Goal: Task Accomplishment & Management: Complete application form

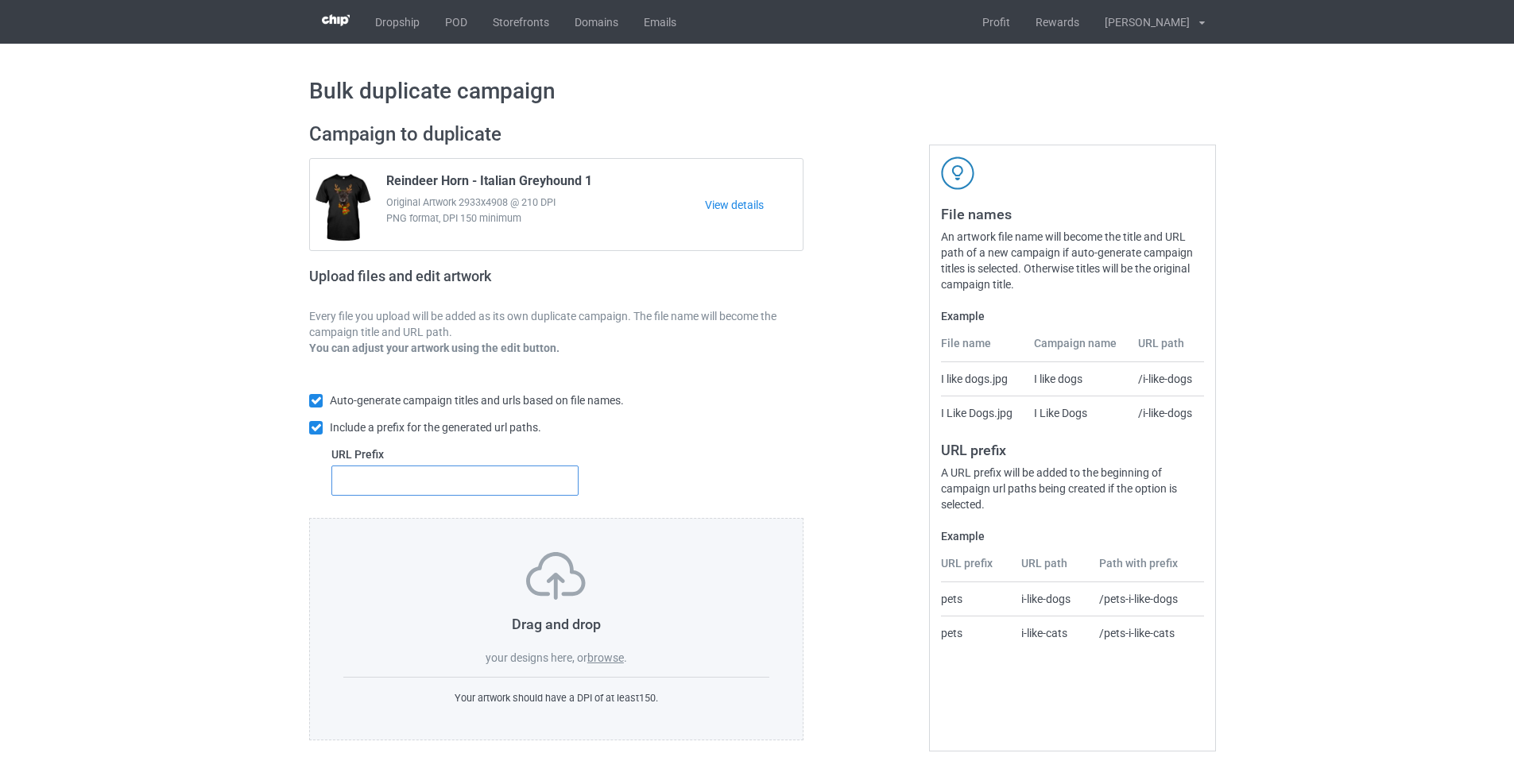
click at [516, 490] on input "text" at bounding box center [454, 481] width 247 height 30
type input "dmt-"
click at [610, 659] on label "browse" at bounding box center [605, 658] width 37 height 13
click at [0, 0] on input "browse" at bounding box center [0, 0] width 0 height 0
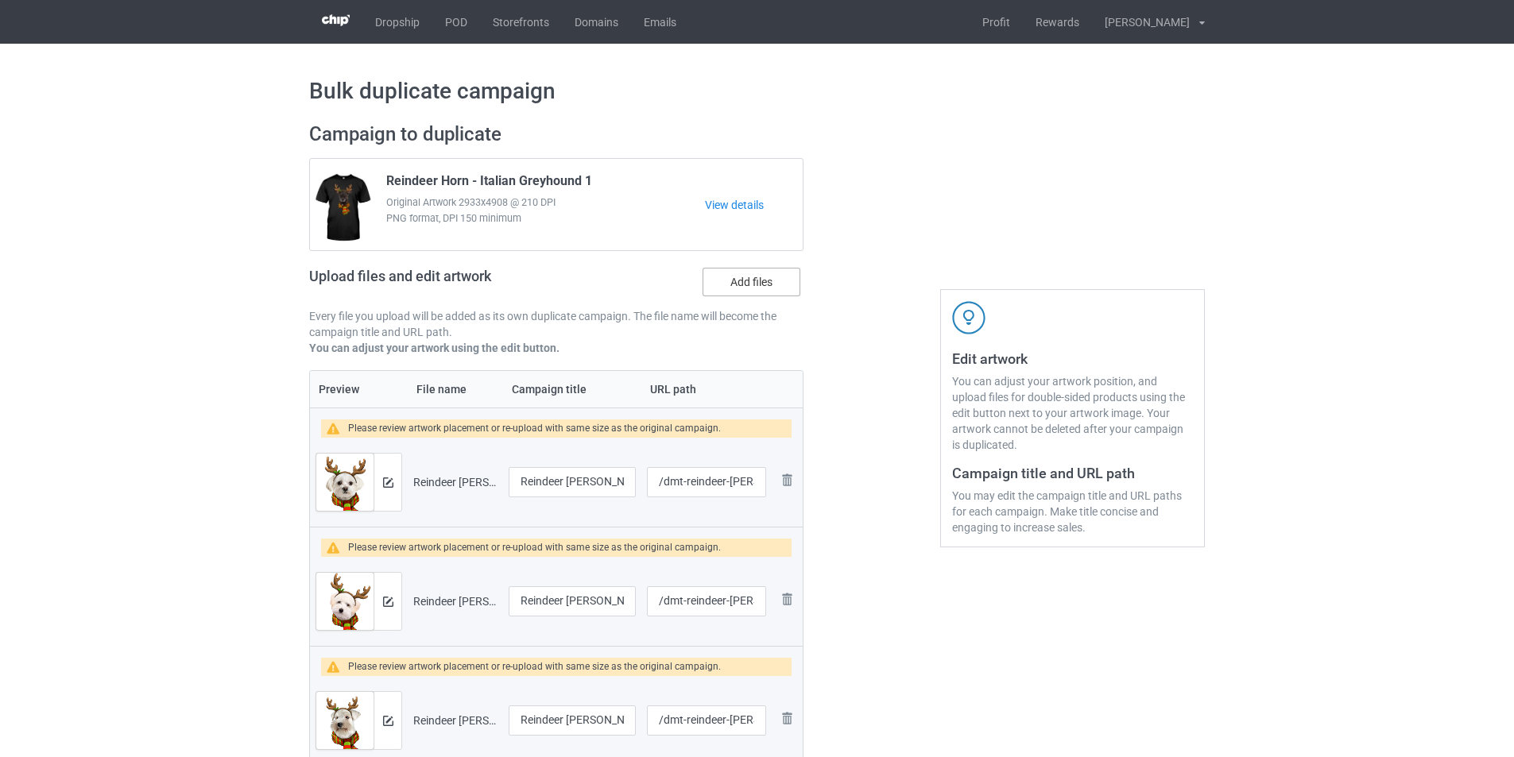
click at [750, 279] on label "Add files" at bounding box center [752, 282] width 98 height 29
click at [0, 0] on input "Add files" at bounding box center [0, 0] width 0 height 0
click at [735, 282] on label "Add files" at bounding box center [752, 282] width 98 height 29
click at [0, 0] on input "Add files" at bounding box center [0, 0] width 0 height 0
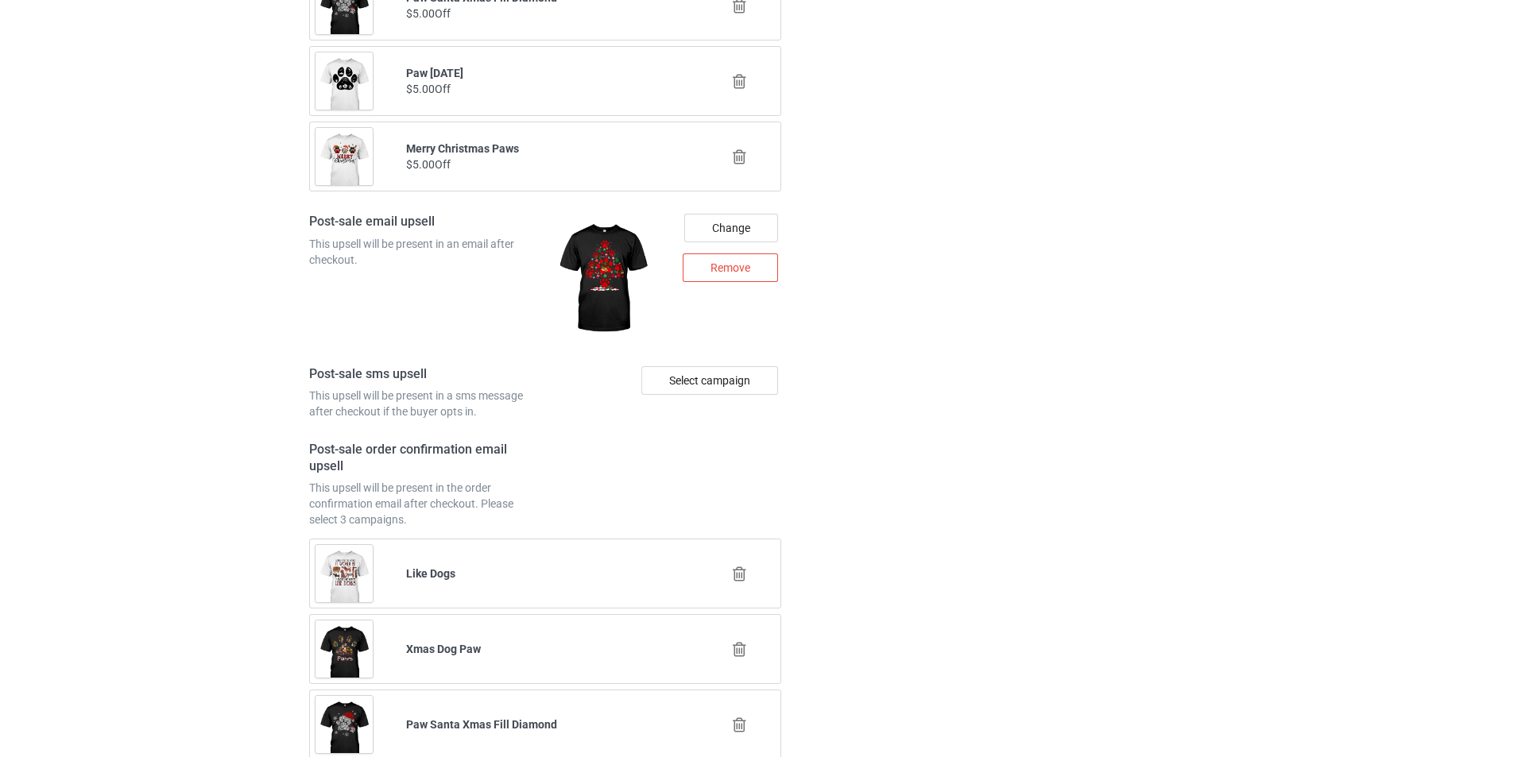
scroll to position [6199, 0]
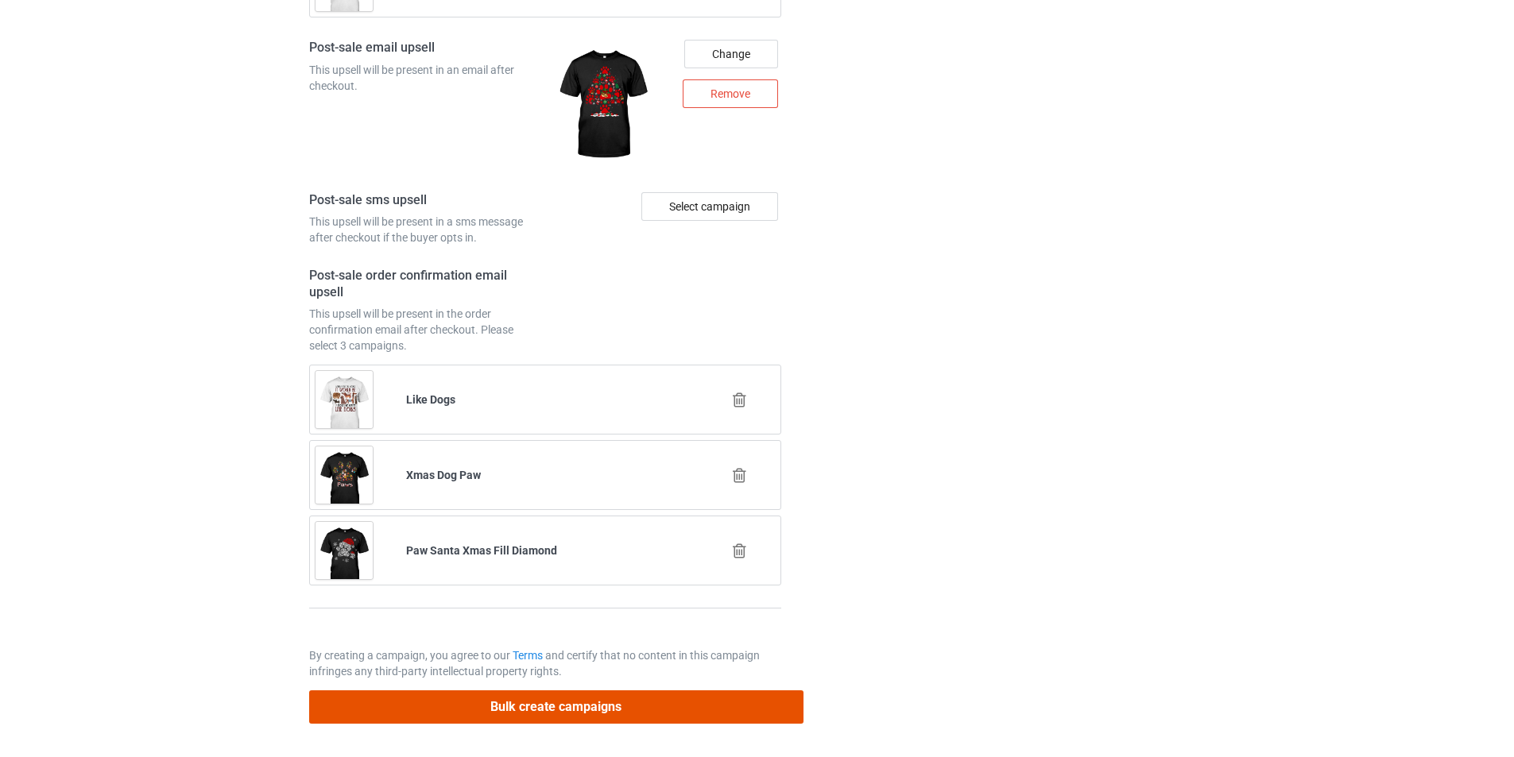
click at [695, 701] on button "Bulk create campaigns" at bounding box center [556, 707] width 494 height 33
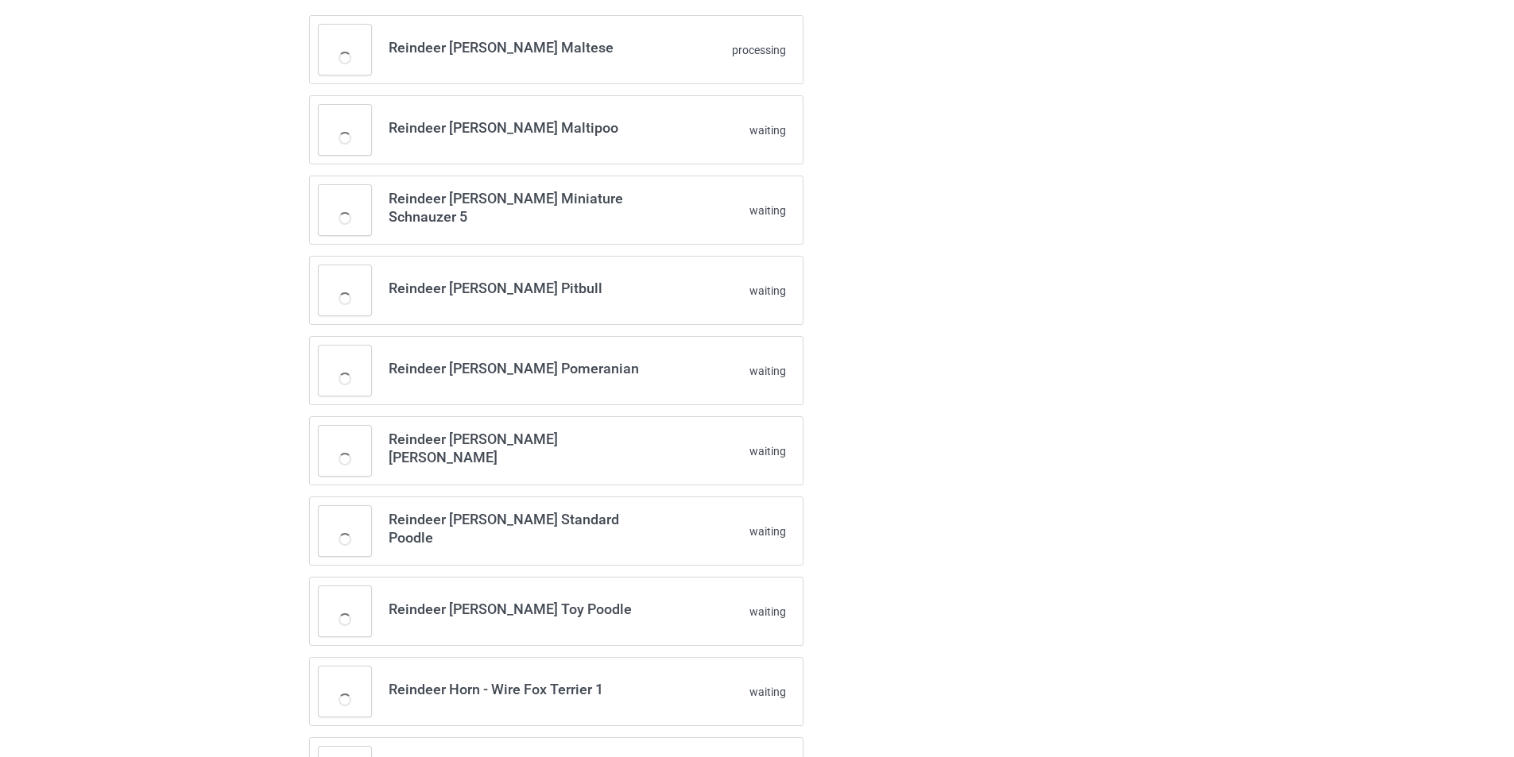
scroll to position [0, 0]
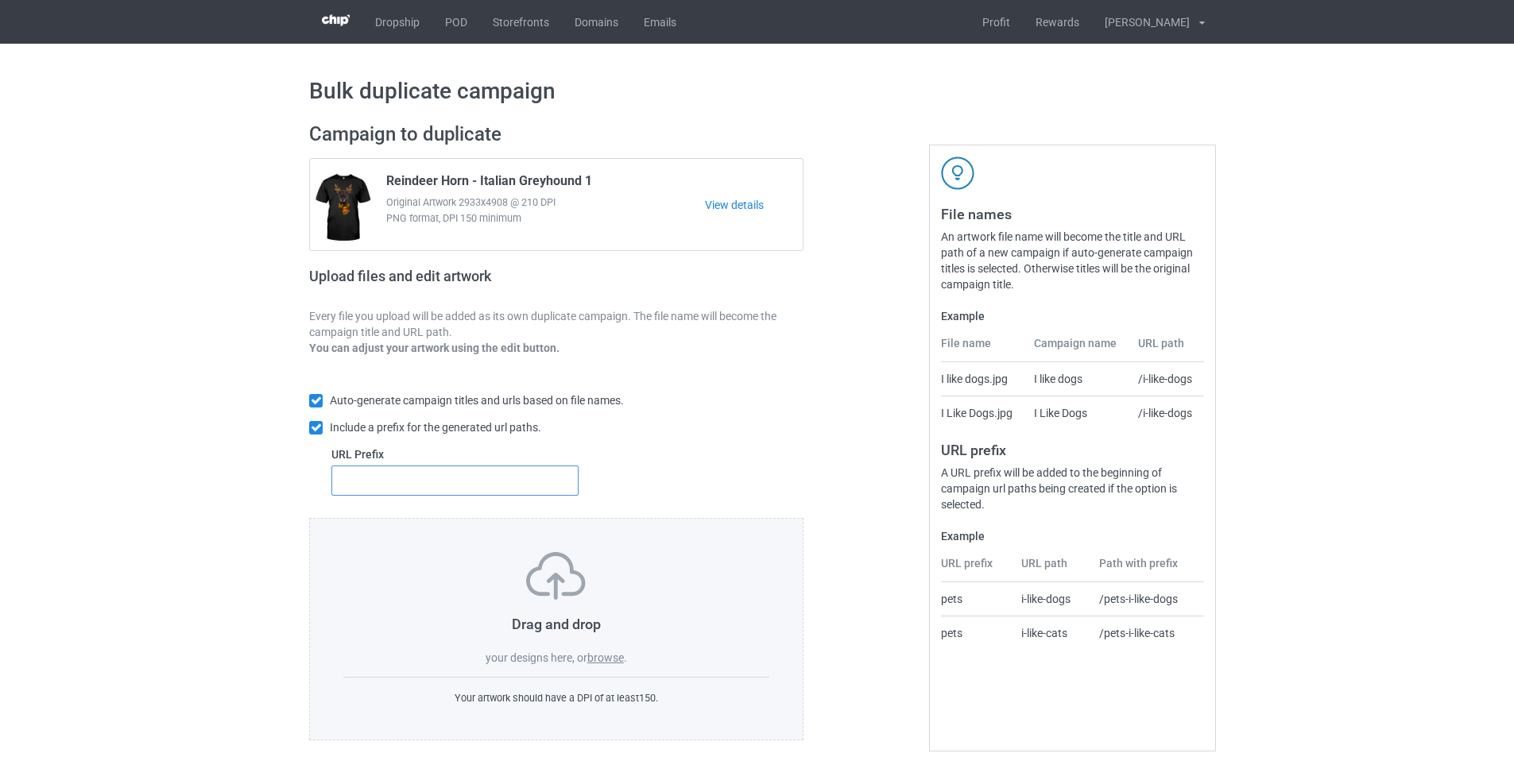
click at [463, 473] on input "text" at bounding box center [454, 481] width 247 height 30
type input "dmt-"
click at [613, 657] on label "browse" at bounding box center [605, 658] width 37 height 13
click at [0, 0] on input "browse" at bounding box center [0, 0] width 0 height 0
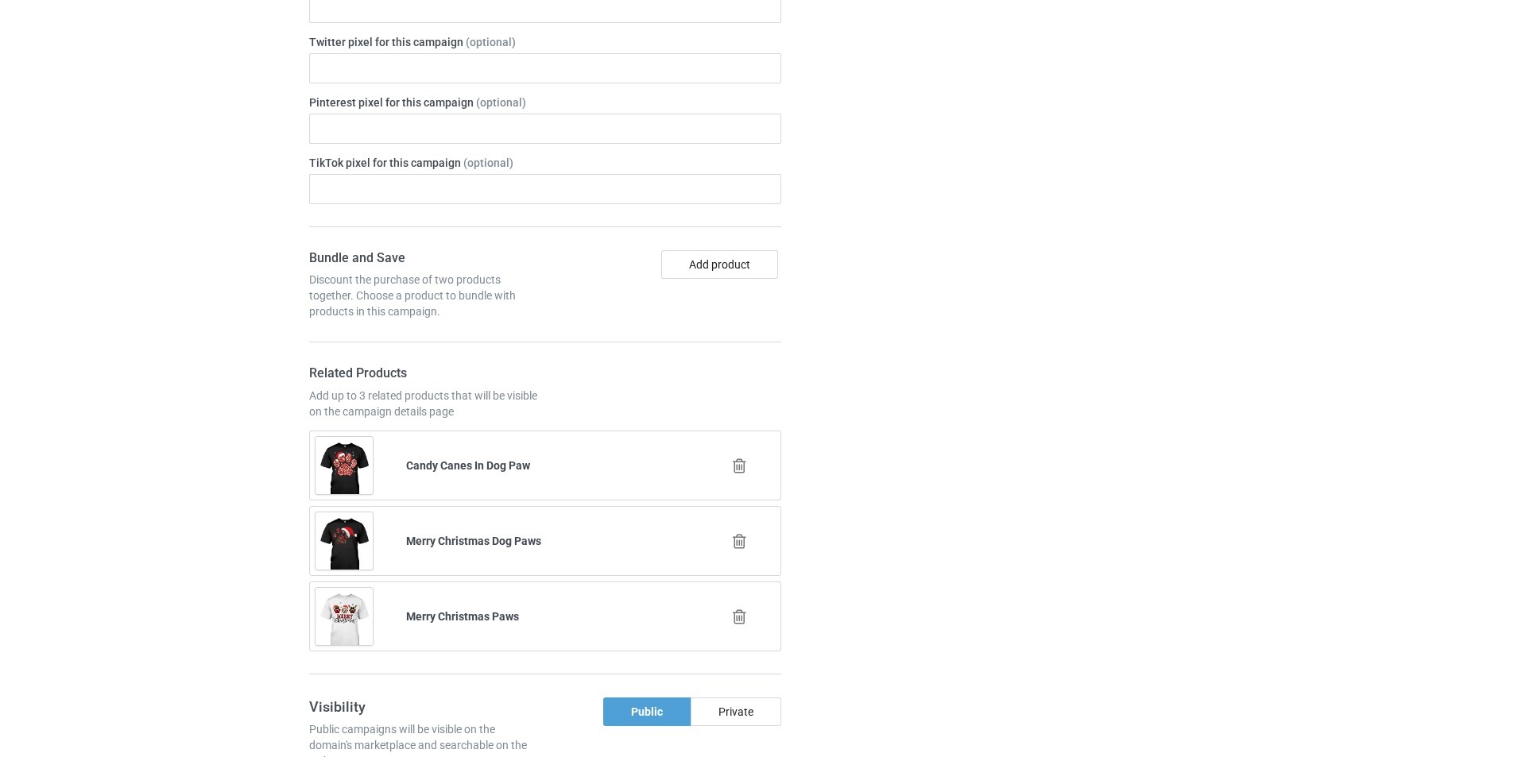
scroll to position [4692, 0]
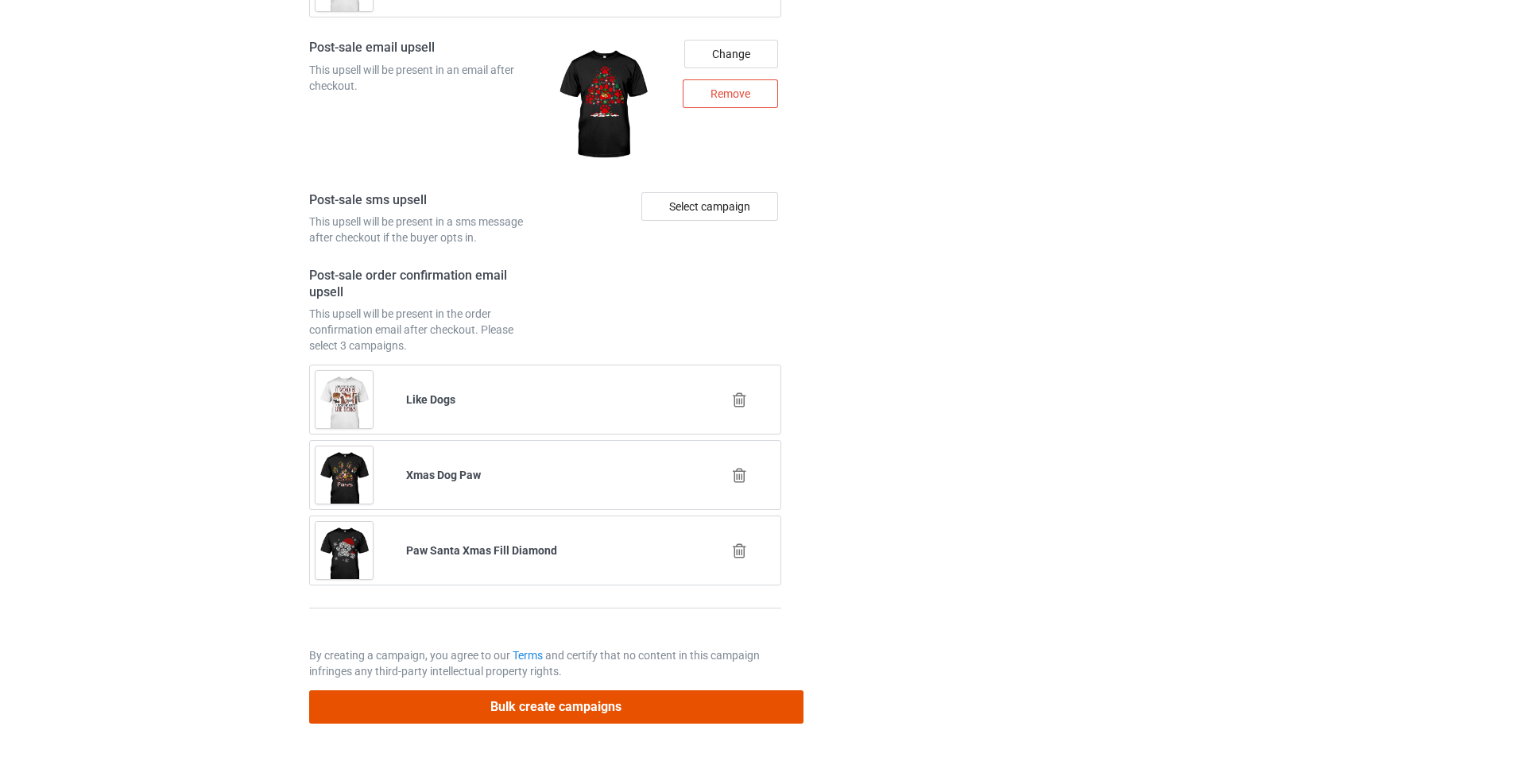
click at [632, 704] on button "Bulk create campaigns" at bounding box center [556, 707] width 494 height 33
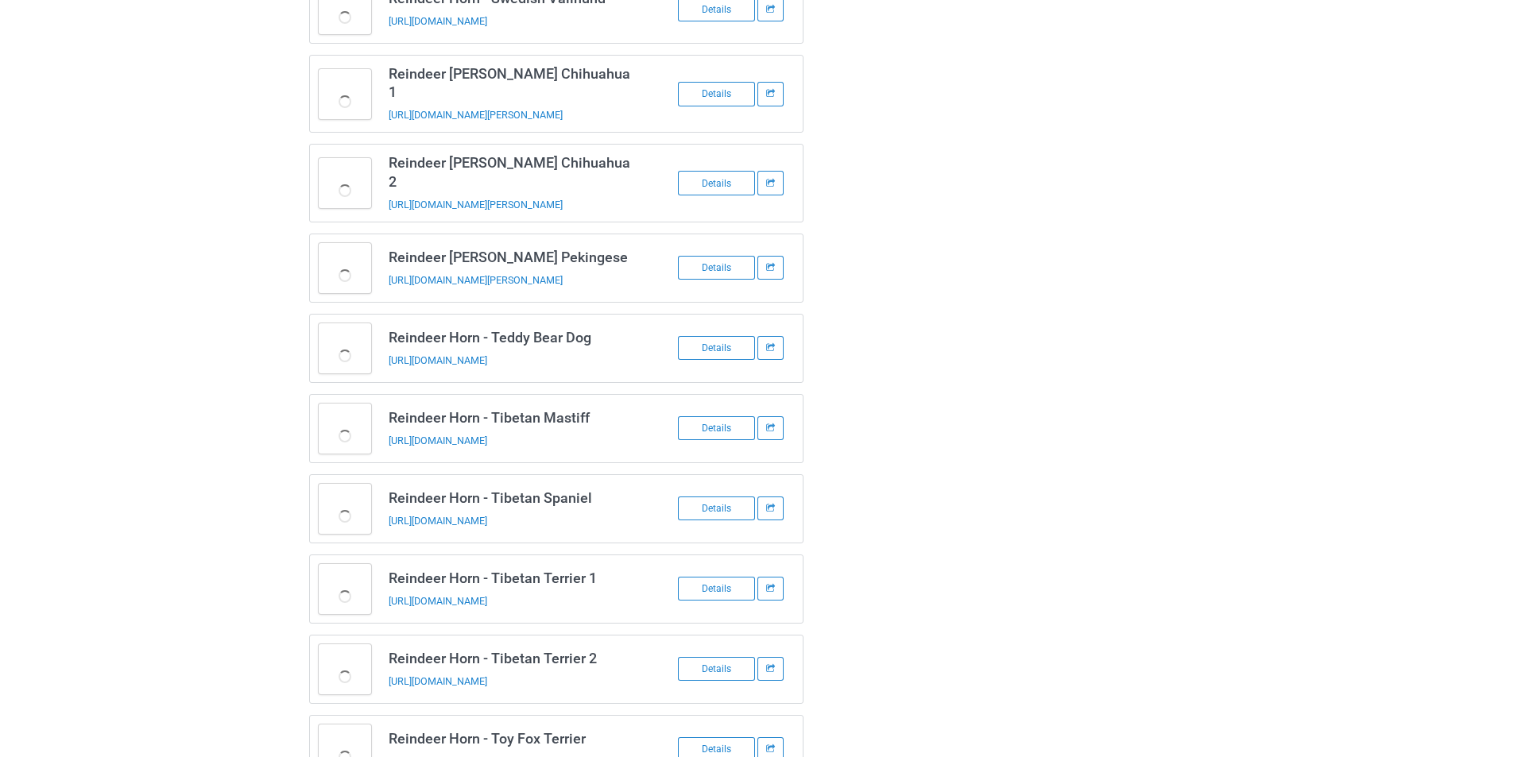
scroll to position [1965, 0]
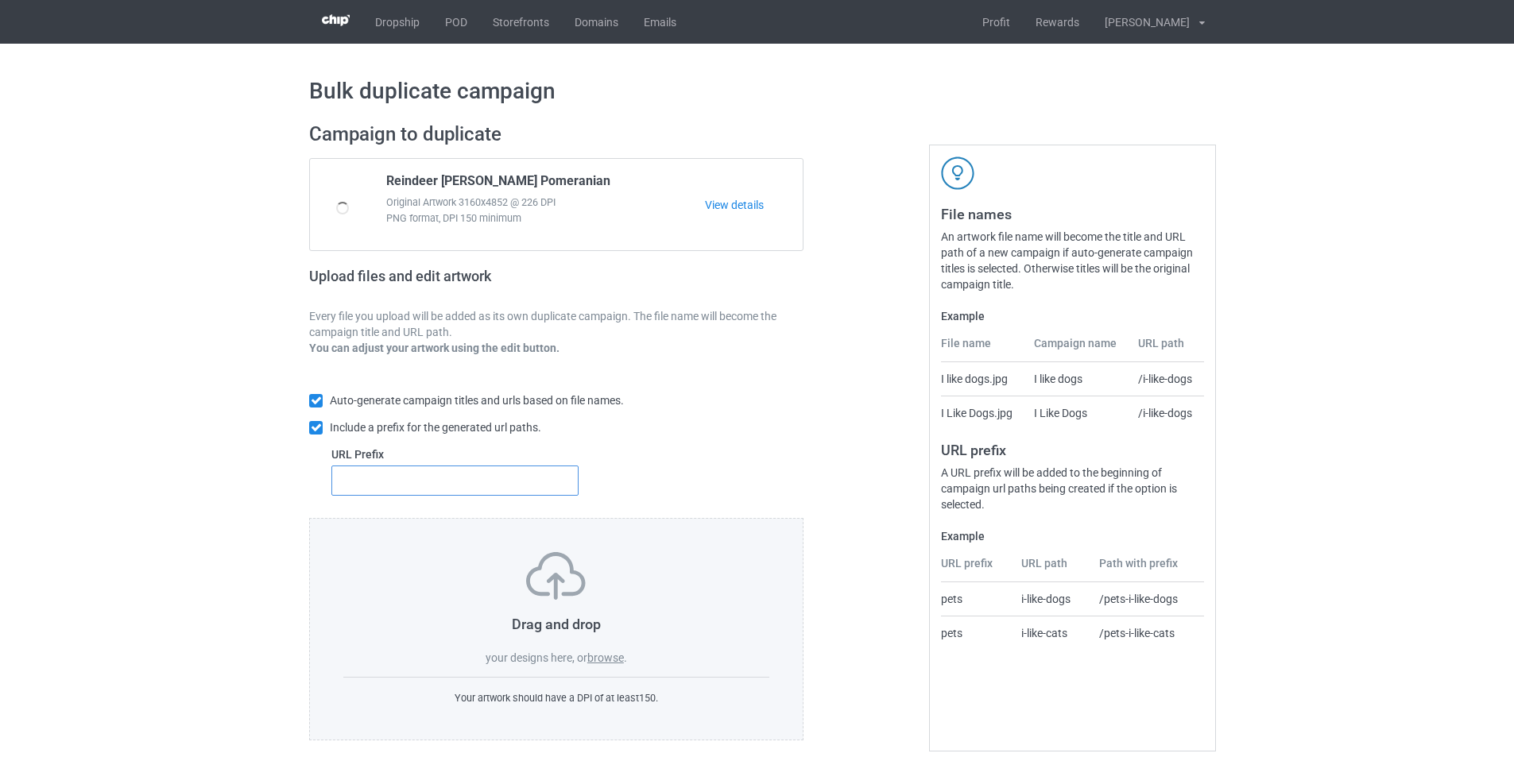
click at [498, 483] on input "text" at bounding box center [454, 481] width 247 height 30
type input "dmt-"
click at [608, 656] on label "browse" at bounding box center [605, 658] width 37 height 13
click at [0, 0] on input "browse" at bounding box center [0, 0] width 0 height 0
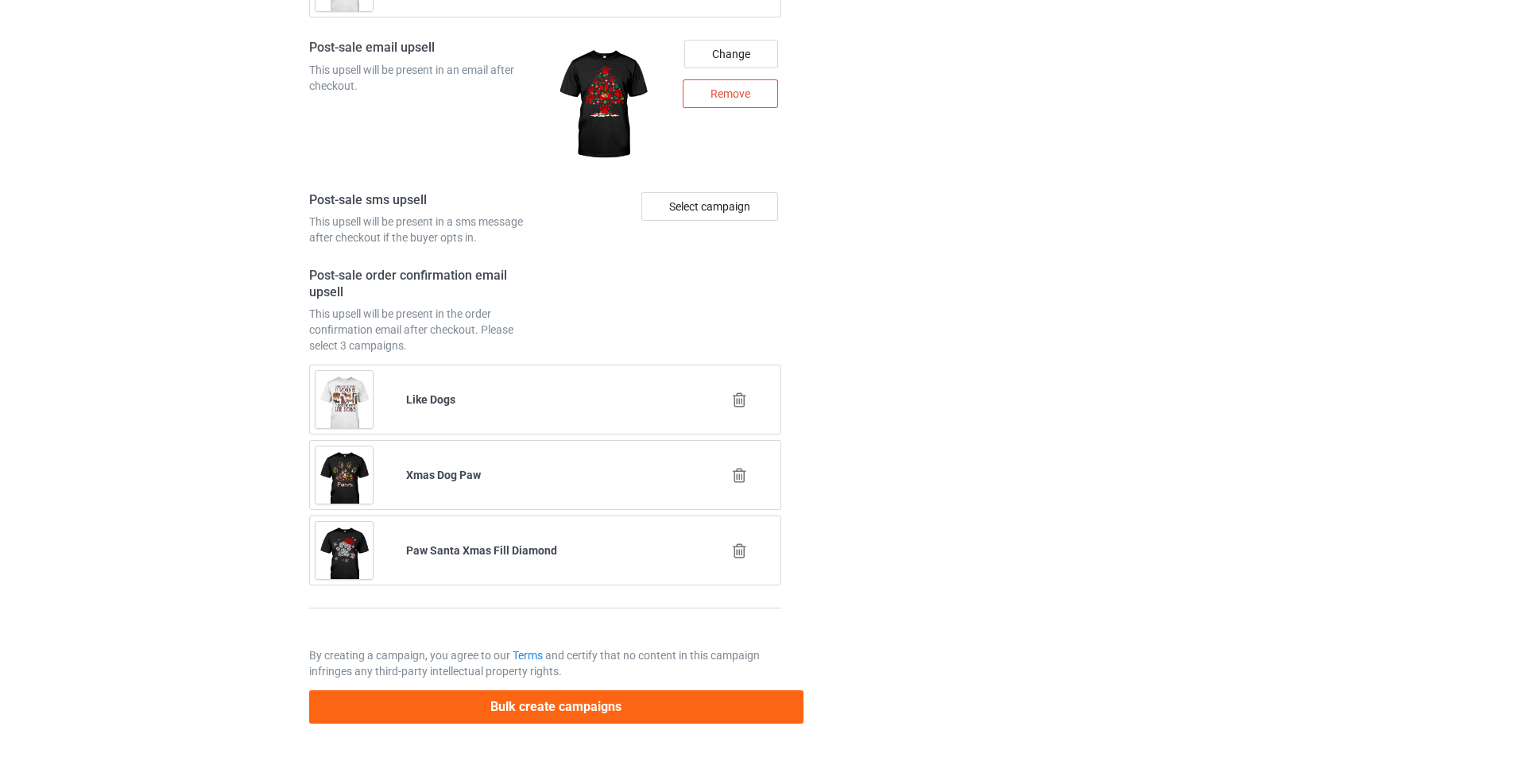
scroll to position [5841, 0]
click at [670, 699] on button "Bulk create campaigns" at bounding box center [556, 707] width 494 height 33
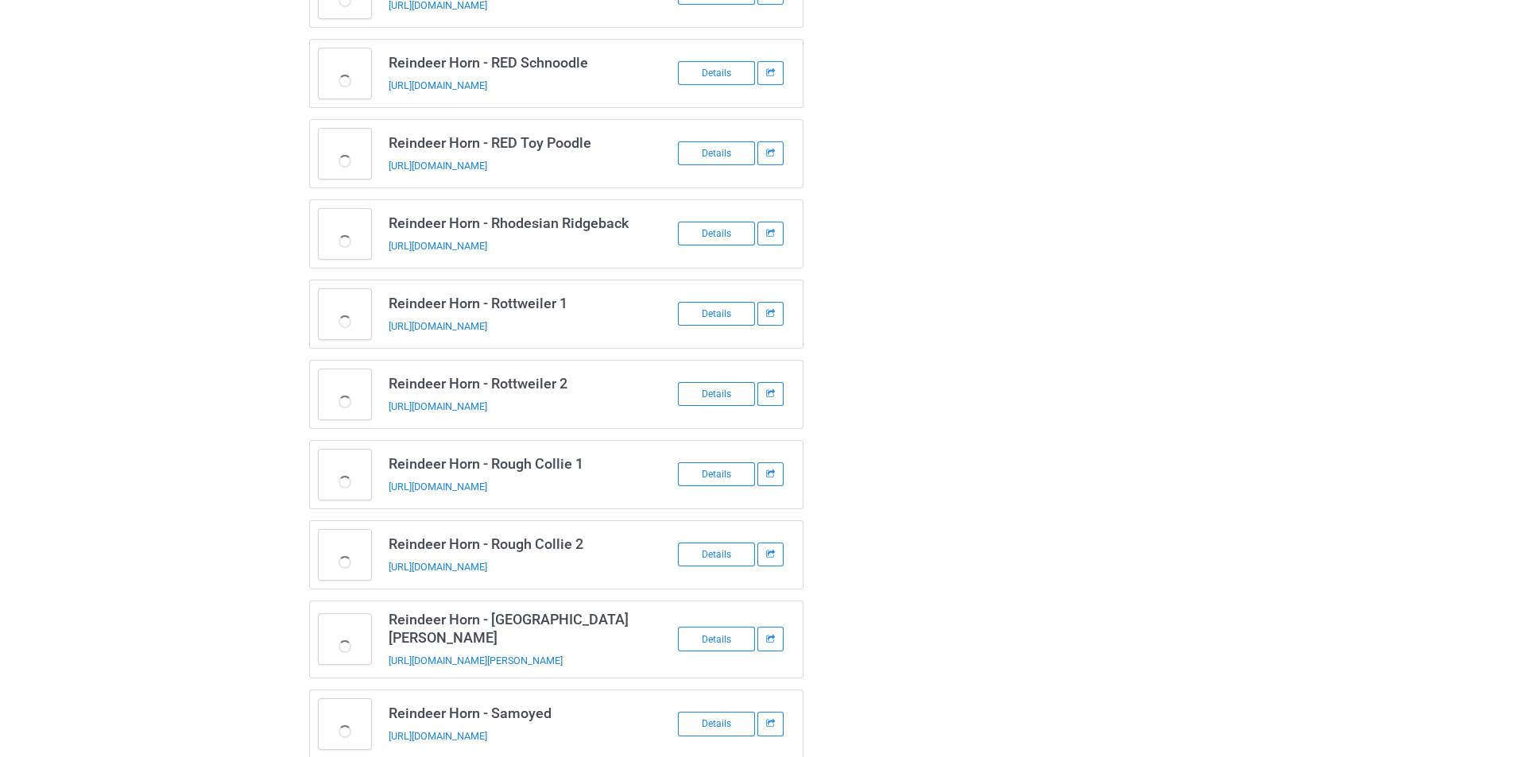
scroll to position [1981, 0]
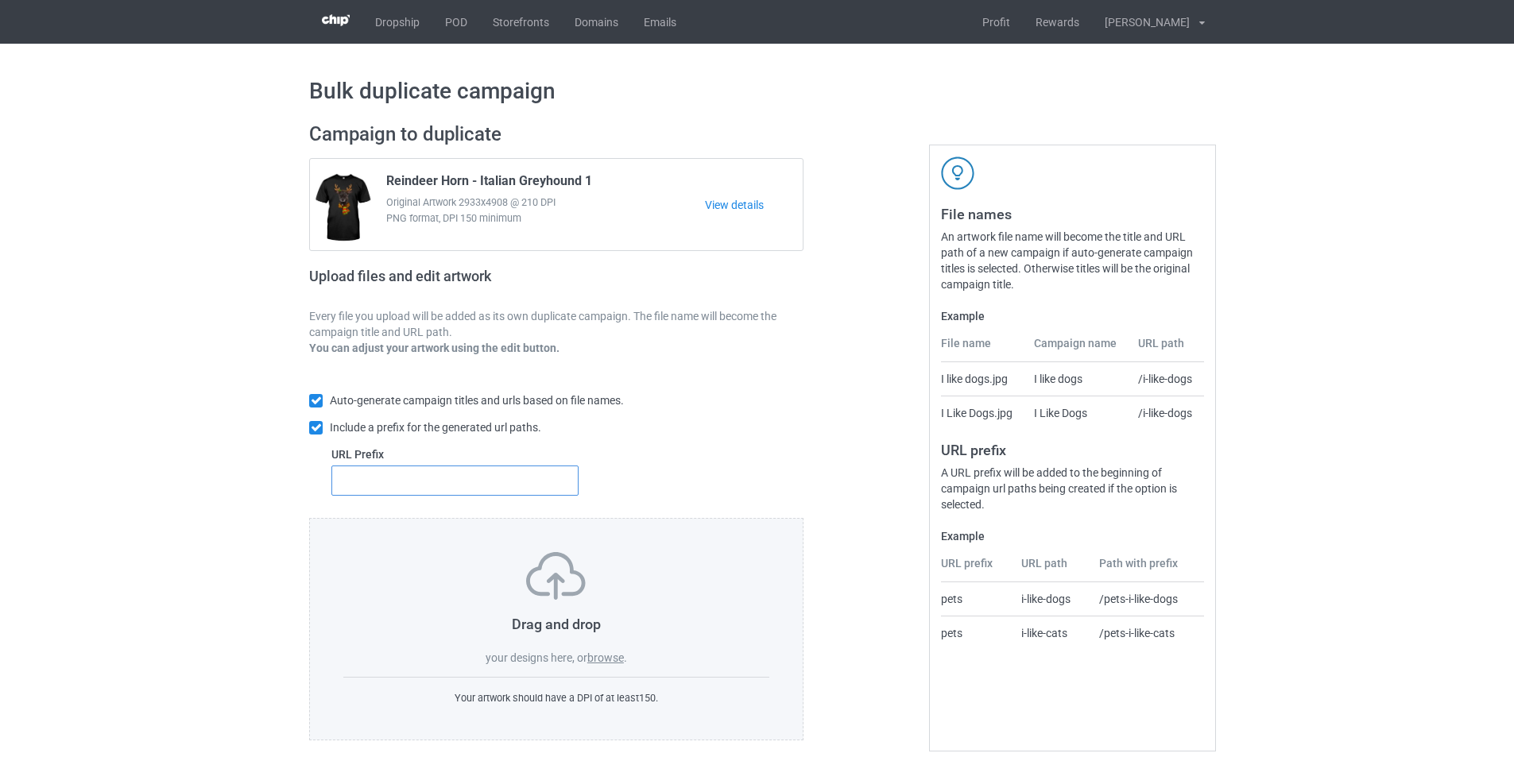
click at [505, 495] on input "text" at bounding box center [454, 481] width 247 height 30
type input "dmt-"
click at [610, 659] on label "browse" at bounding box center [605, 658] width 37 height 13
click at [0, 0] on input "browse" at bounding box center [0, 0] width 0 height 0
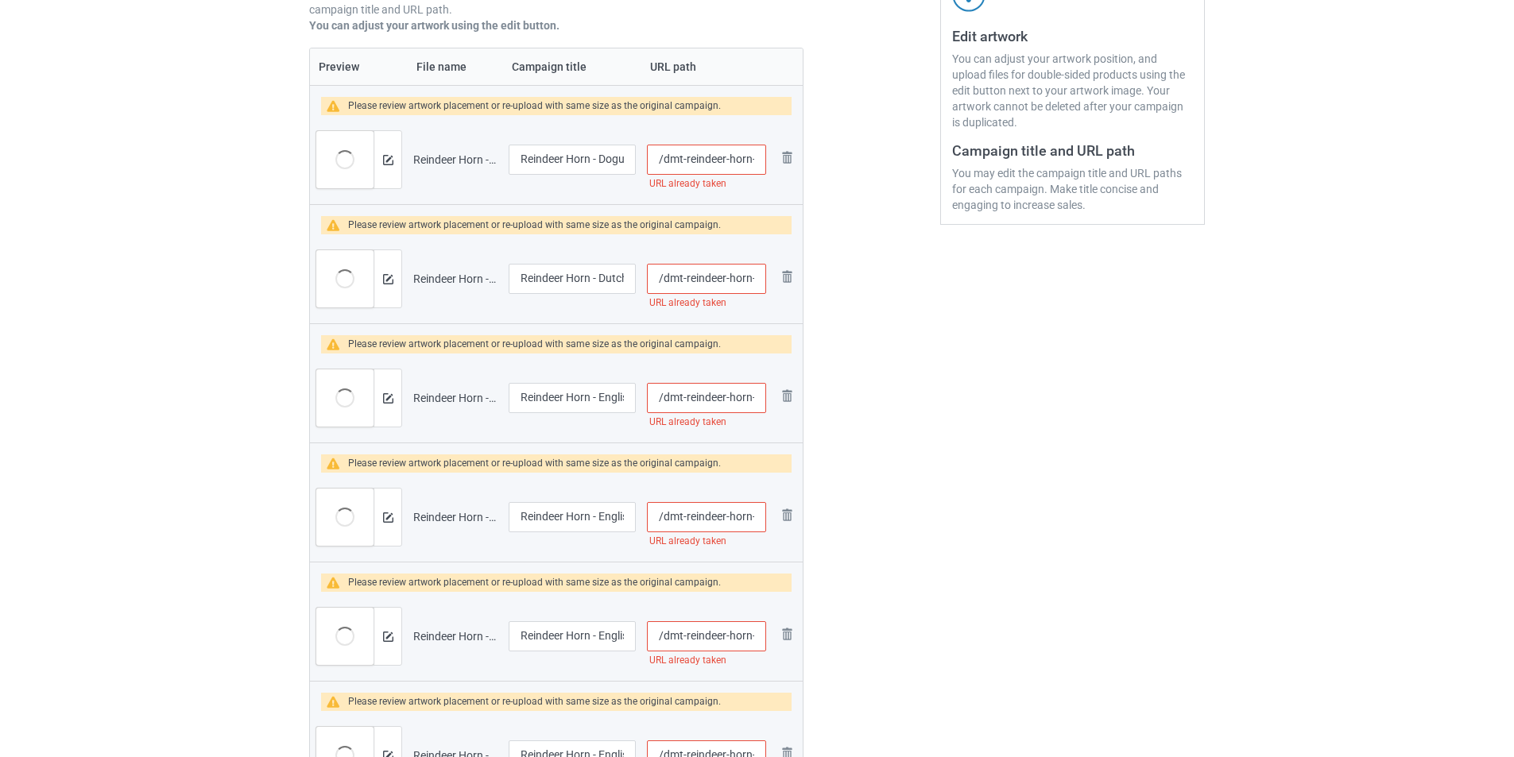
scroll to position [238, 0]
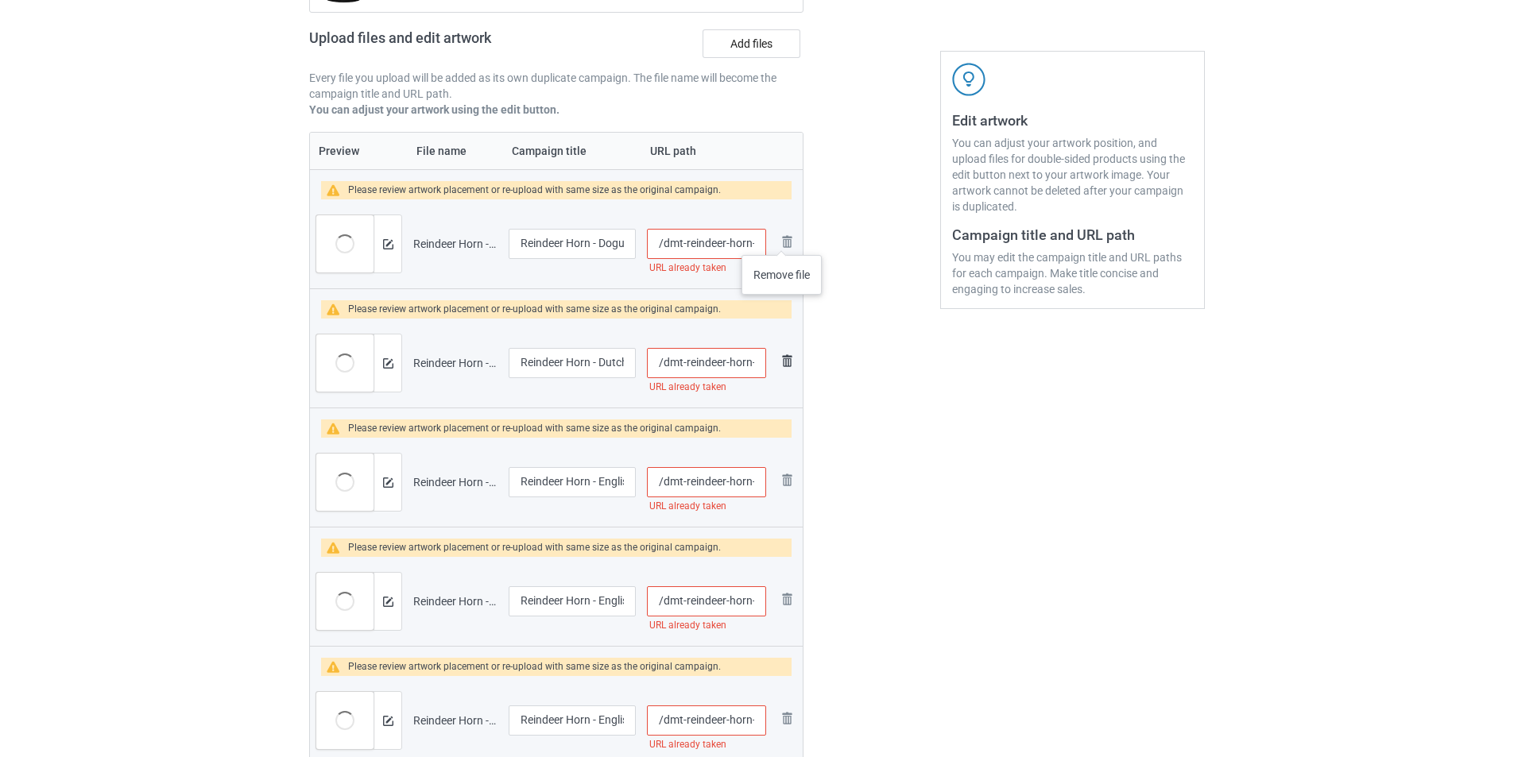
click at [0, 0] on img at bounding box center [0, 0] width 0 height 0
click at [787, 351] on img at bounding box center [786, 360] width 19 height 19
click at [787, 470] on link at bounding box center [786, 481] width 19 height 23
click at [787, 590] on link at bounding box center [786, 601] width 19 height 23
click at [0, 0] on img at bounding box center [0, 0] width 0 height 0
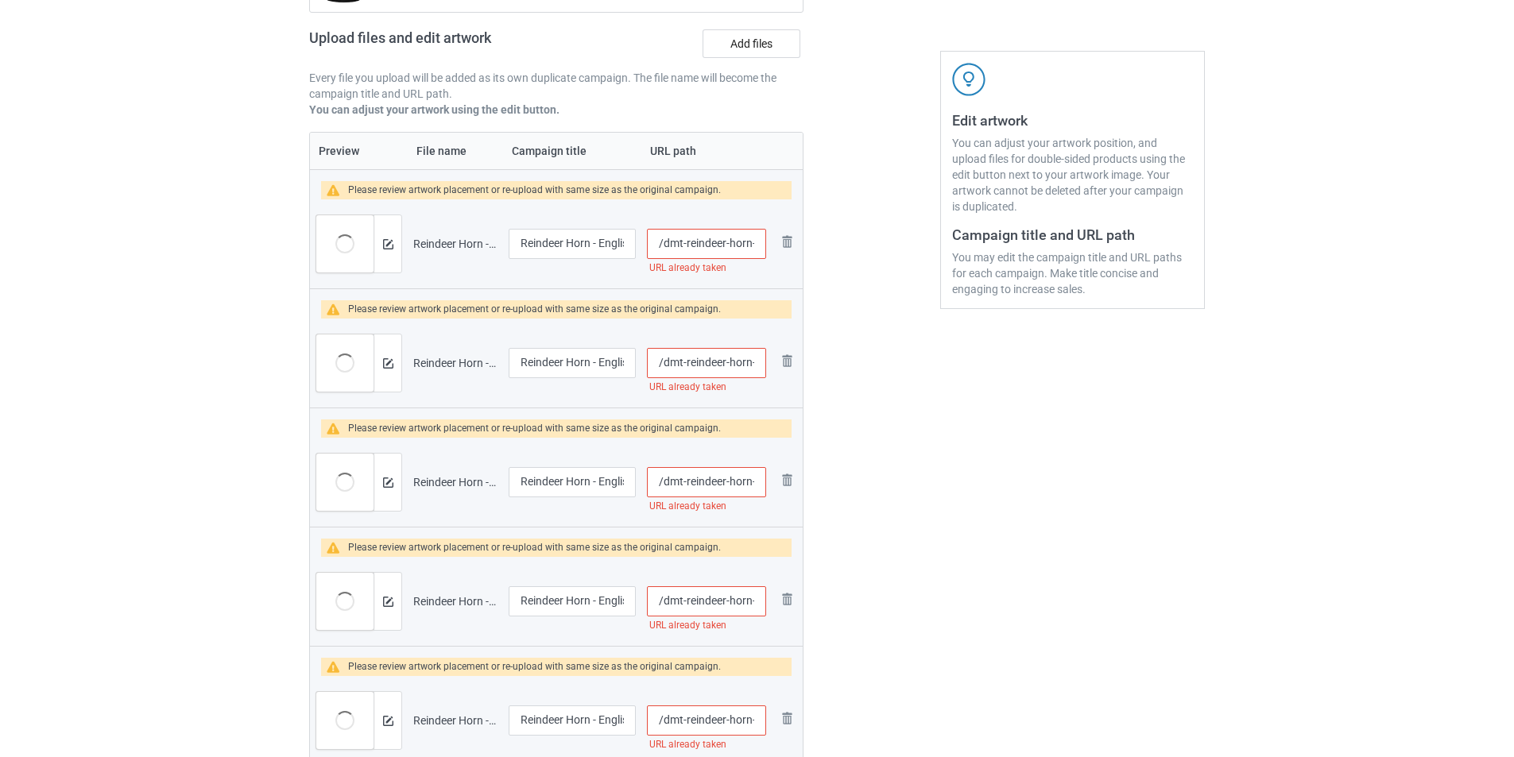
click at [0, 0] on img at bounding box center [0, 0] width 0 height 0
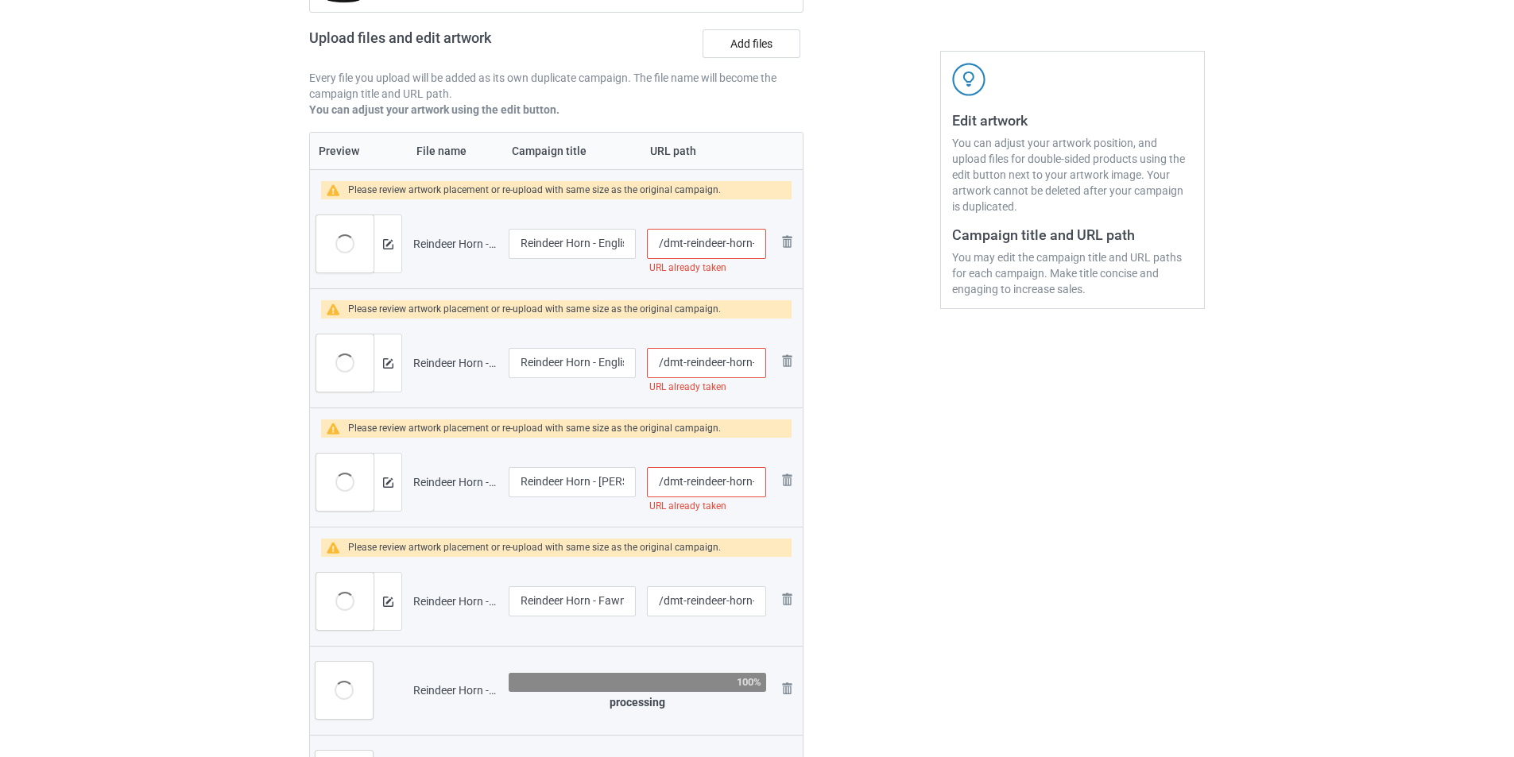
click at [0, 0] on img at bounding box center [0, 0] width 0 height 0
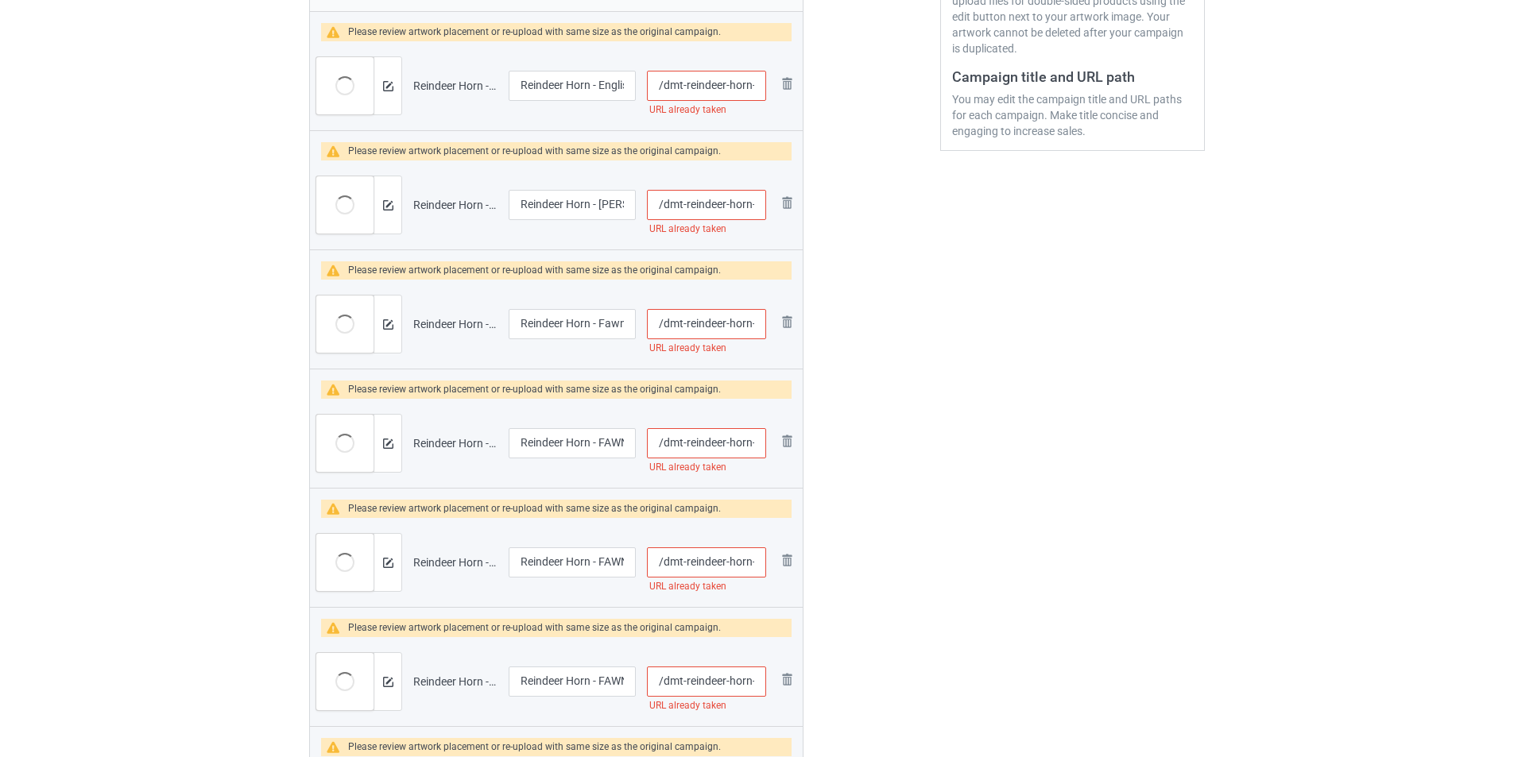
scroll to position [397, 0]
click at [790, 87] on img at bounding box center [786, 82] width 19 height 19
click at [790, 192] on img at bounding box center [786, 201] width 19 height 19
click at [790, 86] on link at bounding box center [786, 84] width 19 height 23
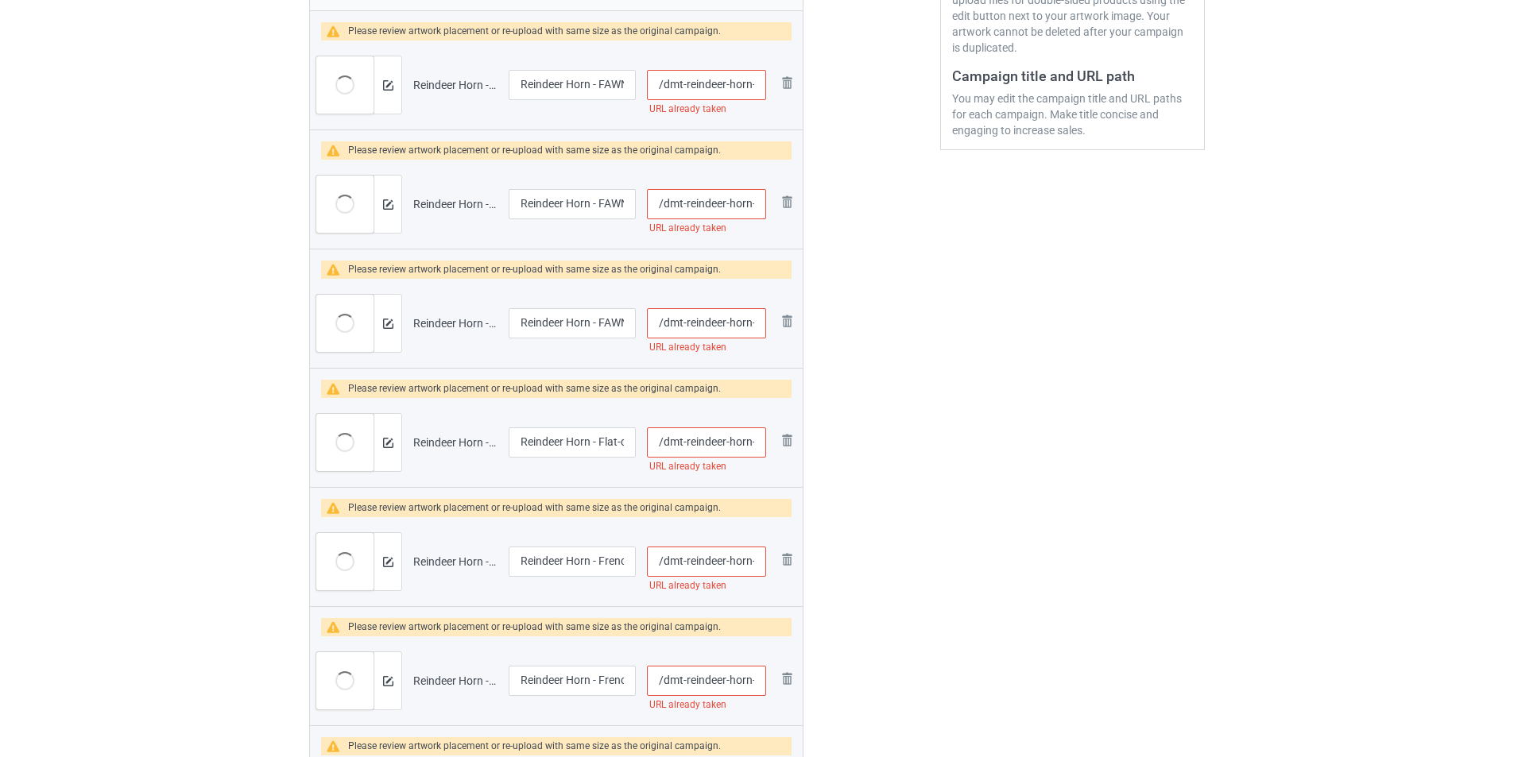
click at [790, 192] on link at bounding box center [786, 203] width 19 height 23
click at [790, 312] on link at bounding box center [786, 323] width 19 height 23
click at [790, 431] on link at bounding box center [786, 442] width 19 height 23
click at [790, 86] on link at bounding box center [786, 84] width 19 height 23
click at [790, 192] on link at bounding box center [786, 203] width 19 height 23
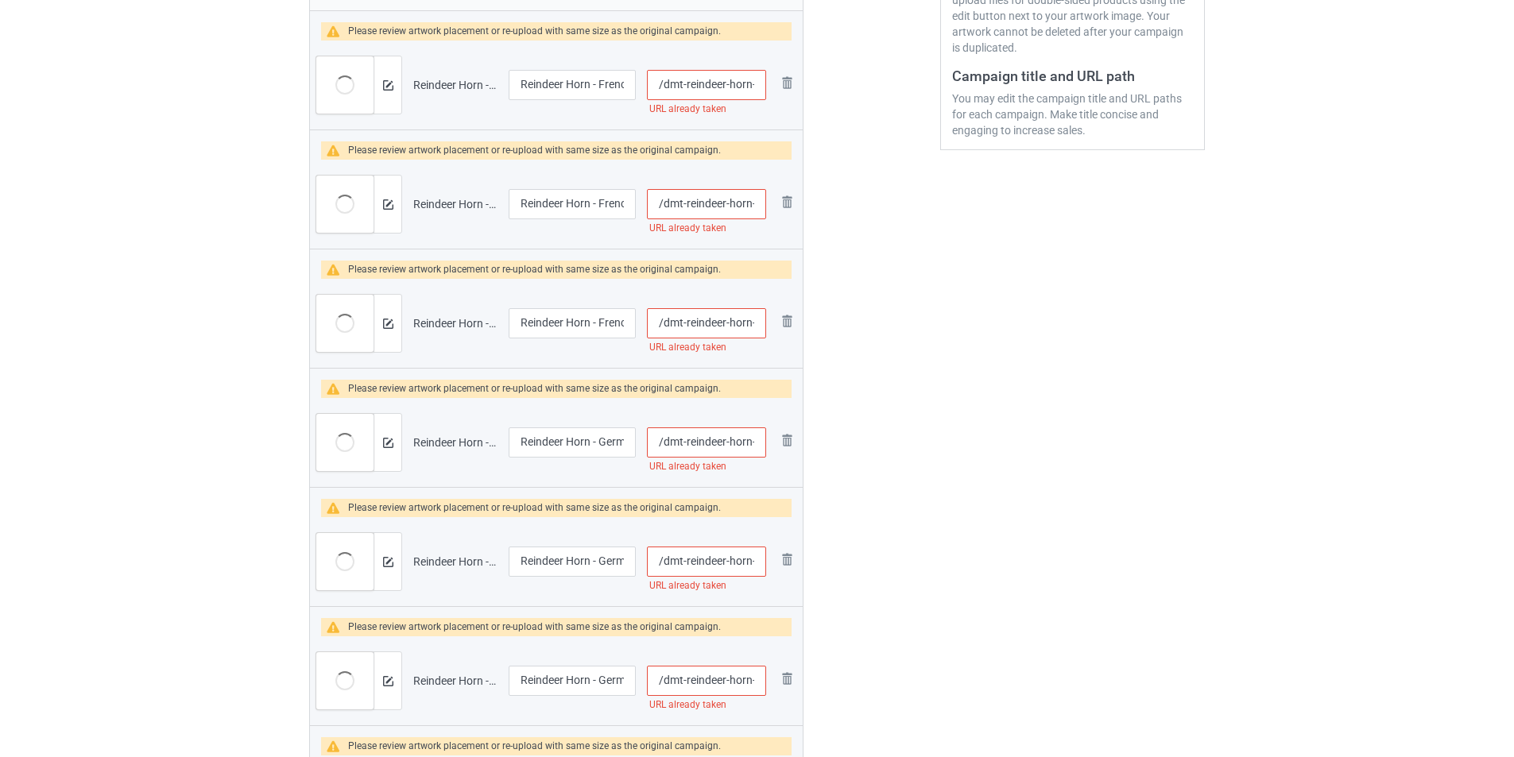
click at [0, 0] on img at bounding box center [0, 0] width 0 height 0
click at [790, 431] on link at bounding box center [786, 442] width 19 height 23
click at [790, 86] on link at bounding box center [786, 84] width 19 height 23
click at [790, 192] on link at bounding box center [786, 203] width 19 height 23
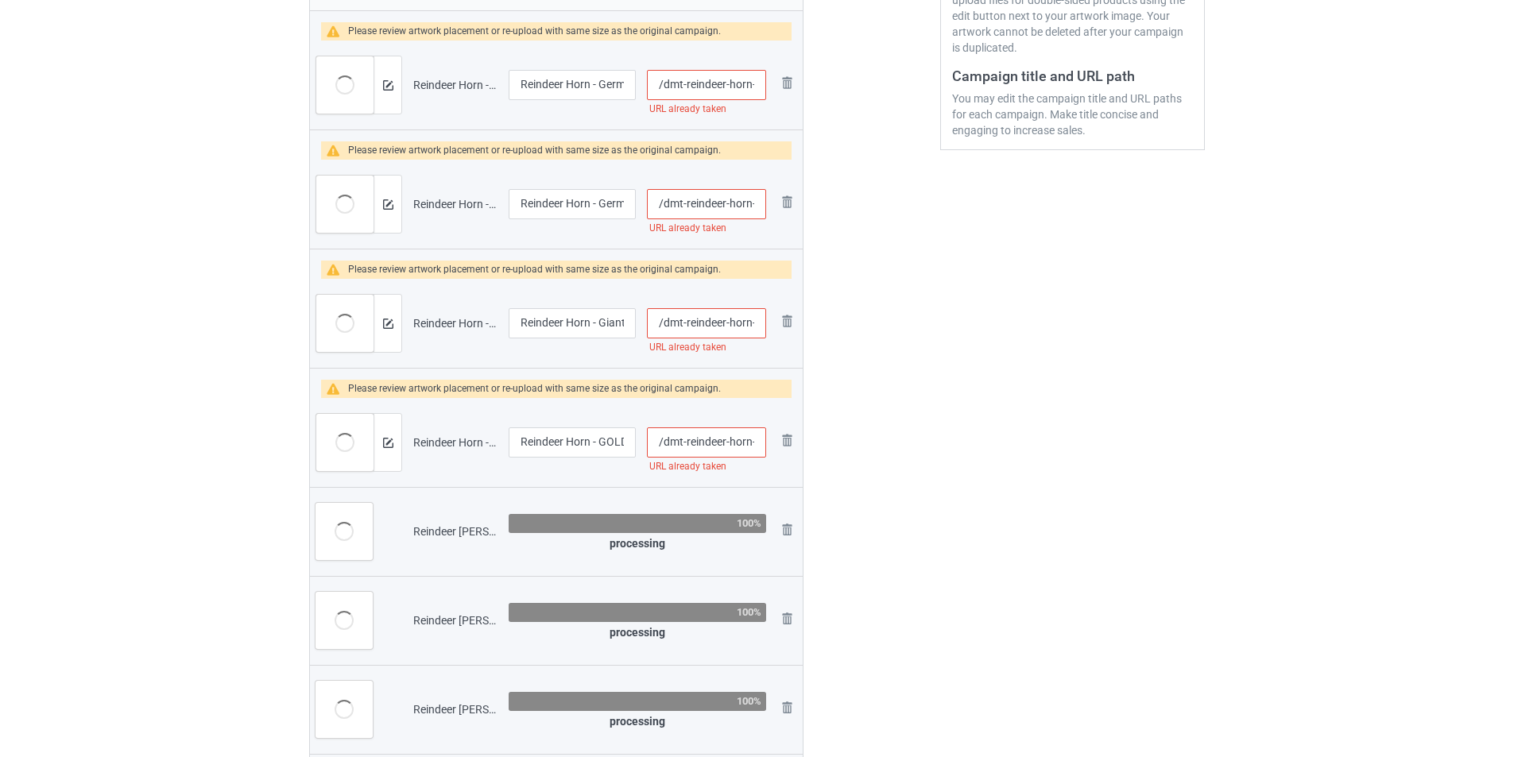
click at [0, 0] on img at bounding box center [0, 0] width 0 height 0
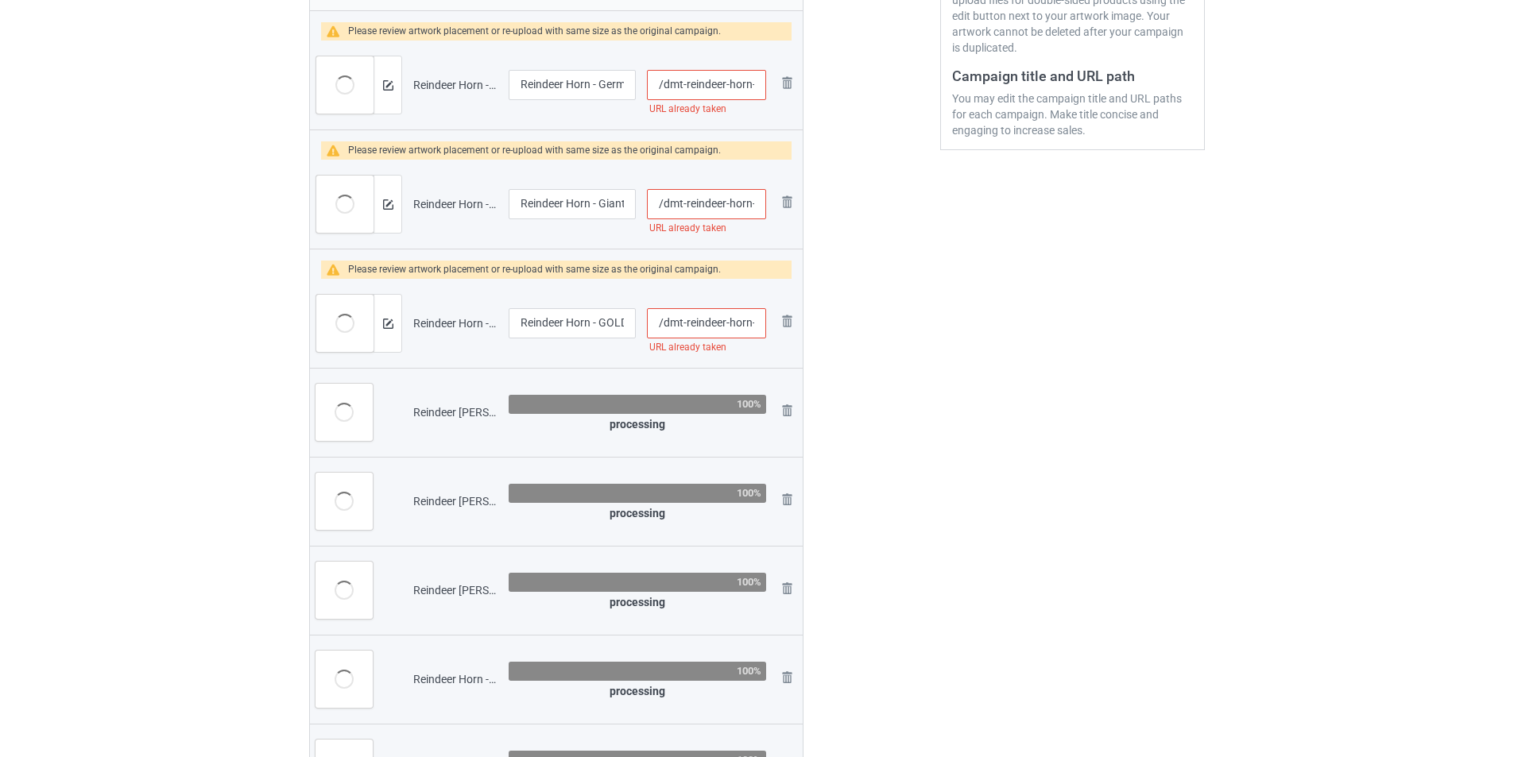
click at [0, 0] on img at bounding box center [0, 0] width 0 height 0
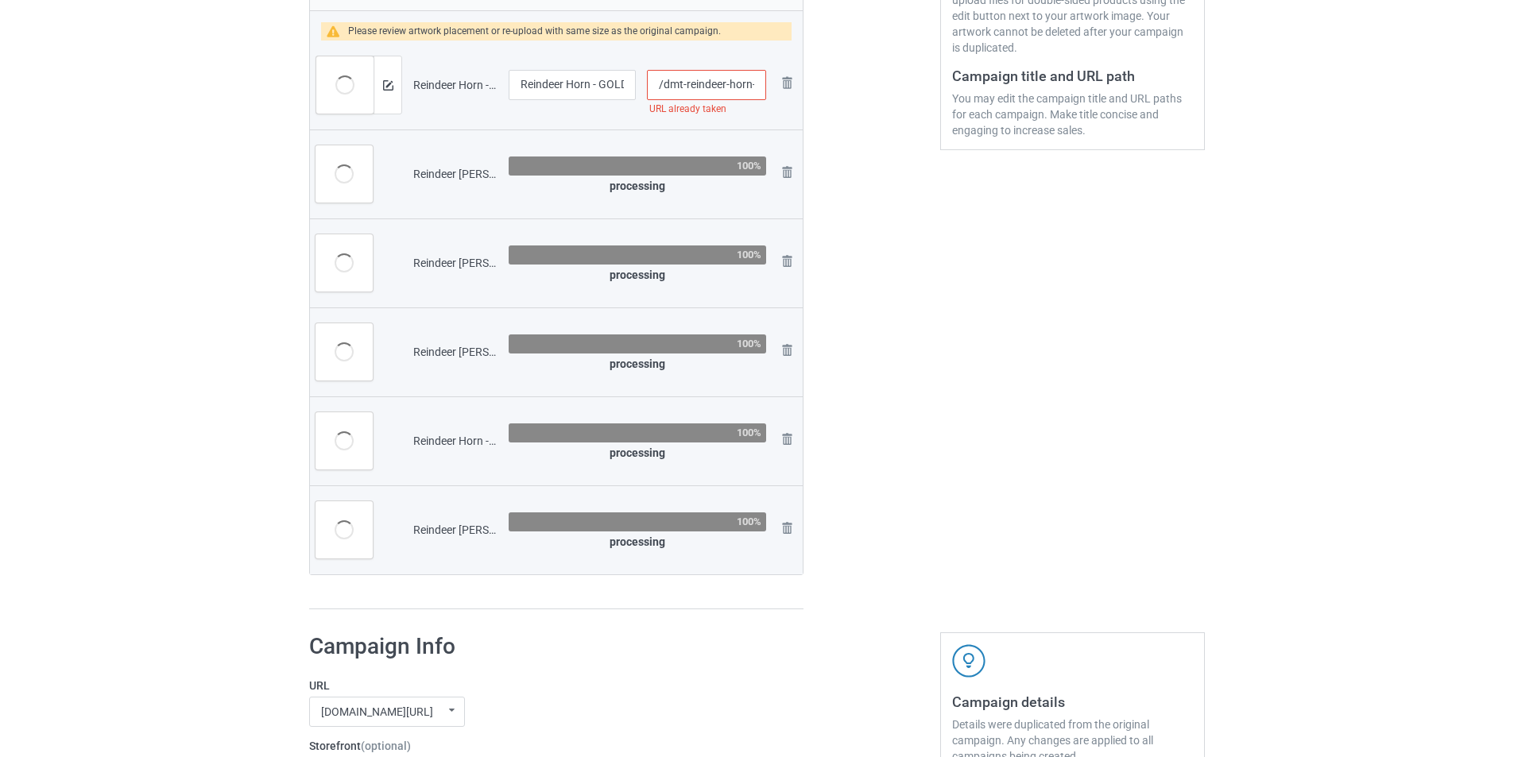
click at [0, 0] on img at bounding box center [0, 0] width 0 height 0
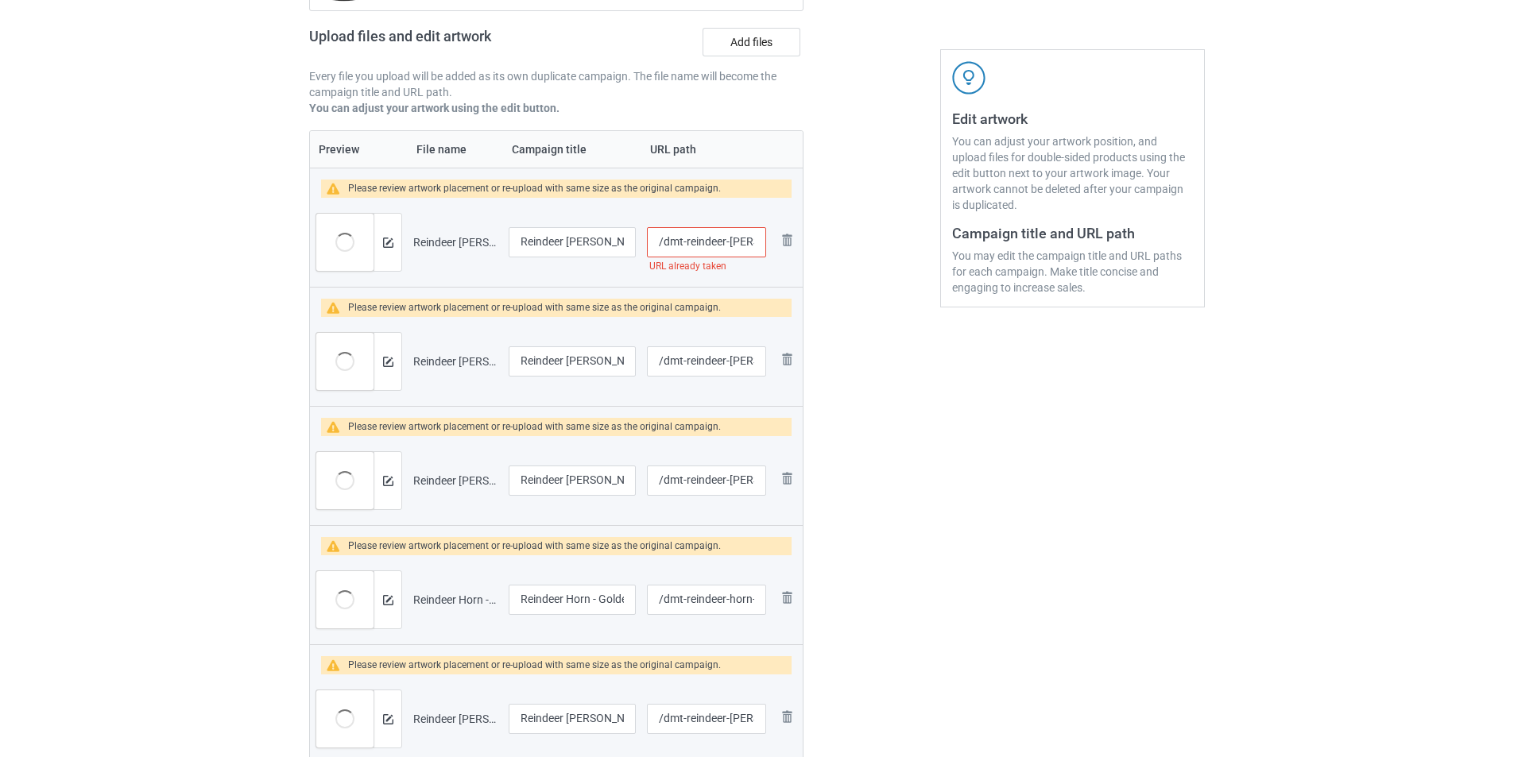
scroll to position [159, 0]
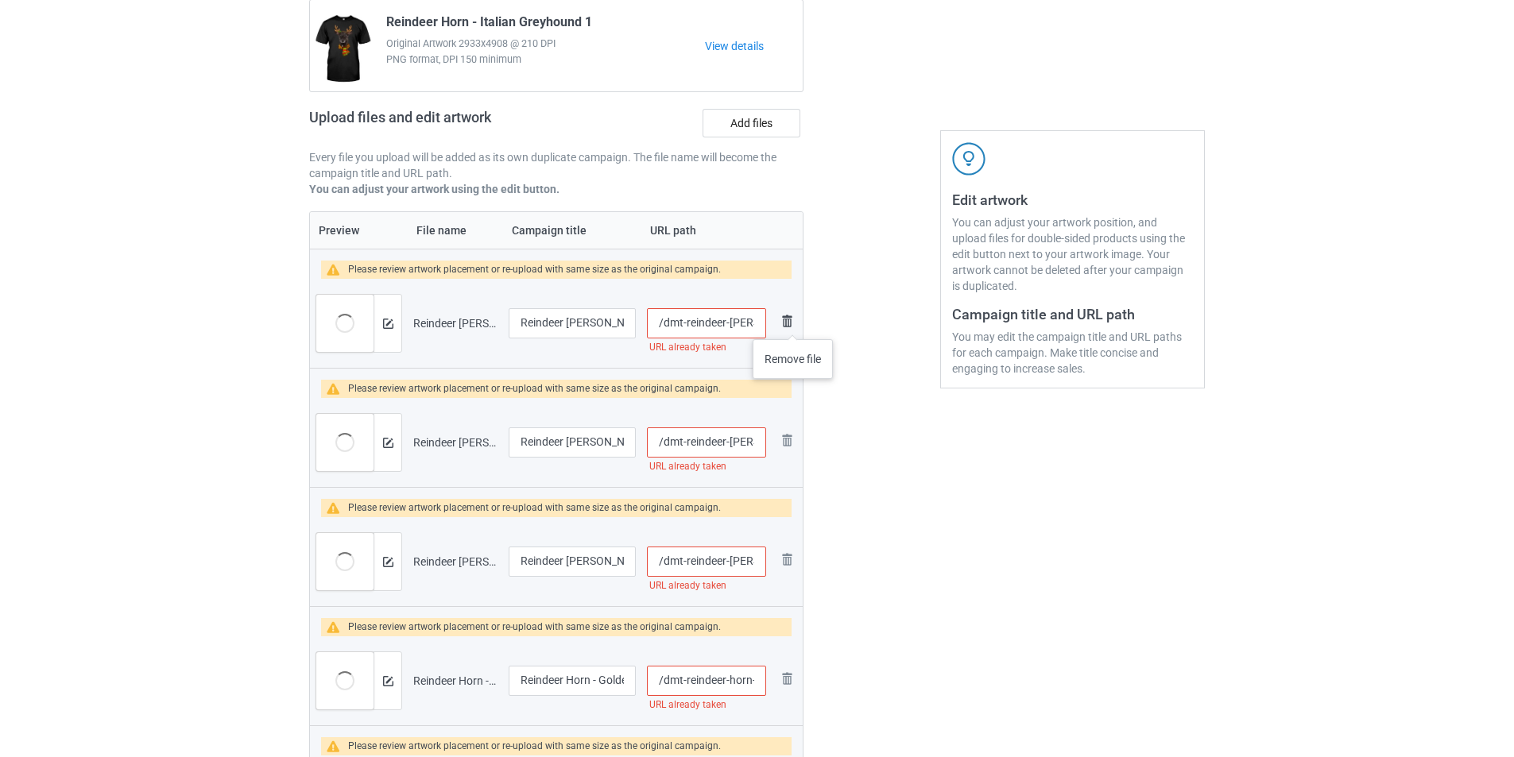
click at [787, 322] on img at bounding box center [786, 321] width 19 height 19
click at [0, 0] on img at bounding box center [0, 0] width 0 height 0
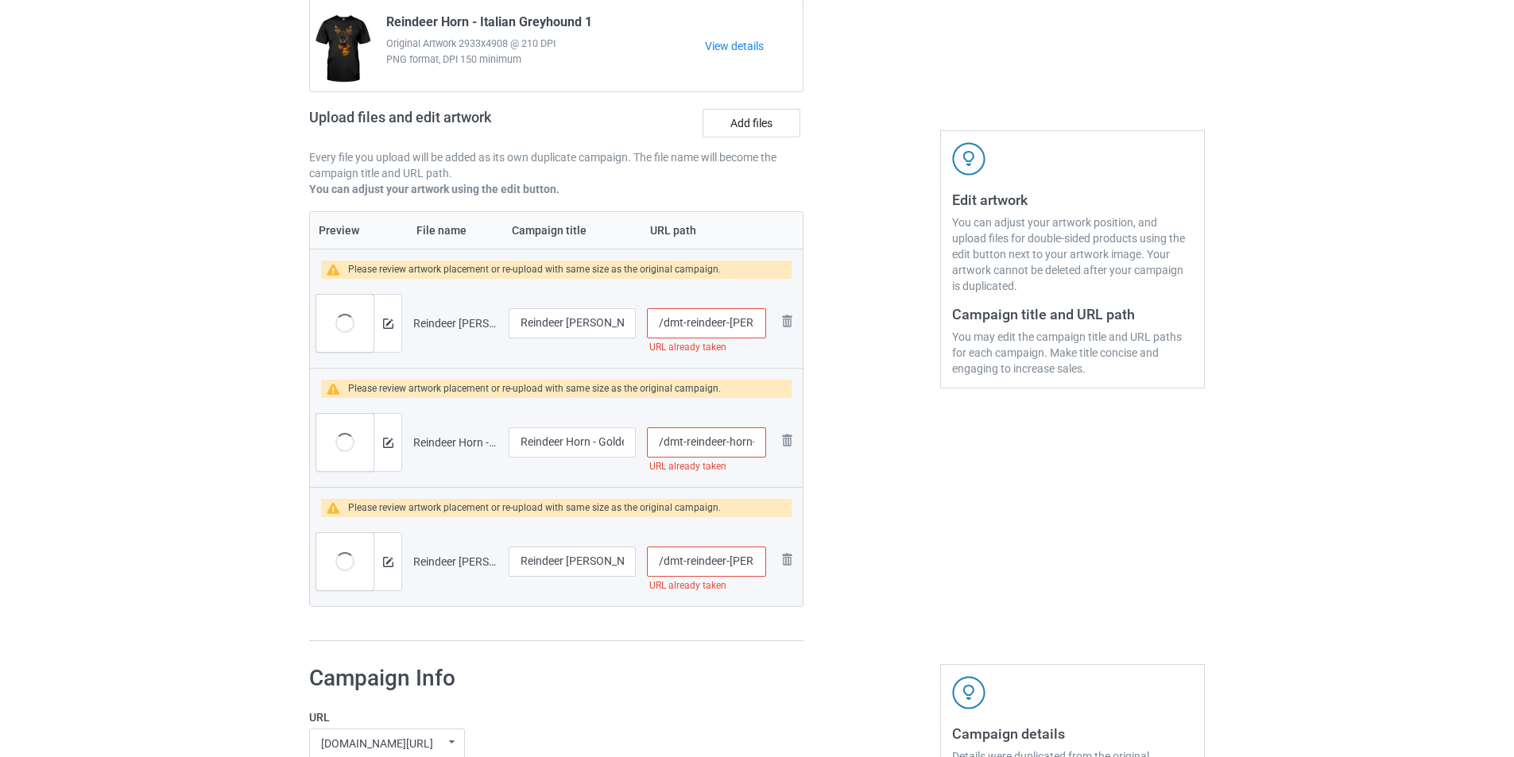
click at [0, 0] on img at bounding box center [0, 0] width 0 height 0
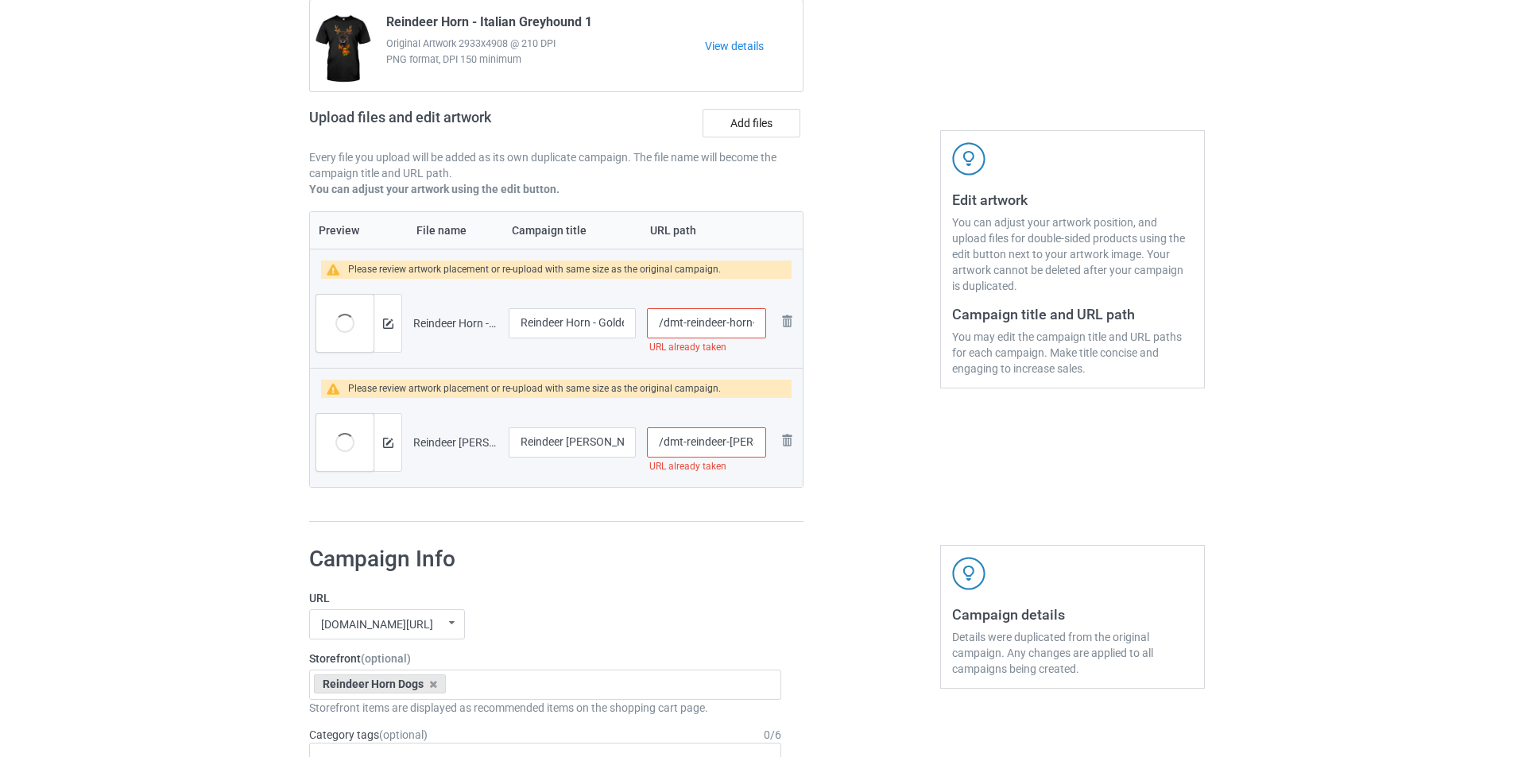
click at [0, 0] on img at bounding box center [0, 0] width 0 height 0
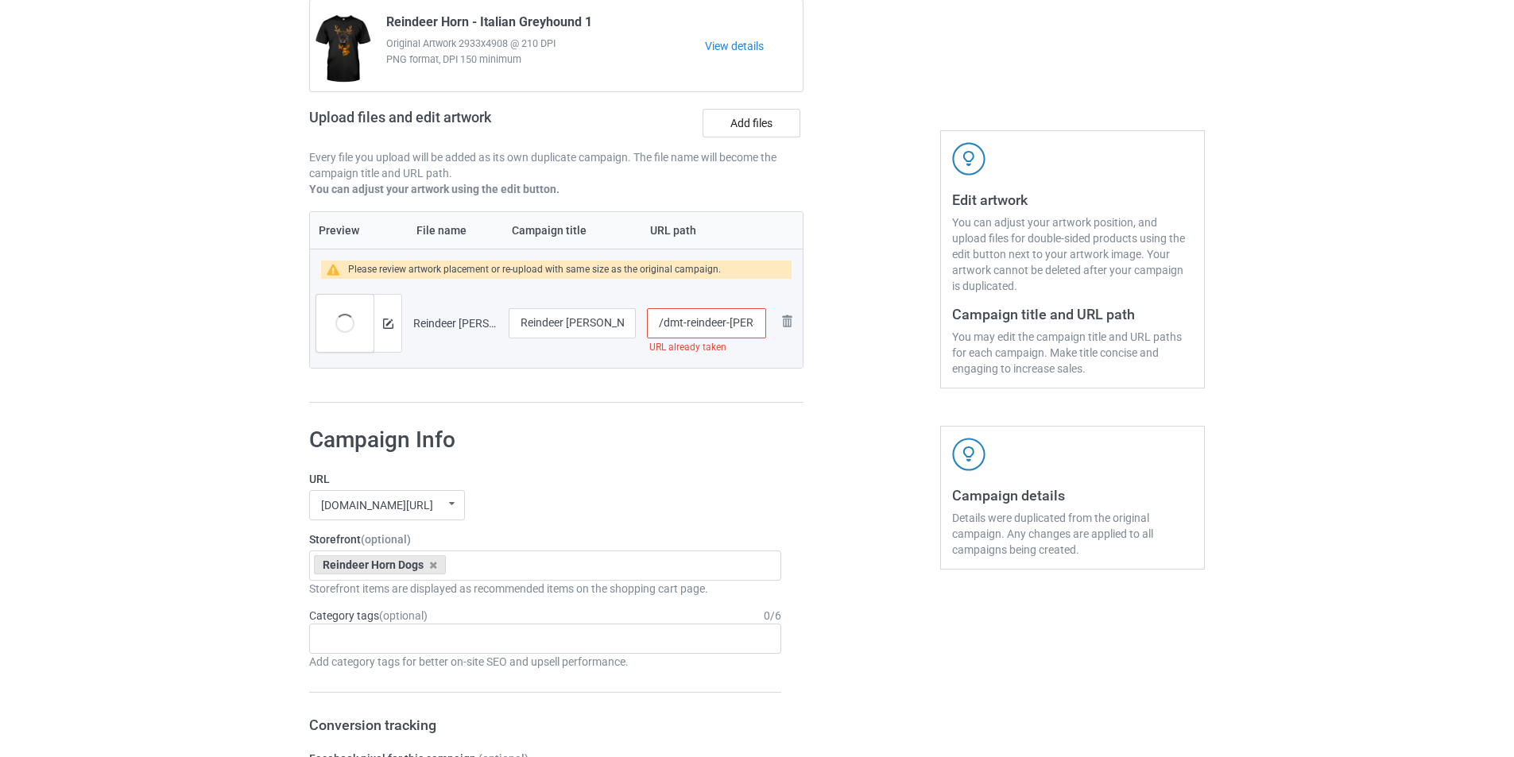
click at [0, 0] on img at bounding box center [0, 0] width 0 height 0
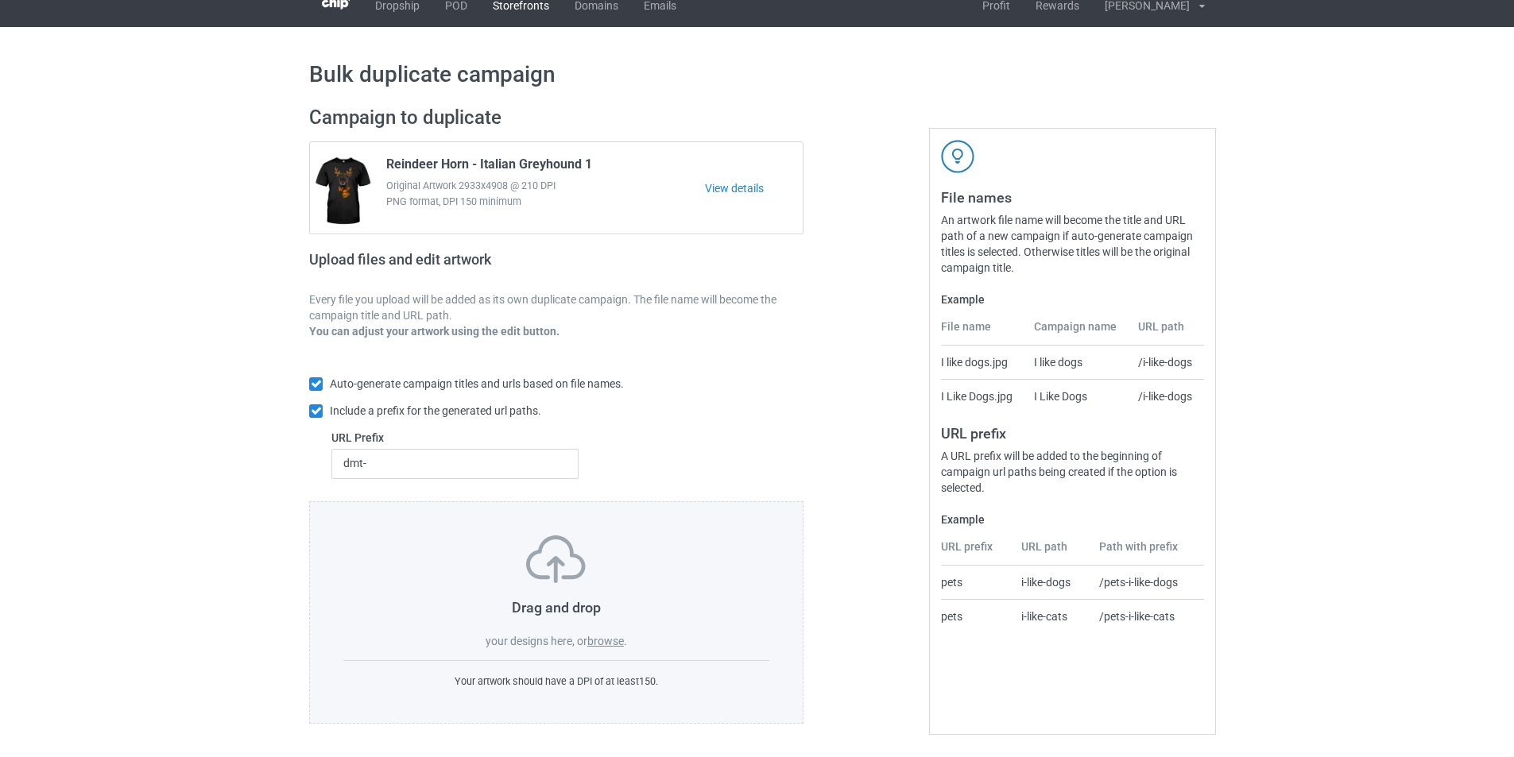
click at [532, 9] on link "Storefronts" at bounding box center [521, 5] width 82 height 44
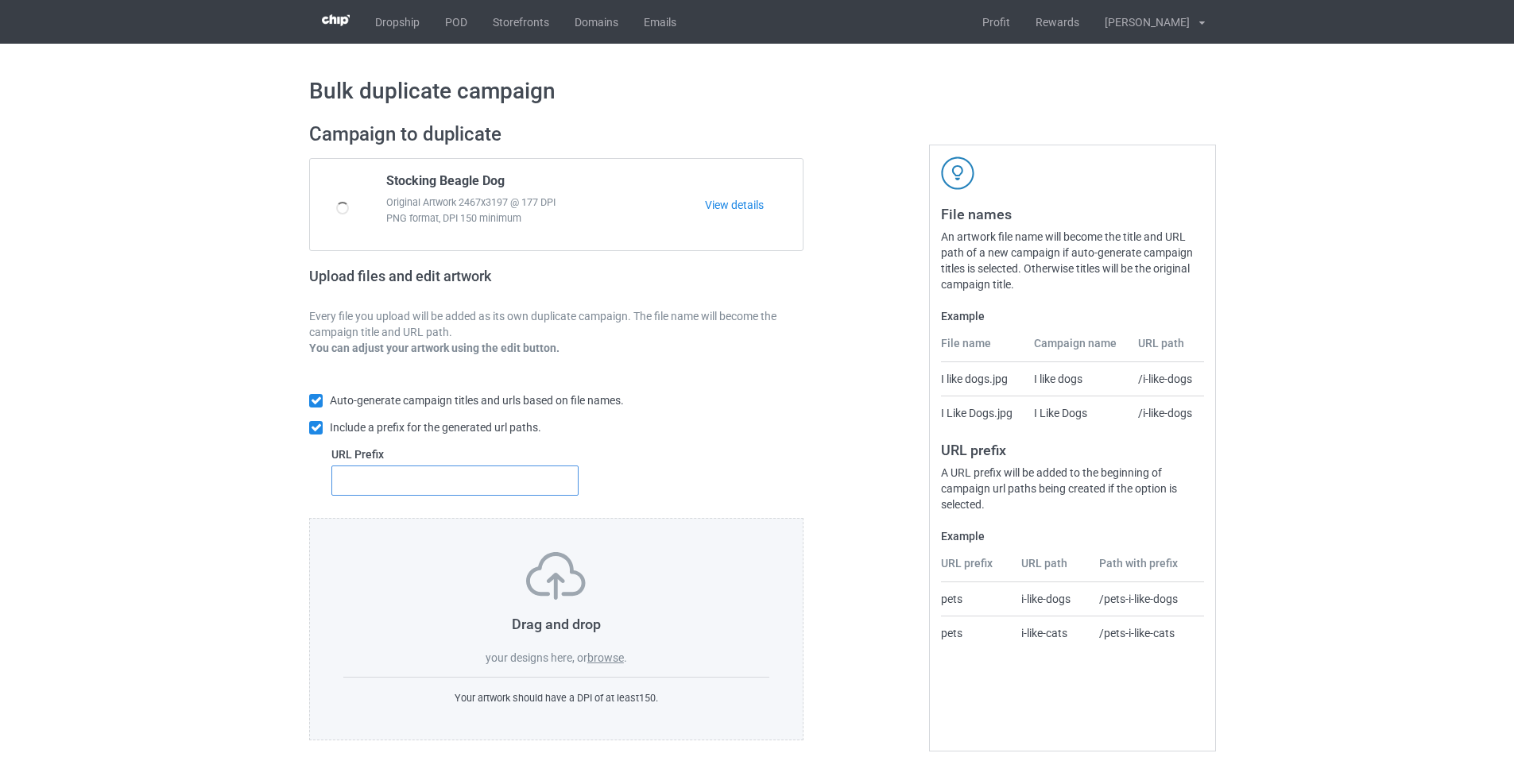
click at [478, 478] on input "text" at bounding box center [454, 481] width 247 height 30
type input "d"
type input "dt-"
click at [615, 653] on label "browse" at bounding box center [605, 658] width 37 height 13
click at [0, 0] on input "browse" at bounding box center [0, 0] width 0 height 0
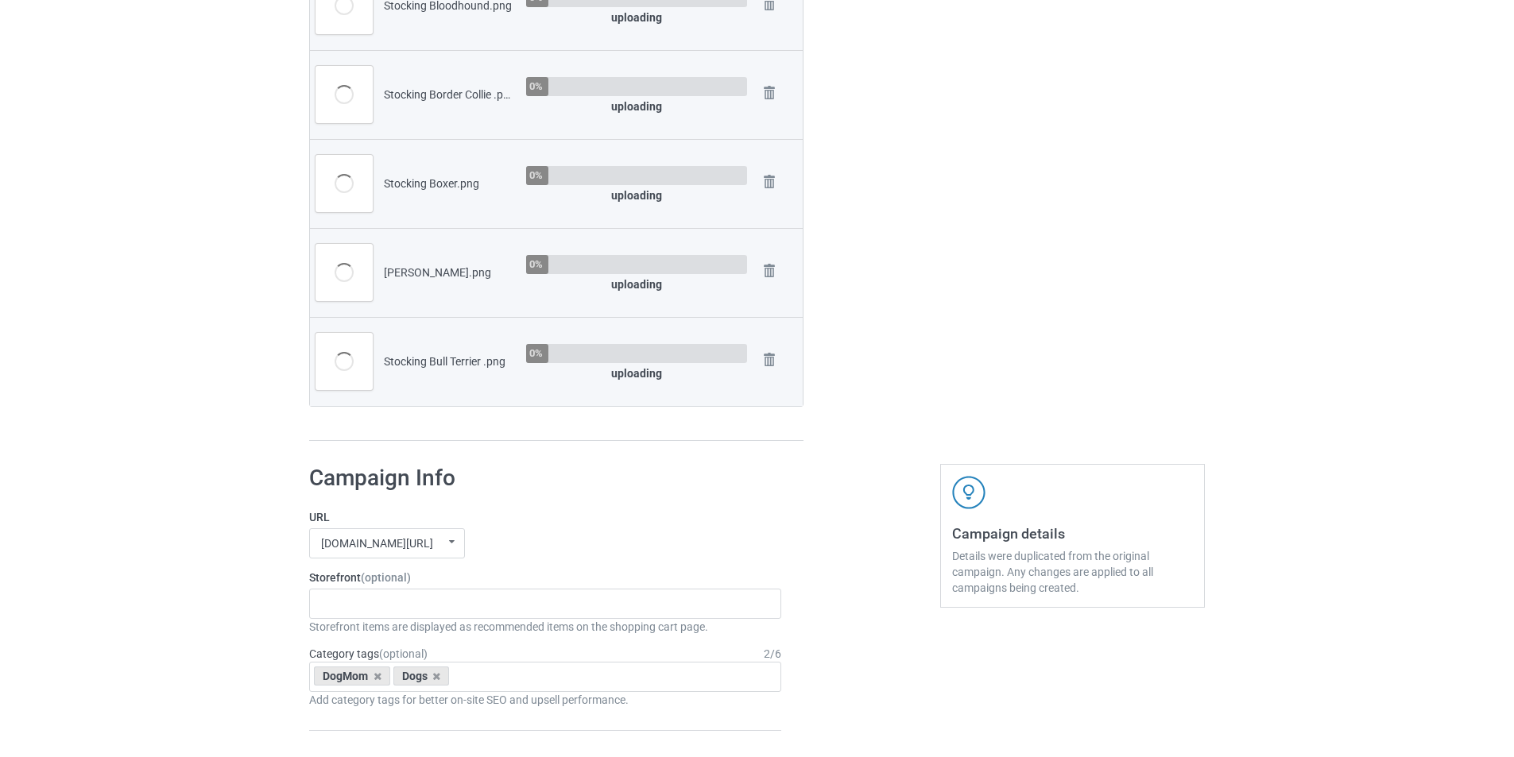
scroll to position [1510, 0]
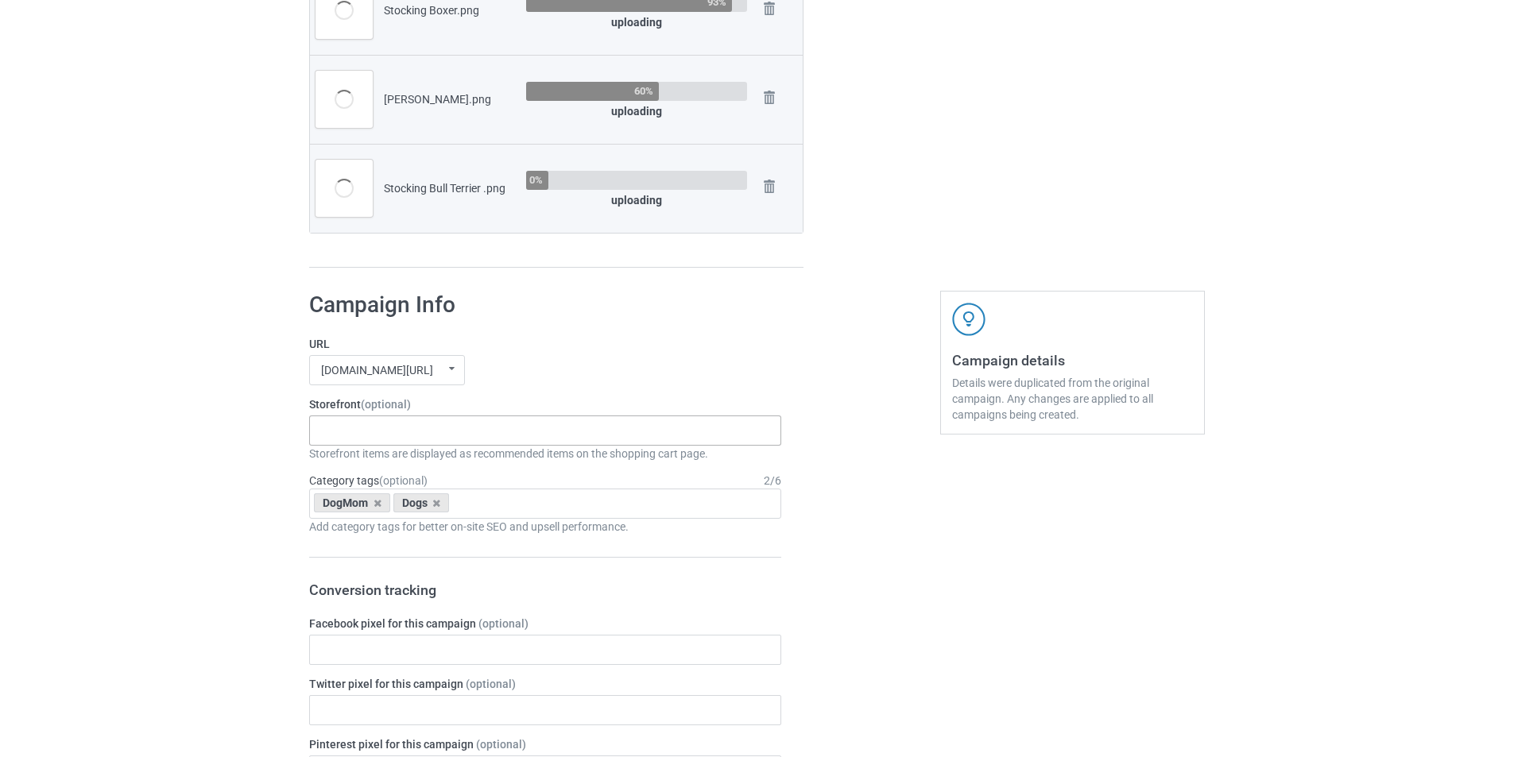
click at [449, 435] on div "Santa Mom Dogs Reindeer Horn Dogs Explain Dogs Snow Paw Dogs Pumpkin Spider Dog…" at bounding box center [545, 431] width 472 height 30
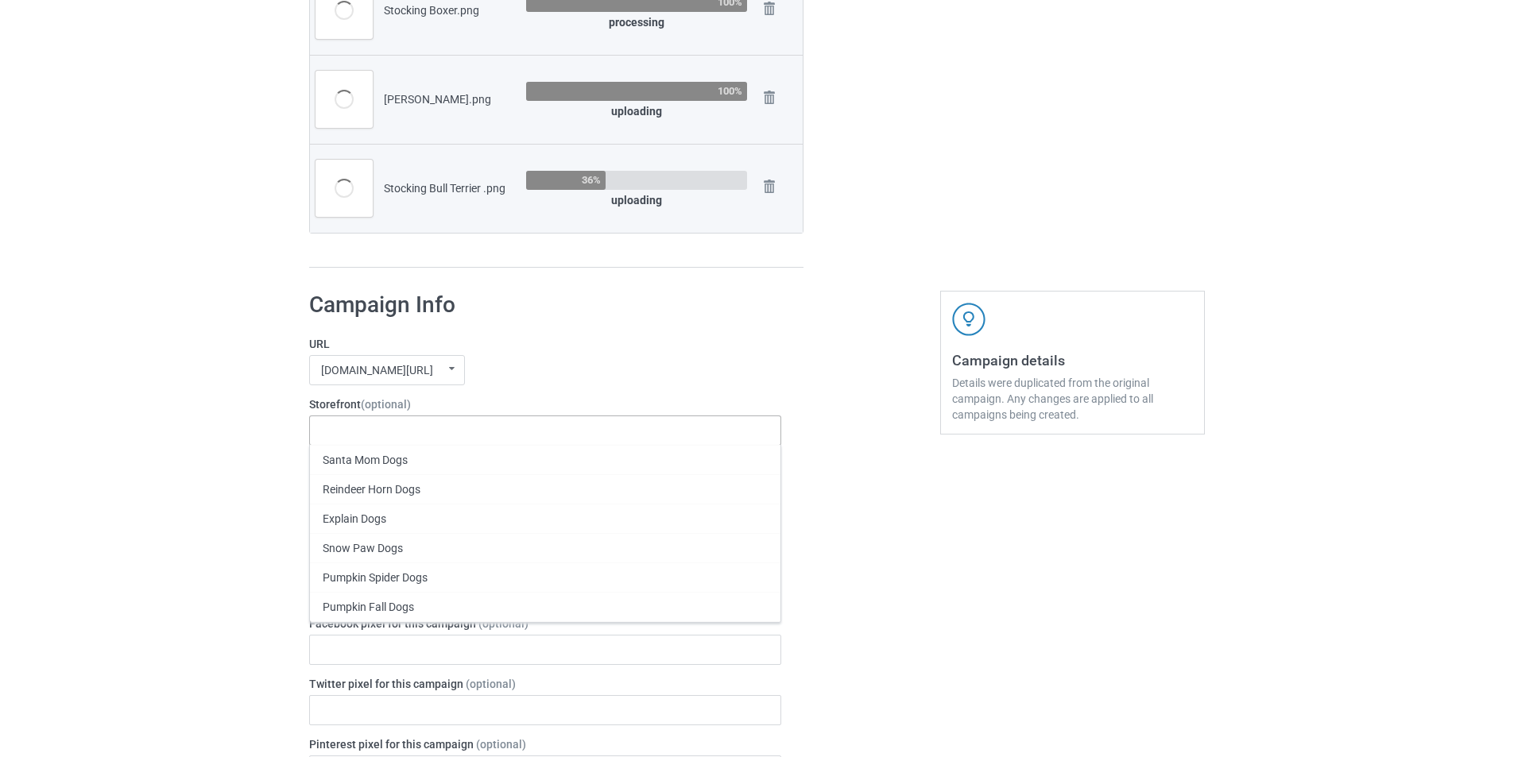
paste input "Christmas Puppy Stocking"
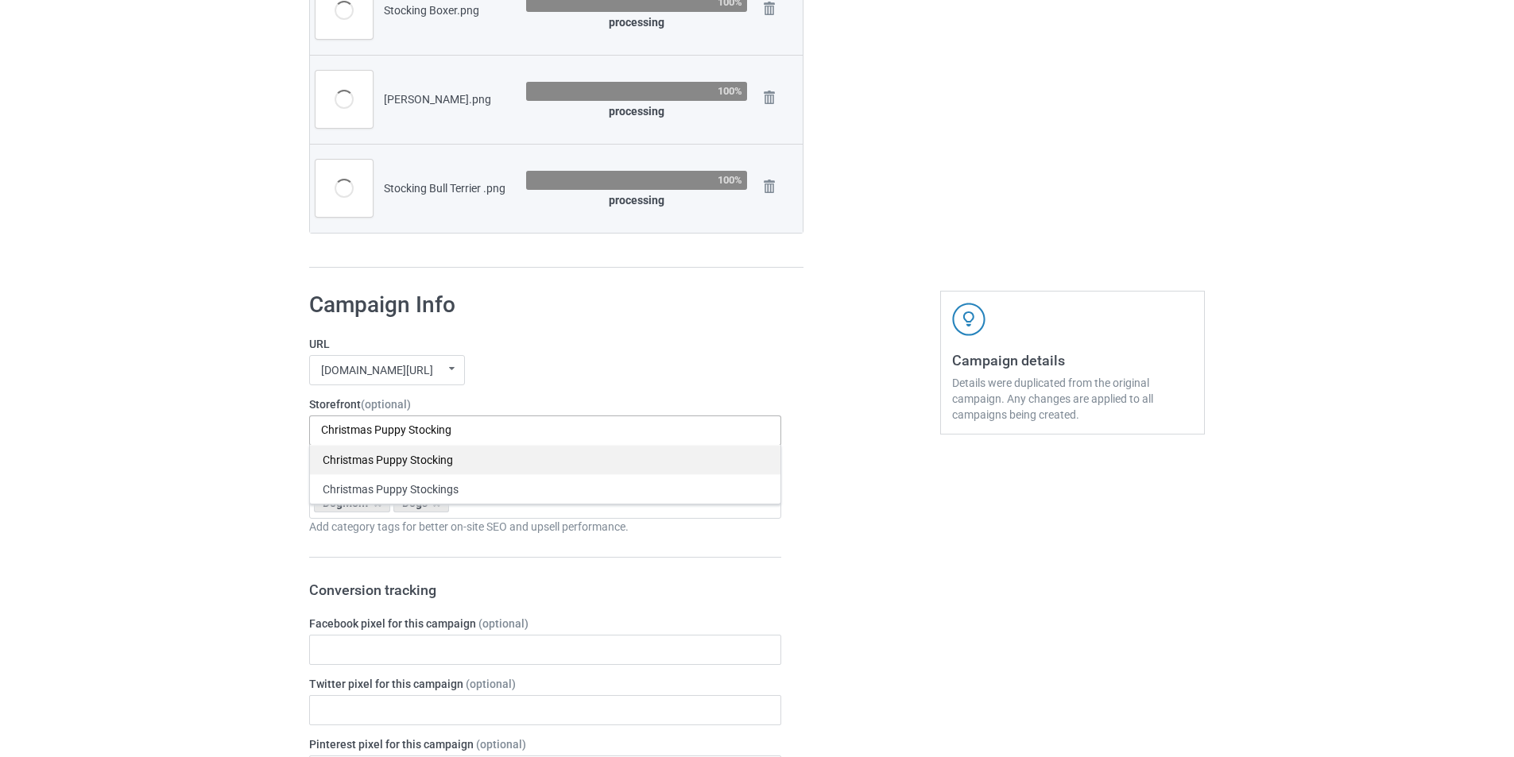
type input "Christmas Puppy Stocking"
click at [446, 466] on div "Christmas Puppy Stocking" at bounding box center [545, 459] width 470 height 29
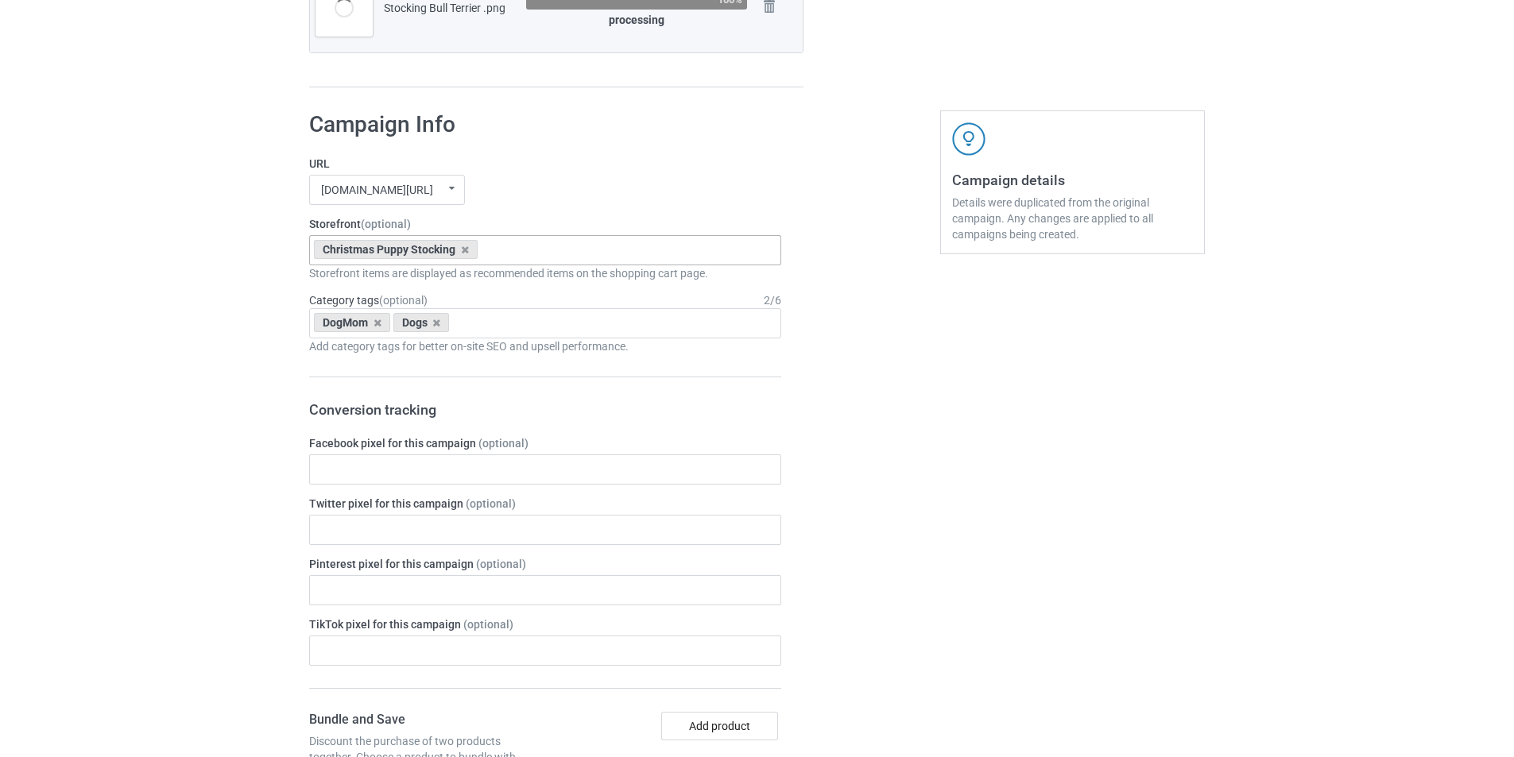
scroll to position [1669, 0]
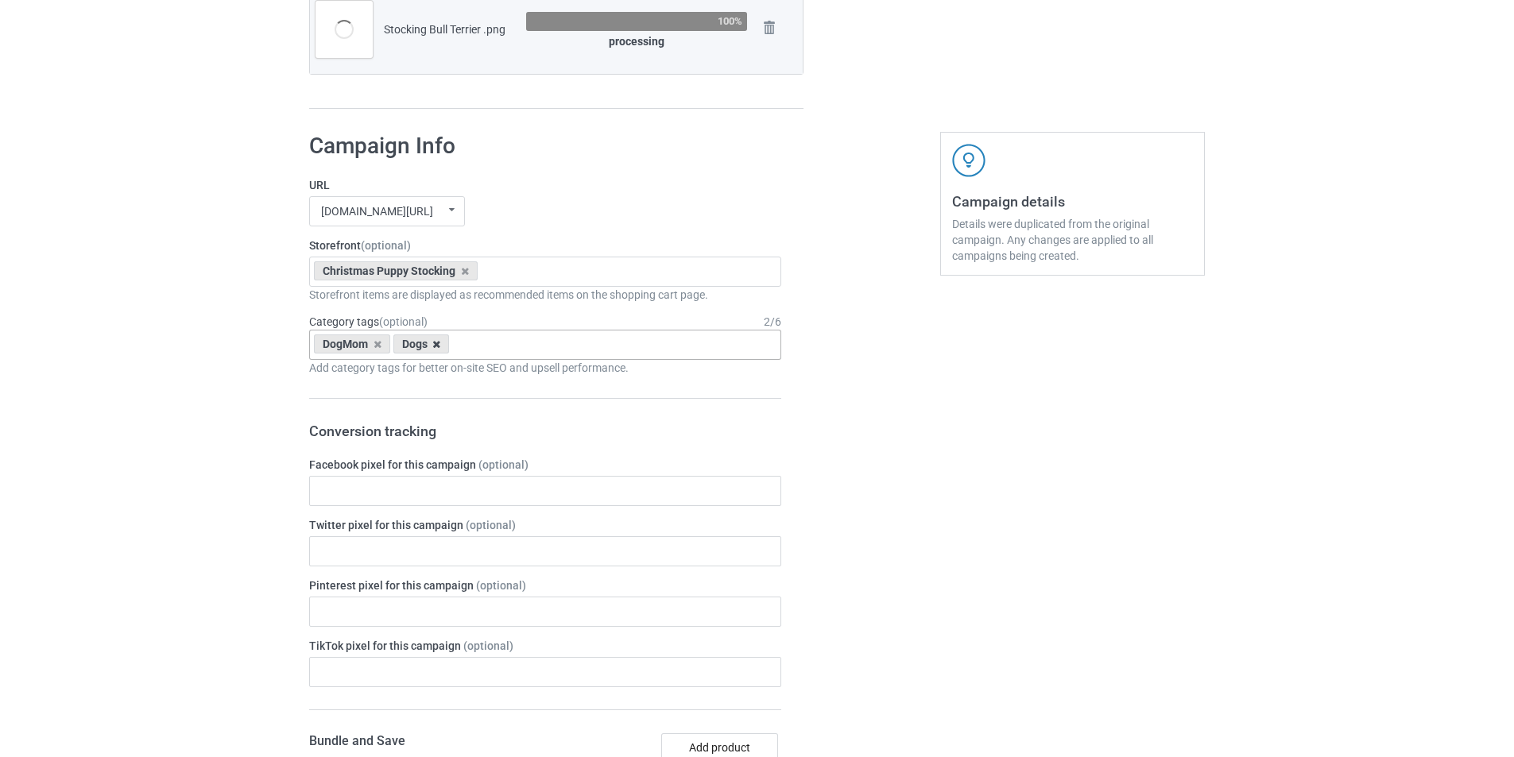
click at [435, 346] on icon at bounding box center [436, 344] width 8 height 10
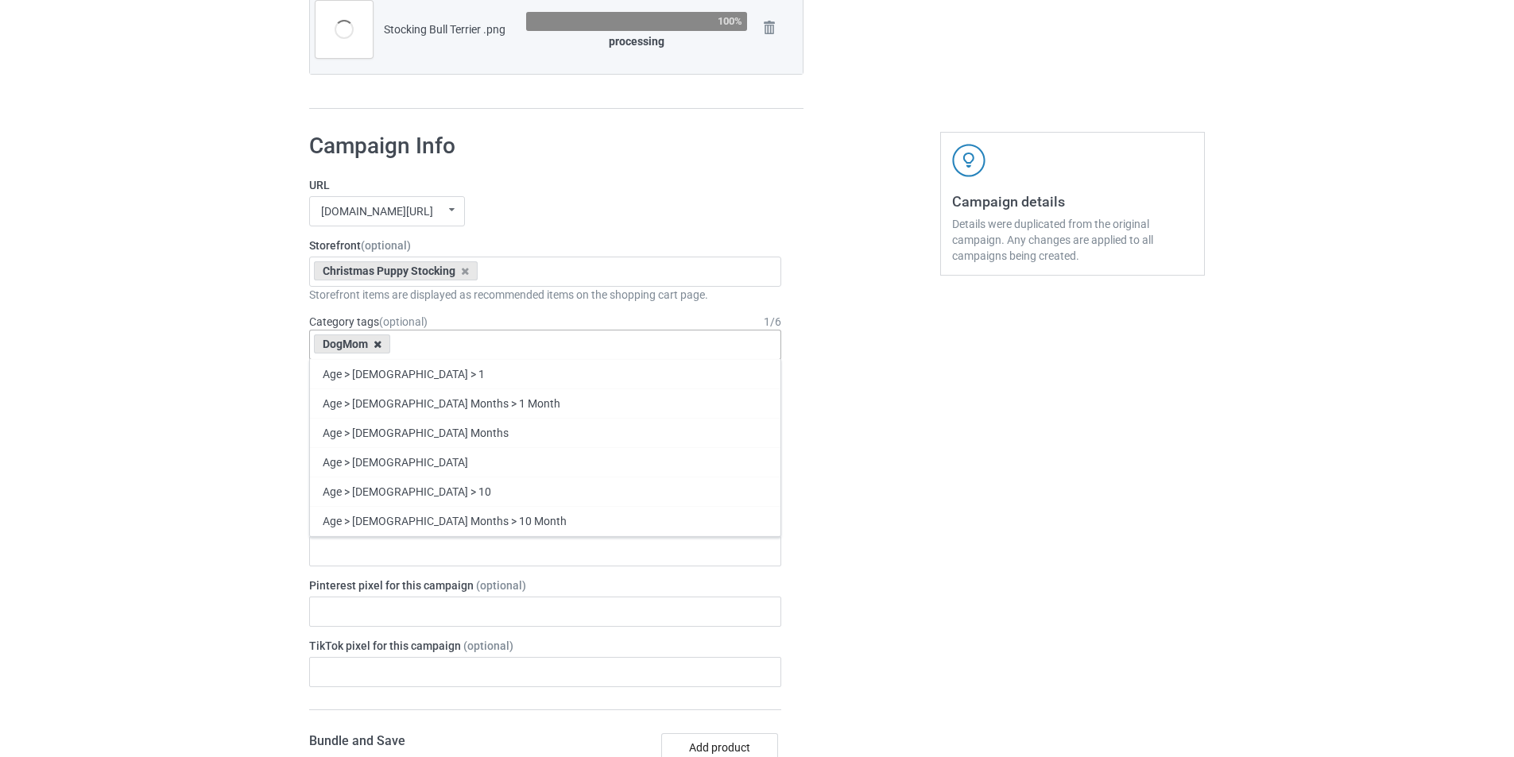
click at [374, 343] on icon at bounding box center [378, 344] width 8 height 10
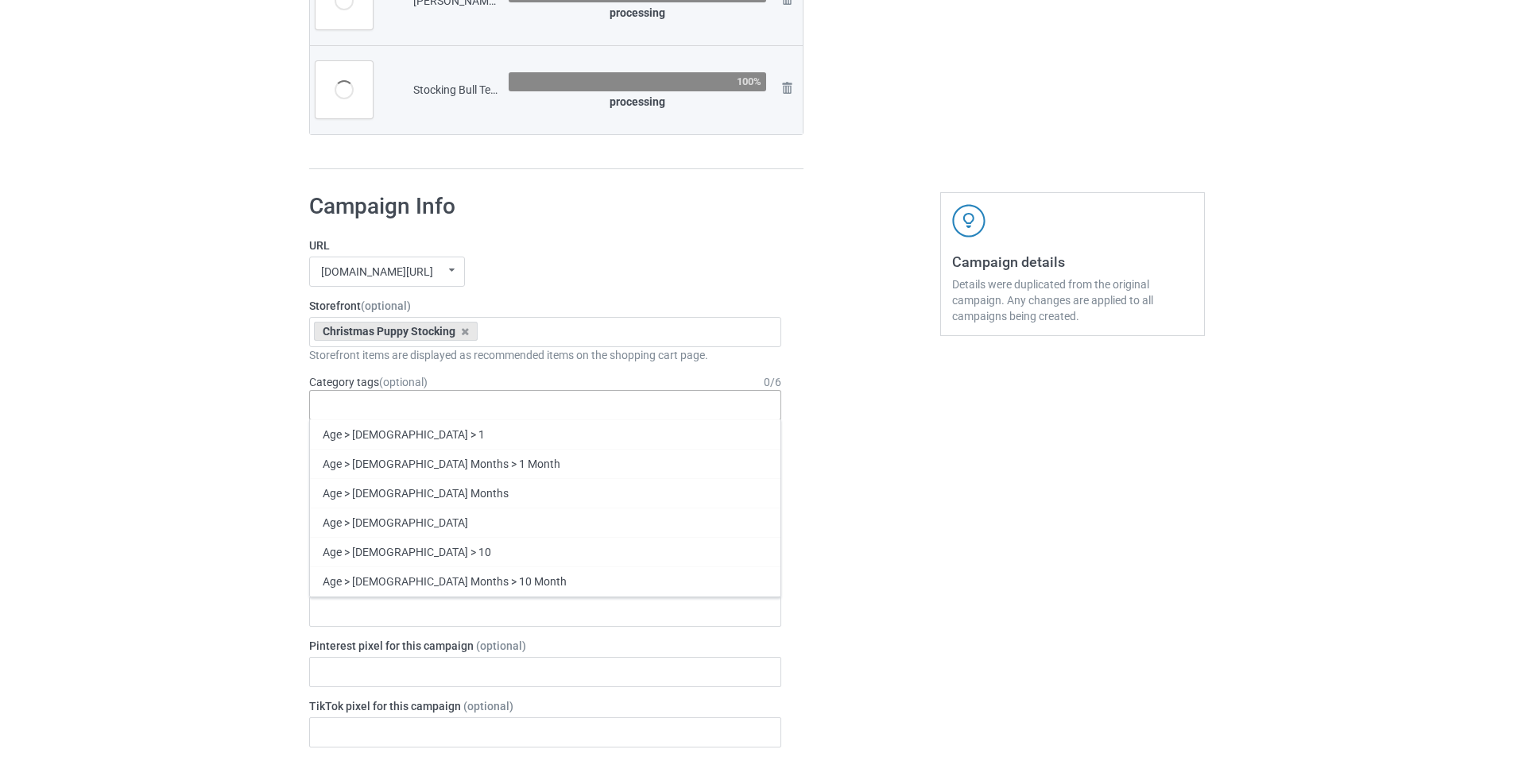
scroll to position [1729, 0]
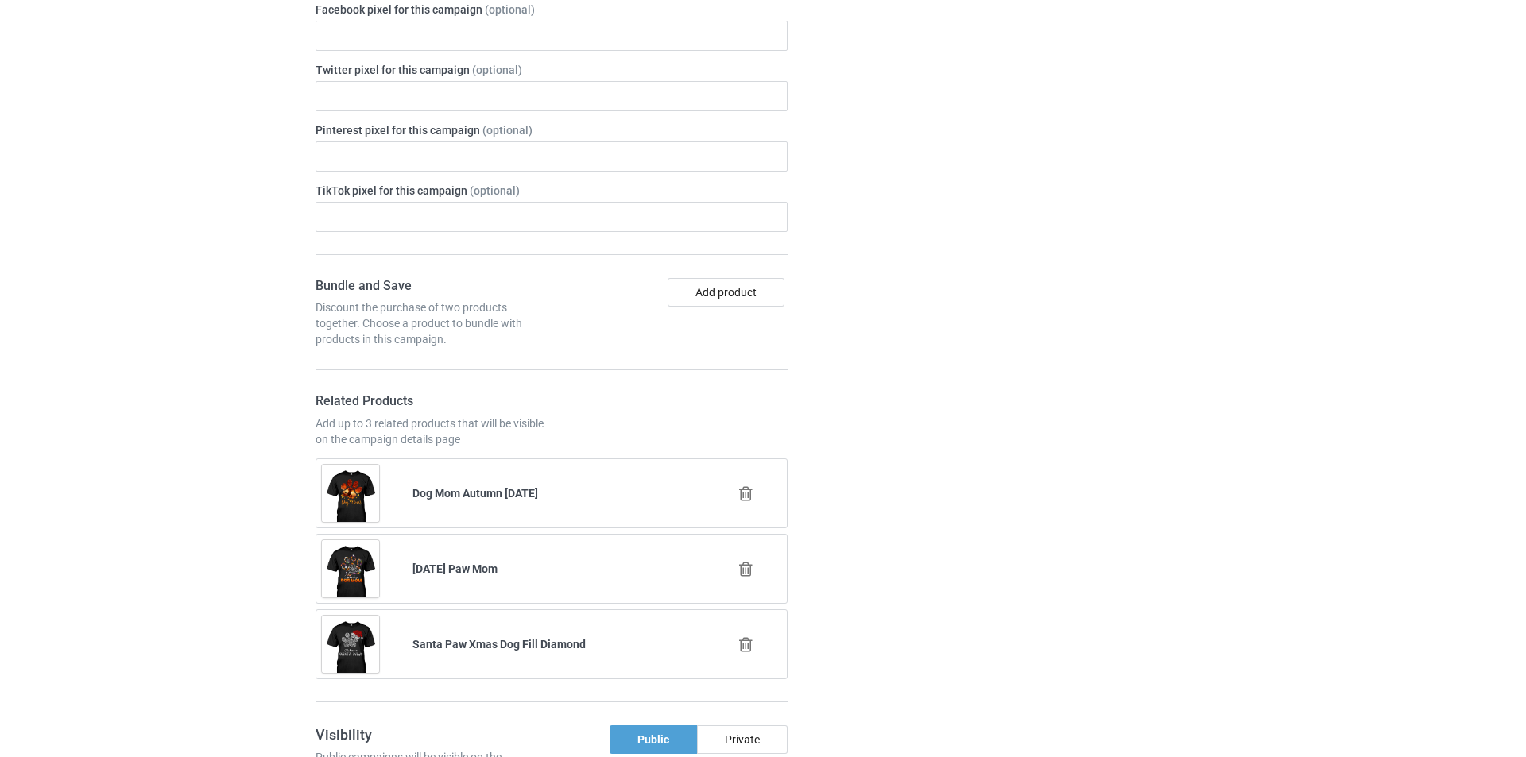
scroll to position [2286, 0]
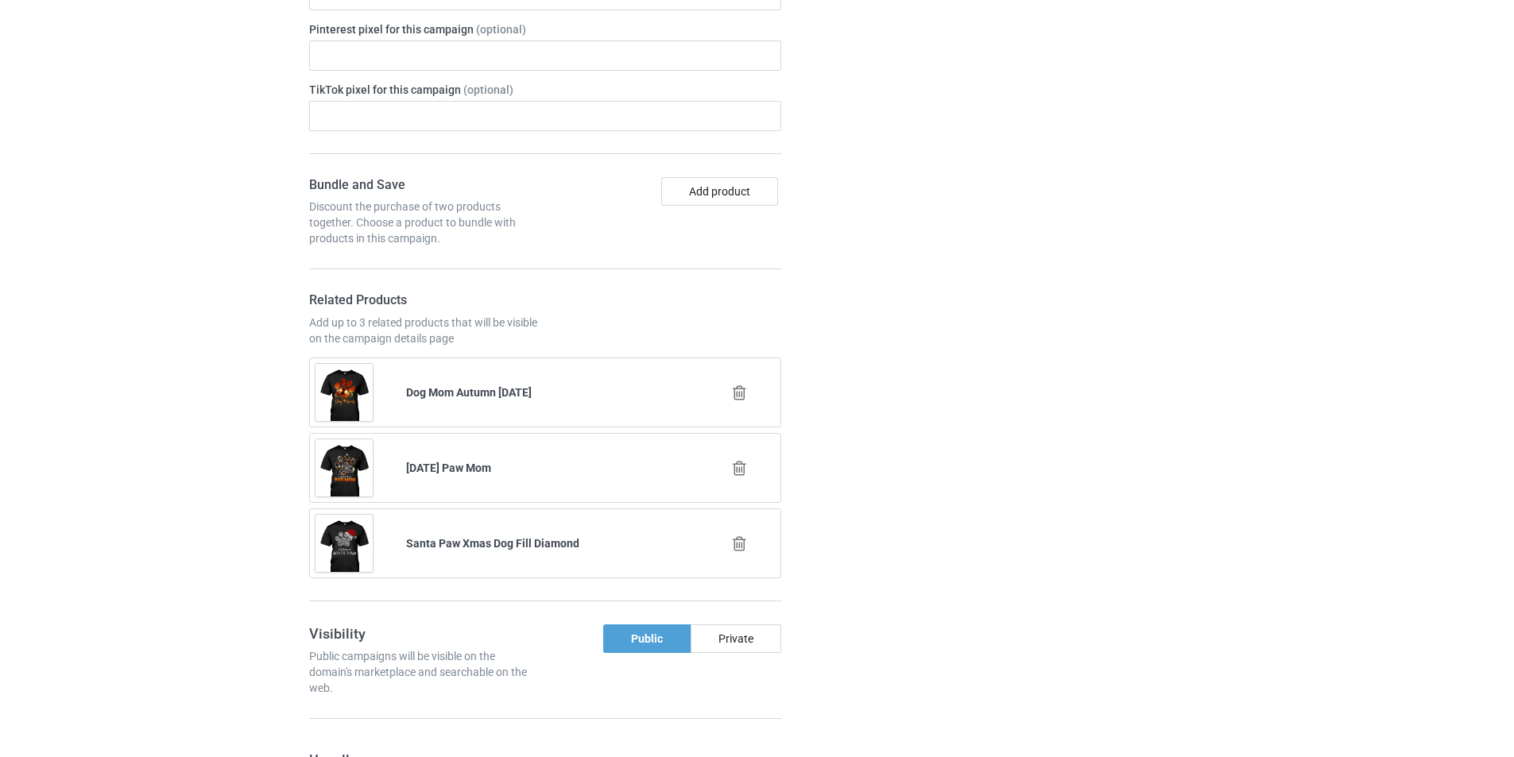
click at [734, 393] on icon at bounding box center [740, 393] width 20 height 17
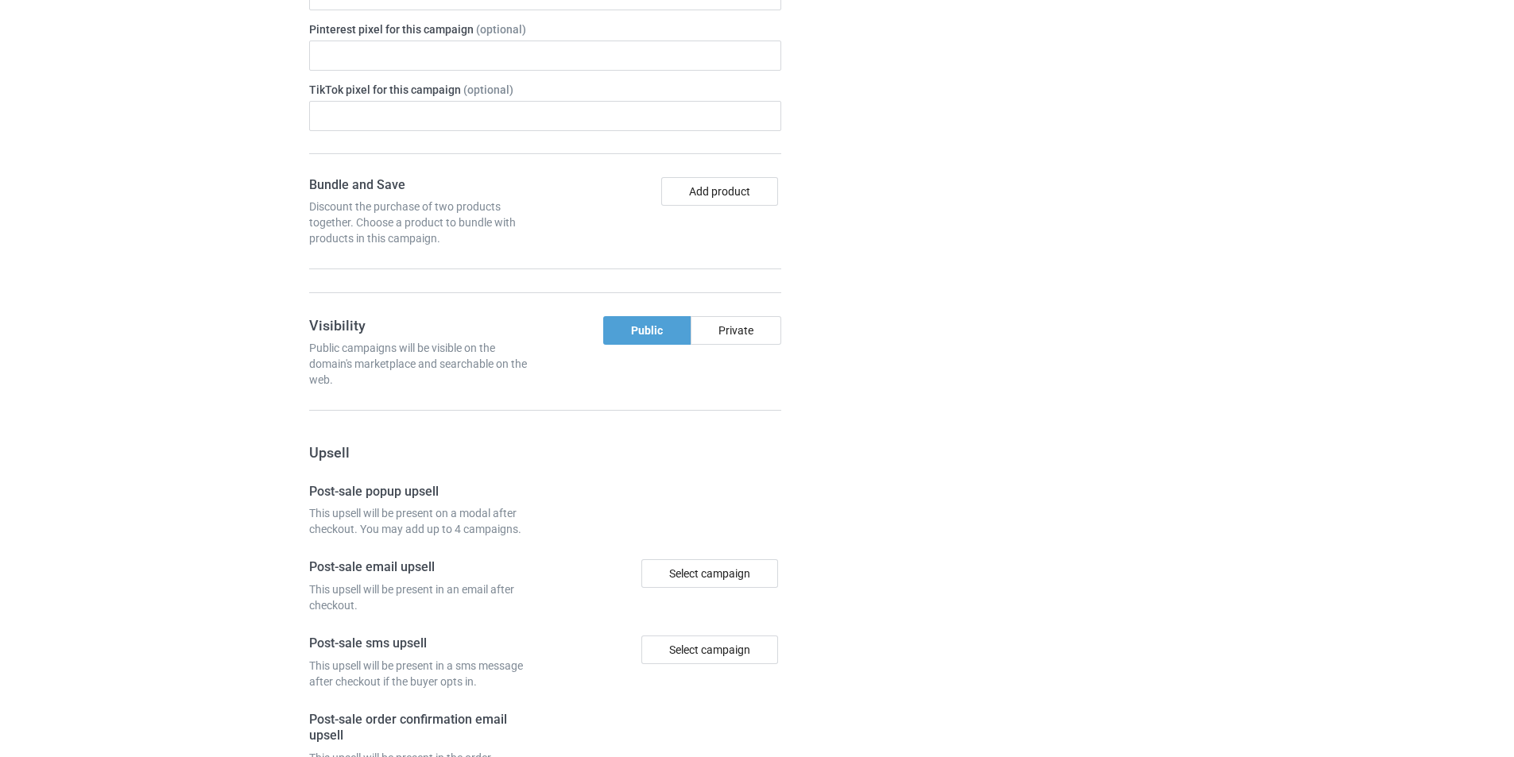
click at [1016, 327] on div "Campaign details Details were duplicated from the original campaign. Any change…" at bounding box center [1072, 255] width 287 height 1382
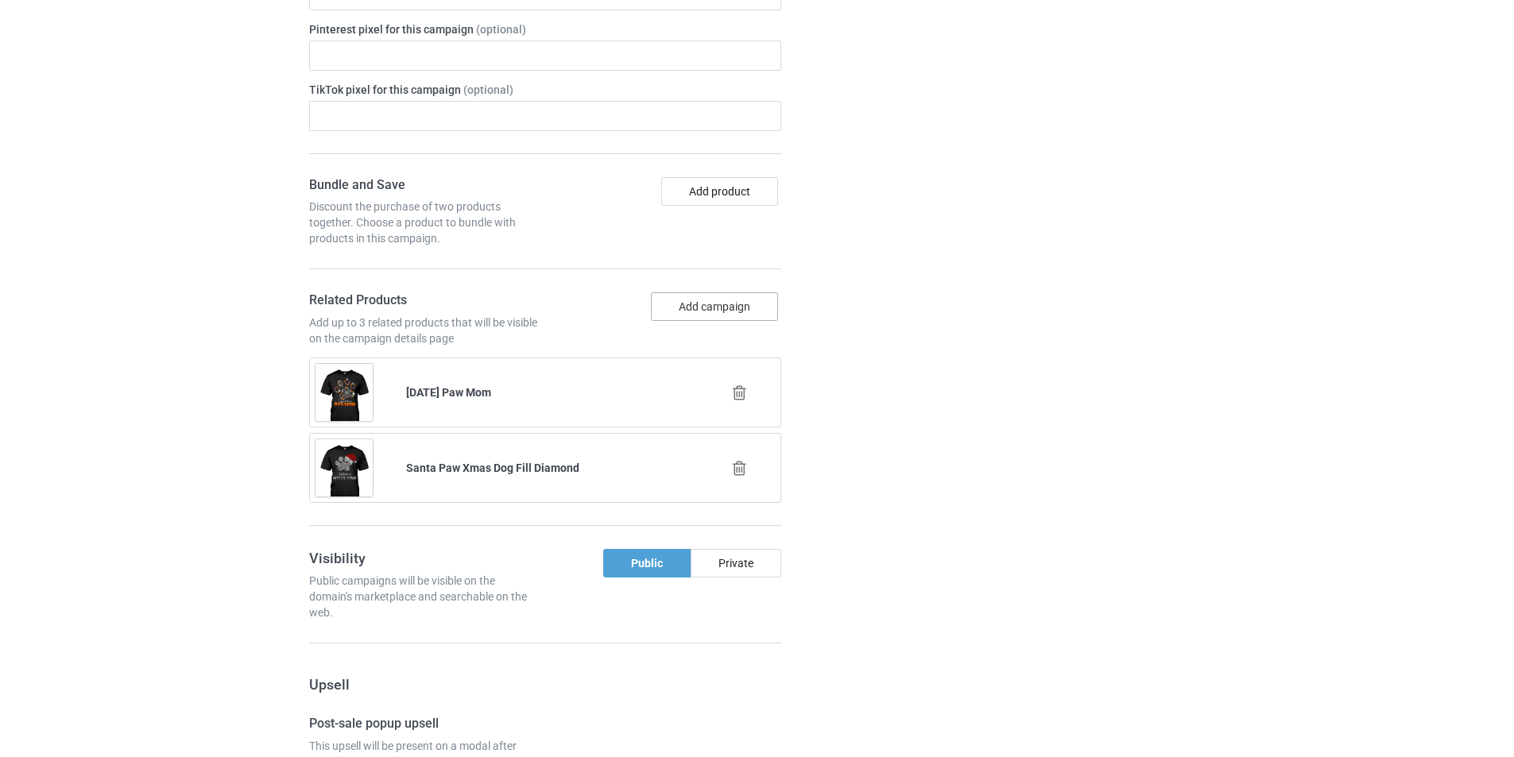
click at [718, 296] on button "Add campaign" at bounding box center [714, 306] width 127 height 29
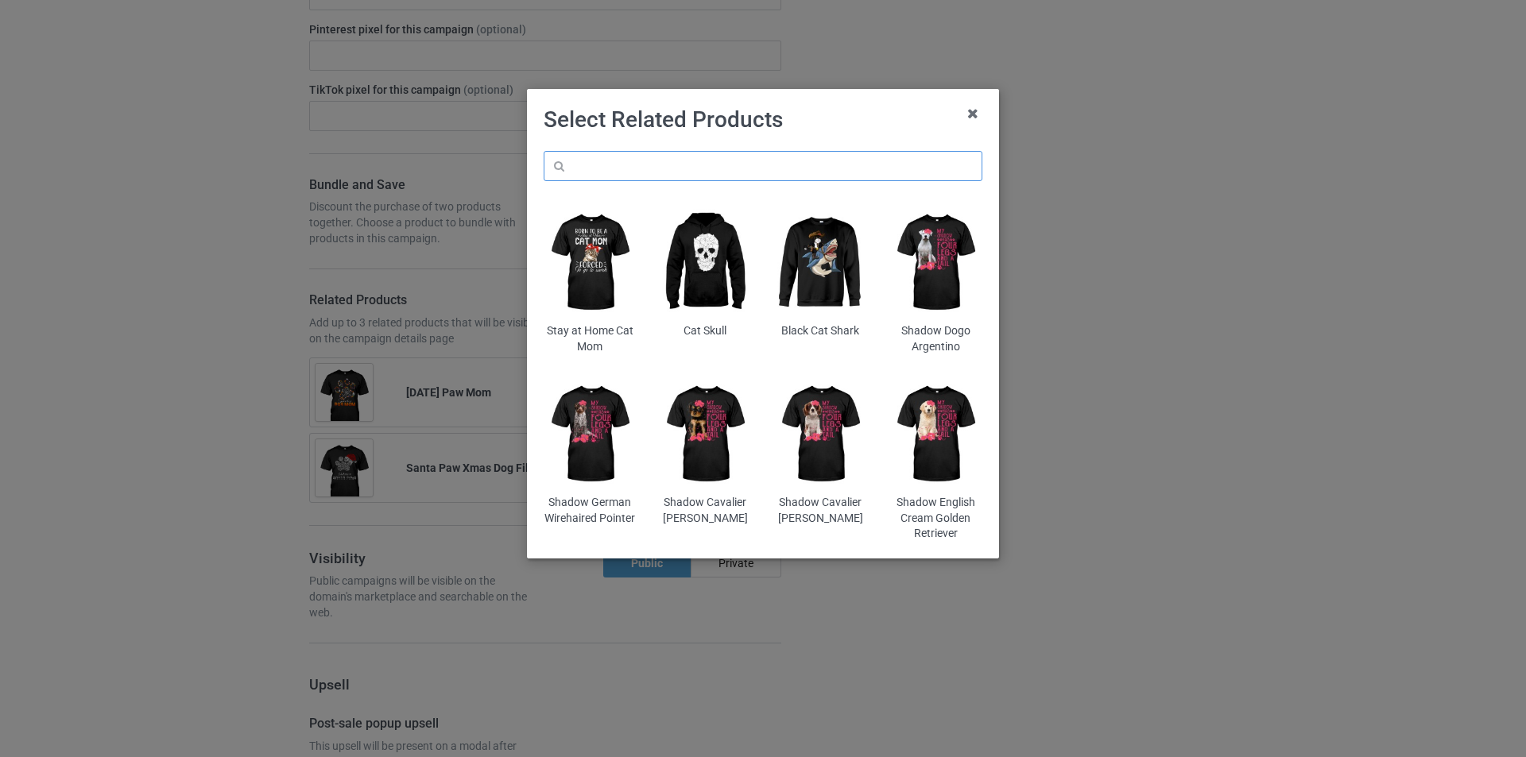
click at [789, 165] on input "text" at bounding box center [763, 166] width 439 height 30
paste input "dmt-merry-christmas-dog-paws"
type input "dmt-merry-christmas-dog-paws"
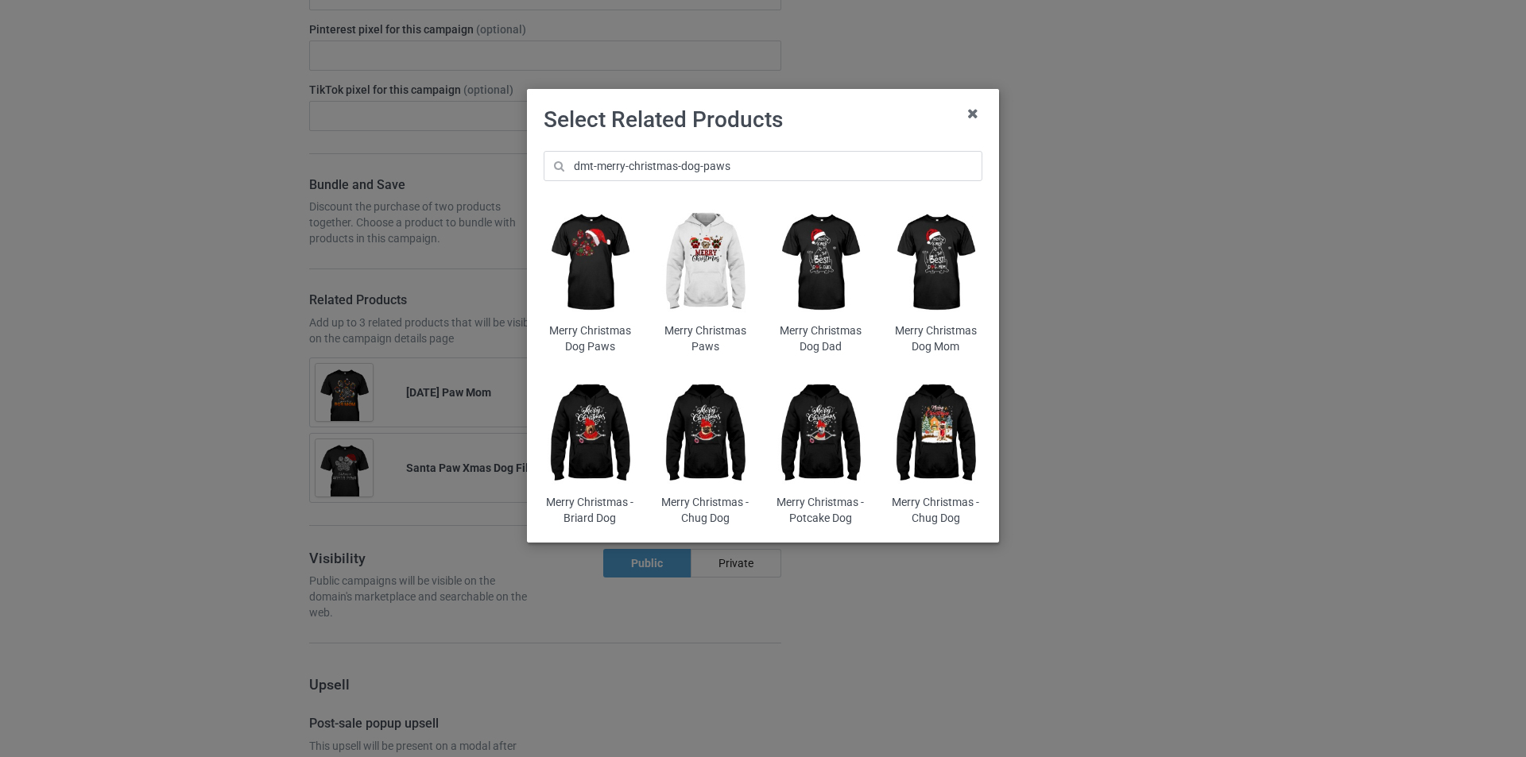
click at [596, 243] on img at bounding box center [590, 263] width 93 height 116
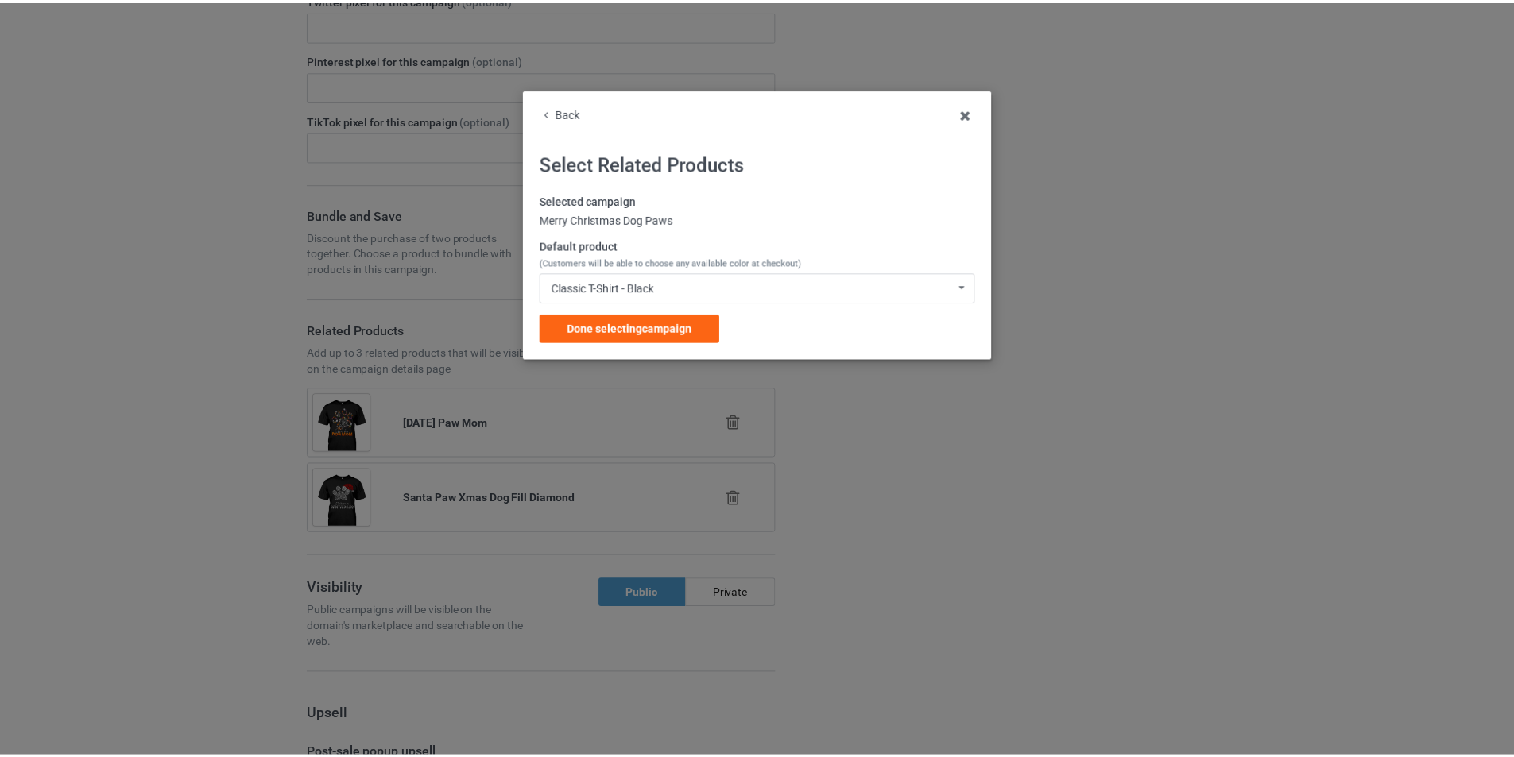
scroll to position [2618, 0]
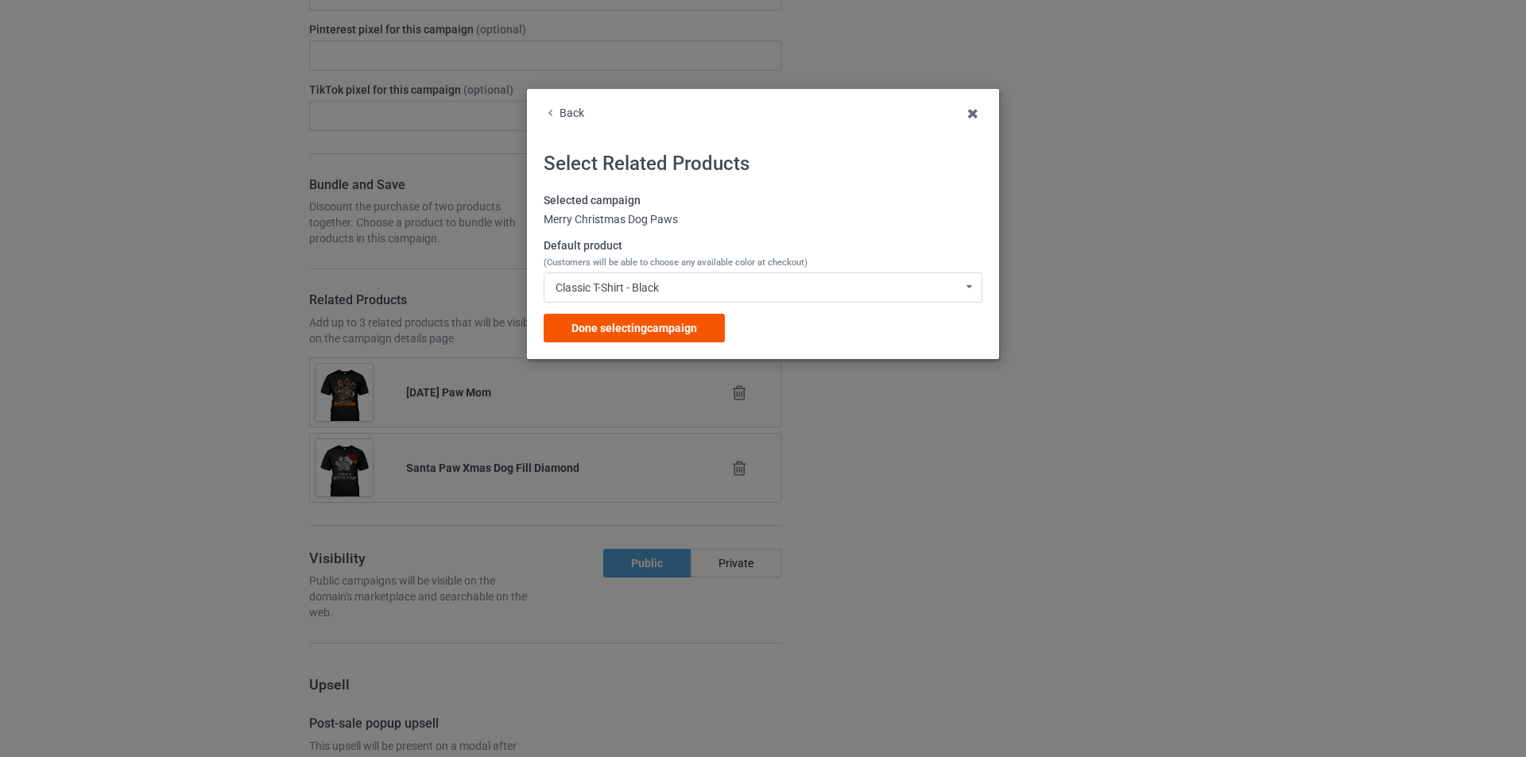
click at [682, 332] on span "Done selecting campaign" at bounding box center [634, 328] width 126 height 13
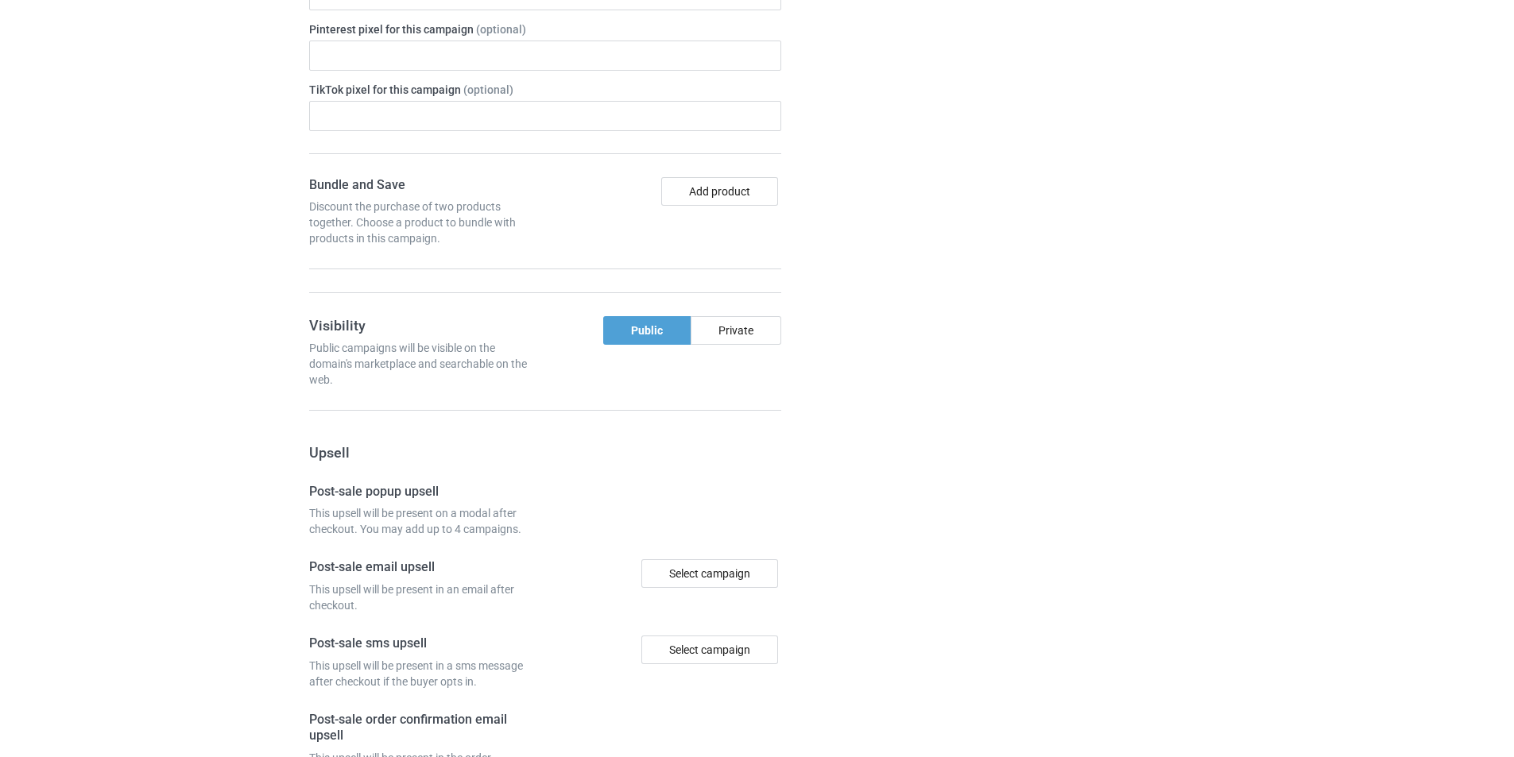
click at [1125, 440] on div "Campaign details Details were duplicated from the original campaign. Any change…" at bounding box center [1072, 255] width 287 height 1382
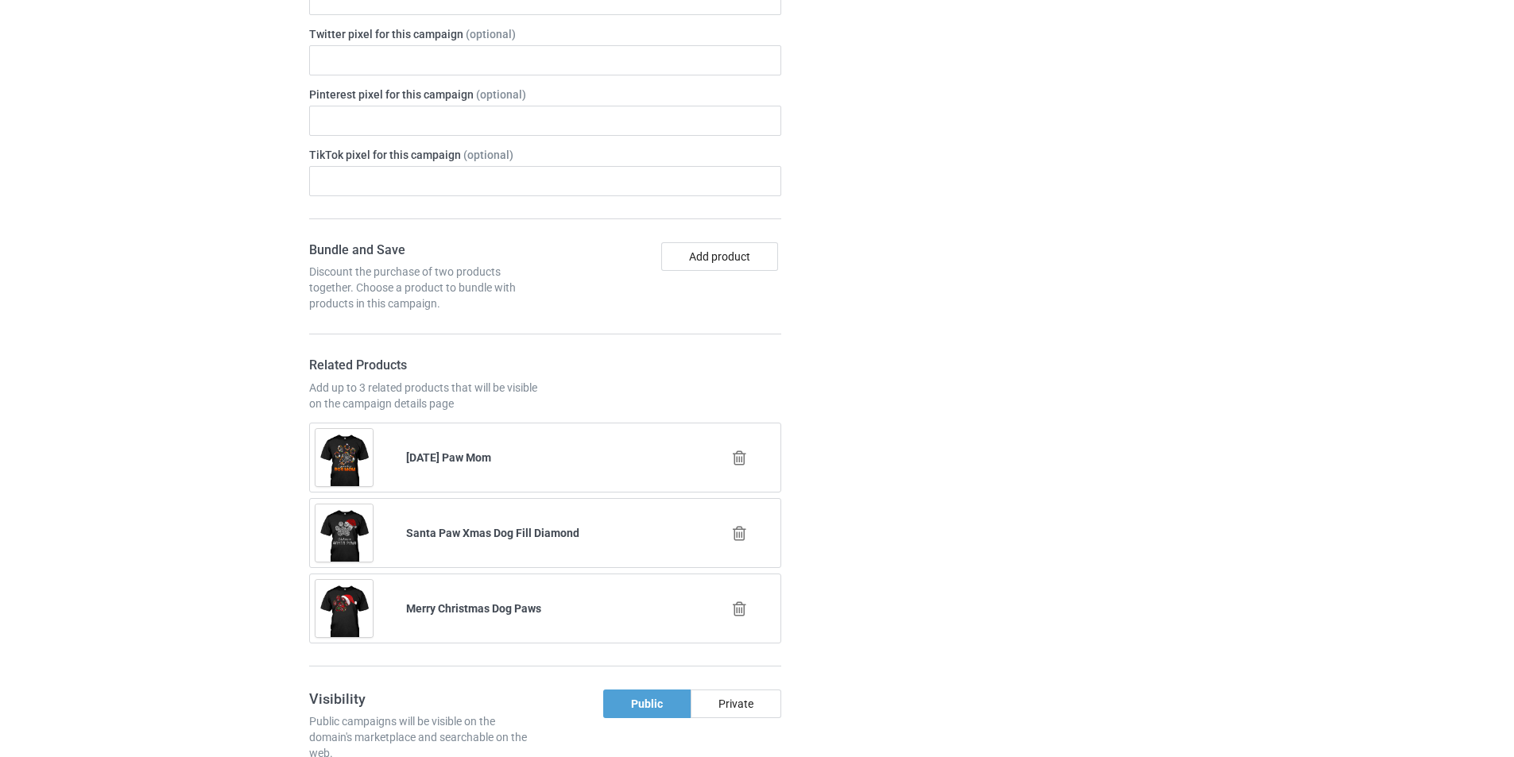
click at [740, 450] on icon at bounding box center [740, 458] width 20 height 17
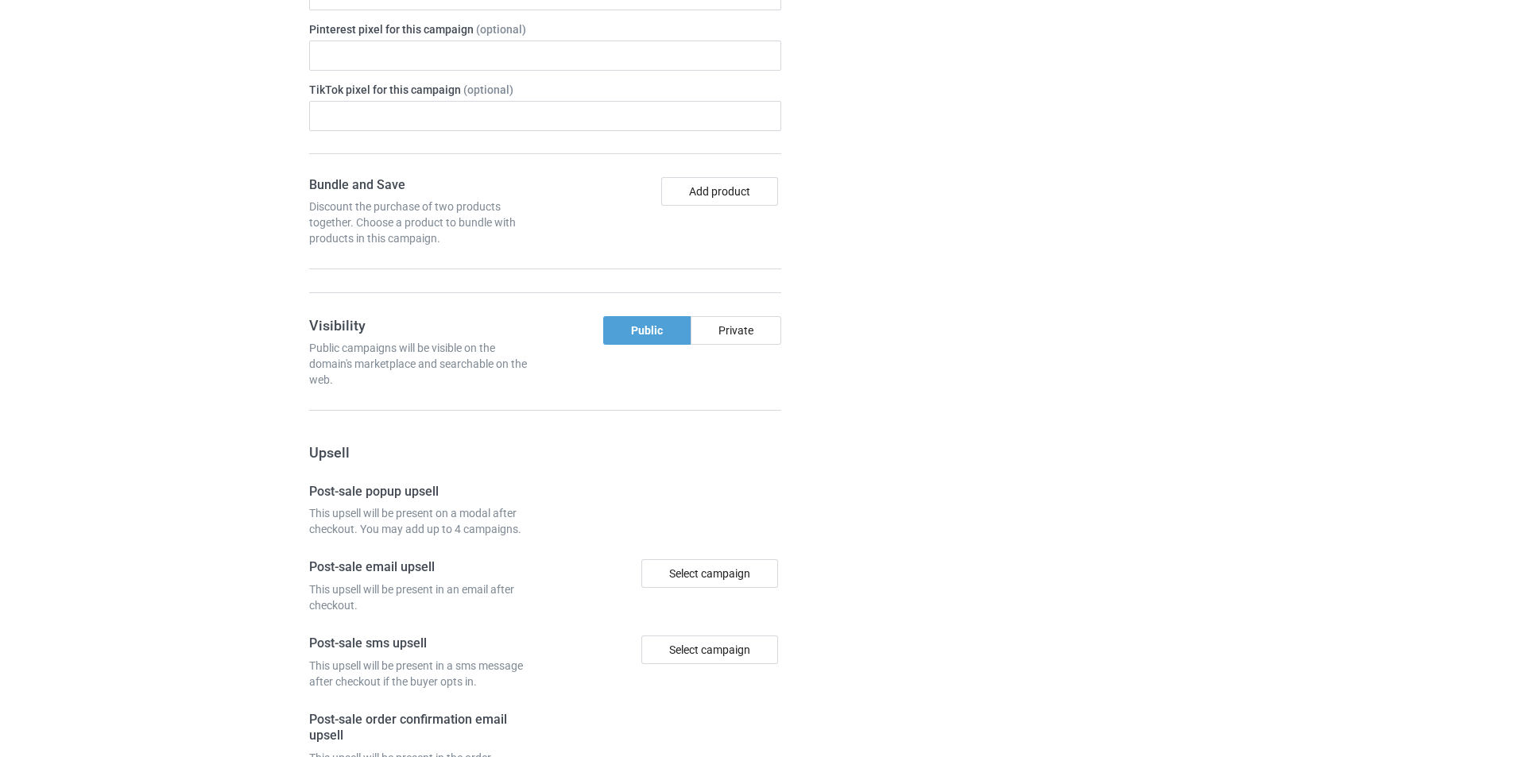
click at [915, 358] on div at bounding box center [872, 255] width 114 height 1382
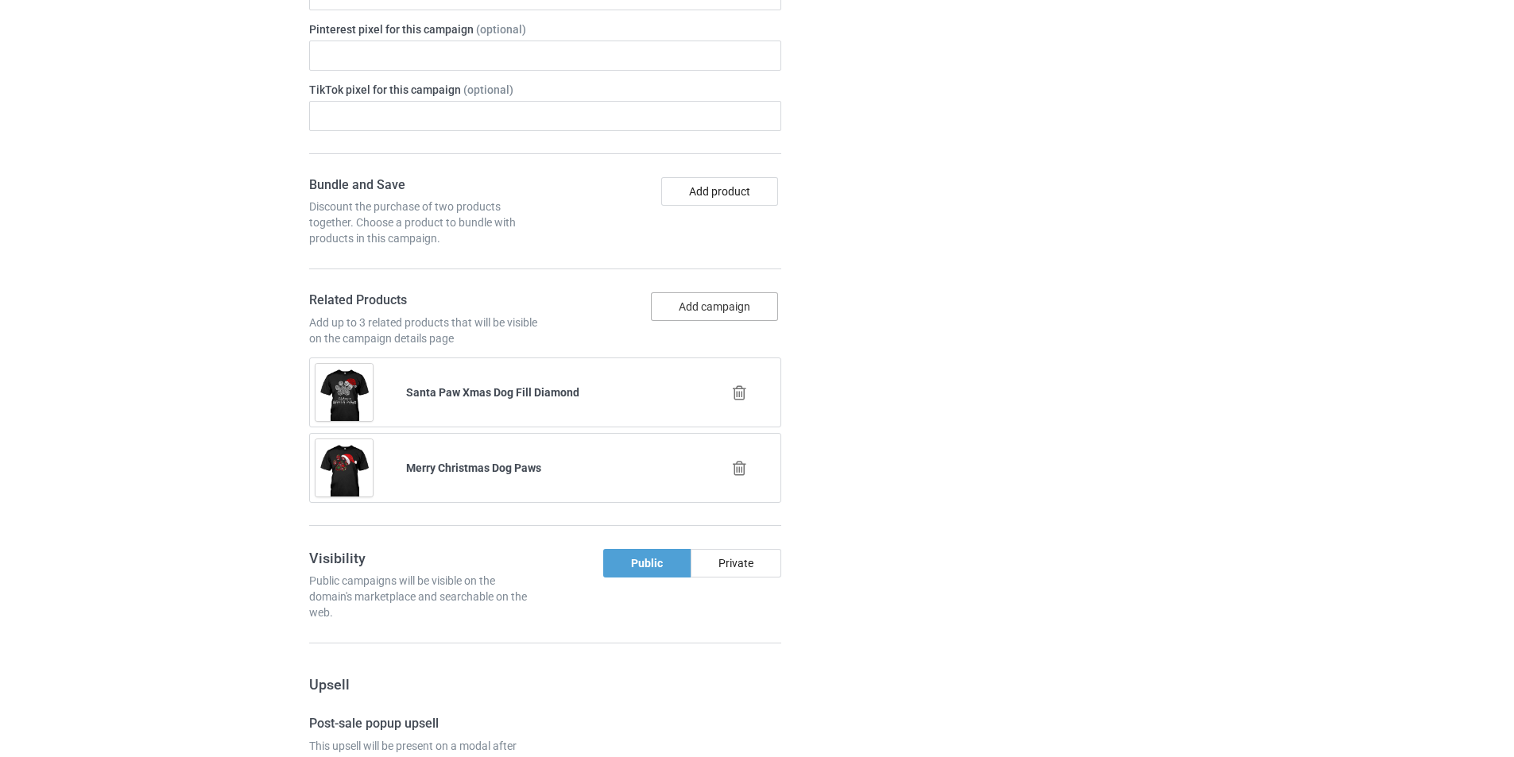
click at [718, 299] on button "Add campaign" at bounding box center [714, 306] width 127 height 29
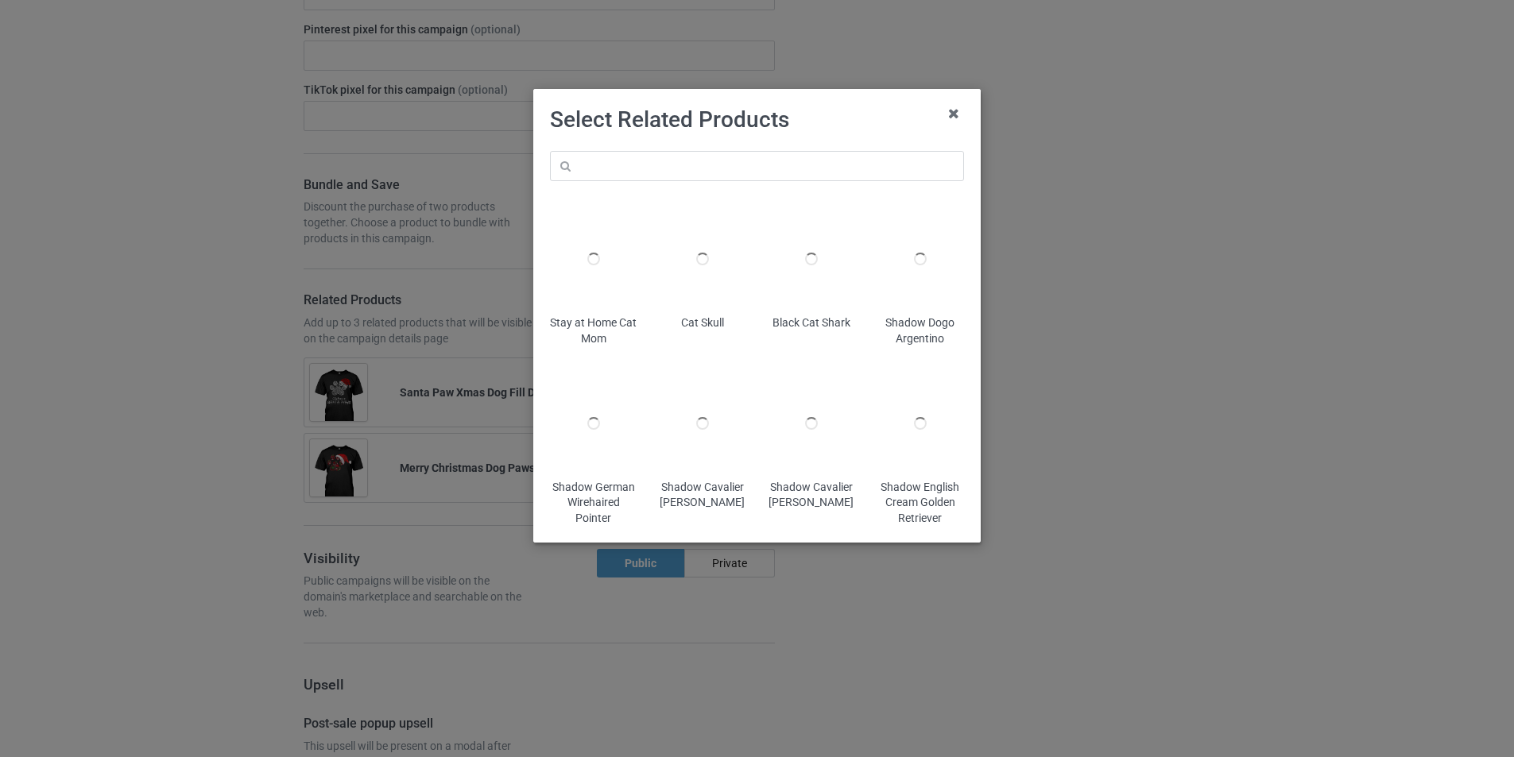
scroll to position [2699, 0]
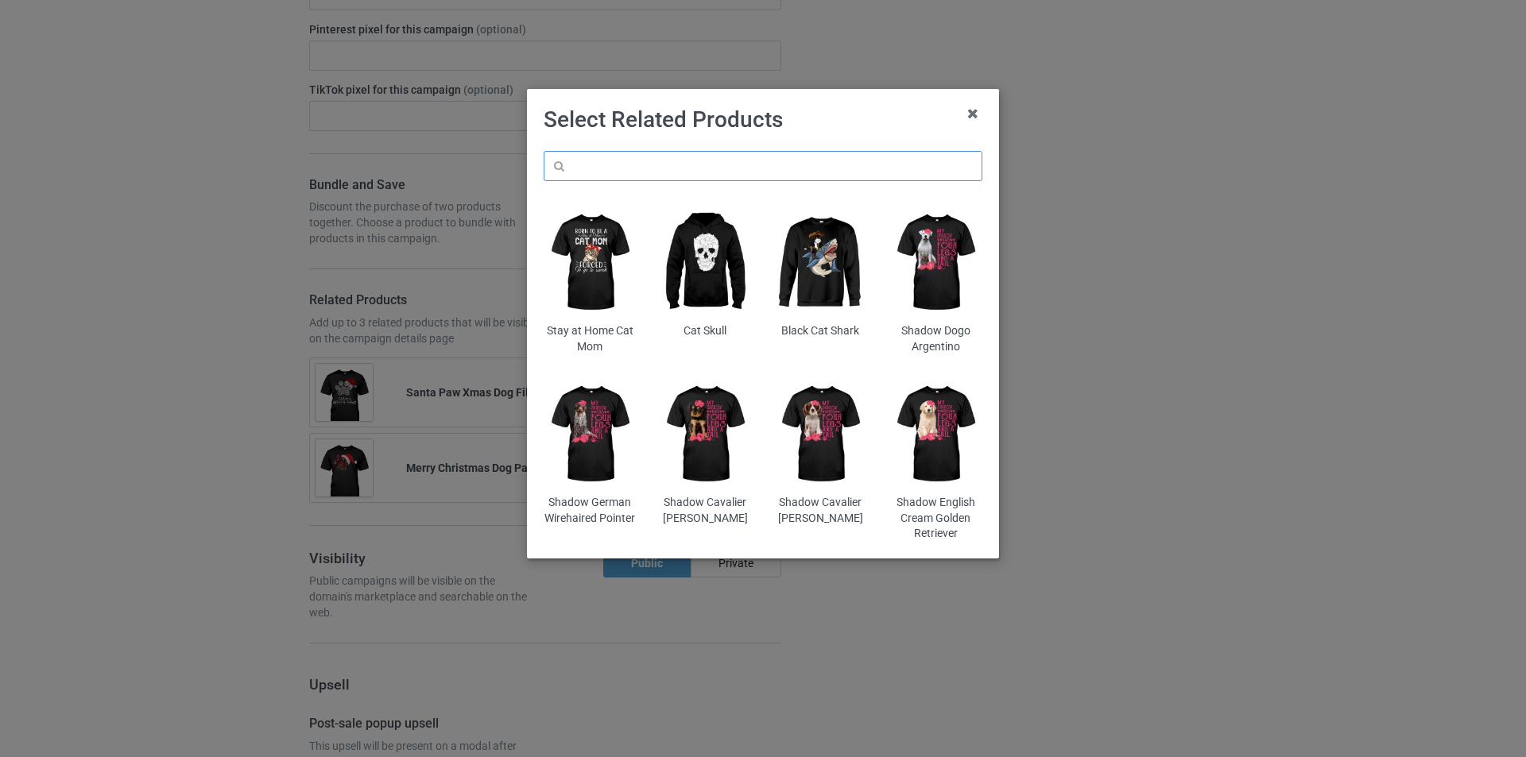
click at [794, 176] on input "text" at bounding box center [763, 166] width 439 height 30
paste input "mt-candy-canes-in-dog-paw"
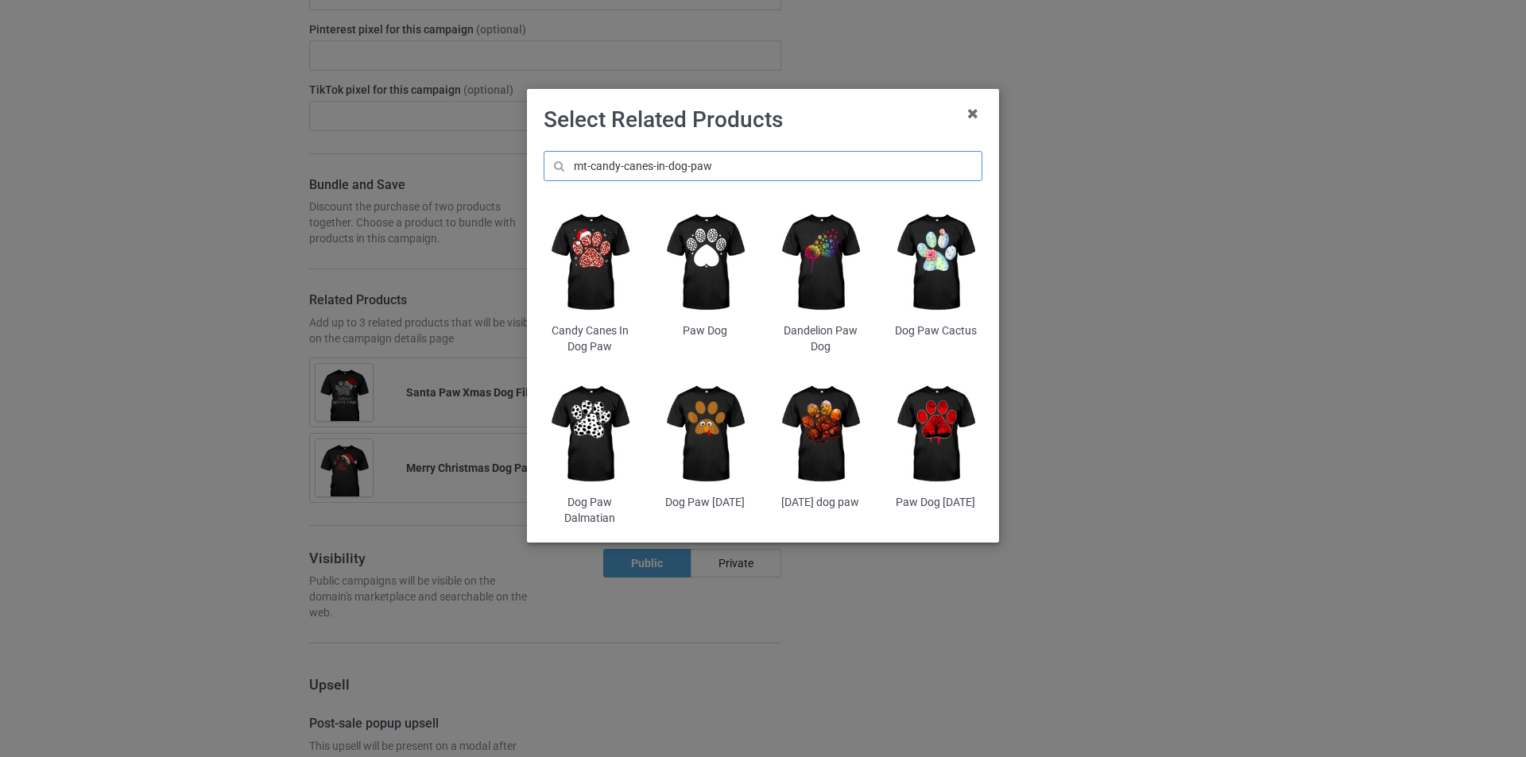
type input "mt-candy-canes-in-dog-paw"
click at [594, 261] on img at bounding box center [590, 263] width 93 height 116
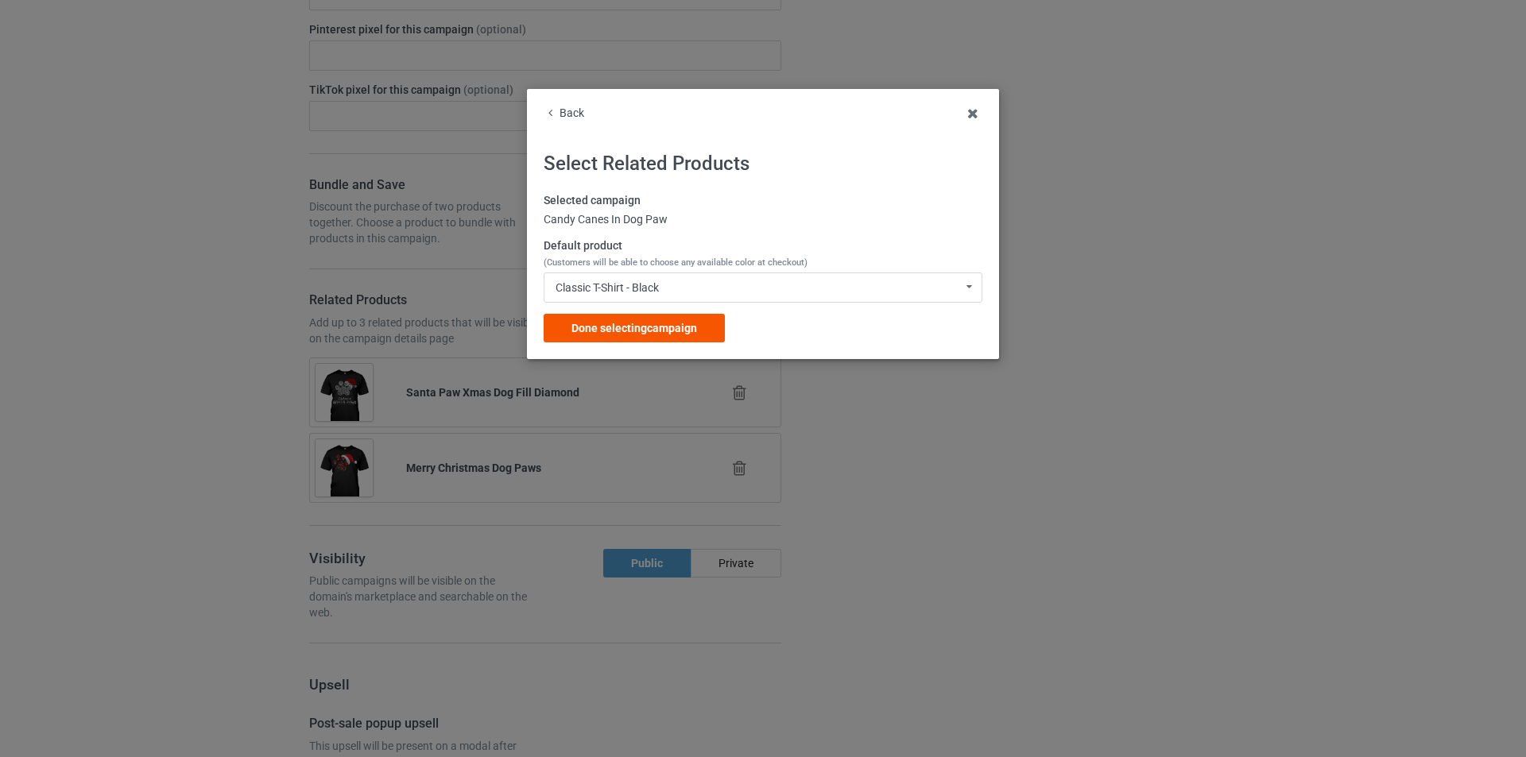
click at [657, 322] on span "Done selecting campaign" at bounding box center [634, 328] width 126 height 13
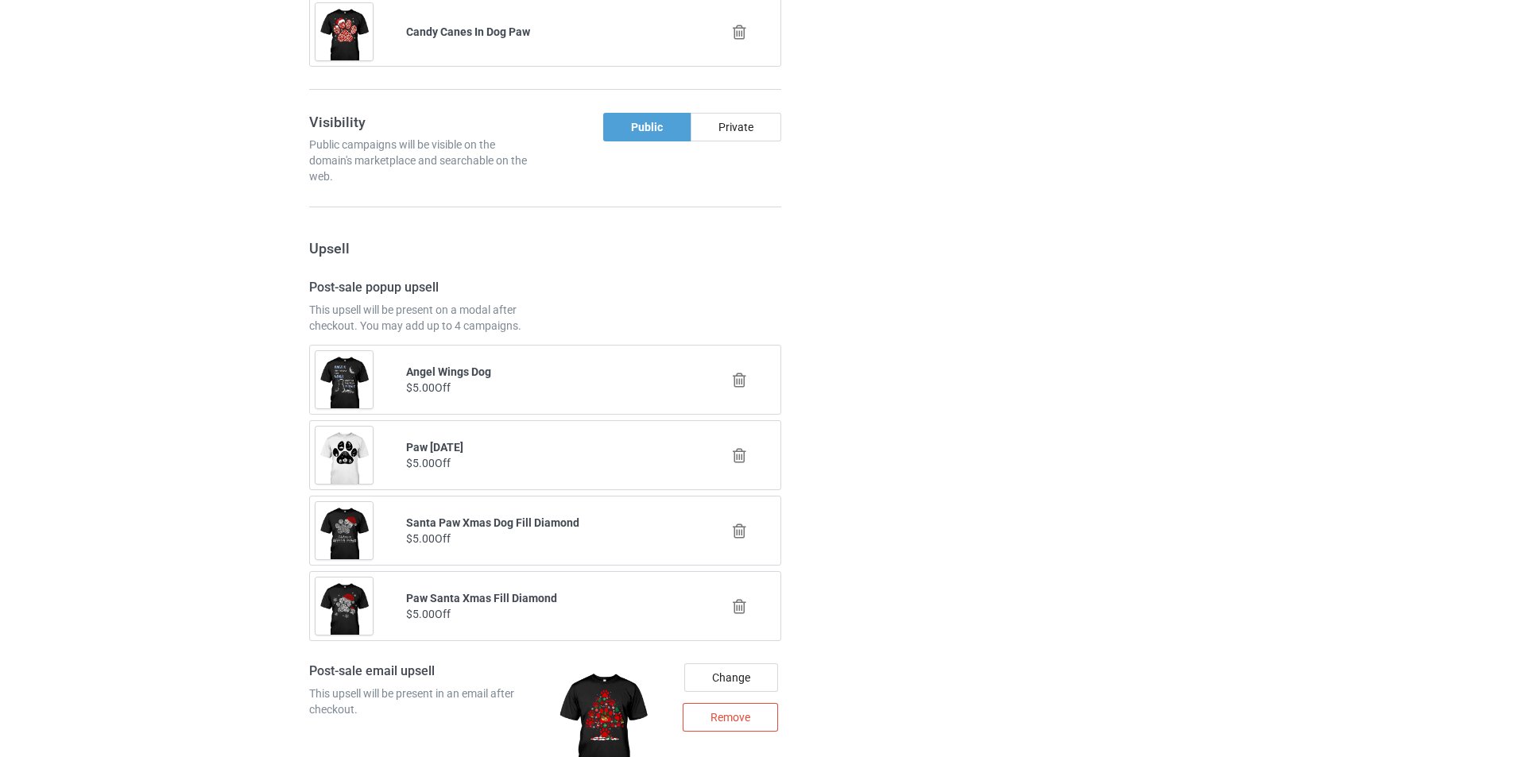
scroll to position [3335, 0]
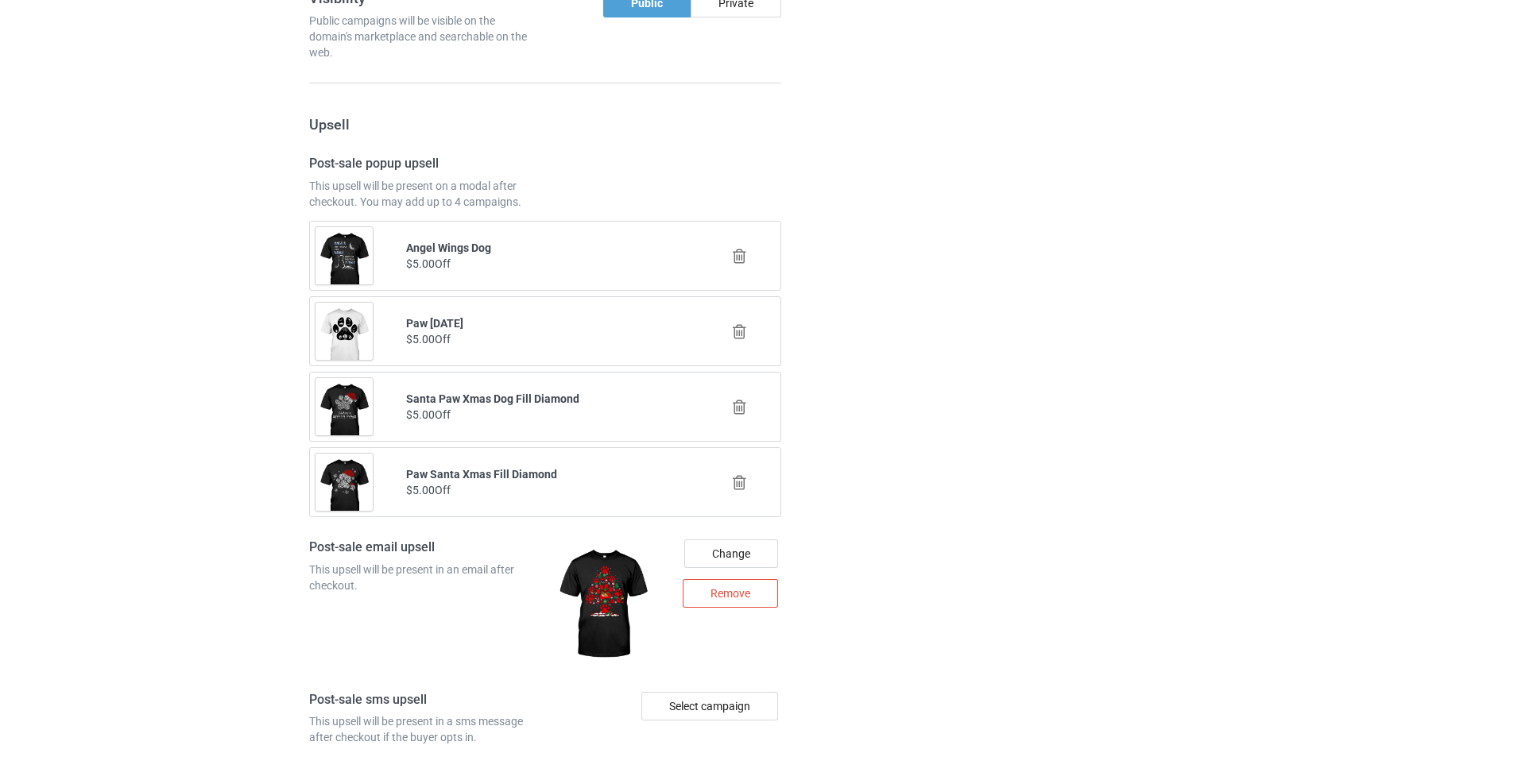
click at [738, 335] on icon at bounding box center [740, 331] width 20 height 17
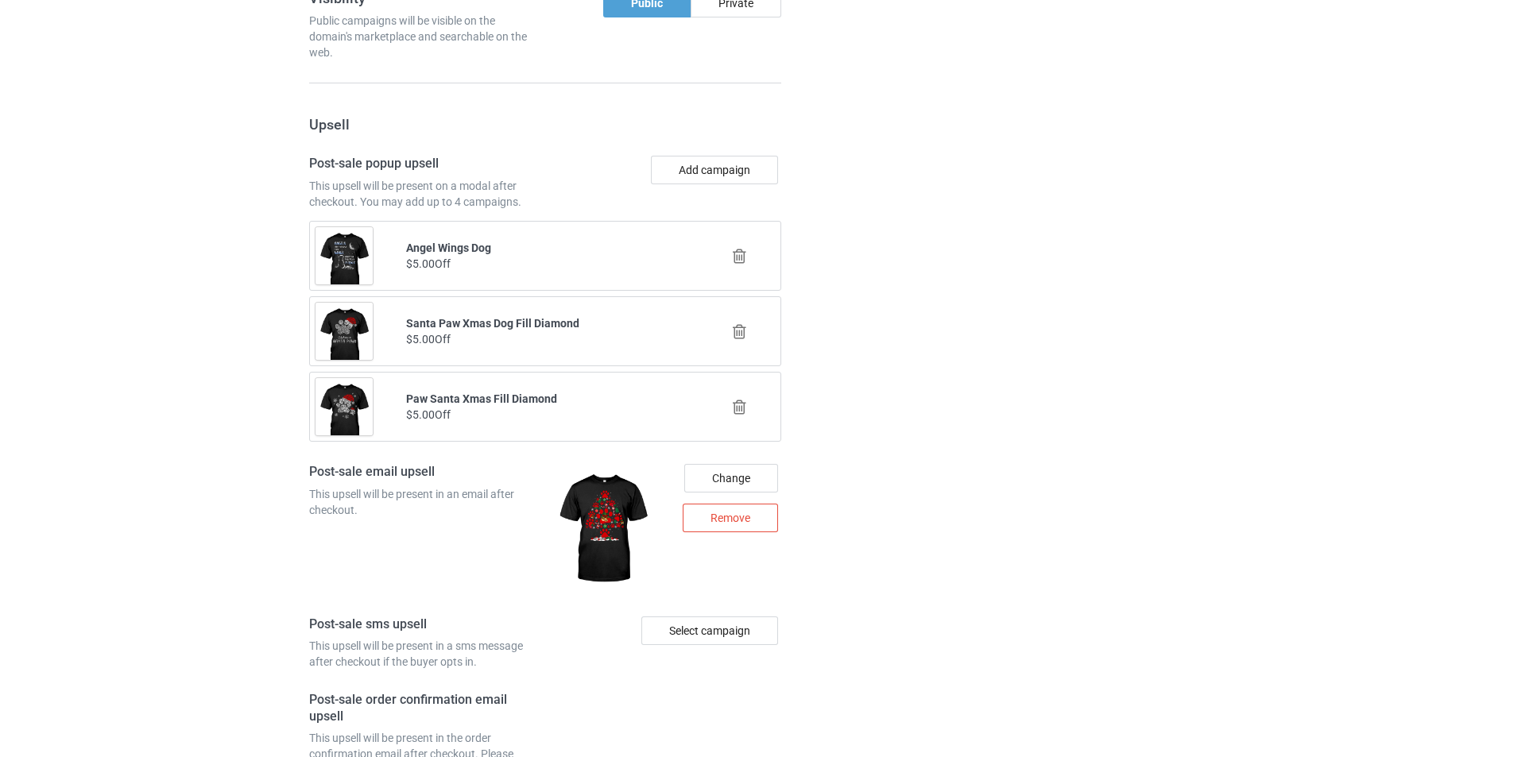
click at [739, 261] on icon at bounding box center [740, 256] width 20 height 17
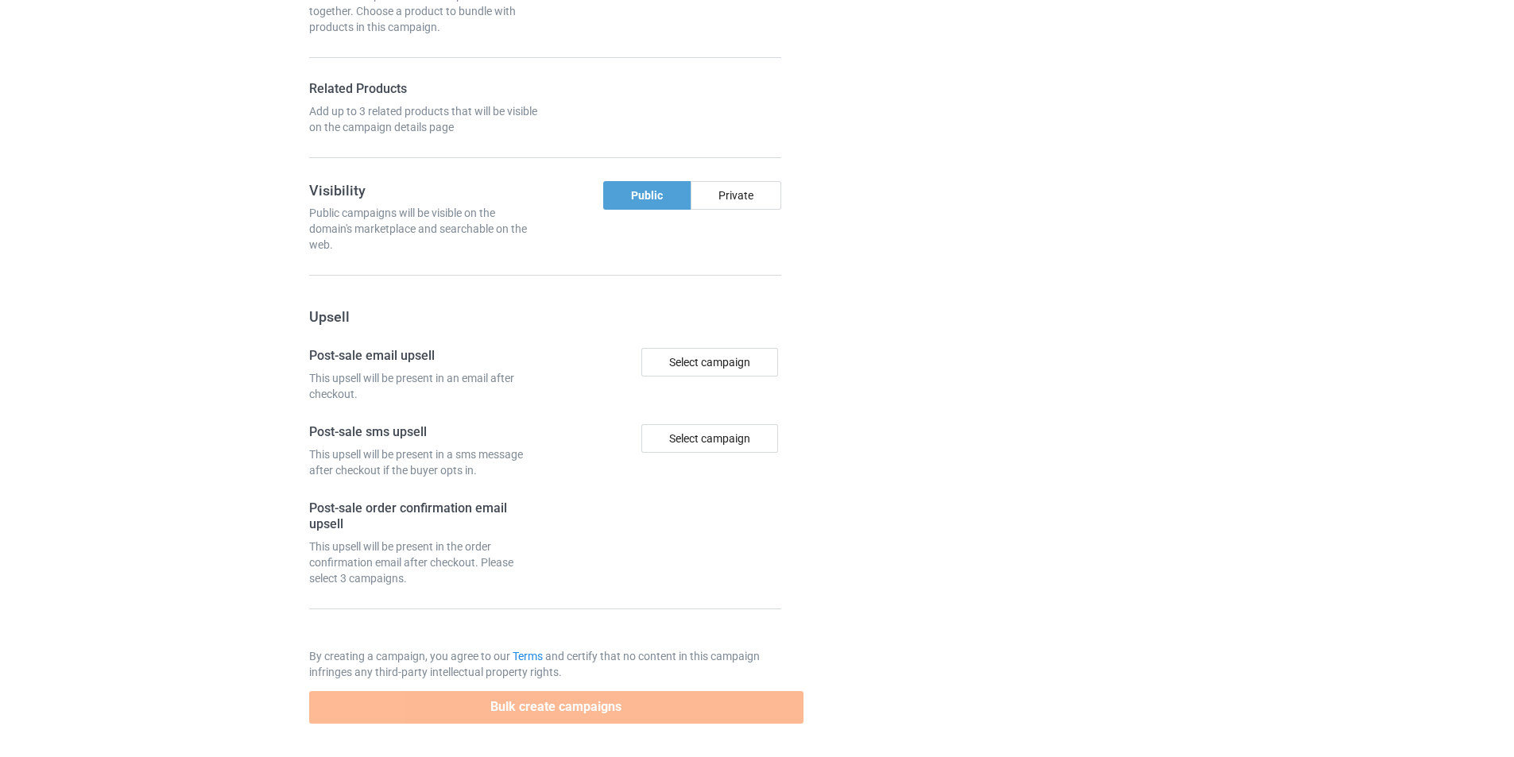
click at [900, 250] on div at bounding box center [872, 44] width 114 height 1382
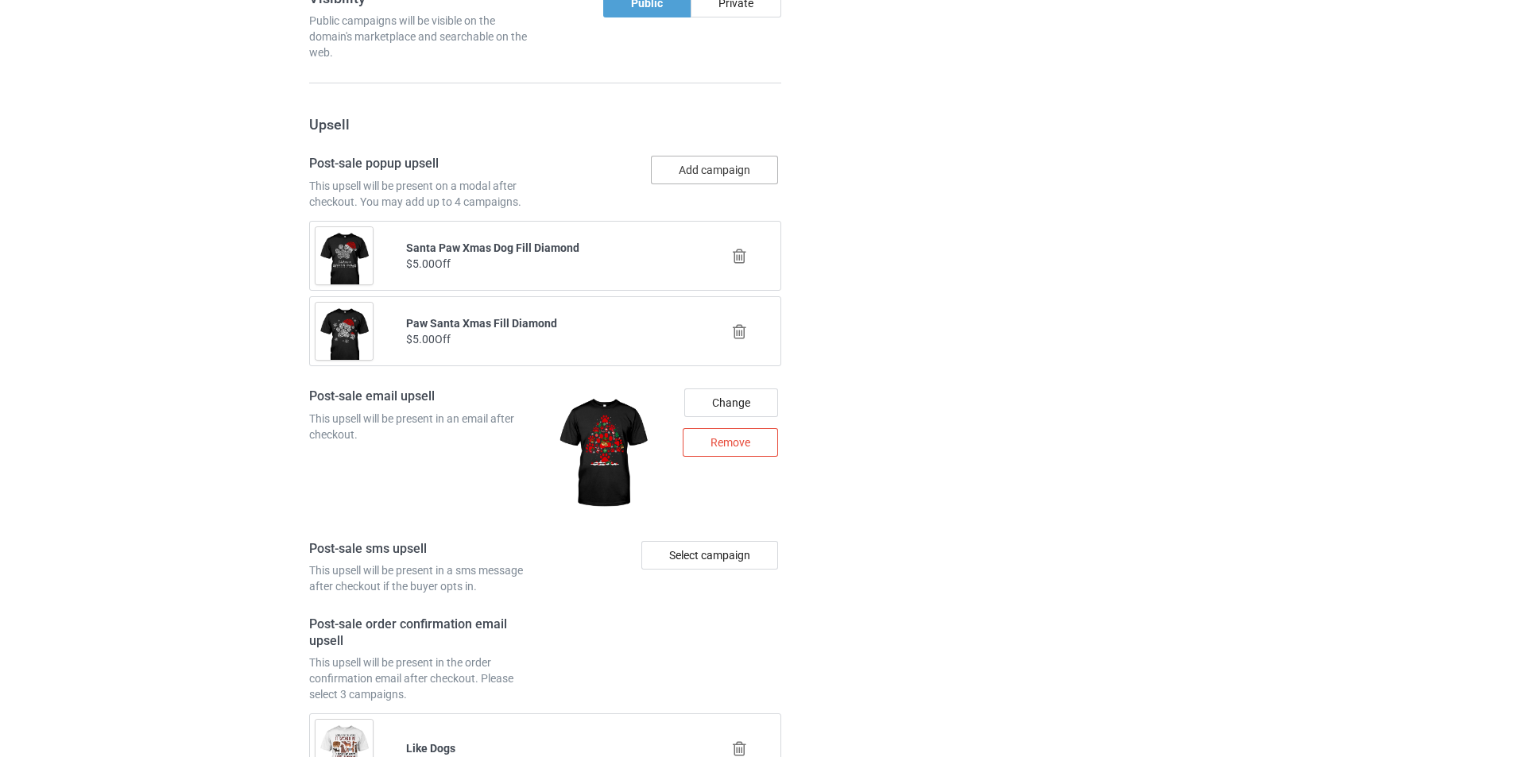
click at [722, 165] on button "Add campaign" at bounding box center [714, 170] width 127 height 29
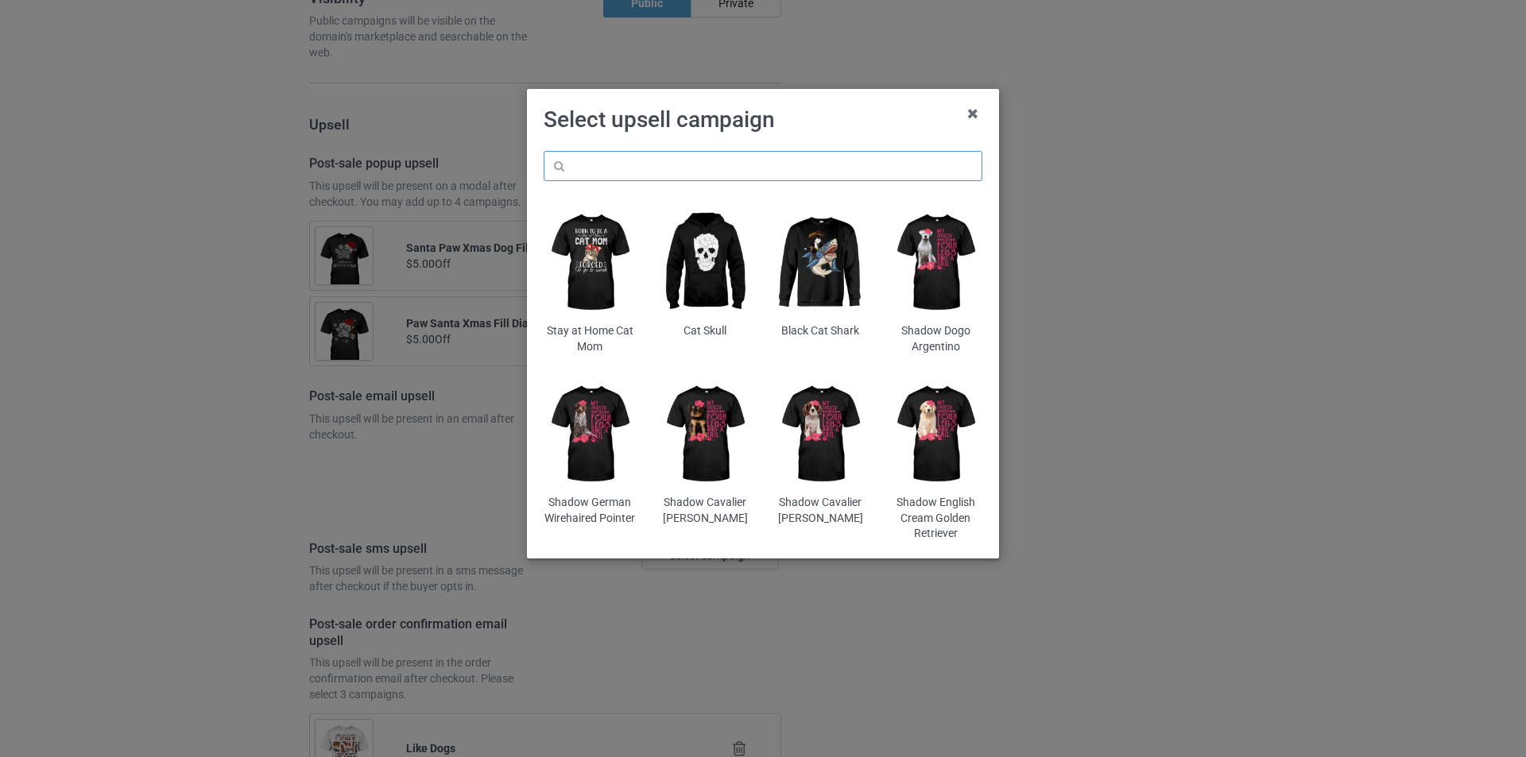
click at [757, 161] on input "text" at bounding box center [763, 166] width 439 height 30
paste input "mt-candy-canes-in-dog-paw"
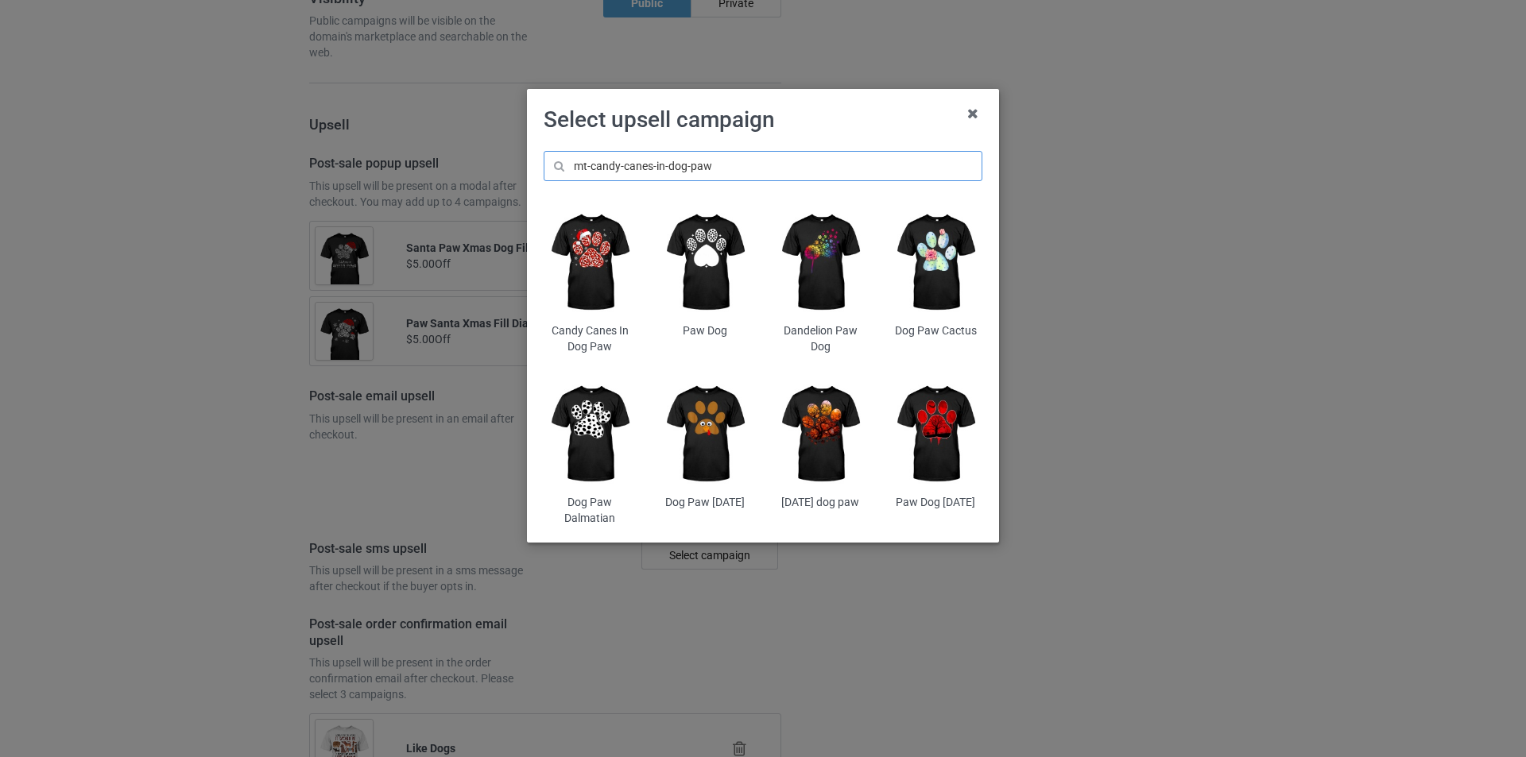
type input "mt-candy-canes-in-dog-paw"
click at [943, 257] on img at bounding box center [935, 263] width 93 height 116
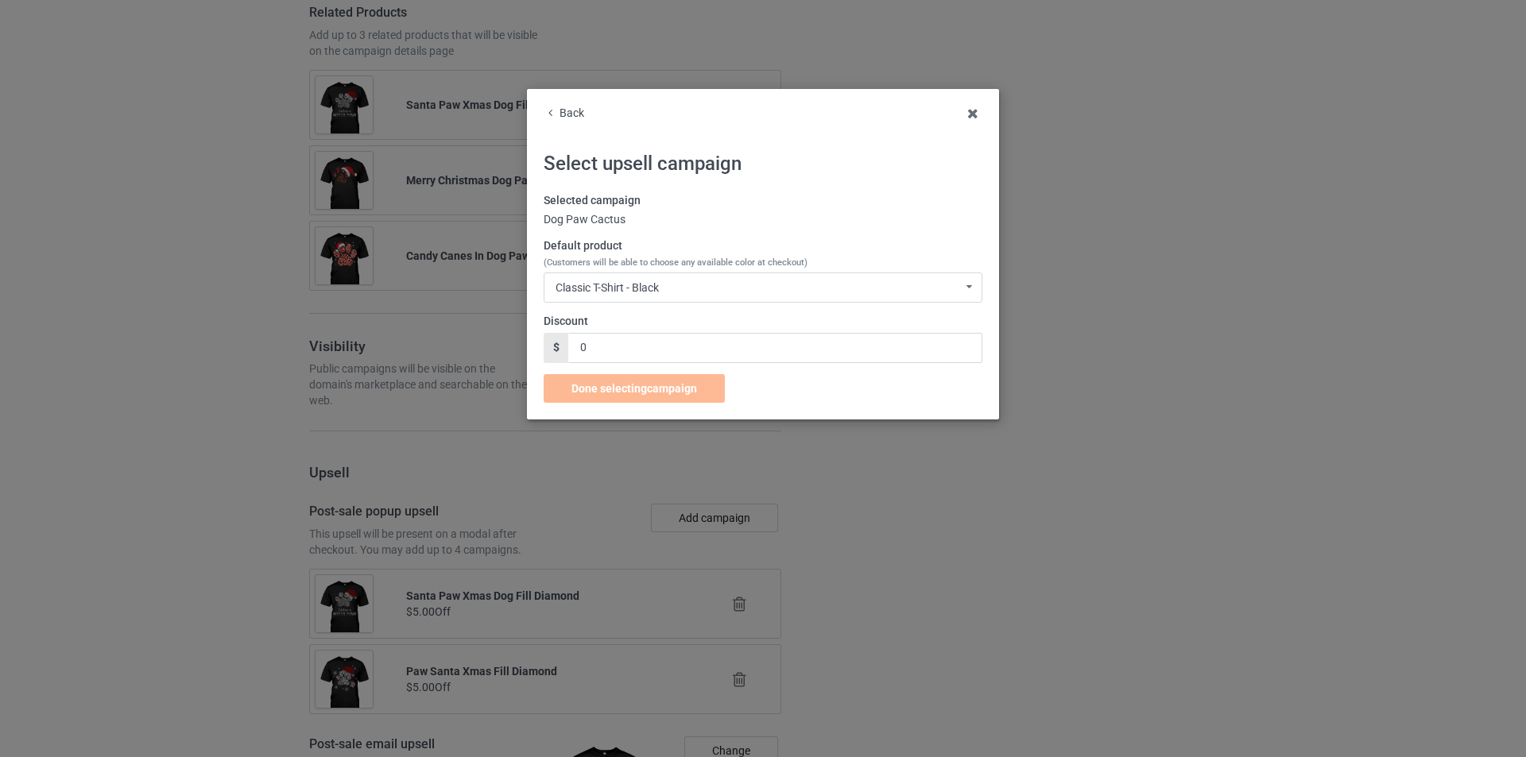
scroll to position [3335, 0]
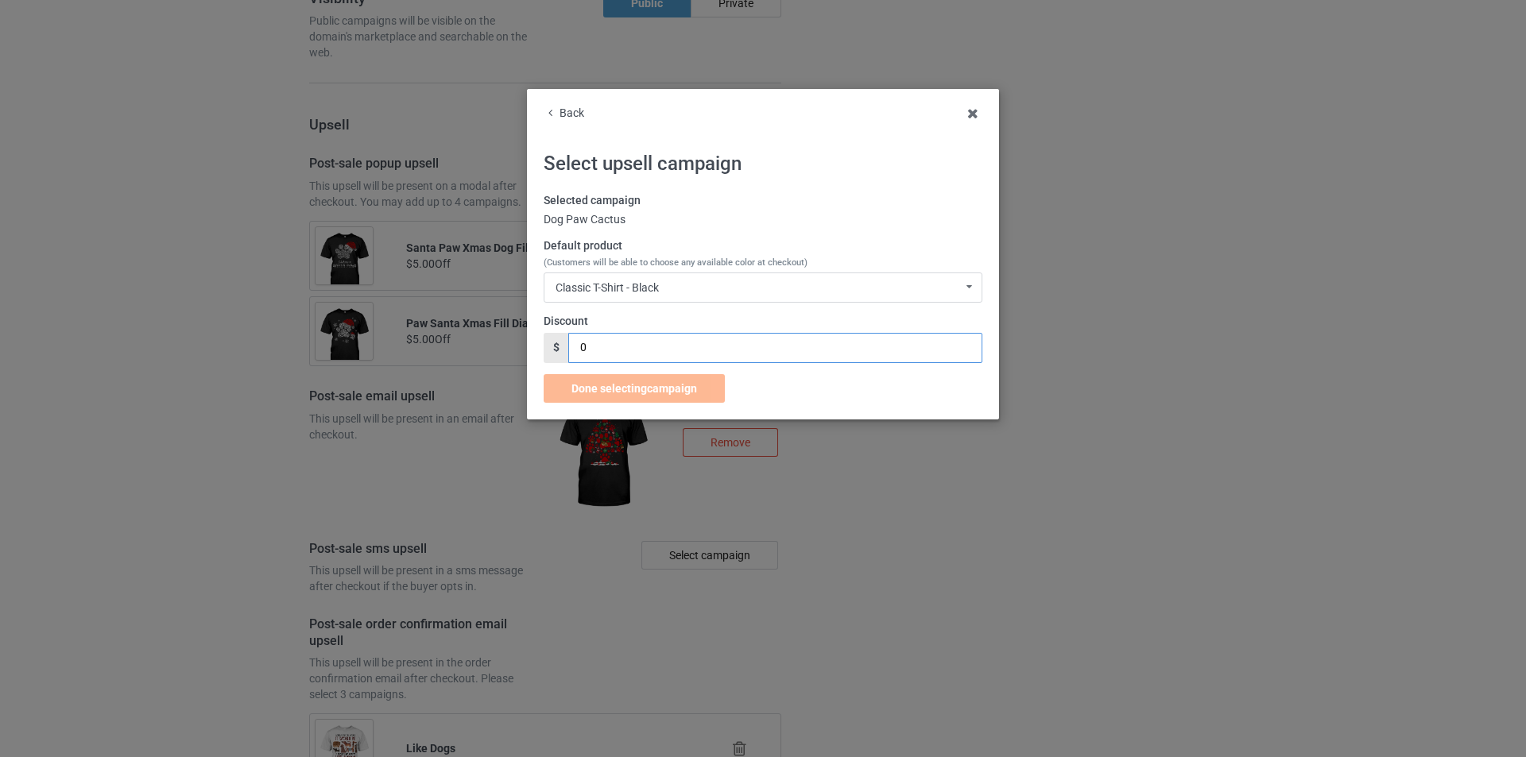
click at [652, 350] on input "0" at bounding box center [774, 348] width 413 height 30
type input "5"
click at [622, 386] on span "Done selecting campaign" at bounding box center [634, 388] width 126 height 13
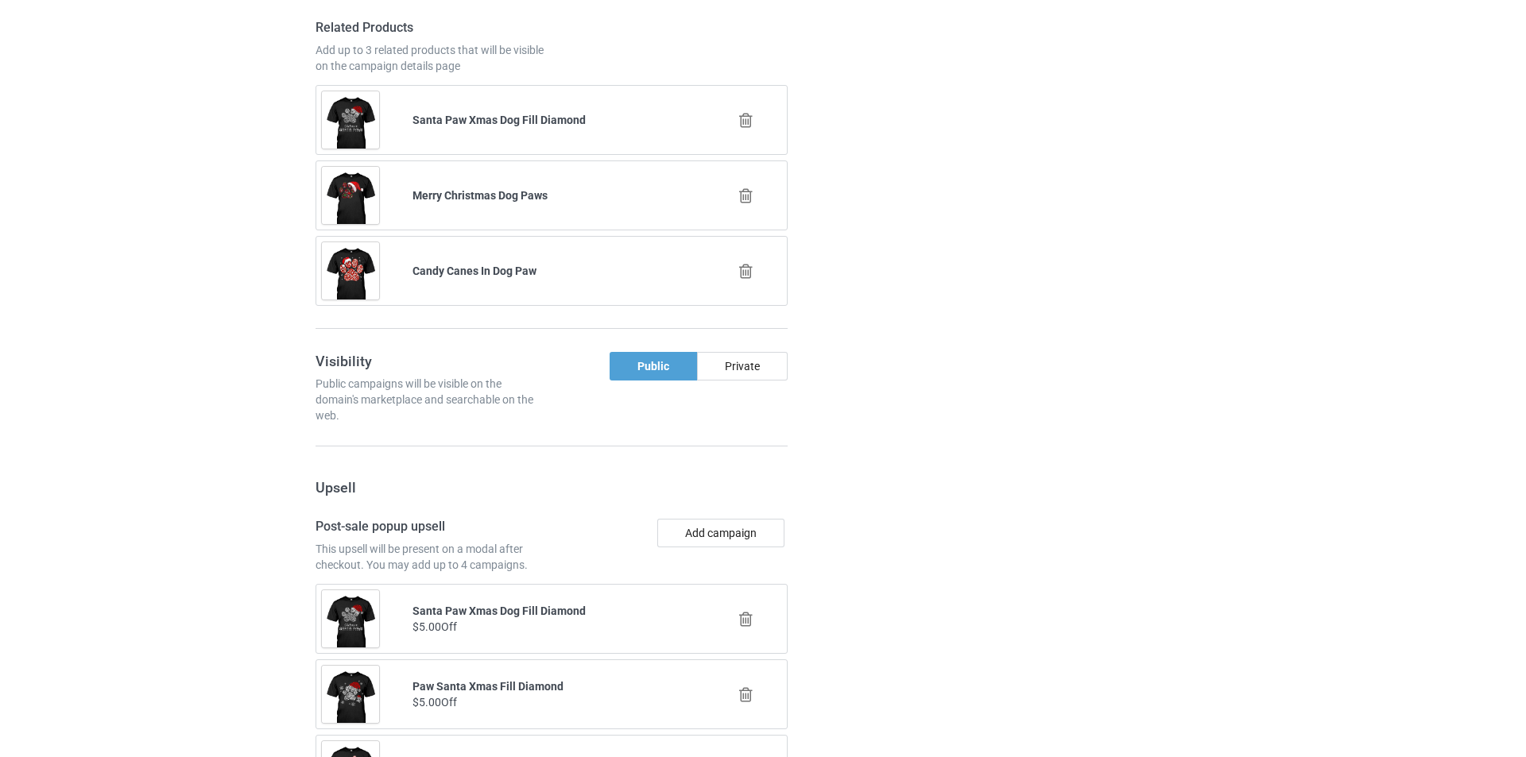
scroll to position [3150, 0]
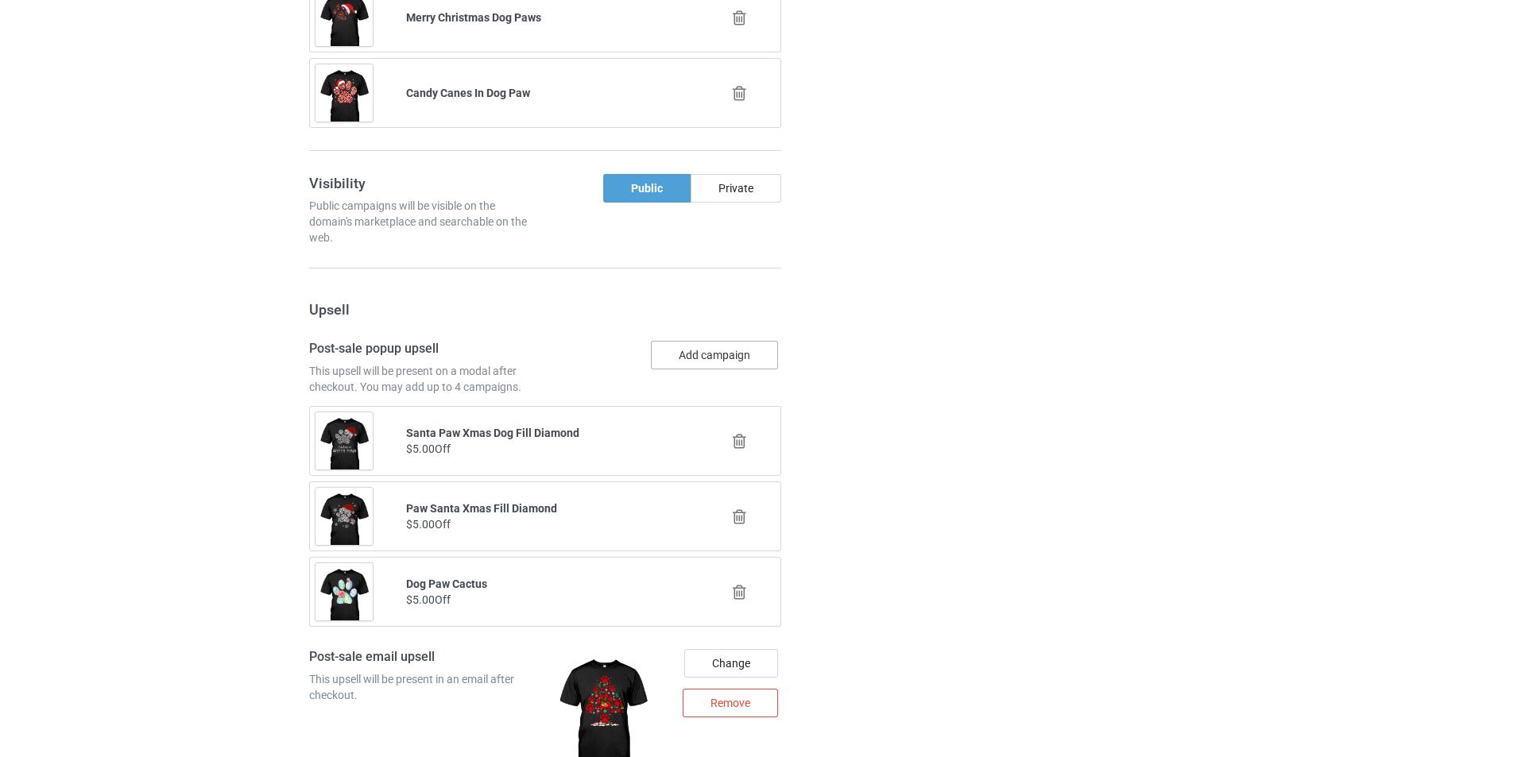
click at [722, 356] on button "Add campaign" at bounding box center [714, 355] width 127 height 29
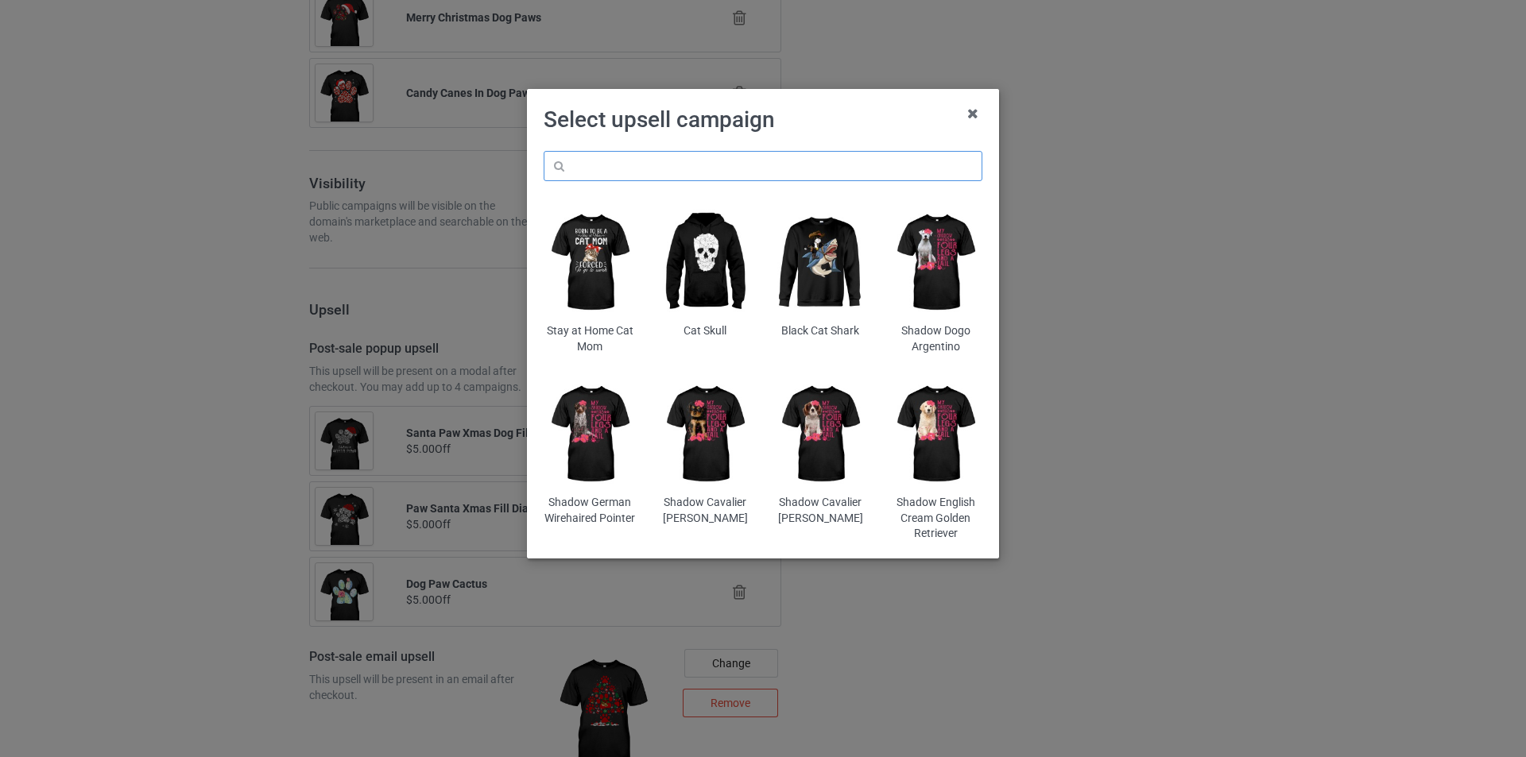
click at [815, 165] on input "text" at bounding box center [763, 166] width 439 height 30
paste input "mt-candy-canes-in-dog-paw"
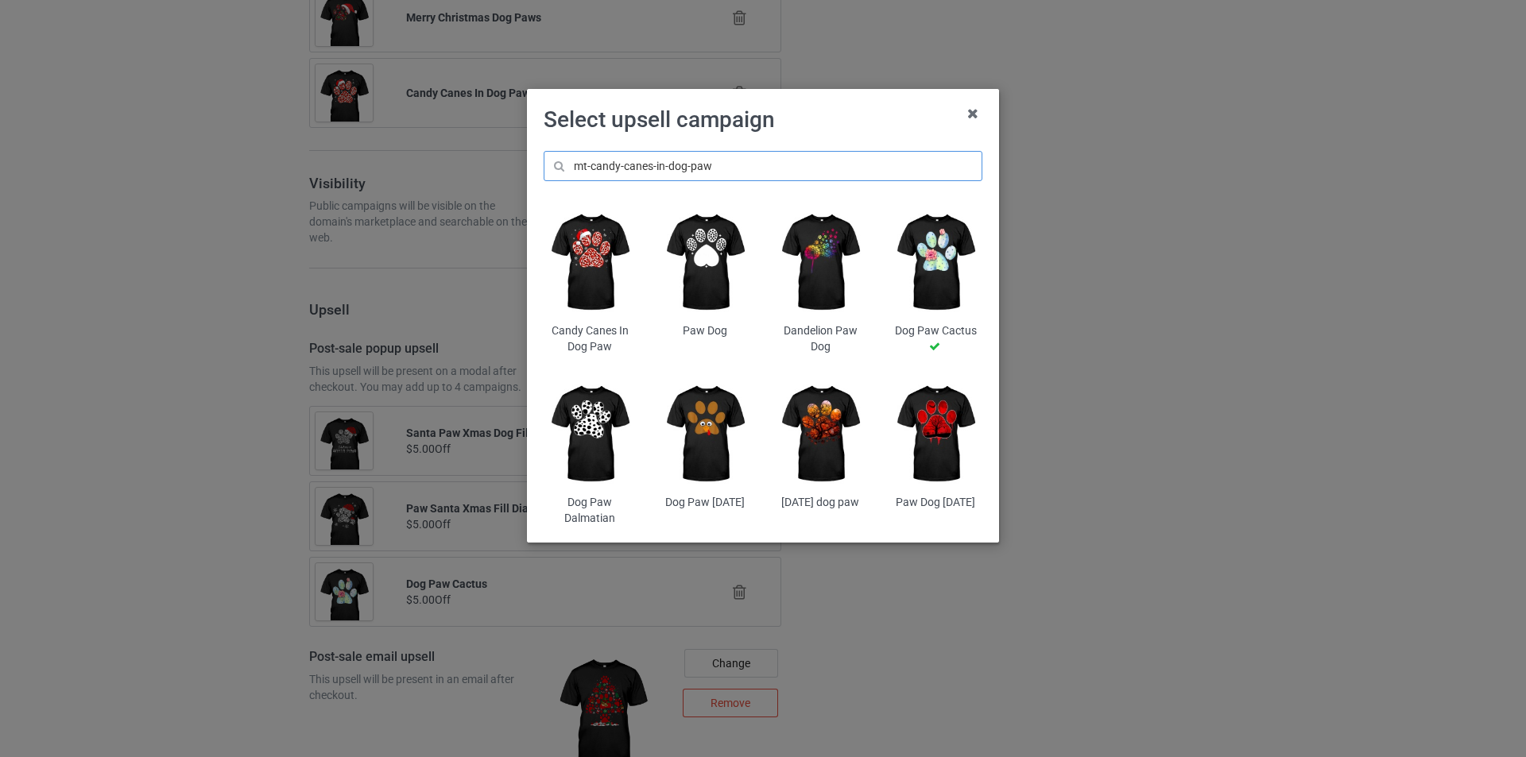
type input "mt-candy-canes-in-dog-paw"
click at [809, 249] on img at bounding box center [820, 263] width 93 height 116
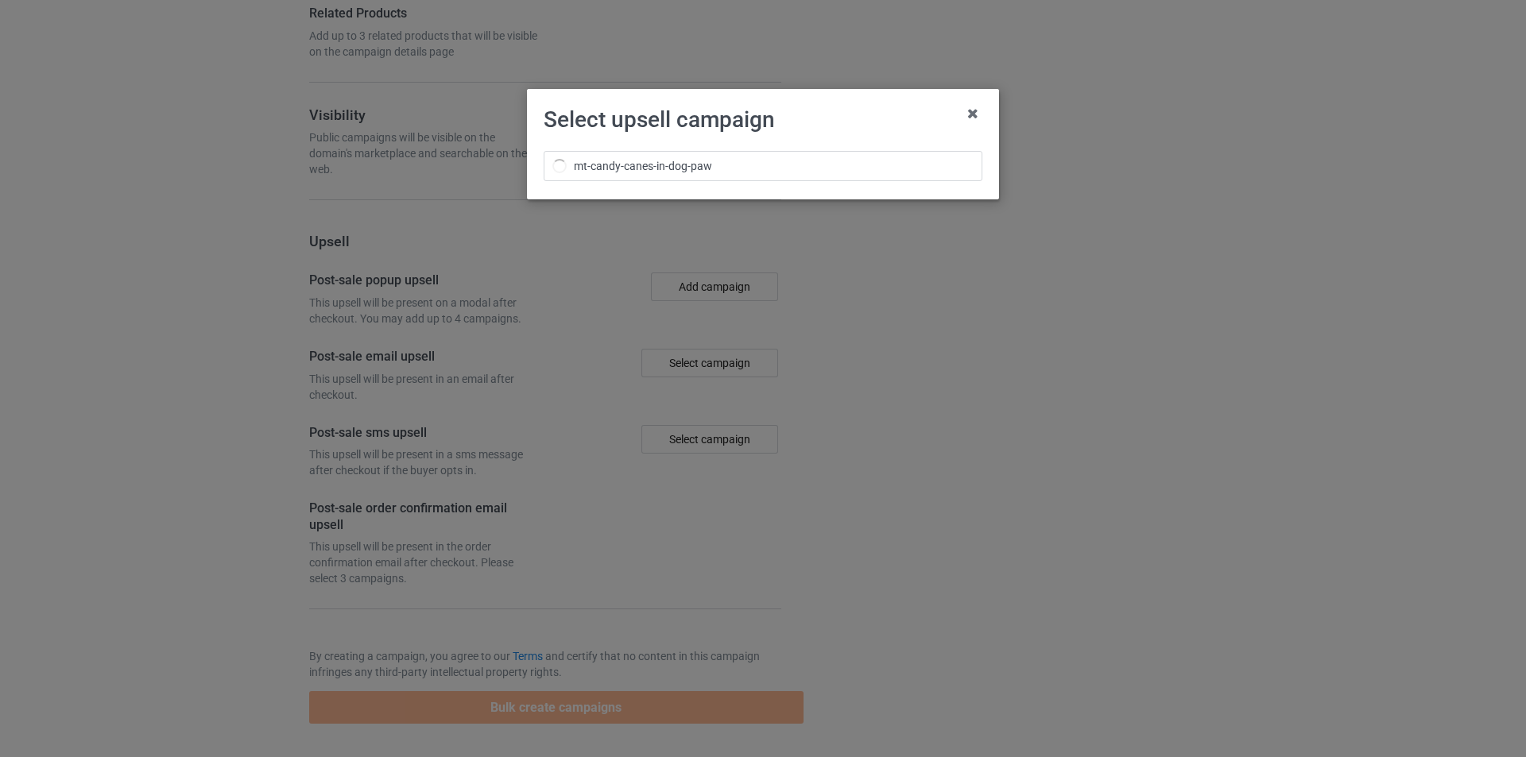
scroll to position [3150, 0]
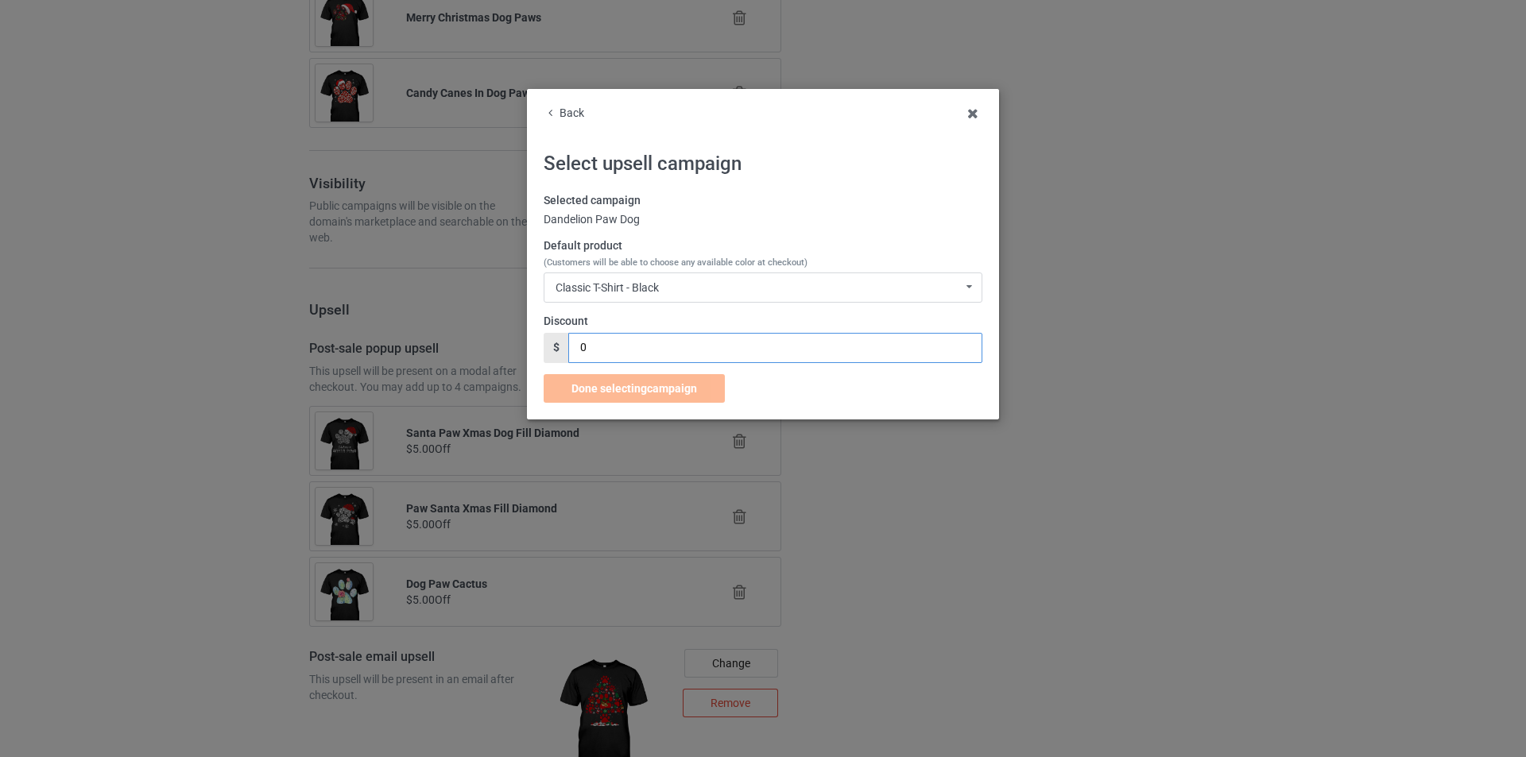
click at [632, 343] on input "0" at bounding box center [774, 348] width 413 height 30
type input "5"
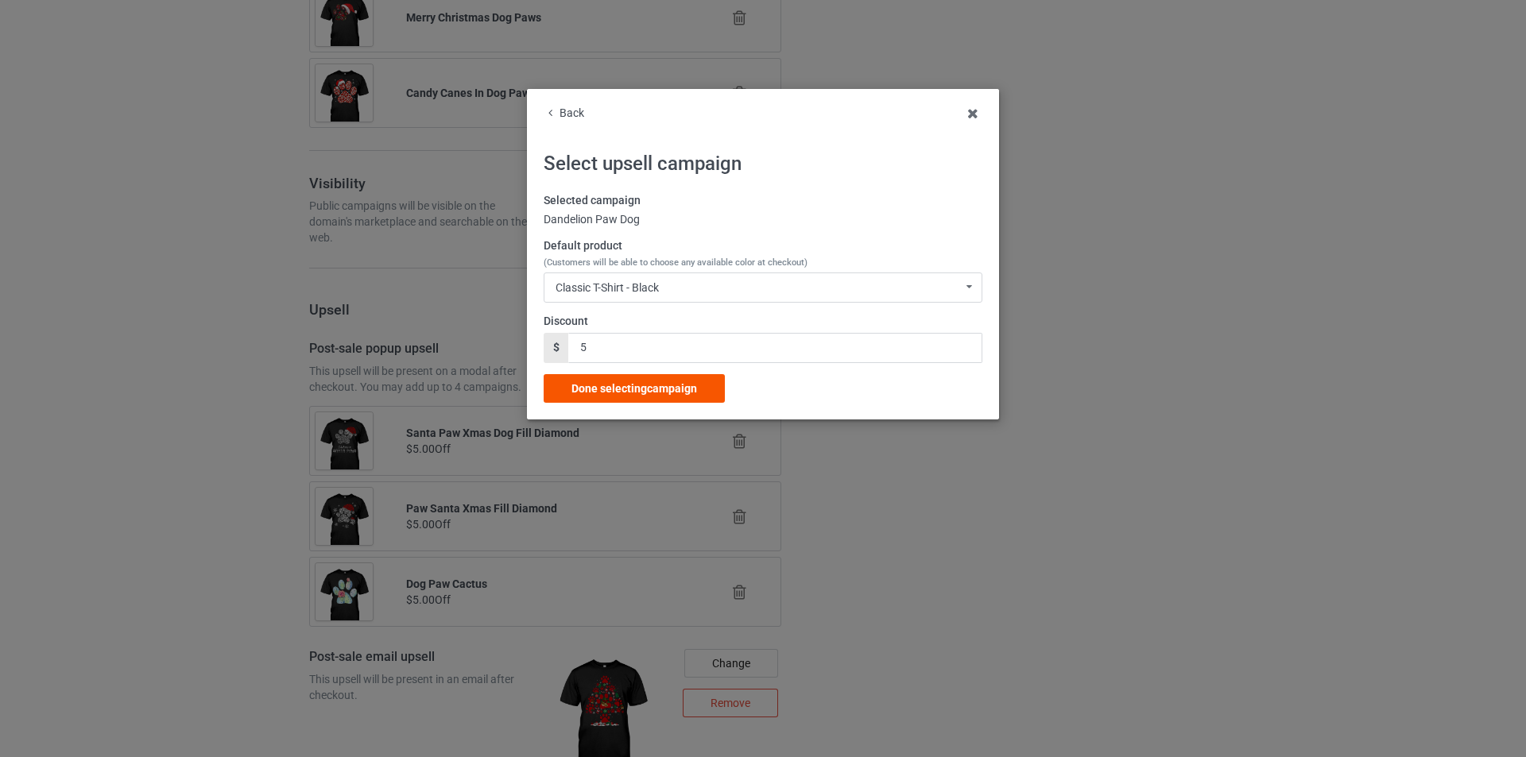
click at [632, 390] on span "Done selecting campaign" at bounding box center [634, 388] width 126 height 13
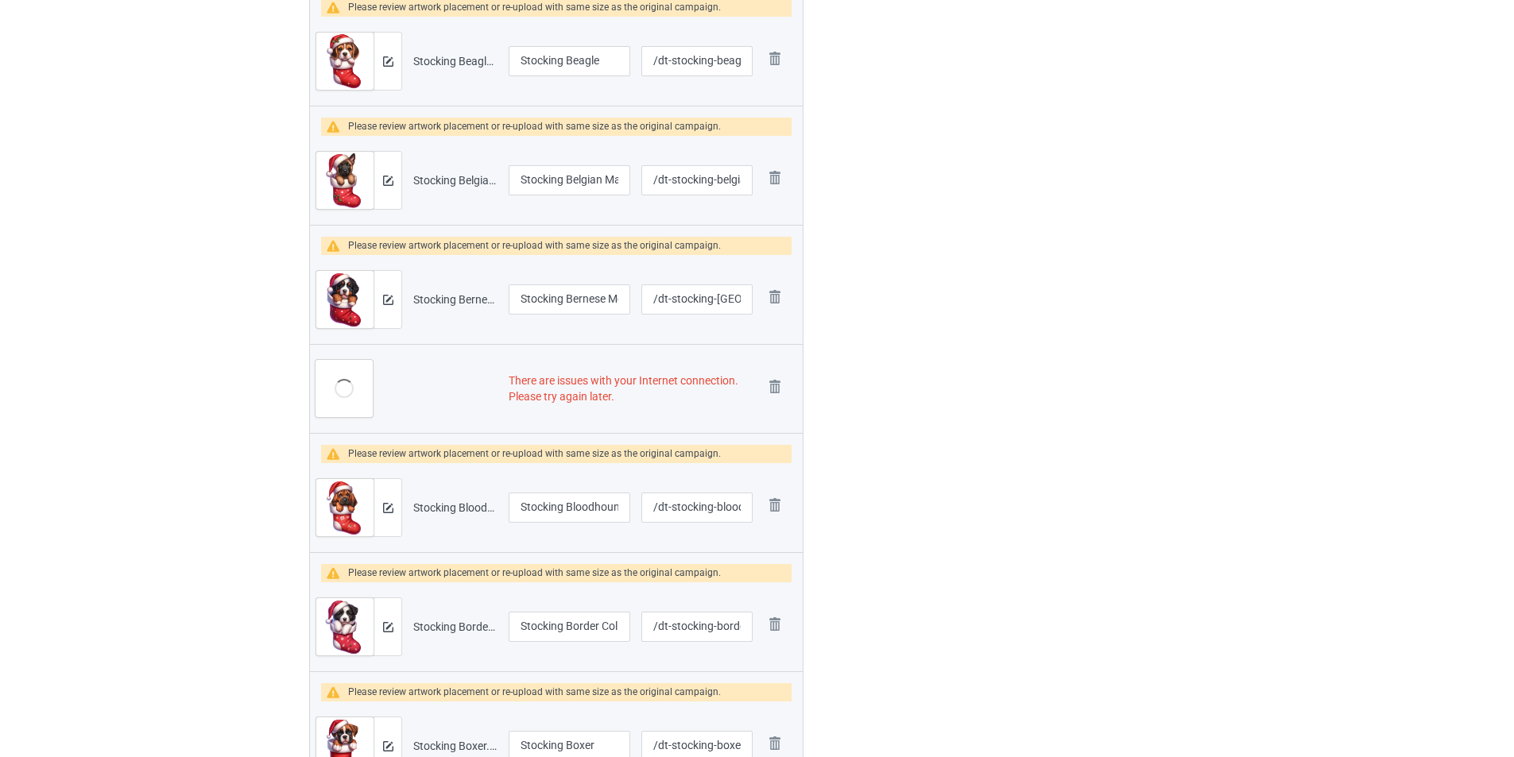
scroll to position [974, 0]
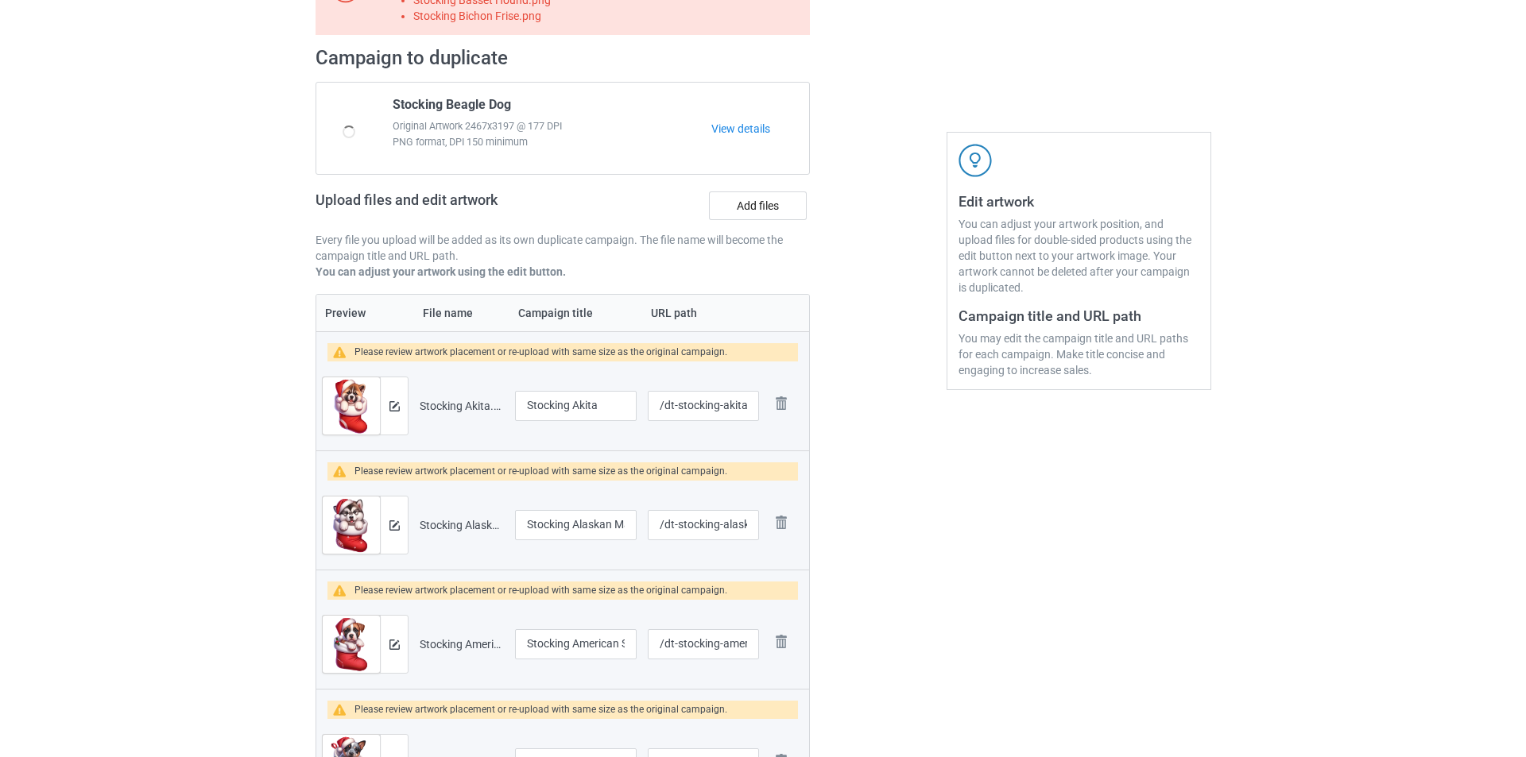
scroll to position [159, 0]
click at [389, 404] on img at bounding box center [388, 405] width 10 height 10
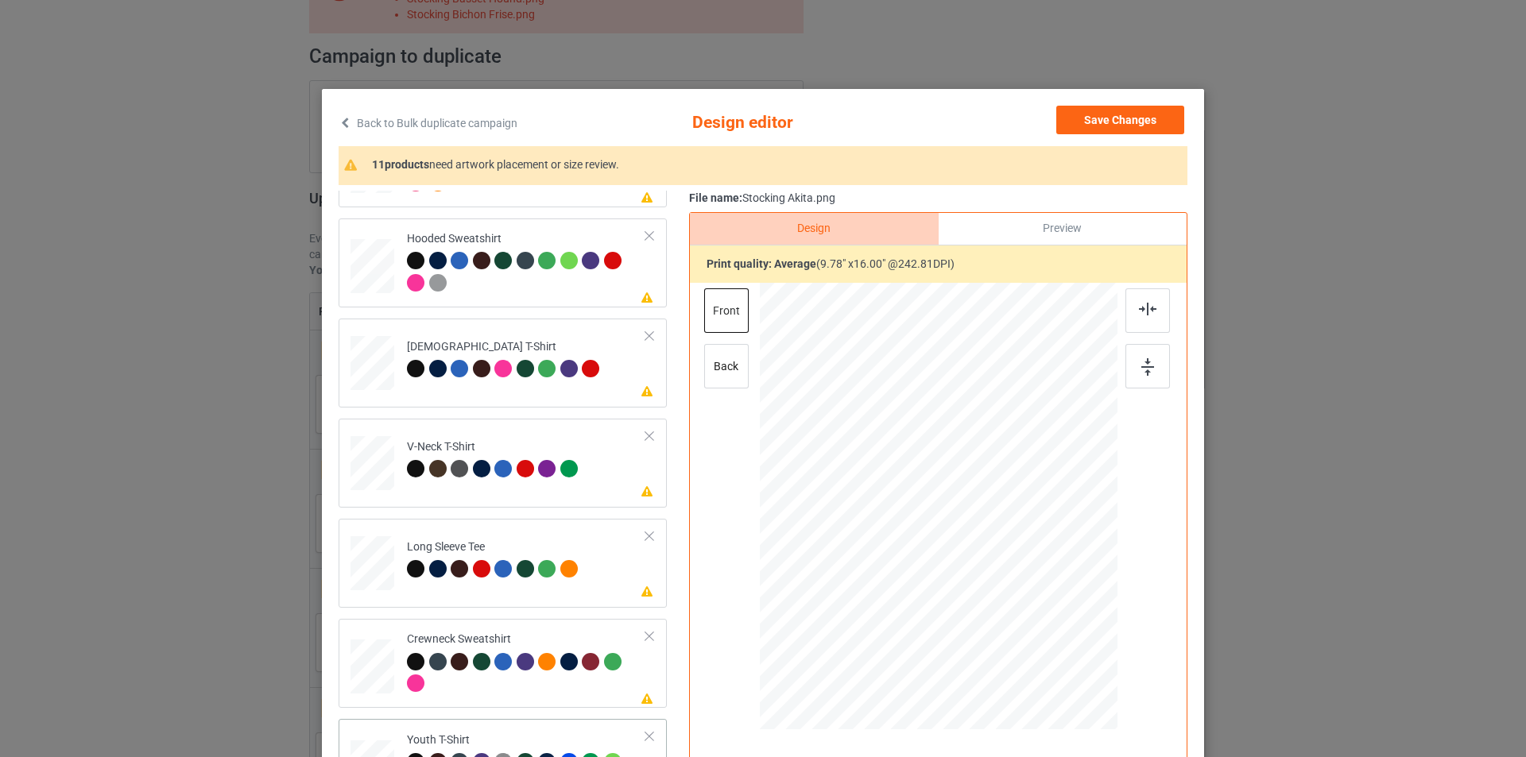
scroll to position [472, 0]
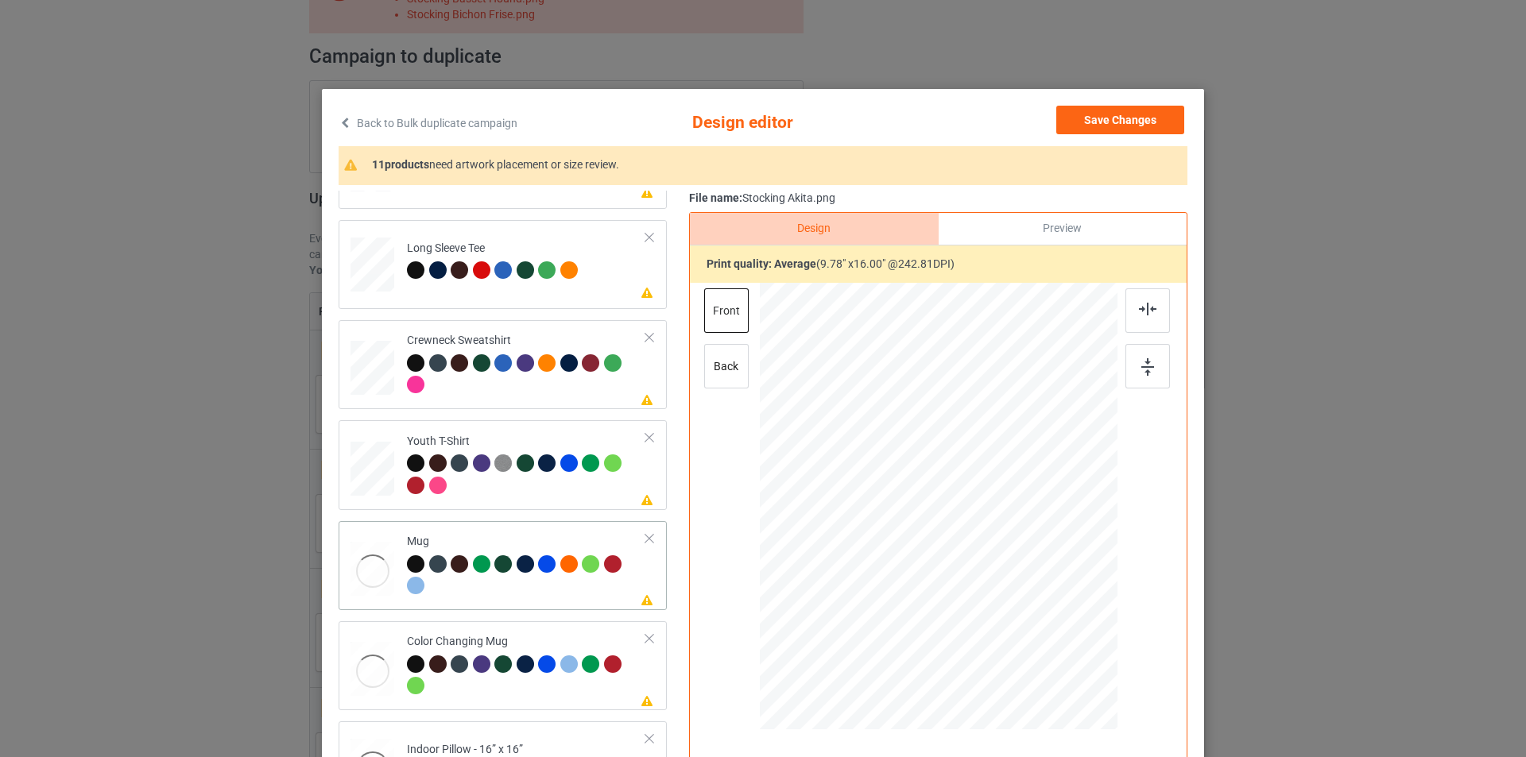
click at [529, 531] on td "Please review artwork placement Mug" at bounding box center [526, 566] width 257 height 76
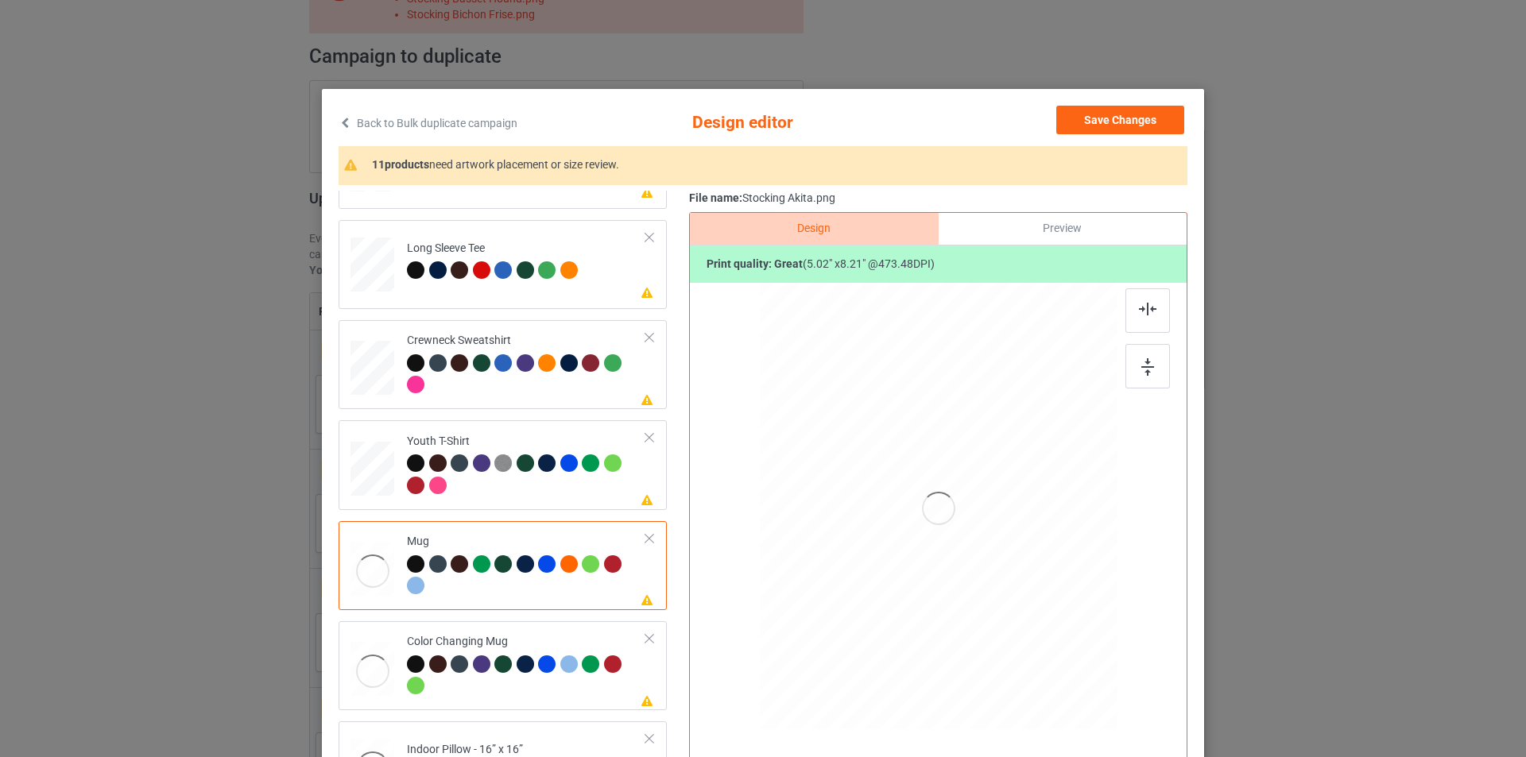
click at [974, 389] on div at bounding box center [938, 508] width 413 height 451
click at [506, 432] on td "Please review artwork placement Youth T-Shirt" at bounding box center [526, 465] width 257 height 76
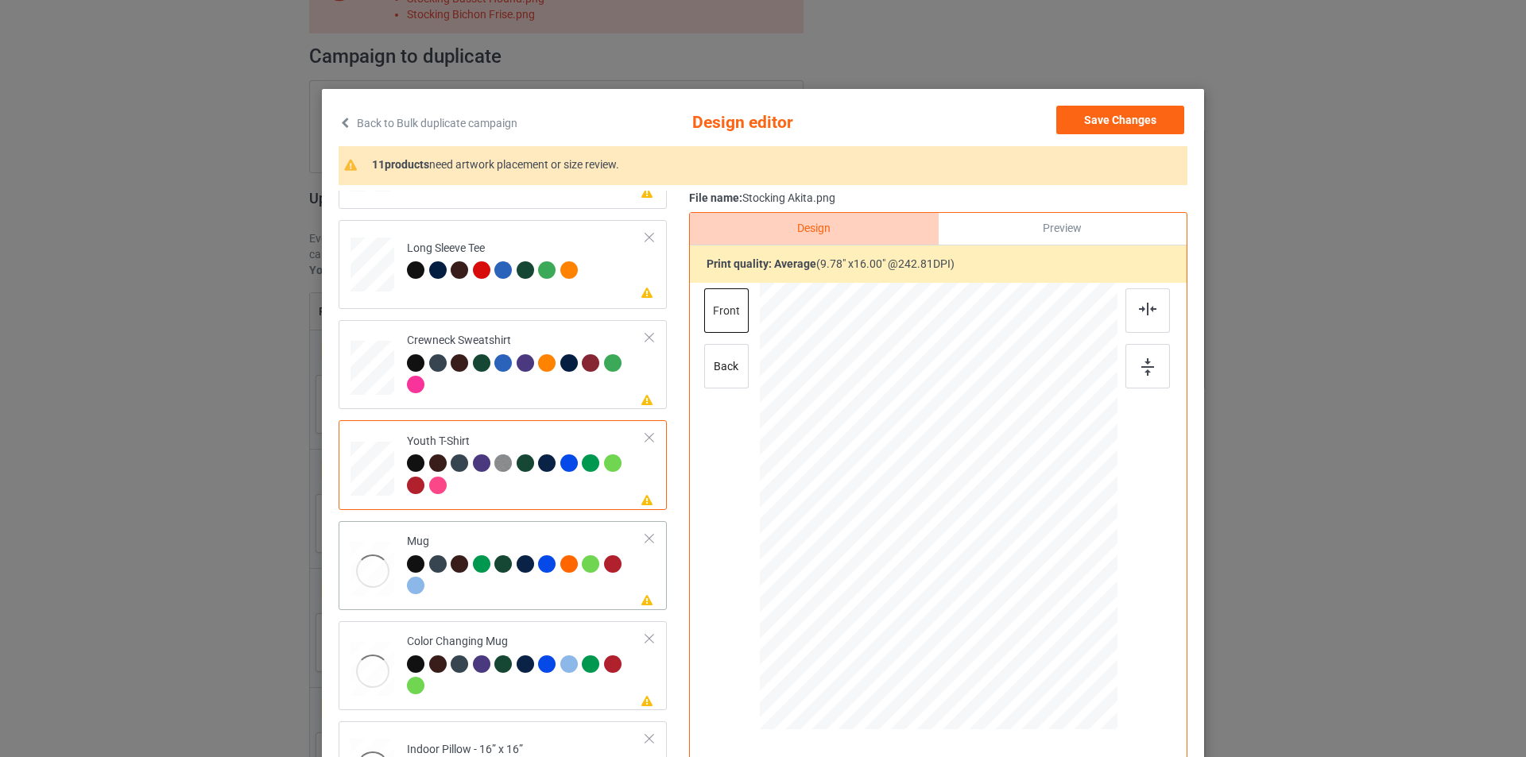
click at [527, 587] on div at bounding box center [526, 578] width 239 height 44
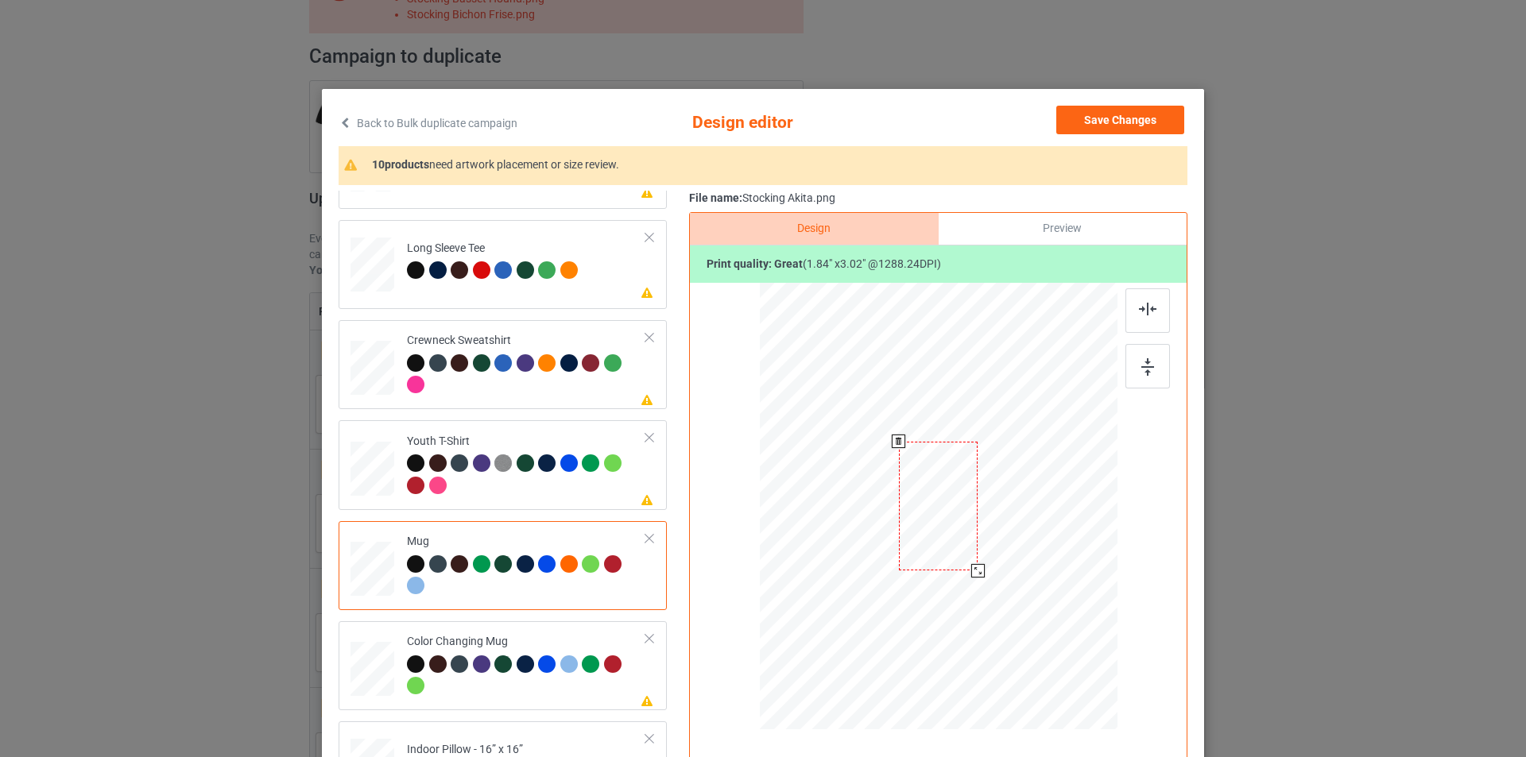
drag, startPoint x: 1042, startPoint y: 681, endPoint x: 988, endPoint y: 559, distance: 133.8
click at [988, 559] on div at bounding box center [939, 506] width 358 height 149
drag, startPoint x: 943, startPoint y: 548, endPoint x: 1044, endPoint y: 548, distance: 101.7
click at [1044, 548] on div at bounding box center [1040, 507] width 79 height 129
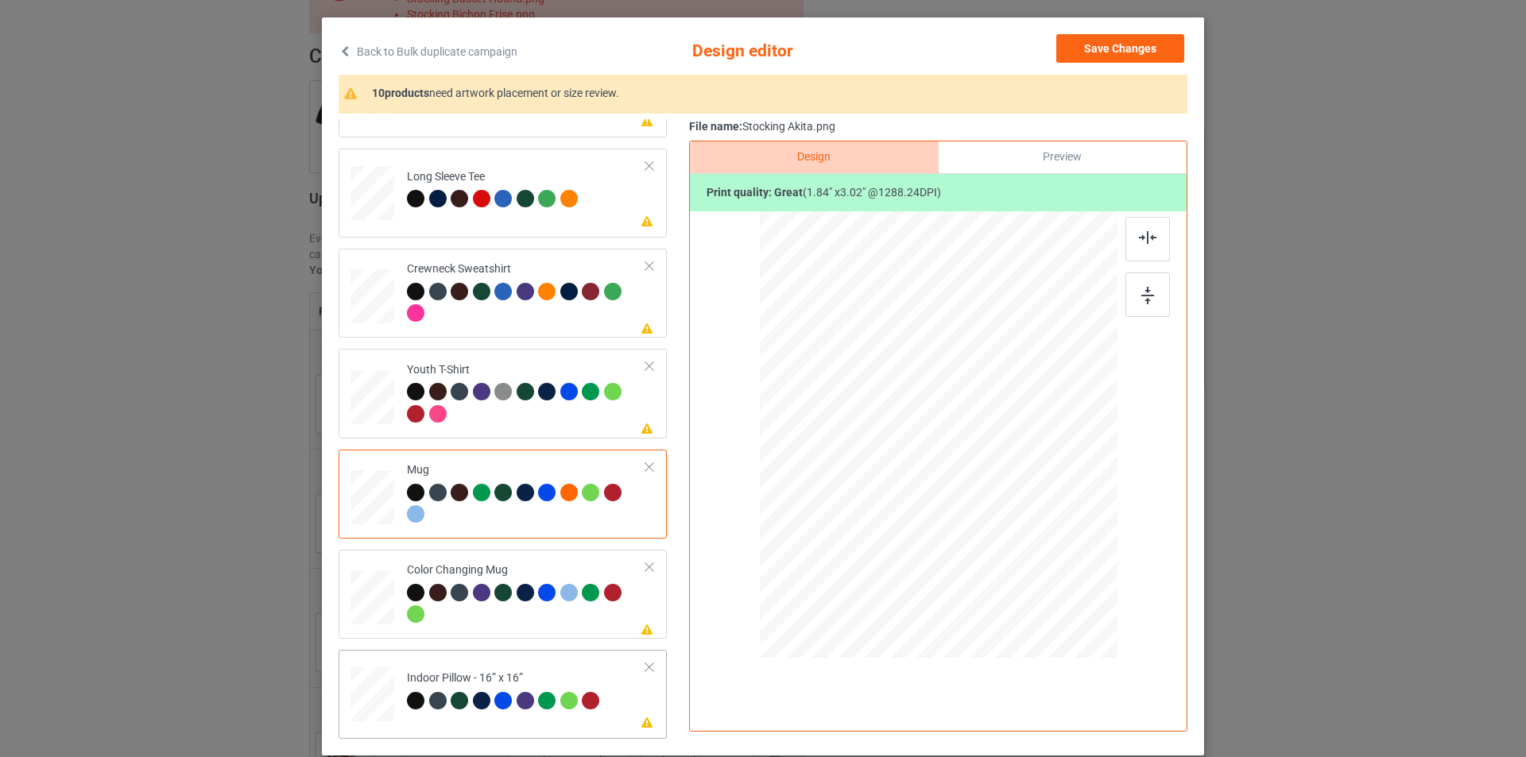
scroll to position [160, 0]
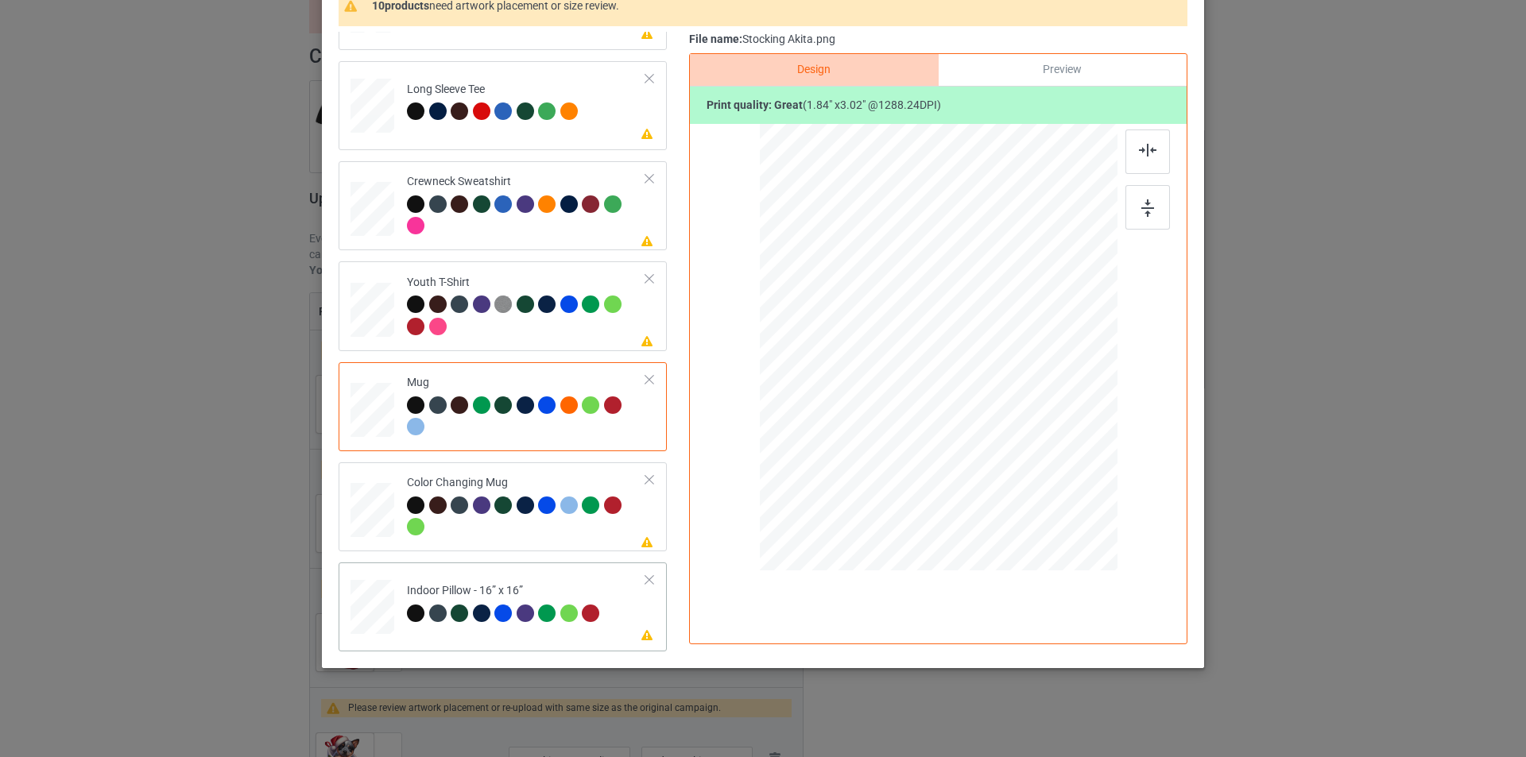
click at [597, 589] on div "Indoor Pillow - 16” x 16”" at bounding box center [505, 601] width 197 height 37
drag, startPoint x: 1044, startPoint y: 523, endPoint x: 1024, endPoint y: 490, distance: 39.3
click at [1024, 490] on div at bounding box center [1025, 490] width 14 height 14
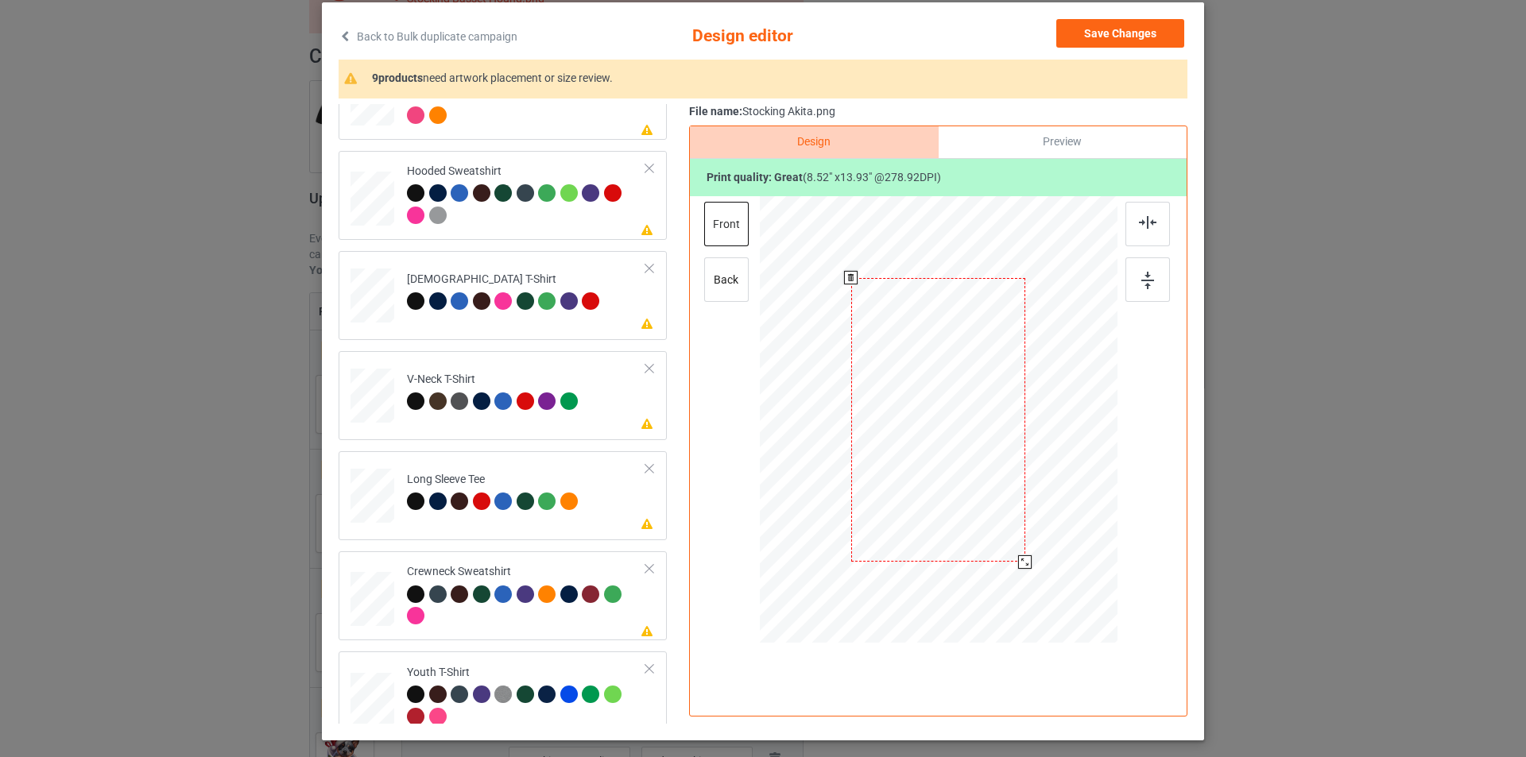
scroll to position [0, 0]
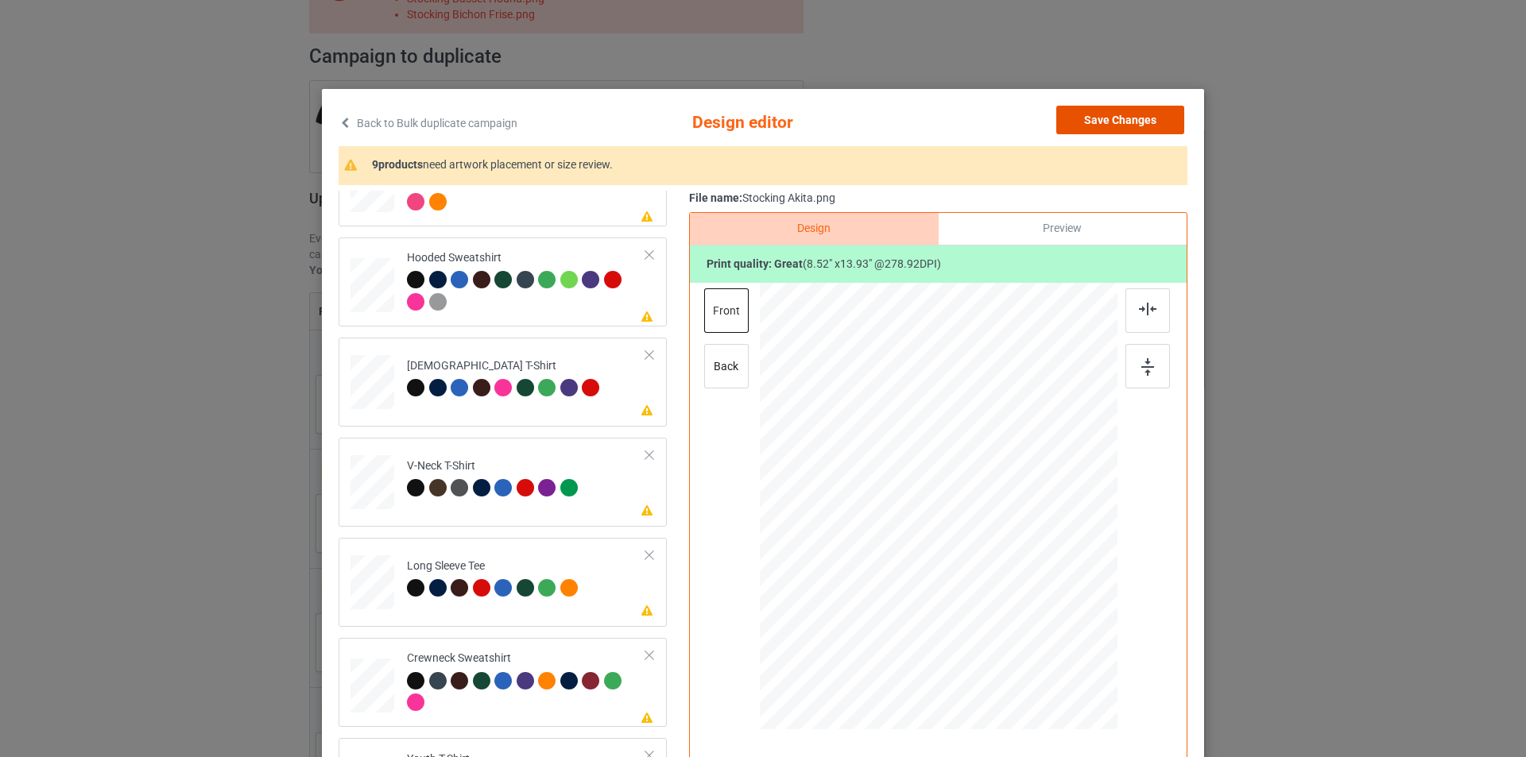
click at [1103, 118] on button "Save Changes" at bounding box center [1120, 120] width 128 height 29
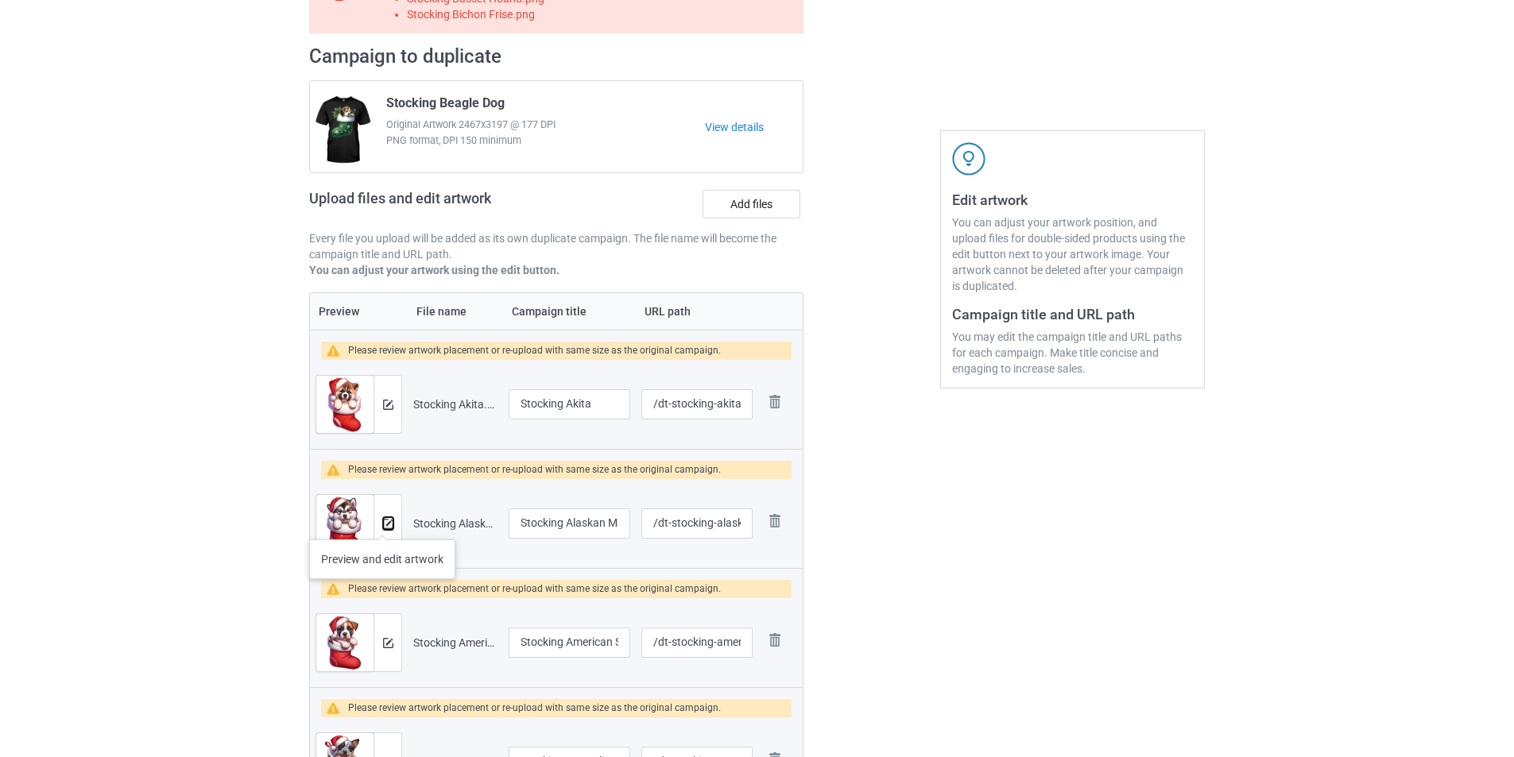
click at [383, 524] on img at bounding box center [388, 524] width 10 height 10
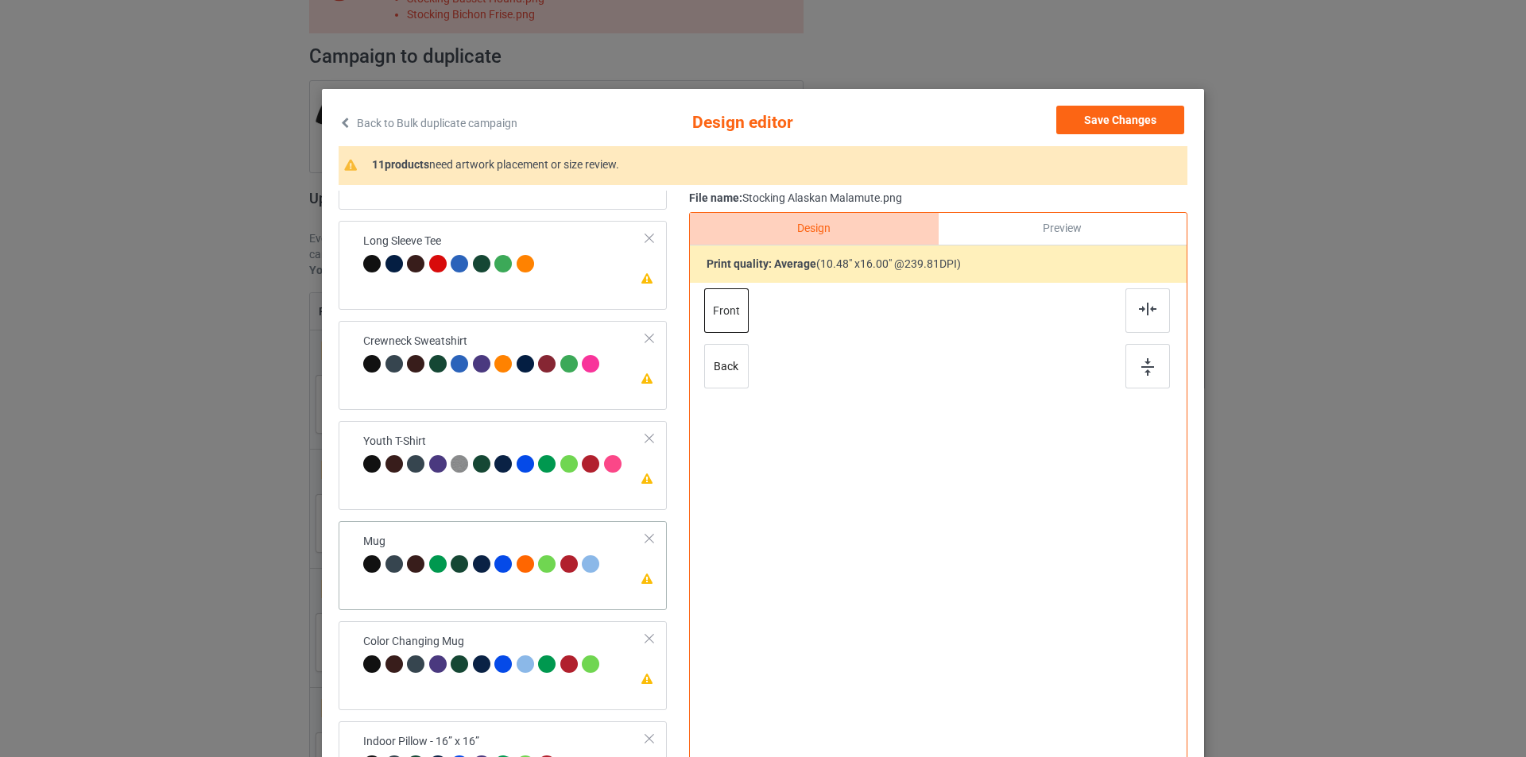
click at [503, 535] on div "Mug" at bounding box center [483, 552] width 241 height 37
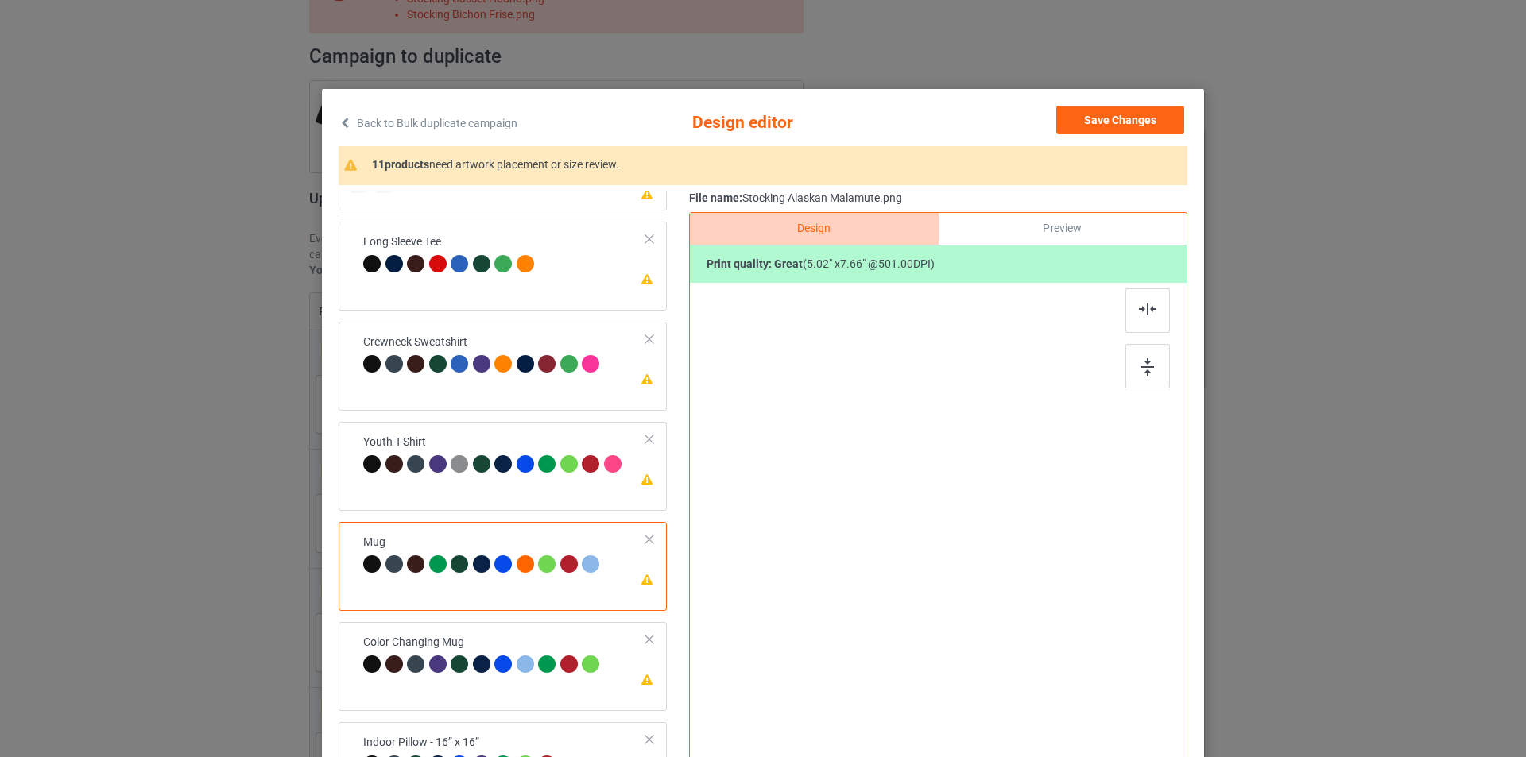
scroll to position [471, 0]
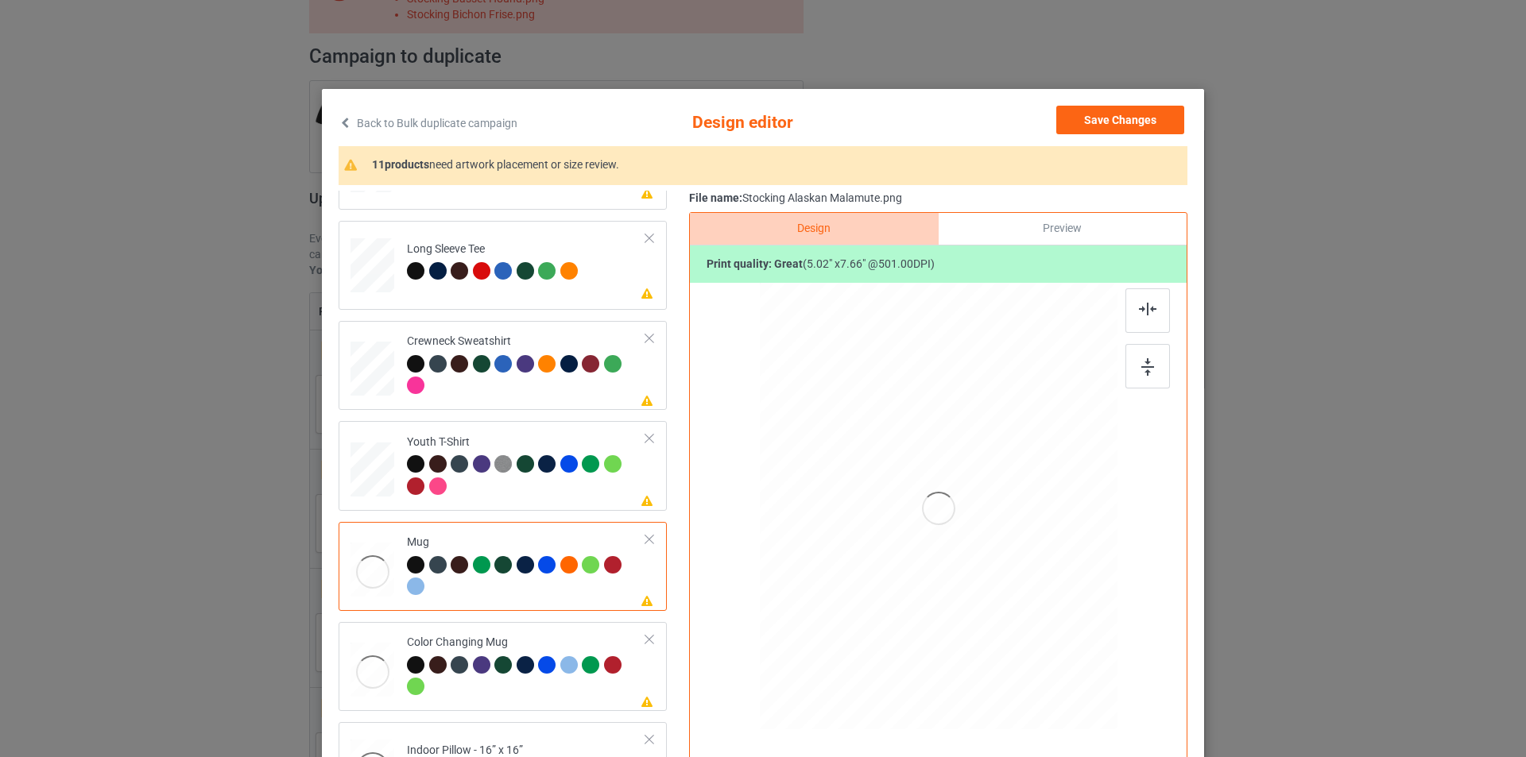
click at [969, 467] on div at bounding box center [938, 508] width 413 height 451
drag, startPoint x: 1043, startPoint y: 671, endPoint x: 990, endPoint y: 562, distance: 120.9
click at [990, 562] on div at bounding box center [939, 506] width 358 height 149
drag, startPoint x: 940, startPoint y: 525, endPoint x: 1043, endPoint y: 525, distance: 103.3
click at [1043, 525] on div at bounding box center [1041, 507] width 87 height 132
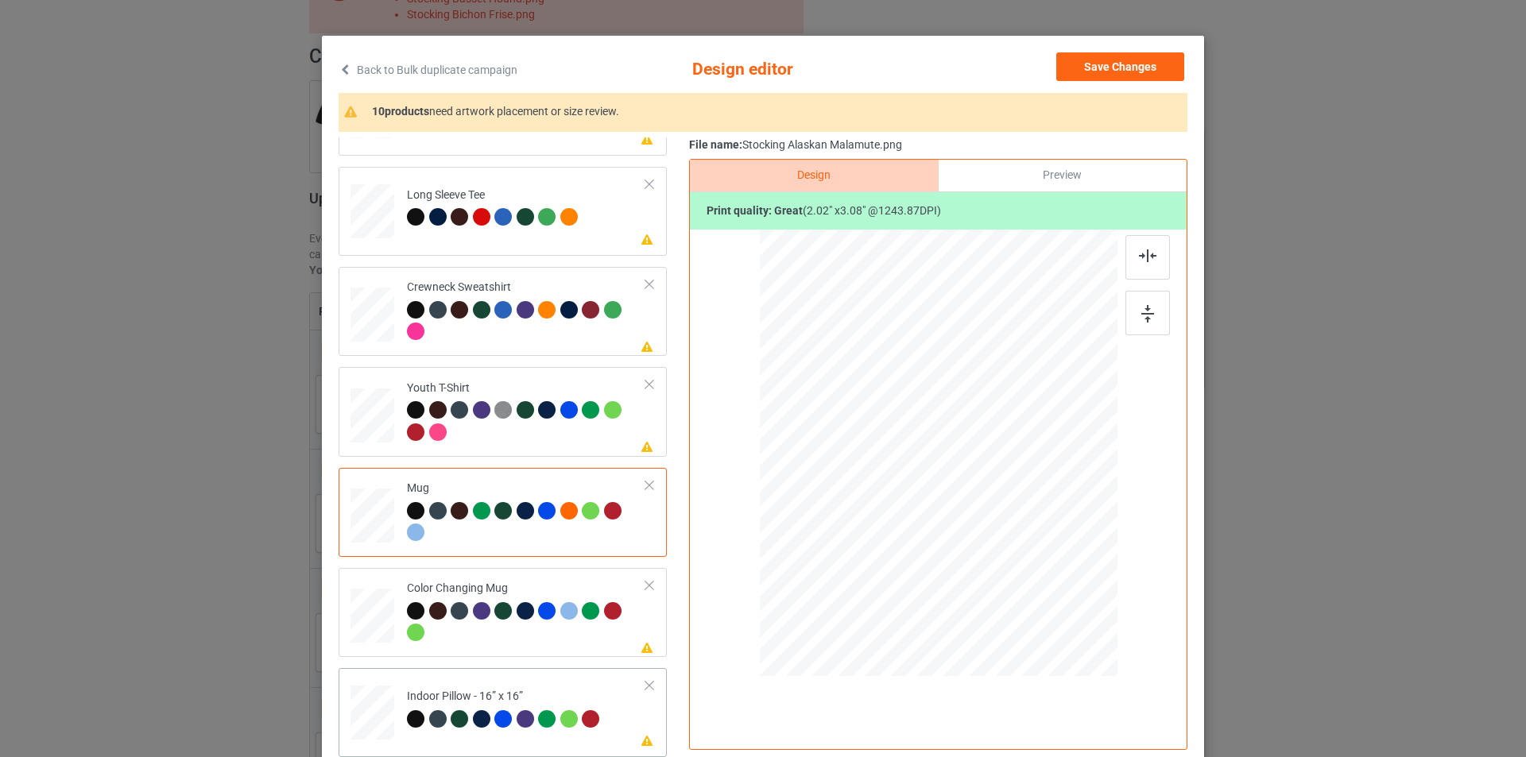
scroll to position [79, 0]
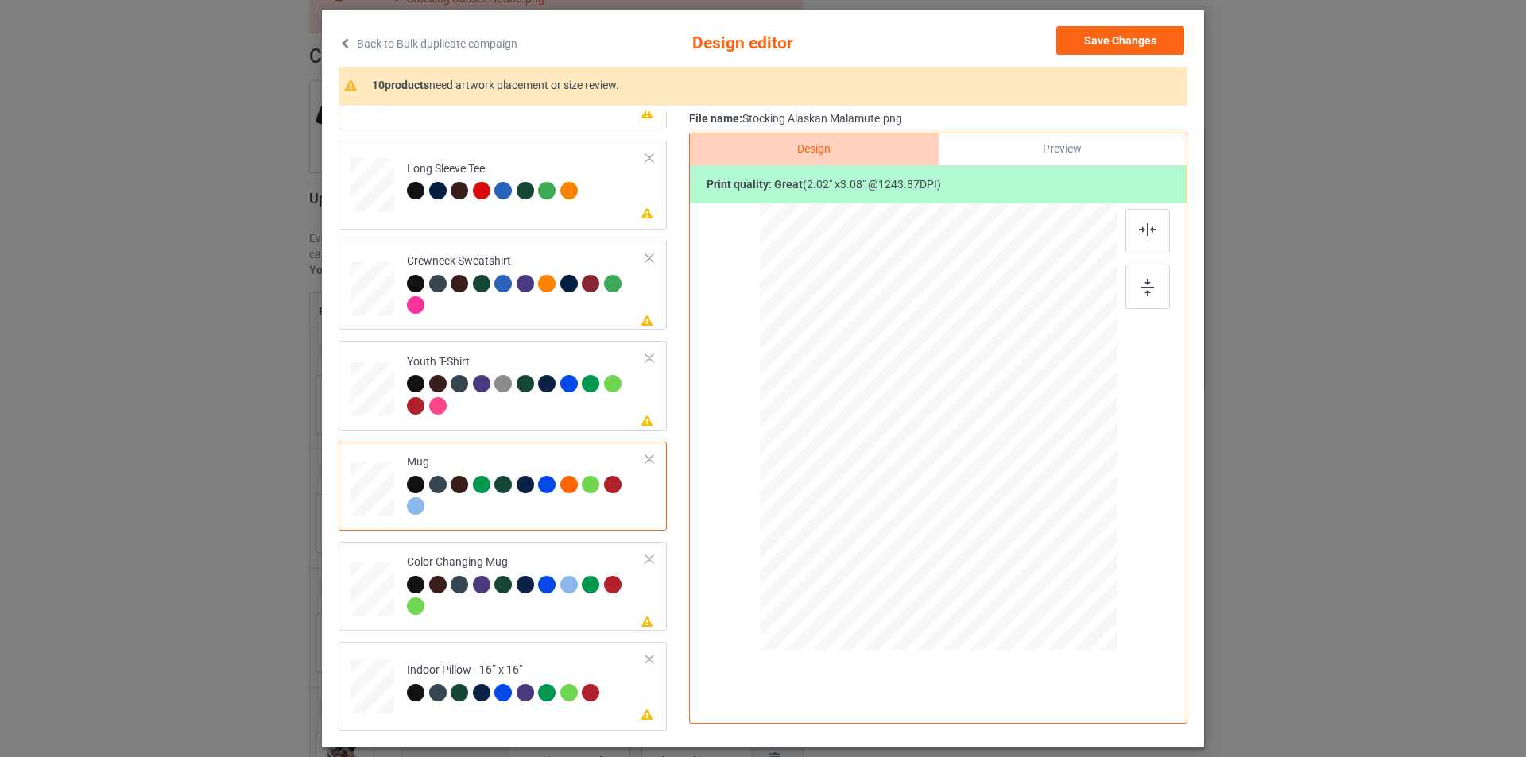
click at [548, 640] on div "Please review artwork placement Classic T-Shirt Please review artwork placement…" at bounding box center [508, 185] width 339 height 1092
click at [540, 651] on td "Please review artwork placement Indoor Pillow - 16” x 16”" at bounding box center [526, 684] width 257 height 70
drag, startPoint x: 1032, startPoint y: 591, endPoint x: 1023, endPoint y: 560, distance: 32.4
click at [1023, 560] on div at bounding box center [1028, 564] width 14 height 14
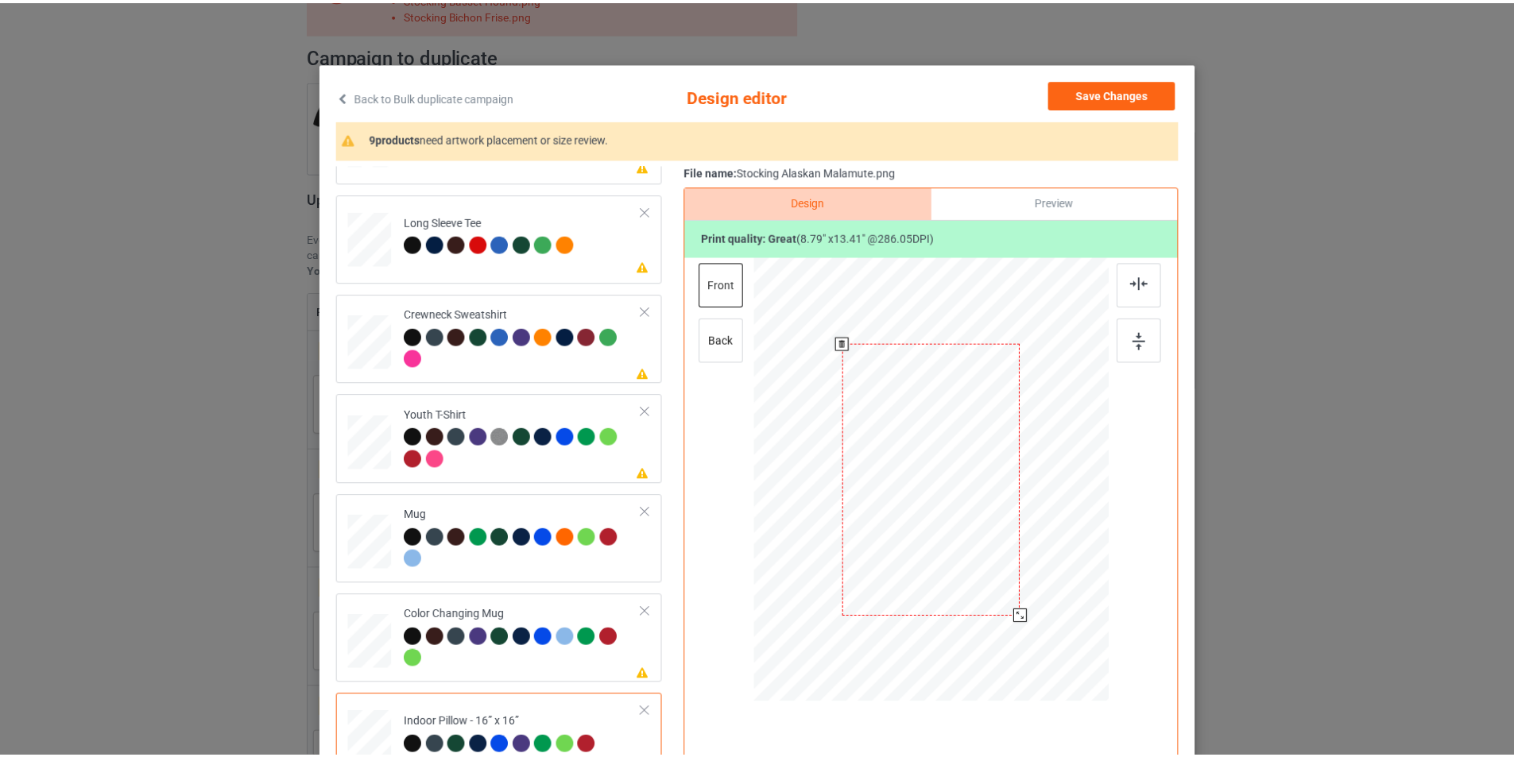
scroll to position [0, 0]
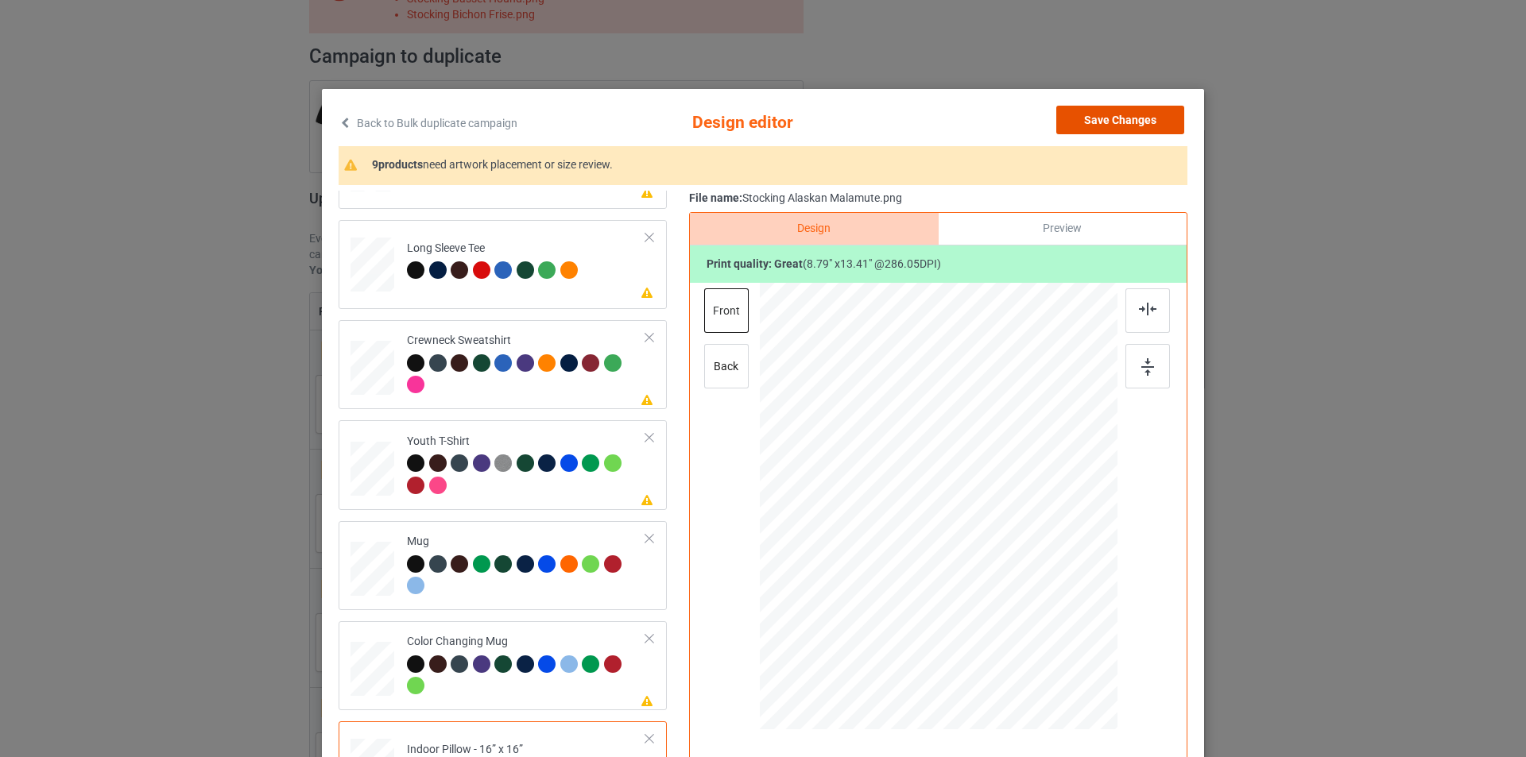
click at [1119, 122] on button "Save Changes" at bounding box center [1120, 120] width 128 height 29
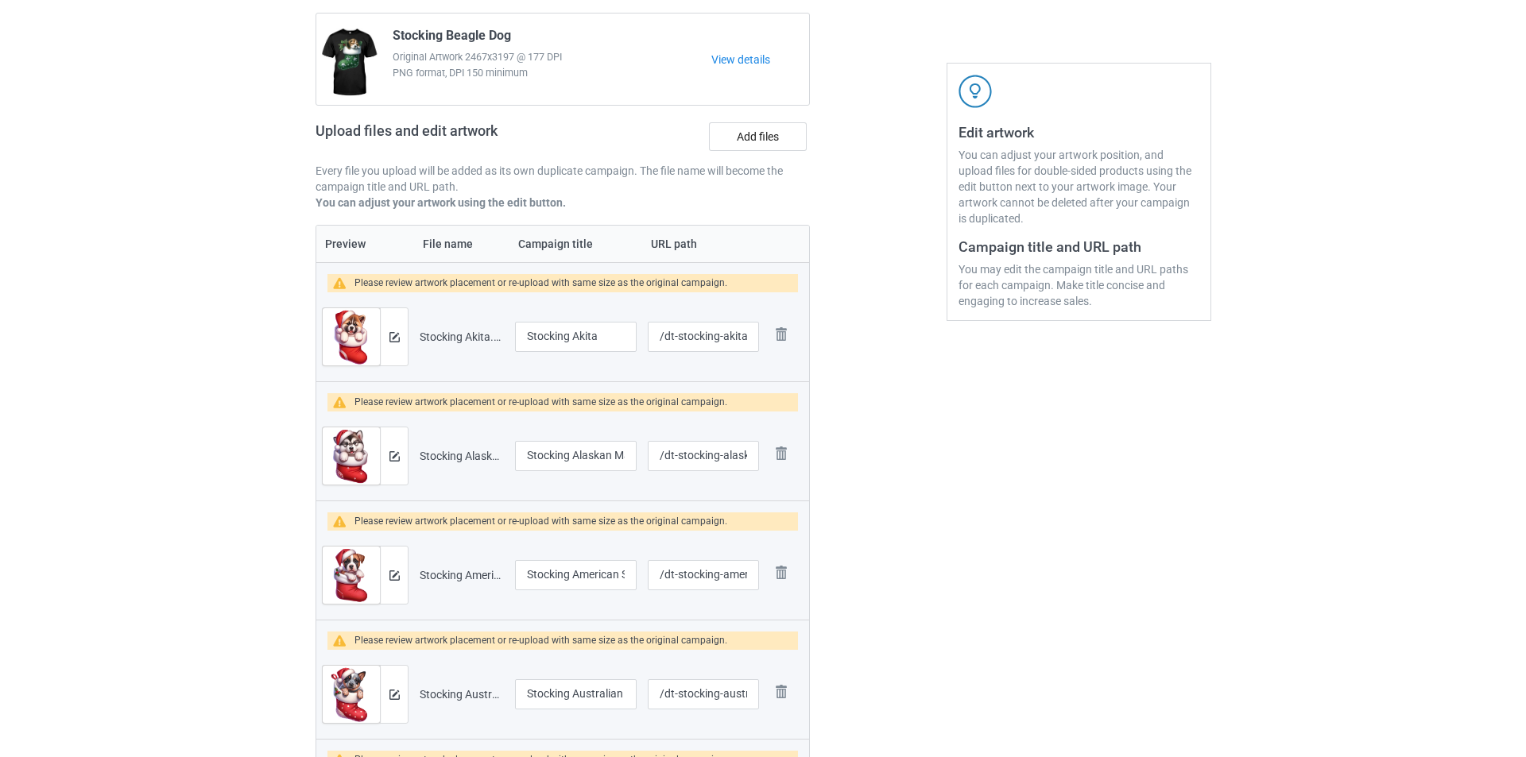
scroll to position [318, 0]
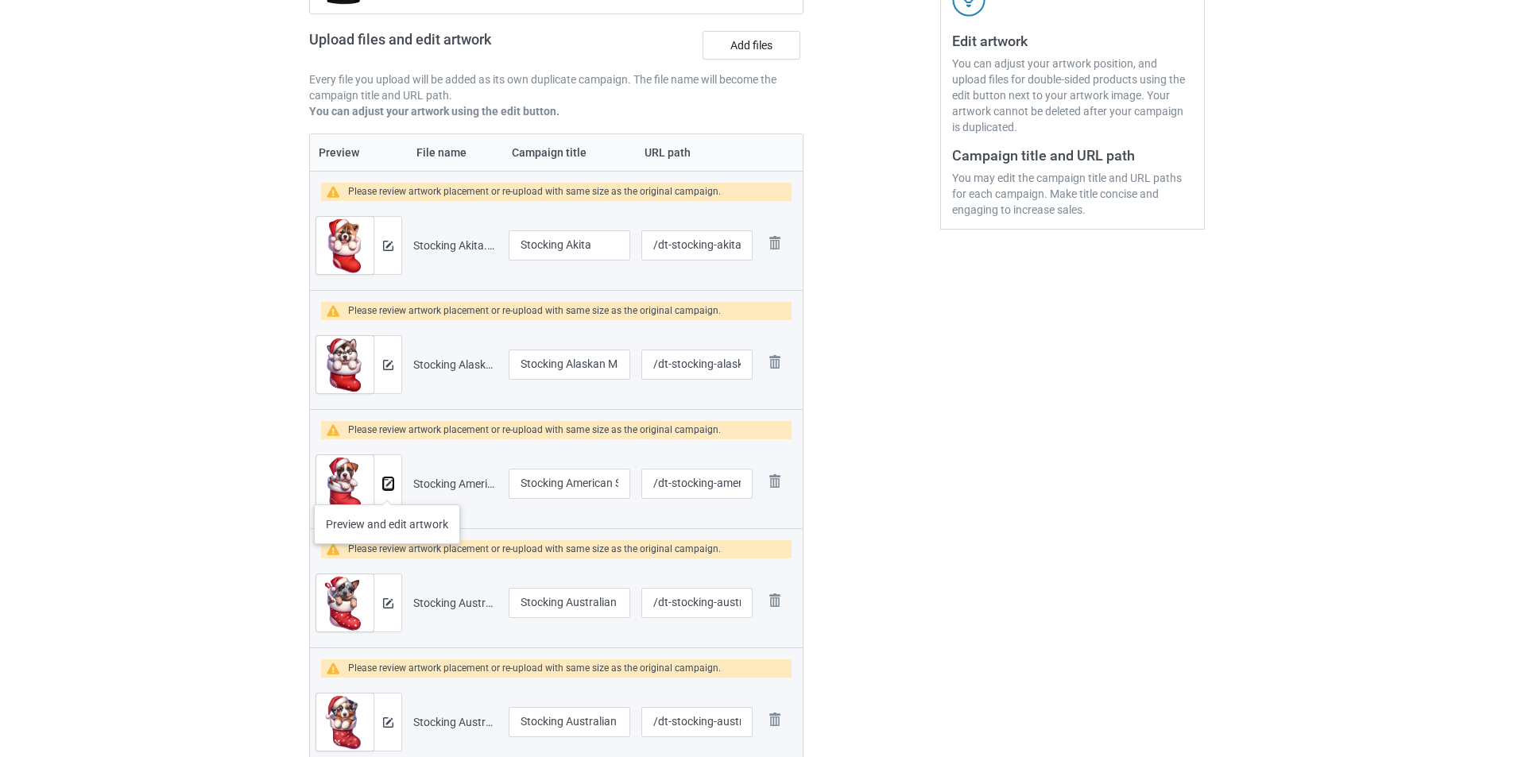
click at [387, 489] on img at bounding box center [388, 484] width 10 height 10
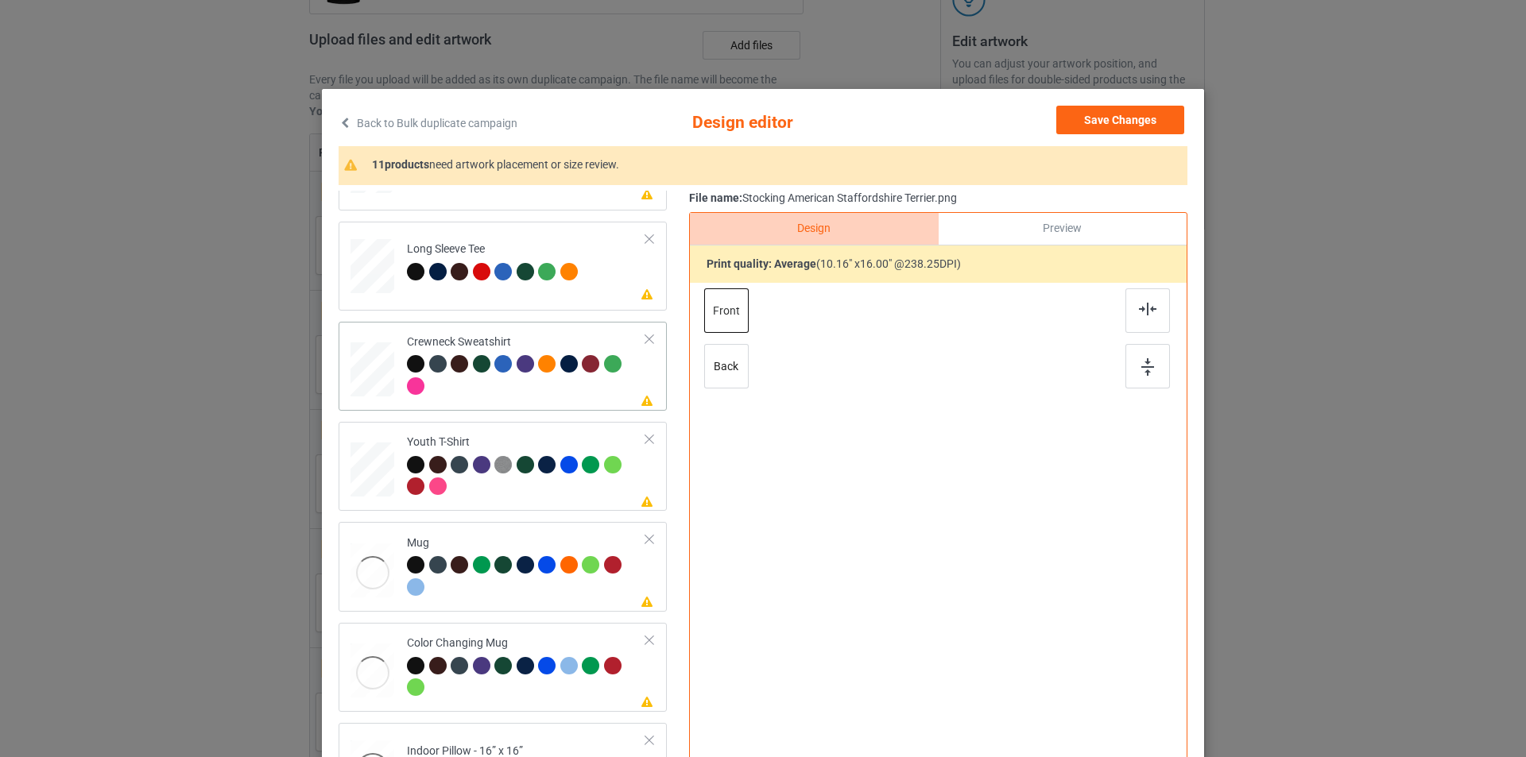
scroll to position [472, 0]
click at [480, 540] on div "Mug" at bounding box center [526, 564] width 239 height 60
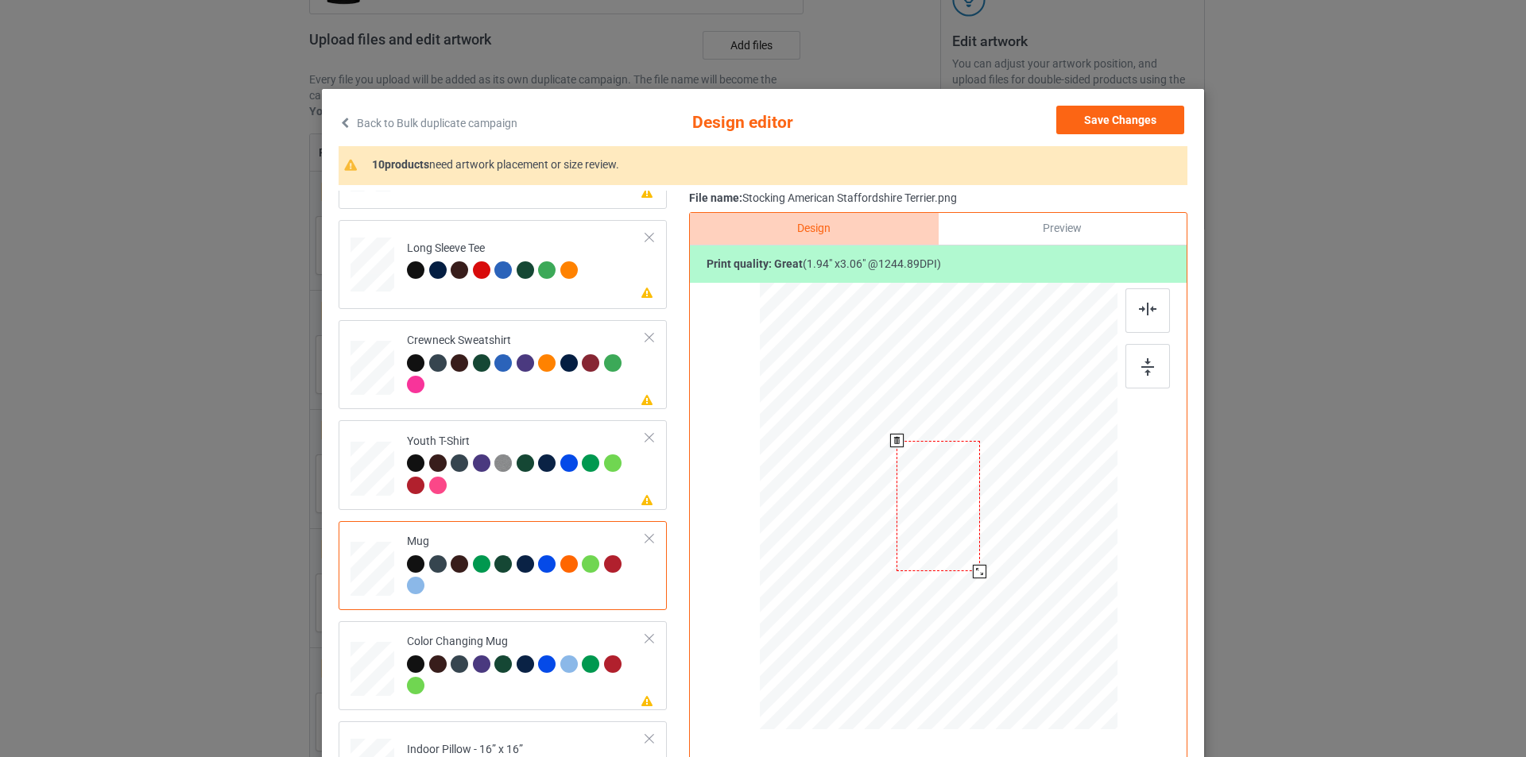
drag, startPoint x: 1040, startPoint y: 679, endPoint x: 993, endPoint y: 557, distance: 130.8
click at [993, 557] on div at bounding box center [939, 506] width 358 height 149
drag, startPoint x: 962, startPoint y: 525, endPoint x: 1061, endPoint y: 525, distance: 99.3
click at [1061, 525] on div at bounding box center [1037, 506] width 83 height 131
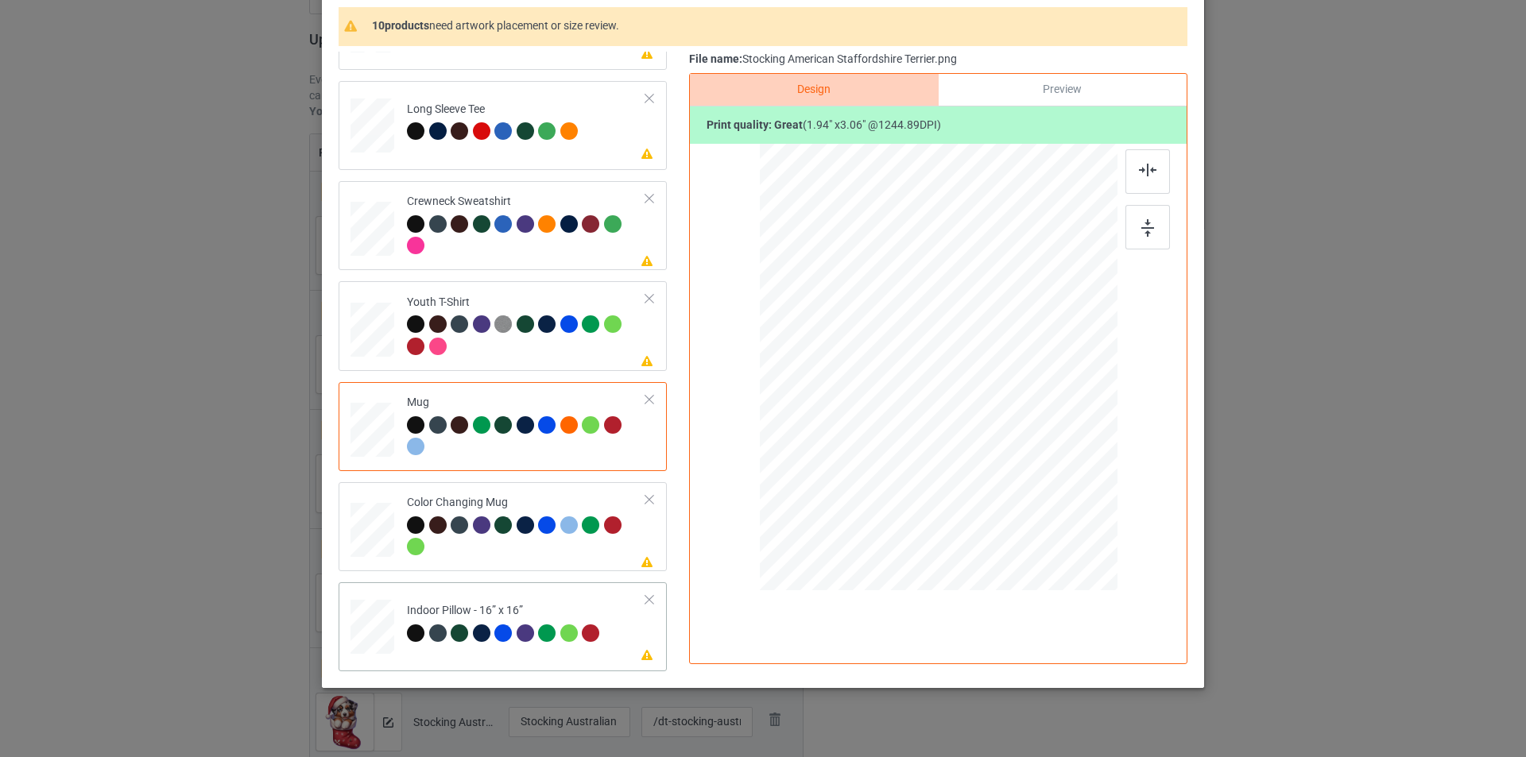
scroll to position [160, 0]
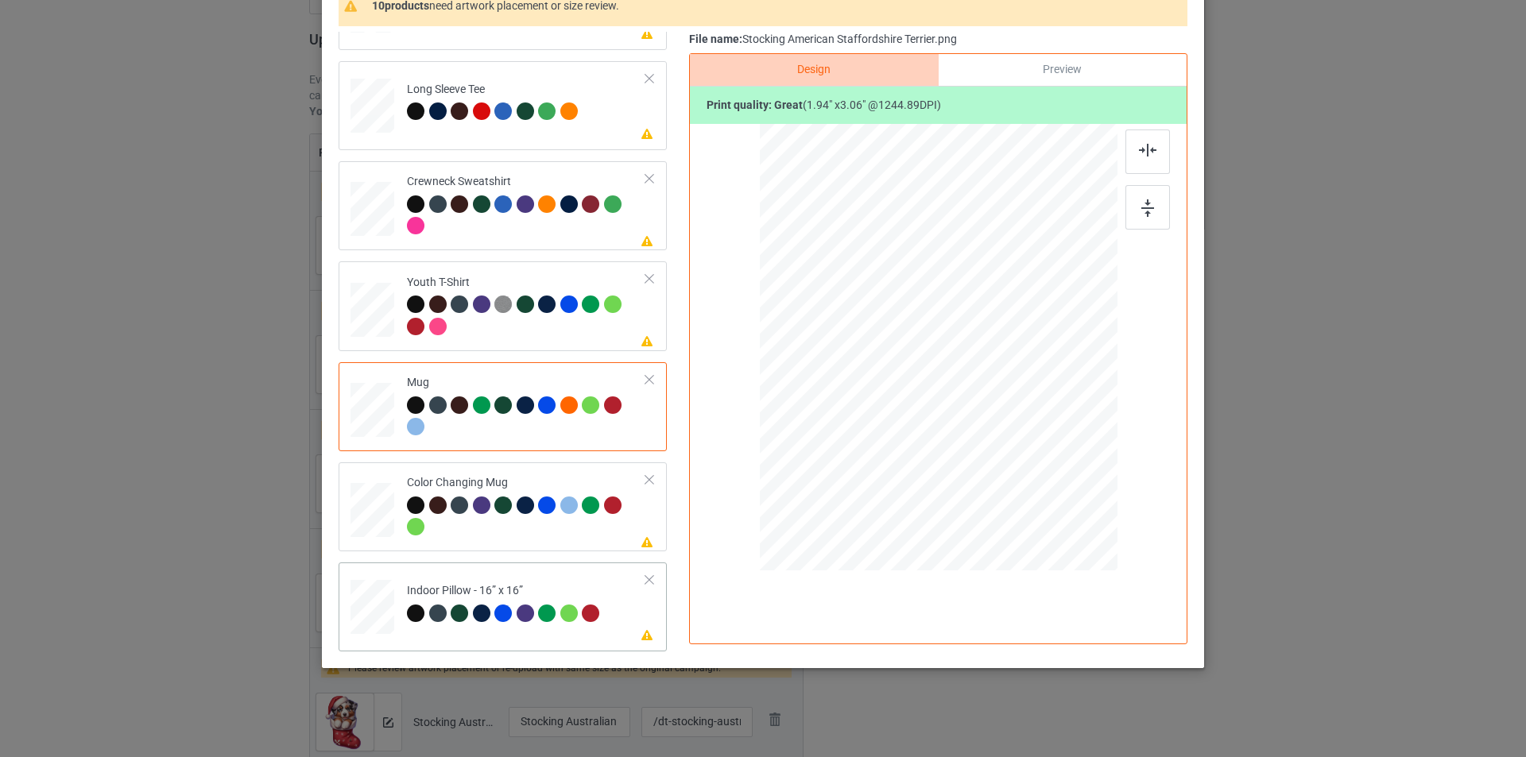
click at [540, 575] on td "Please review artwork placement Indoor Pillow - 16” x 16”" at bounding box center [526, 604] width 257 height 70
drag, startPoint x: 1039, startPoint y: 516, endPoint x: 1024, endPoint y: 485, distance: 34.1
click at [1024, 485] on div at bounding box center [1027, 488] width 14 height 14
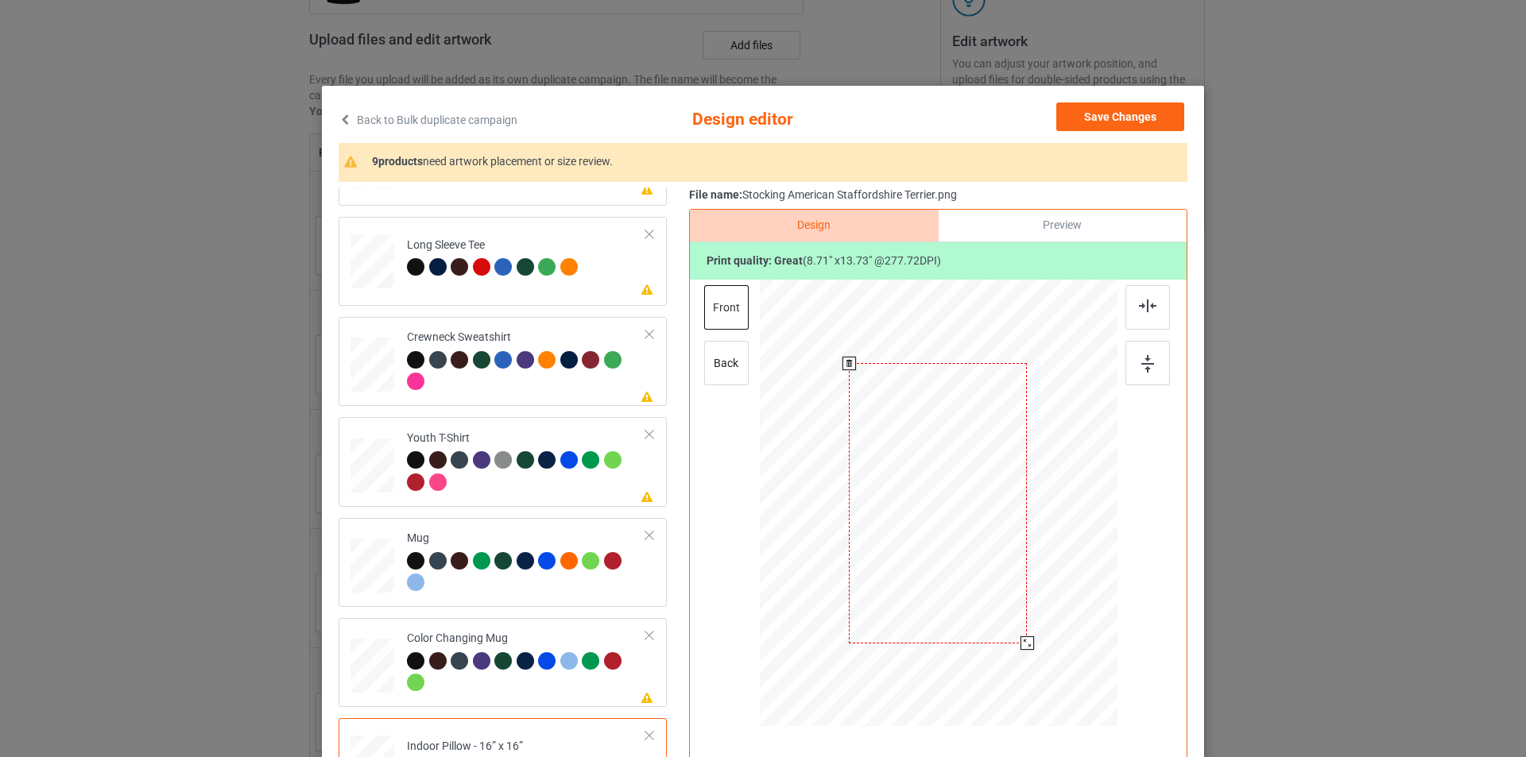
scroll to position [0, 0]
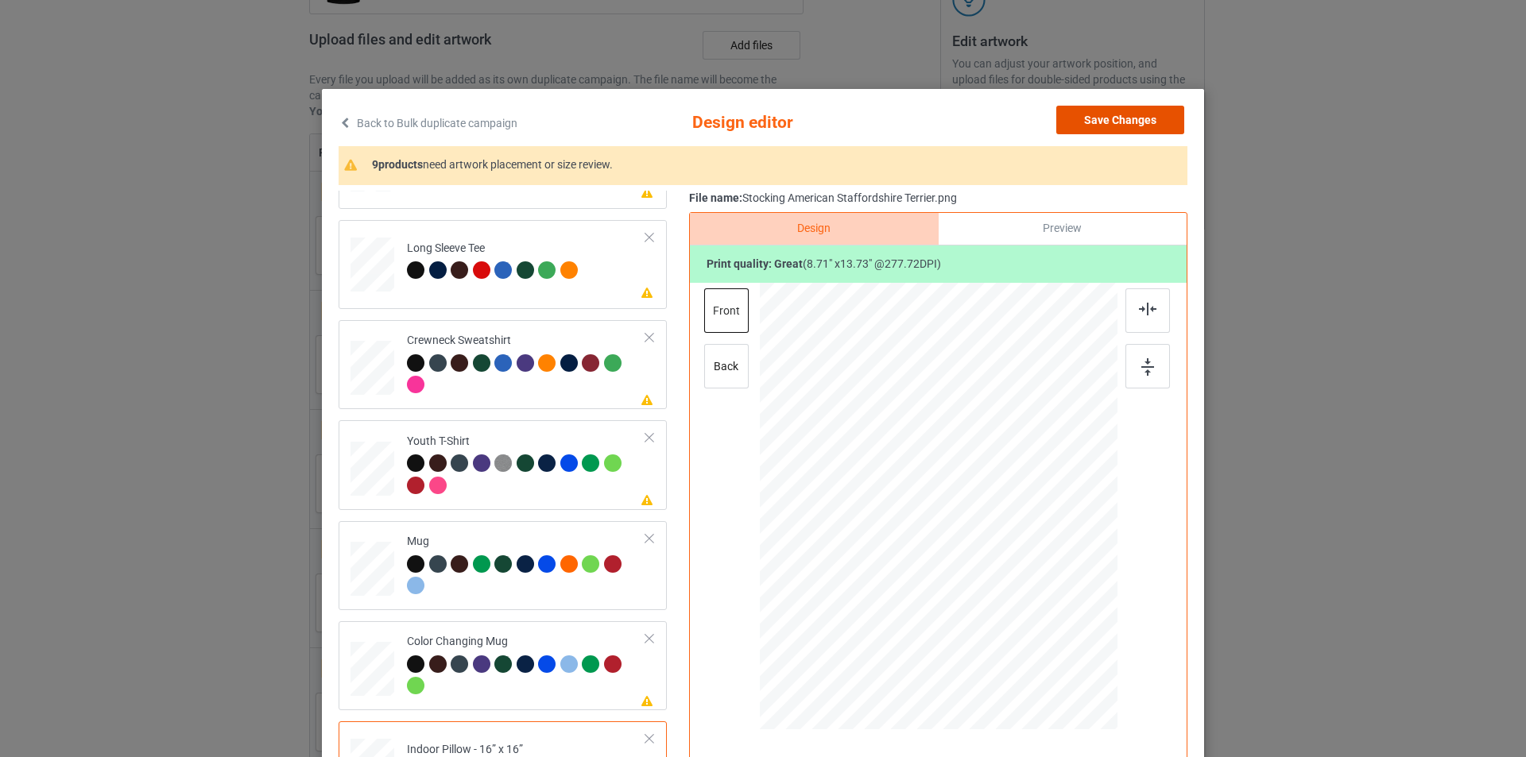
click at [1108, 118] on button "Save Changes" at bounding box center [1120, 120] width 128 height 29
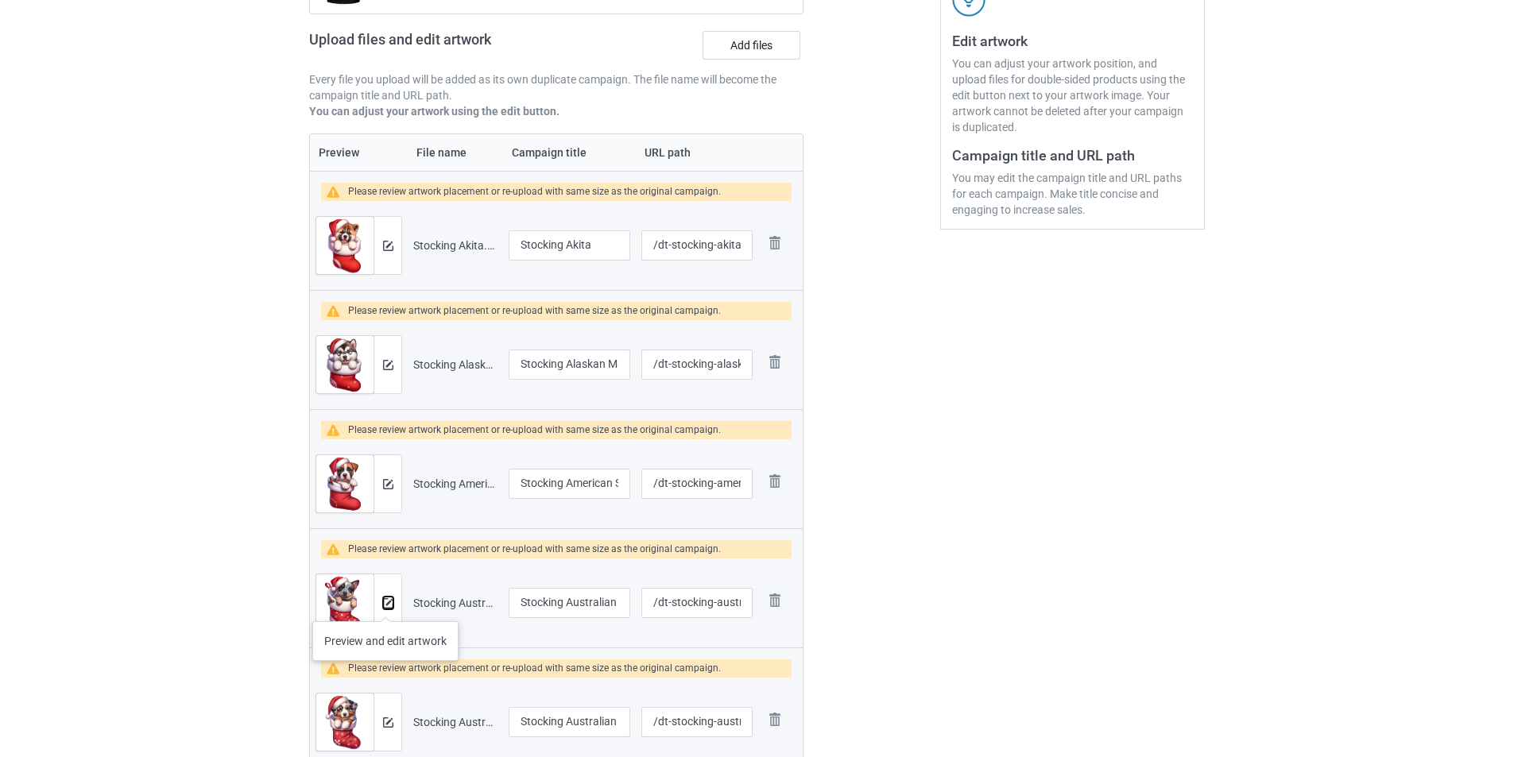
click at [385, 606] on img at bounding box center [388, 603] width 10 height 10
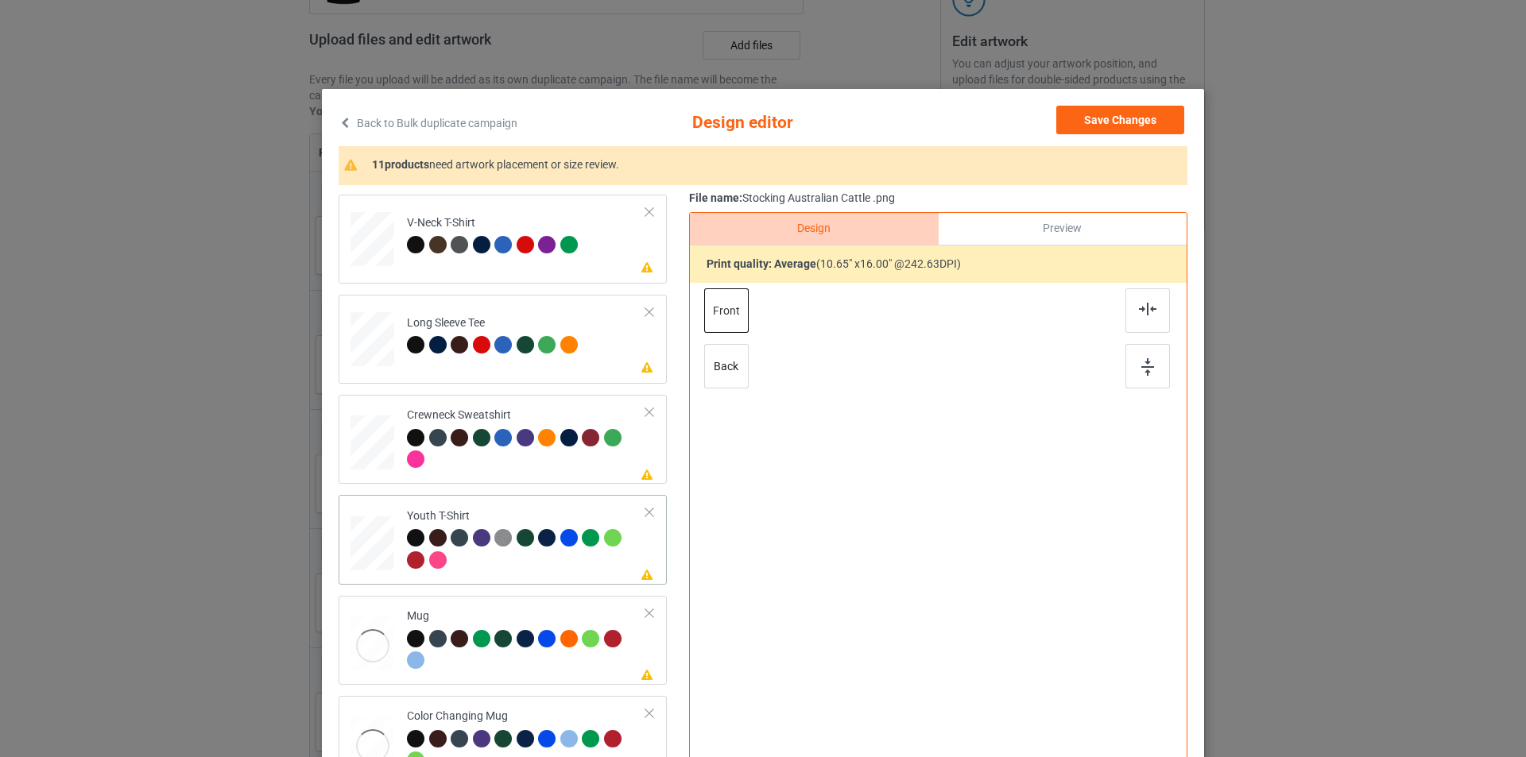
scroll to position [471, 0]
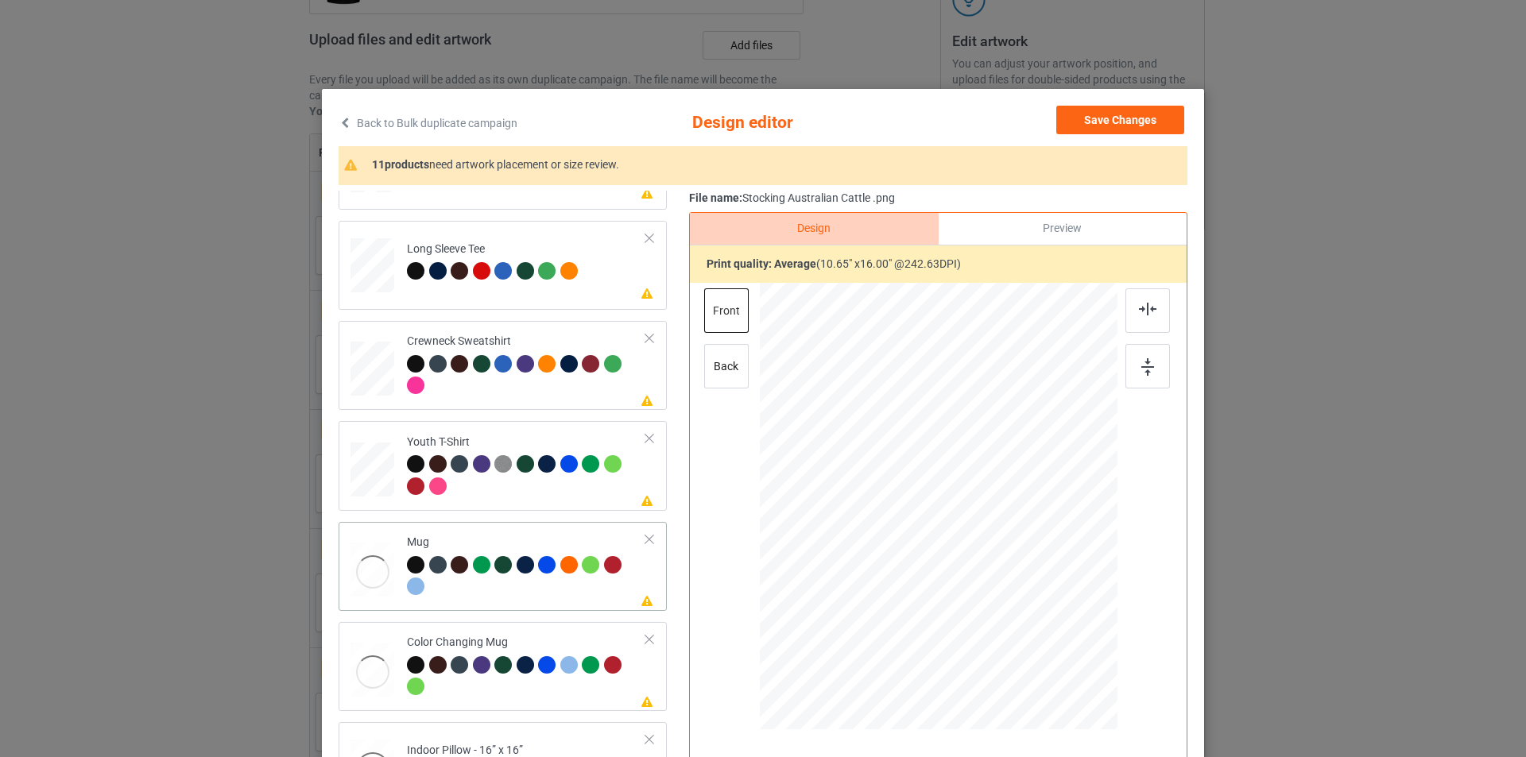
click at [474, 542] on div "Mug" at bounding box center [526, 565] width 239 height 60
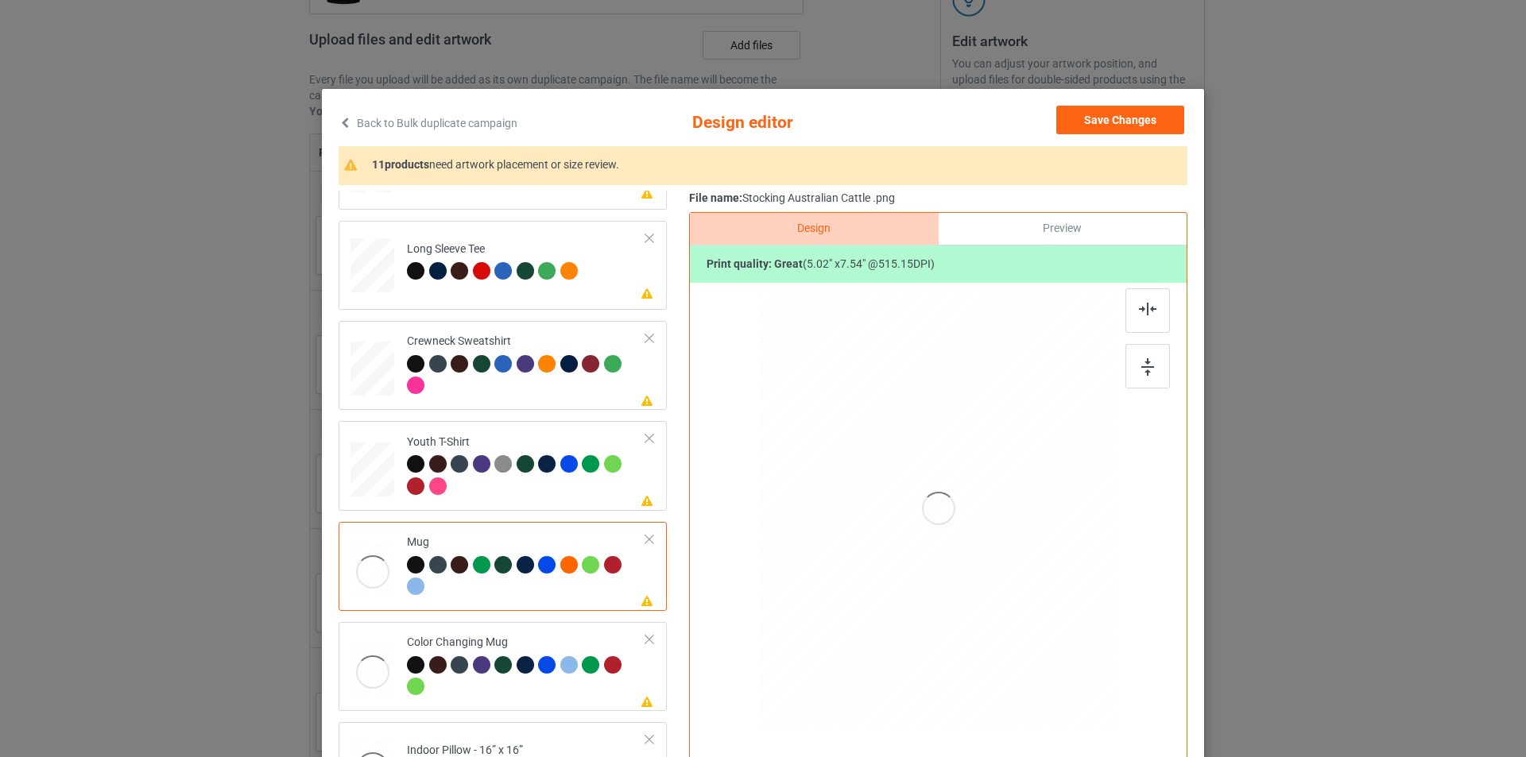
click at [893, 475] on div at bounding box center [938, 508] width 413 height 451
drag, startPoint x: 1043, startPoint y: 671, endPoint x: 997, endPoint y: 556, distance: 124.1
click at [997, 556] on div at bounding box center [939, 506] width 358 height 149
drag, startPoint x: 953, startPoint y: 528, endPoint x: 1049, endPoint y: 530, distance: 96.2
click at [1049, 530] on div at bounding box center [1034, 508] width 87 height 131
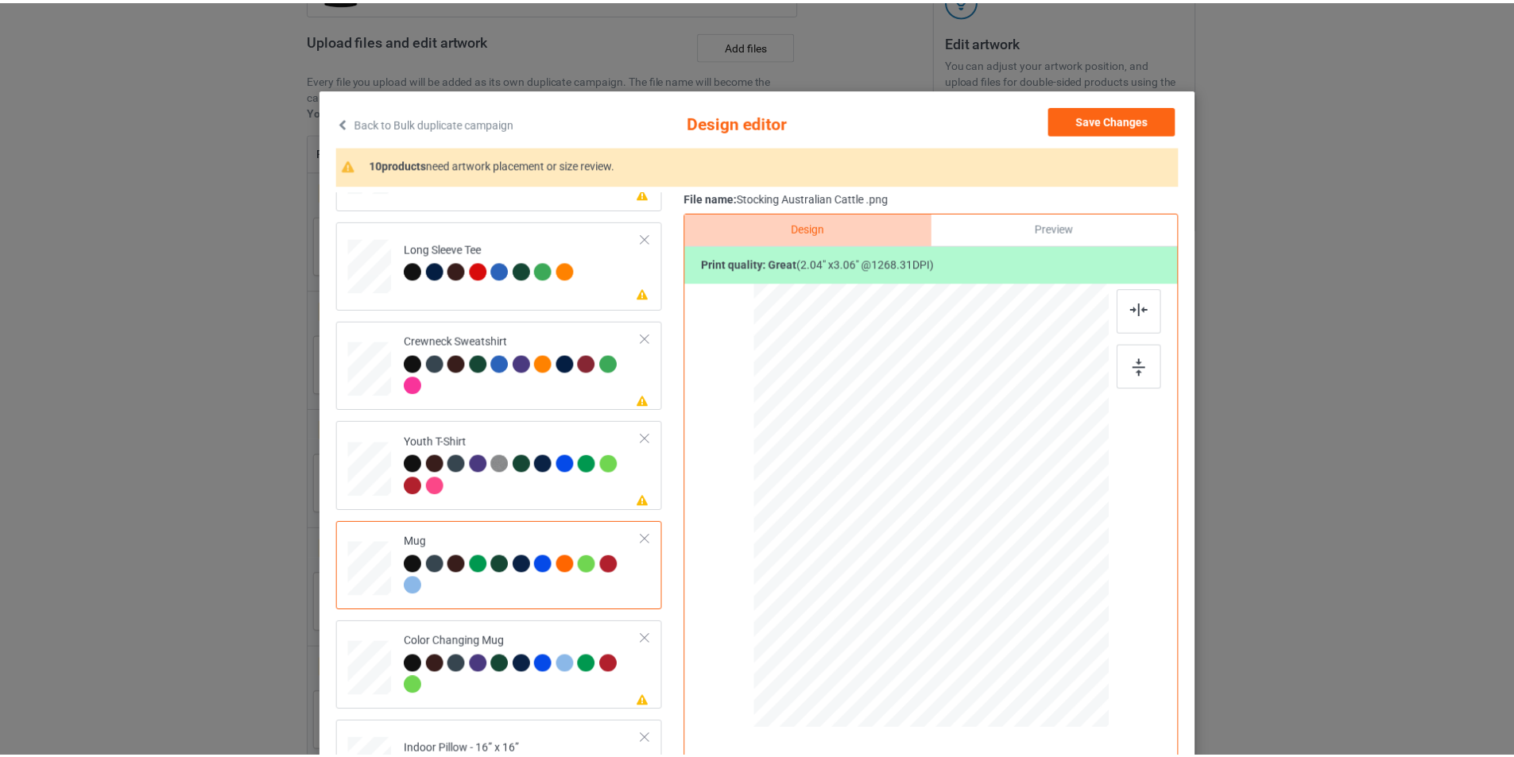
scroll to position [472, 0]
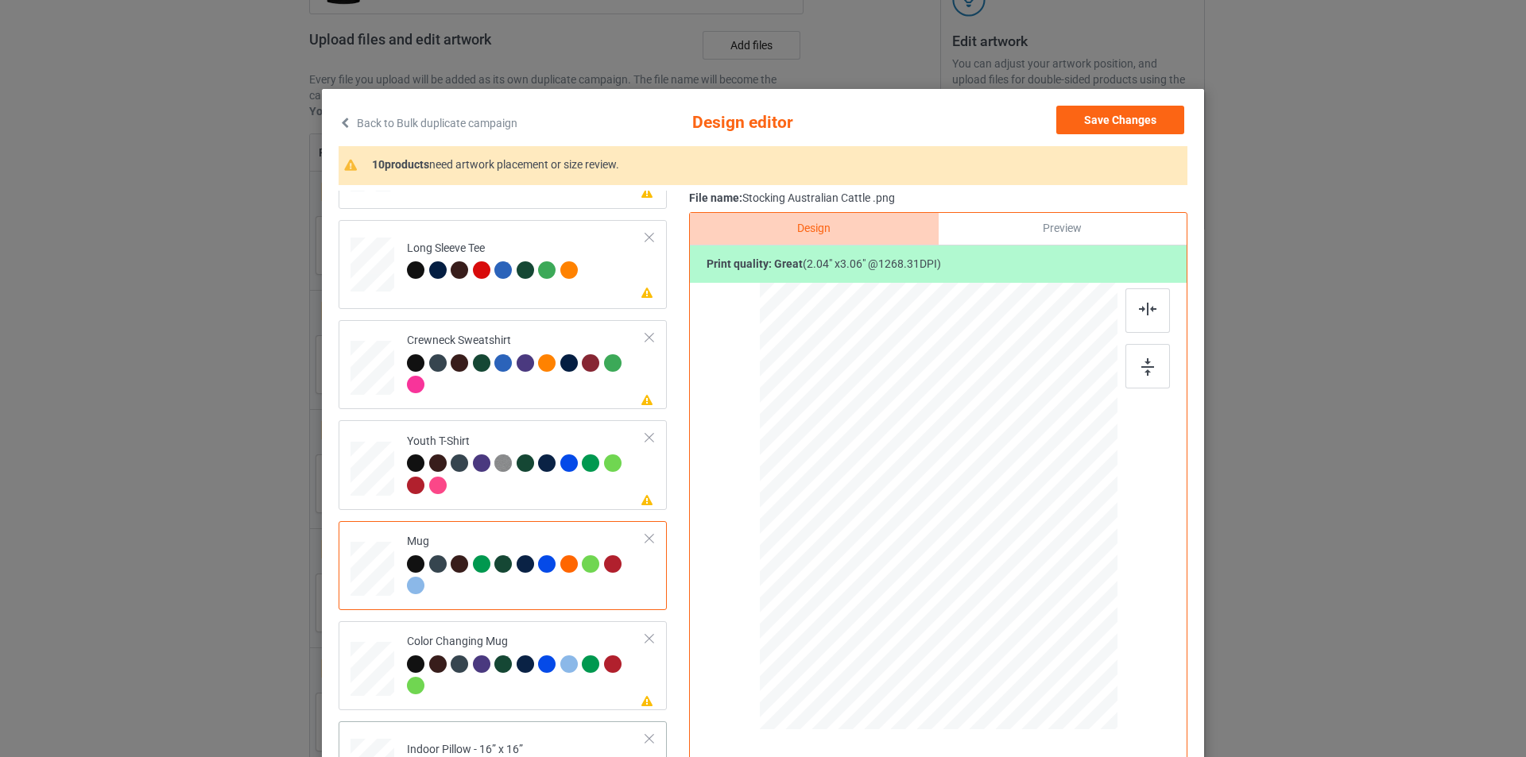
click at [538, 740] on td "Please review artwork placement Indoor Pillow - 16” x 16”" at bounding box center [526, 763] width 257 height 70
click at [985, 606] on div at bounding box center [938, 508] width 413 height 451
drag, startPoint x: 1039, startPoint y: 672, endPoint x: 1021, endPoint y: 634, distance: 41.2
click at [1021, 634] on div at bounding box center [1023, 634] width 14 height 14
click at [1117, 125] on button "Save Changes" at bounding box center [1120, 120] width 128 height 29
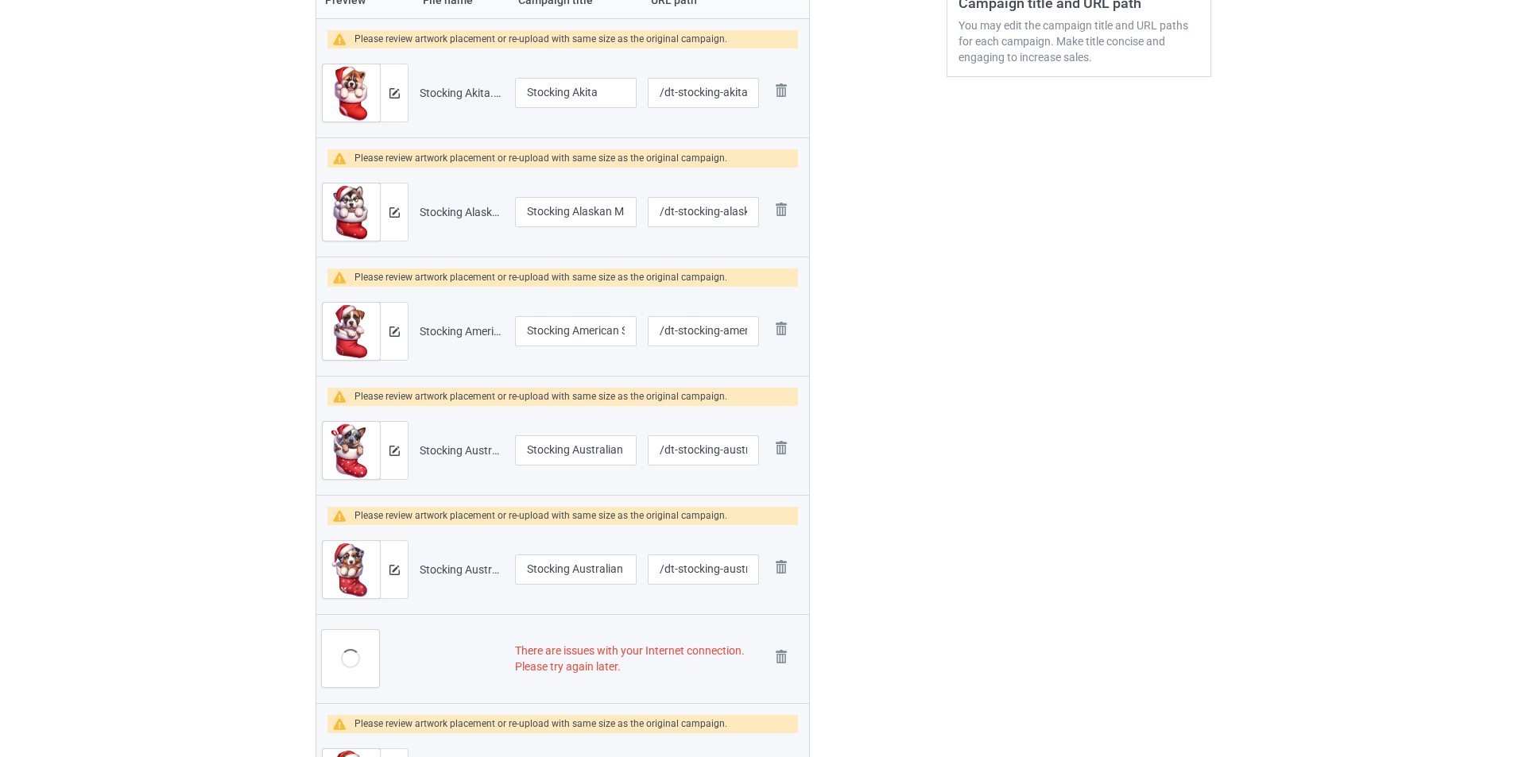
scroll to position [477, 0]
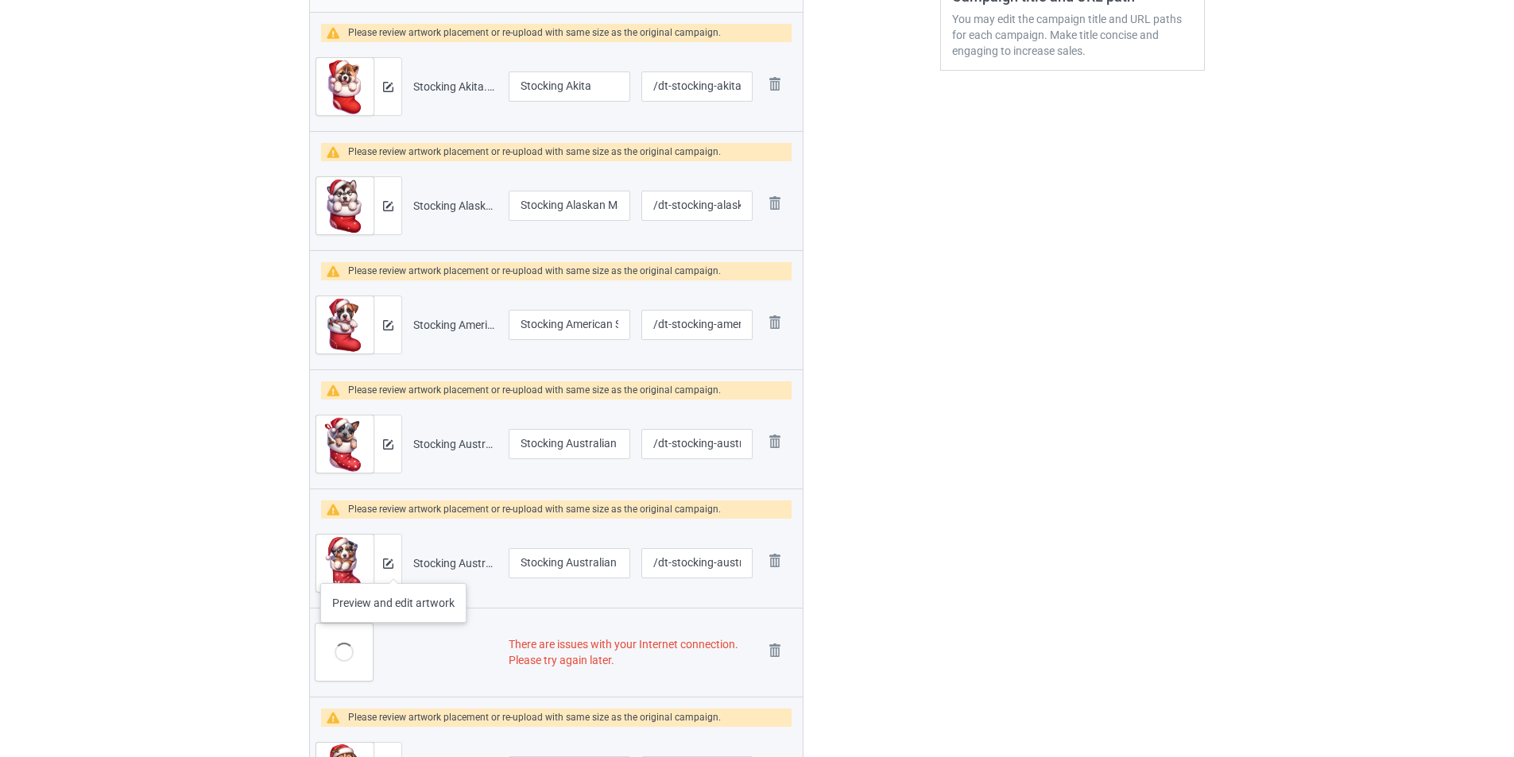
click at [393, 567] on div at bounding box center [388, 563] width 28 height 57
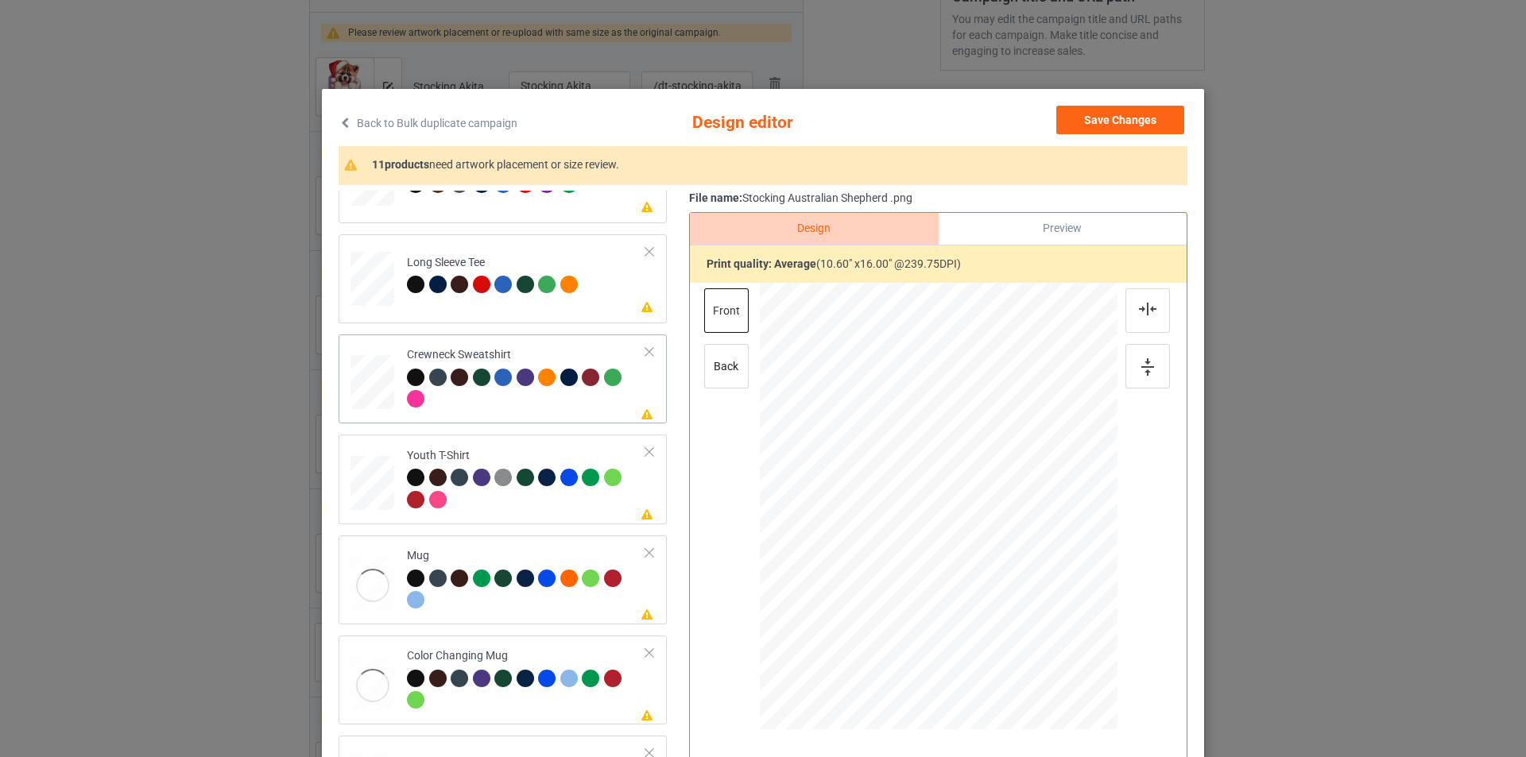
scroll to position [472, 0]
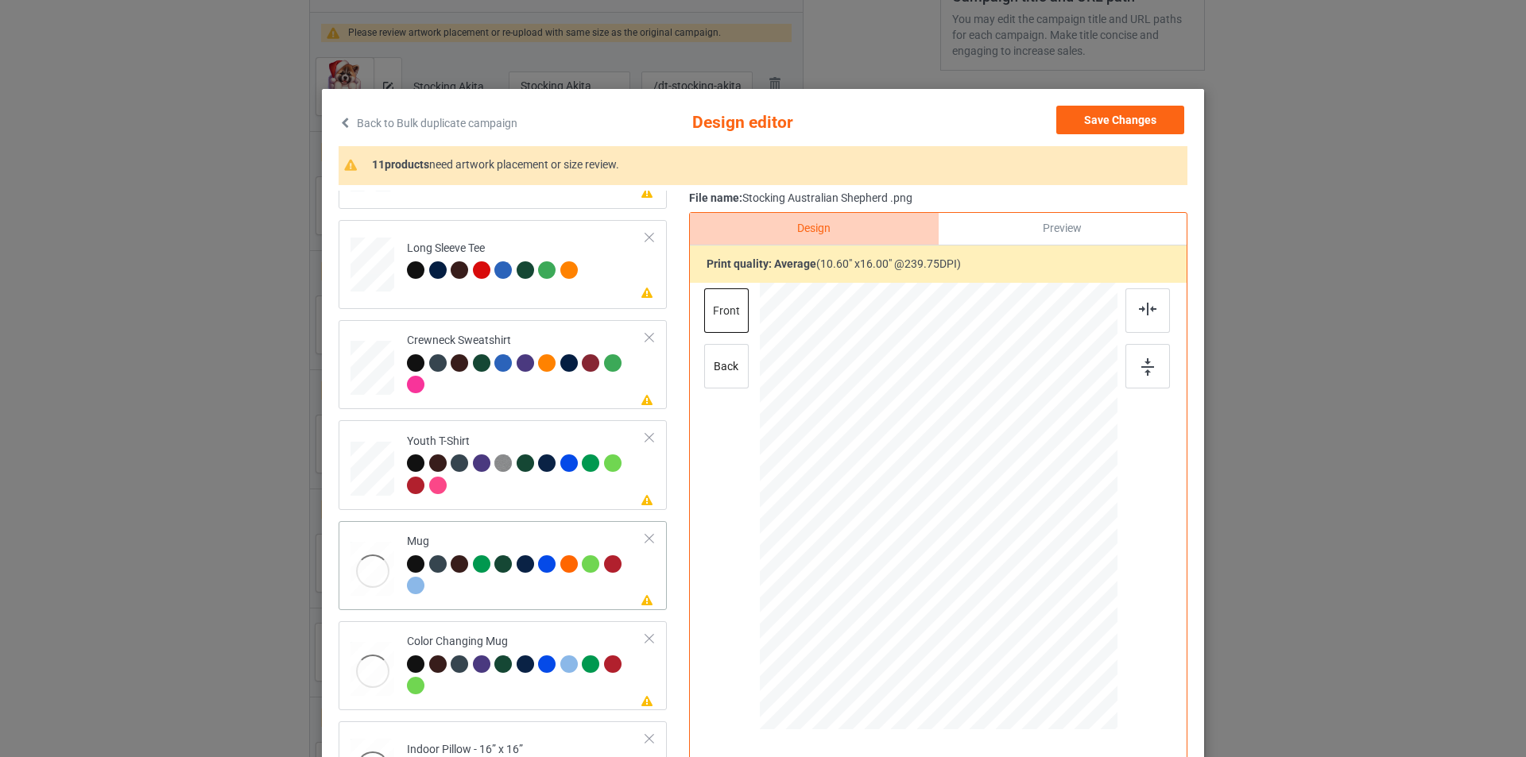
click at [513, 552] on div "Mug" at bounding box center [526, 564] width 239 height 60
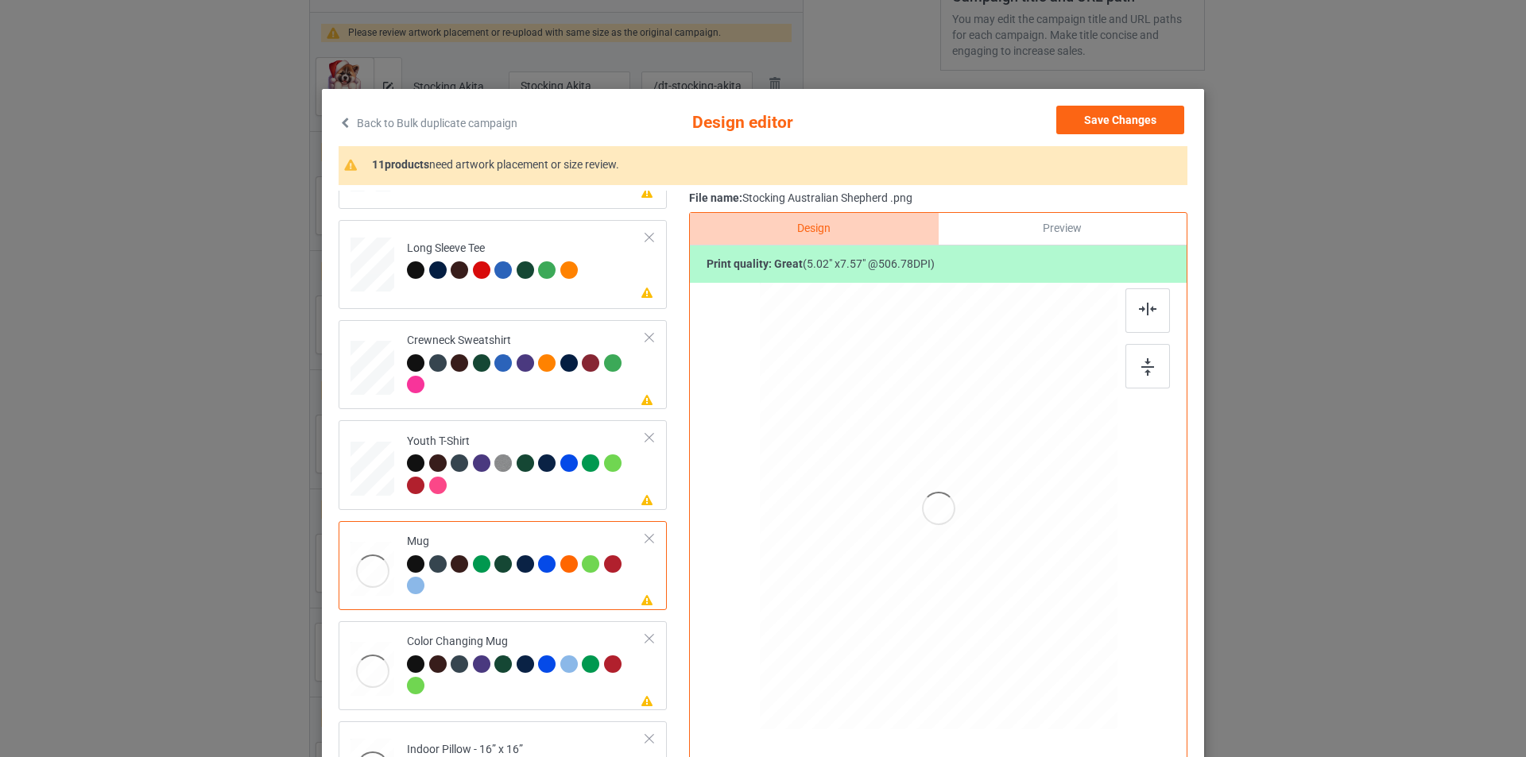
click at [982, 587] on div at bounding box center [938, 508] width 413 height 451
drag, startPoint x: 1037, startPoint y: 672, endPoint x: 990, endPoint y: 558, distance: 122.9
click at [990, 558] on div at bounding box center [939, 506] width 358 height 149
drag, startPoint x: 932, startPoint y: 510, endPoint x: 1032, endPoint y: 510, distance: 99.3
click at [1032, 510] on div at bounding box center [1037, 506] width 84 height 127
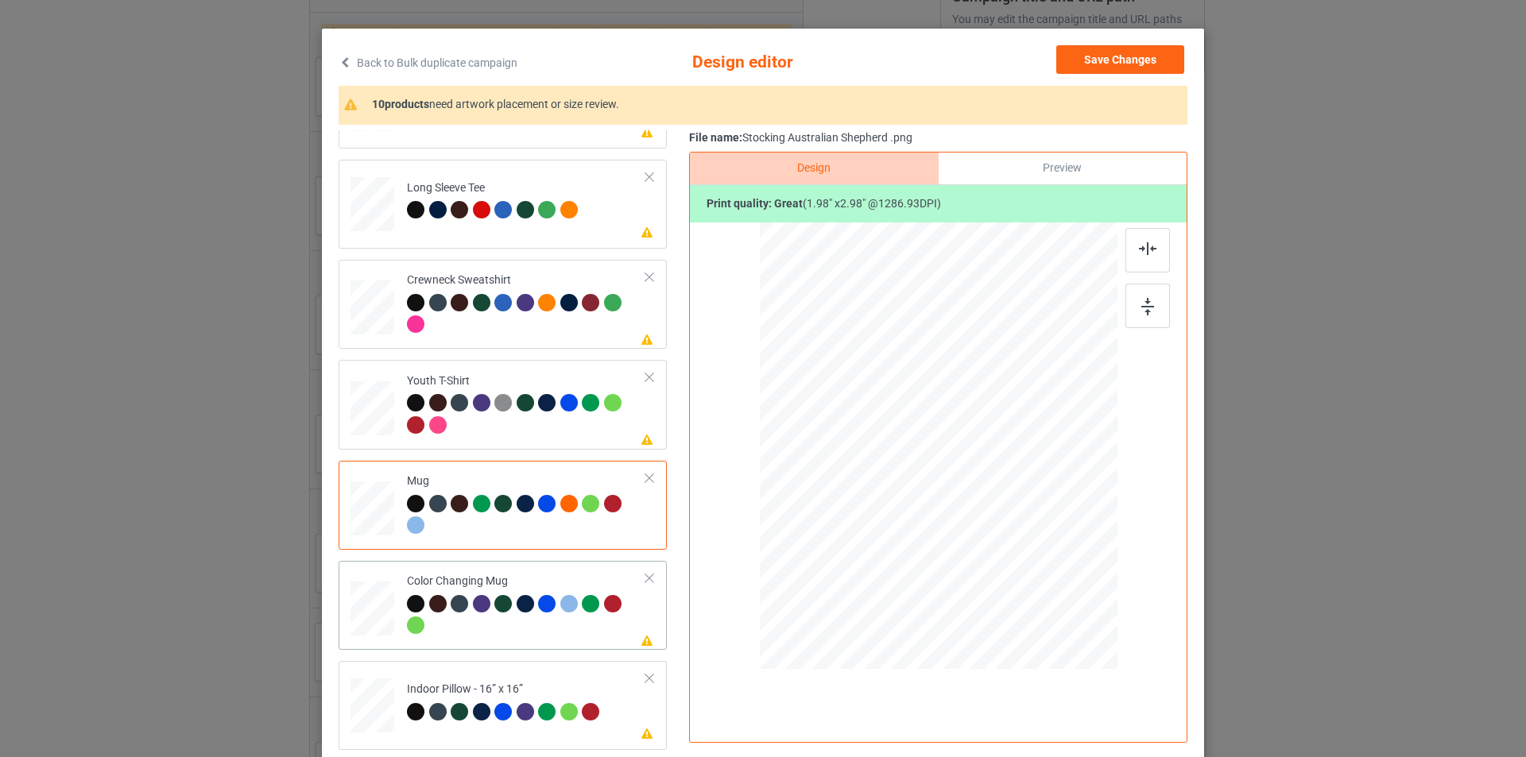
scroll to position [160, 0]
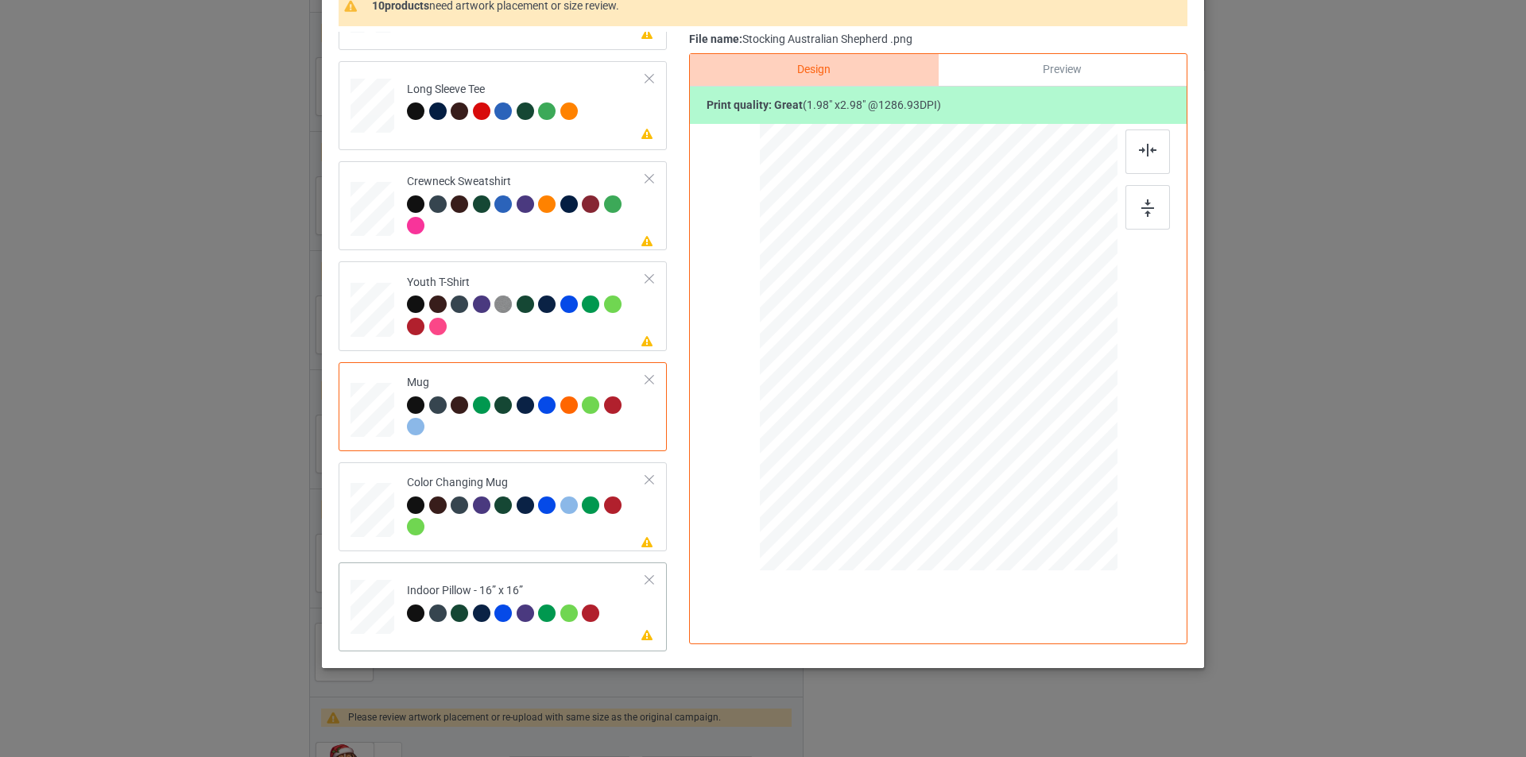
click at [564, 572] on td "Please review artwork placement Indoor Pillow - 16” x 16”" at bounding box center [526, 604] width 257 height 70
drag, startPoint x: 1042, startPoint y: 512, endPoint x: 1029, endPoint y: 478, distance: 35.7
click at [1029, 478] on div at bounding box center [939, 347] width 358 height 357
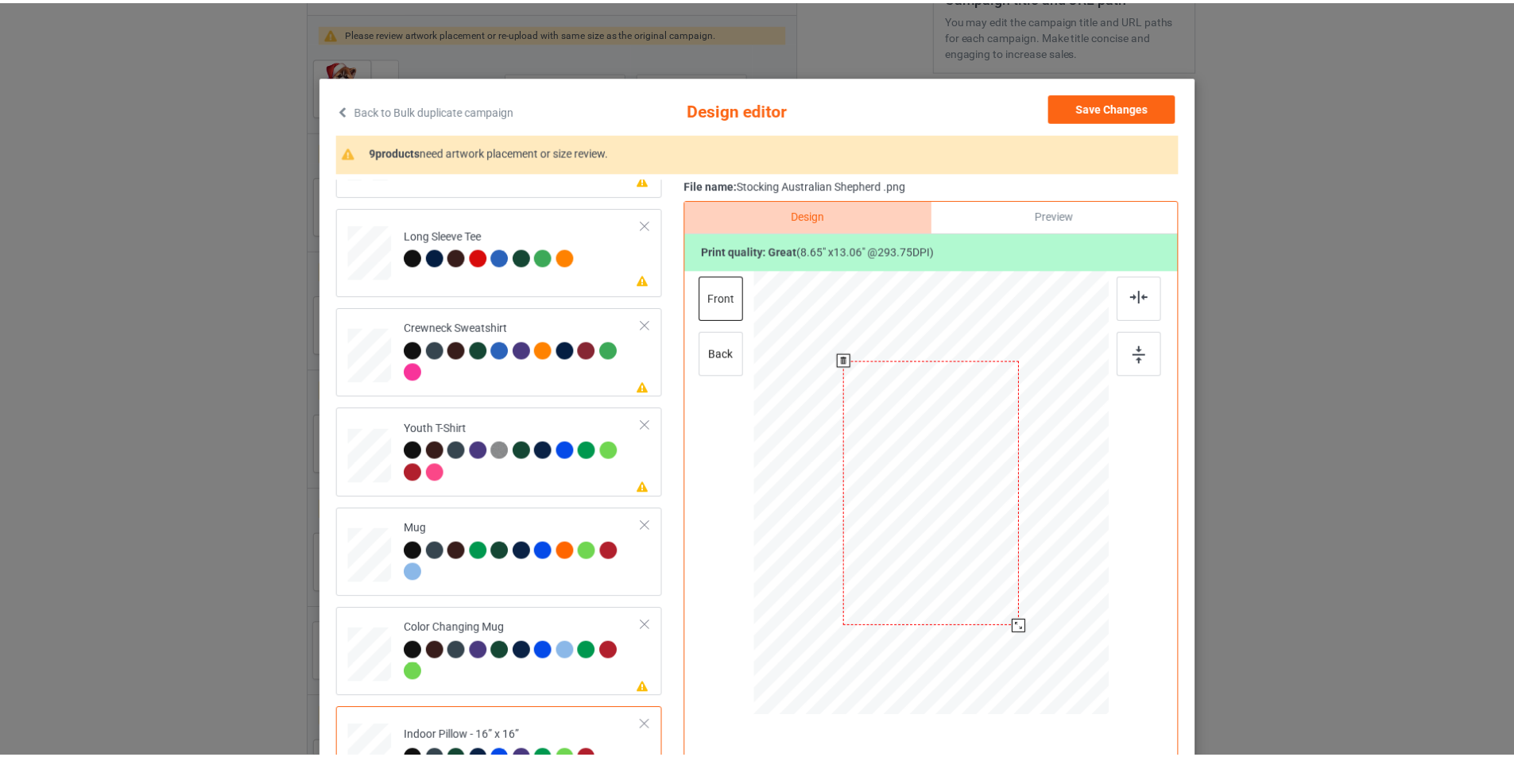
scroll to position [1, 0]
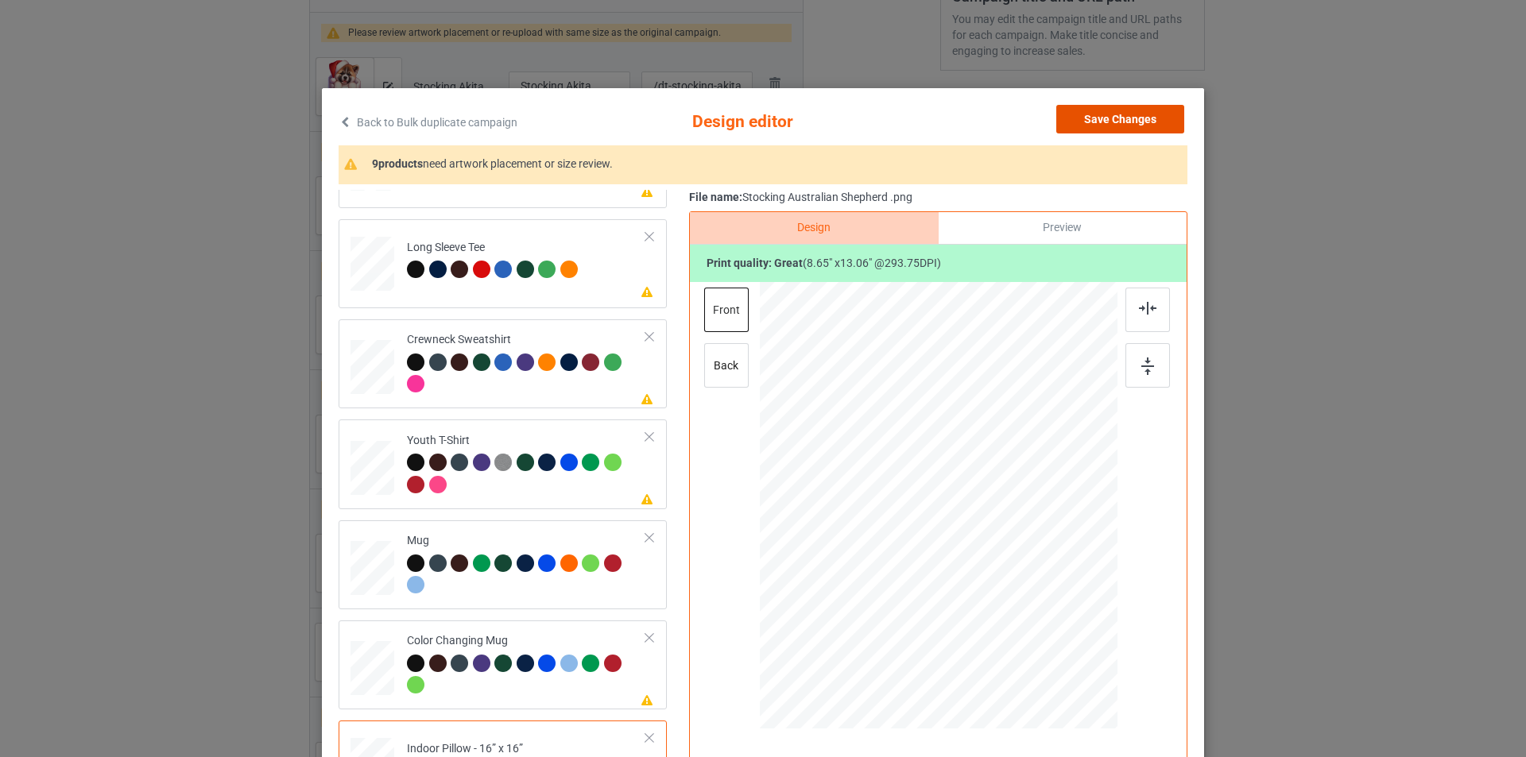
click at [1074, 122] on button "Save Changes" at bounding box center [1120, 119] width 128 height 29
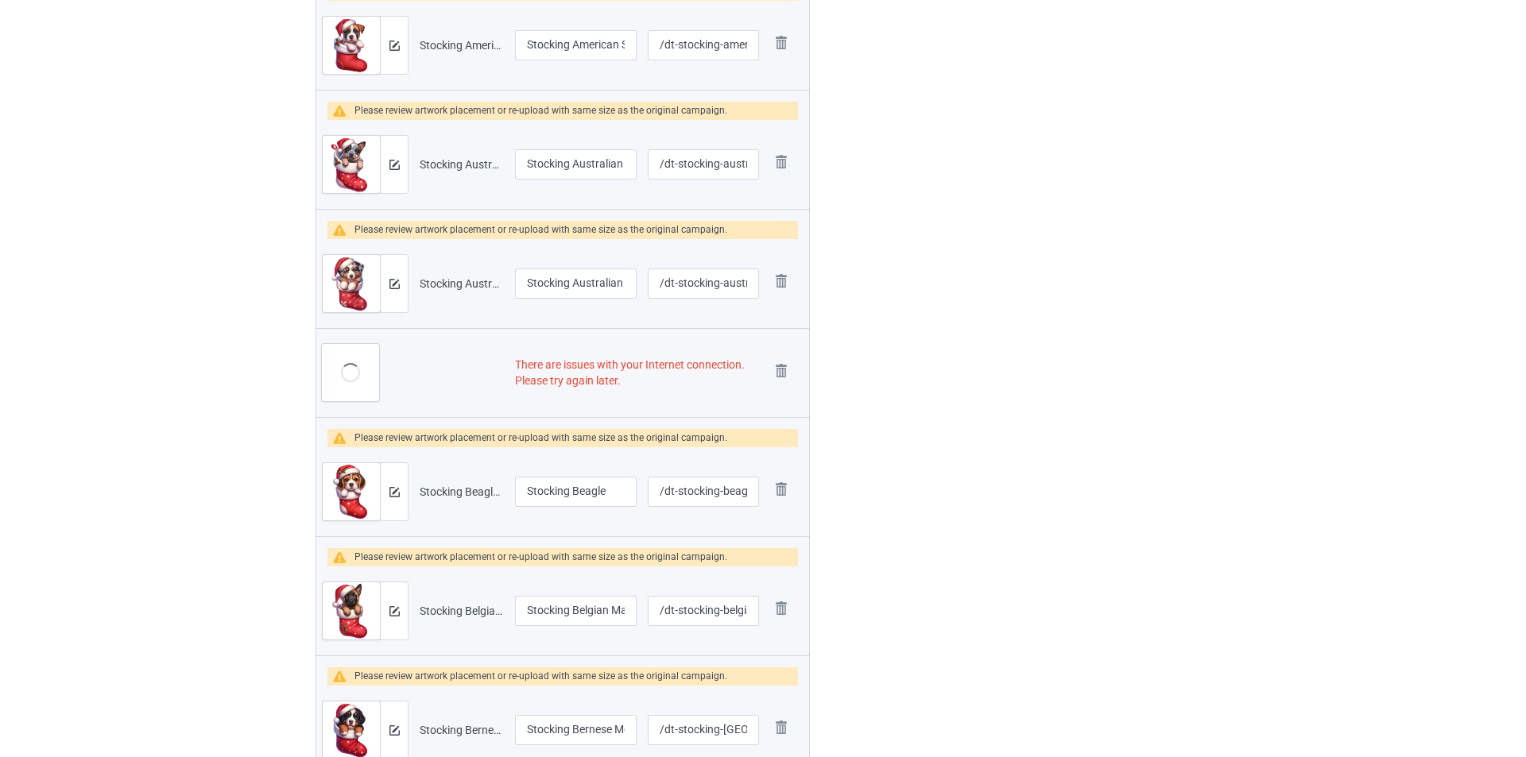
scroll to position [795, 0]
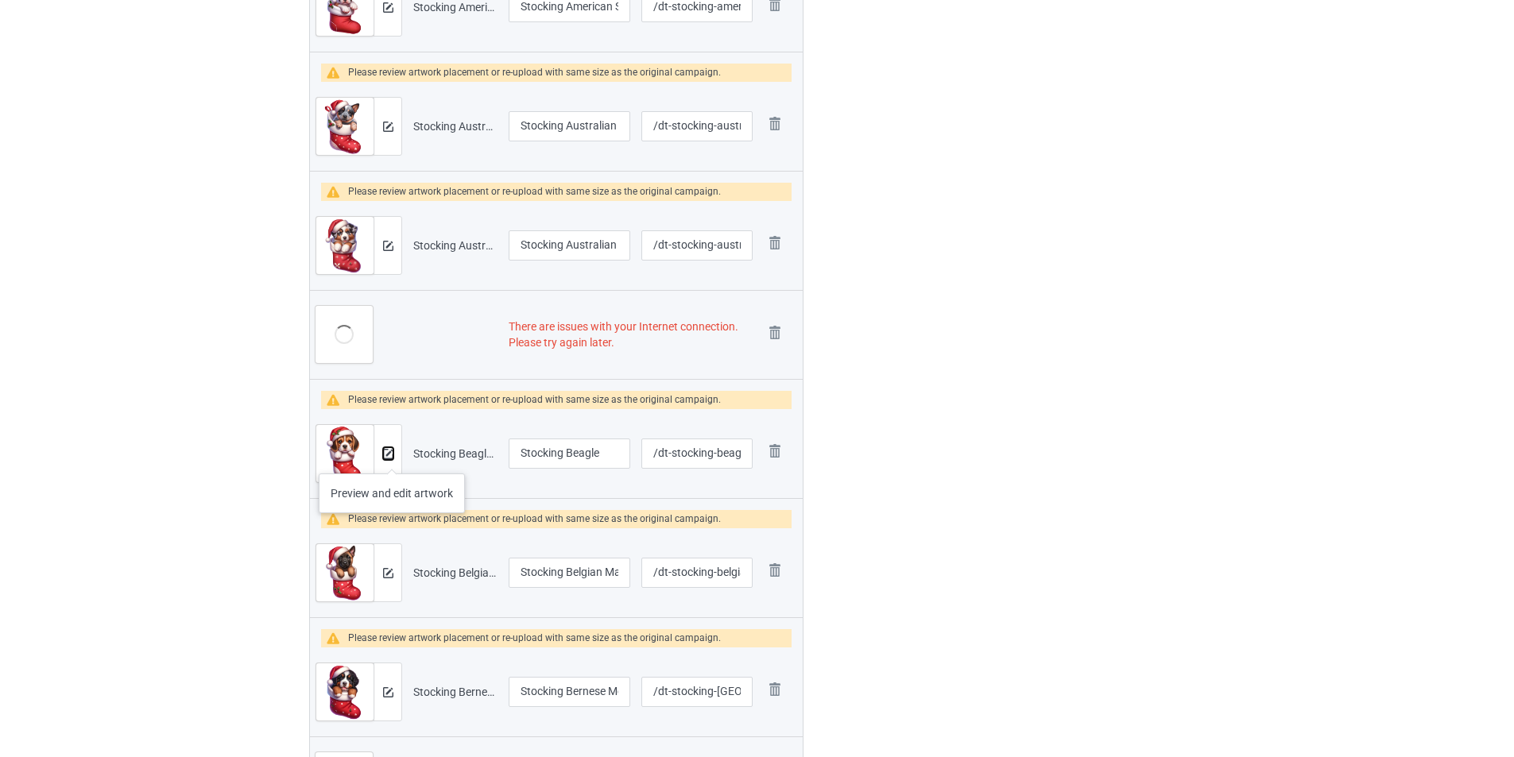
click at [392, 458] on img at bounding box center [388, 454] width 10 height 10
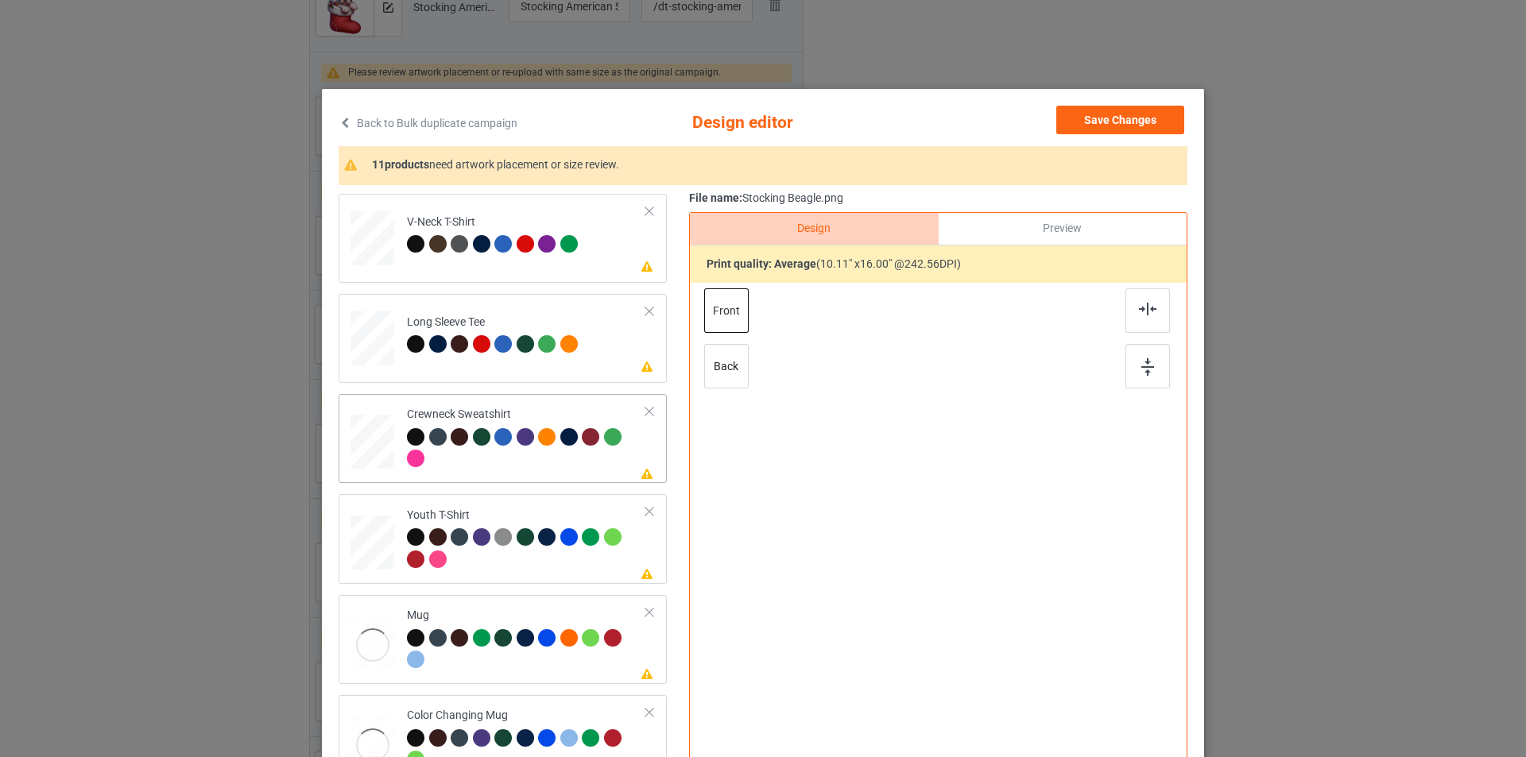
scroll to position [472, 0]
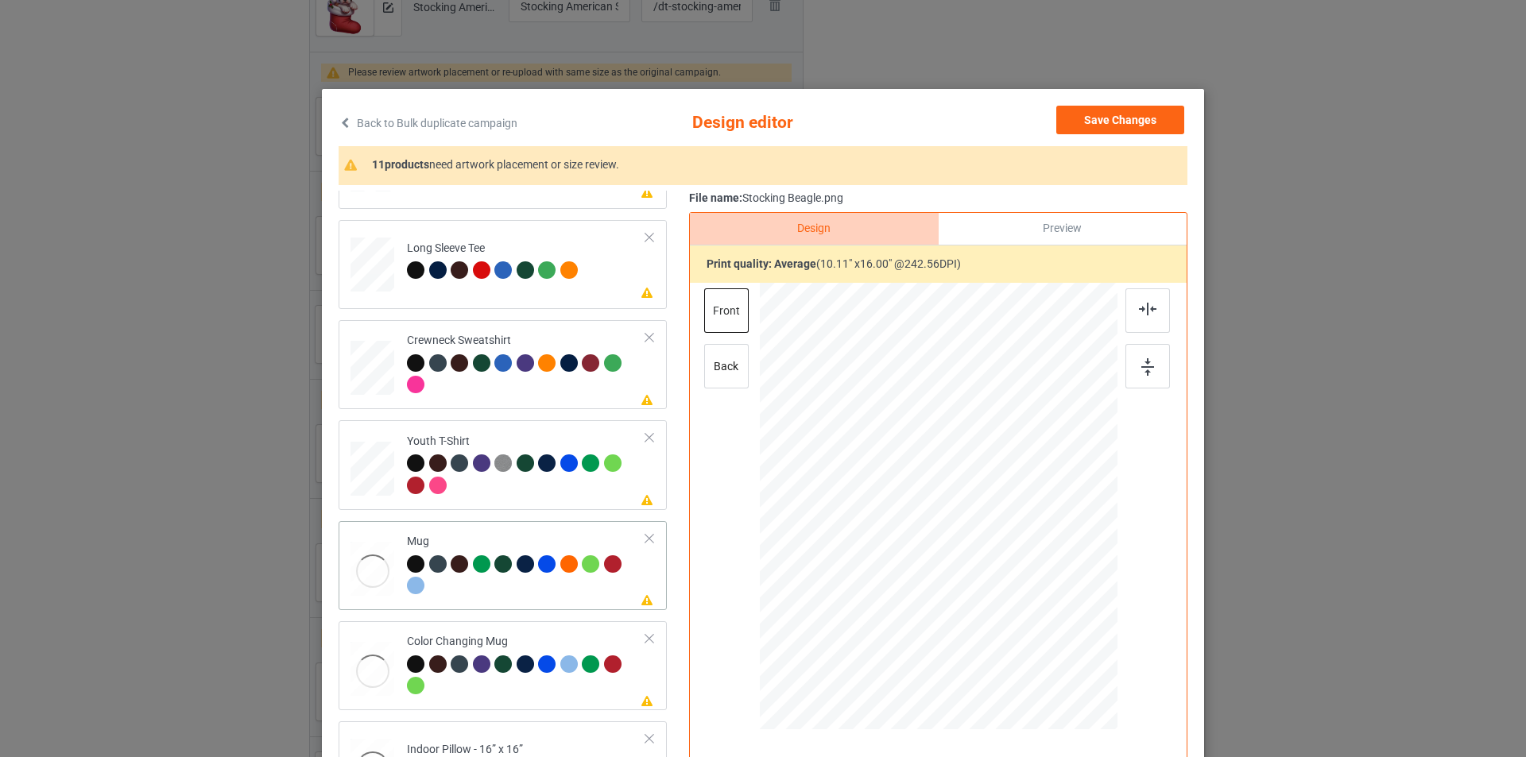
click at [515, 539] on div "Mug" at bounding box center [526, 564] width 239 height 60
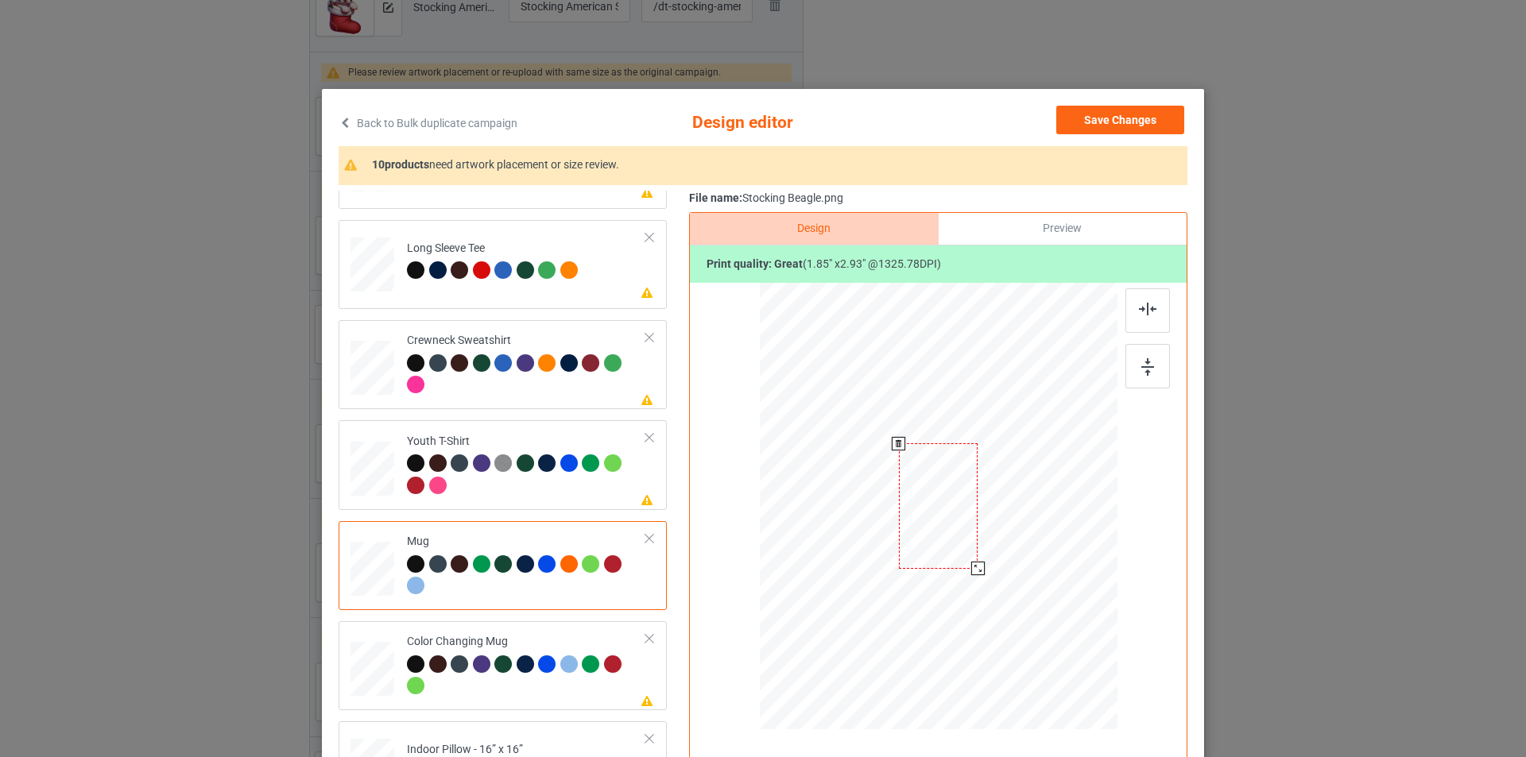
drag, startPoint x: 1039, startPoint y: 676, endPoint x: 999, endPoint y: 540, distance: 142.4
click at [999, 540] on div at bounding box center [939, 506] width 358 height 149
drag, startPoint x: 937, startPoint y: 519, endPoint x: 1012, endPoint y: 516, distance: 75.6
click at [1012, 516] on div at bounding box center [1036, 506] width 79 height 126
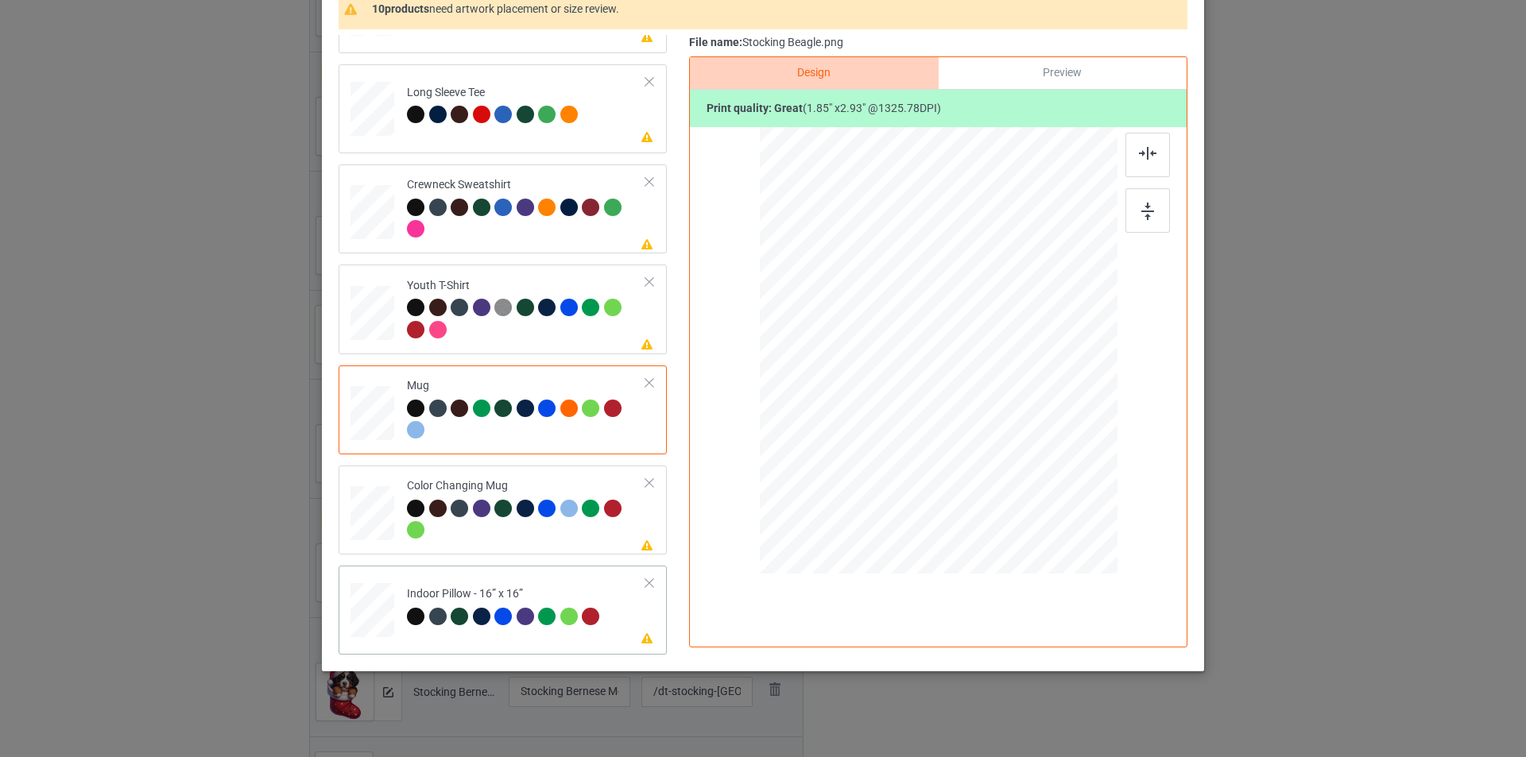
scroll to position [160, 0]
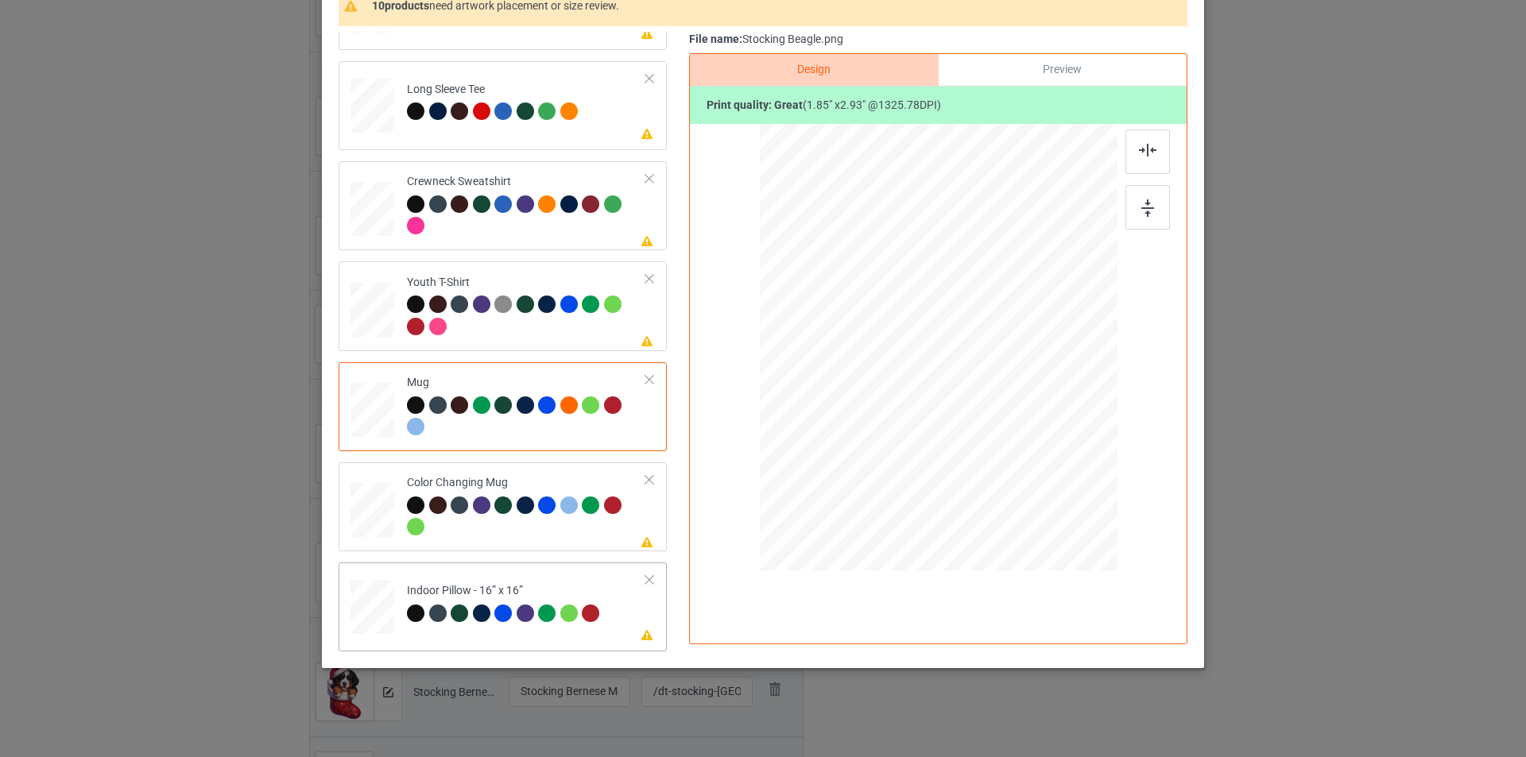
click at [544, 587] on div "Indoor Pillow - 16” x 16”" at bounding box center [505, 601] width 197 height 37
drag, startPoint x: 1039, startPoint y: 518, endPoint x: 1028, endPoint y: 483, distance: 36.5
click at [1028, 483] on div at bounding box center [939, 347] width 358 height 357
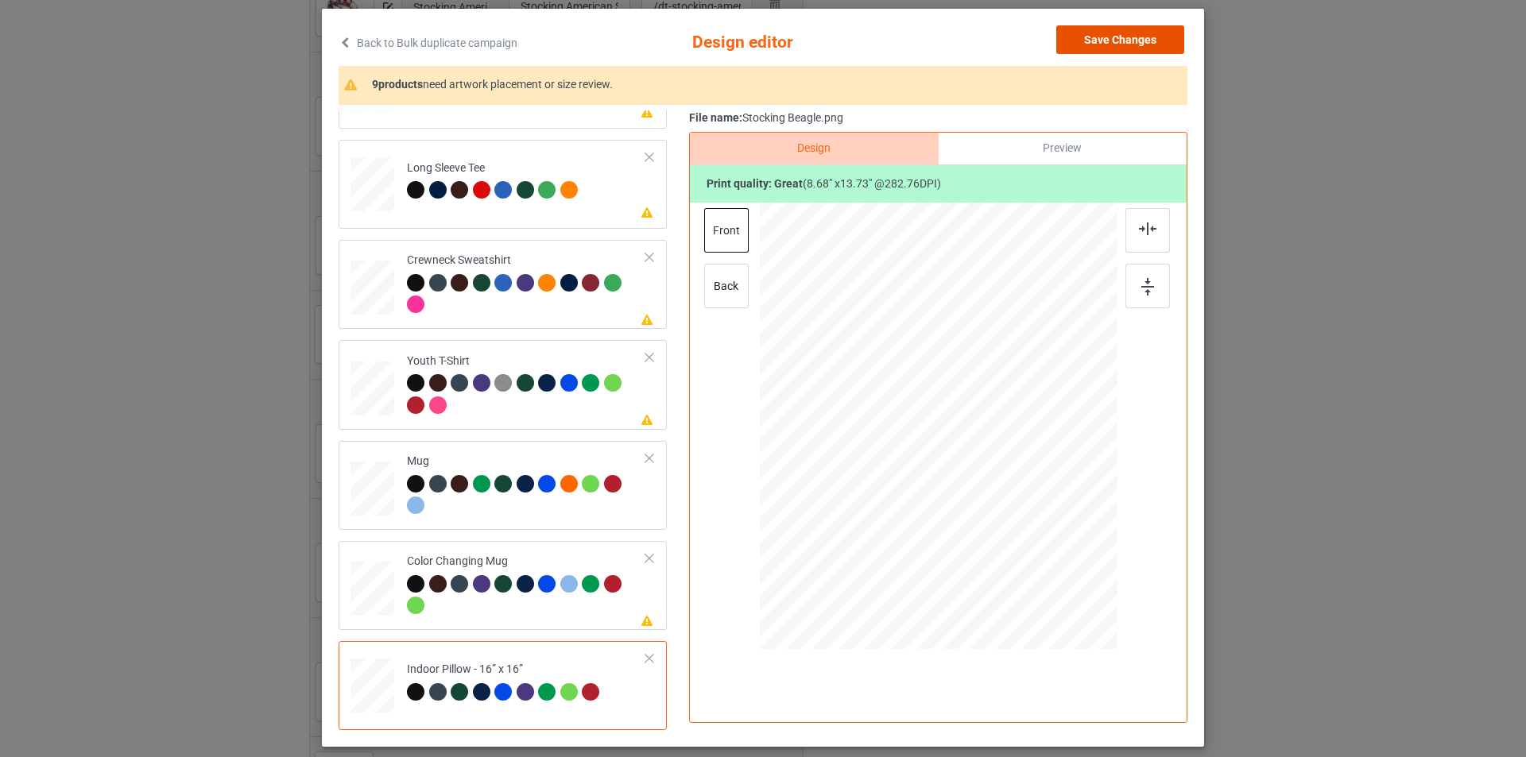
click at [1119, 39] on button "Save Changes" at bounding box center [1120, 39] width 128 height 29
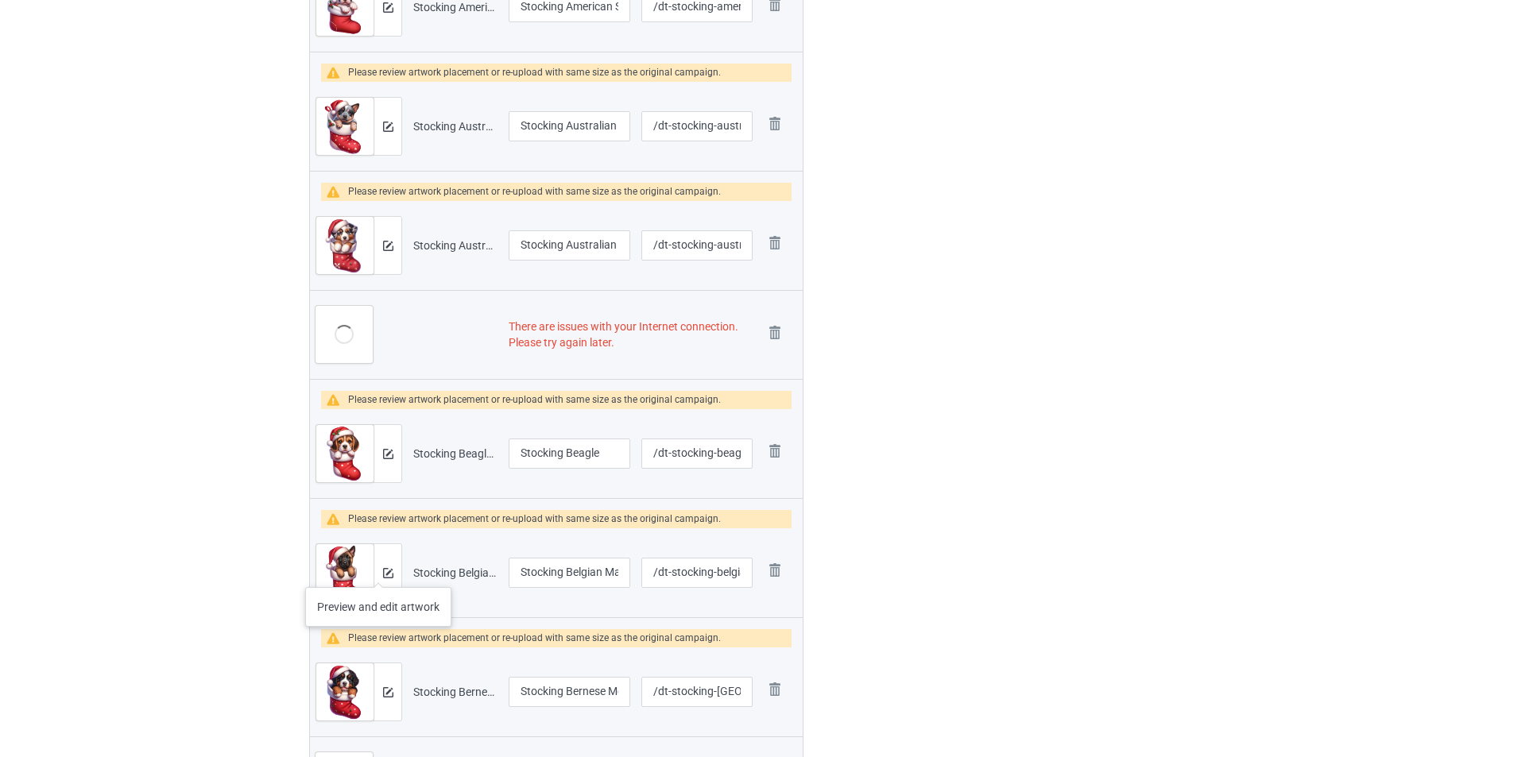
click at [375, 568] on div at bounding box center [388, 572] width 28 height 57
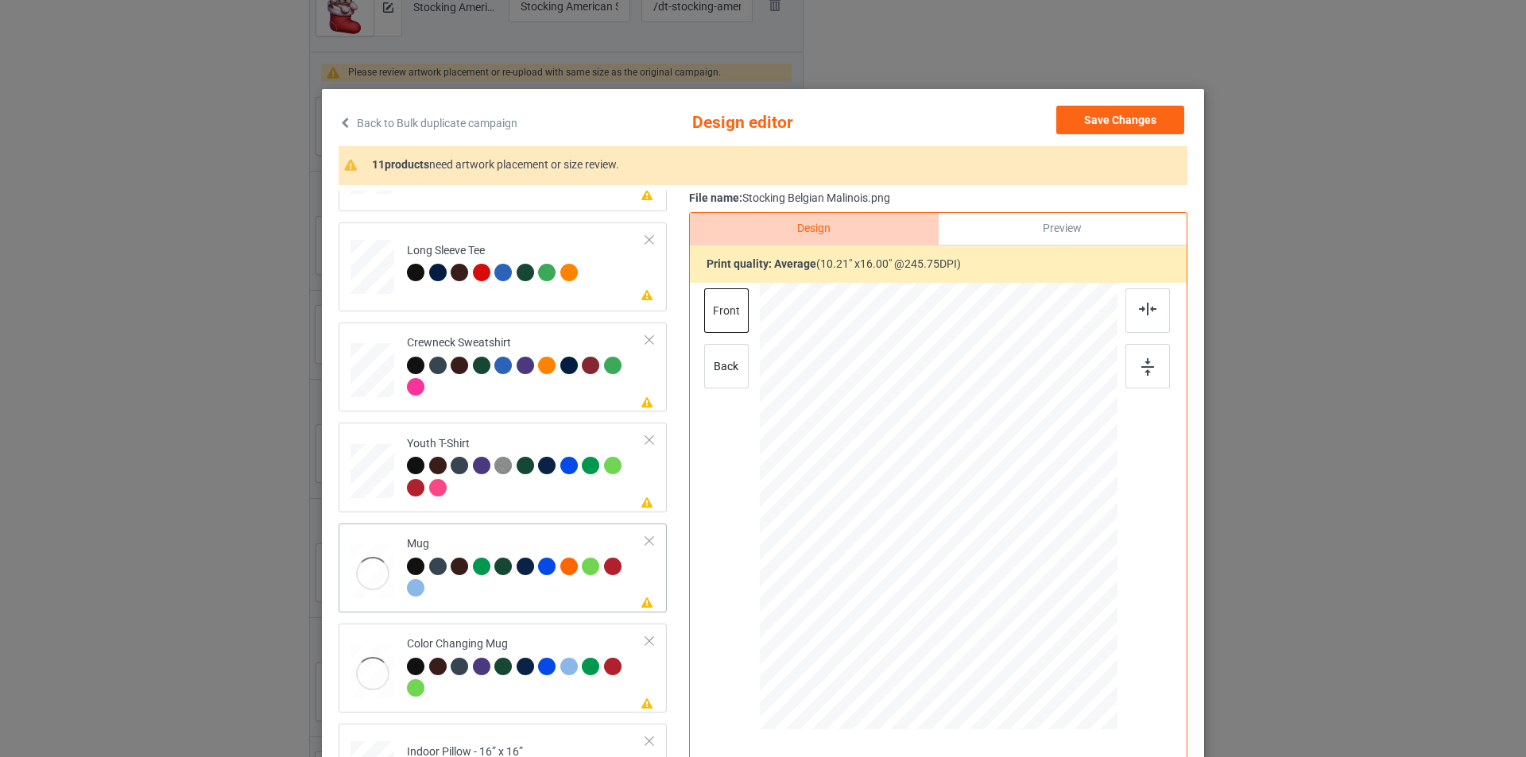
scroll to position [472, 0]
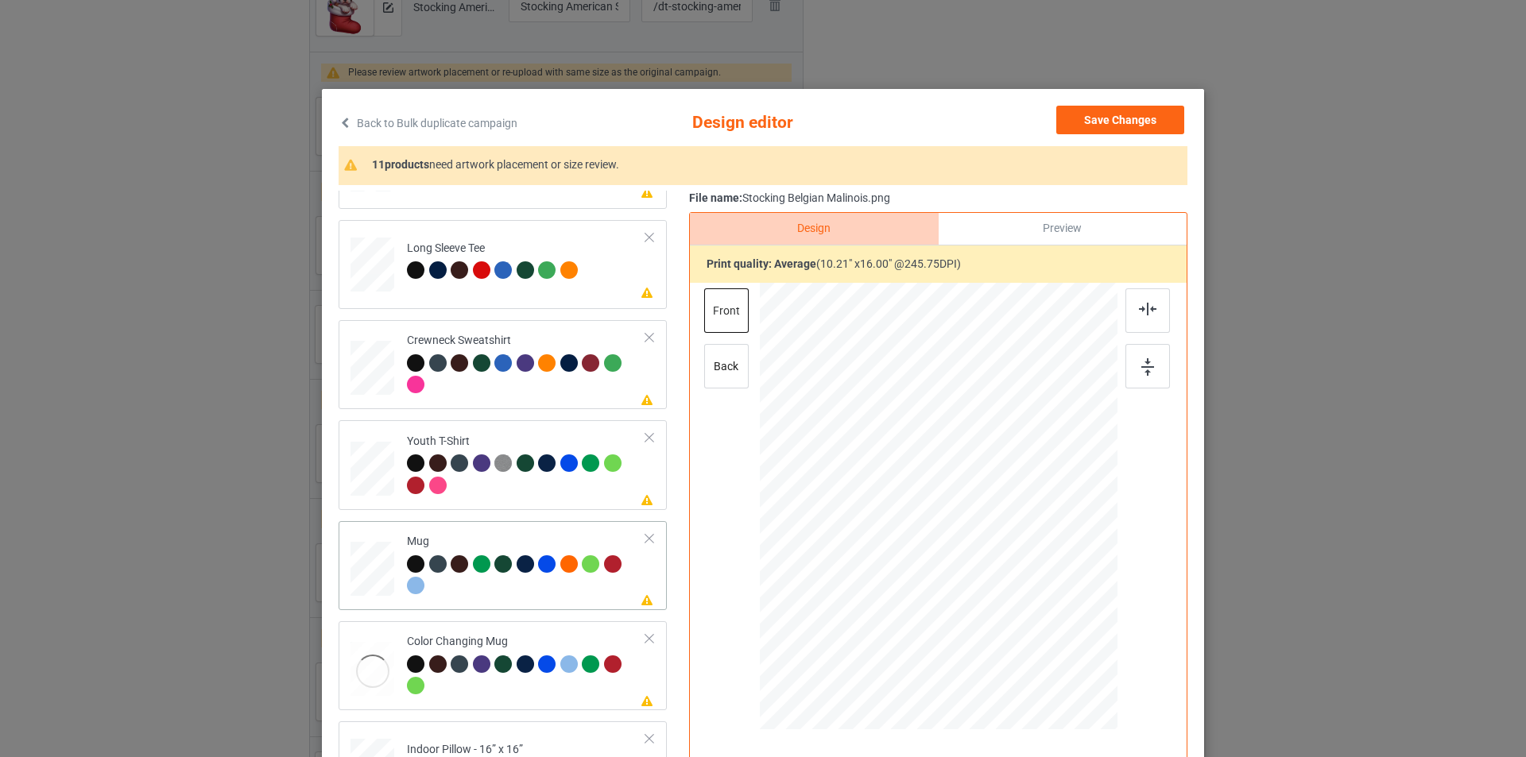
click at [466, 578] on div at bounding box center [462, 567] width 22 height 22
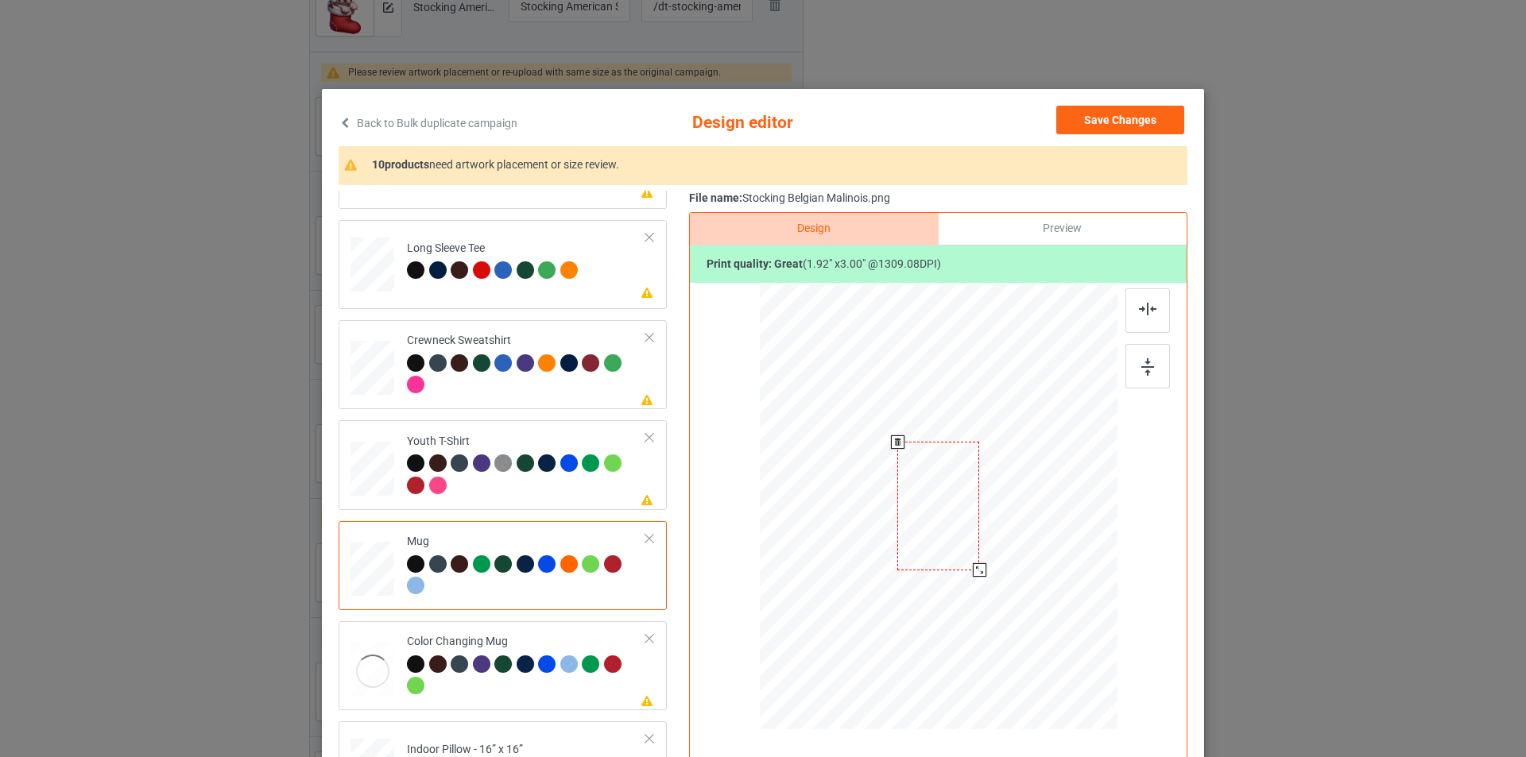
drag, startPoint x: 1043, startPoint y: 676, endPoint x: 999, endPoint y: 547, distance: 136.7
click at [999, 547] on div at bounding box center [939, 506] width 358 height 149
drag, startPoint x: 1035, startPoint y: 543, endPoint x: 1031, endPoint y: 529, distance: 14.1
click at [1031, 529] on div at bounding box center [1036, 505] width 82 height 129
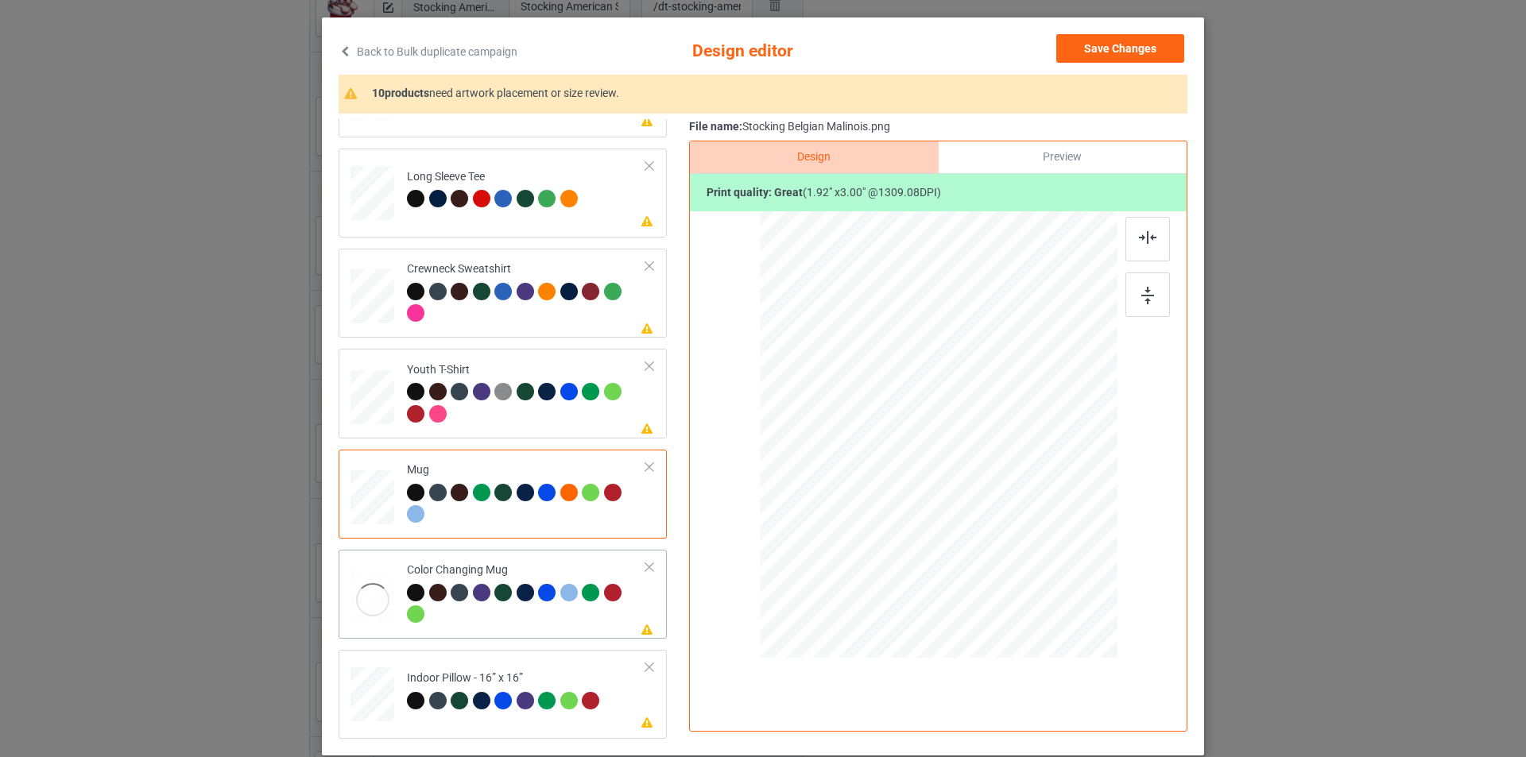
scroll to position [160, 0]
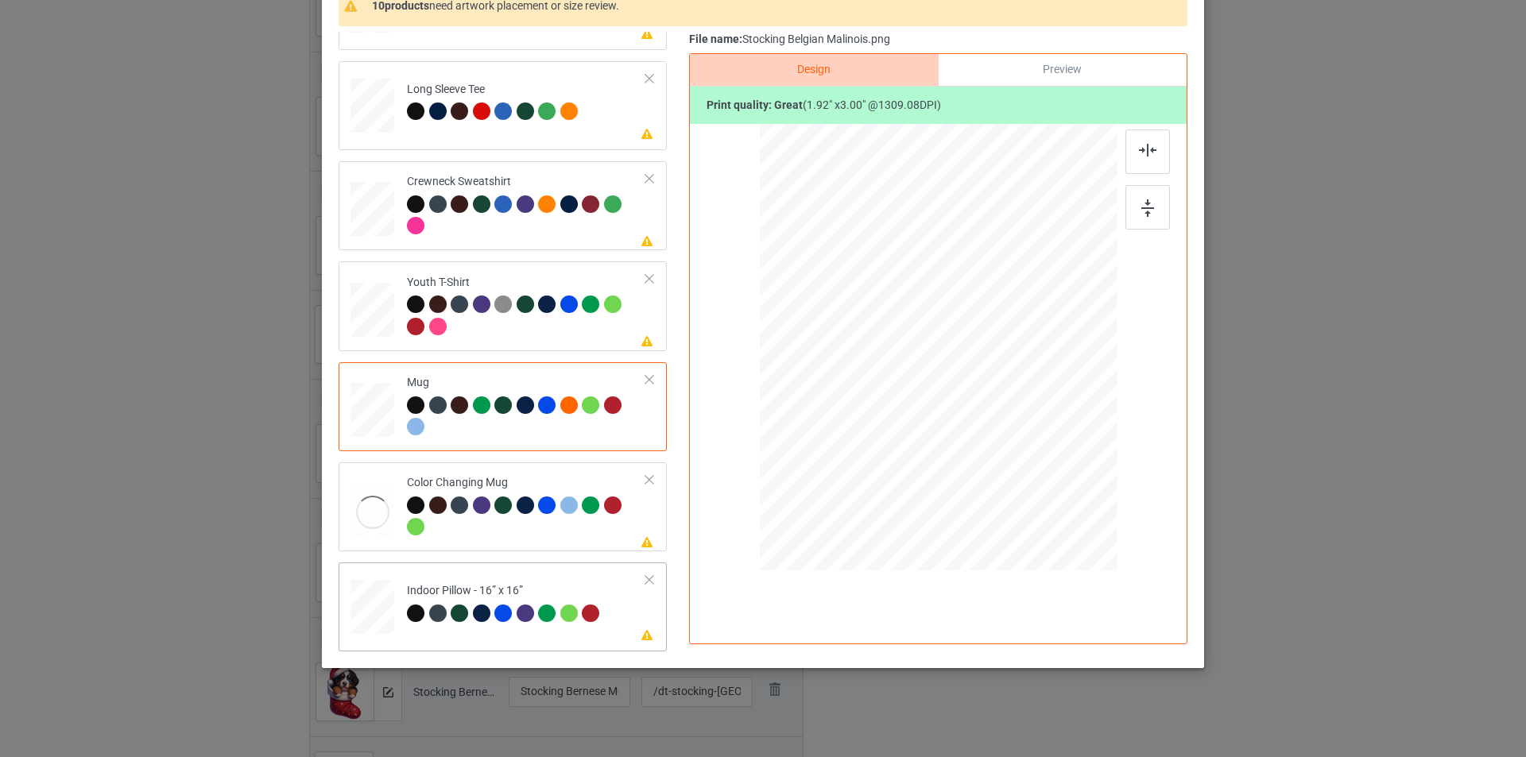
click at [552, 576] on td "Please review artwork placement Indoor Pillow - 16” x 16”" at bounding box center [526, 604] width 257 height 70
click at [946, 425] on div at bounding box center [938, 349] width 413 height 451
drag, startPoint x: 1037, startPoint y: 522, endPoint x: 1016, endPoint y: 481, distance: 46.6
click at [1016, 481] on div at bounding box center [1021, 477] width 14 height 14
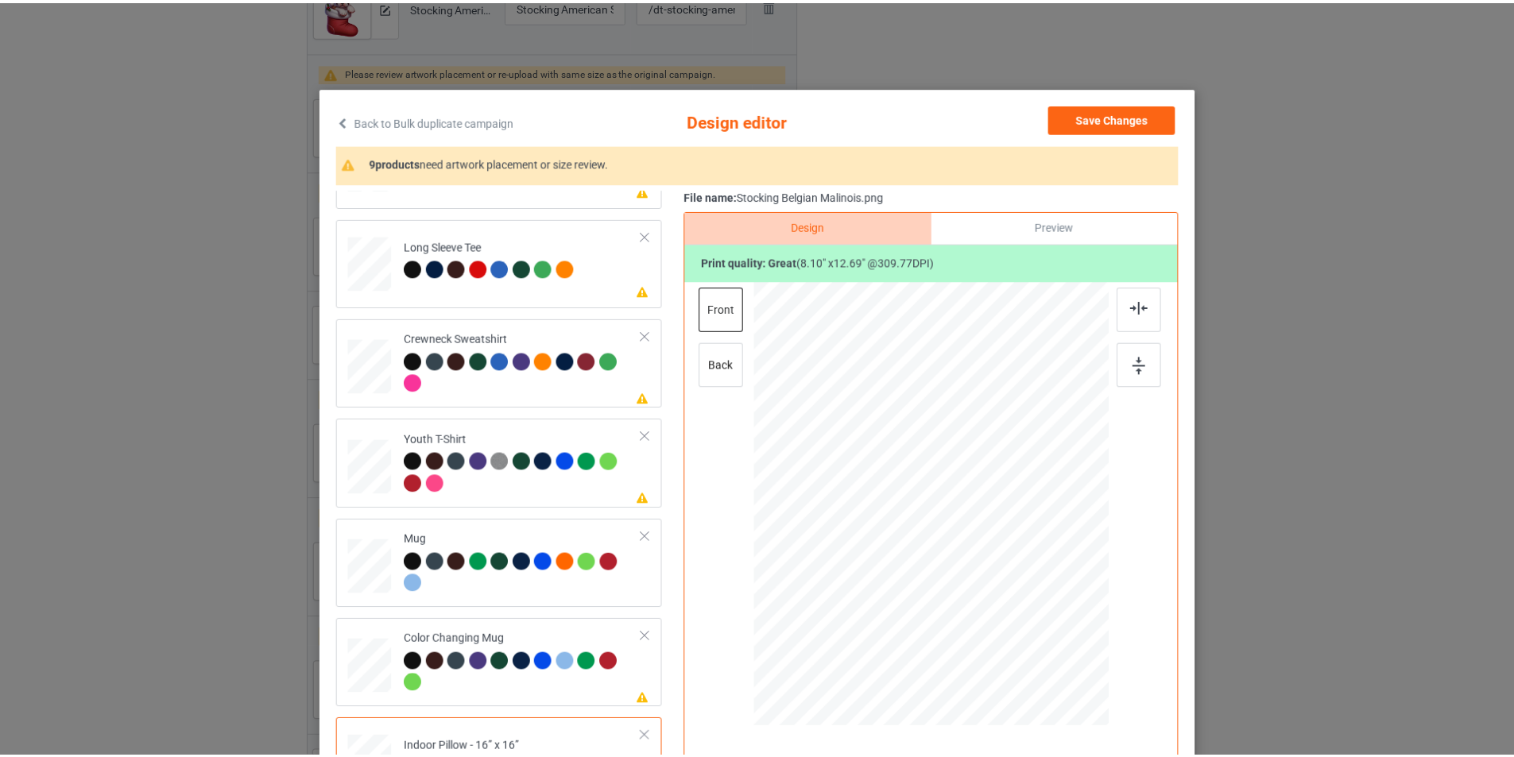
scroll to position [0, 0]
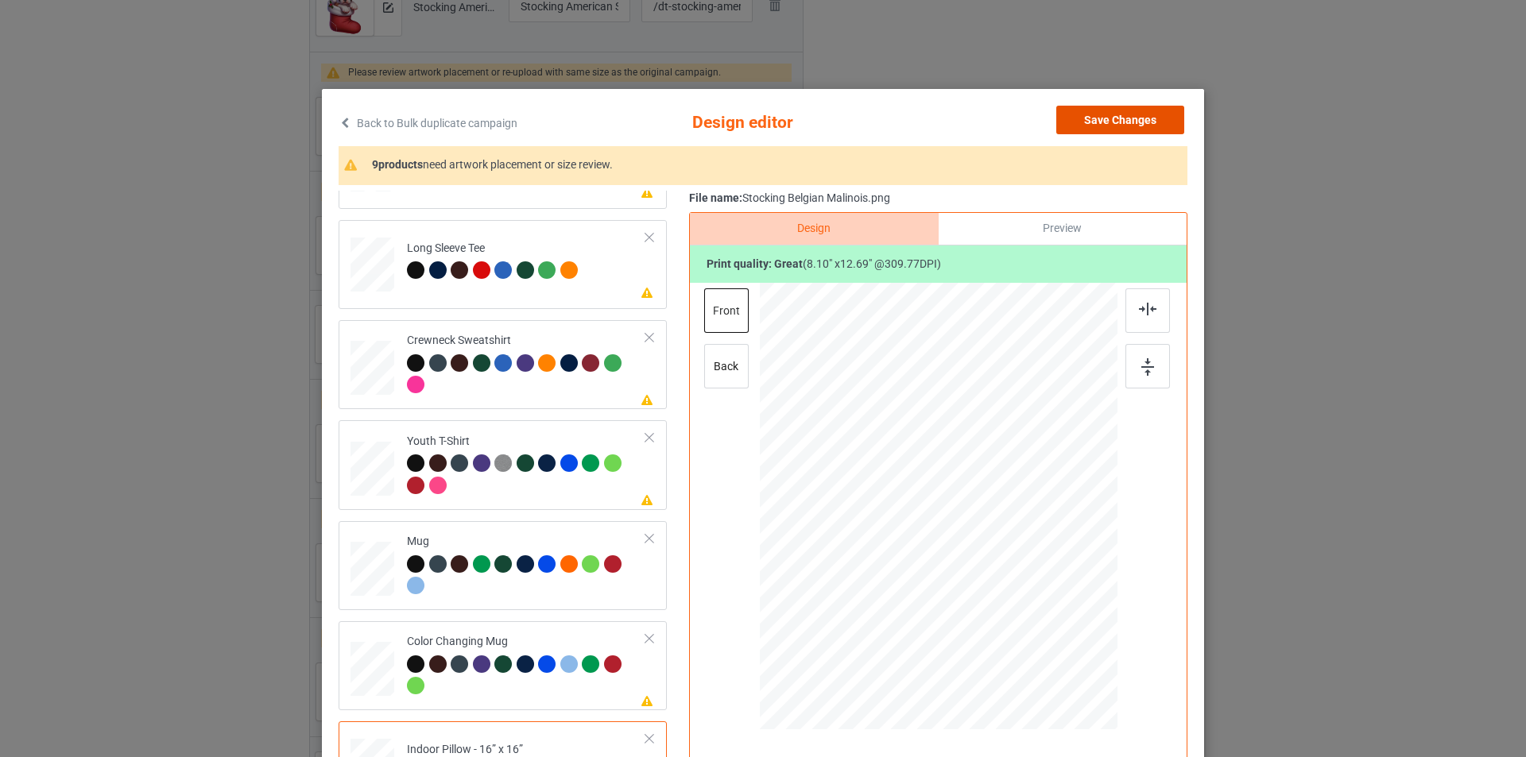
click at [1105, 115] on button "Save Changes" at bounding box center [1120, 120] width 128 height 29
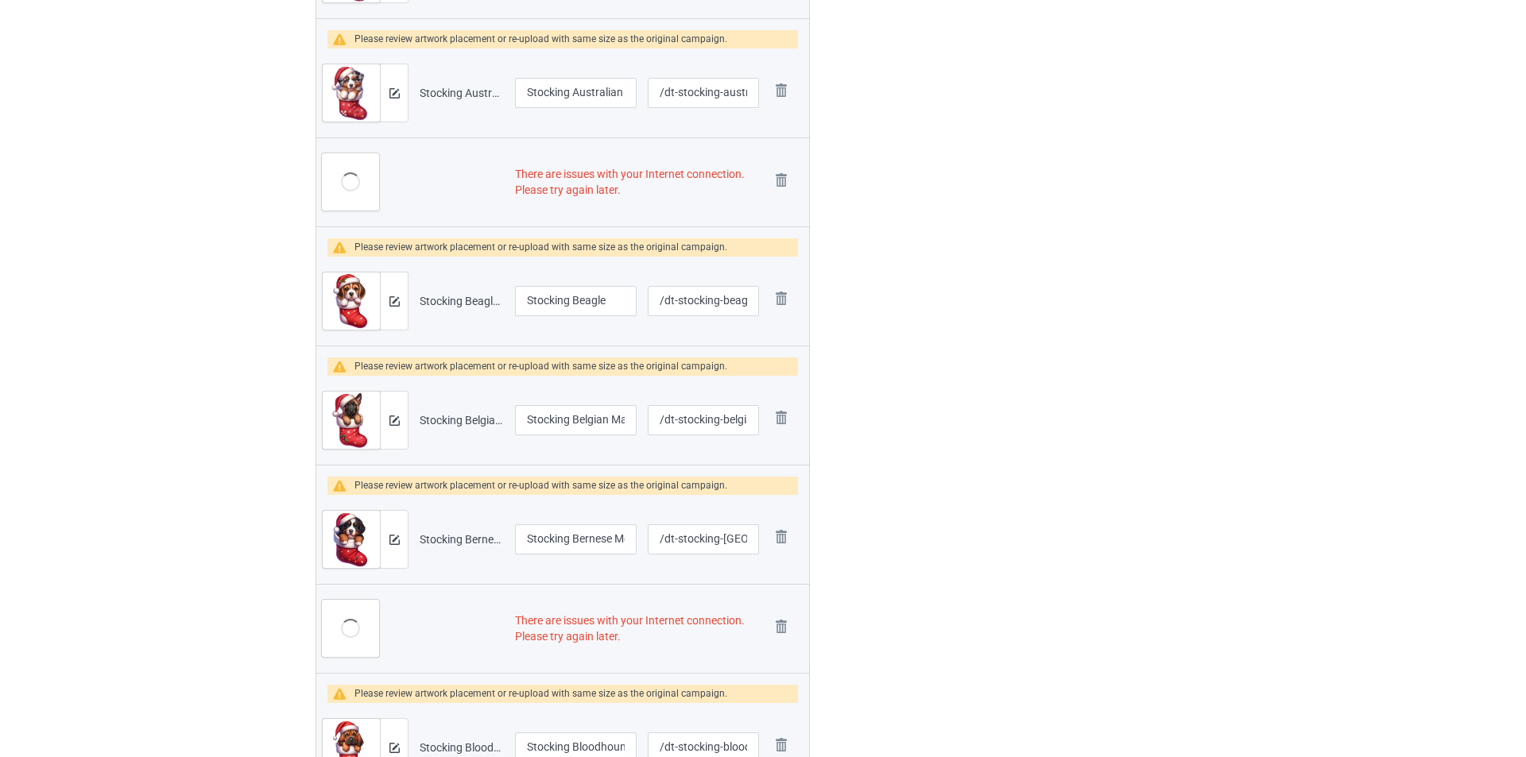
scroll to position [954, 0]
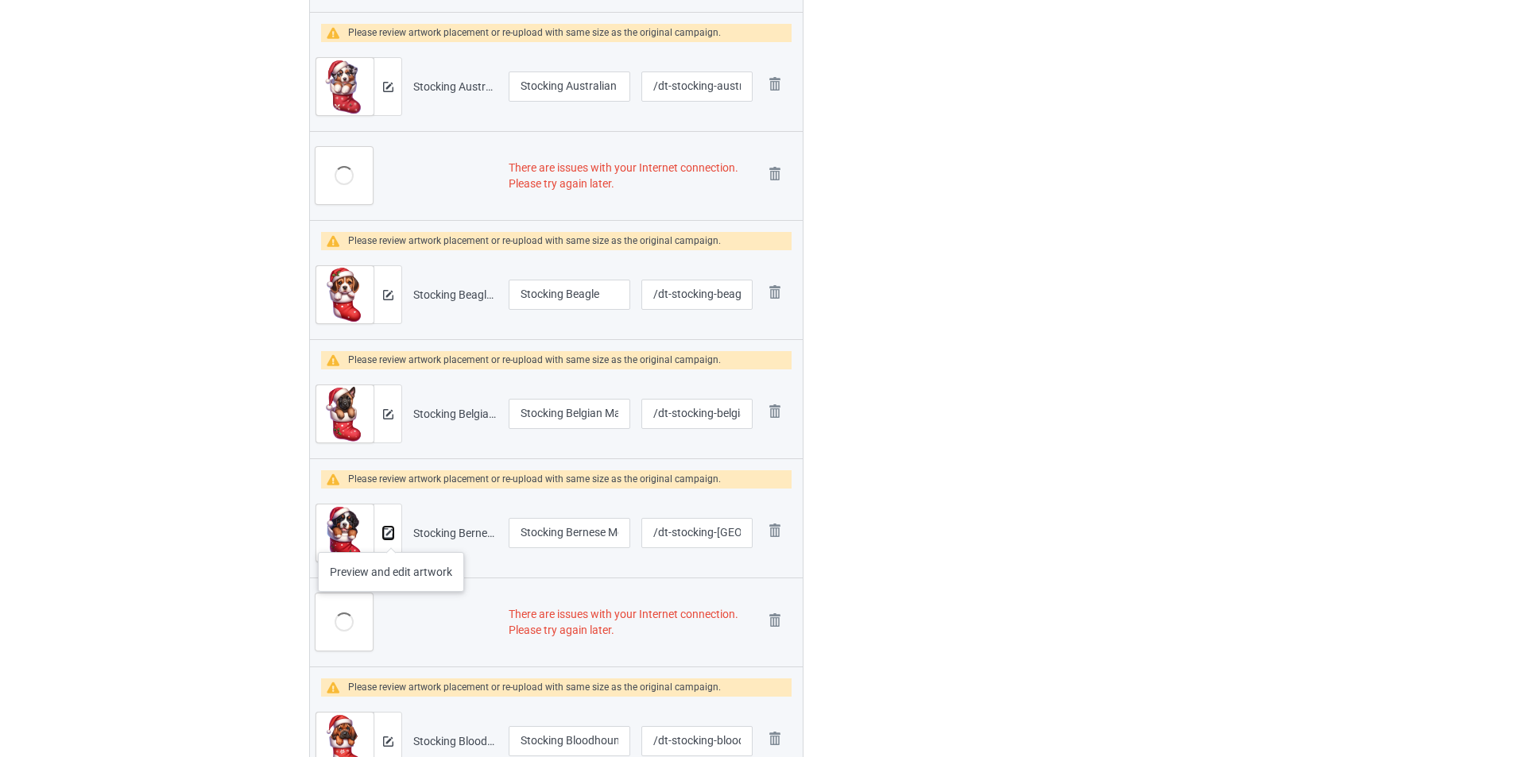
click at [391, 536] on img at bounding box center [388, 533] width 10 height 10
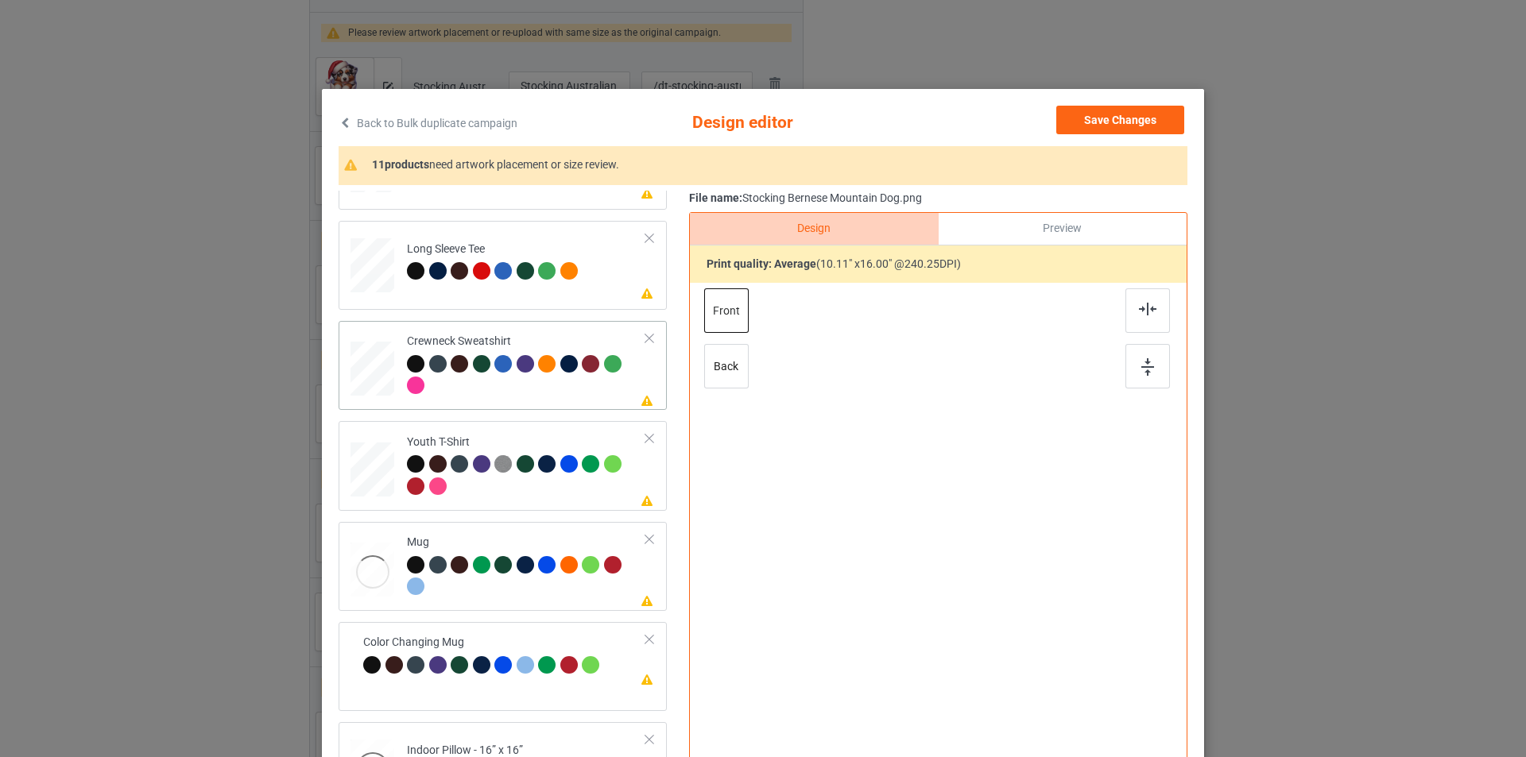
scroll to position [472, 0]
click at [494, 531] on td "Please review artwork placement Mug" at bounding box center [526, 566] width 257 height 76
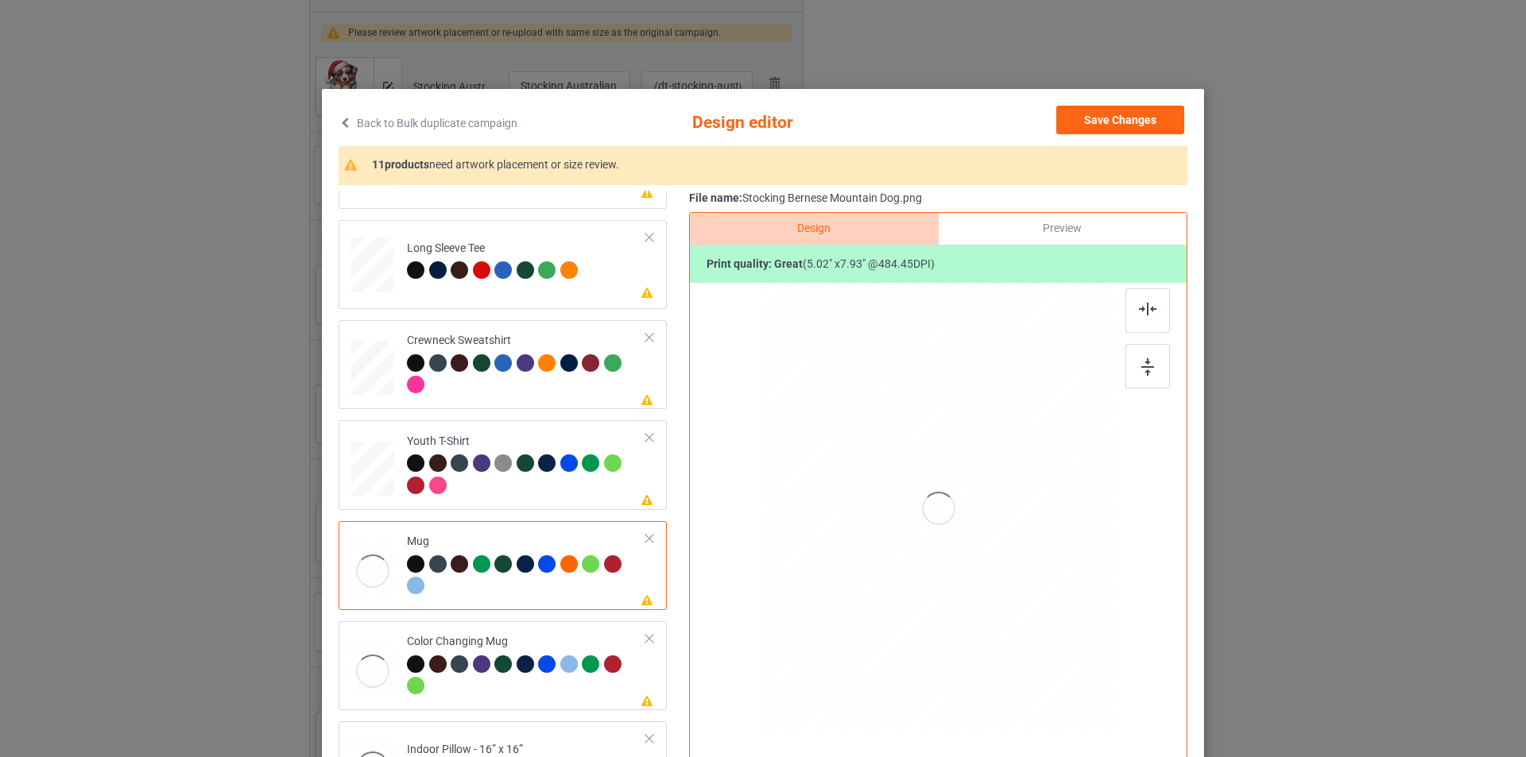
click at [941, 511] on div at bounding box center [938, 508] width 413 height 451
drag, startPoint x: 1000, startPoint y: 571, endPoint x: 992, endPoint y: 559, distance: 14.3
click at [992, 559] on div at bounding box center [939, 506] width 358 height 149
drag, startPoint x: 1009, startPoint y: 517, endPoint x: 1032, endPoint y: 518, distance: 23.1
click at [1032, 518] on div at bounding box center [1037, 505] width 83 height 131
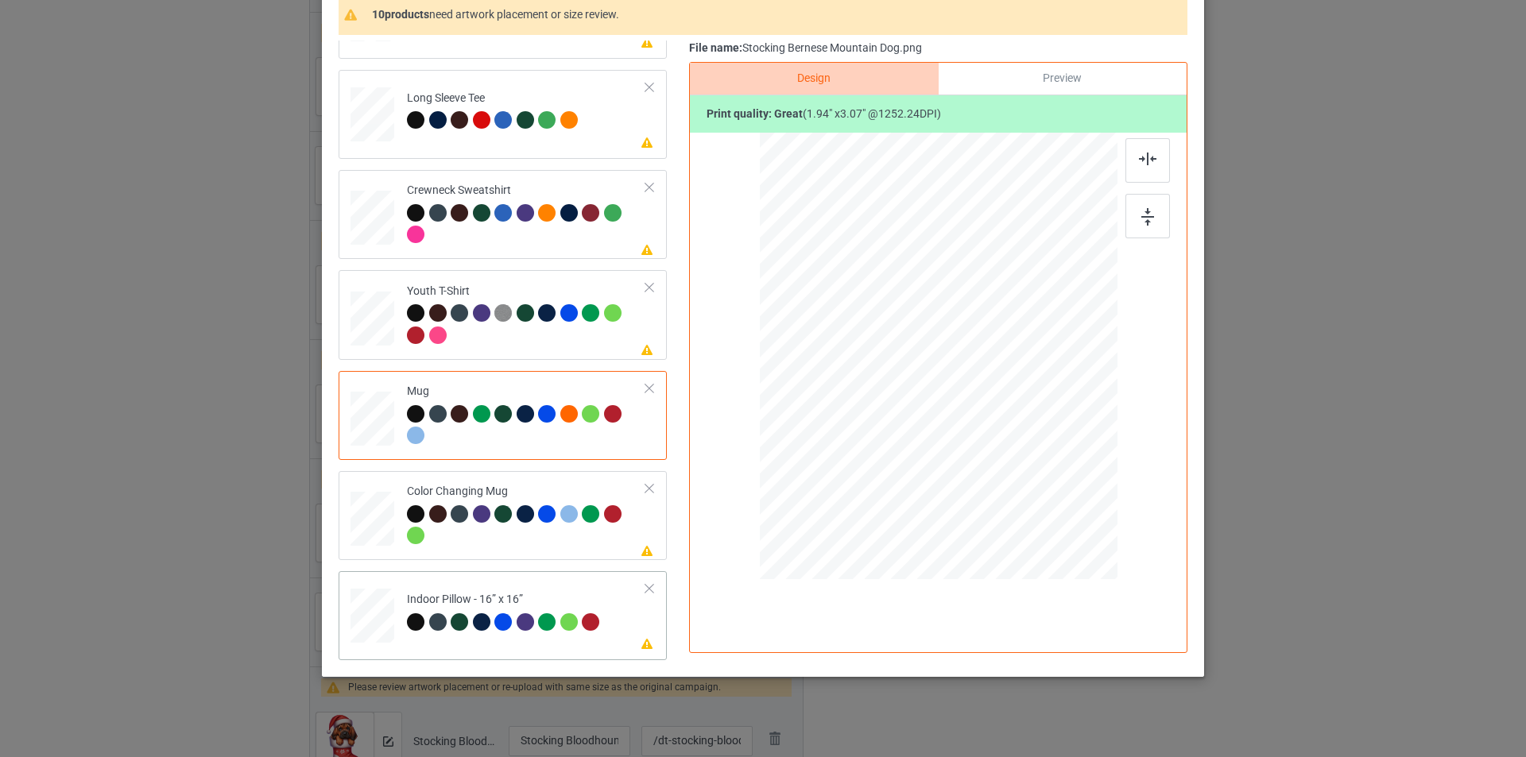
scroll to position [160, 0]
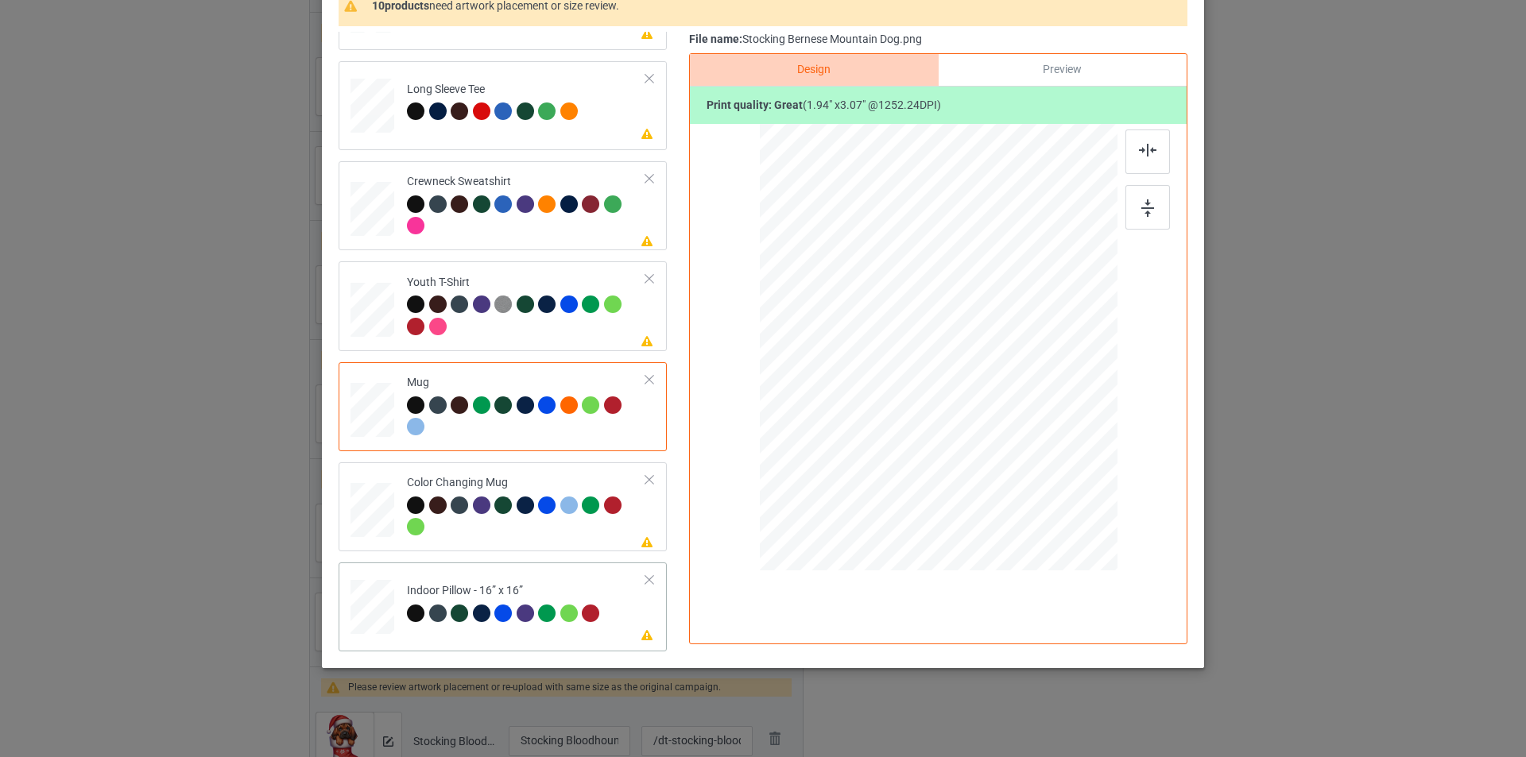
click at [568, 571] on td "Please review artwork placement Indoor Pillow - 16” x 16”" at bounding box center [526, 604] width 257 height 70
drag, startPoint x: 1043, startPoint y: 517, endPoint x: 1025, endPoint y: 478, distance: 42.0
click at [1025, 478] on div at bounding box center [939, 347] width 358 height 357
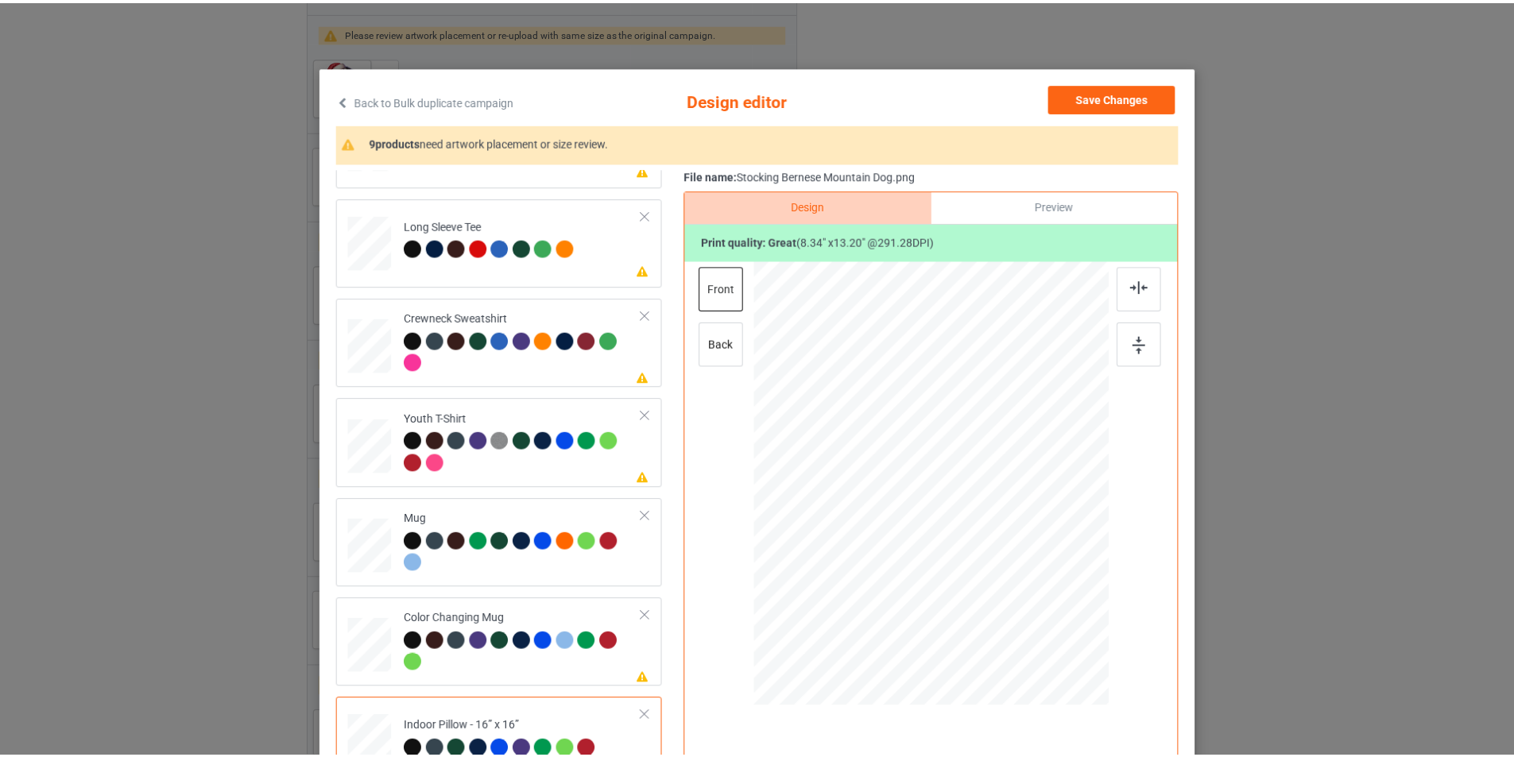
scroll to position [0, 0]
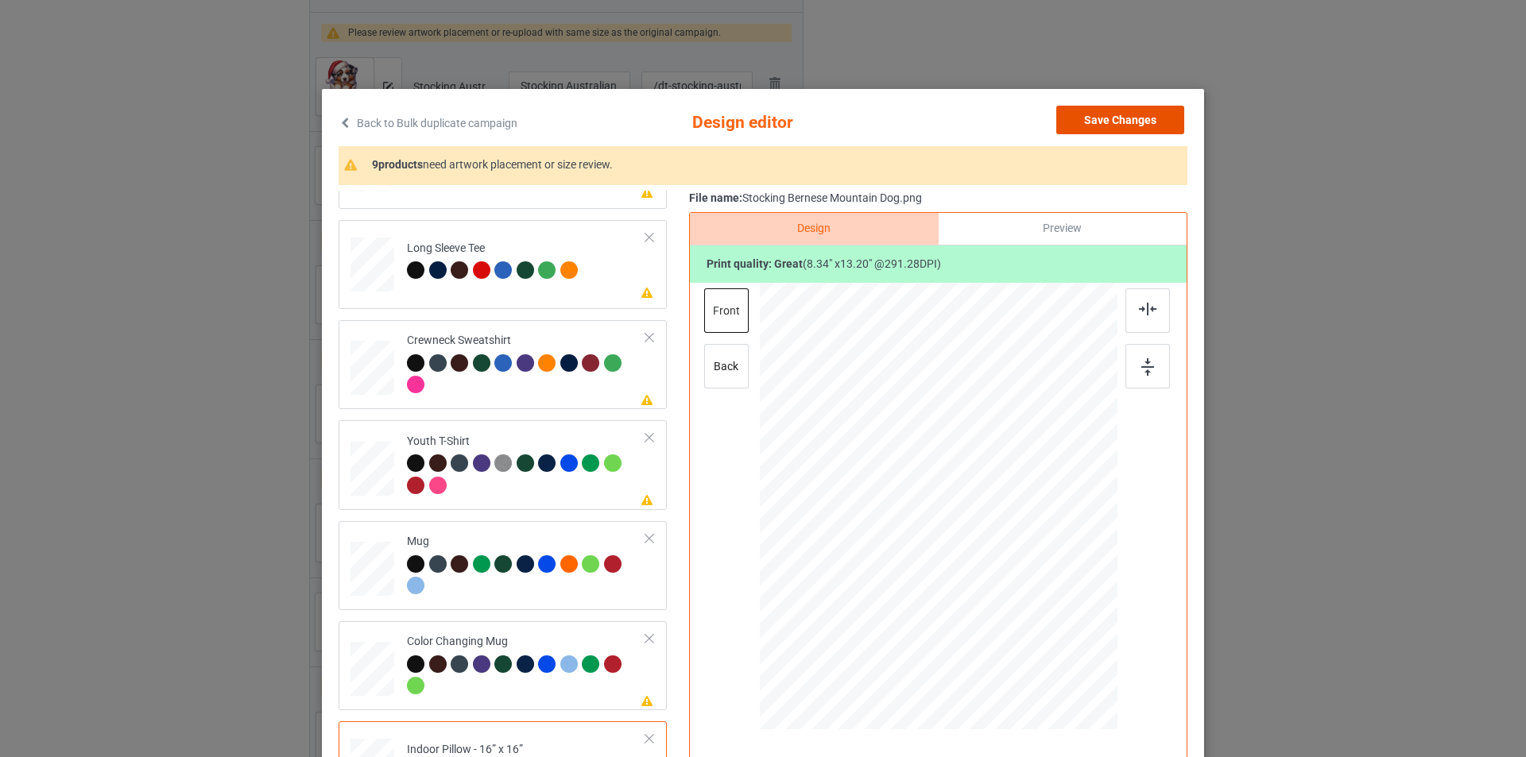
click at [1148, 120] on button "Save Changes" at bounding box center [1120, 120] width 128 height 29
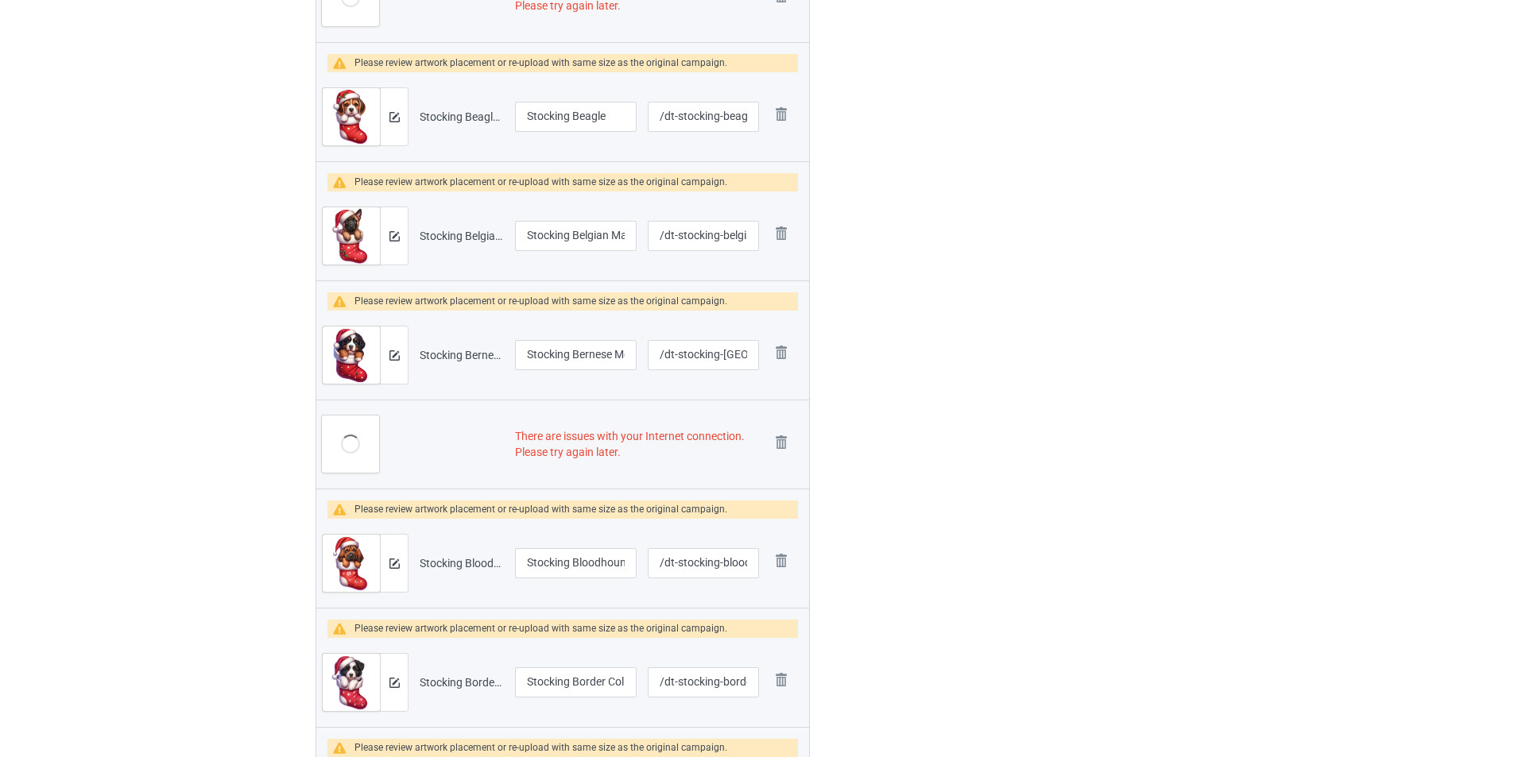
scroll to position [1192, 0]
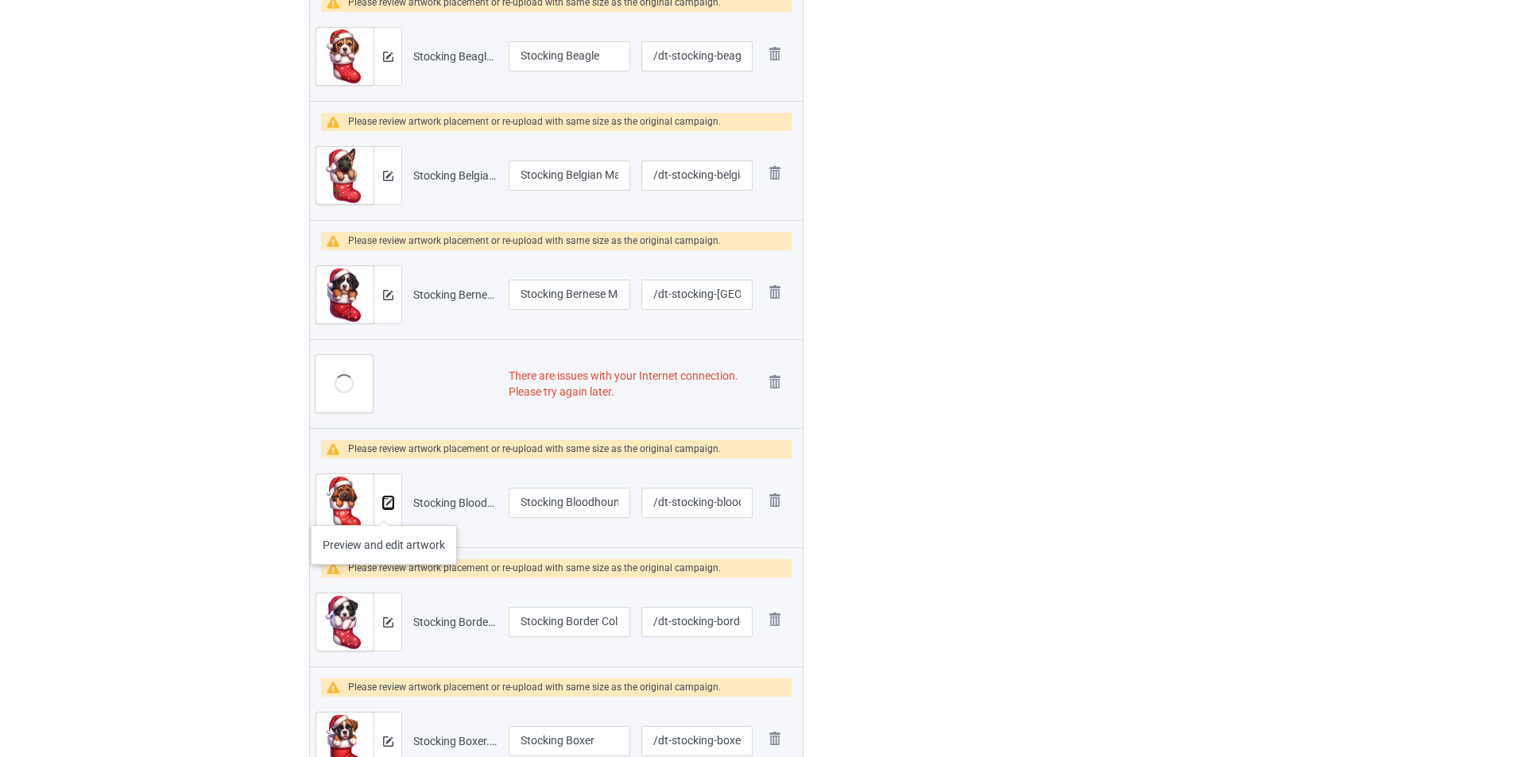
click at [384, 509] on button at bounding box center [388, 503] width 10 height 13
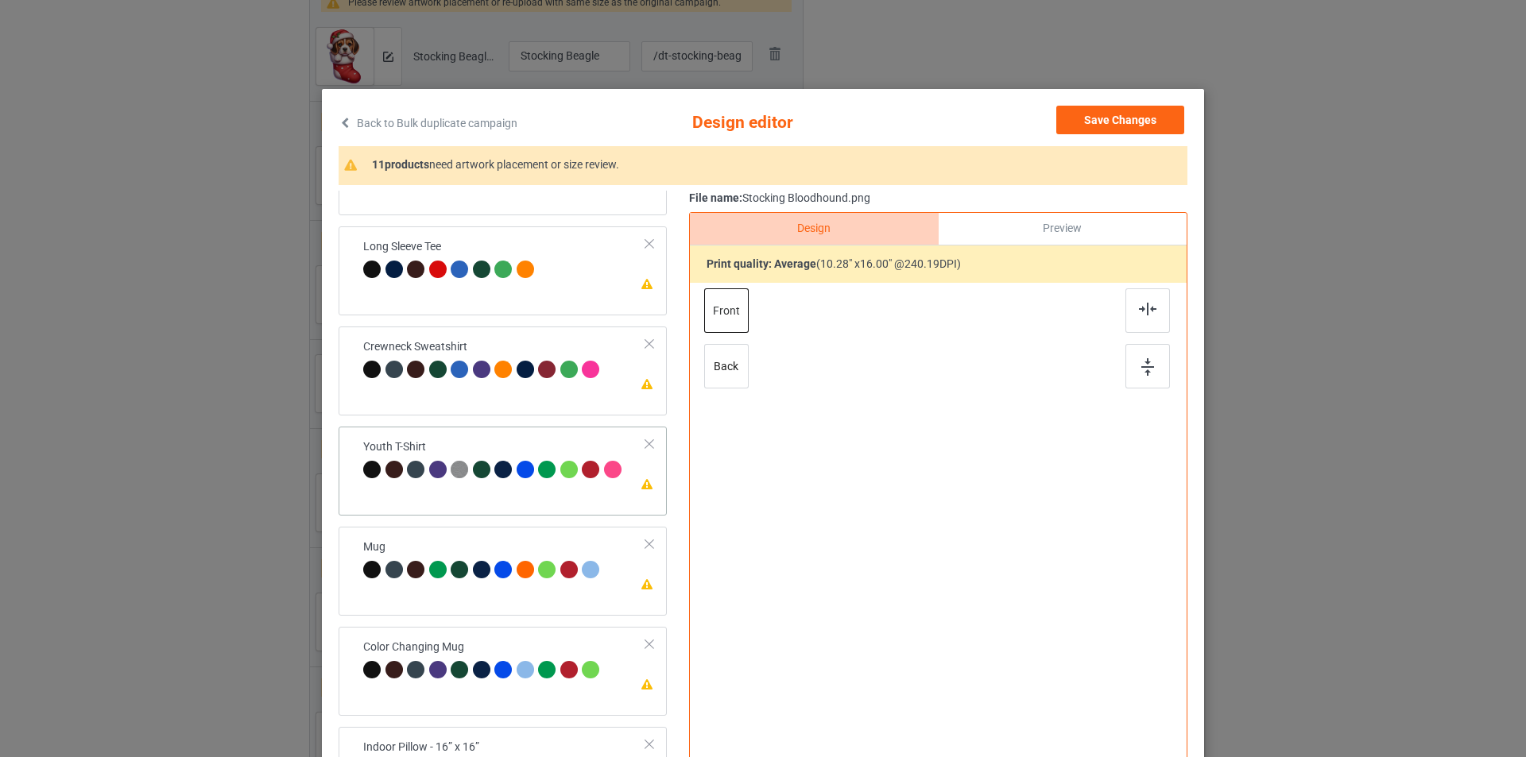
scroll to position [471, 0]
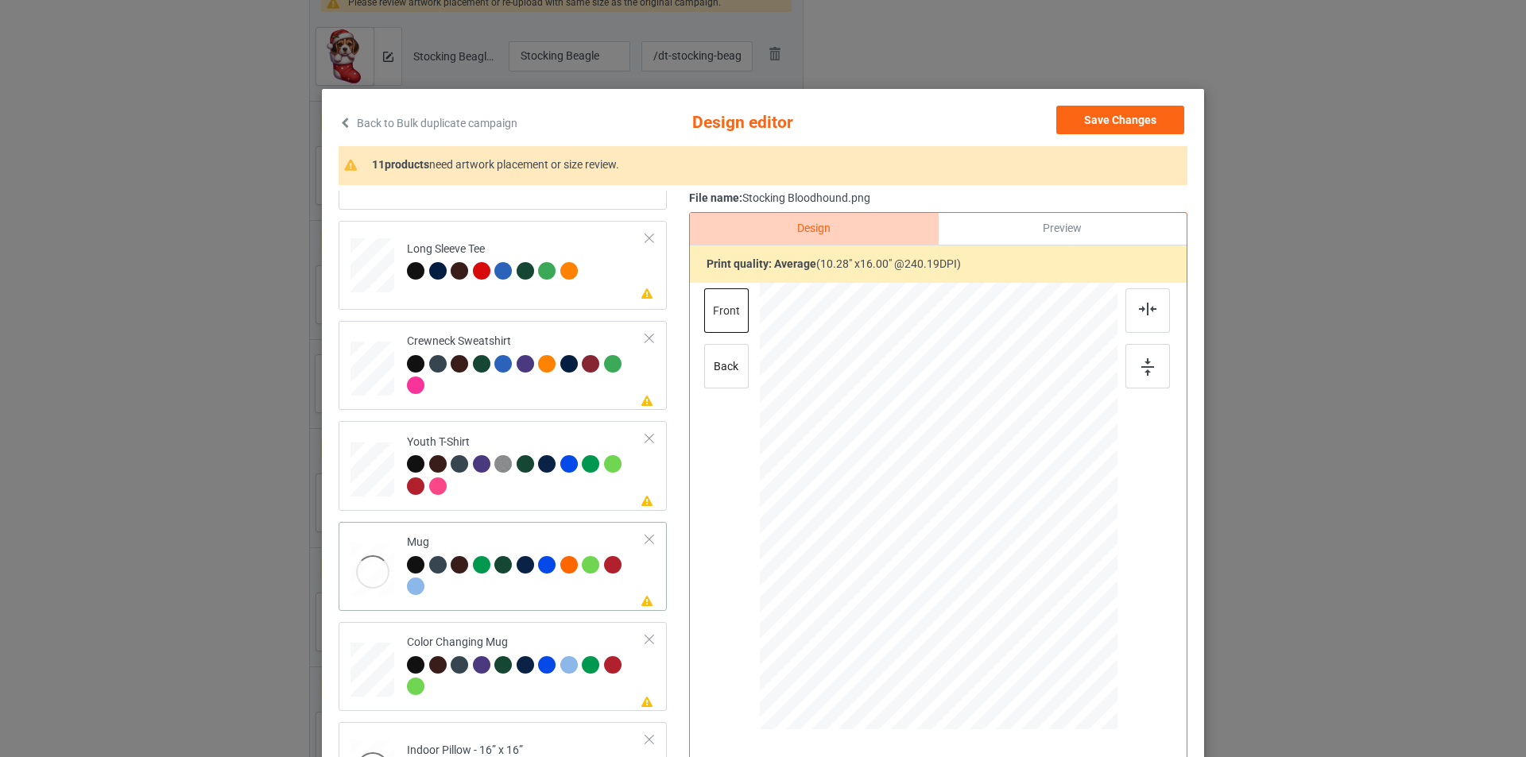
click at [521, 543] on div "Mug" at bounding box center [526, 565] width 239 height 60
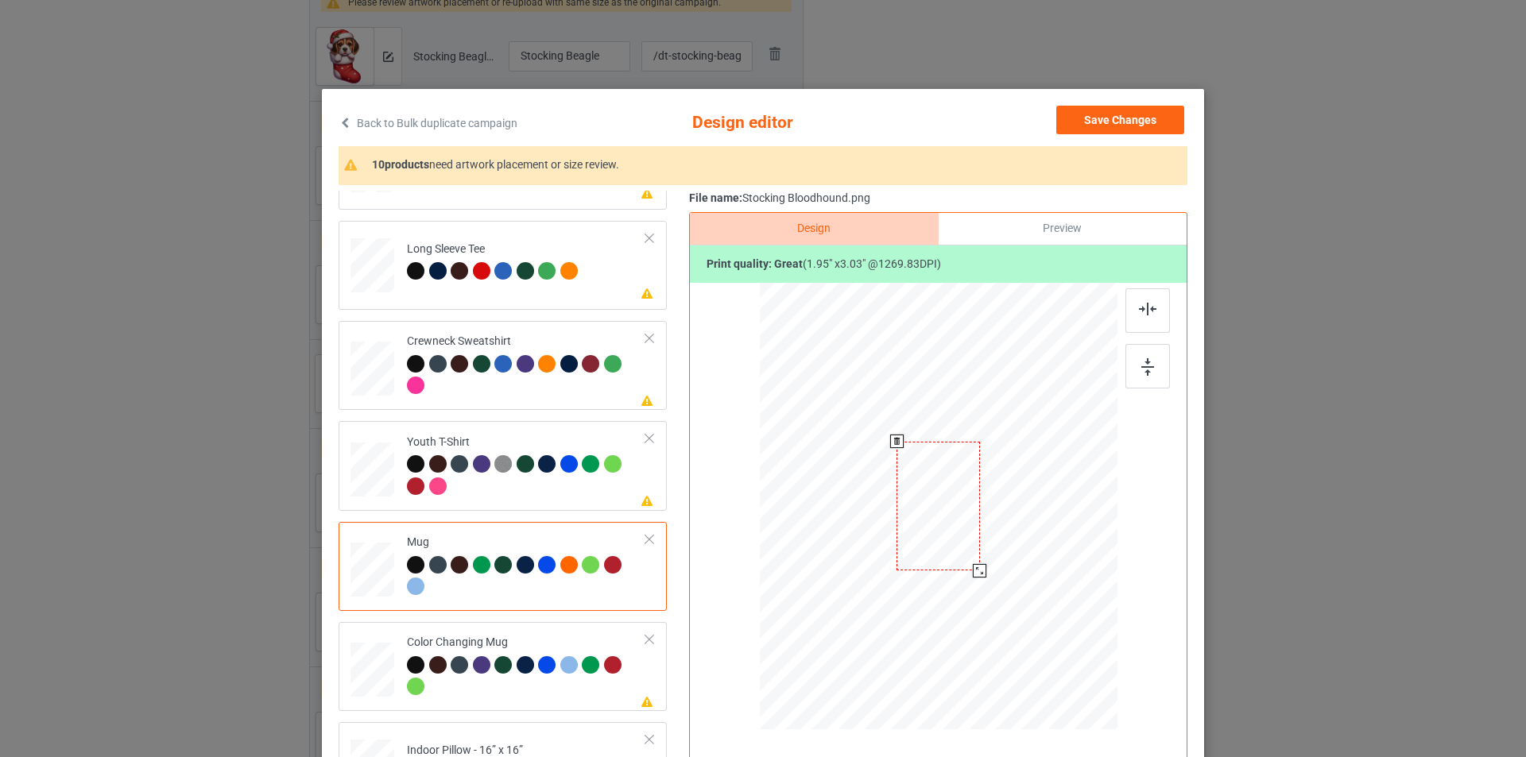
drag, startPoint x: 1040, startPoint y: 675, endPoint x: 990, endPoint y: 559, distance: 126.4
click at [990, 559] on div at bounding box center [939, 506] width 358 height 149
drag, startPoint x: 1011, startPoint y: 533, endPoint x: 1032, endPoint y: 536, distance: 20.9
click at [1032, 536] on div at bounding box center [1035, 508] width 83 height 130
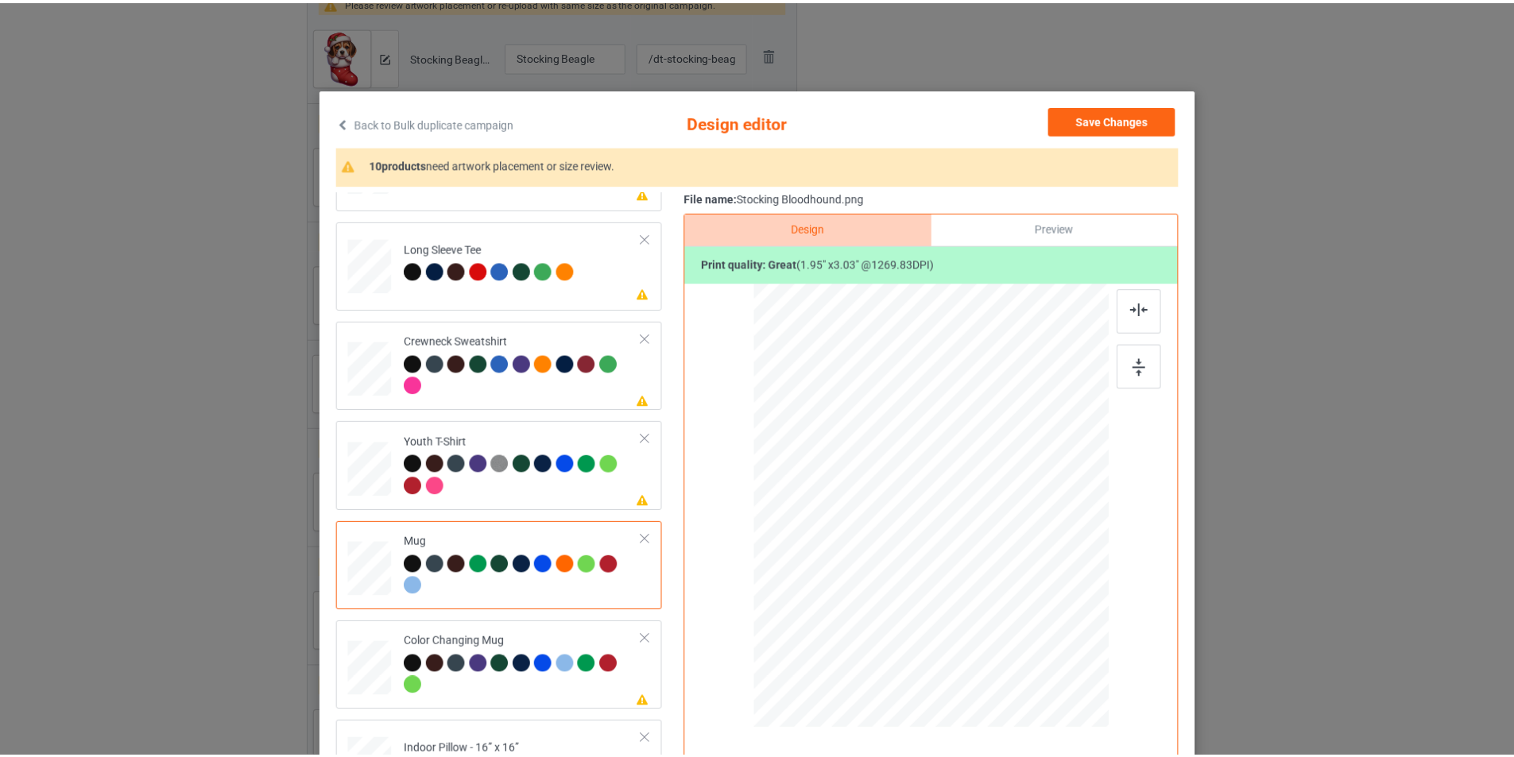
scroll to position [472, 0]
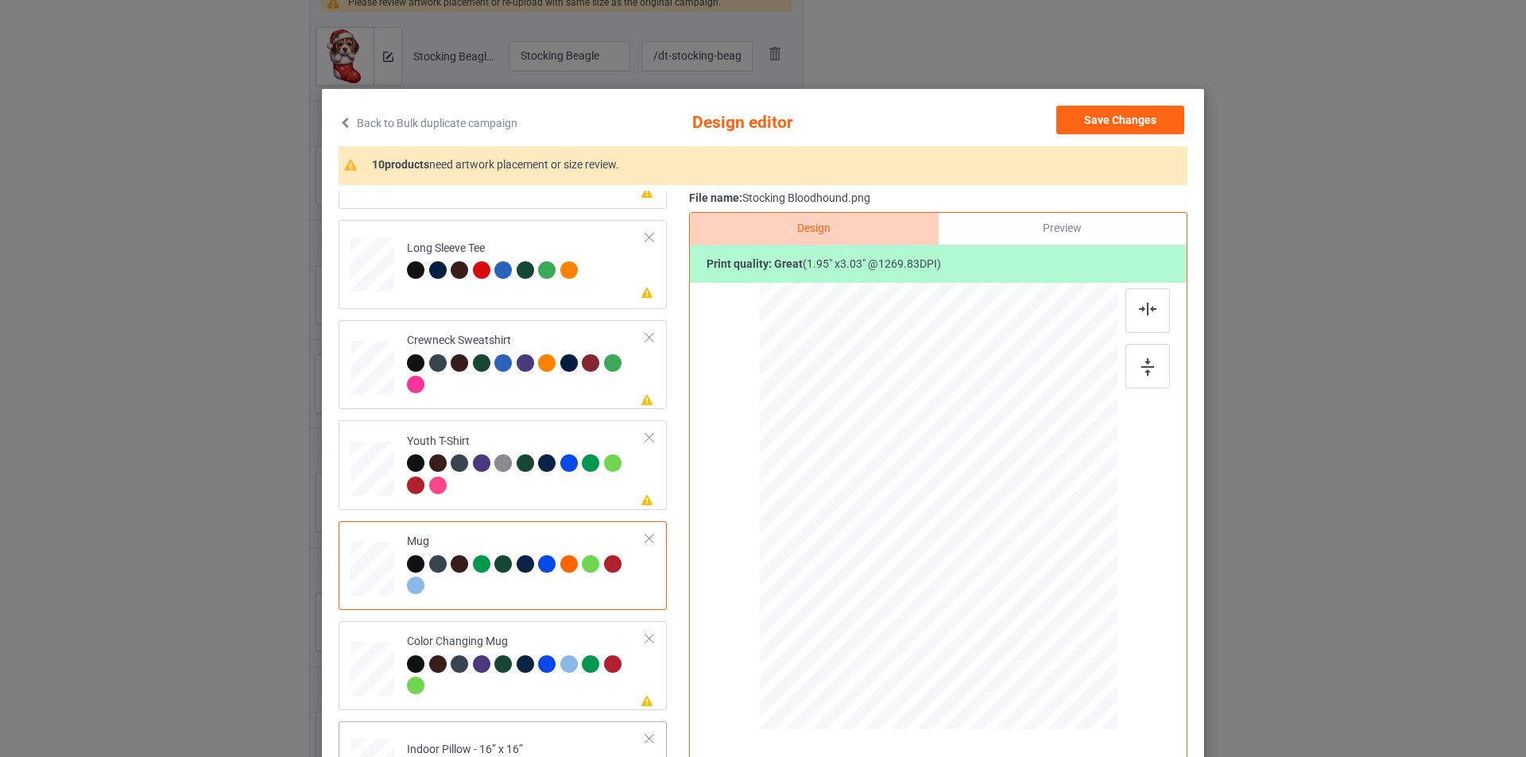
click at [576, 735] on td "Please review artwork placement Indoor Pillow - 16” x 16”" at bounding box center [526, 763] width 257 height 70
drag, startPoint x: 1041, startPoint y: 679, endPoint x: 1025, endPoint y: 649, distance: 34.8
click at [1025, 649] on div at bounding box center [1027, 645] width 14 height 14
click at [1118, 130] on button "Save Changes" at bounding box center [1120, 120] width 128 height 29
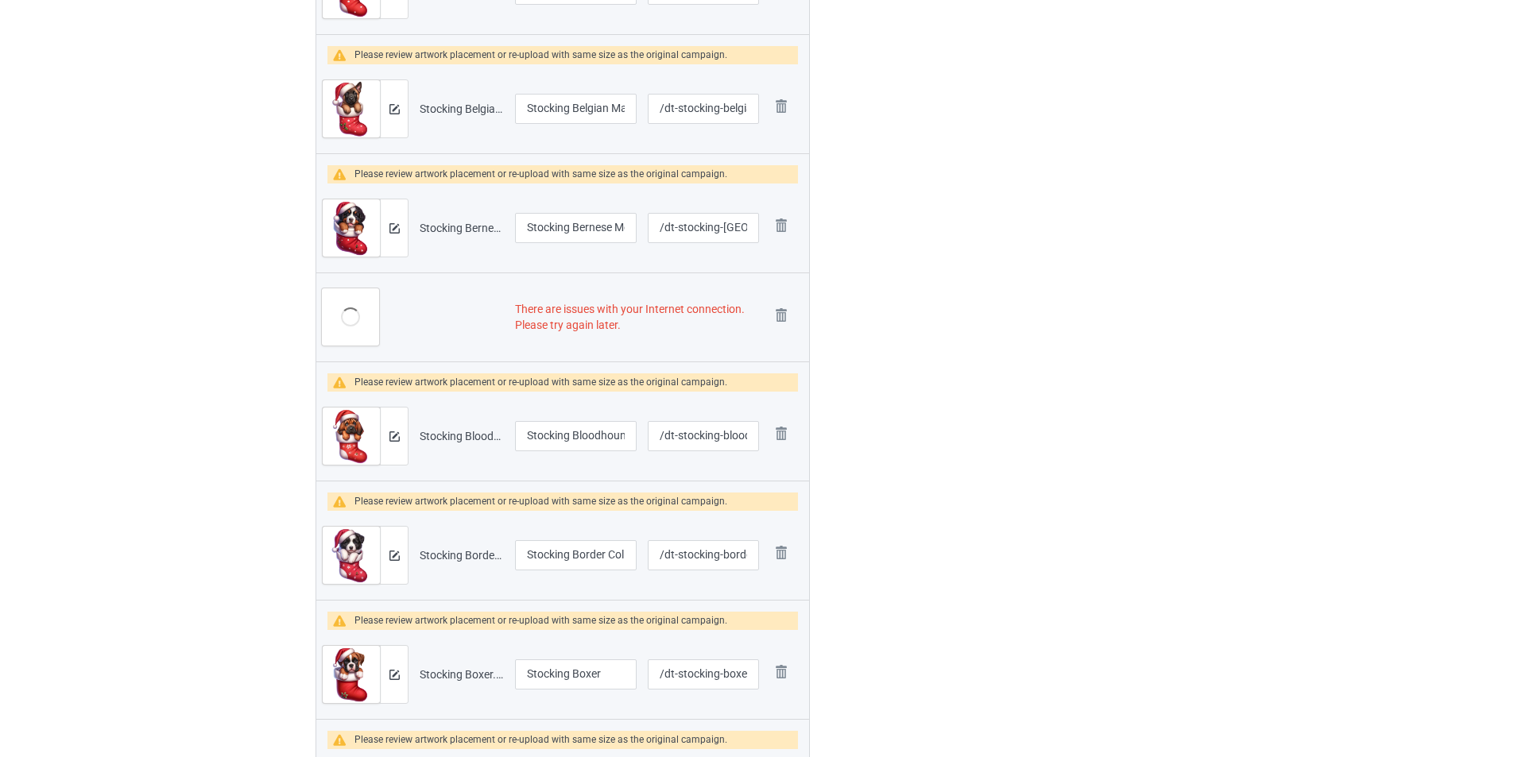
scroll to position [1351, 0]
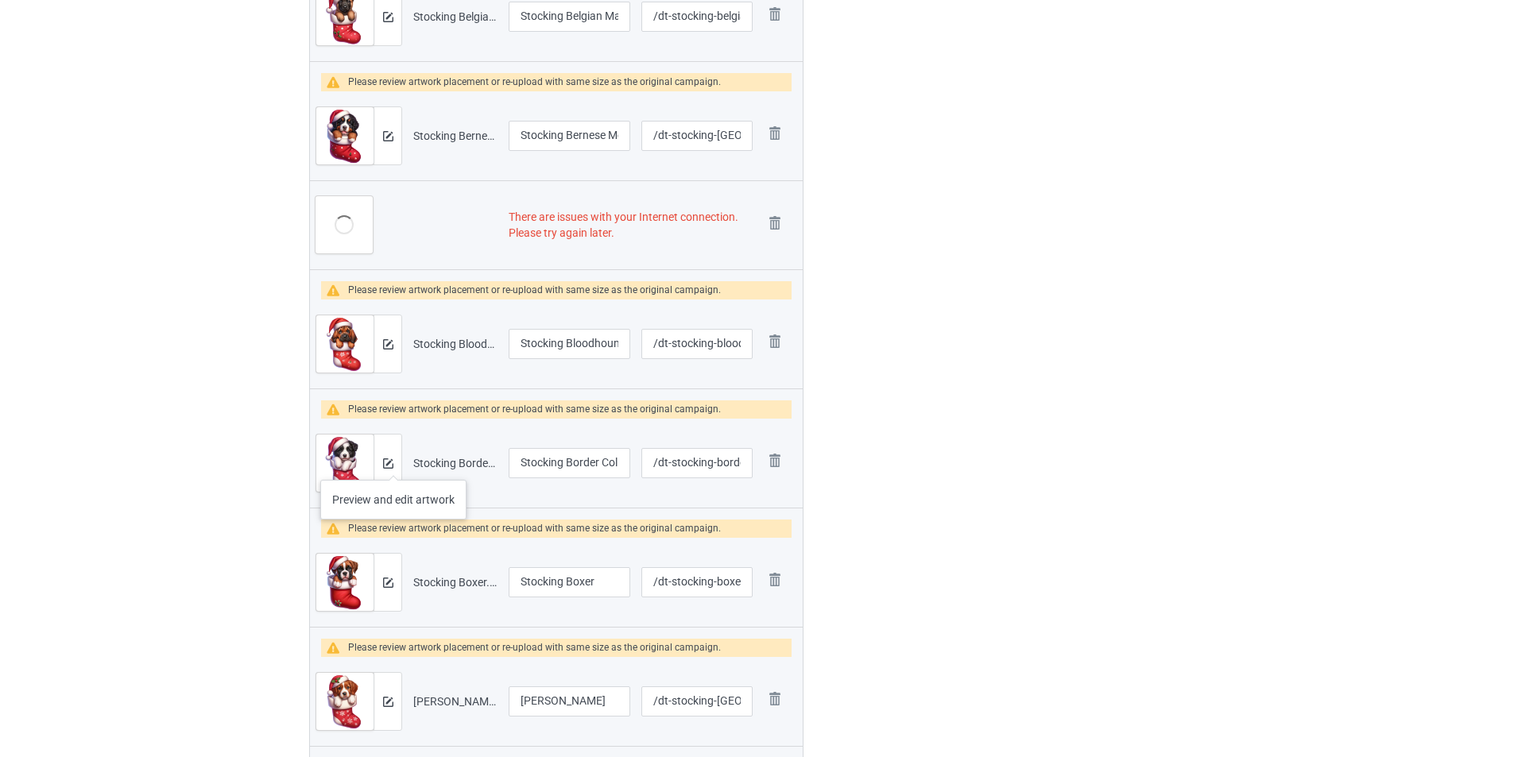
click at [393, 464] on div at bounding box center [388, 463] width 28 height 57
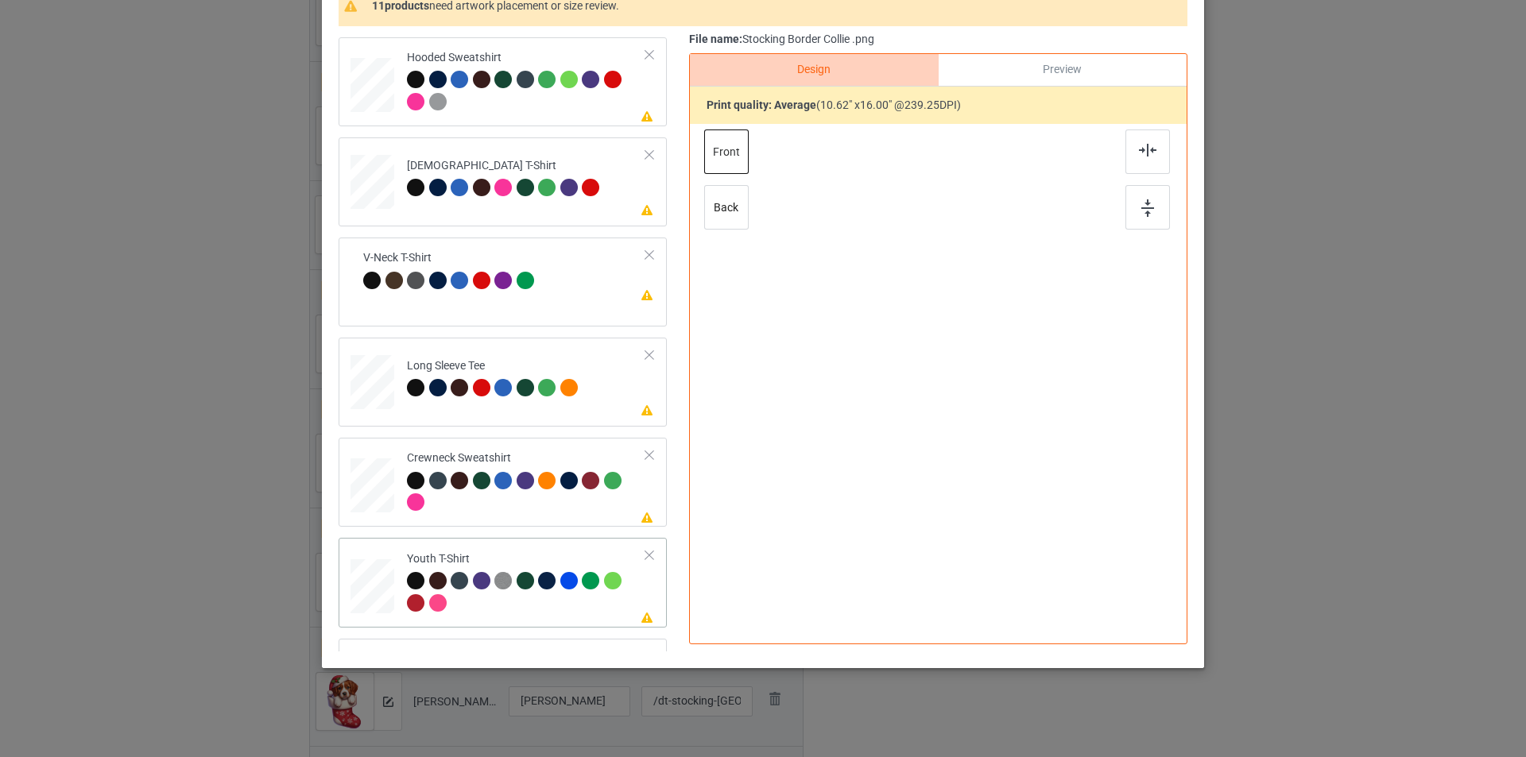
scroll to position [318, 0]
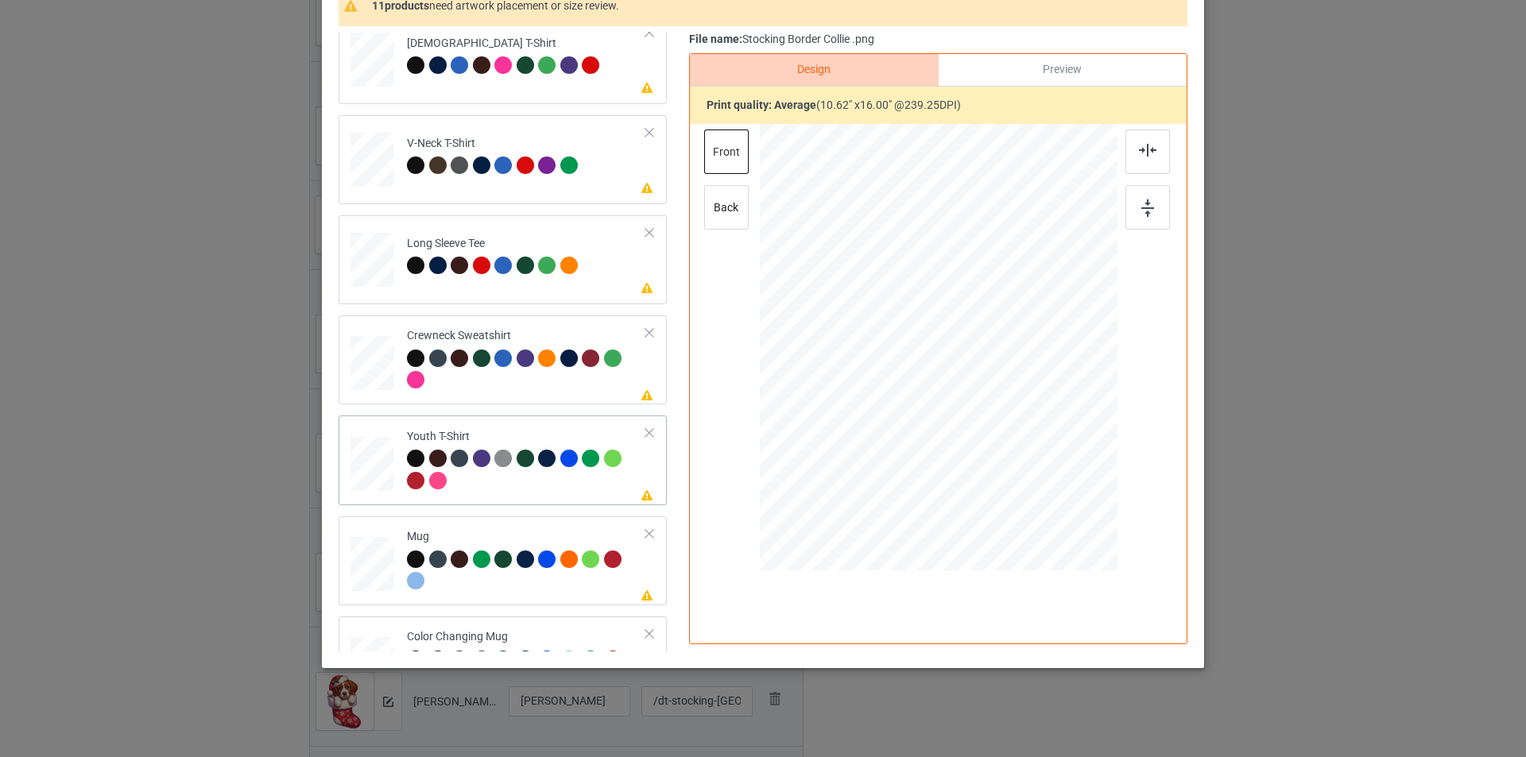
click at [510, 482] on div at bounding box center [526, 472] width 239 height 44
click at [556, 541] on div "Mug" at bounding box center [526, 559] width 239 height 60
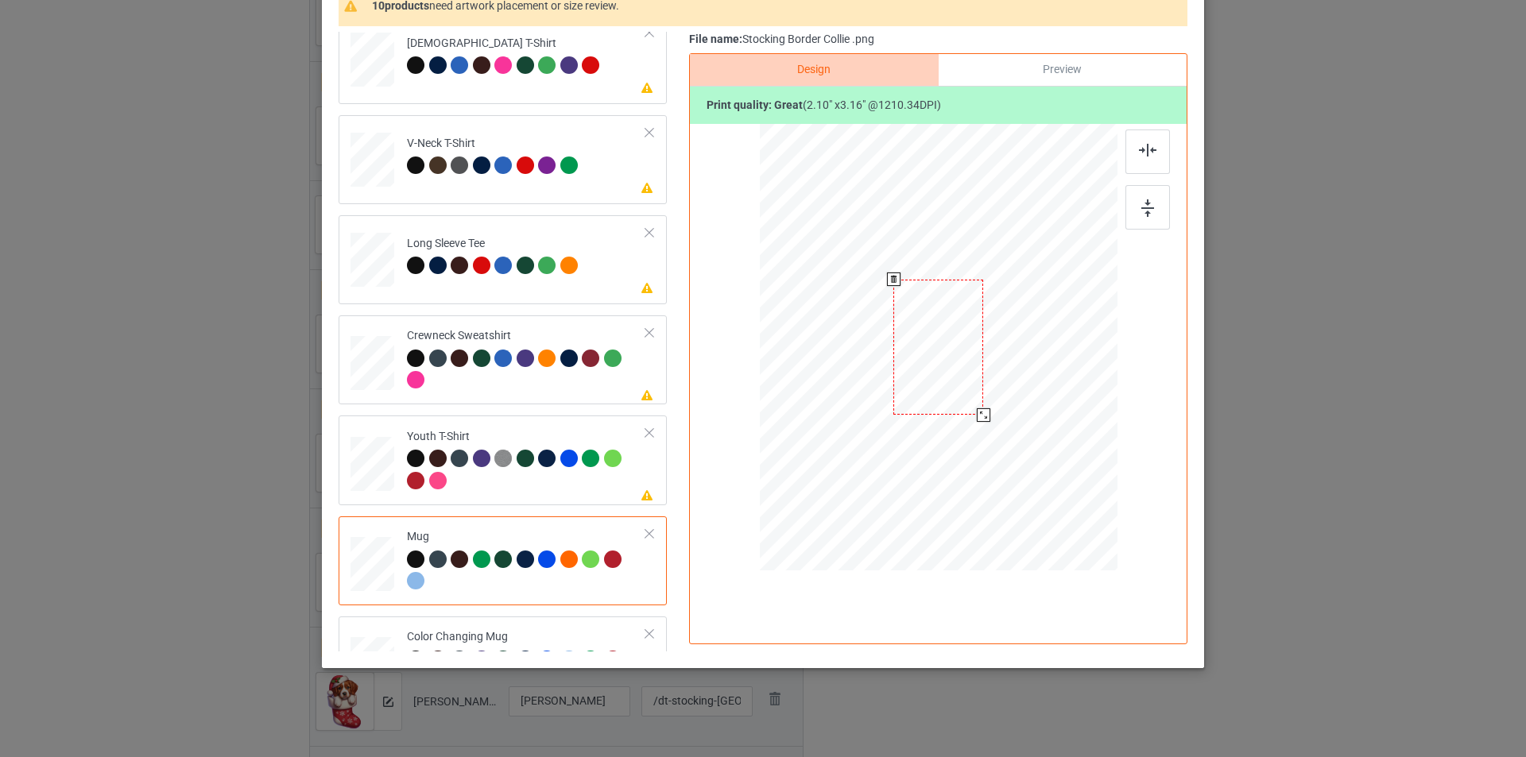
drag, startPoint x: 1043, startPoint y: 509, endPoint x: 1005, endPoint y: 385, distance: 129.0
click at [1005, 385] on div at bounding box center [939, 347] width 358 height 149
drag, startPoint x: 1016, startPoint y: 370, endPoint x: 1053, endPoint y: 371, distance: 37.4
click at [1053, 371] on div at bounding box center [1038, 348] width 90 height 135
click at [1074, 408] on div at bounding box center [1081, 414] width 14 height 14
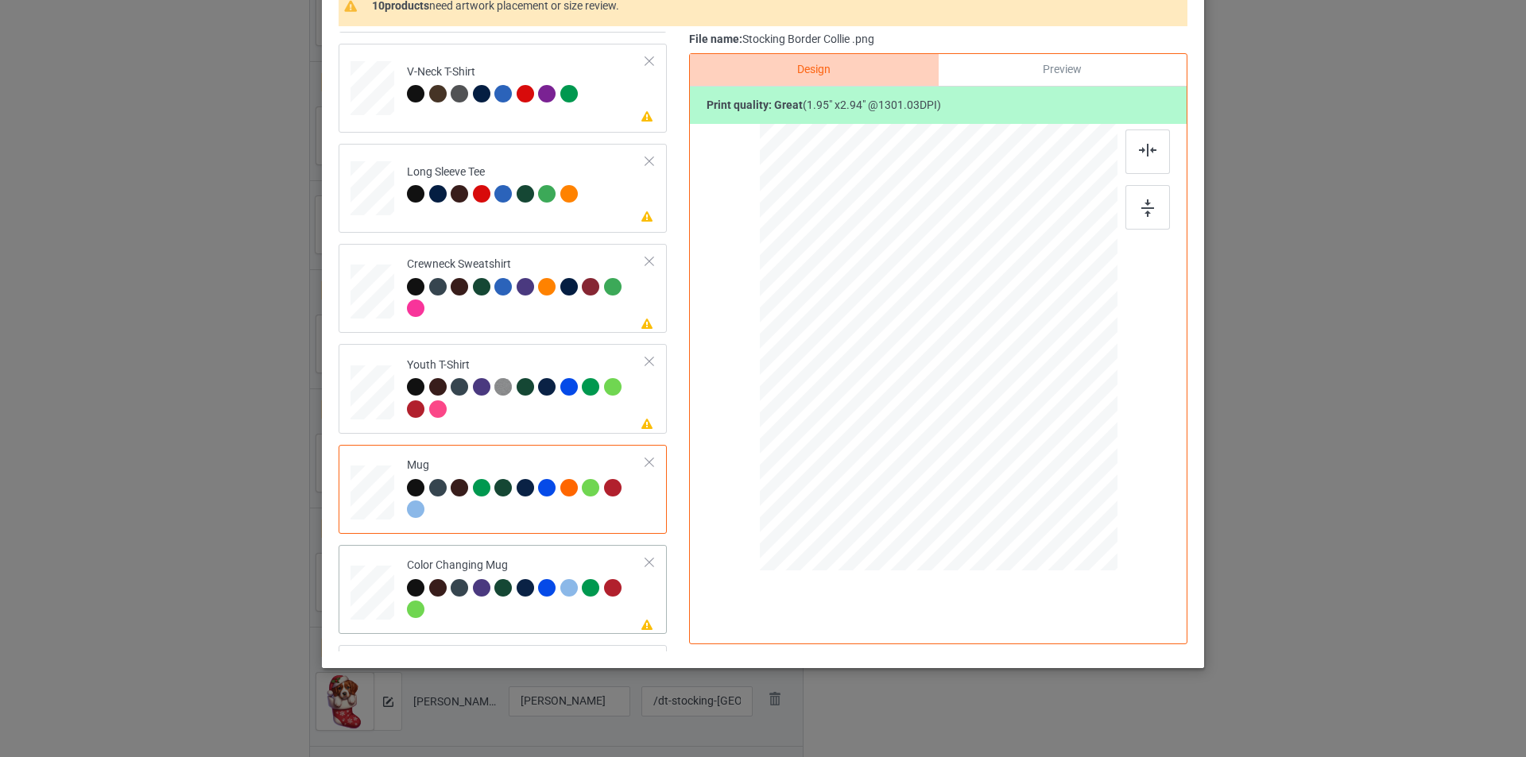
scroll to position [472, 0]
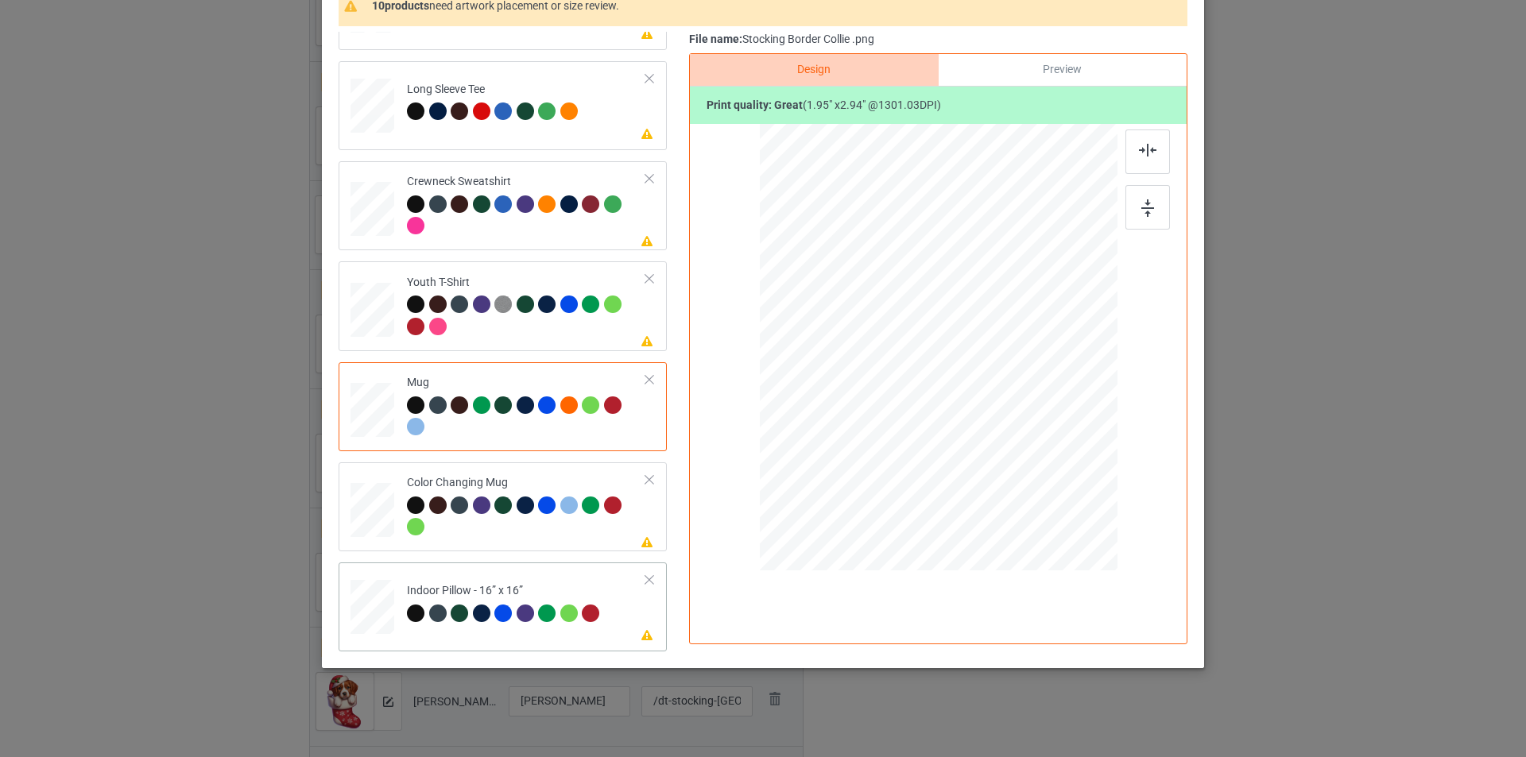
click at [550, 580] on td "Please review artwork placement Indoor Pillow - 16” x 16”" at bounding box center [526, 604] width 257 height 70
drag, startPoint x: 1039, startPoint y: 515, endPoint x: 1024, endPoint y: 489, distance: 30.3
click at [1024, 491] on div at bounding box center [1031, 487] width 14 height 14
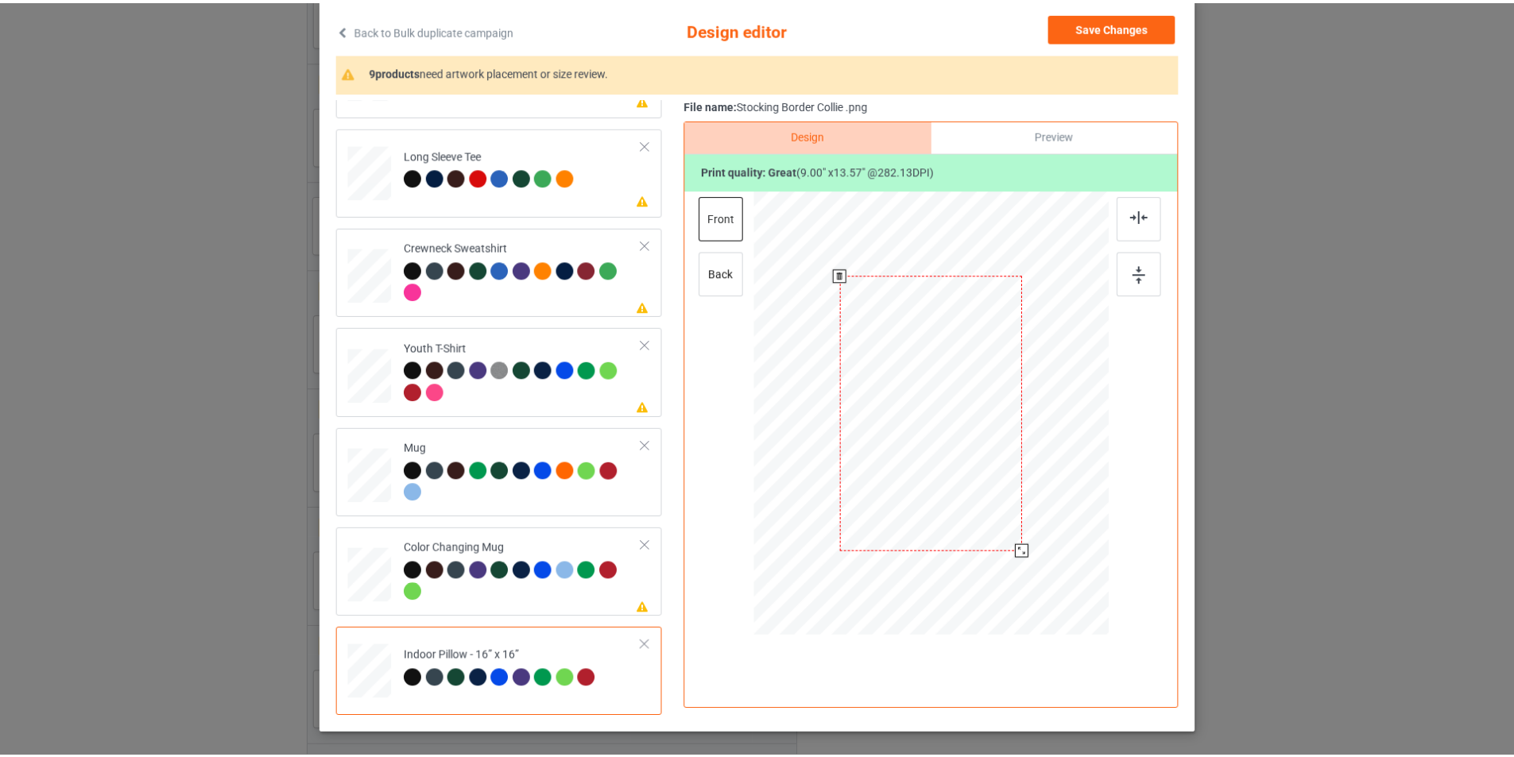
scroll to position [1, 0]
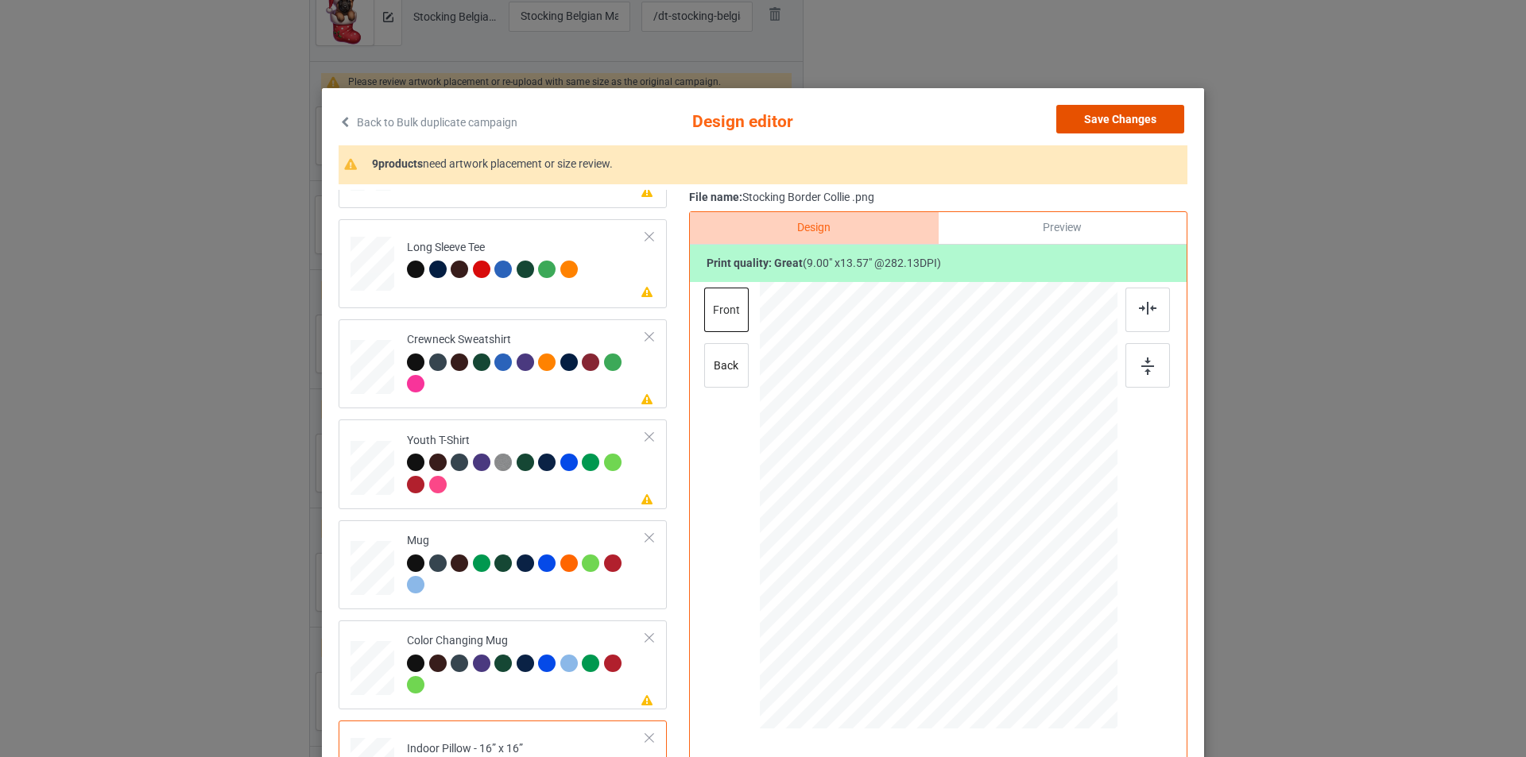
click at [1126, 124] on button "Save Changes" at bounding box center [1120, 119] width 128 height 29
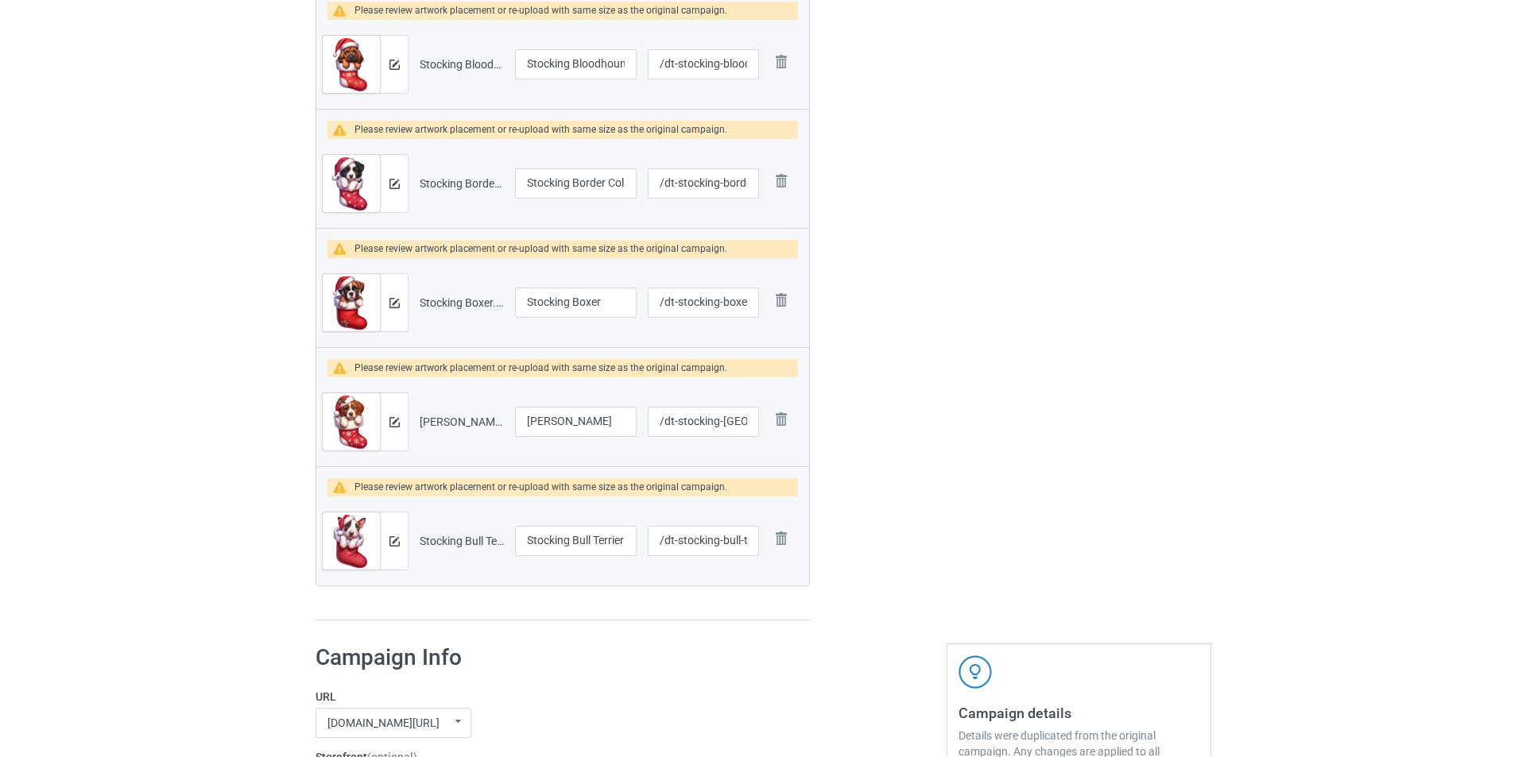
scroll to position [1669, 0]
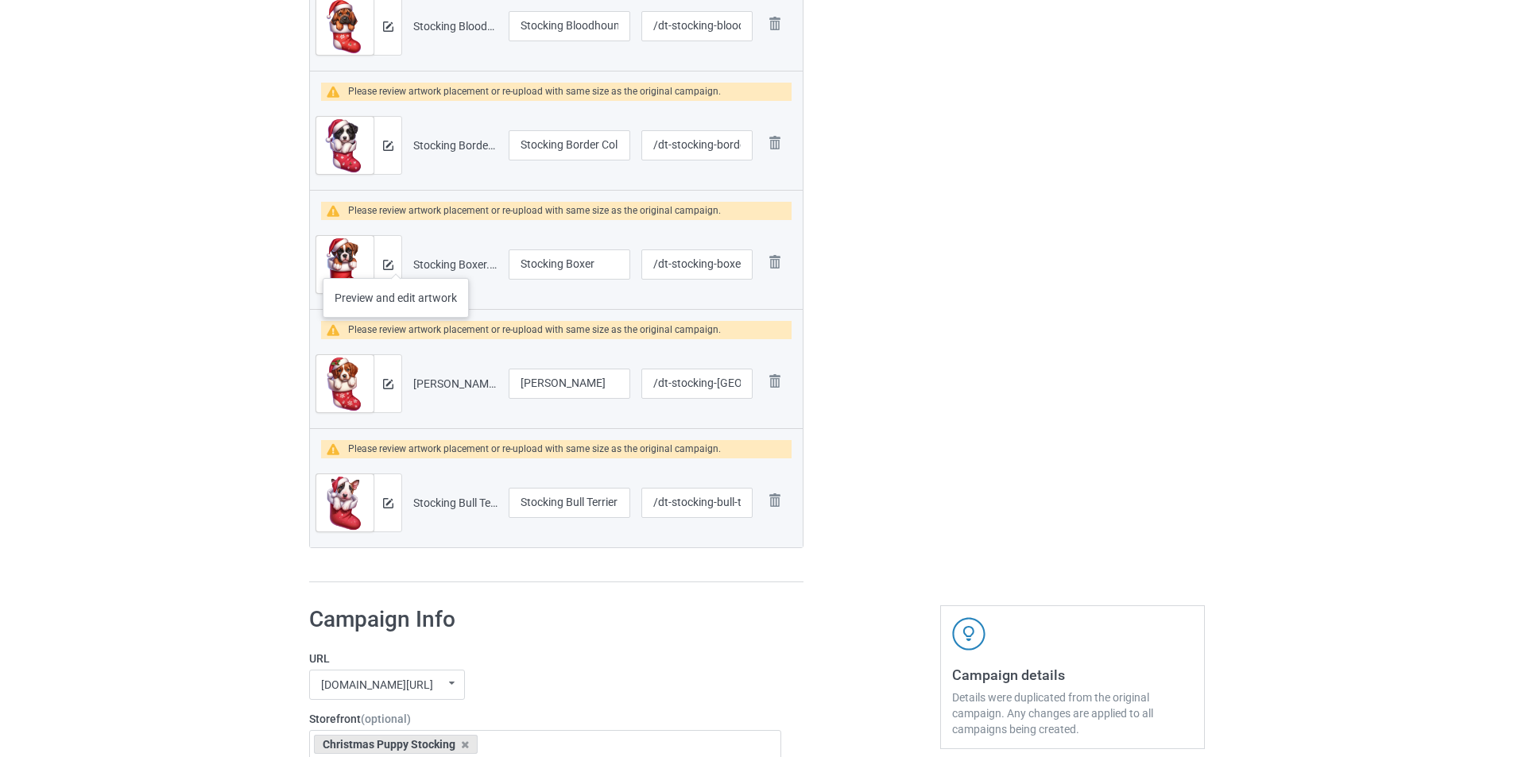
click at [396, 262] on div at bounding box center [388, 264] width 28 height 57
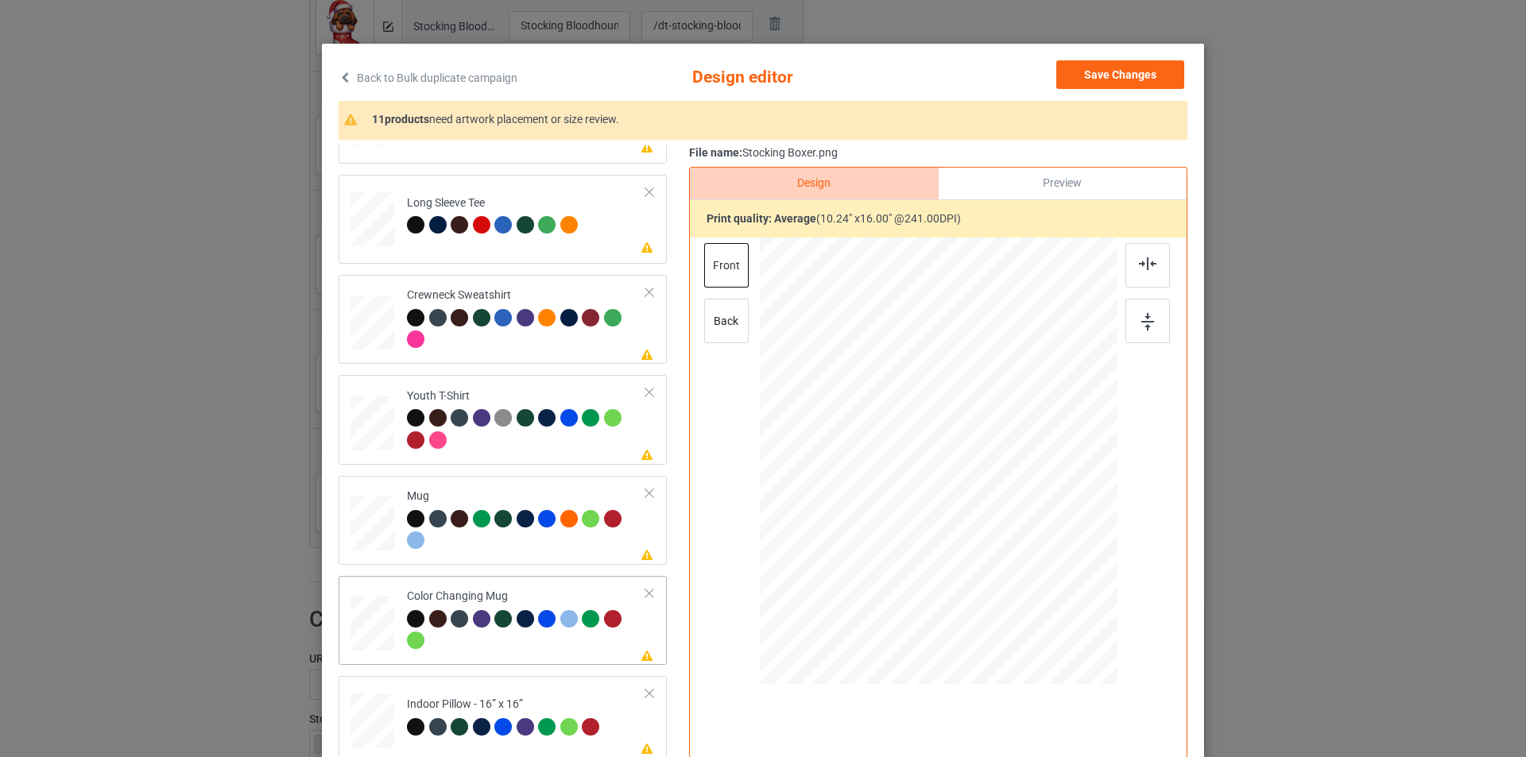
scroll to position [79, 0]
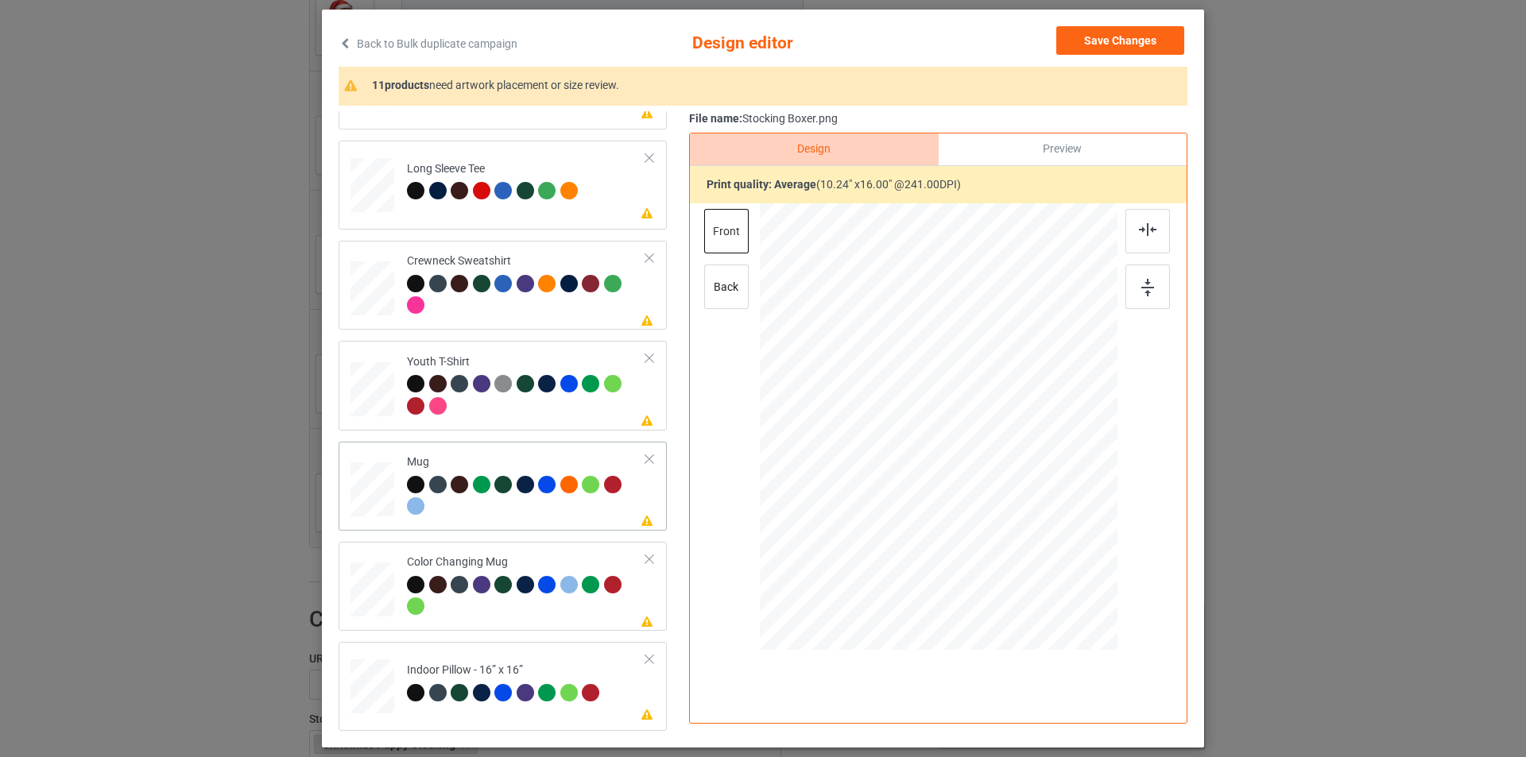
click at [563, 511] on div at bounding box center [526, 498] width 239 height 44
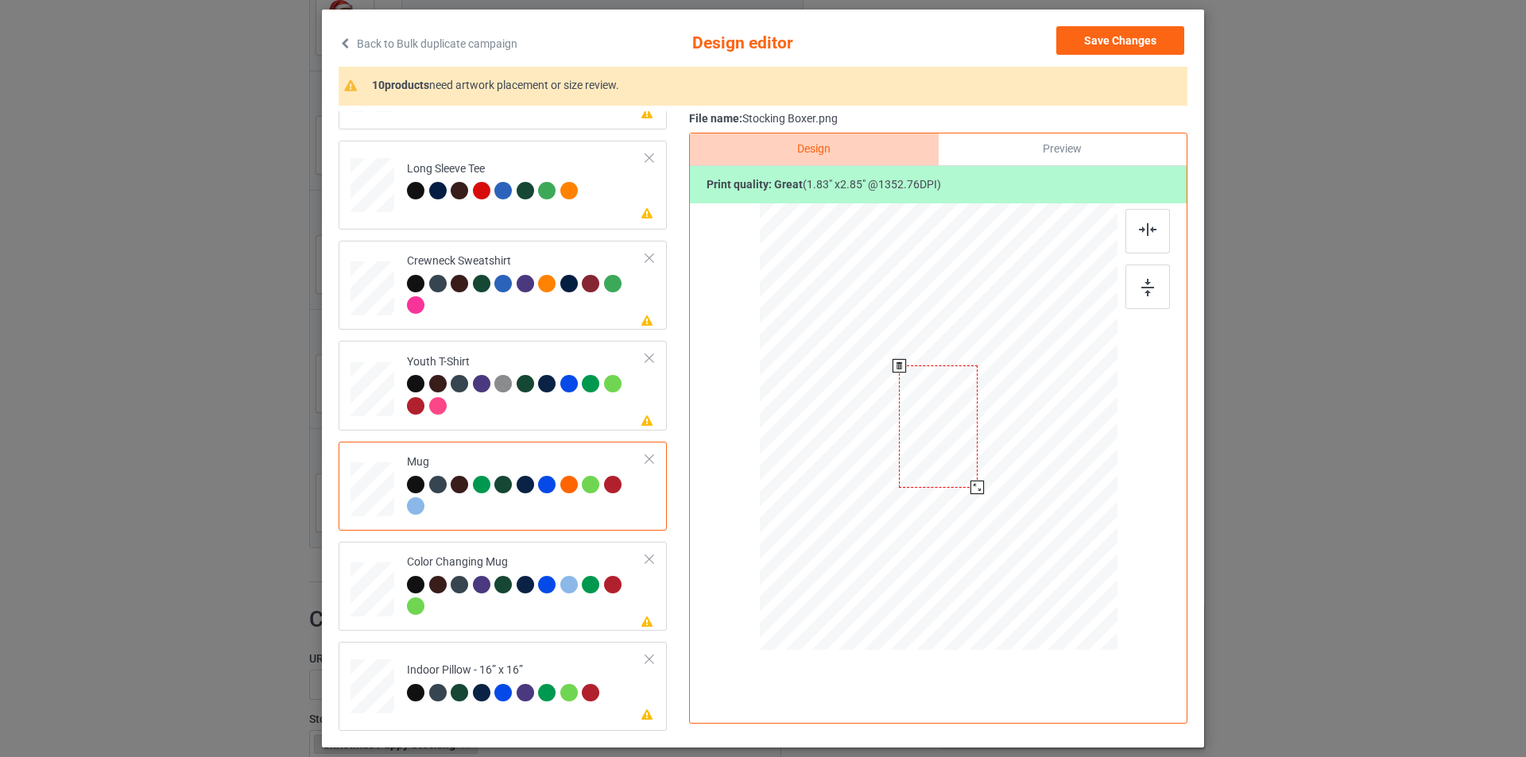
drag, startPoint x: 1017, startPoint y: 499, endPoint x: 997, endPoint y: 463, distance: 42.0
click at [997, 463] on div at bounding box center [939, 426] width 358 height 149
drag, startPoint x: 945, startPoint y: 428, endPoint x: 1041, endPoint y: 428, distance: 96.2
click at [1041, 428] on div at bounding box center [1034, 427] width 78 height 122
click at [1077, 494] on div at bounding box center [1077, 493] width 14 height 14
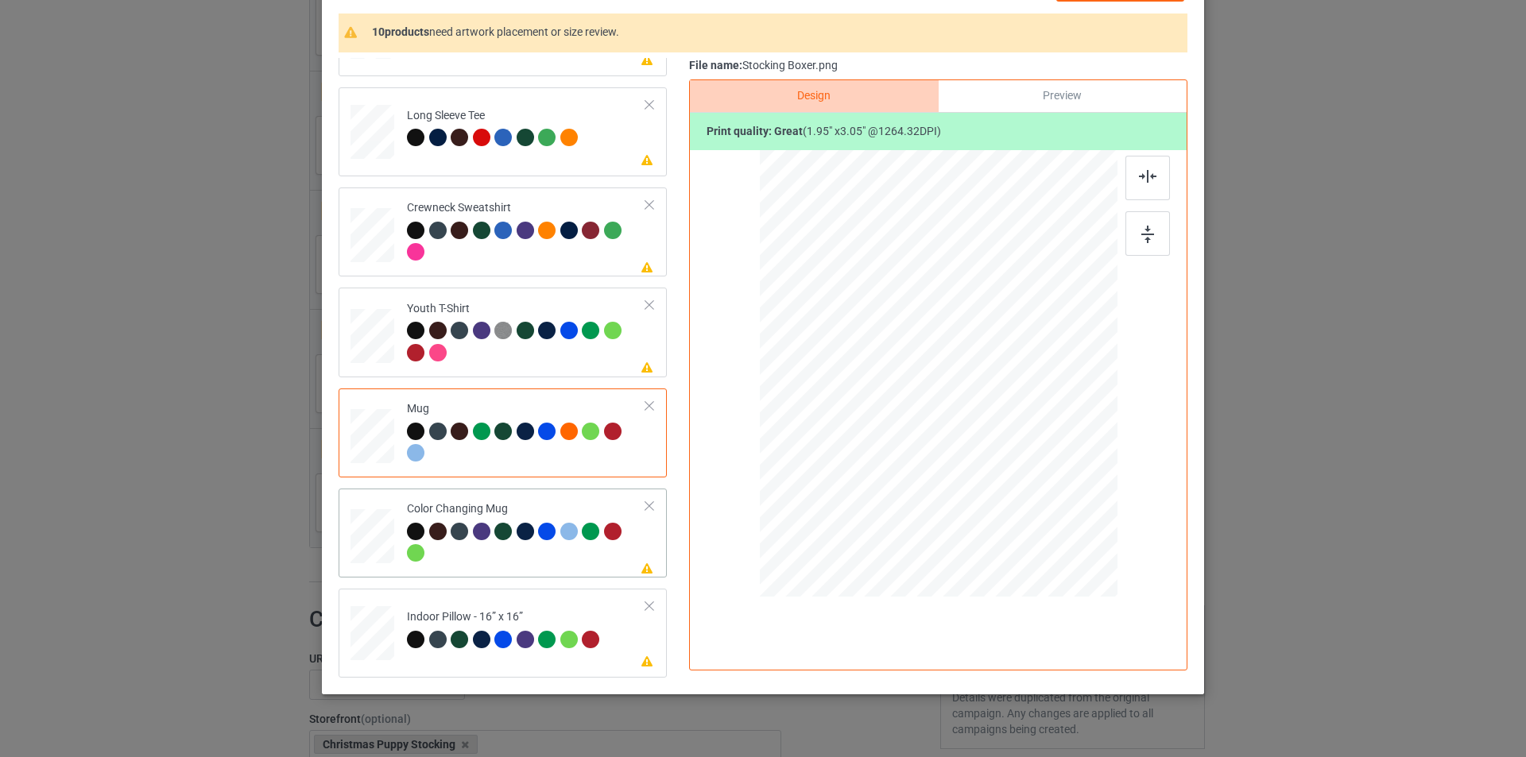
scroll to position [159, 0]
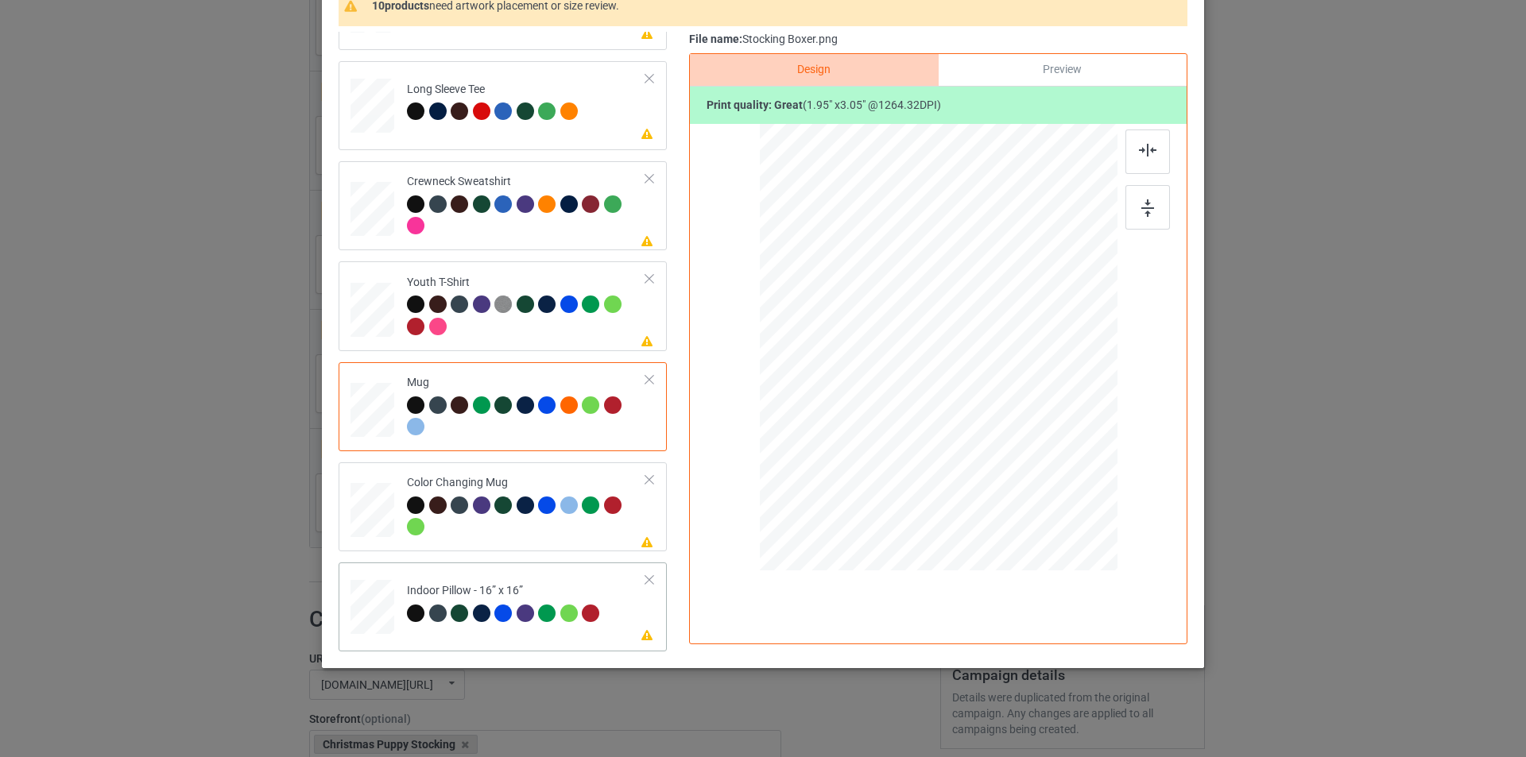
click at [575, 579] on td "Please review artwork placement Indoor Pillow - 16” x 16”" at bounding box center [526, 604] width 257 height 70
drag, startPoint x: 1036, startPoint y: 517, endPoint x: 1019, endPoint y: 485, distance: 36.3
click at [1019, 485] on div at bounding box center [1026, 485] width 14 height 14
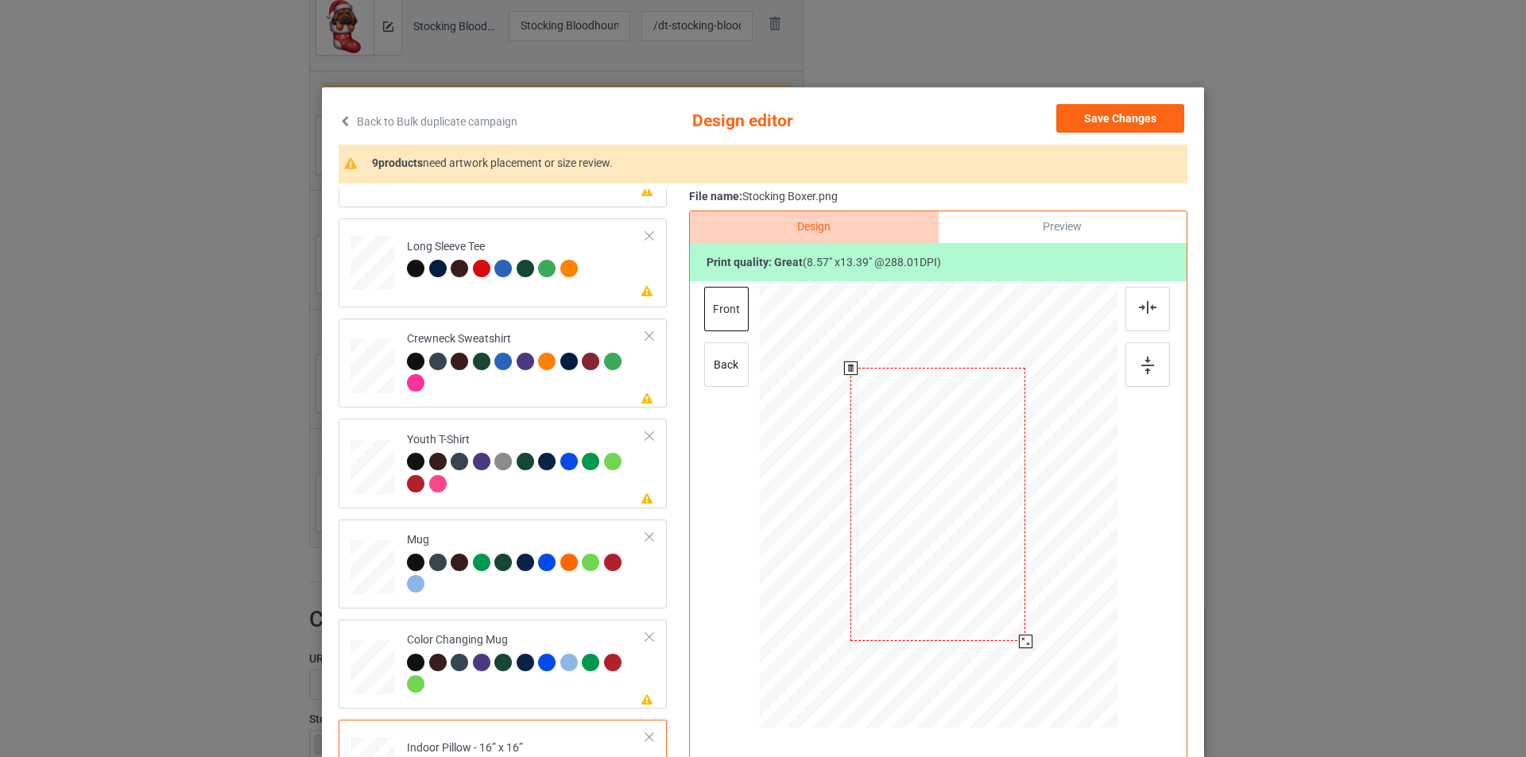
scroll to position [0, 0]
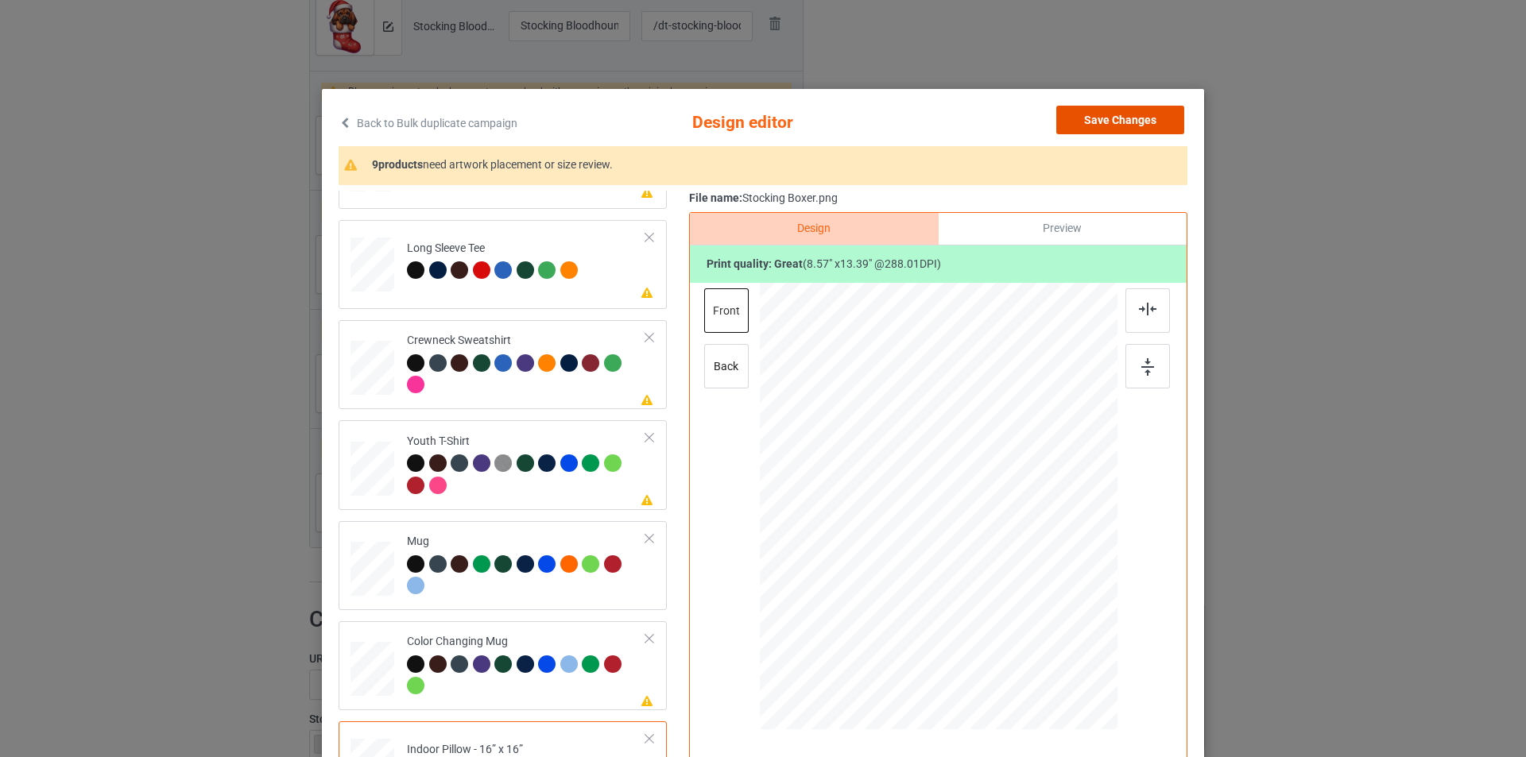
click at [1125, 110] on button "Save Changes" at bounding box center [1120, 120] width 128 height 29
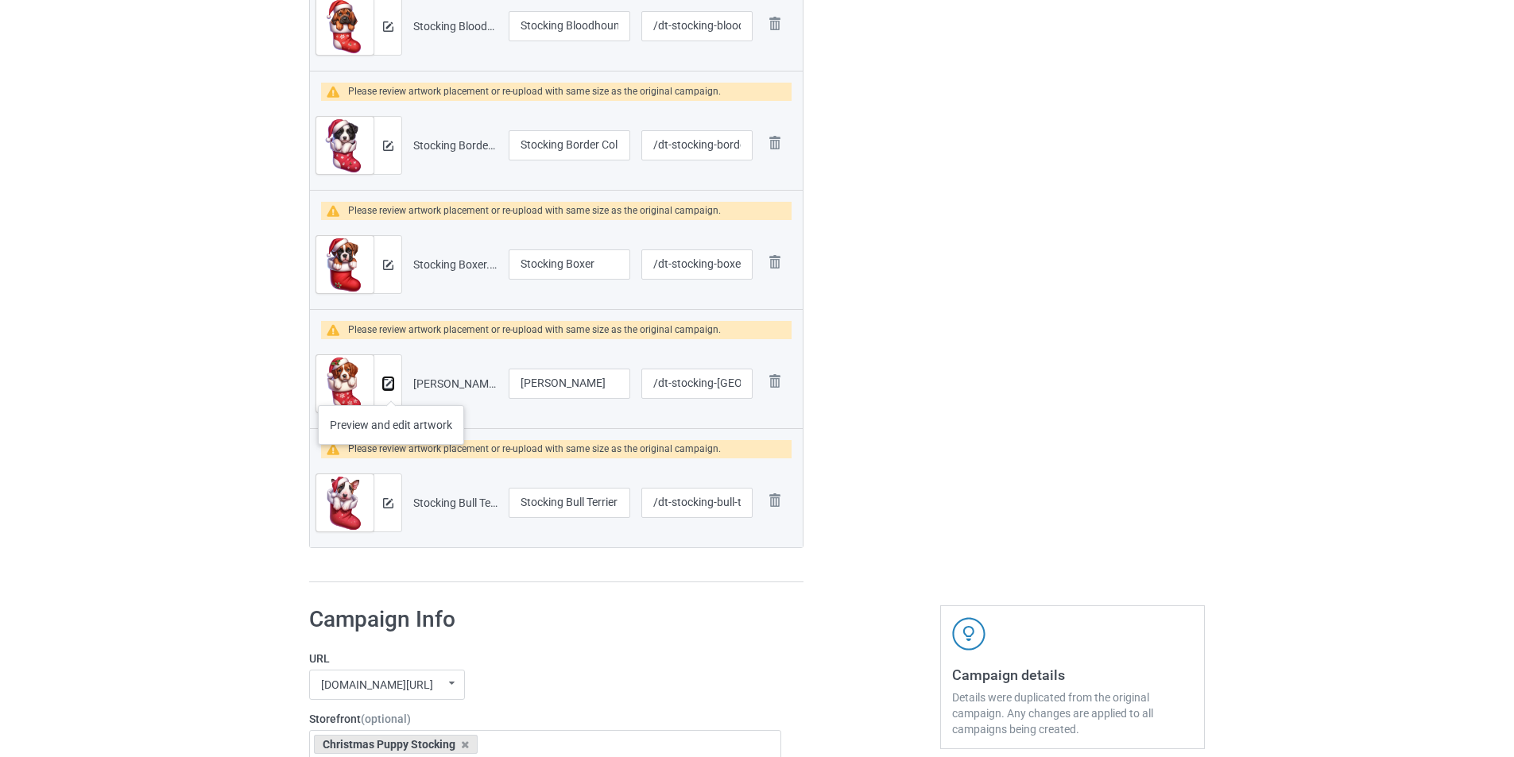
click at [391, 389] on button at bounding box center [388, 383] width 10 height 13
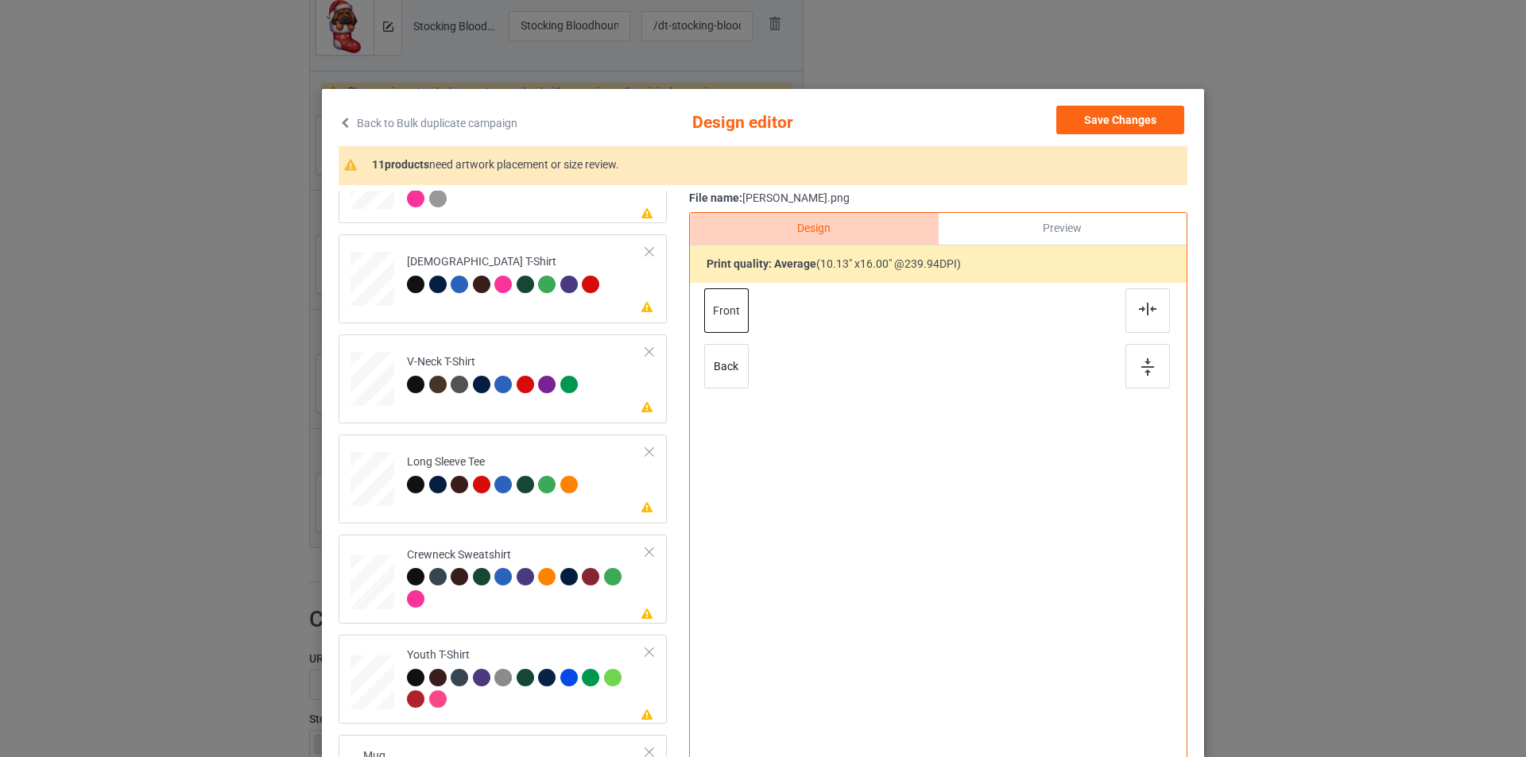
scroll to position [471, 0]
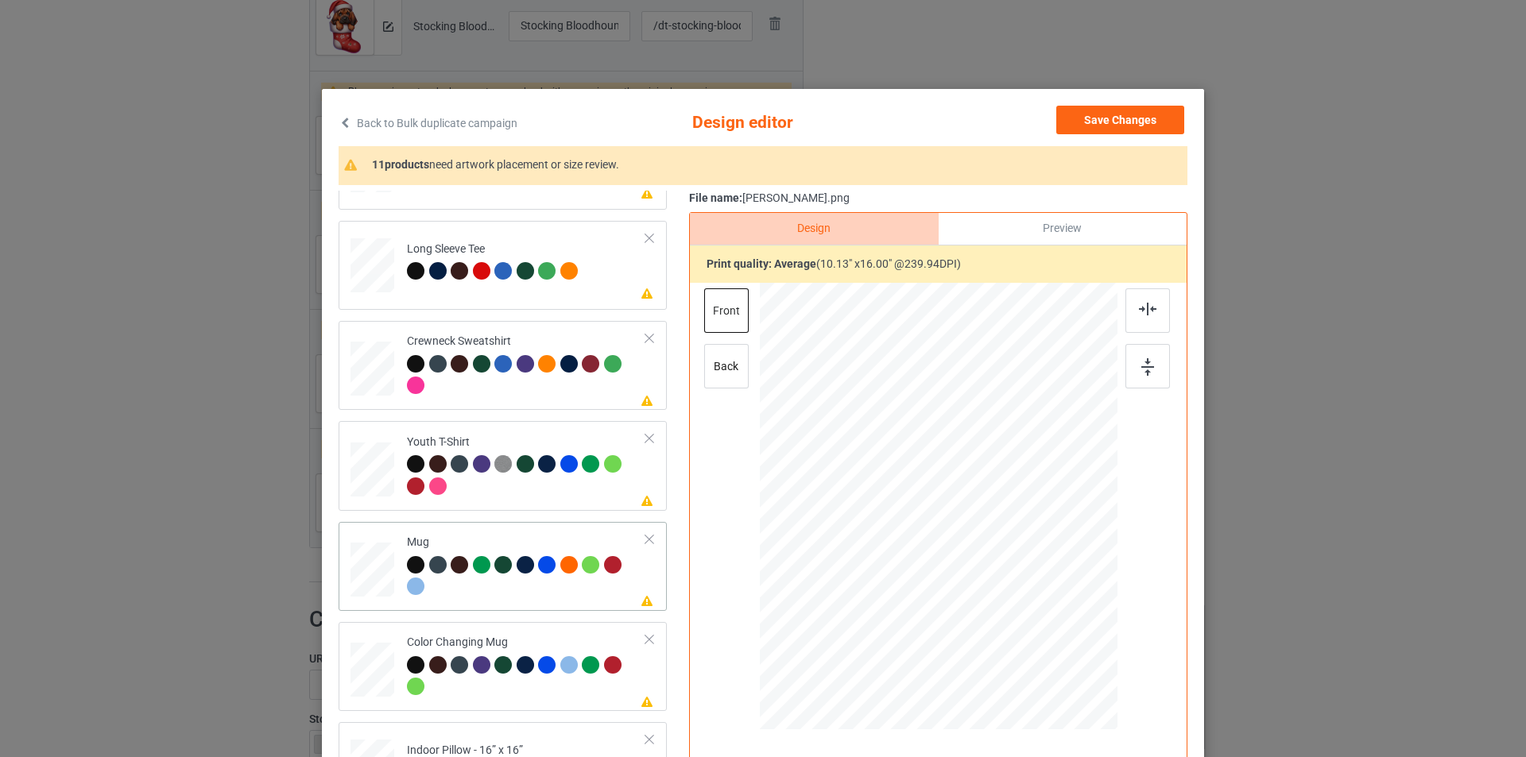
click at [515, 584] on div at bounding box center [526, 578] width 239 height 44
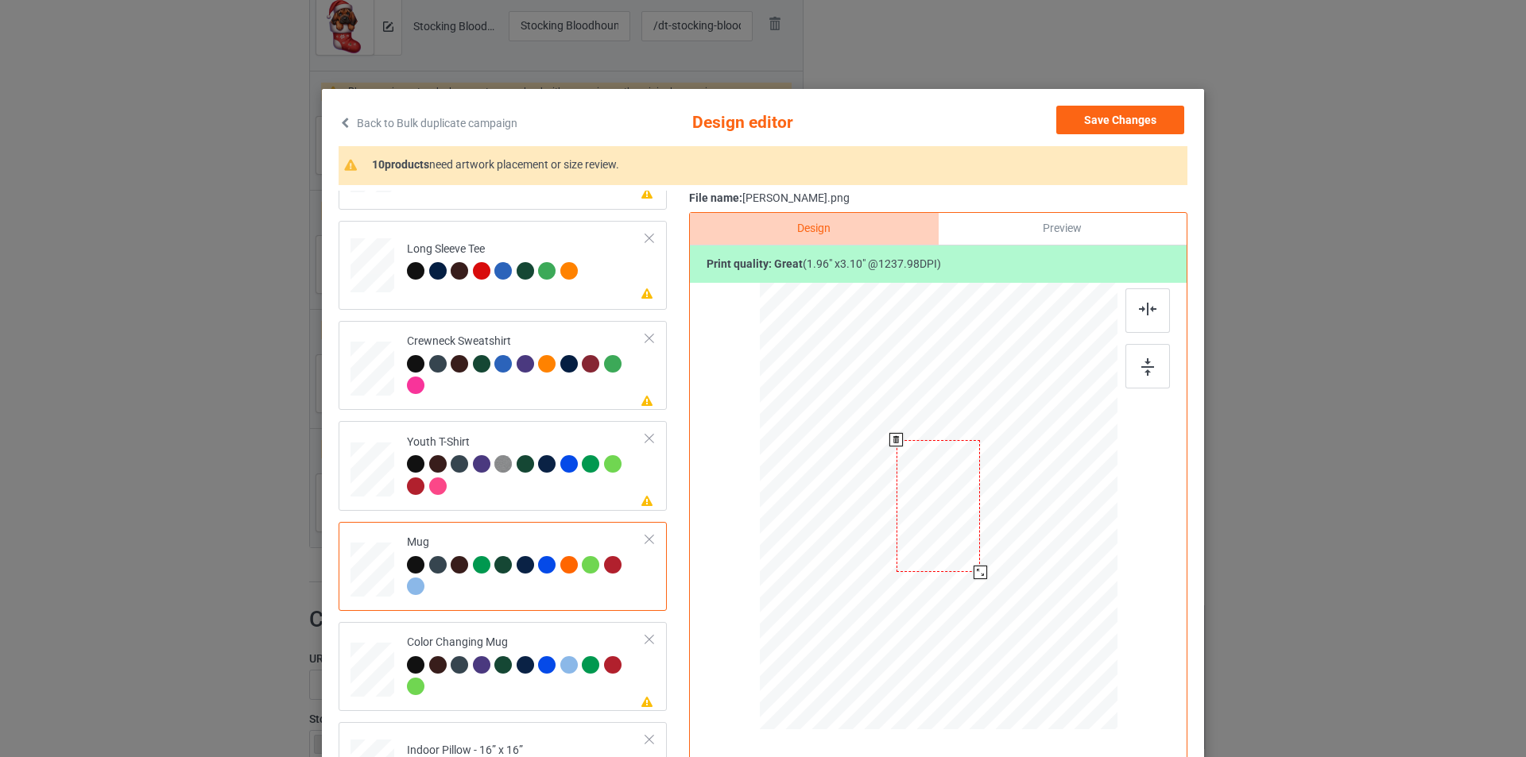
drag, startPoint x: 1040, startPoint y: 673, endPoint x: 997, endPoint y: 525, distance: 154.1
click at [1006, 530] on div at bounding box center [939, 506] width 358 height 149
drag, startPoint x: 930, startPoint y: 504, endPoint x: 1030, endPoint y: 504, distance: 100.1
click at [1030, 504] on div at bounding box center [1038, 505] width 83 height 131
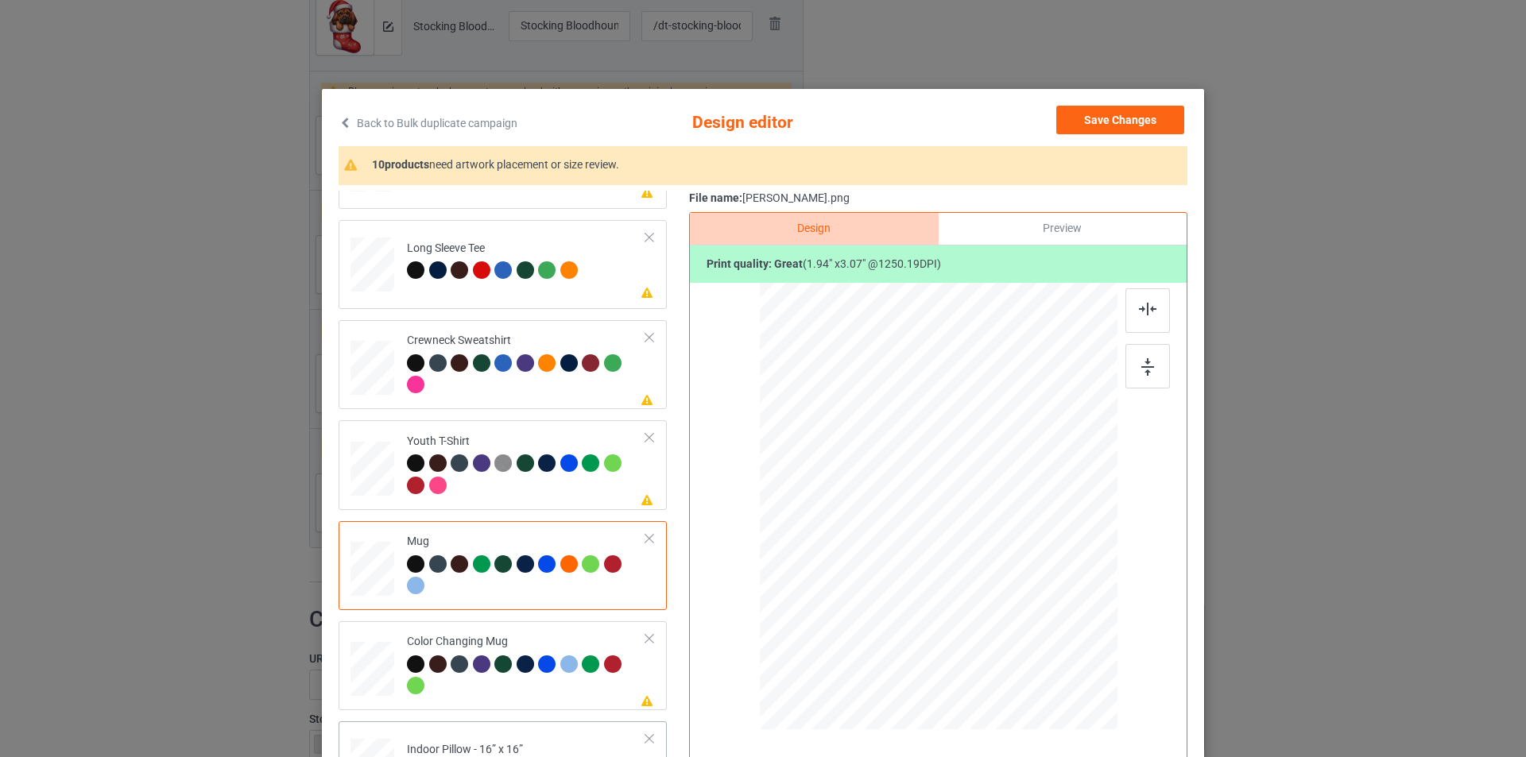
click at [553, 741] on td "Please review artwork placement Indoor Pillow - 16” x 16”" at bounding box center [526, 763] width 257 height 70
drag, startPoint x: 1040, startPoint y: 676, endPoint x: 1026, endPoint y: 629, distance: 48.8
click at [1026, 629] on div at bounding box center [939, 506] width 358 height 357
click at [1136, 112] on button "Save Changes" at bounding box center [1120, 120] width 128 height 29
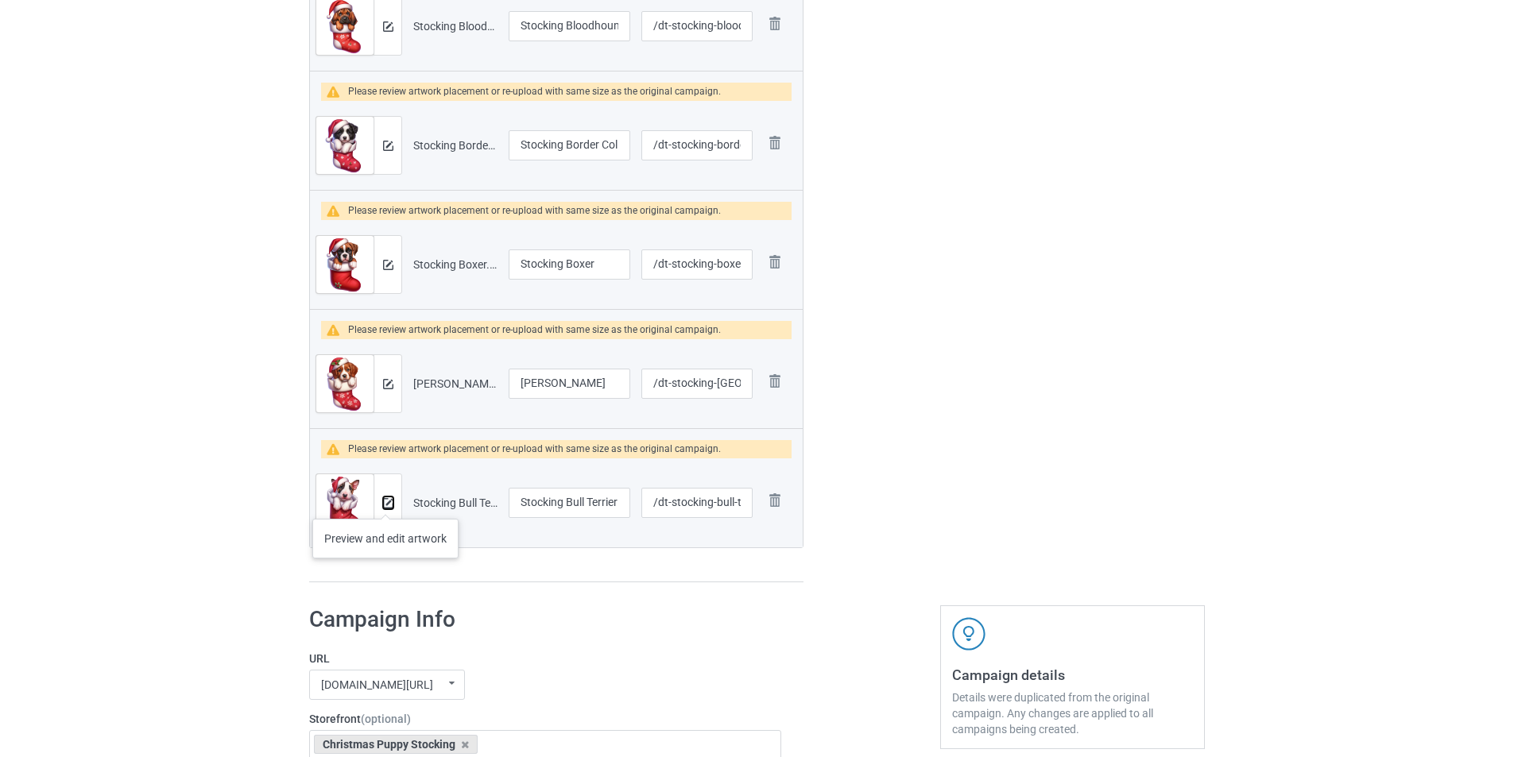
click at [386, 503] on img at bounding box center [388, 503] width 10 height 10
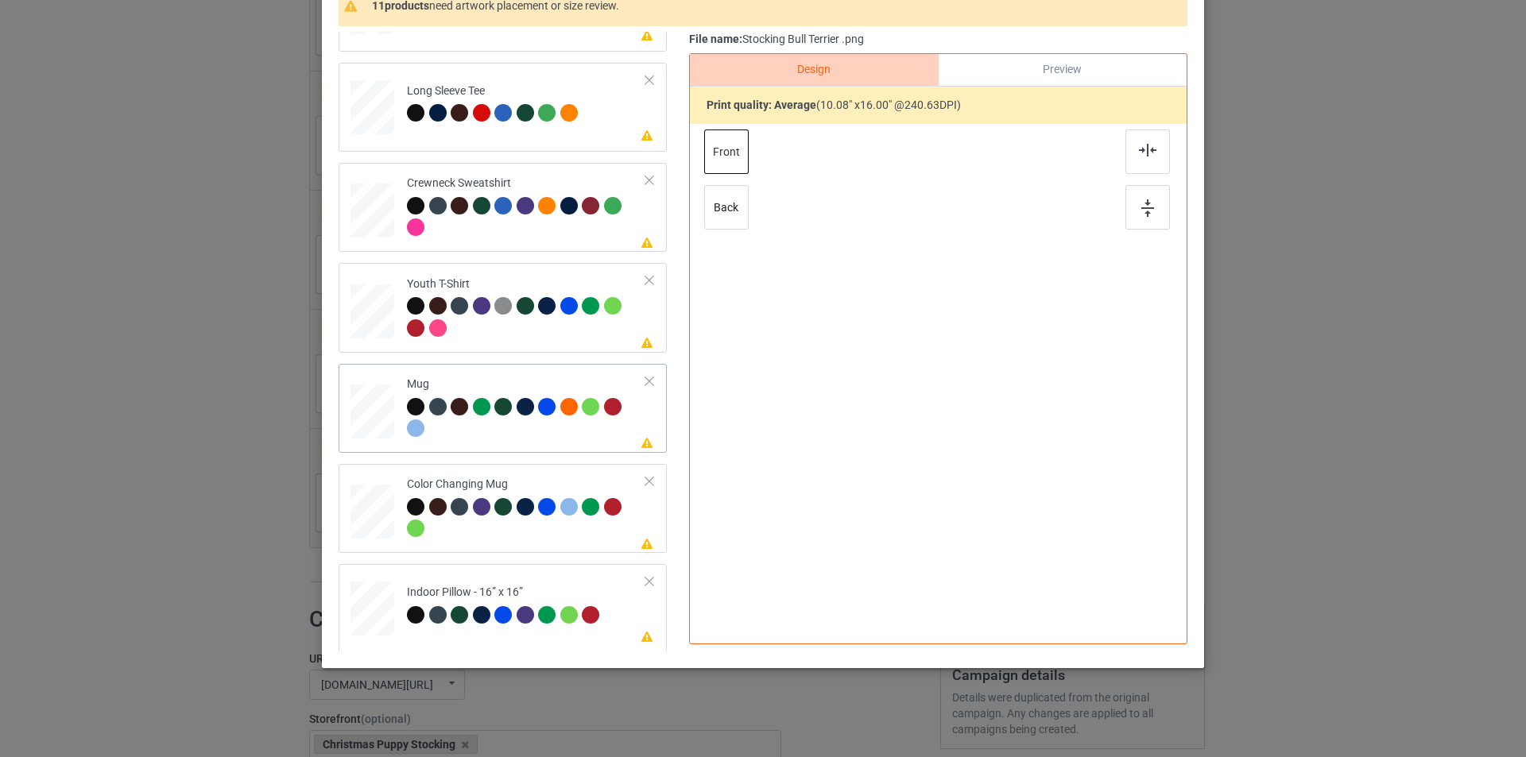
scroll to position [471, 0]
click at [521, 440] on div at bounding box center [526, 419] width 239 height 44
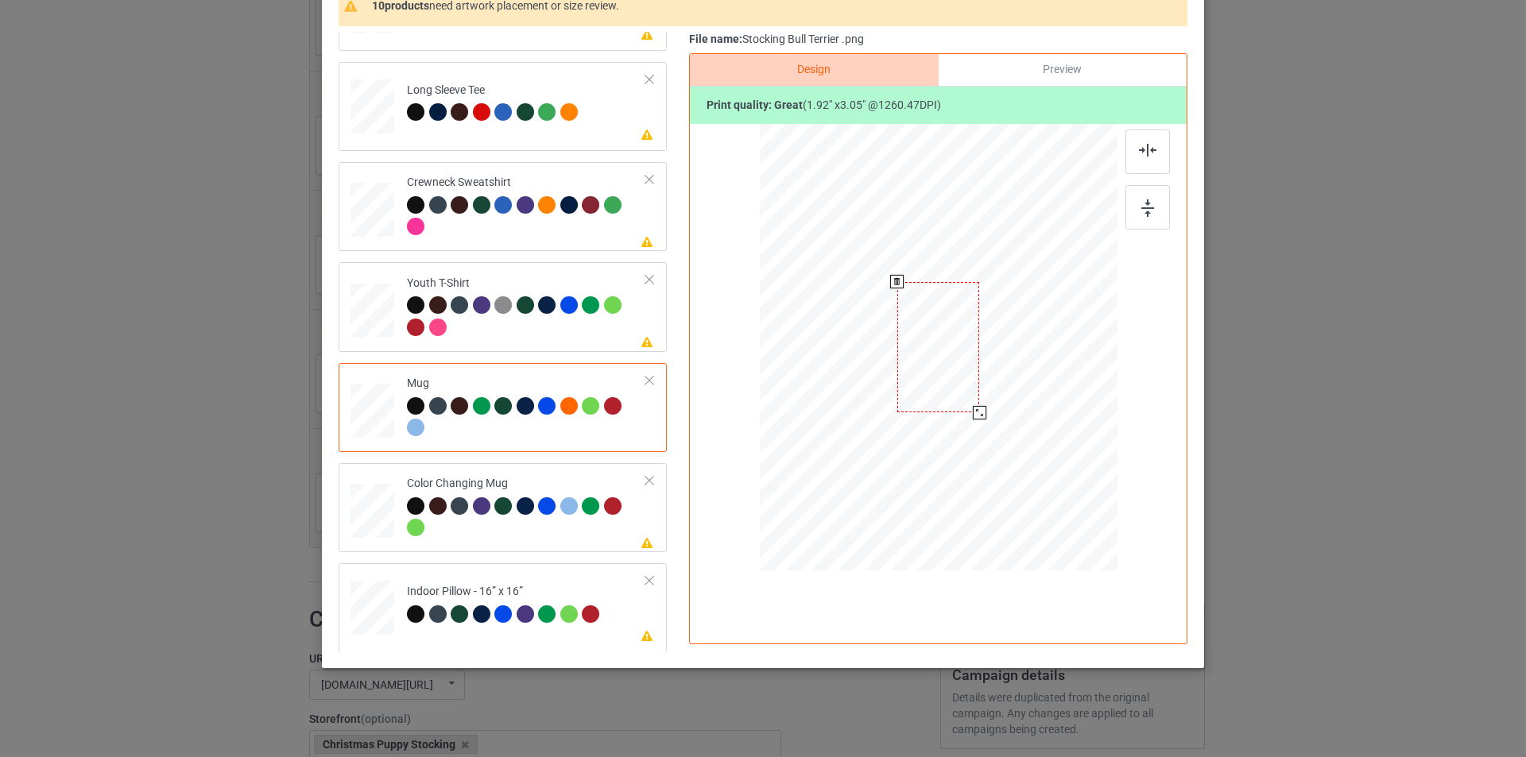
drag, startPoint x: 1040, startPoint y: 517, endPoint x: 1009, endPoint y: 345, distance: 175.1
click at [1009, 345] on div at bounding box center [939, 347] width 358 height 149
drag, startPoint x: 947, startPoint y: 338, endPoint x: 1048, endPoint y: 339, distance: 100.9
click at [1048, 339] on div at bounding box center [1039, 350] width 82 height 130
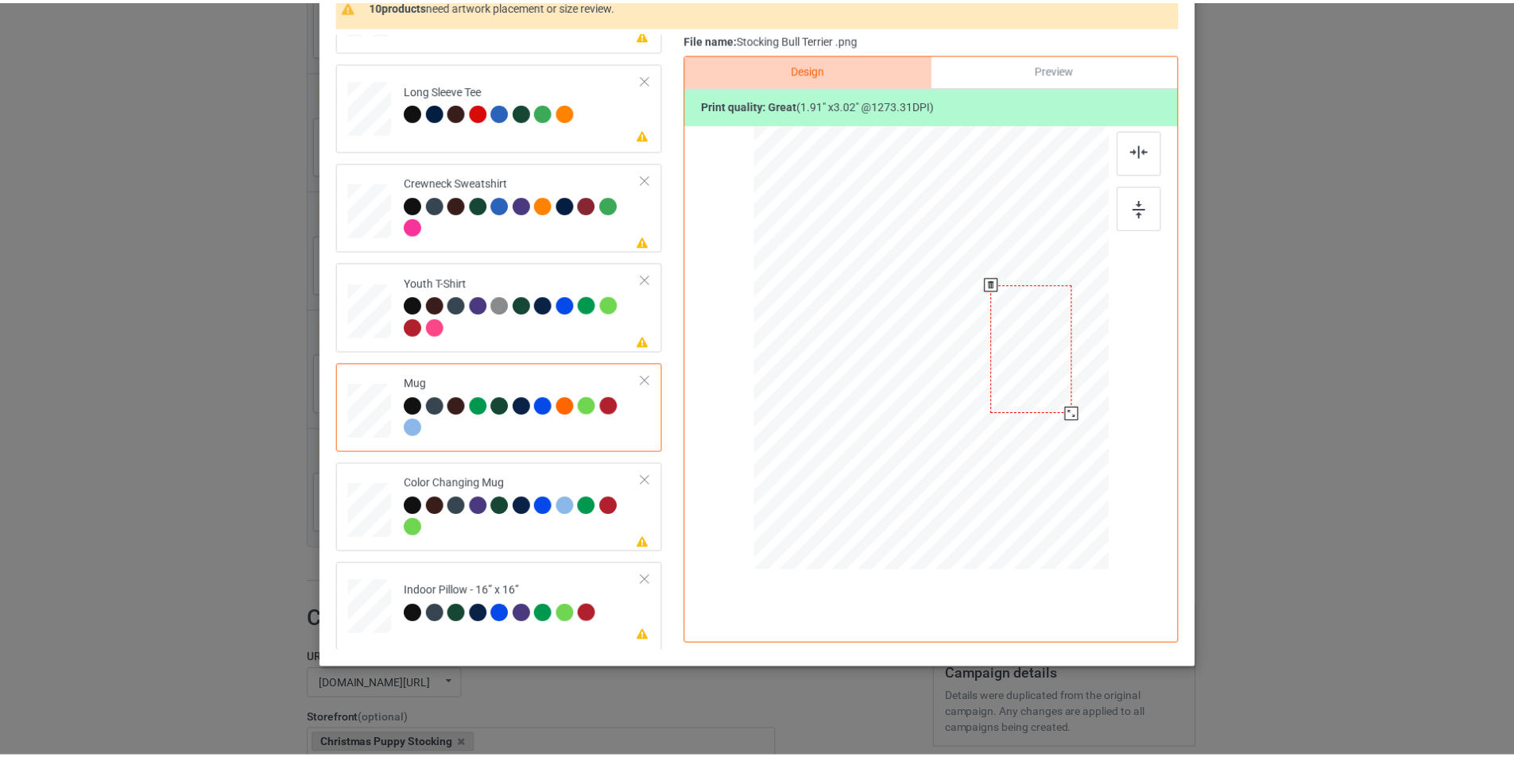
scroll to position [80, 0]
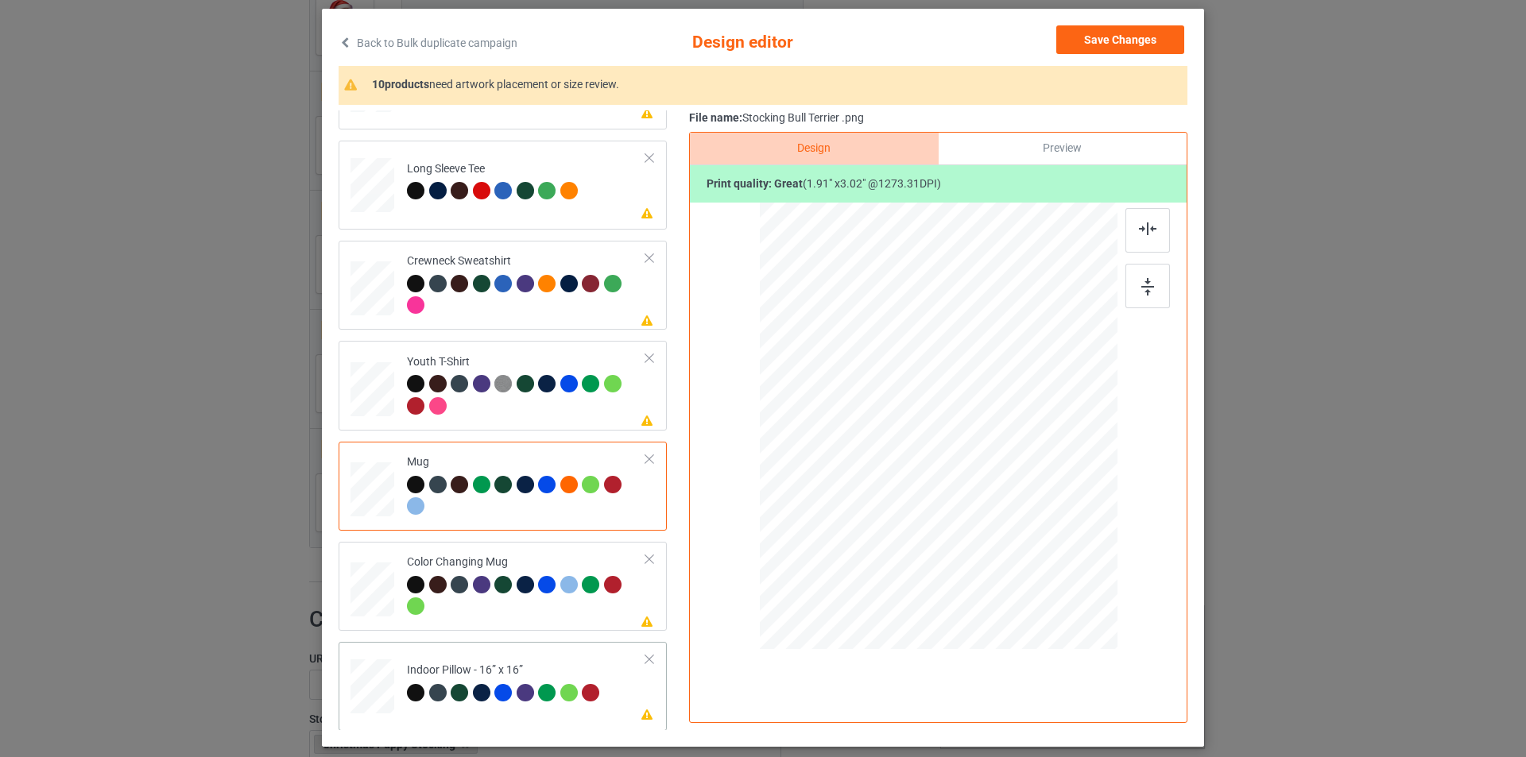
click at [580, 663] on div "Indoor Pillow - 16” x 16”" at bounding box center [505, 681] width 197 height 37
drag, startPoint x: 1037, startPoint y: 602, endPoint x: 1019, endPoint y: 561, distance: 45.2
click at [1019, 561] on div at bounding box center [1022, 559] width 14 height 14
click at [1129, 42] on button "Save Changes" at bounding box center [1120, 39] width 128 height 29
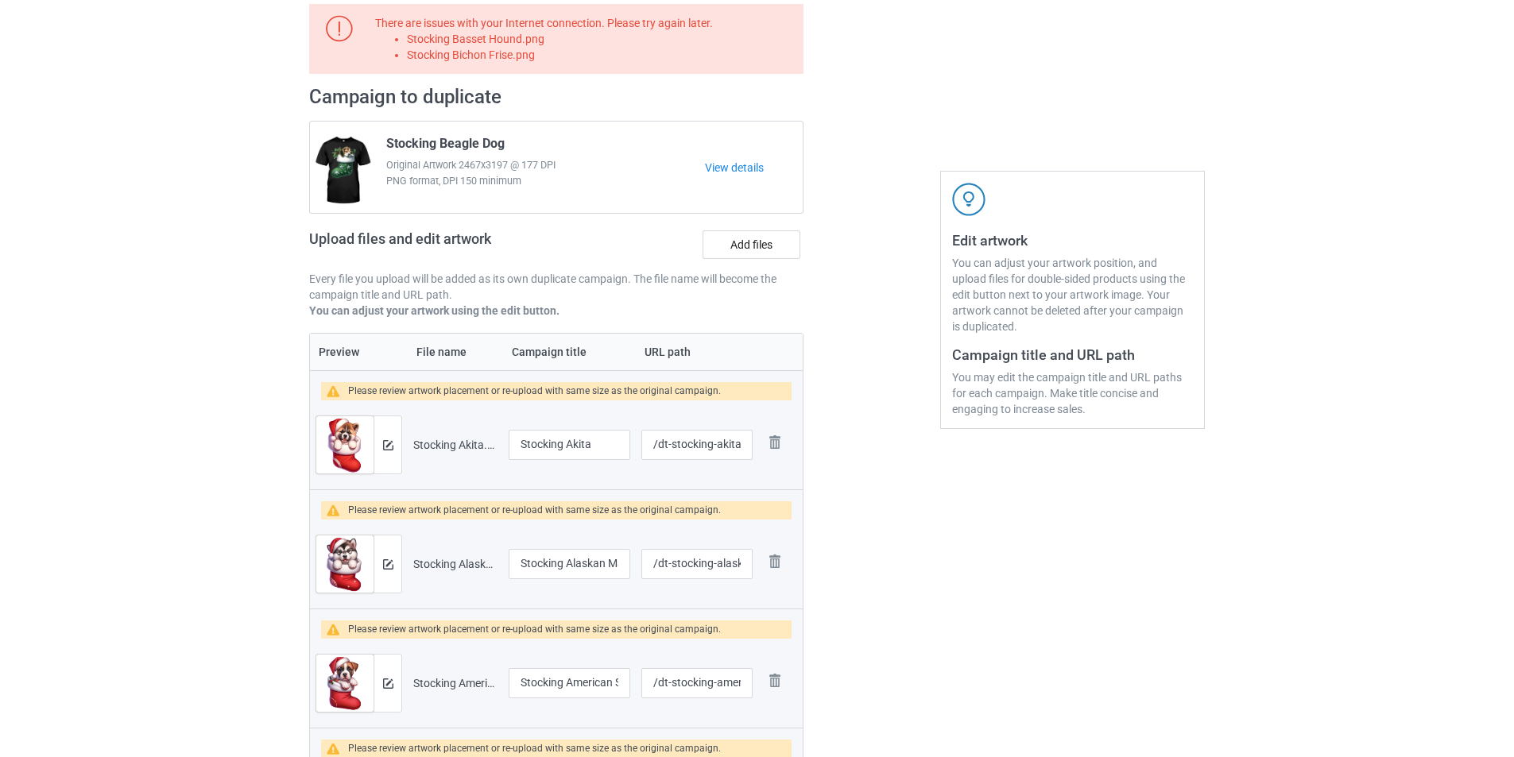
scroll to position [0, 0]
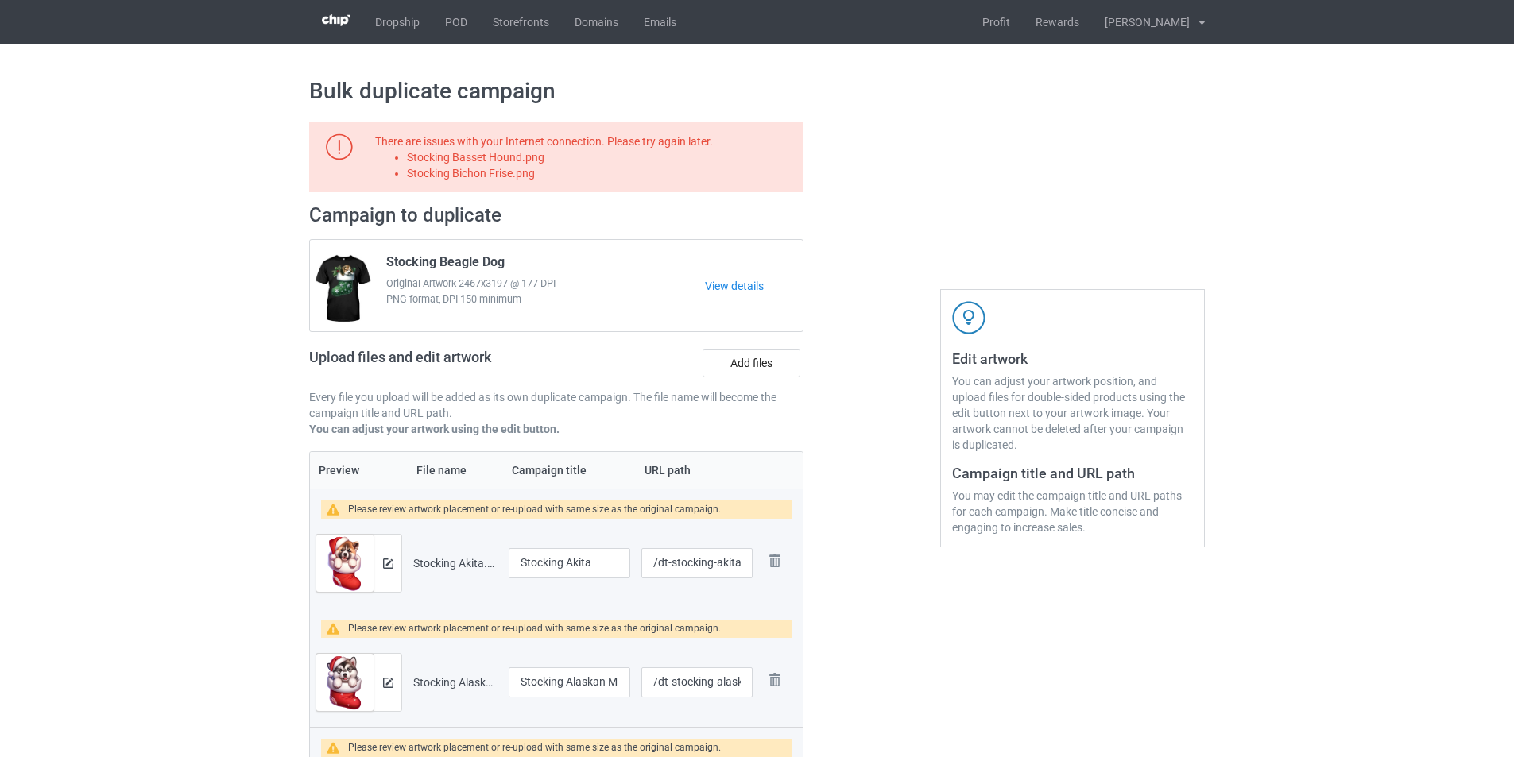
click at [518, 150] on li "Stocking Basset Hound.png" at bounding box center [602, 157] width 391 height 16
click at [506, 163] on li "Stocking Basset Hound.png" at bounding box center [602, 157] width 391 height 16
copy li "Stocking Basset Hound.png"
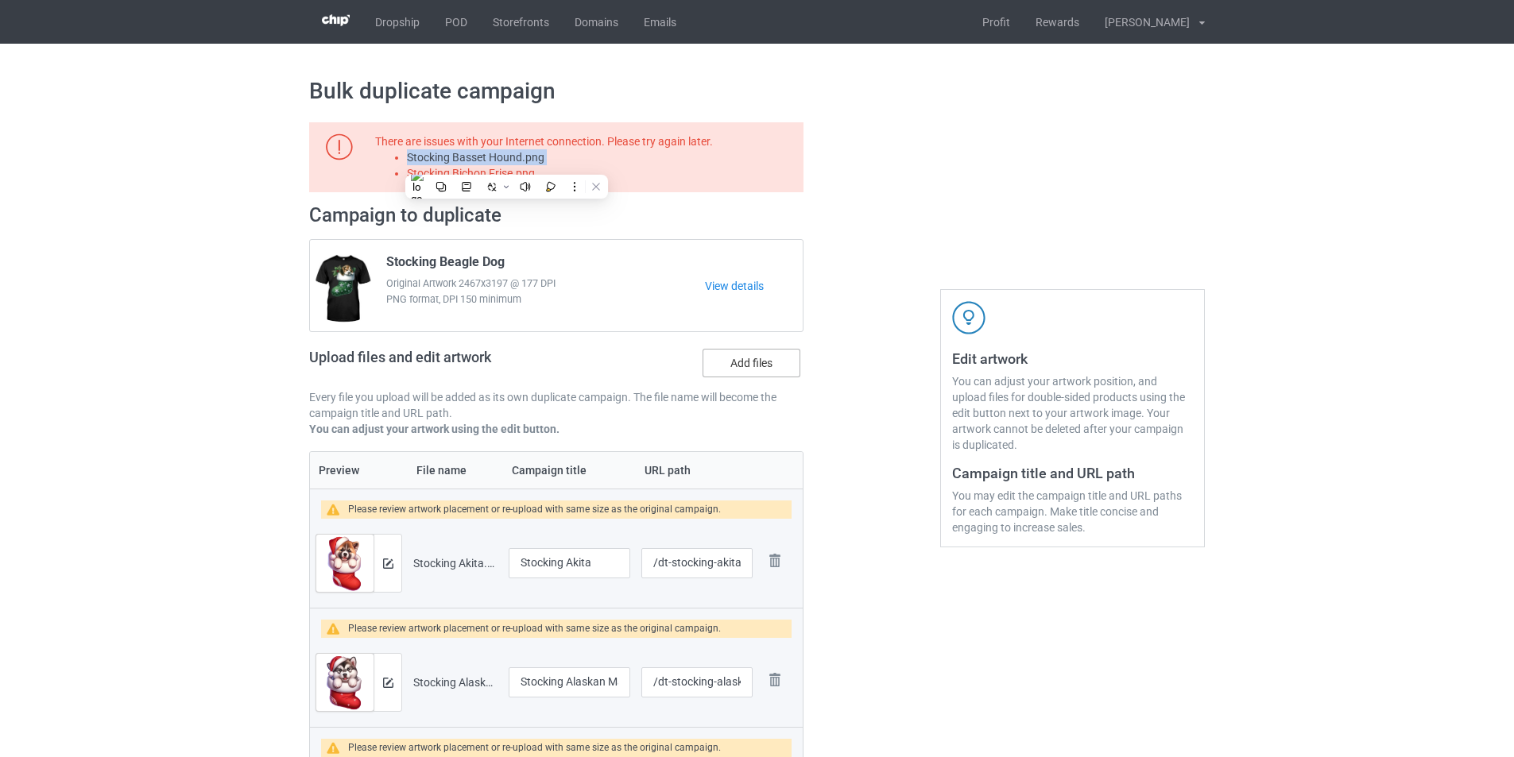
click at [749, 366] on label "Add files" at bounding box center [752, 363] width 98 height 29
click at [0, 0] on input "Add files" at bounding box center [0, 0] width 0 height 0
click at [509, 172] on li "Stocking Bichon Frise.png" at bounding box center [602, 173] width 391 height 16
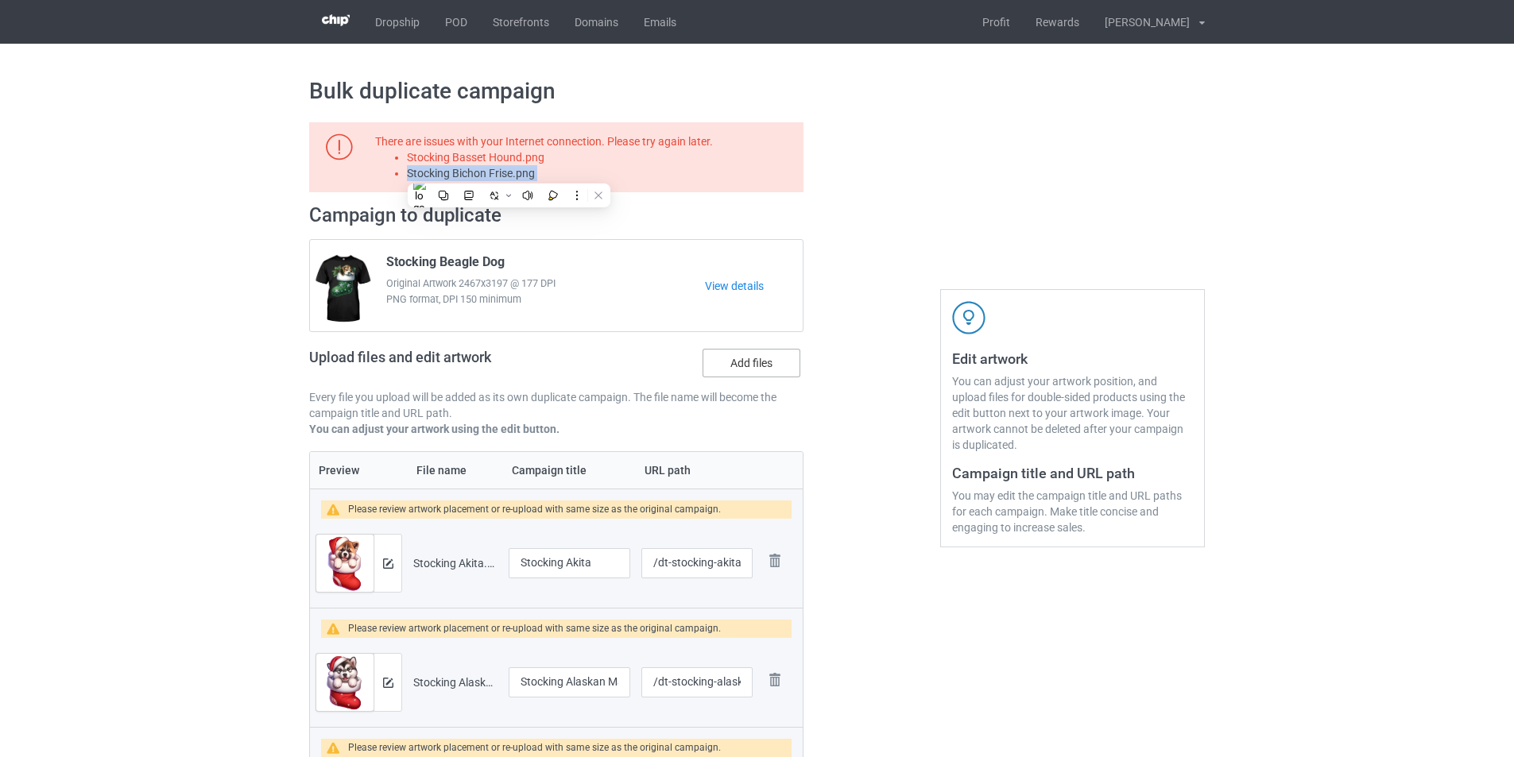
copy li "Stocking Bichon Frise.png"
click at [743, 363] on label "Add files" at bounding box center [752, 363] width 98 height 29
click at [0, 0] on input "Add files" at bounding box center [0, 0] width 0 height 0
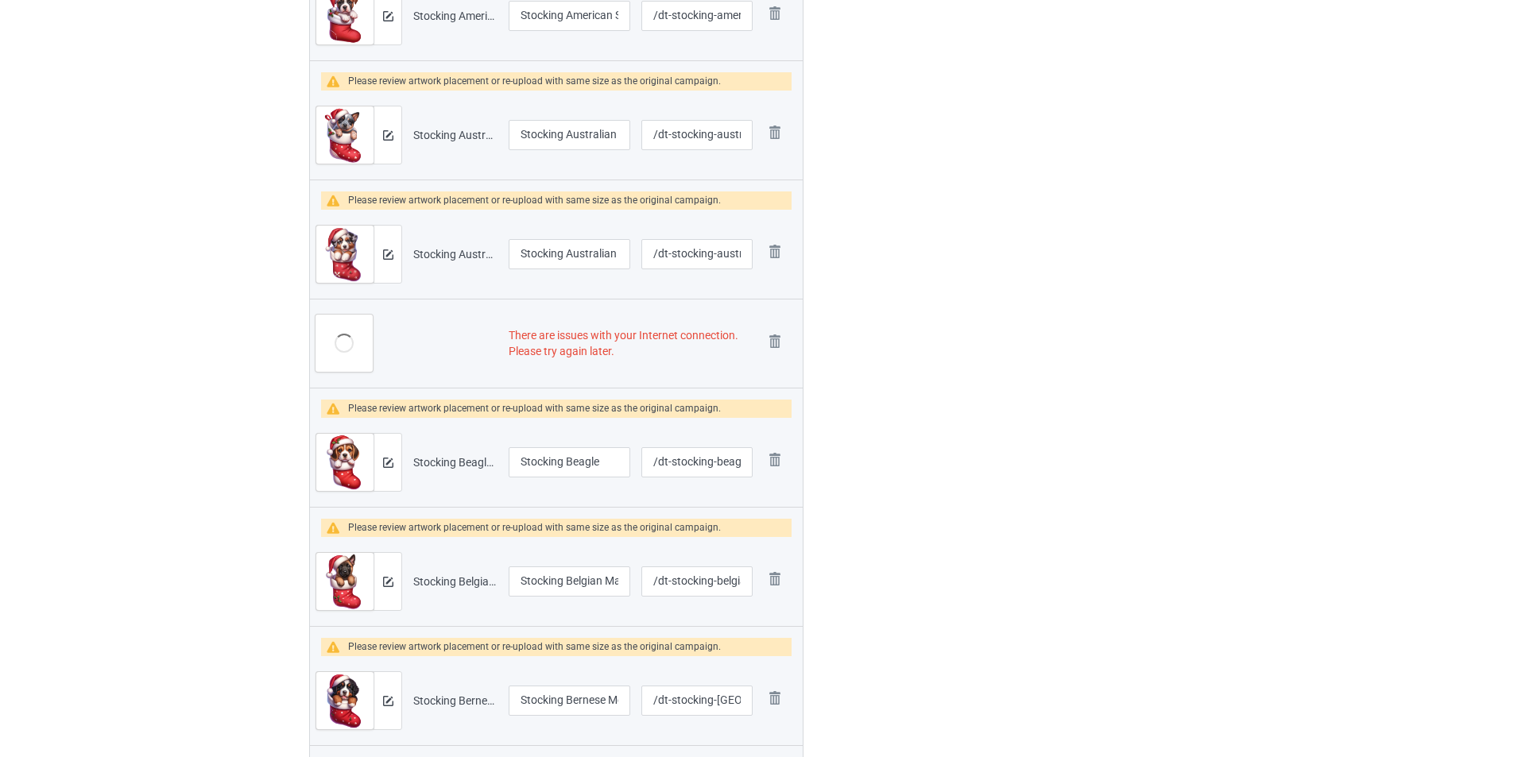
scroll to position [795, 0]
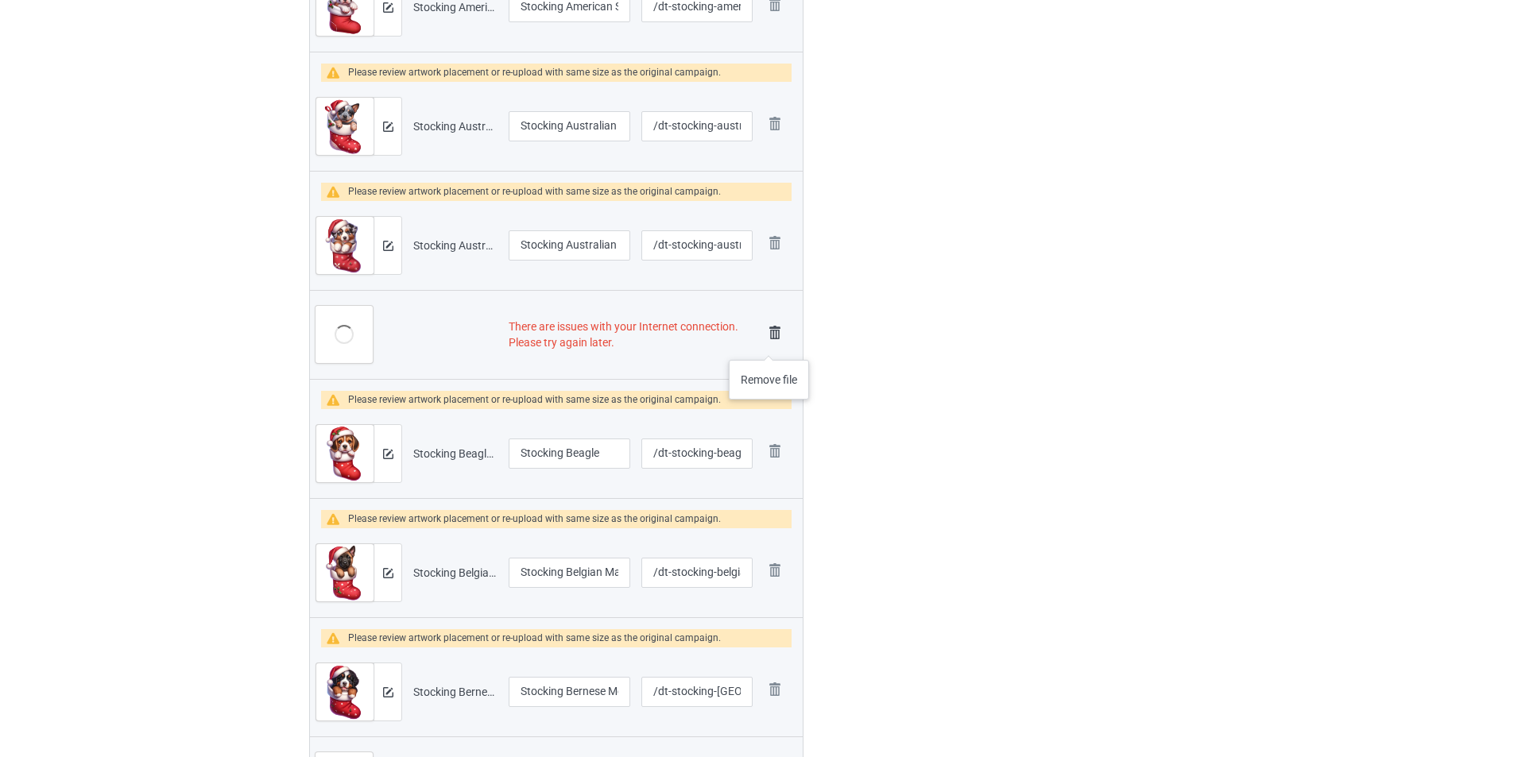
click at [772, 342] on img at bounding box center [775, 333] width 22 height 22
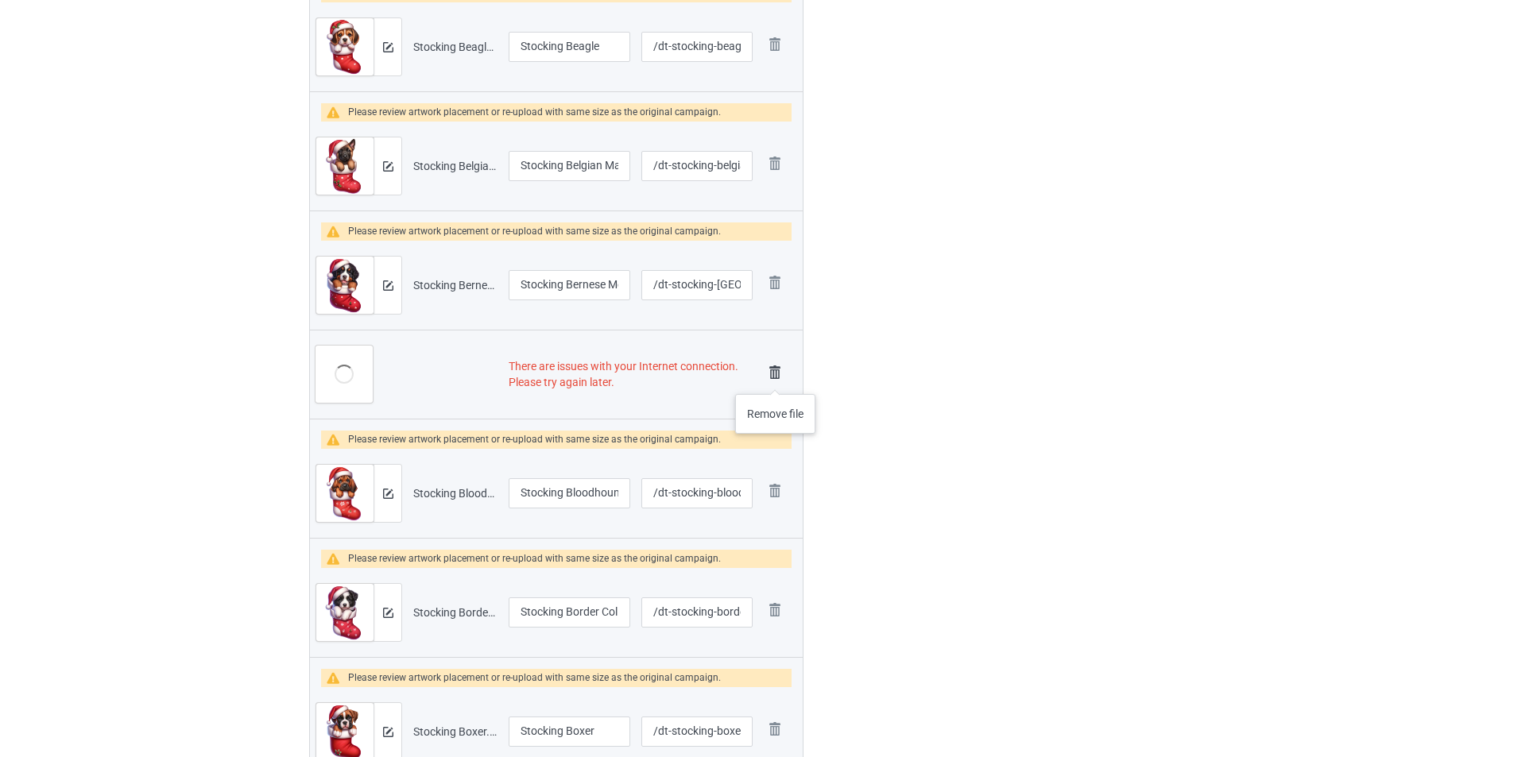
click at [776, 378] on img at bounding box center [775, 373] width 22 height 22
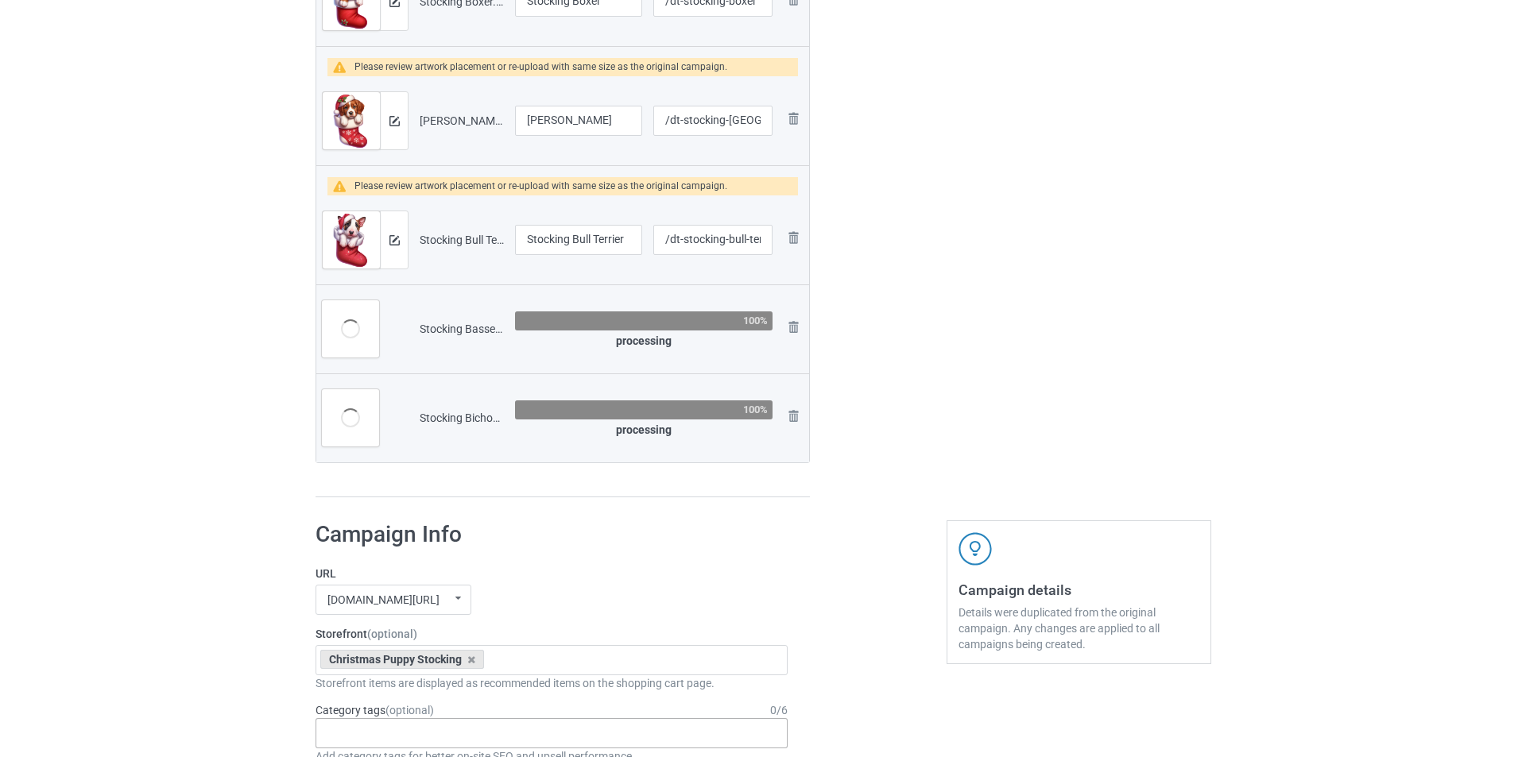
scroll to position [1826, 0]
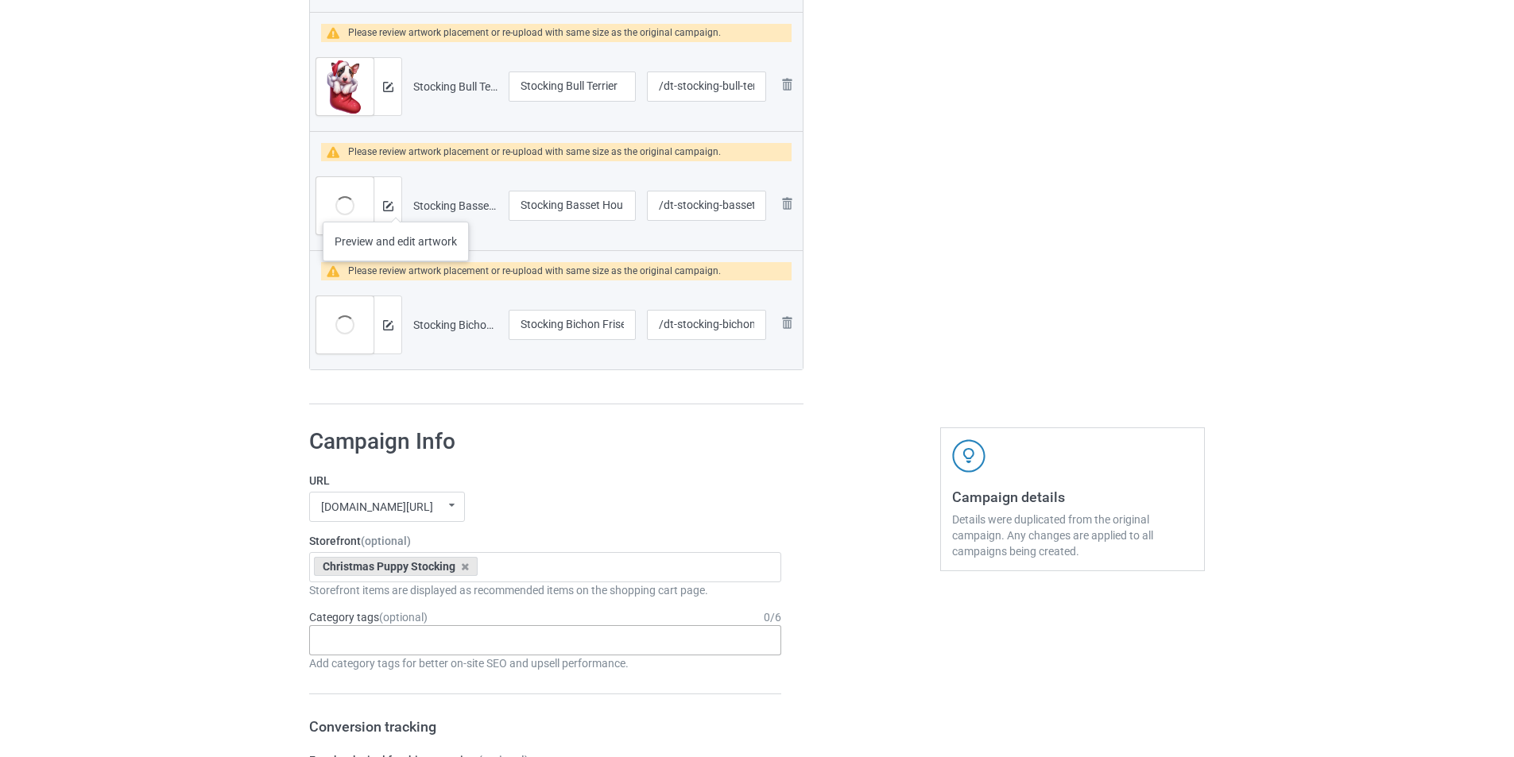
click at [396, 206] on div at bounding box center [388, 205] width 28 height 57
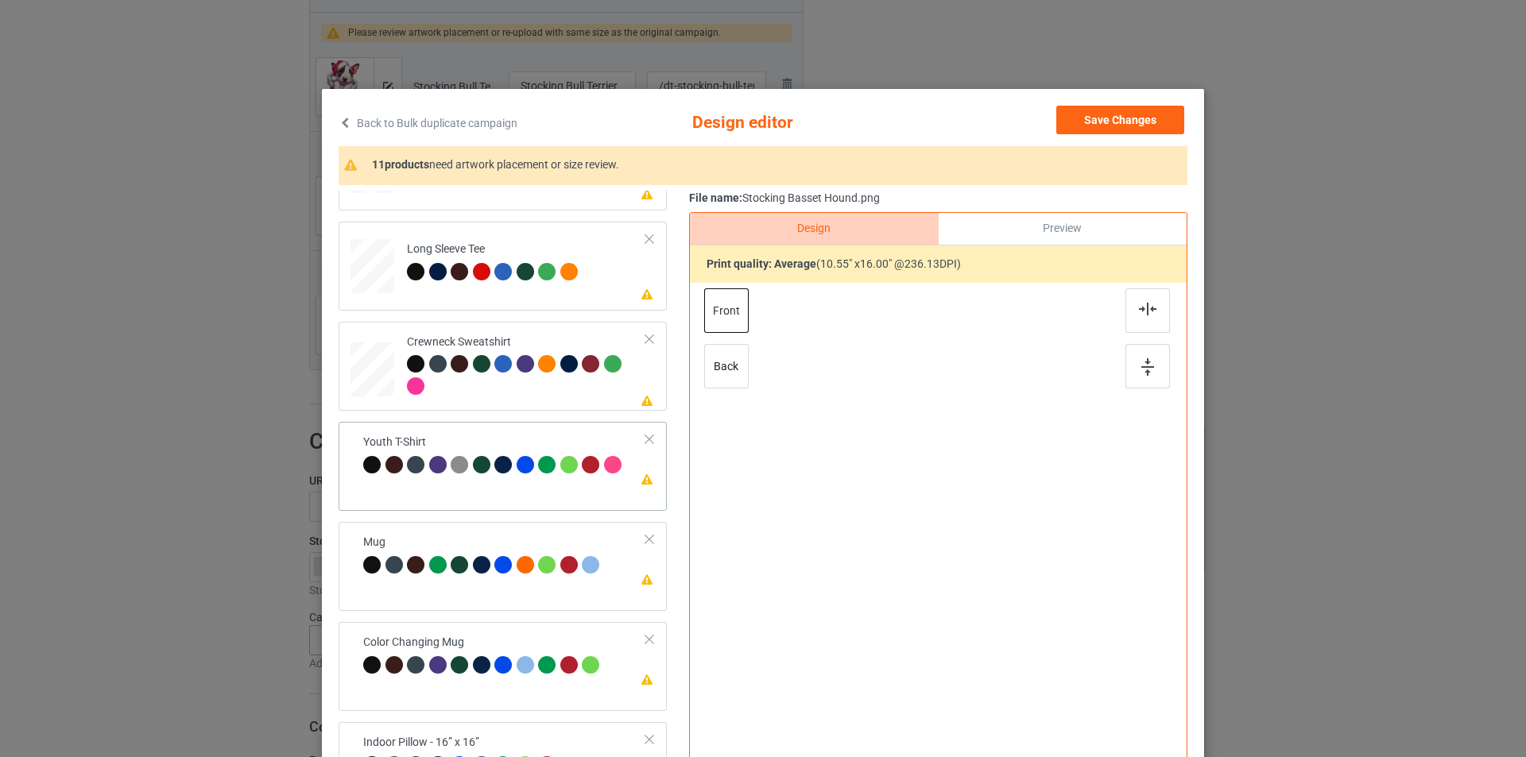
scroll to position [471, 0]
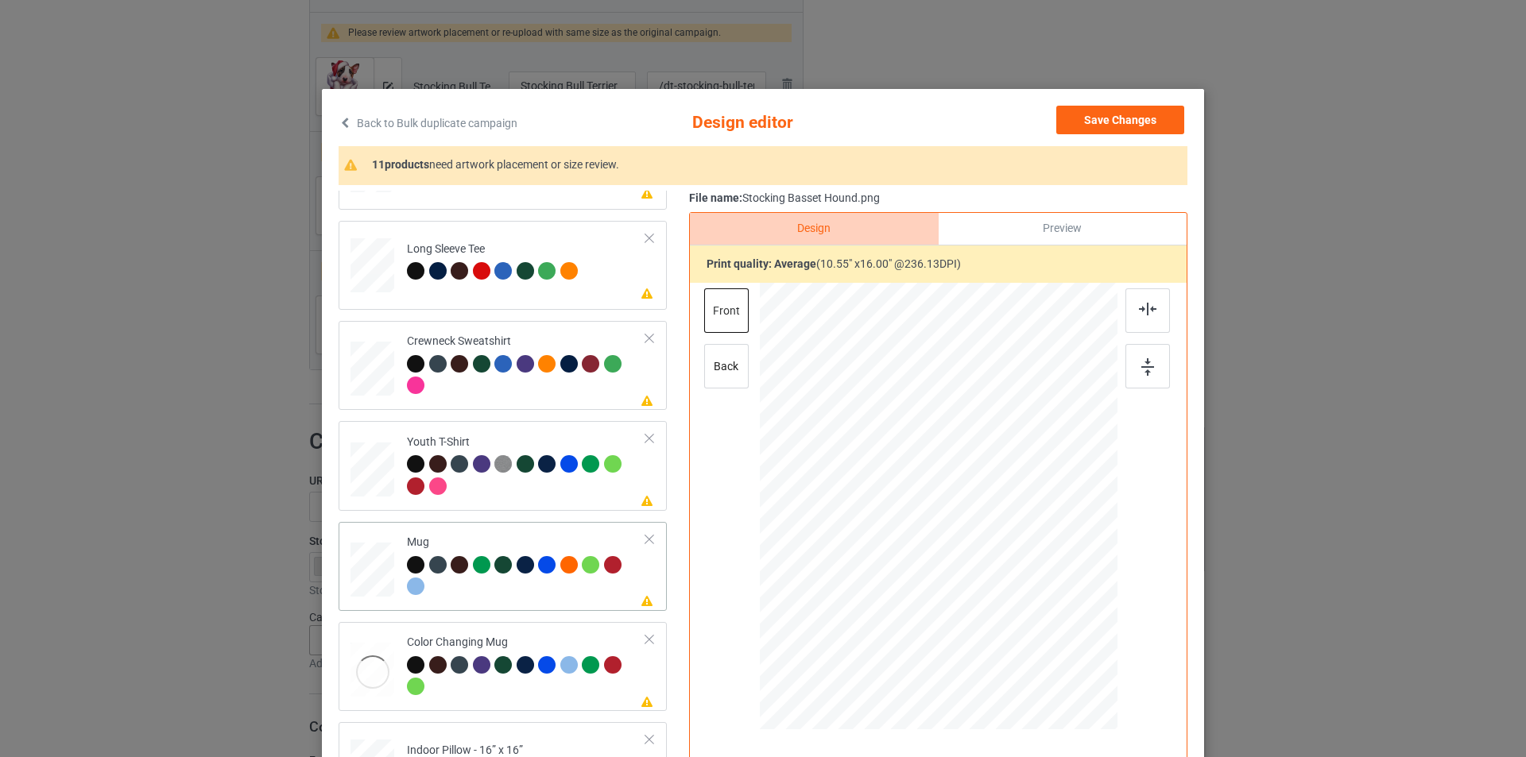
click at [495, 523] on div "Please review artwork placement Mug" at bounding box center [503, 566] width 328 height 89
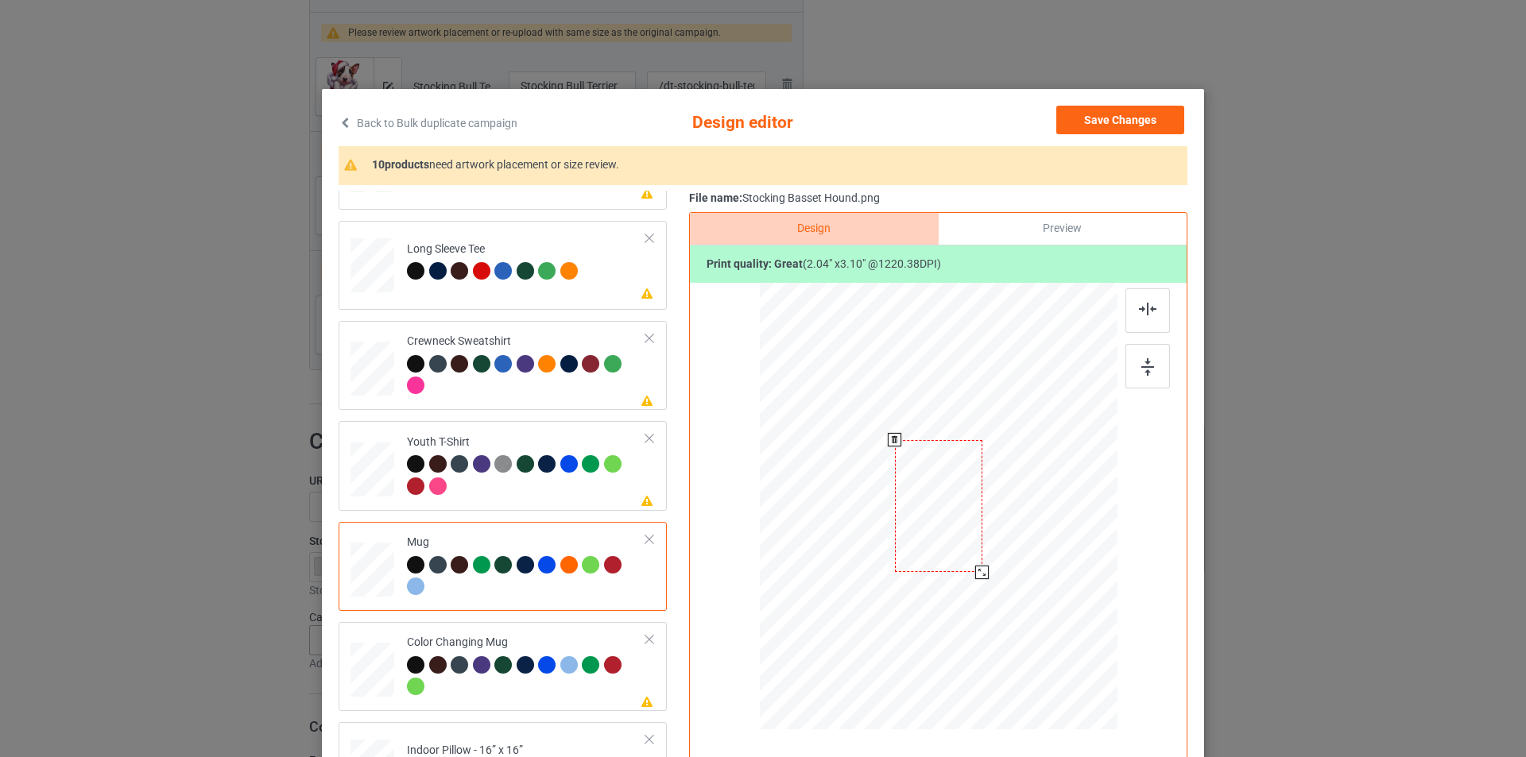
drag, startPoint x: 1040, startPoint y: 667, endPoint x: 1000, endPoint y: 548, distance: 125.7
click at [1000, 548] on div at bounding box center [939, 506] width 358 height 149
drag, startPoint x: 1041, startPoint y: 519, endPoint x: 1059, endPoint y: 521, distance: 17.6
click at [1059, 521] on div at bounding box center [1039, 506] width 87 height 133
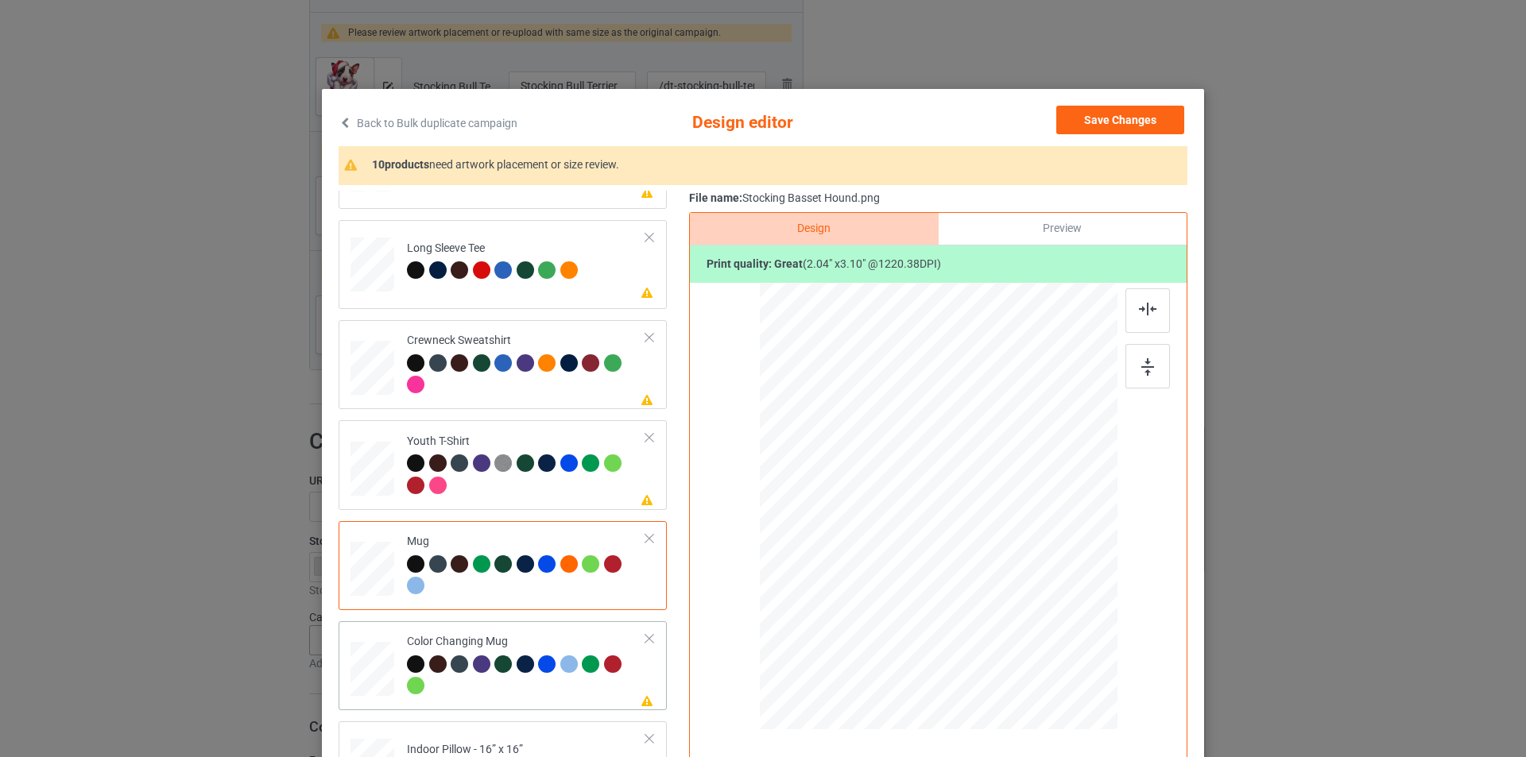
click at [518, 685] on div at bounding box center [526, 678] width 239 height 44
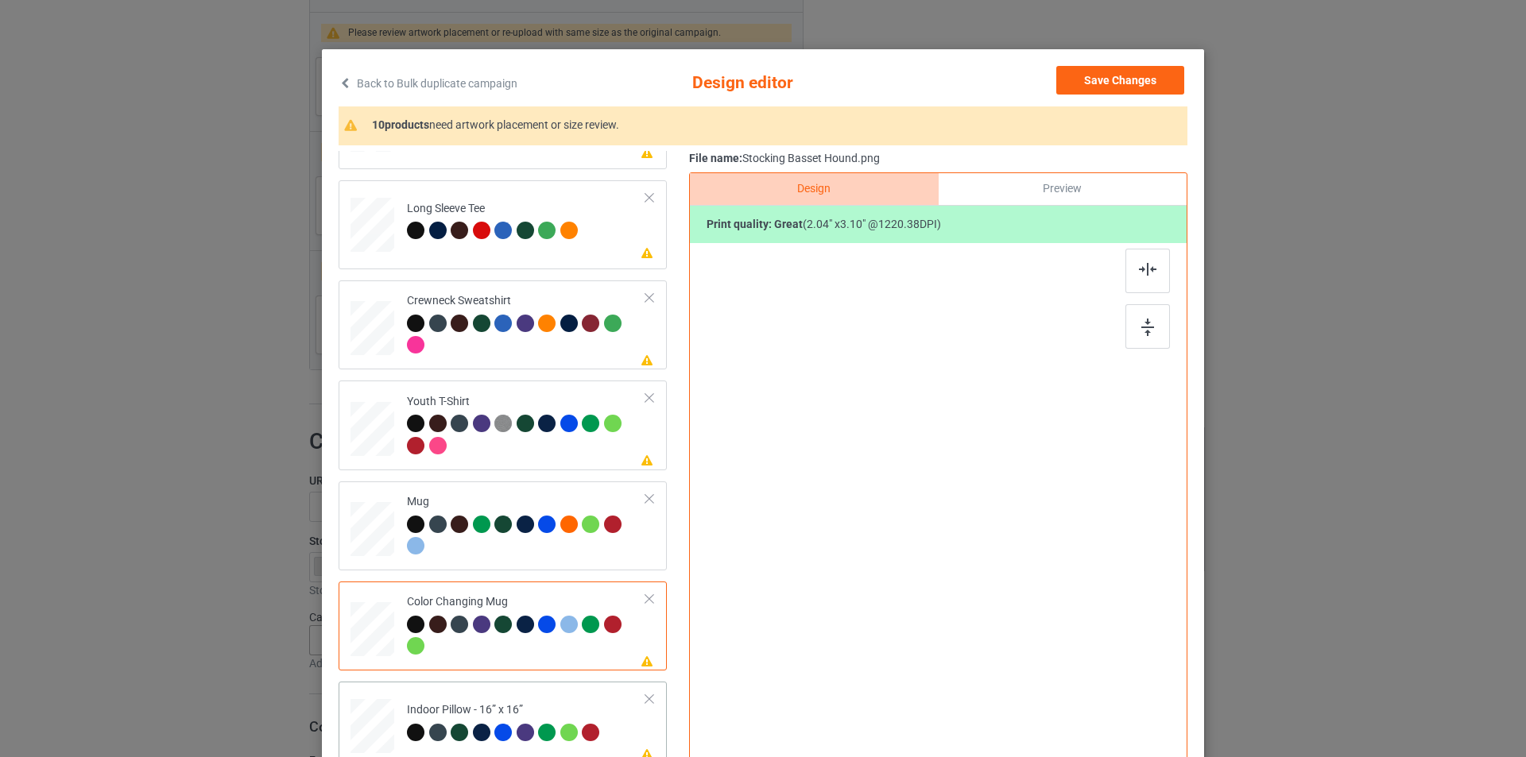
scroll to position [79, 0]
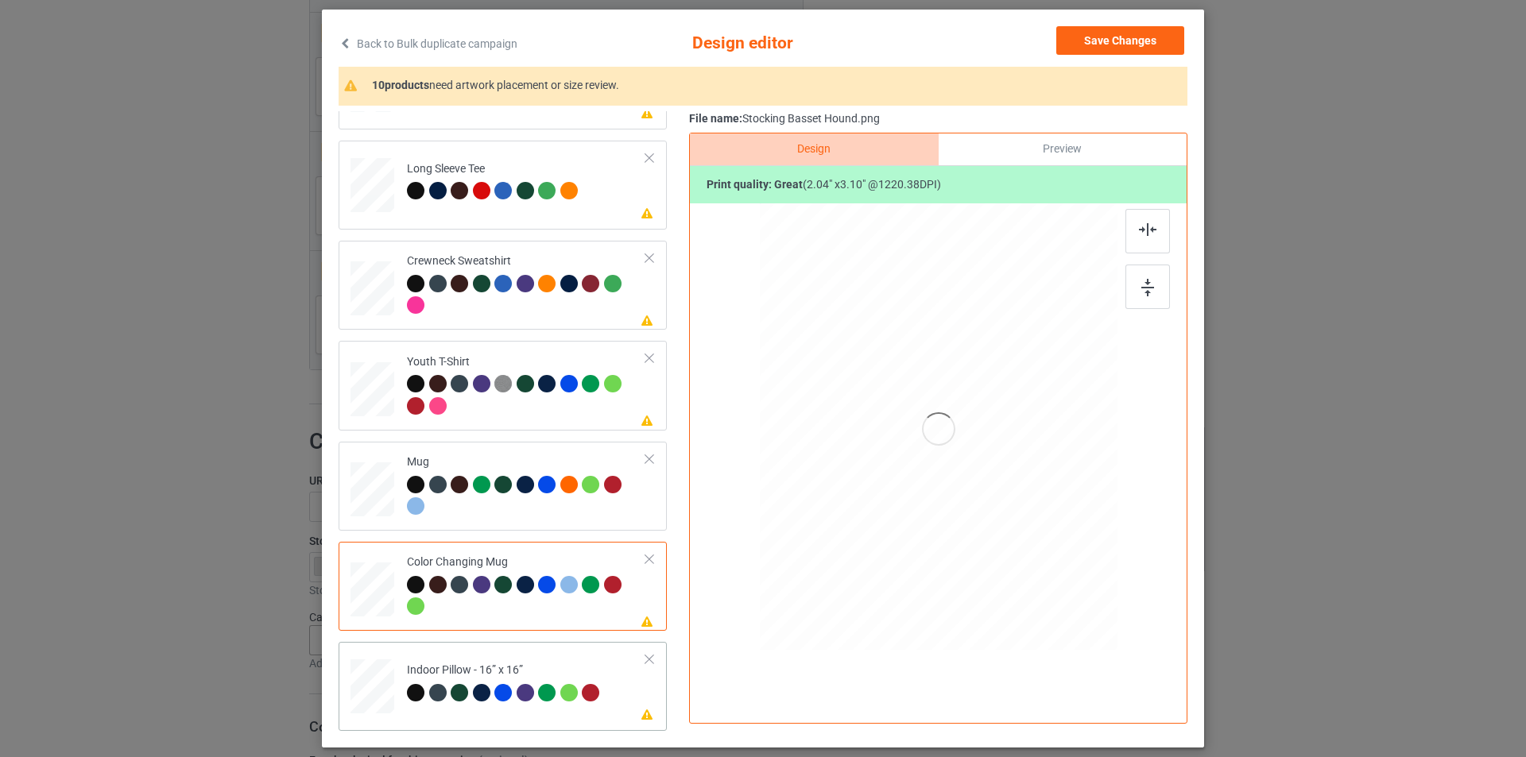
click at [571, 661] on td "Please review artwork placement Indoor Pillow - 16” x 16”" at bounding box center [526, 684] width 257 height 70
drag, startPoint x: 1042, startPoint y: 591, endPoint x: 1031, endPoint y: 546, distance: 46.6
click at [1031, 546] on div at bounding box center [939, 427] width 358 height 357
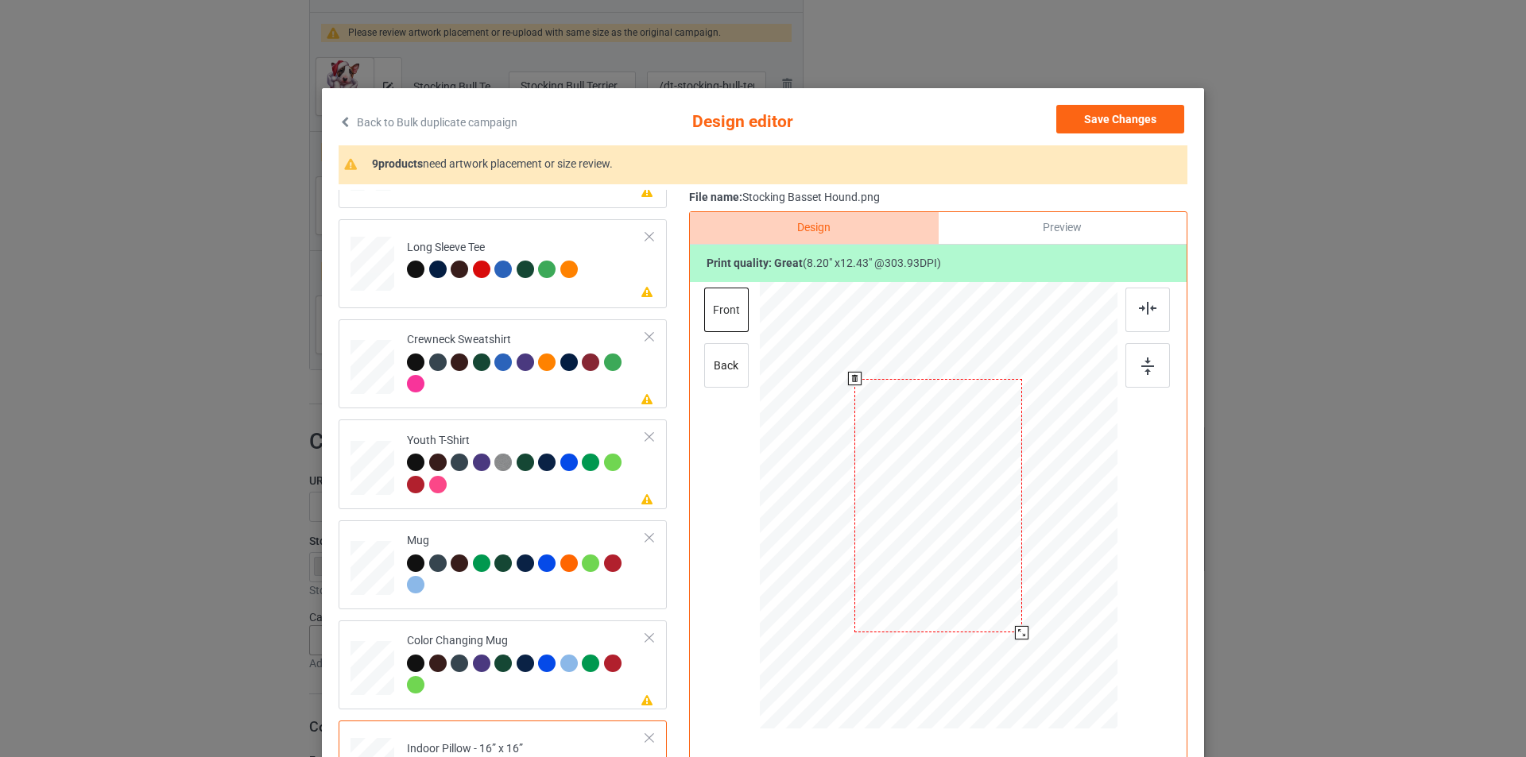
scroll to position [0, 0]
click at [1125, 117] on button "Save Changes" at bounding box center [1120, 120] width 128 height 29
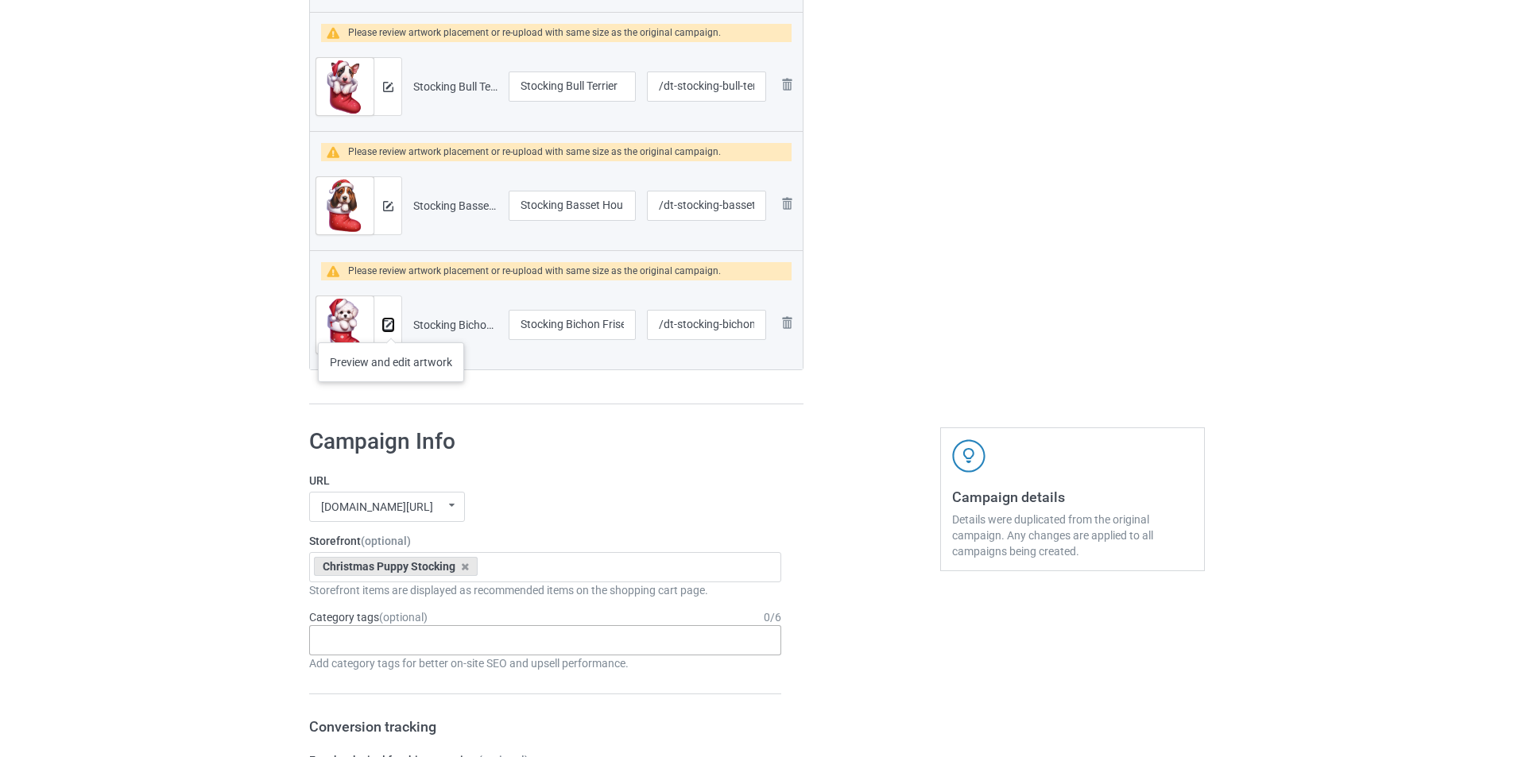
click at [391, 327] on img at bounding box center [388, 325] width 10 height 10
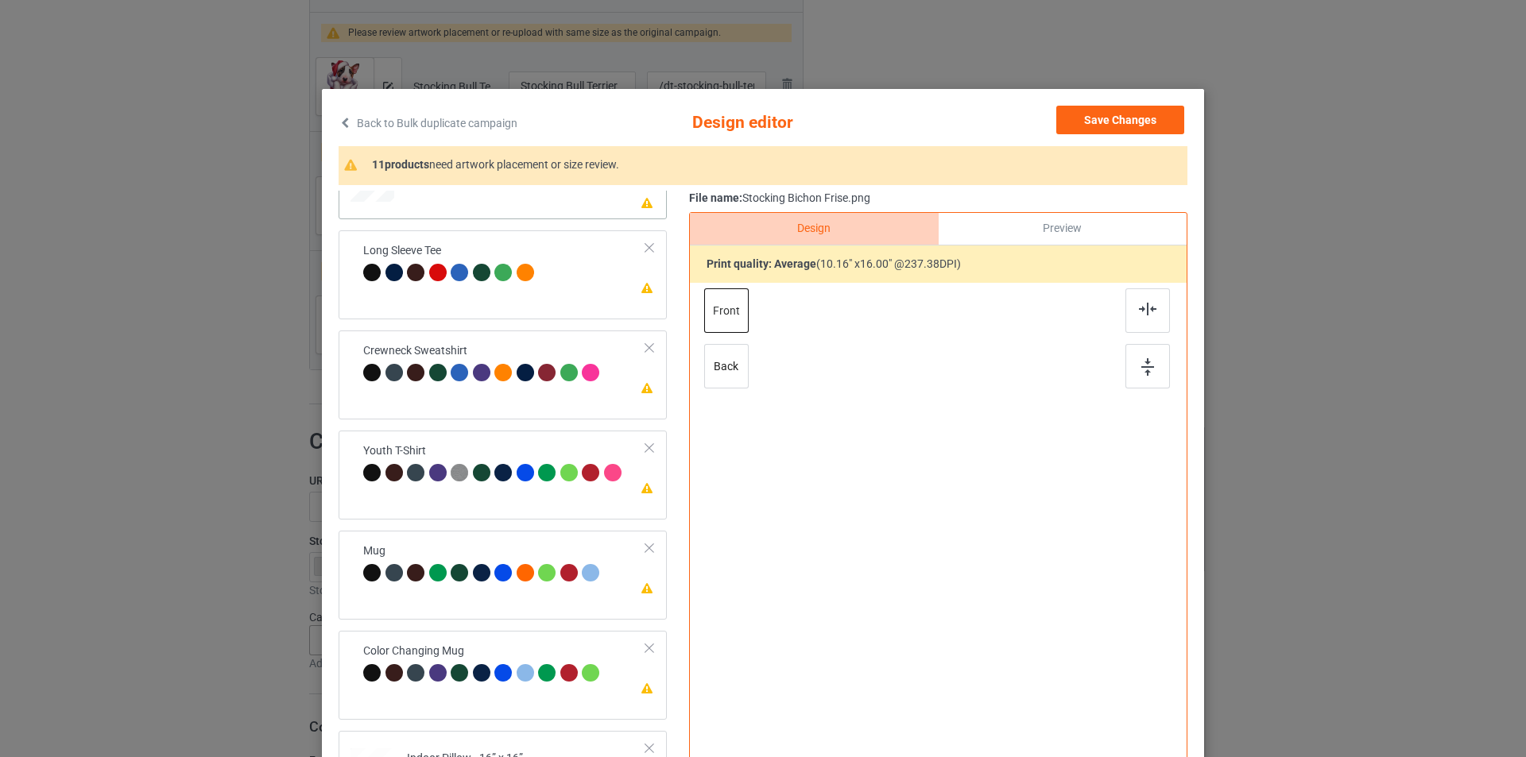
scroll to position [471, 0]
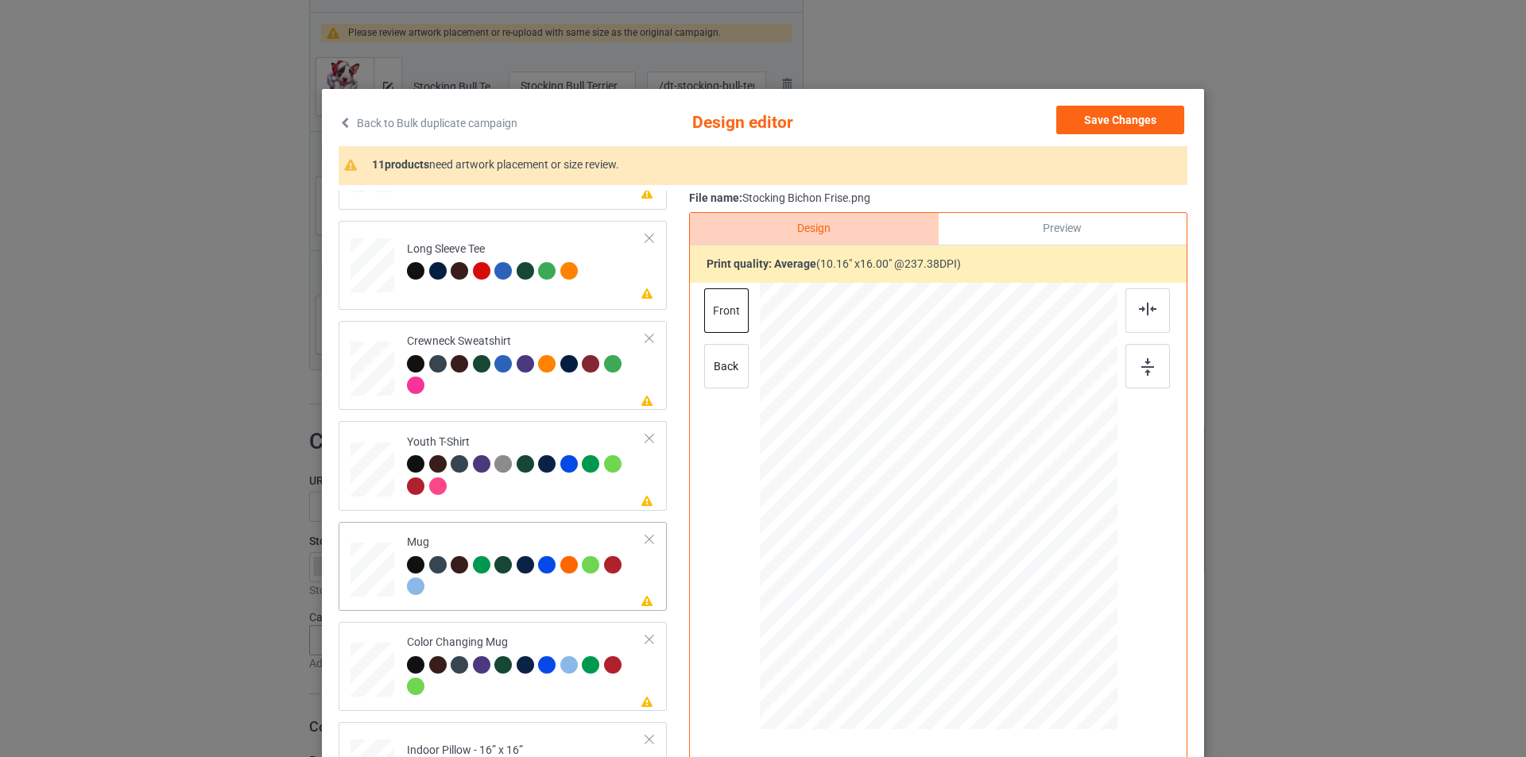
click at [455, 589] on div at bounding box center [526, 578] width 239 height 44
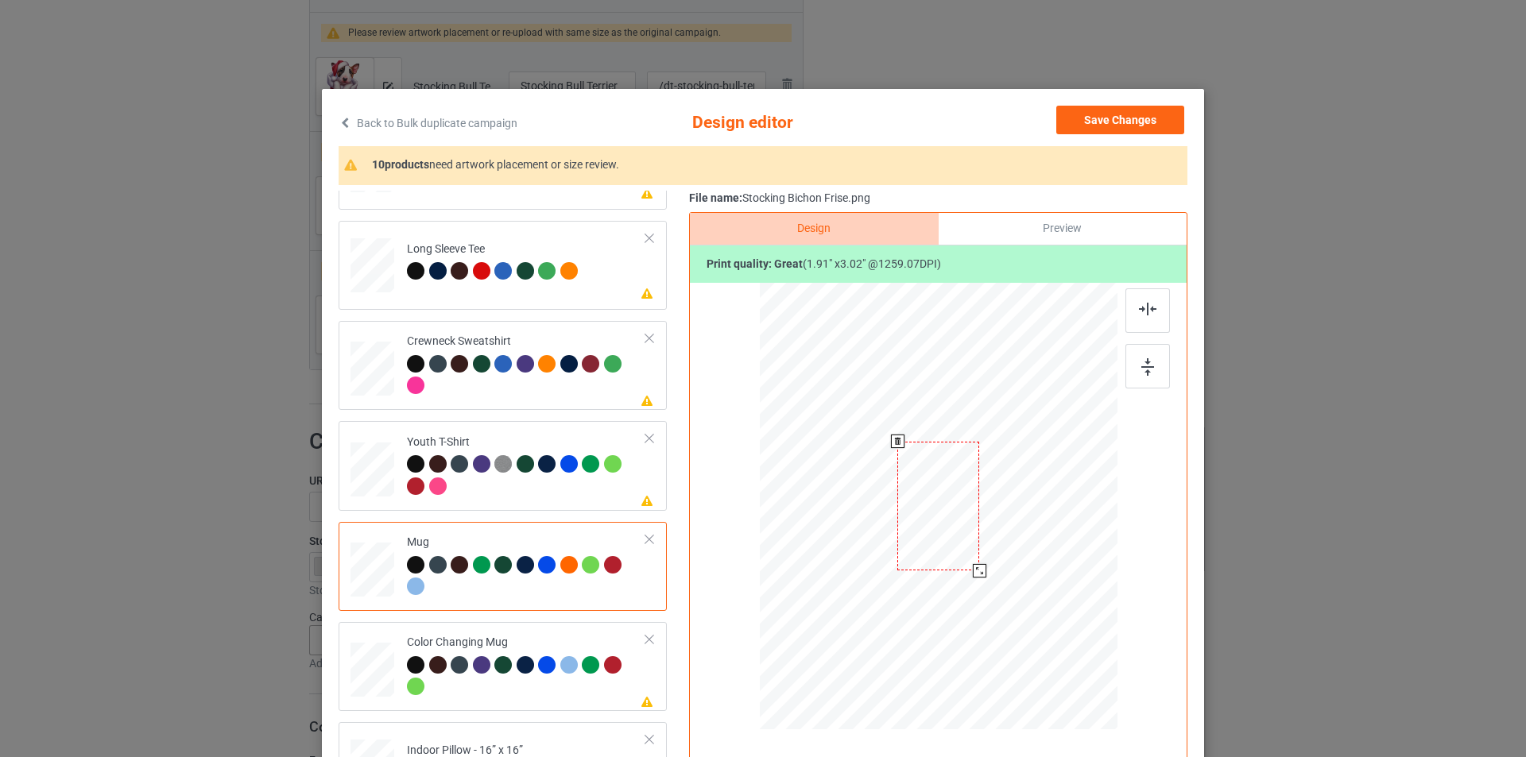
drag, startPoint x: 1037, startPoint y: 677, endPoint x: 996, endPoint y: 550, distance: 133.7
click at [996, 550] on div at bounding box center [939, 506] width 358 height 149
drag, startPoint x: 1038, startPoint y: 510, endPoint x: 1049, endPoint y: 514, distance: 11.8
click at [1049, 514] on div at bounding box center [1038, 505] width 82 height 129
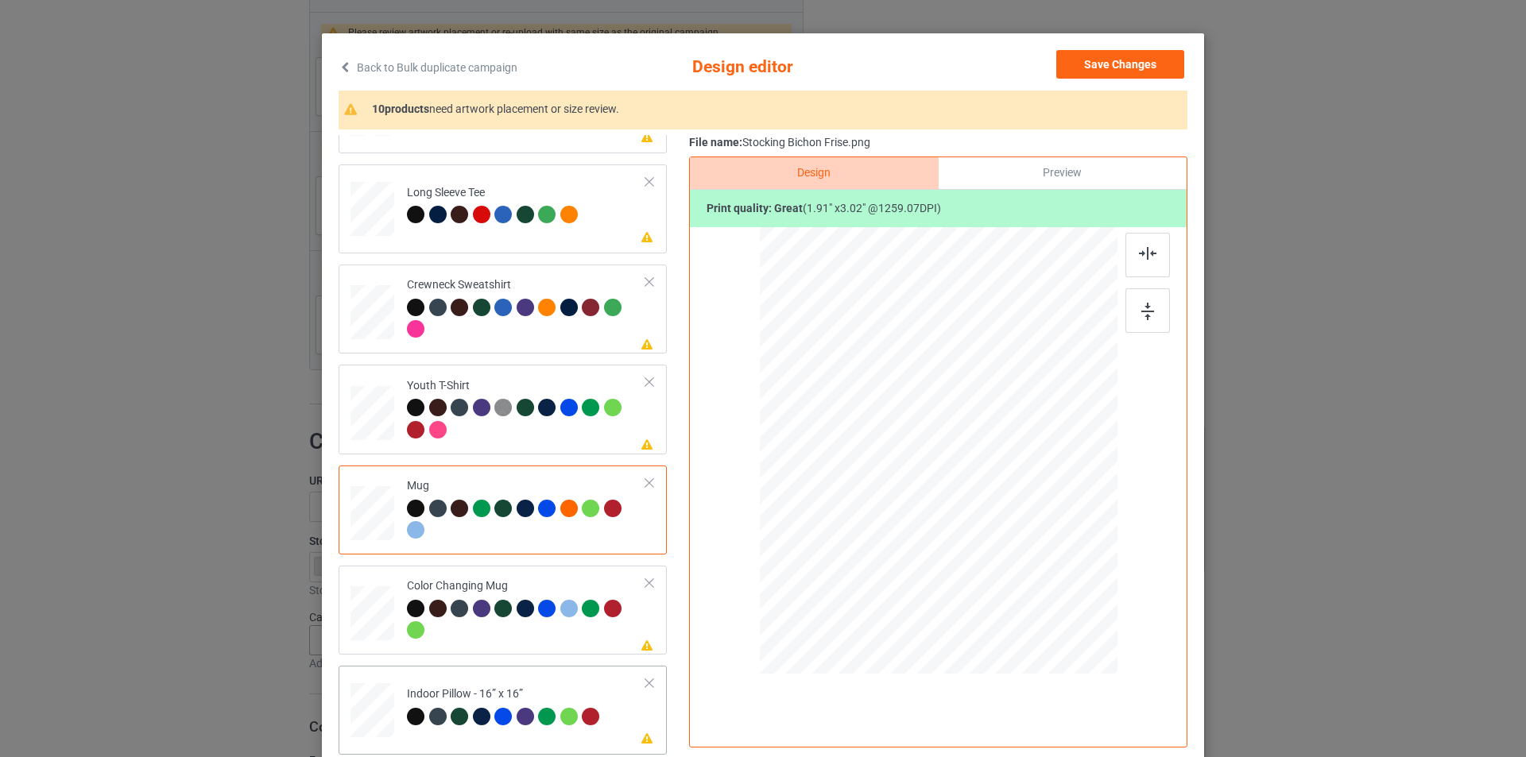
scroll to position [79, 0]
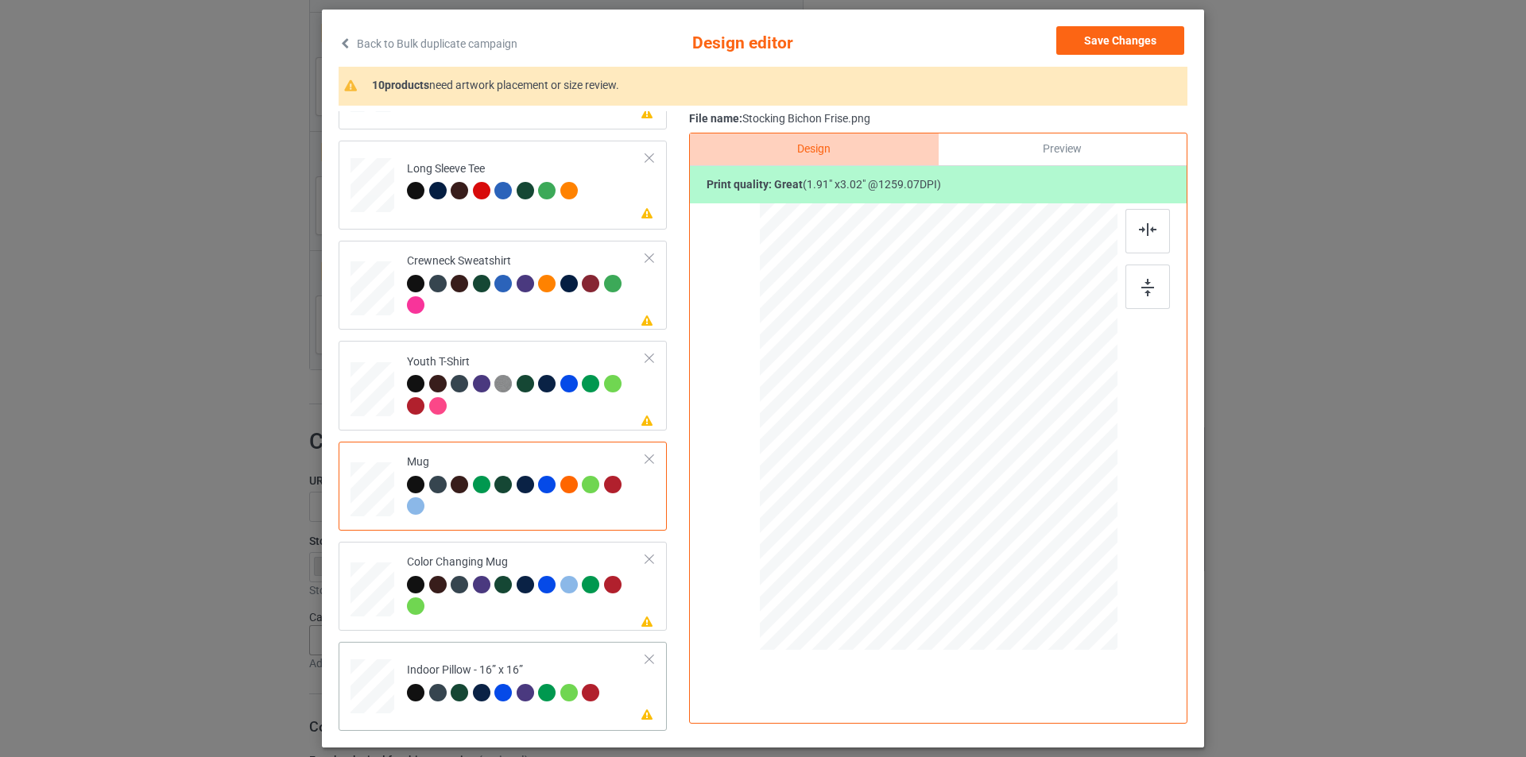
click at [559, 666] on div "Indoor Pillow - 16” x 16”" at bounding box center [505, 681] width 197 height 37
drag, startPoint x: 1040, startPoint y: 597, endPoint x: 1028, endPoint y: 552, distance: 46.8
click at [1028, 552] on div at bounding box center [939, 427] width 358 height 357
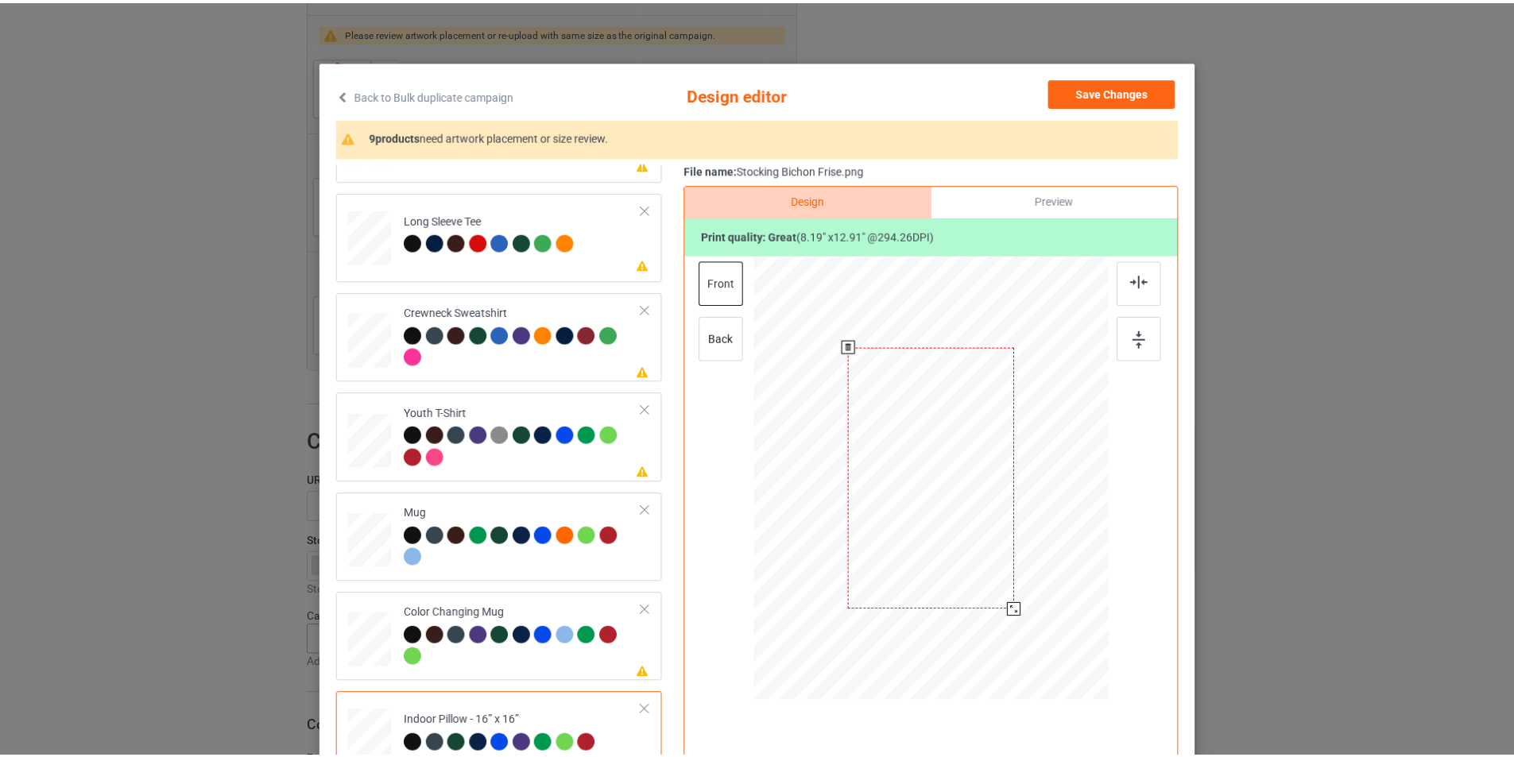
scroll to position [0, 0]
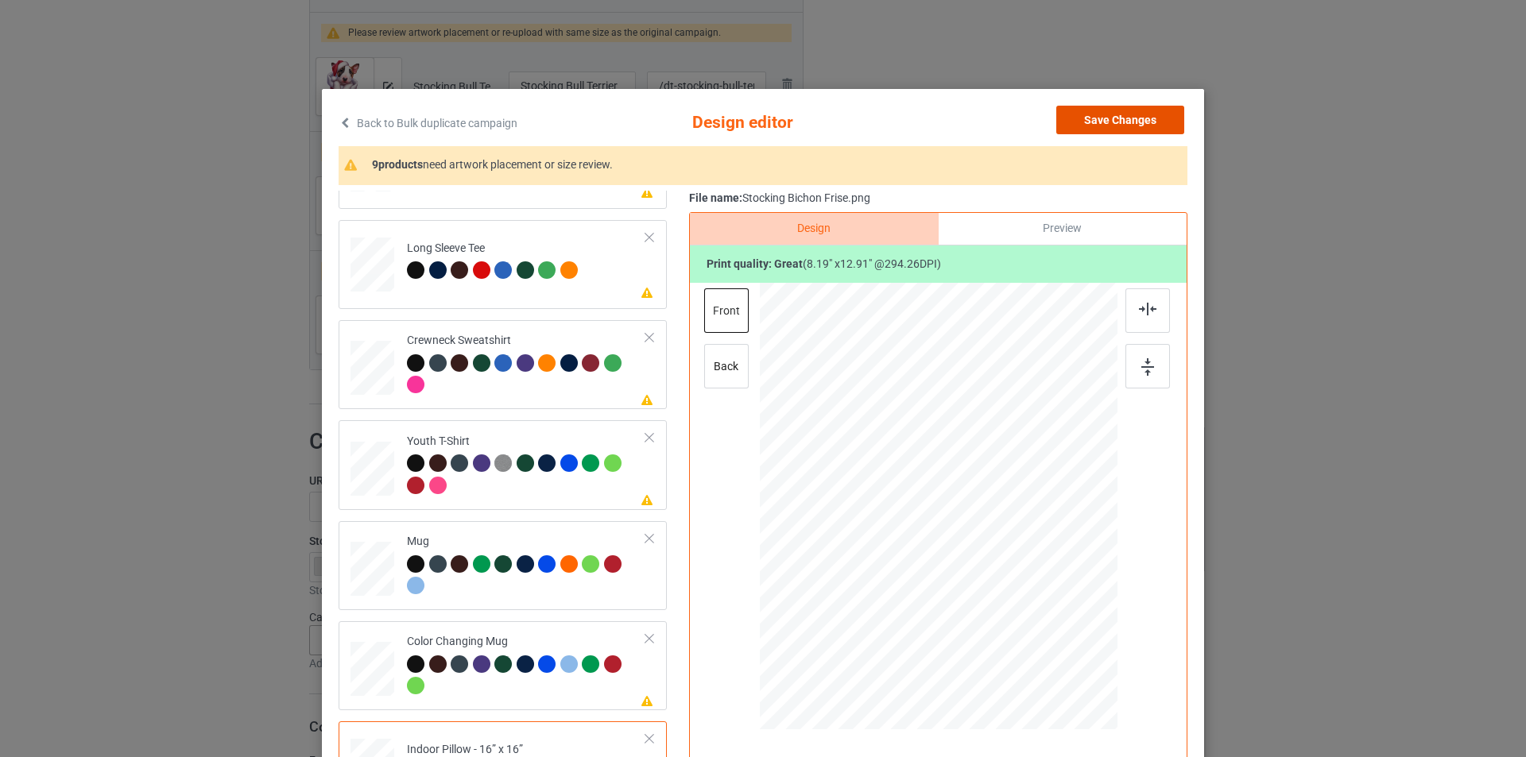
click at [1138, 119] on button "Save Changes" at bounding box center [1120, 120] width 128 height 29
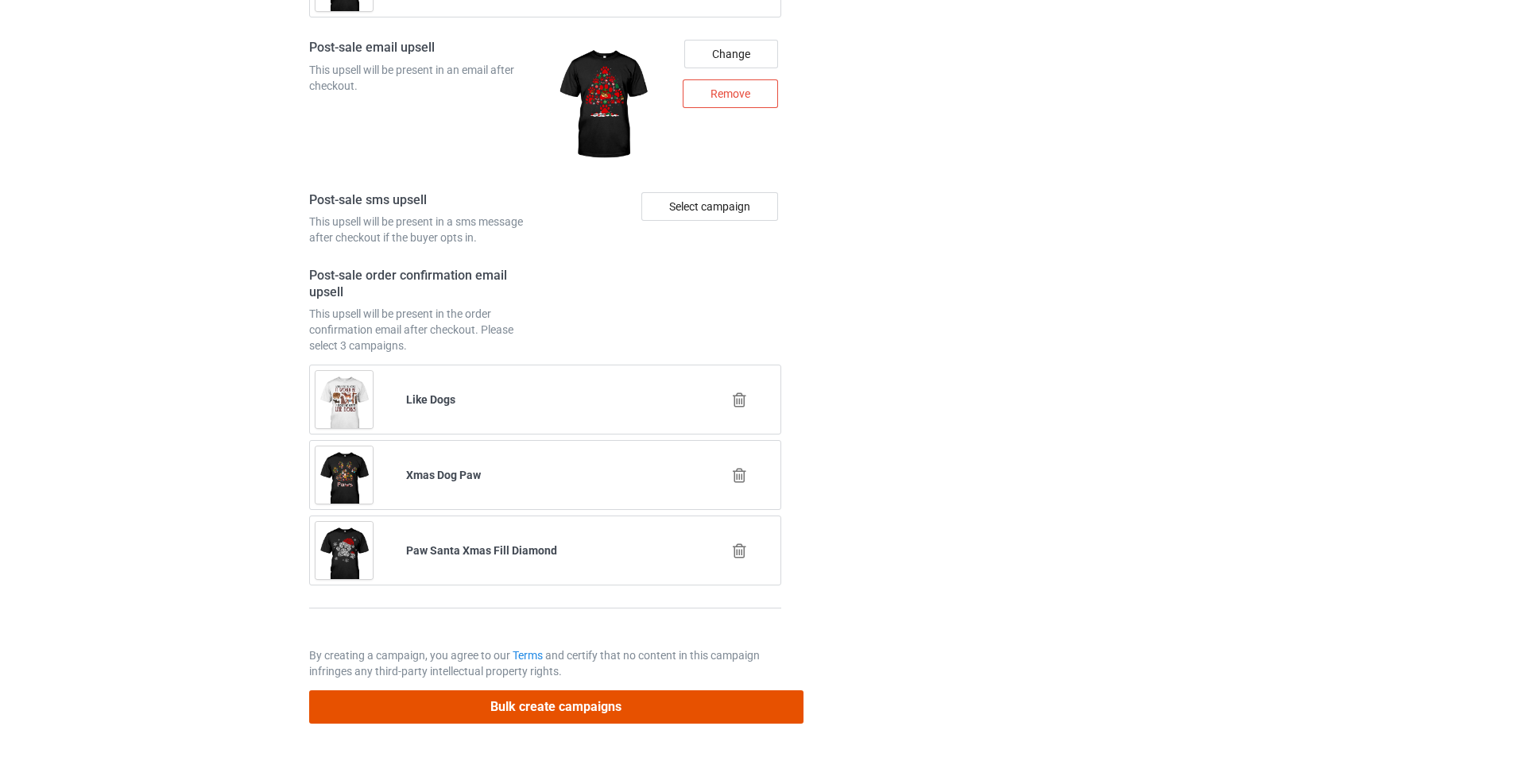
click at [613, 703] on button "Bulk create campaigns" at bounding box center [556, 707] width 494 height 33
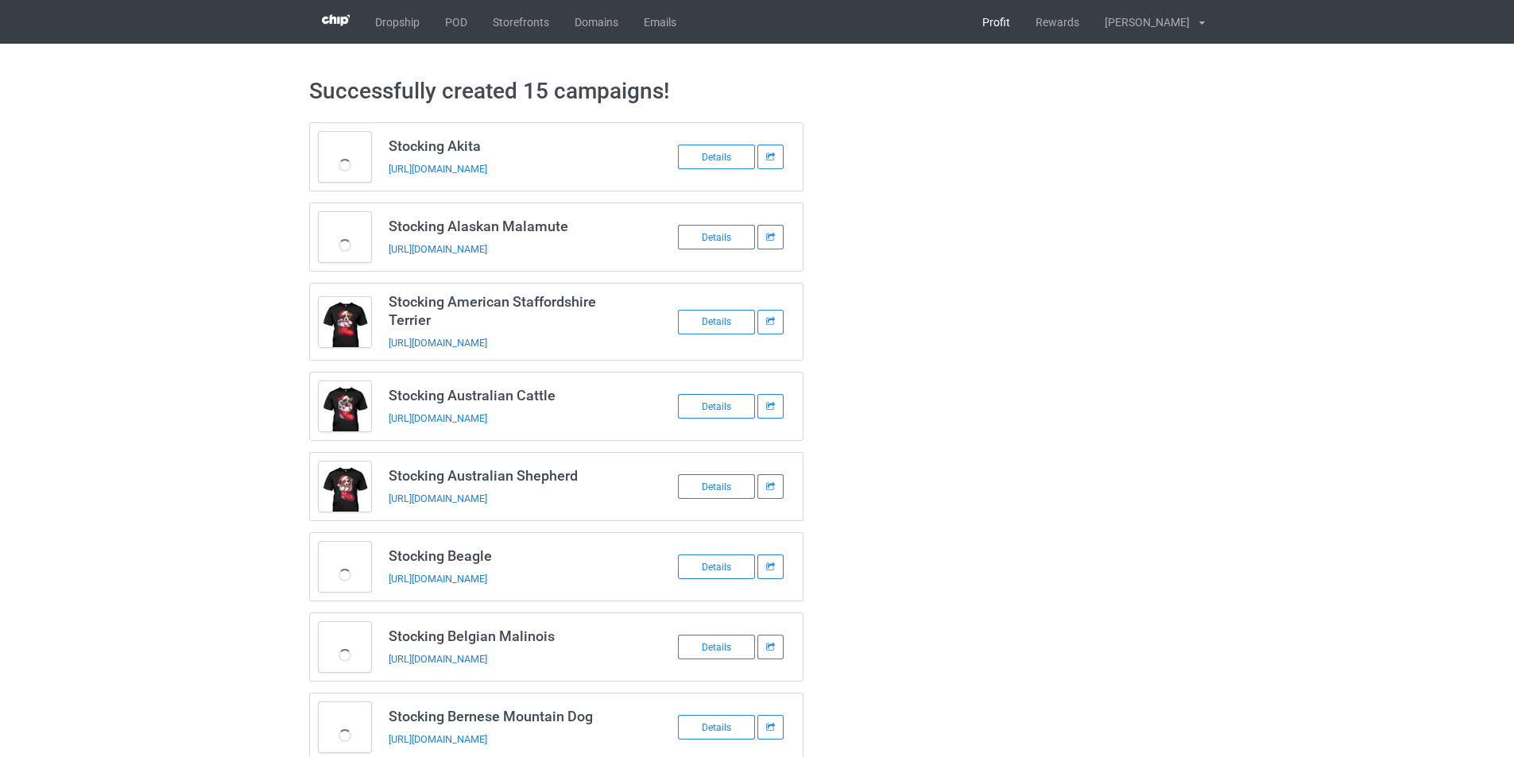
click at [1023, 30] on link "Profit" at bounding box center [996, 22] width 53 height 44
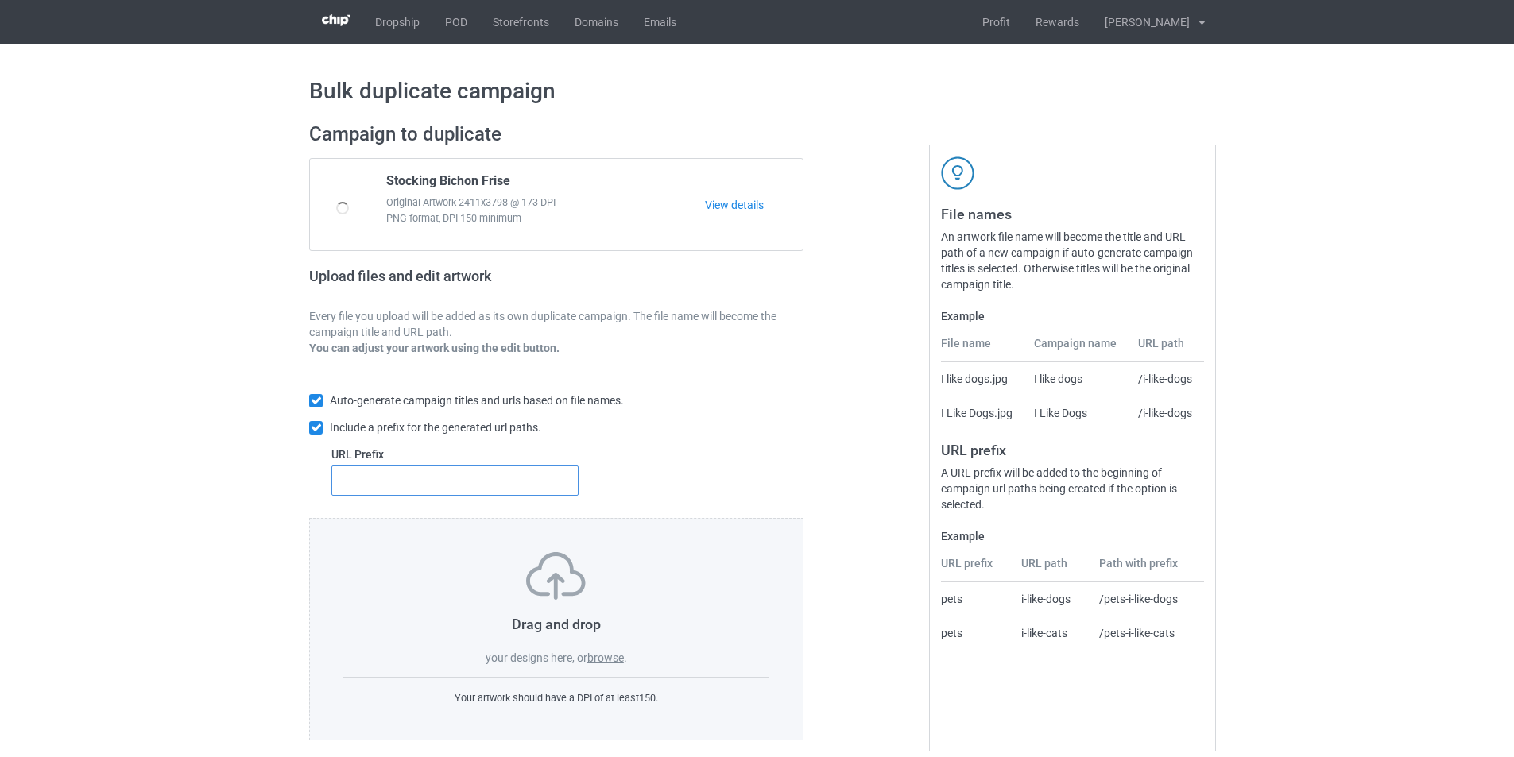
click at [474, 471] on input "text" at bounding box center [454, 481] width 247 height 30
type input "d"
type input "dt-"
click at [600, 664] on label "browse" at bounding box center [605, 658] width 37 height 13
click at [0, 0] on input "browse" at bounding box center [0, 0] width 0 height 0
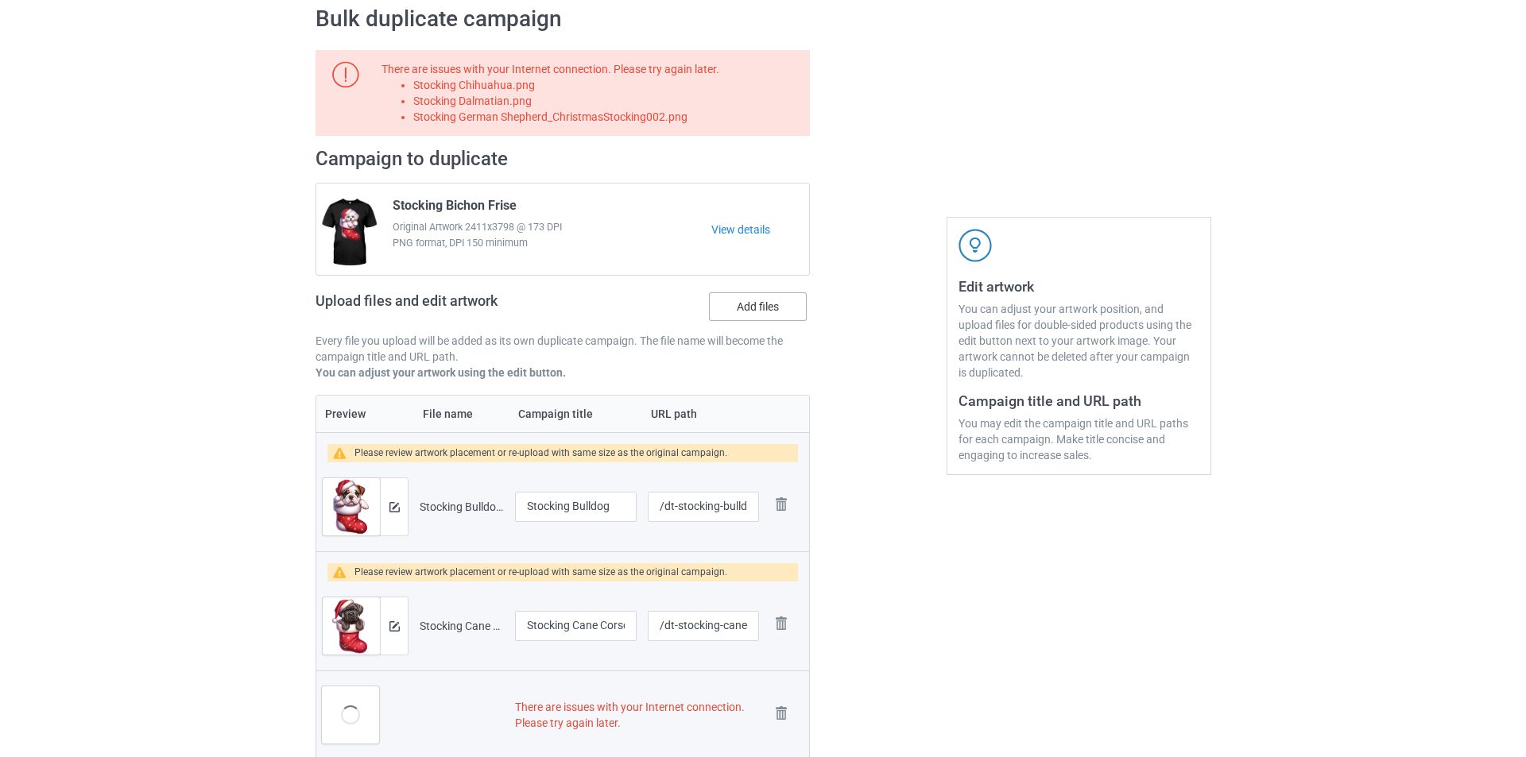
scroll to position [318, 0]
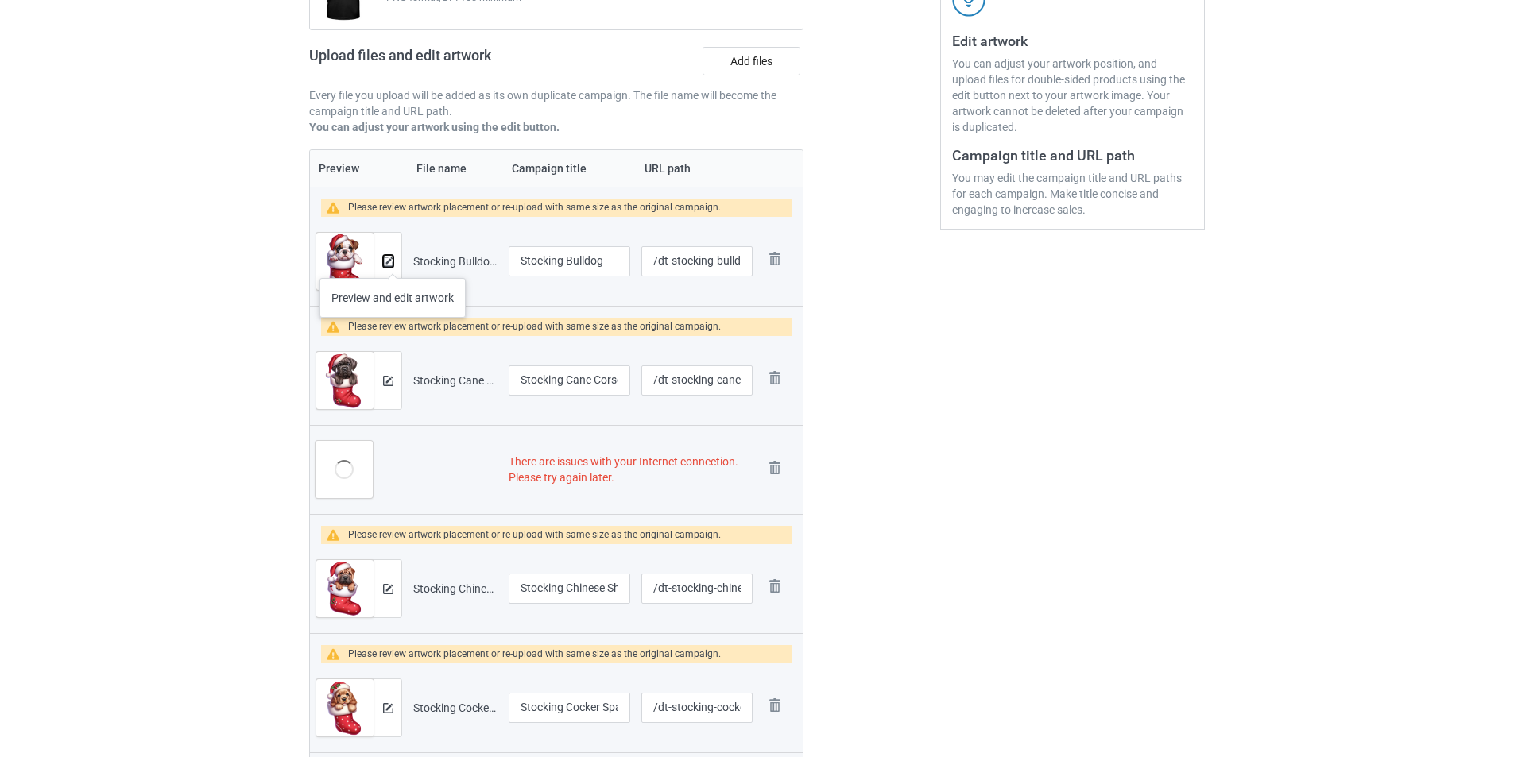
click at [393, 262] on img at bounding box center [388, 262] width 10 height 10
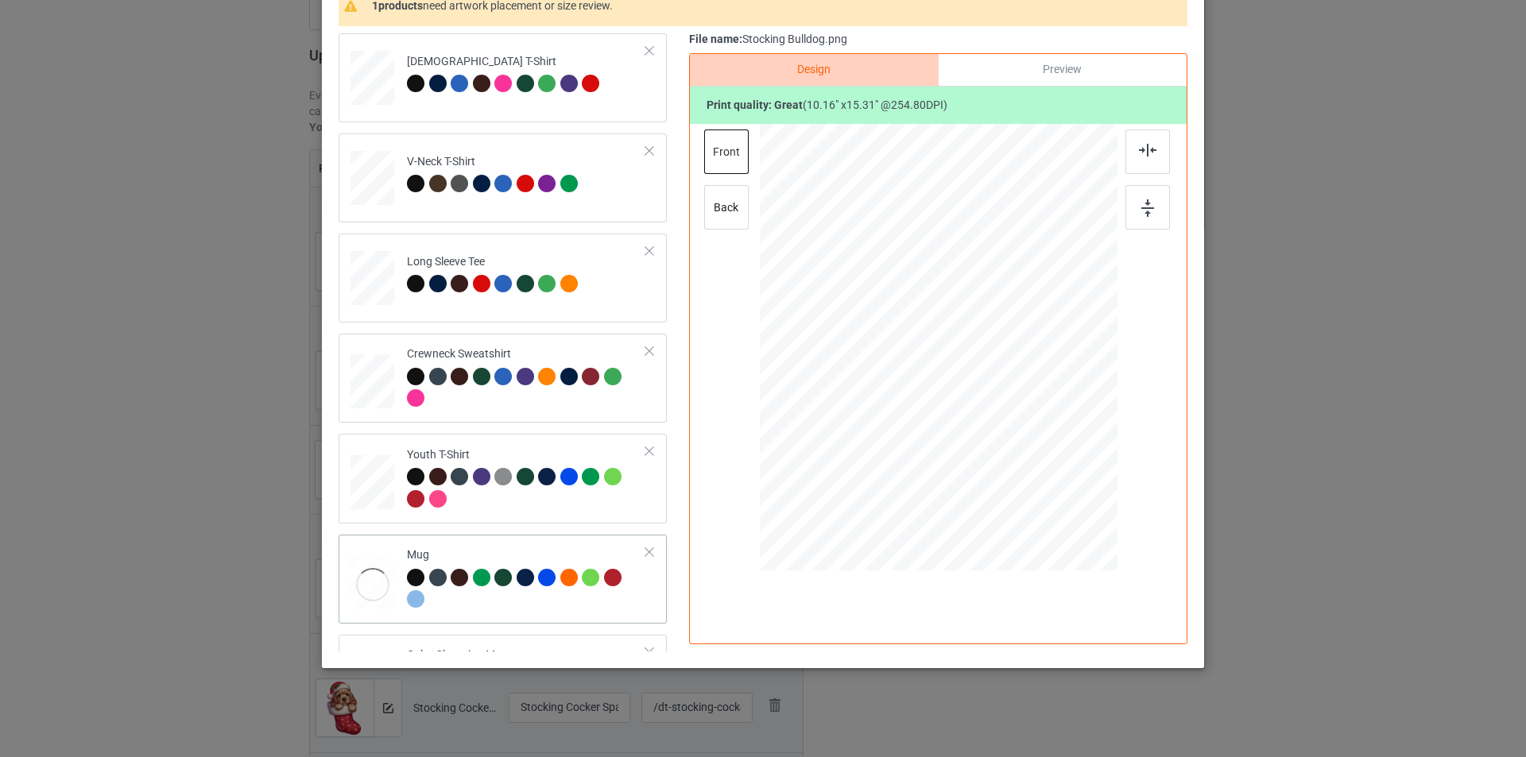
scroll to position [397, 0]
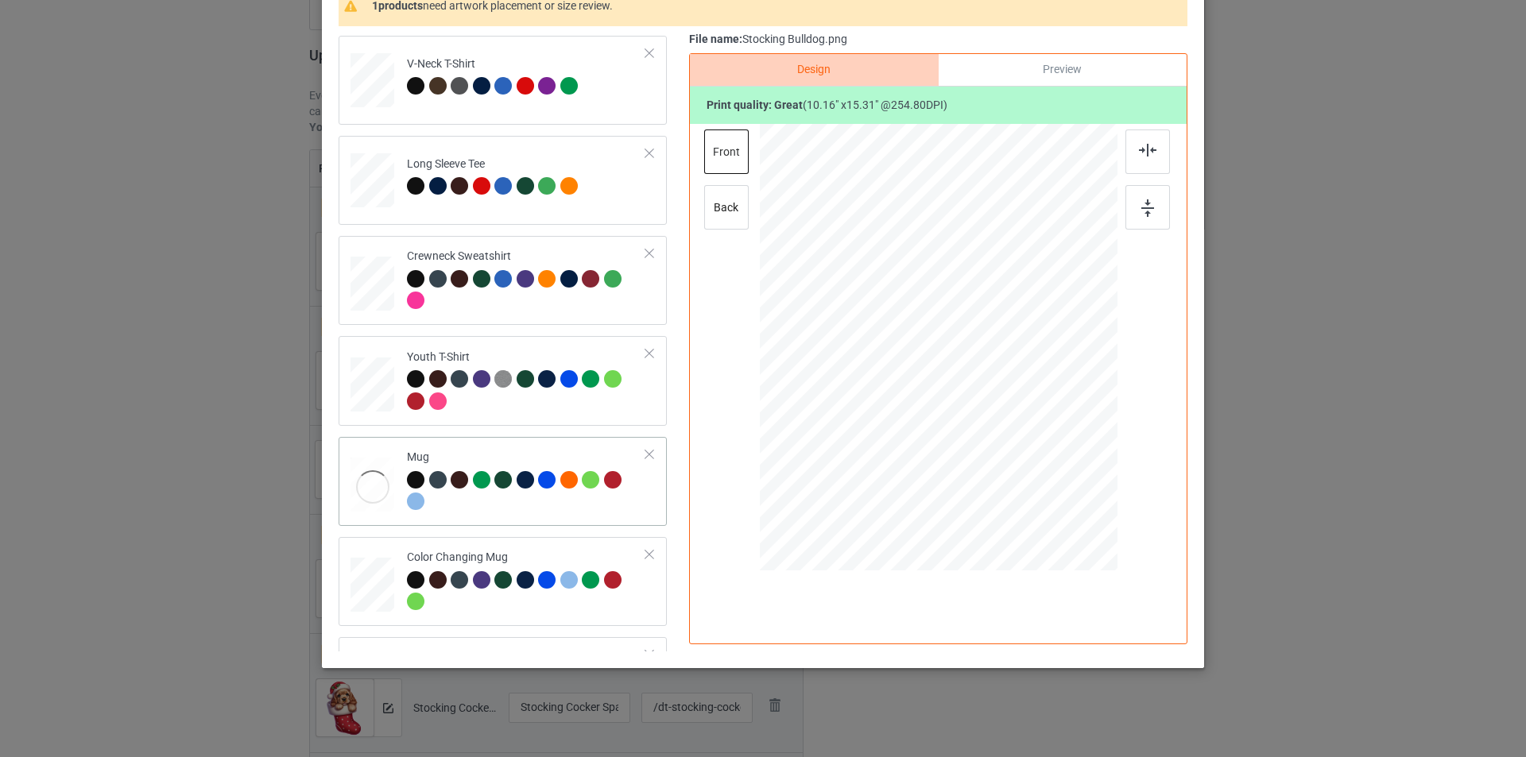
click at [531, 454] on div "Mug" at bounding box center [526, 480] width 239 height 60
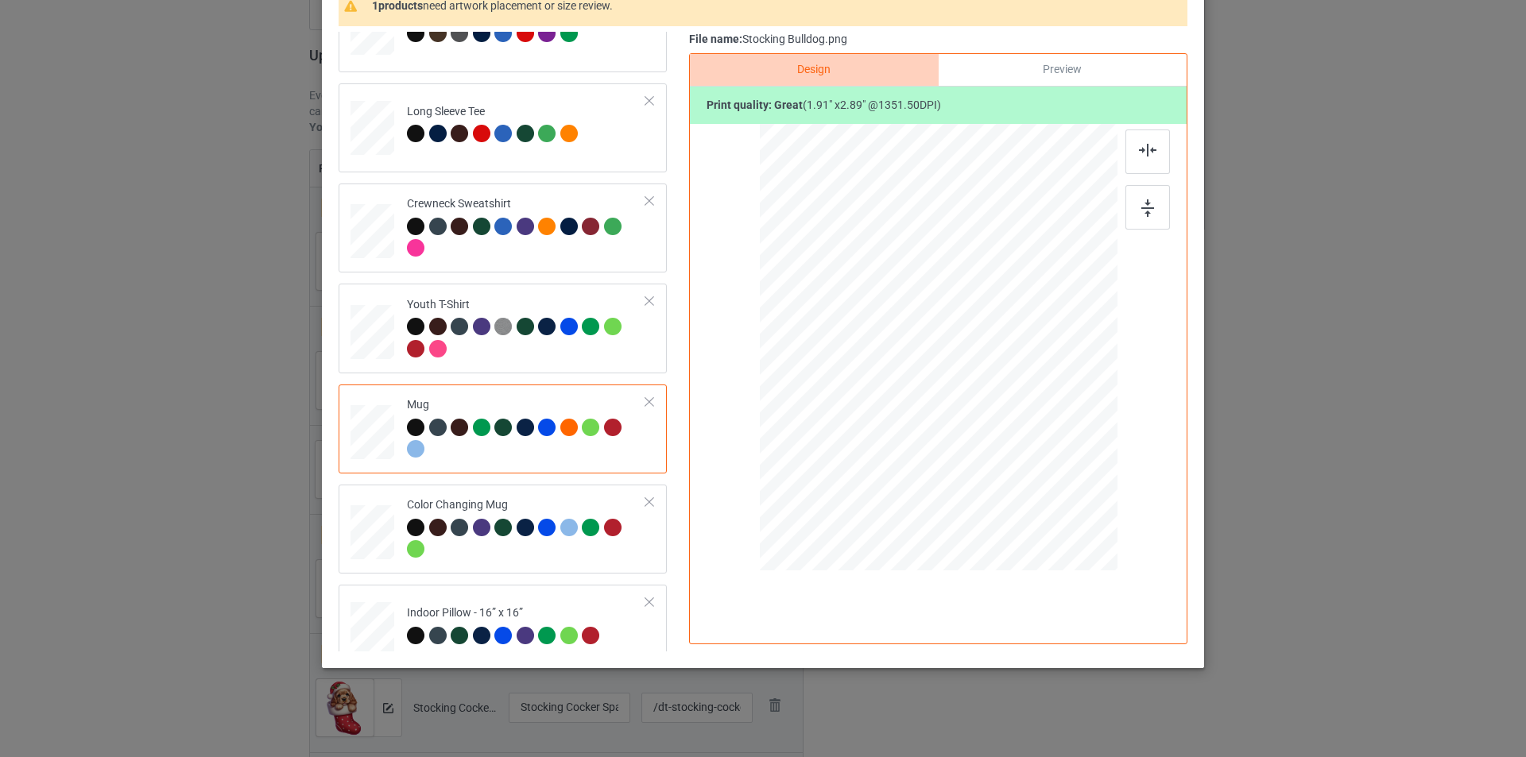
scroll to position [472, 0]
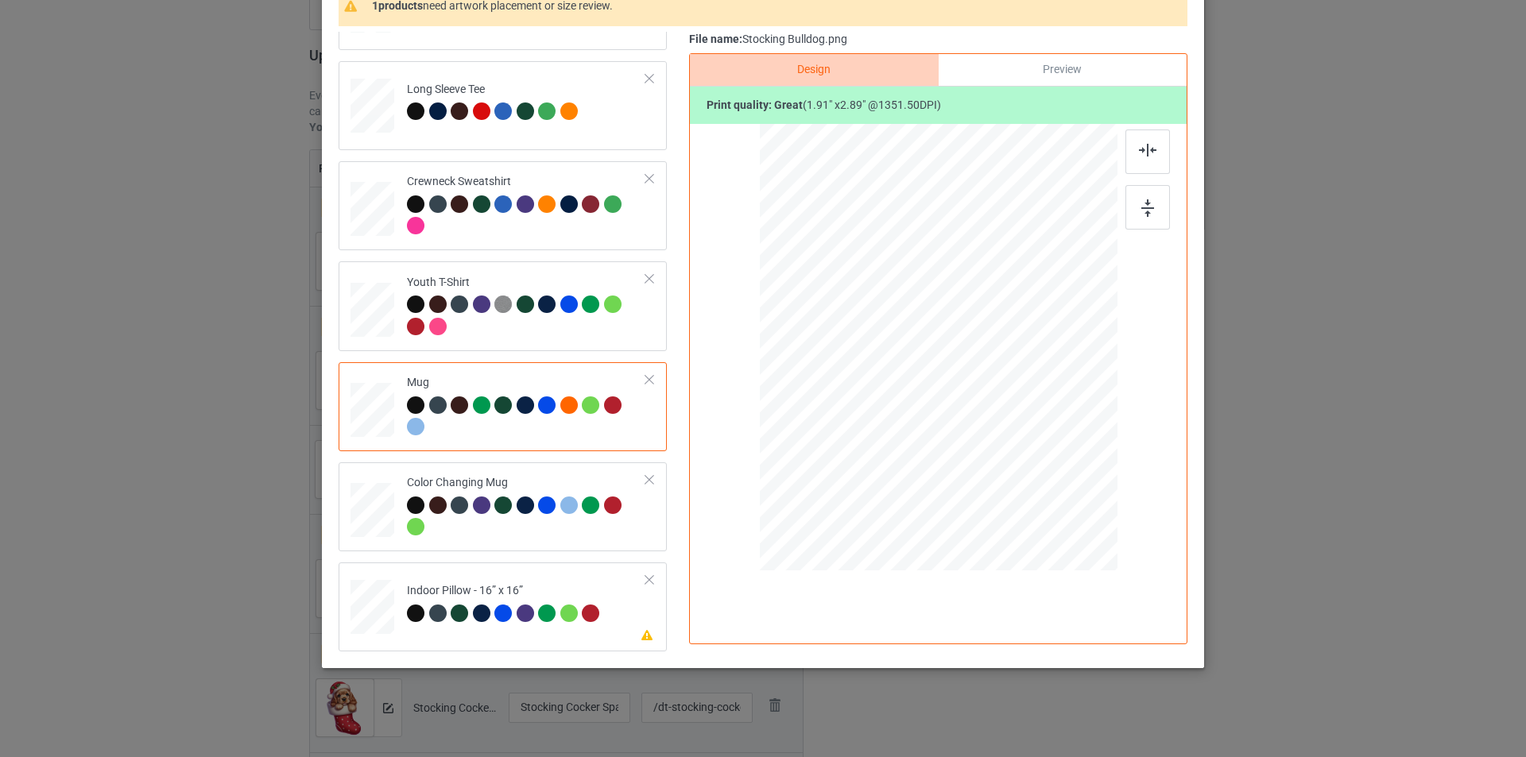
drag, startPoint x: 539, startPoint y: 572, endPoint x: 668, endPoint y: 542, distance: 132.2
click at [538, 573] on td "Please review artwork placement Indoor Pillow - 16” x 16”" at bounding box center [526, 604] width 257 height 70
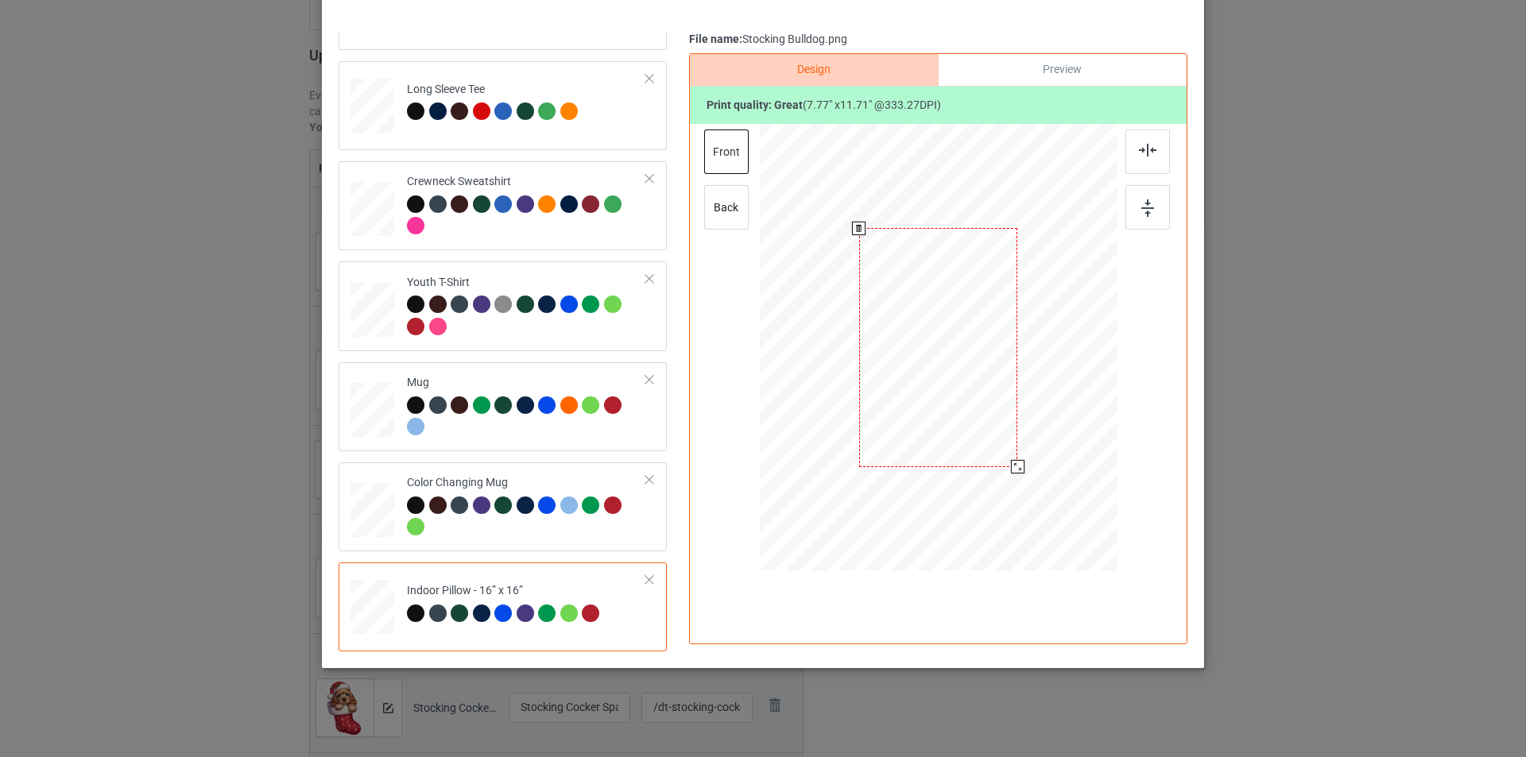
drag, startPoint x: 1043, startPoint y: 513, endPoint x: 1029, endPoint y: 459, distance: 55.9
click at [1029, 459] on div at bounding box center [939, 347] width 358 height 357
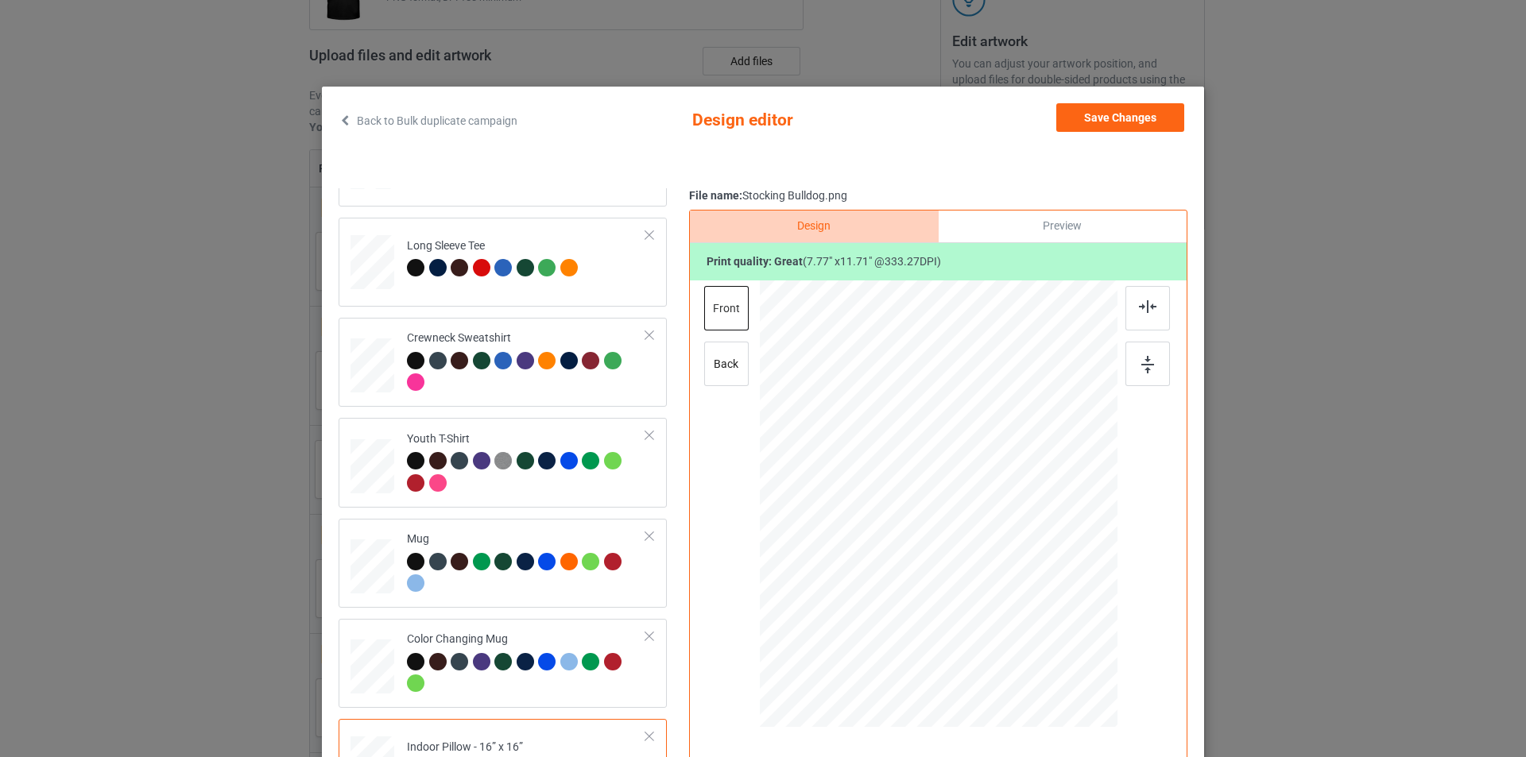
scroll to position [0, 0]
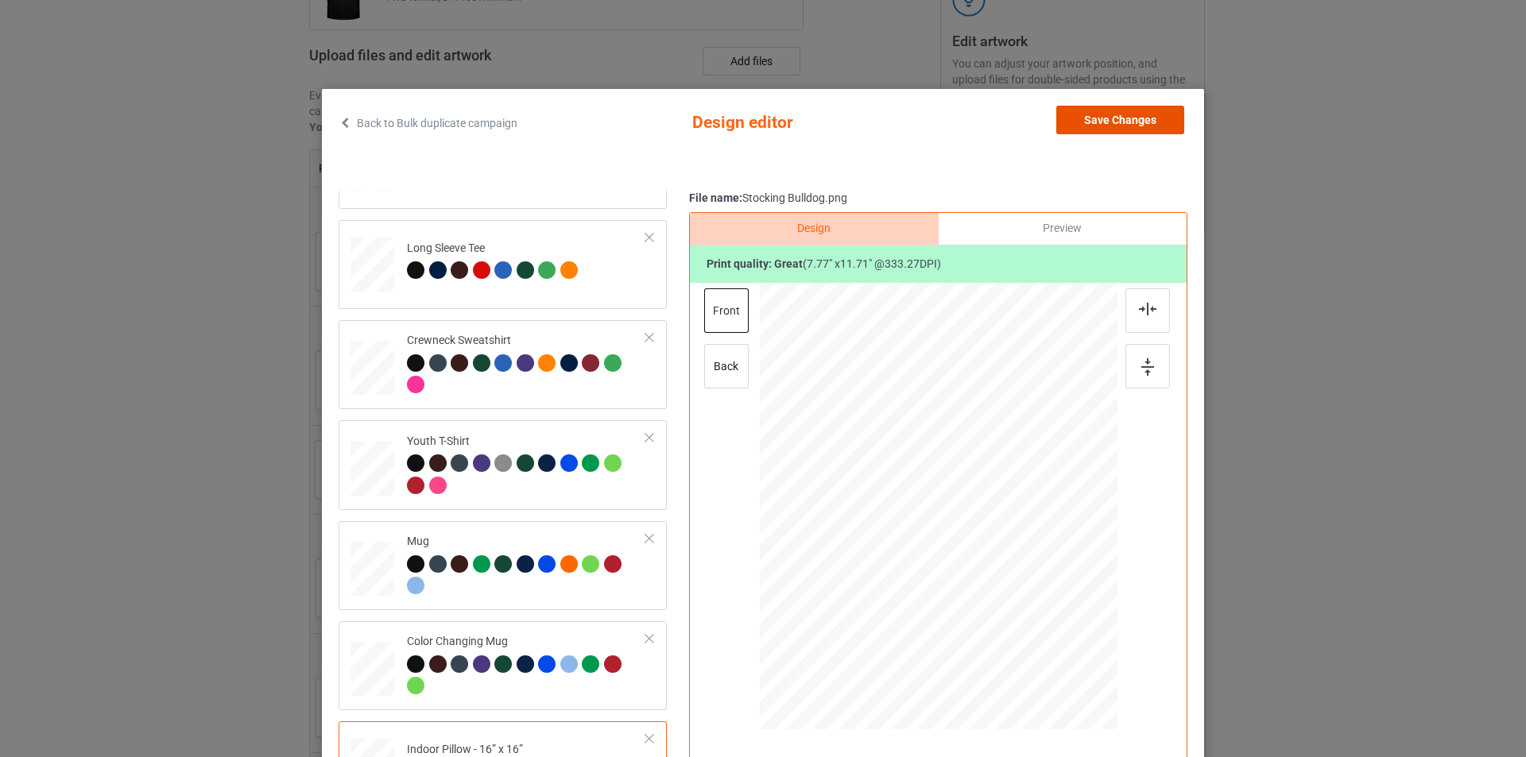
click at [1124, 124] on button "Save Changes" at bounding box center [1120, 120] width 128 height 29
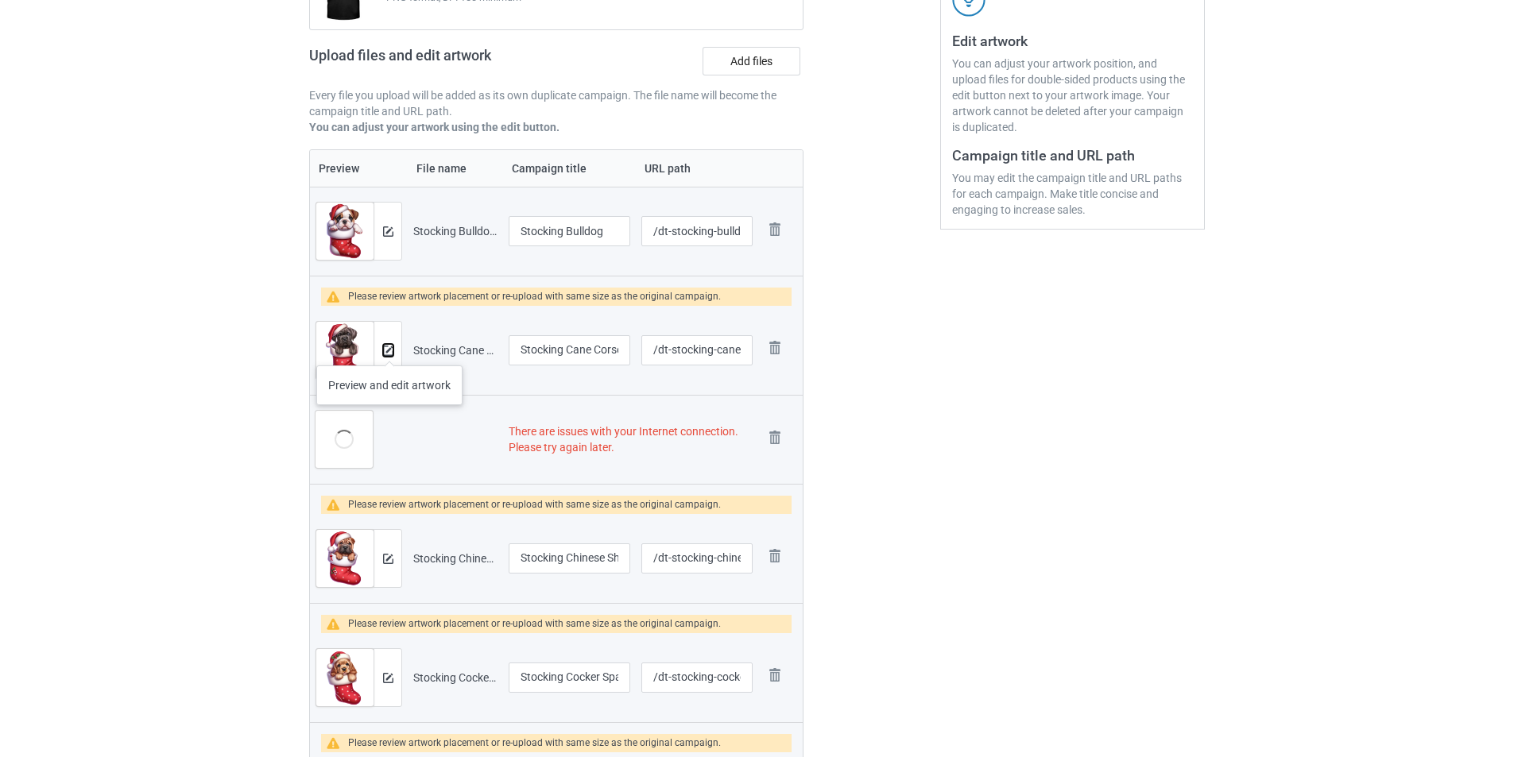
click at [387, 353] on img at bounding box center [388, 351] width 10 height 10
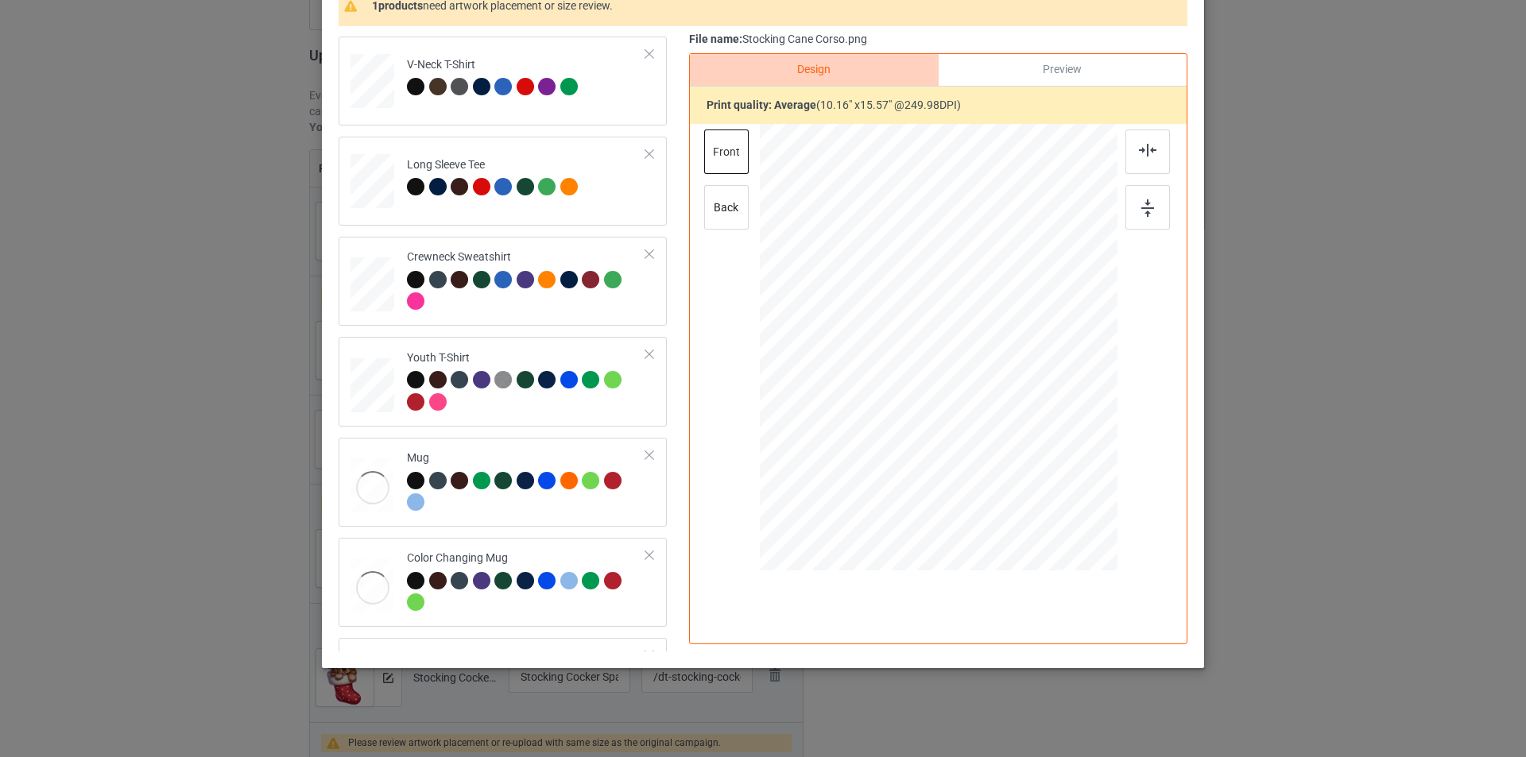
scroll to position [397, 0]
click at [536, 443] on td "Mug" at bounding box center [526, 481] width 257 height 76
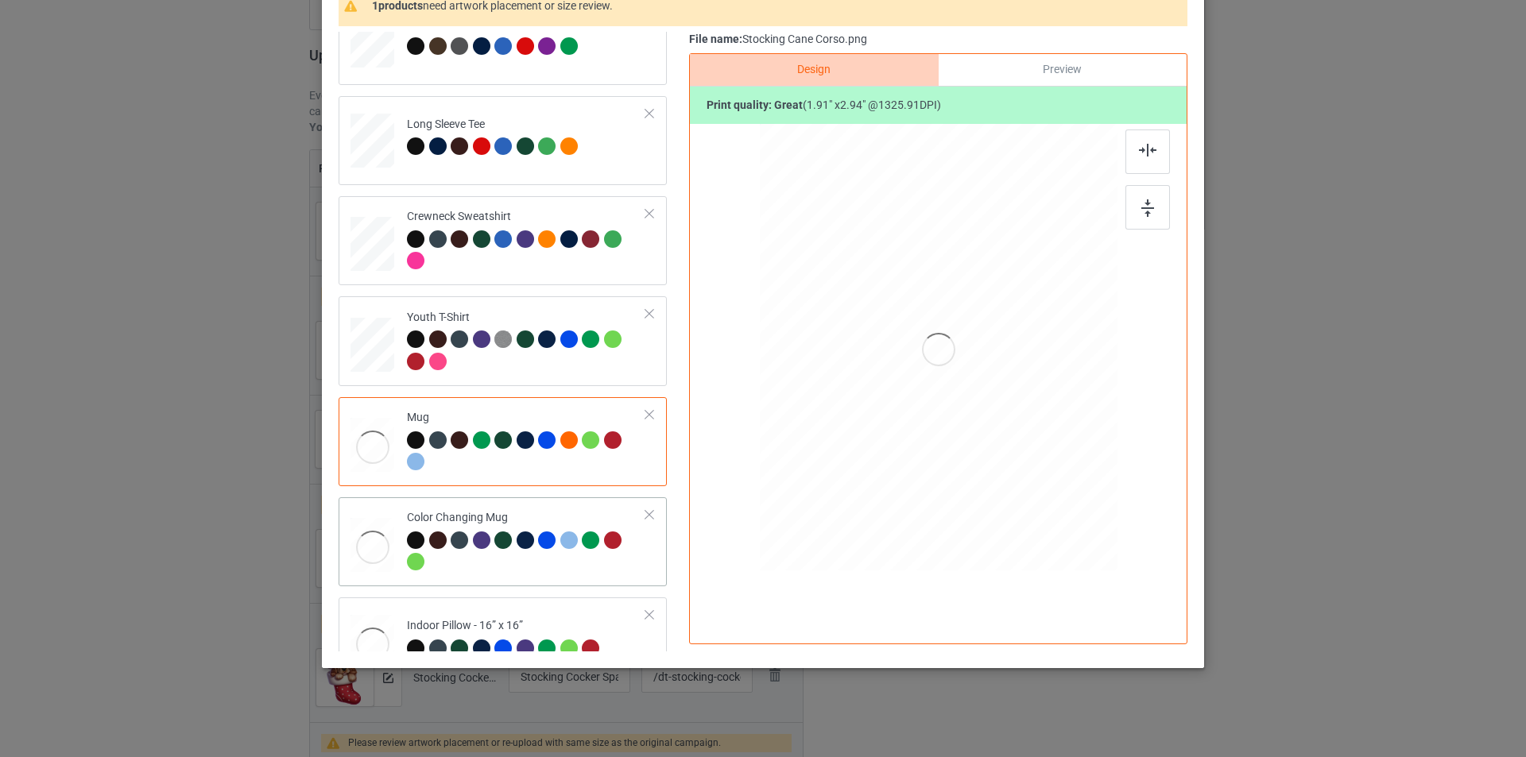
scroll to position [472, 0]
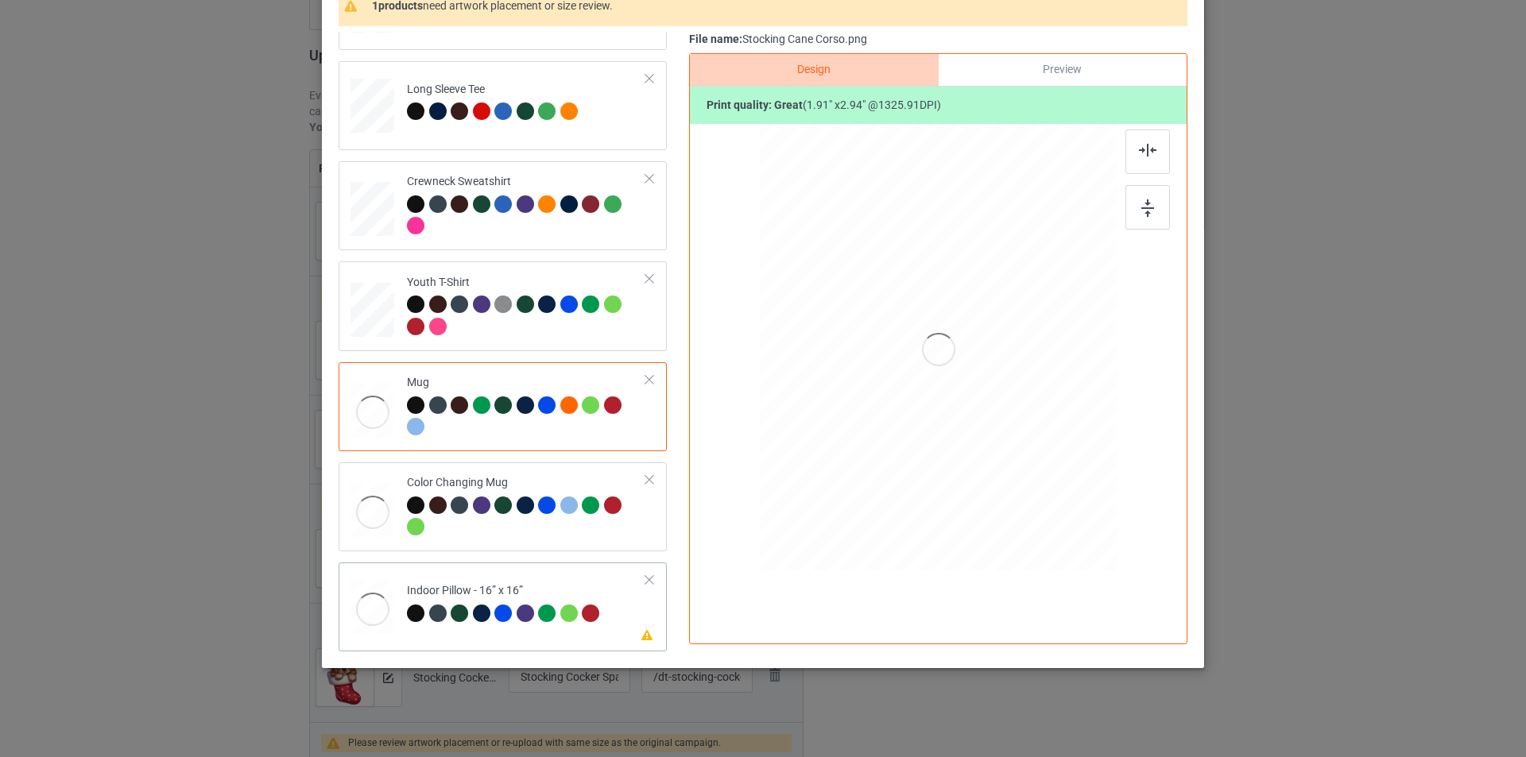
click at [535, 585] on div "Indoor Pillow - 16” x 16”" at bounding box center [505, 601] width 197 height 37
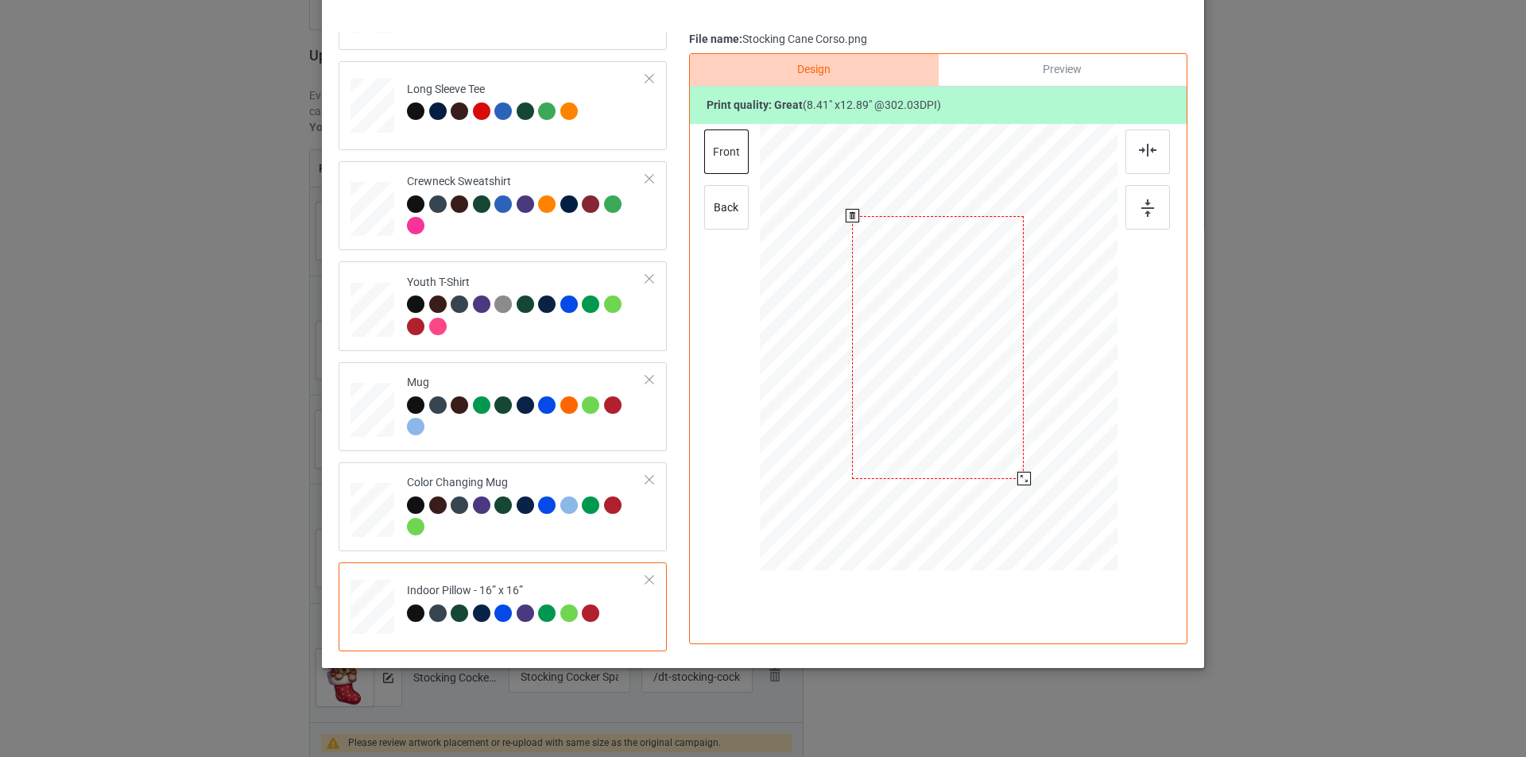
drag, startPoint x: 1033, startPoint y: 508, endPoint x: 1021, endPoint y: 470, distance: 39.2
click at [1021, 470] on div at bounding box center [939, 347] width 358 height 357
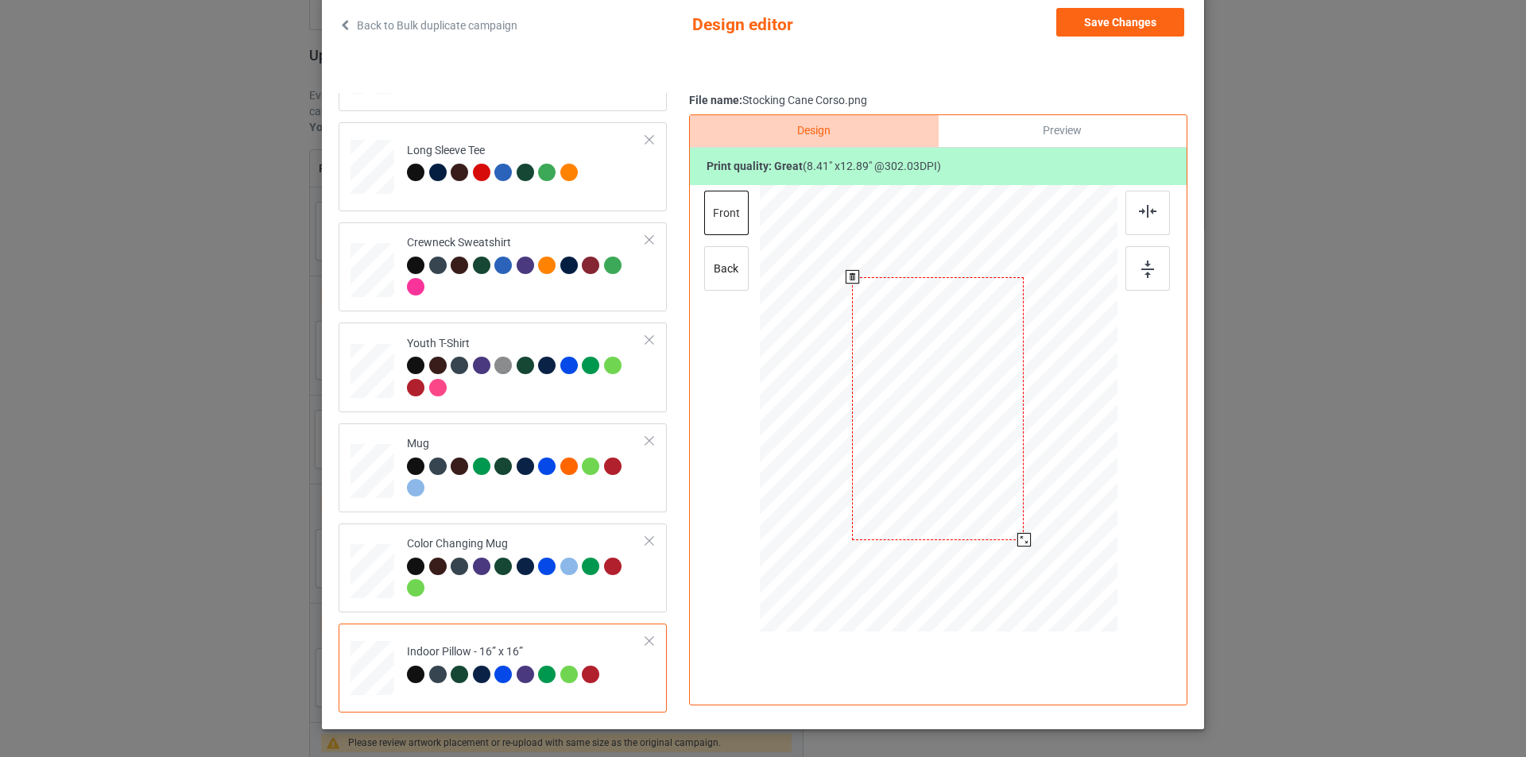
scroll to position [1, 0]
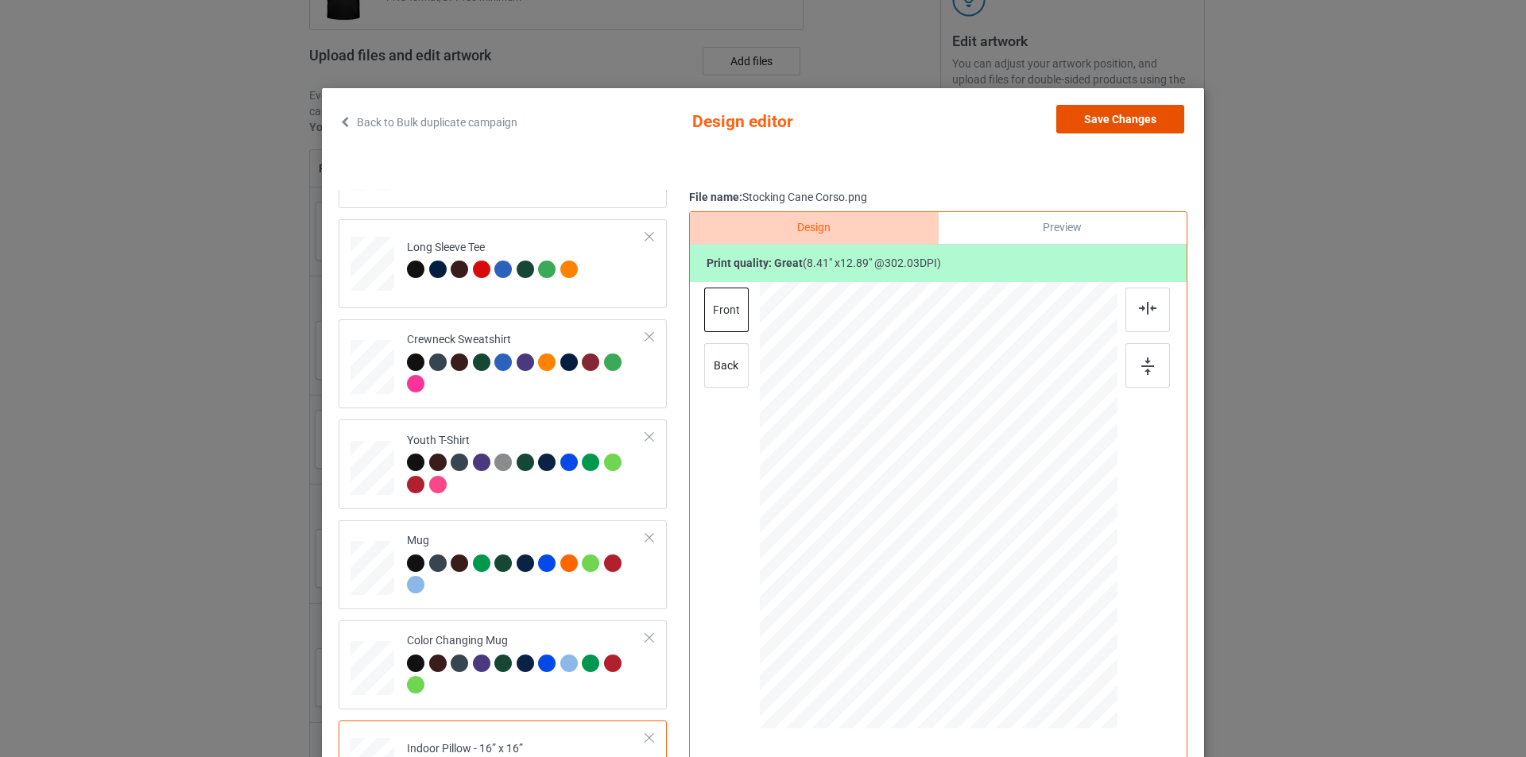
click at [1128, 127] on button "Save Changes" at bounding box center [1120, 119] width 128 height 29
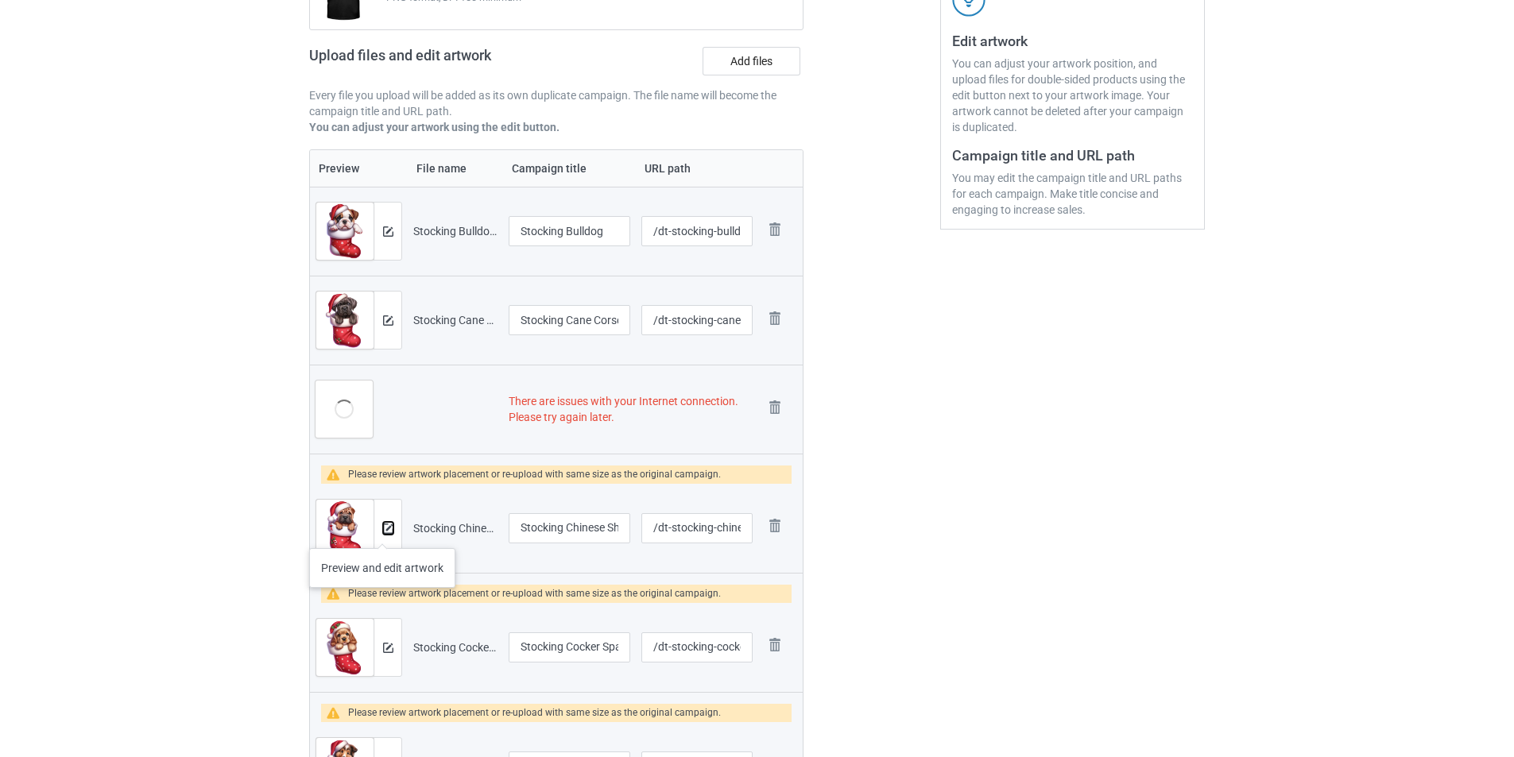
click at [383, 532] on img at bounding box center [388, 529] width 10 height 10
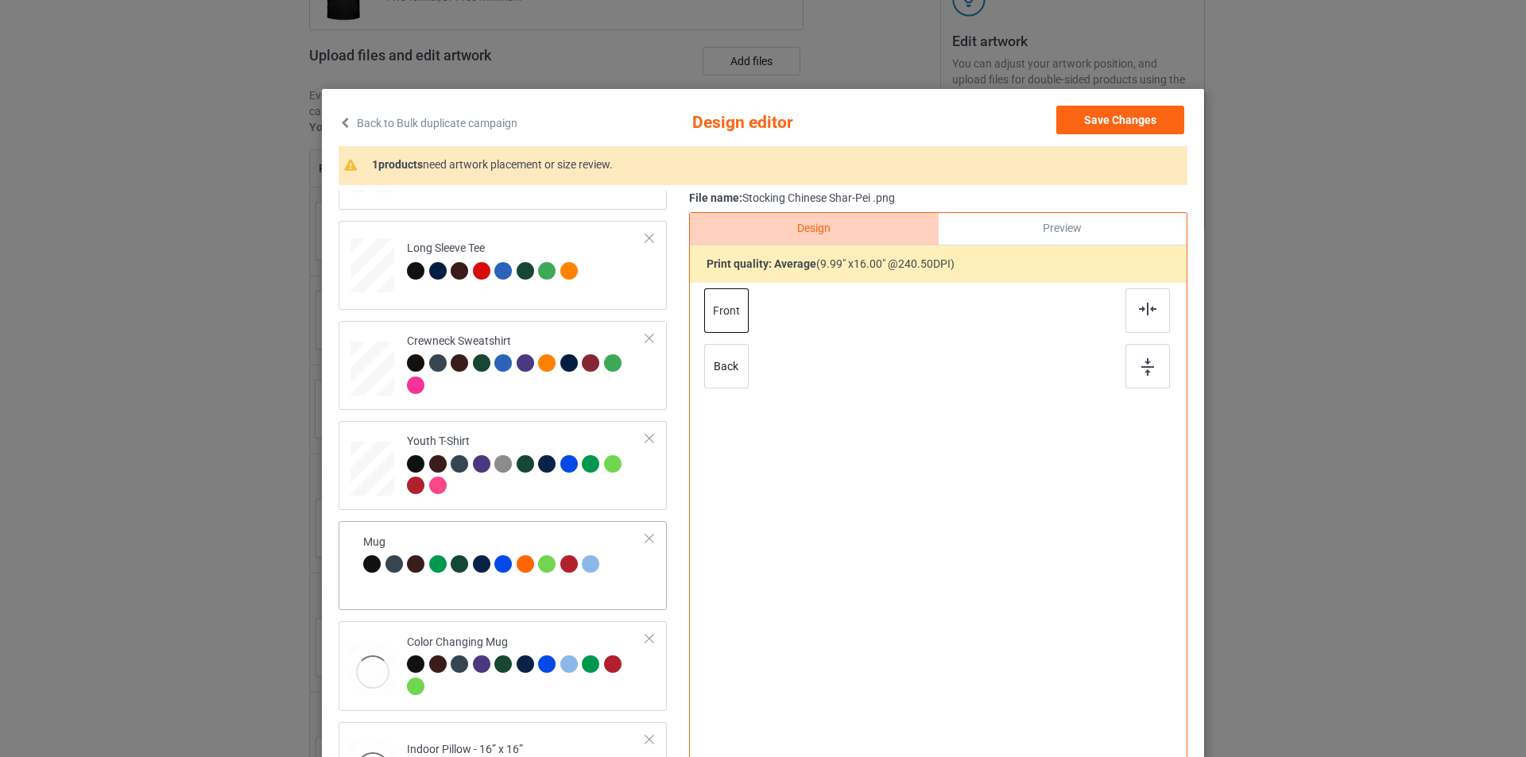
scroll to position [472, 0]
click at [502, 587] on div at bounding box center [526, 578] width 239 height 44
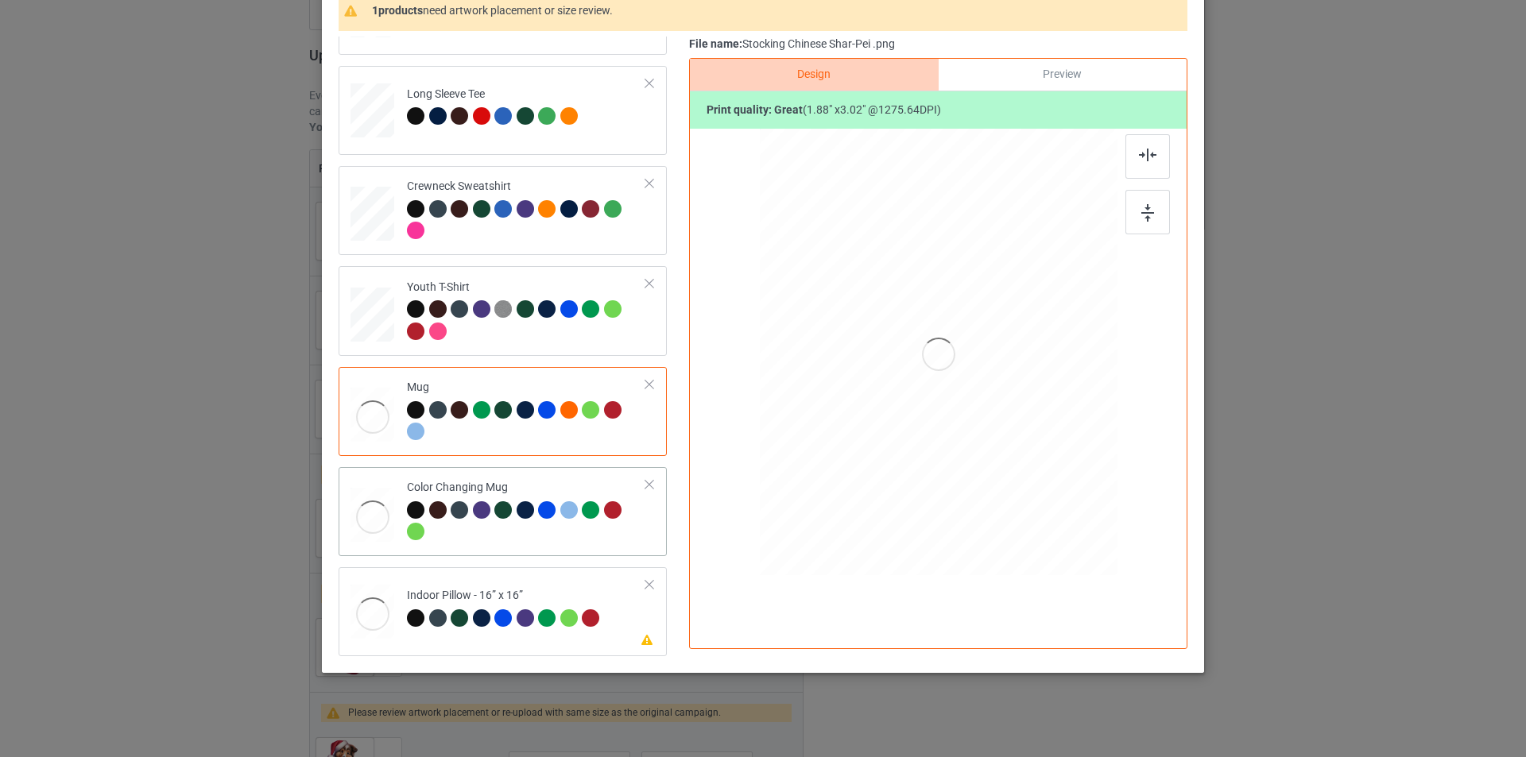
scroll to position [160, 0]
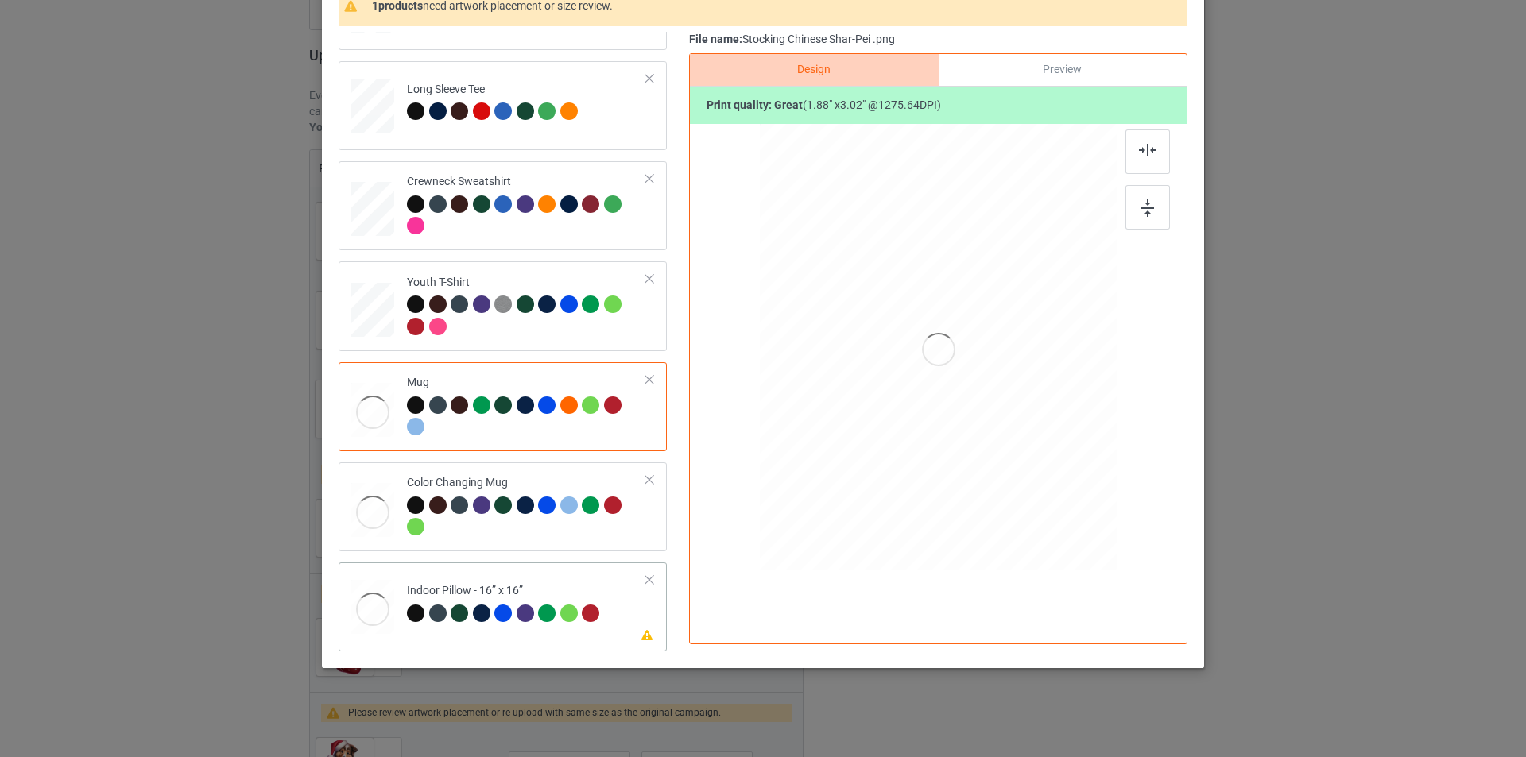
click at [561, 592] on div "Indoor Pillow - 16” x 16”" at bounding box center [505, 601] width 197 height 37
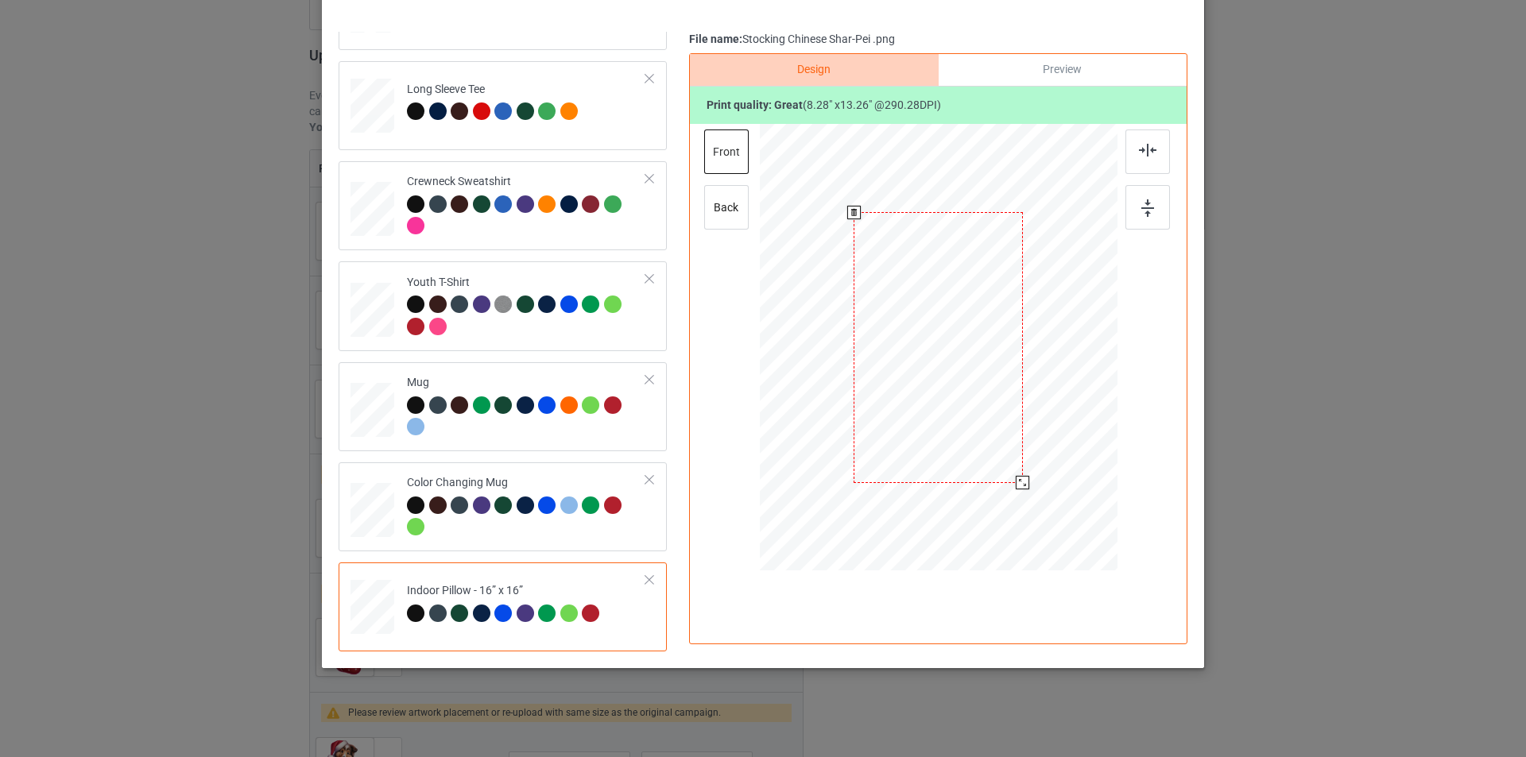
drag, startPoint x: 1038, startPoint y: 519, endPoint x: 1027, endPoint y: 475, distance: 45.1
click at [1027, 475] on div at bounding box center [939, 347] width 358 height 357
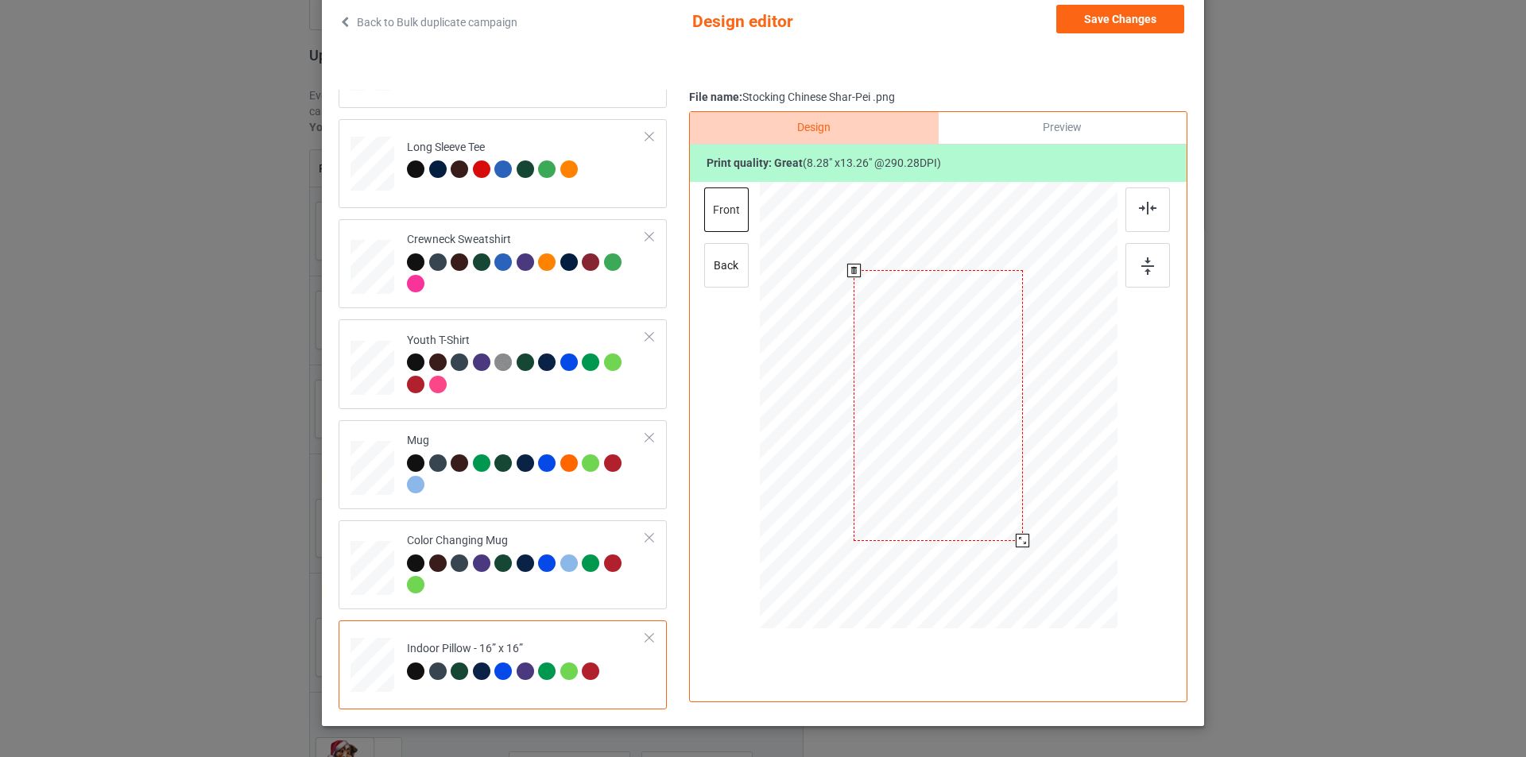
scroll to position [1, 0]
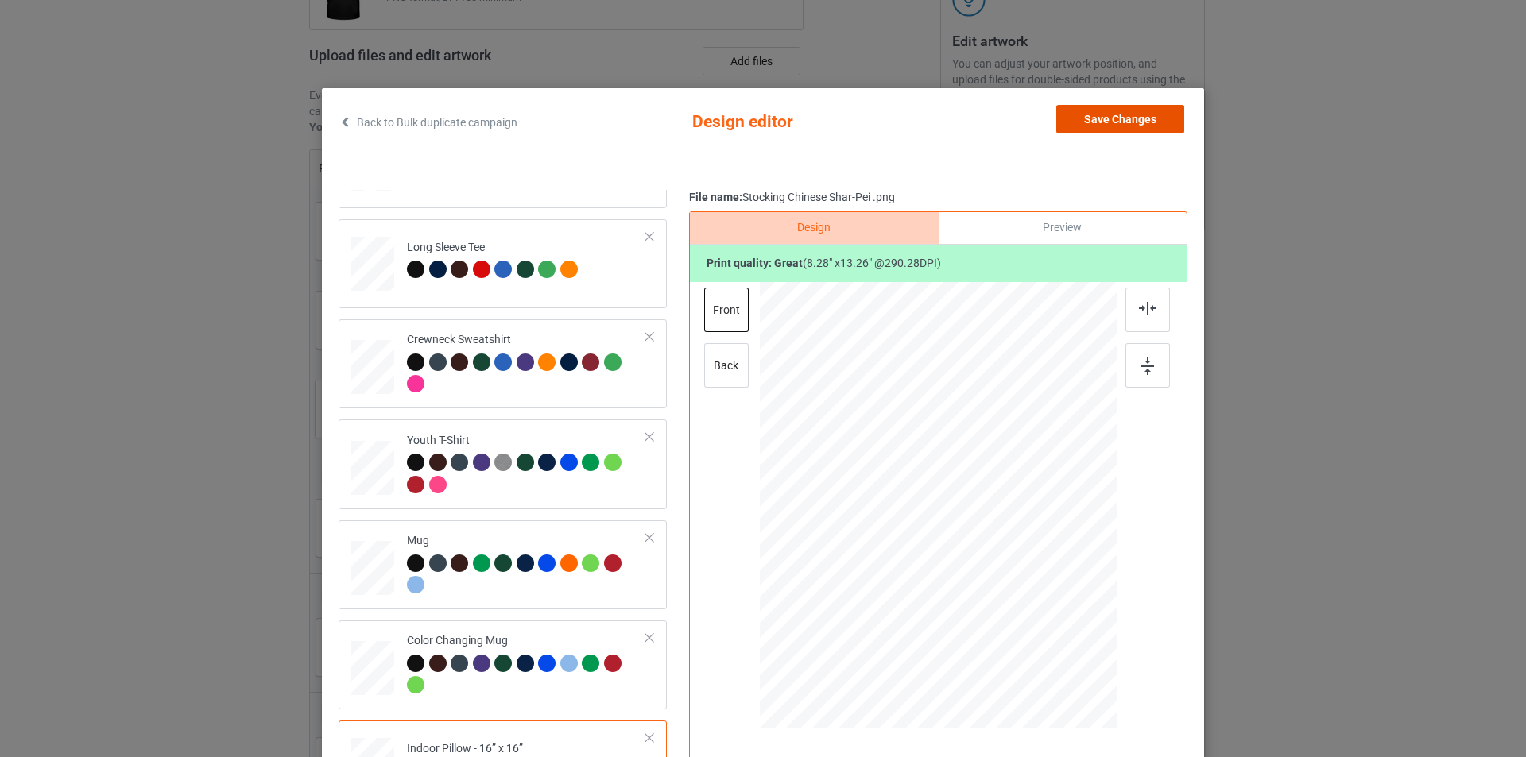
click at [1123, 124] on button "Save Changes" at bounding box center [1120, 119] width 128 height 29
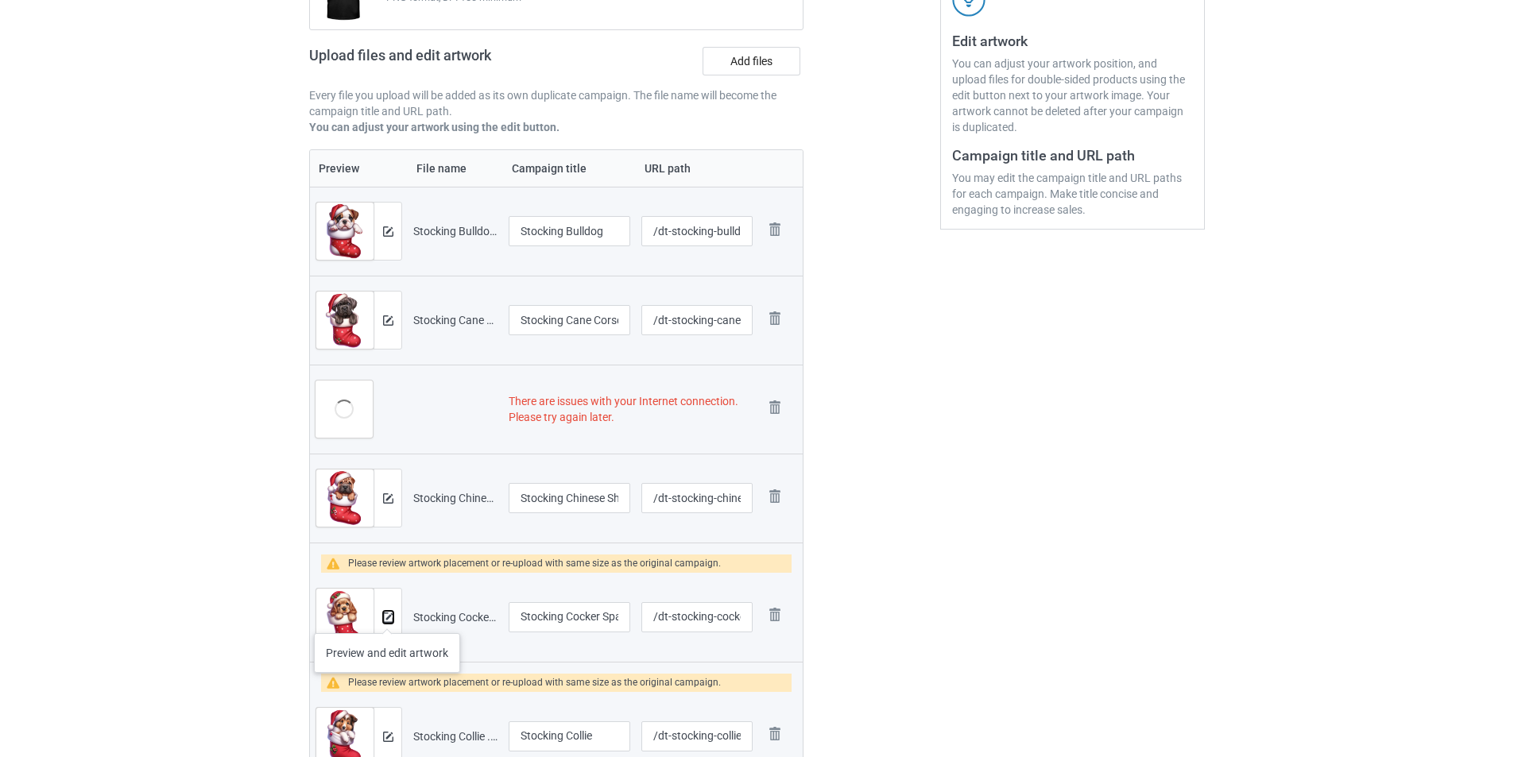
click at [387, 618] on img at bounding box center [388, 618] width 10 height 10
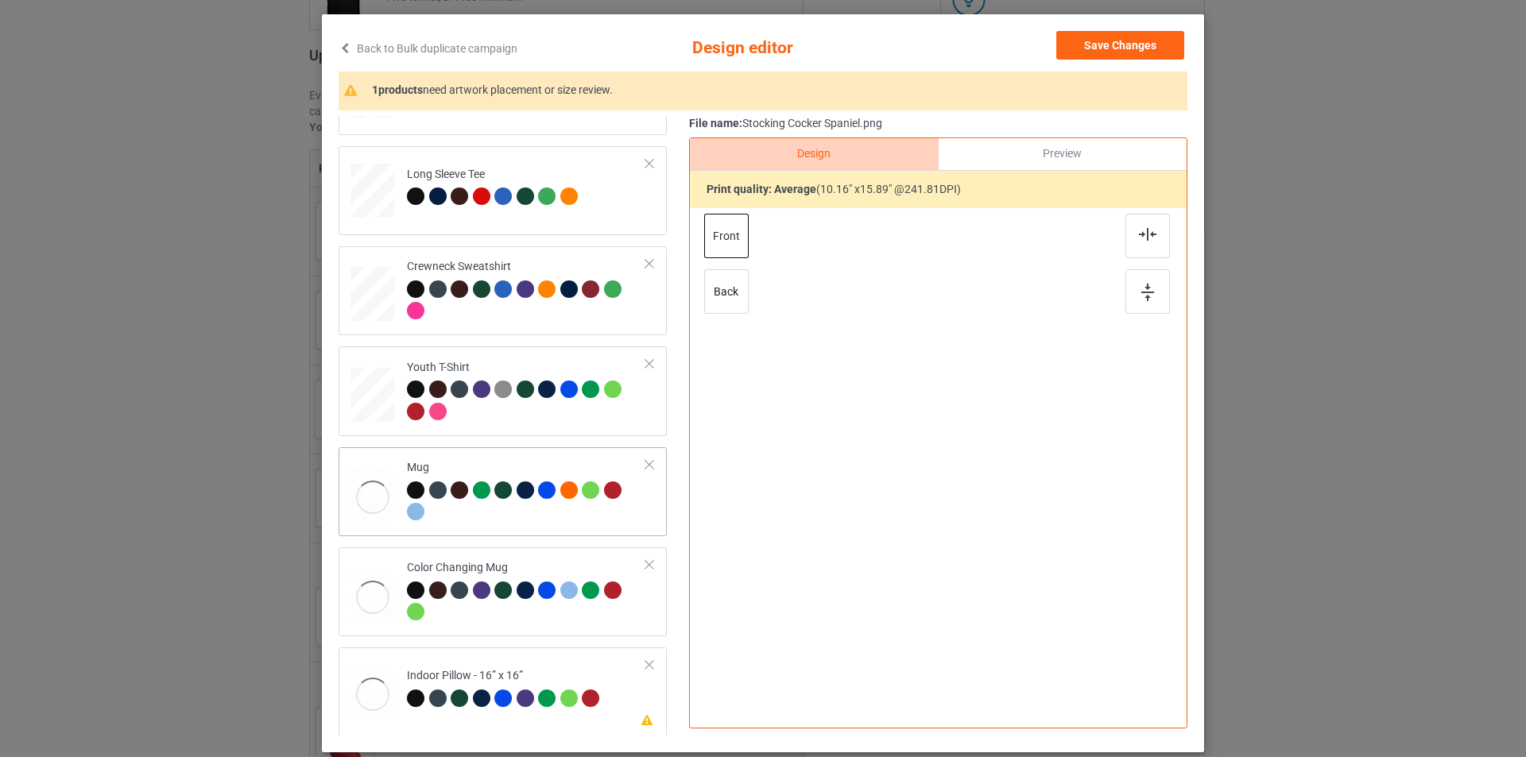
scroll to position [160, 0]
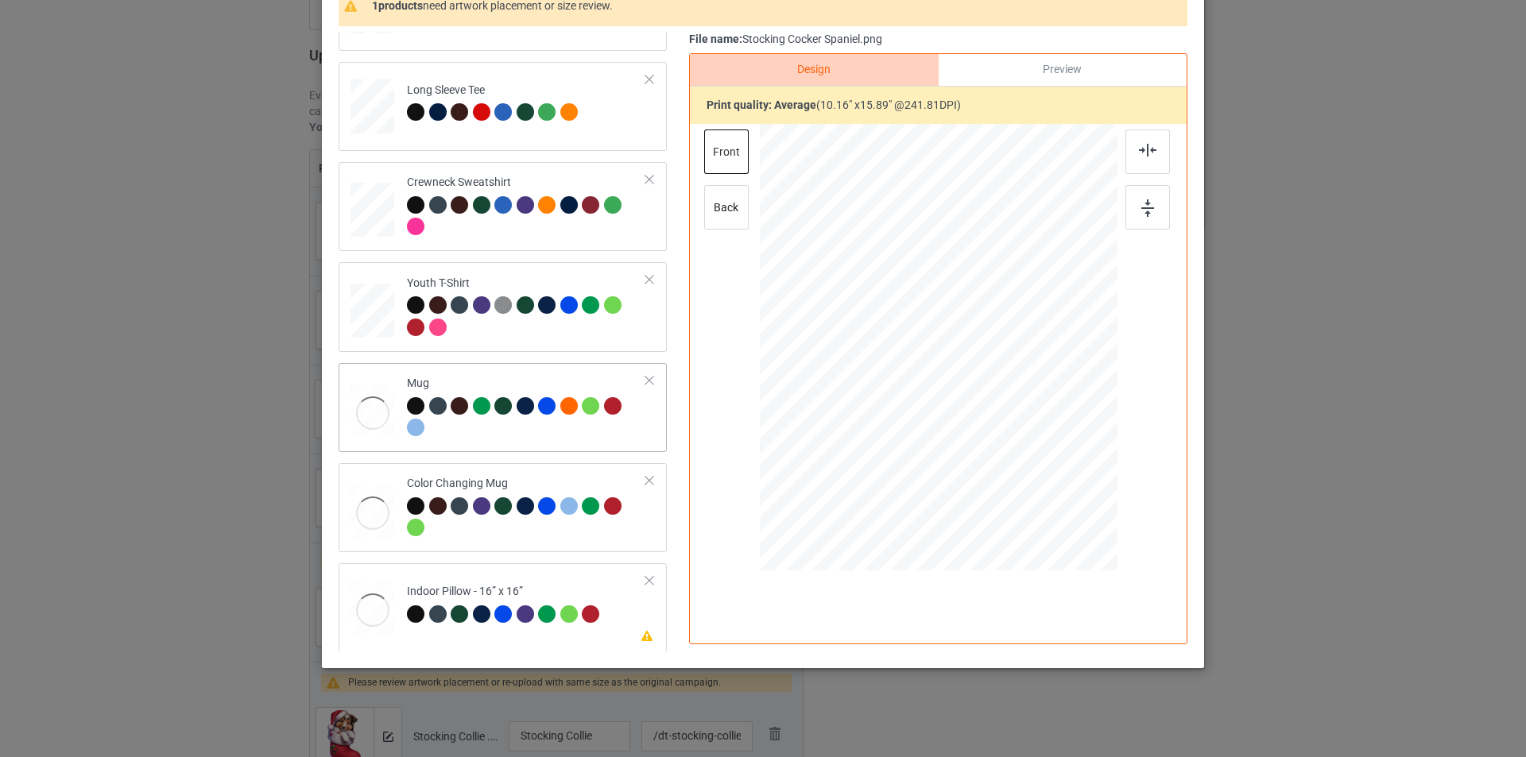
click at [540, 428] on div at bounding box center [526, 419] width 239 height 44
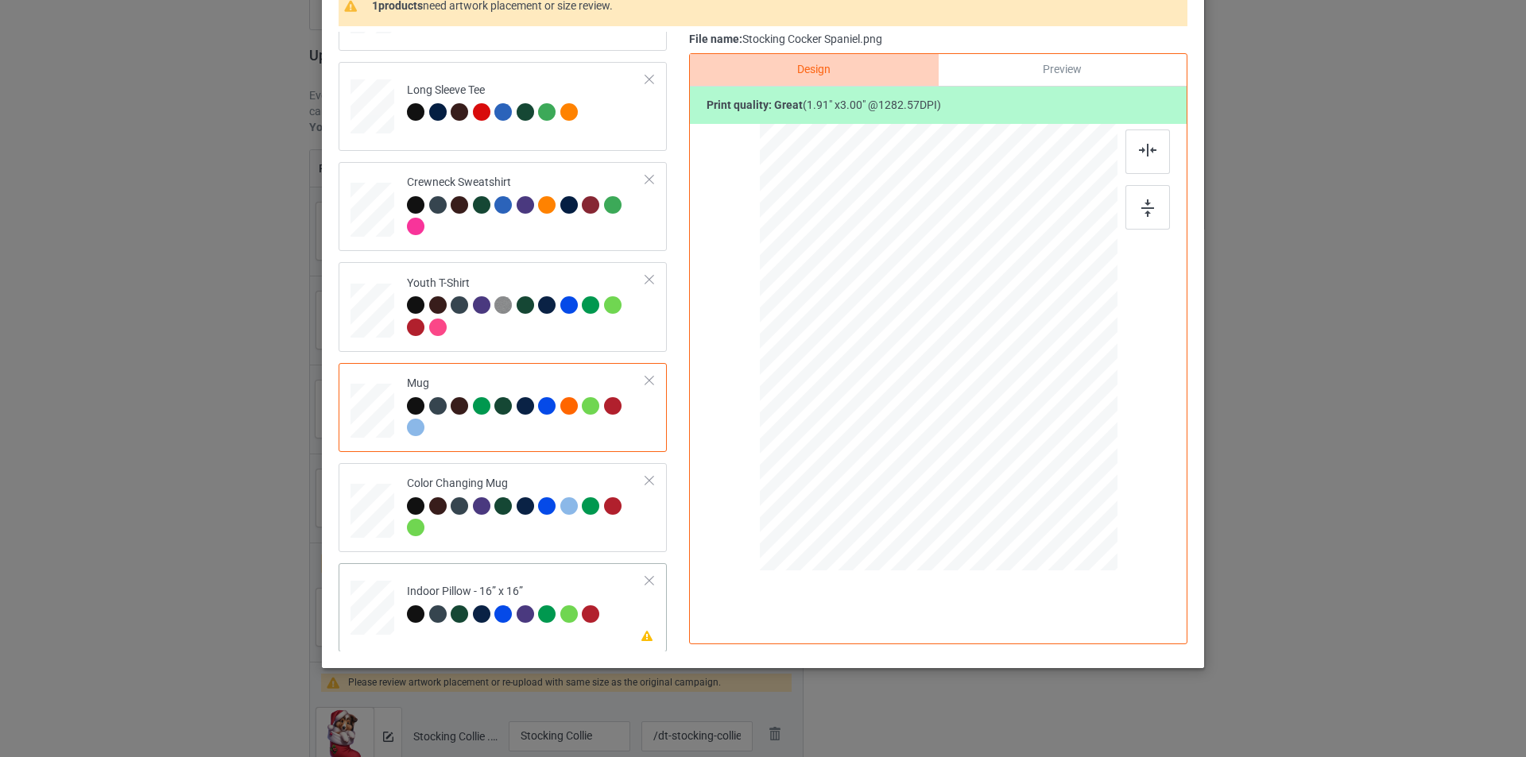
click at [567, 587] on div "Indoor Pillow - 16” x 16”" at bounding box center [505, 602] width 197 height 37
click at [984, 412] on div at bounding box center [938, 349] width 413 height 451
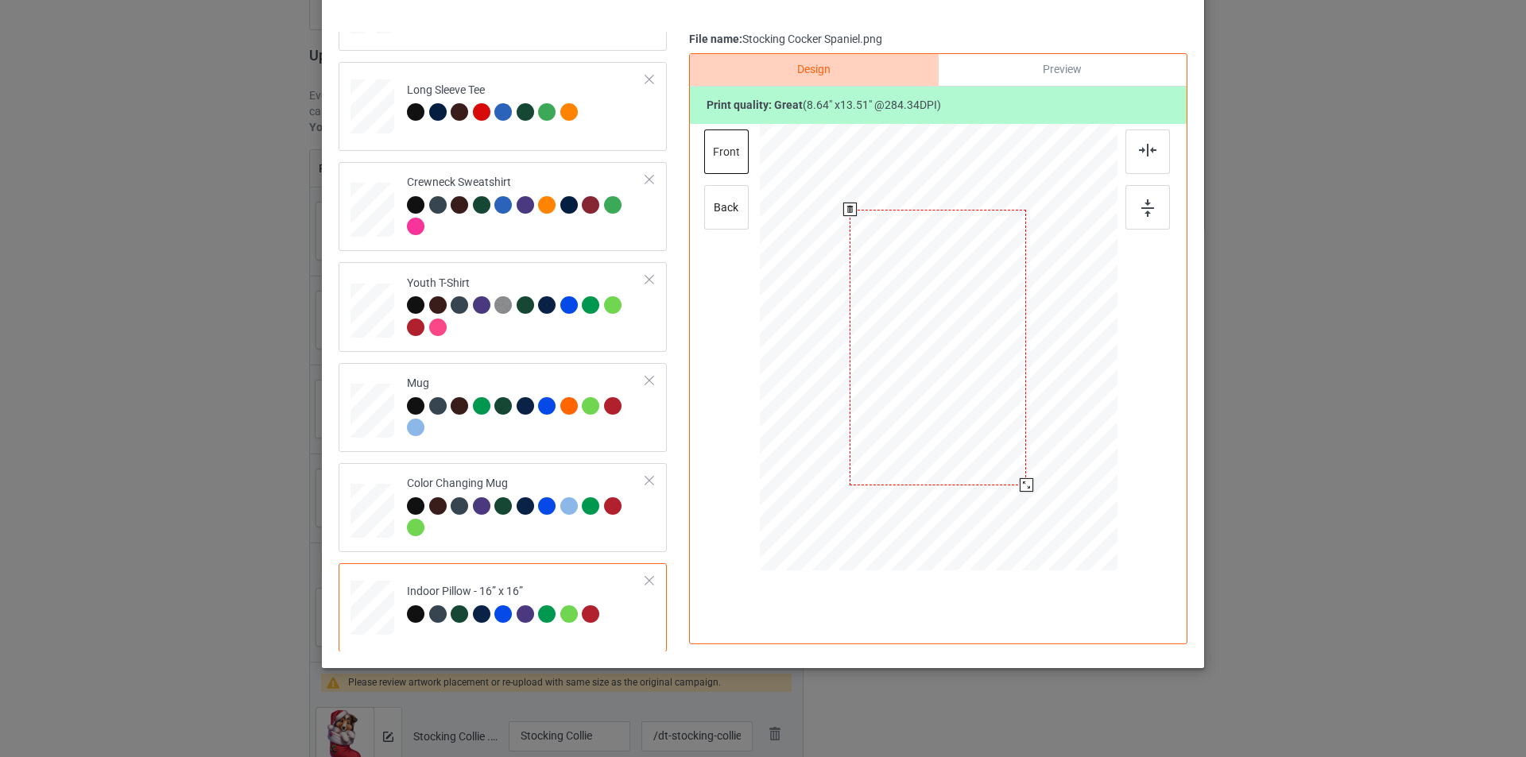
click at [1028, 478] on div at bounding box center [939, 347] width 358 height 357
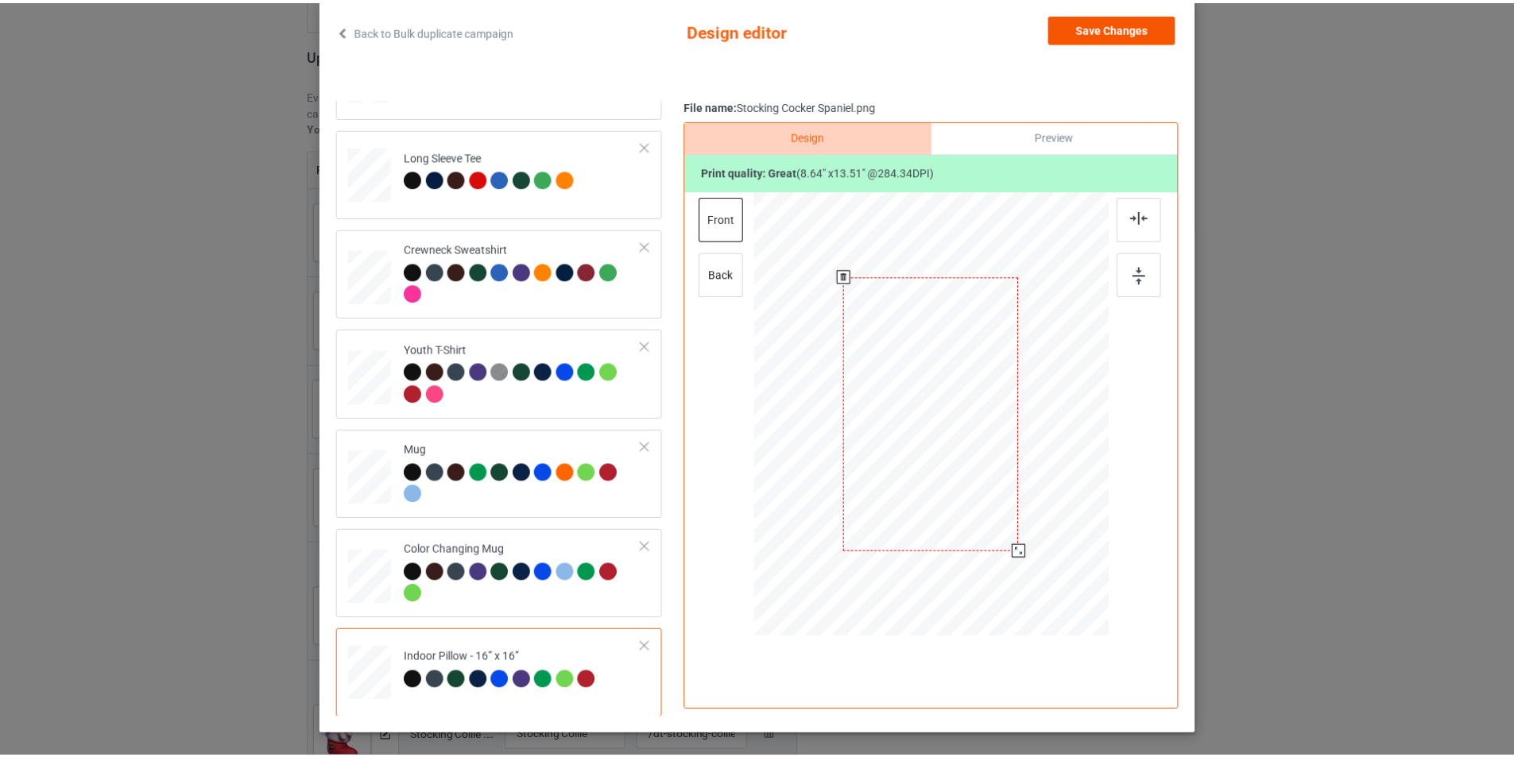
scroll to position [1, 0]
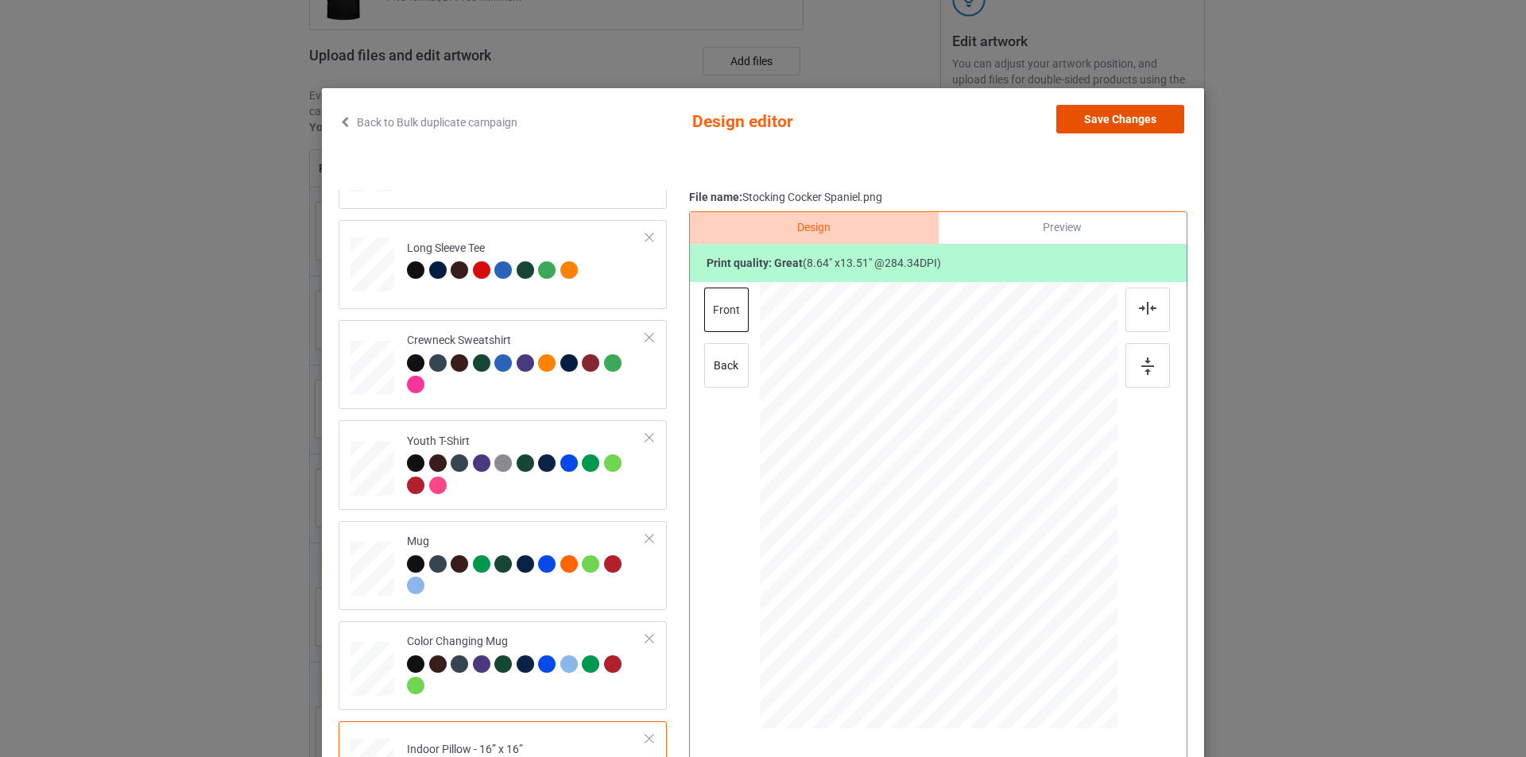
click at [1121, 110] on button "Save Changes" at bounding box center [1120, 119] width 128 height 29
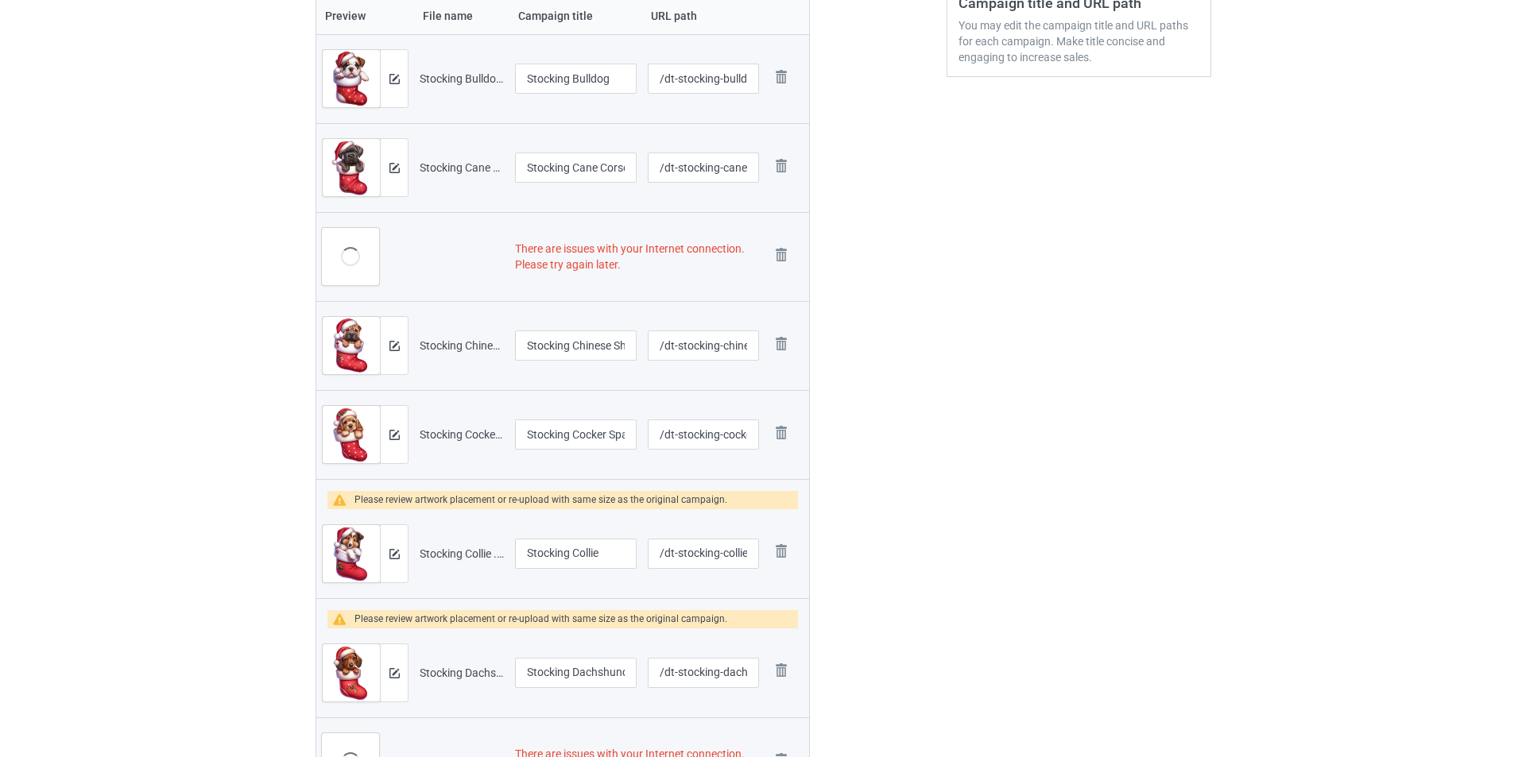
scroll to position [477, 0]
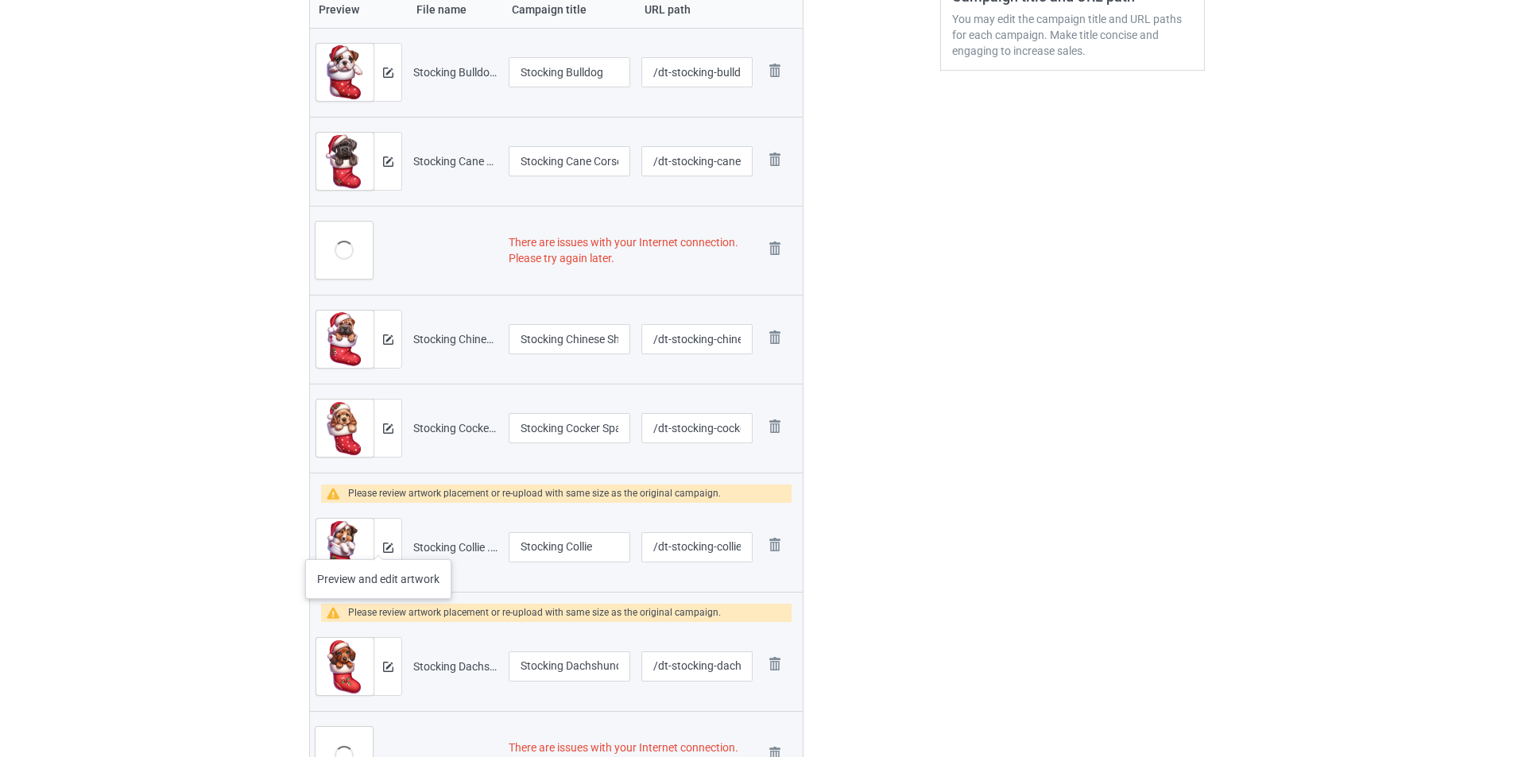
click at [377, 545] on div at bounding box center [388, 547] width 28 height 57
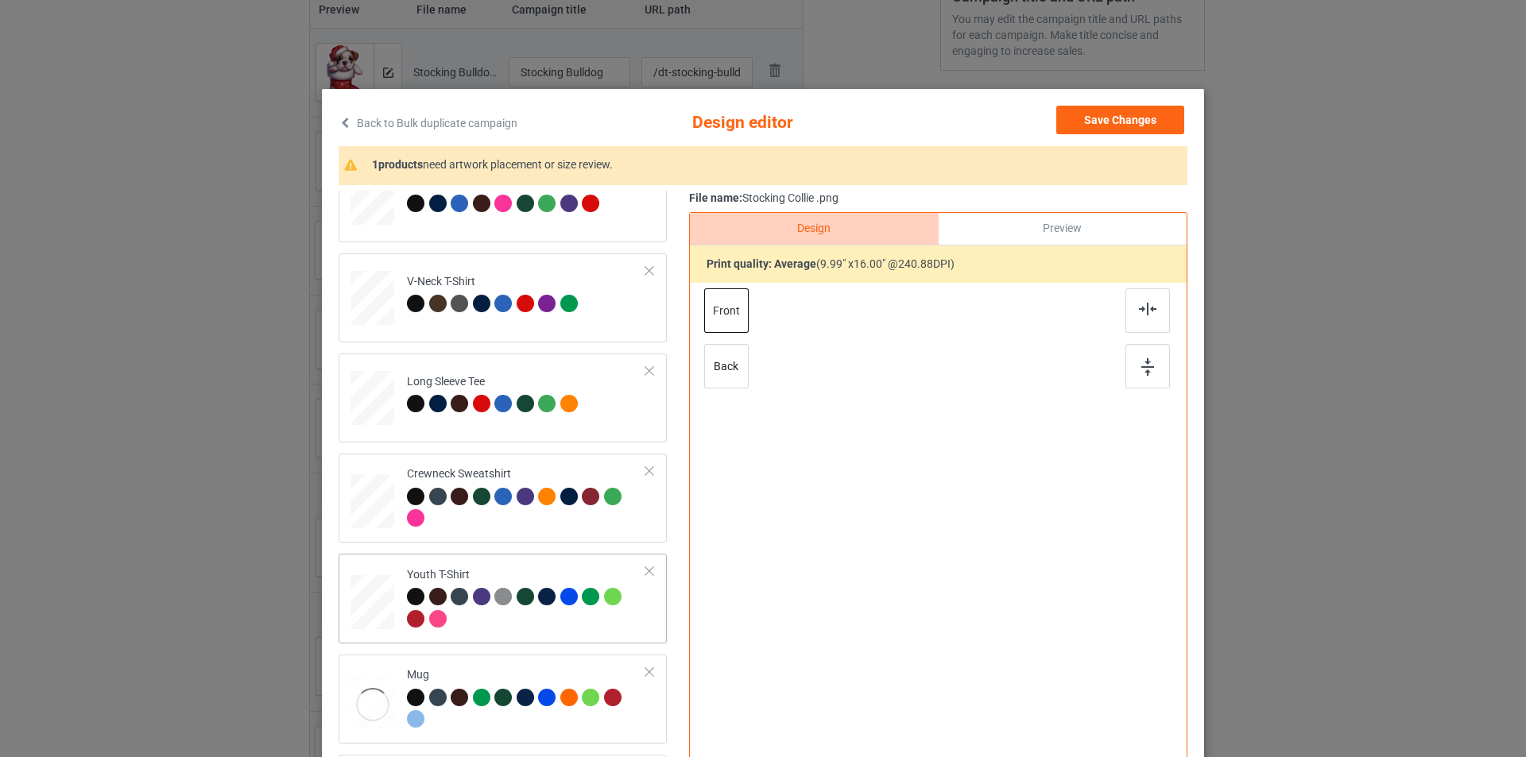
scroll to position [397, 0]
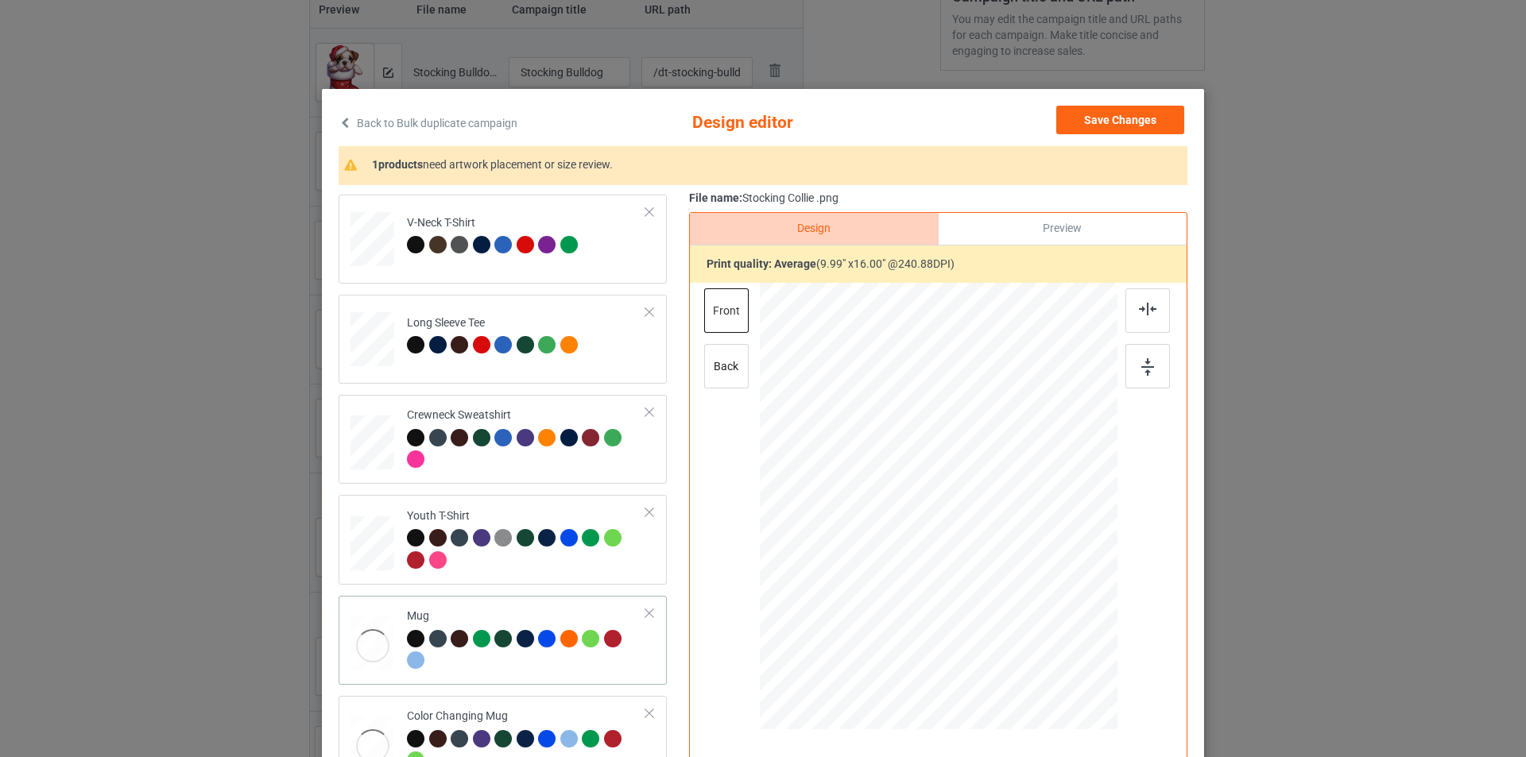
click at [544, 606] on td "Mug" at bounding box center [526, 640] width 257 height 76
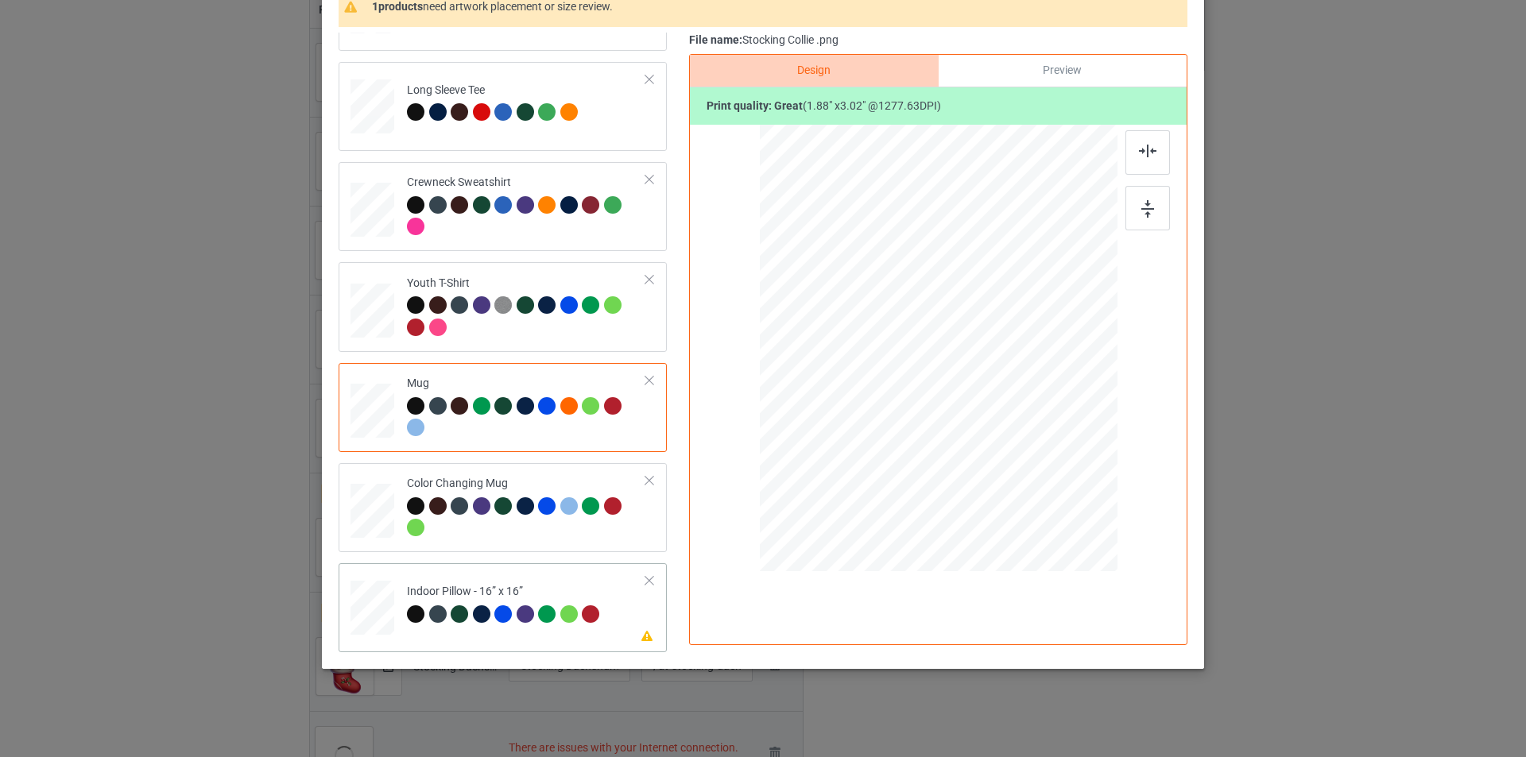
scroll to position [159, 0]
click at [535, 587] on div "Indoor Pillow - 16” x 16”" at bounding box center [505, 601] width 197 height 37
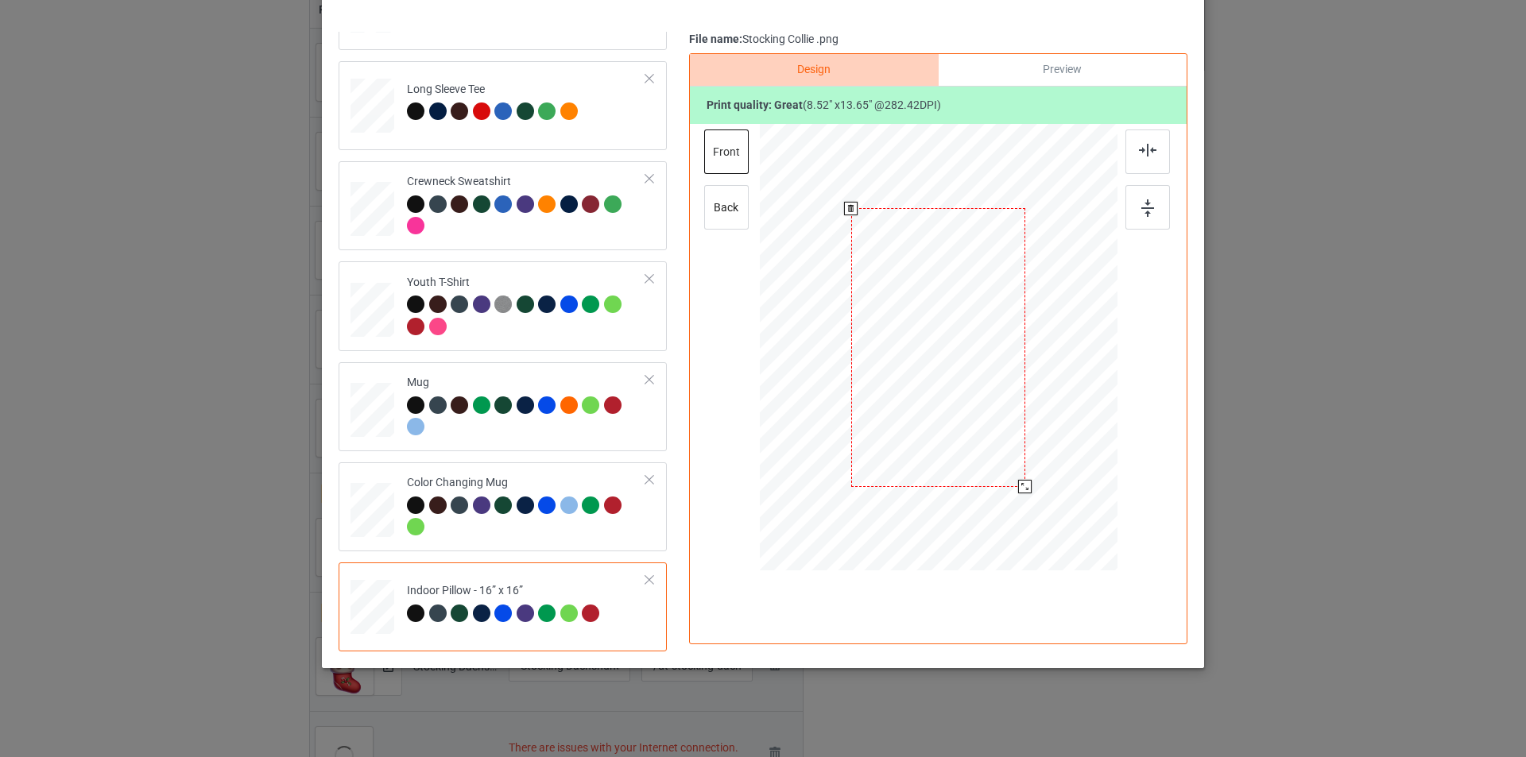
drag, startPoint x: 1043, startPoint y: 521, endPoint x: 1033, endPoint y: 481, distance: 41.1
click at [1033, 481] on div at bounding box center [939, 347] width 358 height 357
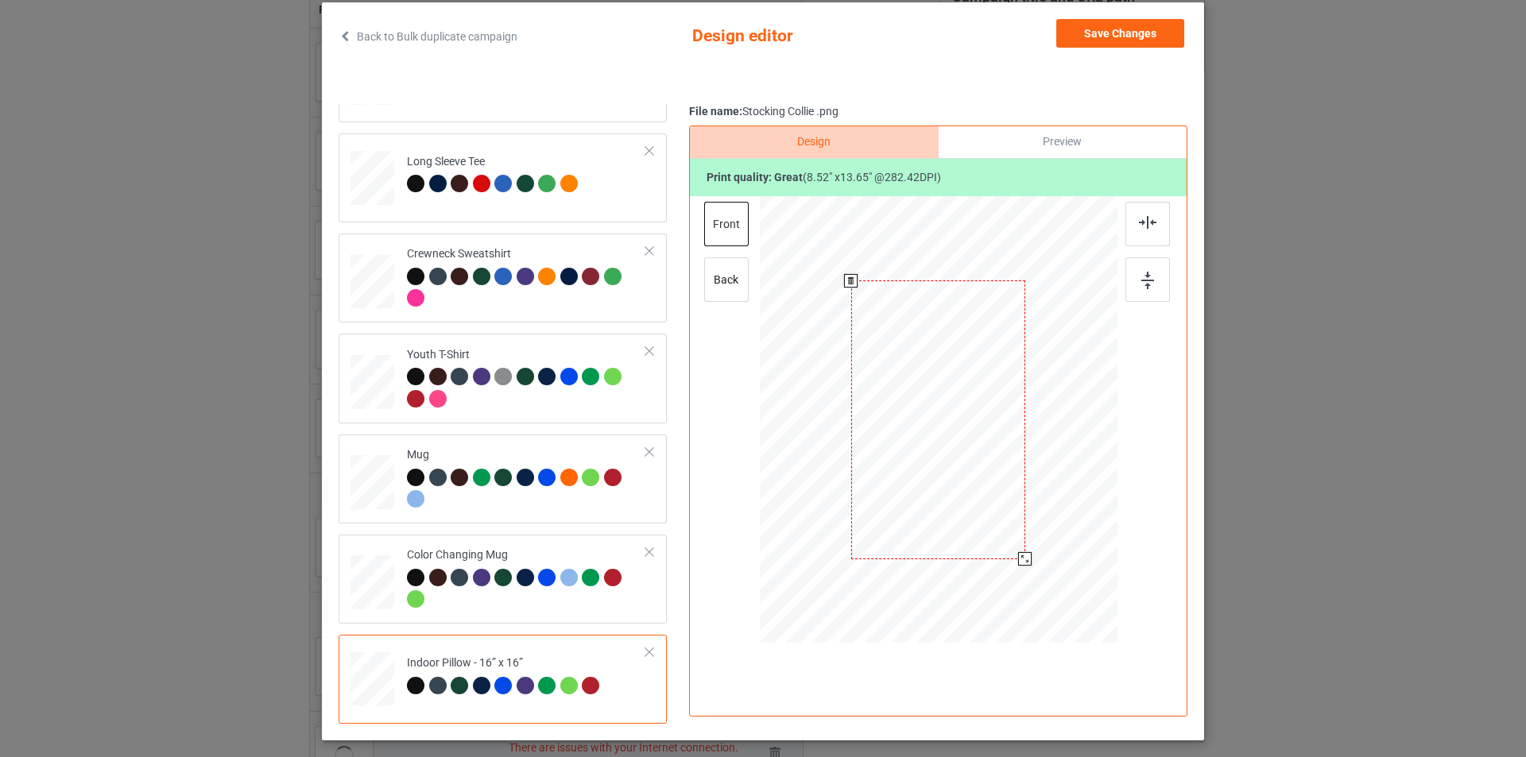
scroll to position [0, 0]
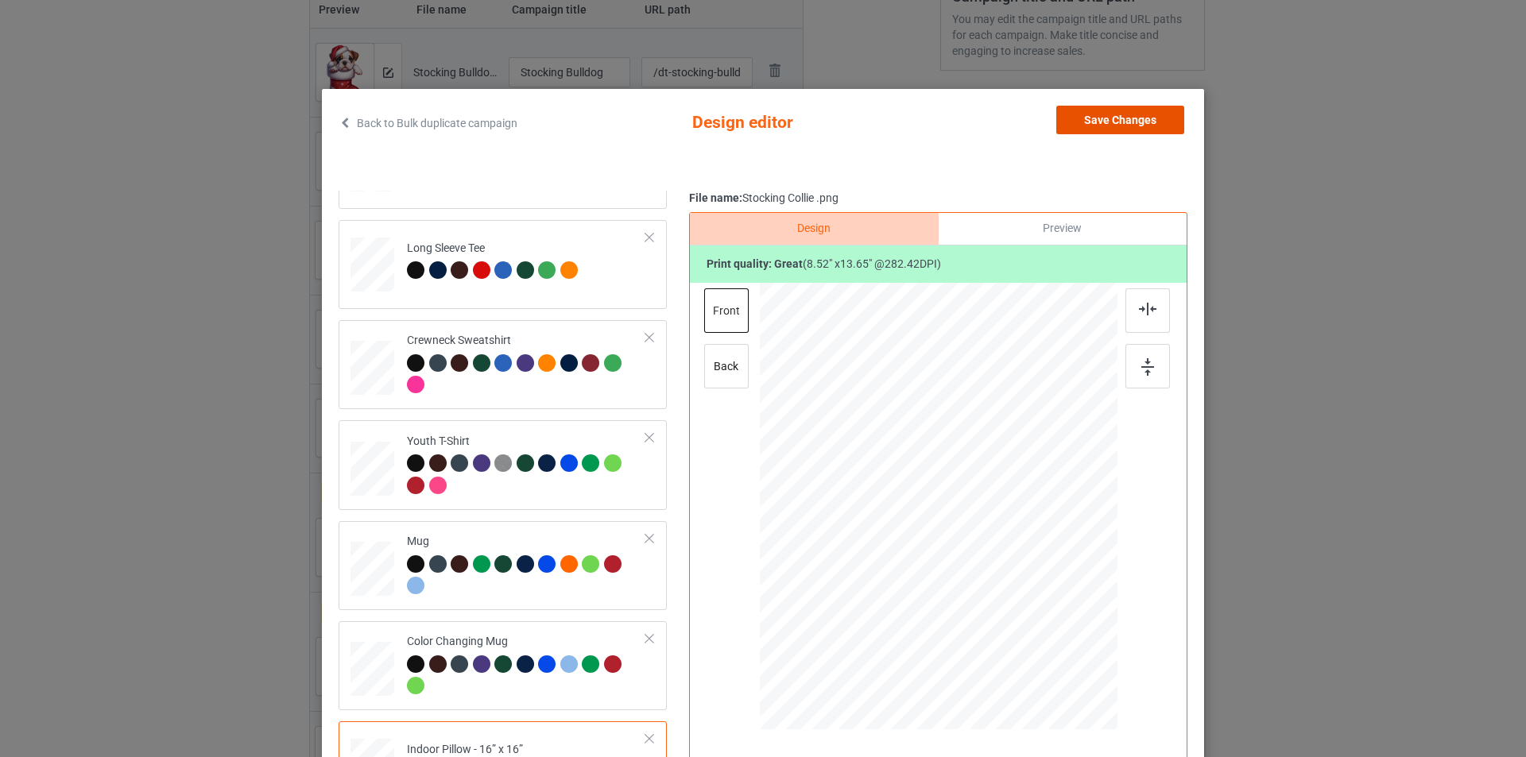
click at [1125, 127] on button "Save Changes" at bounding box center [1120, 120] width 128 height 29
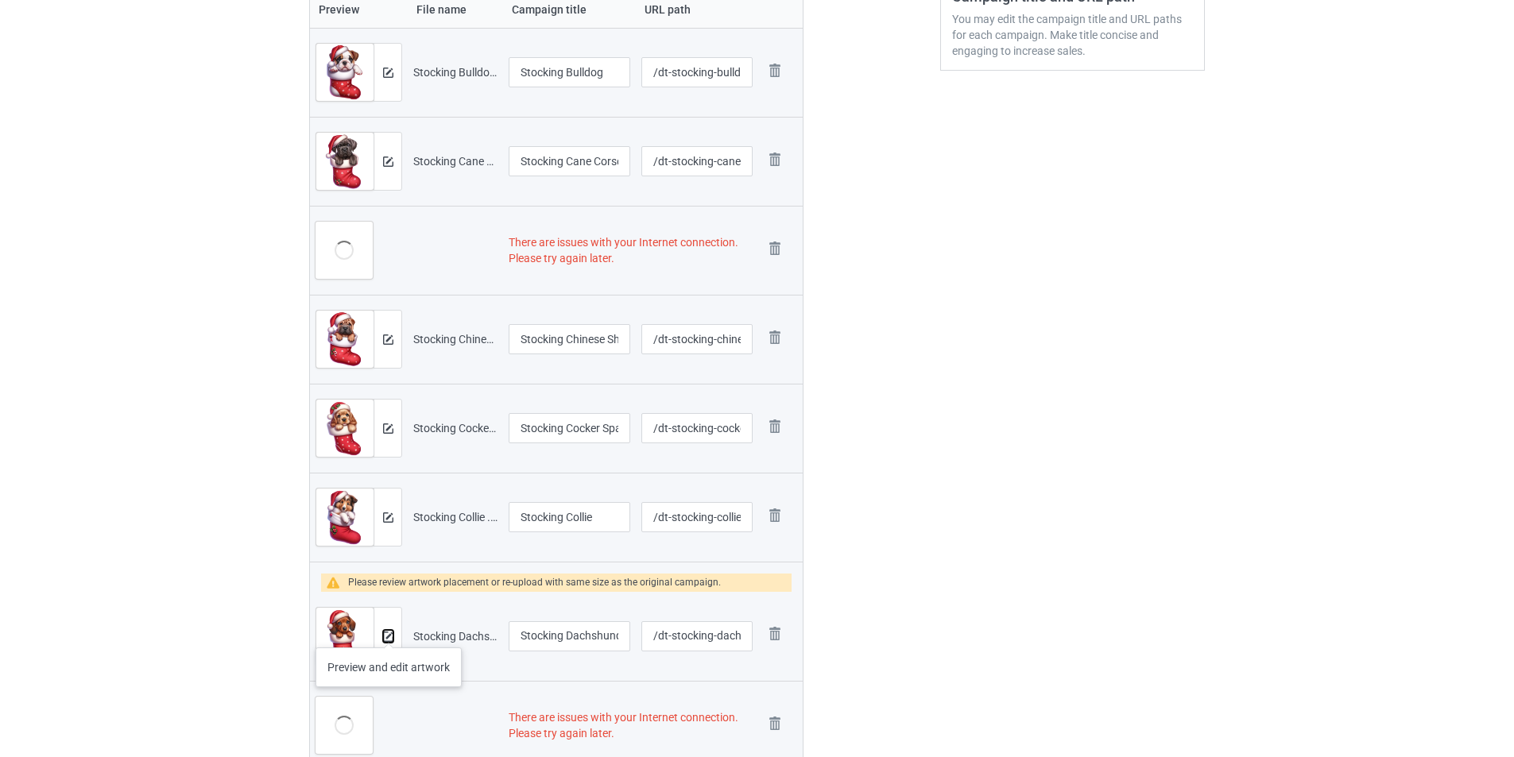
click at [389, 632] on img at bounding box center [388, 637] width 10 height 10
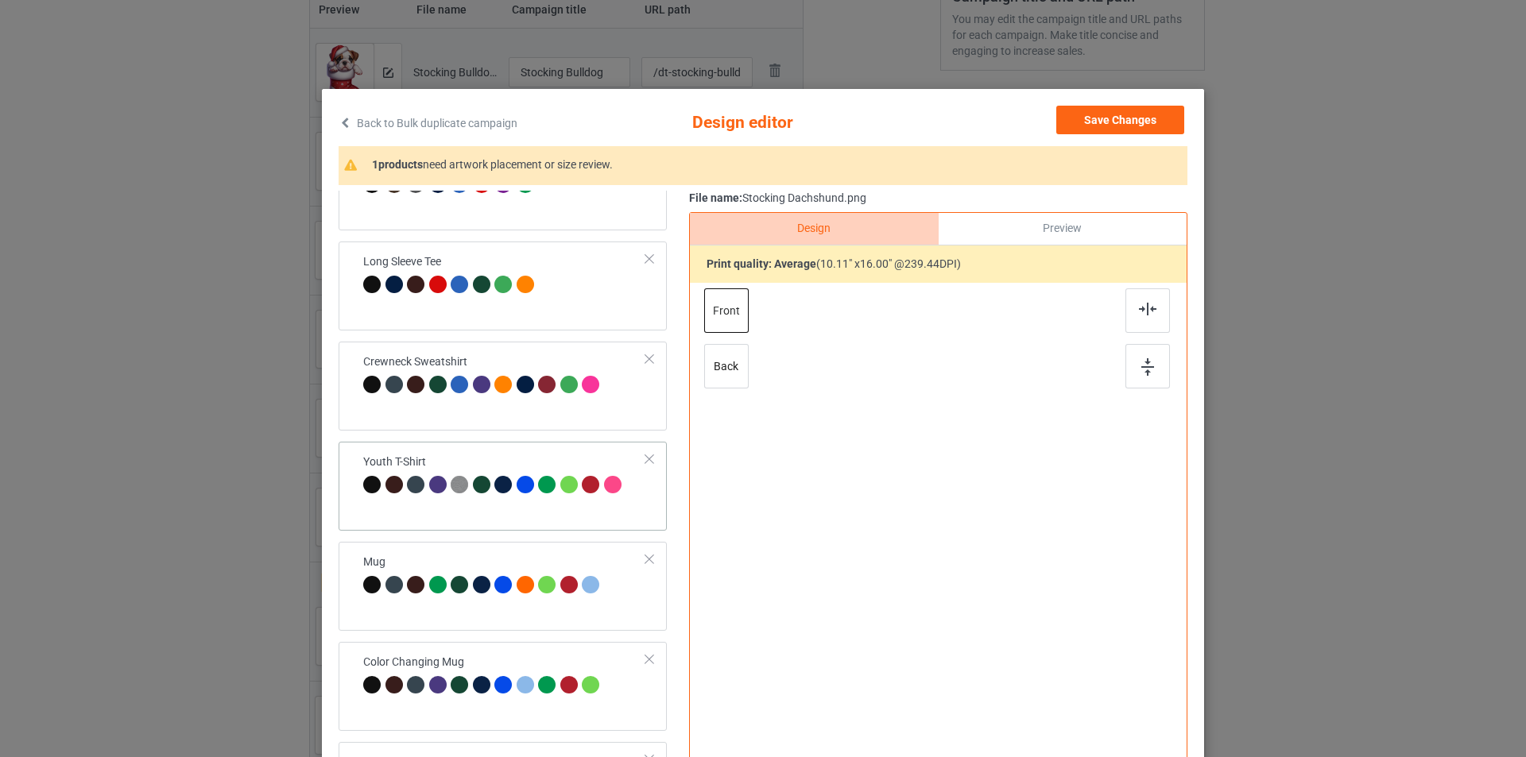
scroll to position [471, 0]
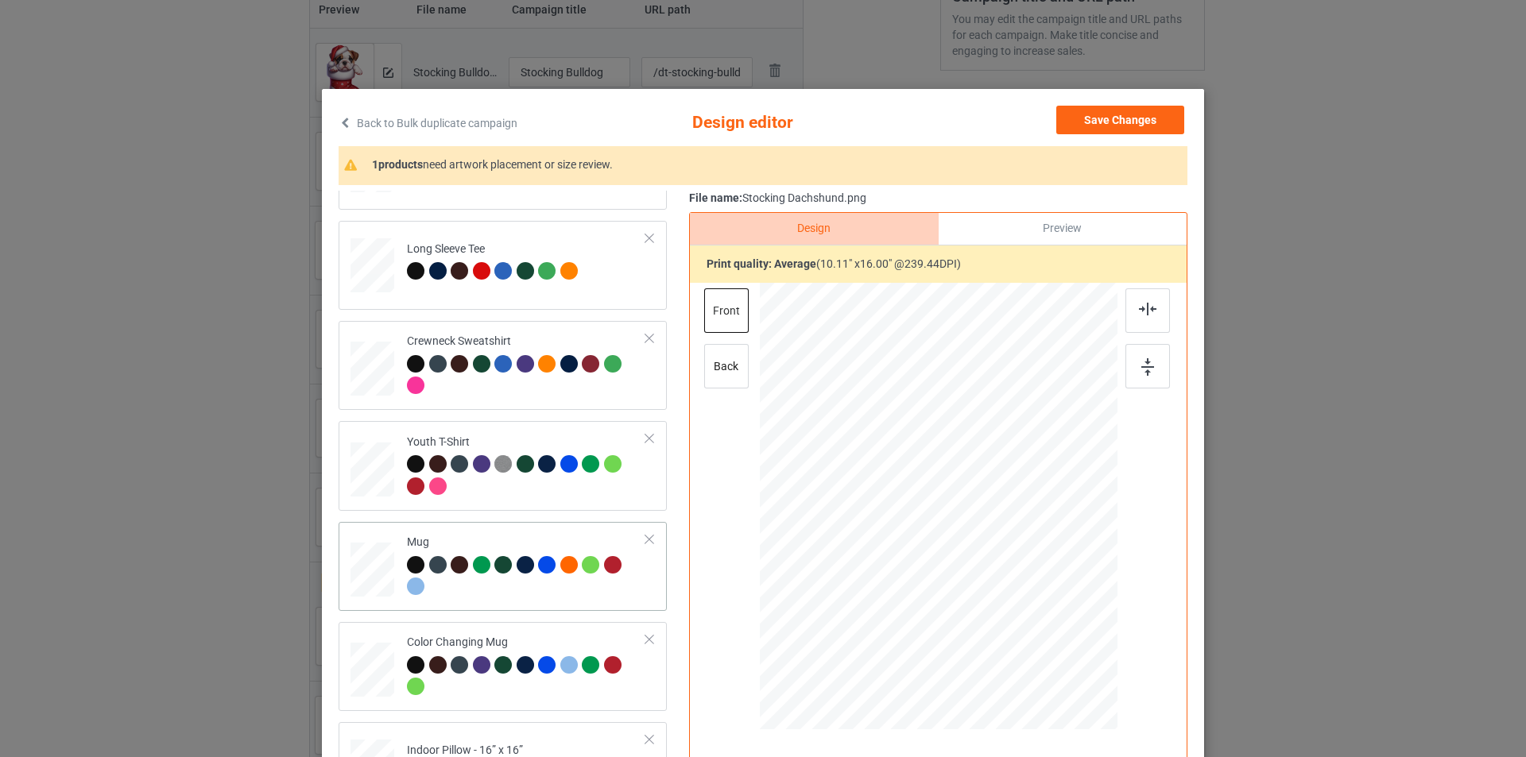
click at [534, 594] on div at bounding box center [526, 578] width 239 height 44
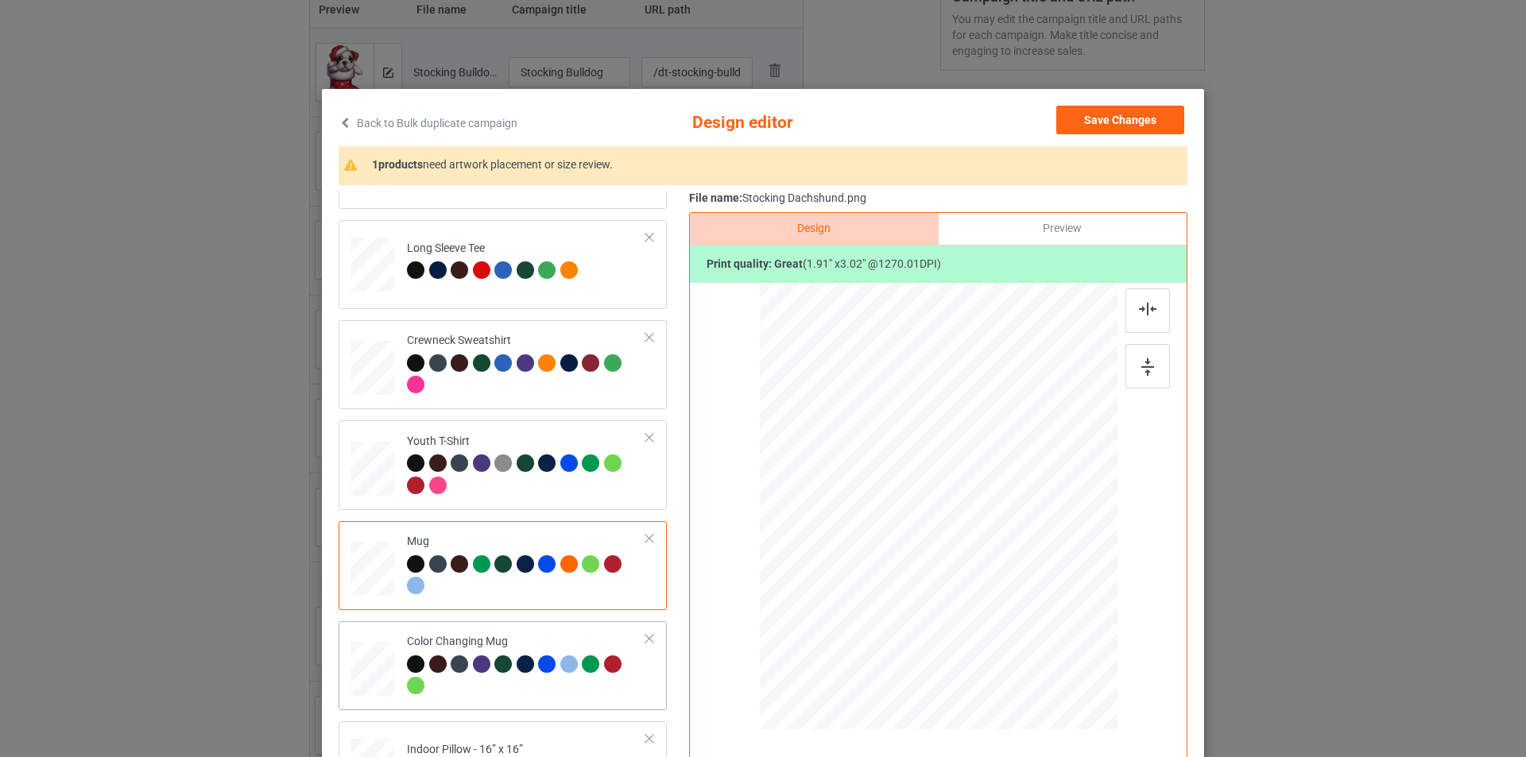
scroll to position [159, 0]
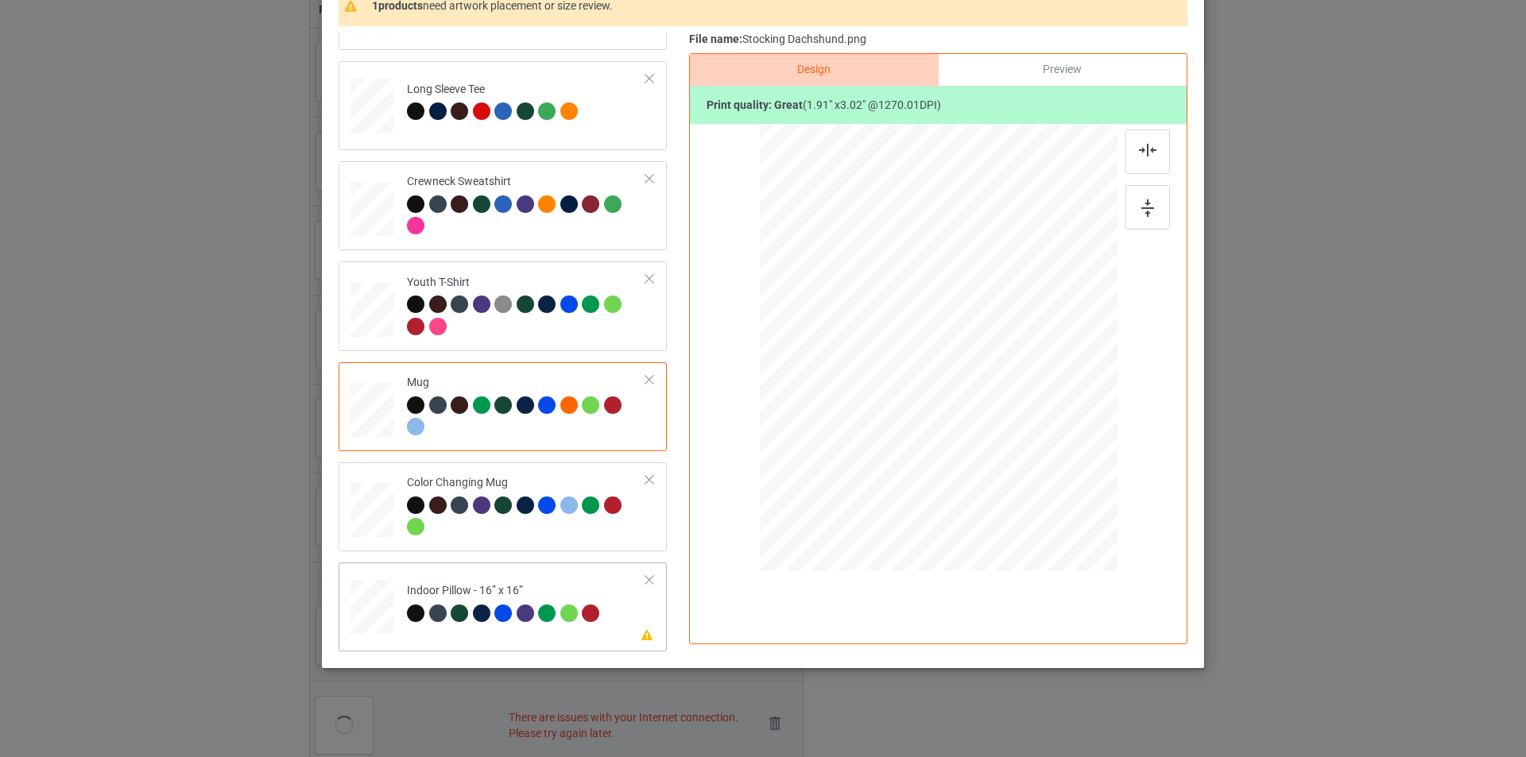
click at [568, 623] on div at bounding box center [571, 616] width 22 height 22
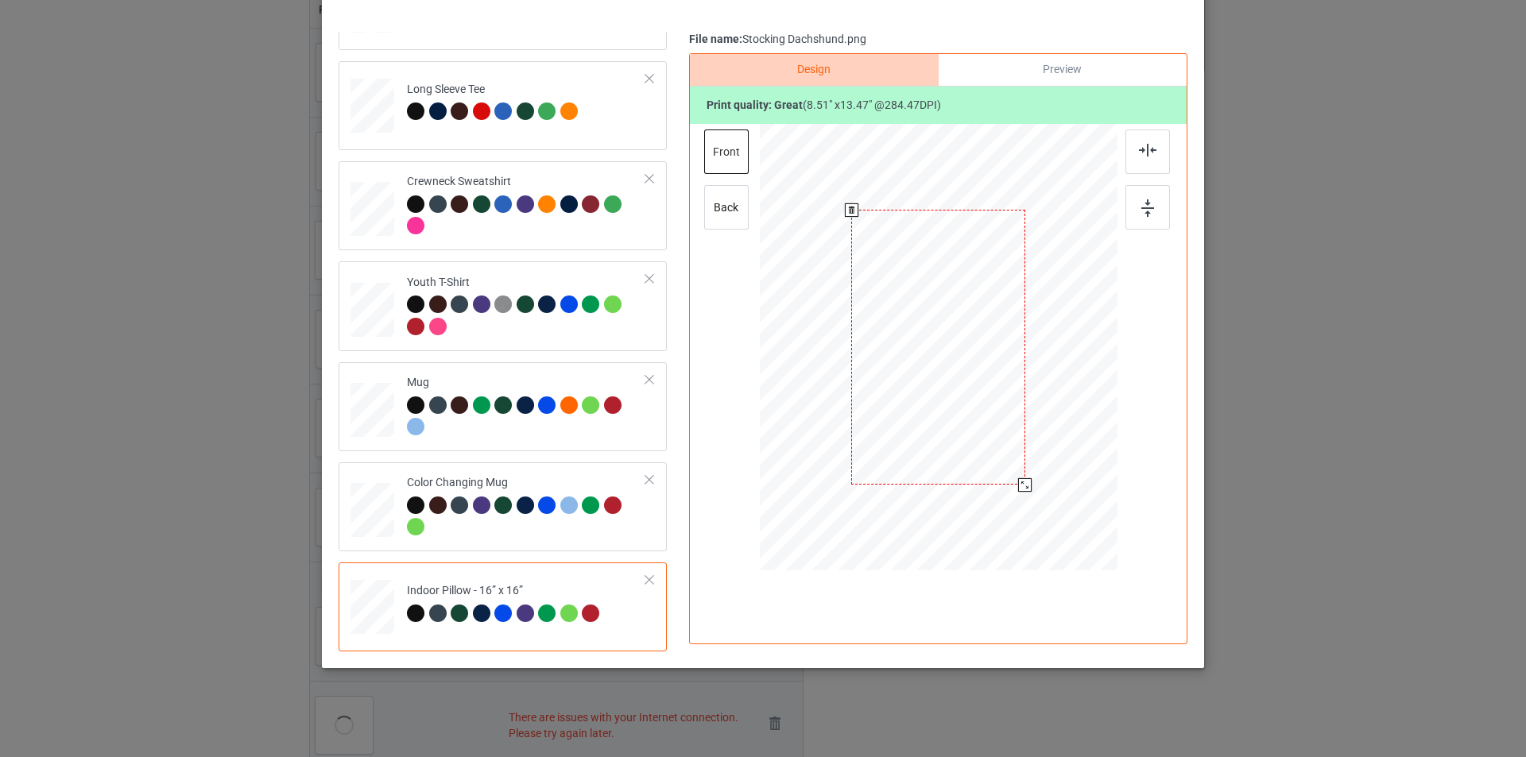
drag, startPoint x: 1038, startPoint y: 517, endPoint x: 1023, endPoint y: 482, distance: 38.1
click at [1023, 482] on div at bounding box center [1025, 485] width 14 height 14
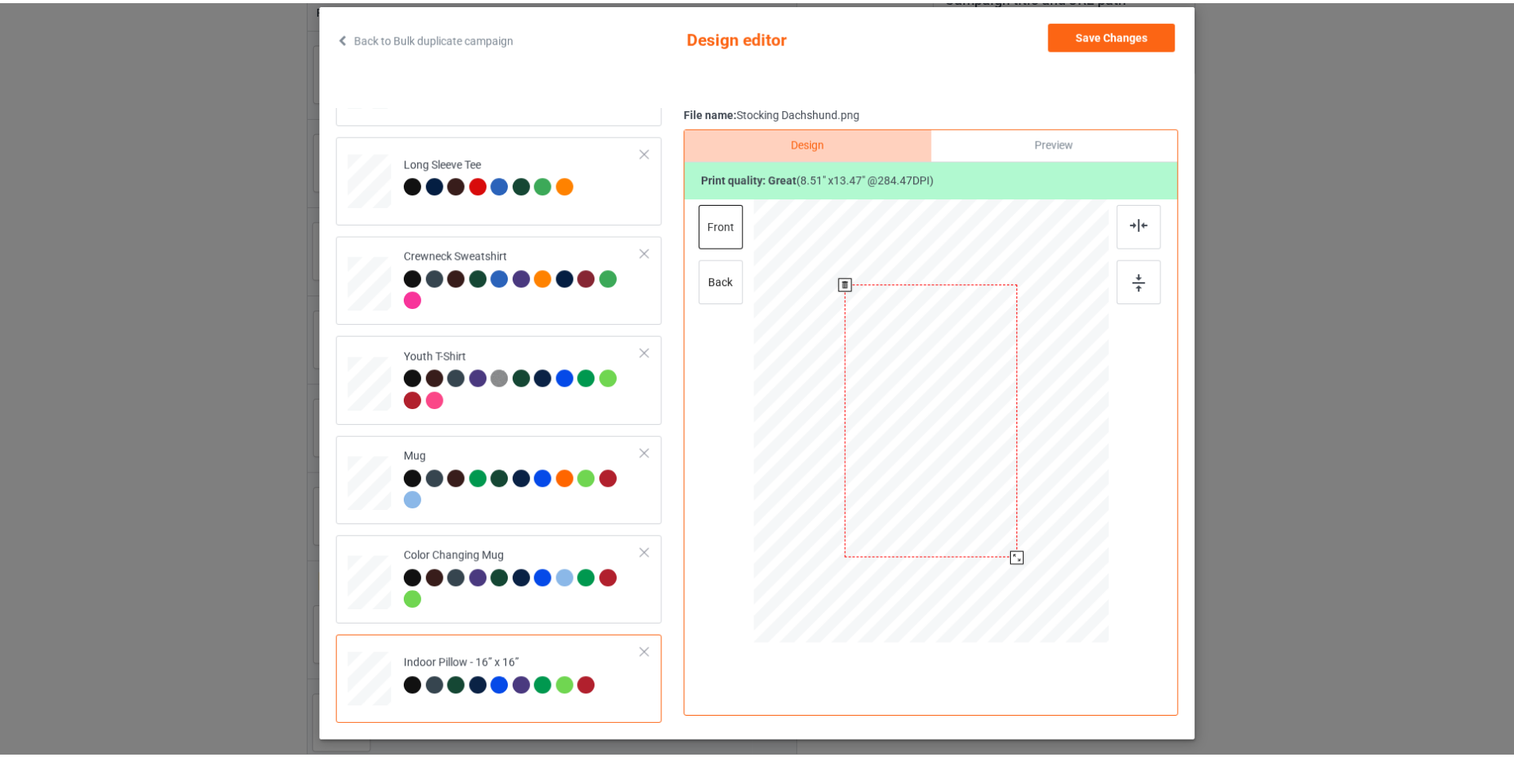
scroll to position [0, 0]
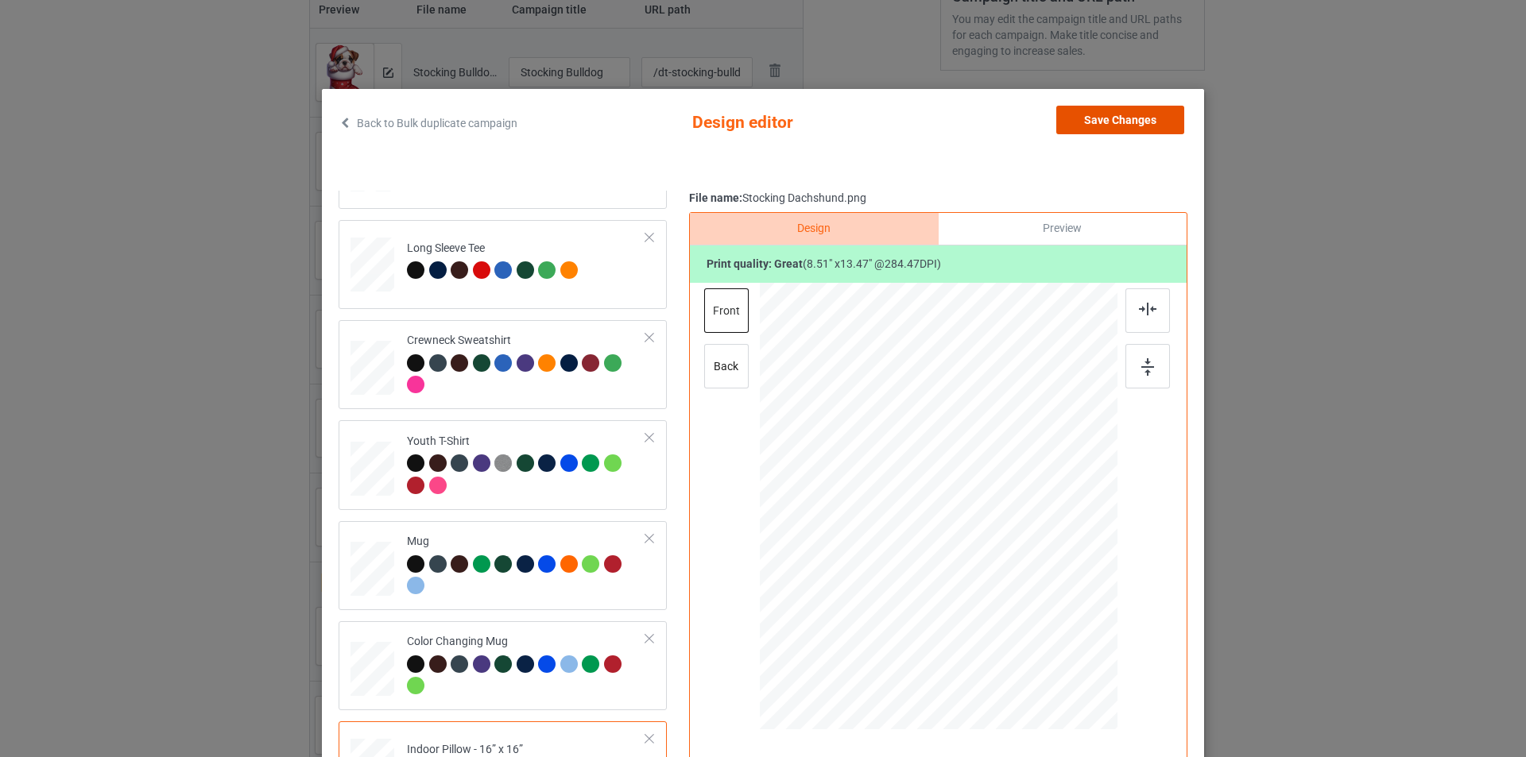
click at [1118, 115] on button "Save Changes" at bounding box center [1120, 120] width 128 height 29
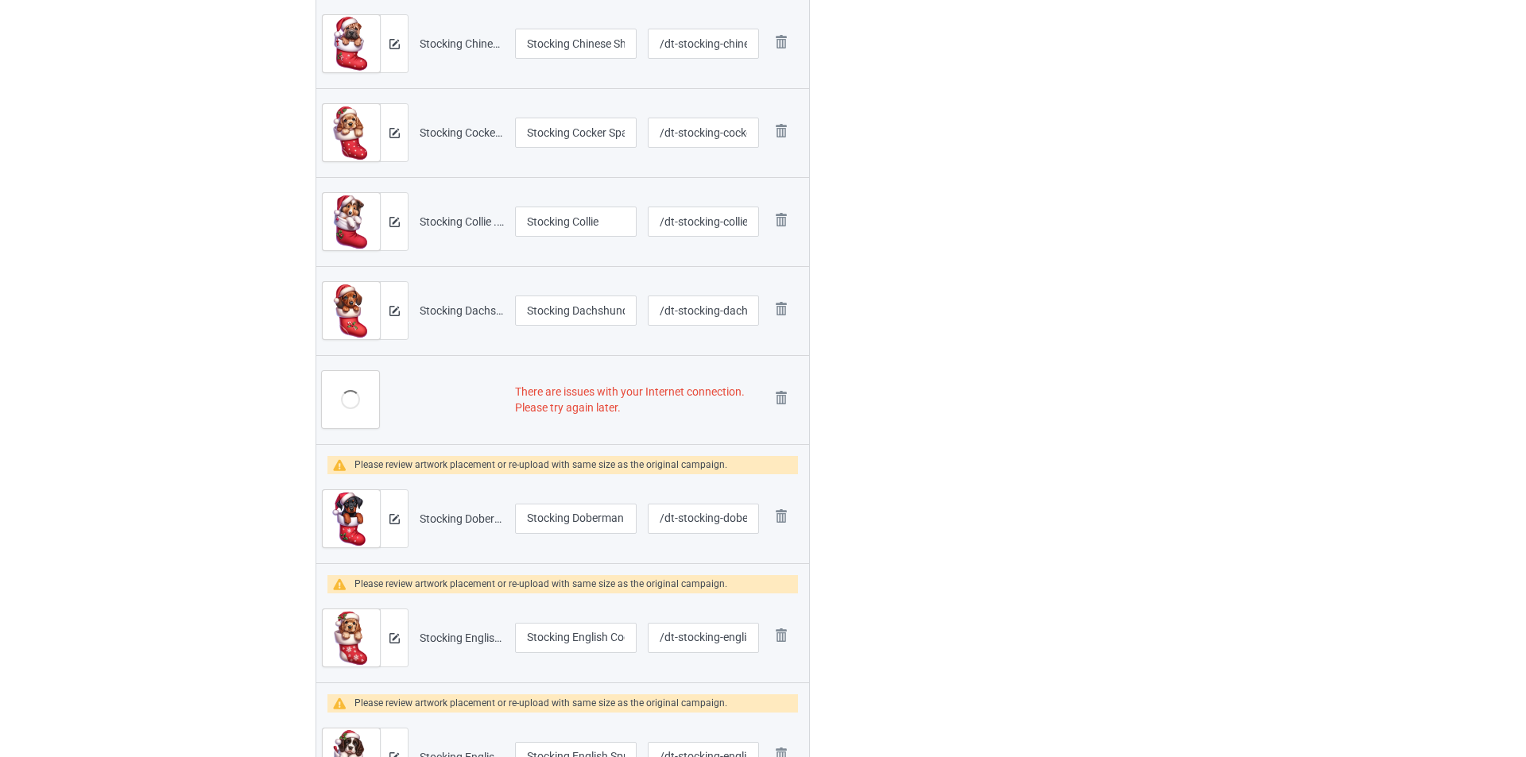
scroll to position [795, 0]
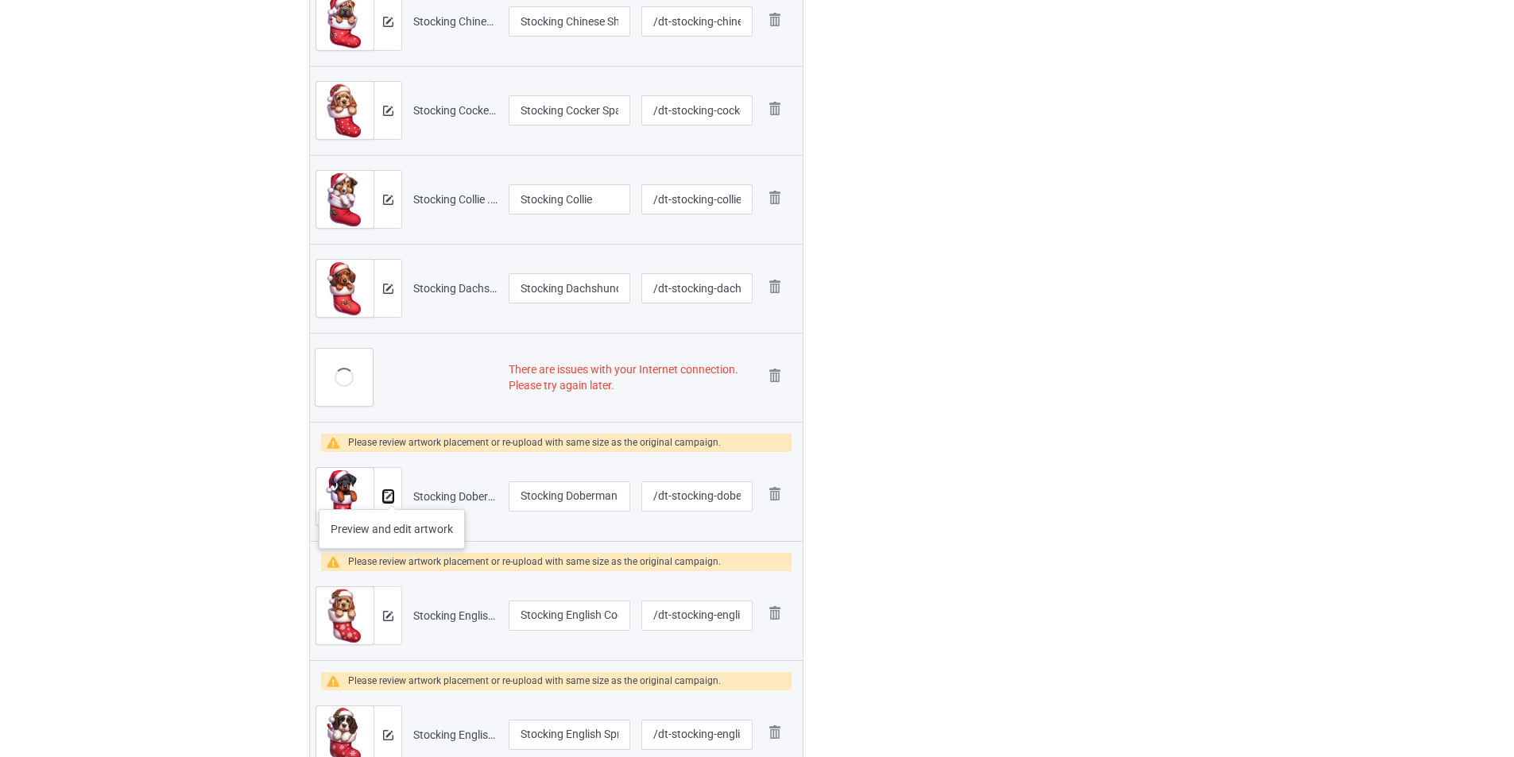
click at [389, 492] on img at bounding box center [388, 497] width 10 height 10
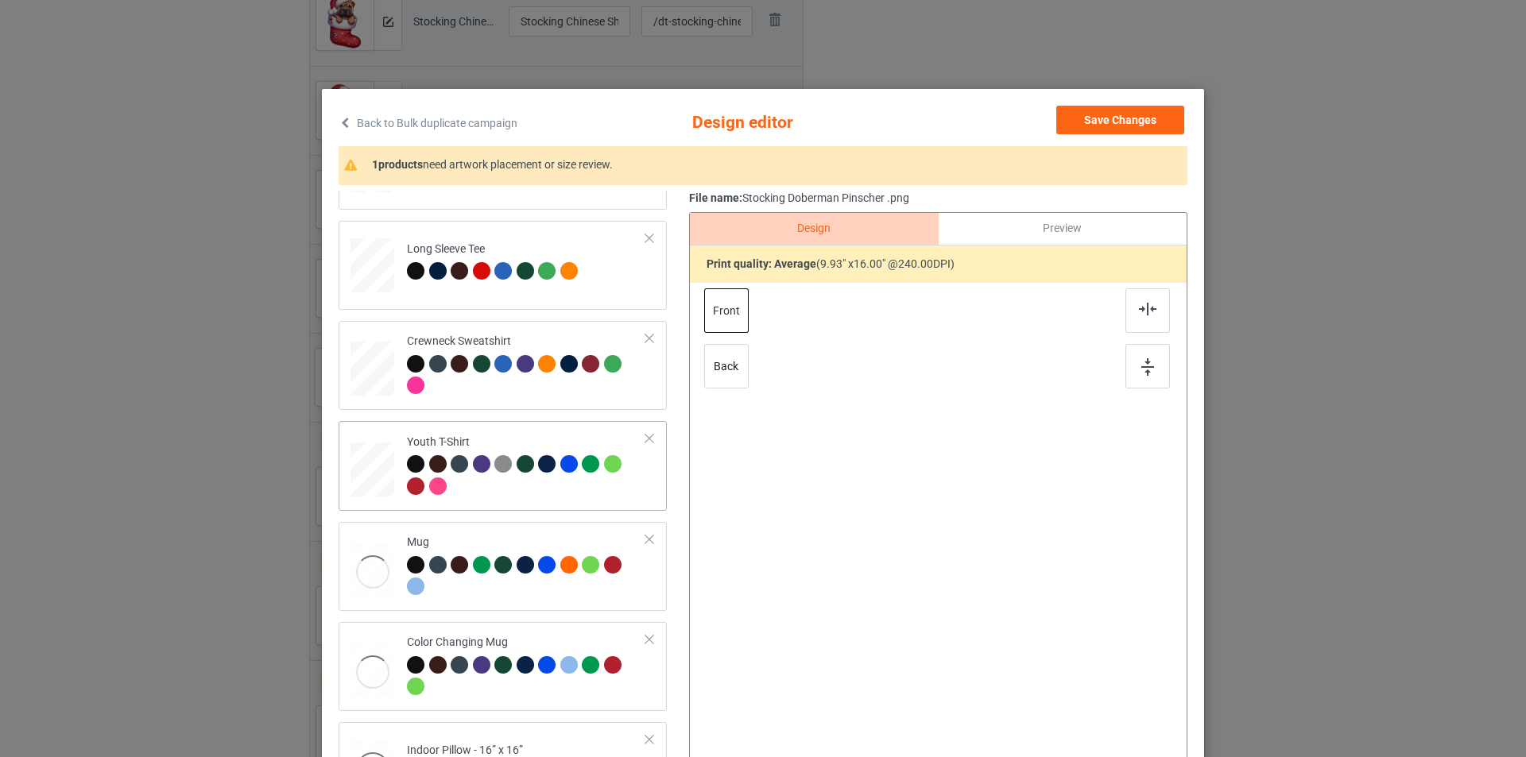
scroll to position [472, 0]
click at [517, 558] on div at bounding box center [528, 567] width 22 height 22
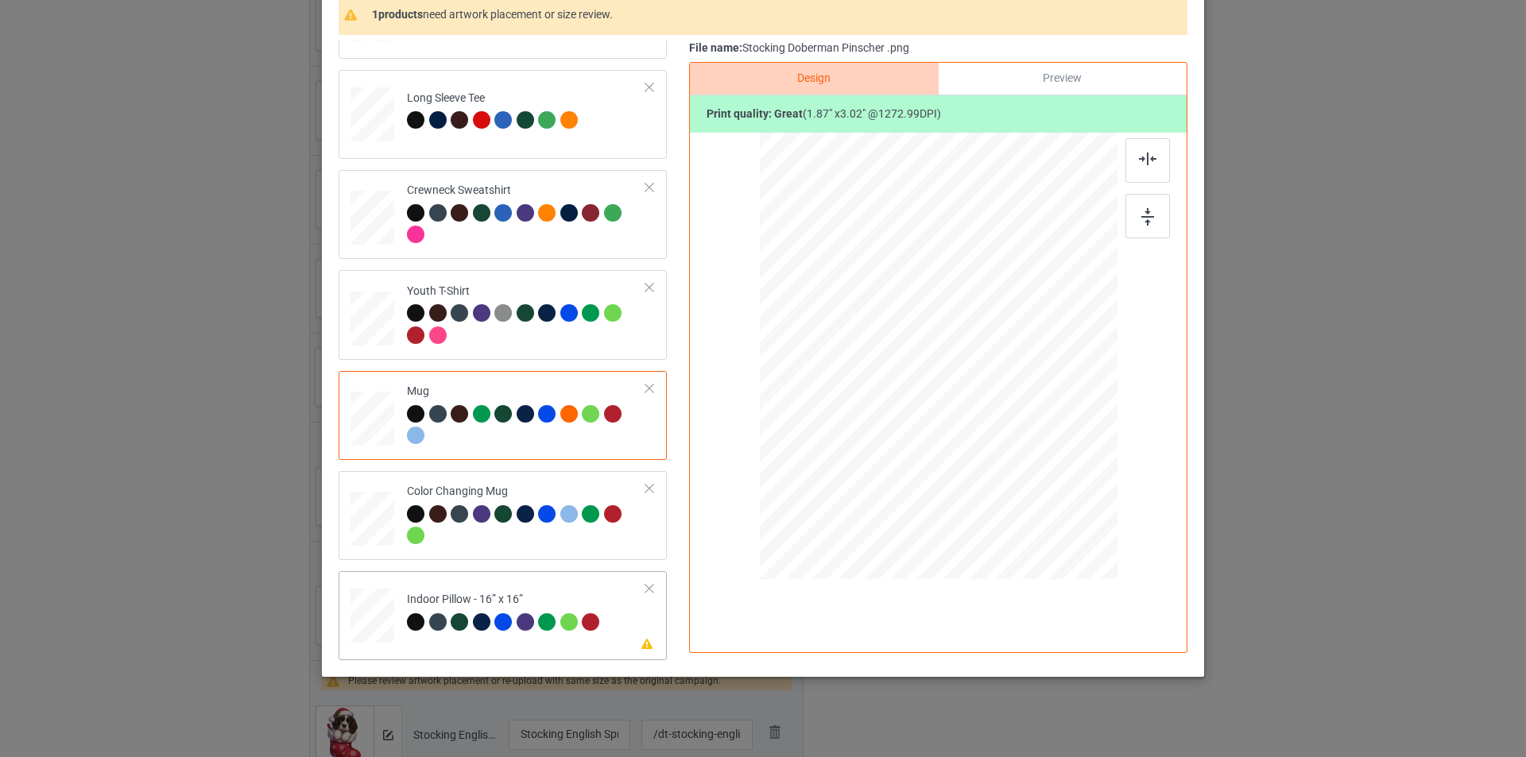
scroll to position [160, 0]
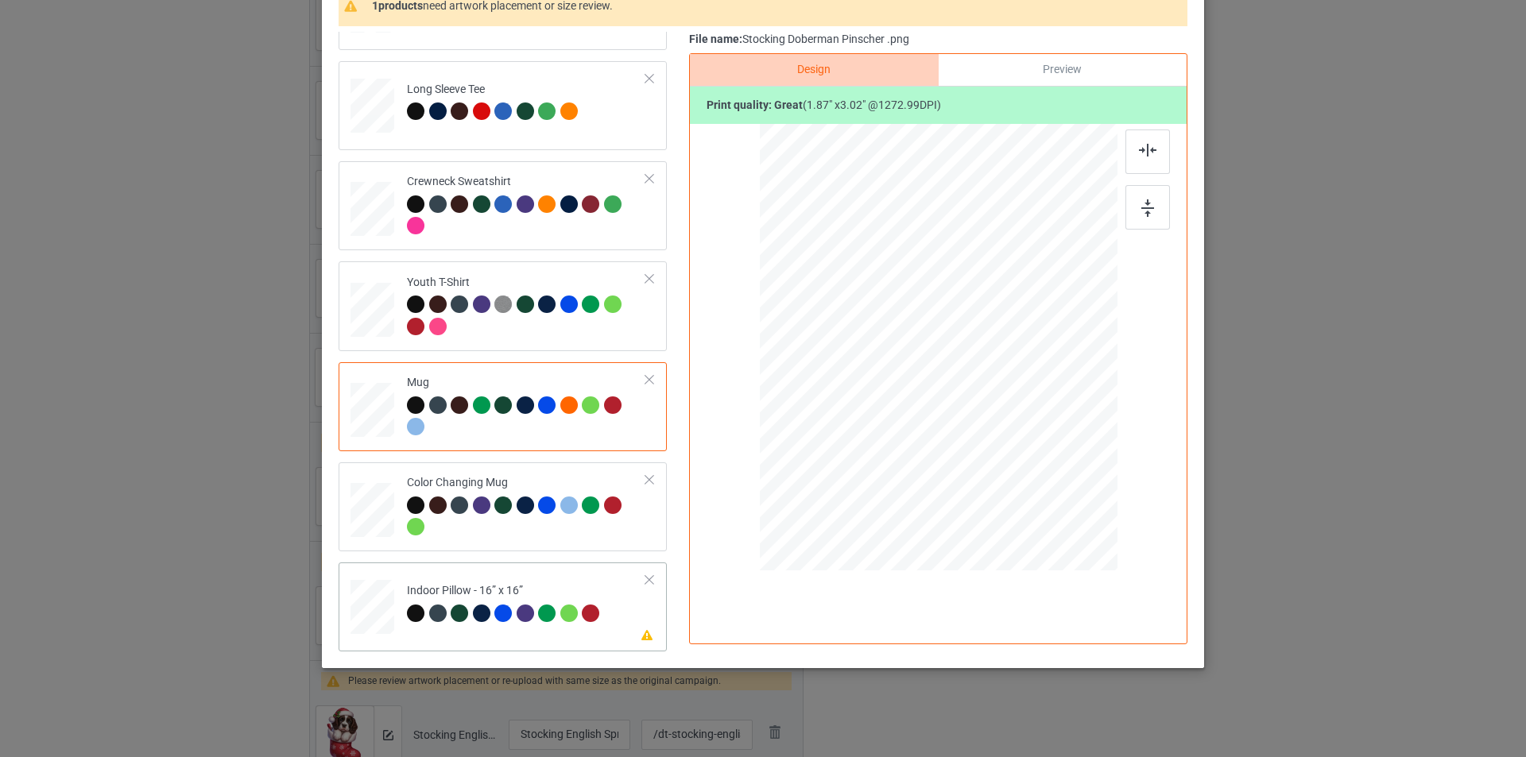
click at [528, 583] on div "Indoor Pillow - 16” x 16”" at bounding box center [505, 601] width 197 height 37
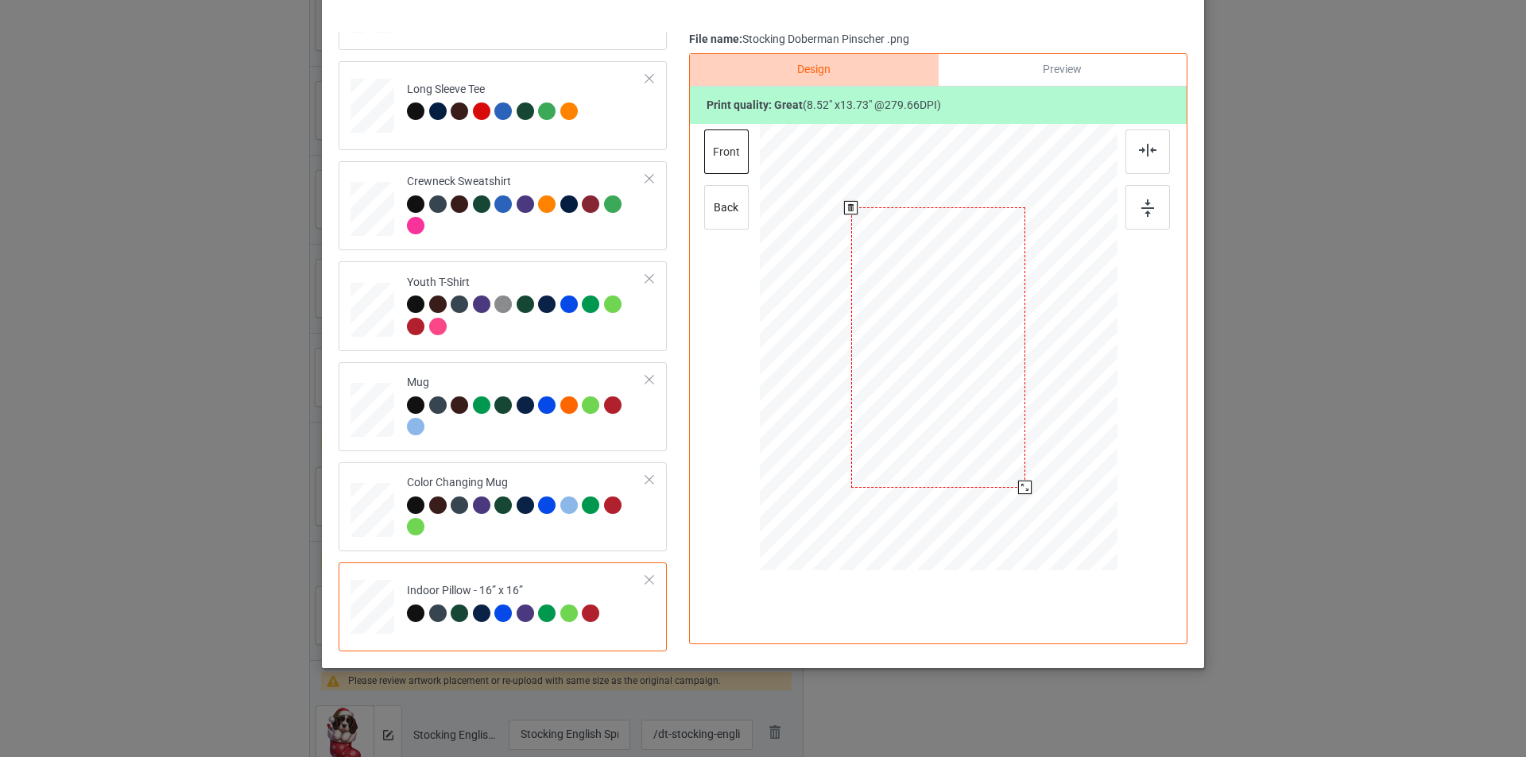
drag, startPoint x: 1040, startPoint y: 518, endPoint x: 1026, endPoint y: 482, distance: 39.0
click at [1026, 482] on div at bounding box center [1025, 488] width 14 height 14
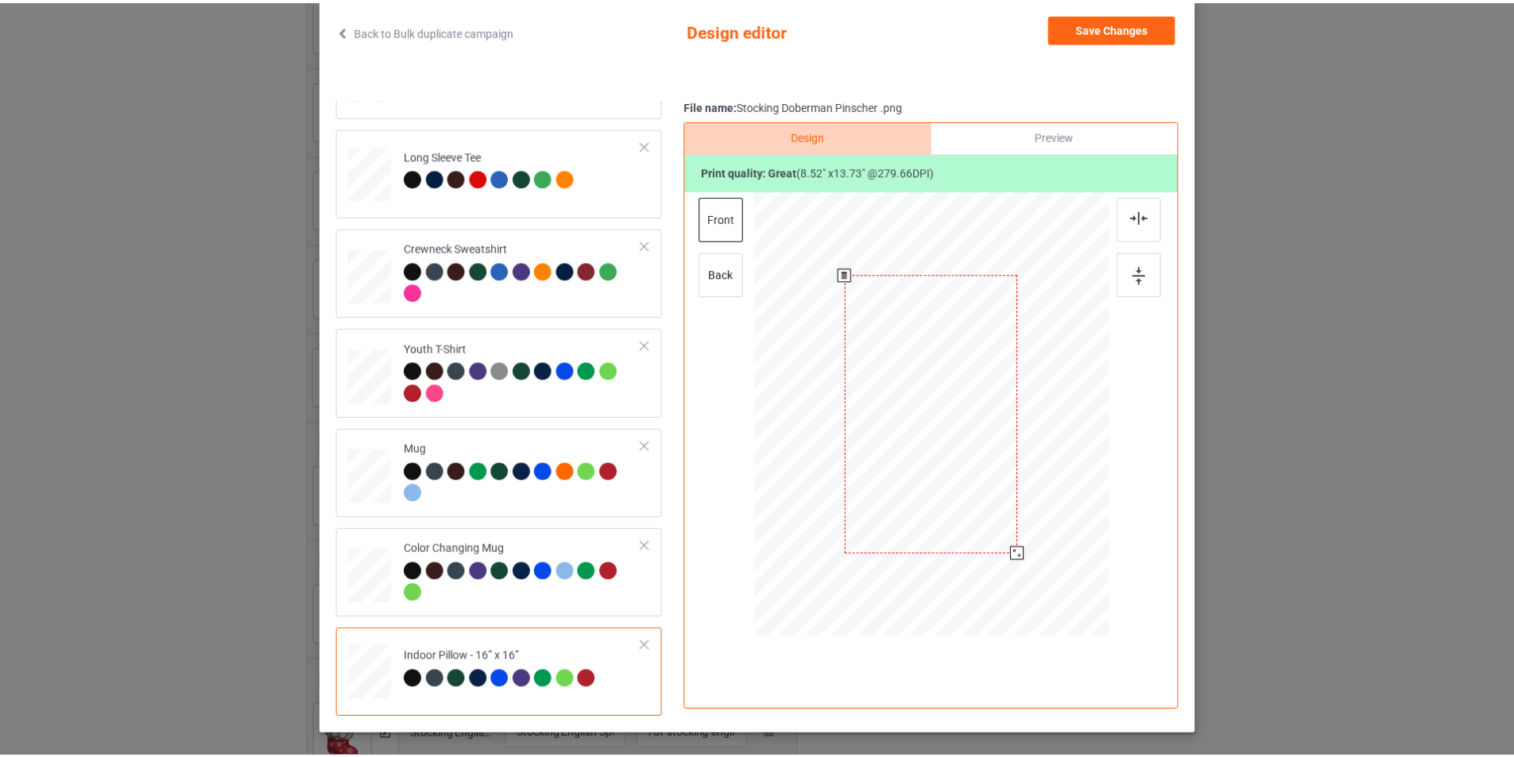
scroll to position [1, 0]
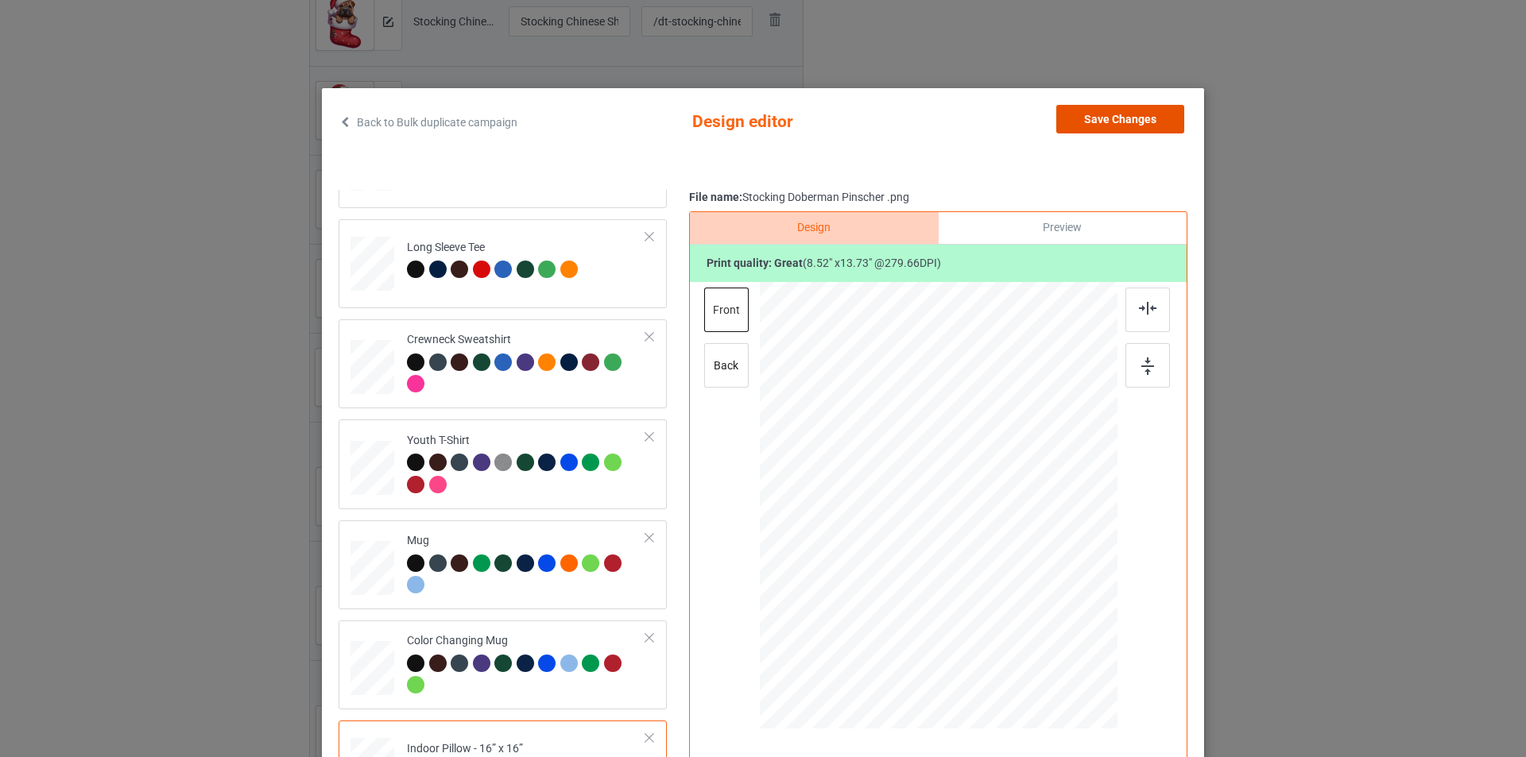
click at [1127, 123] on button "Save Changes" at bounding box center [1120, 119] width 128 height 29
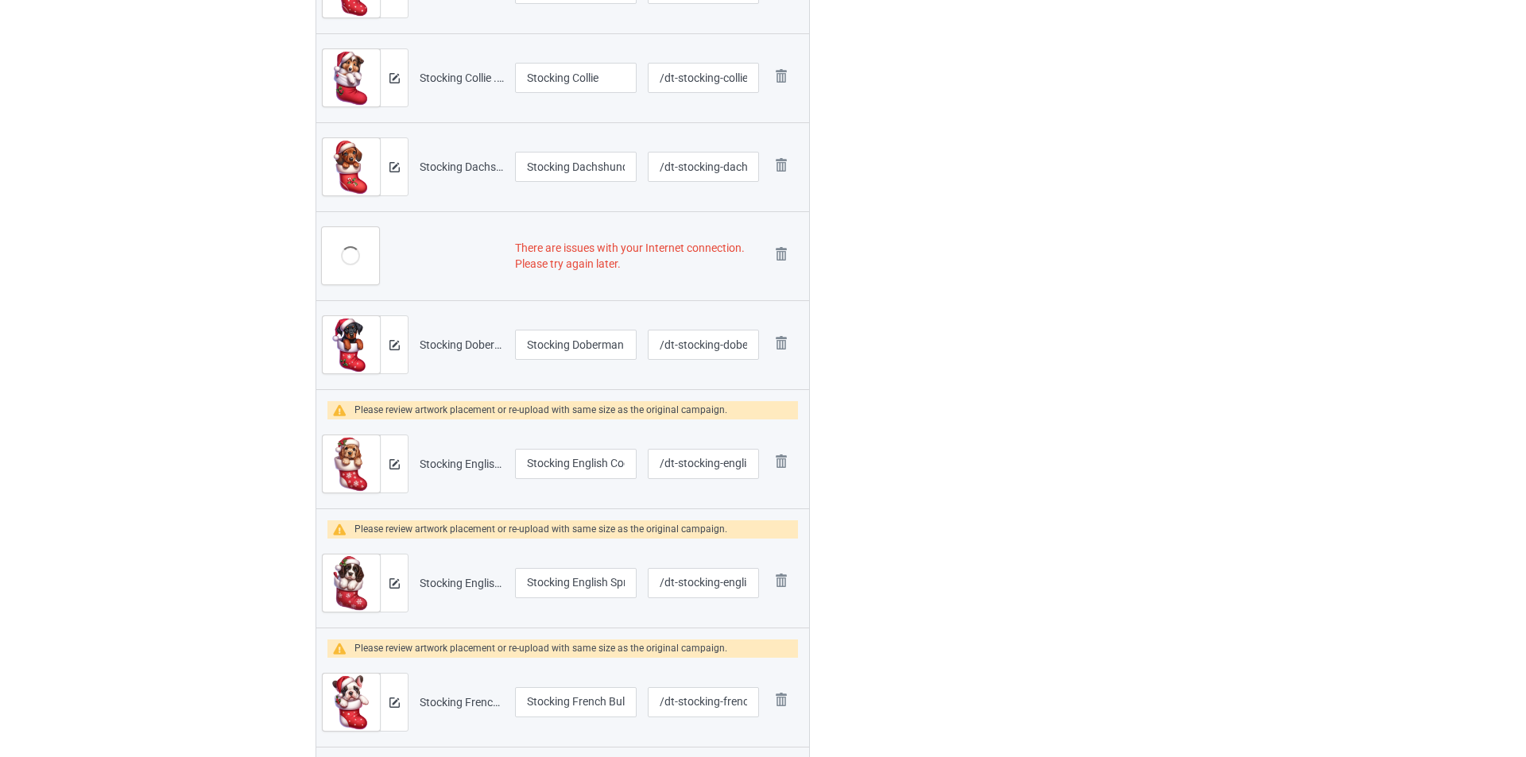
scroll to position [1033, 0]
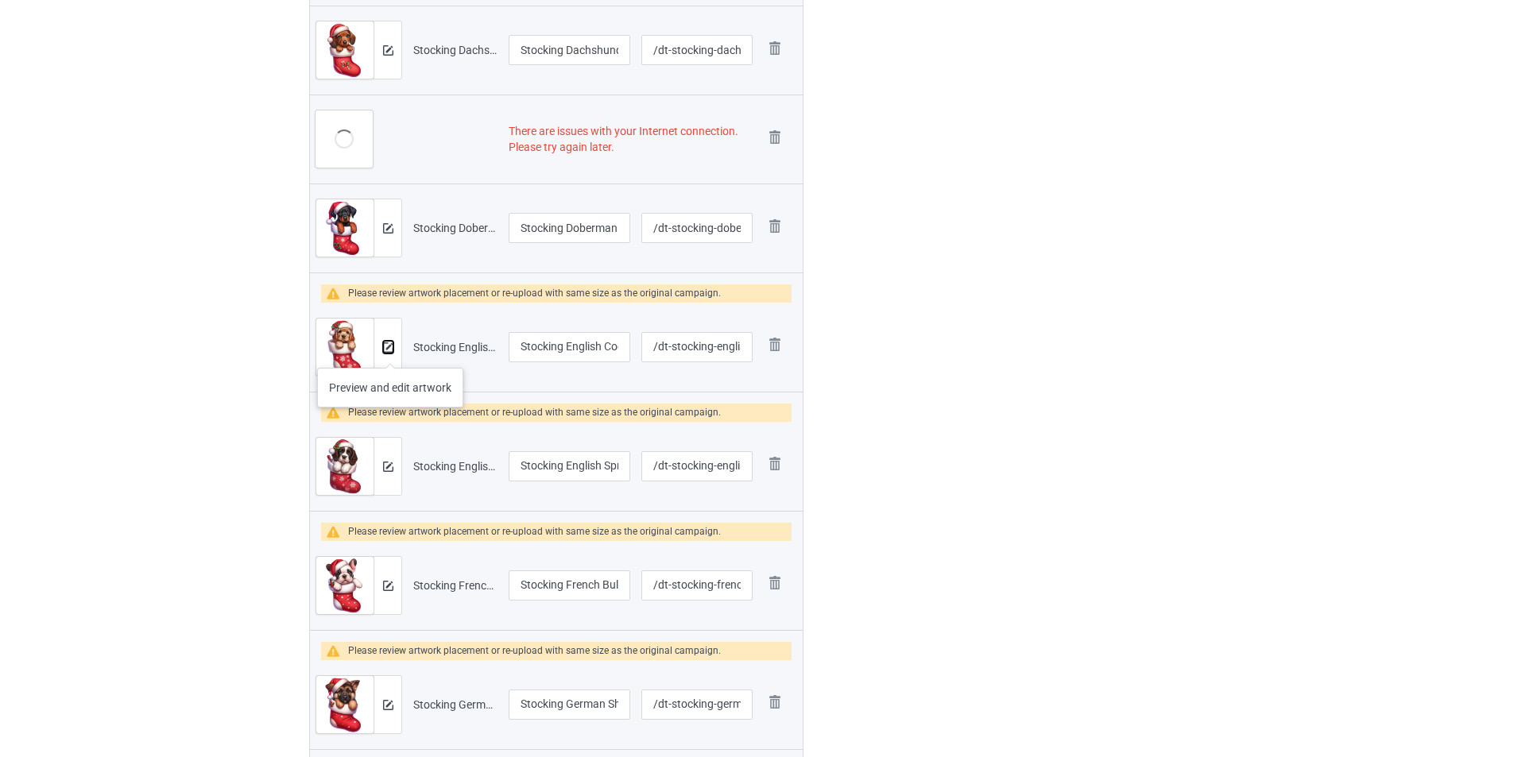
click at [390, 352] on img at bounding box center [388, 348] width 10 height 10
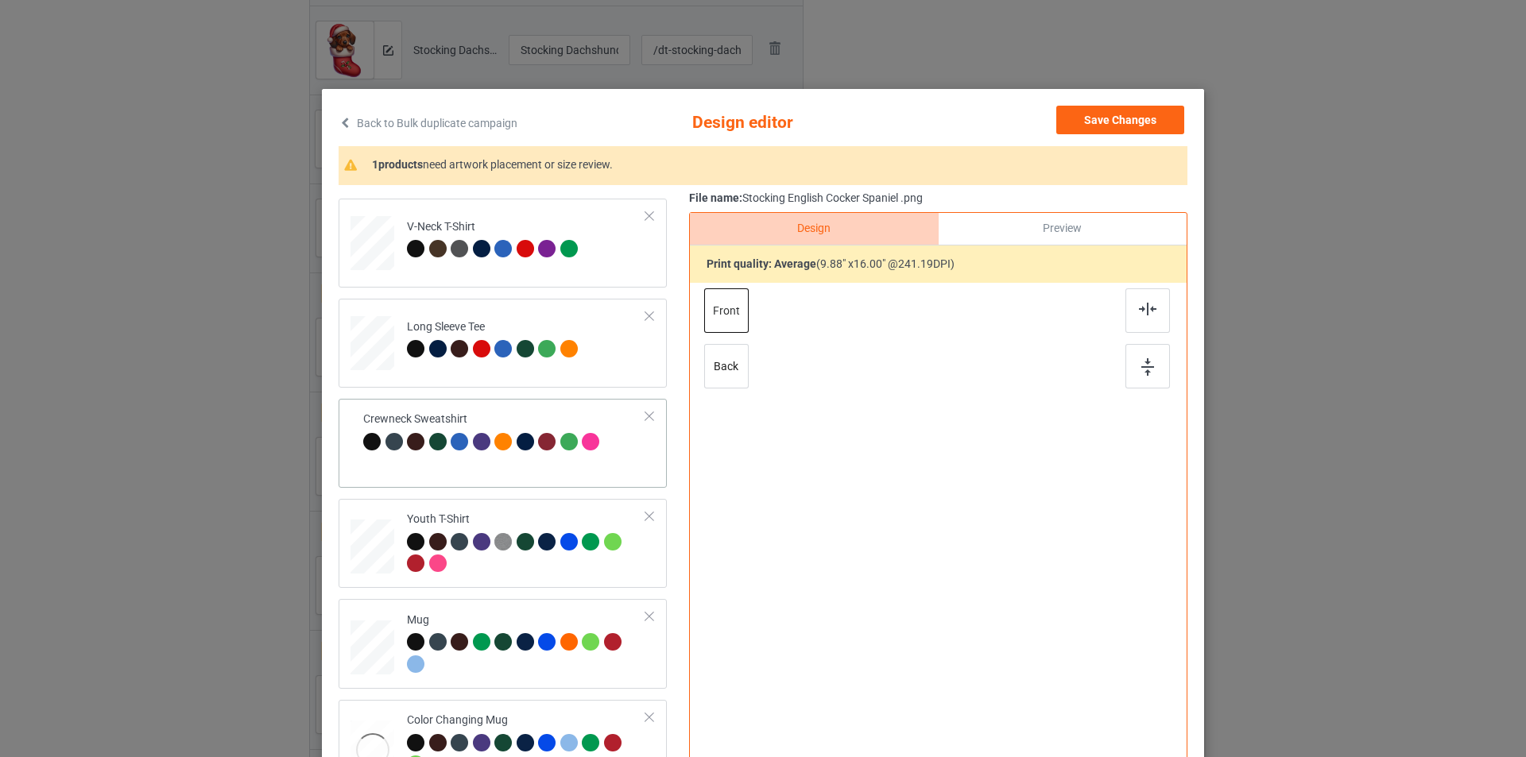
scroll to position [472, 0]
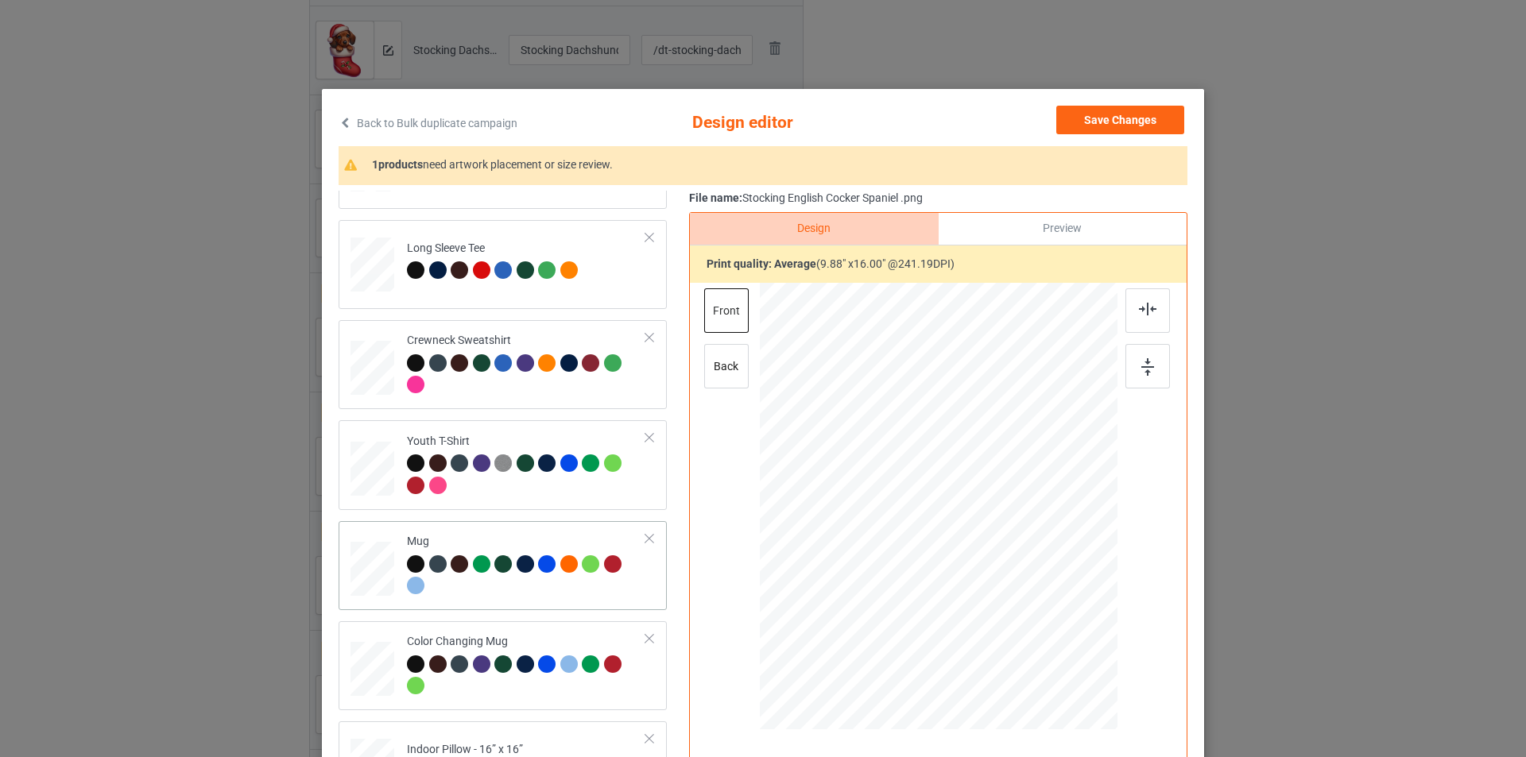
click at [509, 581] on div at bounding box center [526, 578] width 239 height 44
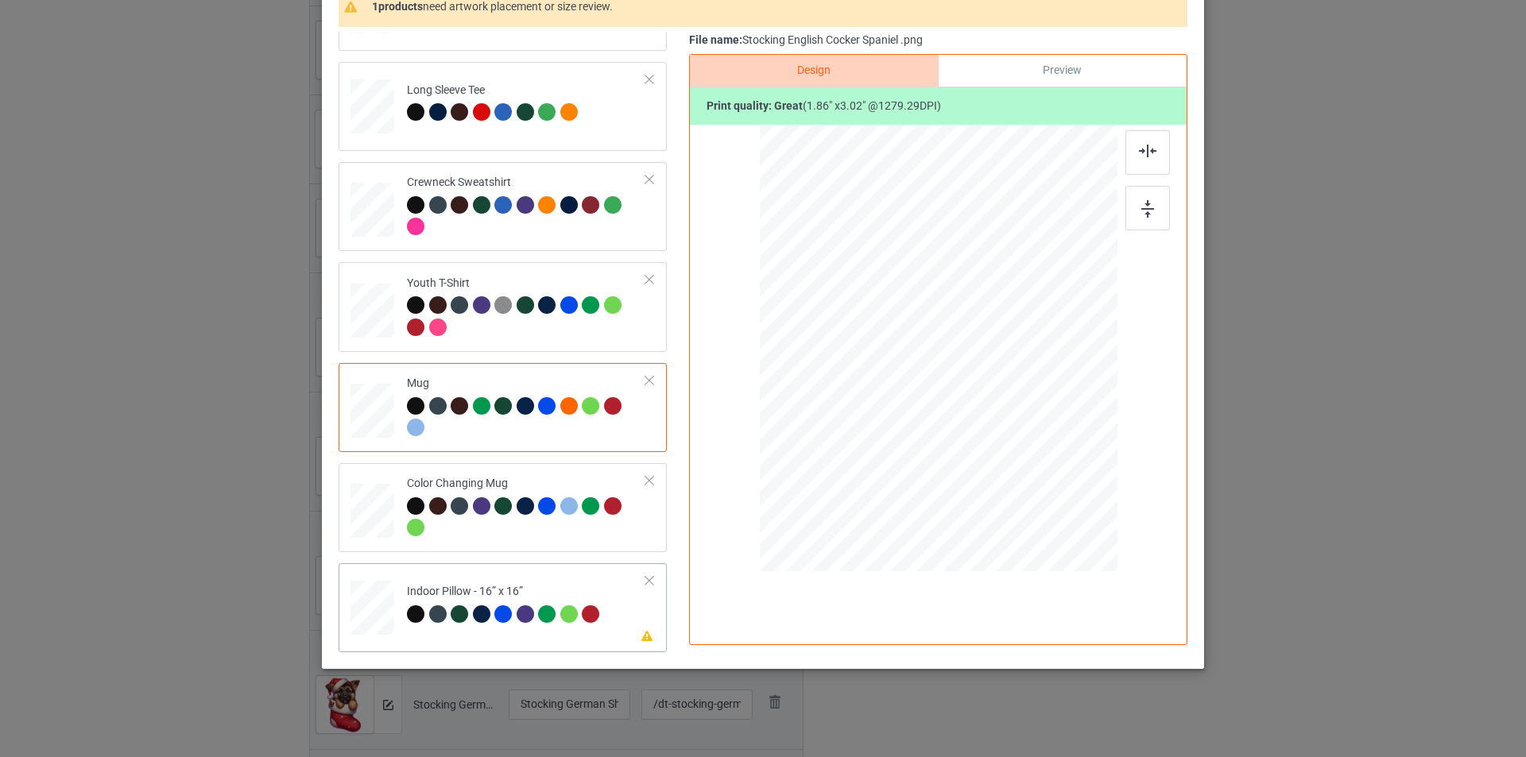
scroll to position [160, 0]
click at [581, 576] on td "Please review artwork placement Indoor Pillow - 16” x 16”" at bounding box center [526, 604] width 257 height 70
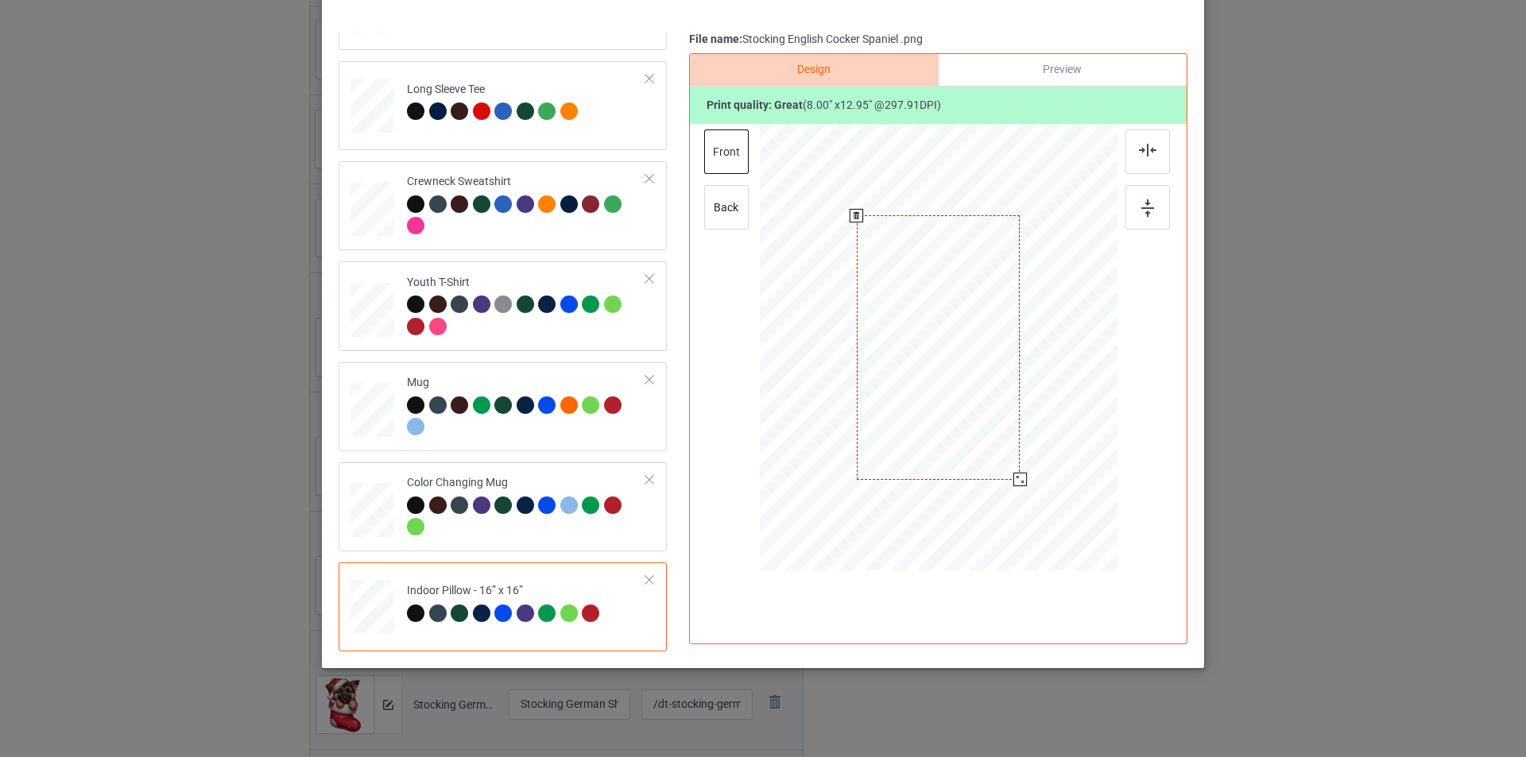
drag, startPoint x: 1040, startPoint y: 515, endPoint x: 1019, endPoint y: 472, distance: 47.6
click at [1019, 472] on div at bounding box center [939, 347] width 358 height 357
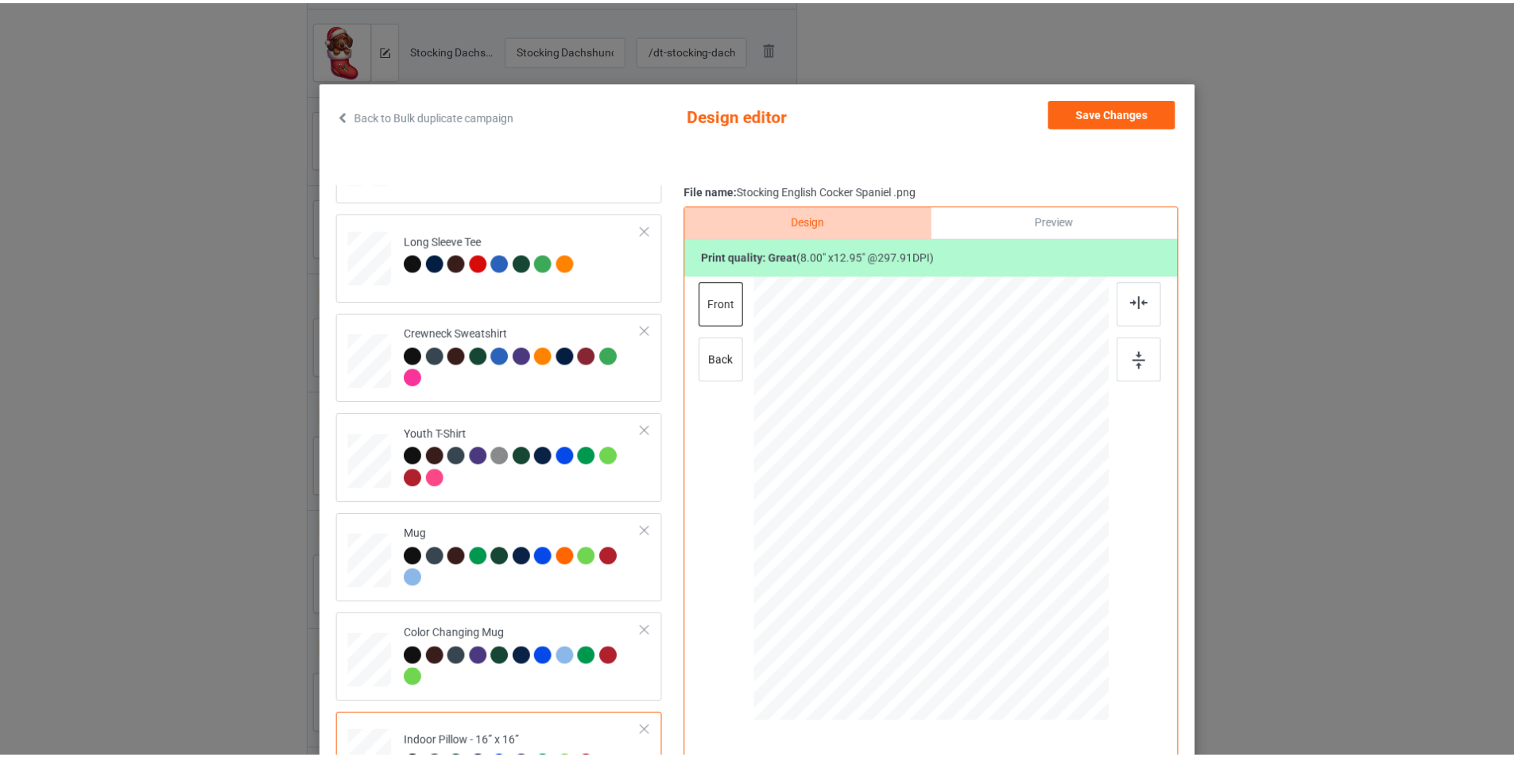
scroll to position [1, 0]
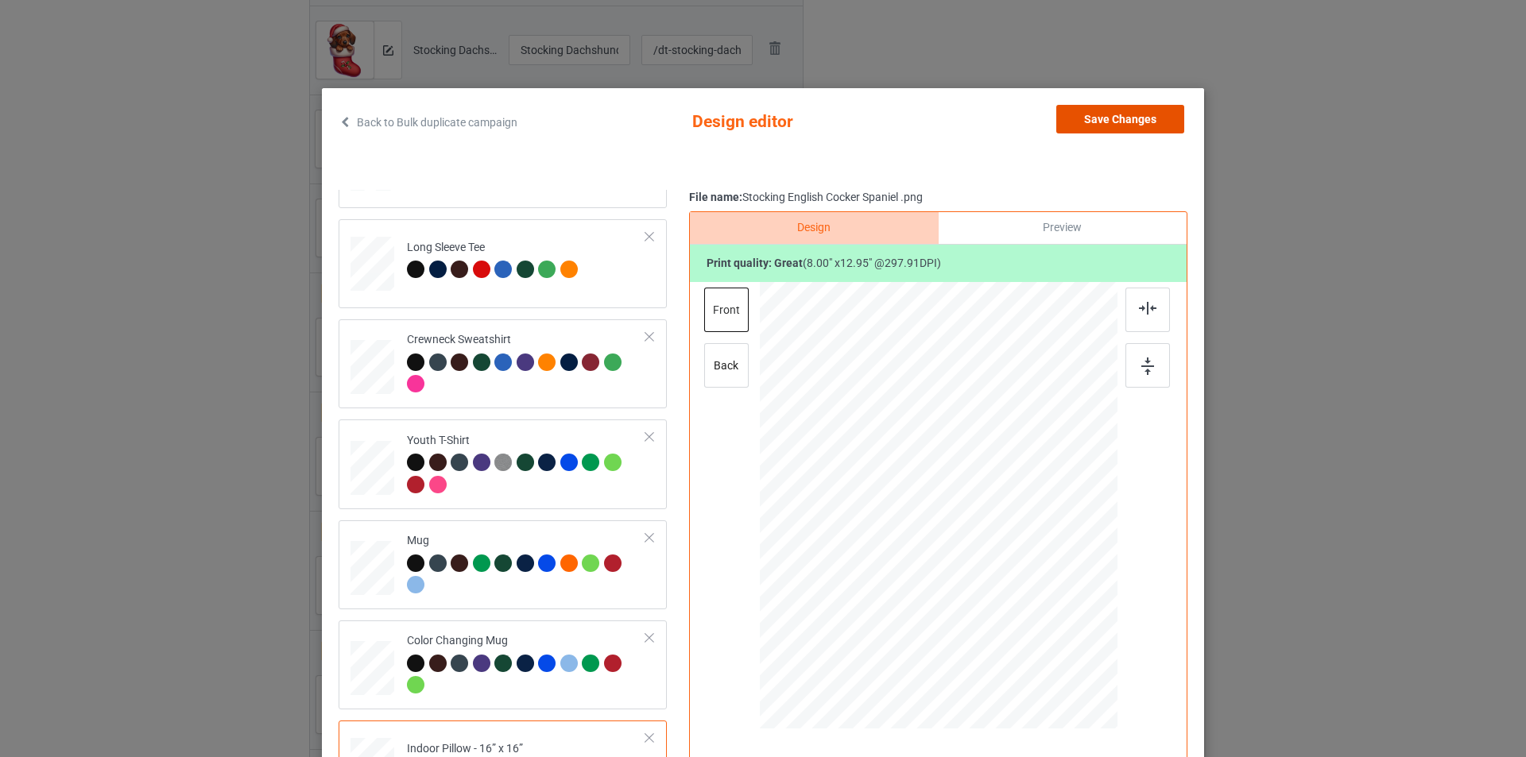
click at [1166, 114] on button "Save Changes" at bounding box center [1120, 119] width 128 height 29
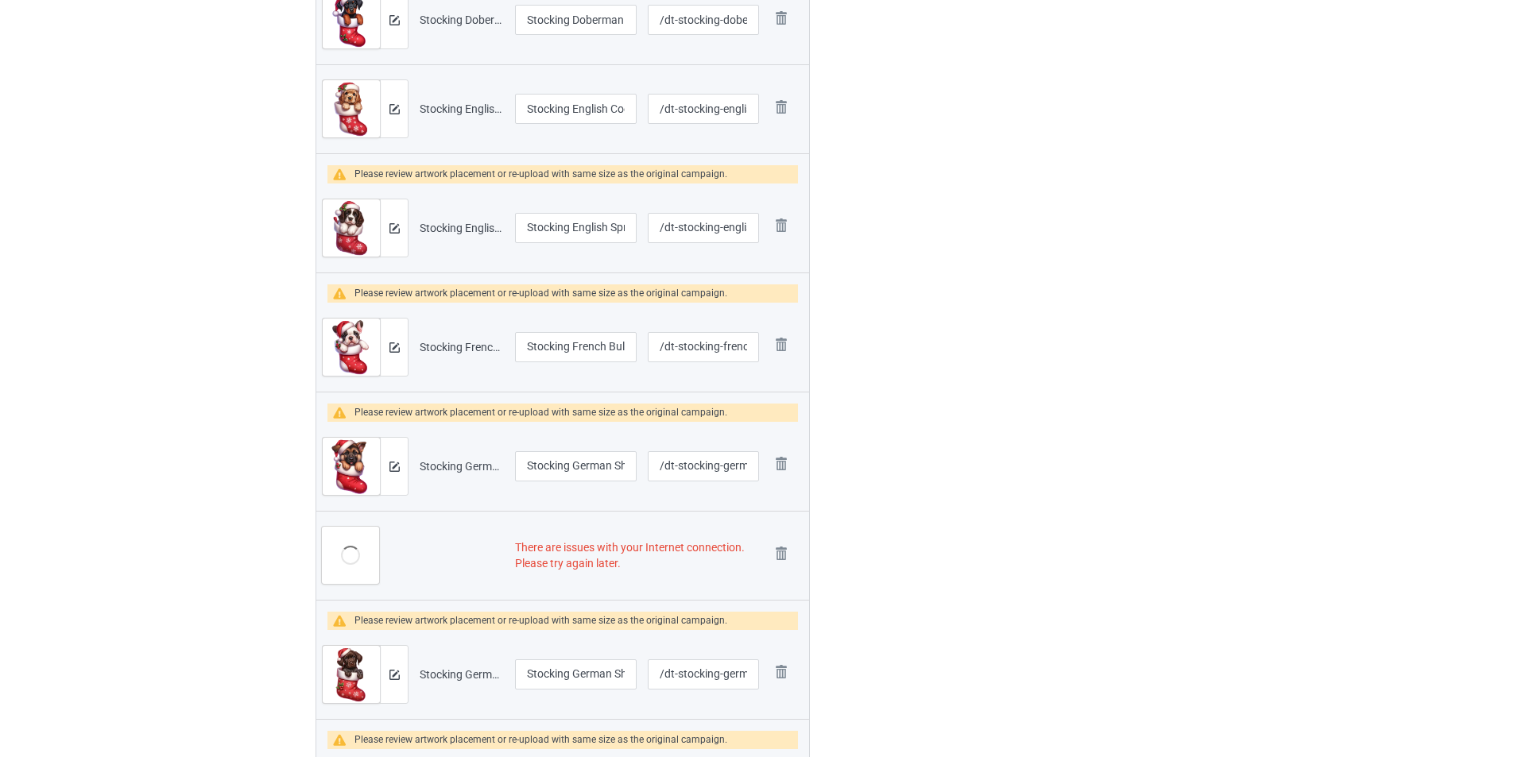
scroll to position [1272, 0]
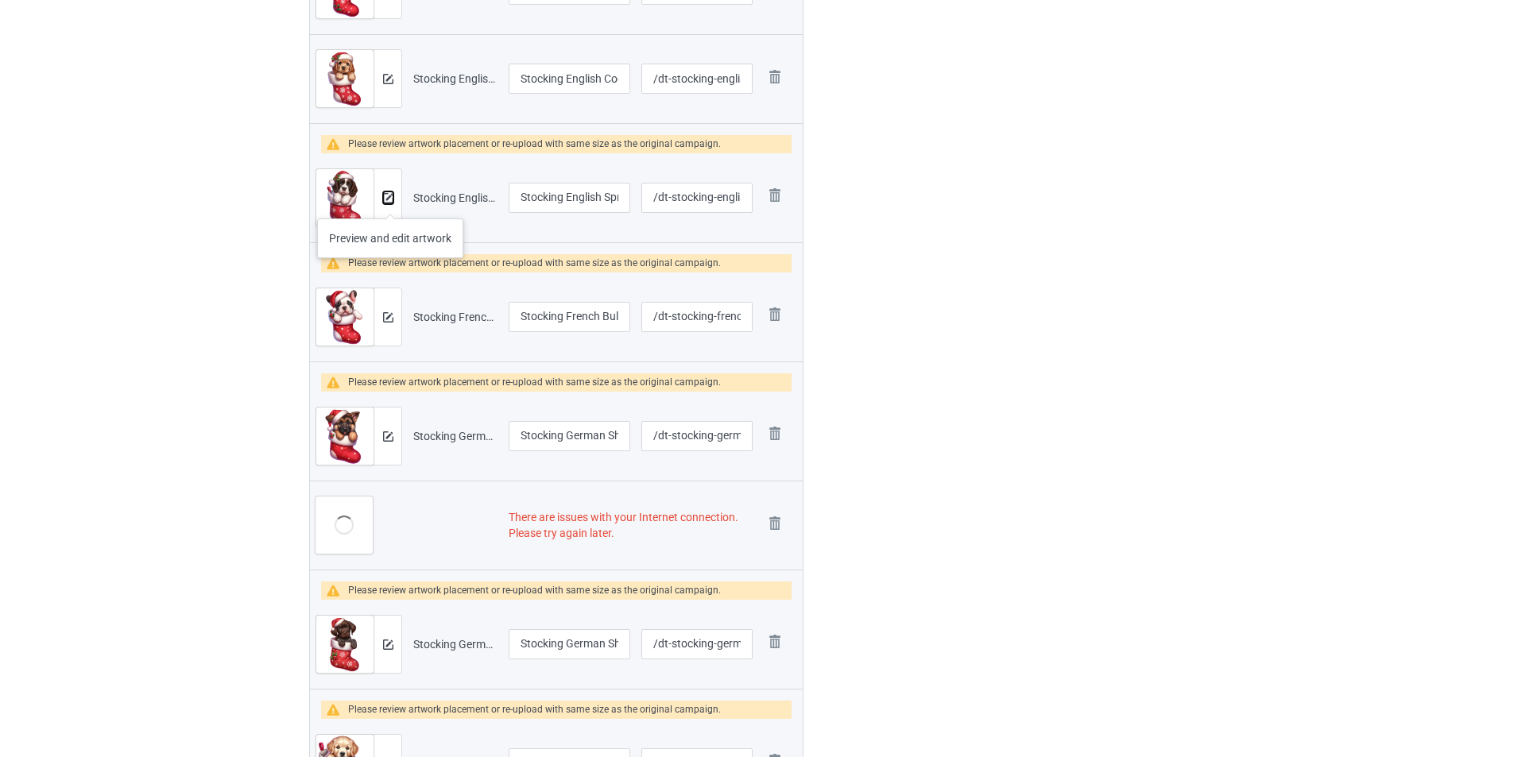
click at [390, 203] on img at bounding box center [388, 198] width 10 height 10
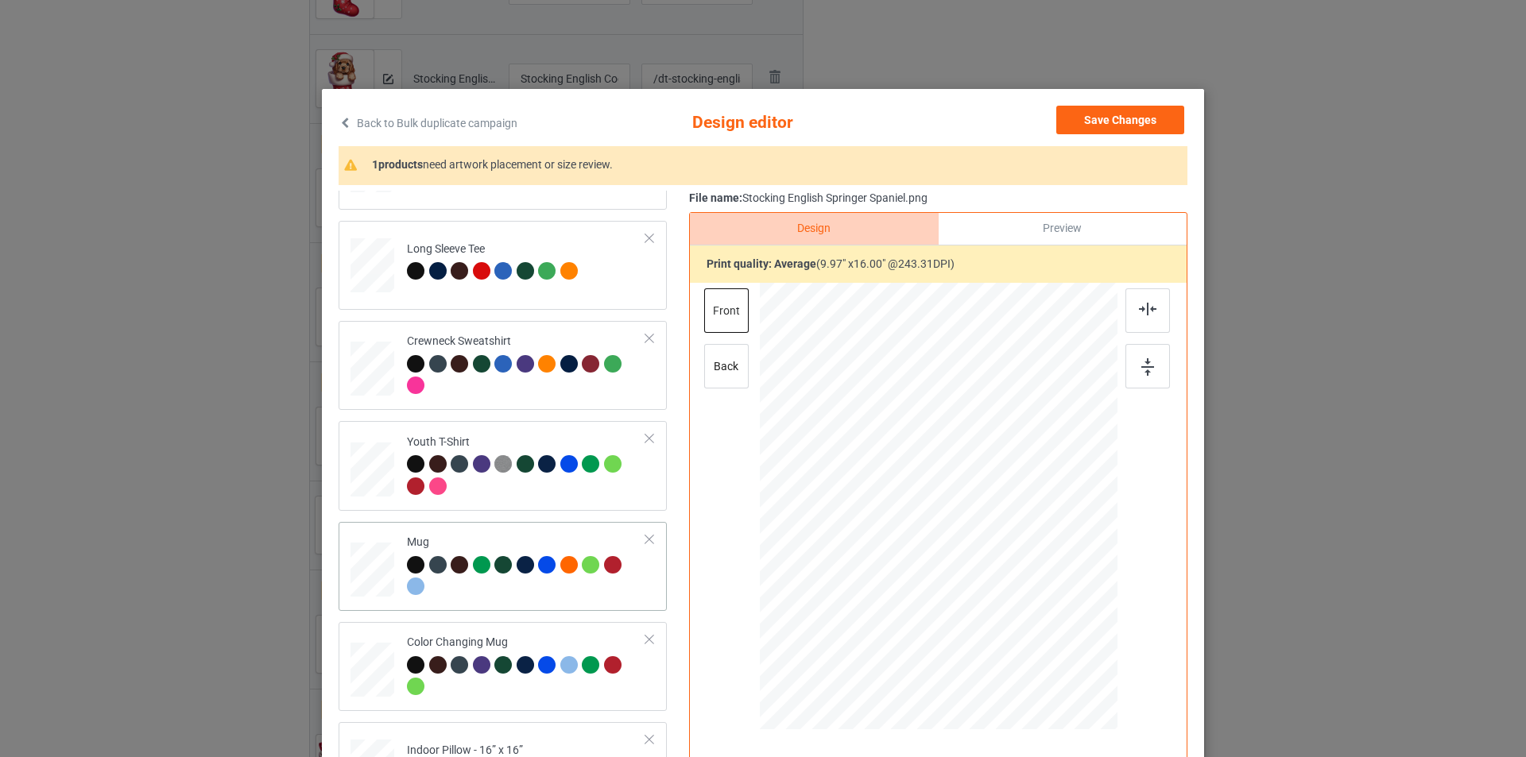
scroll to position [472, 0]
click at [509, 730] on td "Please review artwork placement Indoor Pillow - 16” x 16”" at bounding box center [526, 763] width 257 height 70
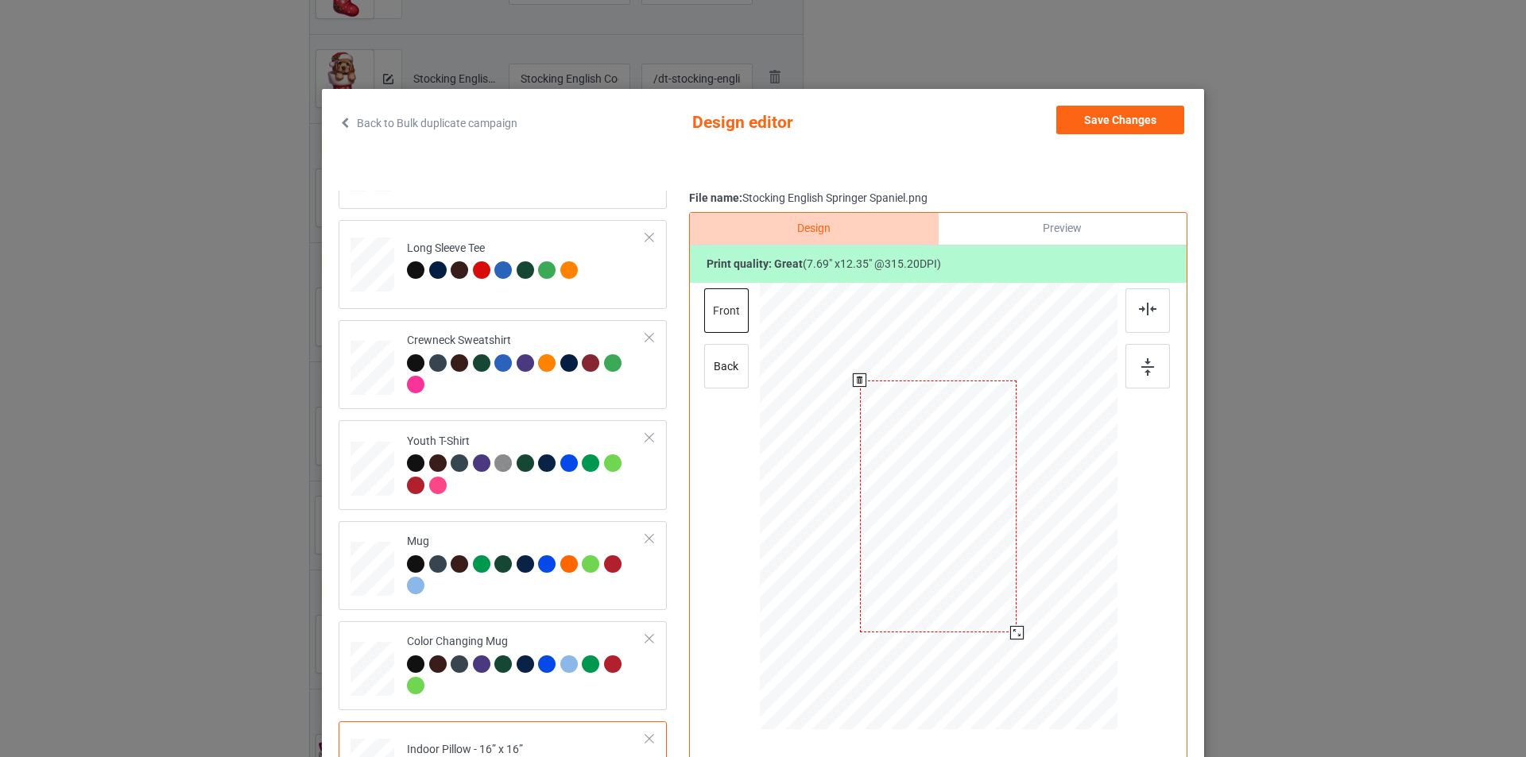
drag, startPoint x: 1036, startPoint y: 678, endPoint x: 1005, endPoint y: 634, distance: 54.0
click at [1010, 634] on div at bounding box center [1017, 633] width 14 height 14
click at [1114, 129] on button "Save Changes" at bounding box center [1120, 120] width 128 height 29
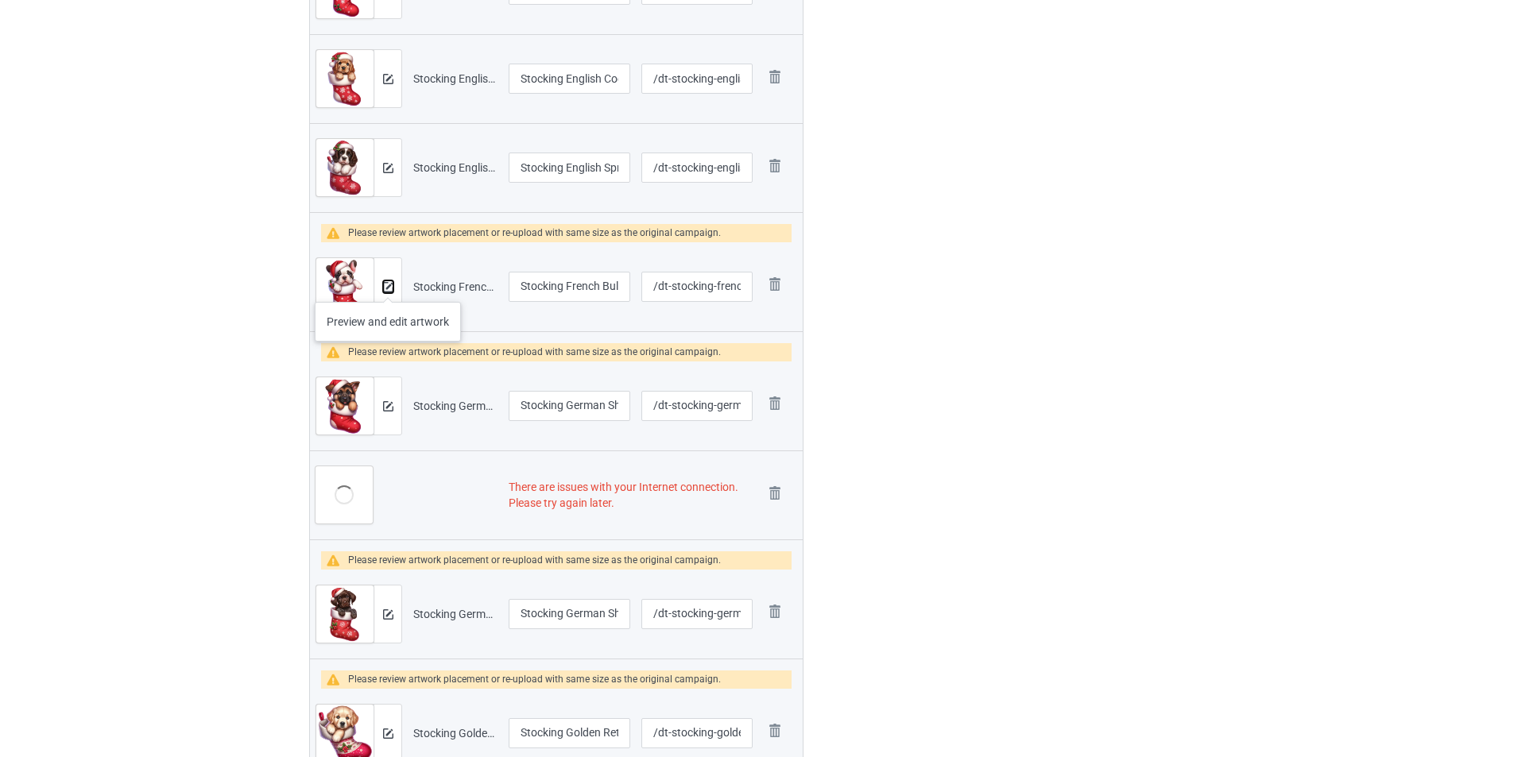
click at [388, 286] on img at bounding box center [388, 287] width 10 height 10
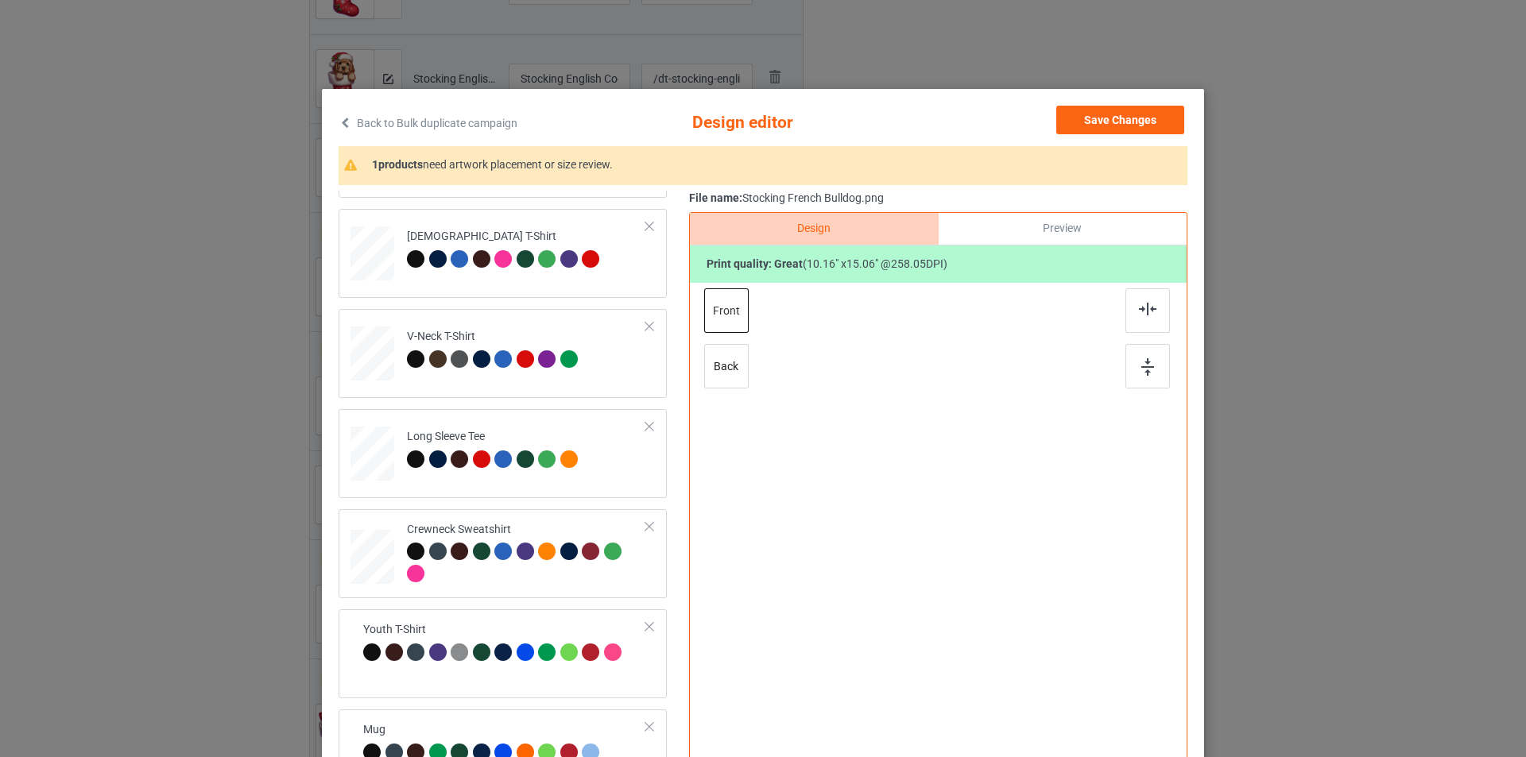
scroll to position [160, 0]
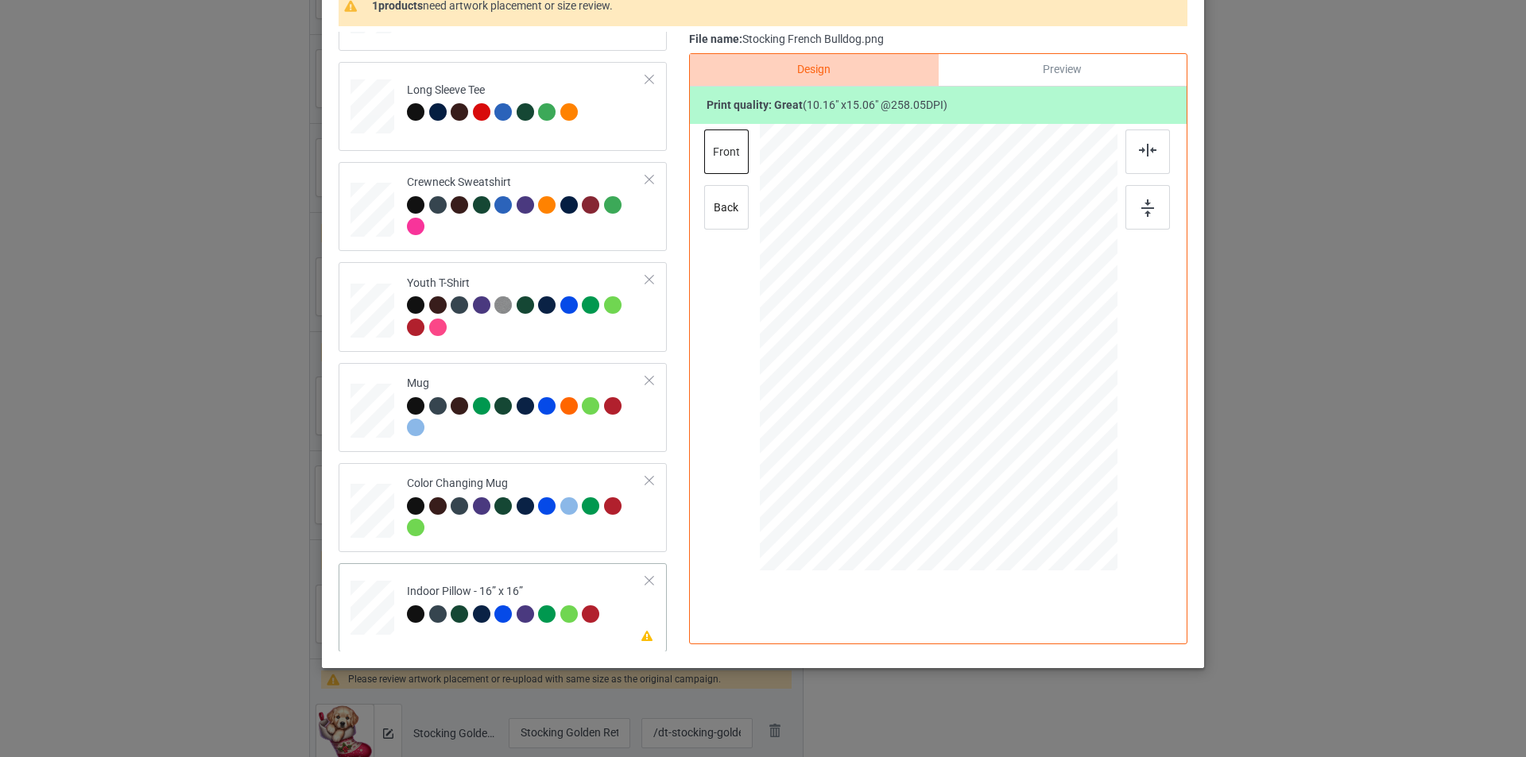
click at [582, 608] on div at bounding box center [590, 614] width 17 height 17
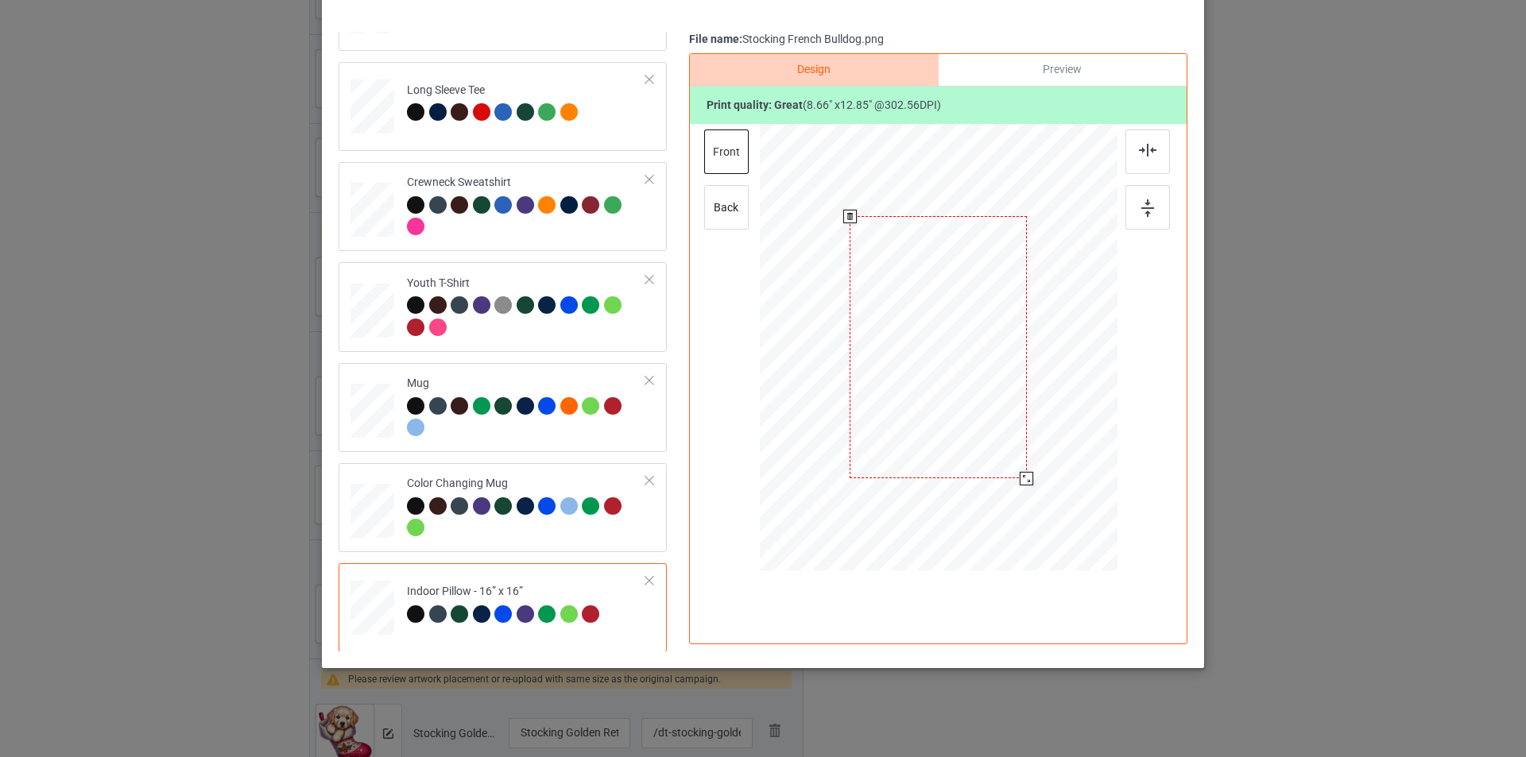
click at [1028, 471] on div at bounding box center [939, 347] width 358 height 357
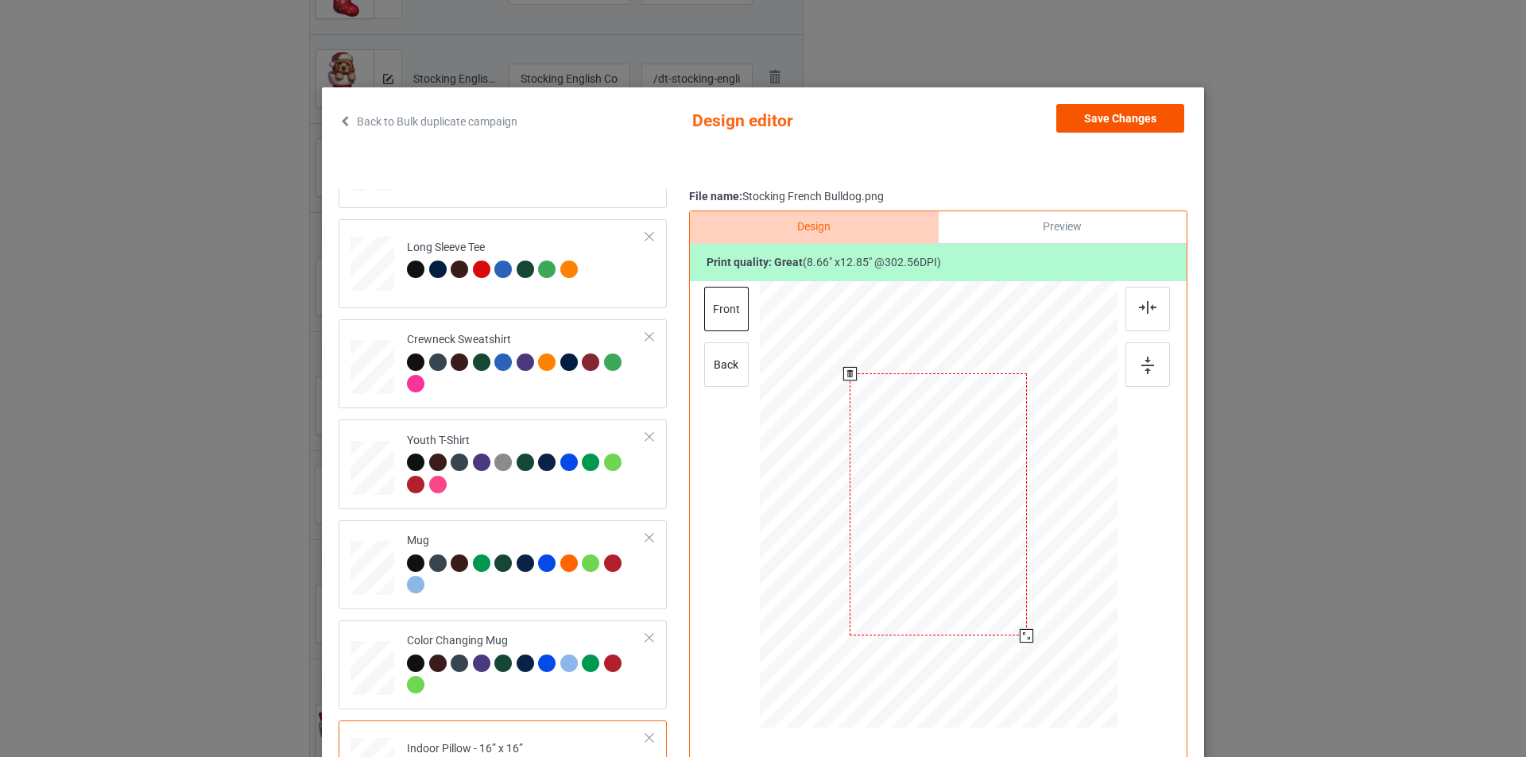
scroll to position [0, 0]
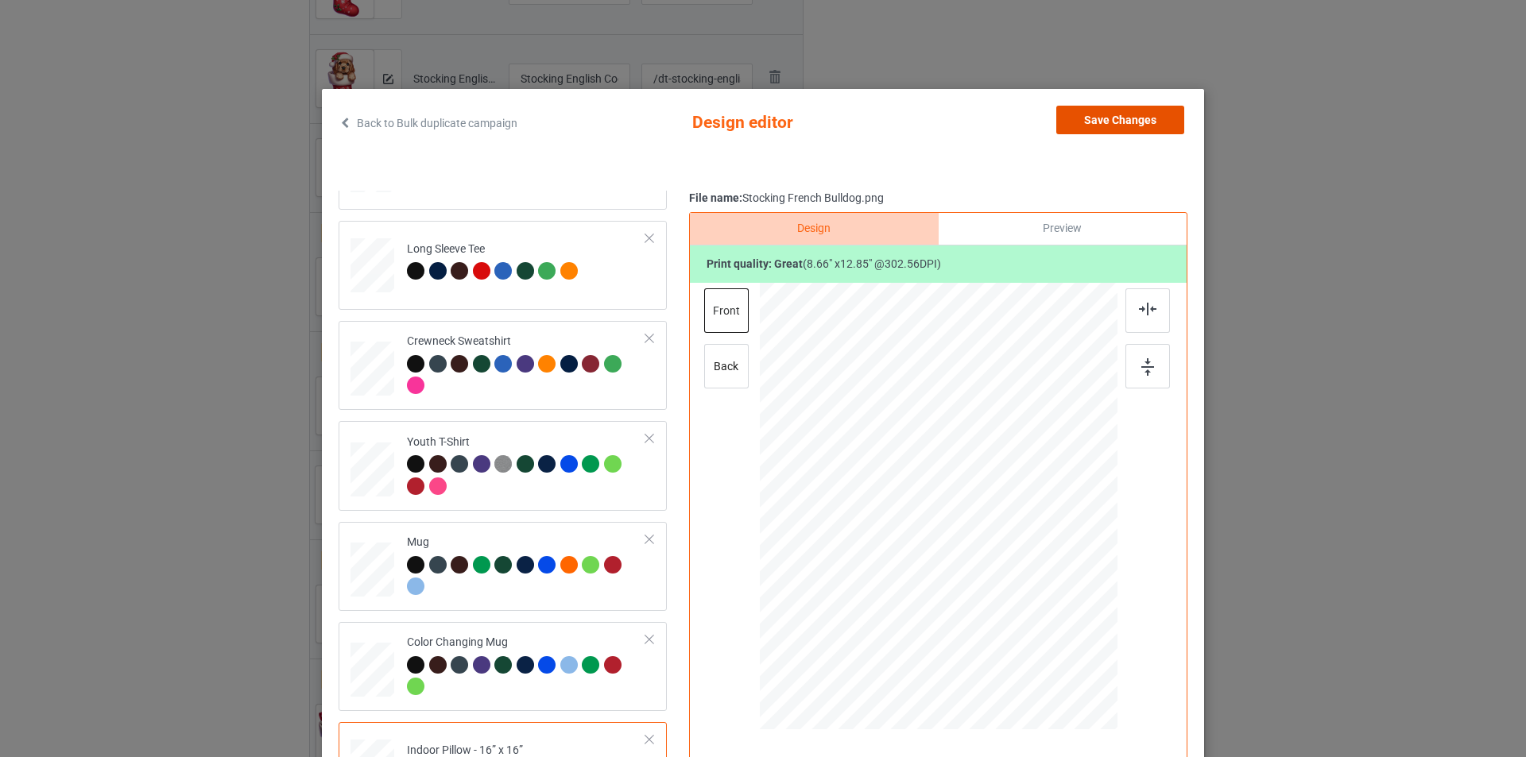
click at [1125, 124] on button "Save Changes" at bounding box center [1120, 120] width 128 height 29
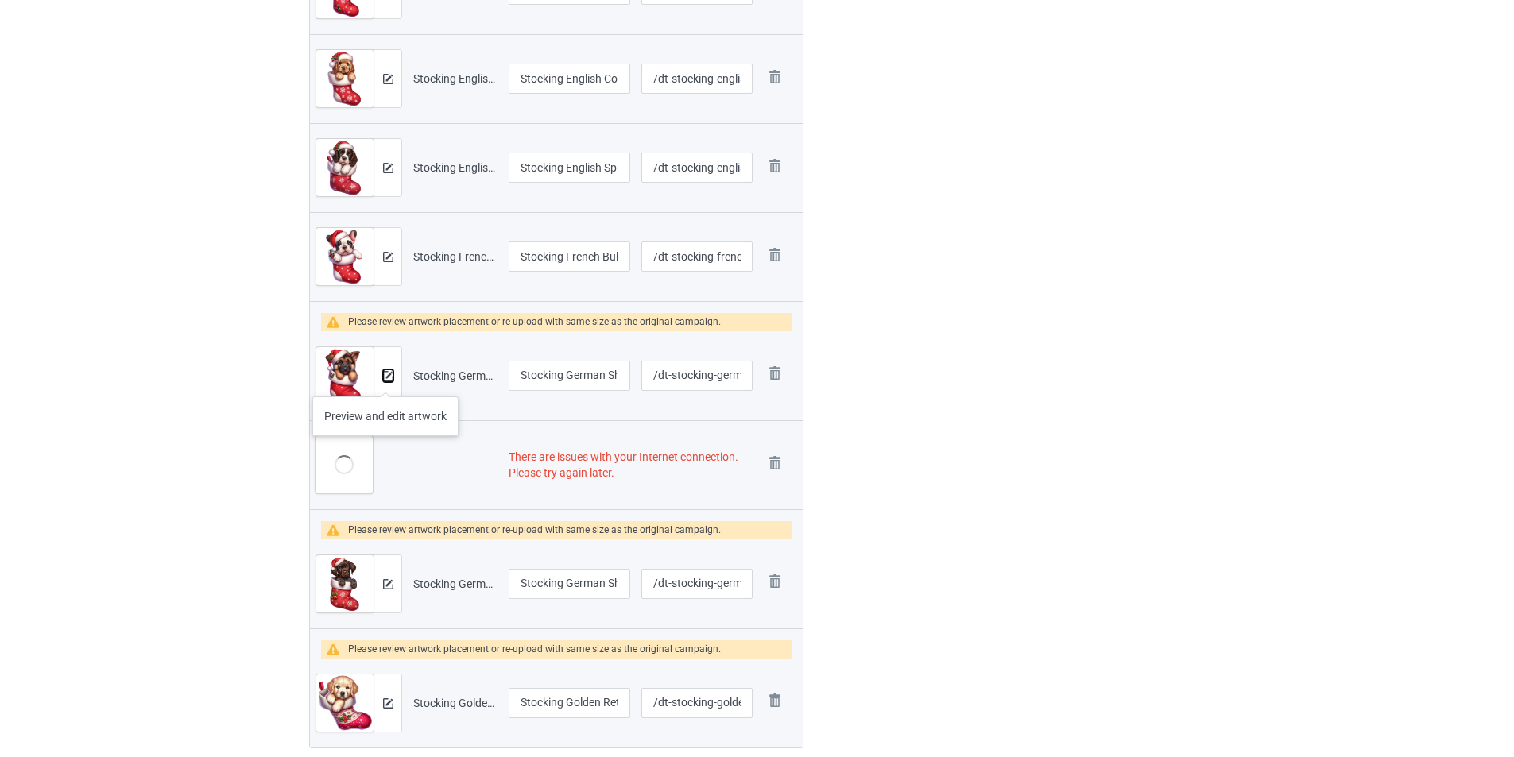
click at [385, 381] on img at bounding box center [388, 376] width 10 height 10
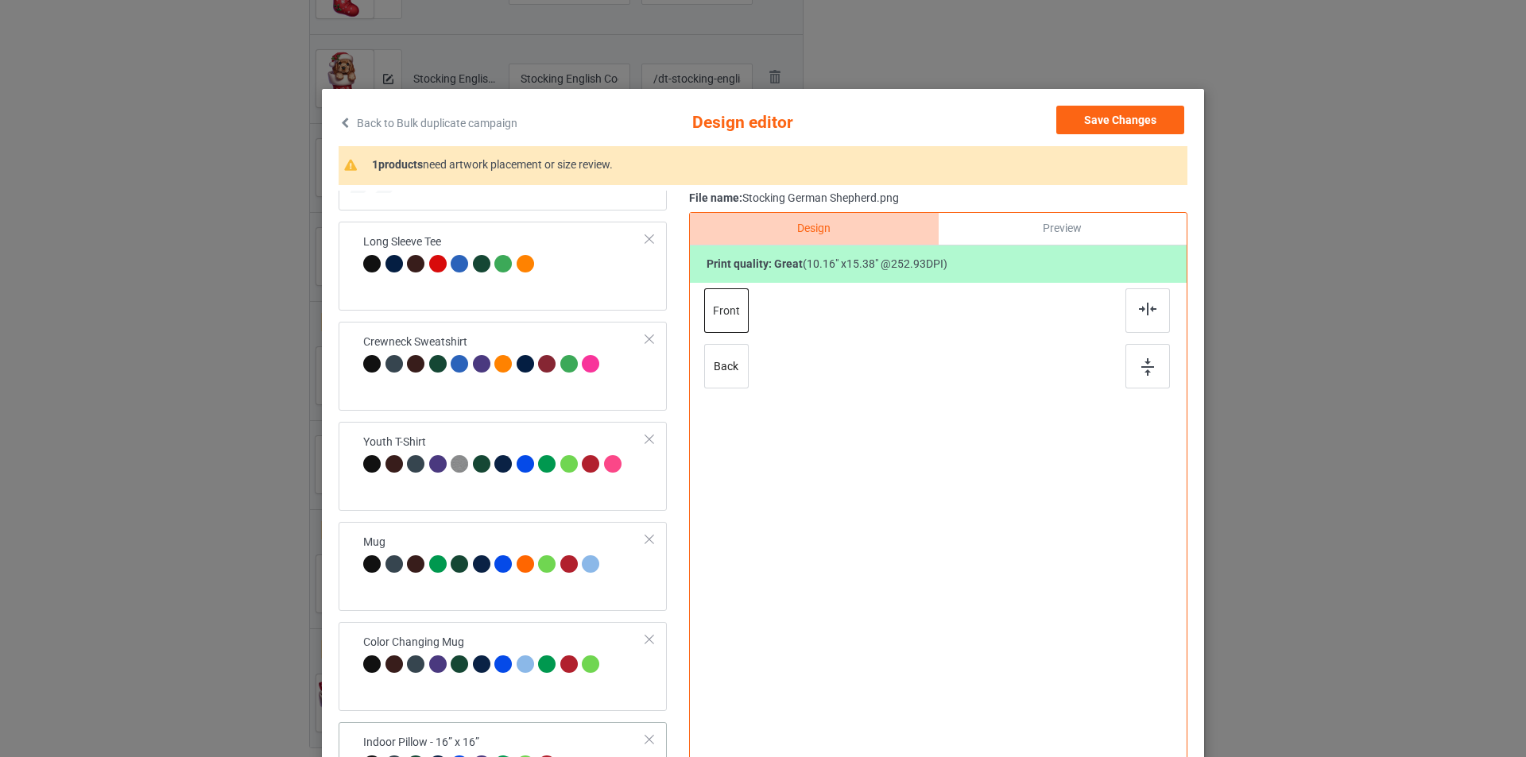
scroll to position [471, 0]
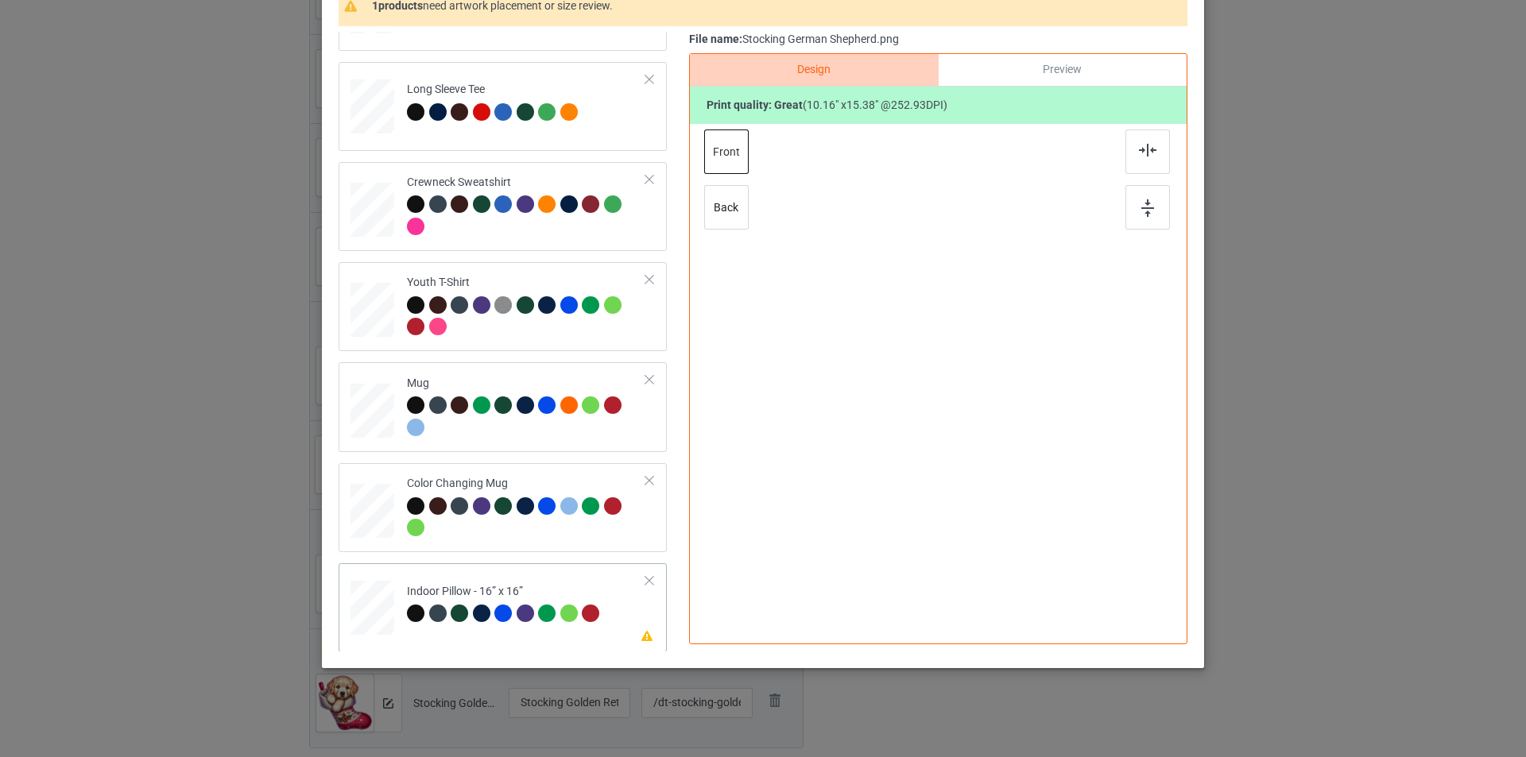
click at [573, 620] on div at bounding box center [571, 616] width 22 height 22
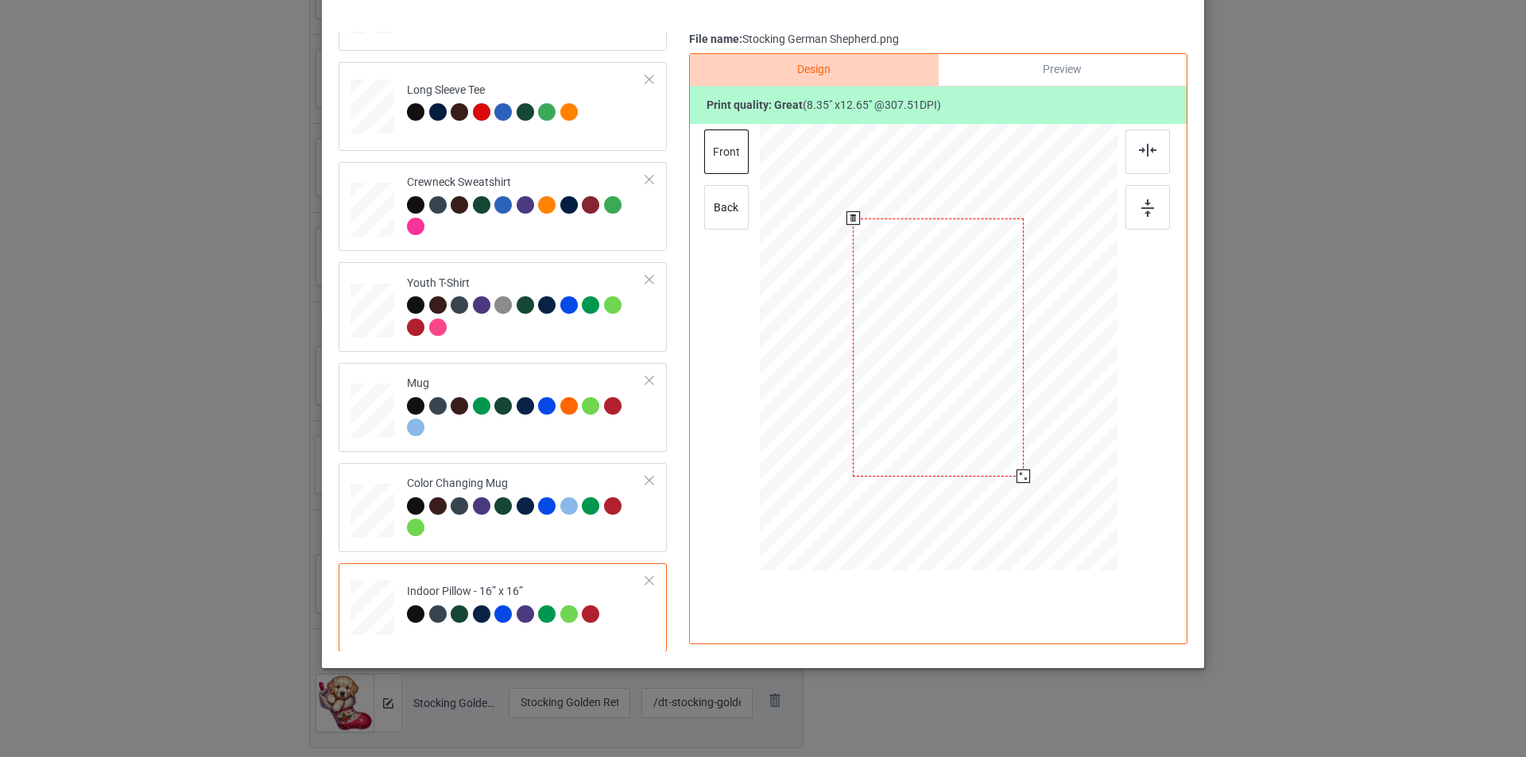
drag, startPoint x: 1041, startPoint y: 506, endPoint x: 1038, endPoint y: 451, distance: 55.7
click at [1038, 454] on div at bounding box center [939, 347] width 358 height 357
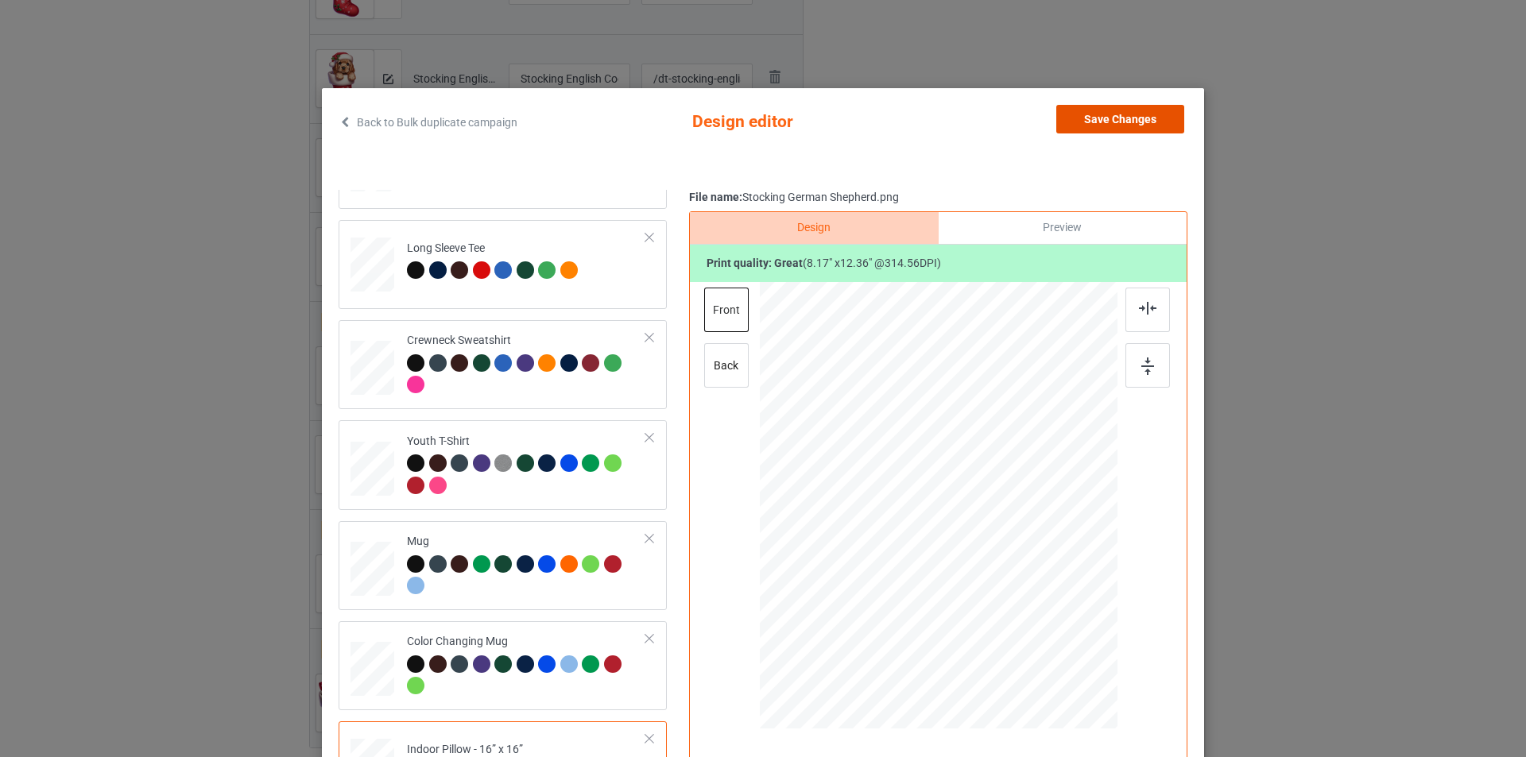
click at [1137, 124] on button "Save Changes" at bounding box center [1120, 119] width 128 height 29
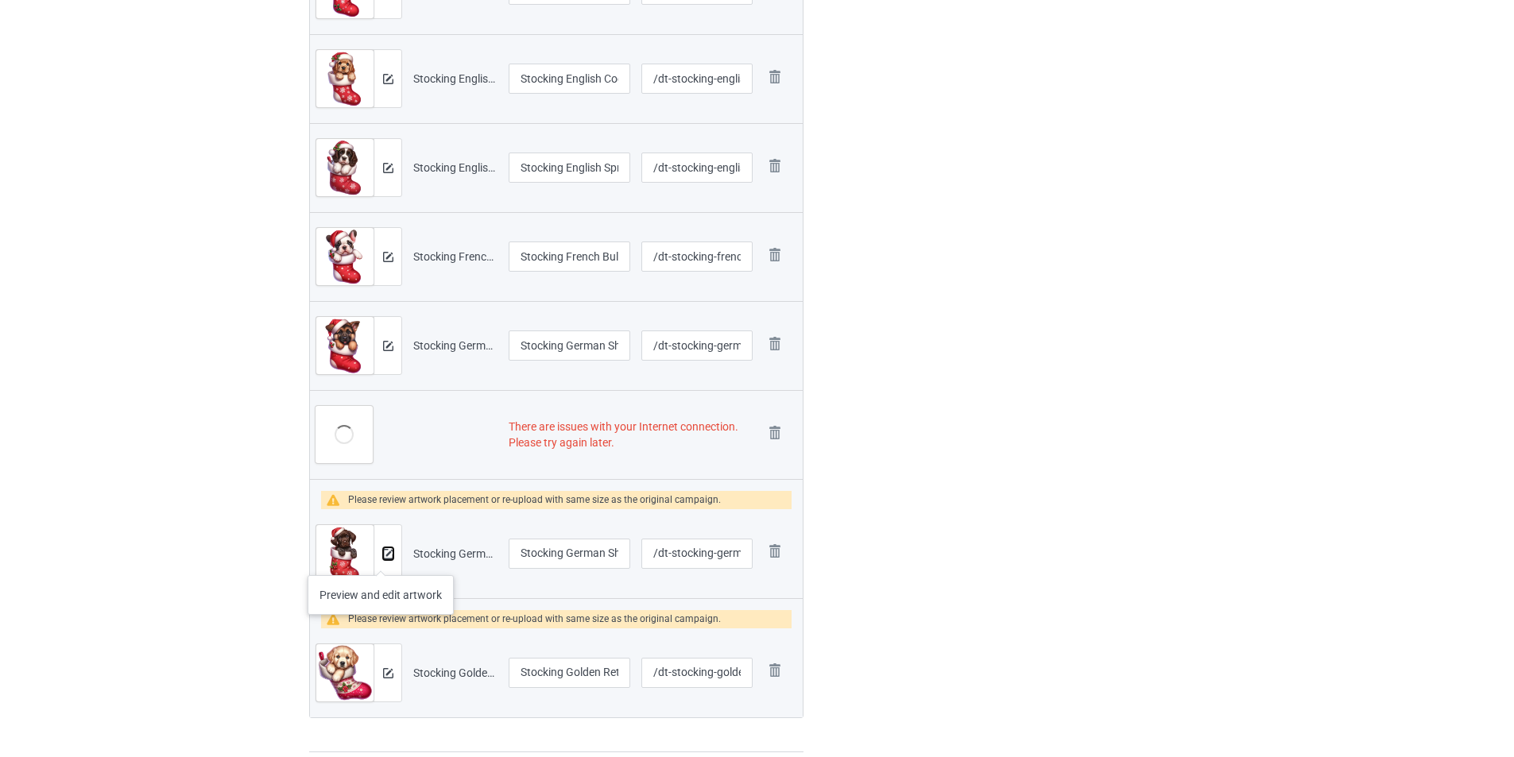
click at [383, 557] on img at bounding box center [388, 554] width 10 height 10
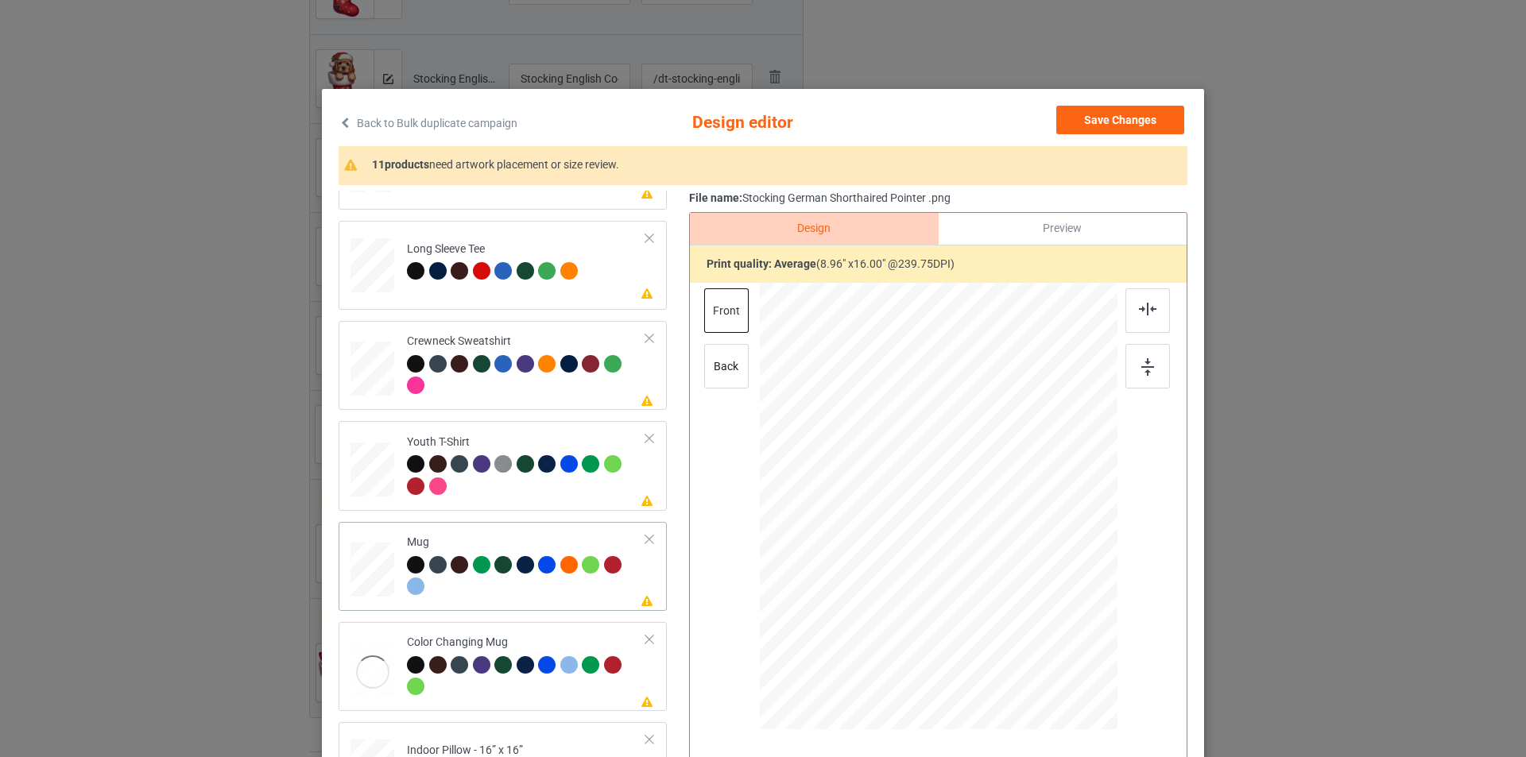
scroll to position [472, 0]
click at [530, 583] on div at bounding box center [526, 578] width 239 height 44
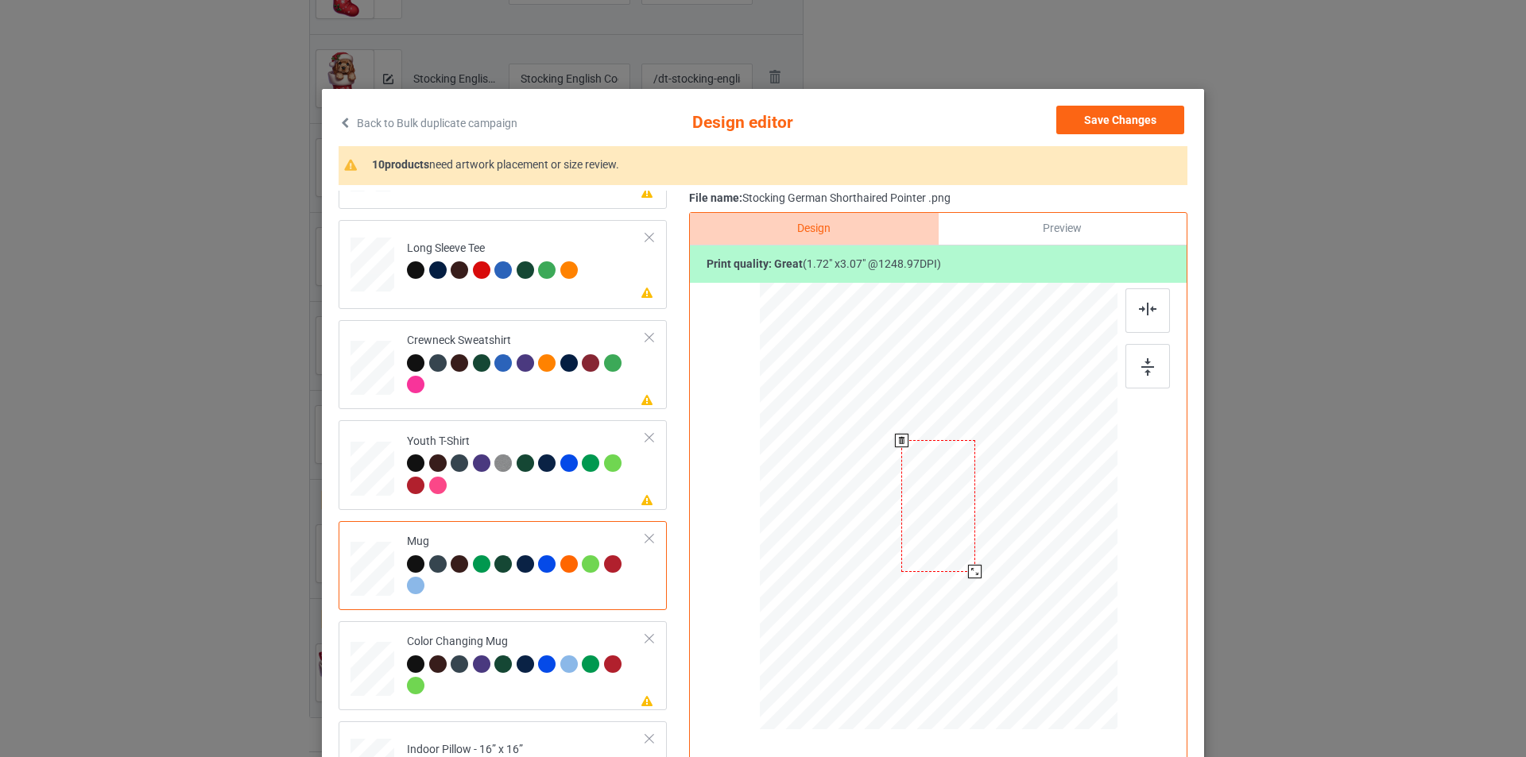
drag, startPoint x: 1009, startPoint y: 576, endPoint x: 997, endPoint y: 546, distance: 32.2
click at [997, 546] on div at bounding box center [939, 506] width 358 height 149
drag, startPoint x: 925, startPoint y: 515, endPoint x: 1023, endPoint y: 515, distance: 97.8
click at [1023, 515] on div at bounding box center [1036, 505] width 74 height 131
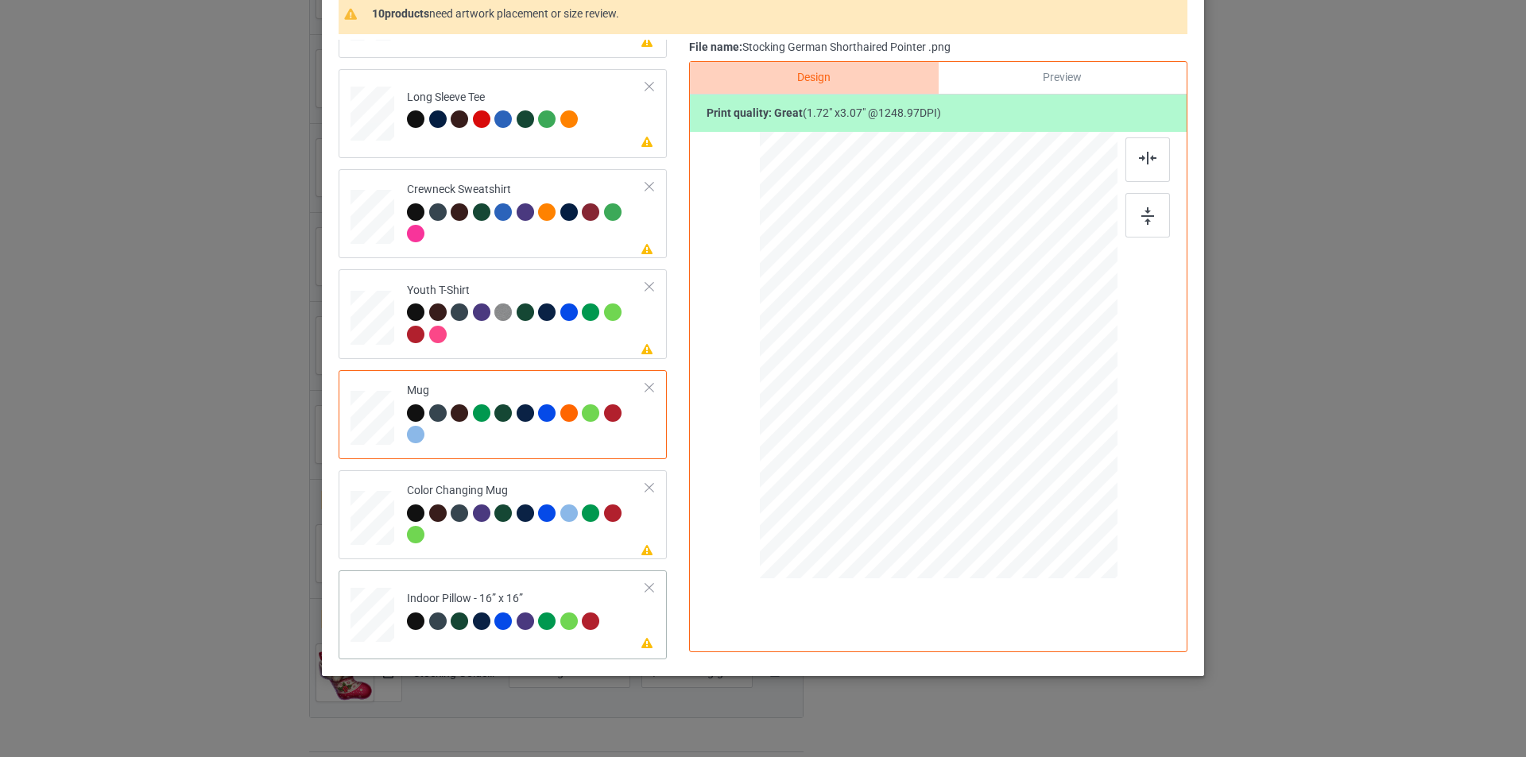
scroll to position [160, 0]
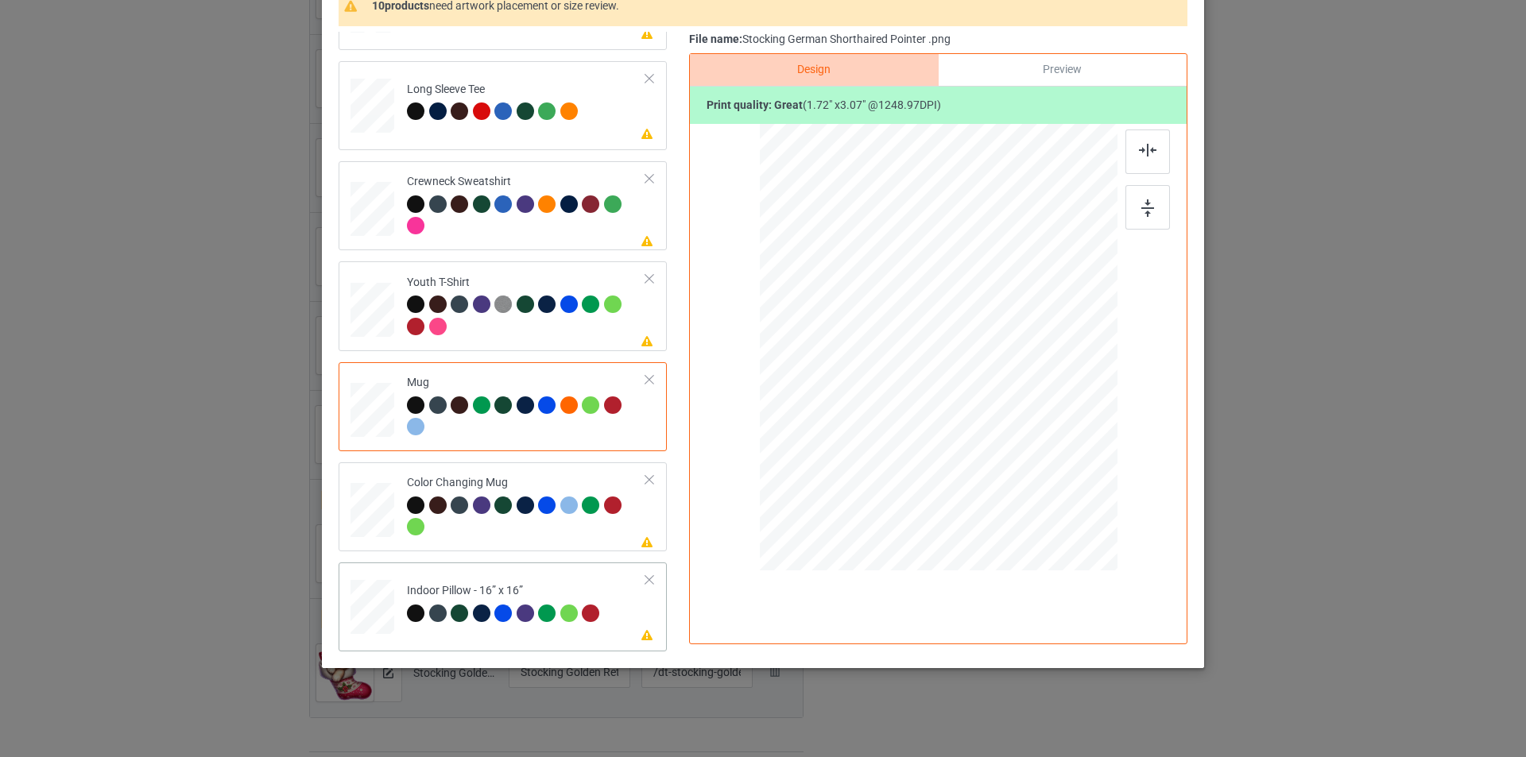
click at [592, 590] on div "Indoor Pillow - 16” x 16”" at bounding box center [505, 601] width 197 height 37
drag, startPoint x: 1035, startPoint y: 494, endPoint x: 1030, endPoint y: 472, distance: 22.0
click at [1030, 473] on div at bounding box center [939, 347] width 358 height 357
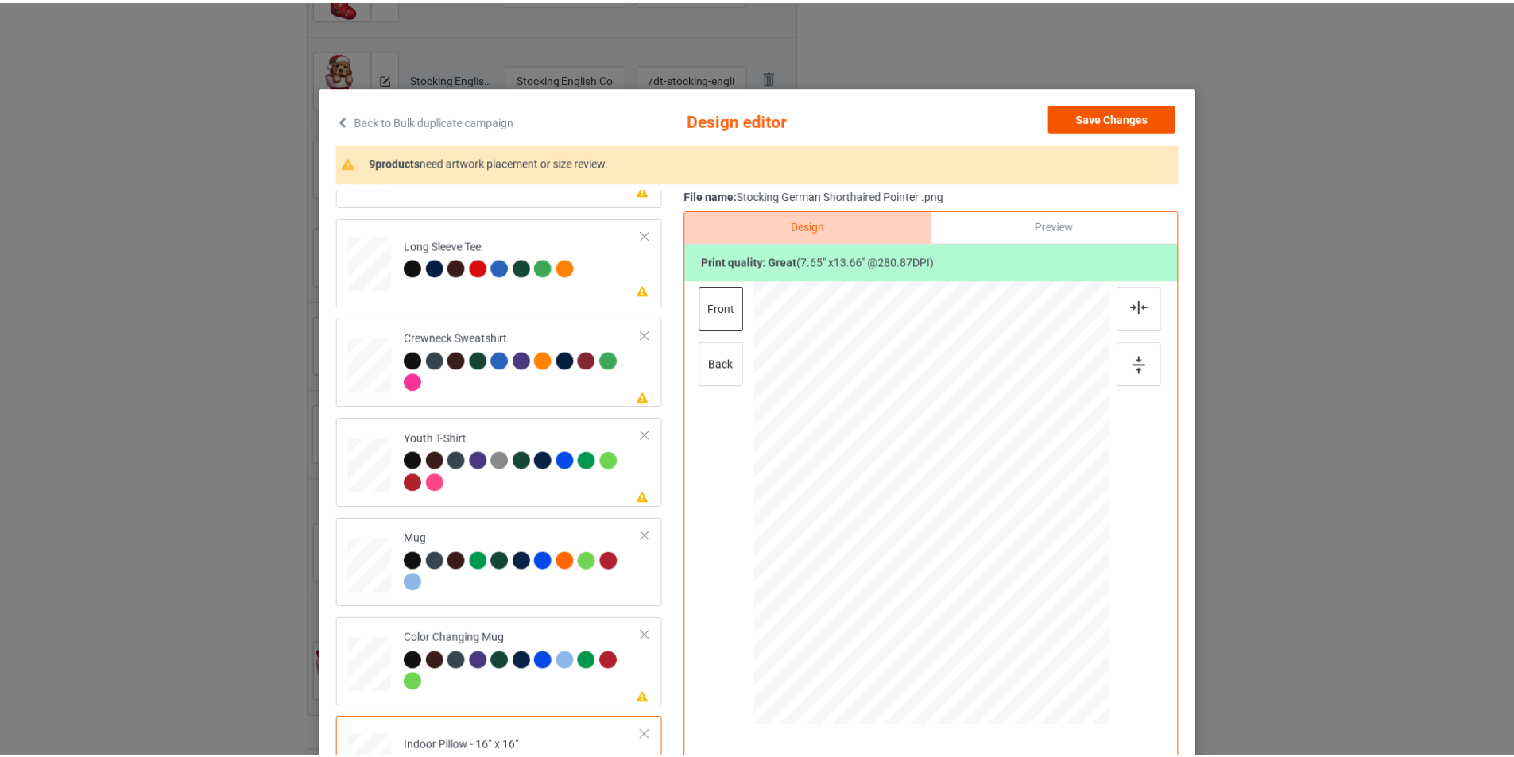
scroll to position [1, 0]
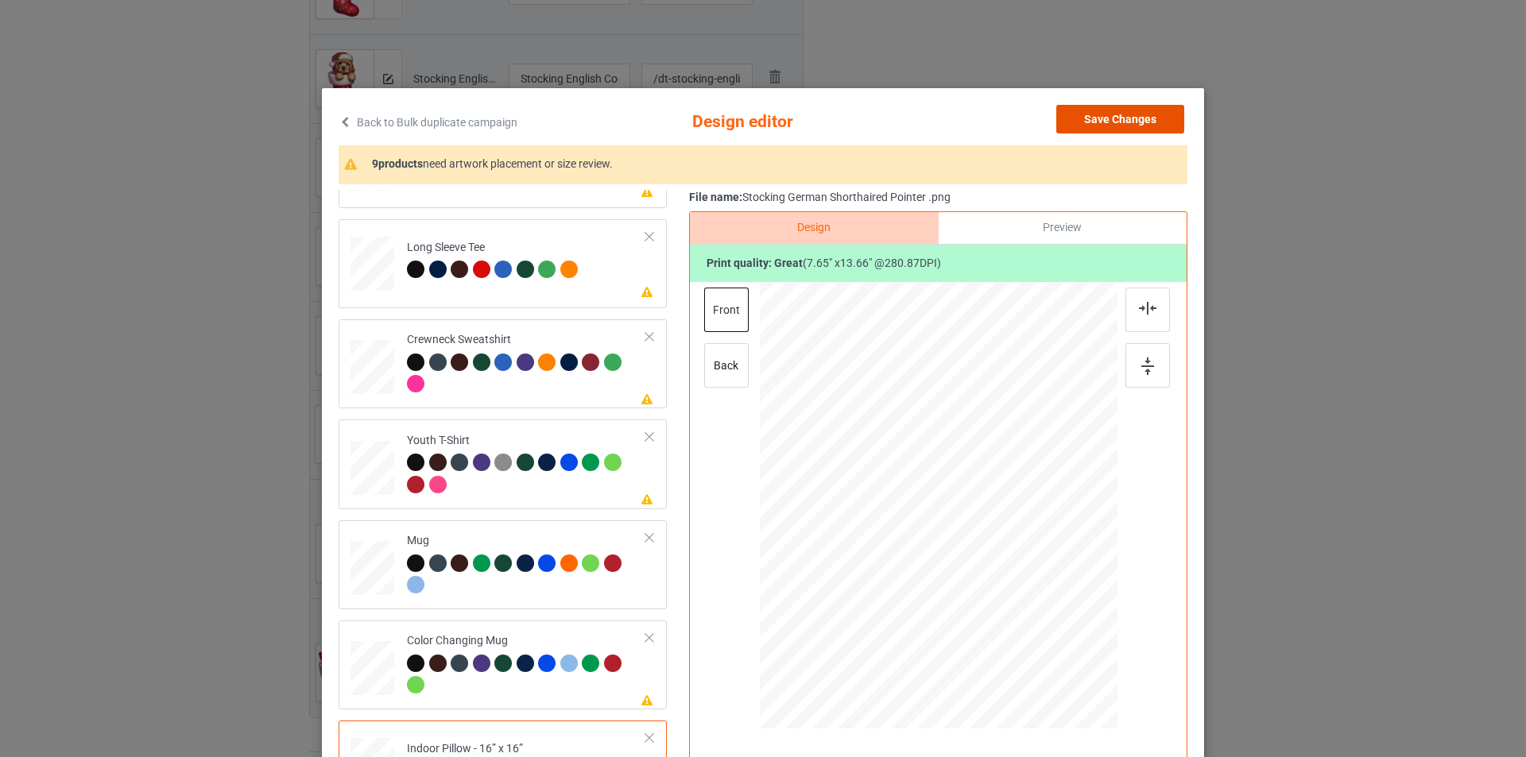
click at [1099, 121] on button "Save Changes" at bounding box center [1120, 119] width 128 height 29
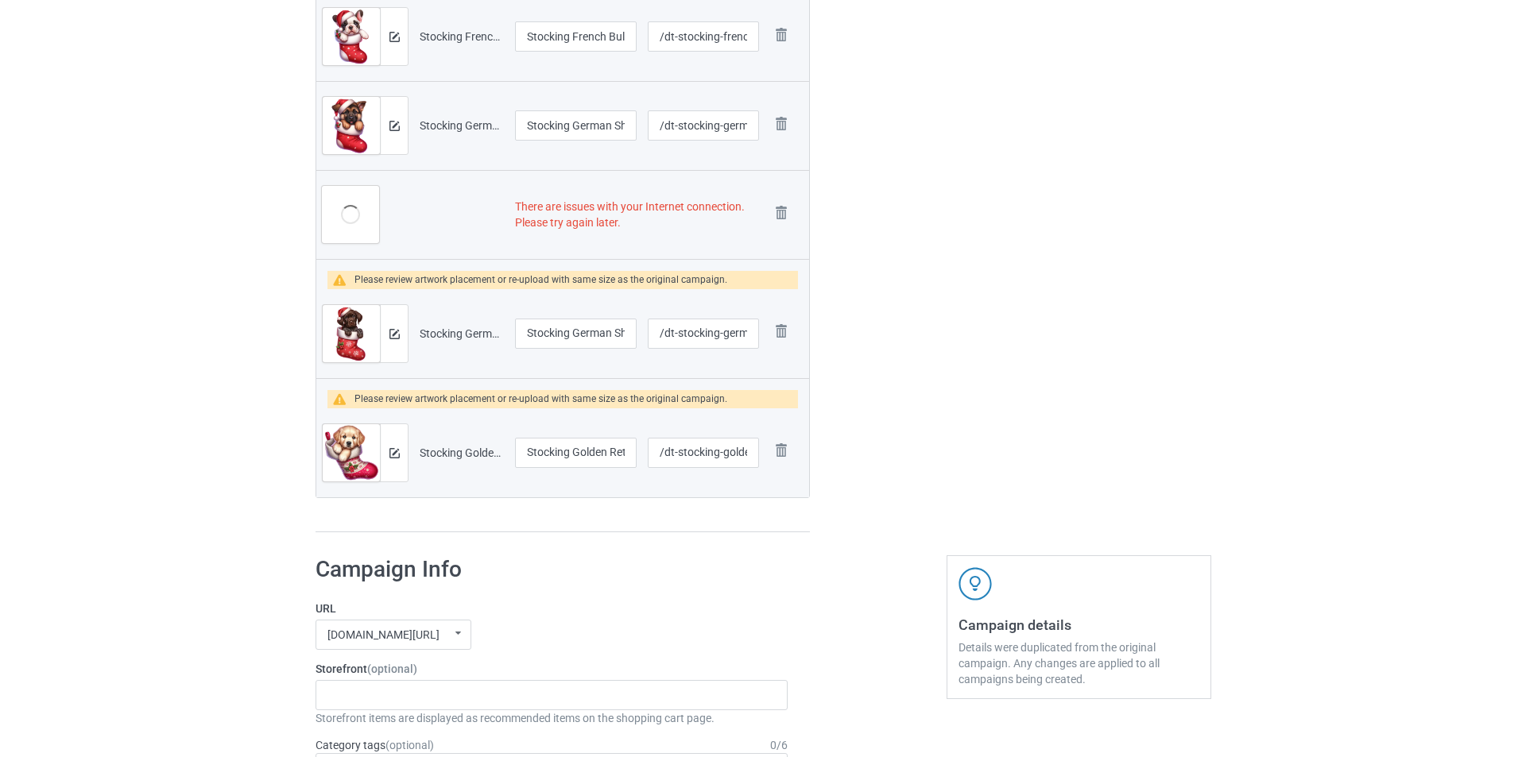
scroll to position [1510, 0]
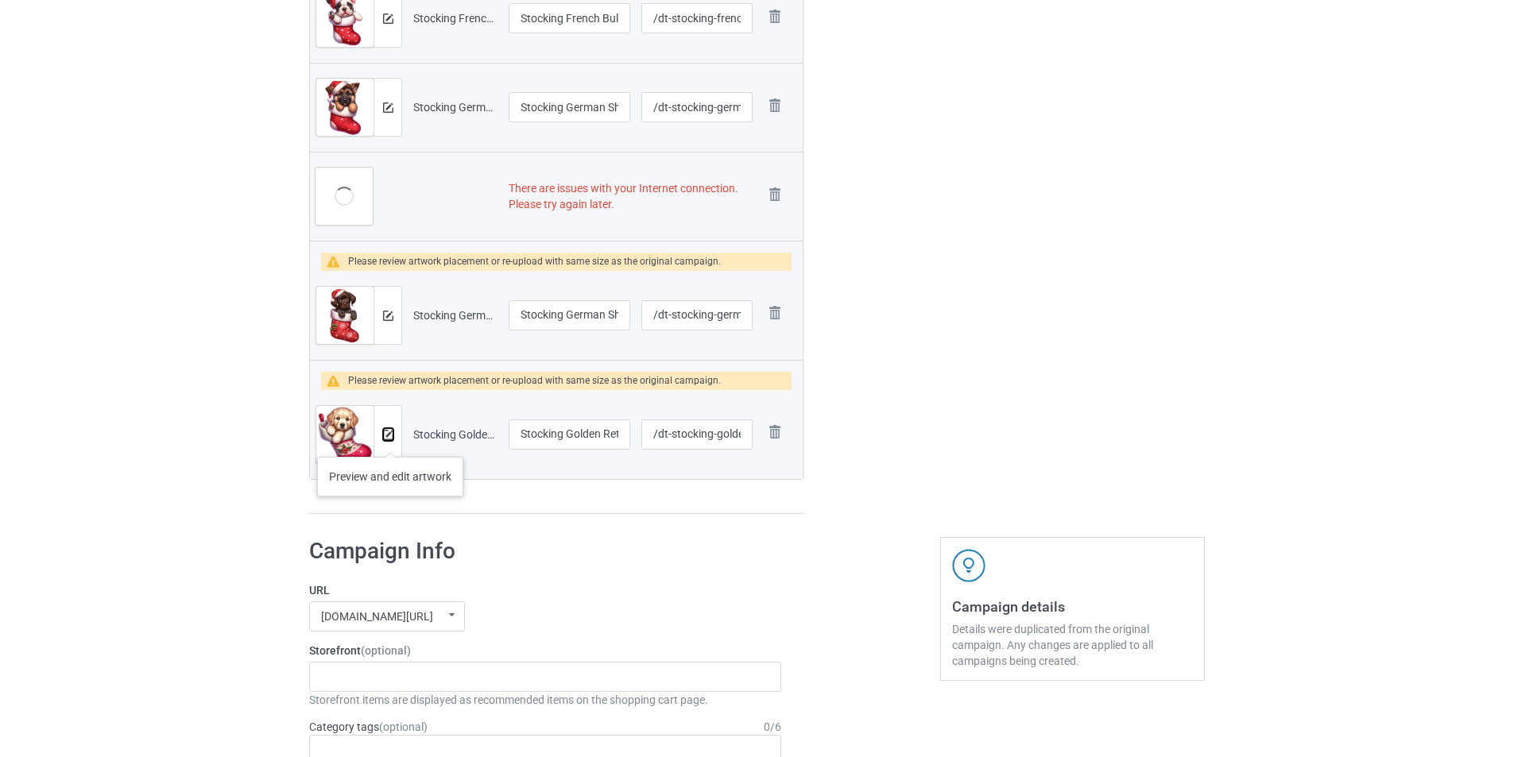
click at [387, 439] on img at bounding box center [388, 435] width 10 height 10
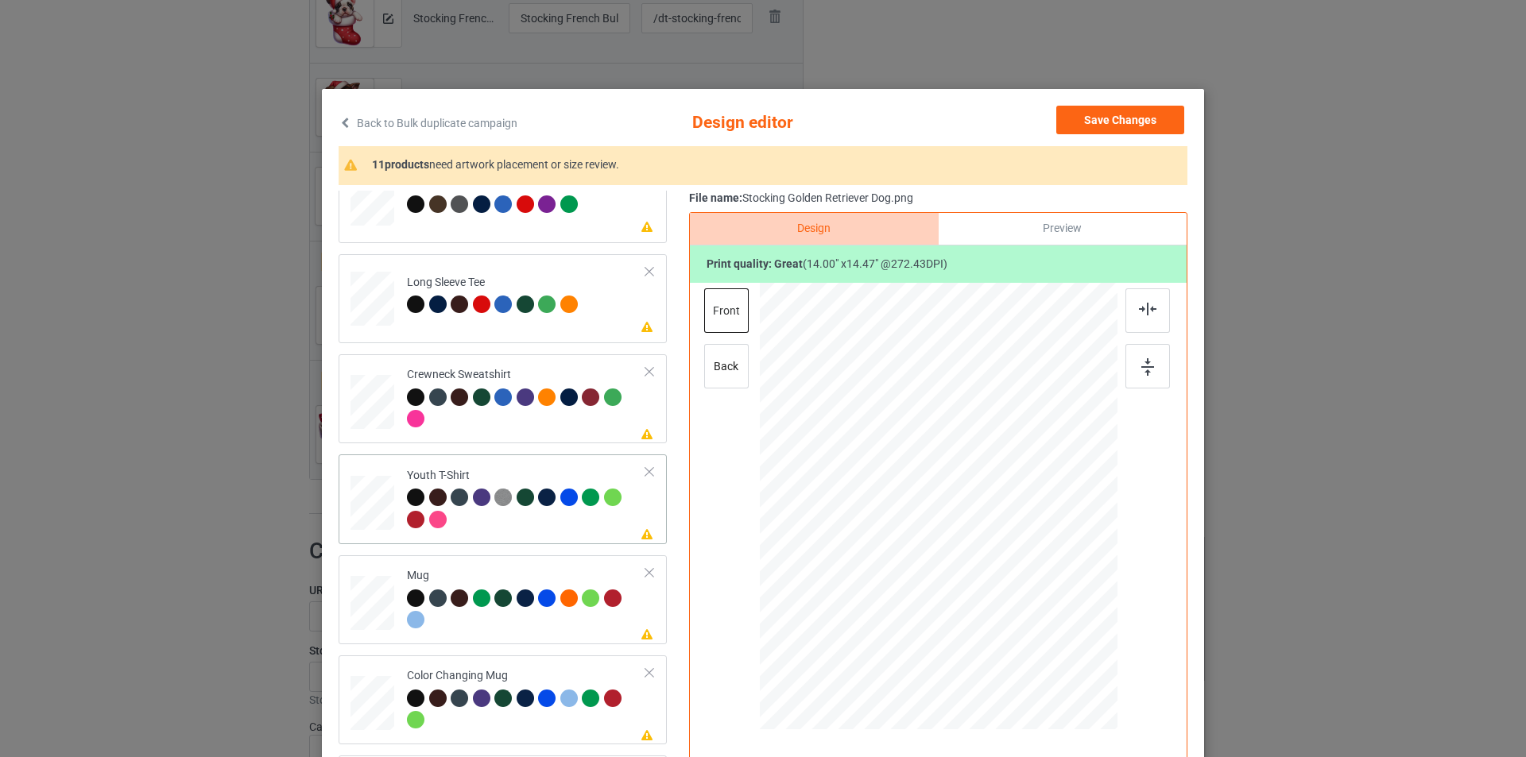
scroll to position [472, 0]
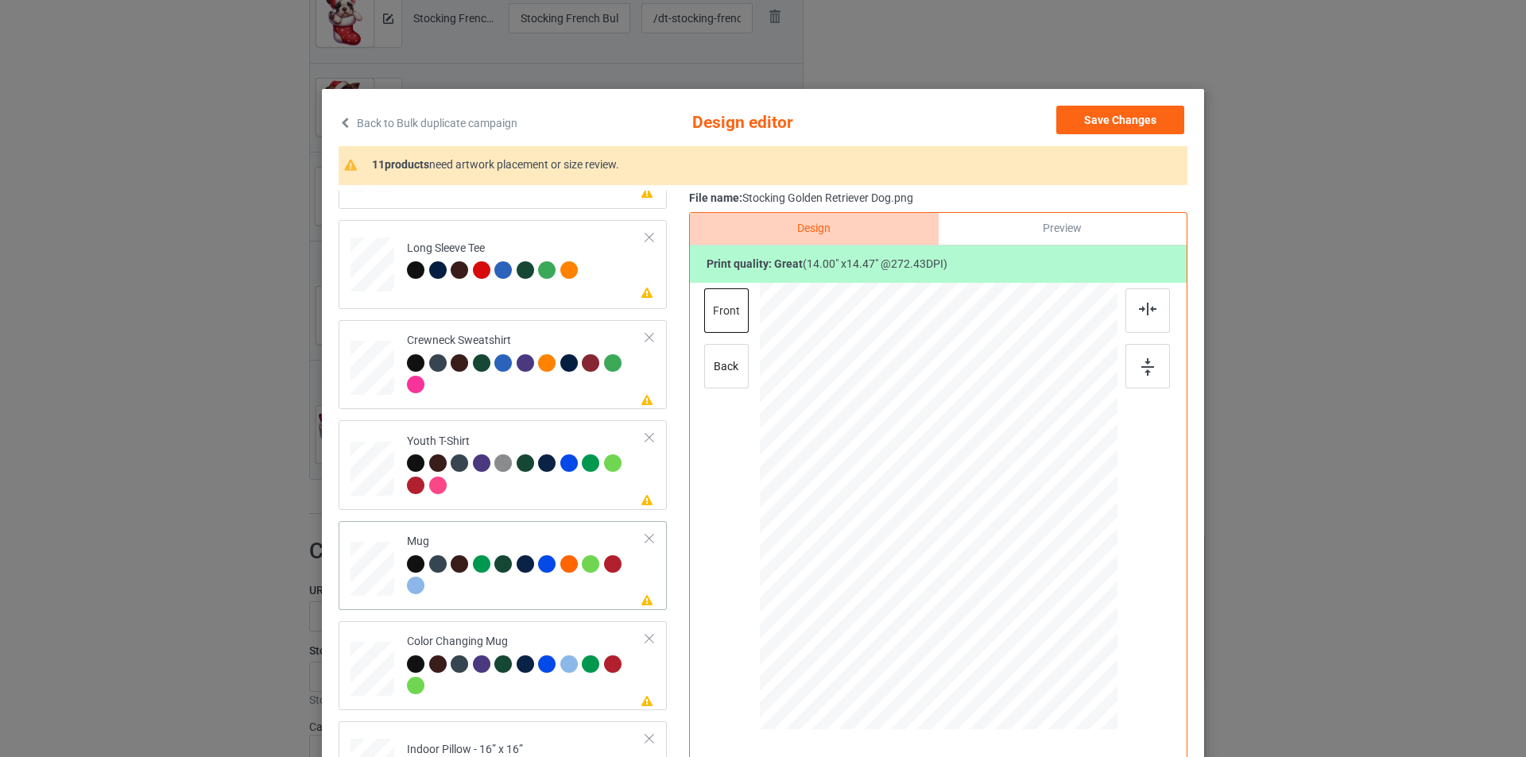
click at [496, 554] on div "Mug" at bounding box center [526, 564] width 239 height 60
drag, startPoint x: 1037, startPoint y: 618, endPoint x: 997, endPoint y: 527, distance: 99.3
click at [997, 527] on div at bounding box center [939, 506] width 358 height 149
drag, startPoint x: 950, startPoint y: 492, endPoint x: 1047, endPoint y: 491, distance: 97.8
click at [1047, 491] on div at bounding box center [1036, 505] width 94 height 97
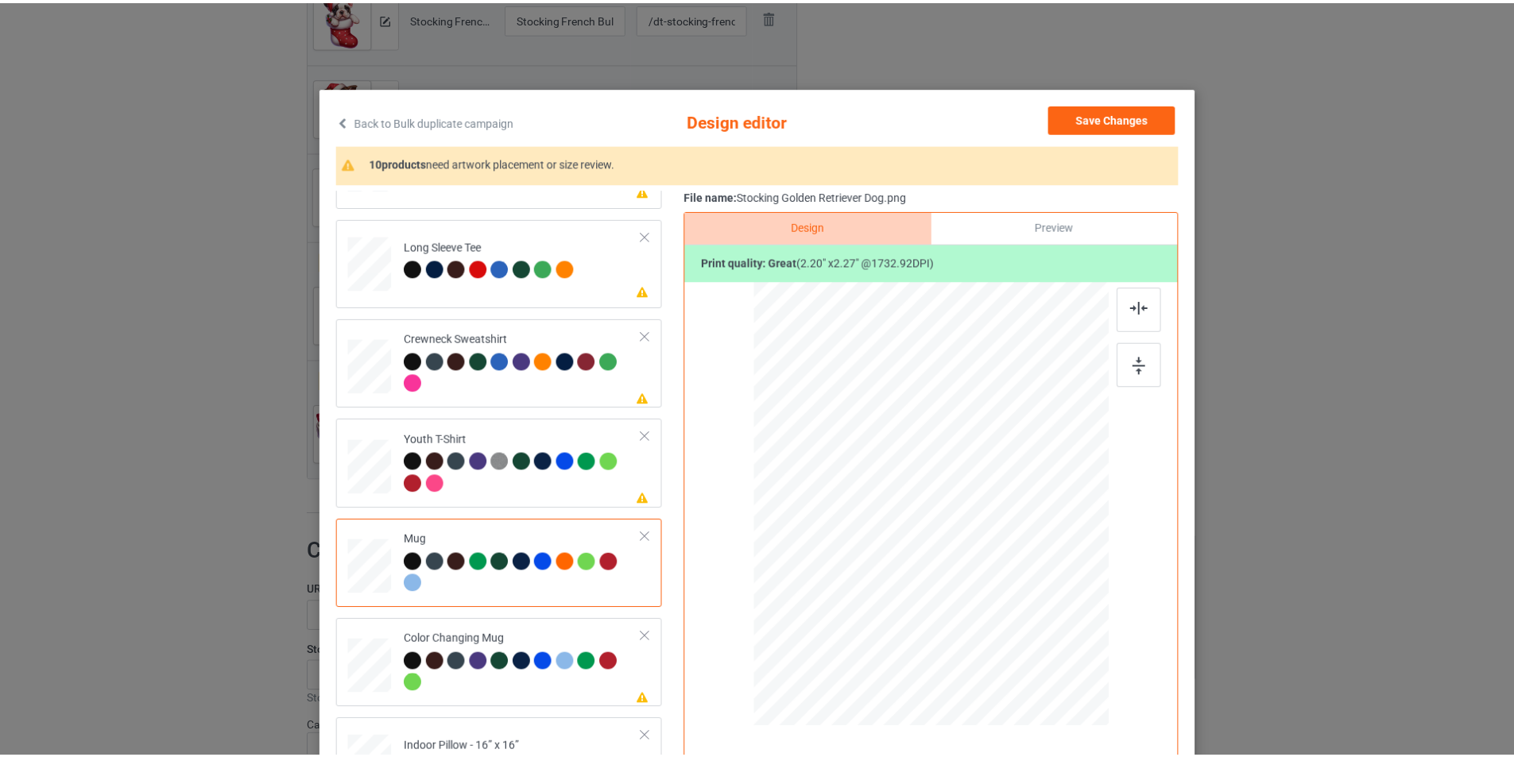
scroll to position [0, 0]
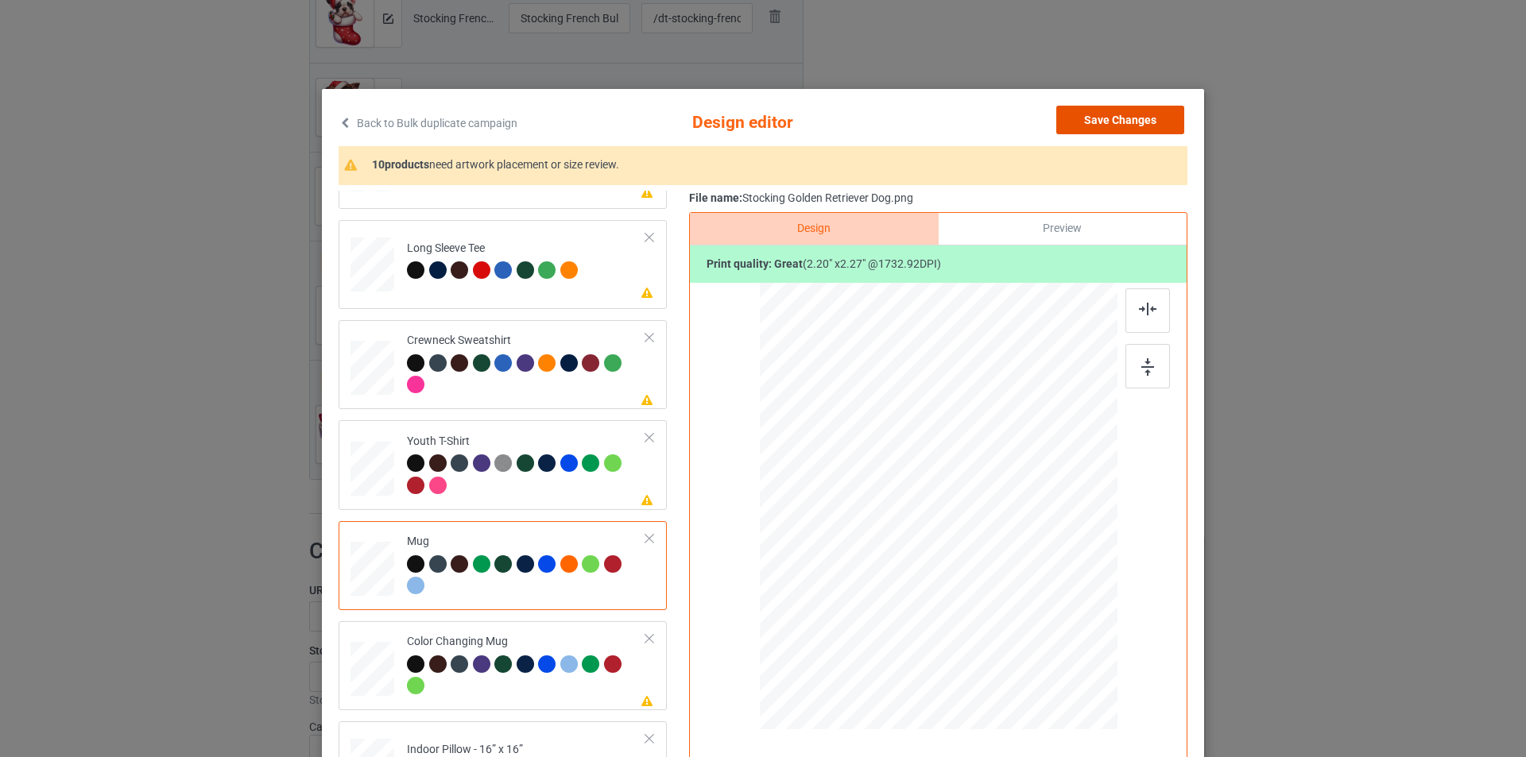
click at [1117, 129] on button "Save Changes" at bounding box center [1120, 120] width 128 height 29
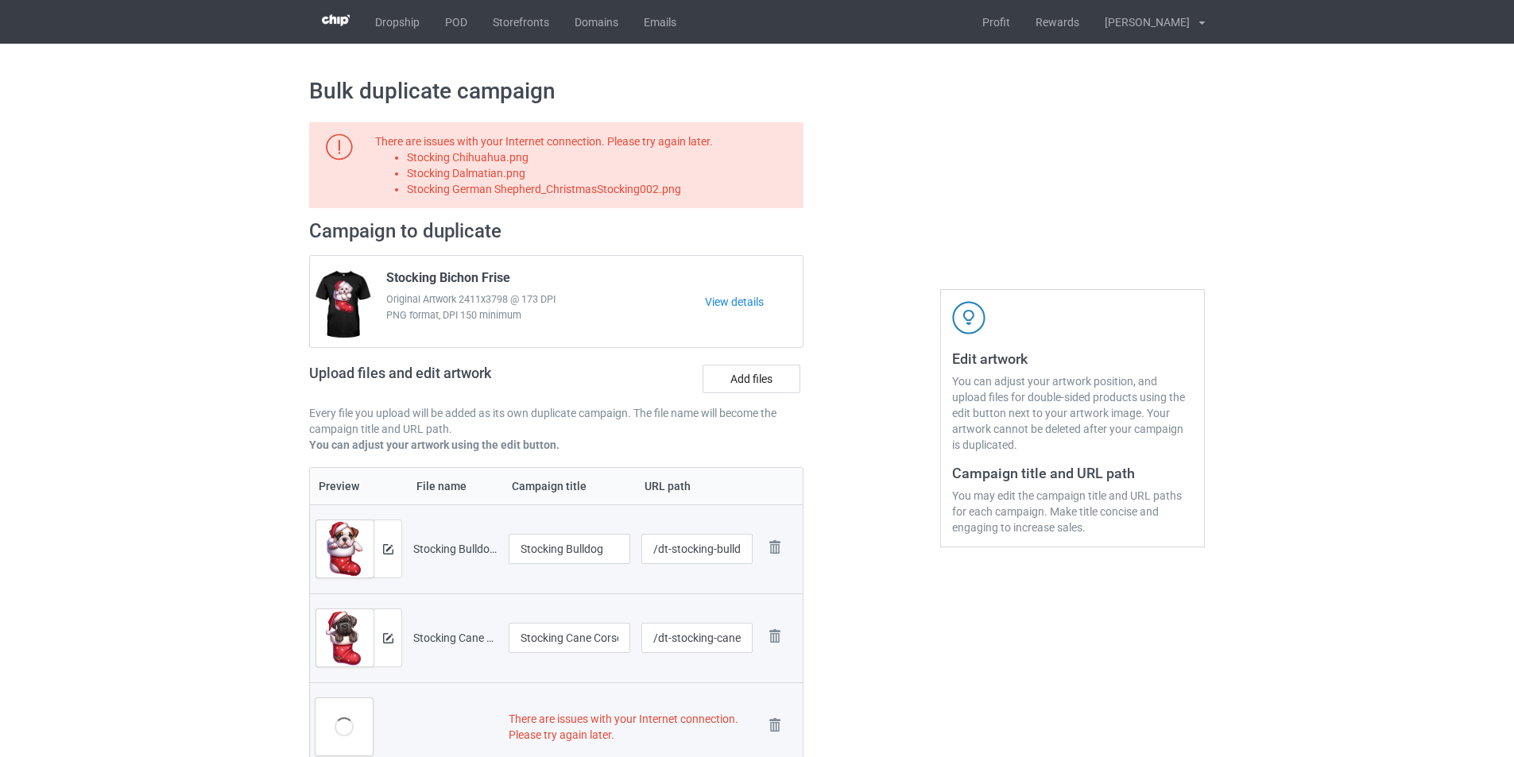
click at [506, 157] on li "Stocking Chihuahua.png" at bounding box center [602, 157] width 391 height 16
copy li "Stocking Chihuahua.png"
click at [760, 372] on label "Add files" at bounding box center [752, 379] width 98 height 29
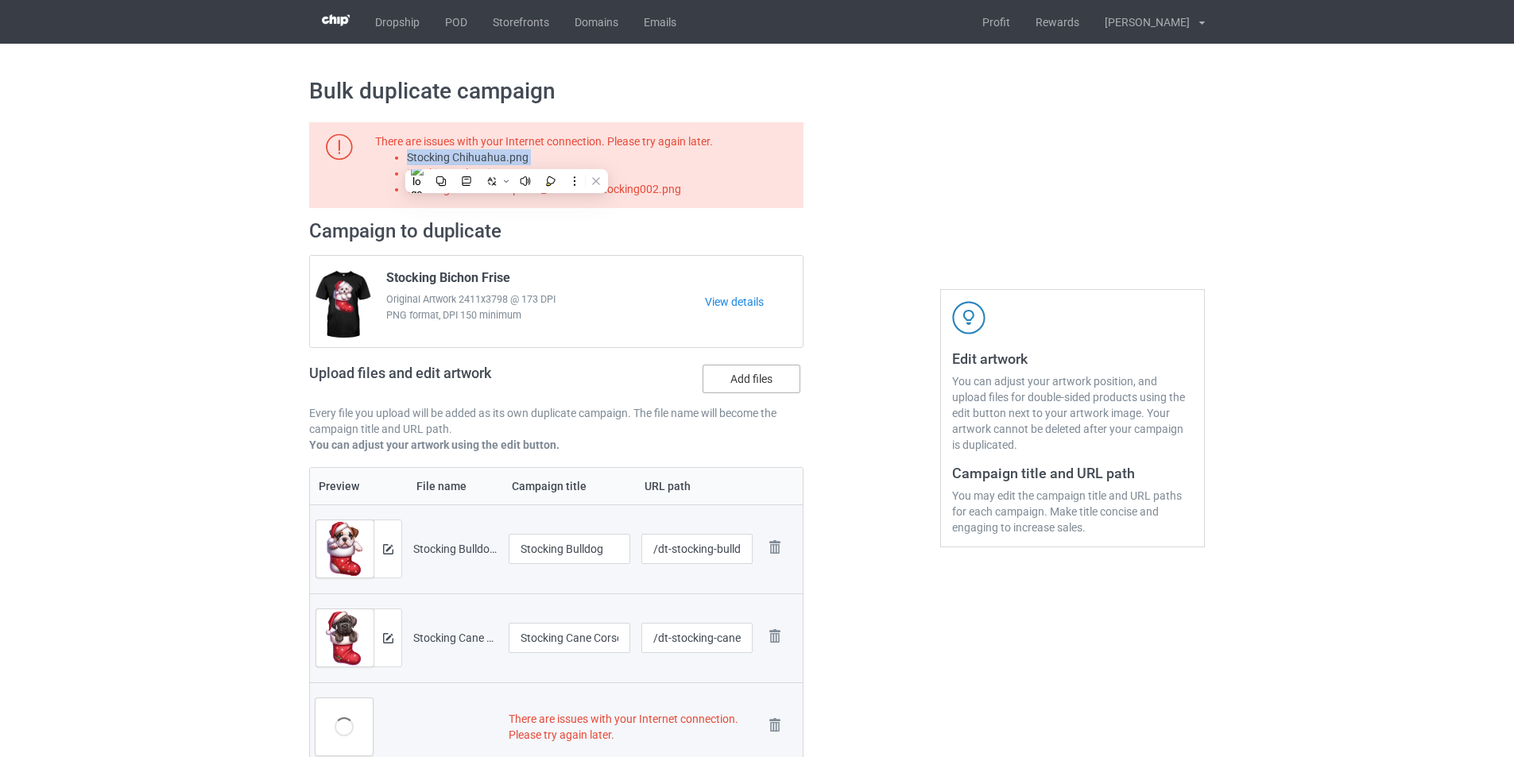
click at [0, 0] on input "Add files" at bounding box center [0, 0] width 0 height 0
click at [504, 176] on li "Stocking Dalmatian.png" at bounding box center [602, 173] width 391 height 16
copy li "Stocking Dalmatian.png"
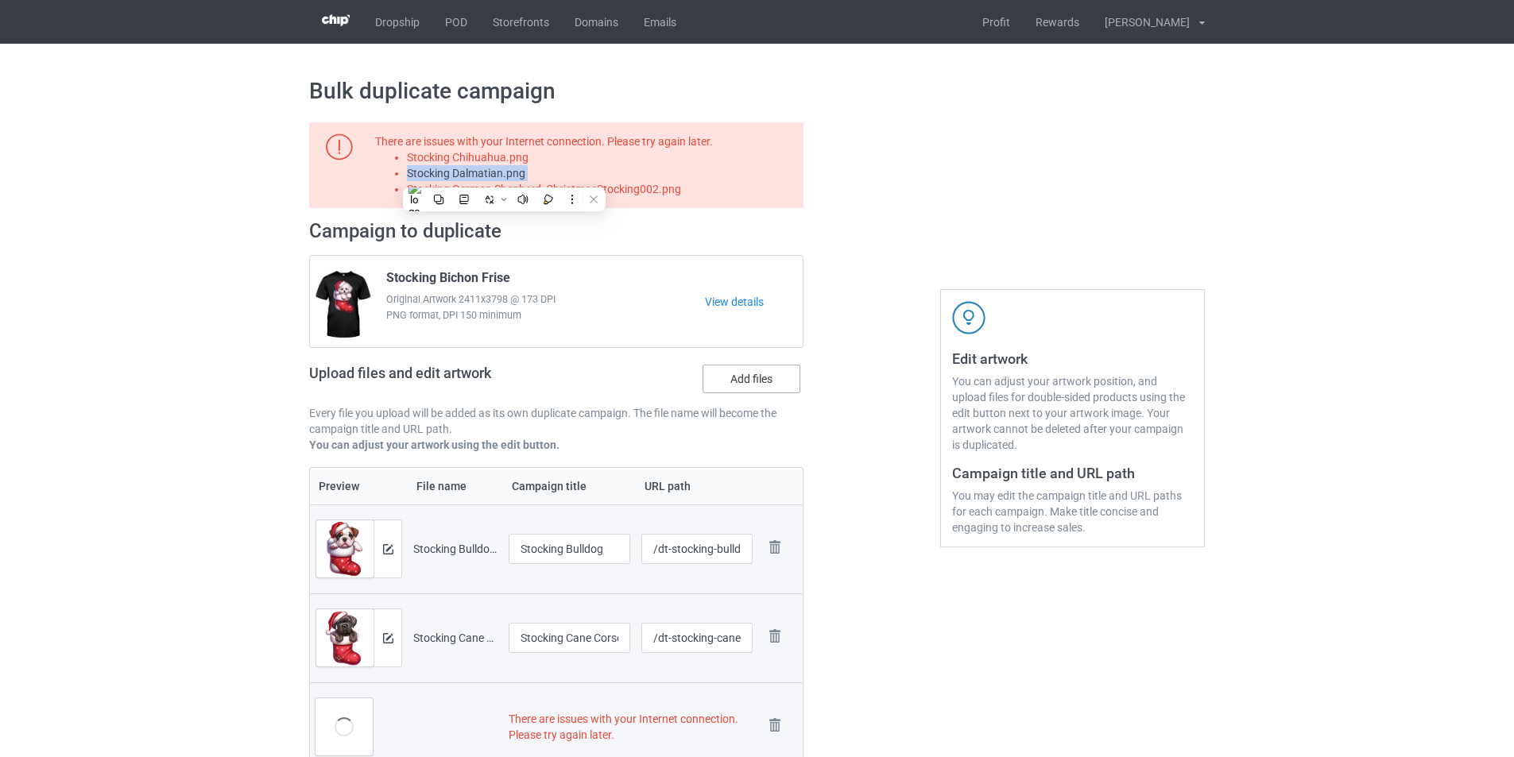
click at [747, 380] on label "Add files" at bounding box center [752, 379] width 98 height 29
click at [0, 0] on input "Add files" at bounding box center [0, 0] width 0 height 0
click at [635, 191] on li "Stocking German Shepherd_ChristmasStocking002.png" at bounding box center [602, 189] width 391 height 16
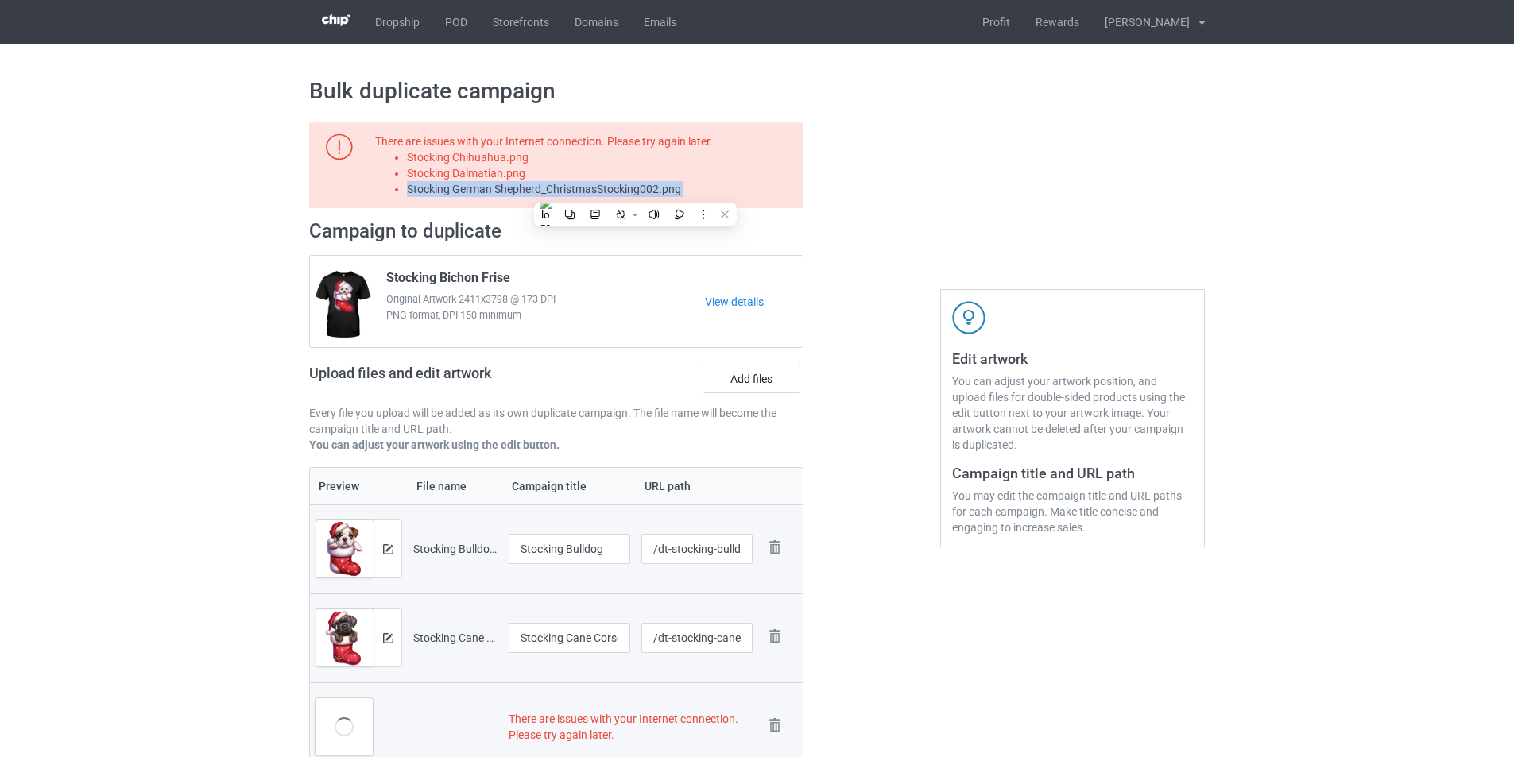
copy li "Stocking German Shepherd_ChristmasStocking002.png"
click at [749, 371] on label "Add files" at bounding box center [752, 379] width 98 height 29
click at [0, 0] on input "Add files" at bounding box center [0, 0] width 0 height 0
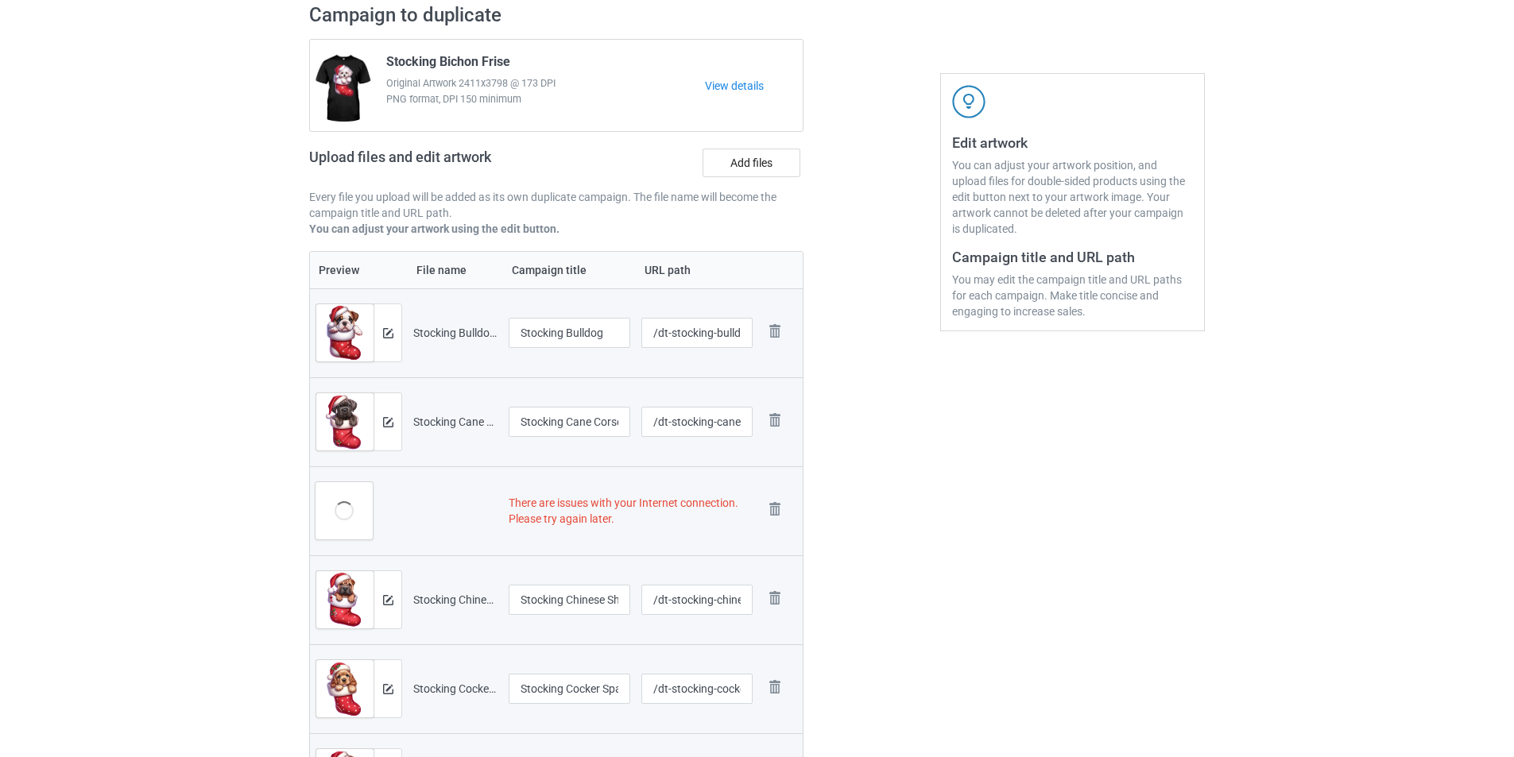
scroll to position [159, 0]
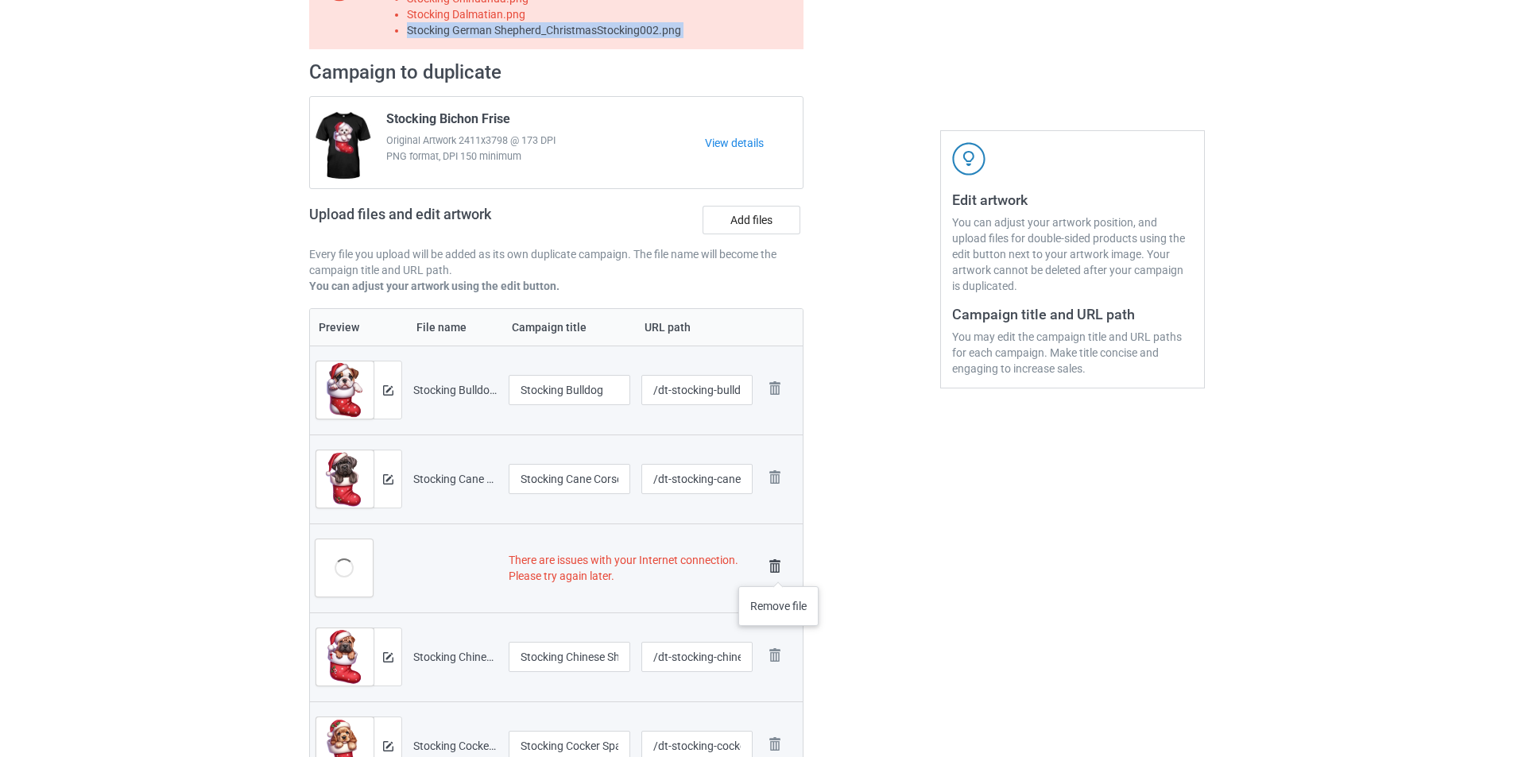
click at [779, 571] on img at bounding box center [775, 567] width 22 height 22
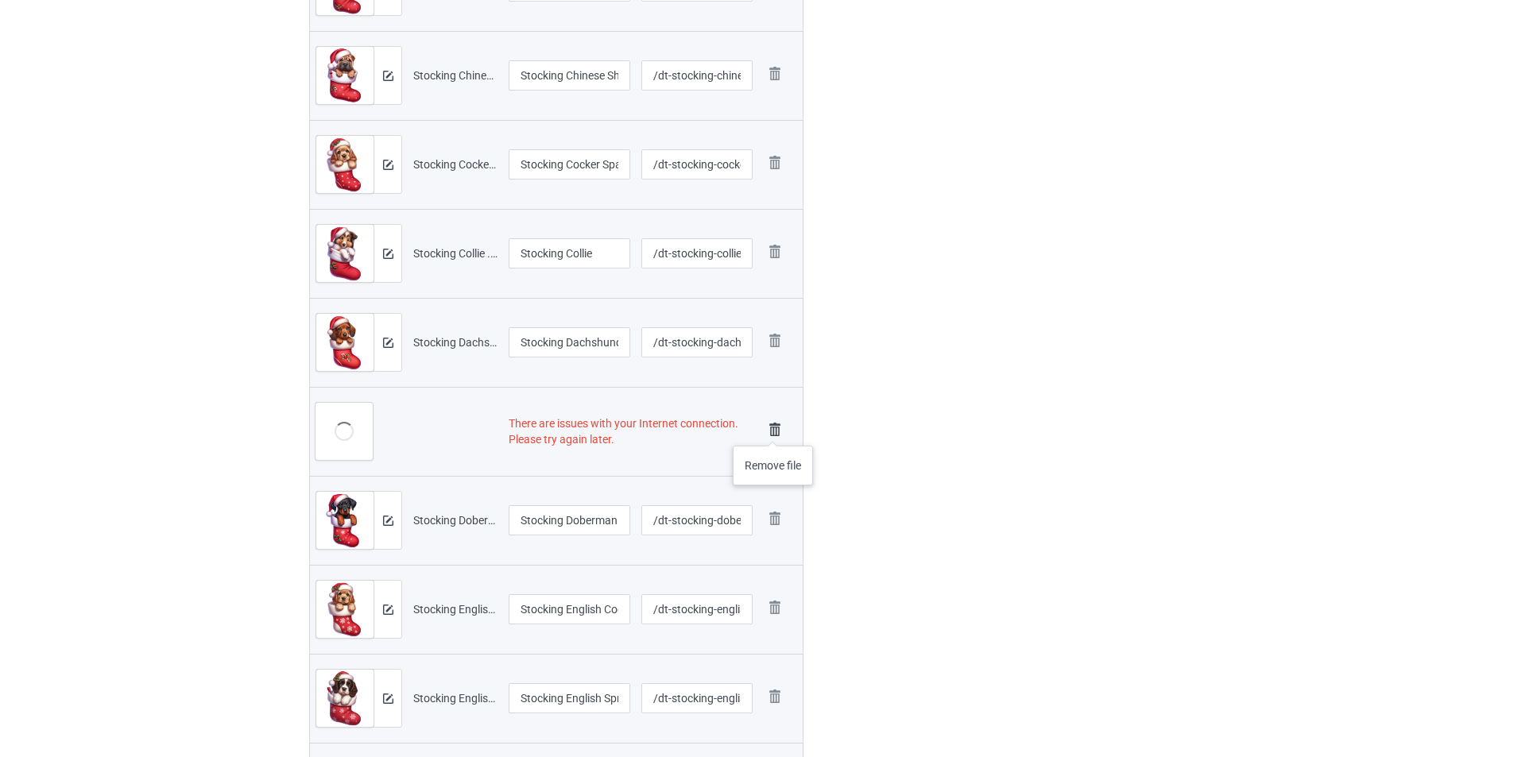
click at [772, 429] on img at bounding box center [775, 430] width 22 height 22
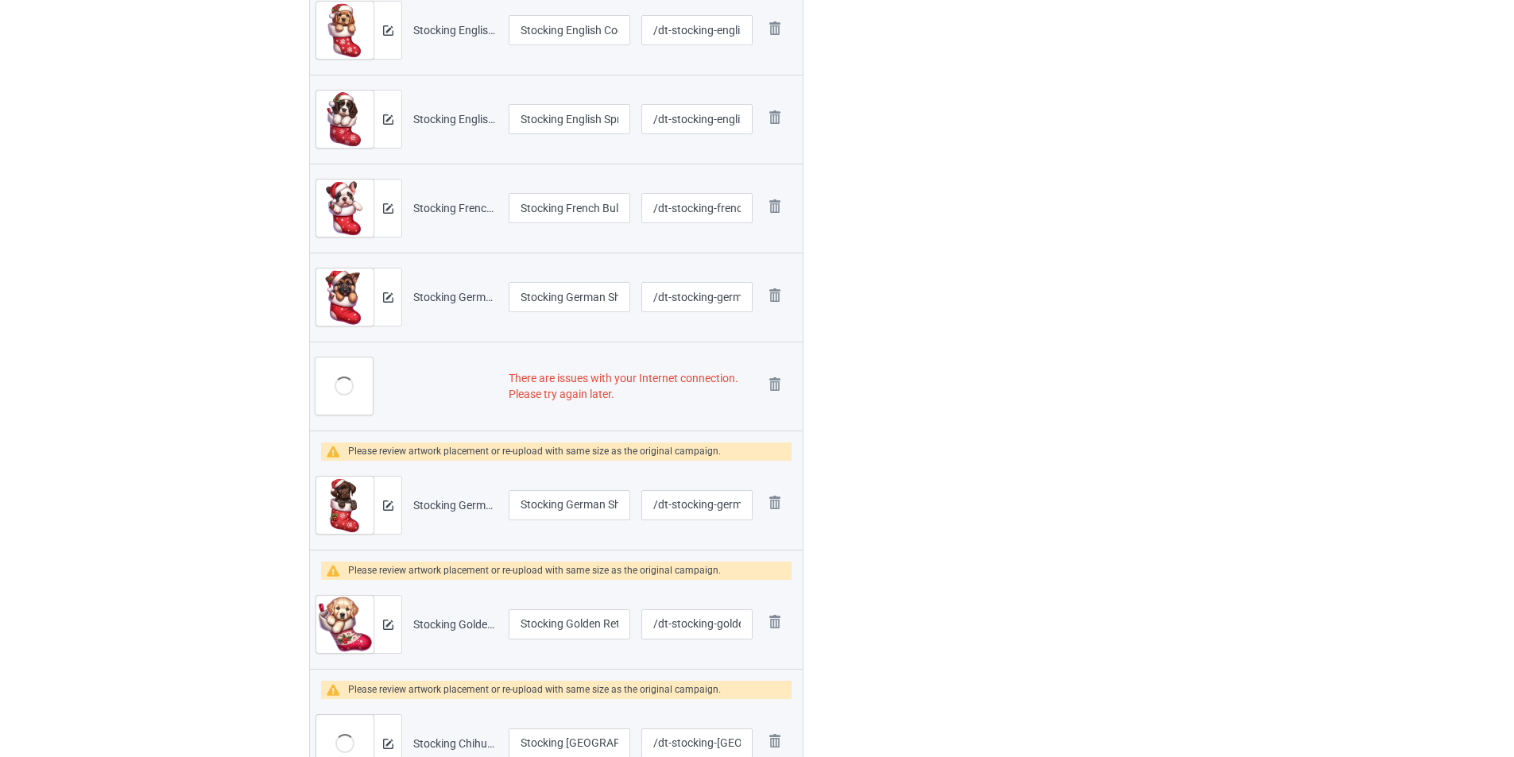
scroll to position [1176, 0]
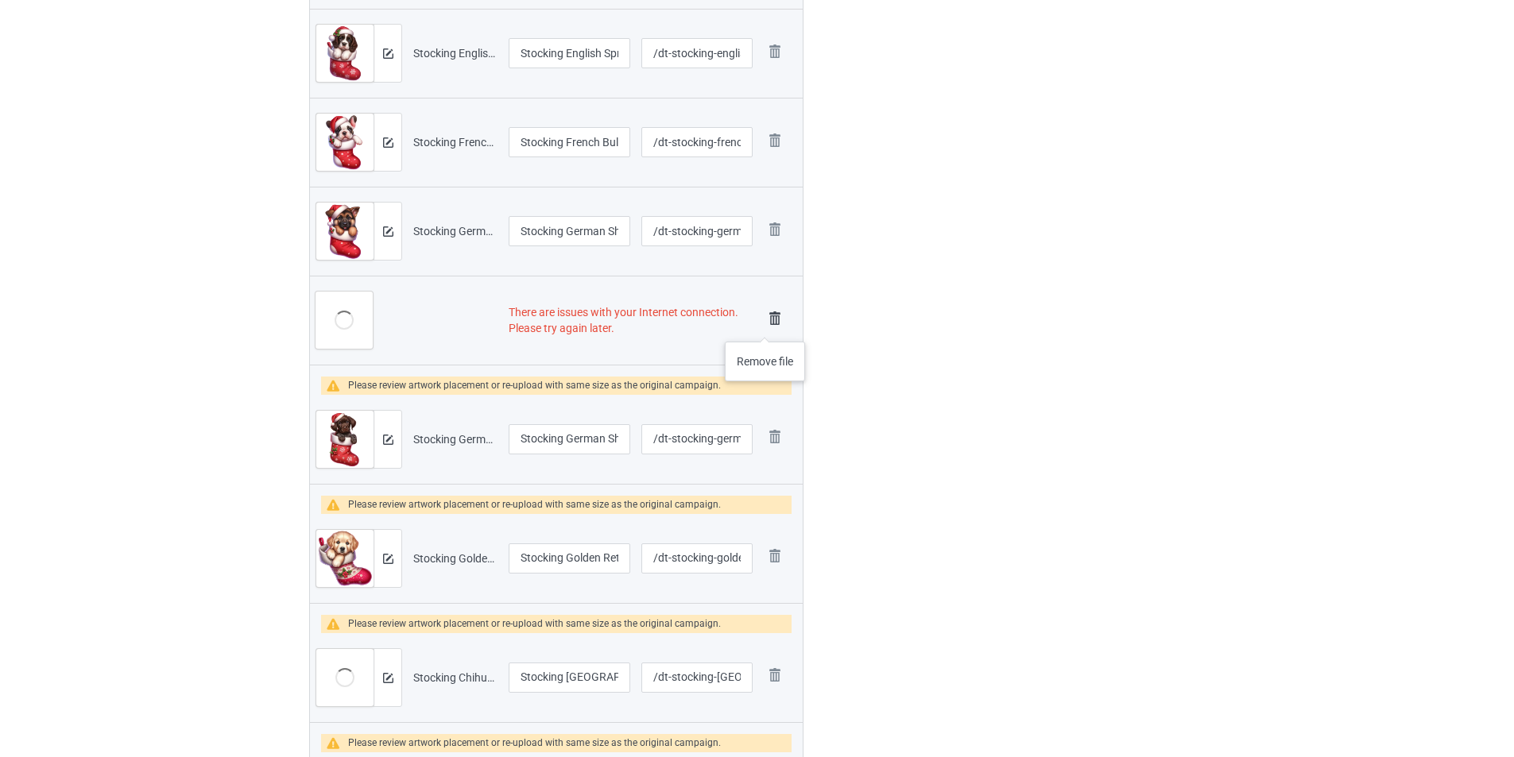
click at [765, 326] on img at bounding box center [775, 319] width 22 height 22
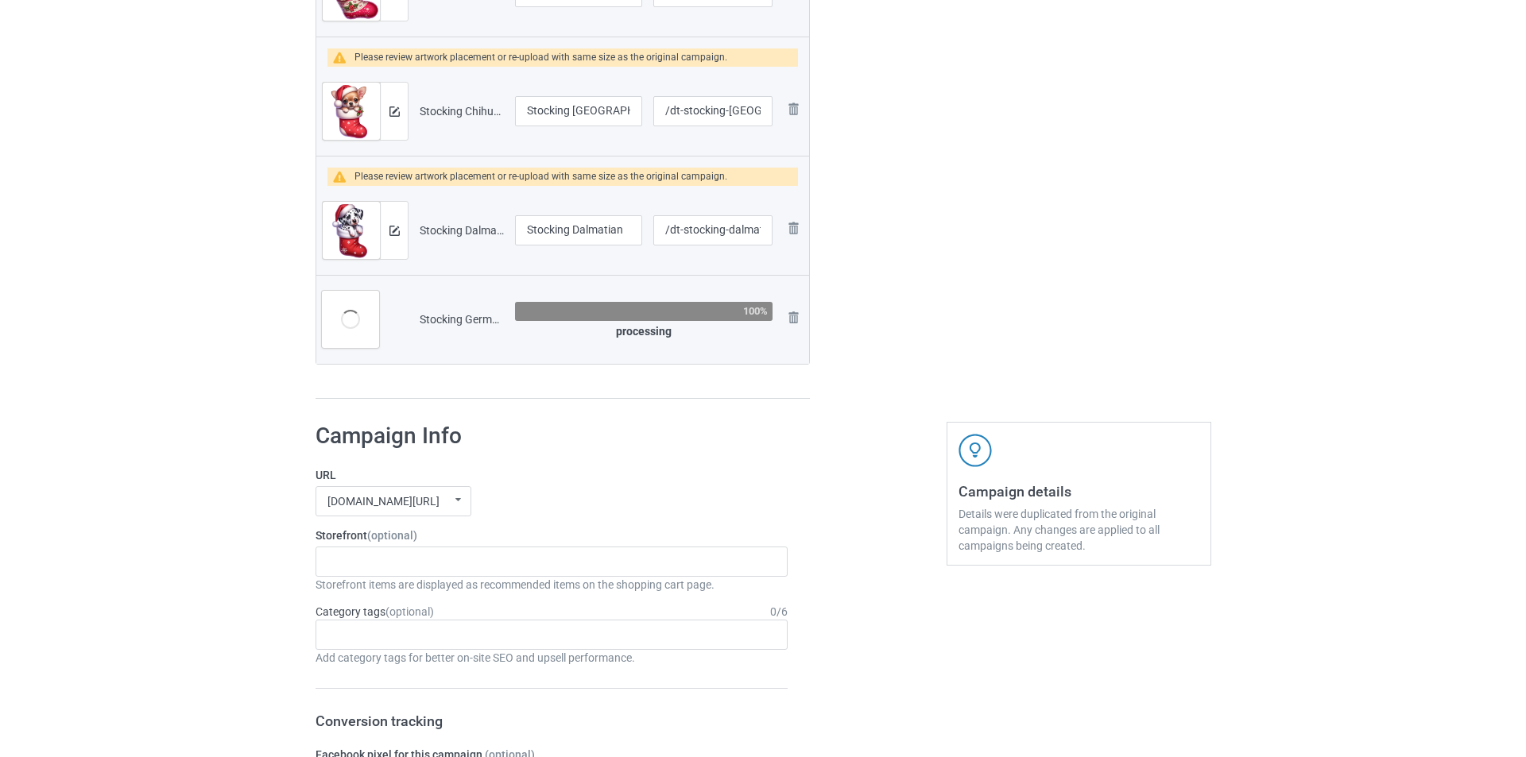
scroll to position [1588, 0]
click at [383, 110] on img at bounding box center [388, 112] width 10 height 10
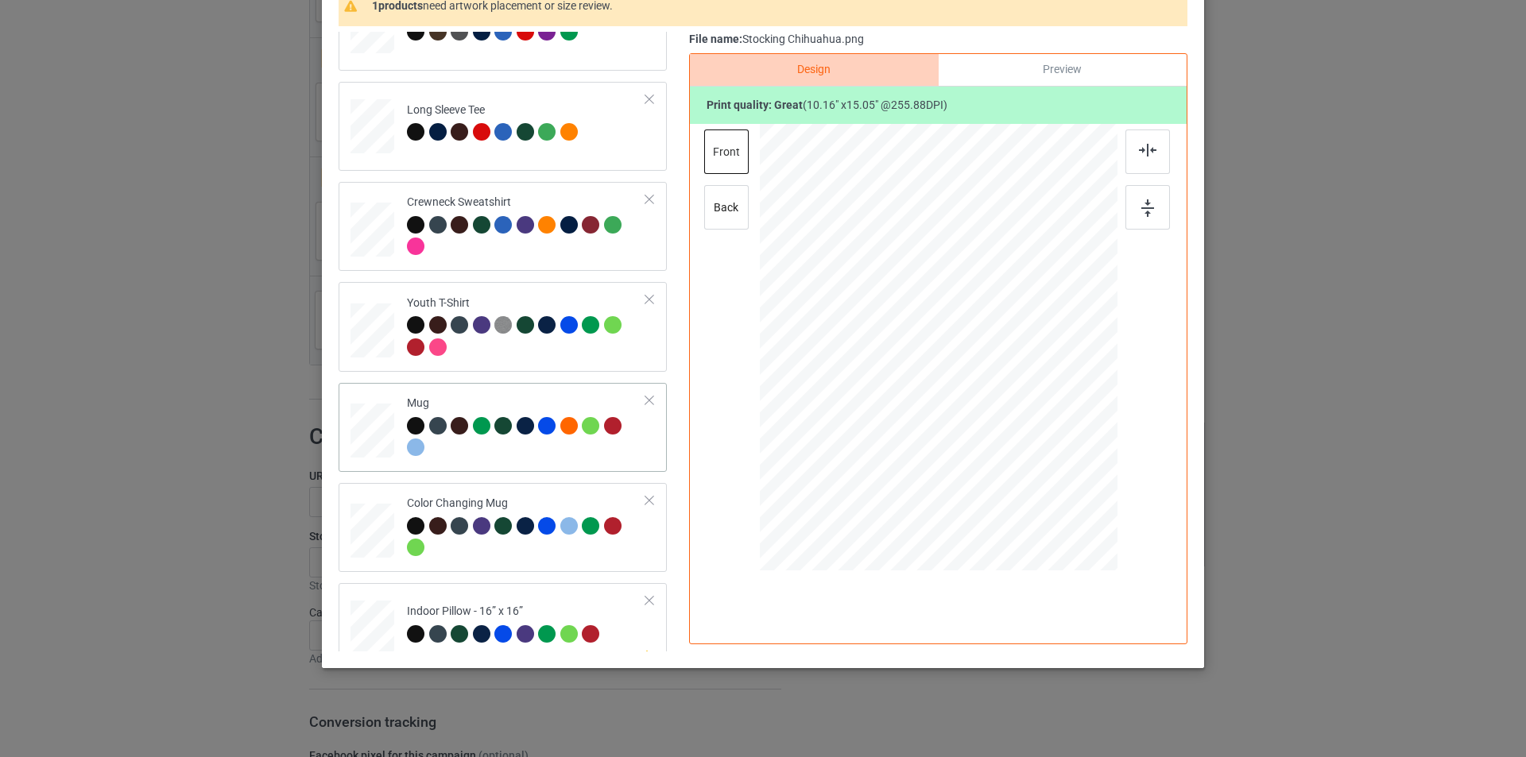
scroll to position [472, 0]
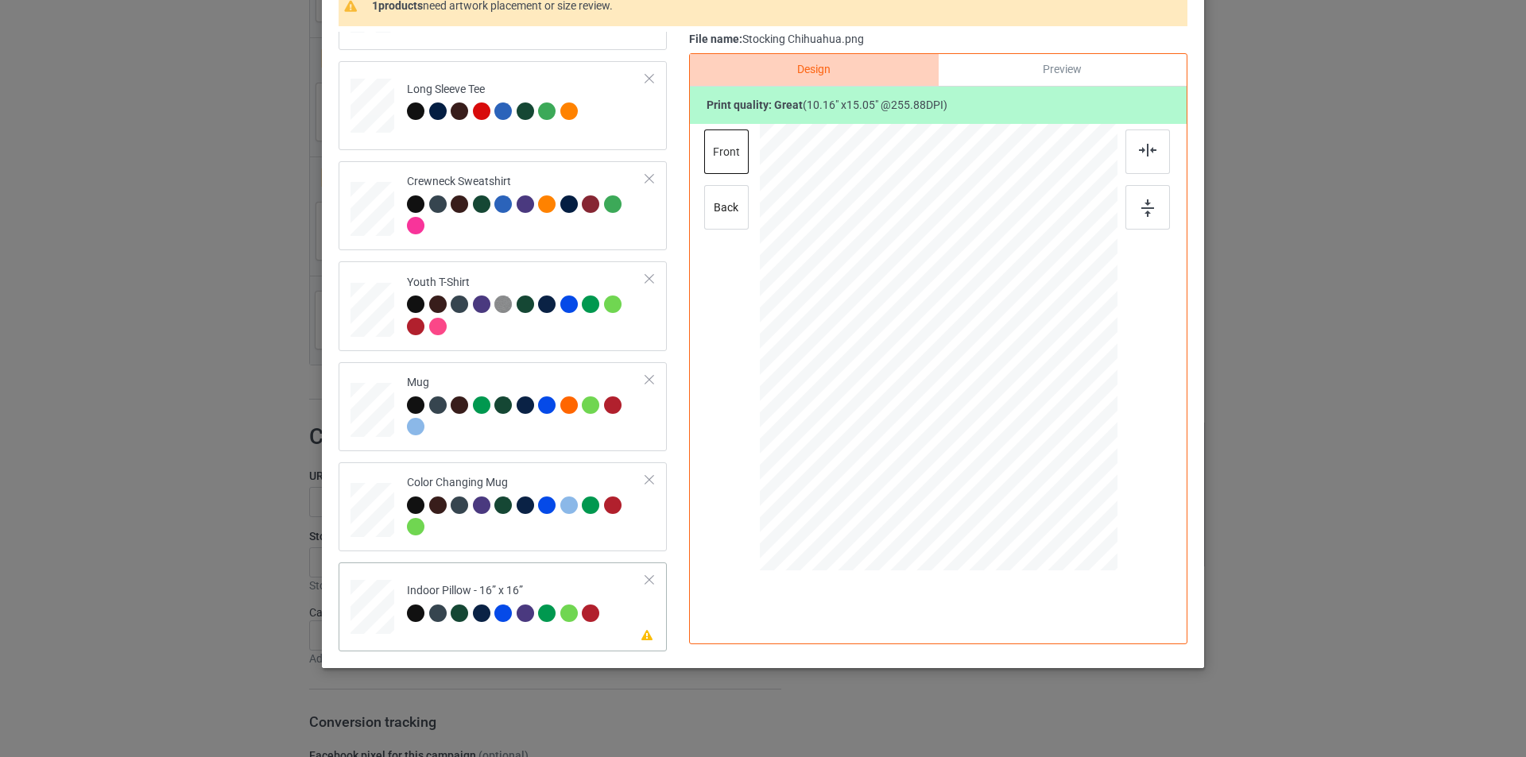
click at [521, 587] on div "Indoor Pillow - 16” x 16”" at bounding box center [505, 601] width 197 height 37
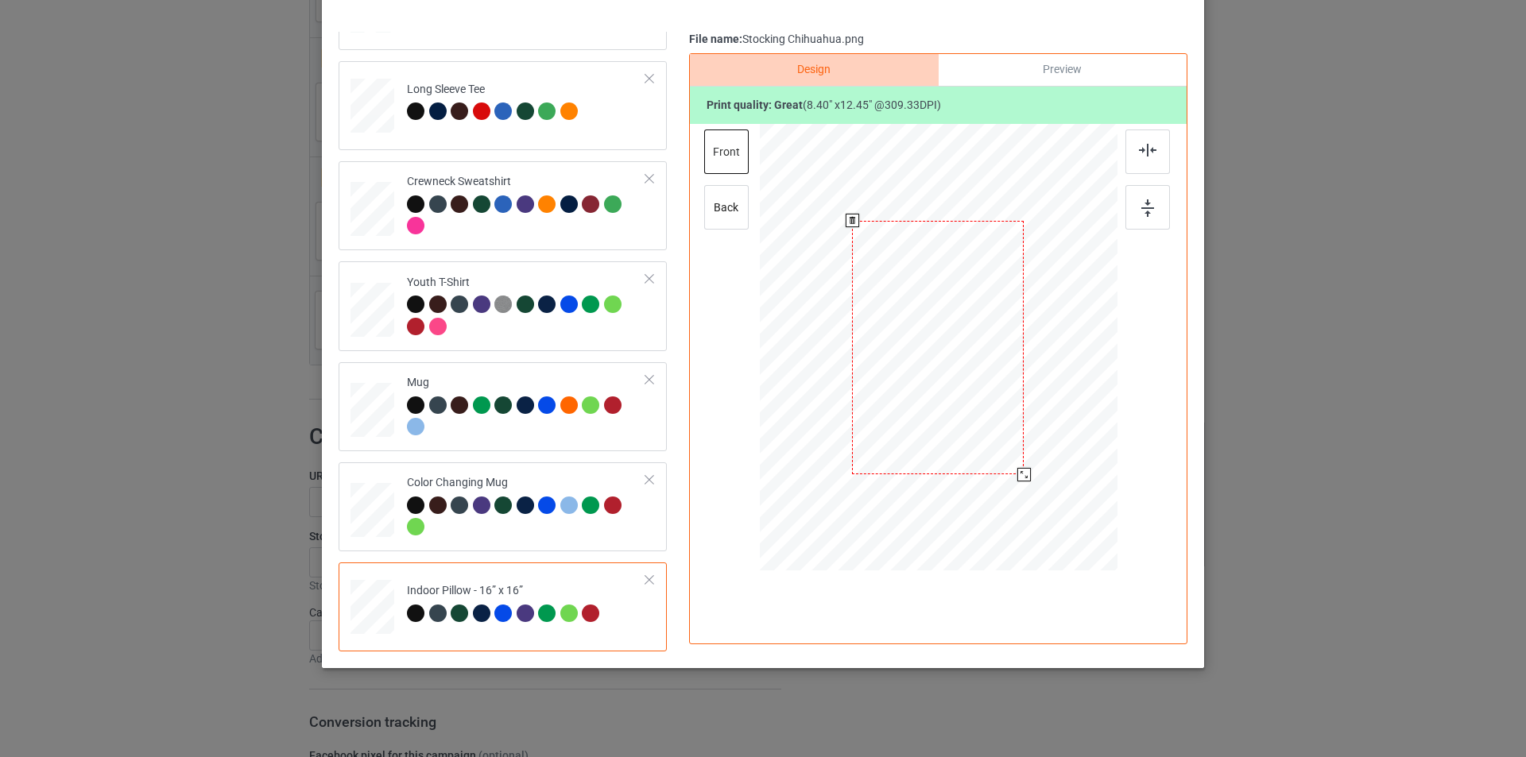
drag, startPoint x: 1036, startPoint y: 510, endPoint x: 1016, endPoint y: 474, distance: 41.2
click at [1017, 474] on div at bounding box center [1024, 475] width 14 height 14
click at [545, 231] on div at bounding box center [526, 218] width 239 height 44
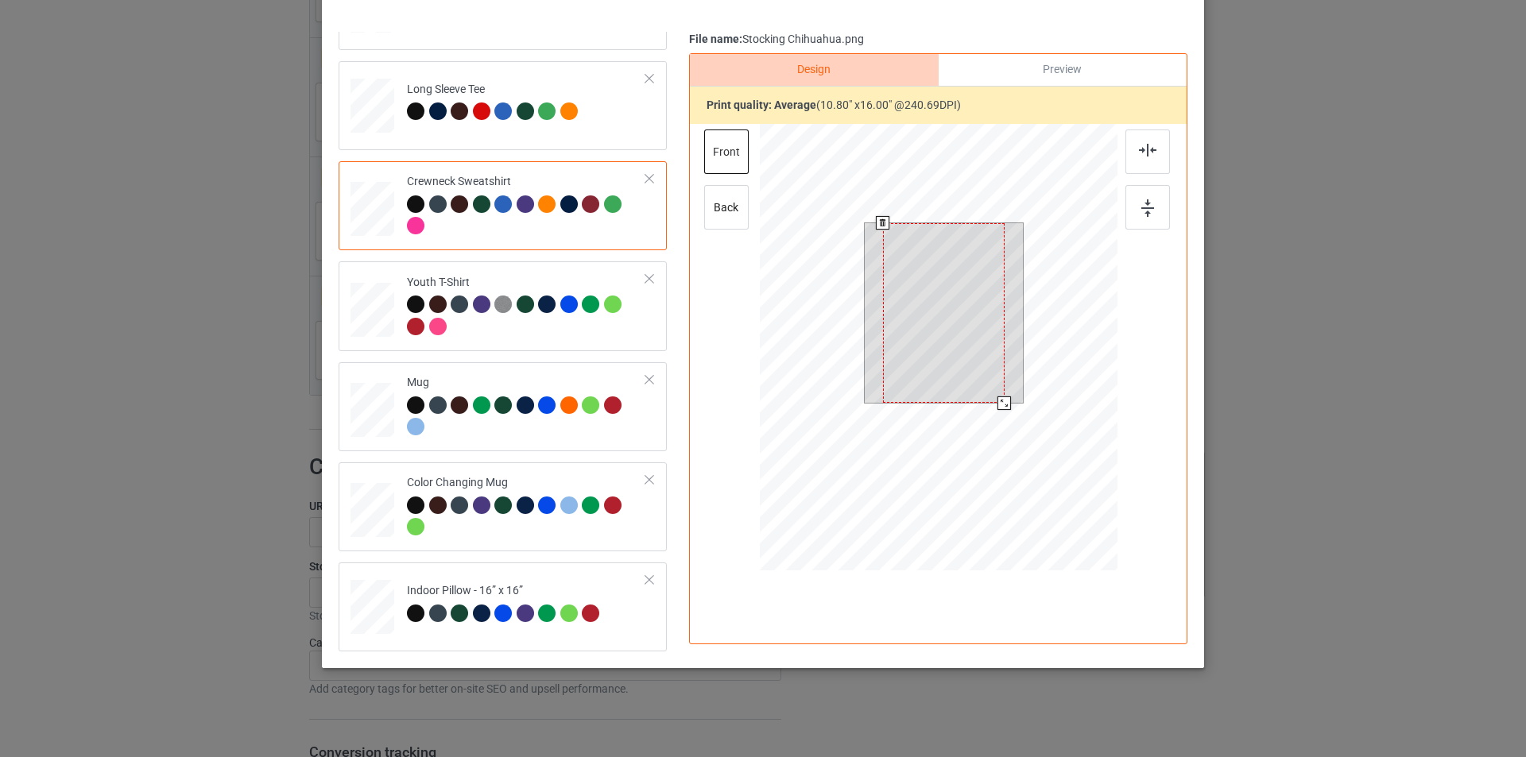
click at [1009, 416] on div at bounding box center [939, 349] width 358 height 451
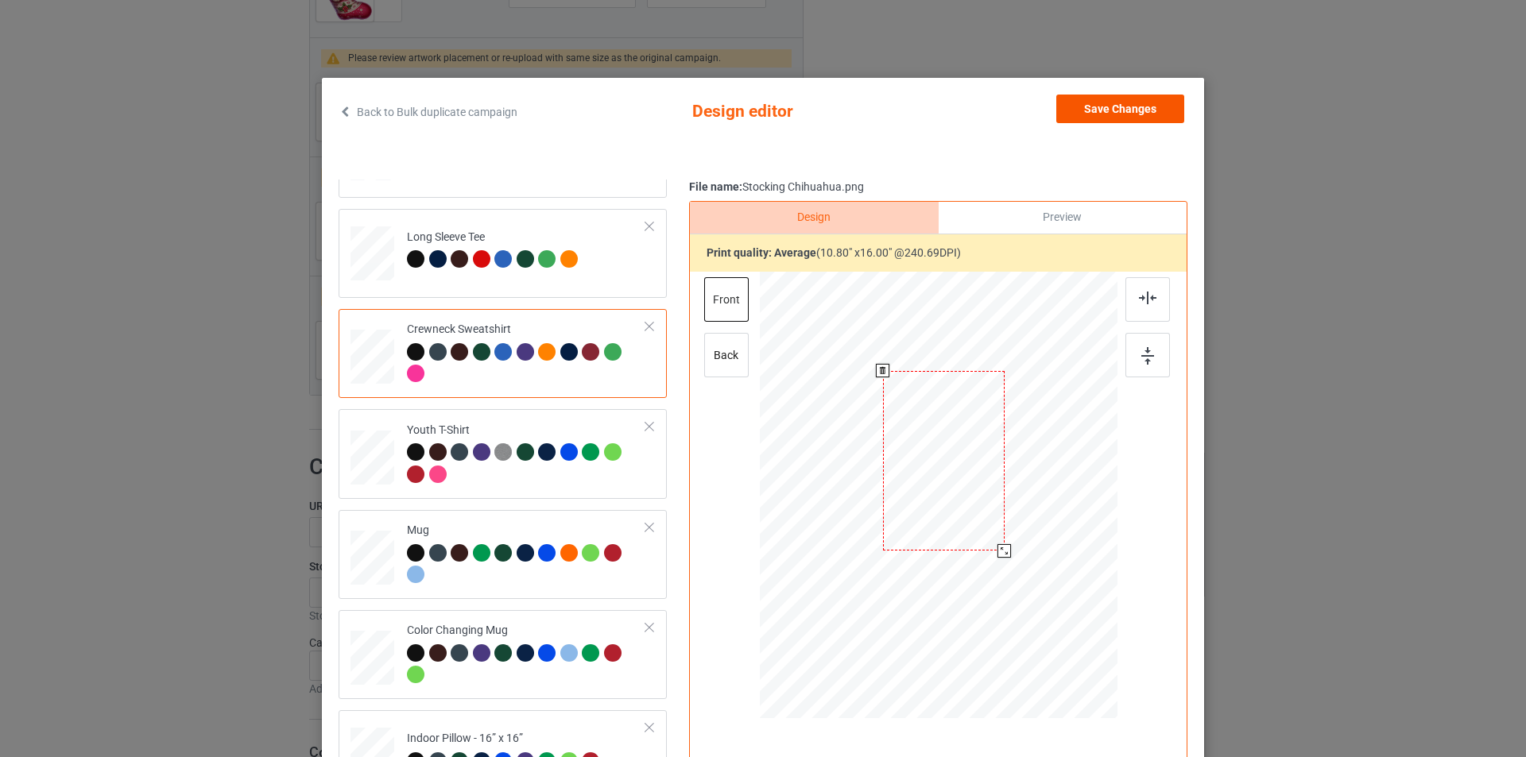
scroll to position [0, 0]
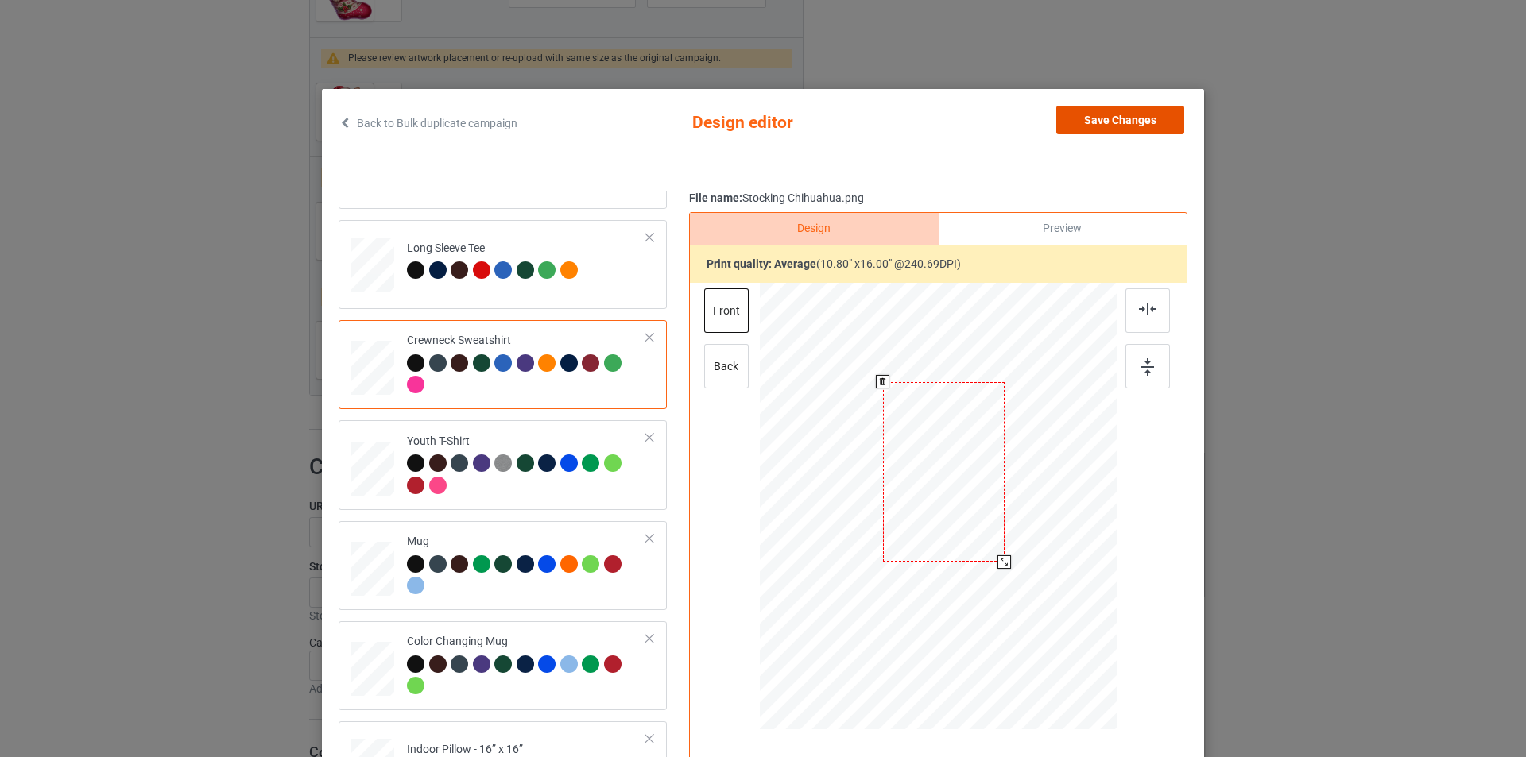
click at [1128, 120] on button "Save Changes" at bounding box center [1120, 120] width 128 height 29
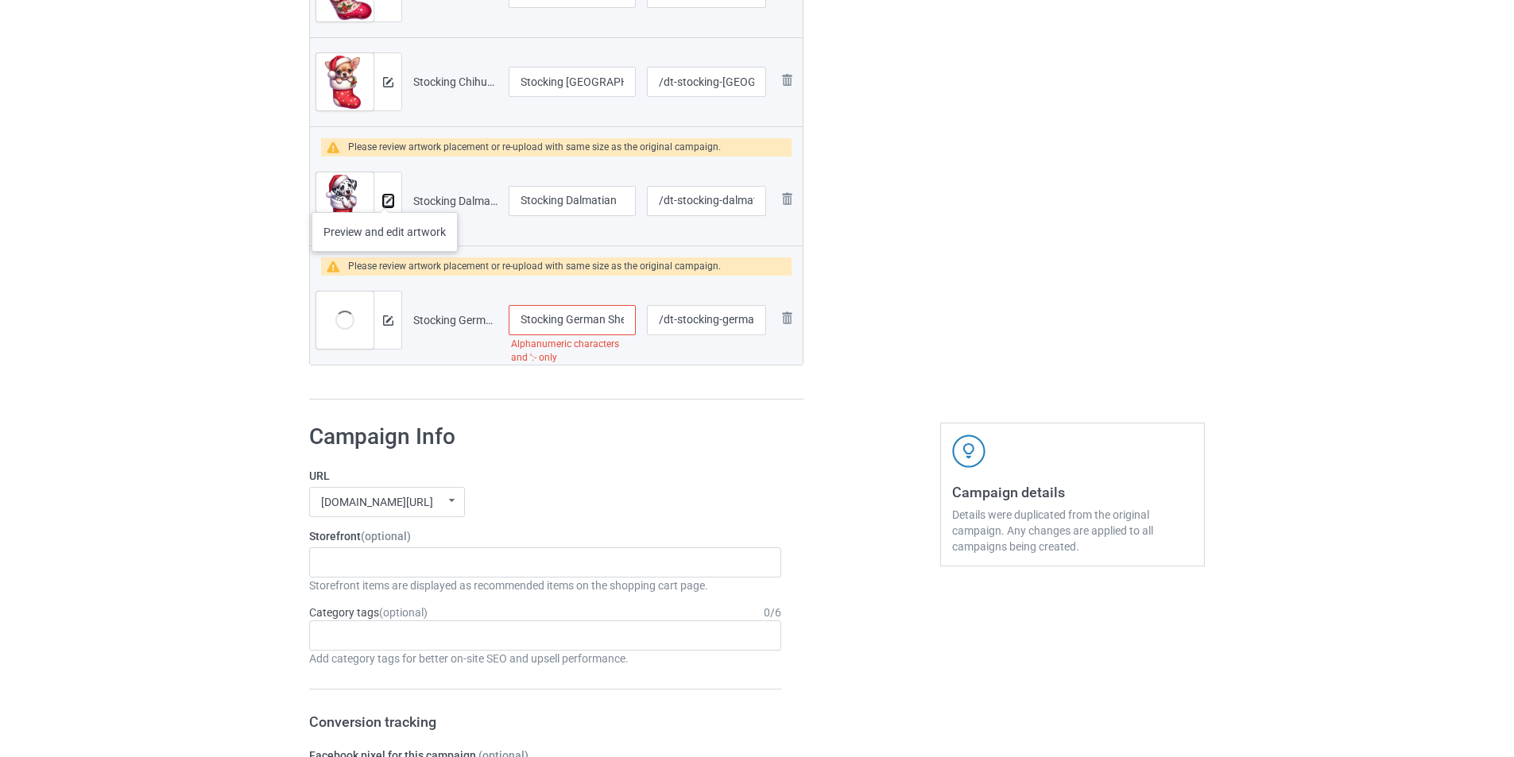
click at [385, 196] on img at bounding box center [388, 201] width 10 height 10
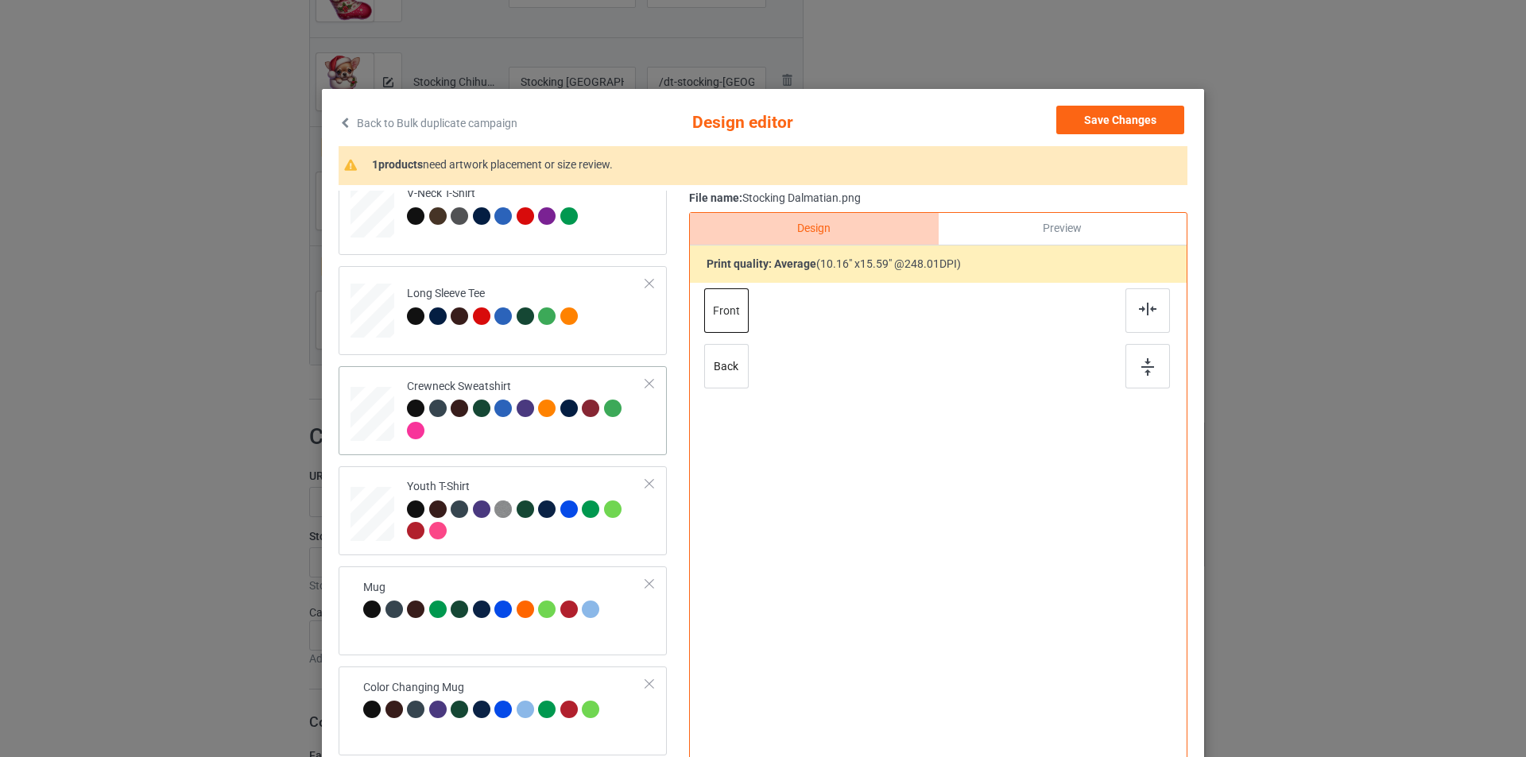
scroll to position [471, 0]
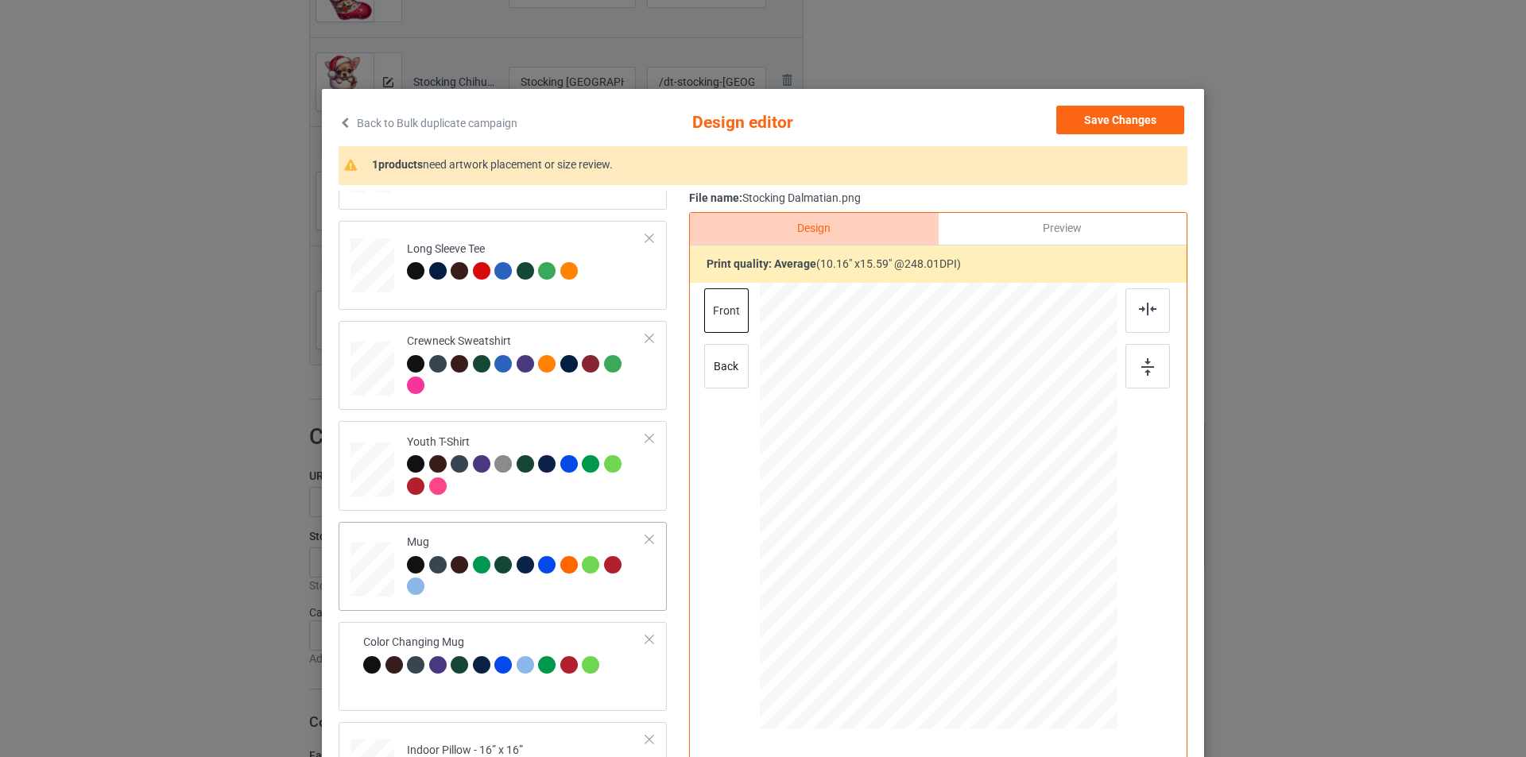
click at [514, 522] on div "Mug" at bounding box center [503, 566] width 328 height 89
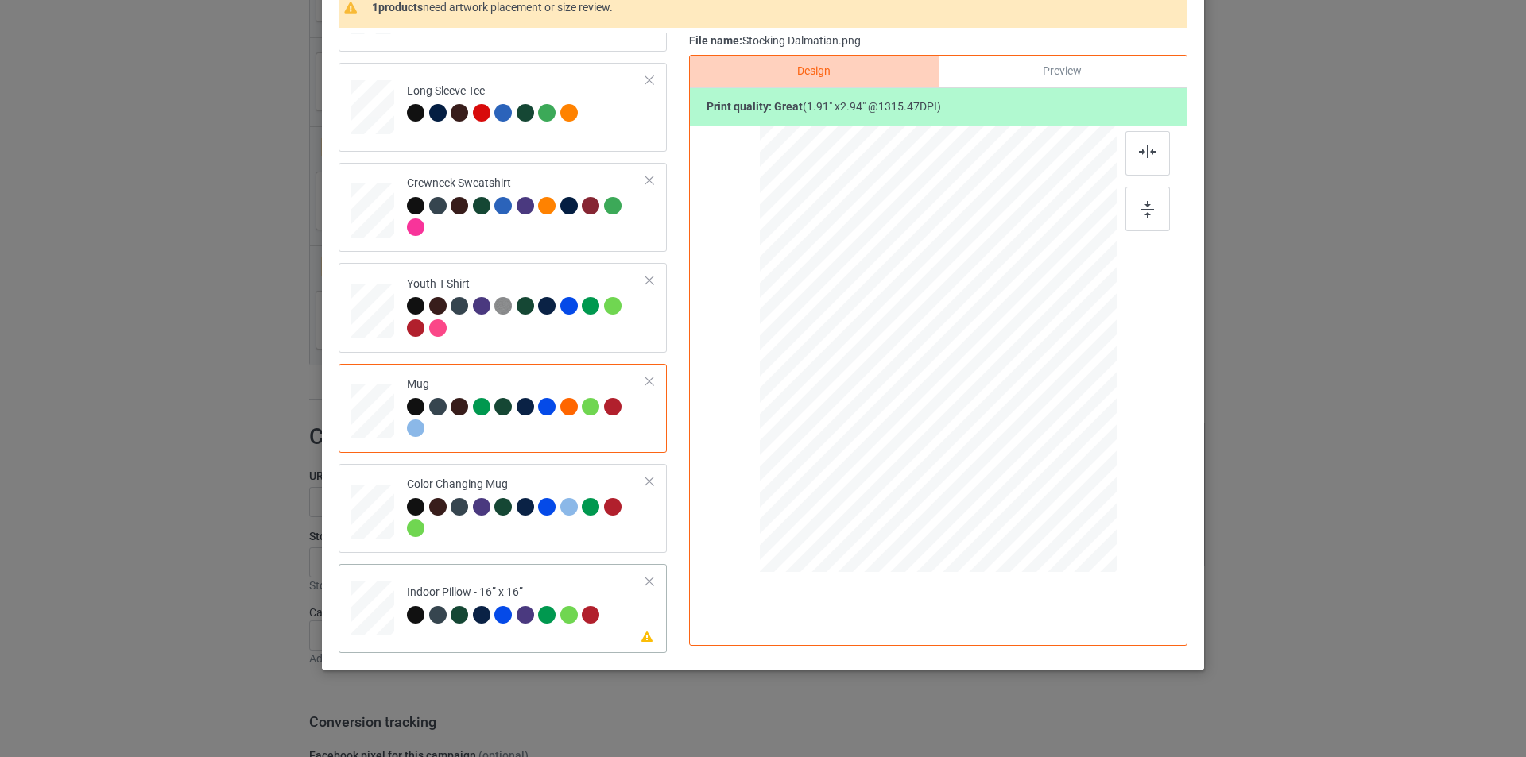
scroll to position [159, 0]
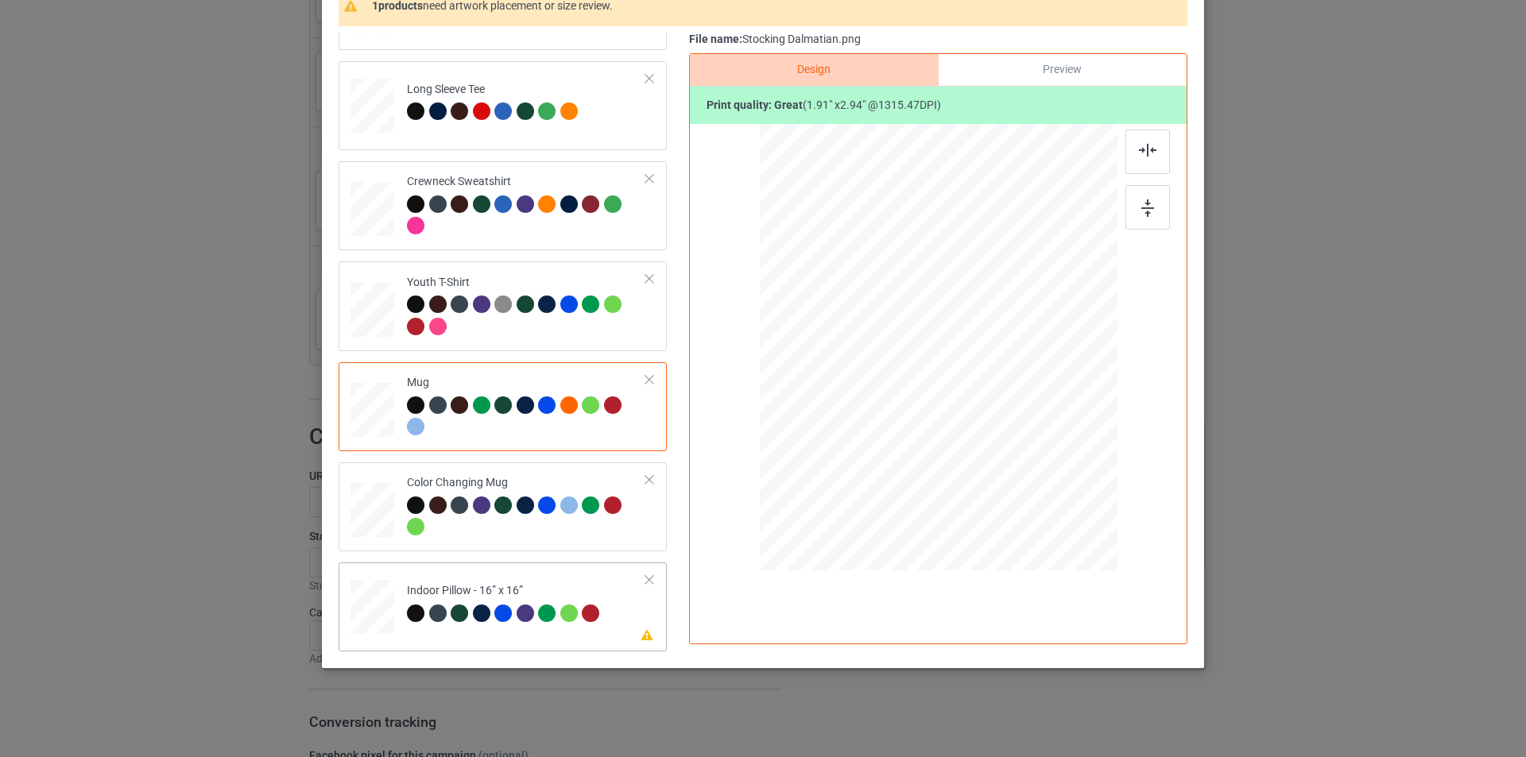
click at [518, 579] on td "Please review artwork placement Indoor Pillow - 16” x 16”" at bounding box center [526, 604] width 257 height 70
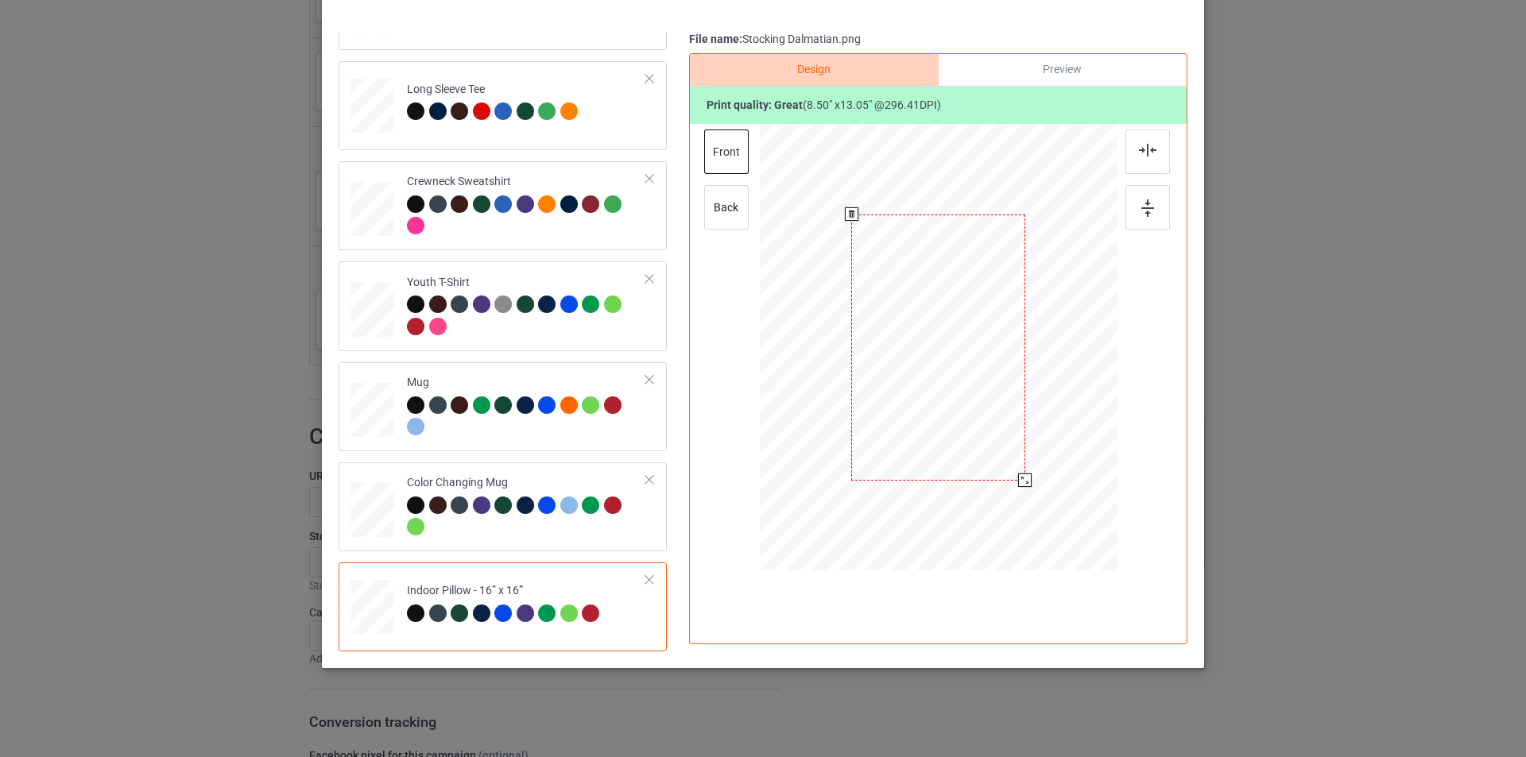
drag, startPoint x: 1038, startPoint y: 512, endPoint x: 1030, endPoint y: 472, distance: 40.5
click at [1030, 472] on div at bounding box center [939, 347] width 358 height 357
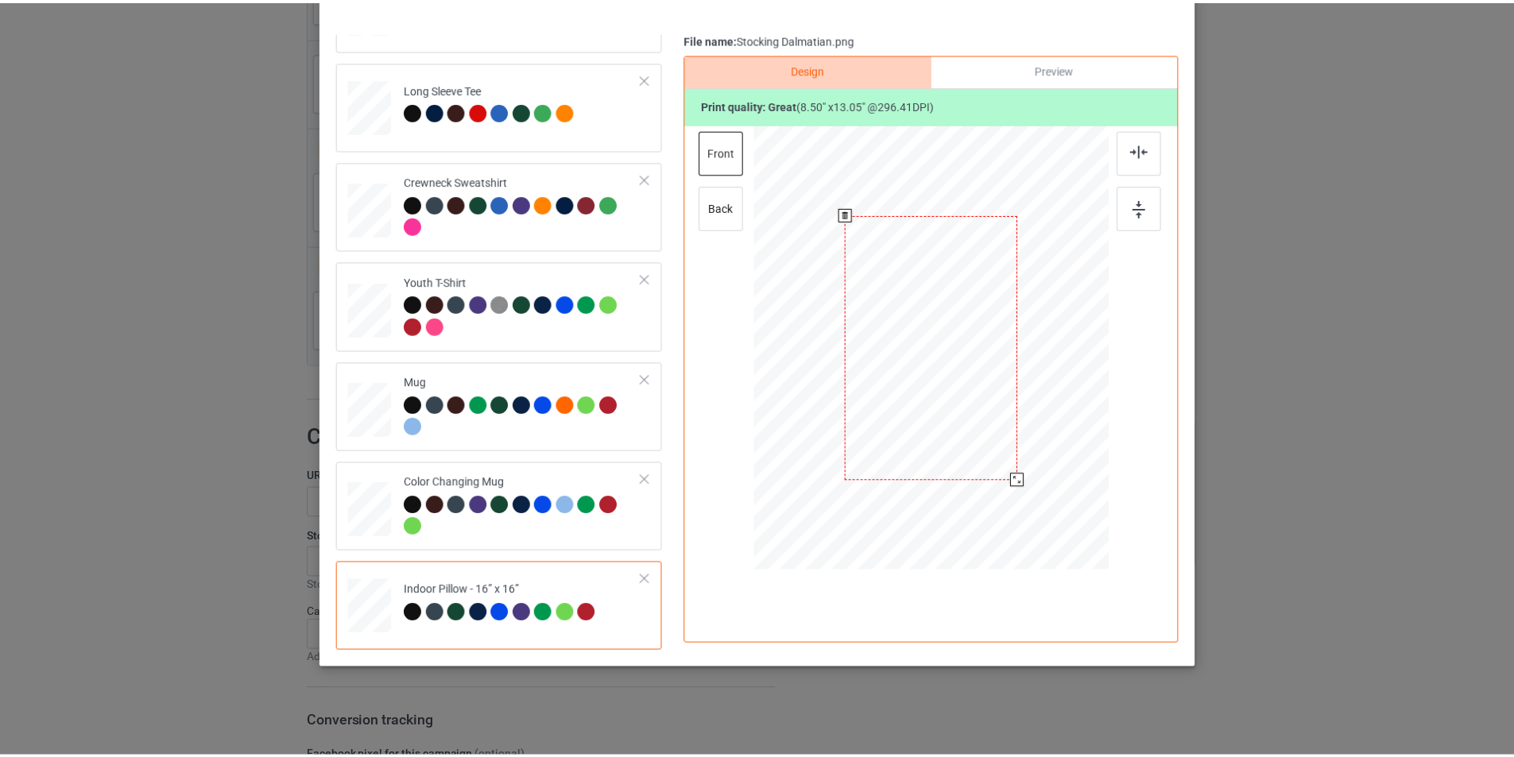
scroll to position [0, 0]
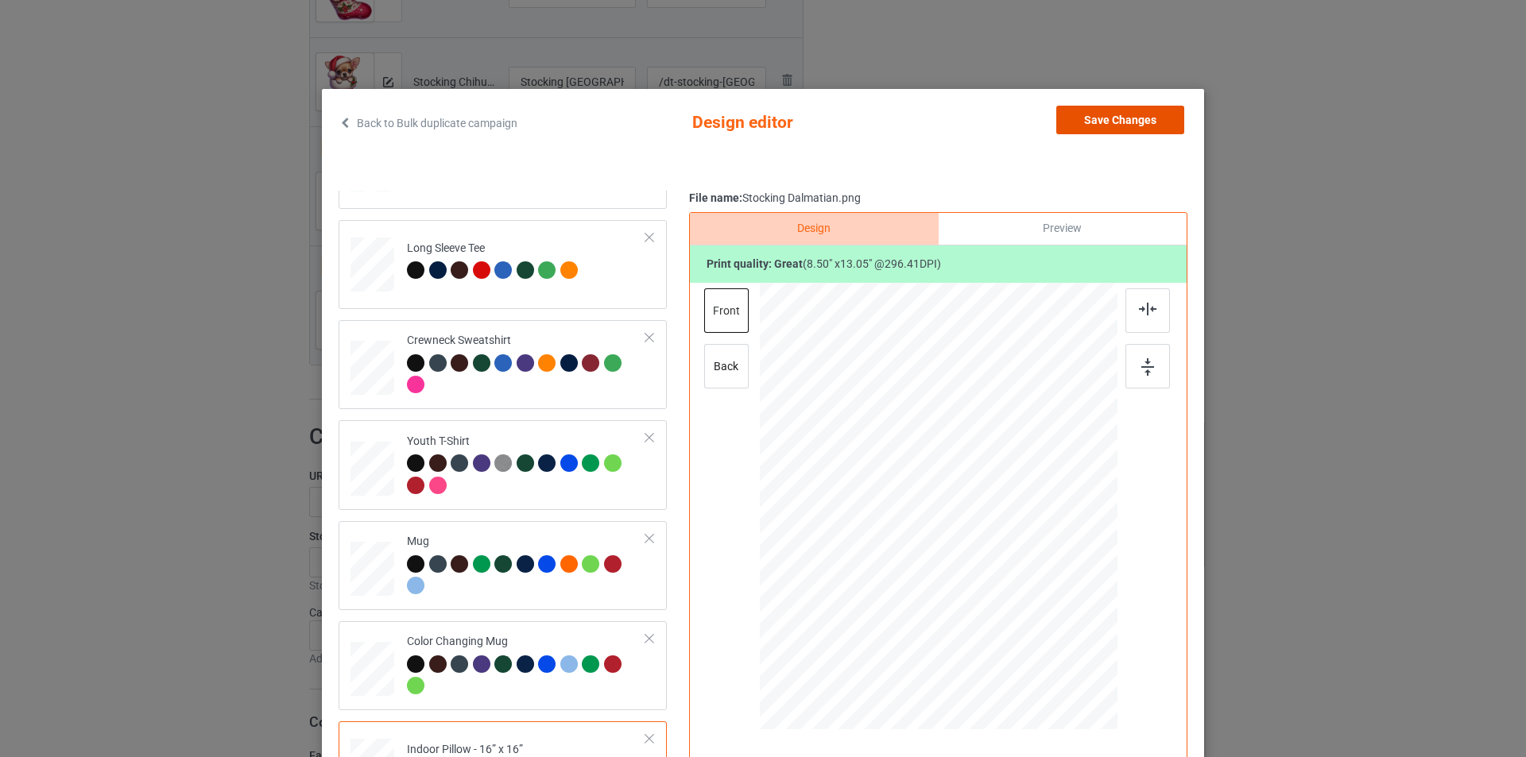
click at [1101, 123] on button "Save Changes" at bounding box center [1120, 120] width 128 height 29
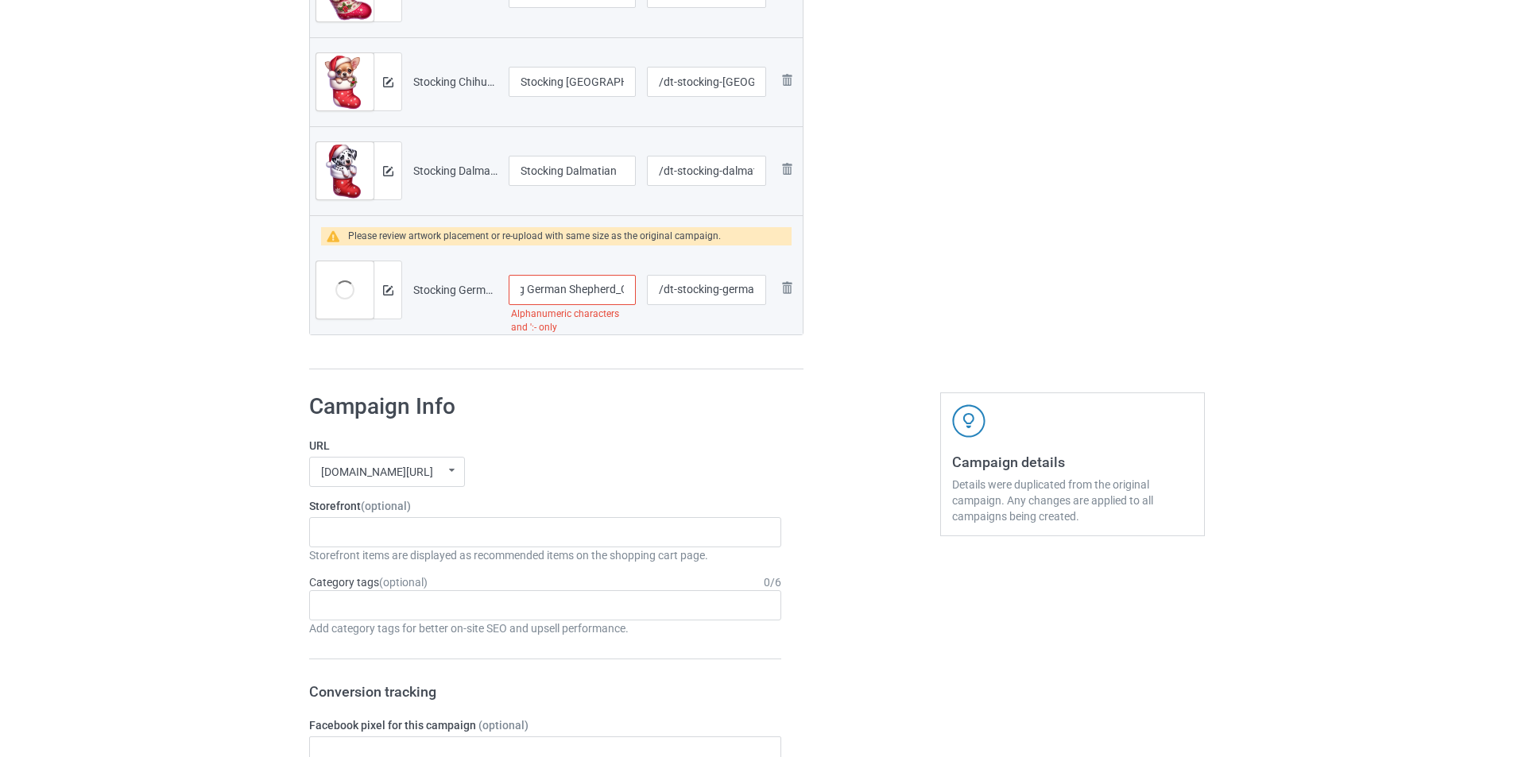
scroll to position [0, 149]
drag, startPoint x: 607, startPoint y: 284, endPoint x: 618, endPoint y: 285, distance: 11.2
click at [618, 285] on input "Stocking German Shepherd_ChristmasStocking002" at bounding box center [572, 290] width 127 height 30
click at [600, 285] on input "Stocking German Shepherd_ChristmasStocking002" at bounding box center [572, 290] width 127 height 30
click at [559, 287] on input "Stocking German Shepherd_ChristmasStocking002" at bounding box center [572, 290] width 127 height 30
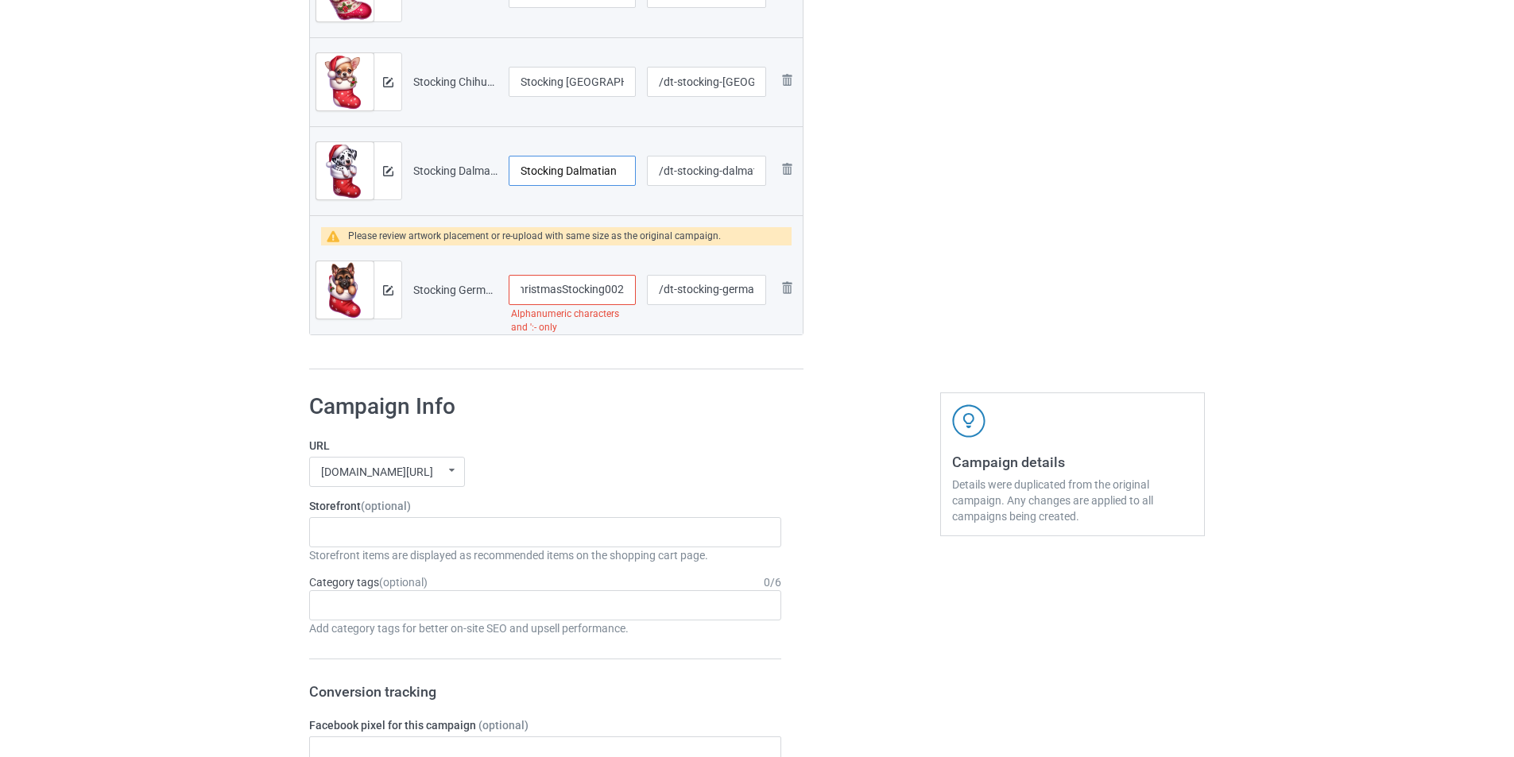
scroll to position [0, 0]
click at [540, 170] on input "Stocking Dalmatian" at bounding box center [572, 171] width 127 height 30
click at [556, 292] on input "Stocking German Shepherd_ChristmasStocking002" at bounding box center [572, 290] width 127 height 30
click at [613, 287] on input "Stocking German Shepherd_ChristmasStocking002" at bounding box center [572, 290] width 127 height 30
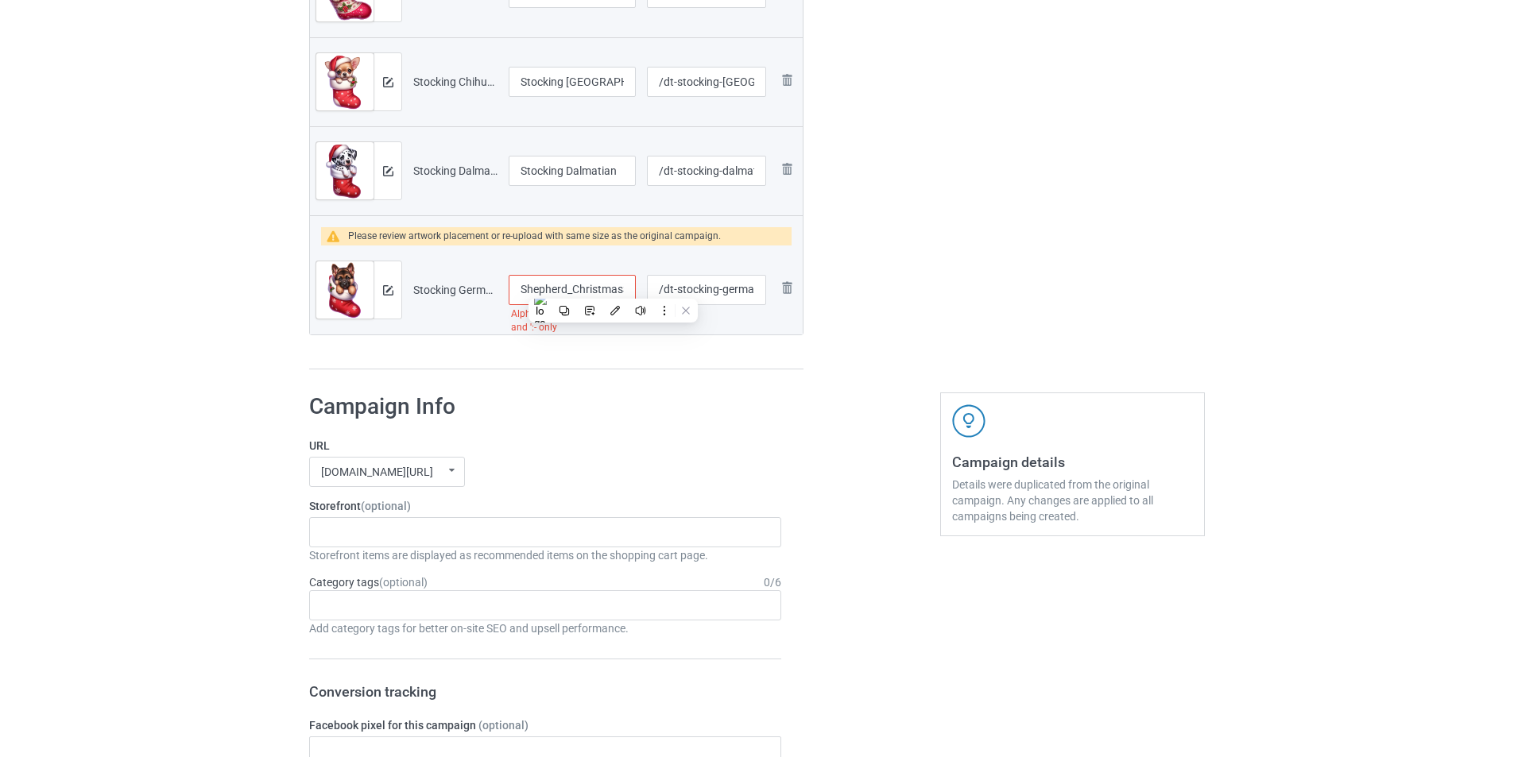
scroll to position [0, 106]
click at [561, 285] on input "Stocking German Shepherd_ChristmasStocking002" at bounding box center [572, 290] width 127 height 30
drag, startPoint x: 550, startPoint y: 285, endPoint x: 625, endPoint y: 310, distance: 79.4
click at [625, 305] on div "Stocking German Shepherd_ChristmasStocking002 Alphanumeric characters and ':- o…" at bounding box center [572, 290] width 127 height 30
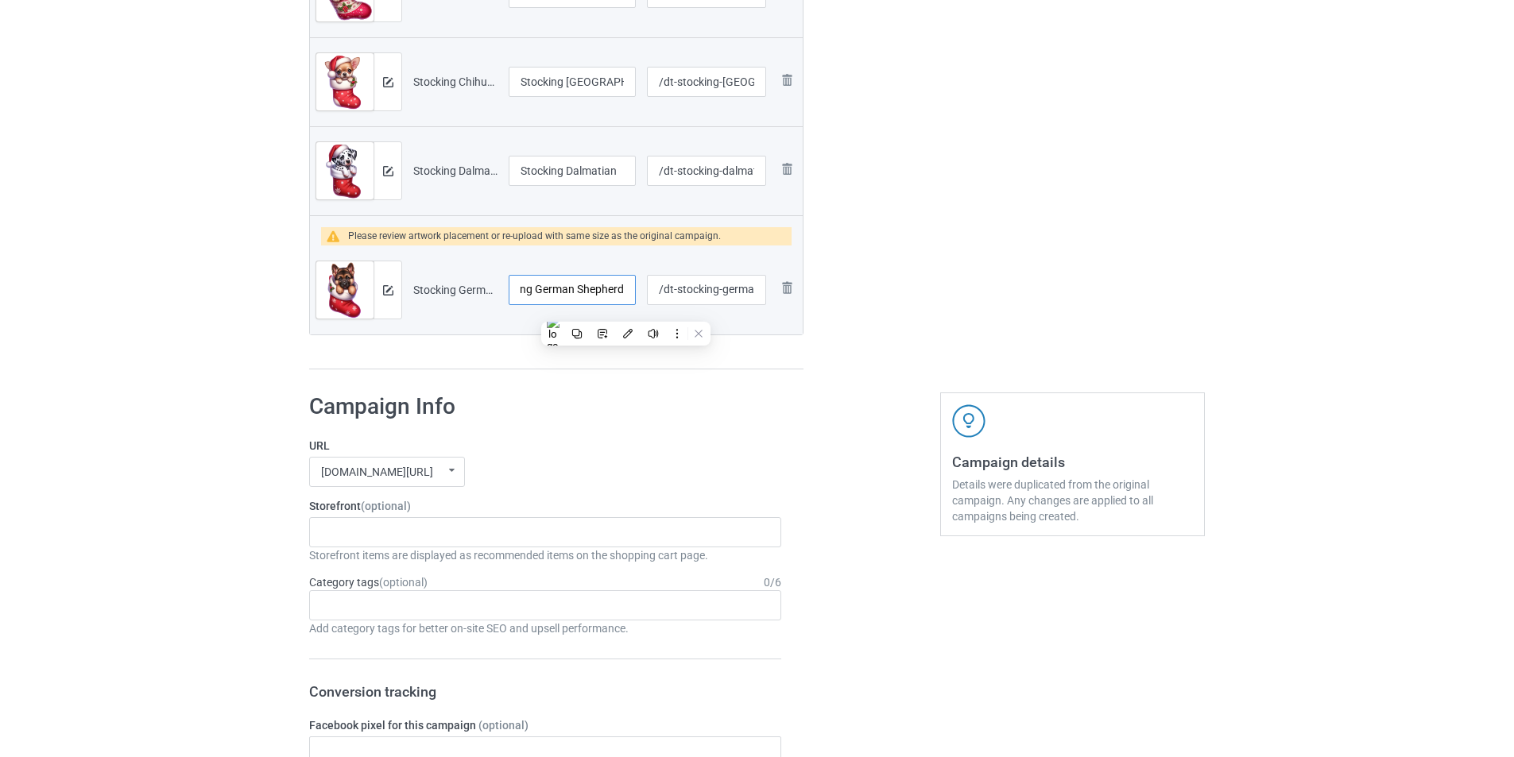
scroll to position [0, 32]
type input "Stocking German Shepherd"
drag, startPoint x: 741, startPoint y: 283, endPoint x: 750, endPoint y: 285, distance: 9.7
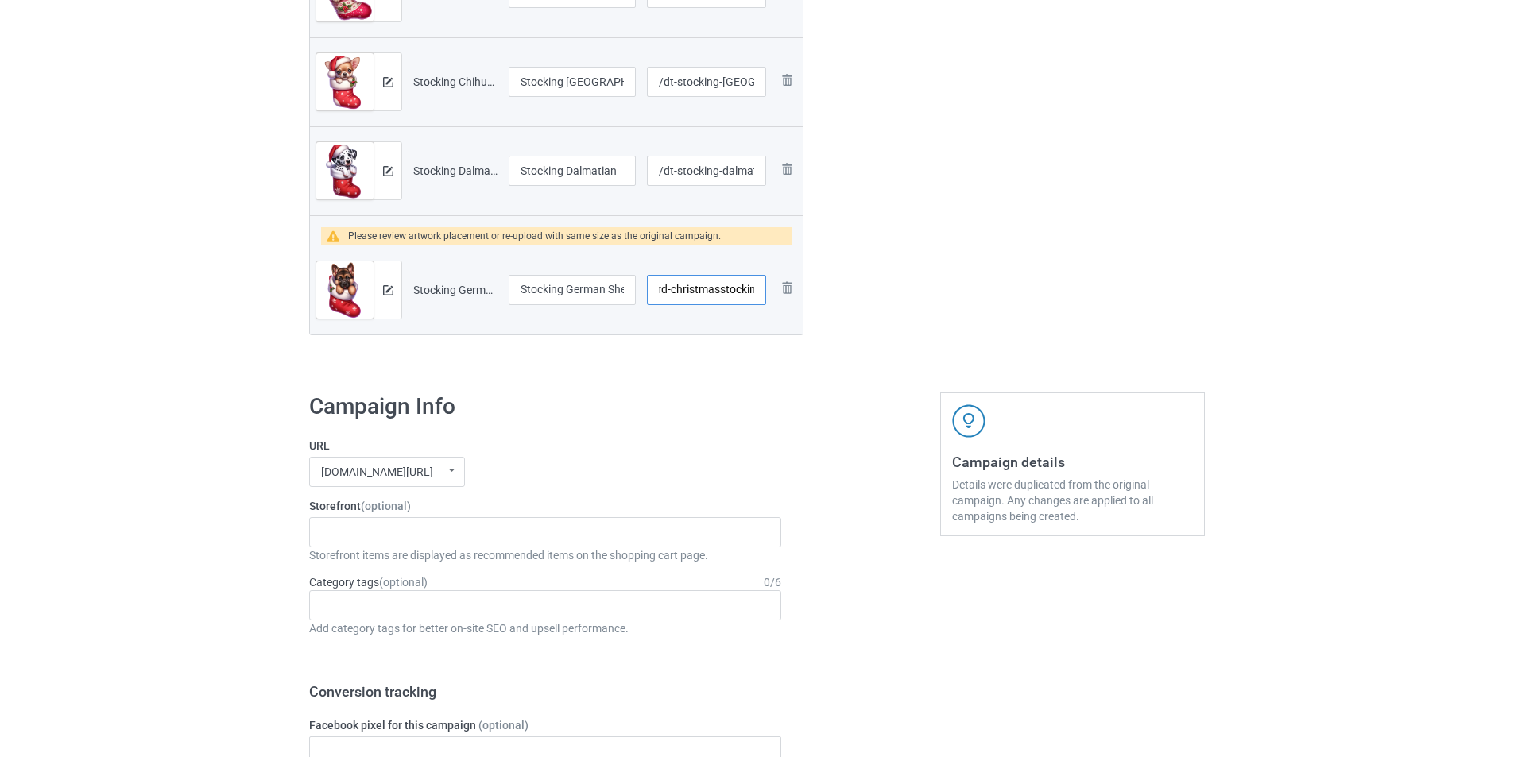
click at [750, 285] on input "/dt-stocking-german-shepherd-christmasstocking-002" at bounding box center [706, 290] width 119 height 30
click at [711, 286] on input "/dt-stocking-german-shepherd-christmasstocking-002" at bounding box center [706, 290] width 119 height 30
drag, startPoint x: 679, startPoint y: 287, endPoint x: 772, endPoint y: 308, distance: 95.3
click at [772, 308] on tr "Preview and edit artwork Stocking German Shepherd_ChristmasStocking002.png Stoc…" at bounding box center [556, 290] width 493 height 89
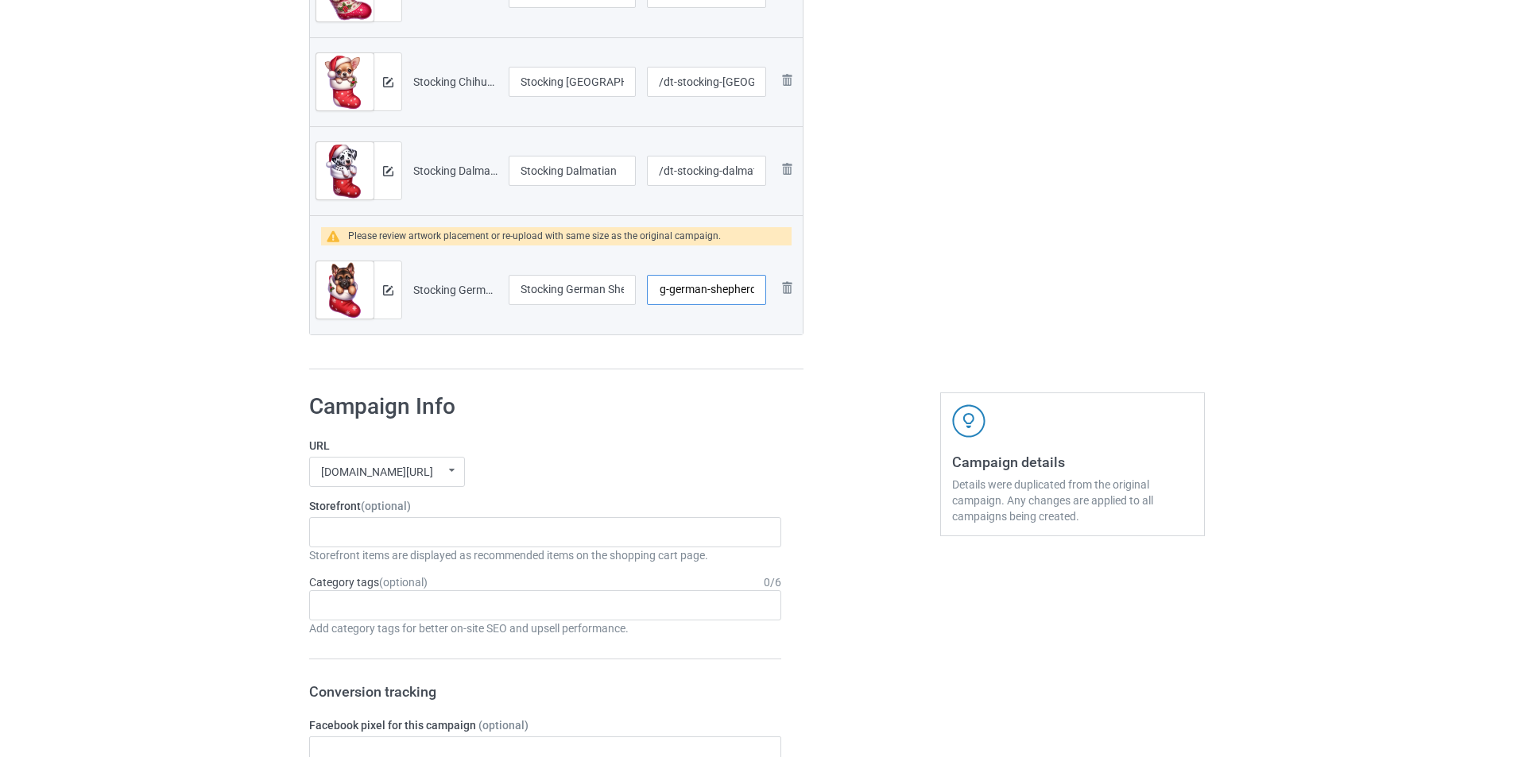
scroll to position [0, 60]
type input "/dt-stocking-german-shepherd1"
click at [397, 292] on div at bounding box center [388, 289] width 28 height 57
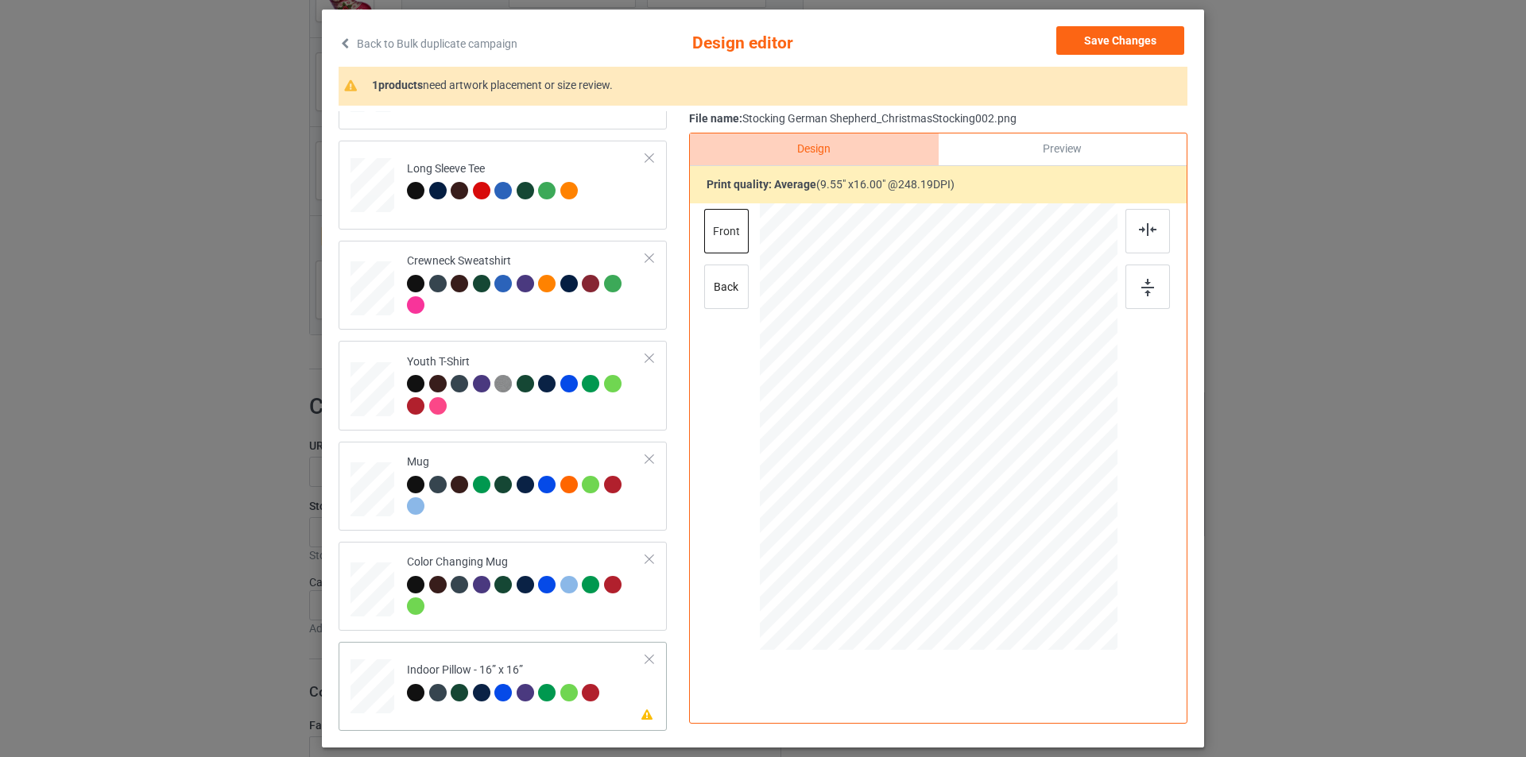
scroll to position [160, 0]
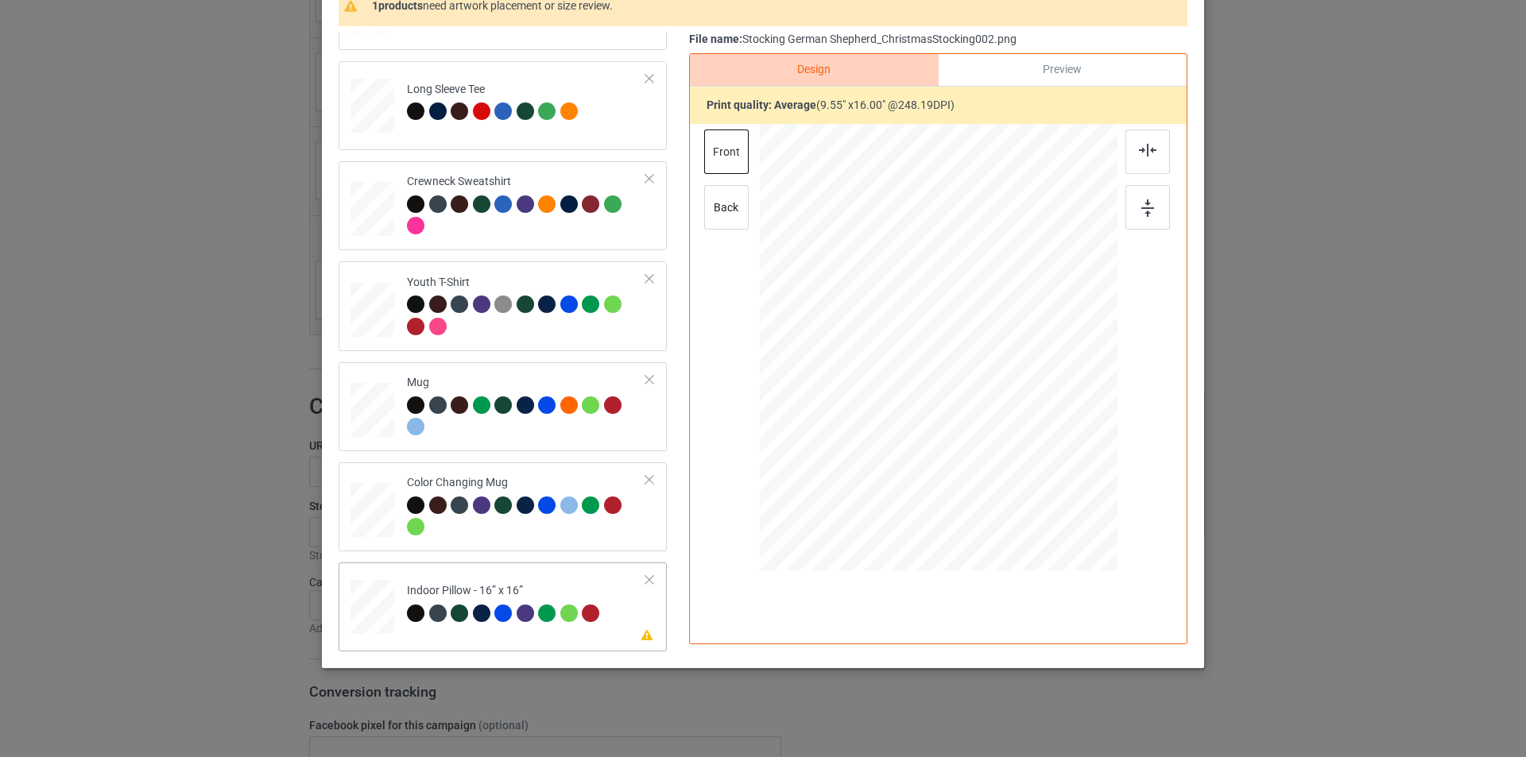
click at [544, 588] on div "Indoor Pillow - 16” x 16”" at bounding box center [505, 601] width 197 height 37
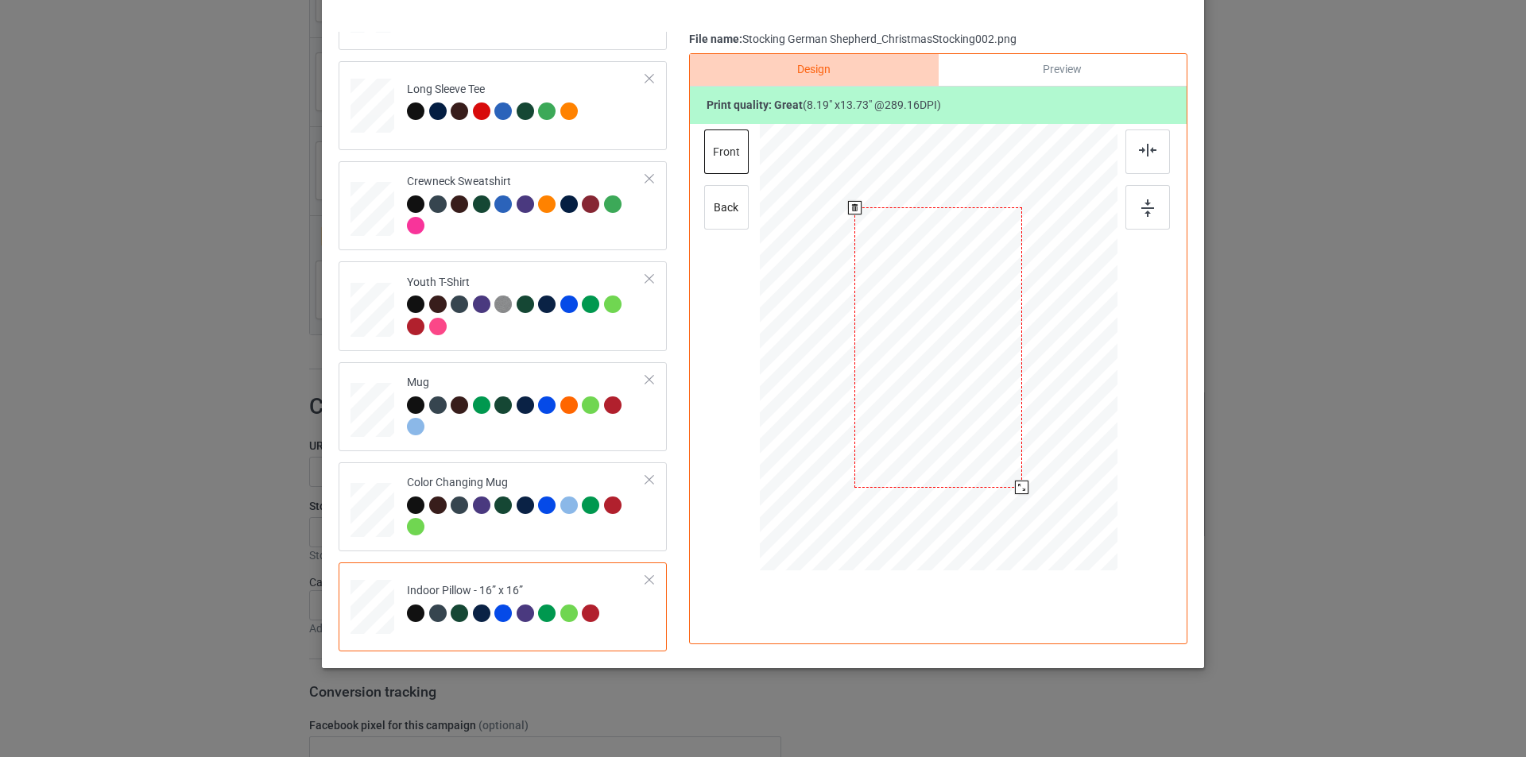
drag, startPoint x: 1037, startPoint y: 525, endPoint x: 1031, endPoint y: 474, distance: 50.5
click at [1031, 474] on div at bounding box center [939, 347] width 358 height 357
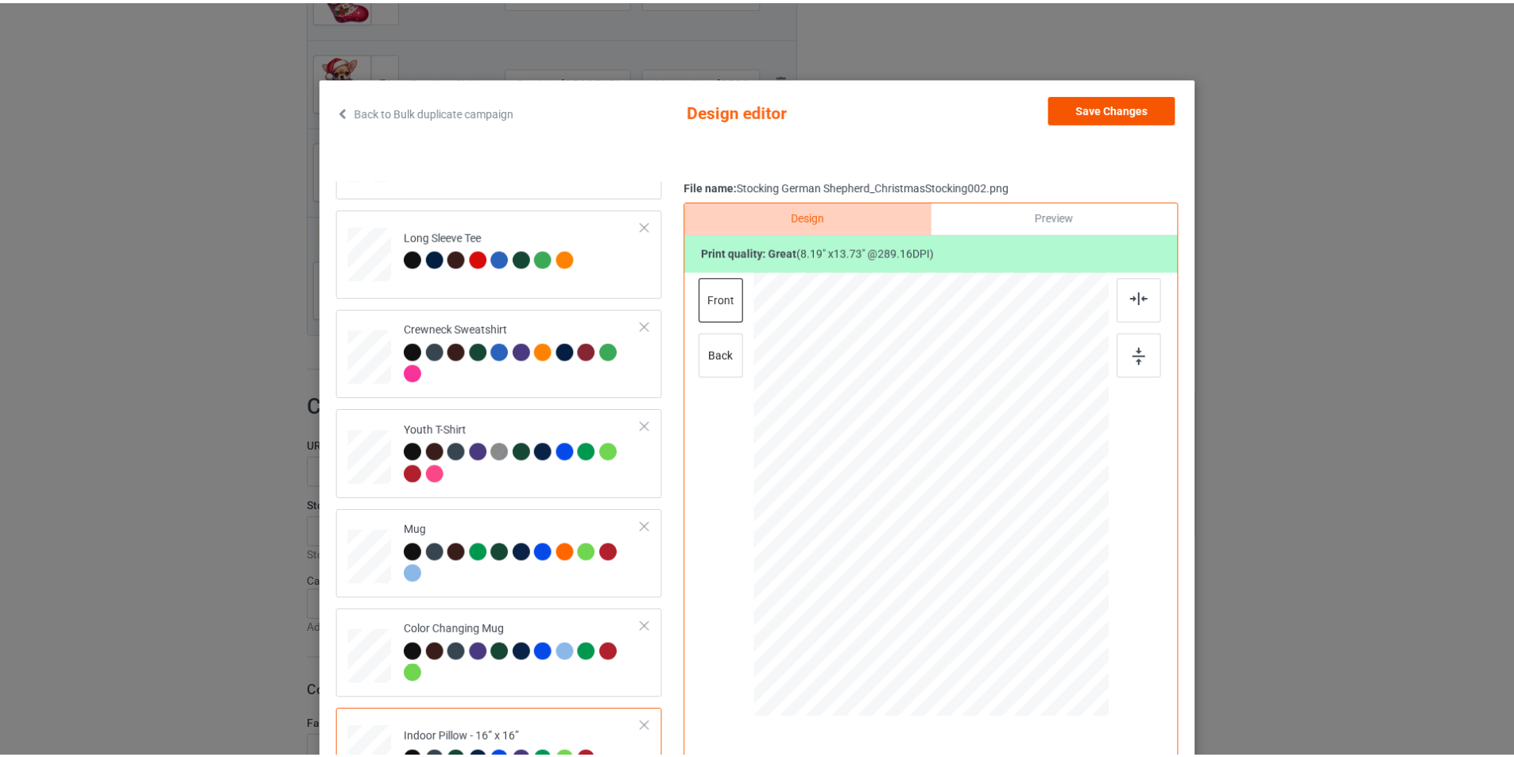
scroll to position [0, 0]
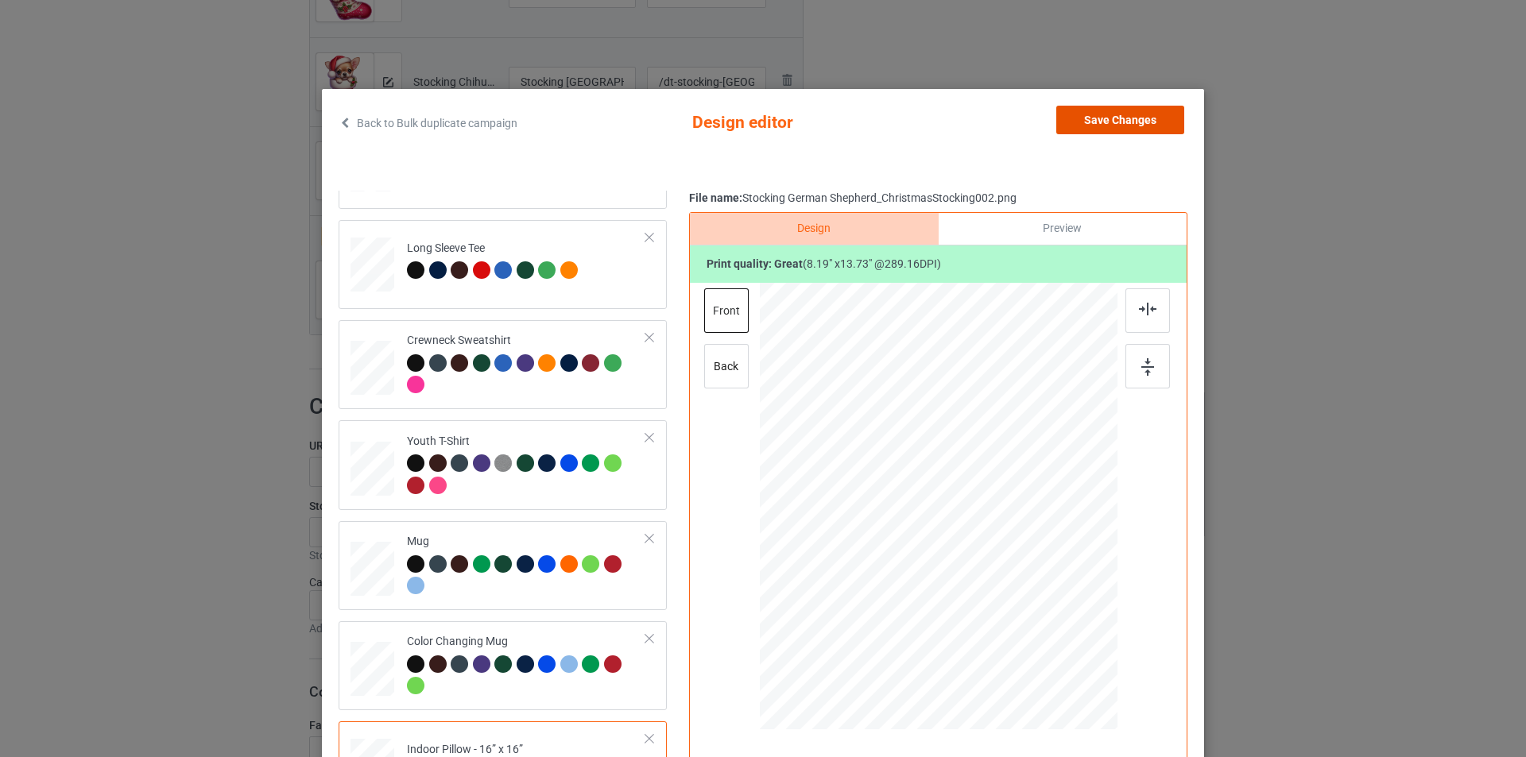
click at [1126, 122] on button "Save Changes" at bounding box center [1120, 120] width 128 height 29
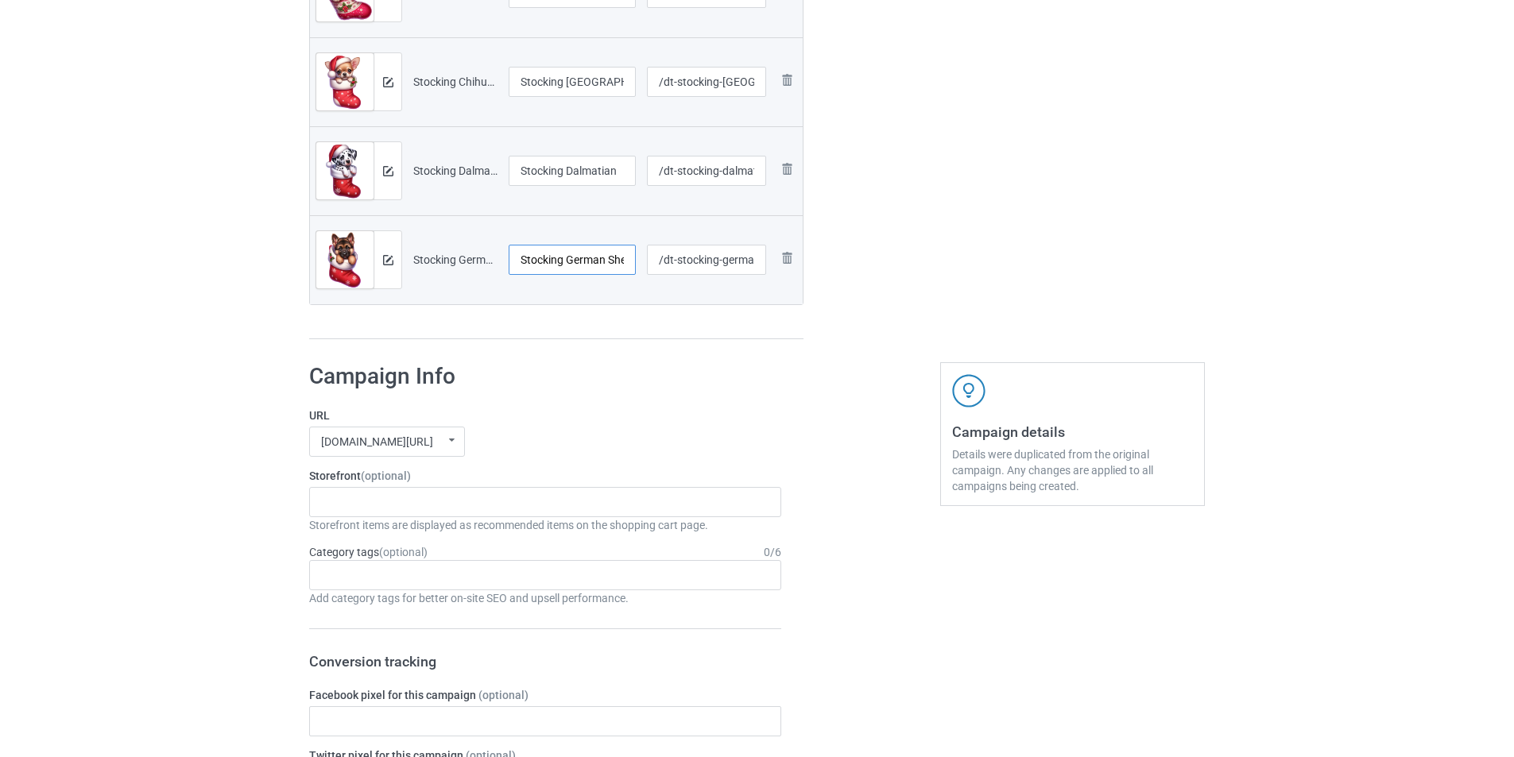
click at [552, 257] on input "Stocking German Shepherd" at bounding box center [572, 260] width 127 height 30
drag, startPoint x: 552, startPoint y: 257, endPoint x: 527, endPoint y: 333, distance: 79.7
click at [552, 257] on input "Stocking German Shepherd" at bounding box center [572, 260] width 127 height 30
click at [475, 508] on div "Santa Mom Dogs Reindeer Horn Dogs Explain Dogs Snow Paw Dogs Pumpkin Spider Dog…" at bounding box center [545, 502] width 472 height 30
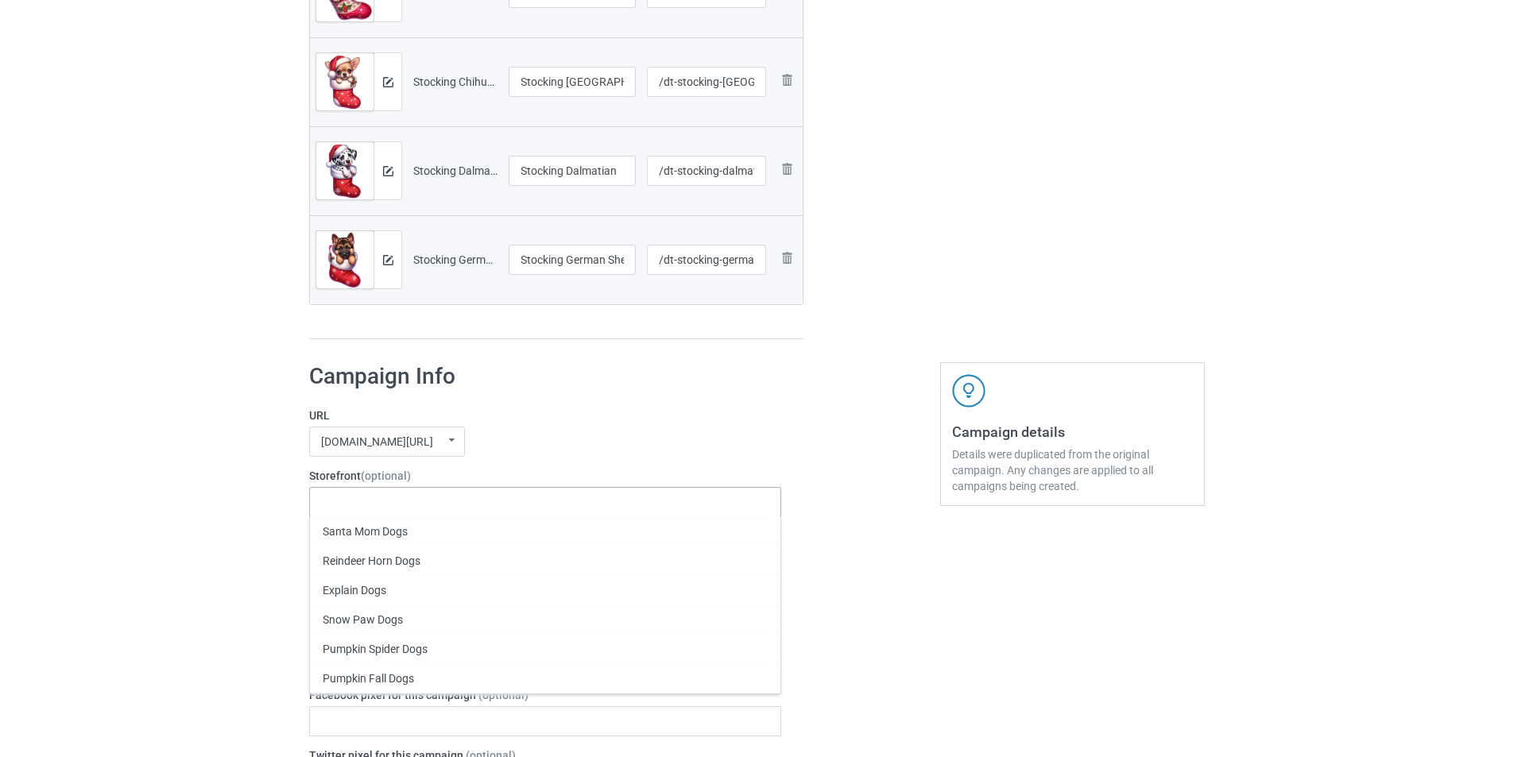
paste input "Stocking"
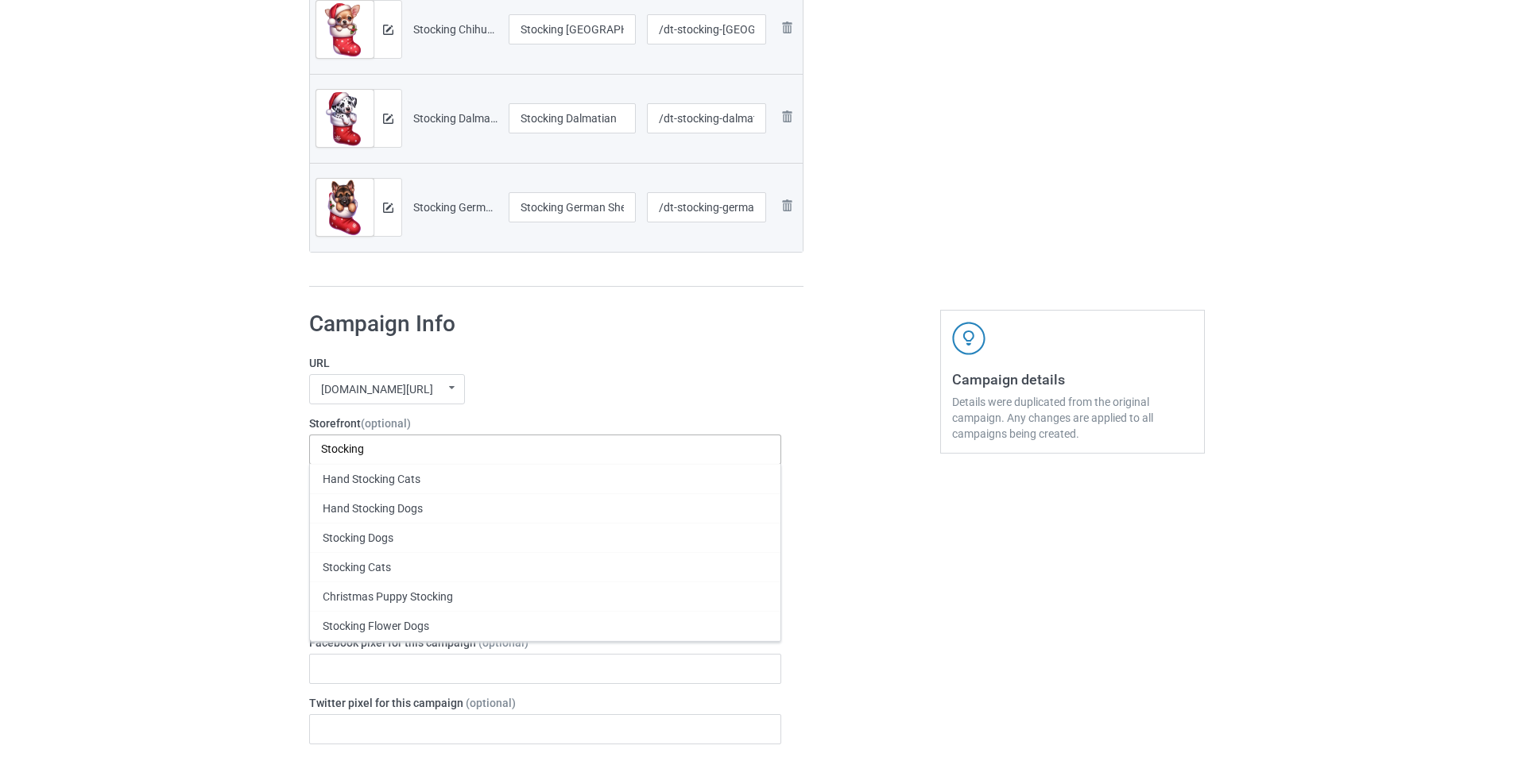
scroll to position [1667, 0]
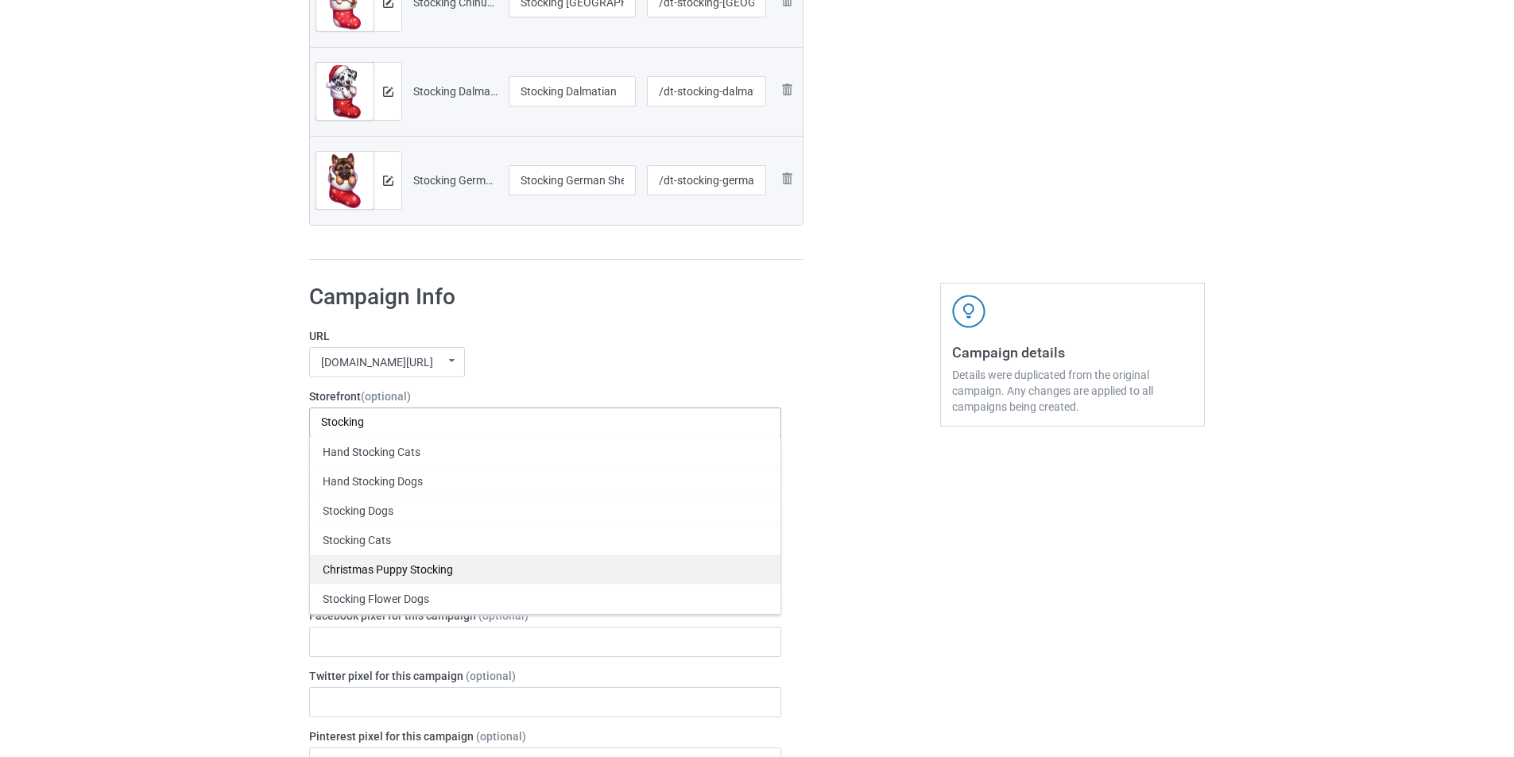
type input "Stocking"
click at [451, 565] on div "Christmas Puppy Stocking" at bounding box center [545, 569] width 470 height 29
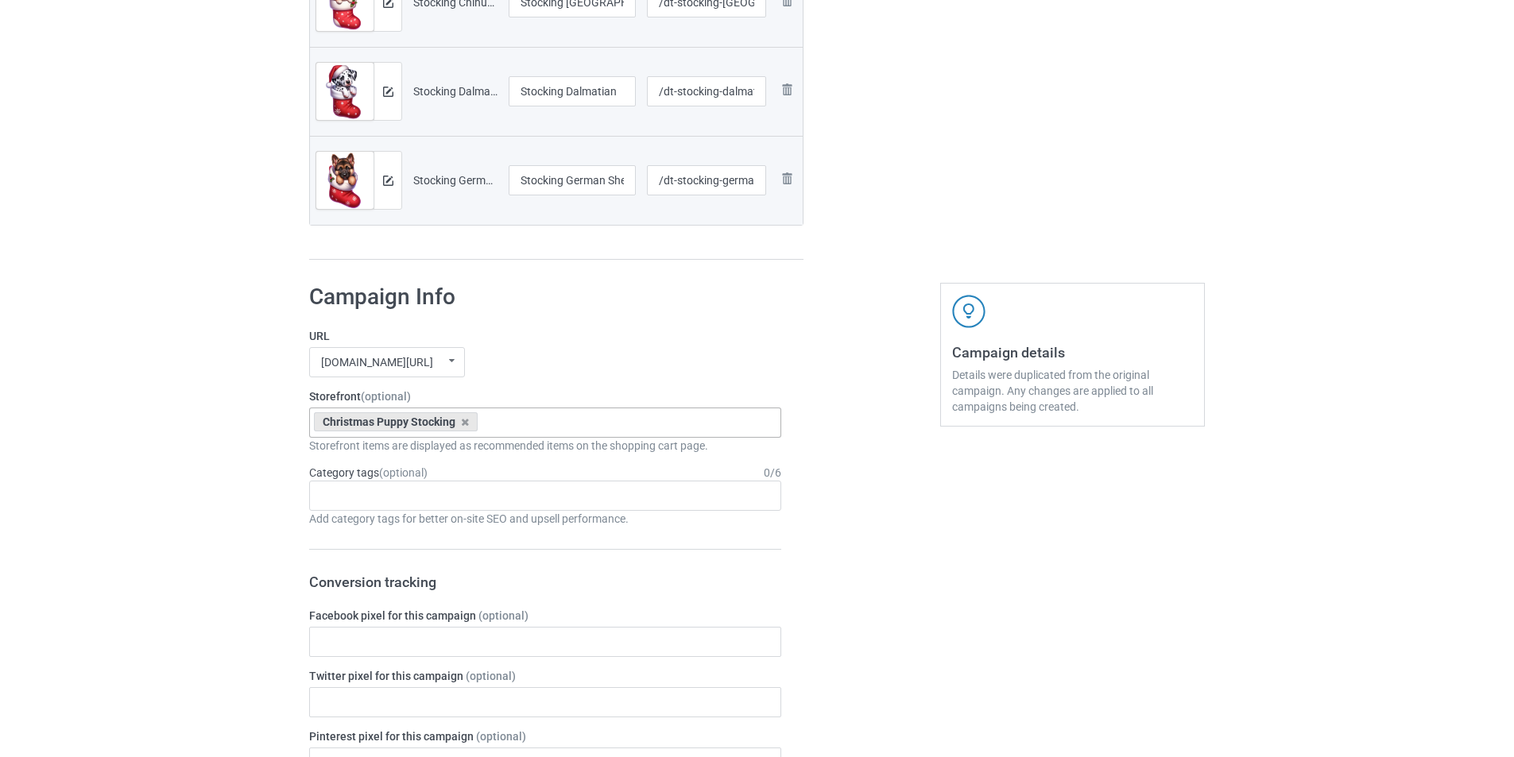
click at [710, 328] on label "URL" at bounding box center [545, 336] width 472 height 16
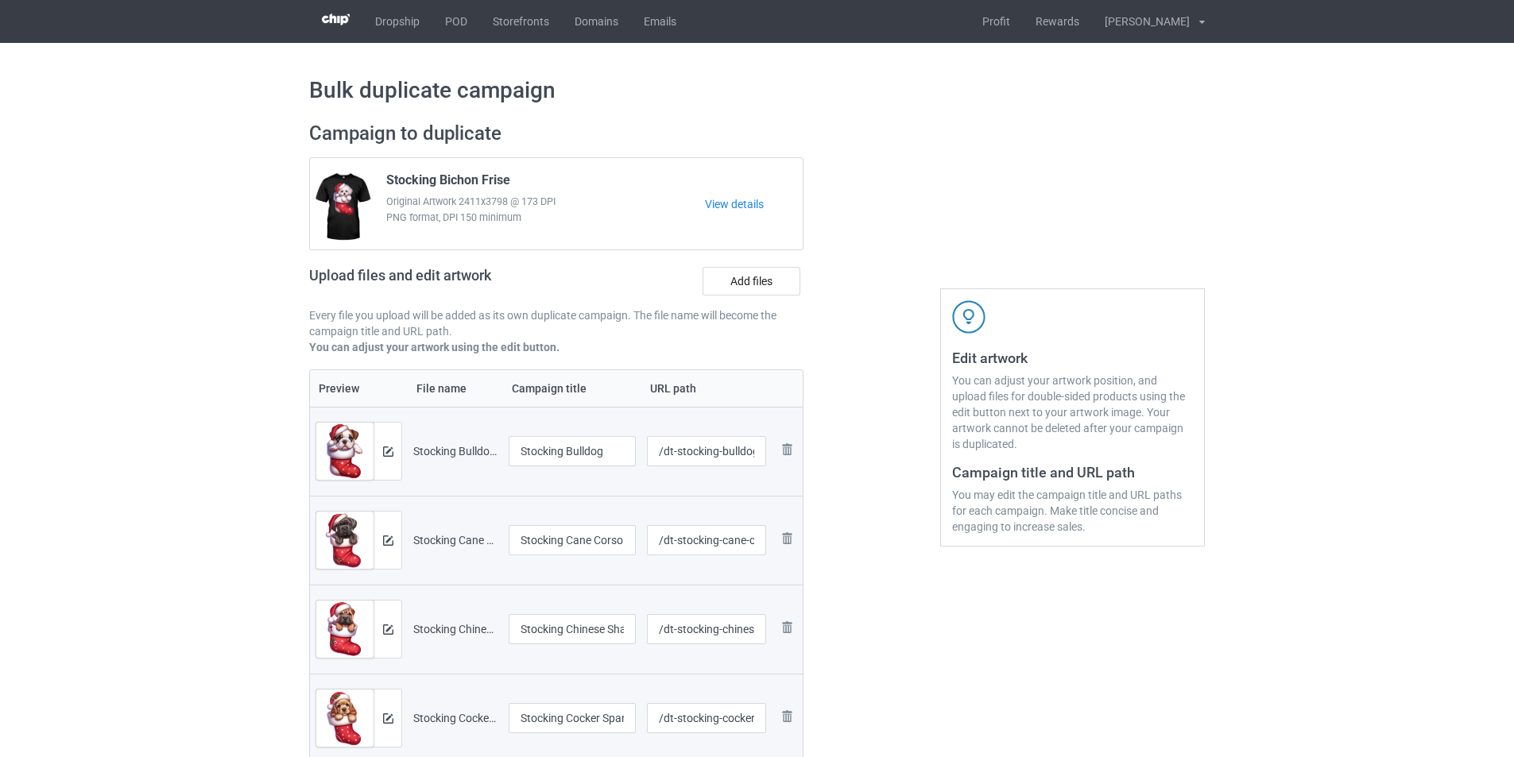
scroll to position [0, 0]
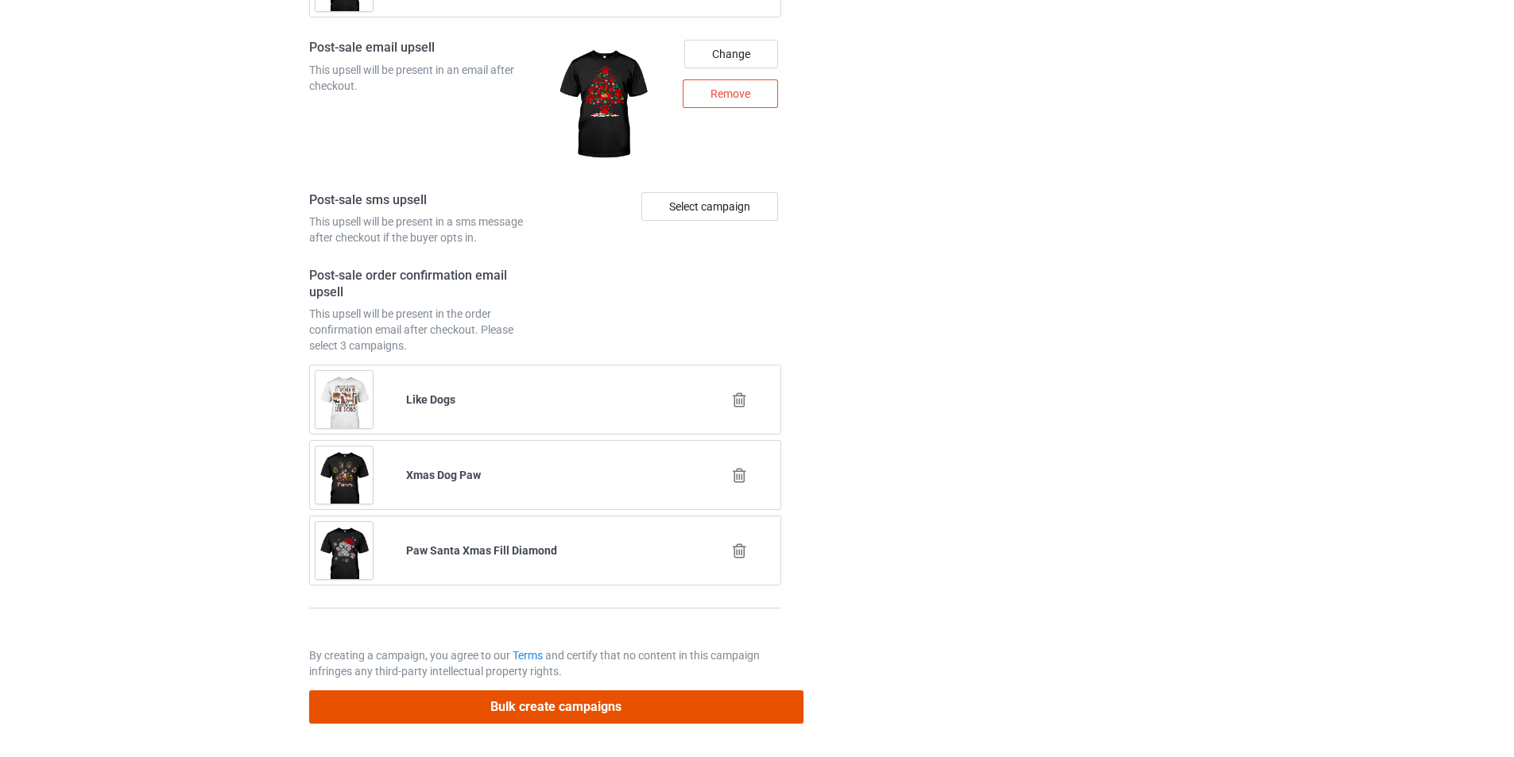
click at [696, 707] on button "Bulk create campaigns" at bounding box center [556, 707] width 494 height 33
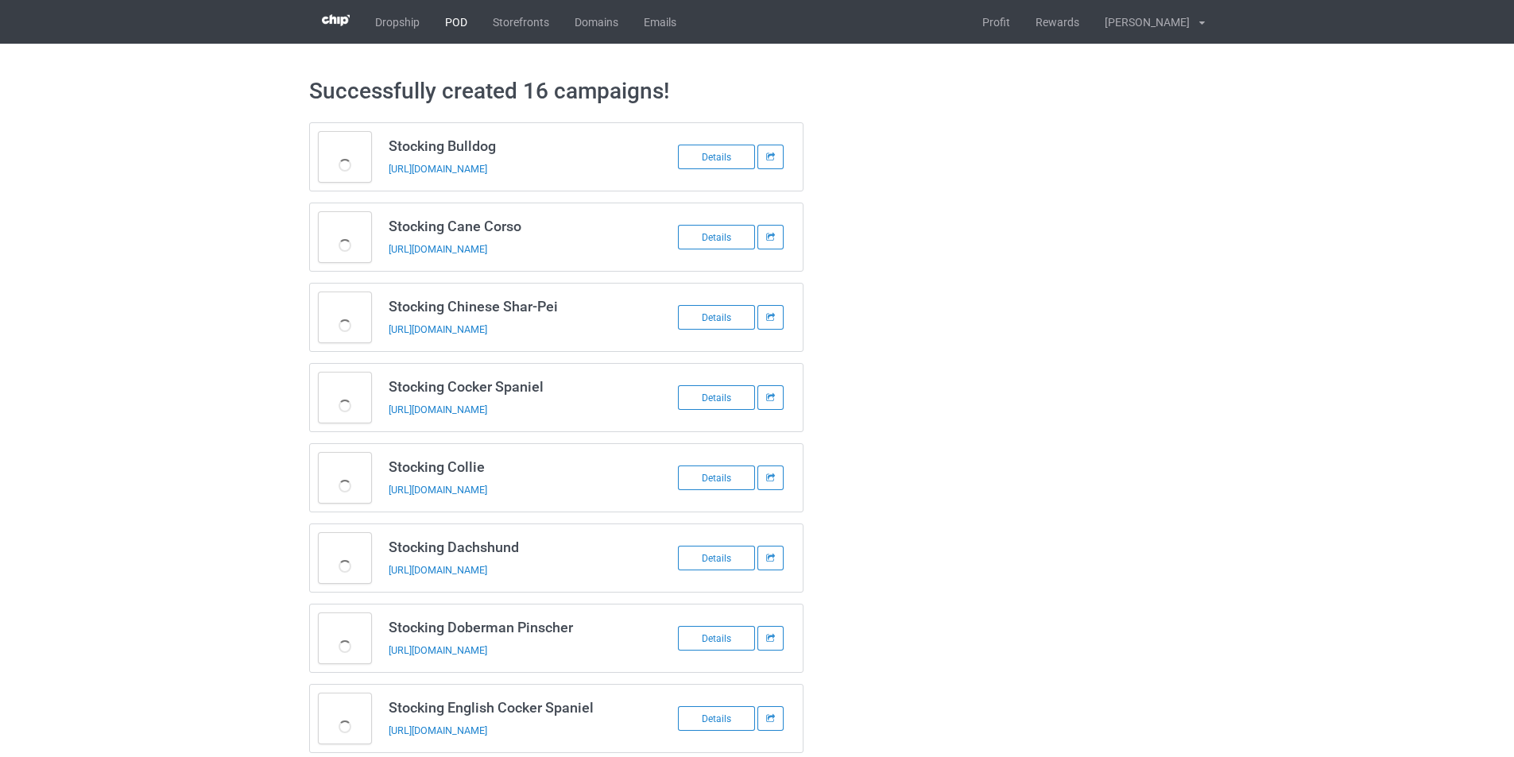
click at [463, 24] on link "POD" at bounding box center [456, 22] width 48 height 44
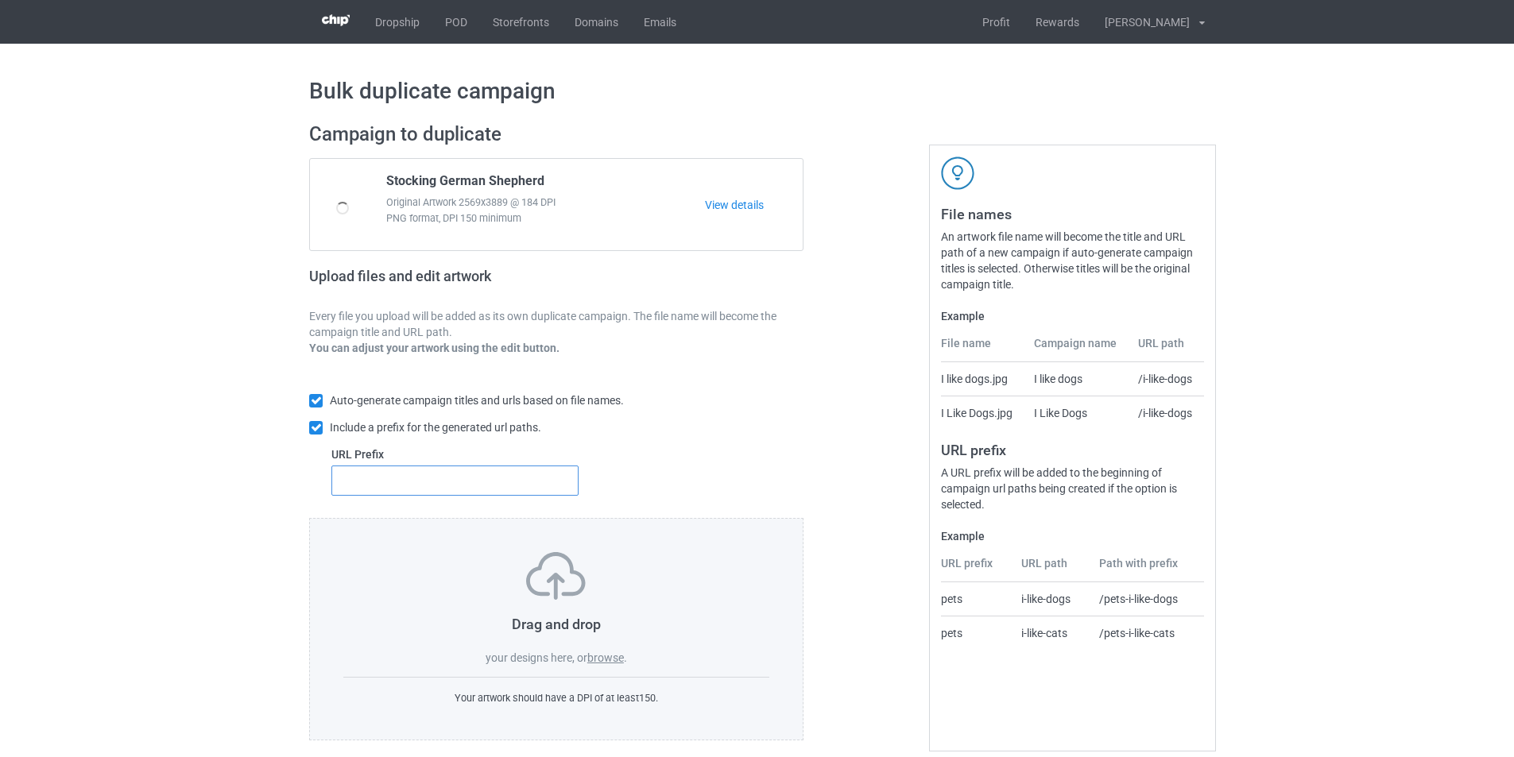
click at [496, 478] on input "text" at bounding box center [454, 481] width 247 height 30
type input "dt-"
click at [1394, 461] on div "Bulk duplicate campaign Campaign to duplicate Stocking German Shepherd Original…" at bounding box center [757, 409] width 1514 height 730
click at [602, 657] on label "browse" at bounding box center [605, 658] width 37 height 13
click at [0, 0] on input "browse" at bounding box center [0, 0] width 0 height 0
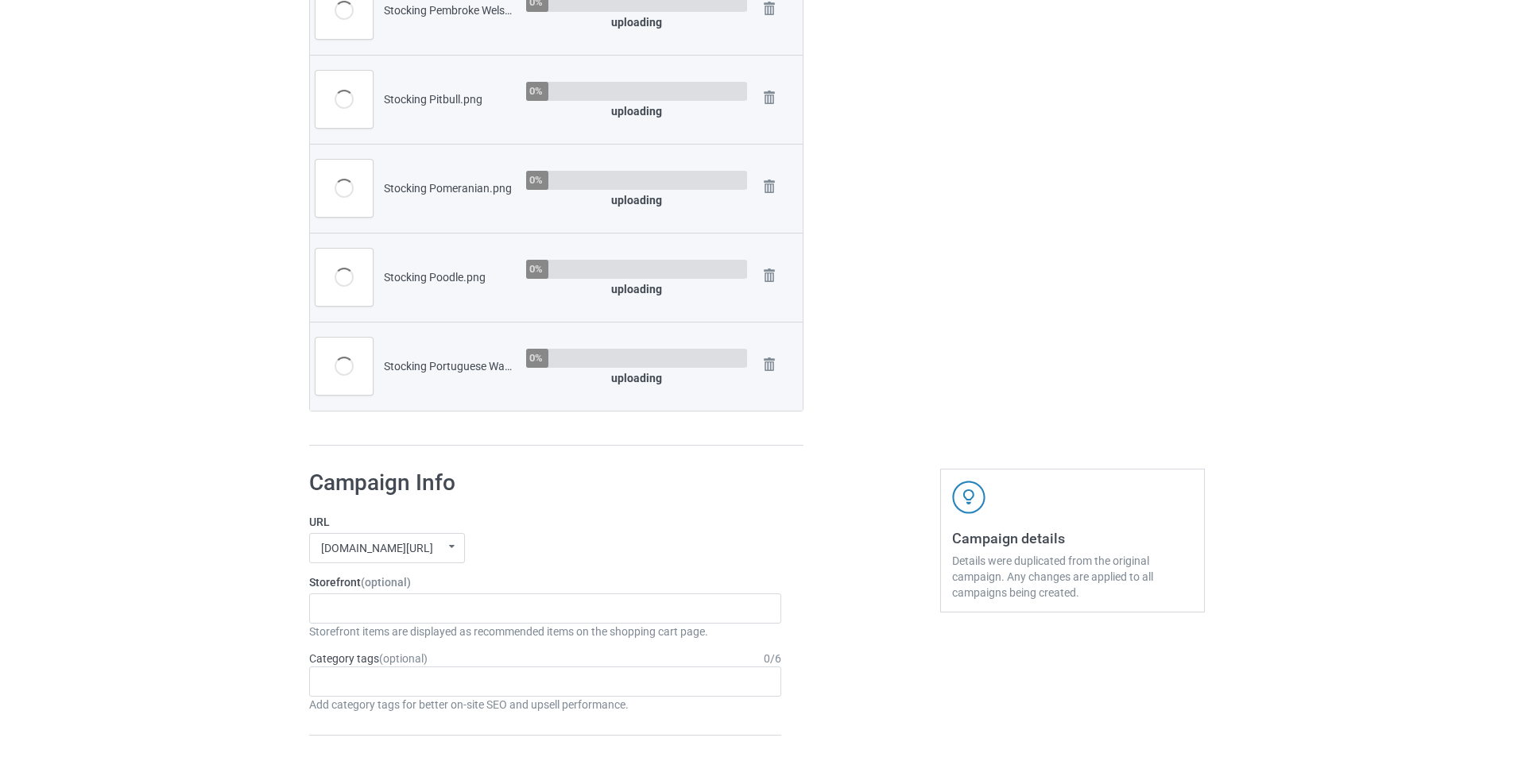
scroll to position [1589, 0]
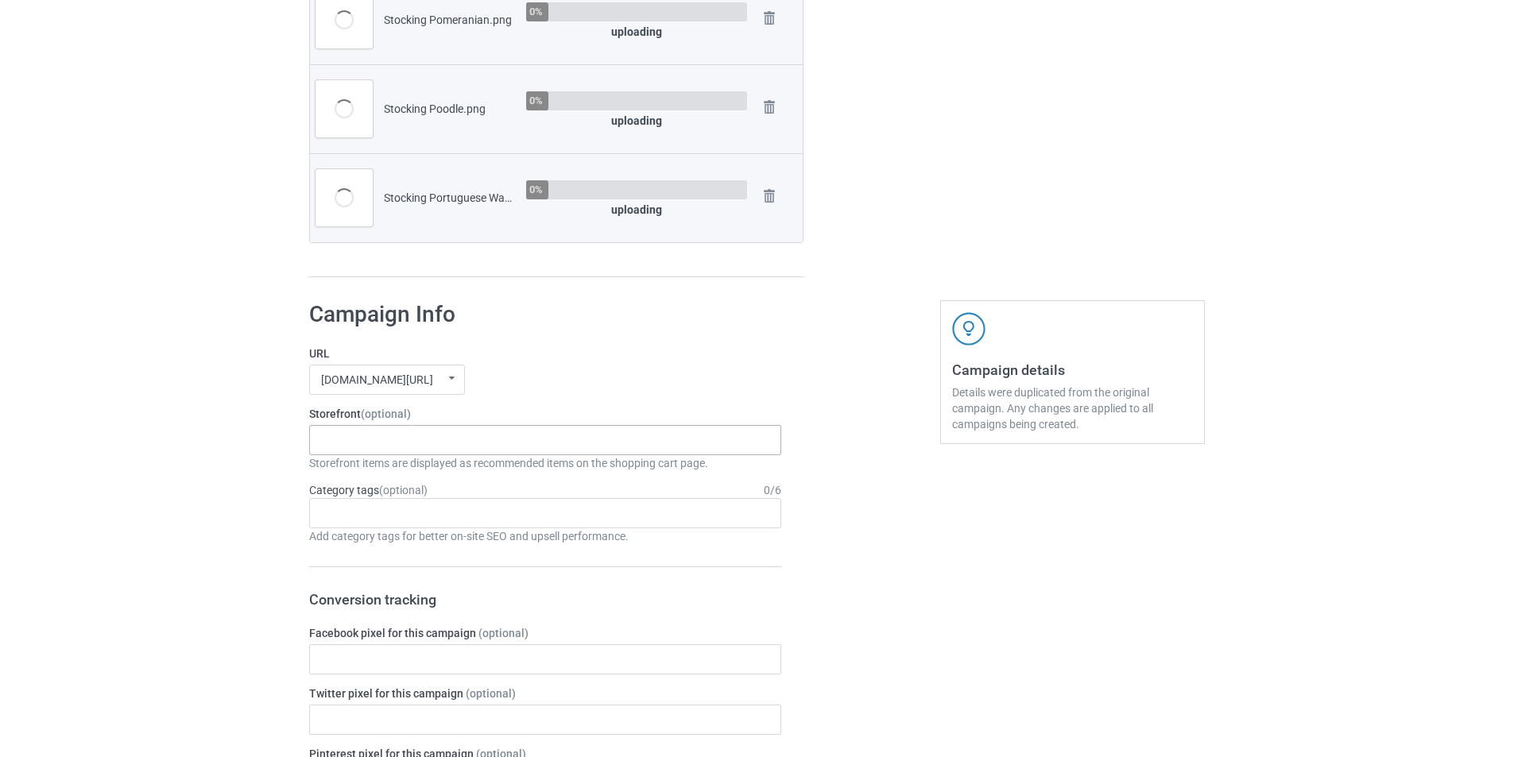
click at [450, 436] on div "Santa Mom Dogs Reindeer Horn Dogs Explain Dogs Snow Paw Dogs Pumpkin Spider Dog…" at bounding box center [545, 440] width 472 height 30
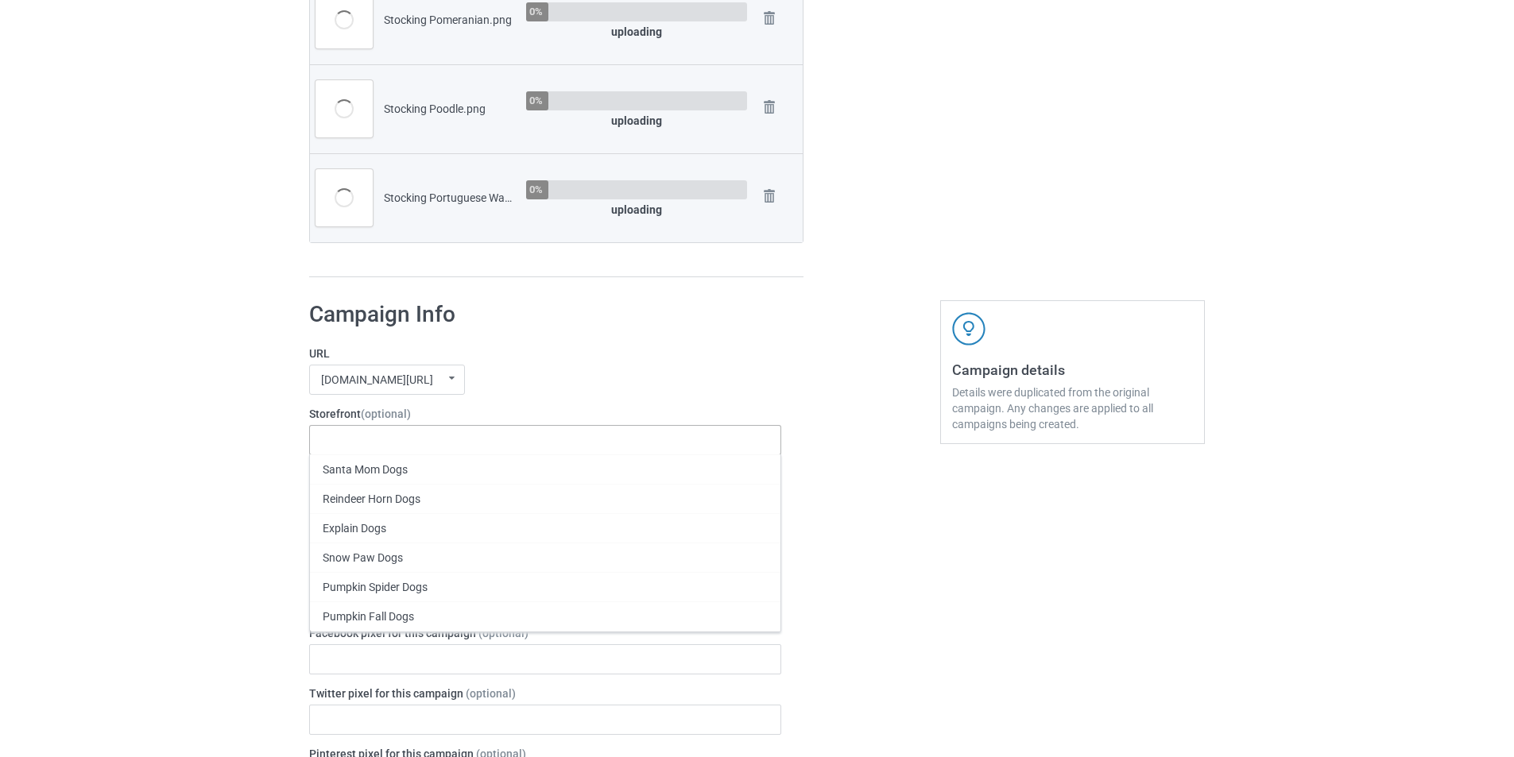
paste input "Stocking"
type input "Stocking"
click at [400, 589] on div "Christmas Puppy Stocking" at bounding box center [545, 586] width 470 height 29
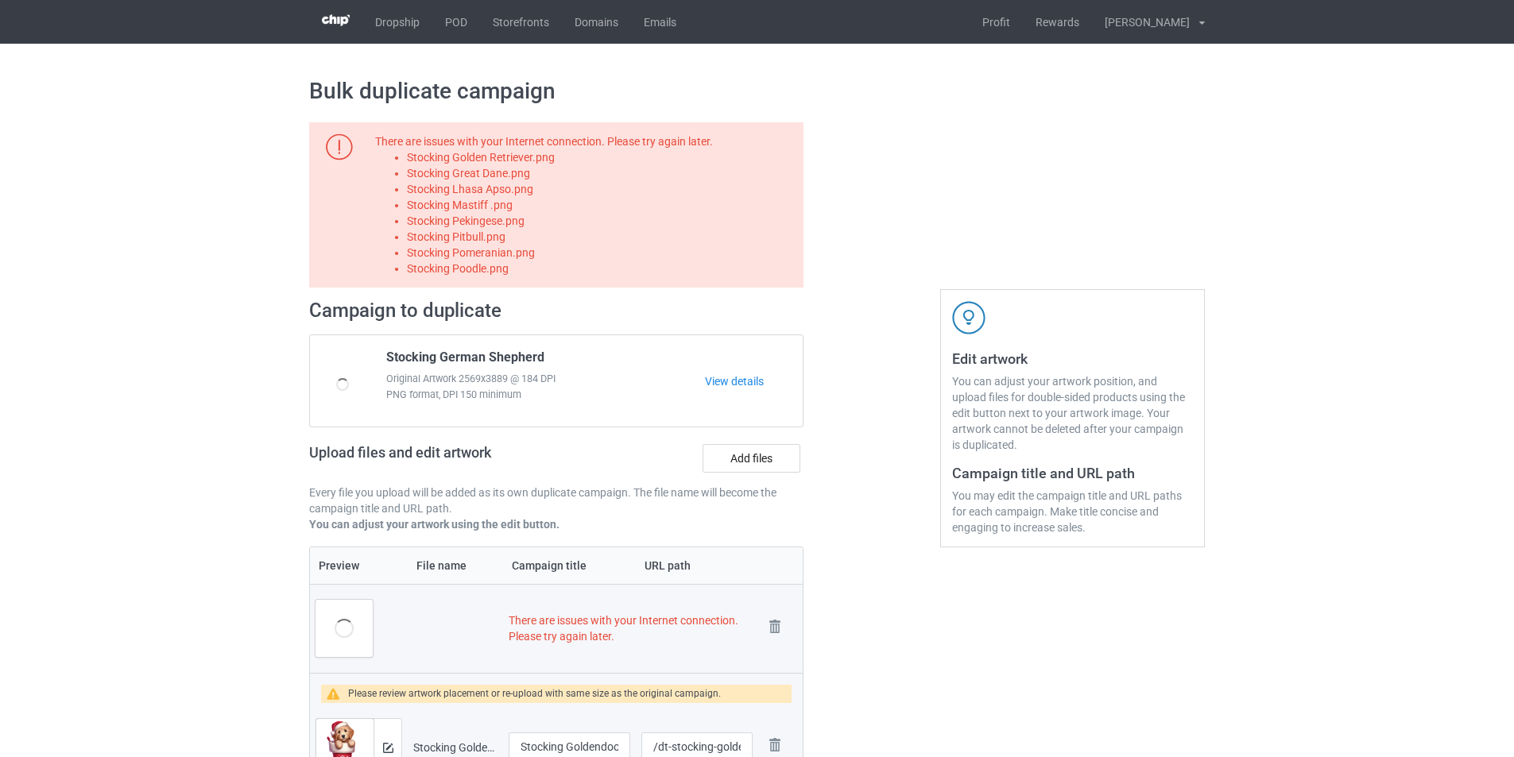
click at [494, 164] on li "Stocking Golden Retriever.png" at bounding box center [602, 157] width 391 height 16
click at [497, 159] on li "Stocking Golden Retriever.png" at bounding box center [602, 157] width 391 height 16
copy li "Stocking Golden Retriever.png"
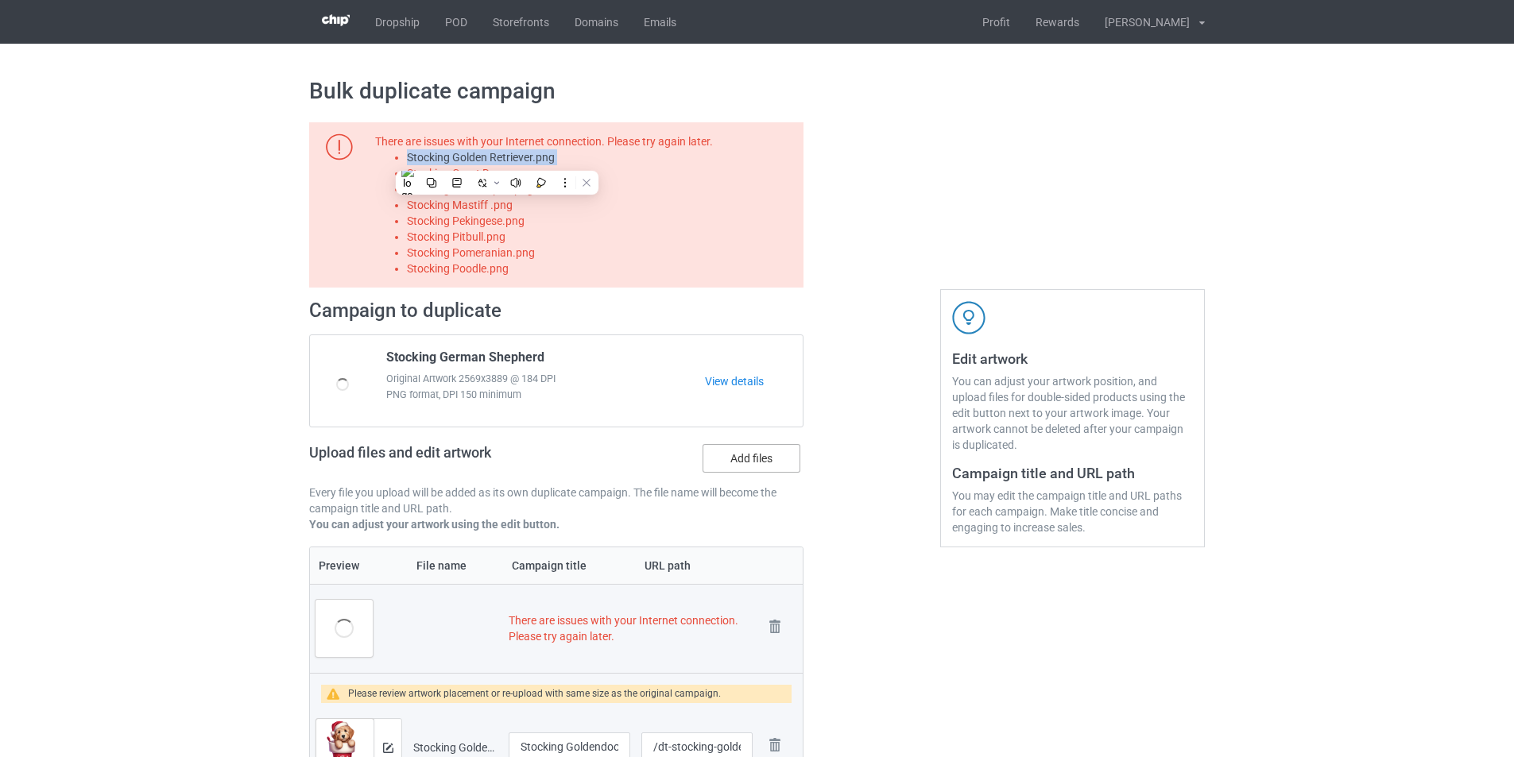
click at [781, 453] on label "Add files" at bounding box center [752, 458] width 98 height 29
click at [0, 0] on input "Add files" at bounding box center [0, 0] width 0 height 0
click at [512, 173] on li "Stocking Great Dane.png" at bounding box center [602, 173] width 391 height 16
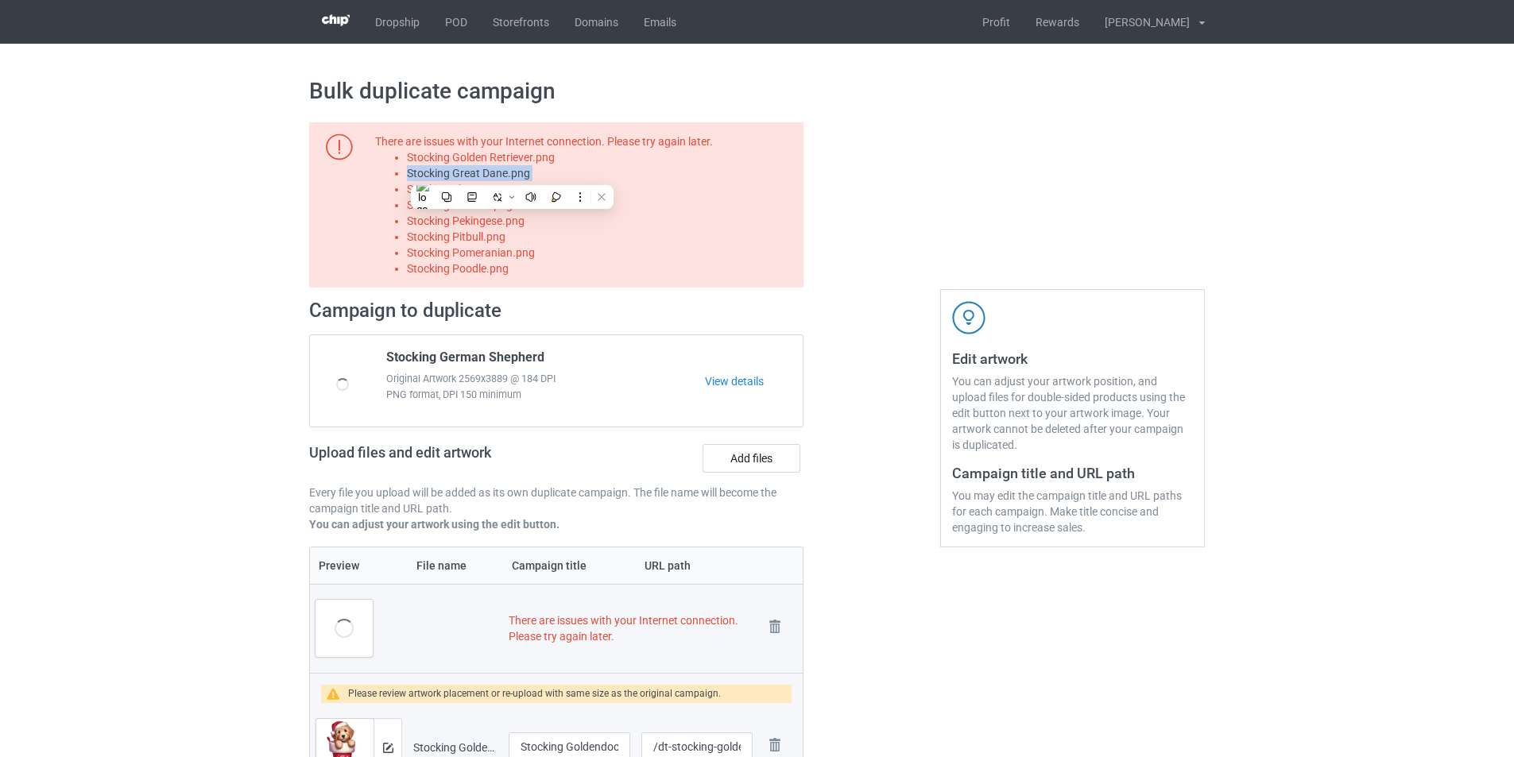
copy li "Stocking Great Dane.png"
click at [745, 446] on label "Add files" at bounding box center [752, 458] width 98 height 29
click at [0, 0] on input "Add files" at bounding box center [0, 0] width 0 height 0
click at [485, 186] on li "Stocking Lhasa Apso.png" at bounding box center [602, 189] width 391 height 16
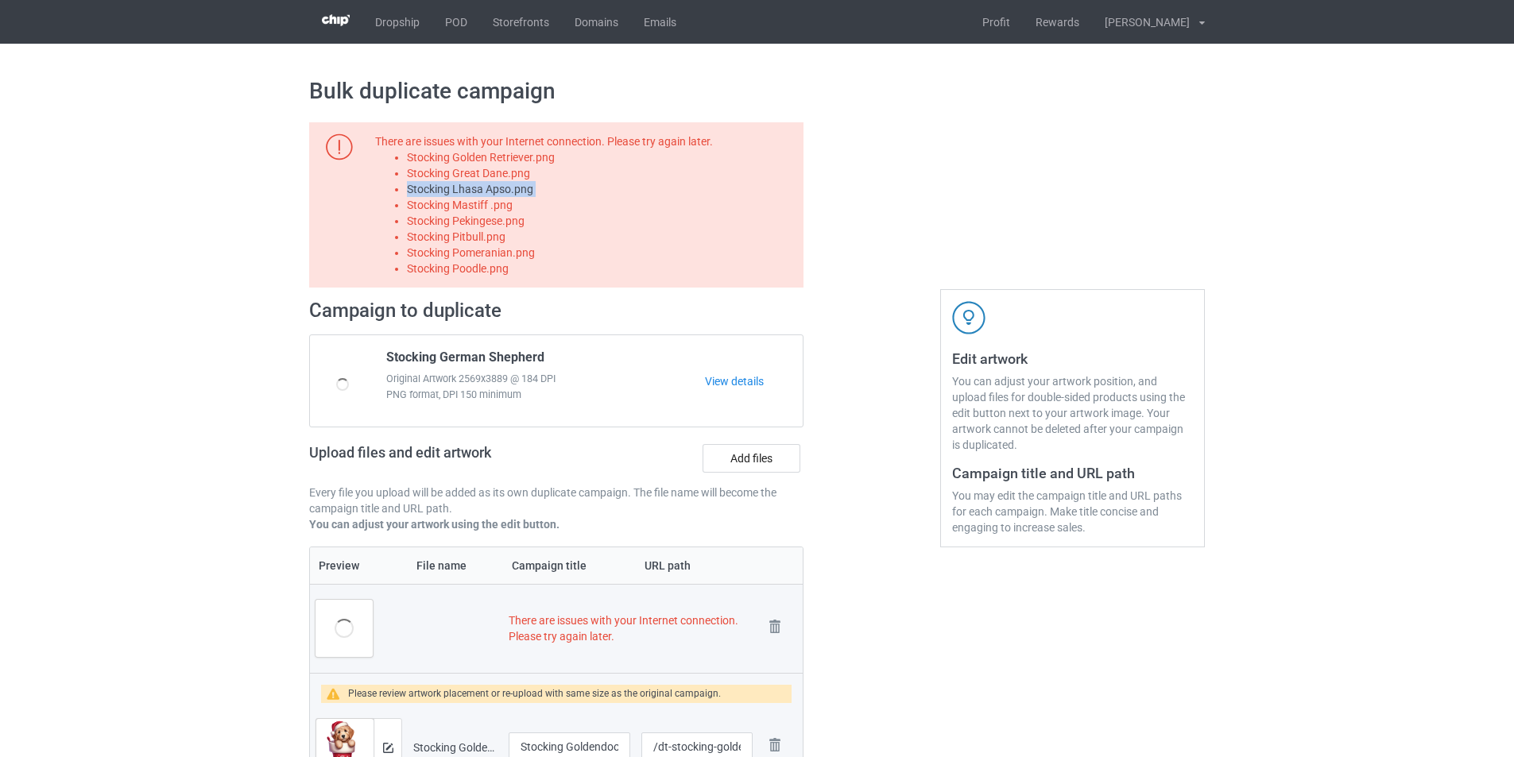
click at [485, 186] on li "Stocking Lhasa Apso.png" at bounding box center [602, 189] width 391 height 16
copy li "Stocking Lhasa Apso.png"
click at [754, 451] on label "Add files" at bounding box center [752, 458] width 98 height 29
click at [0, 0] on input "Add files" at bounding box center [0, 0] width 0 height 0
click at [491, 202] on li "Stocking Mastiff .png" at bounding box center [602, 205] width 391 height 16
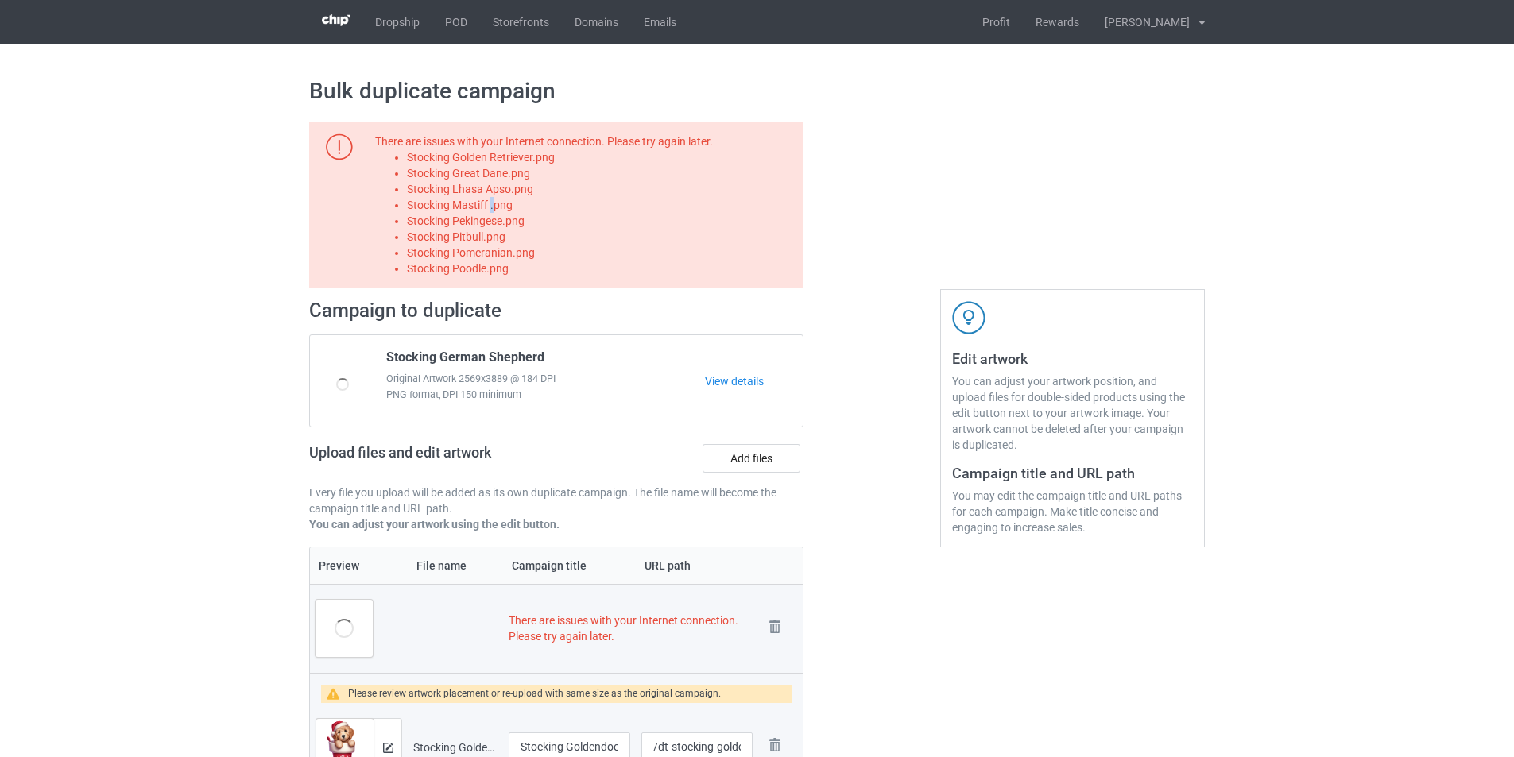
click at [491, 202] on li "Stocking Mastiff .png" at bounding box center [602, 205] width 391 height 16
copy li "Stocking Mastiff .png"
click at [753, 460] on label "Add files" at bounding box center [752, 458] width 98 height 29
click at [0, 0] on input "Add files" at bounding box center [0, 0] width 0 height 0
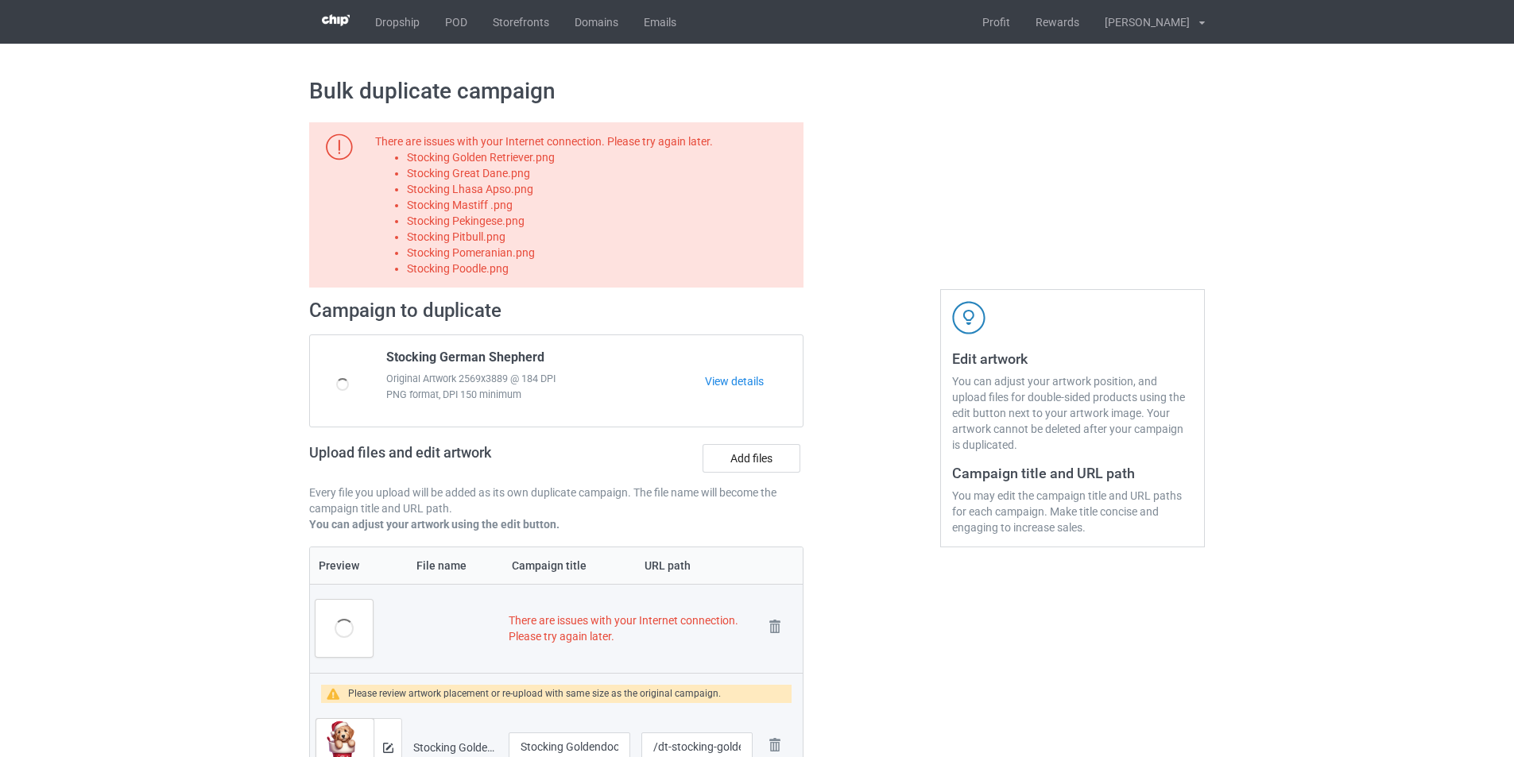
click at [517, 219] on li "Stocking Pekingese.png" at bounding box center [602, 221] width 391 height 16
copy li "Stocking Pekingese.png"
click at [741, 465] on label "Add files" at bounding box center [752, 458] width 98 height 29
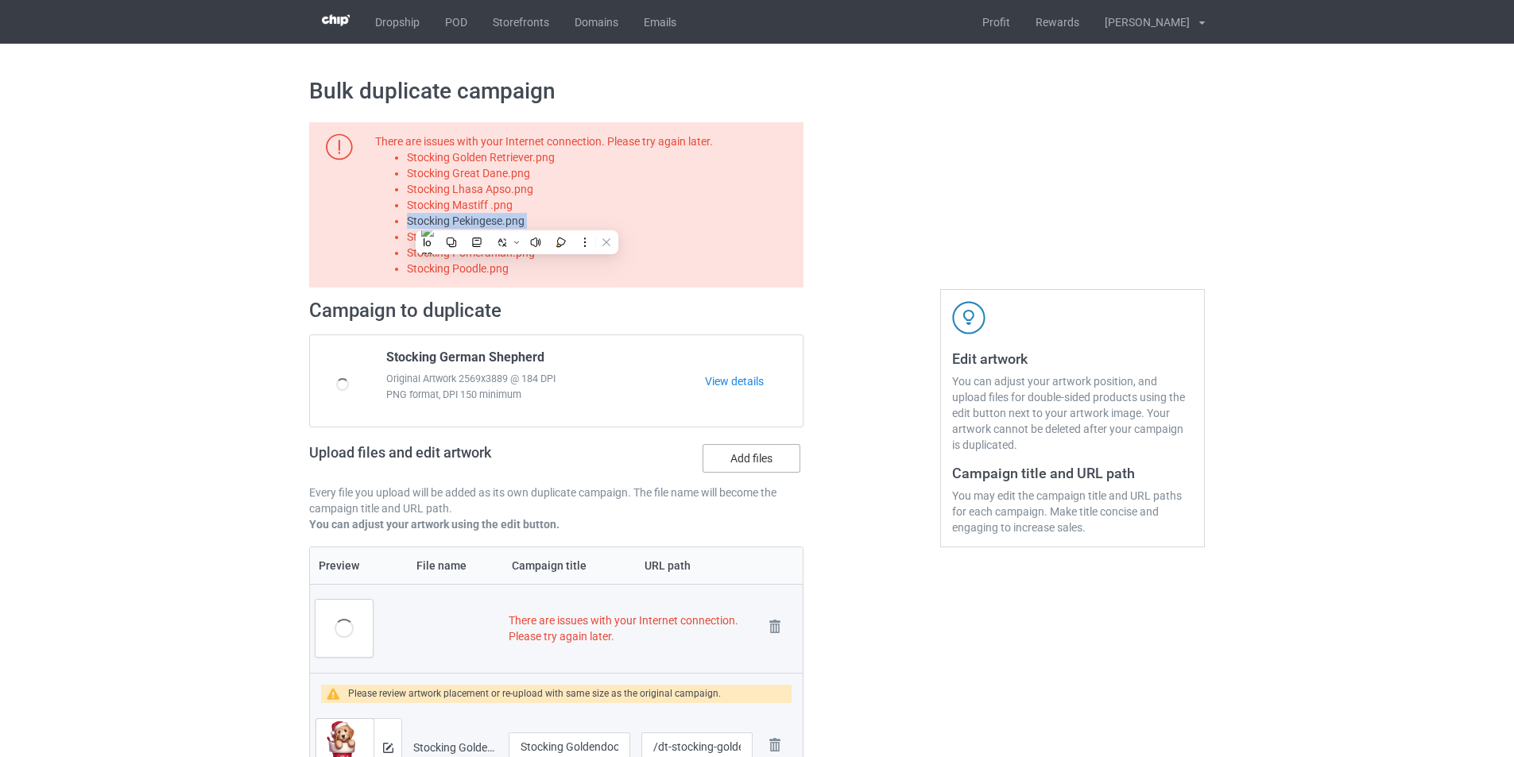
click at [0, 0] on input "Add files" at bounding box center [0, 0] width 0 height 0
click at [462, 233] on li "Stocking Pitbull.png" at bounding box center [602, 237] width 391 height 16
copy li "Stocking Pitbull.png"
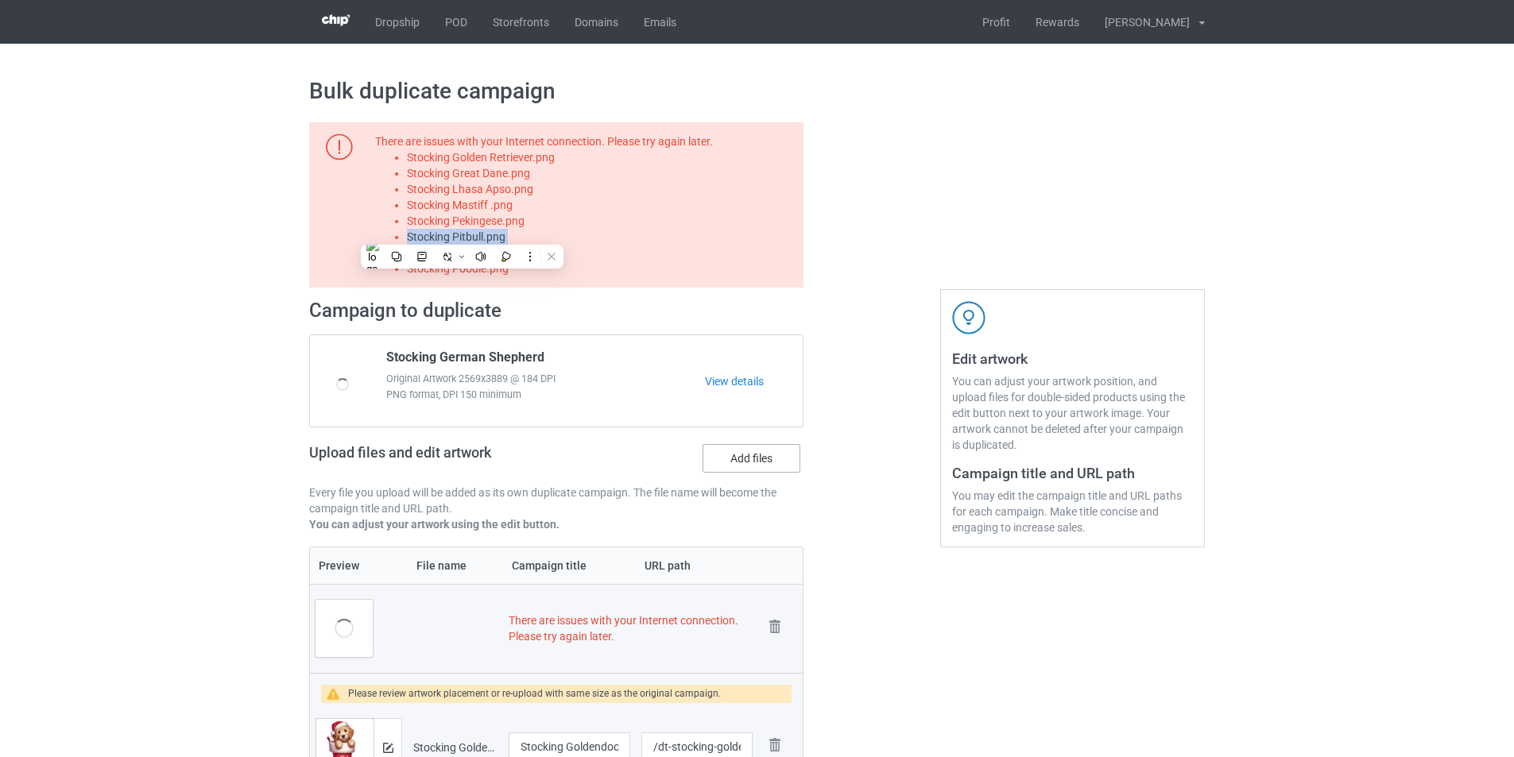
click at [764, 457] on label "Add files" at bounding box center [752, 458] width 98 height 29
click at [0, 0] on input "Add files" at bounding box center [0, 0] width 0 height 0
click at [503, 254] on li "Stocking Pomeranian.png" at bounding box center [602, 253] width 391 height 16
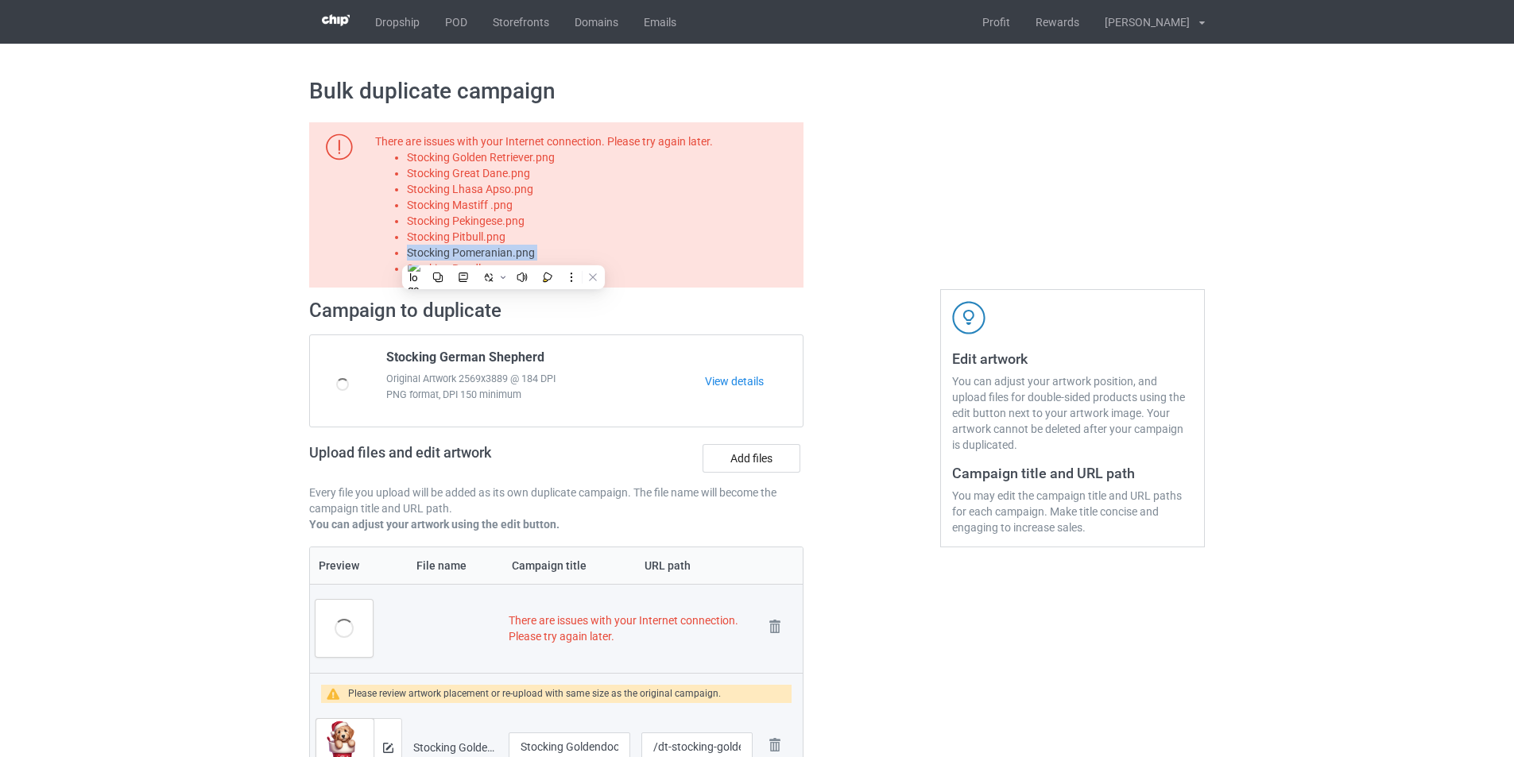
copy li "Stocking Pomeranian.png"
click at [765, 463] on label "Add files" at bounding box center [752, 458] width 98 height 29
click at [0, 0] on input "Add files" at bounding box center [0, 0] width 0 height 0
click at [470, 274] on li "Stocking Poodle.png" at bounding box center [602, 269] width 391 height 16
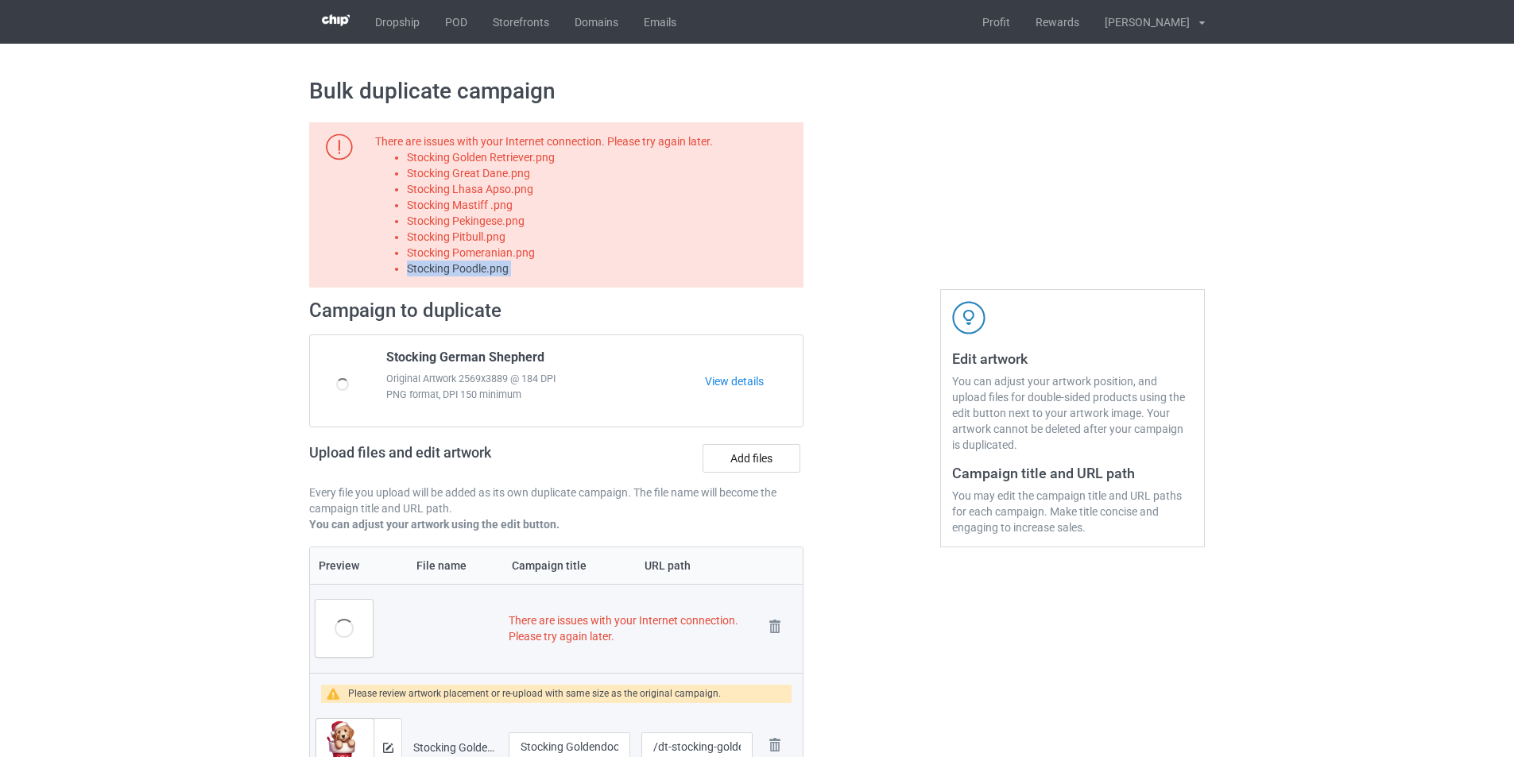
click at [470, 274] on li "Stocking Poodle.png" at bounding box center [602, 269] width 391 height 16
copy li "Stocking Poodle.png"
click at [755, 460] on label "Add files" at bounding box center [752, 458] width 98 height 29
click at [0, 0] on input "Add files" at bounding box center [0, 0] width 0 height 0
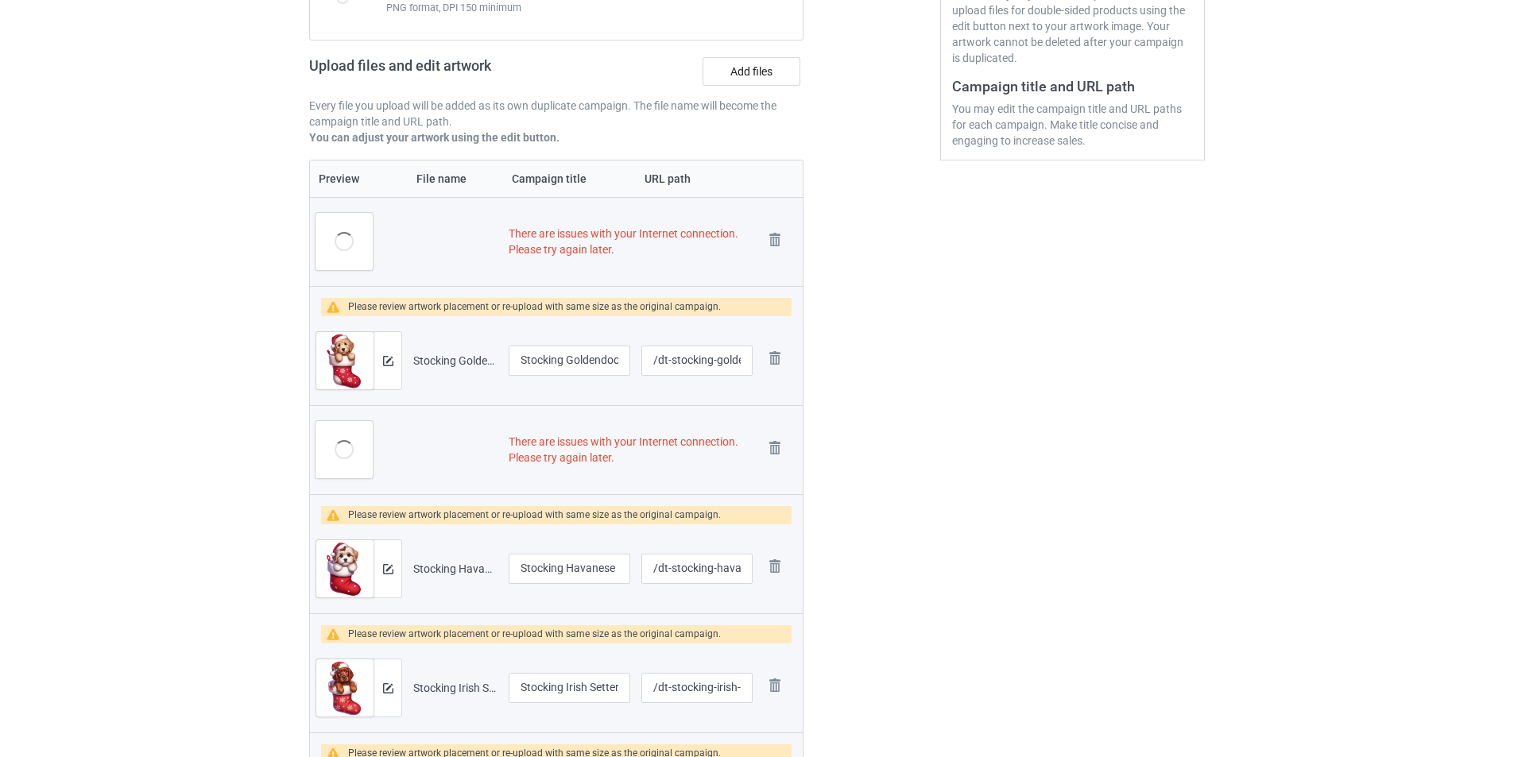
scroll to position [397, 0]
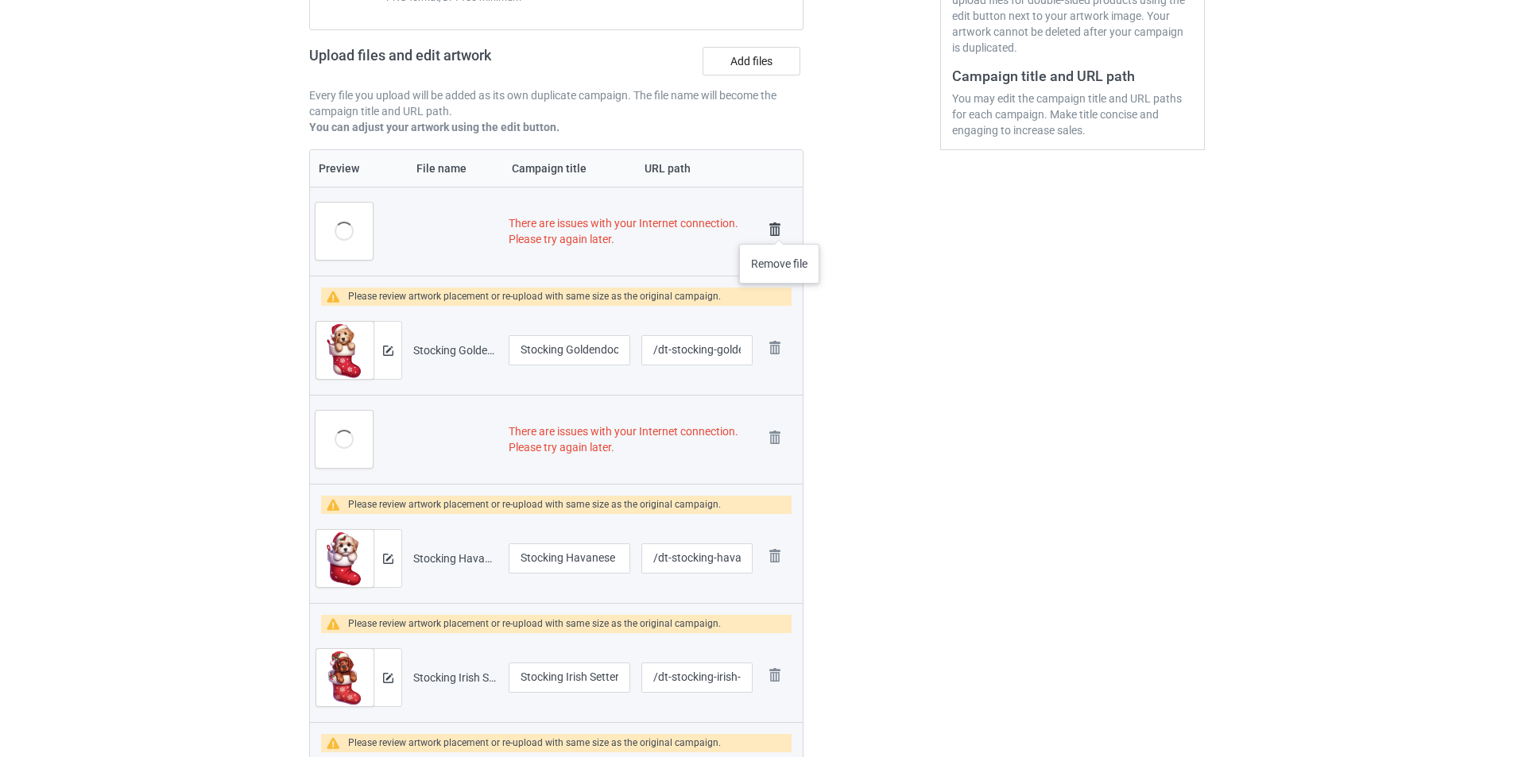
click at [780, 227] on img at bounding box center [775, 230] width 22 height 22
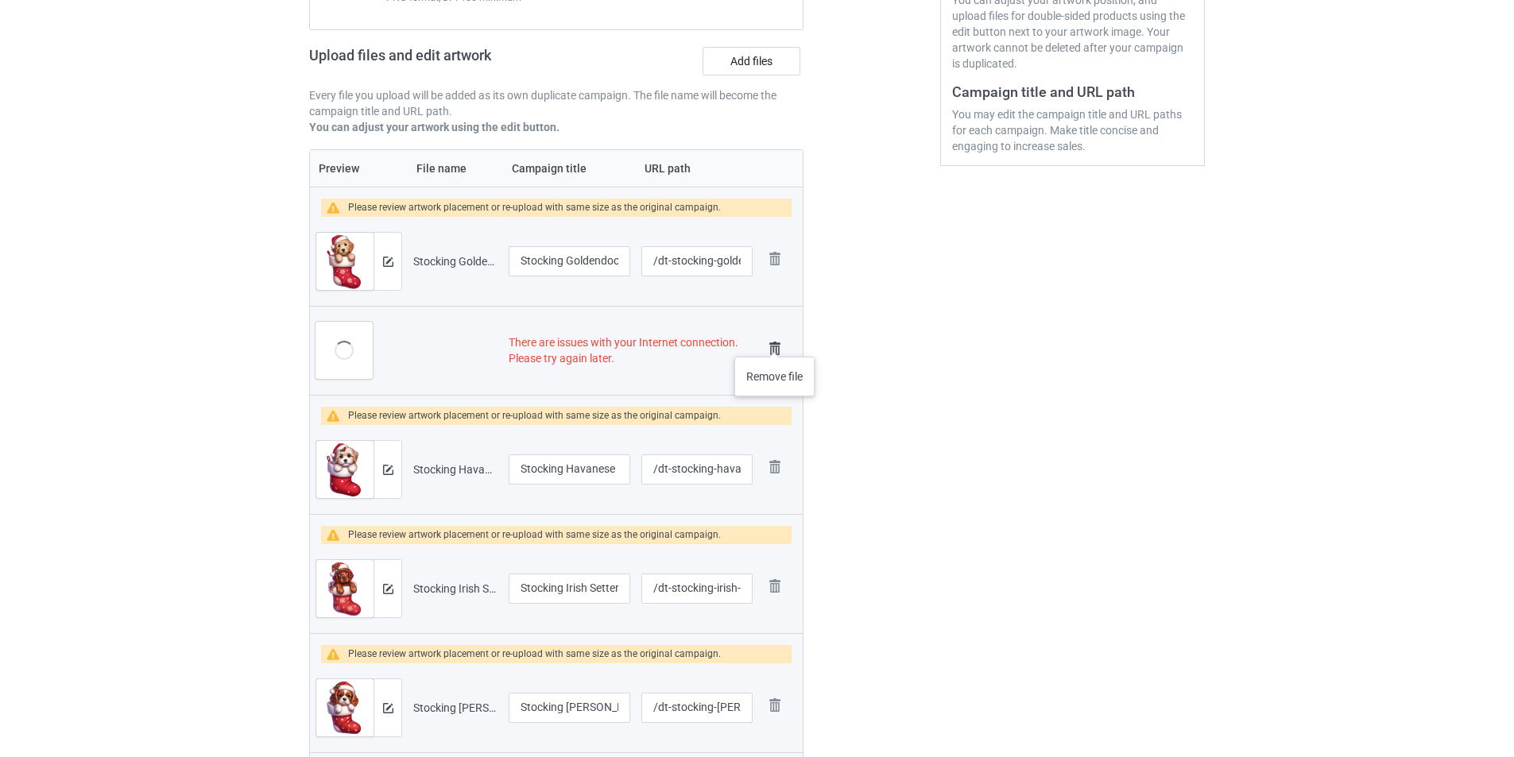
click at [775, 346] on img at bounding box center [775, 349] width 22 height 22
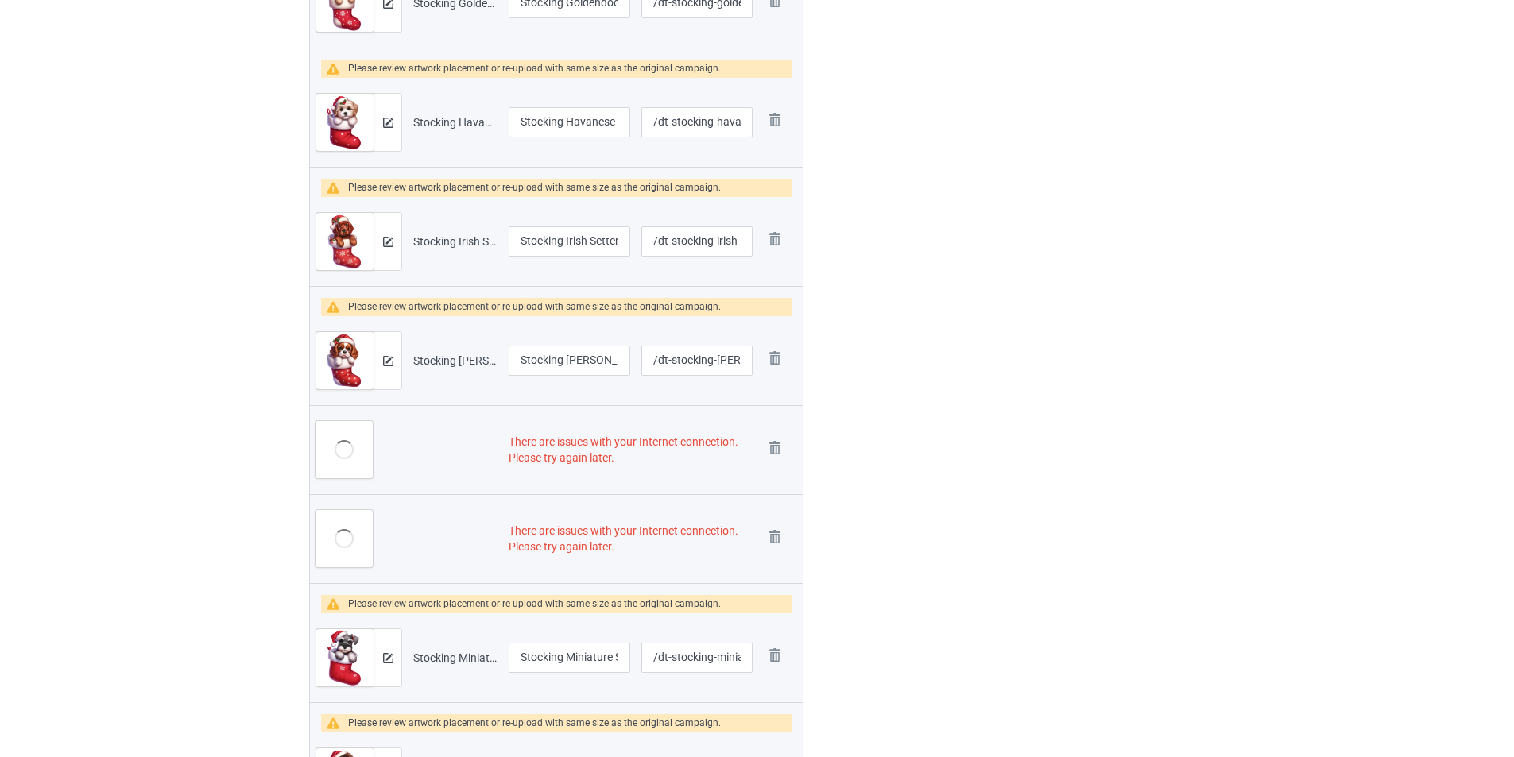
scroll to position [763, 0]
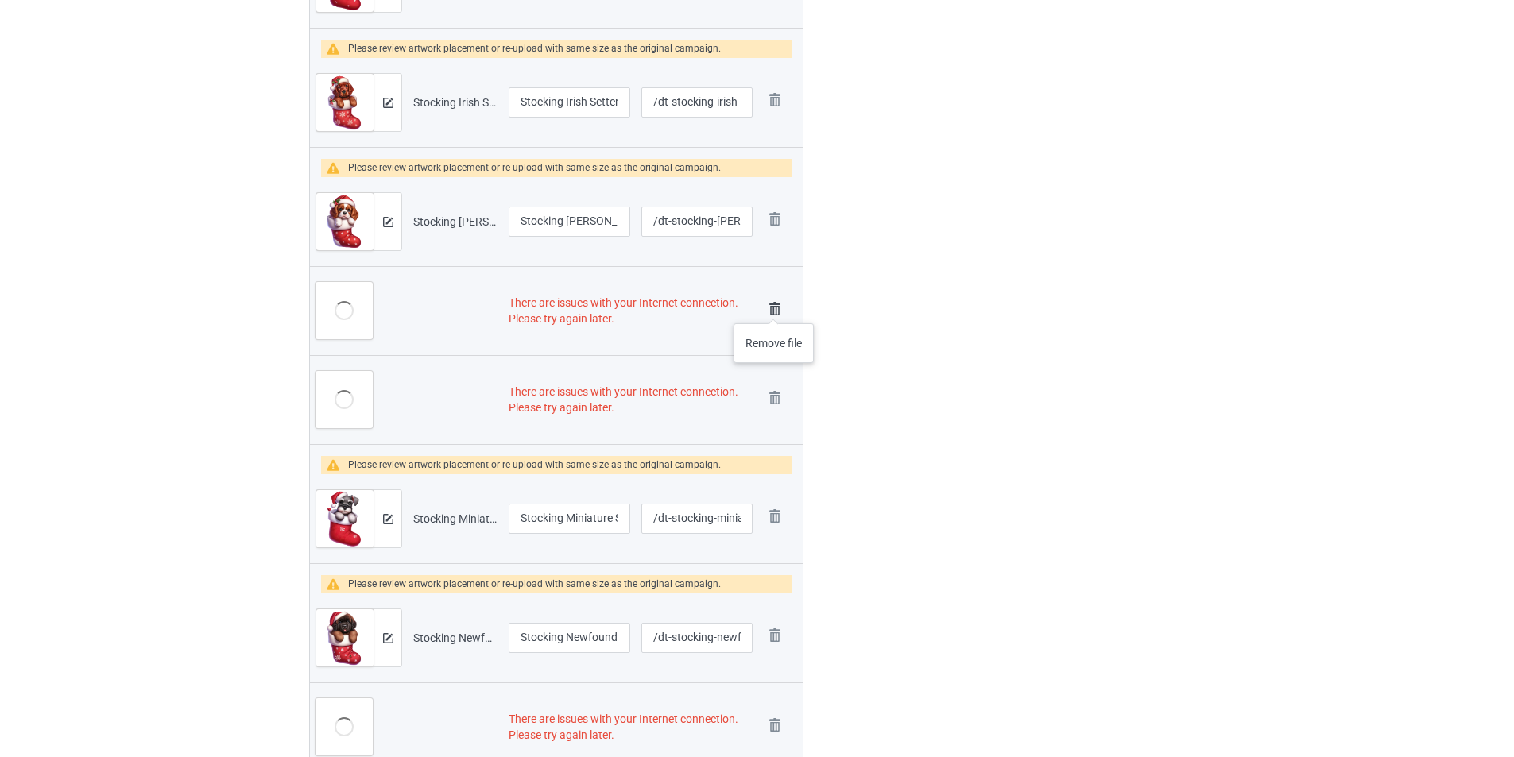
click at [774, 308] on img at bounding box center [775, 309] width 22 height 22
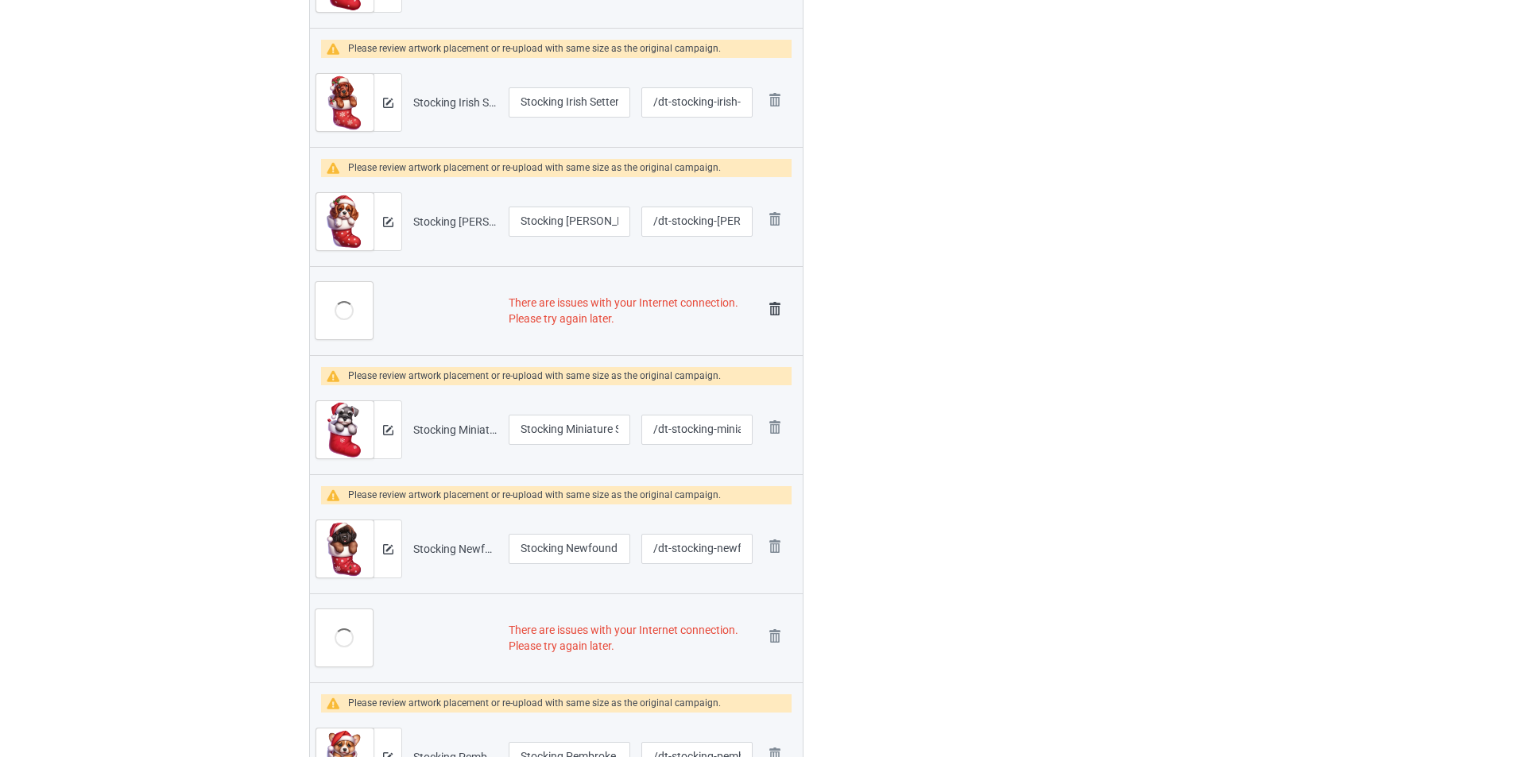
click at [773, 308] on img at bounding box center [775, 309] width 22 height 22
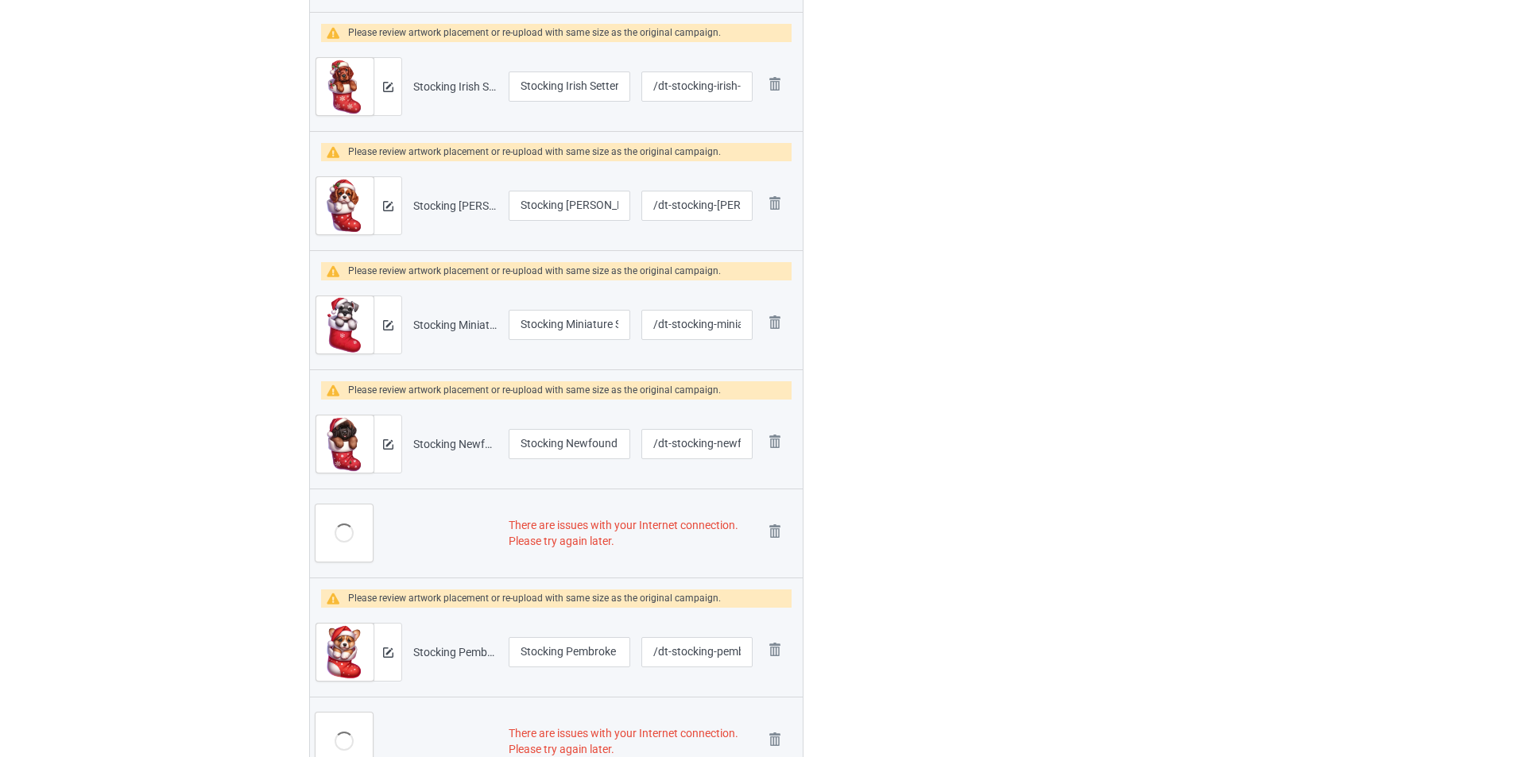
scroll to position [731, 0]
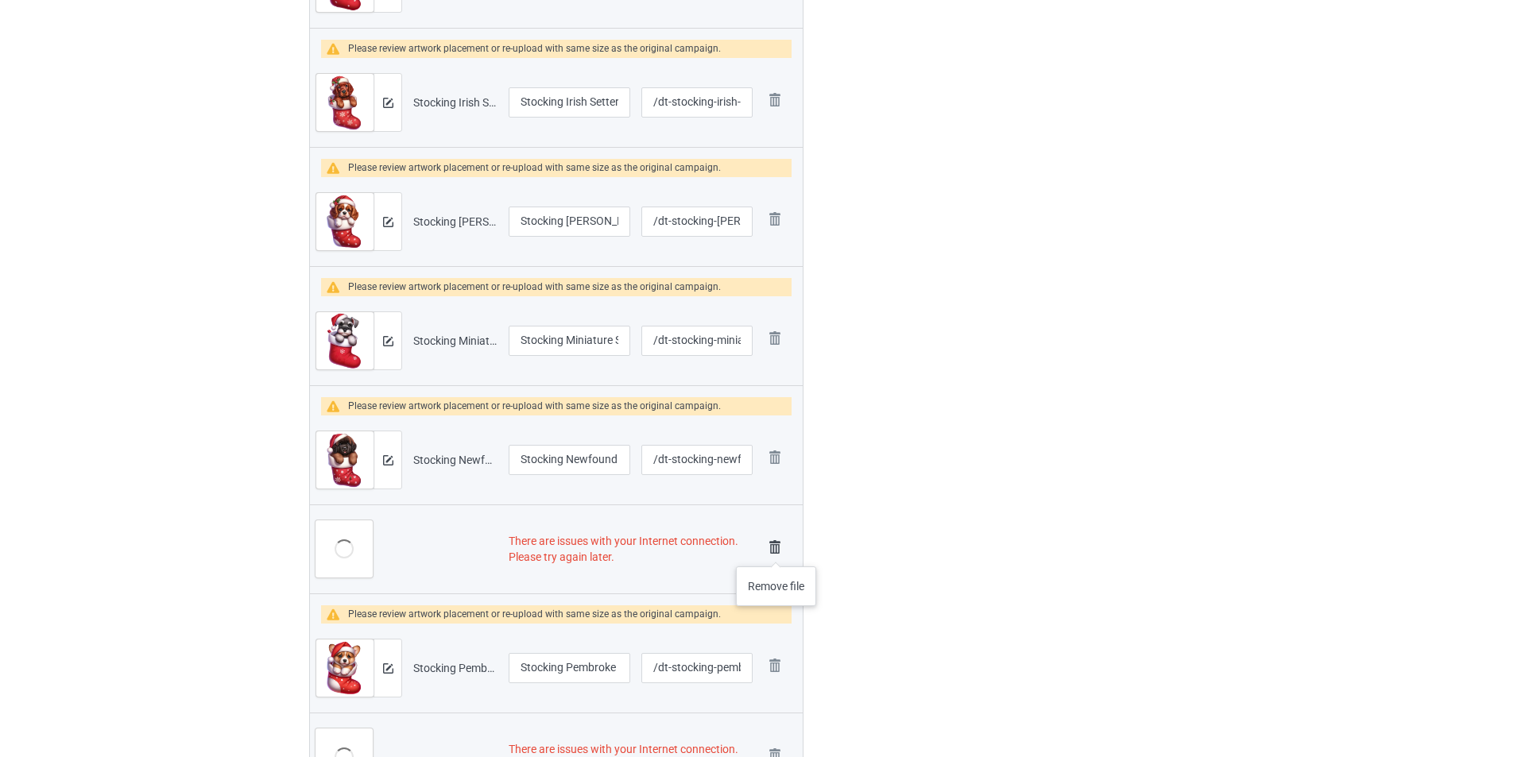
click at [776, 551] on img at bounding box center [775, 547] width 22 height 22
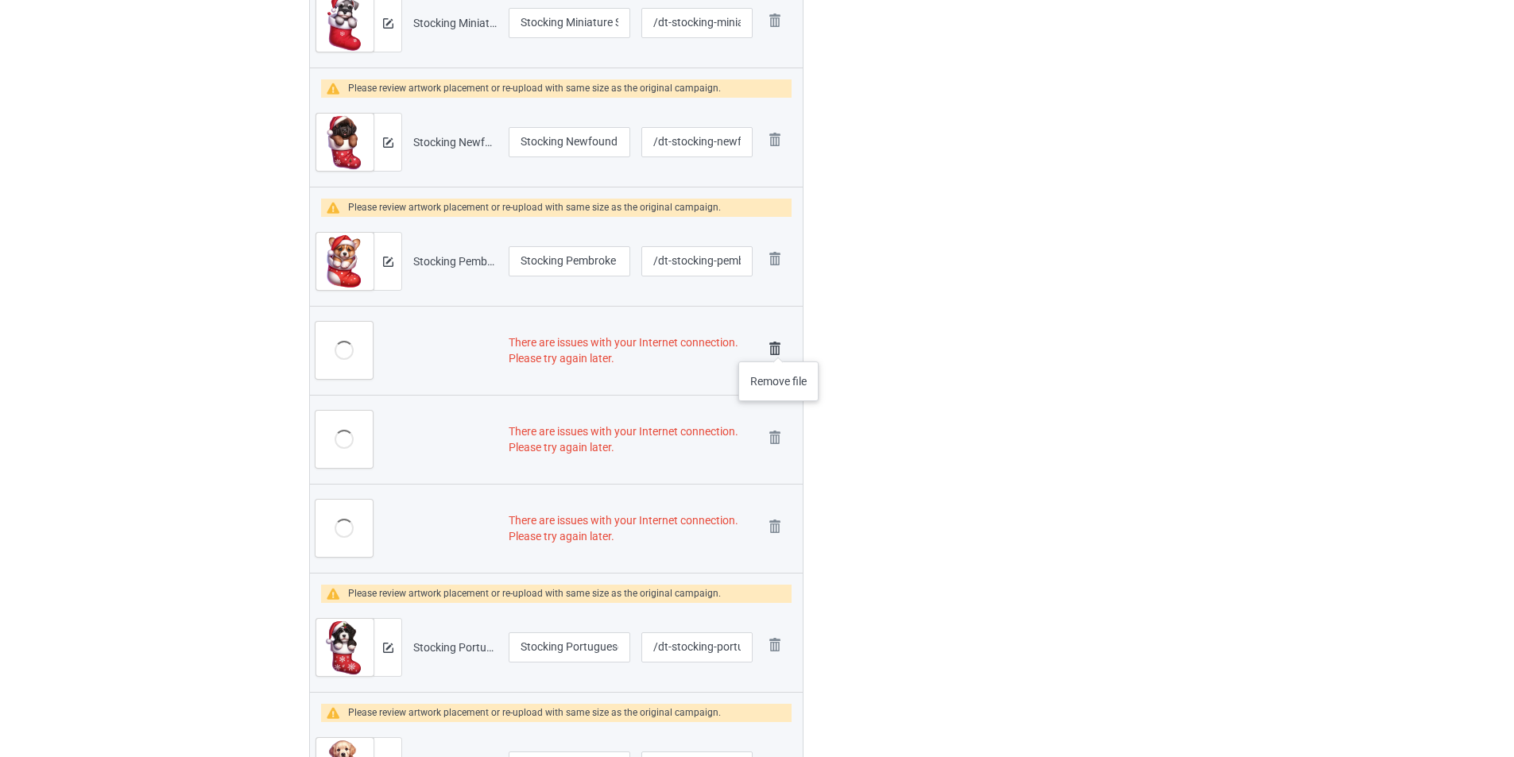
click at [779, 346] on img at bounding box center [775, 349] width 22 height 22
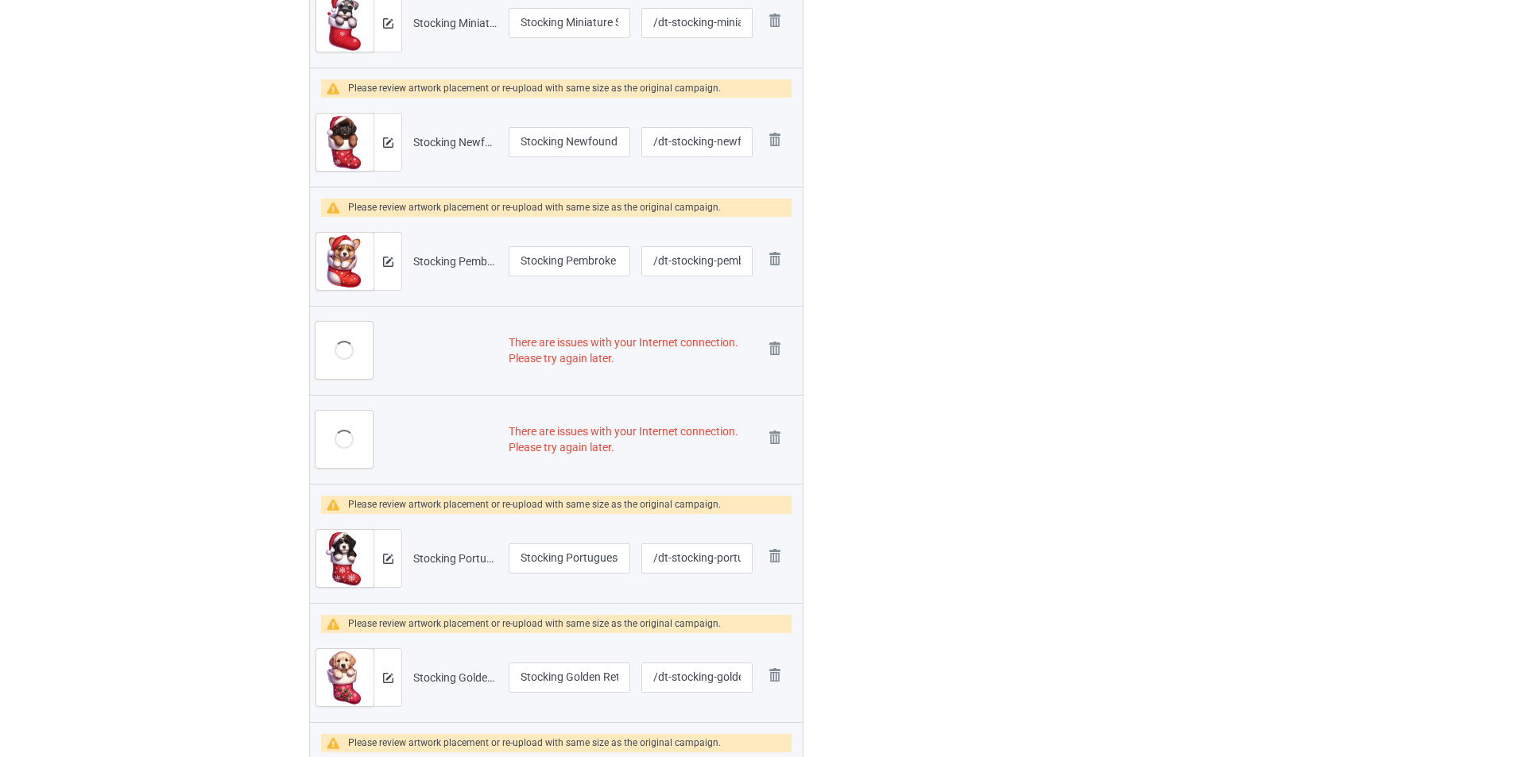
click at [0, 0] on img at bounding box center [0, 0] width 0 height 0
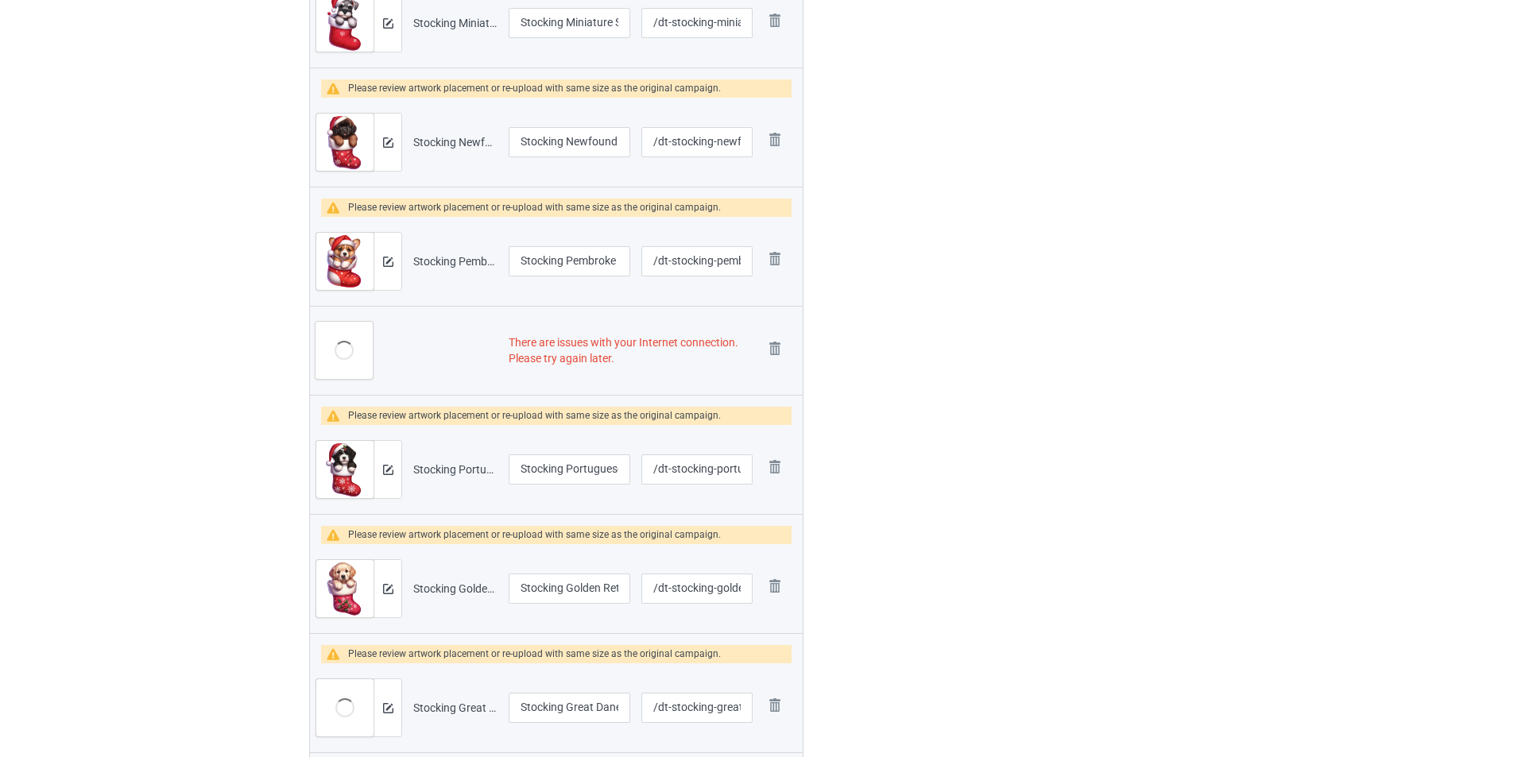
click at [0, 0] on img at bounding box center [0, 0] width 0 height 0
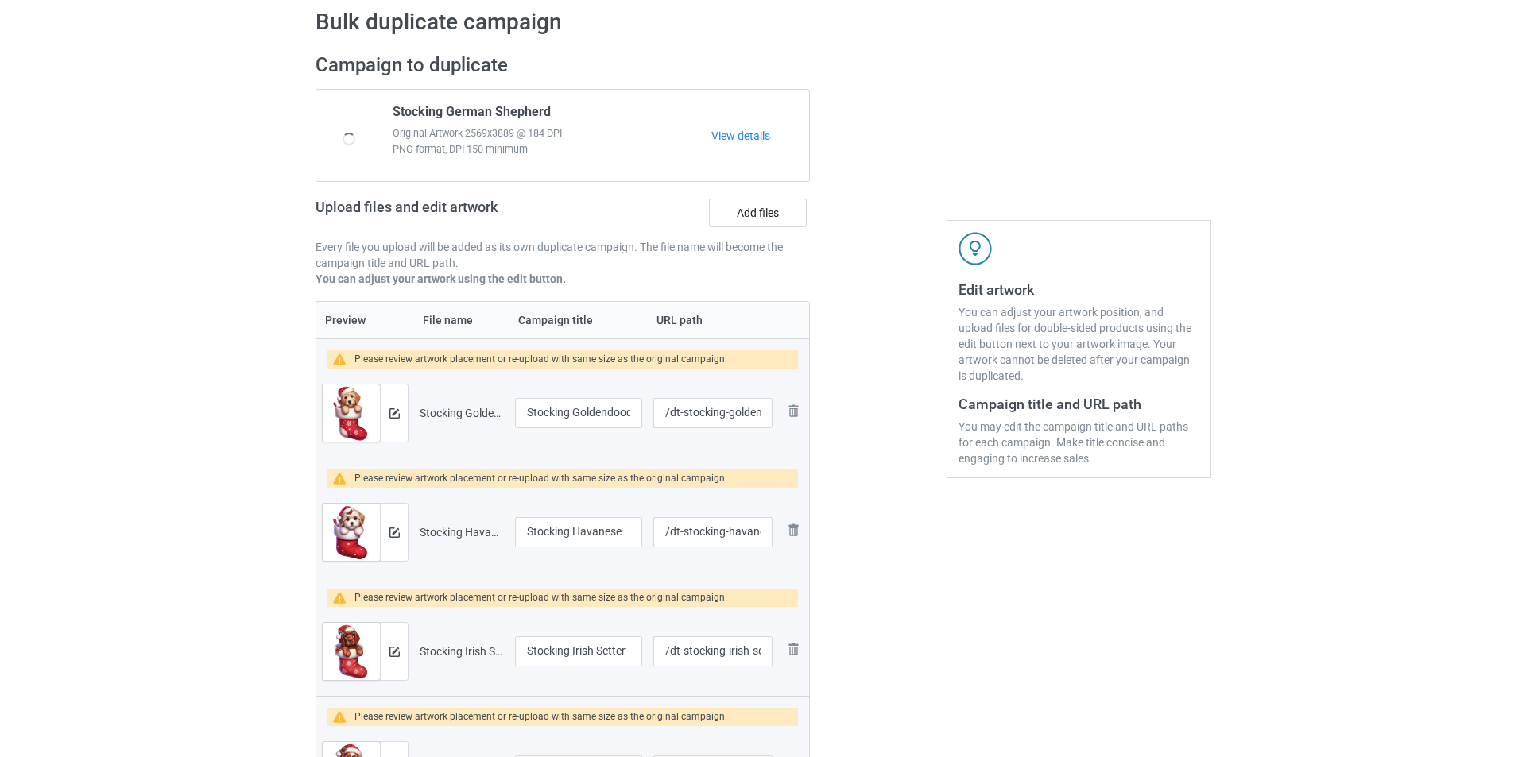
scroll to position [0, 0]
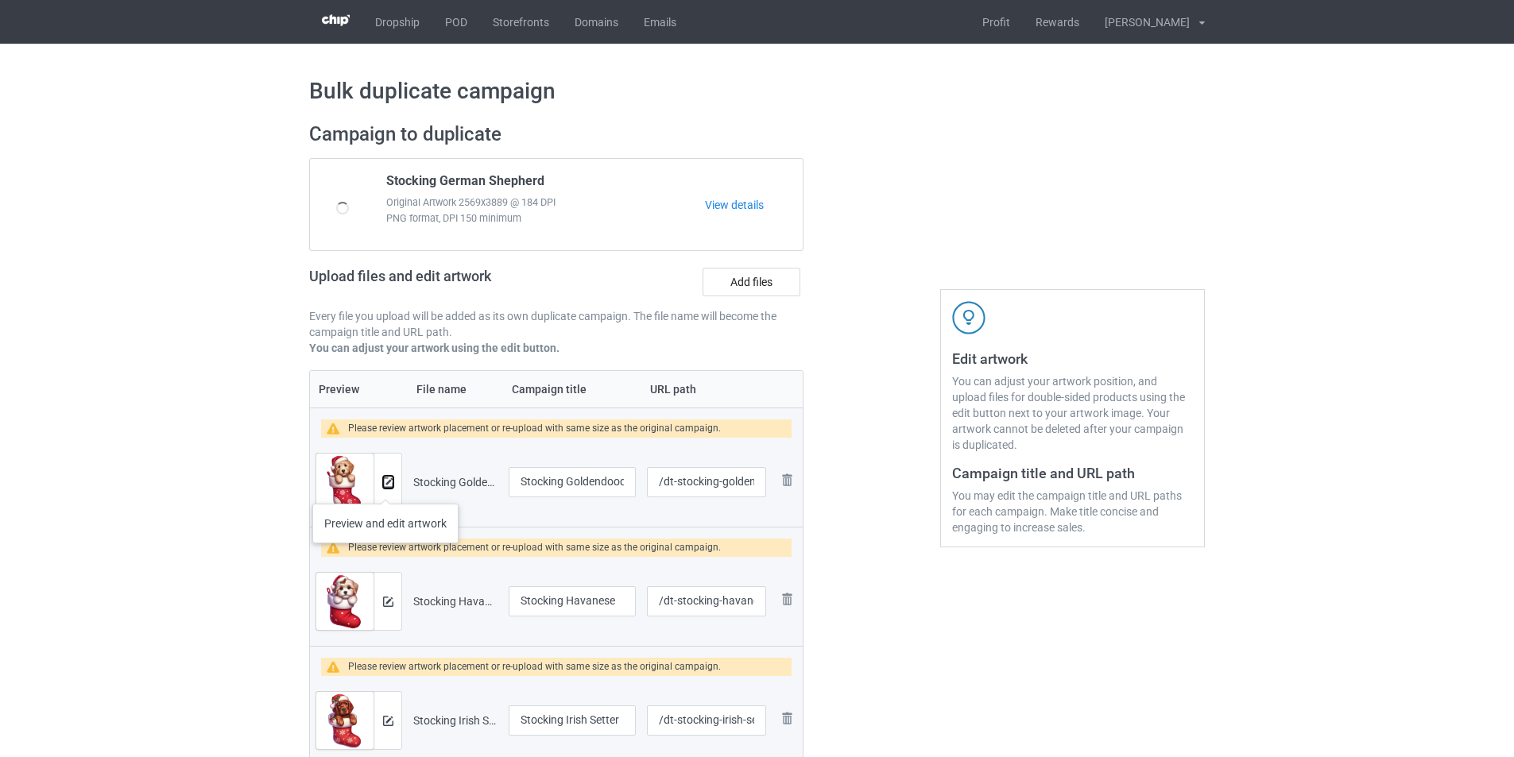
click at [385, 488] on button at bounding box center [388, 482] width 10 height 13
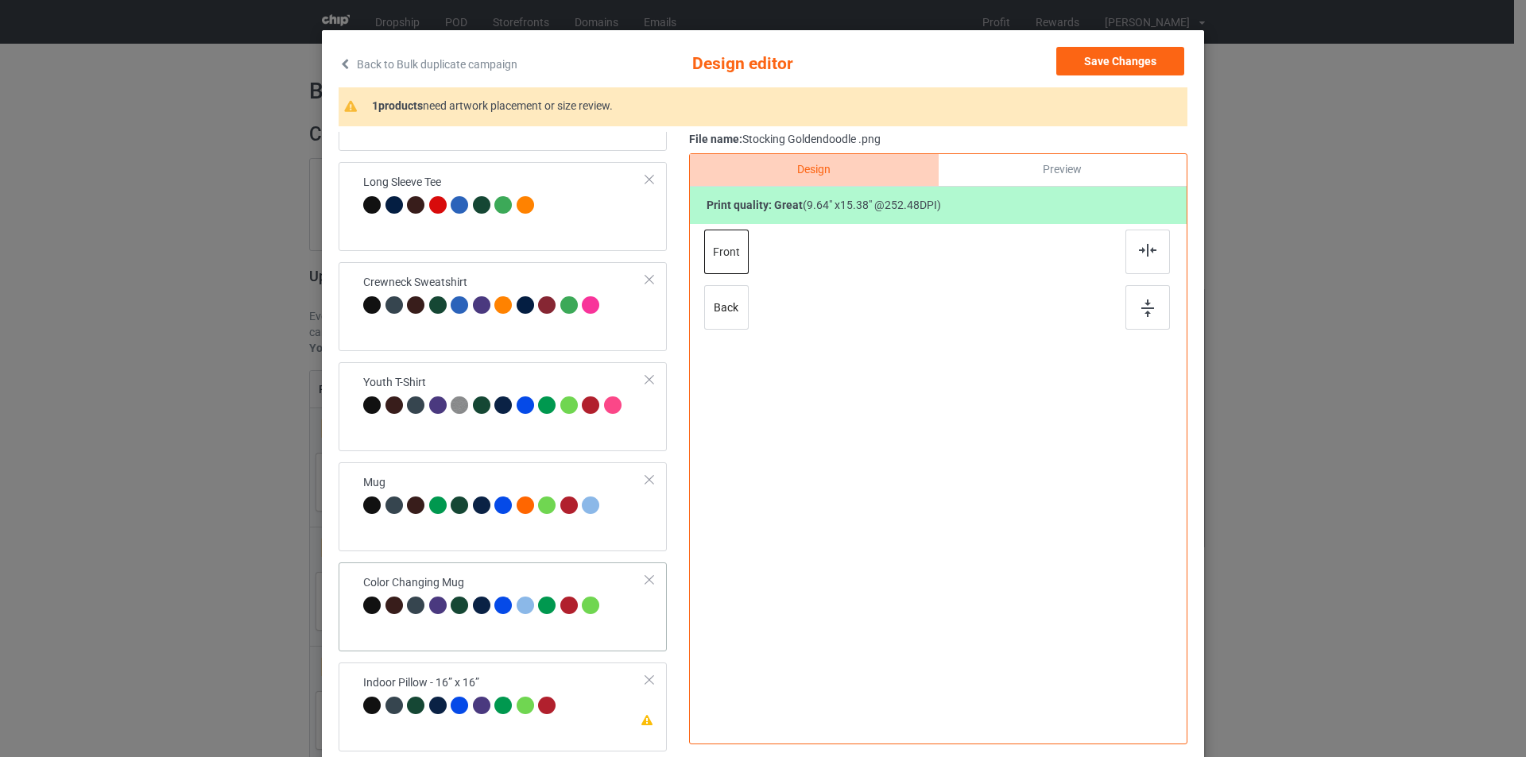
scroll to position [159, 0]
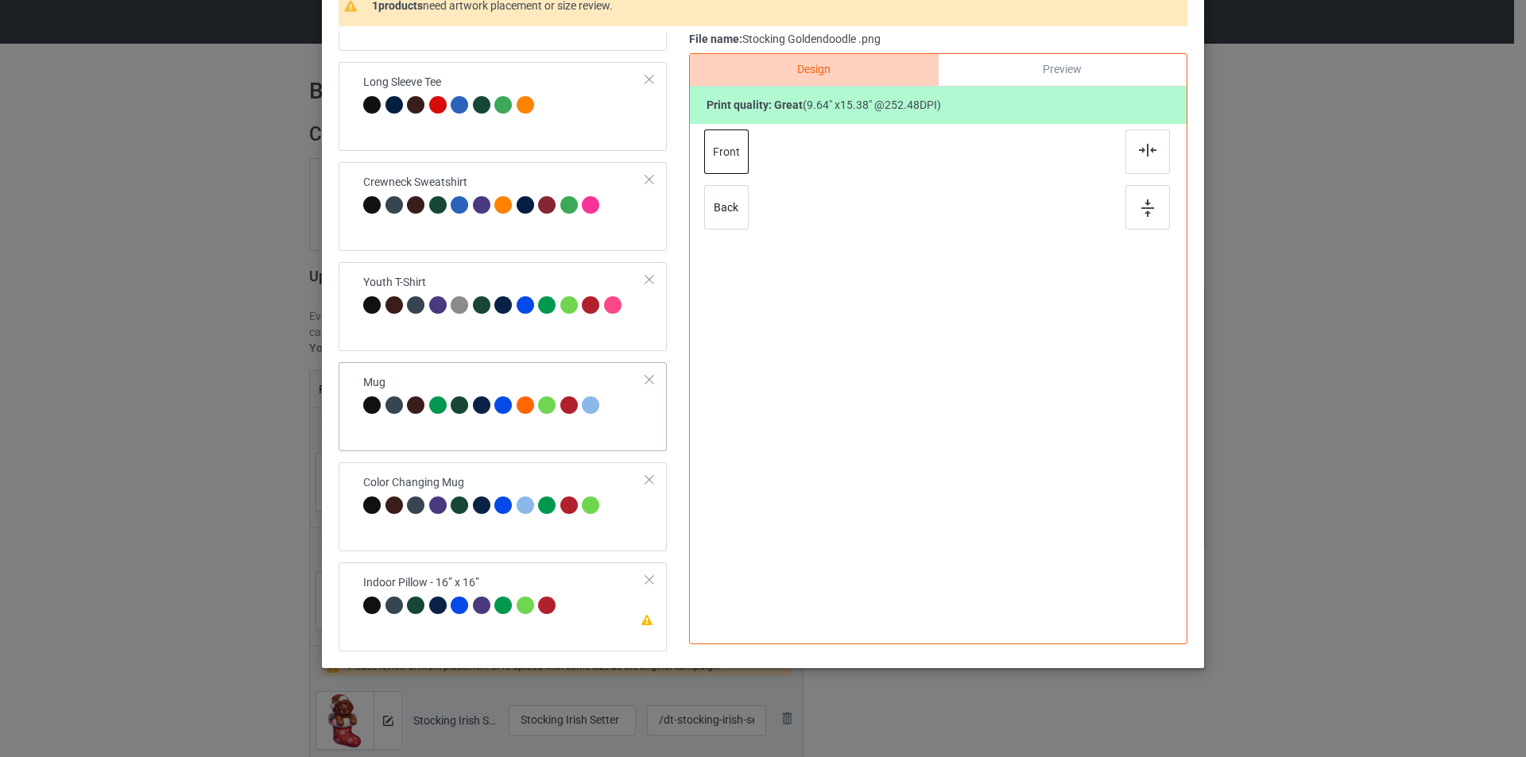
click at [558, 432] on div "Mug" at bounding box center [503, 406] width 328 height 89
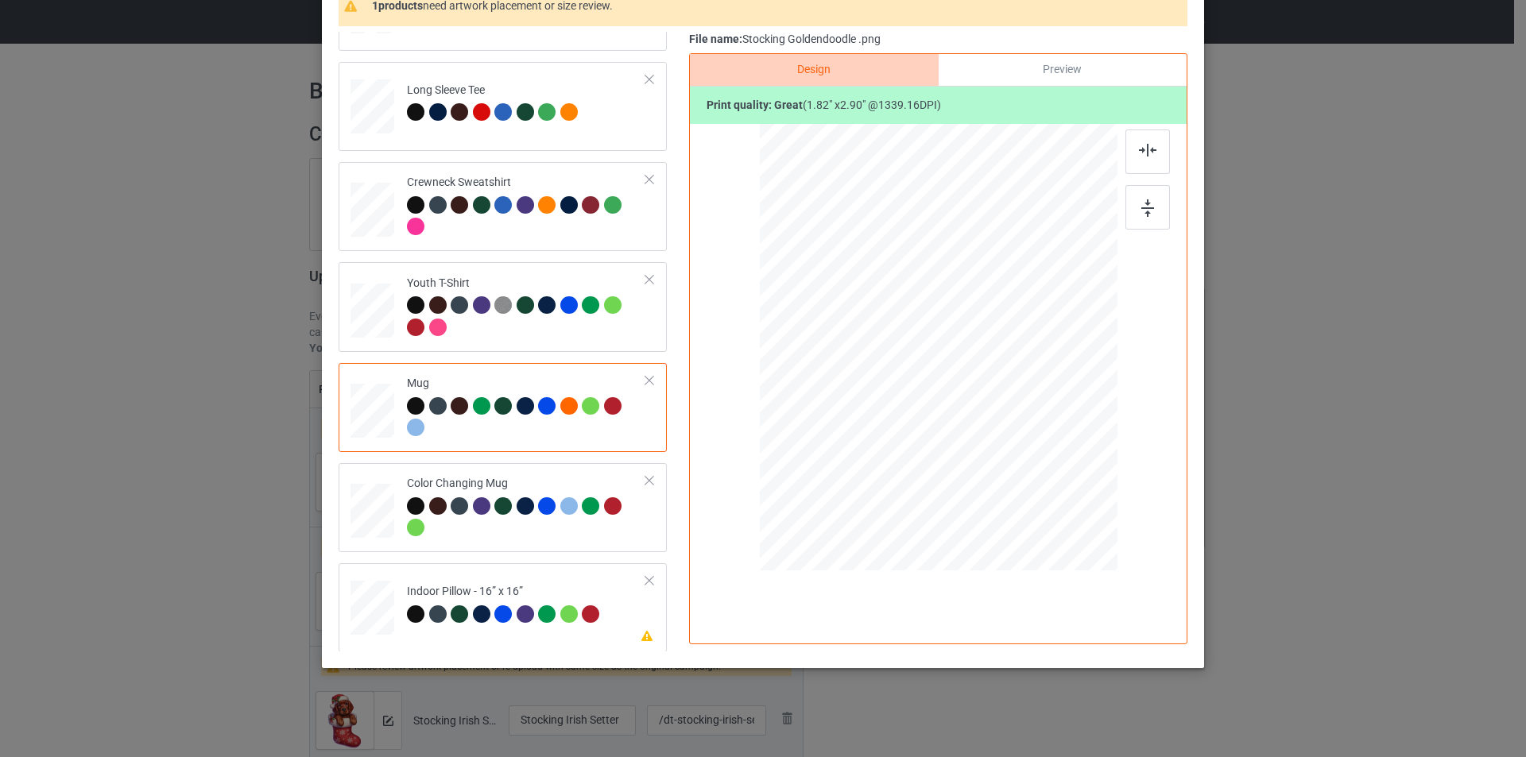
scroll to position [472, 0]
click at [565, 598] on div "Indoor Pillow - 16” x 16”" at bounding box center [505, 601] width 197 height 37
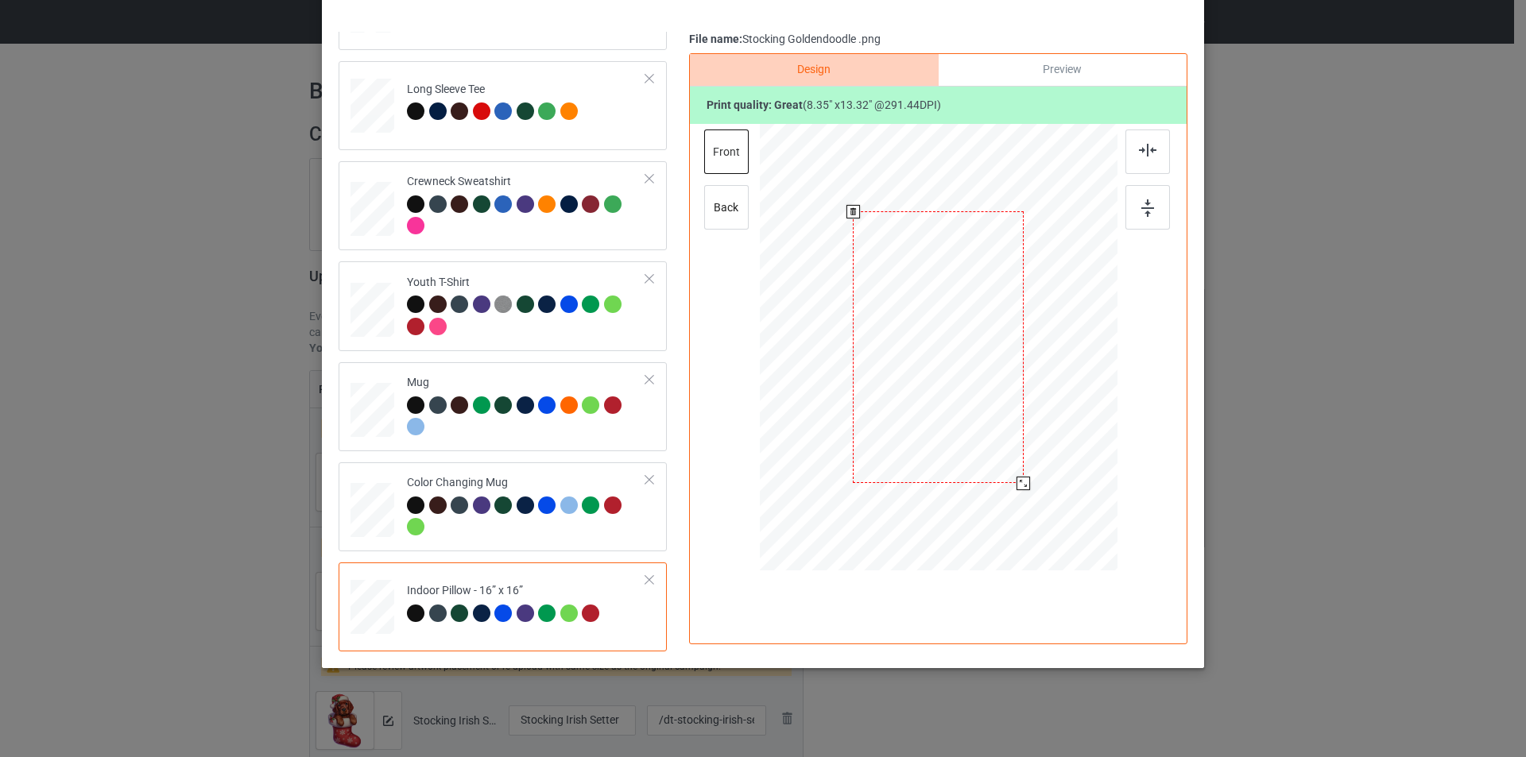
drag, startPoint x: 1036, startPoint y: 517, endPoint x: 1018, endPoint y: 479, distance: 42.0
click at [1018, 479] on div at bounding box center [1023, 484] width 14 height 14
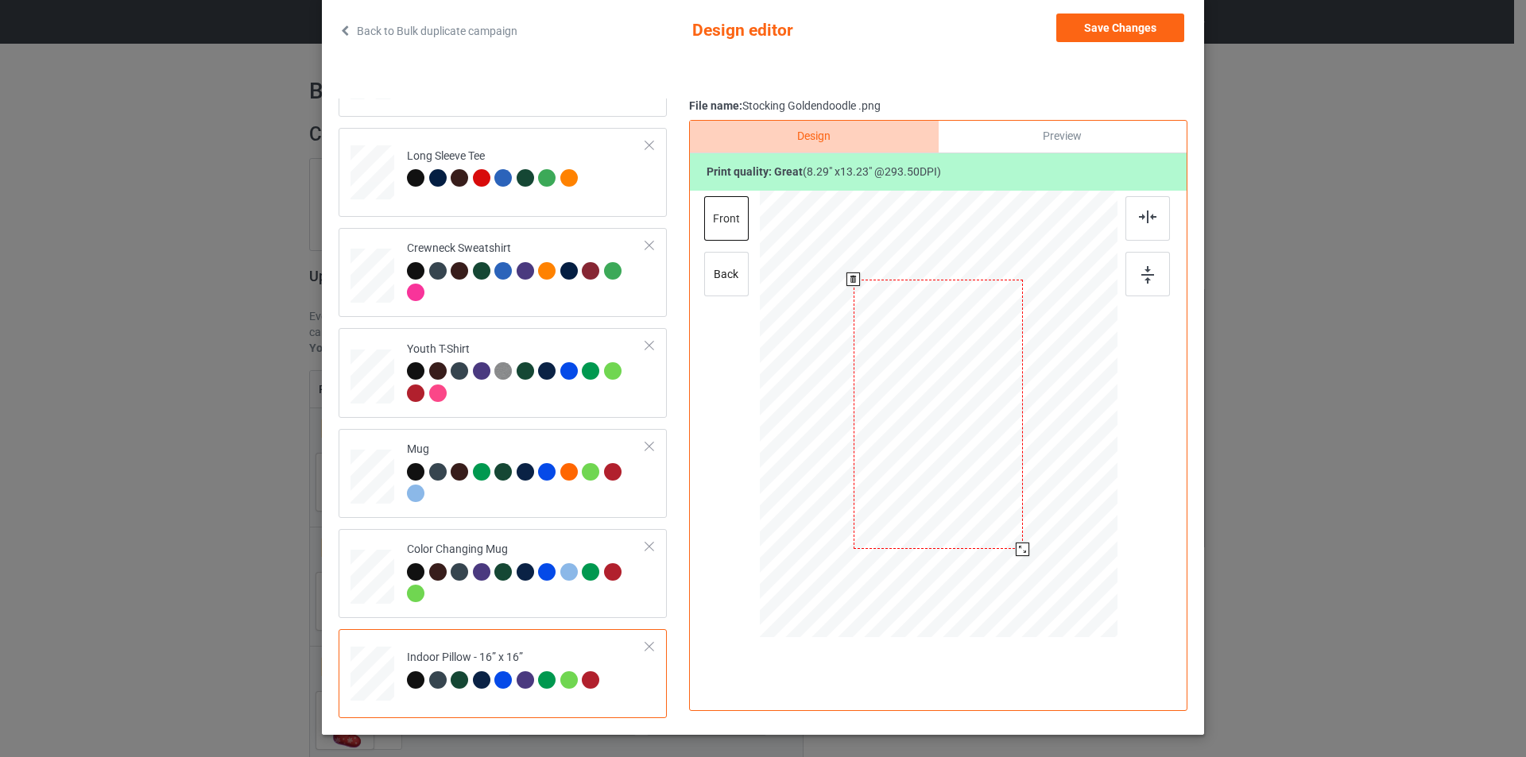
scroll to position [0, 0]
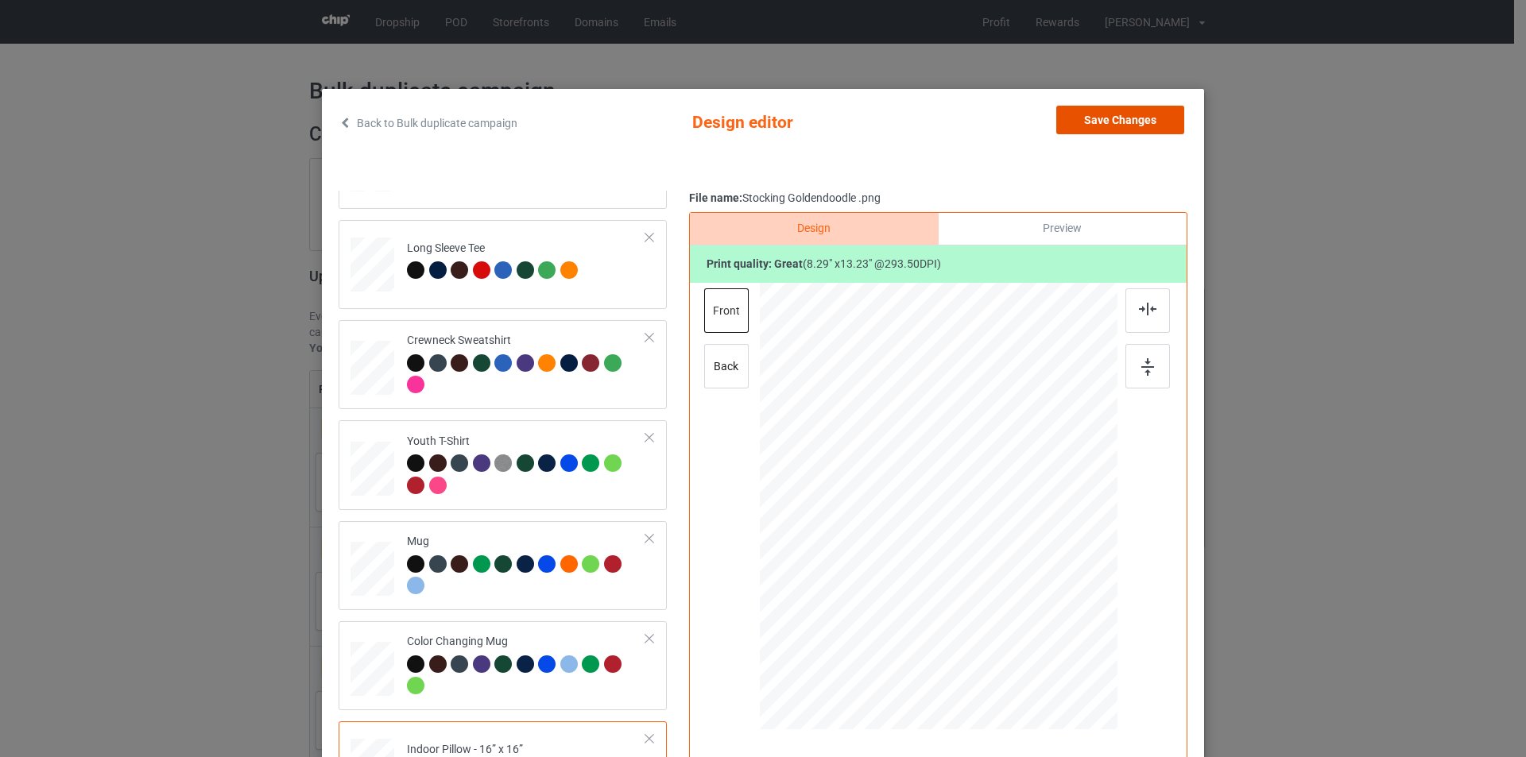
click at [1105, 123] on button "Save Changes" at bounding box center [1120, 120] width 128 height 29
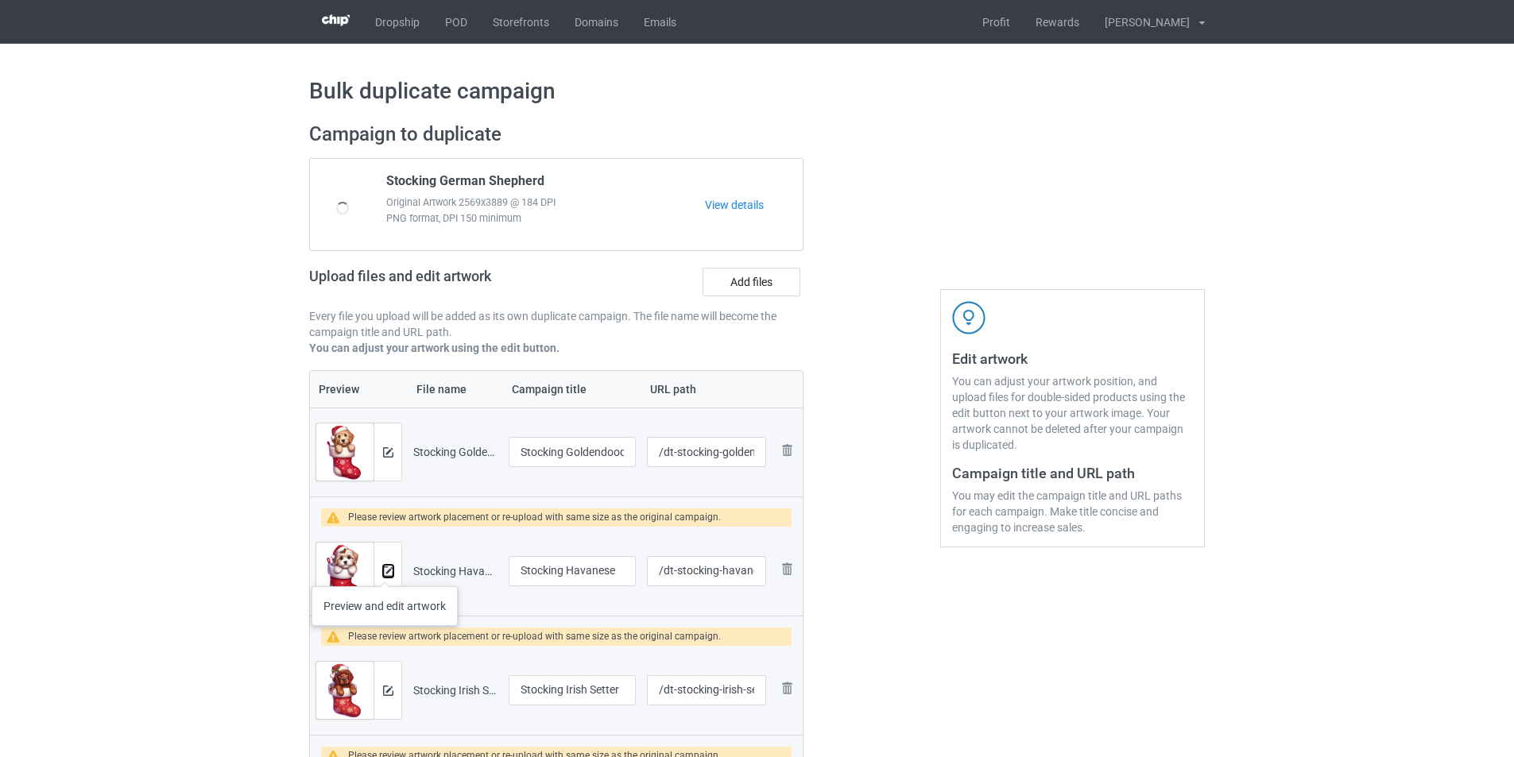
click at [385, 571] on img at bounding box center [388, 572] width 10 height 10
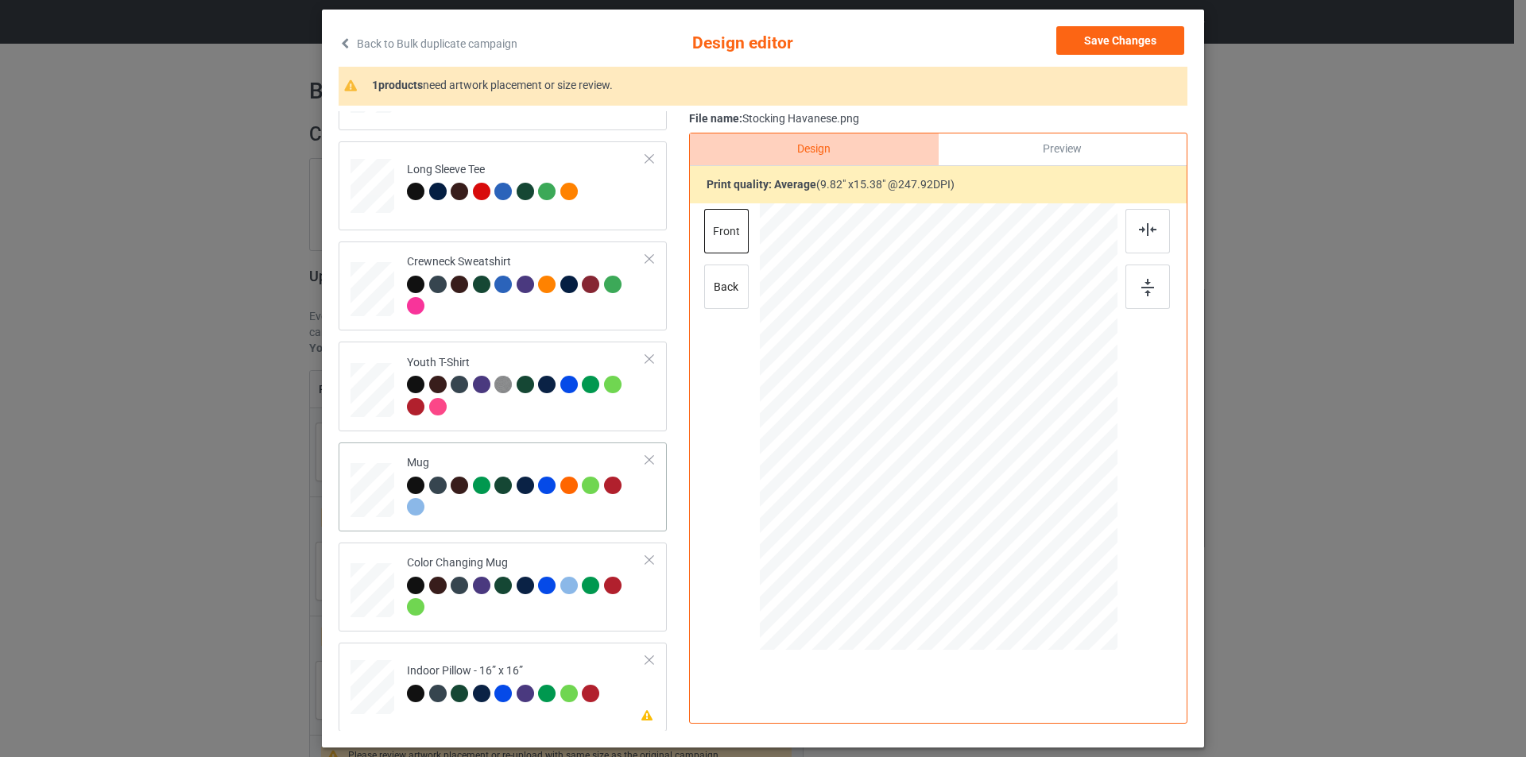
scroll to position [472, 0]
click at [563, 660] on td "Please review artwork placement Indoor Pillow - 16” x 16”" at bounding box center [526, 684] width 257 height 70
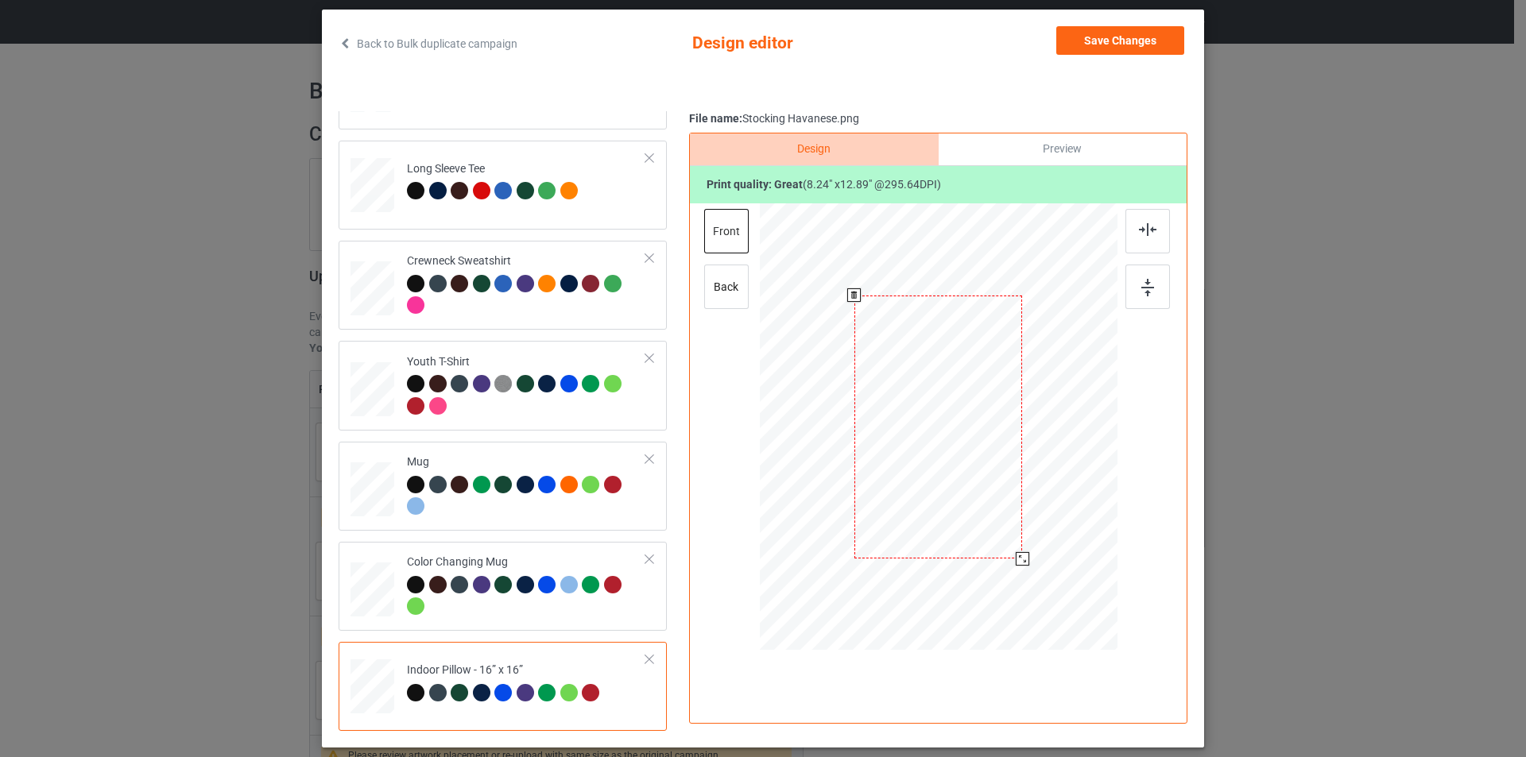
drag, startPoint x: 1032, startPoint y: 592, endPoint x: 1009, endPoint y: 537, distance: 59.8
click at [1016, 554] on div at bounding box center [1023, 559] width 14 height 14
click at [1121, 40] on button "Save Changes" at bounding box center [1120, 40] width 128 height 29
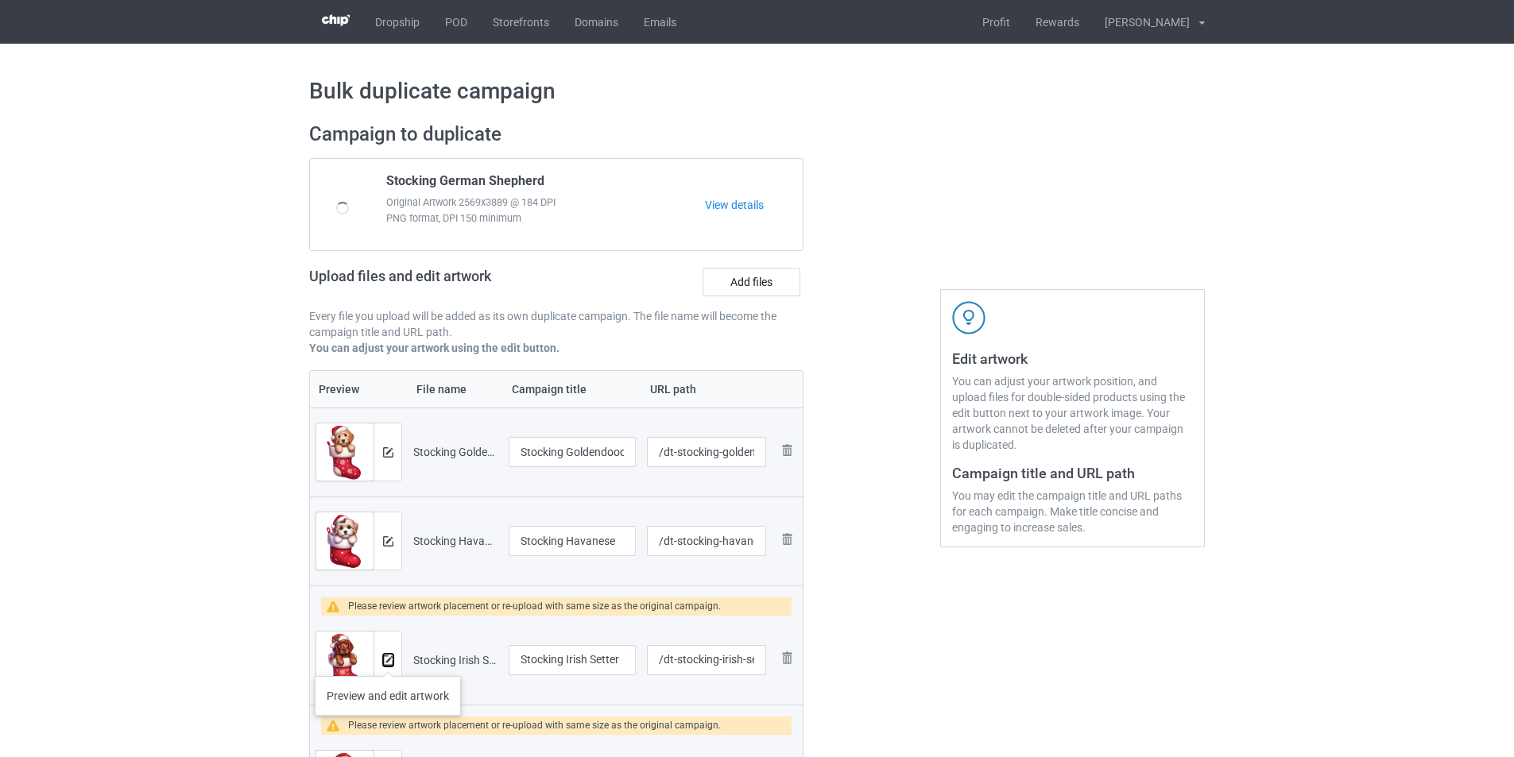
click at [388, 660] on img at bounding box center [388, 661] width 10 height 10
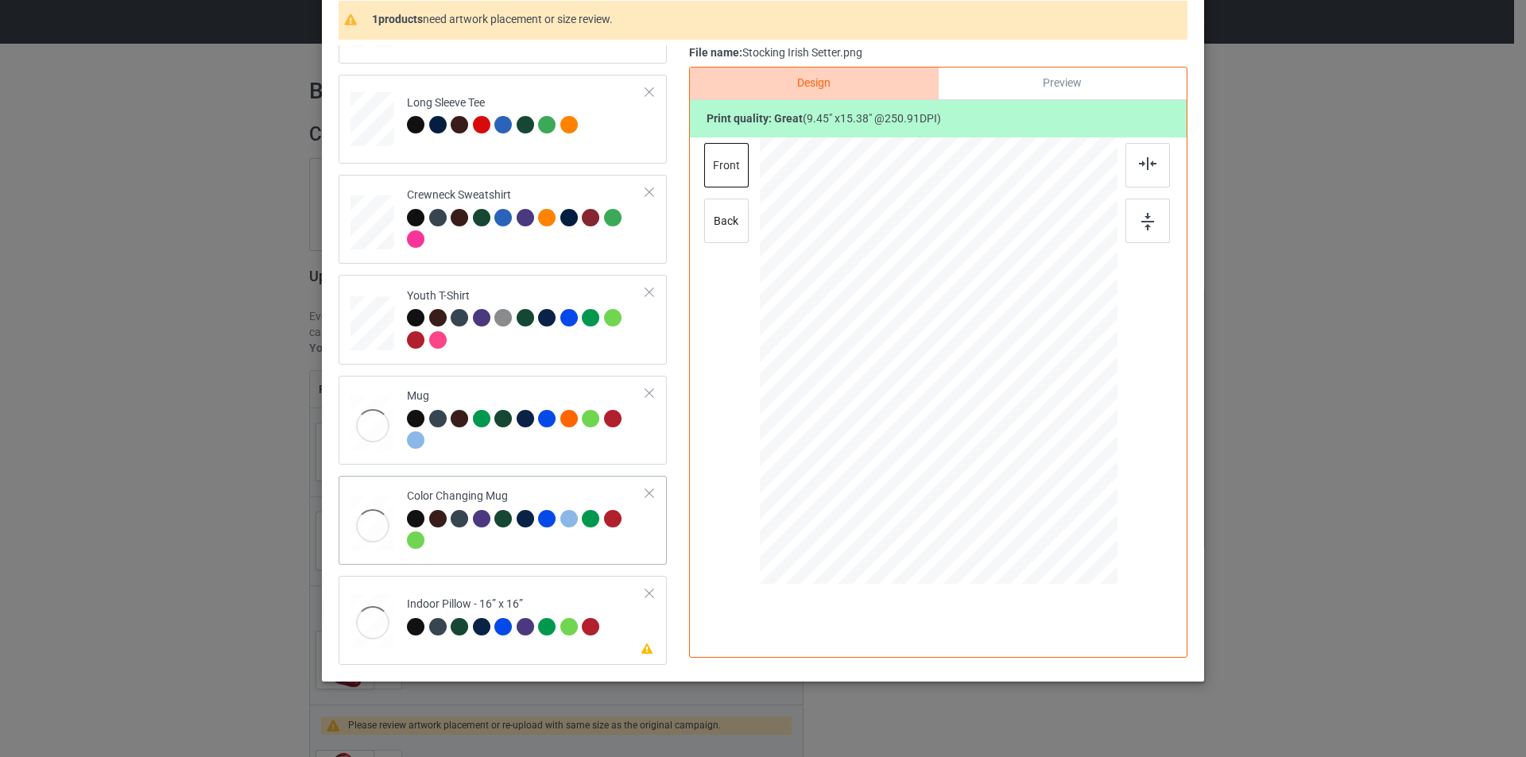
scroll to position [160, 0]
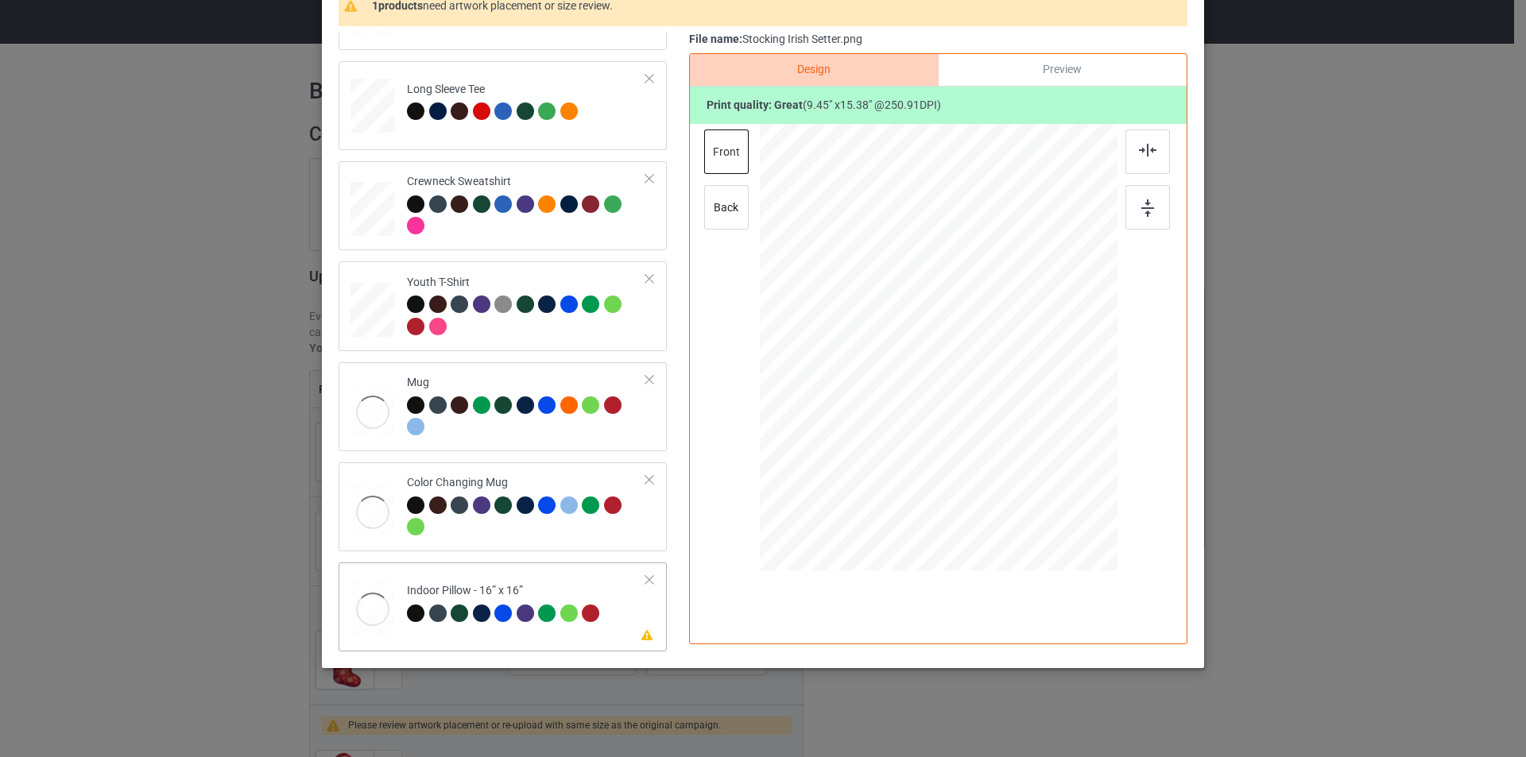
click at [575, 587] on div "Indoor Pillow - 16” x 16”" at bounding box center [505, 601] width 197 height 37
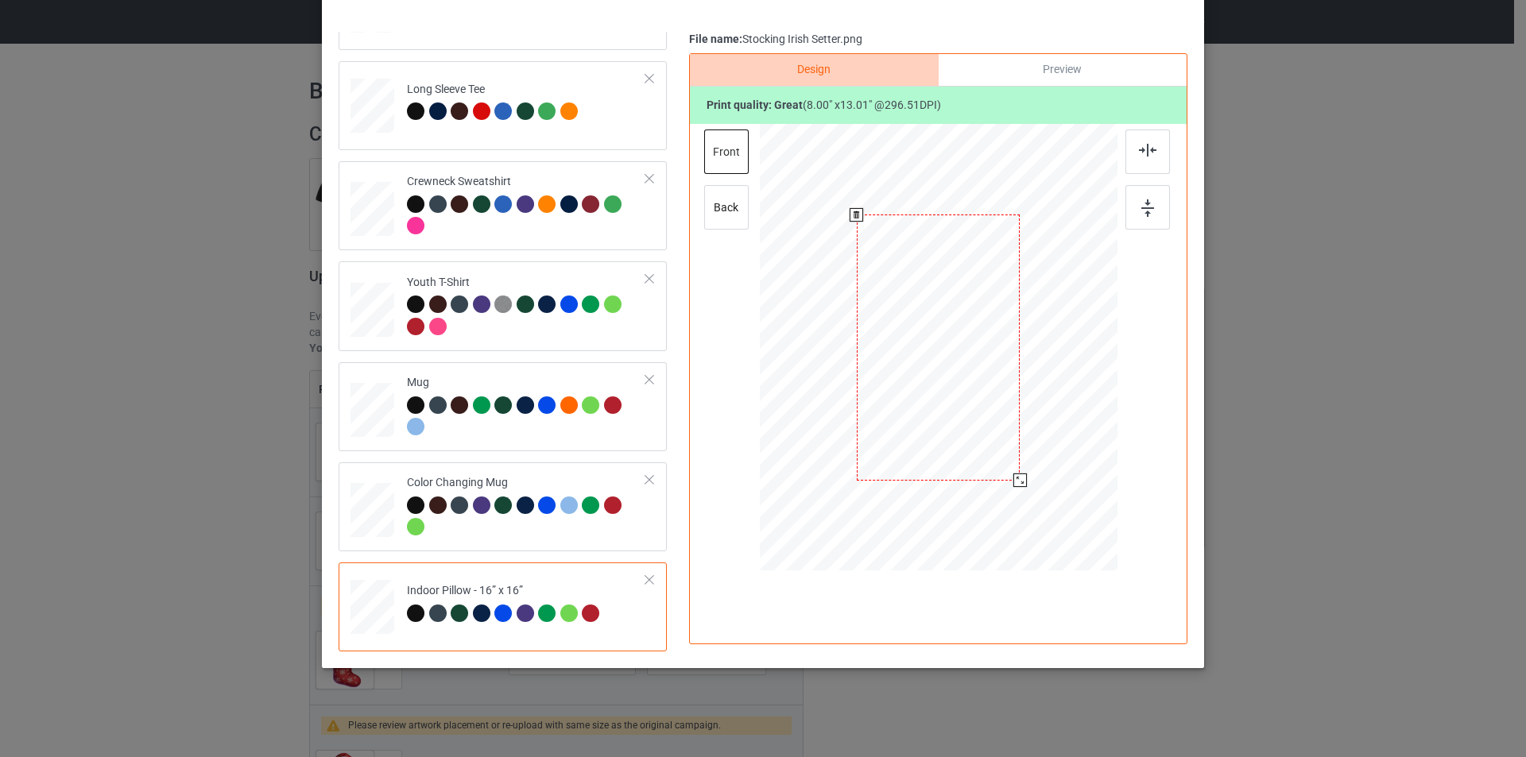
drag, startPoint x: 1040, startPoint y: 523, endPoint x: 1024, endPoint y: 475, distance: 50.5
click at [1024, 475] on div at bounding box center [939, 347] width 358 height 357
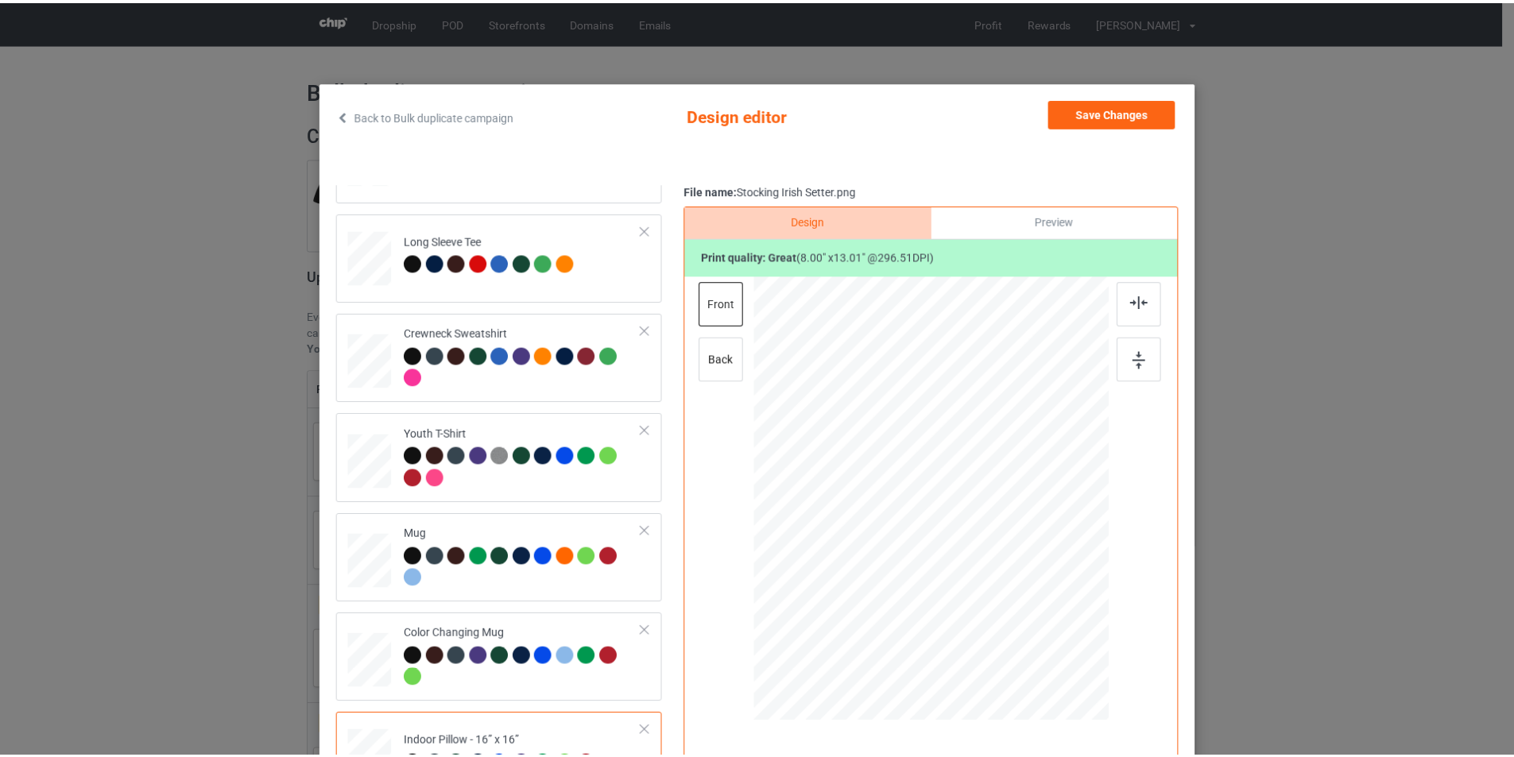
scroll to position [0, 0]
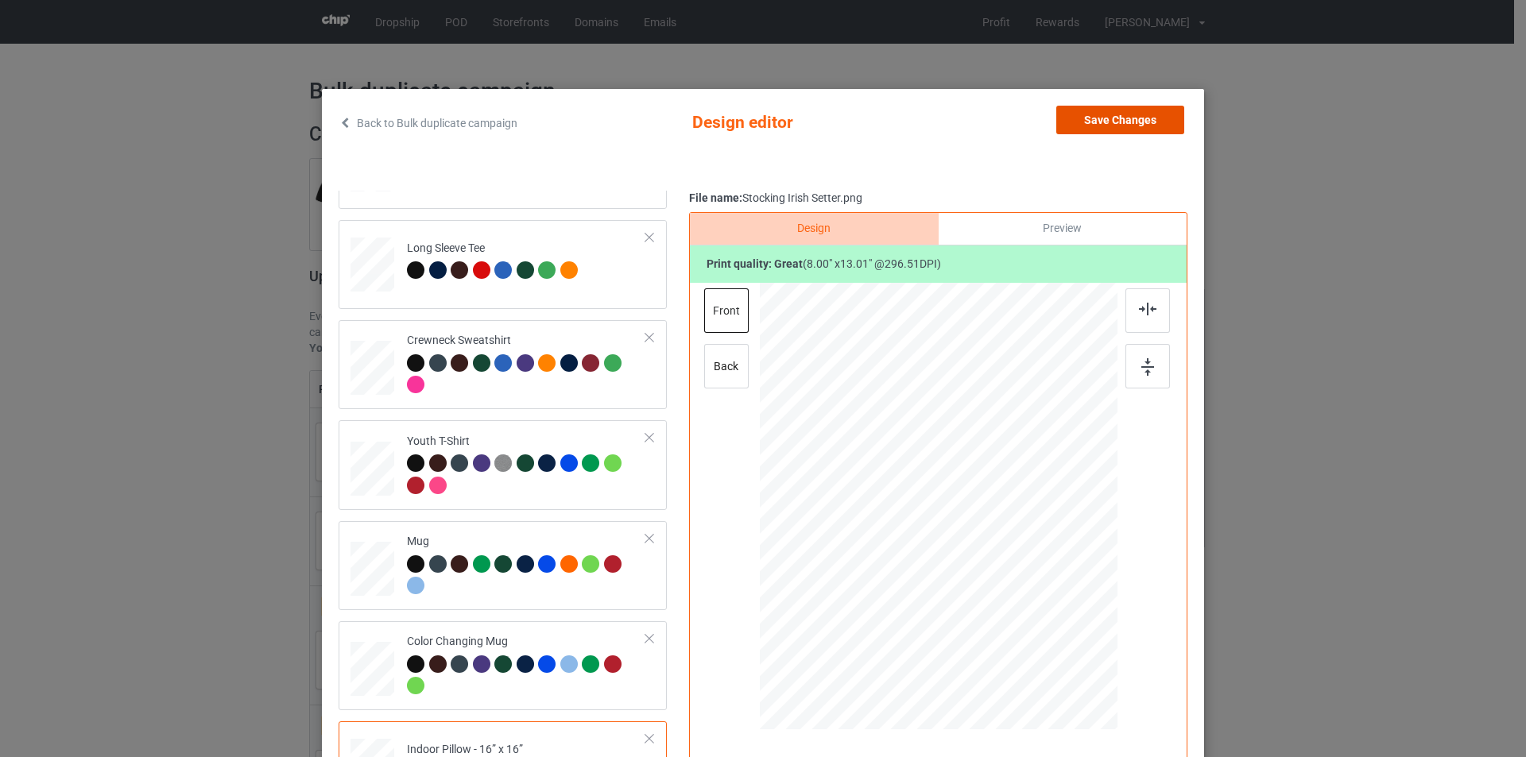
click at [1094, 125] on button "Save Changes" at bounding box center [1120, 120] width 128 height 29
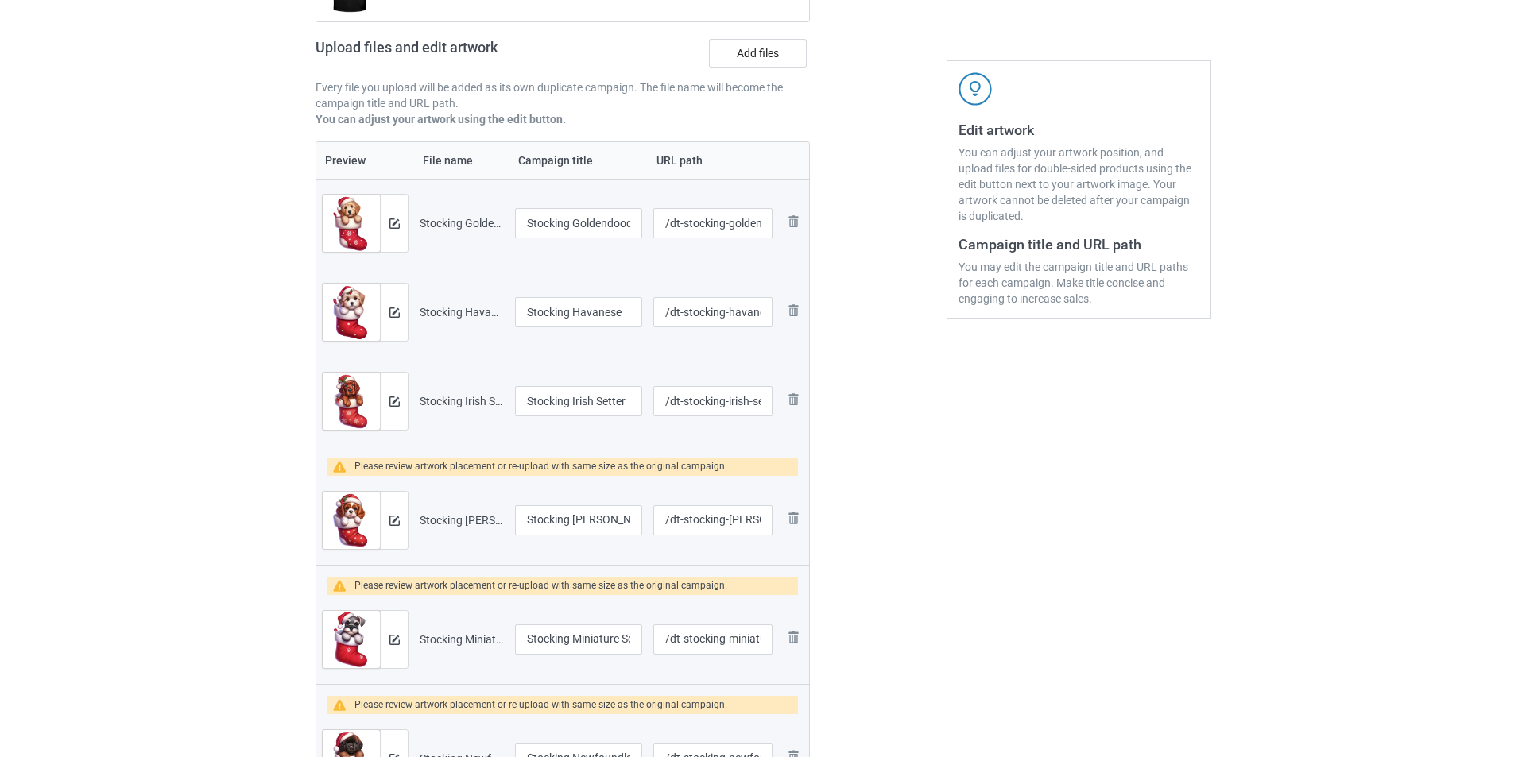
scroll to position [238, 0]
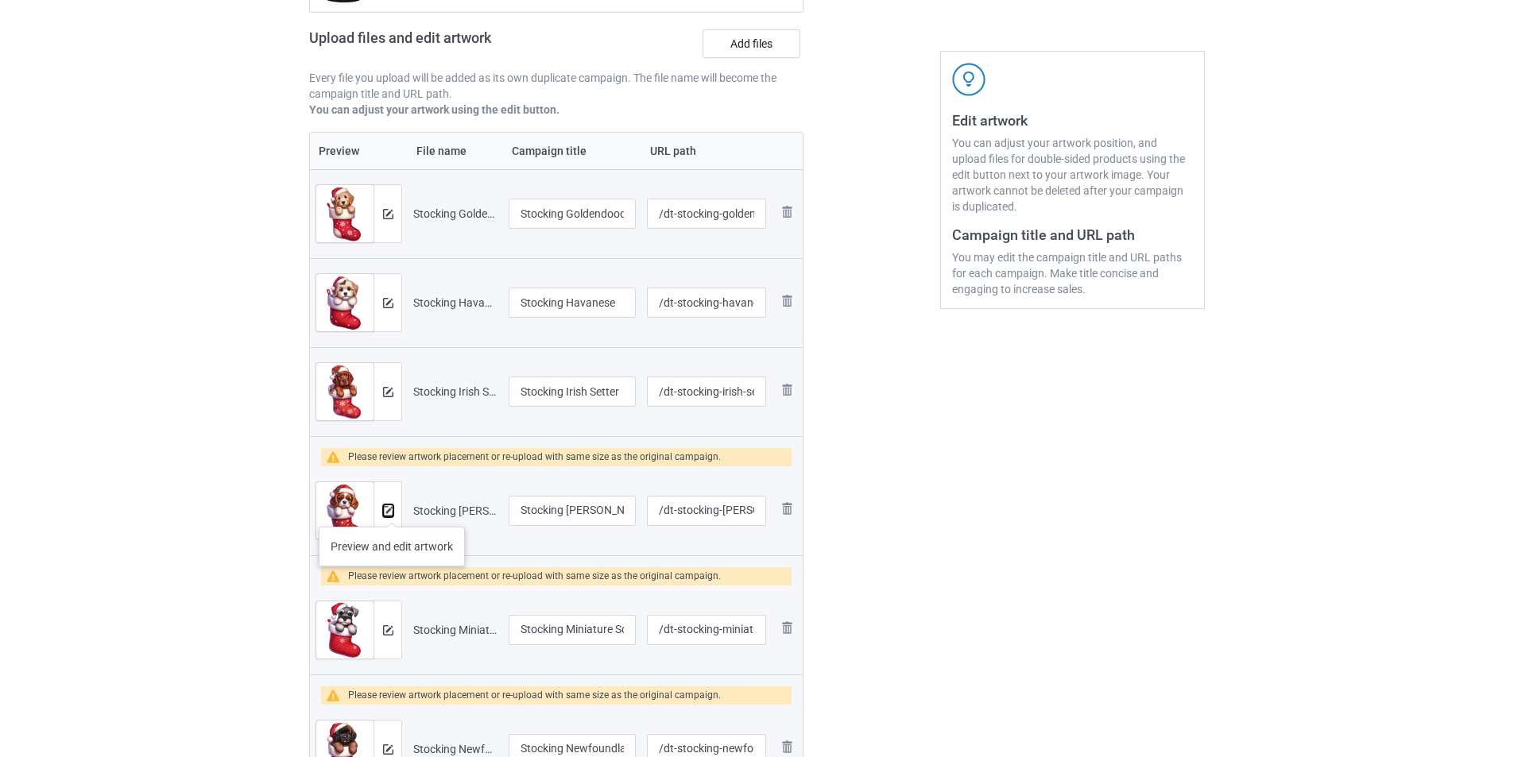
click at [391, 511] on img at bounding box center [388, 511] width 10 height 10
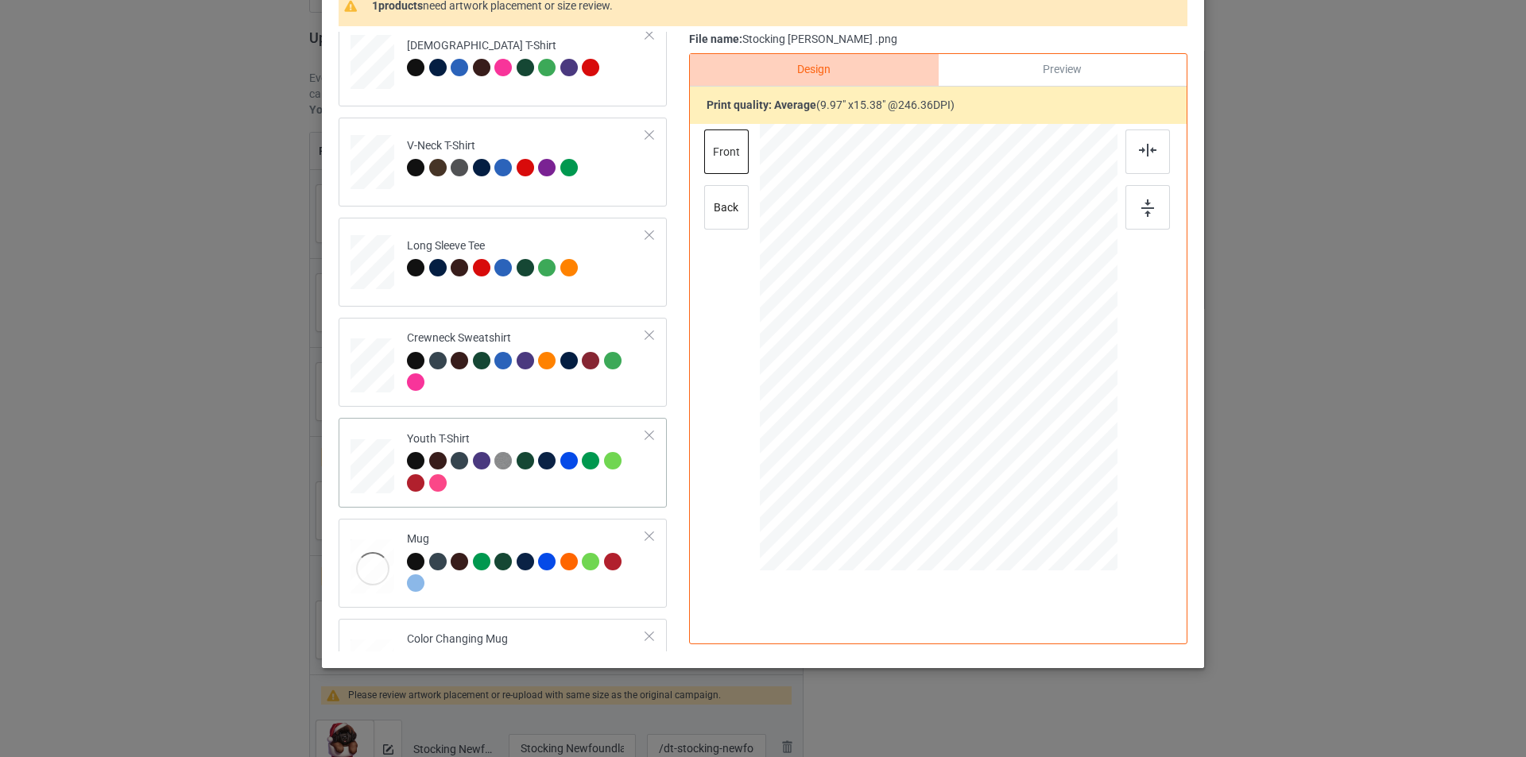
scroll to position [318, 0]
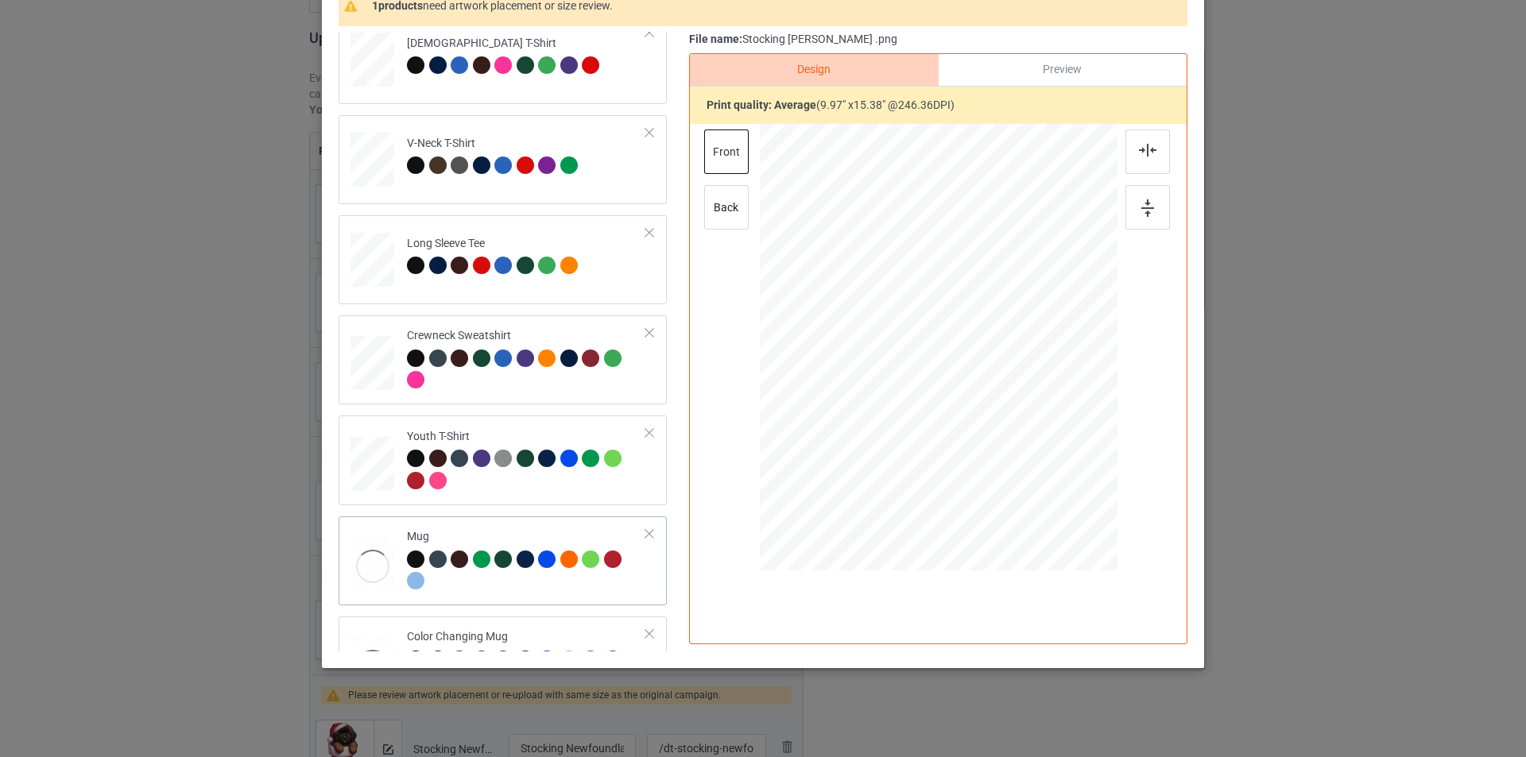
click at [521, 526] on td "Mug" at bounding box center [526, 561] width 257 height 76
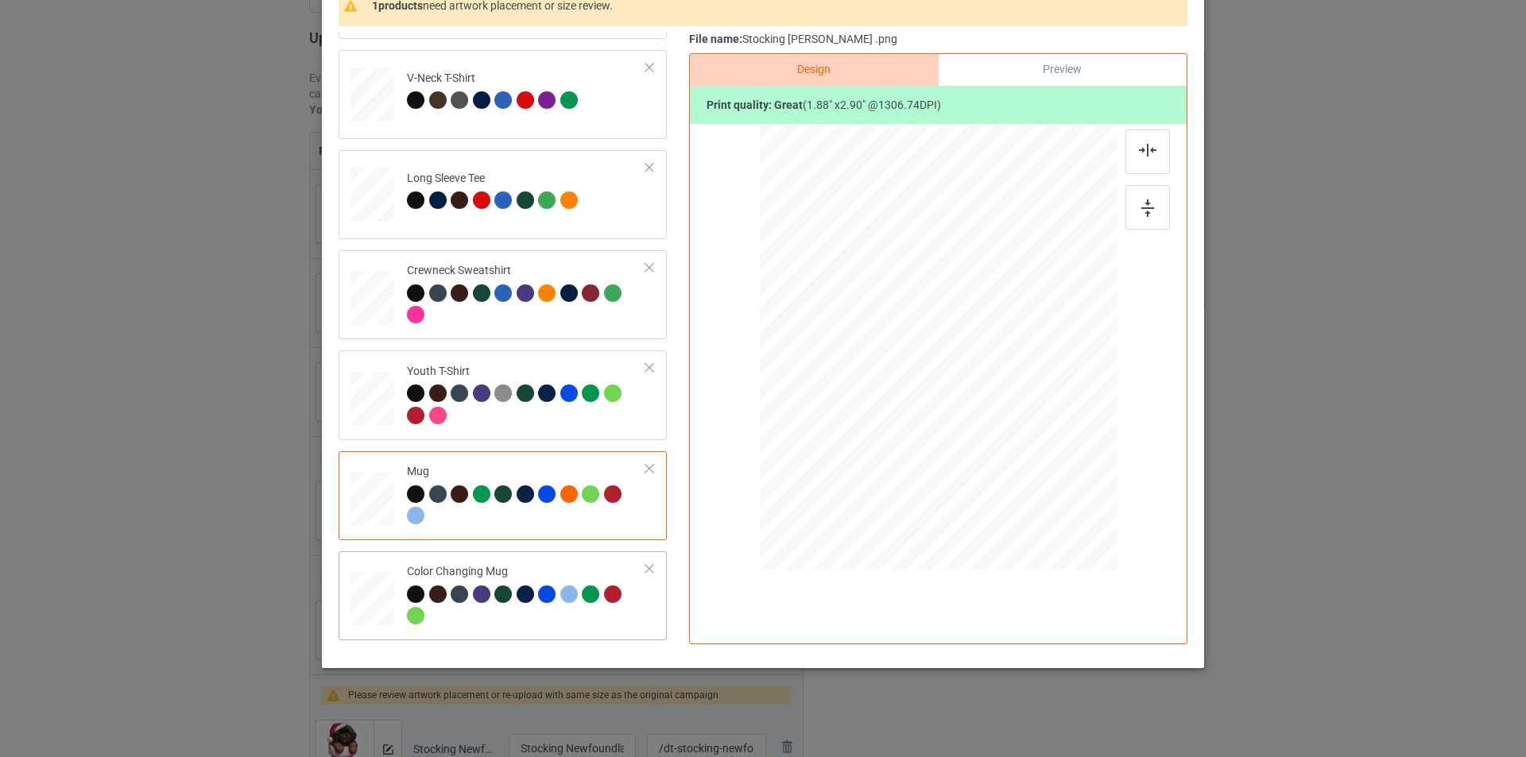
scroll to position [472, 0]
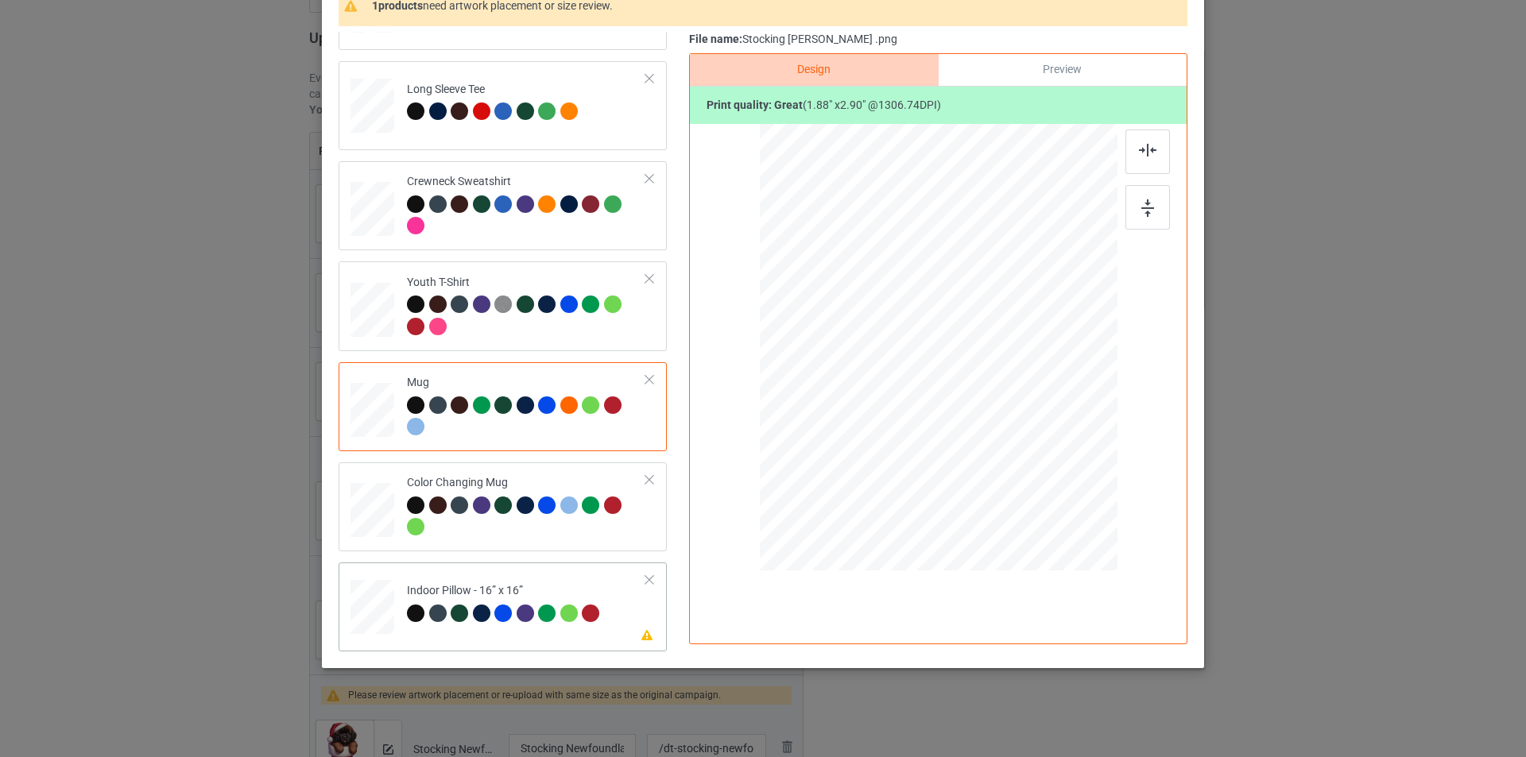
click at [570, 572] on td "Please review artwork placement Indoor Pillow - 16” x 16”" at bounding box center [526, 604] width 257 height 70
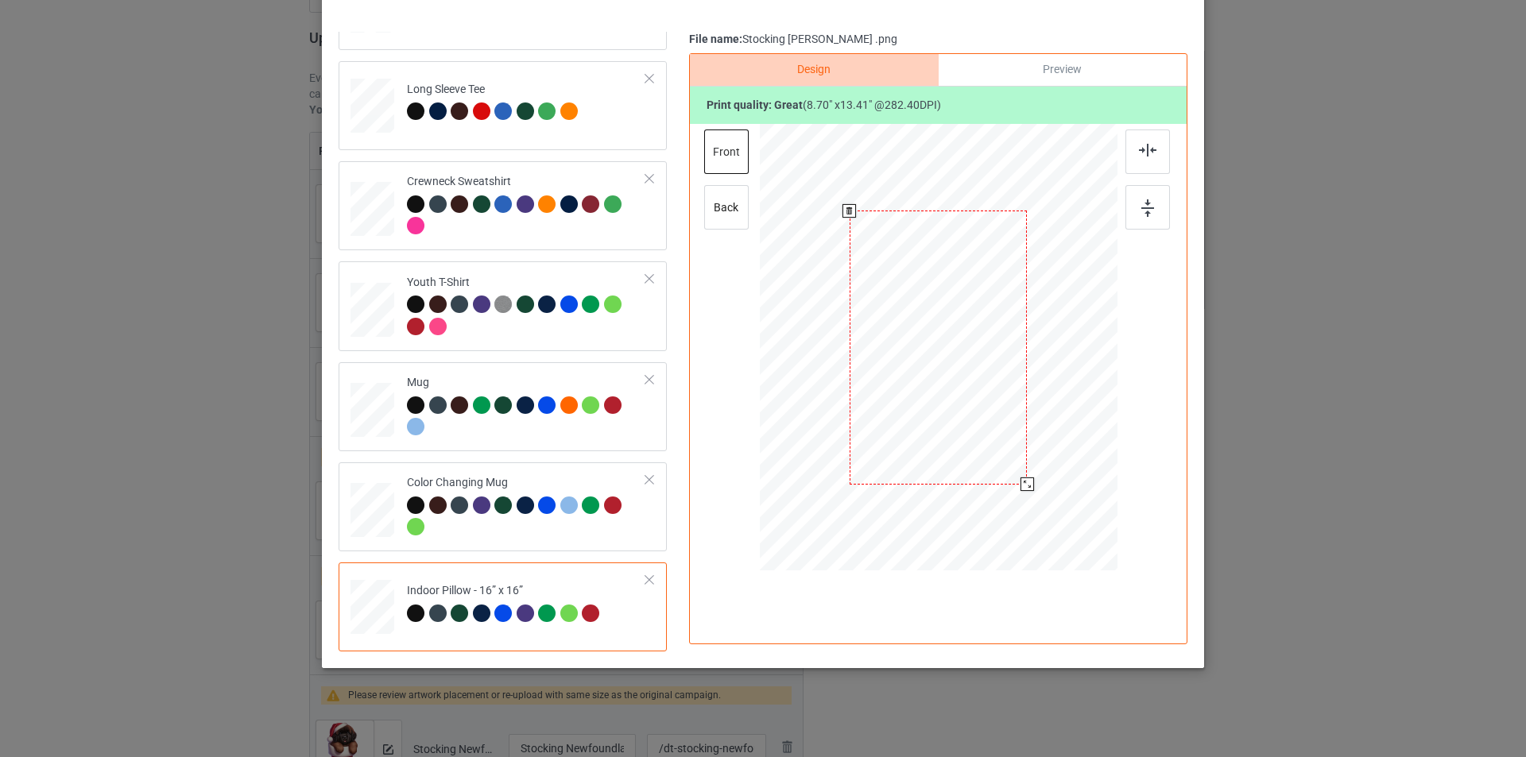
drag, startPoint x: 1035, startPoint y: 512, endPoint x: 1027, endPoint y: 474, distance: 38.2
click at [1025, 478] on div at bounding box center [1027, 485] width 14 height 14
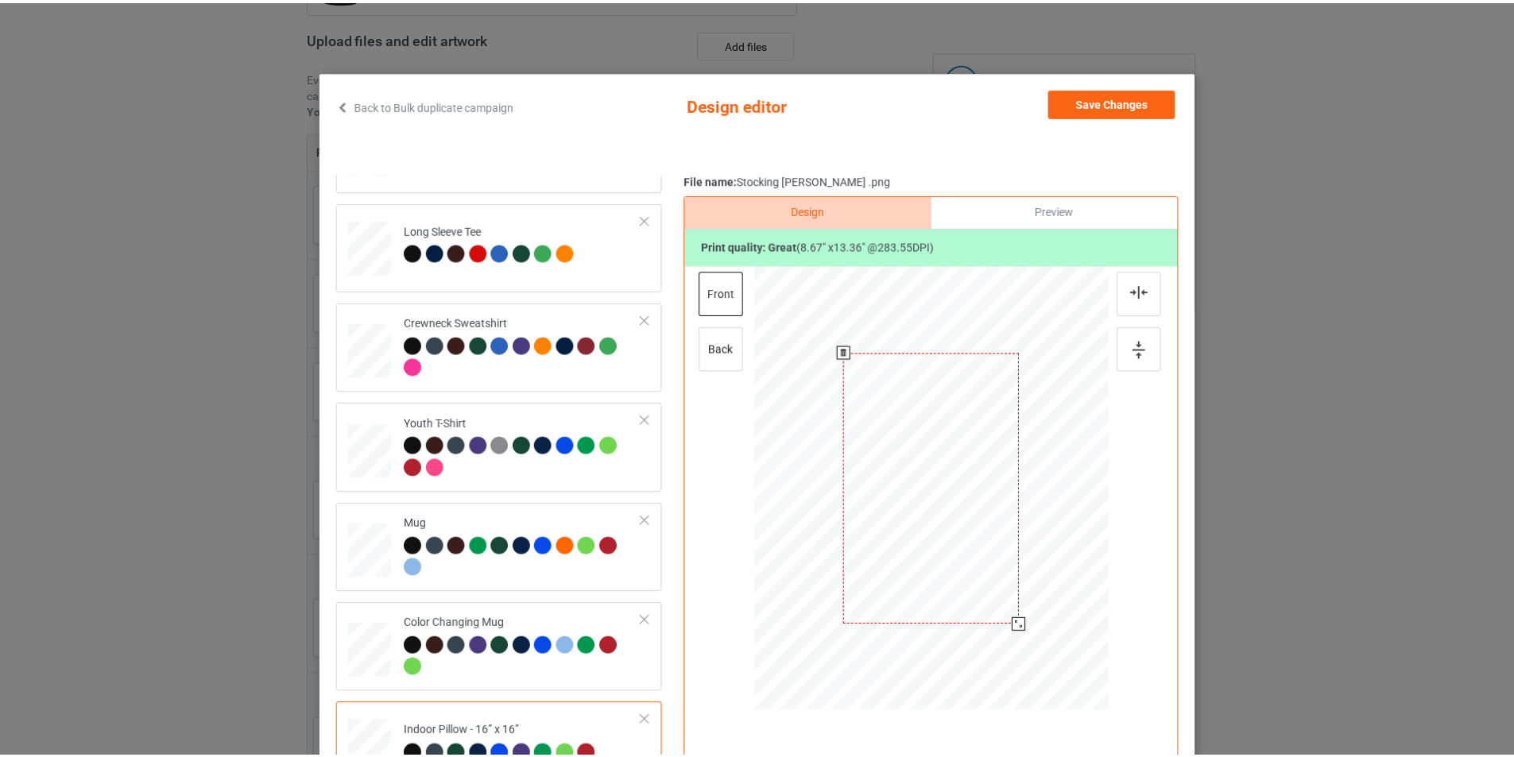
scroll to position [1, 0]
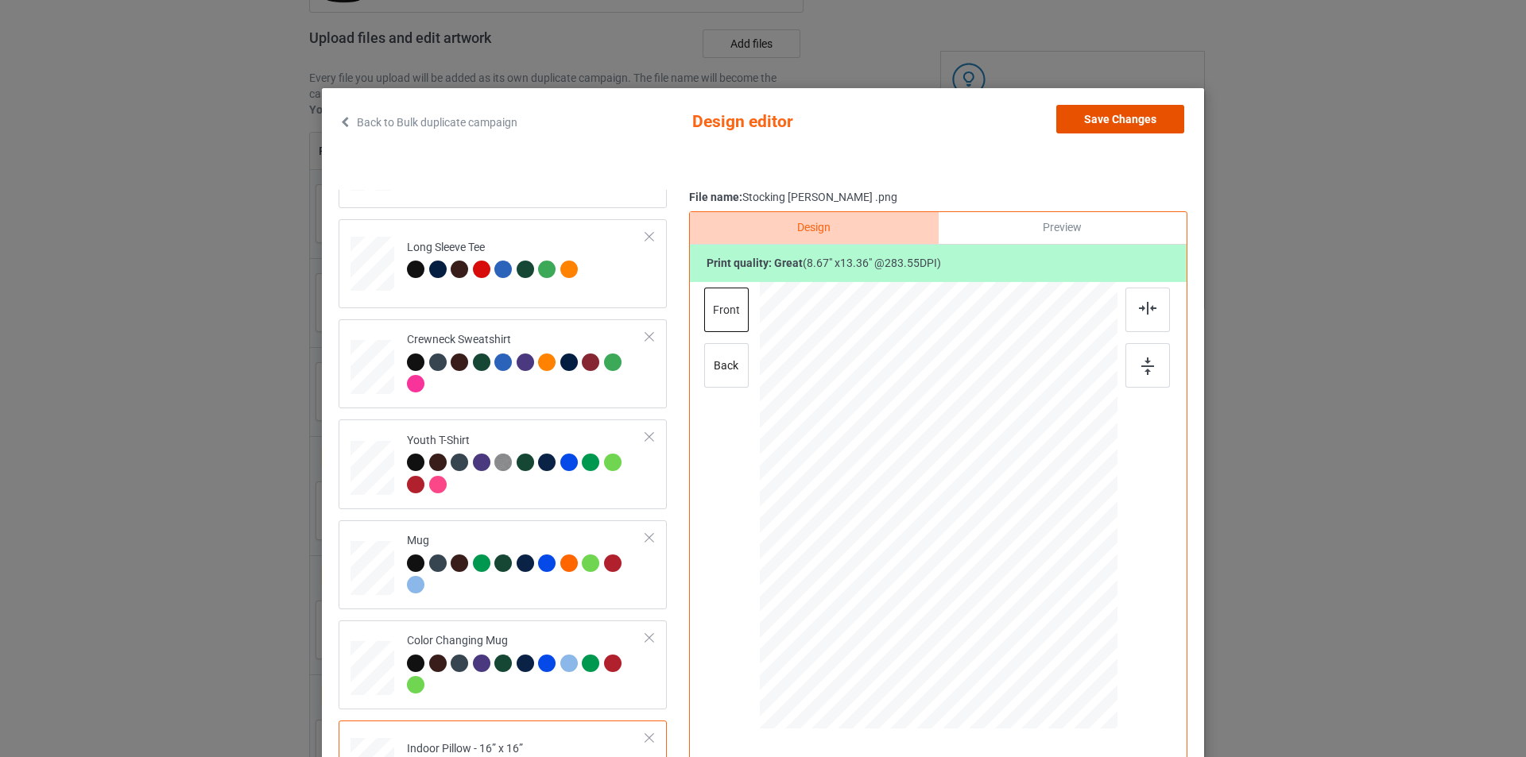
click at [1090, 130] on button "Save Changes" at bounding box center [1120, 119] width 128 height 29
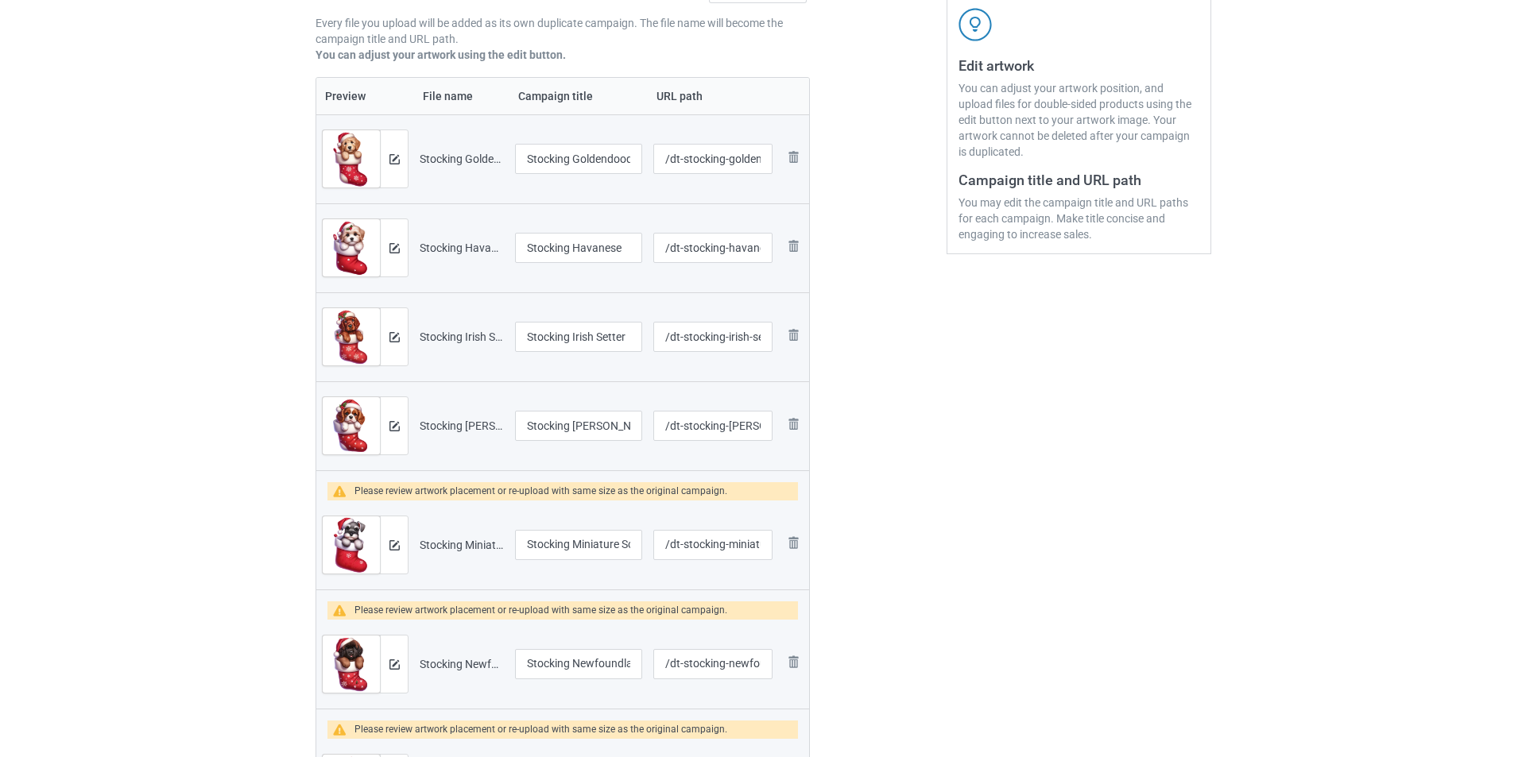
scroll to position [318, 0]
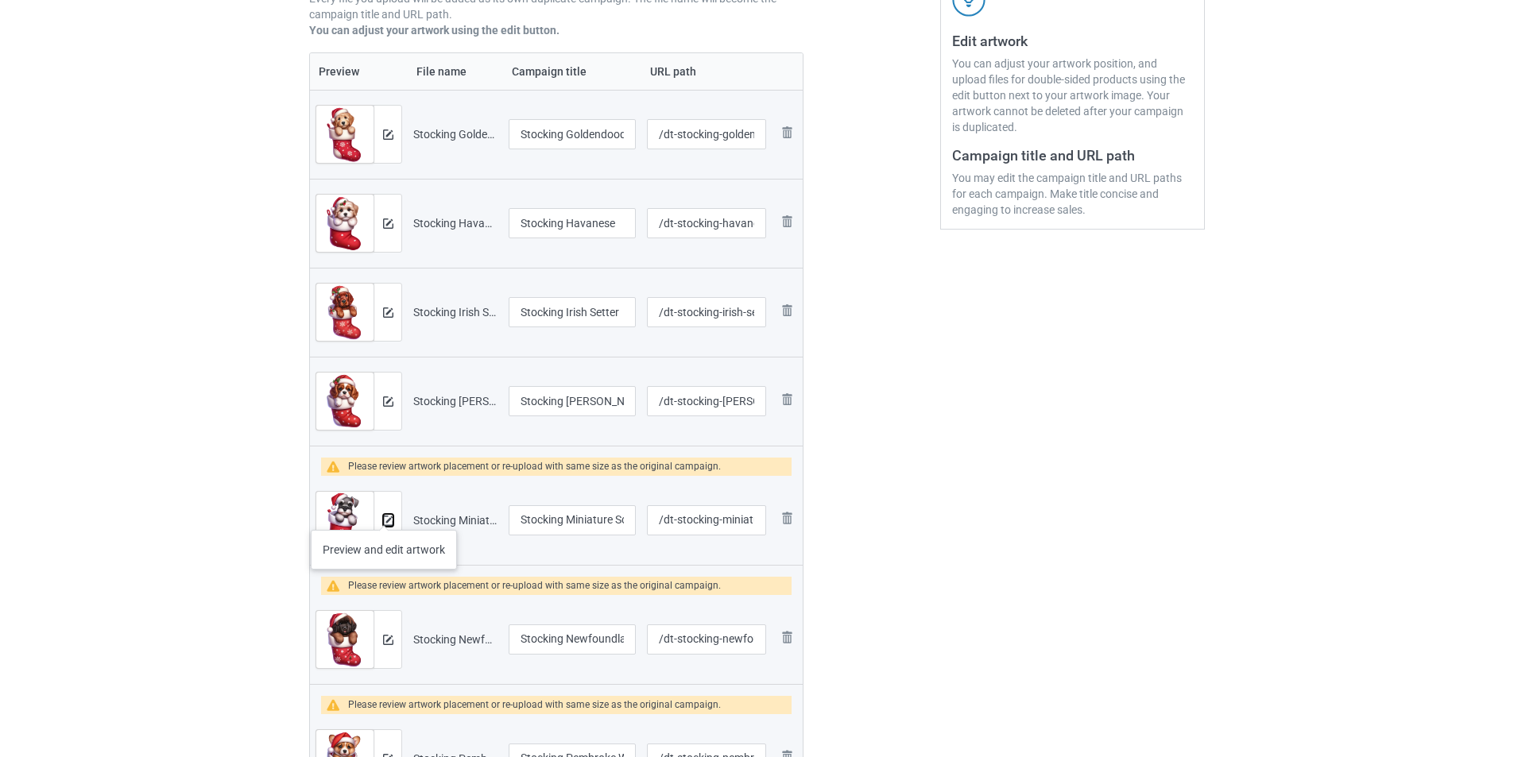
click at [387, 517] on img at bounding box center [388, 521] width 10 height 10
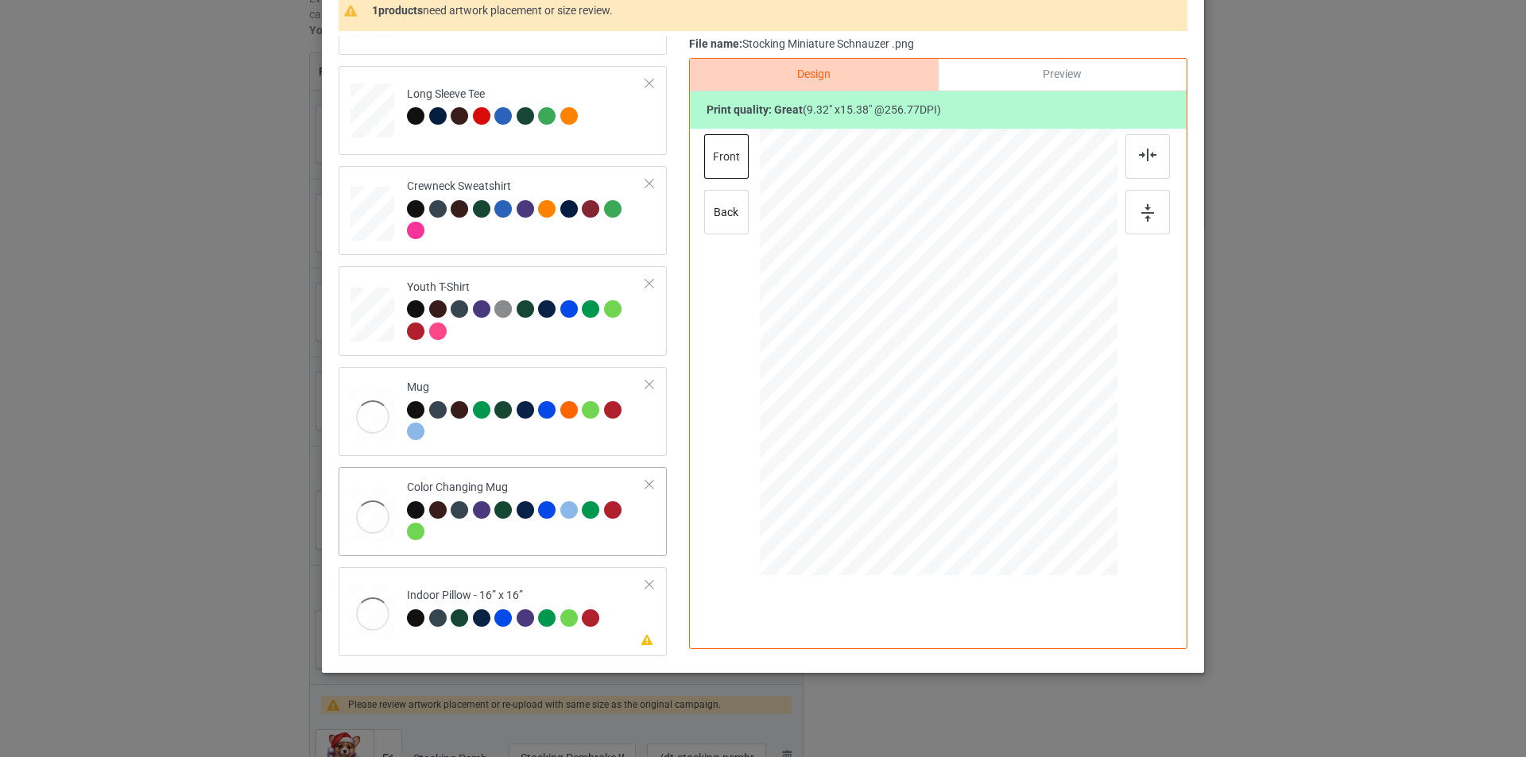
scroll to position [160, 0]
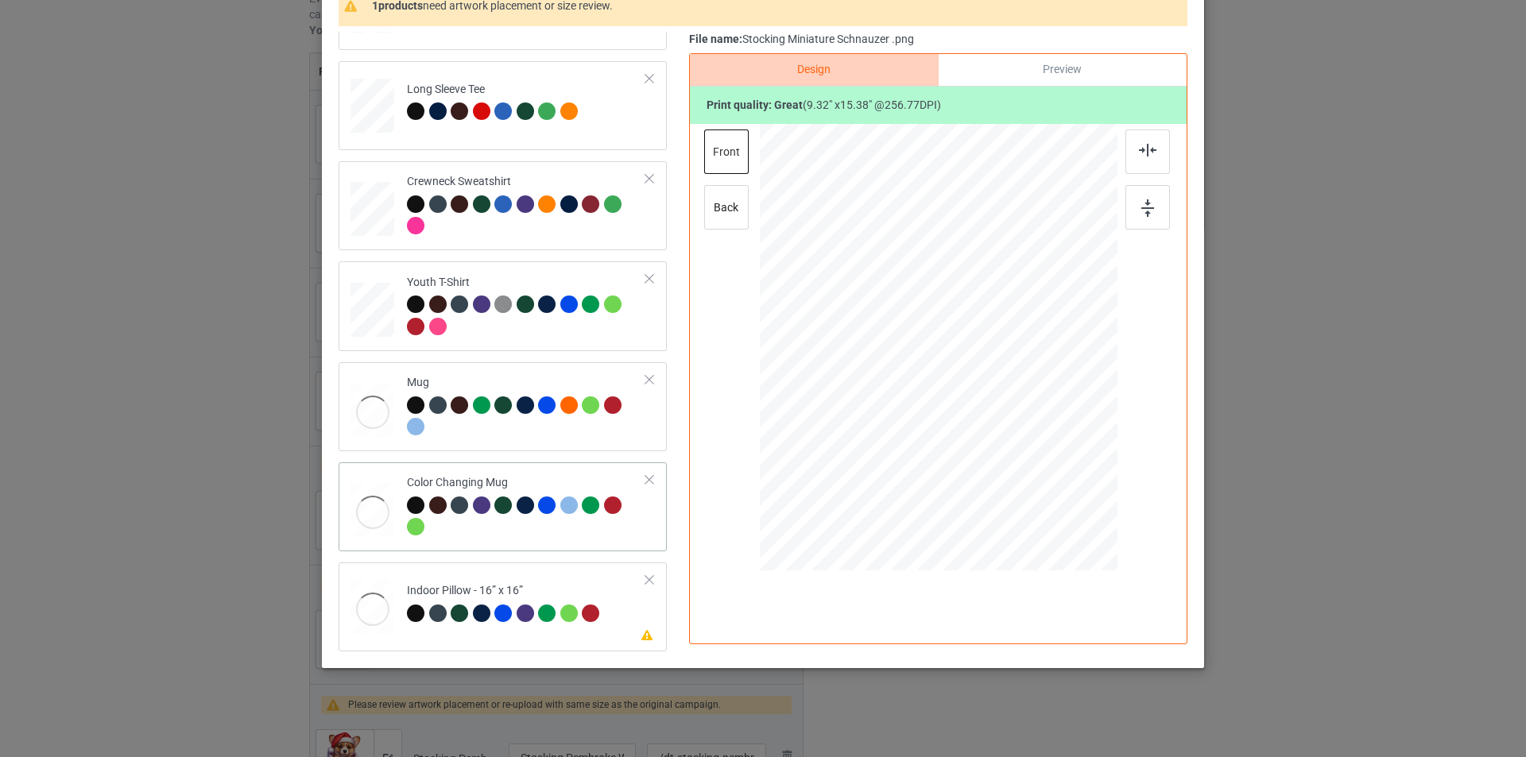
click at [517, 528] on div at bounding box center [526, 519] width 239 height 44
click at [547, 575] on td "Please review artwork placement Indoor Pillow - 16” x 16”" at bounding box center [526, 604] width 257 height 70
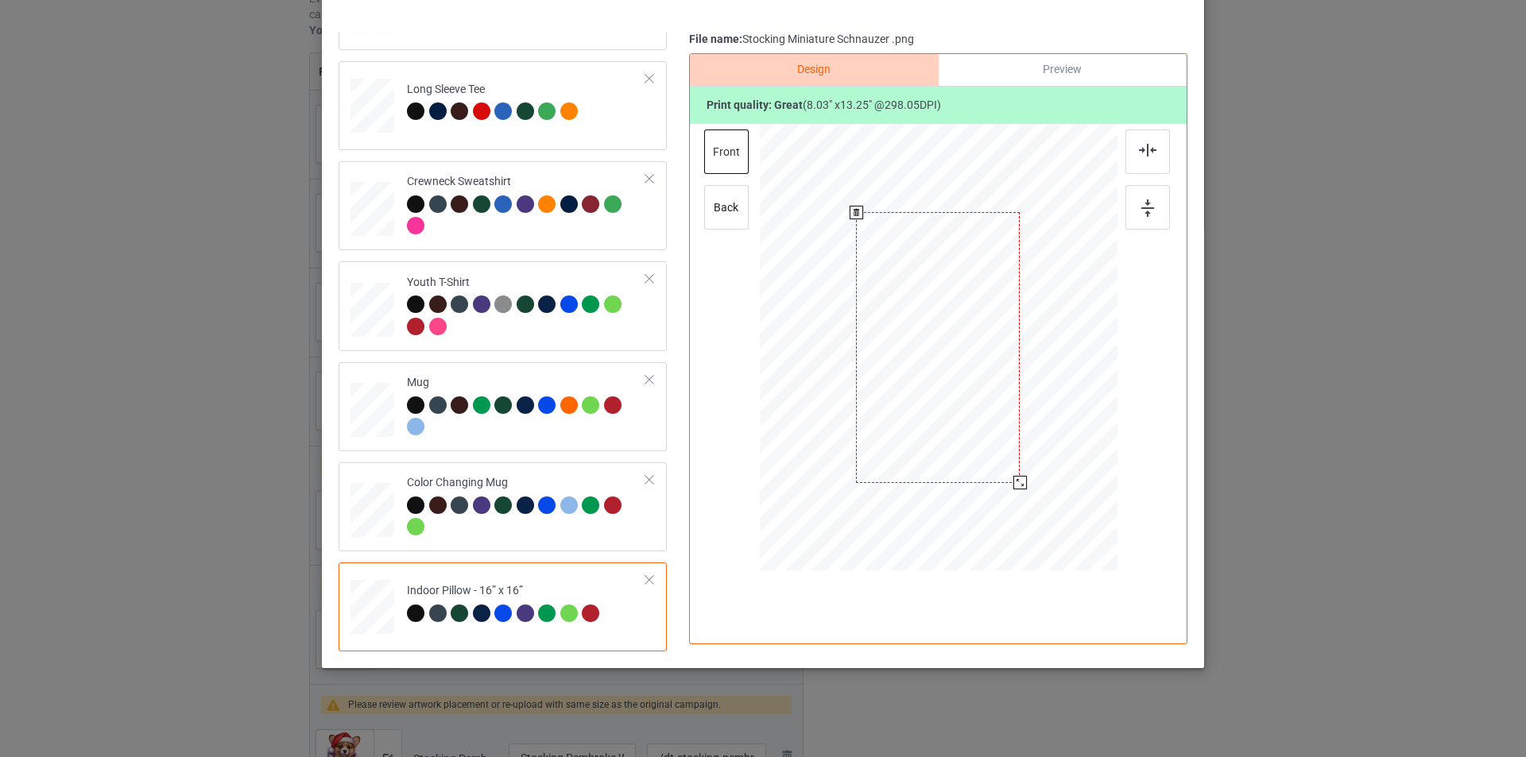
drag, startPoint x: 1040, startPoint y: 527, endPoint x: 1021, endPoint y: 481, distance: 49.9
click at [1021, 481] on div at bounding box center [939, 347] width 358 height 357
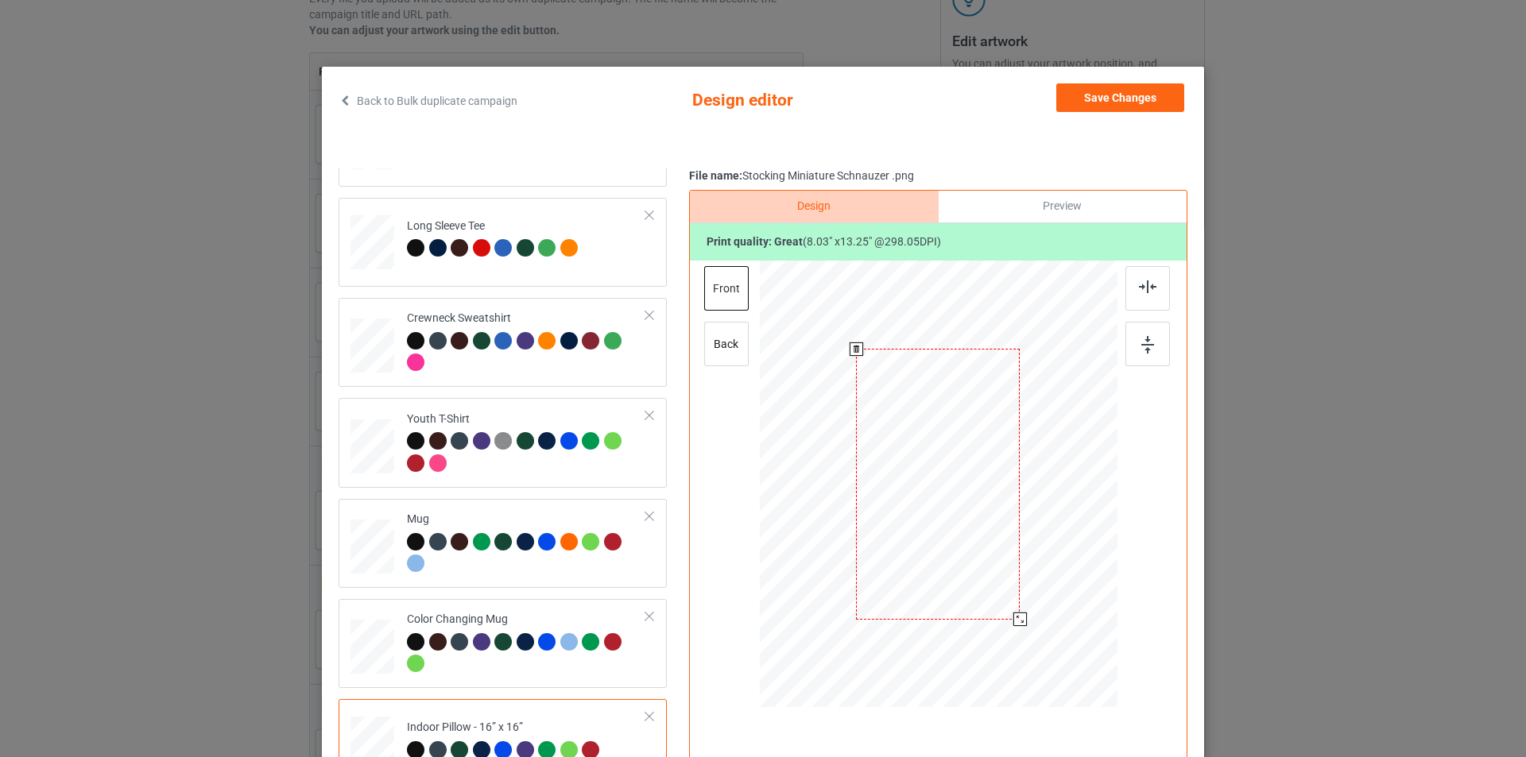
scroll to position [1, 0]
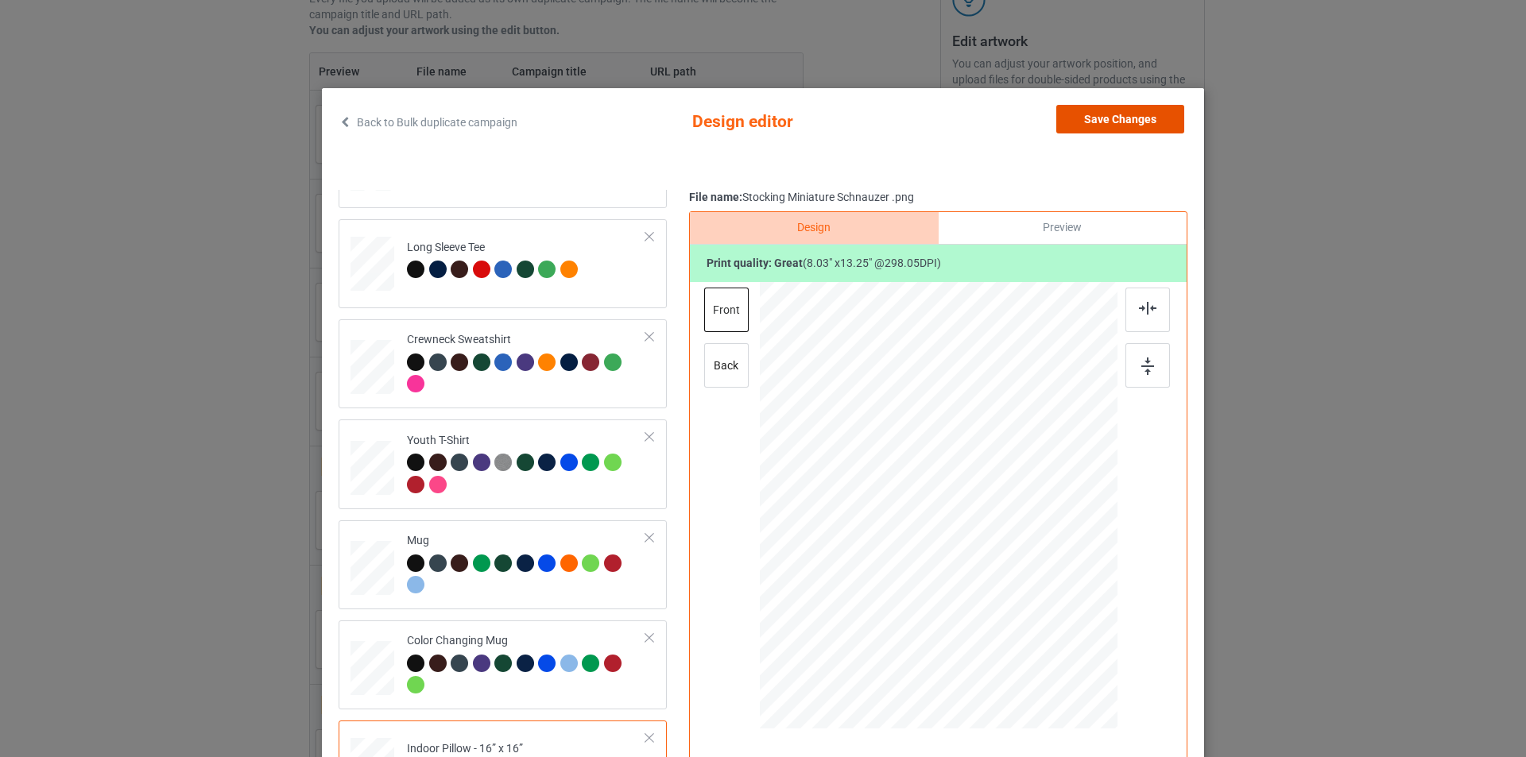
click at [1121, 115] on button "Save Changes" at bounding box center [1120, 119] width 128 height 29
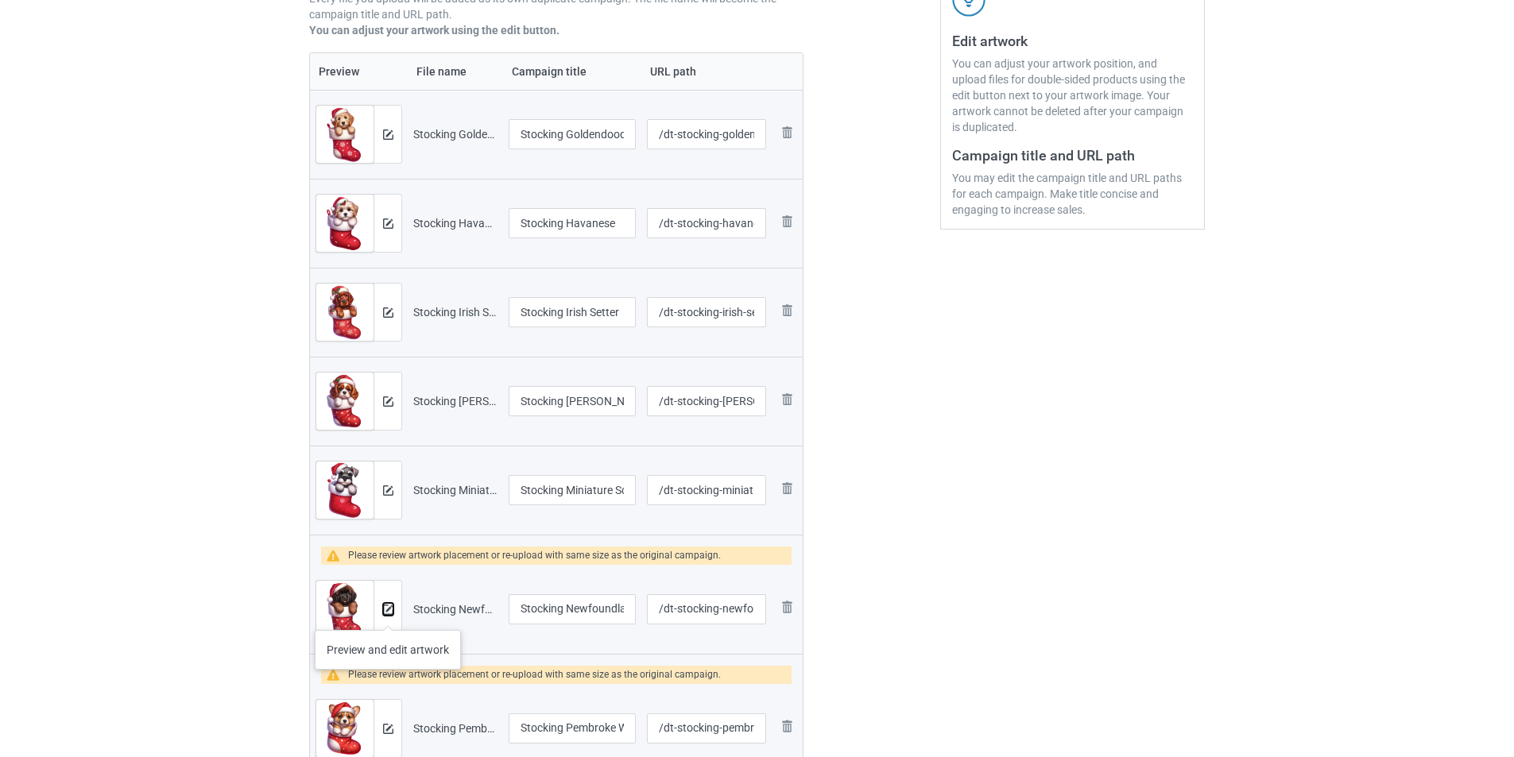
click at [387, 614] on img at bounding box center [388, 610] width 10 height 10
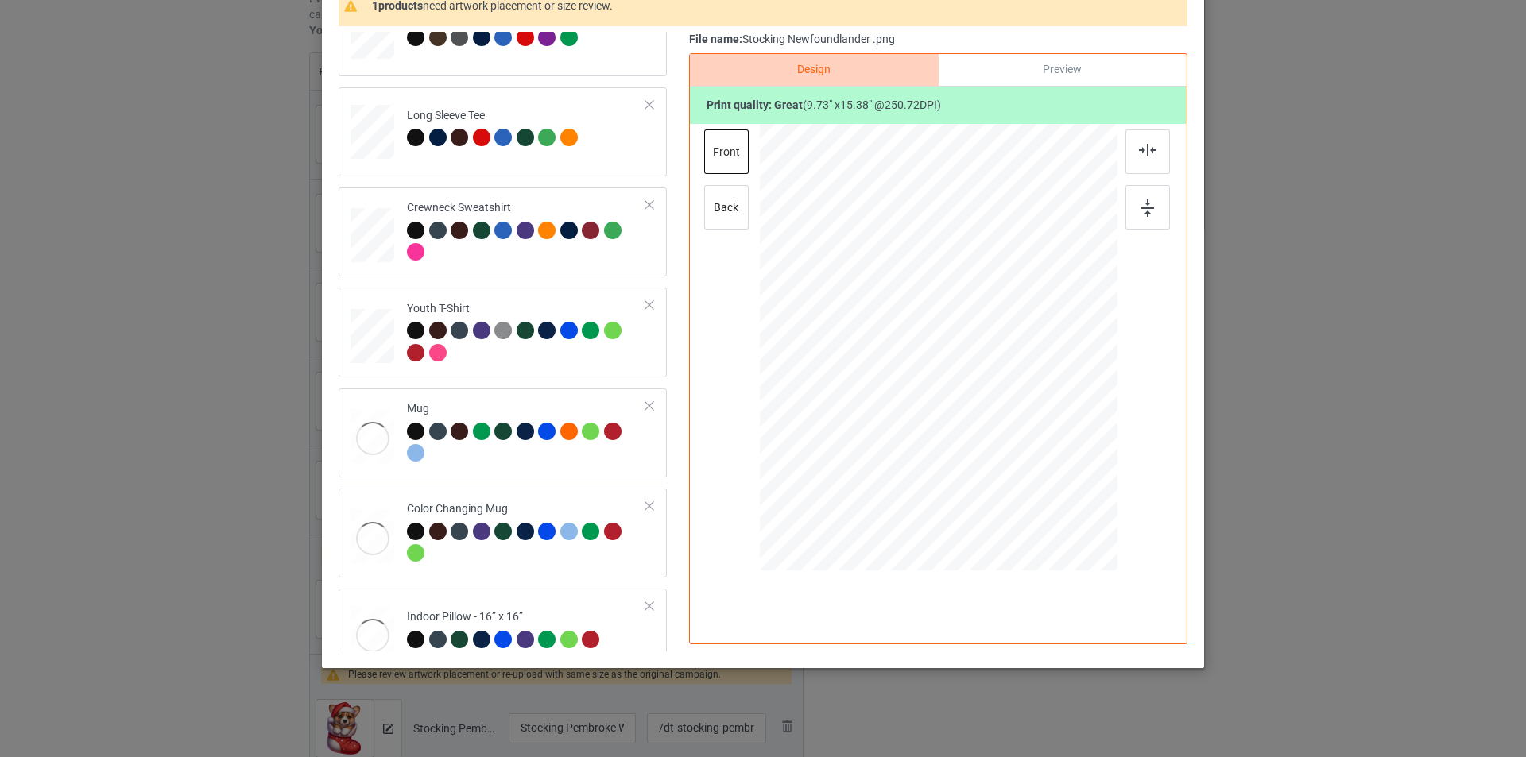
scroll to position [472, 0]
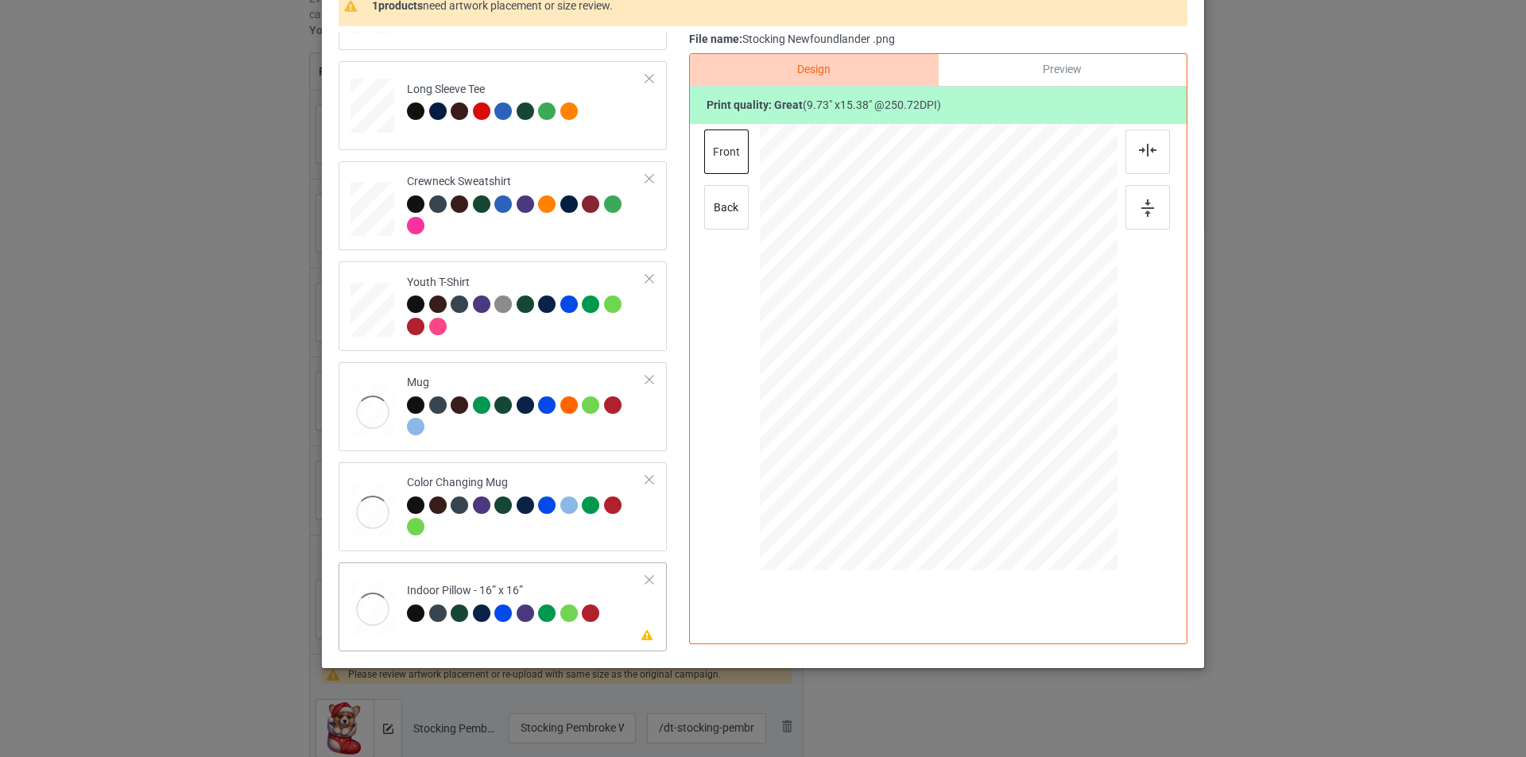
click at [580, 599] on div "Indoor Pillow - 16” x 16”" at bounding box center [505, 601] width 197 height 37
click at [977, 428] on div at bounding box center [938, 347] width 215 height 339
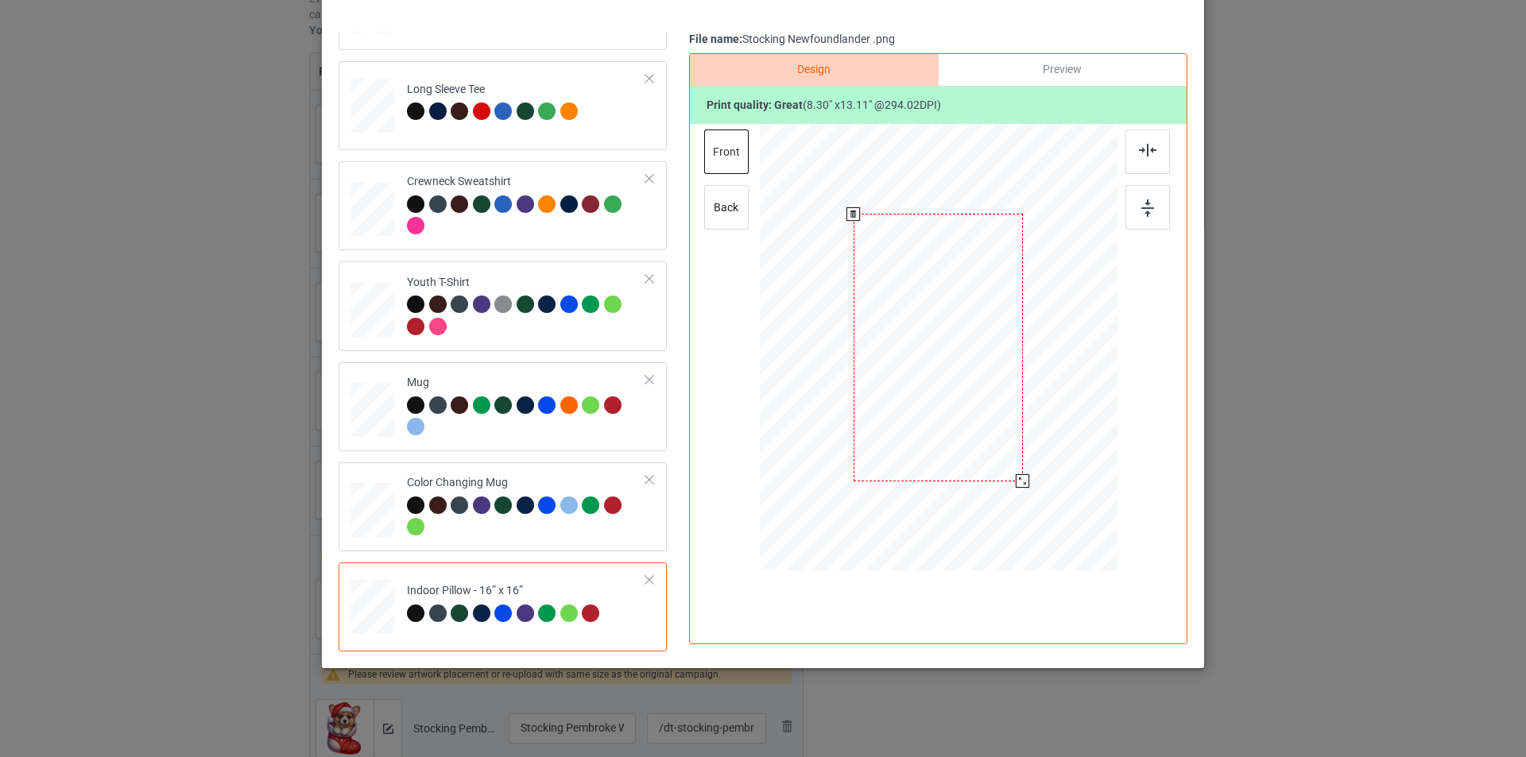
drag, startPoint x: 1039, startPoint y: 516, endPoint x: 1022, endPoint y: 477, distance: 42.4
click at [1022, 477] on div at bounding box center [1023, 481] width 14 height 14
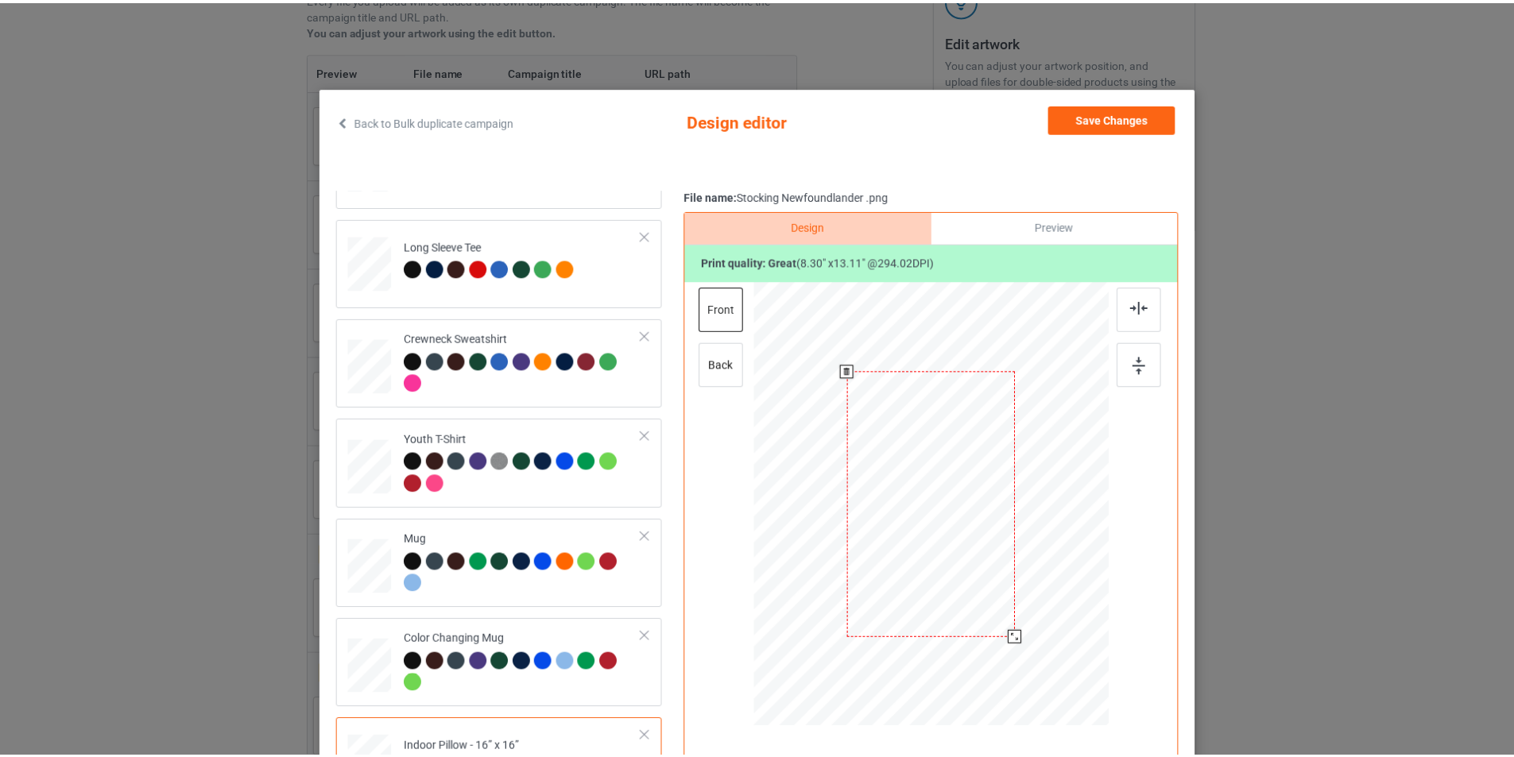
scroll to position [0, 0]
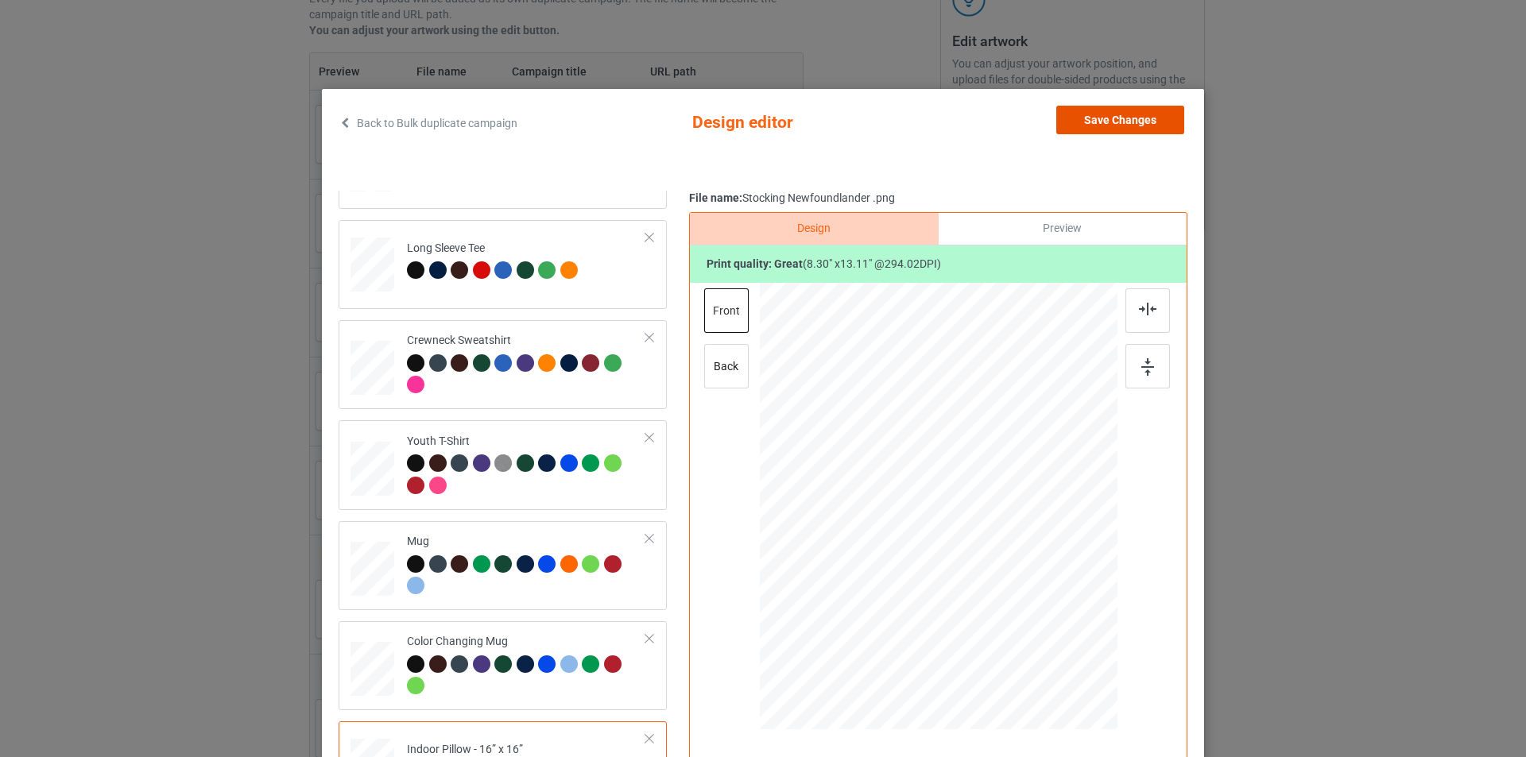
click at [1109, 114] on button "Save Changes" at bounding box center [1120, 120] width 128 height 29
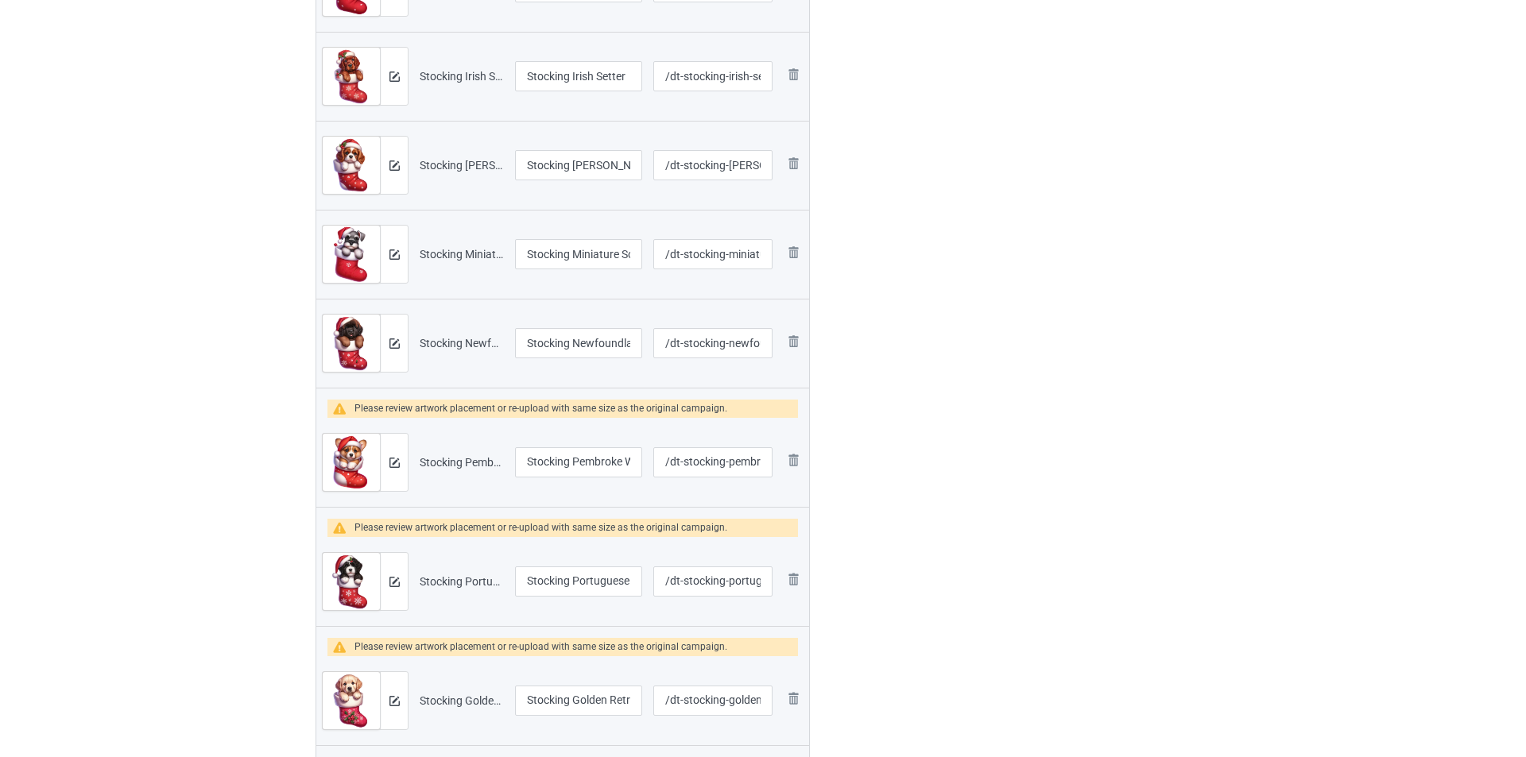
scroll to position [556, 0]
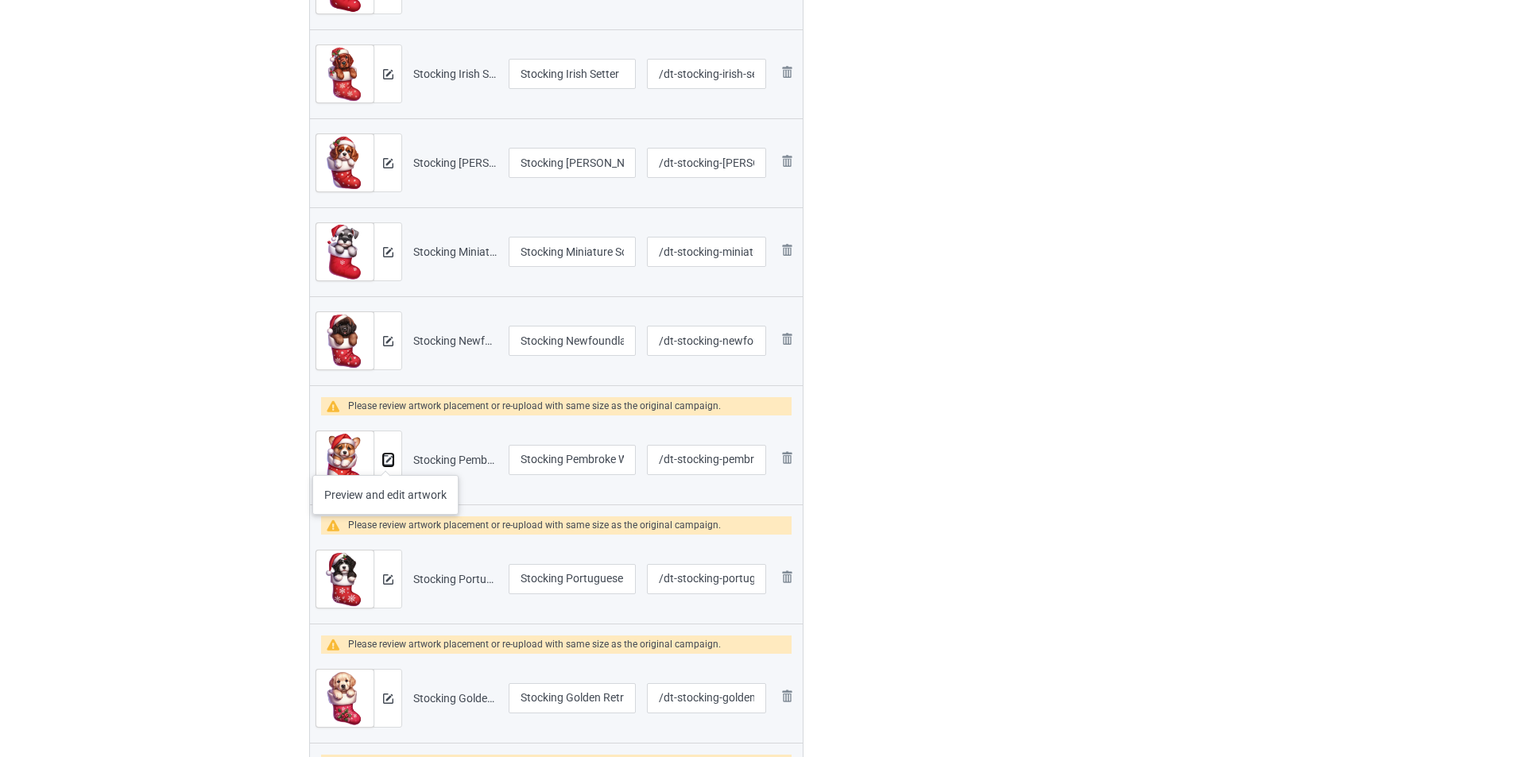
click at [385, 459] on img at bounding box center [388, 460] width 10 height 10
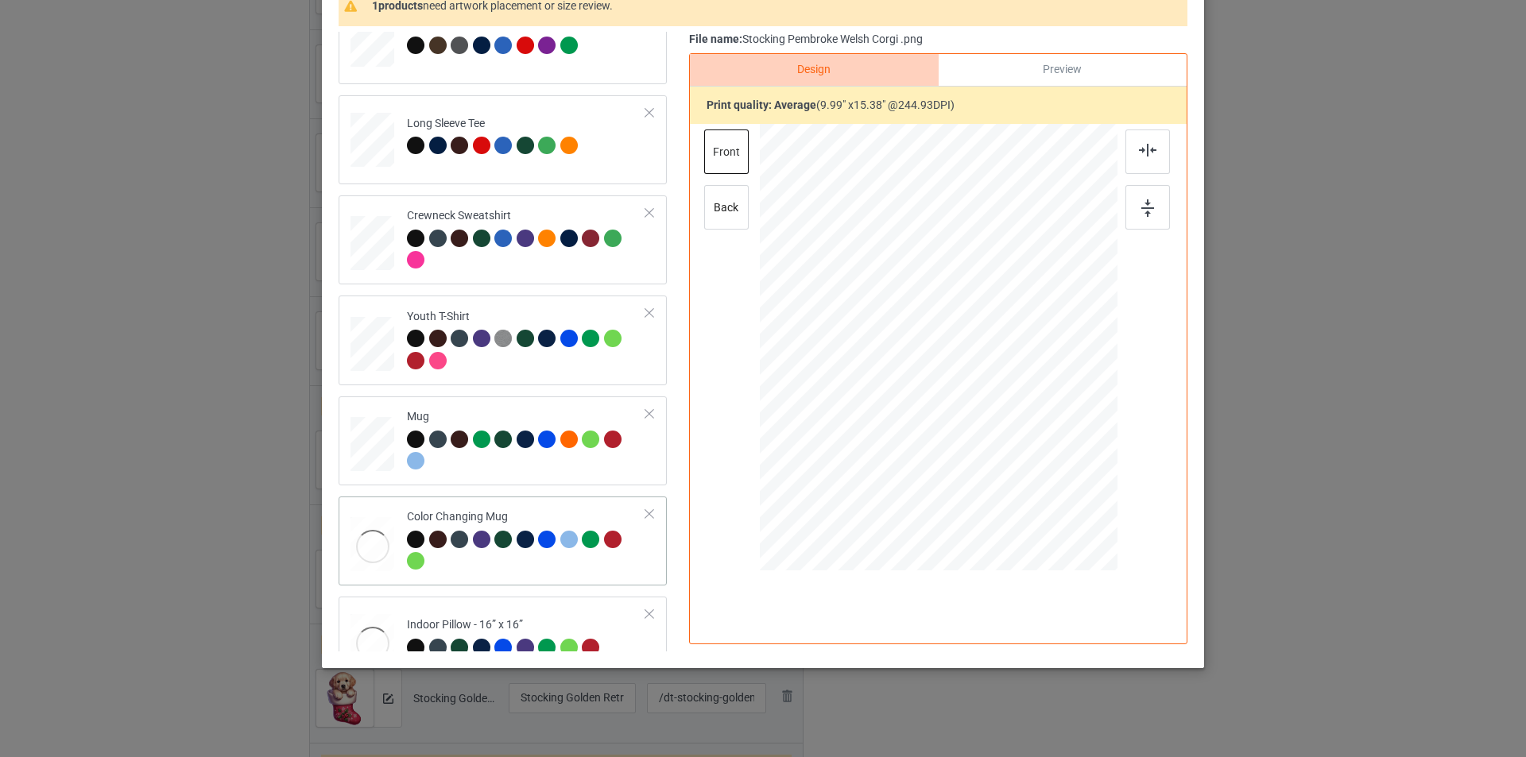
scroll to position [472, 0]
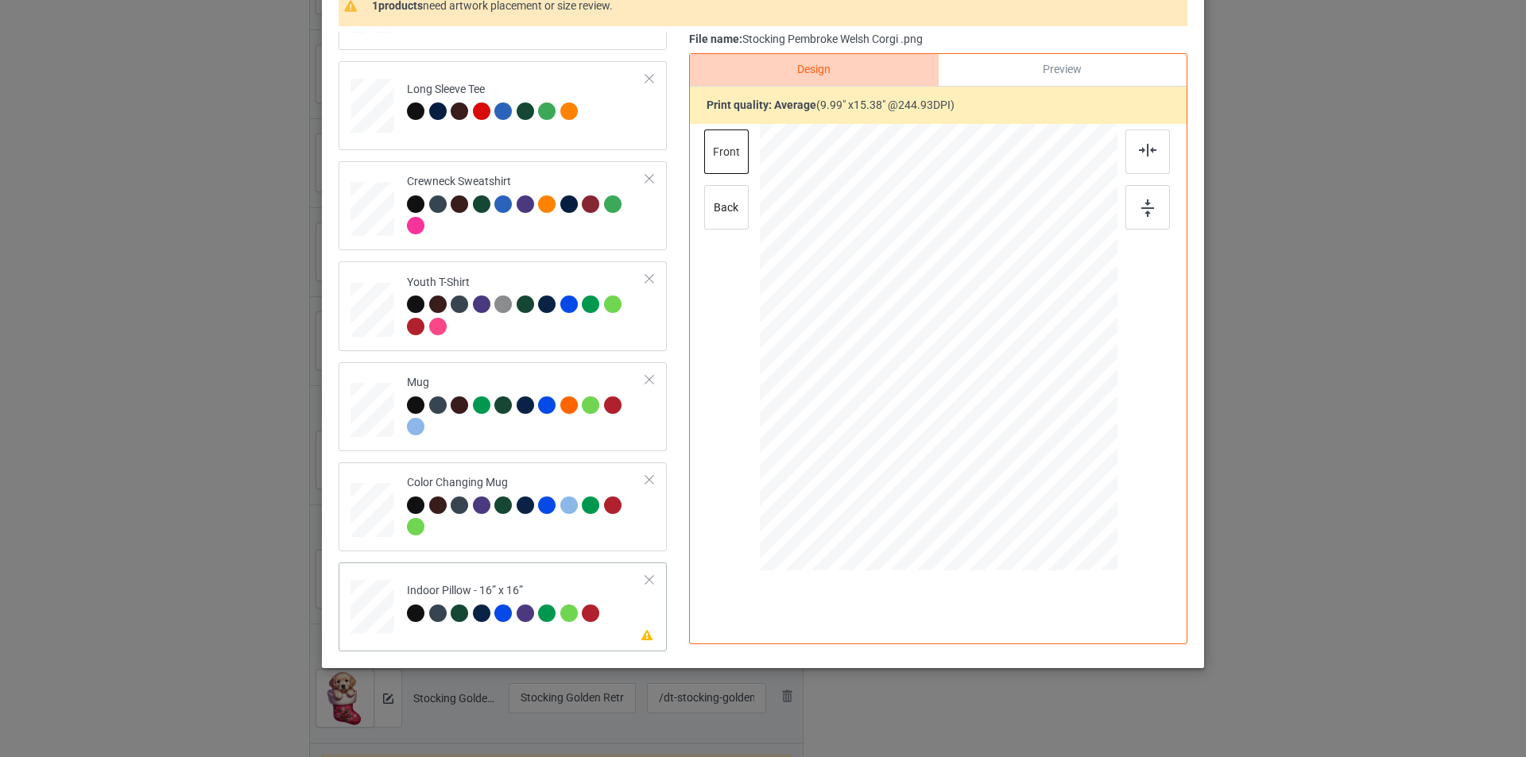
click at [564, 572] on td "Please review artwork placement Indoor Pillow - 16” x 16”" at bounding box center [526, 604] width 257 height 70
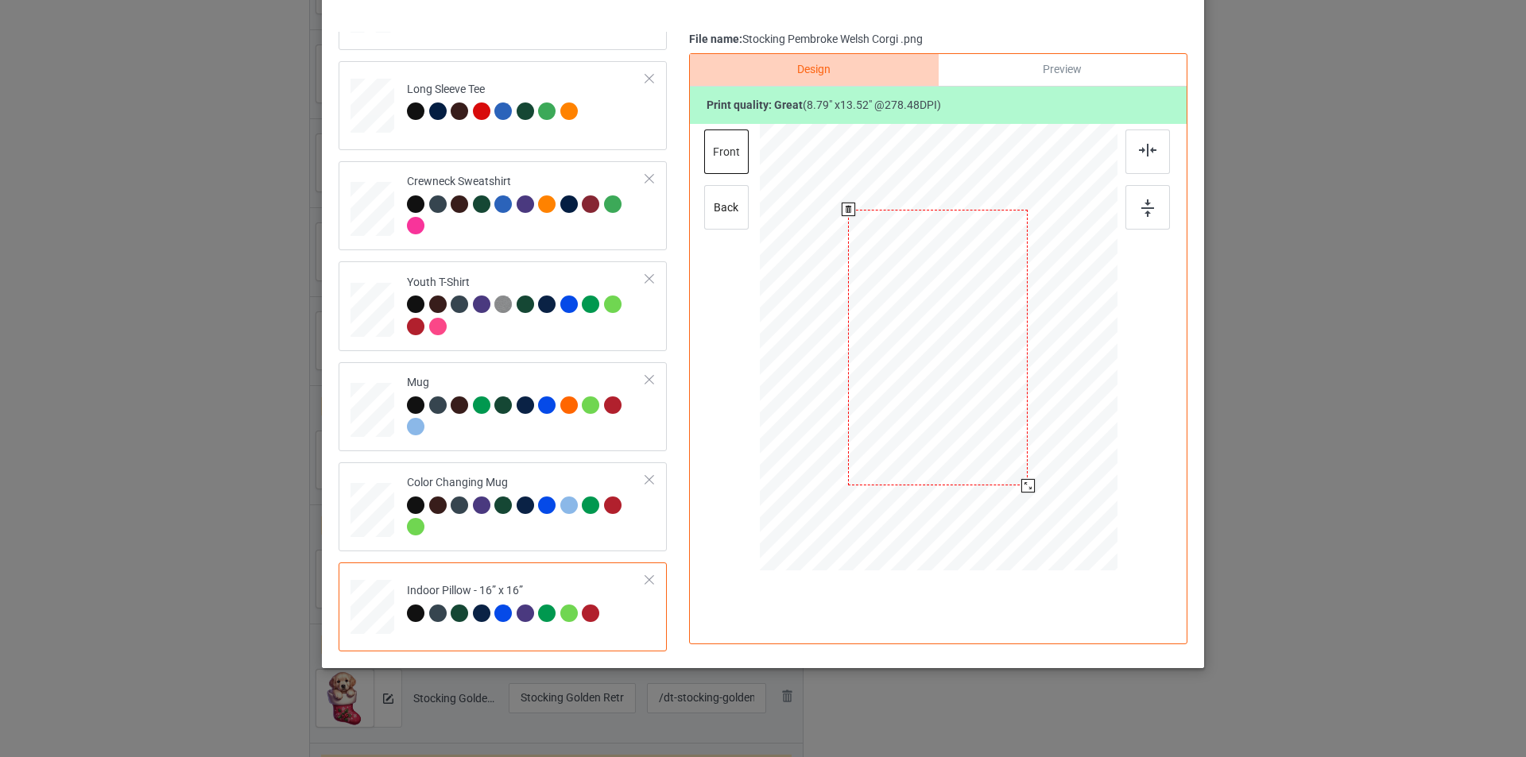
drag, startPoint x: 1042, startPoint y: 512, endPoint x: 1029, endPoint y: 482, distance: 32.8
click at [1029, 482] on div at bounding box center [939, 347] width 358 height 357
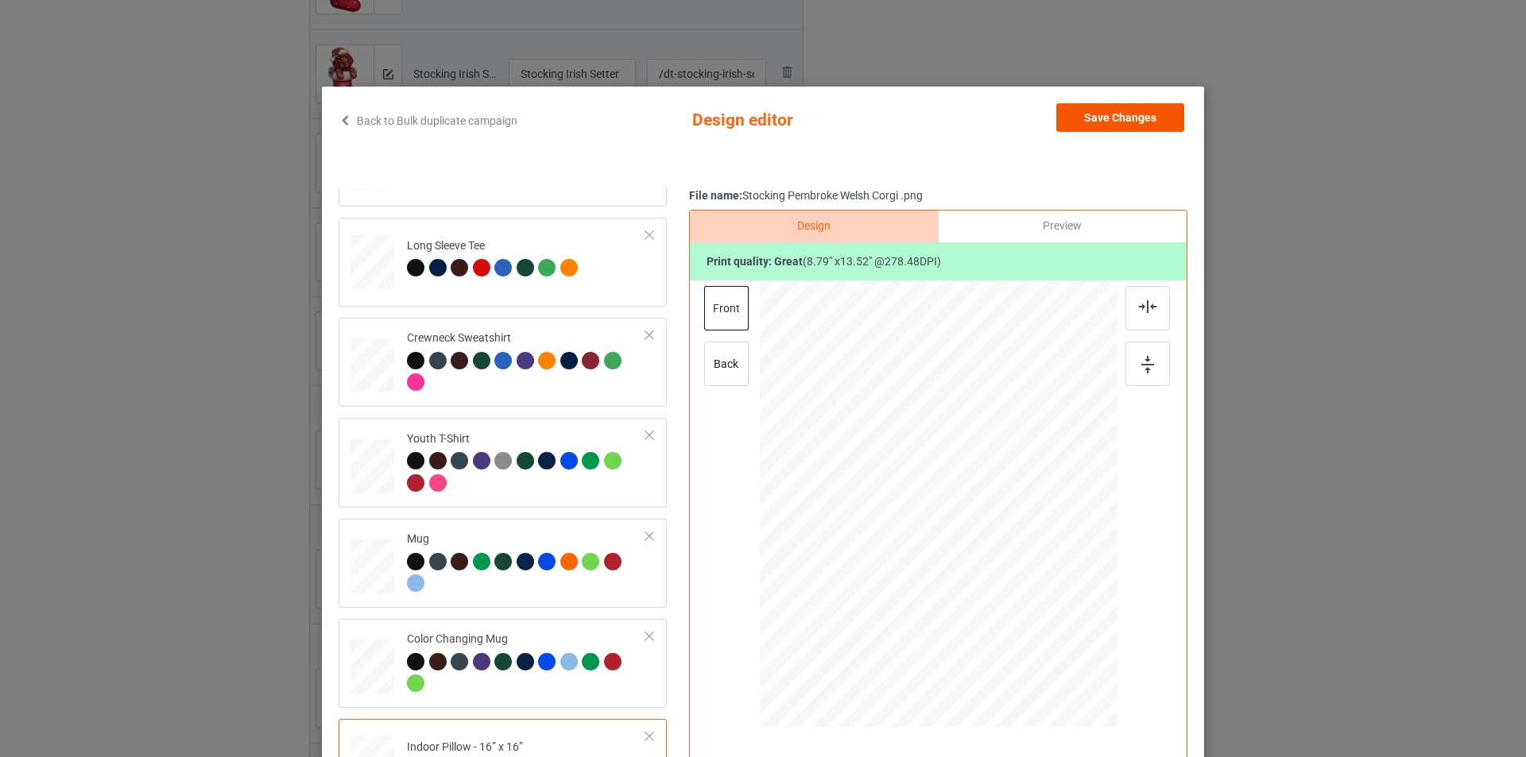
scroll to position [0, 0]
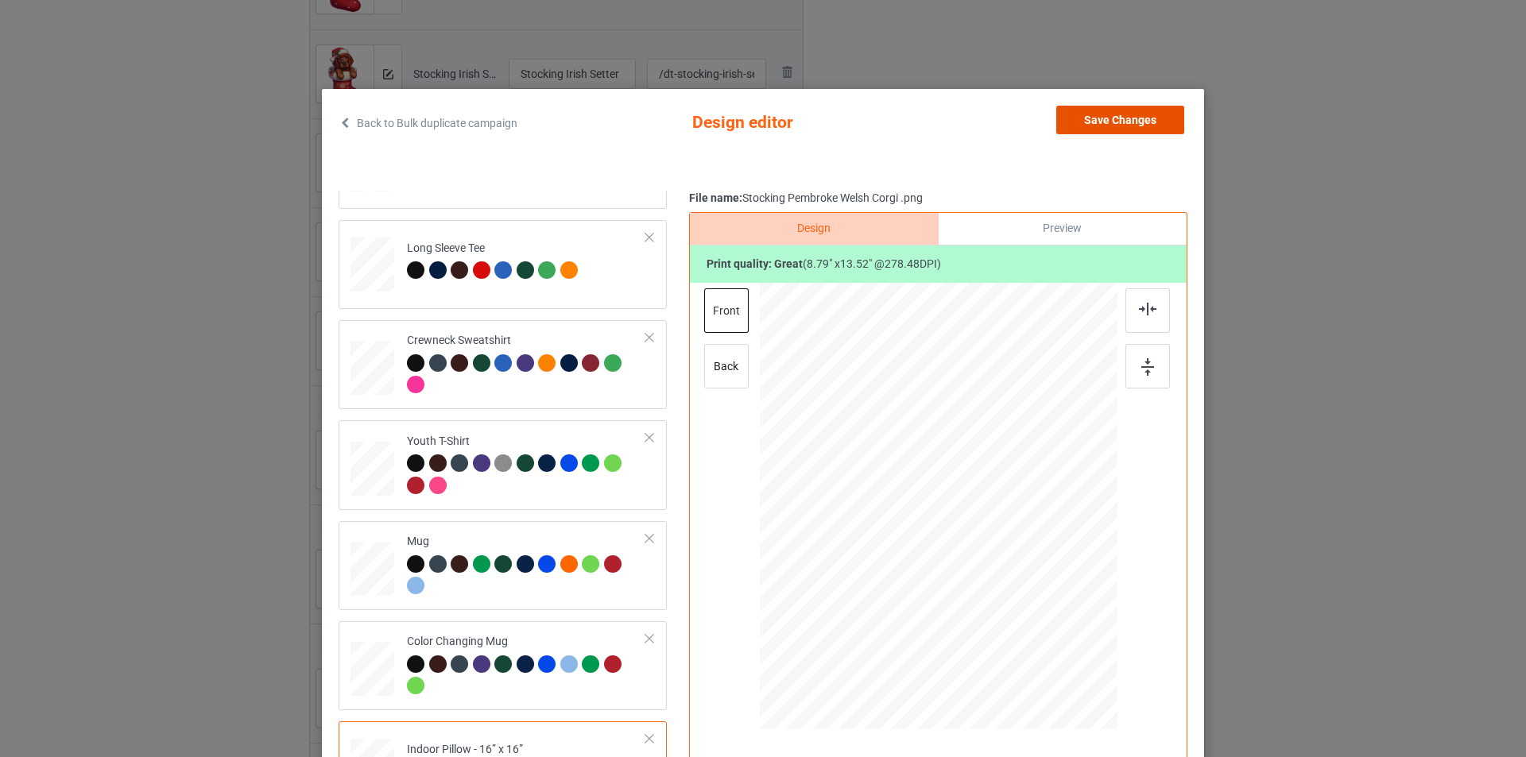
click at [1121, 118] on button "Save Changes" at bounding box center [1120, 120] width 128 height 29
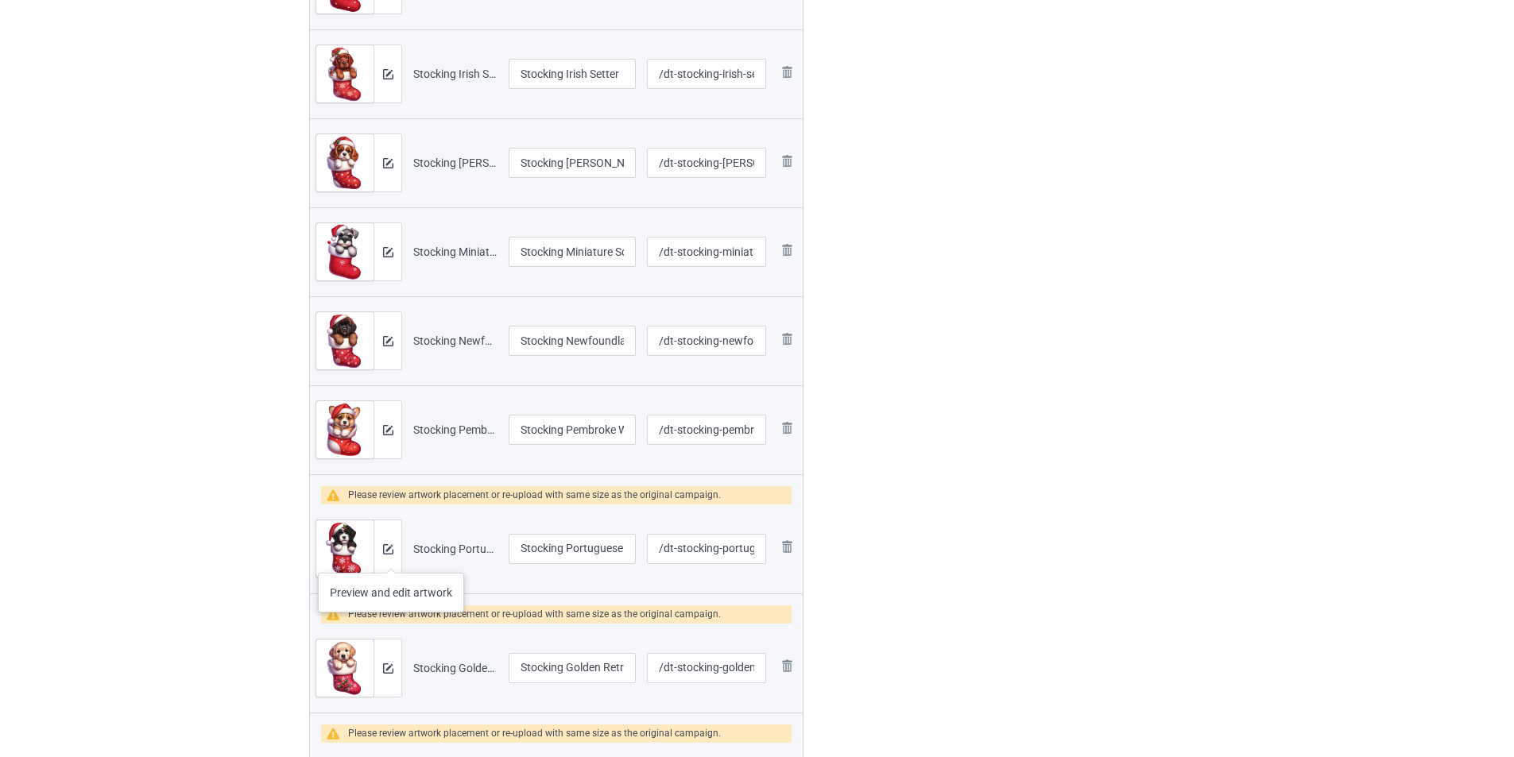
click at [391, 557] on div at bounding box center [388, 549] width 28 height 57
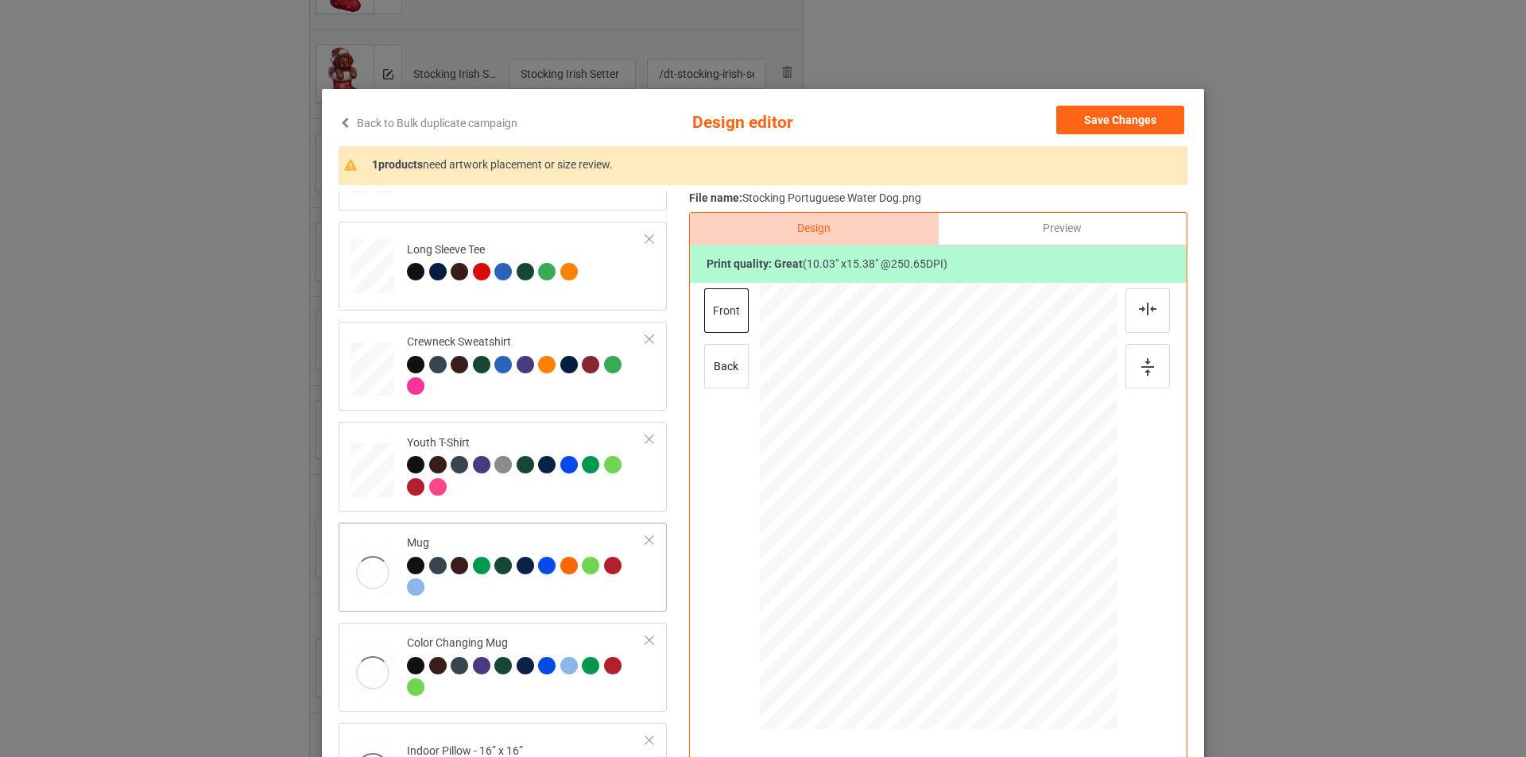
scroll to position [472, 0]
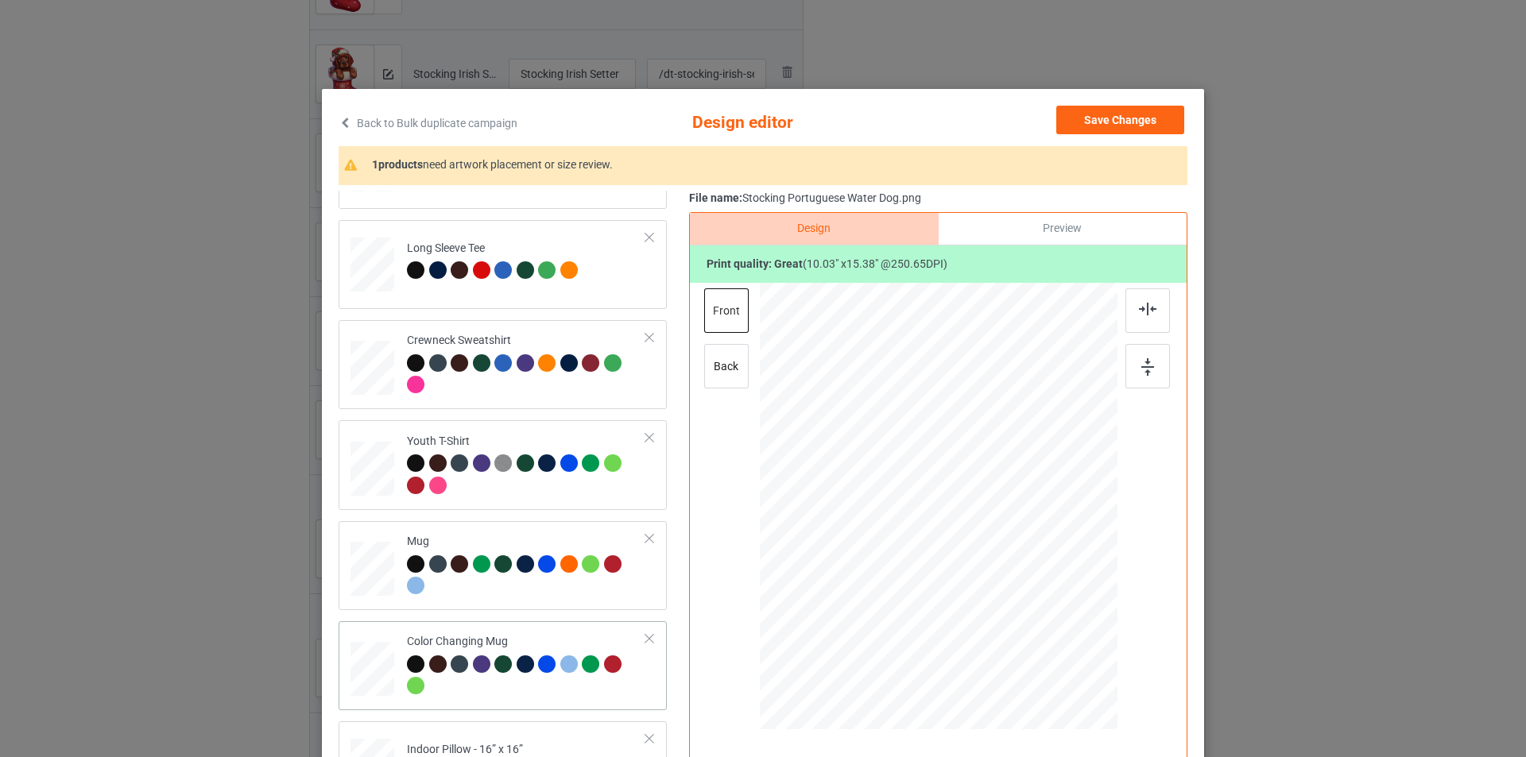
click at [575, 633] on td "Color Changing Mug" at bounding box center [526, 666] width 257 height 76
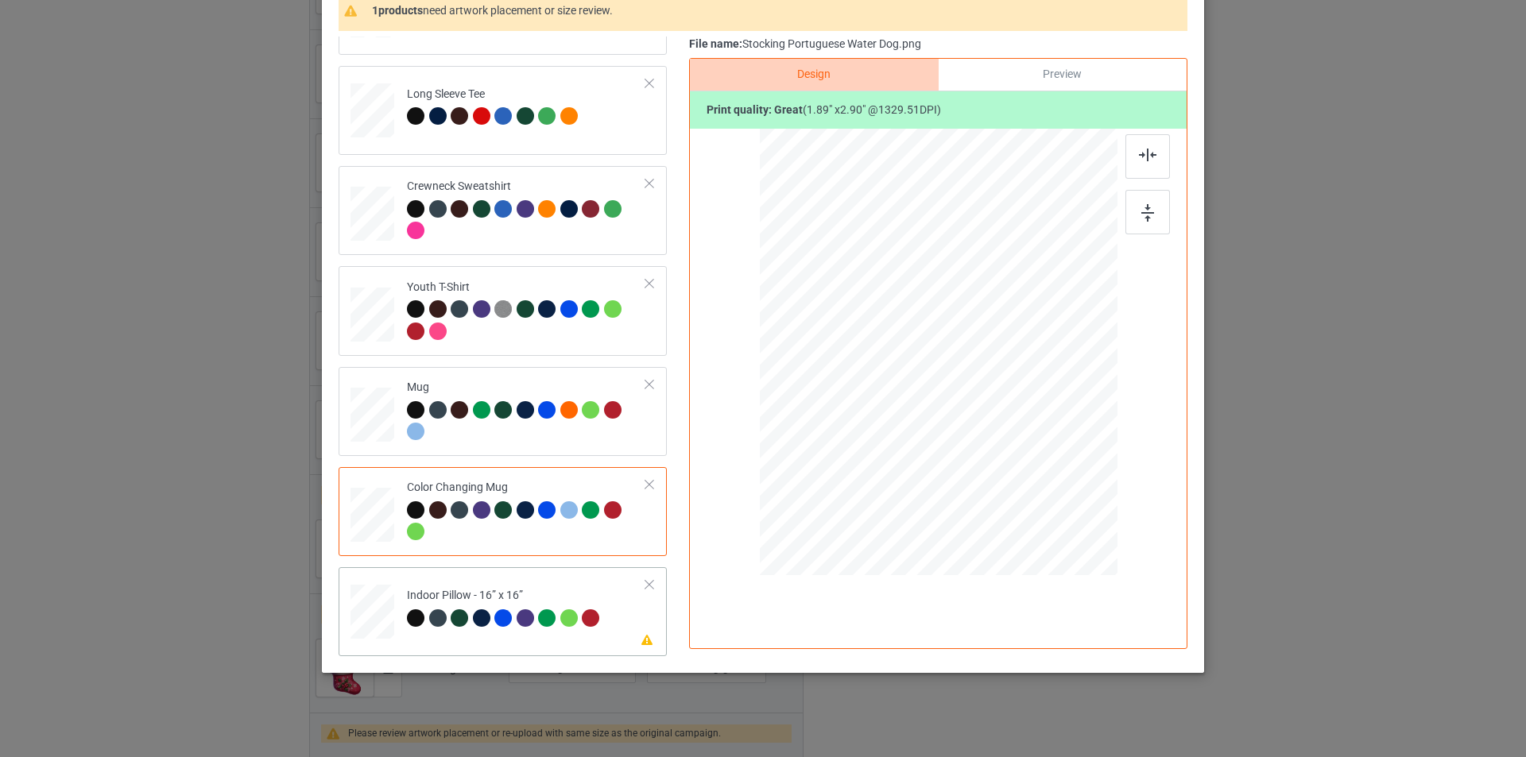
scroll to position [160, 0]
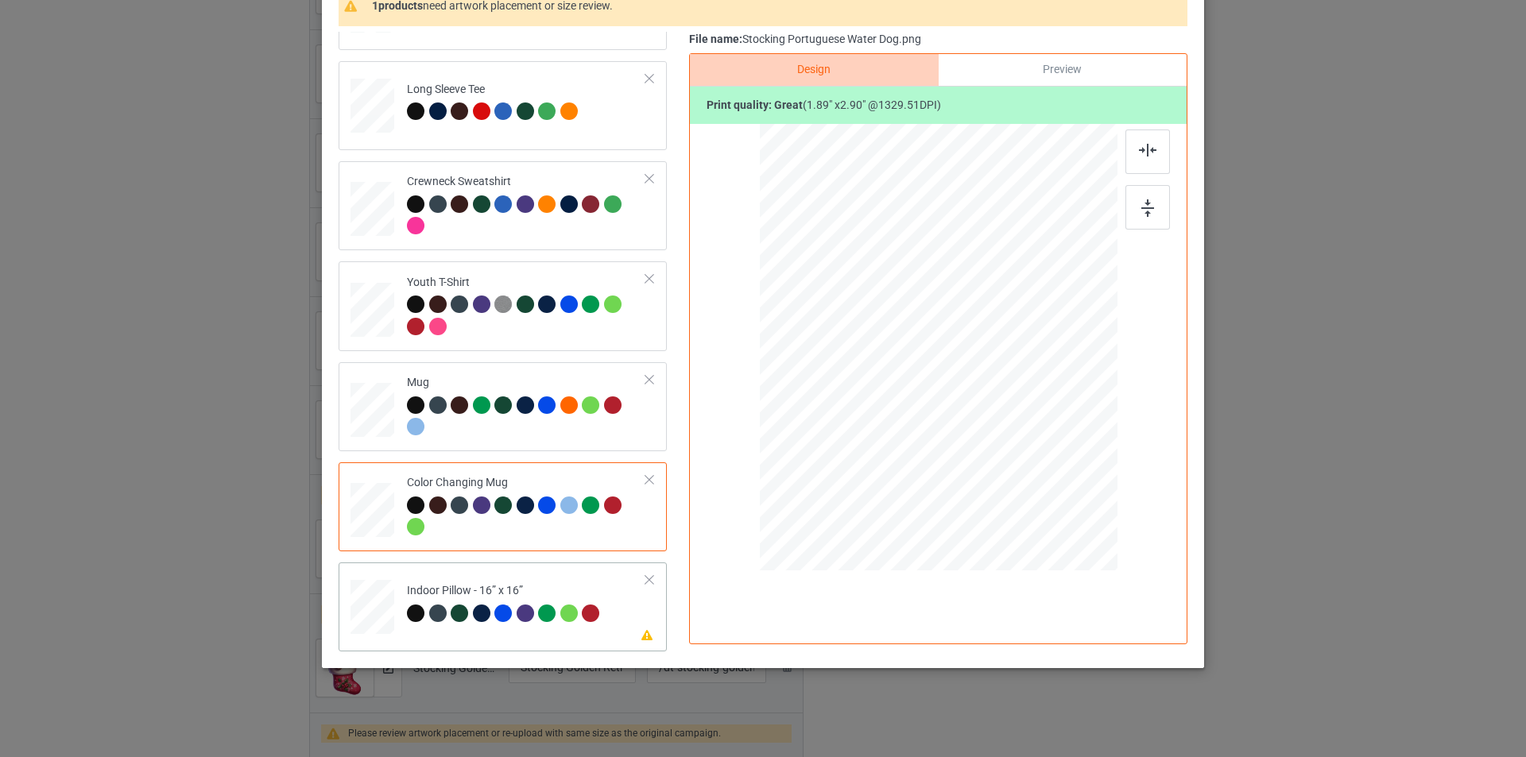
click at [554, 579] on td "Please review artwork placement Indoor Pillow - 16” x 16”" at bounding box center [526, 604] width 257 height 70
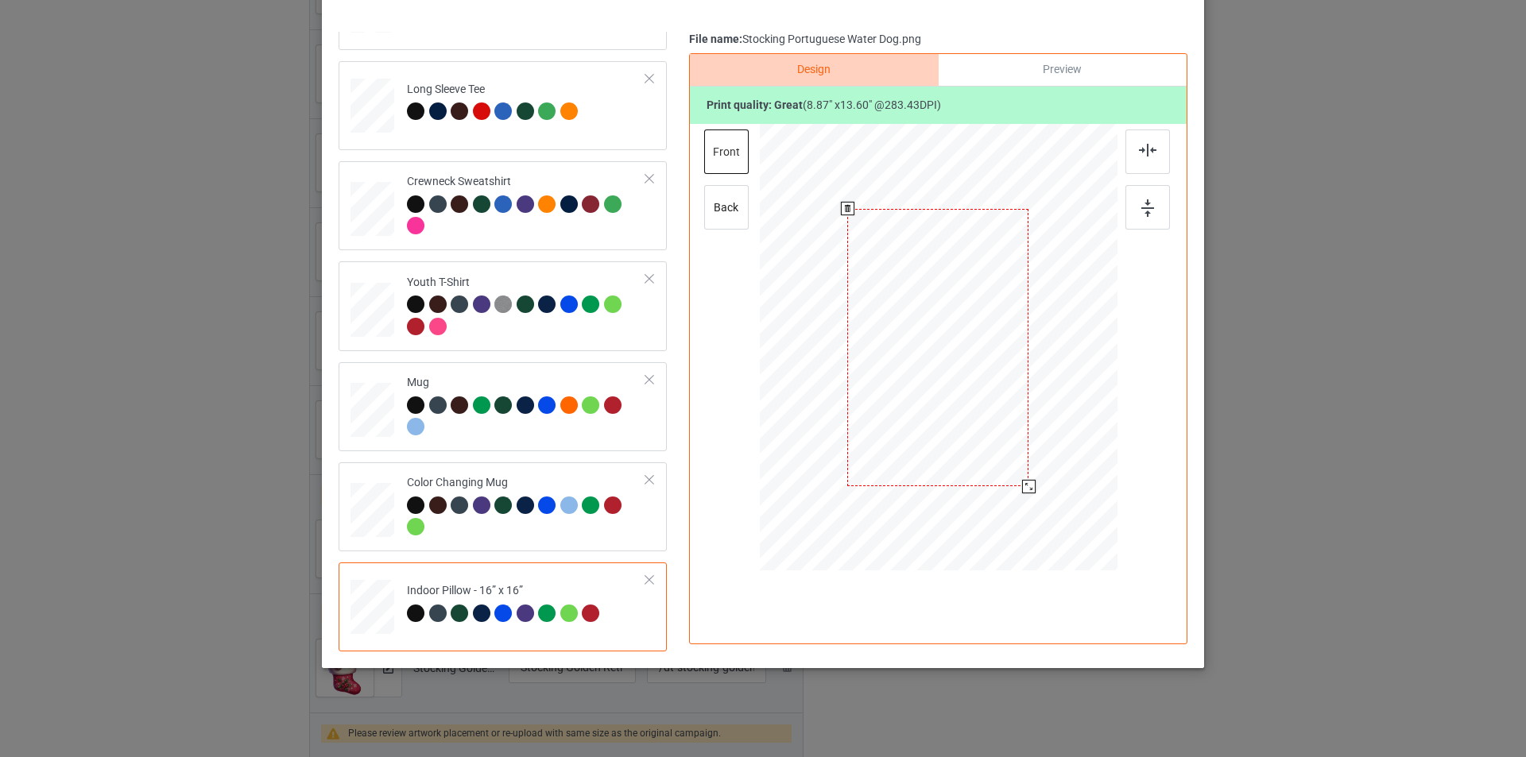
drag, startPoint x: 1037, startPoint y: 514, endPoint x: 1025, endPoint y: 486, distance: 31.0
click at [1025, 486] on div at bounding box center [1029, 487] width 14 height 14
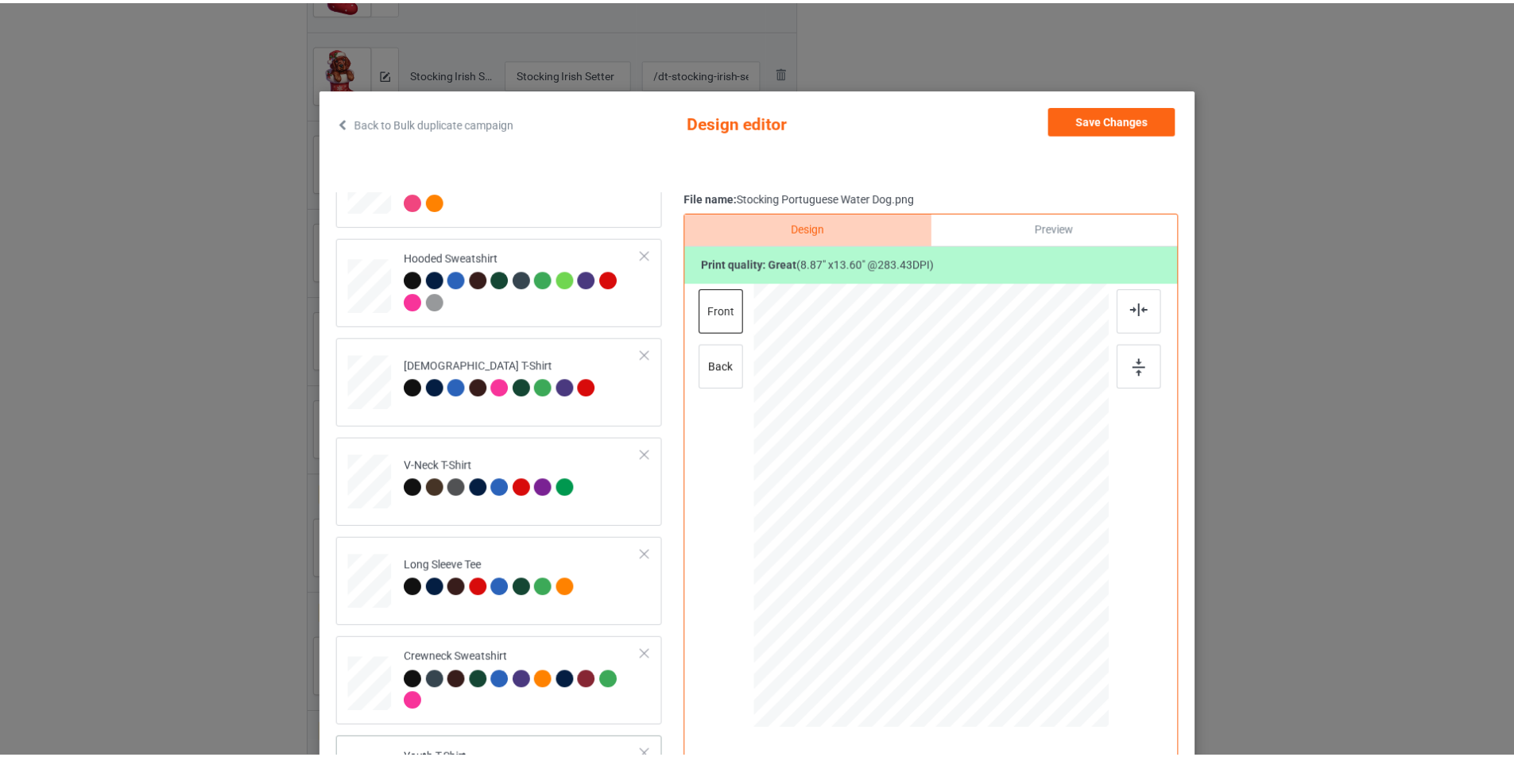
scroll to position [0, 0]
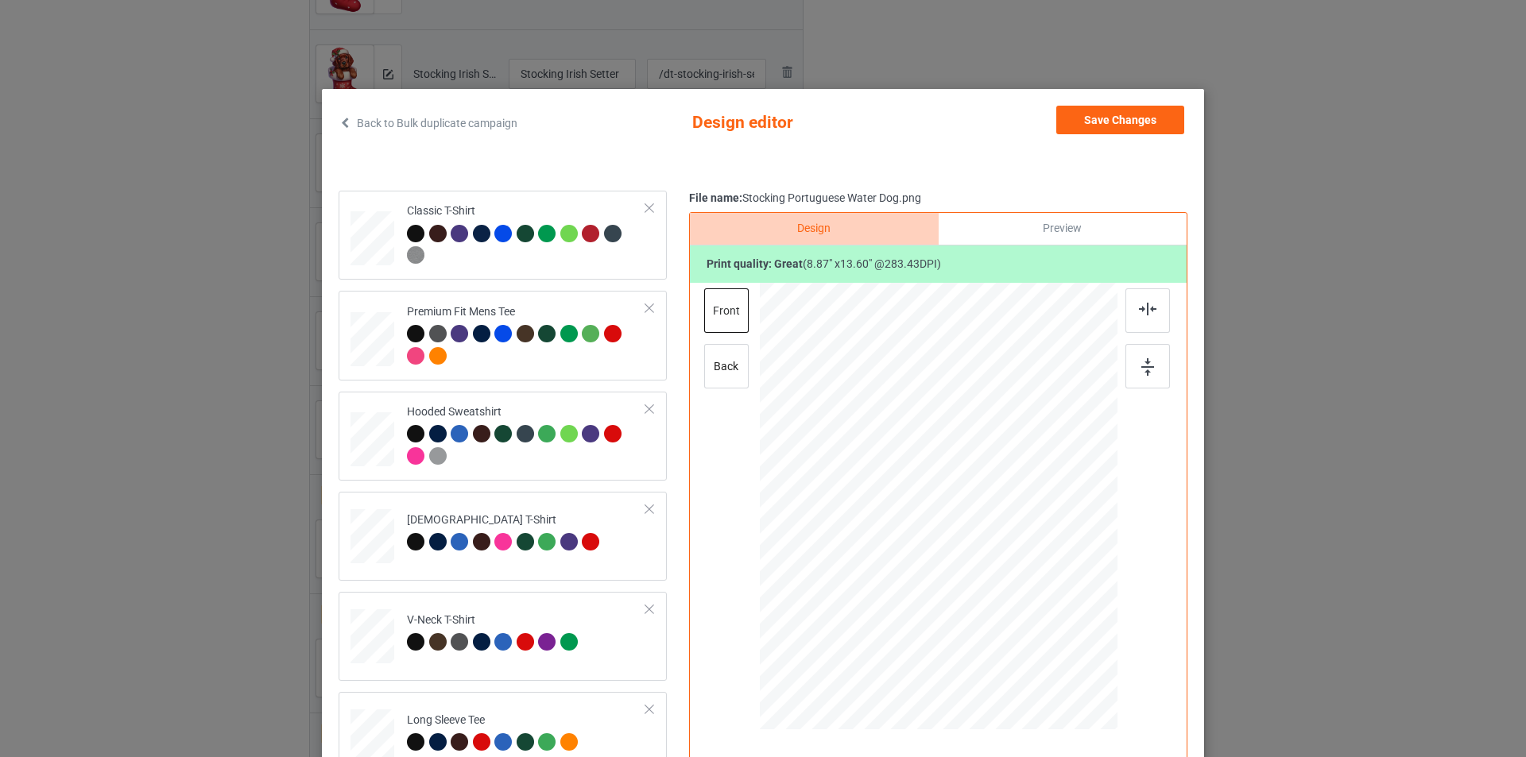
click at [1100, 103] on div "Back to Bulk duplicate campaign Design editor Save Changes Classic T-Shirt Prem…" at bounding box center [763, 458] width 882 height 738
click at [1100, 112] on button "Save Changes" at bounding box center [1120, 120] width 128 height 29
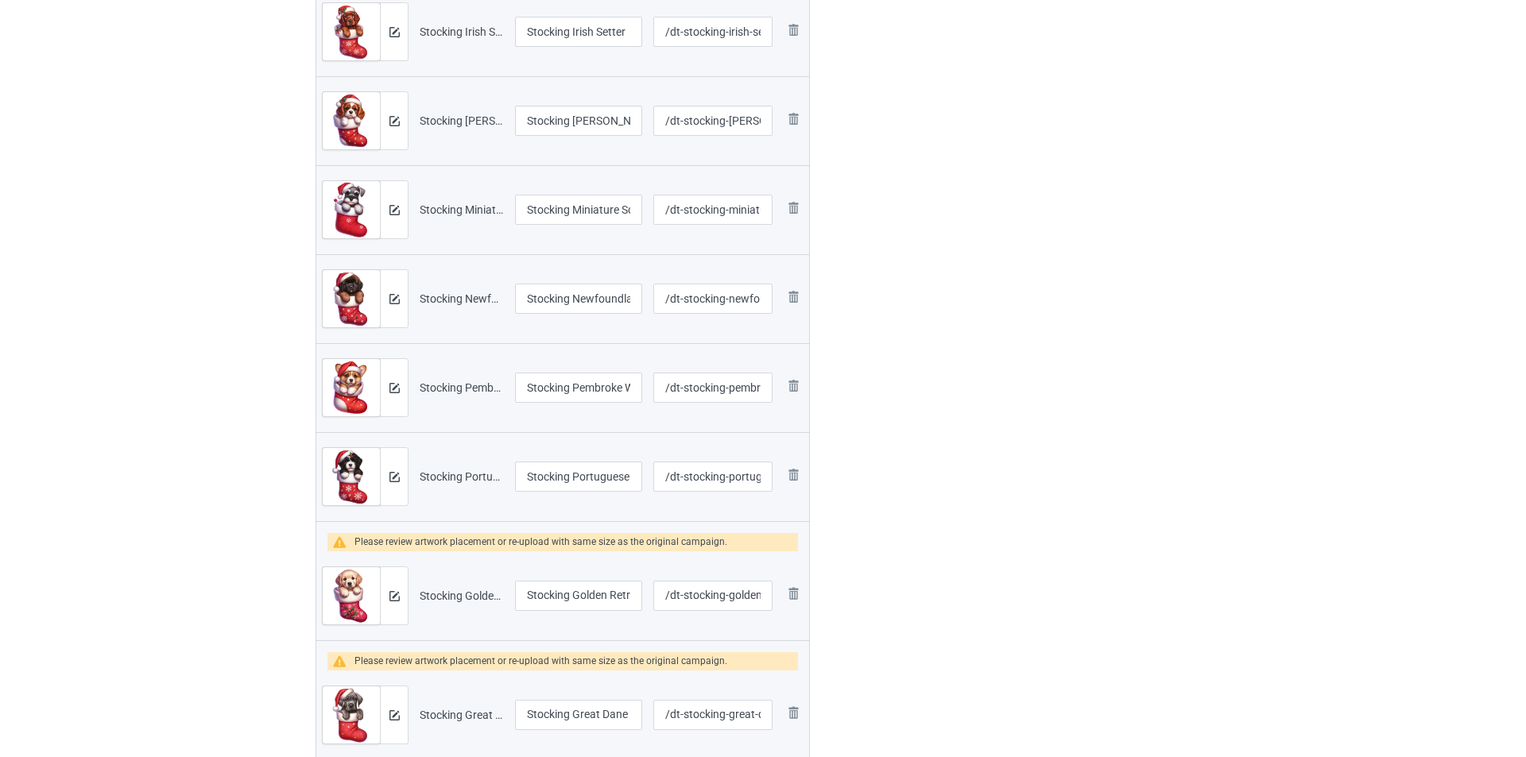
scroll to position [636, 0]
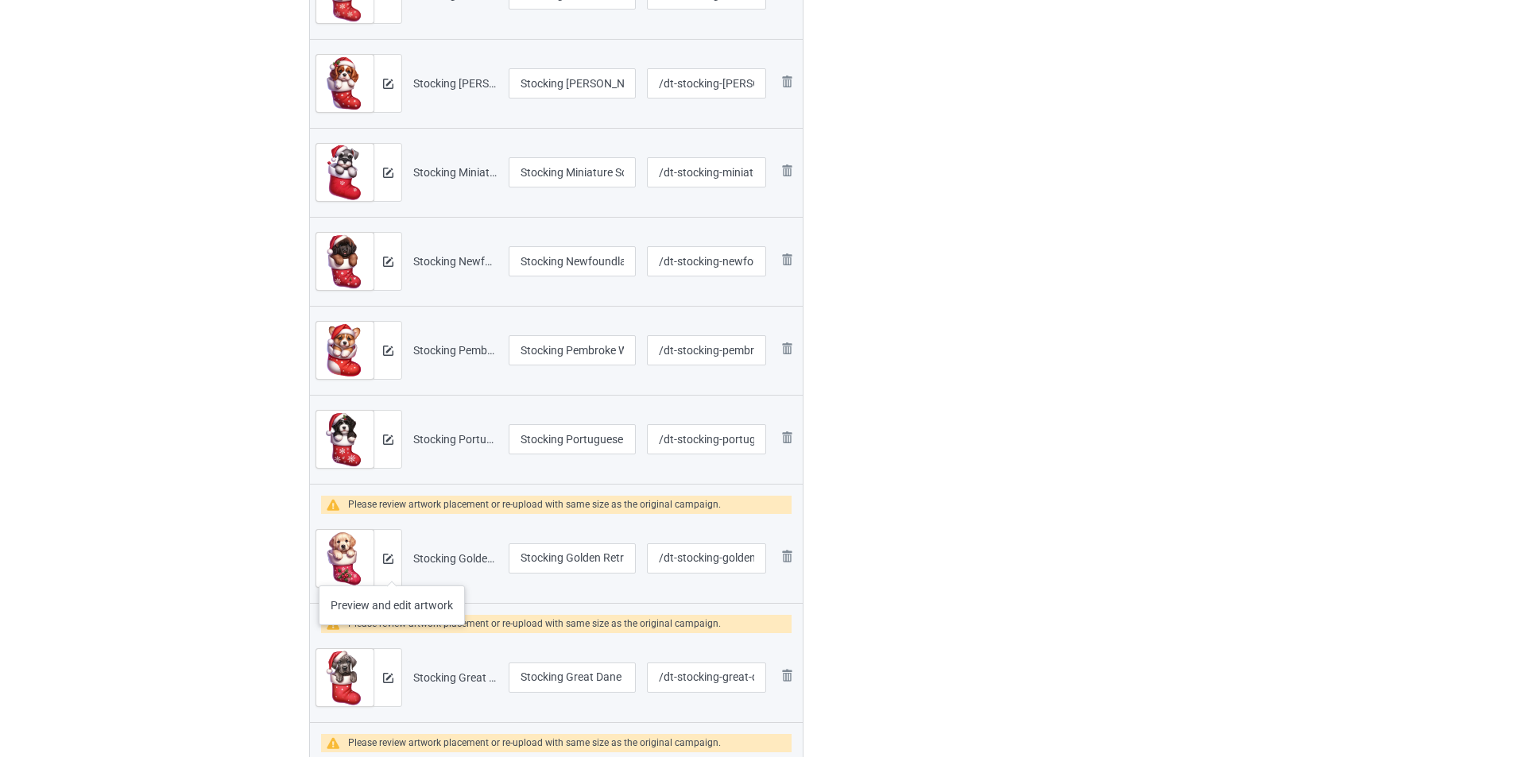
click at [392, 570] on div at bounding box center [388, 558] width 28 height 57
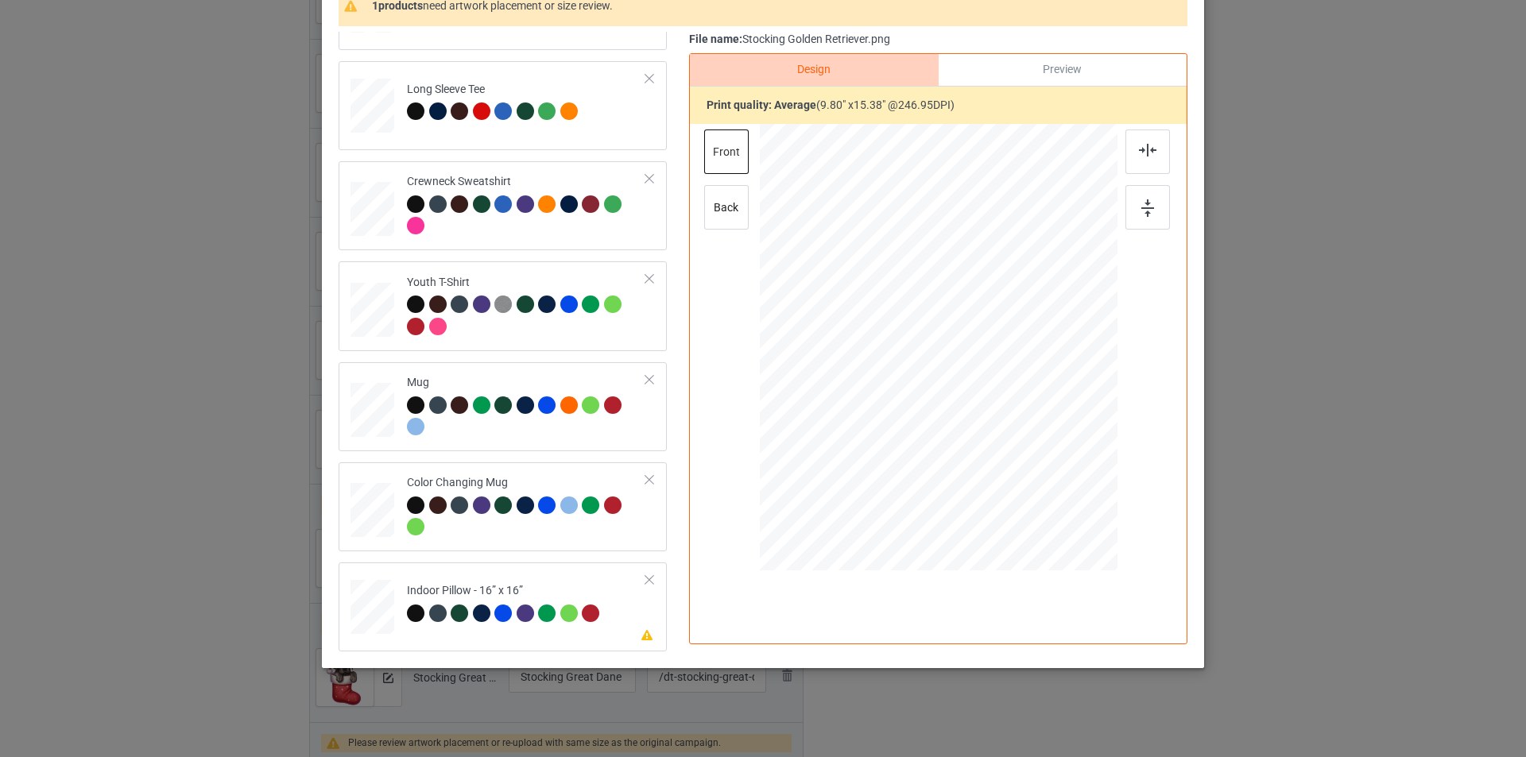
scroll to position [160, 0]
click at [574, 581] on td "Please review artwork placement Indoor Pillow - 16” x 16”" at bounding box center [526, 604] width 257 height 70
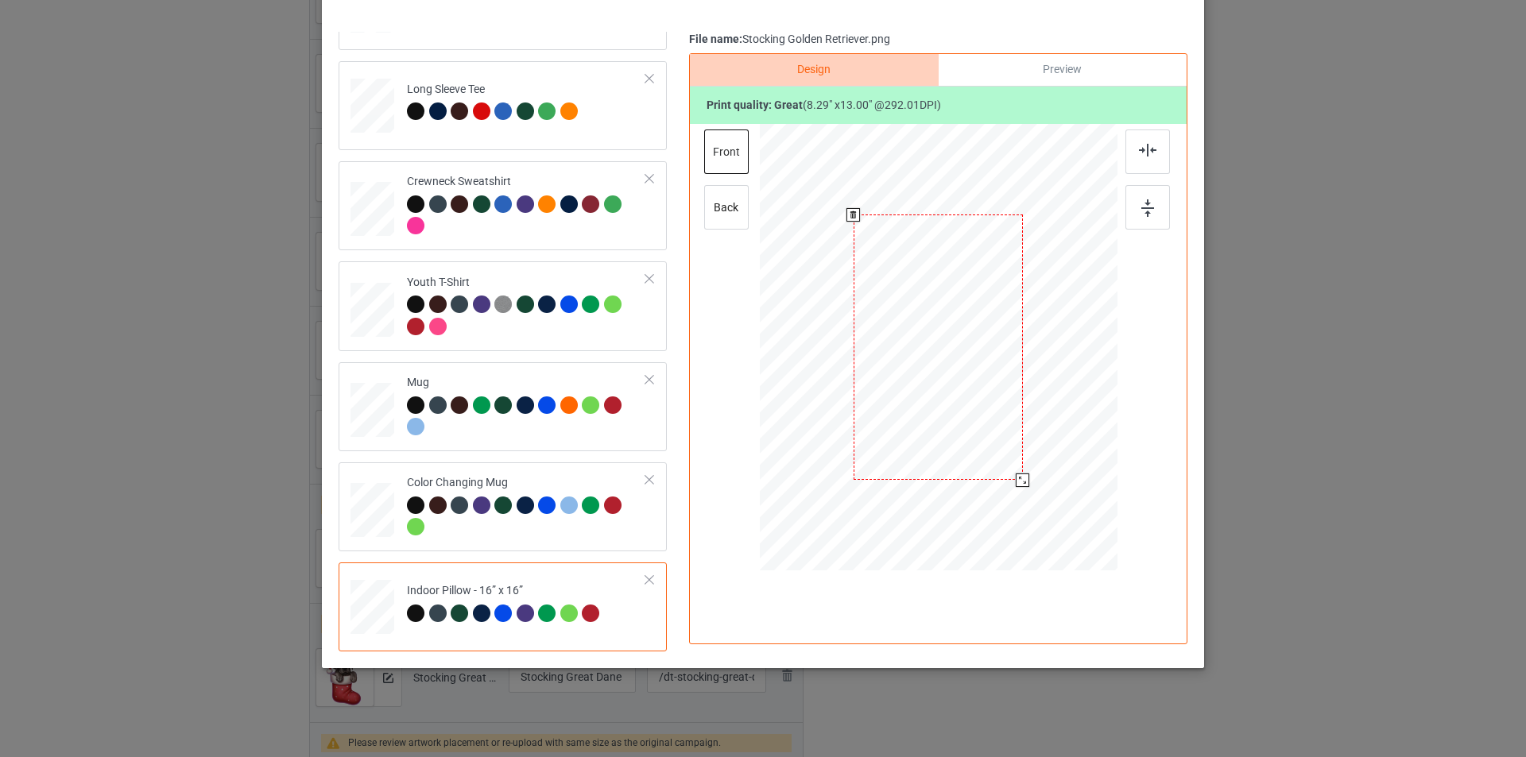
drag, startPoint x: 1039, startPoint y: 486, endPoint x: 1036, endPoint y: 463, distance: 22.4
click at [1036, 463] on div at bounding box center [939, 347] width 358 height 357
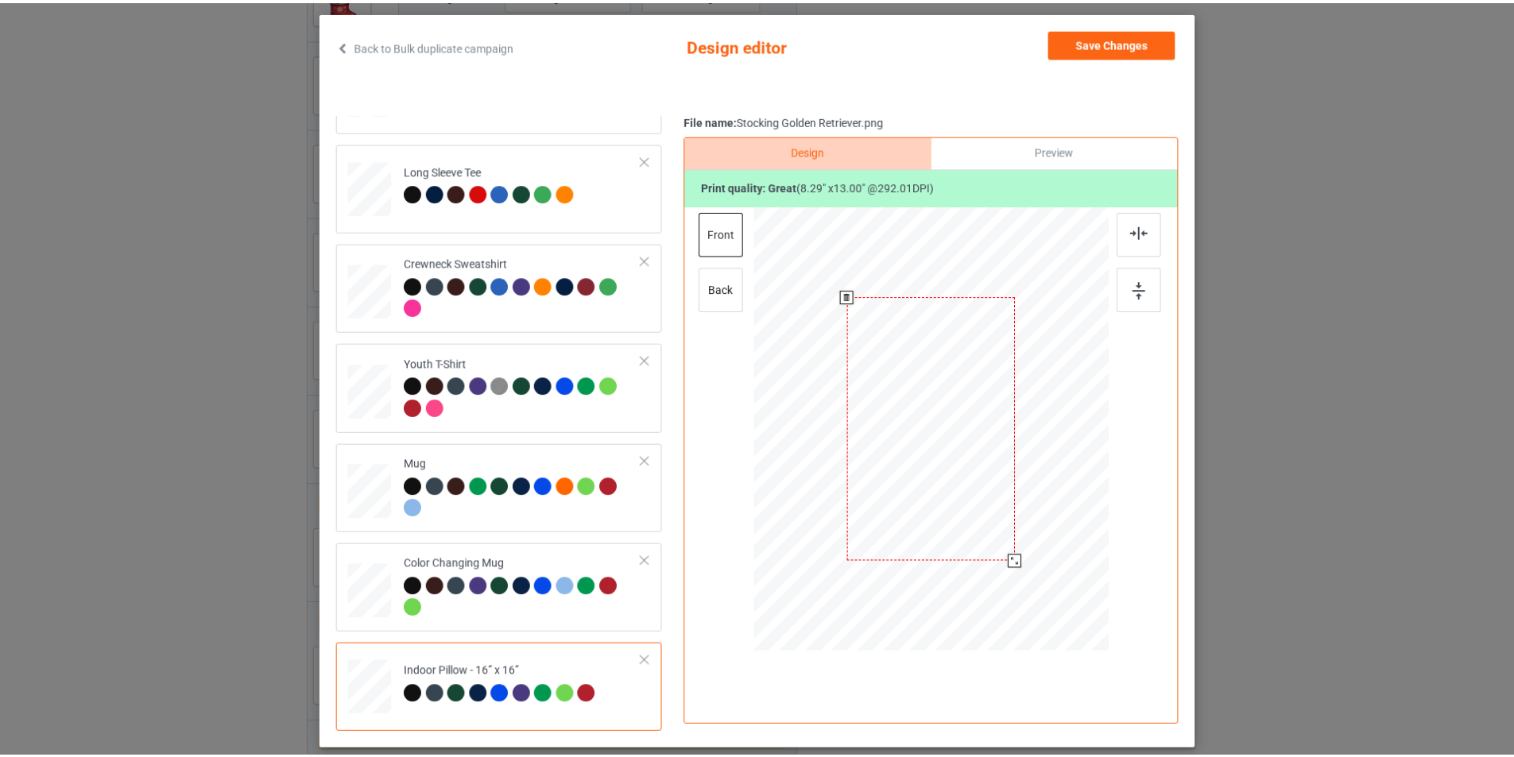
scroll to position [1, 0]
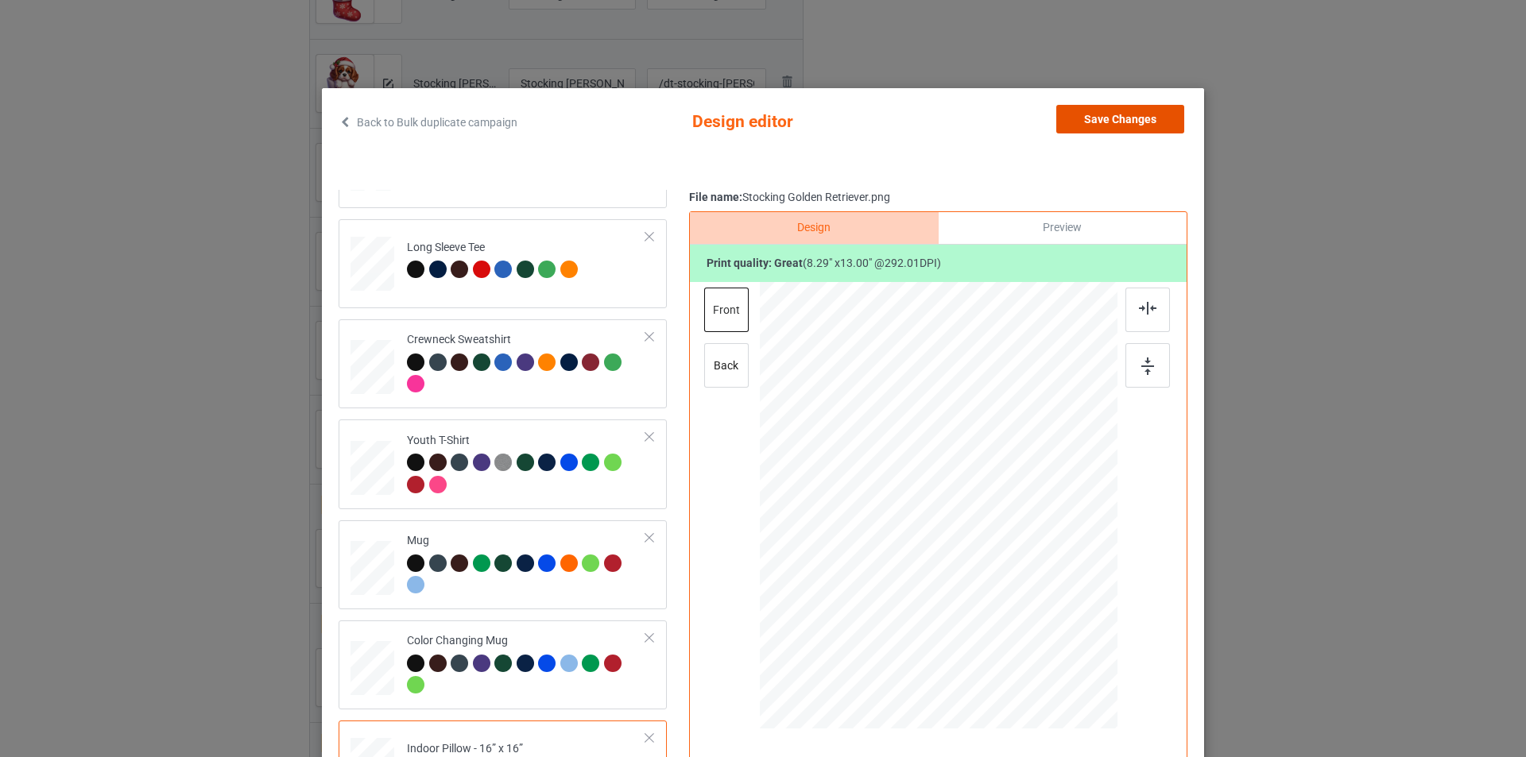
click at [1112, 126] on button "Save Changes" at bounding box center [1120, 119] width 128 height 29
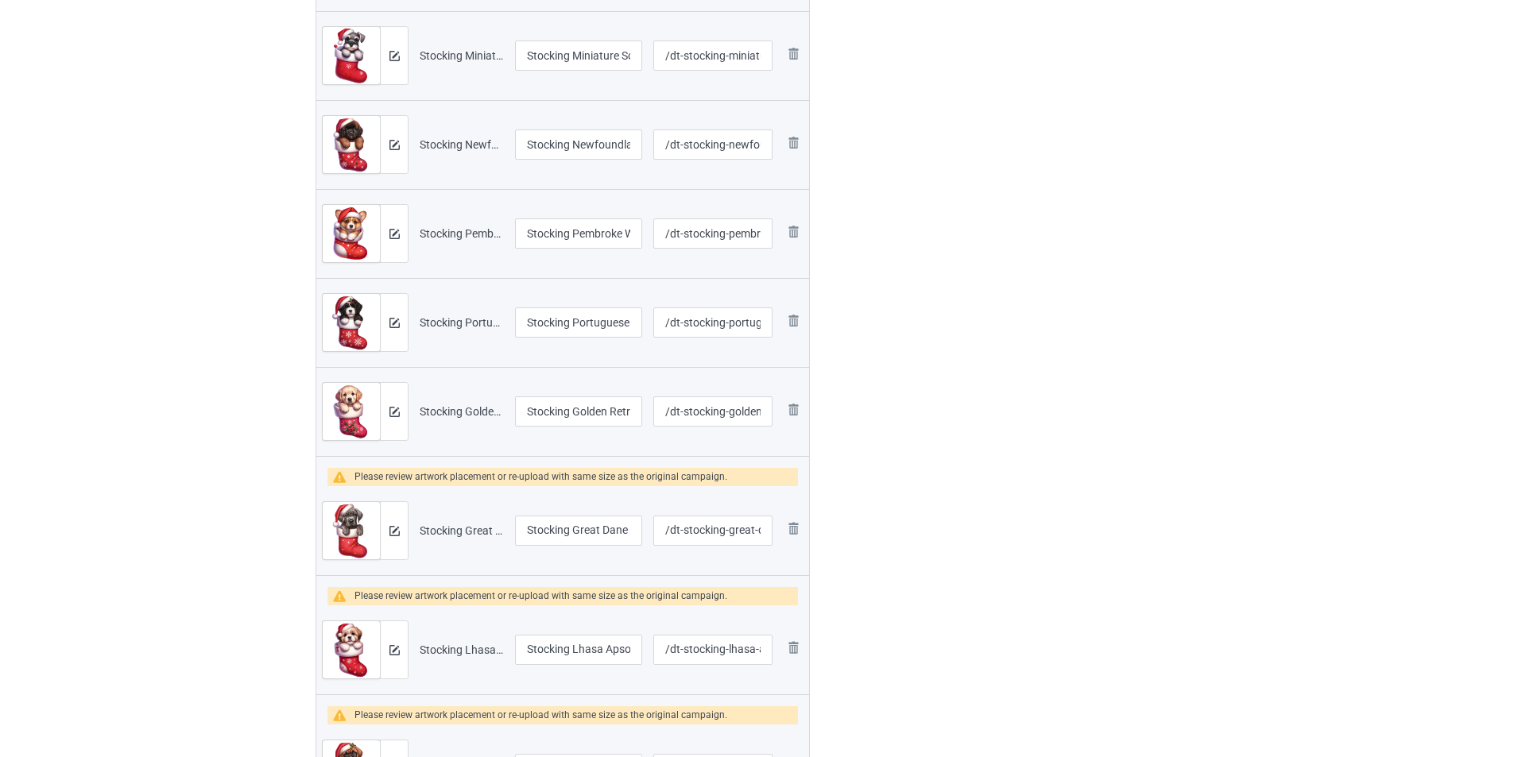
scroll to position [874, 0]
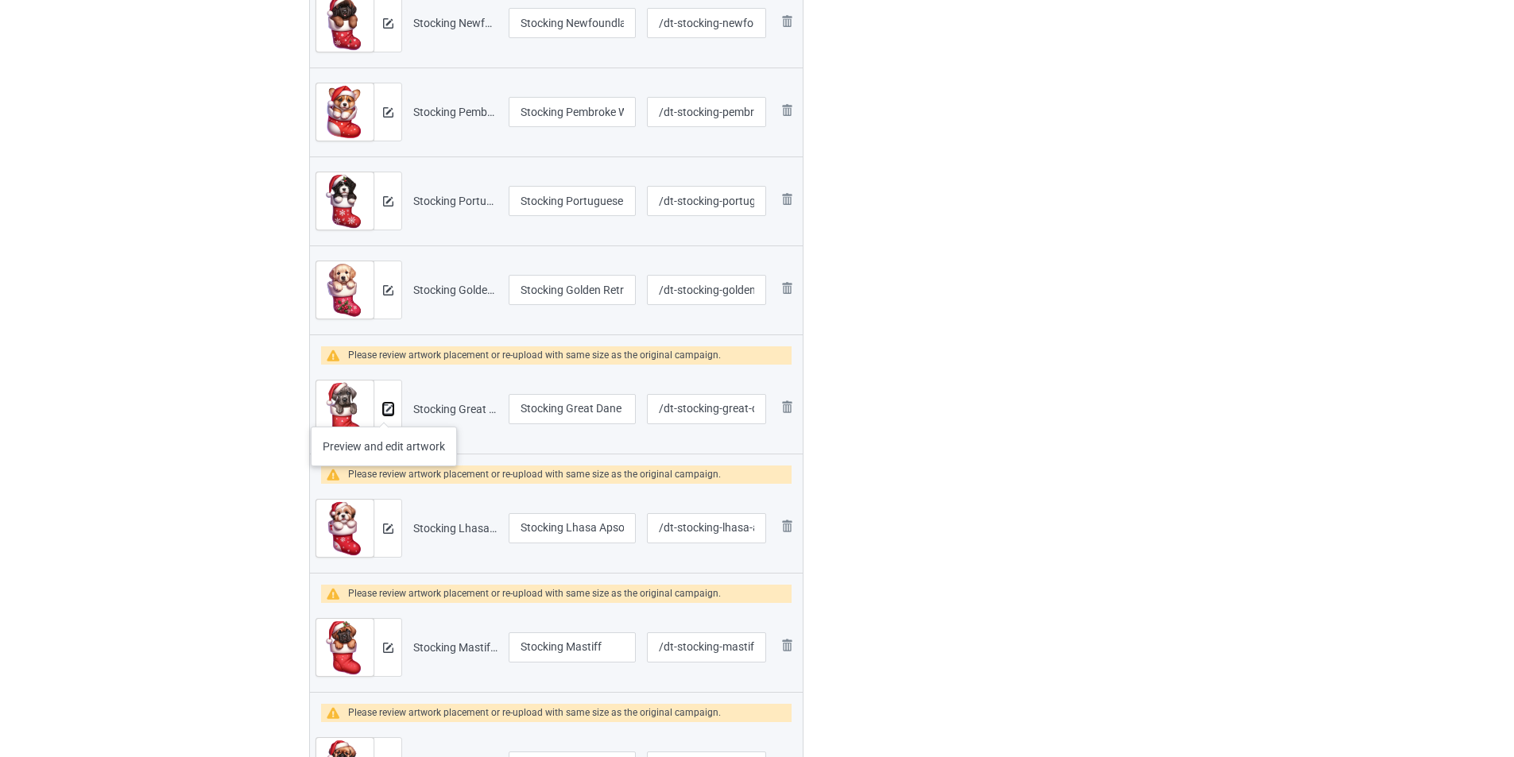
click at [384, 411] on img at bounding box center [388, 410] width 10 height 10
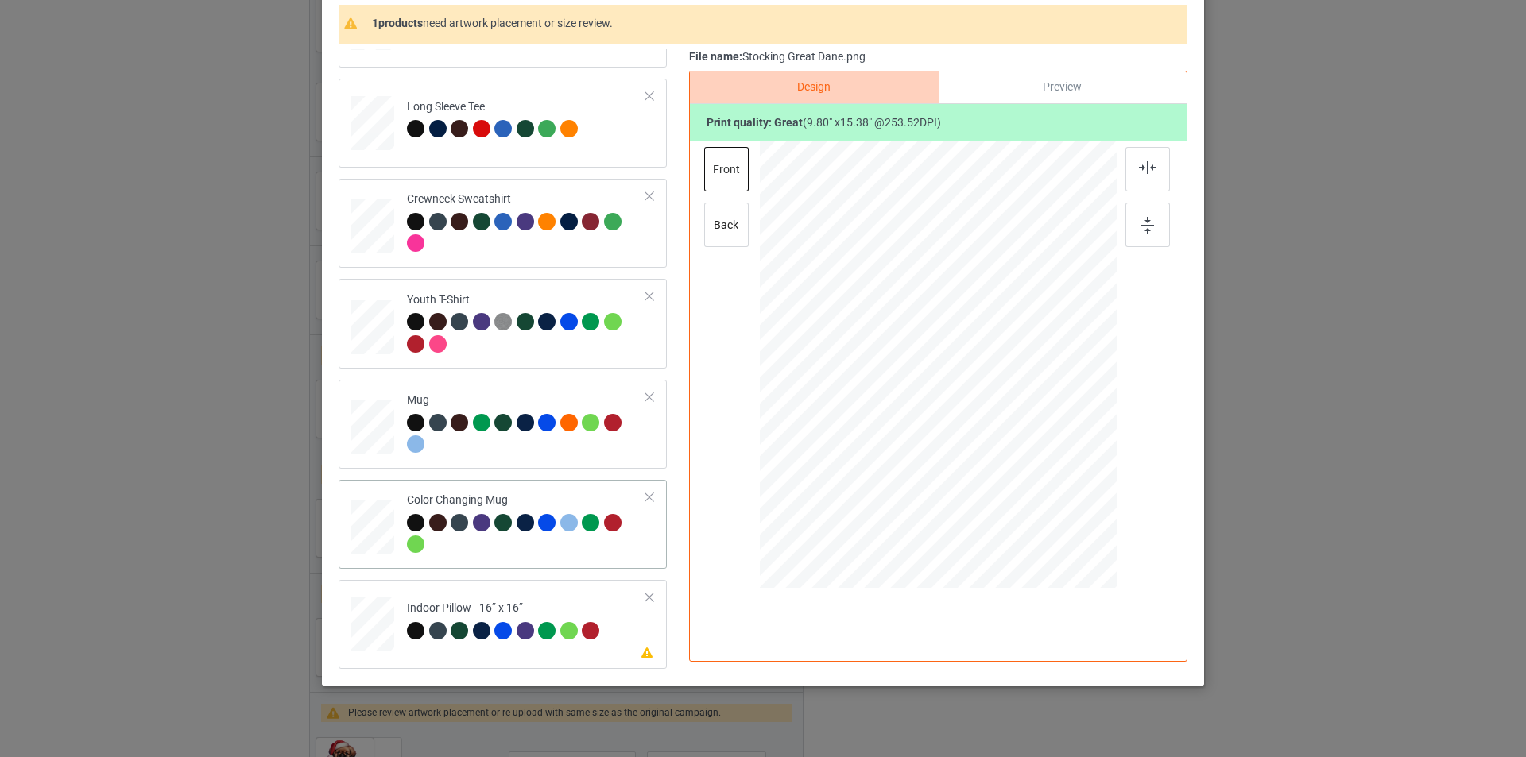
scroll to position [160, 0]
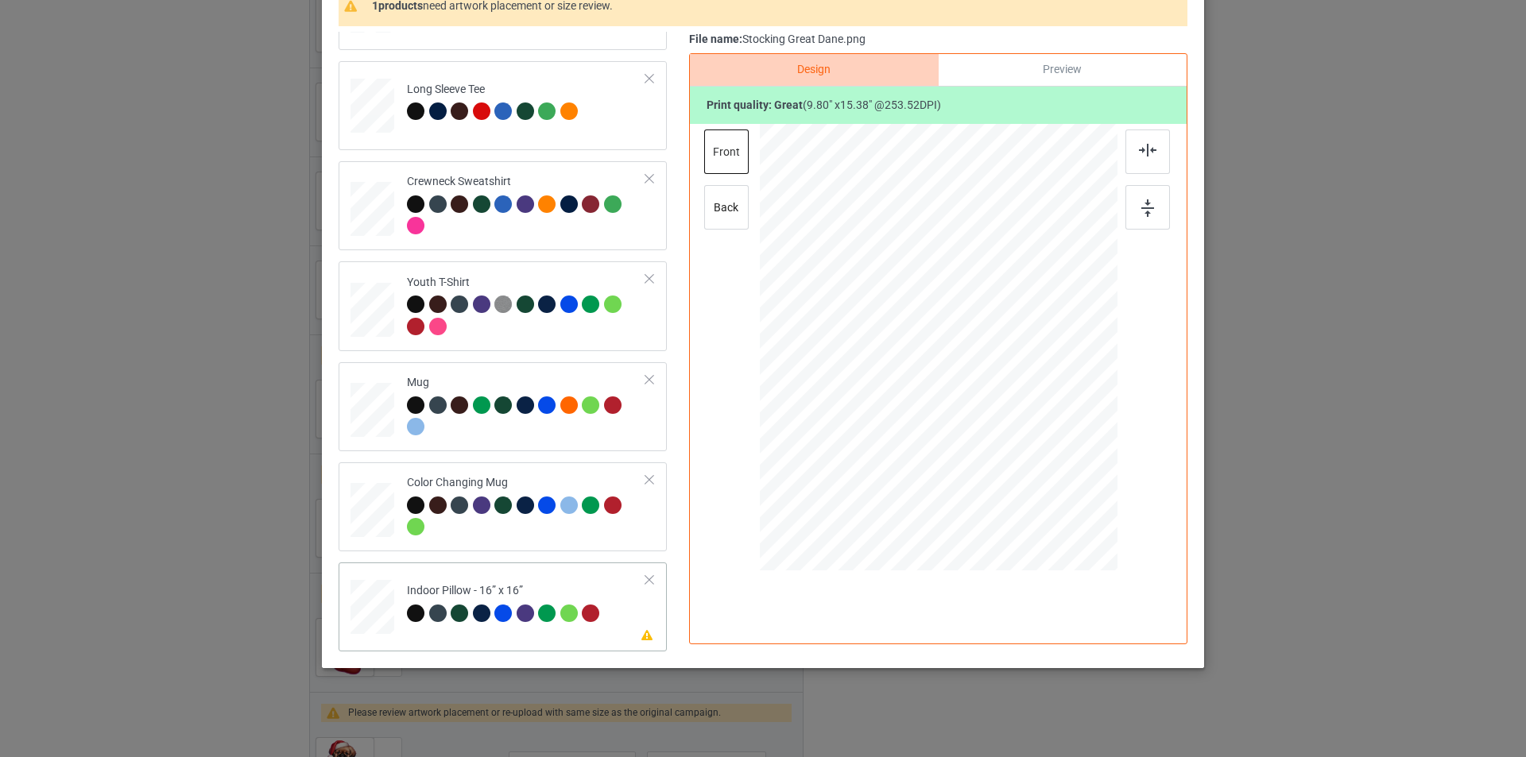
drag, startPoint x: 585, startPoint y: 586, endPoint x: 608, endPoint y: 567, distance: 29.4
click at [586, 586] on div "Indoor Pillow - 16” x 16”" at bounding box center [505, 601] width 197 height 37
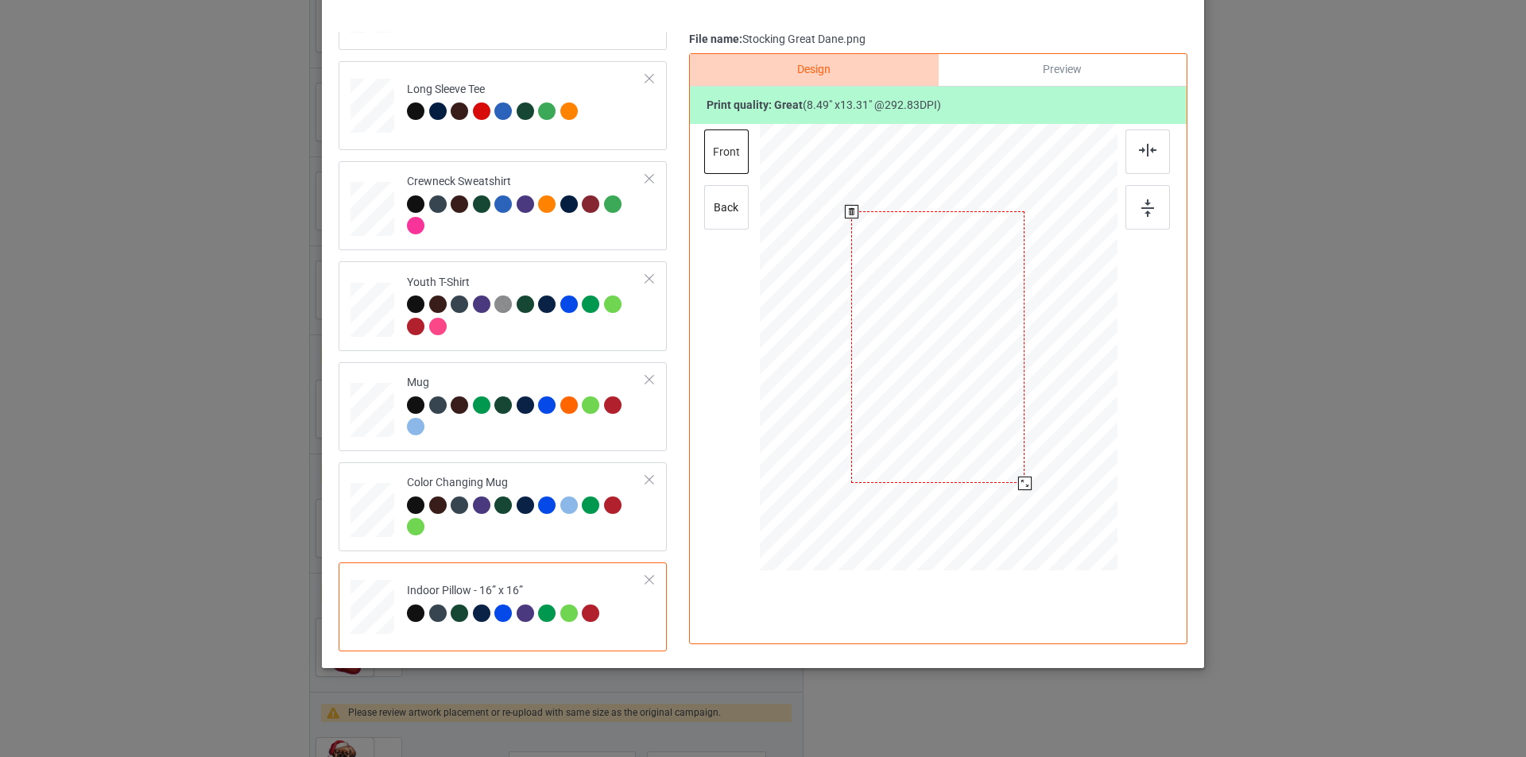
drag, startPoint x: 1042, startPoint y: 513, endPoint x: 1033, endPoint y: 472, distance: 41.5
click at [1033, 472] on div at bounding box center [939, 347] width 358 height 357
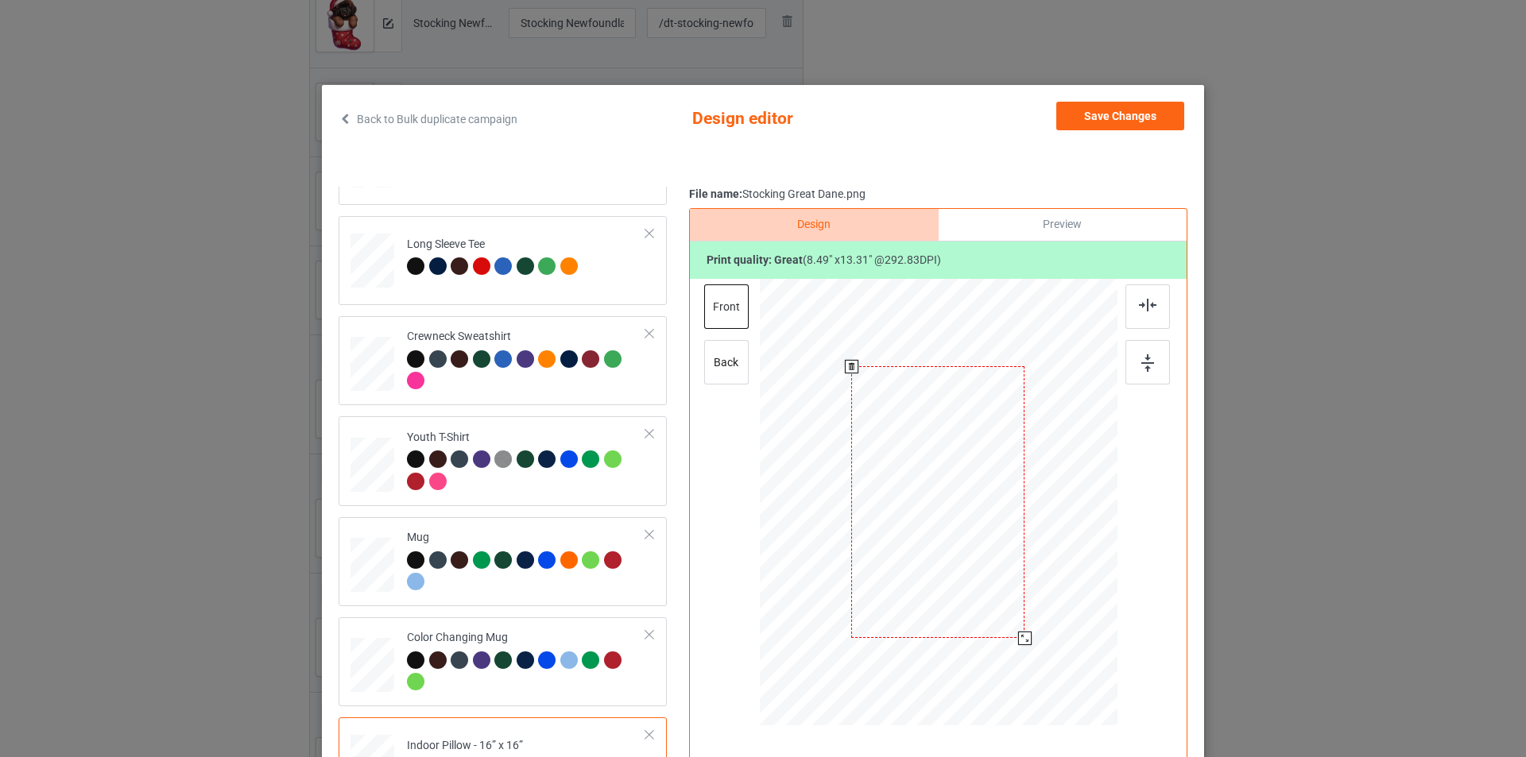
scroll to position [0, 0]
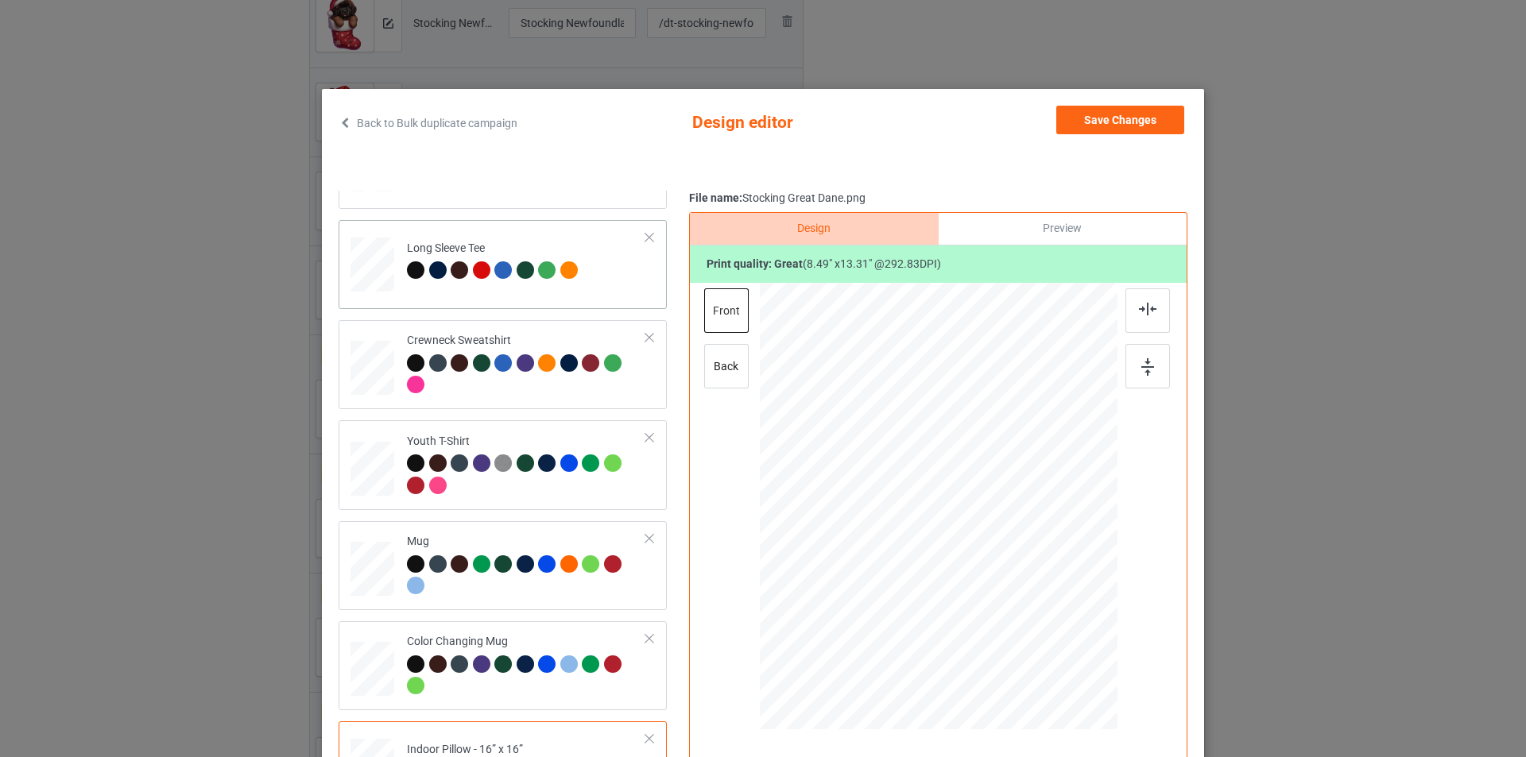
click at [549, 248] on div "Long Sleeve Tee" at bounding box center [494, 259] width 175 height 37
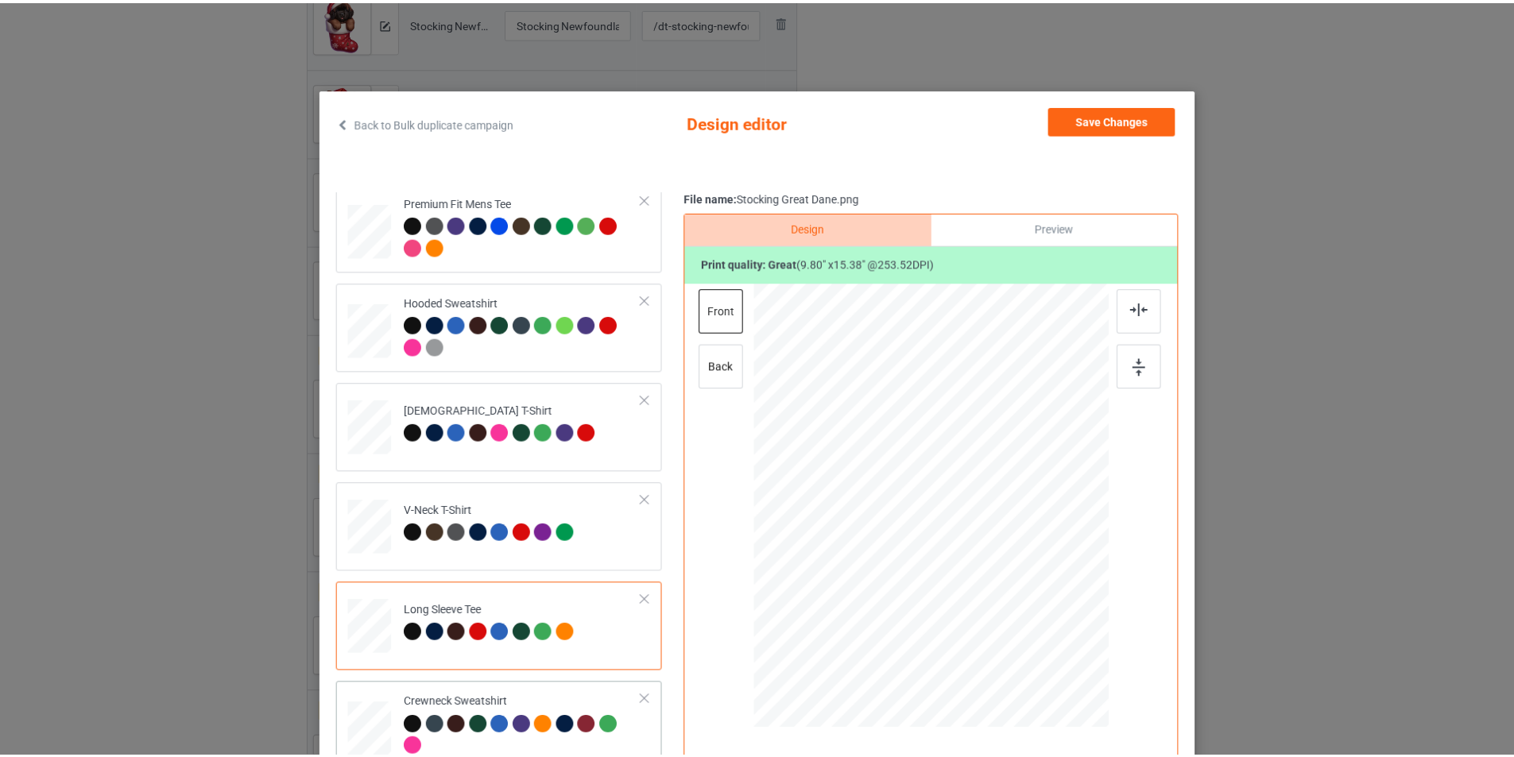
scroll to position [75, 0]
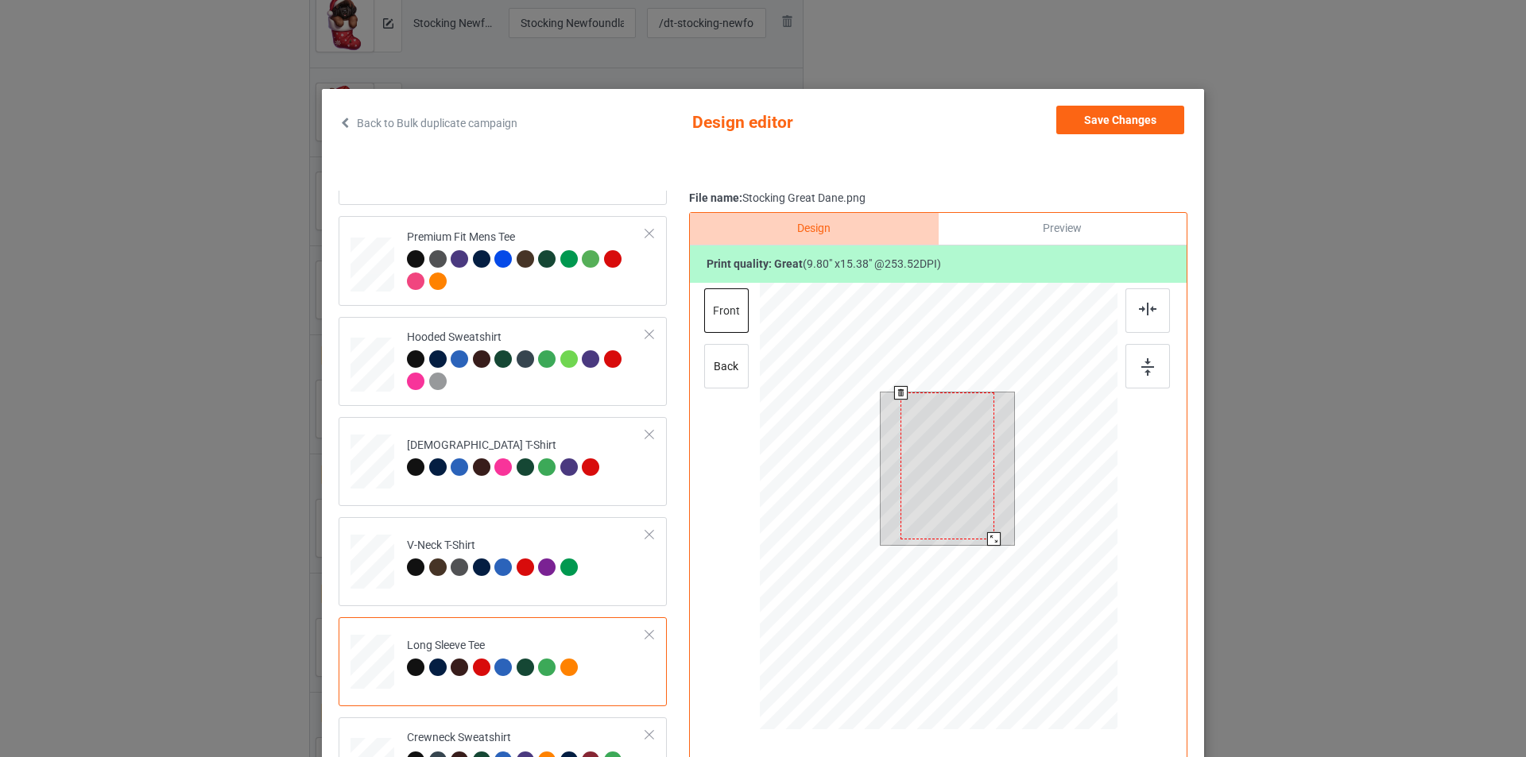
drag, startPoint x: 984, startPoint y: 536, endPoint x: 989, endPoint y: 551, distance: 15.1
click at [989, 546] on div at bounding box center [994, 539] width 14 height 14
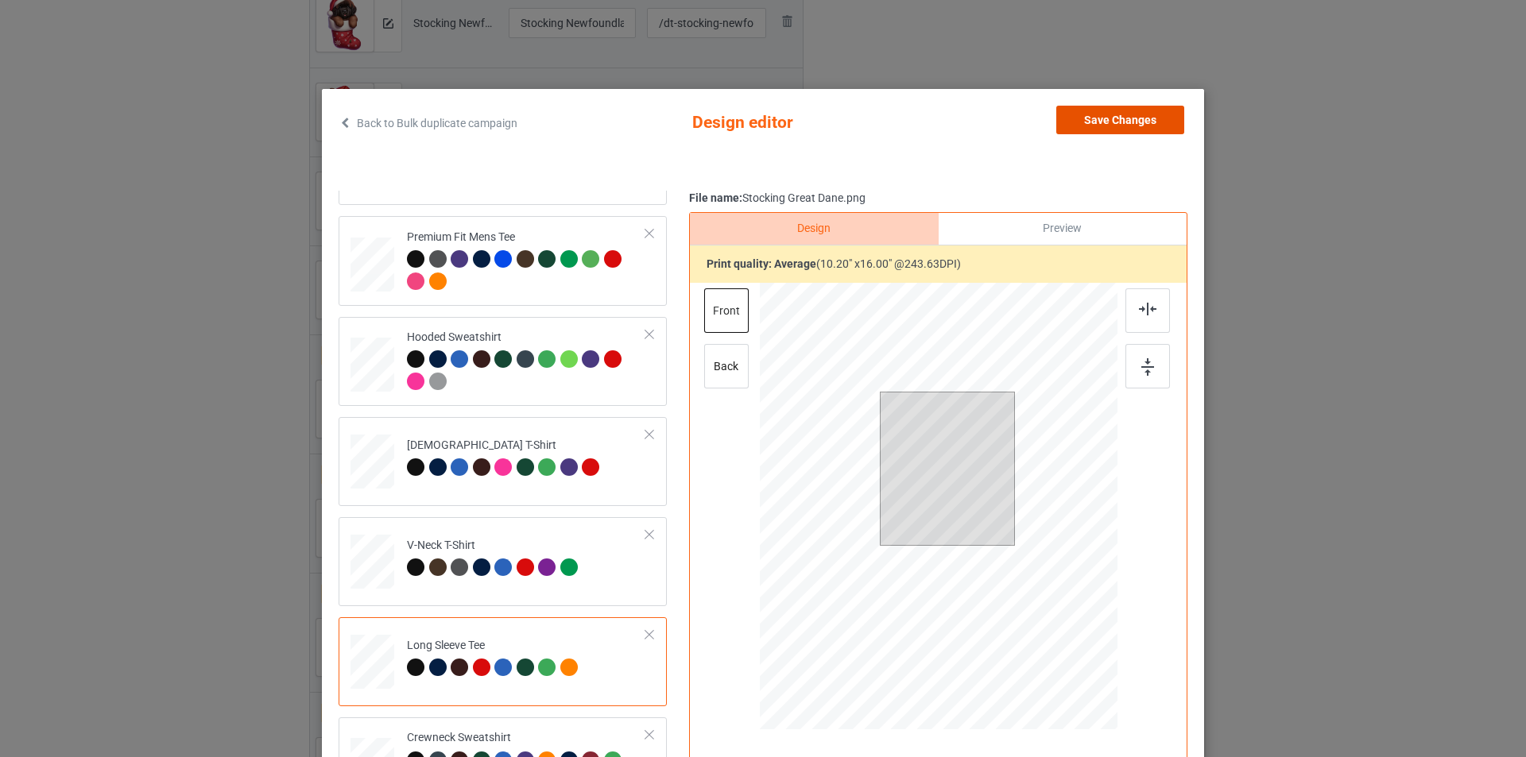
click at [1088, 131] on button "Save Changes" at bounding box center [1120, 120] width 128 height 29
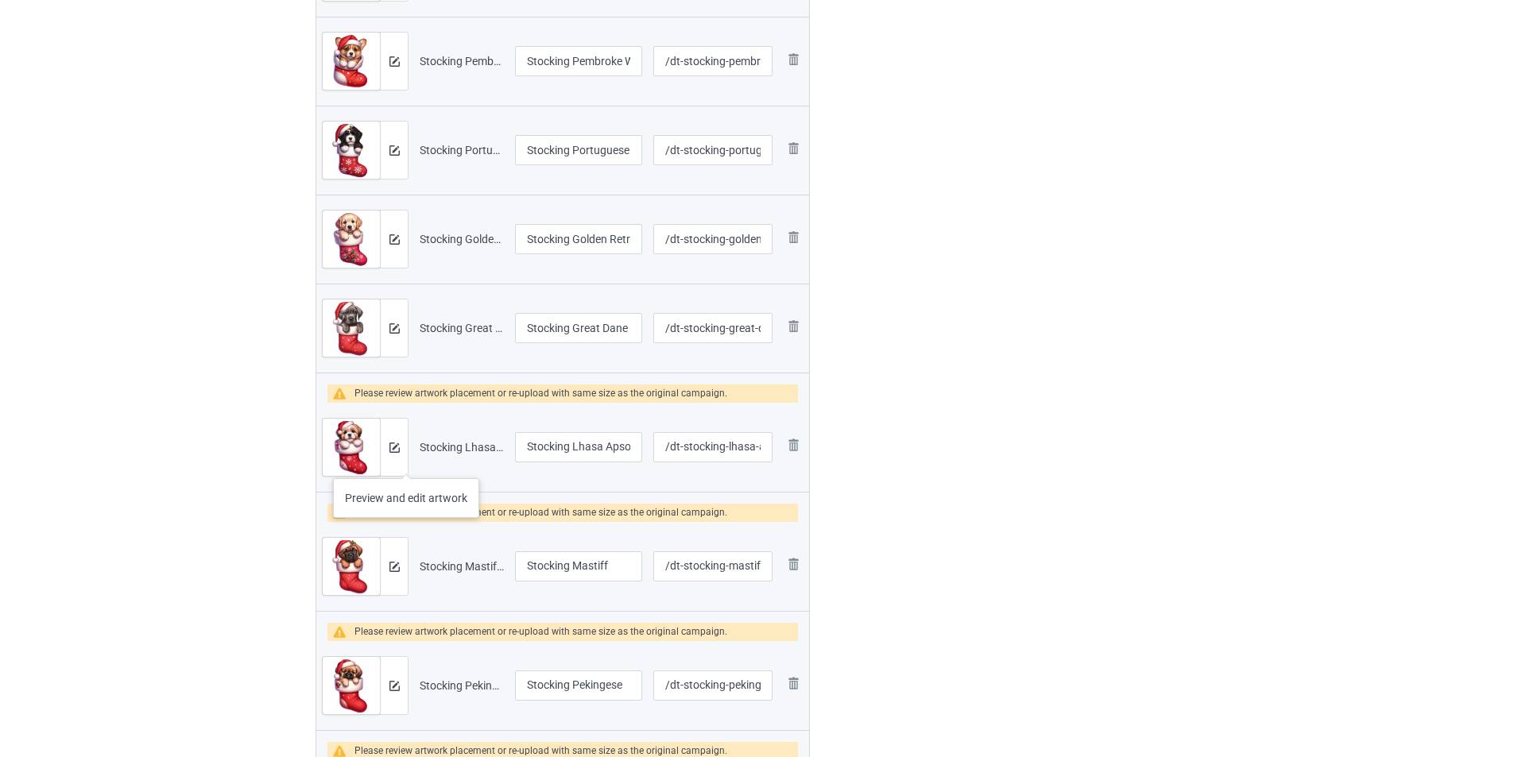
scroll to position [954, 0]
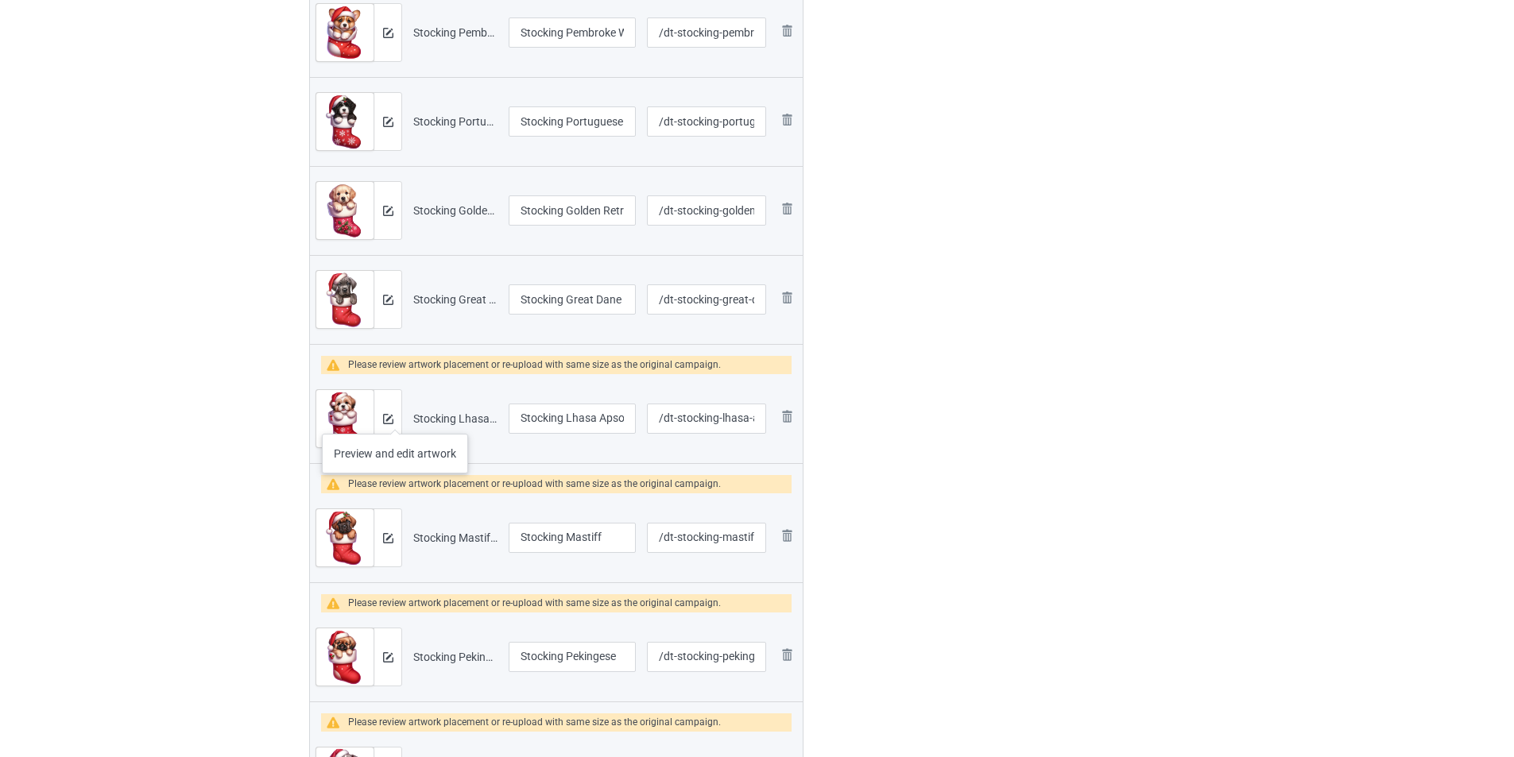
click at [397, 416] on div at bounding box center [388, 418] width 28 height 57
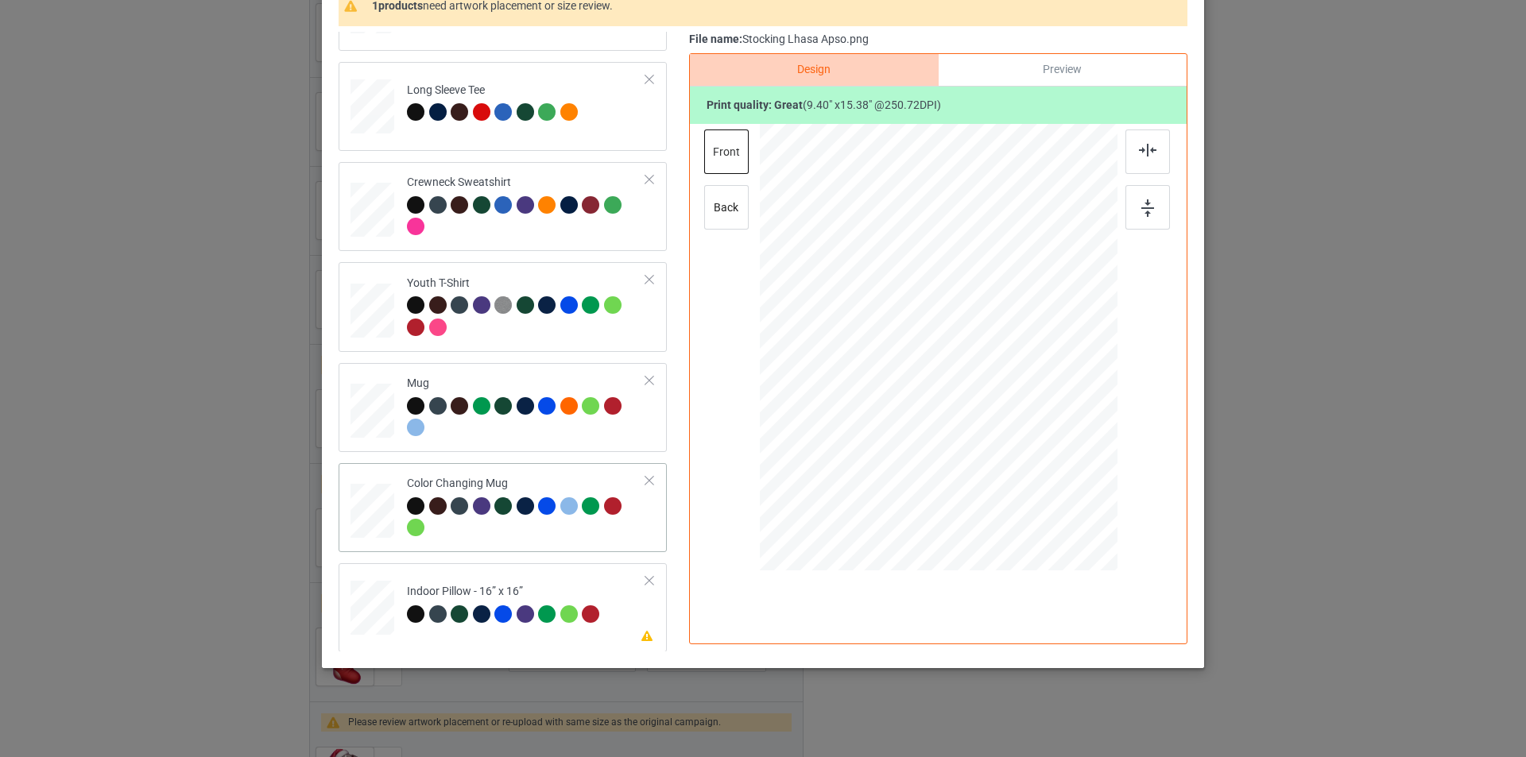
scroll to position [472, 0]
click at [566, 581] on td "Please review artwork placement Indoor Pillow - 16” x 16”" at bounding box center [526, 604] width 257 height 70
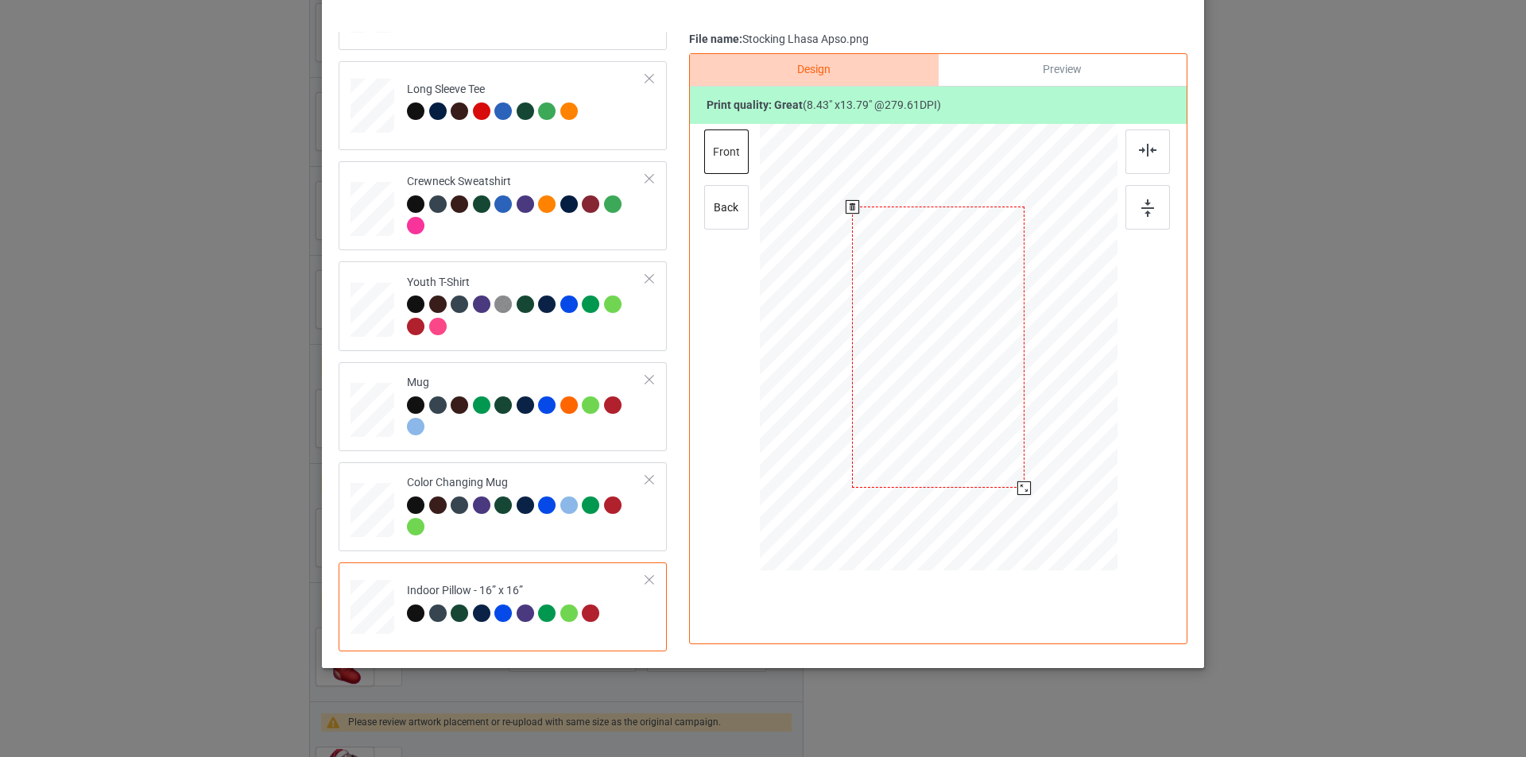
drag, startPoint x: 1036, startPoint y: 524, endPoint x: 1021, endPoint y: 480, distance: 46.0
click at [1022, 484] on div at bounding box center [1024, 489] width 14 height 14
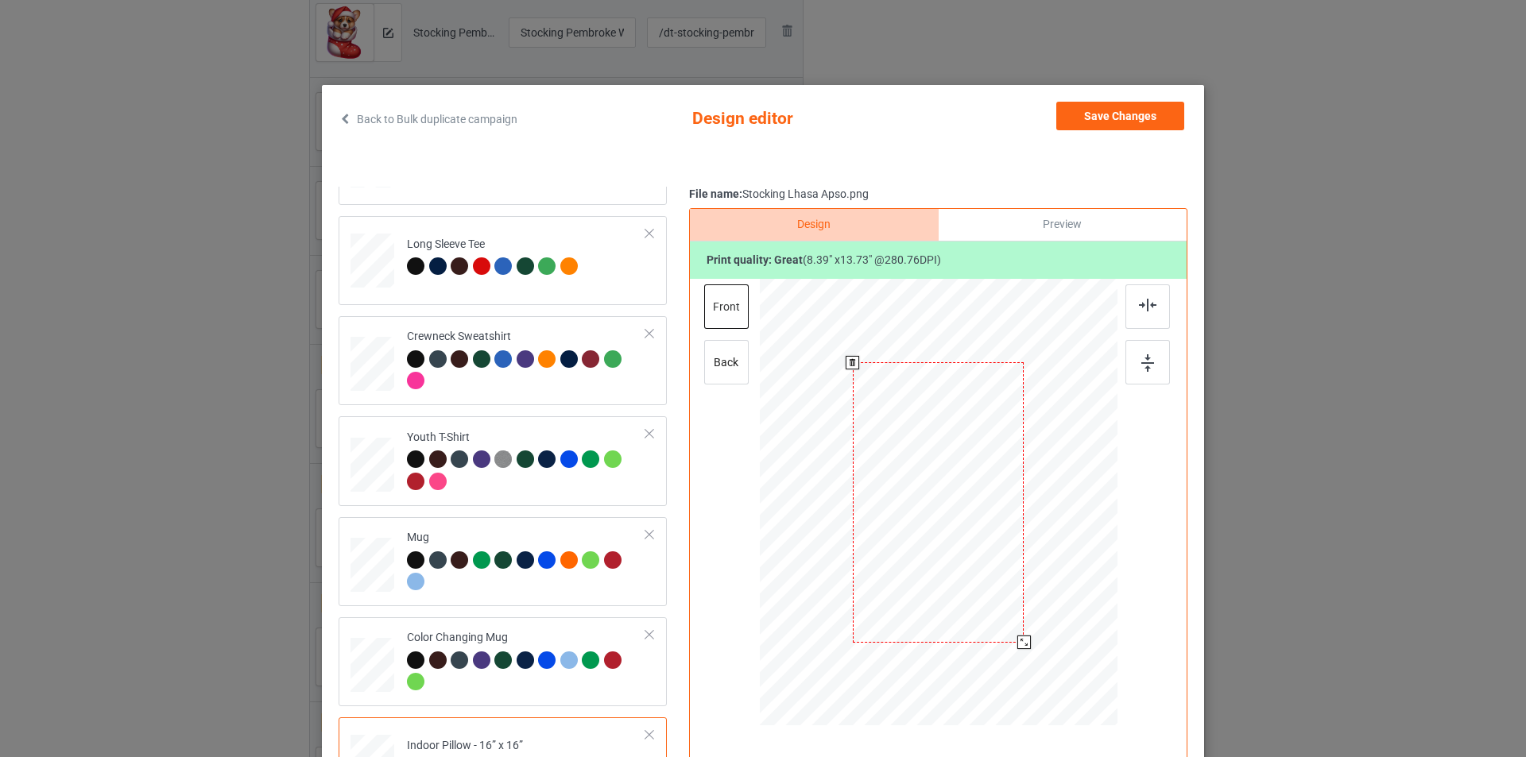
scroll to position [1, 0]
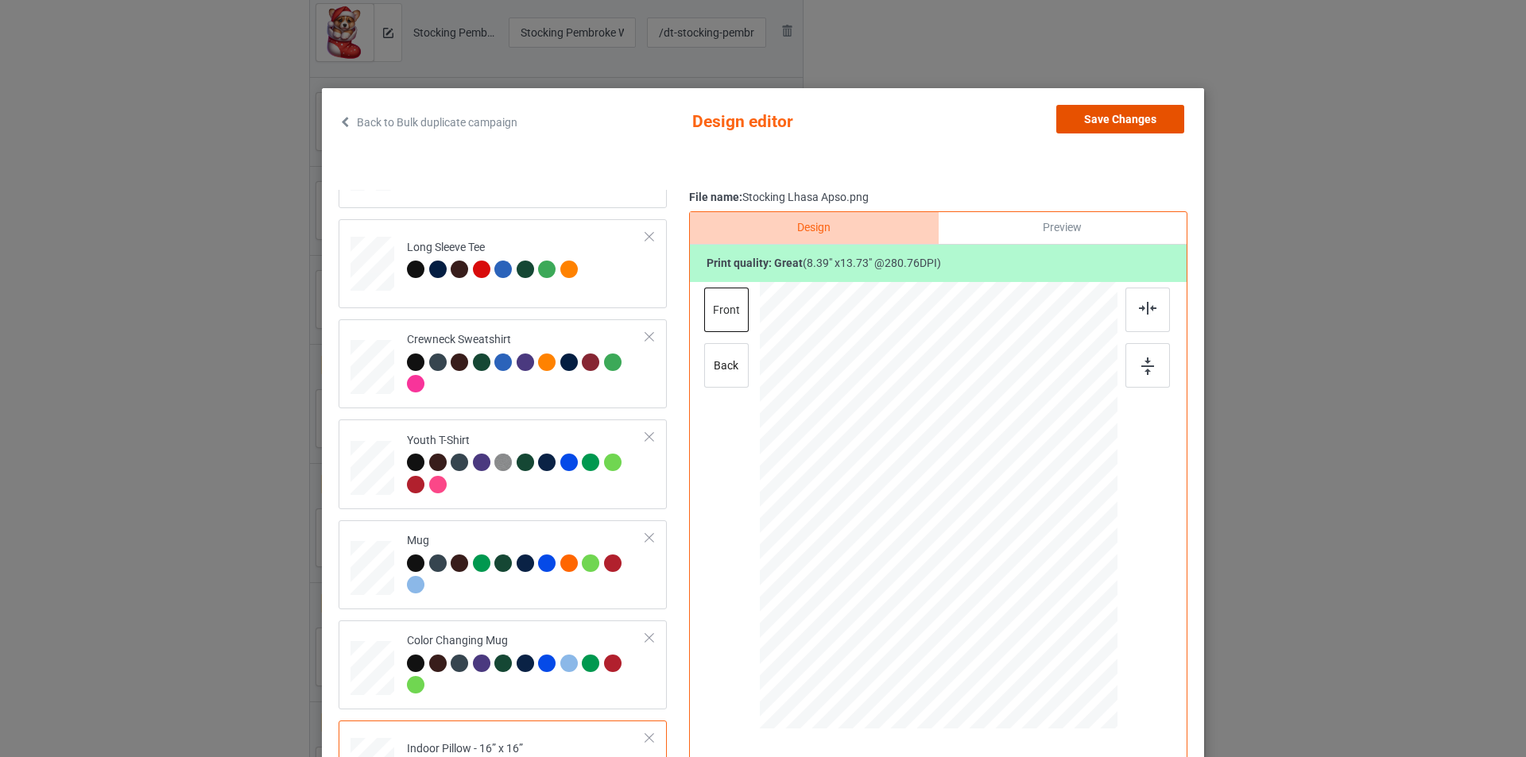
click at [1126, 119] on button "Save Changes" at bounding box center [1120, 119] width 128 height 29
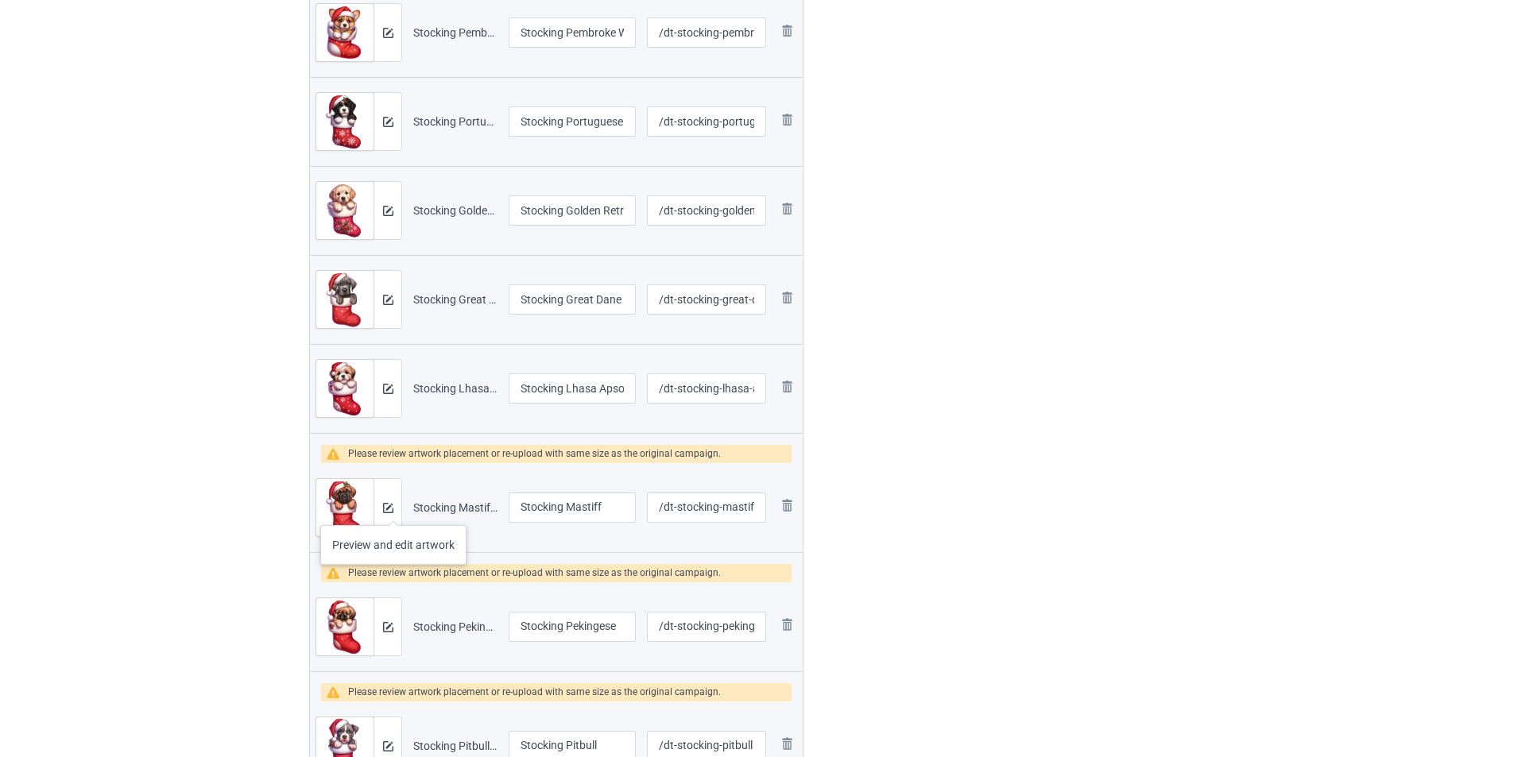
click at [393, 509] on div at bounding box center [388, 507] width 28 height 57
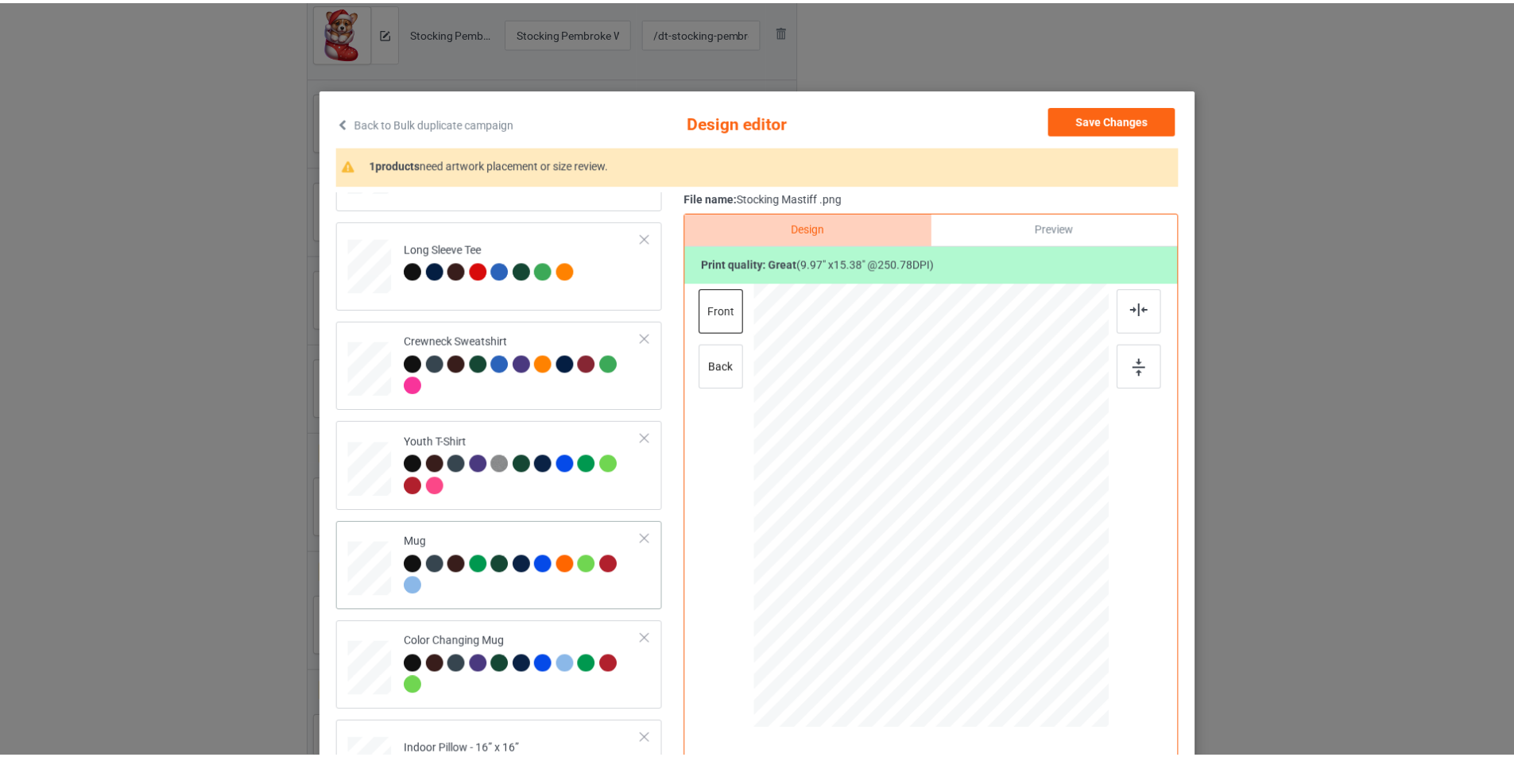
scroll to position [472, 0]
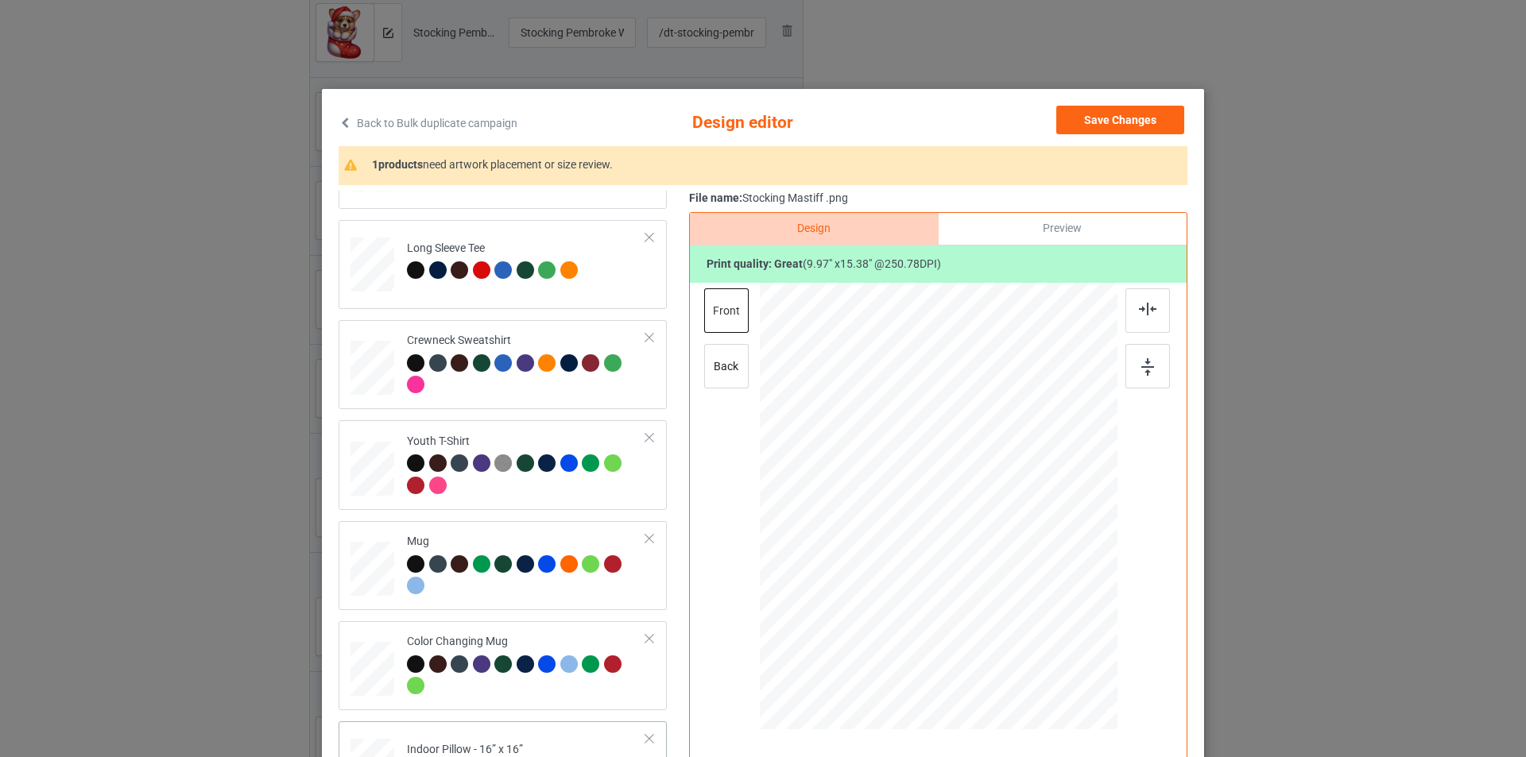
click at [544, 738] on td "Please review artwork placement Indoor Pillow - 16” x 16”" at bounding box center [526, 763] width 257 height 70
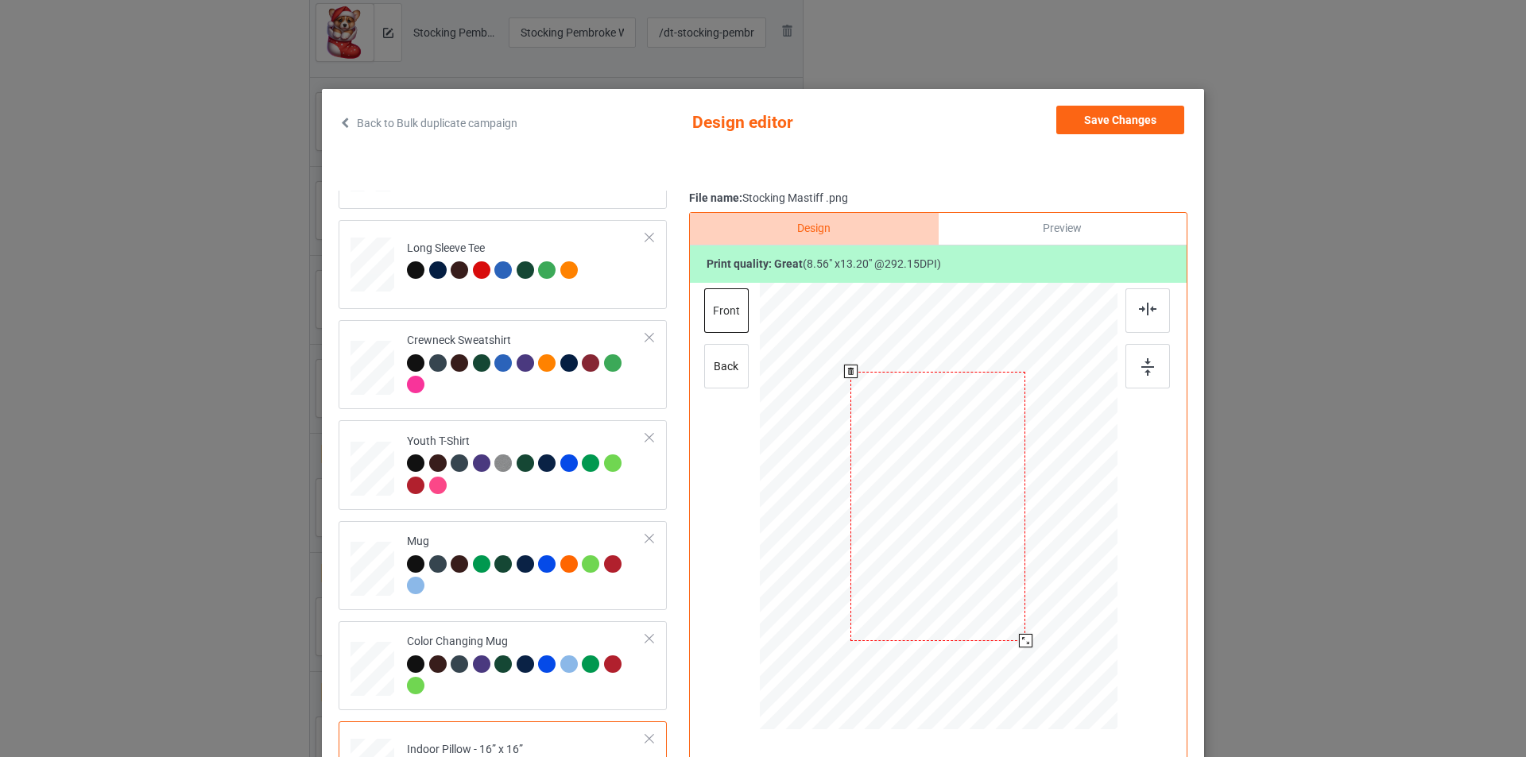
drag, startPoint x: 1038, startPoint y: 676, endPoint x: 1022, endPoint y: 642, distance: 37.0
click at [1022, 642] on div at bounding box center [1026, 641] width 14 height 14
click at [1163, 122] on button "Save Changes" at bounding box center [1120, 120] width 128 height 29
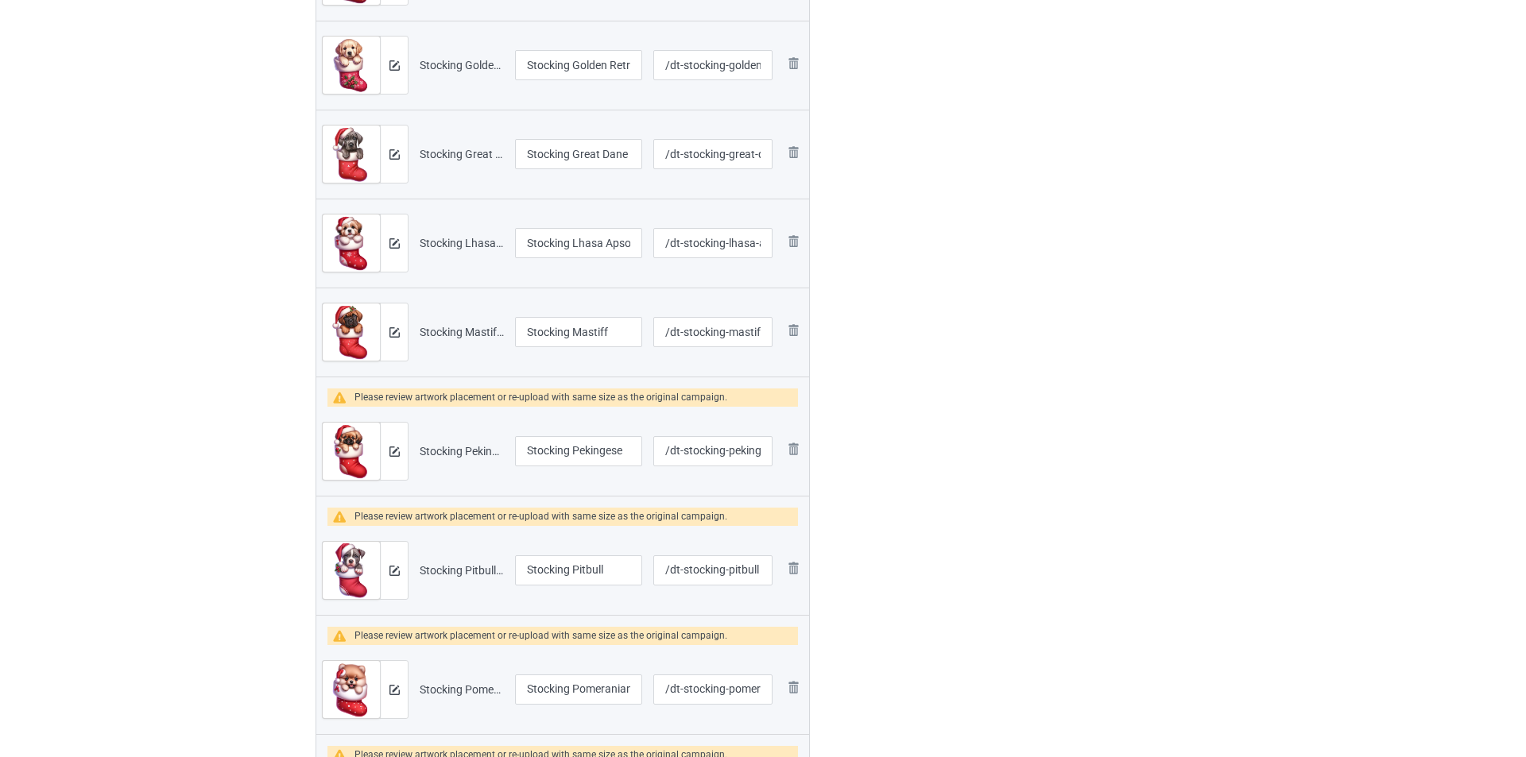
scroll to position [1113, 0]
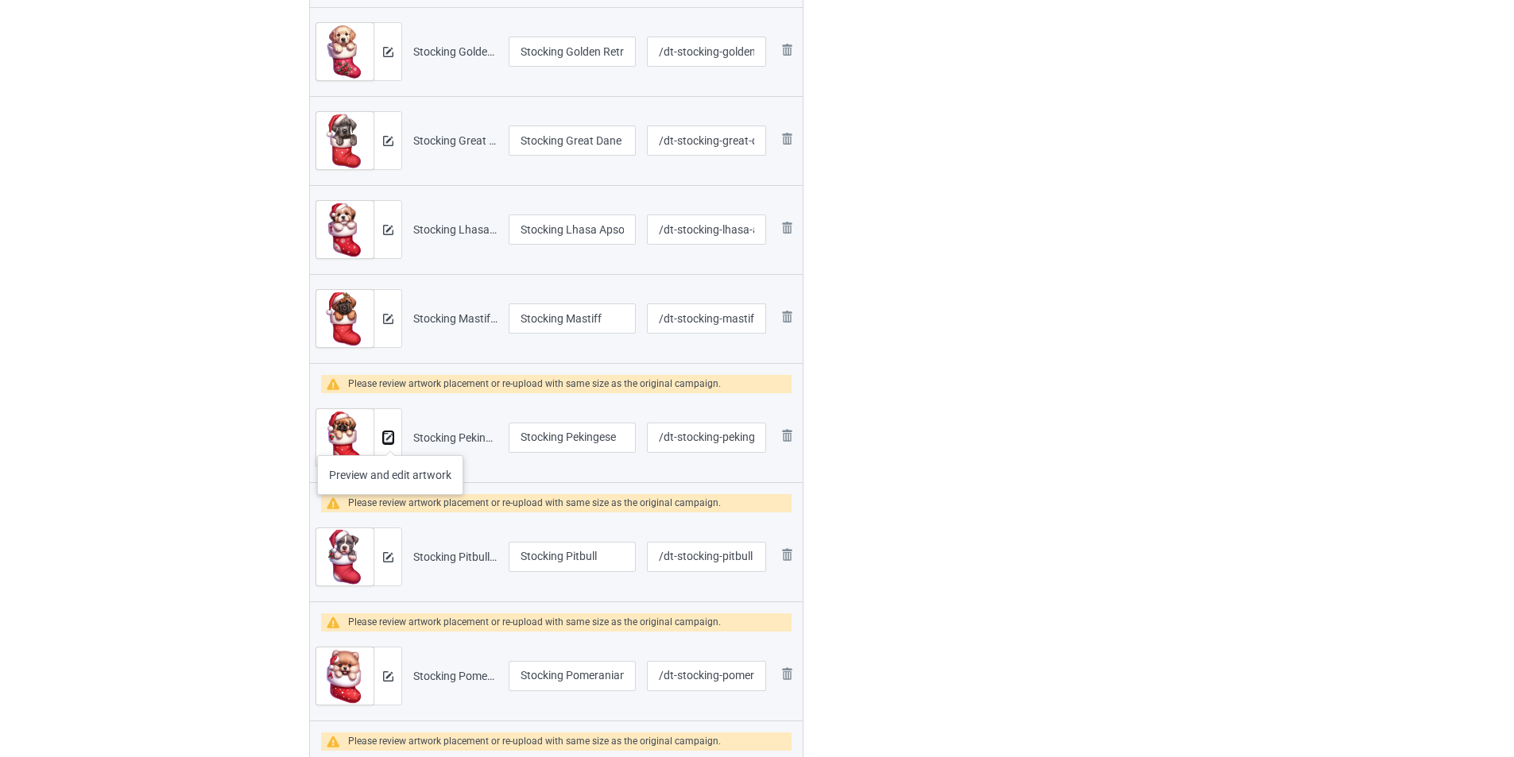
click at [390, 439] on img at bounding box center [388, 438] width 10 height 10
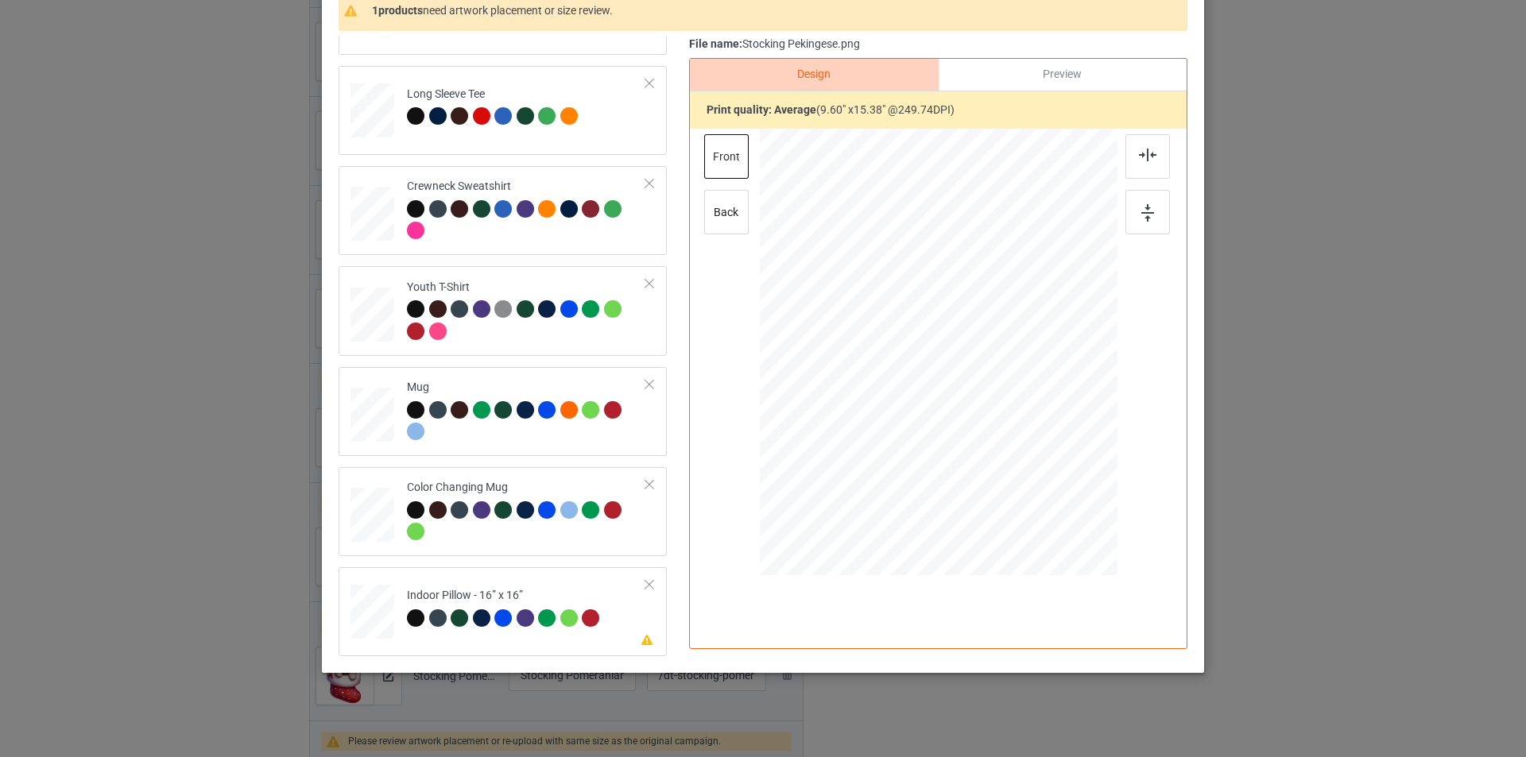
scroll to position [160, 0]
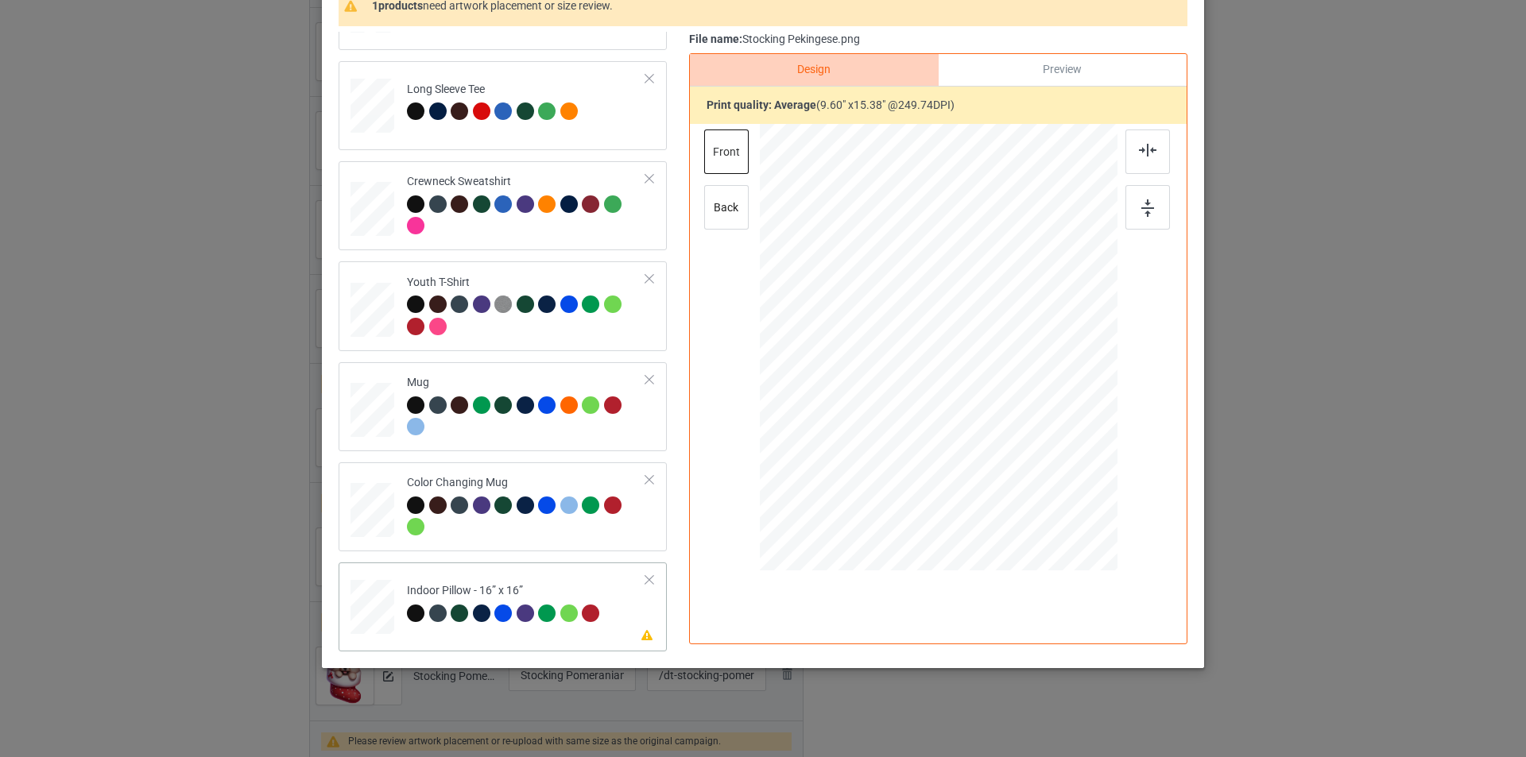
click at [540, 583] on div "Indoor Pillow - 16” x 16”" at bounding box center [505, 601] width 197 height 37
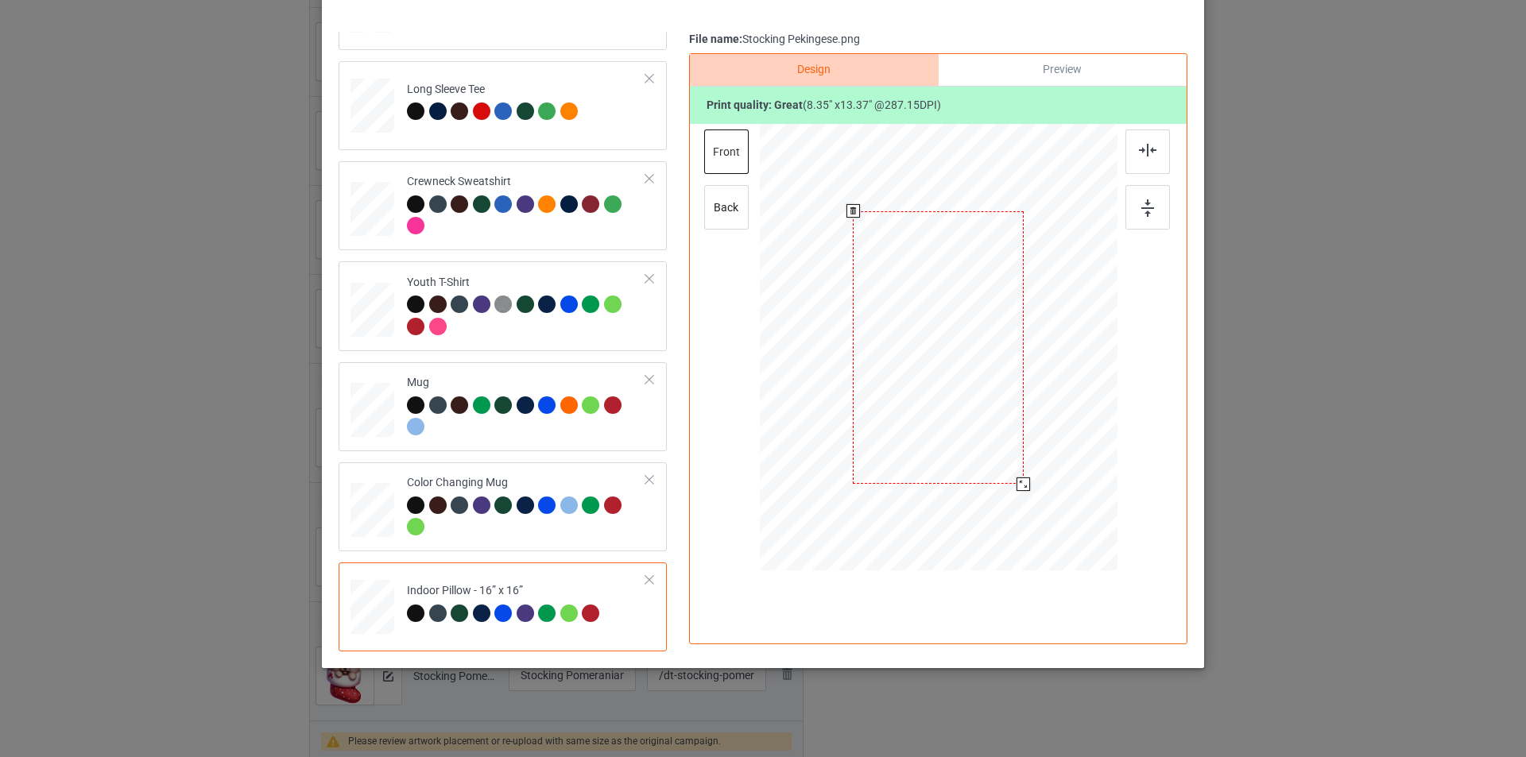
drag, startPoint x: 1036, startPoint y: 520, endPoint x: 1028, endPoint y: 475, distance: 45.1
click at [1028, 475] on div at bounding box center [939, 347] width 358 height 357
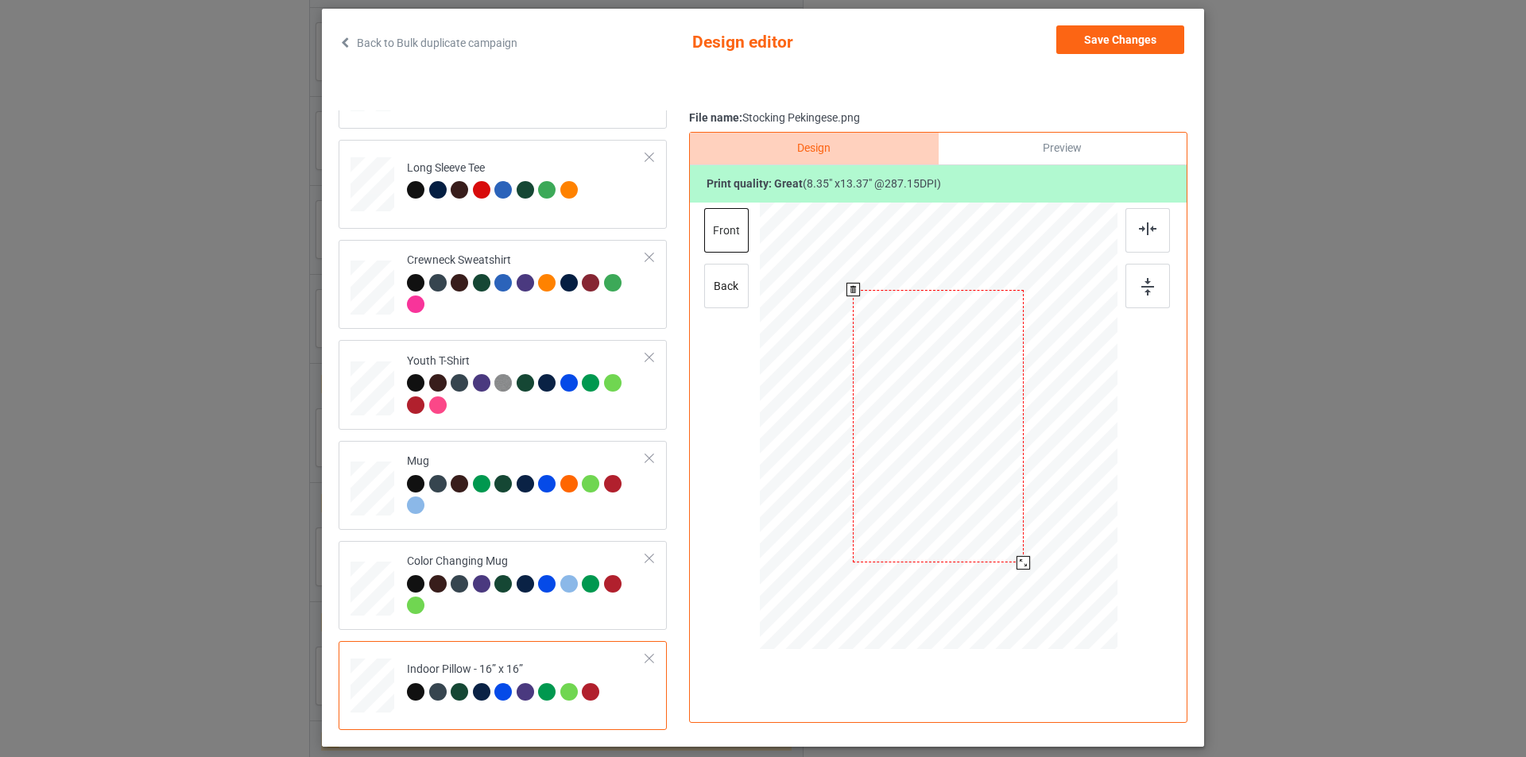
scroll to position [0, 0]
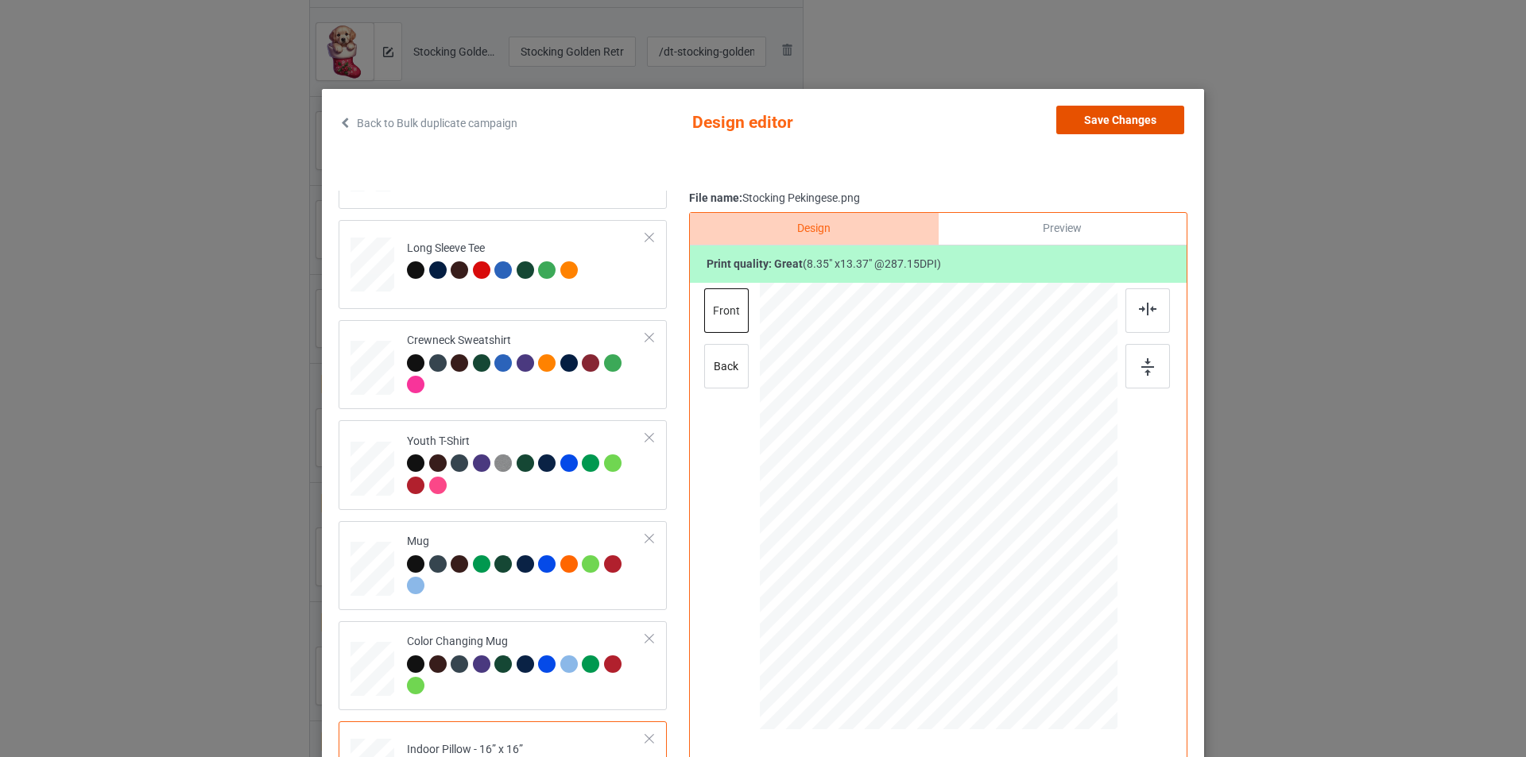
click at [1110, 117] on button "Save Changes" at bounding box center [1120, 120] width 128 height 29
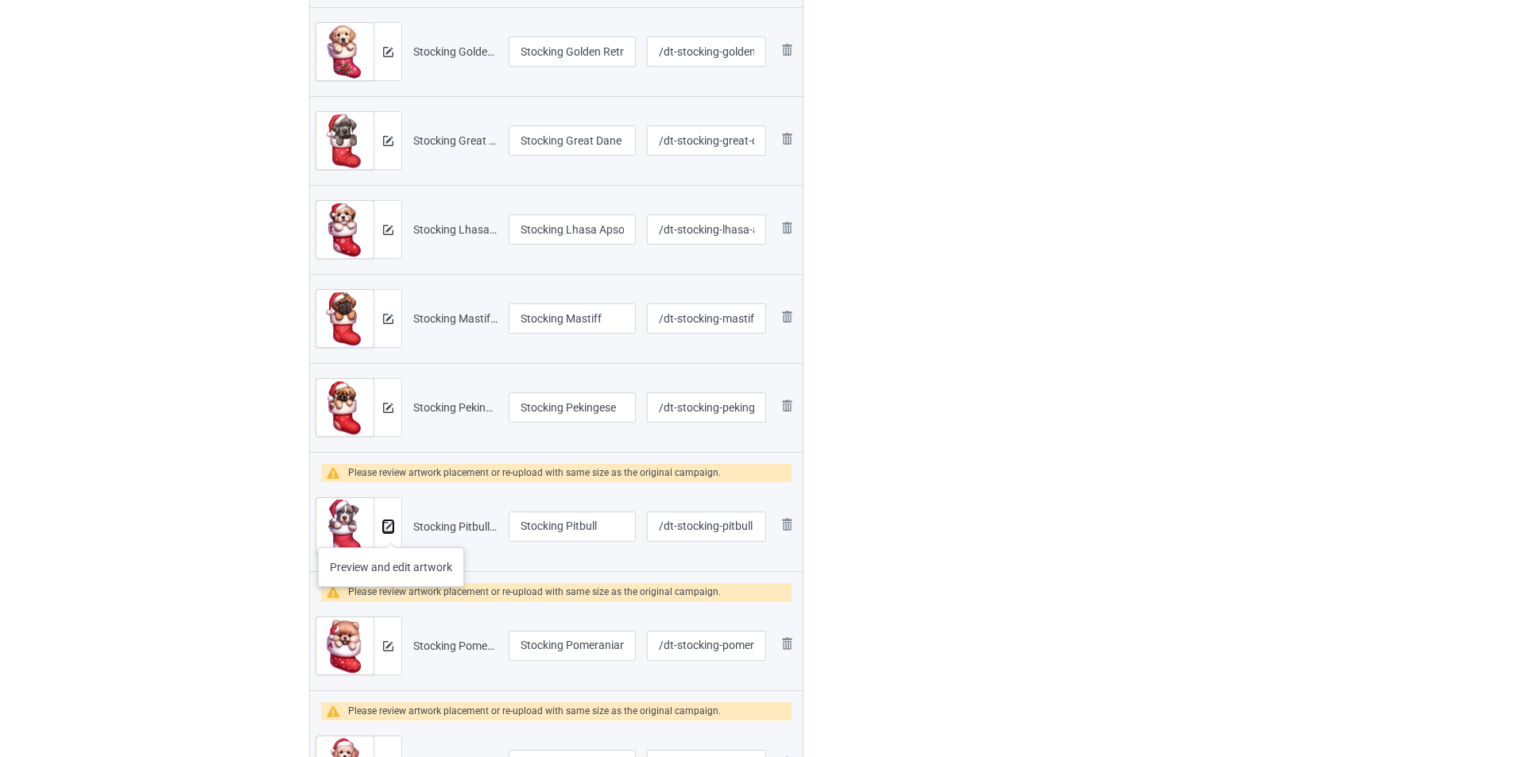
click at [391, 532] on img at bounding box center [388, 527] width 10 height 10
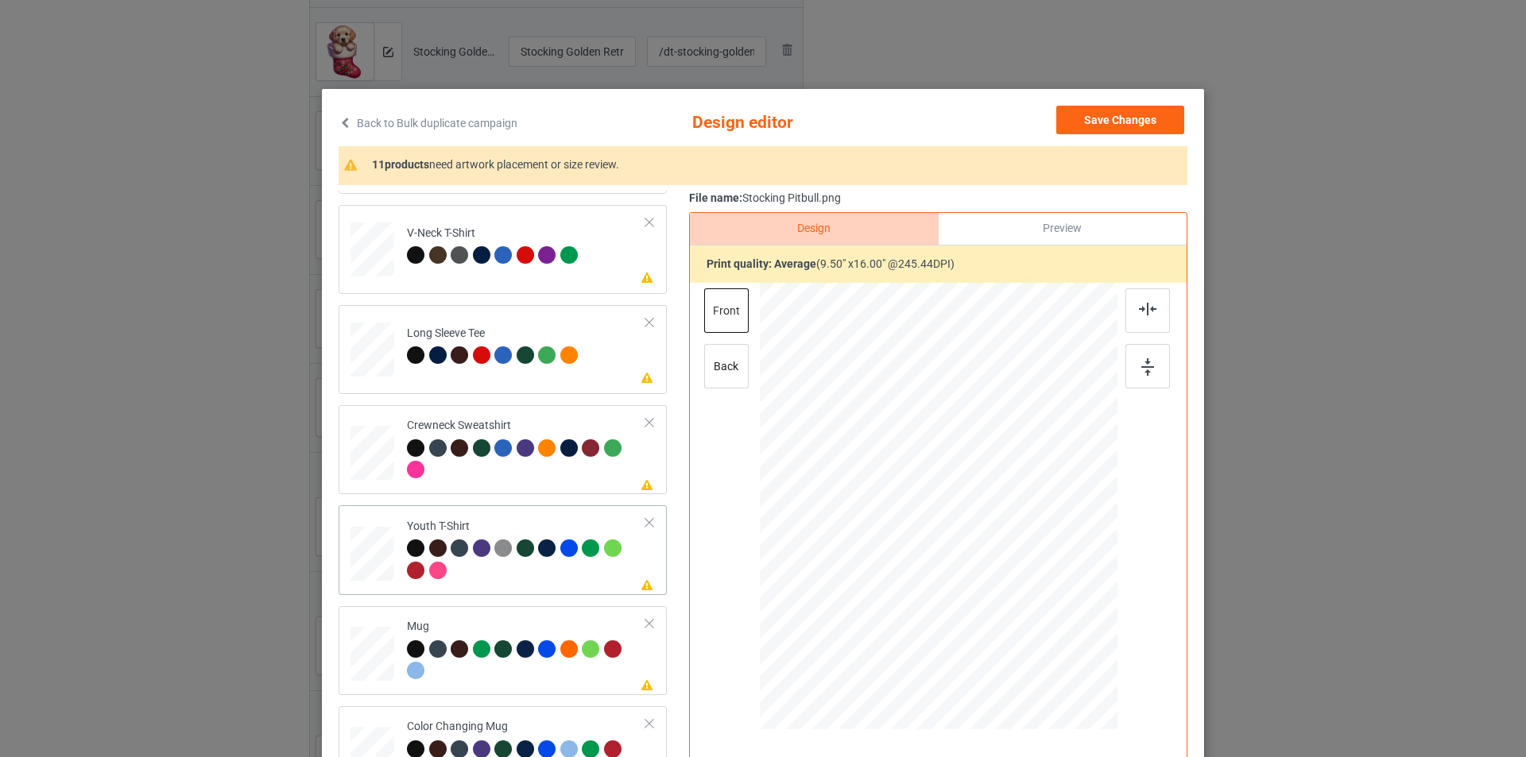
scroll to position [472, 0]
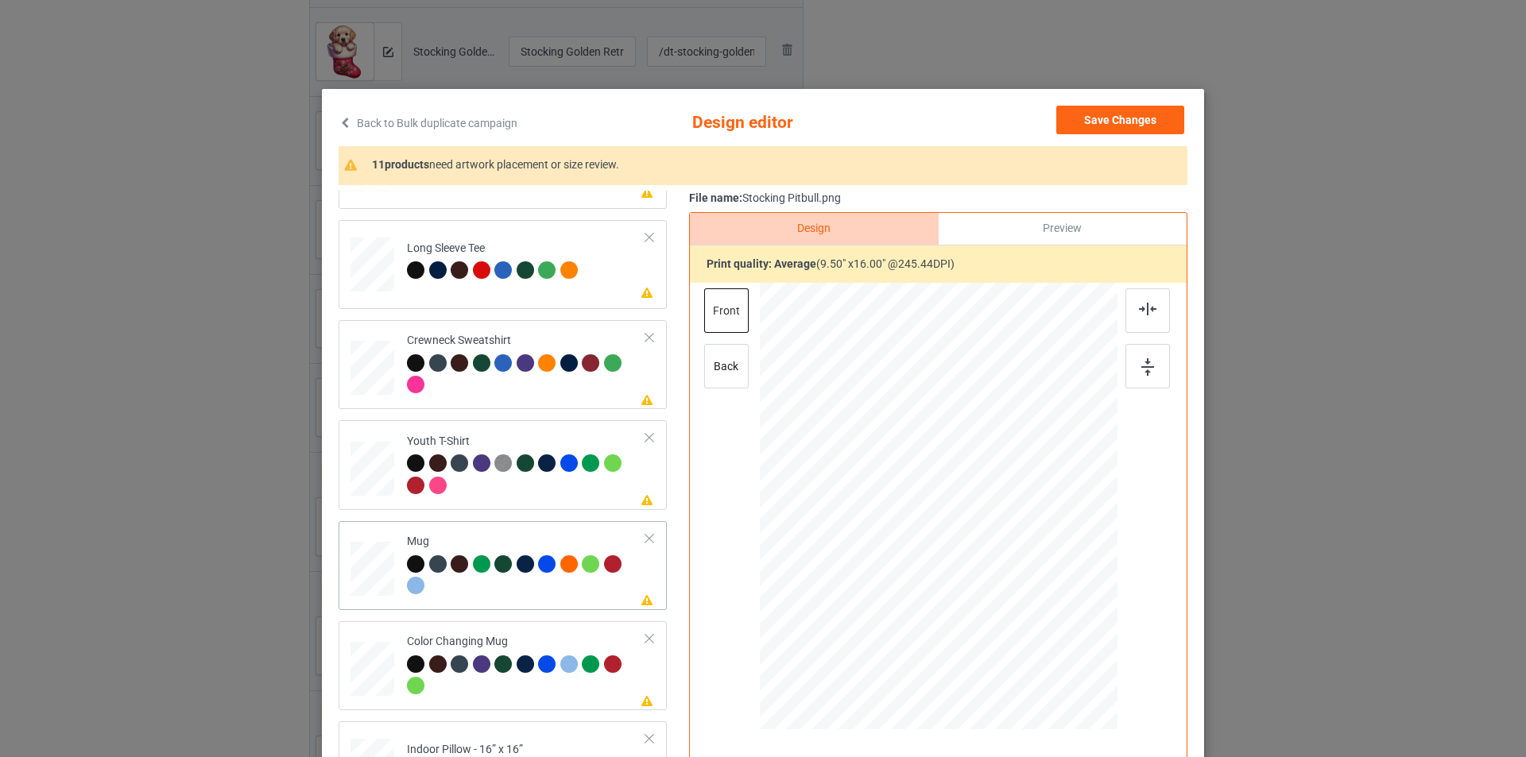
click at [523, 534] on div "Mug" at bounding box center [526, 564] width 239 height 60
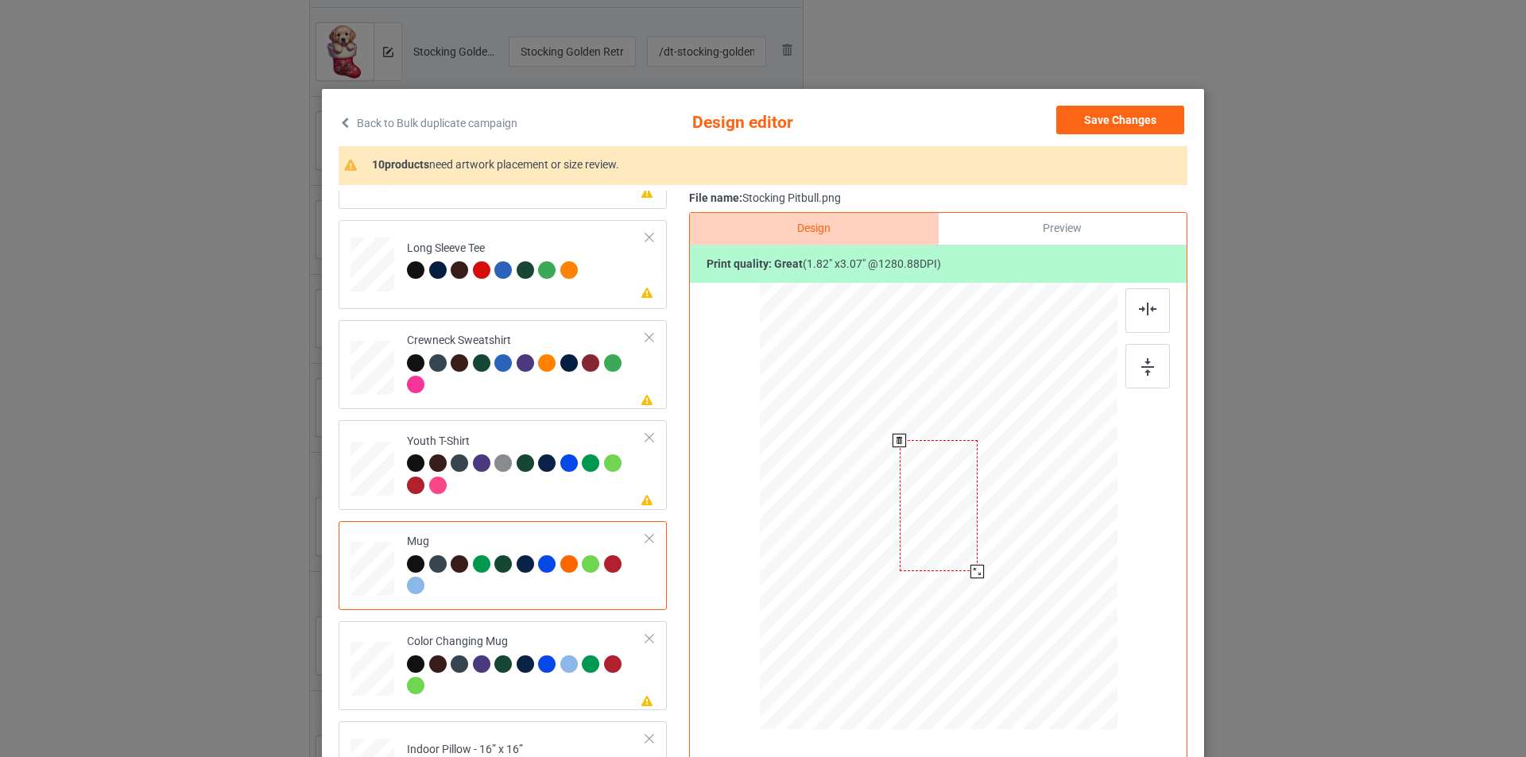
drag, startPoint x: 1036, startPoint y: 685, endPoint x: 999, endPoint y: 542, distance: 147.8
click at [999, 542] on div at bounding box center [939, 506] width 358 height 149
drag, startPoint x: 1024, startPoint y: 520, endPoint x: 1034, endPoint y: 521, distance: 9.7
click at [1034, 521] on div at bounding box center [1038, 506] width 78 height 131
click at [1143, 372] on img at bounding box center [1147, 366] width 13 height 17
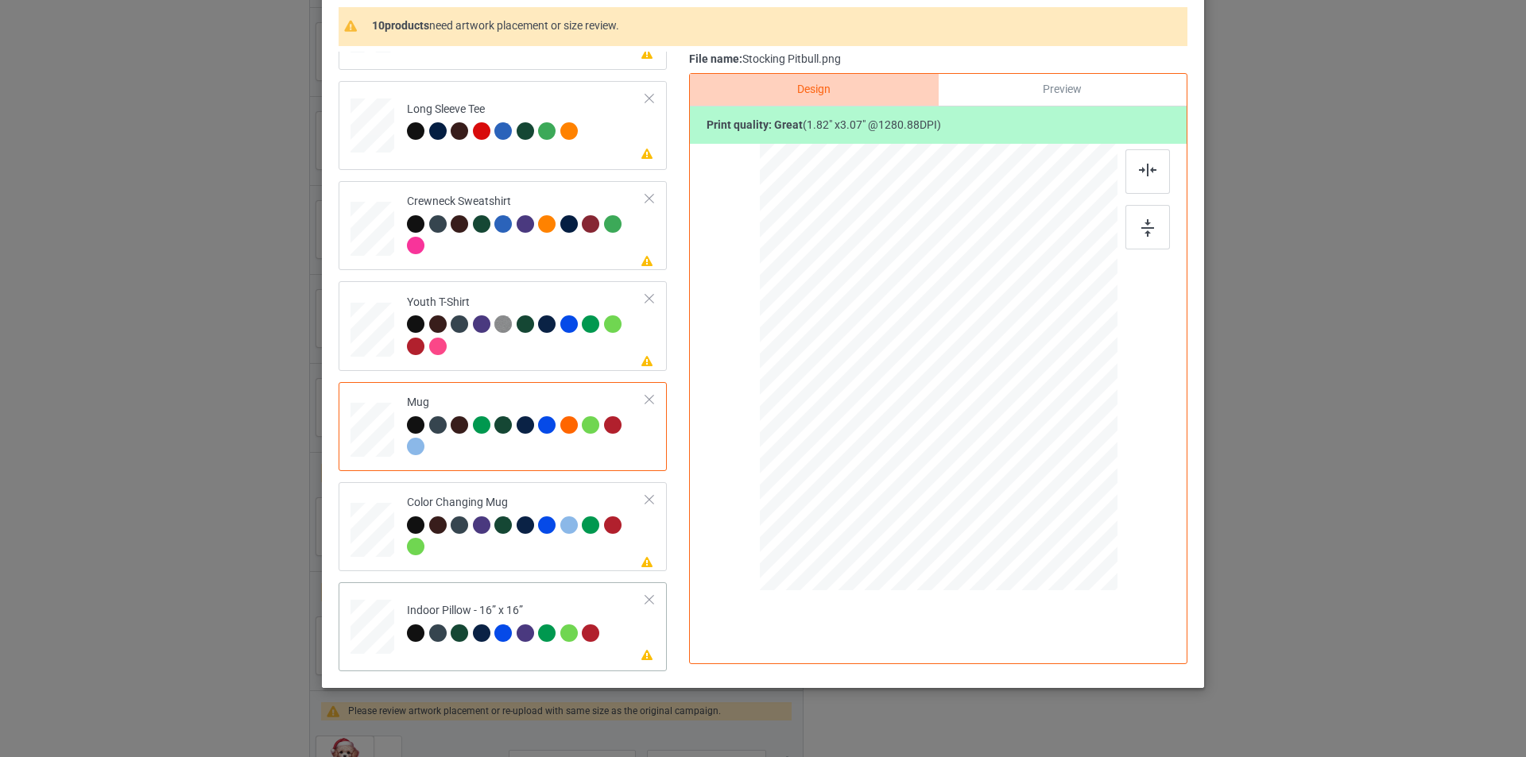
scroll to position [160, 0]
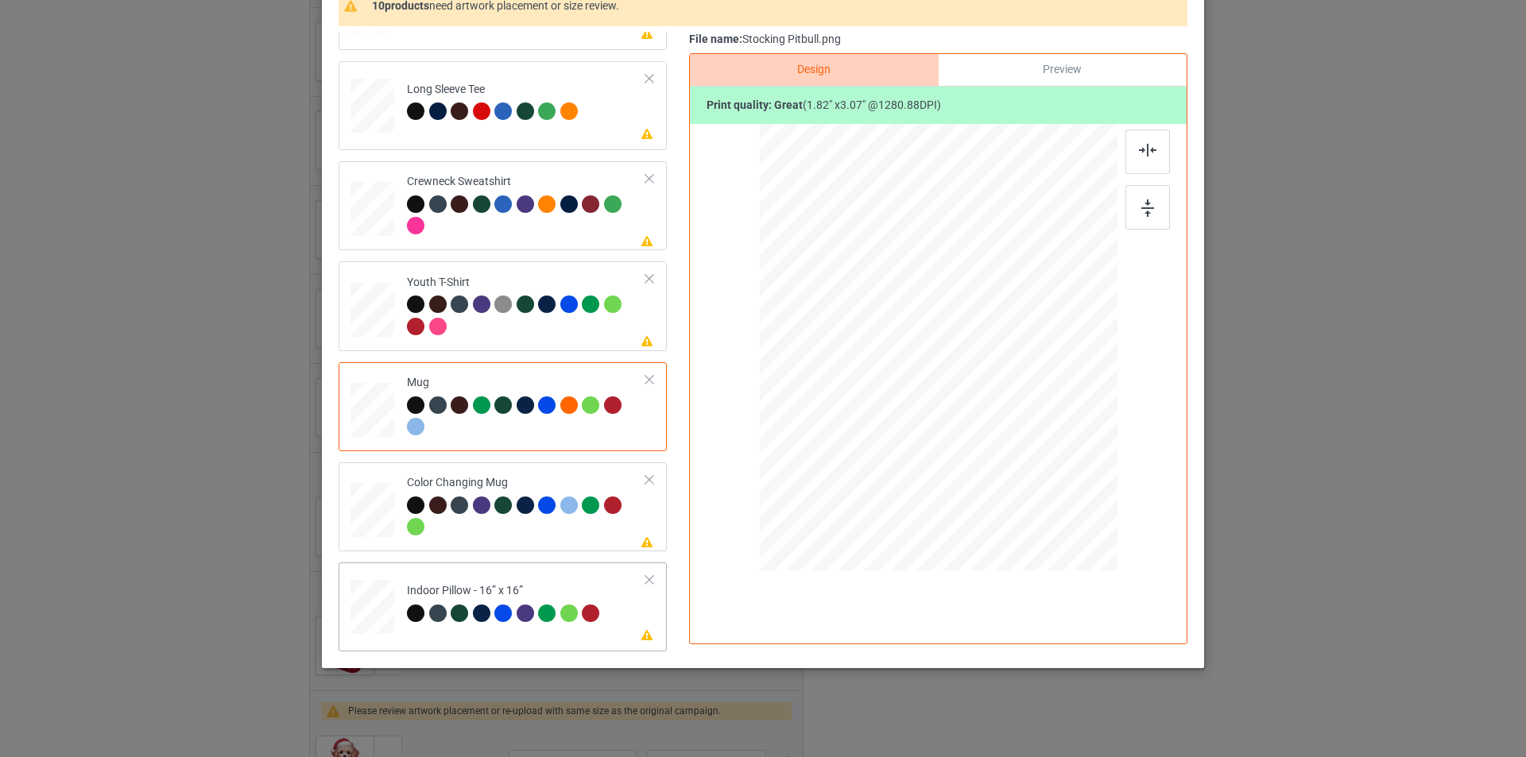
click at [571, 582] on td "Please review artwork placement Indoor Pillow - 16” x 16”" at bounding box center [526, 604] width 257 height 70
drag, startPoint x: 1043, startPoint y: 525, endPoint x: 1026, endPoint y: 471, distance: 56.6
click at [1026, 471] on div at bounding box center [939, 347] width 358 height 357
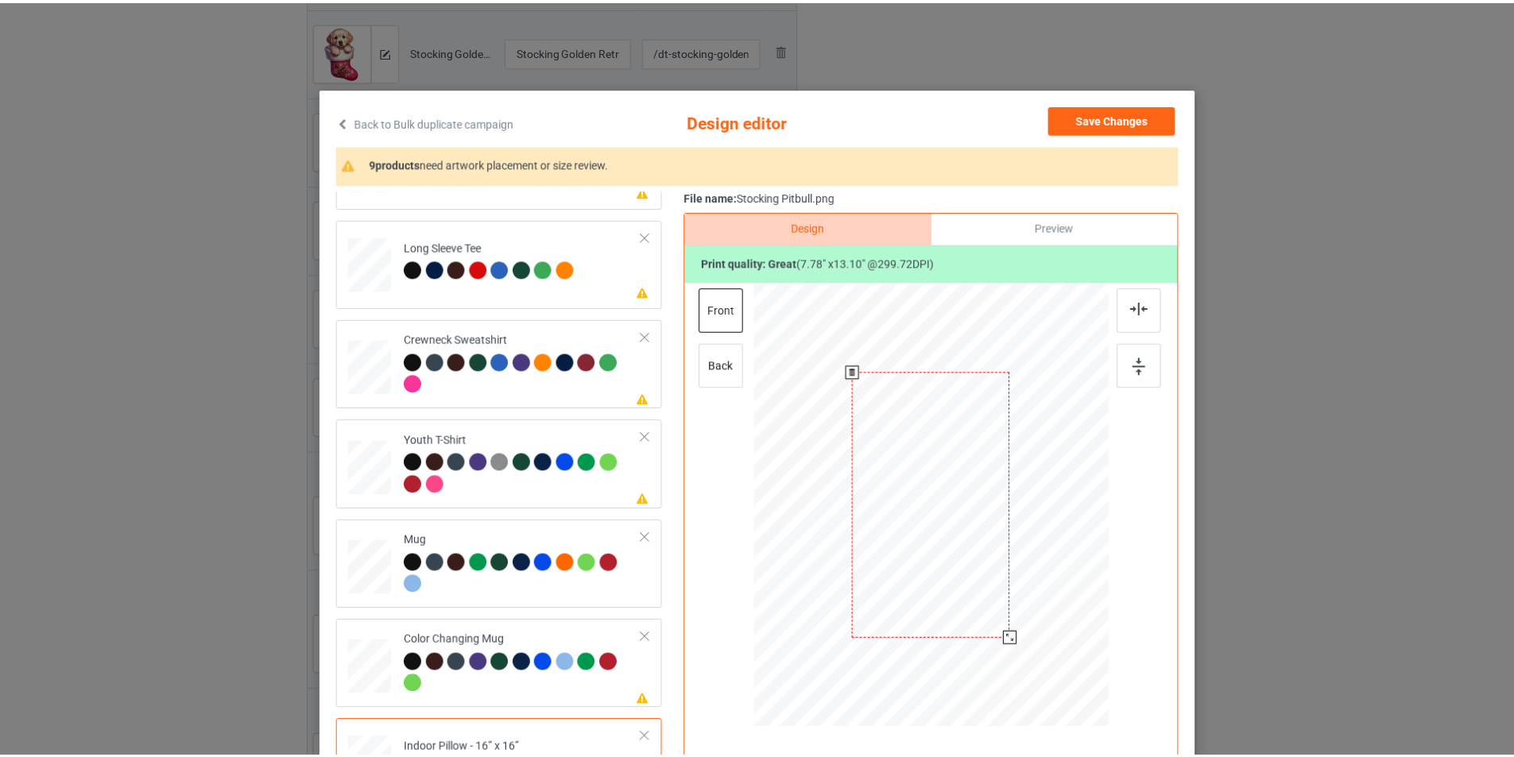
scroll to position [0, 0]
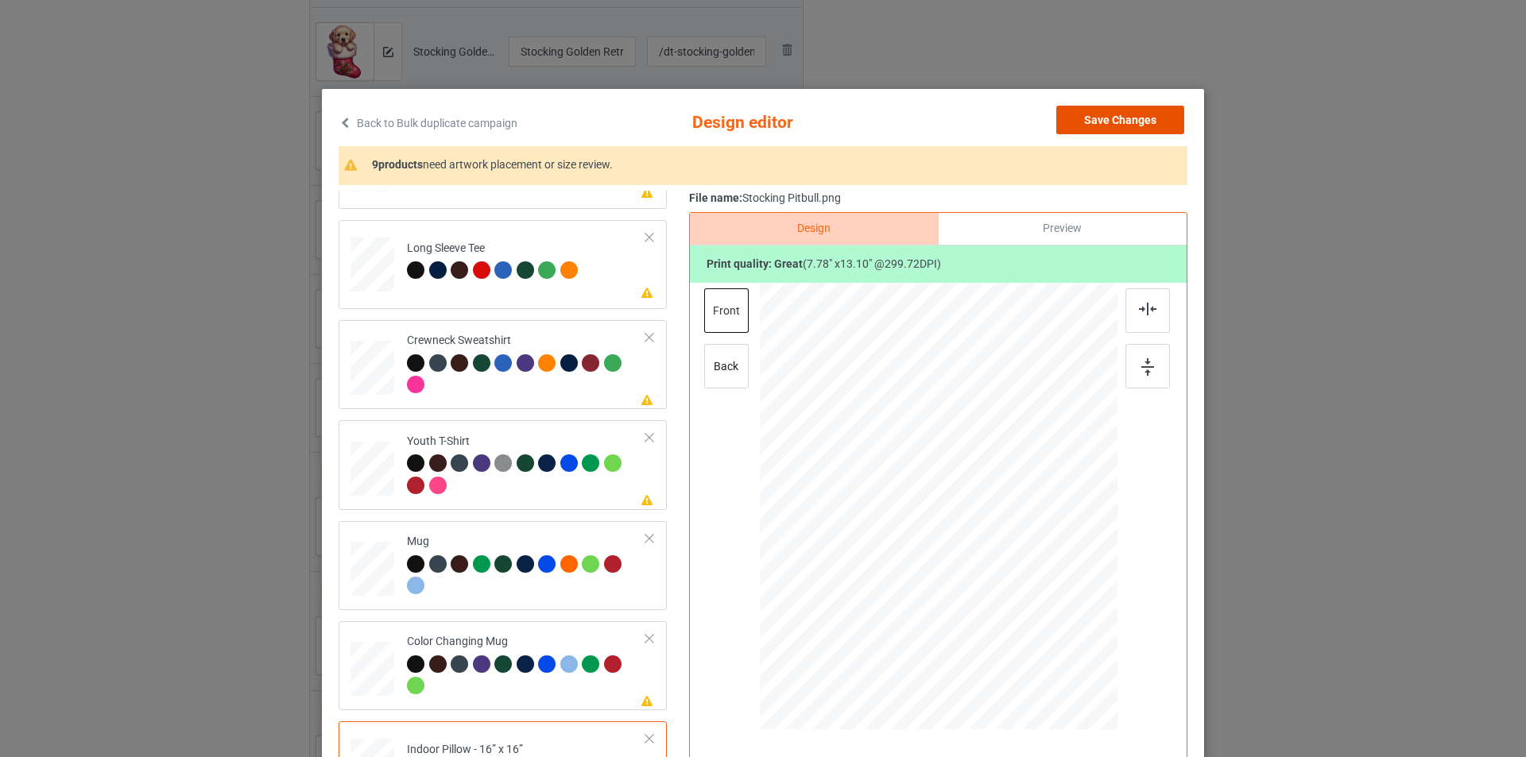
click at [1123, 116] on button "Save Changes" at bounding box center [1120, 120] width 128 height 29
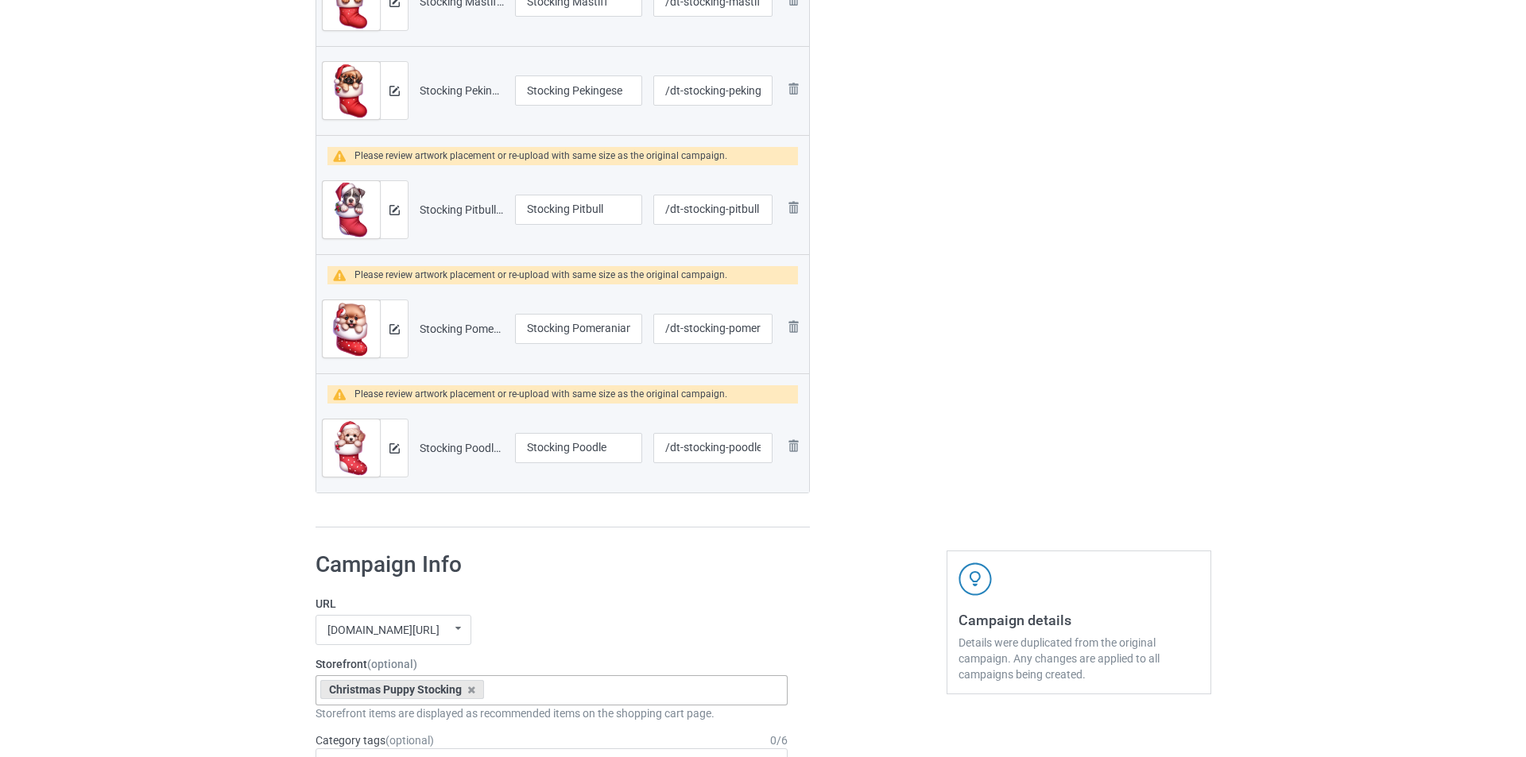
scroll to position [1431, 0]
click at [386, 322] on button at bounding box center [388, 328] width 10 height 13
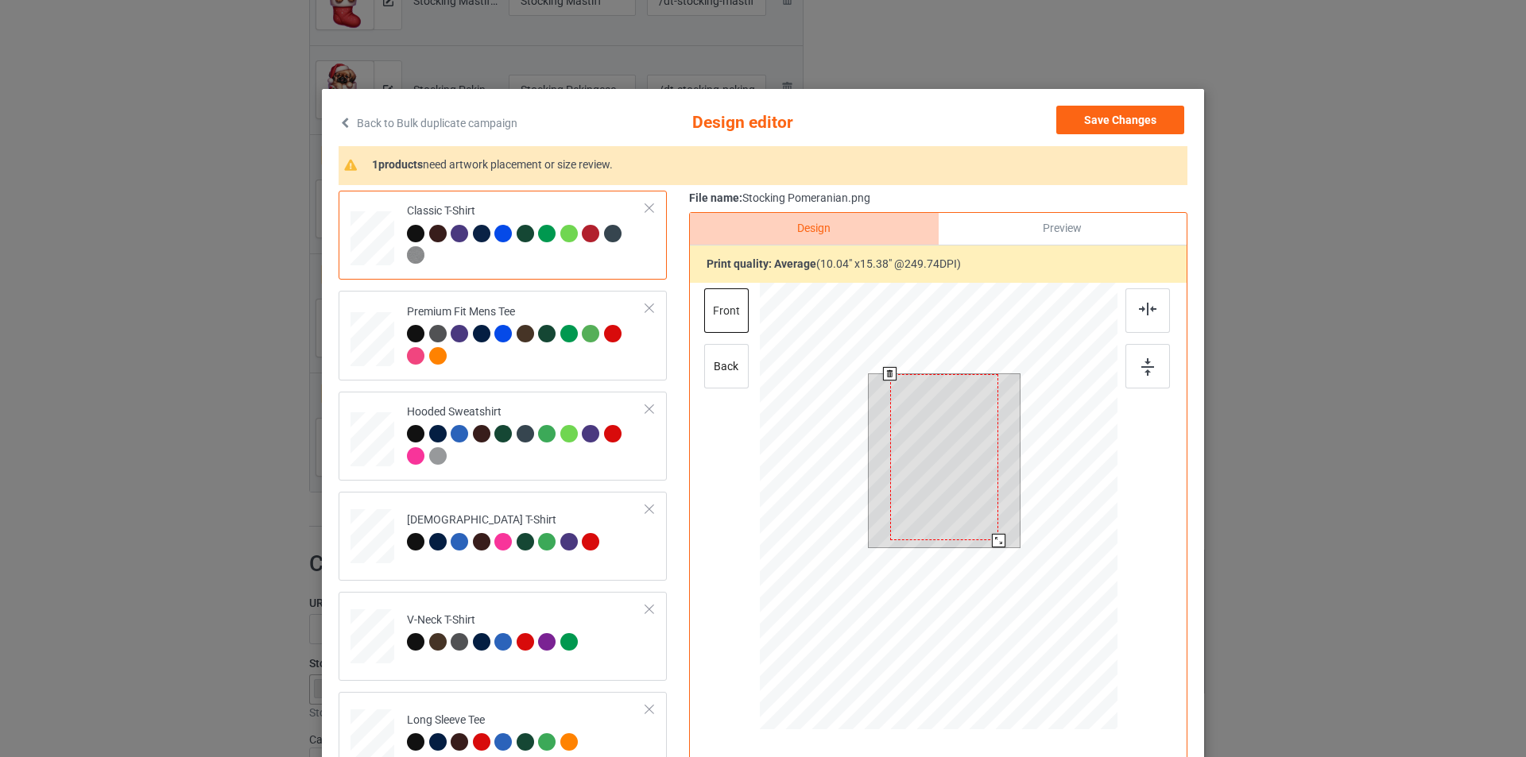
click at [998, 567] on div at bounding box center [939, 508] width 358 height 451
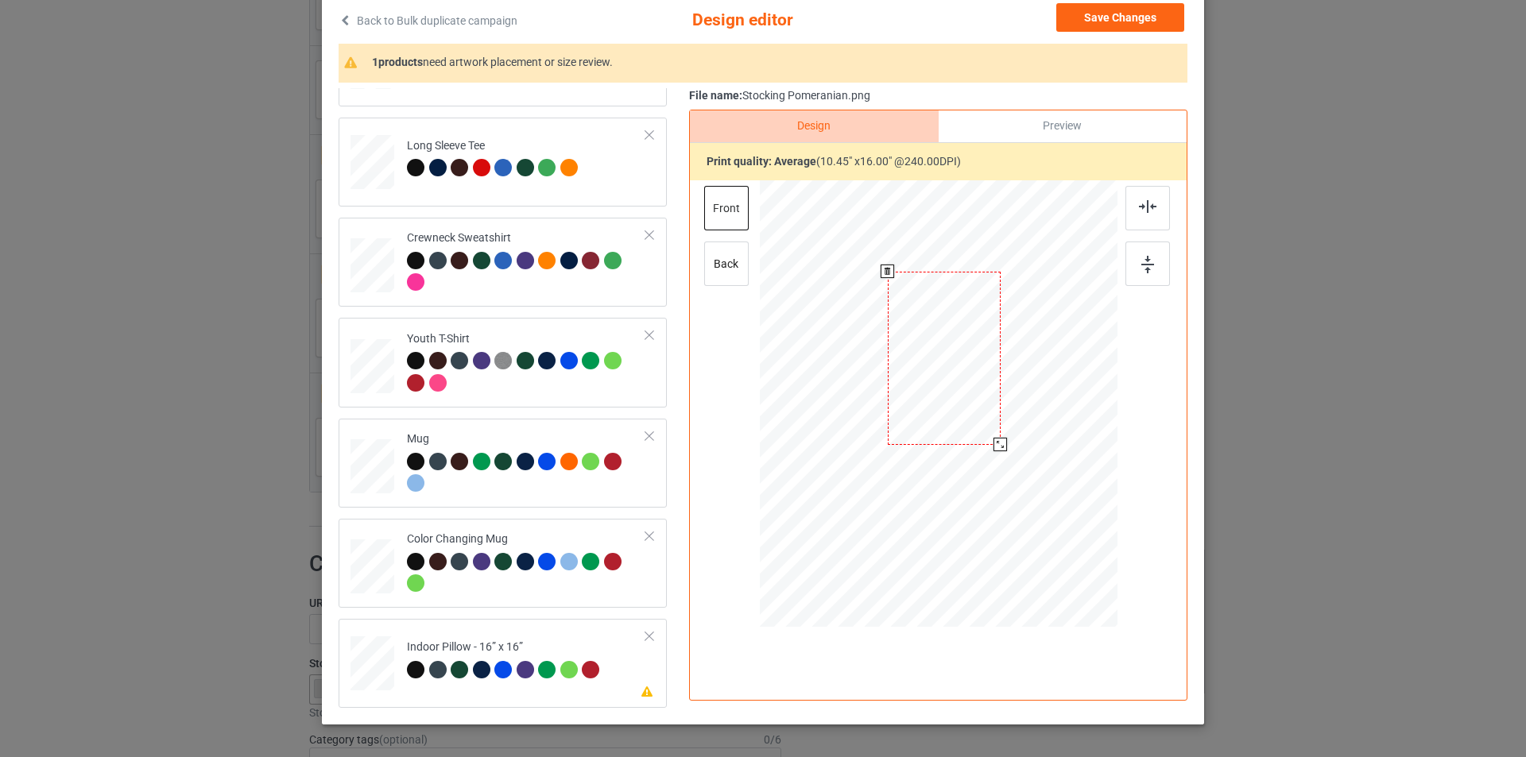
scroll to position [159, 0]
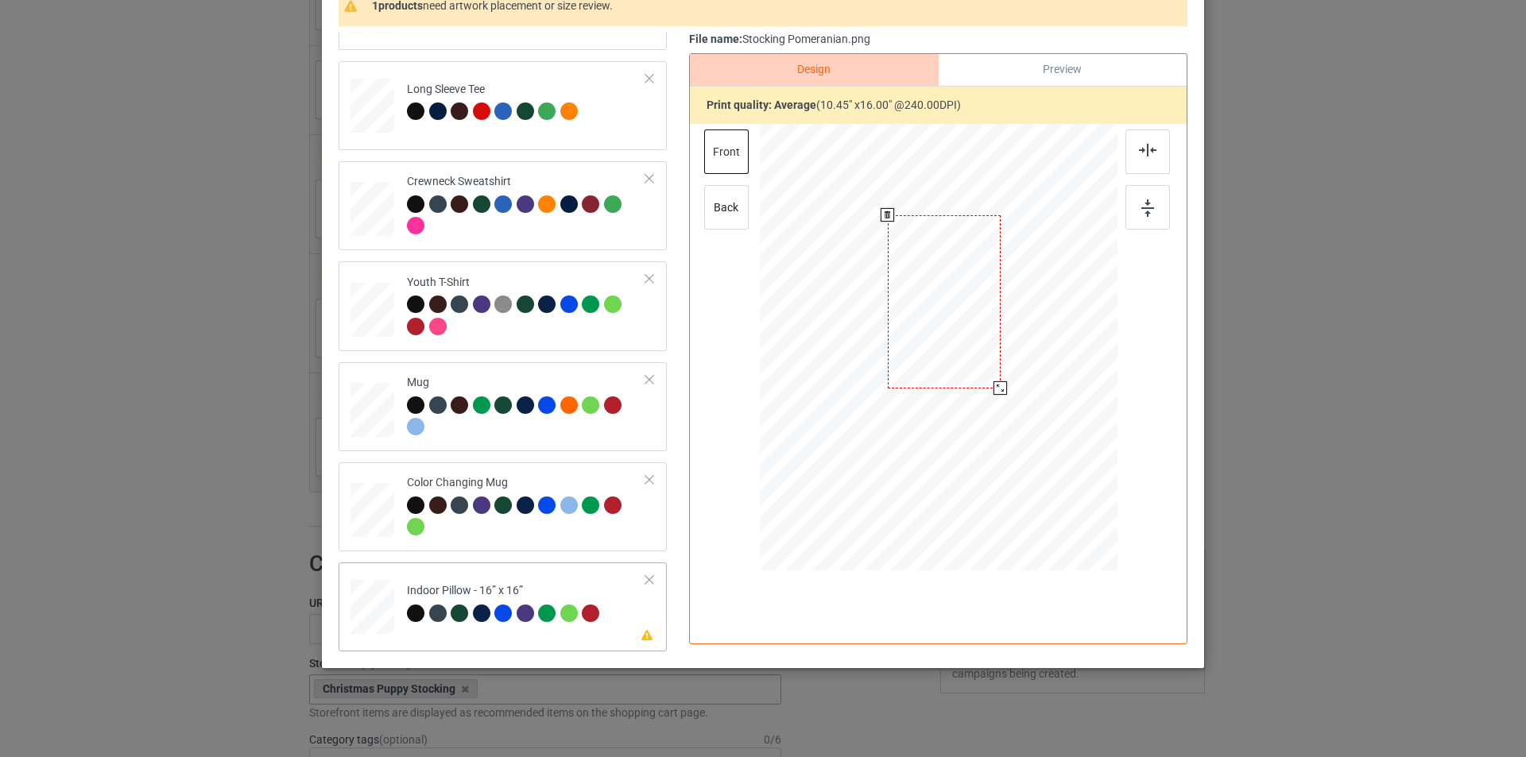
click at [549, 578] on td "Please review artwork placement Indoor Pillow - 16” x 16”" at bounding box center [526, 604] width 257 height 70
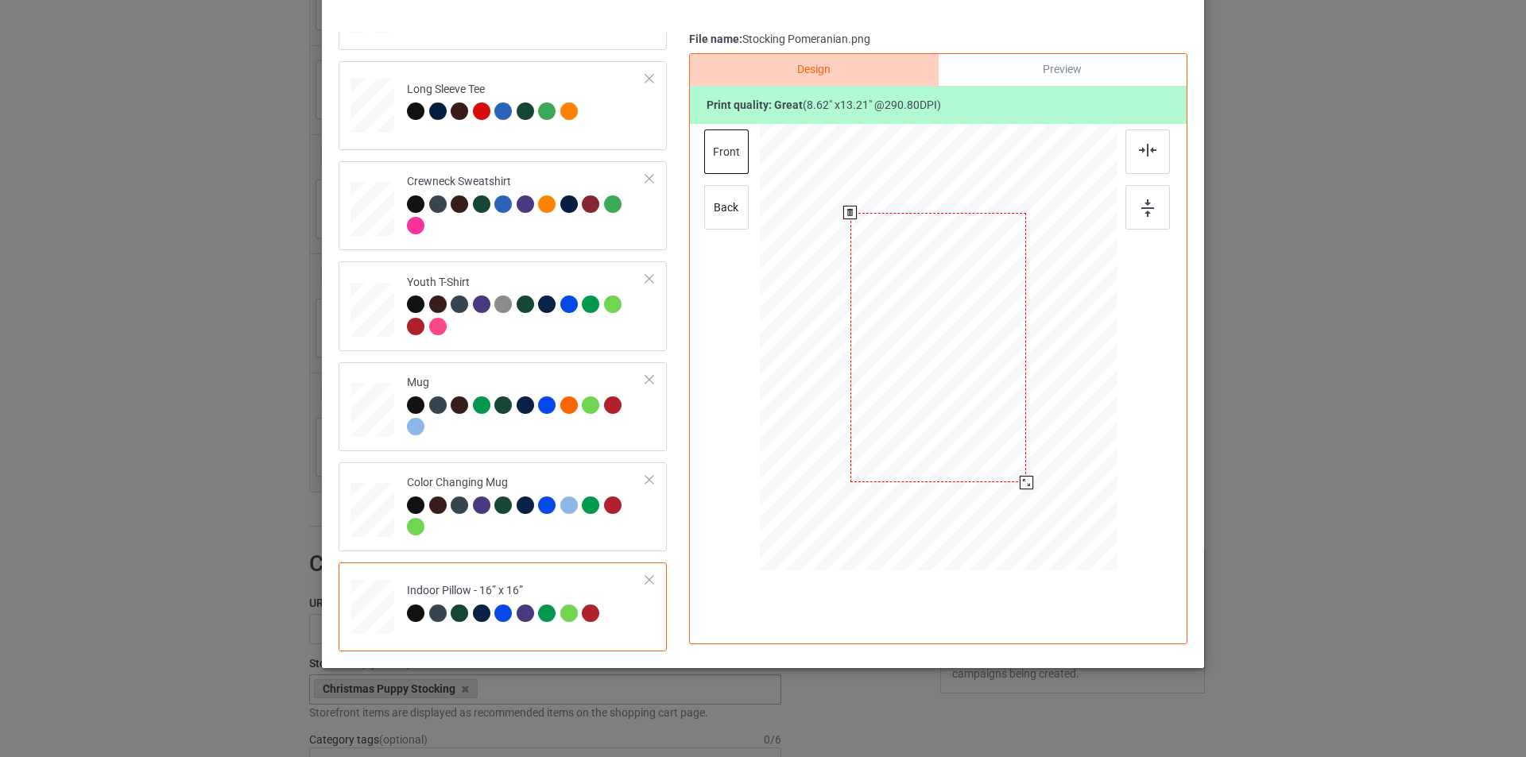
drag, startPoint x: 1036, startPoint y: 512, endPoint x: 1021, endPoint y: 480, distance: 34.9
click at [1021, 480] on div at bounding box center [1027, 483] width 14 height 14
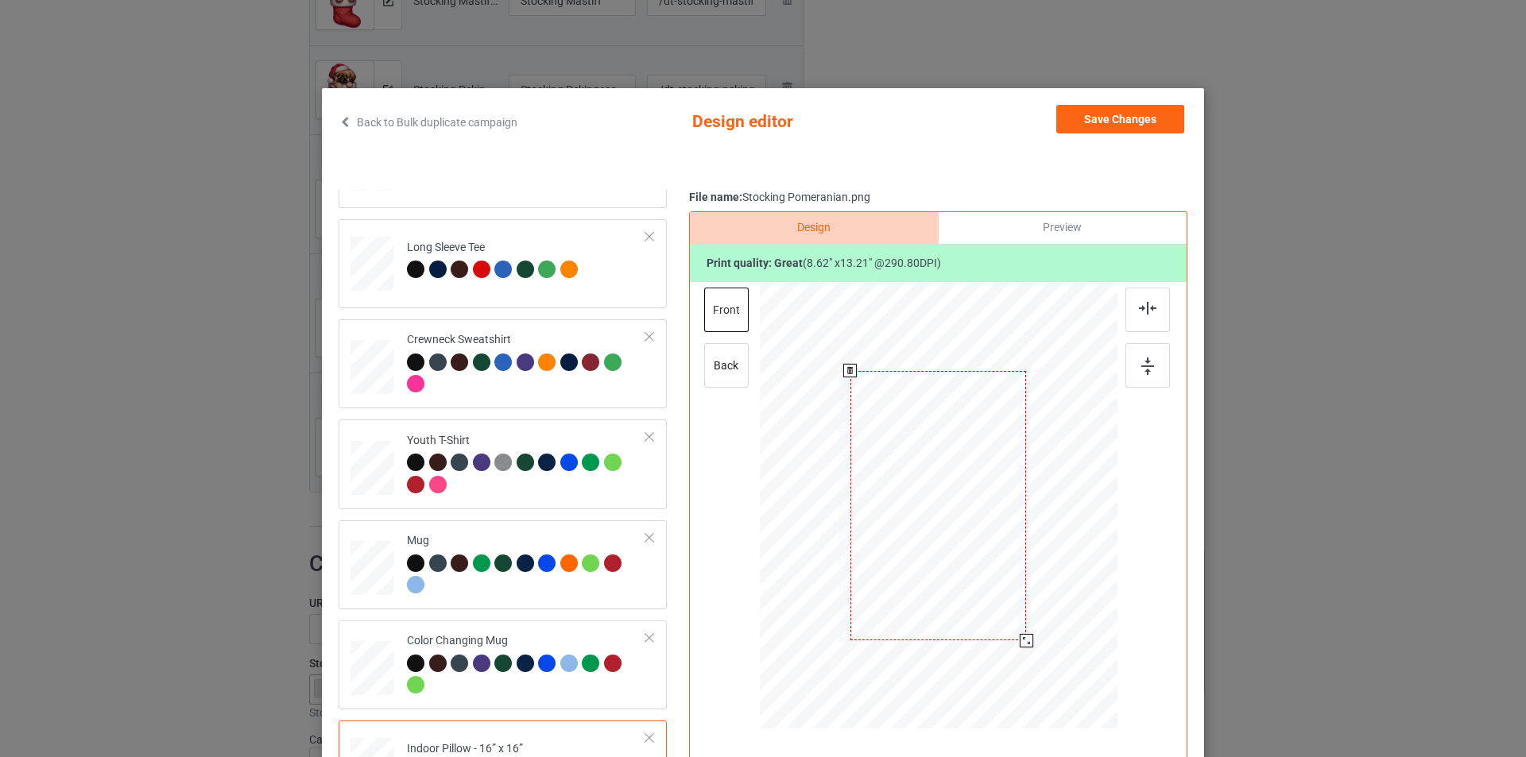
scroll to position [0, 0]
click at [1127, 122] on button "Save Changes" at bounding box center [1120, 120] width 128 height 29
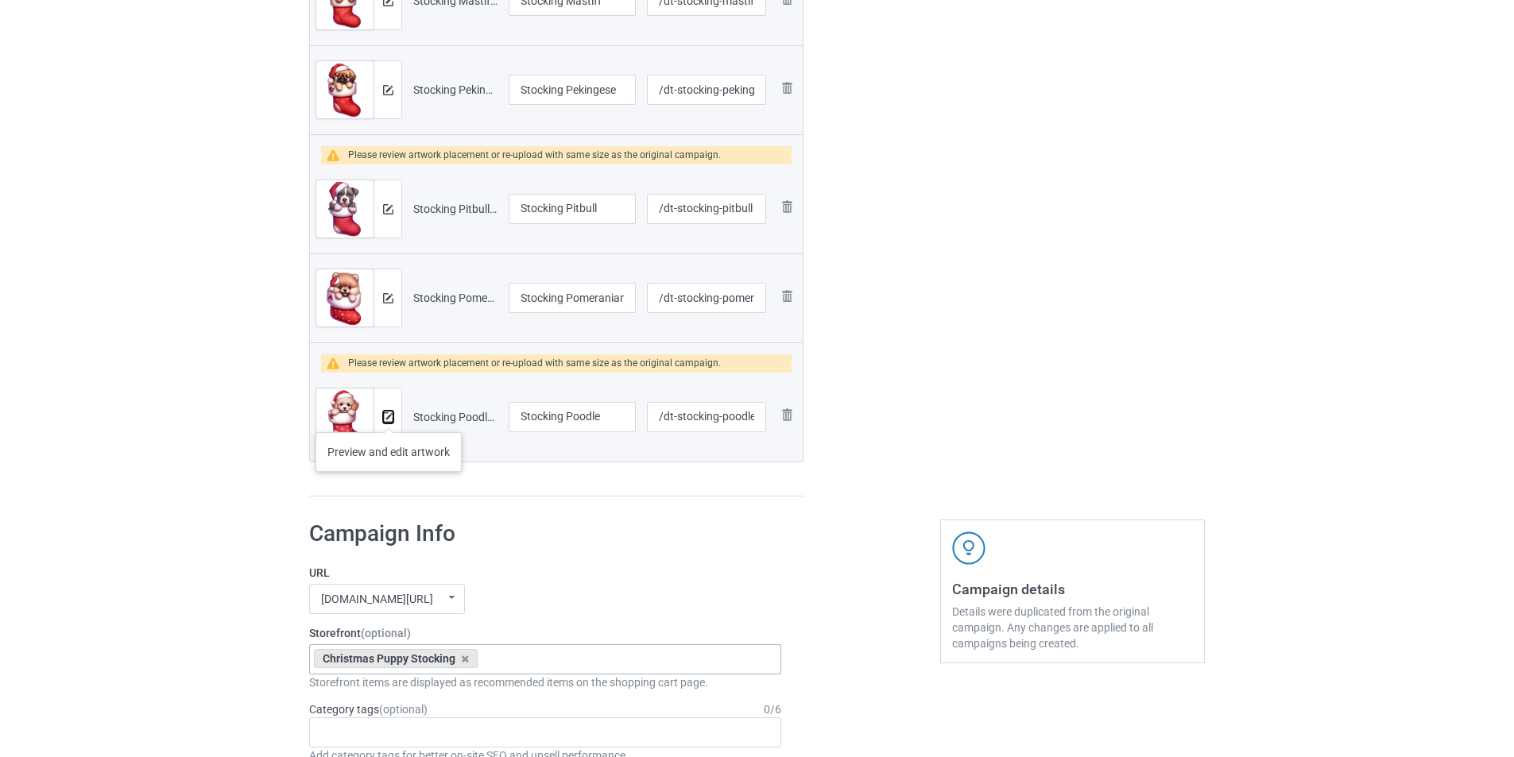
click at [389, 416] on img at bounding box center [388, 417] width 10 height 10
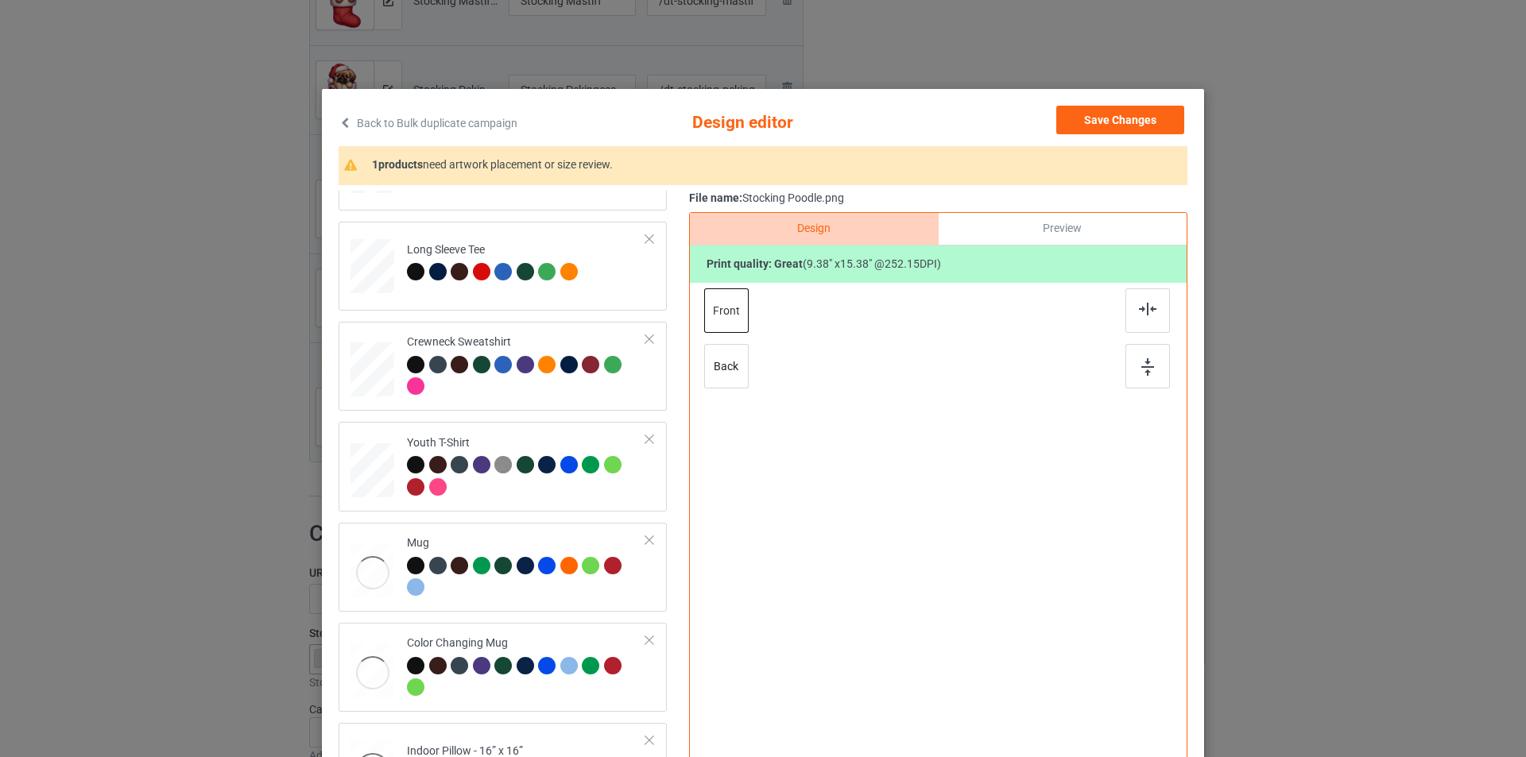
scroll to position [472, 0]
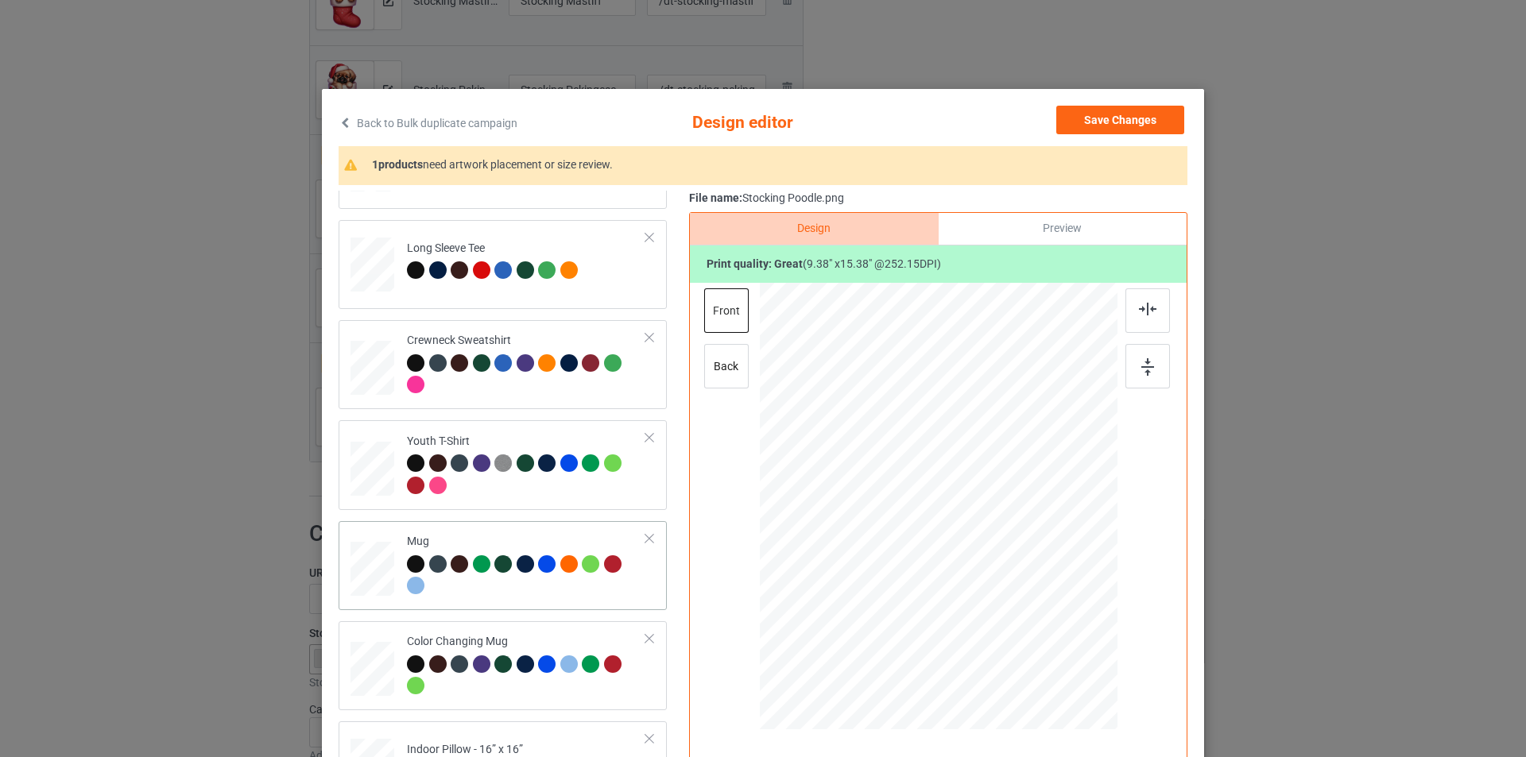
click at [498, 595] on div at bounding box center [526, 578] width 239 height 44
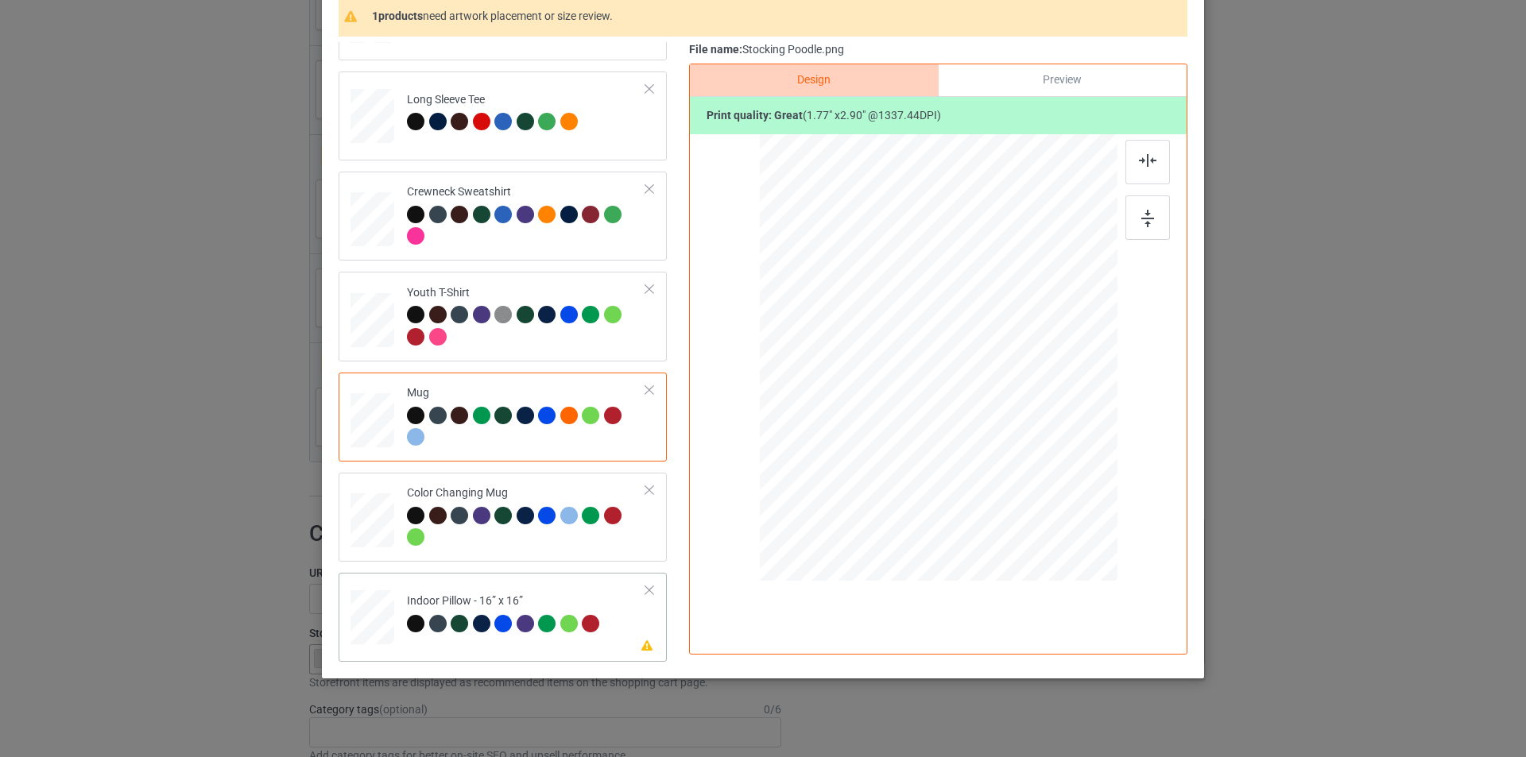
scroll to position [160, 0]
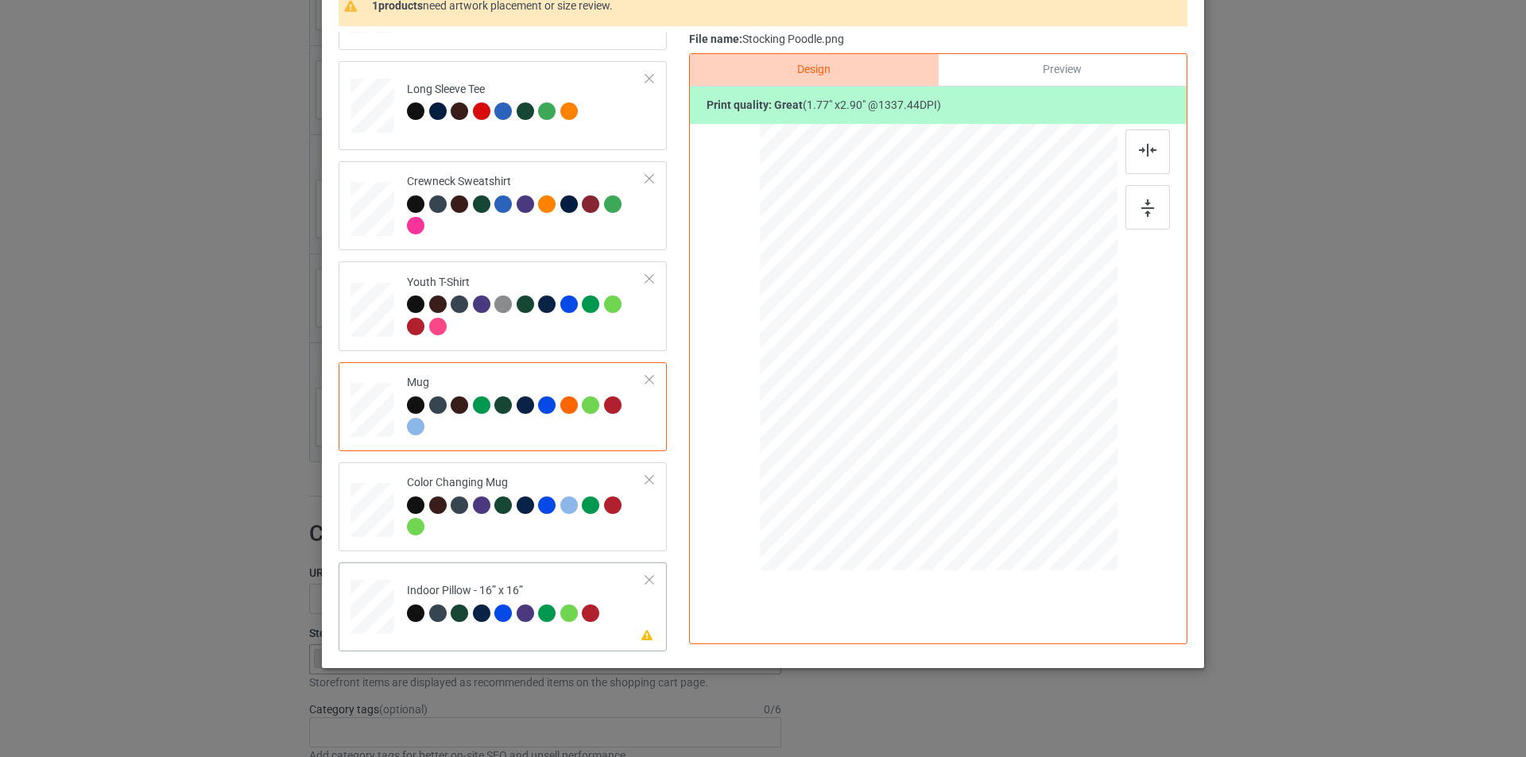
click at [560, 580] on td "Please review artwork placement Indoor Pillow - 16” x 16”" at bounding box center [526, 604] width 257 height 70
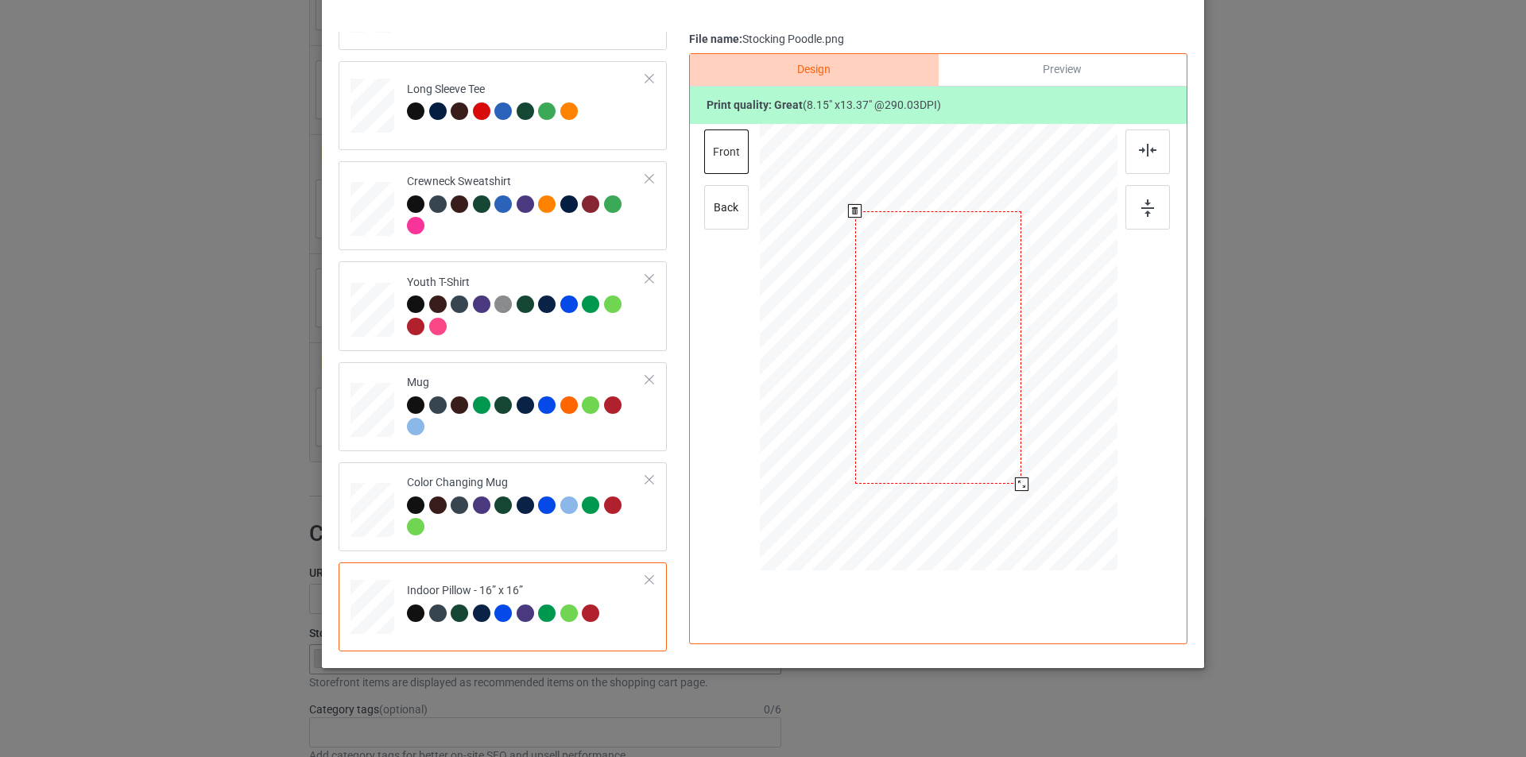
drag, startPoint x: 1036, startPoint y: 525, endPoint x: 1016, endPoint y: 483, distance: 45.9
click at [1016, 483] on div at bounding box center [1022, 485] width 14 height 14
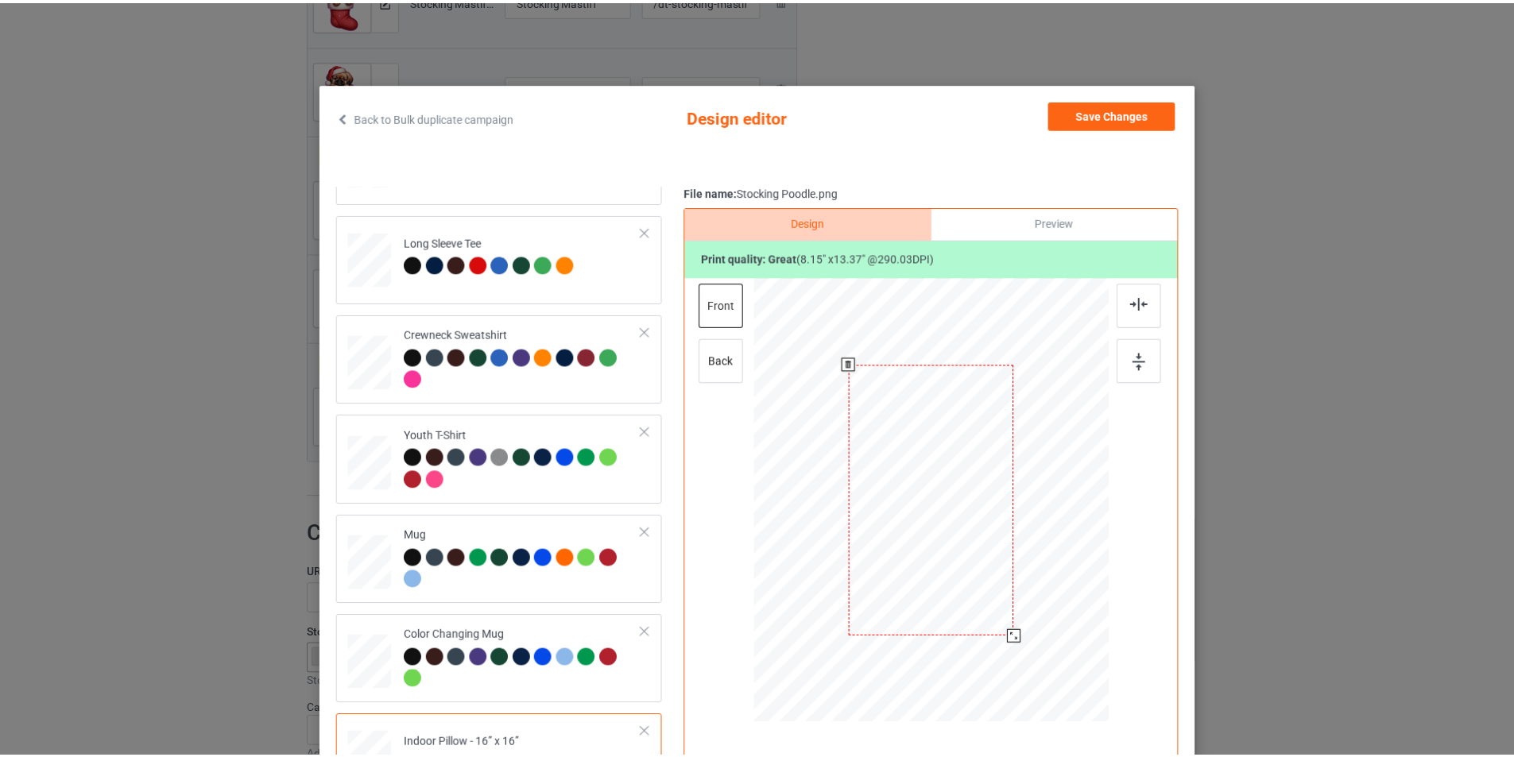
scroll to position [0, 0]
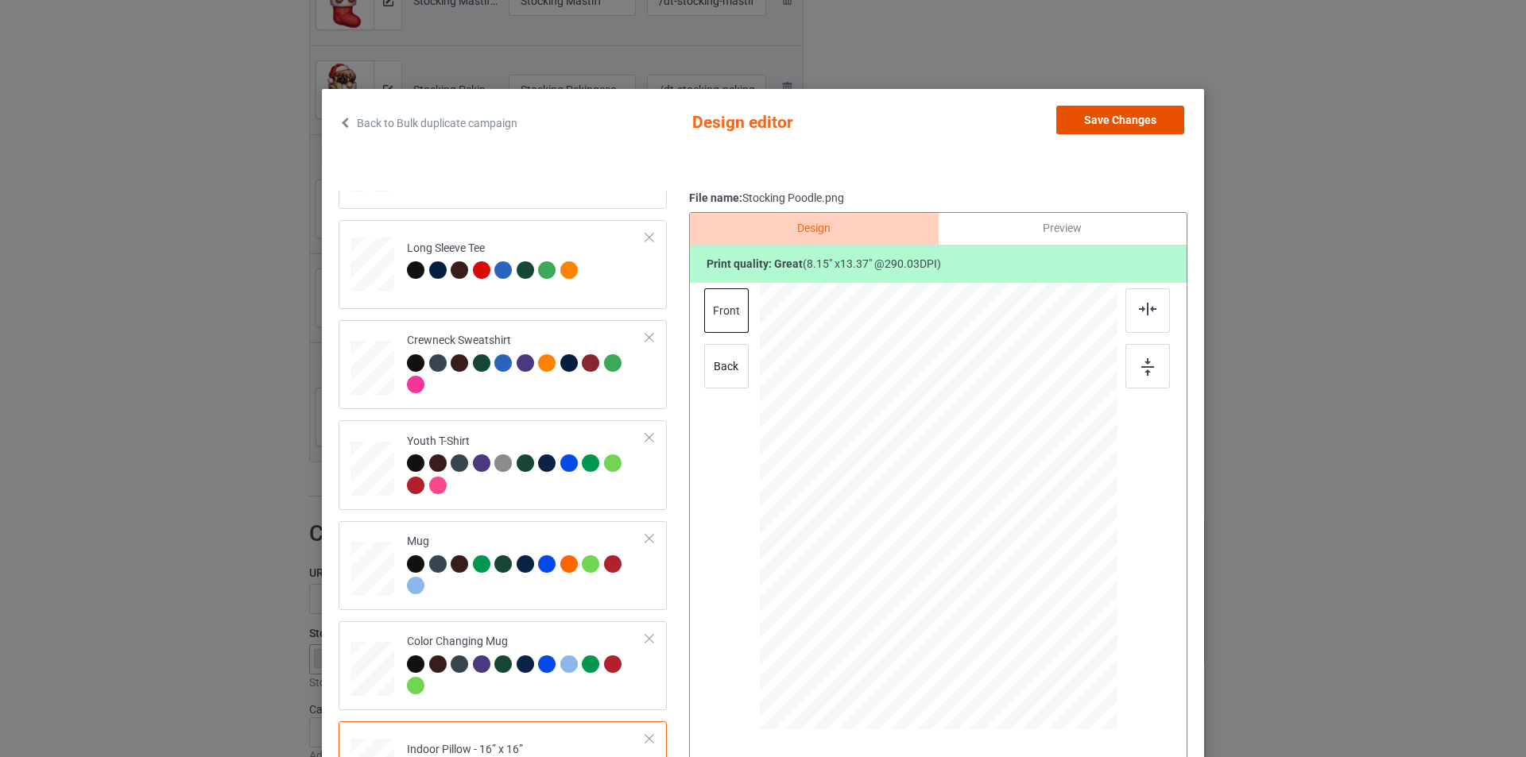
click at [1150, 125] on button "Save Changes" at bounding box center [1120, 120] width 128 height 29
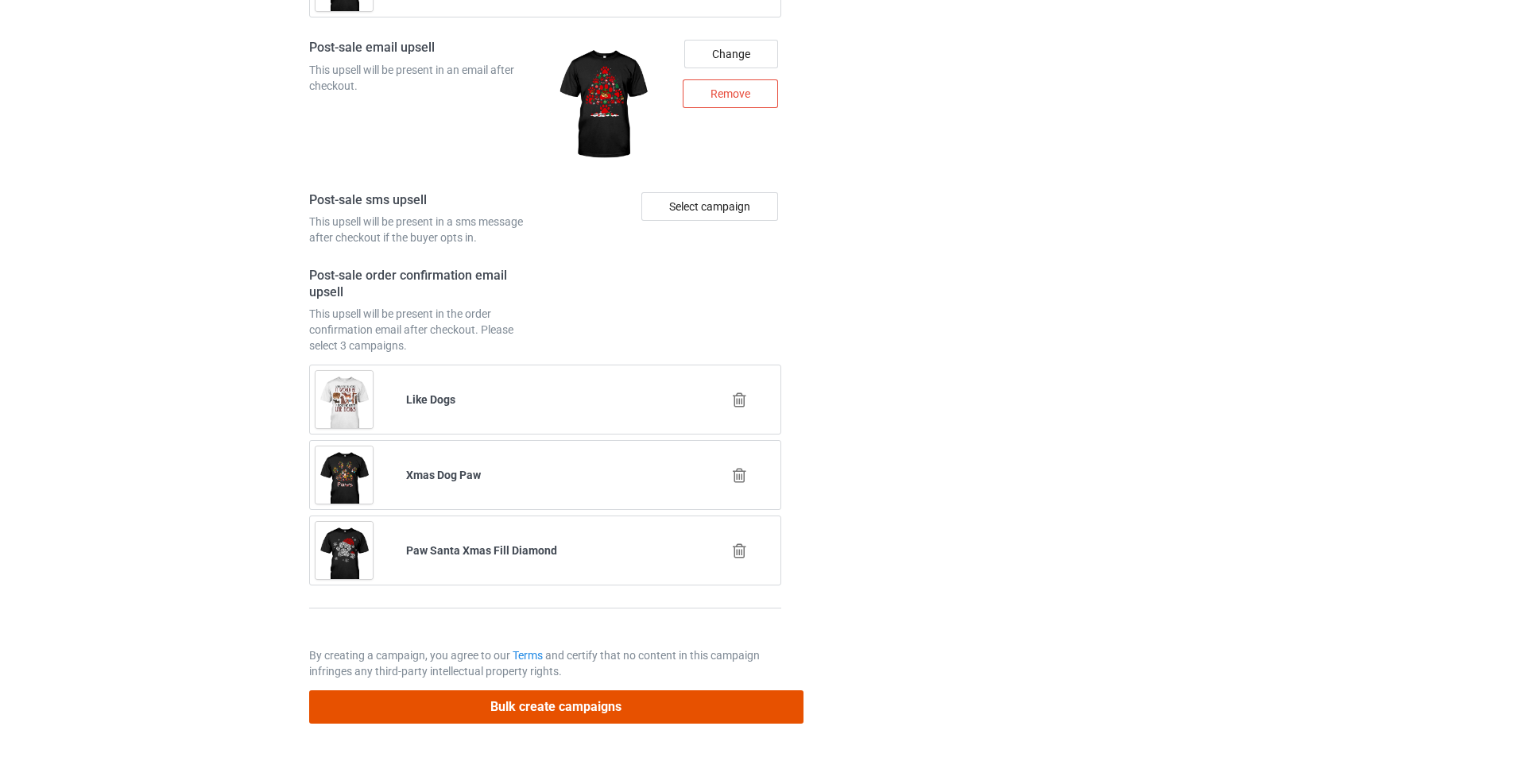
click at [668, 717] on button "Bulk create campaigns" at bounding box center [556, 707] width 494 height 33
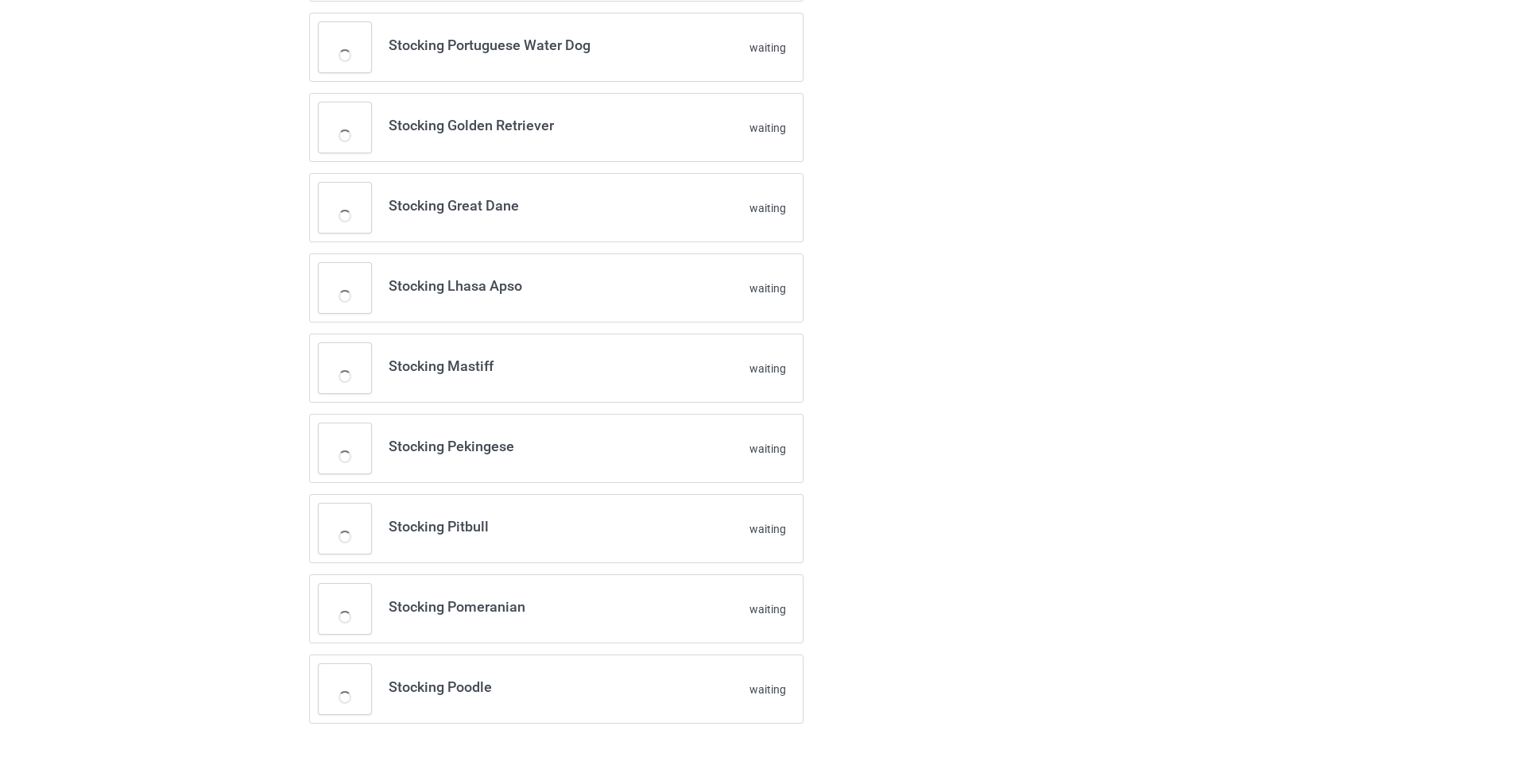
scroll to position [672, 0]
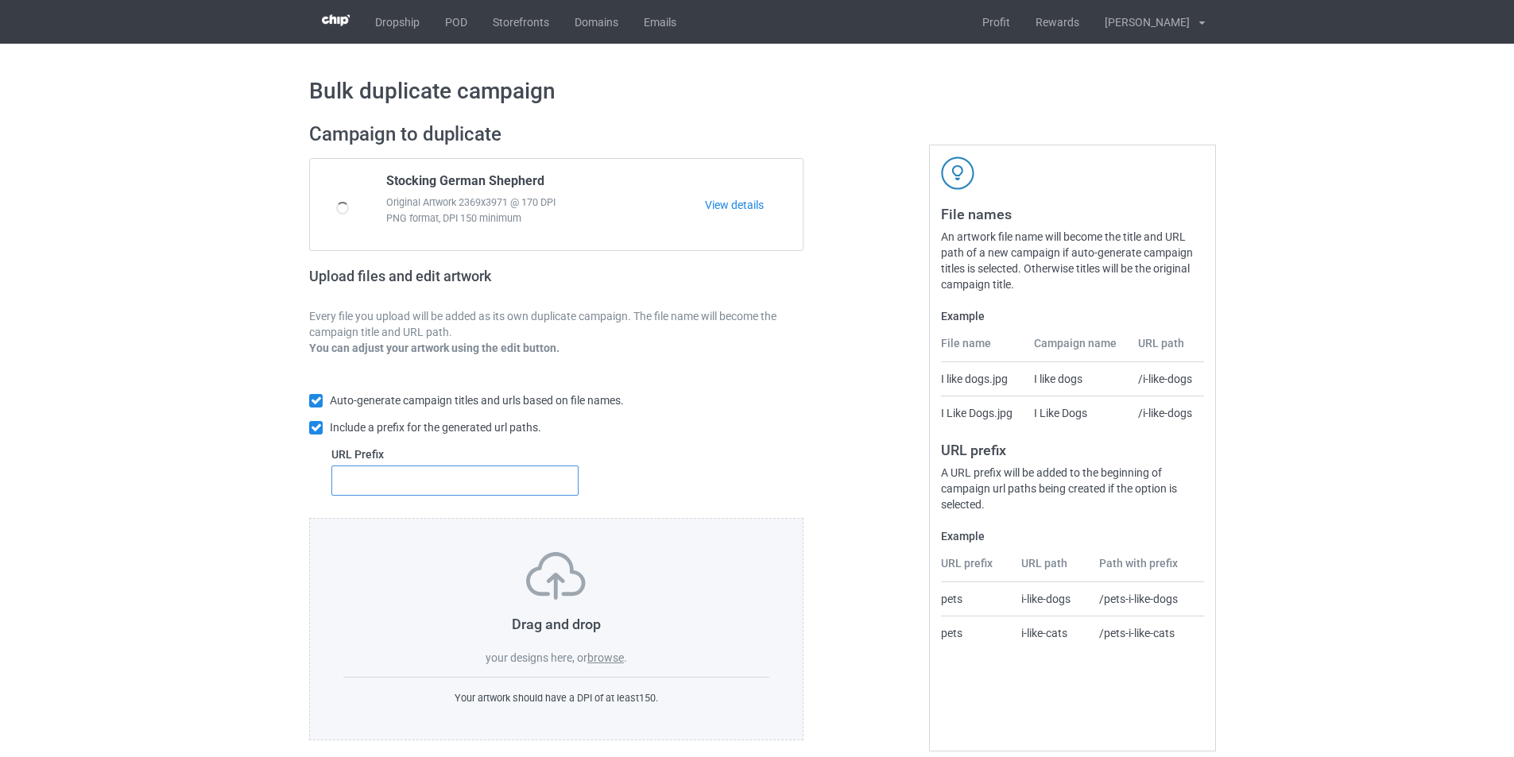
click at [515, 479] on input "text" at bounding box center [454, 481] width 247 height 30
type input "d"
type input "dt-"
click at [610, 658] on label "browse" at bounding box center [605, 658] width 37 height 13
click at [0, 0] on input "browse" at bounding box center [0, 0] width 0 height 0
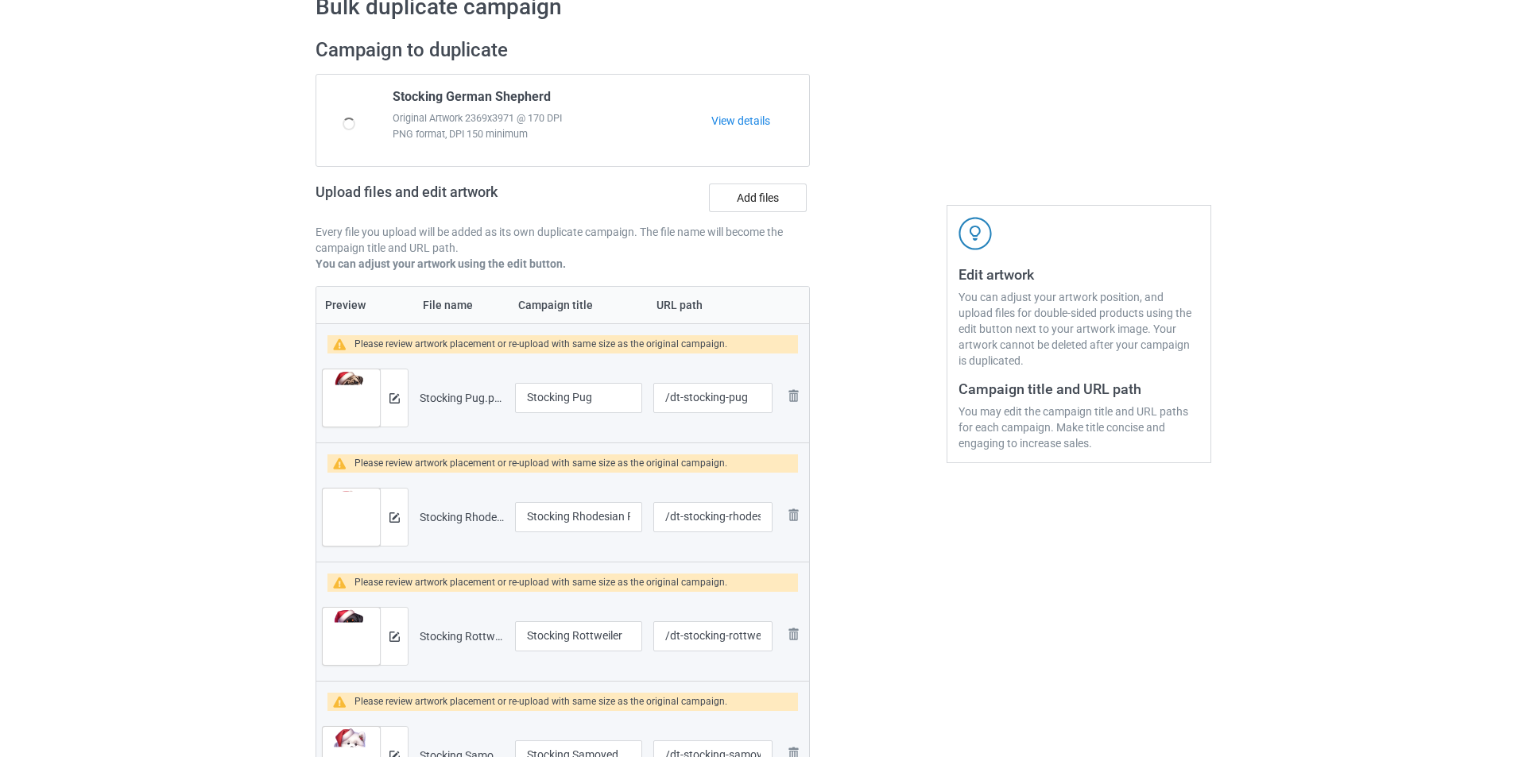
scroll to position [159, 0]
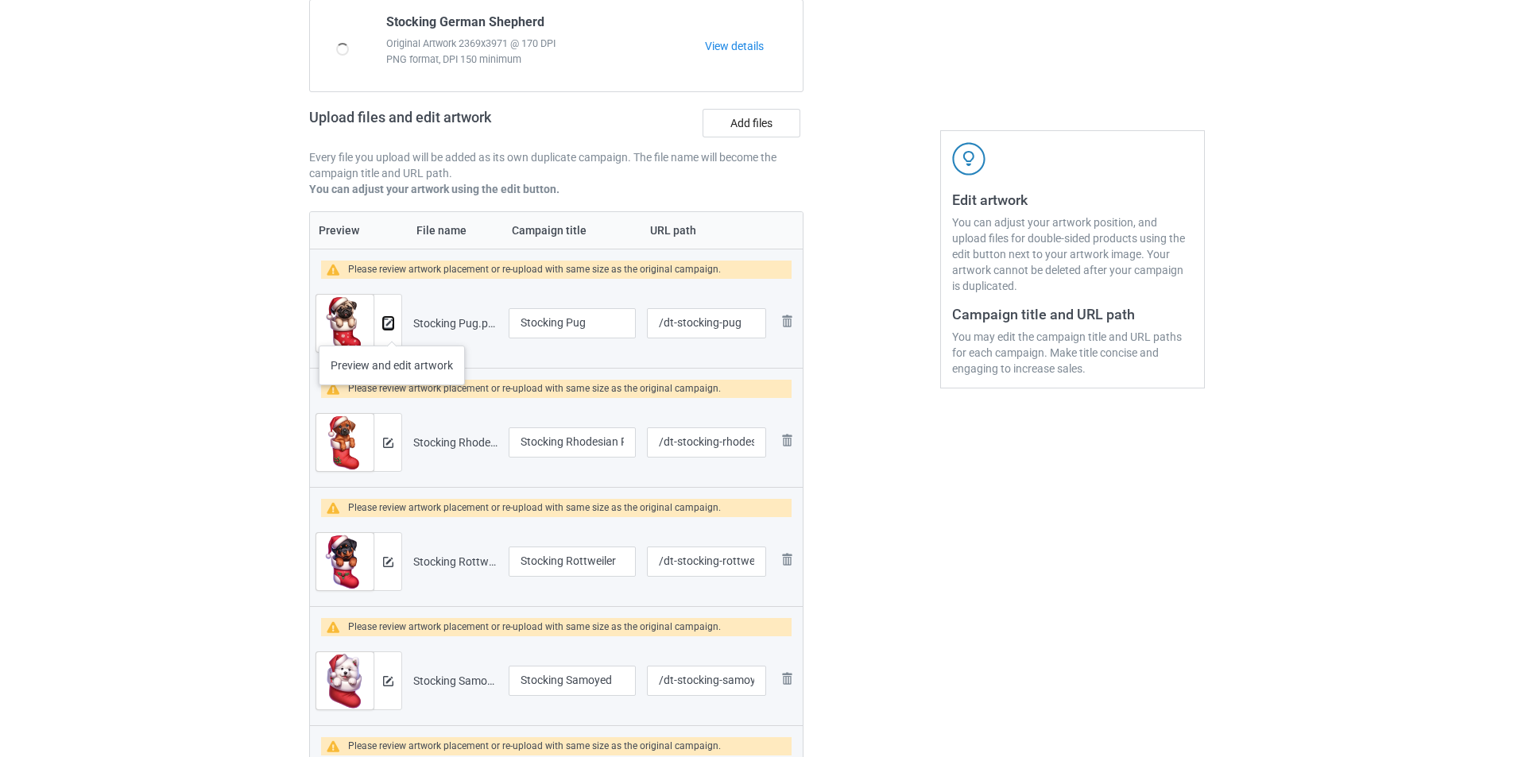
click at [391, 328] on img at bounding box center [388, 324] width 10 height 10
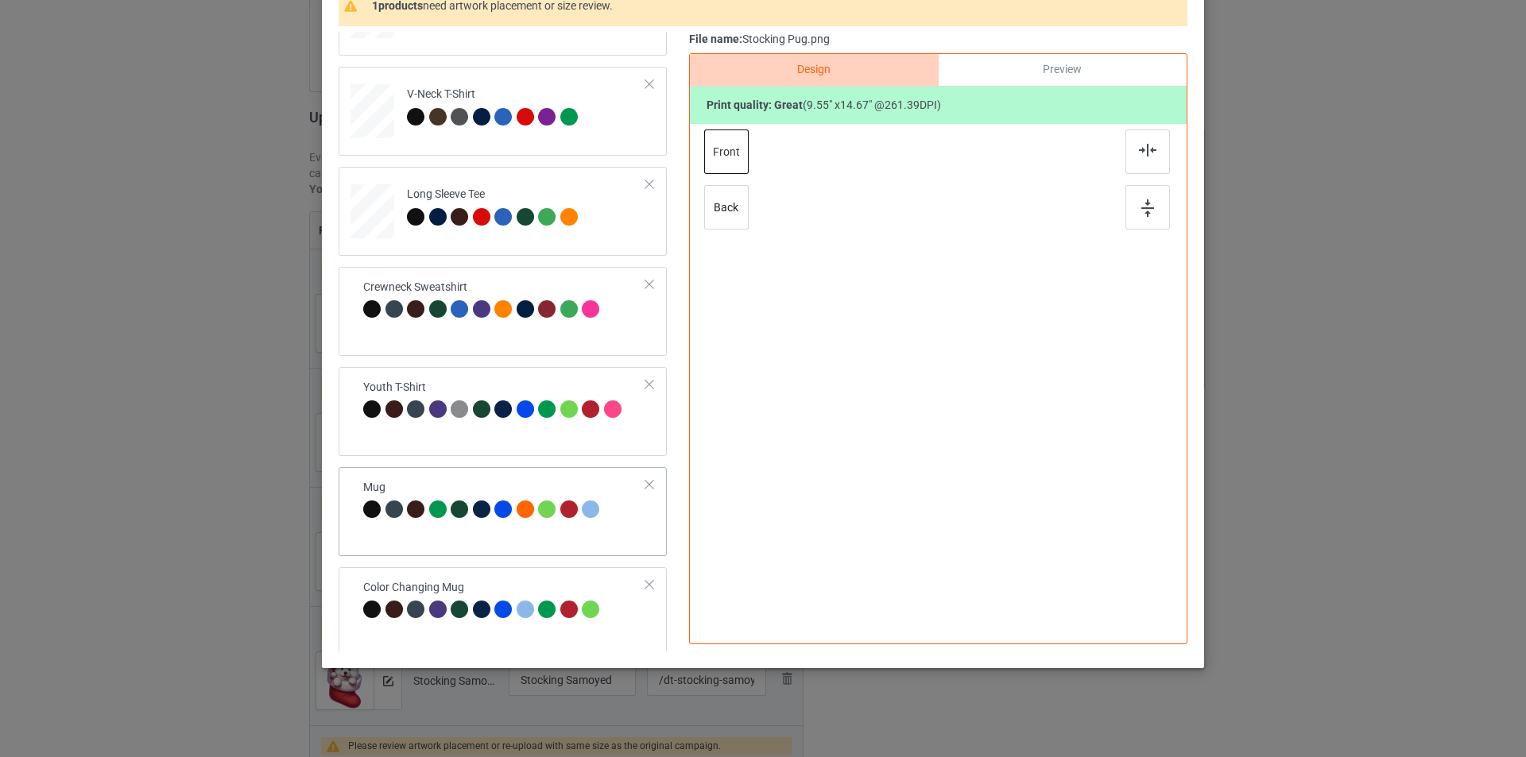
scroll to position [472, 0]
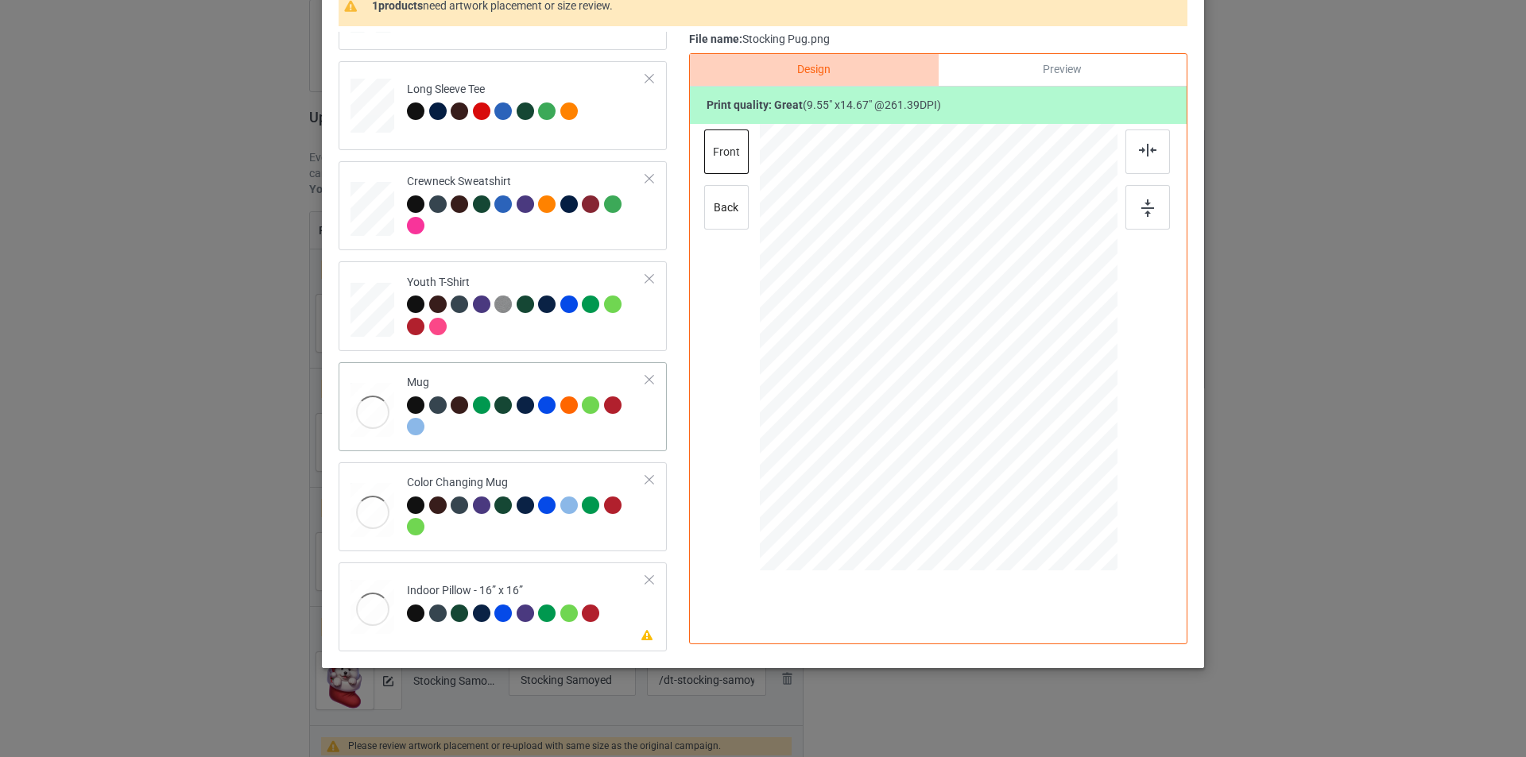
click at [559, 430] on div at bounding box center [526, 419] width 239 height 44
click at [577, 591] on div "Indoor Pillow - 16” x 16”" at bounding box center [505, 601] width 197 height 37
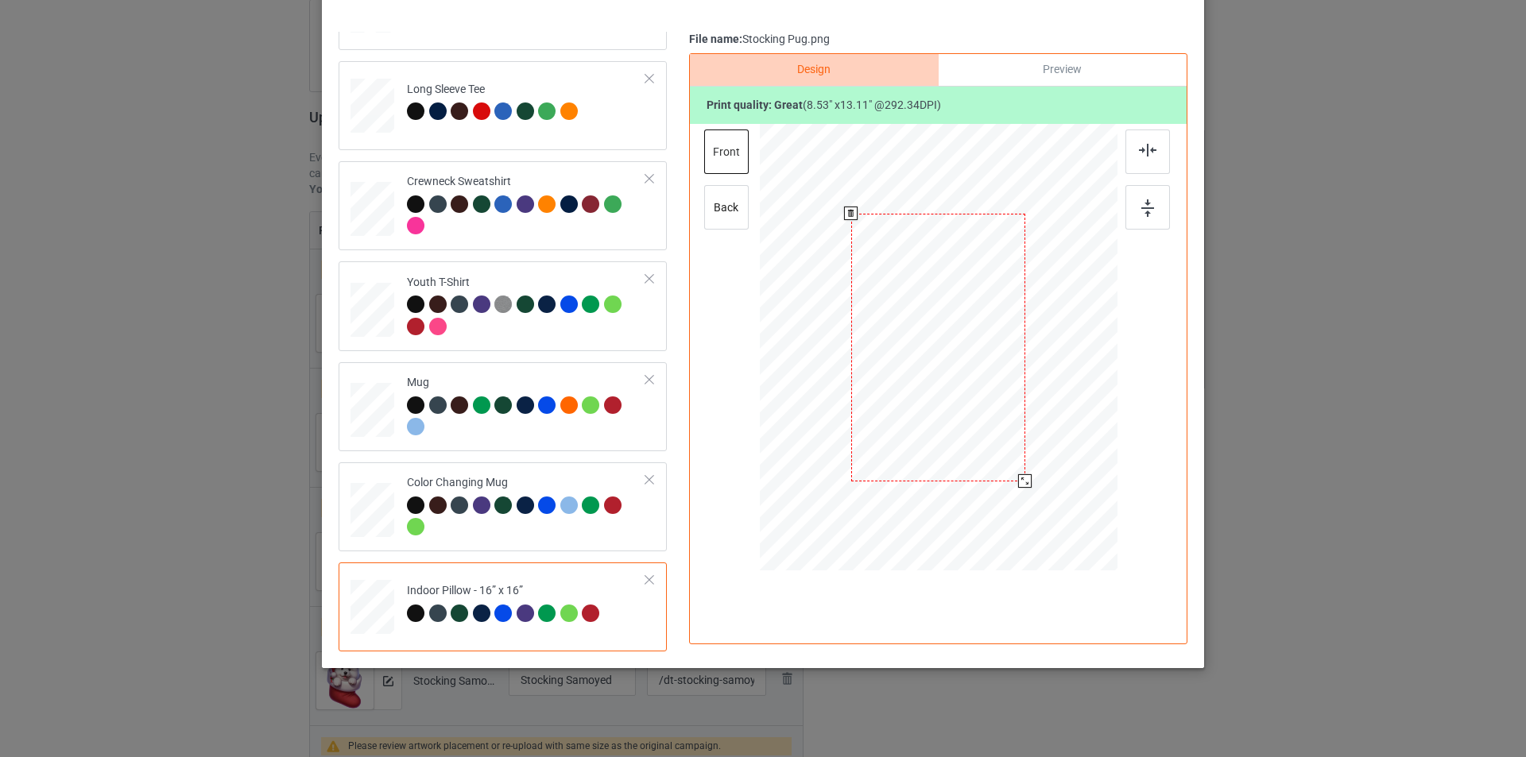
drag, startPoint x: 1043, startPoint y: 515, endPoint x: 1025, endPoint y: 482, distance: 37.7
click at [1025, 482] on div at bounding box center [1025, 481] width 14 height 14
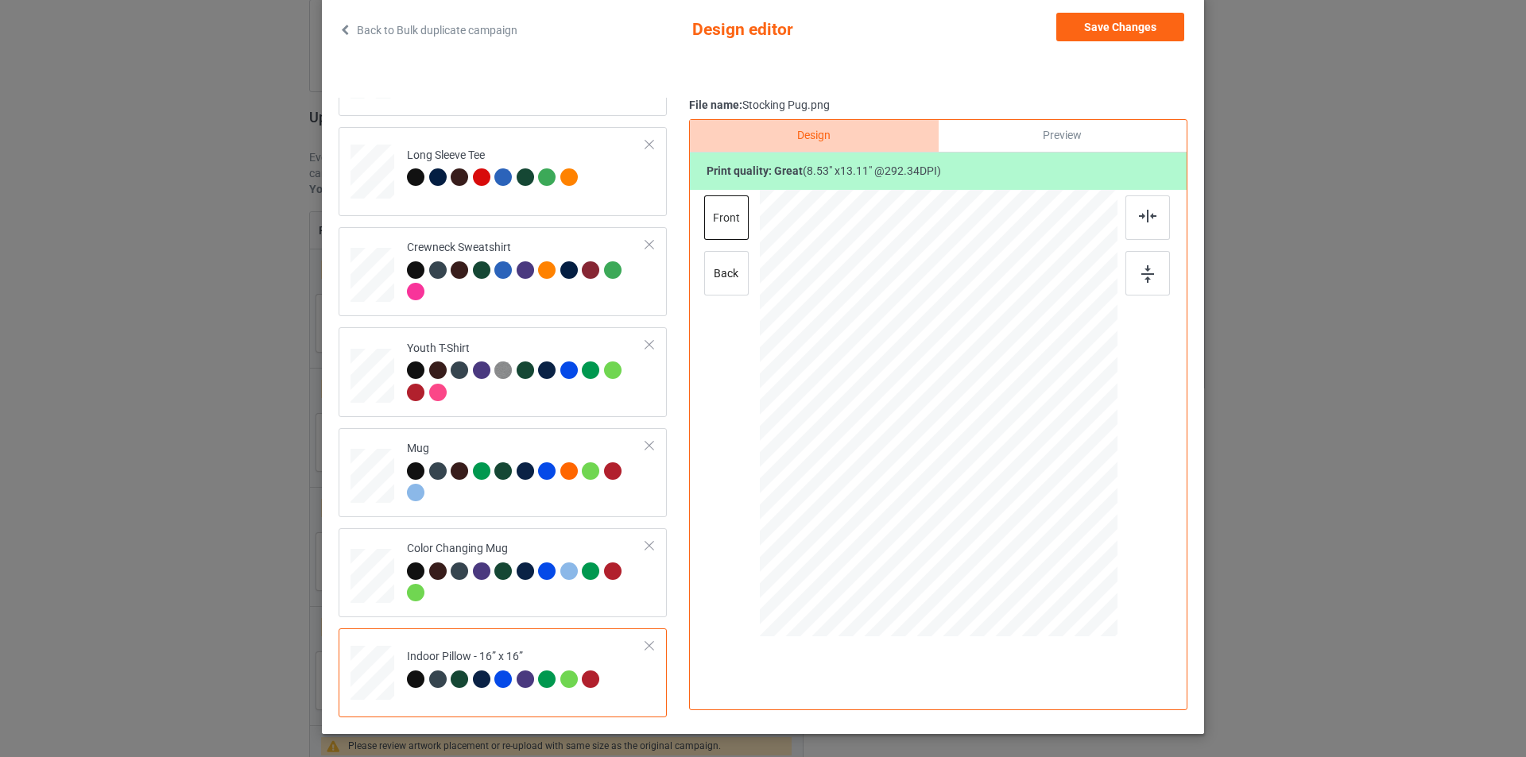
scroll to position [1, 0]
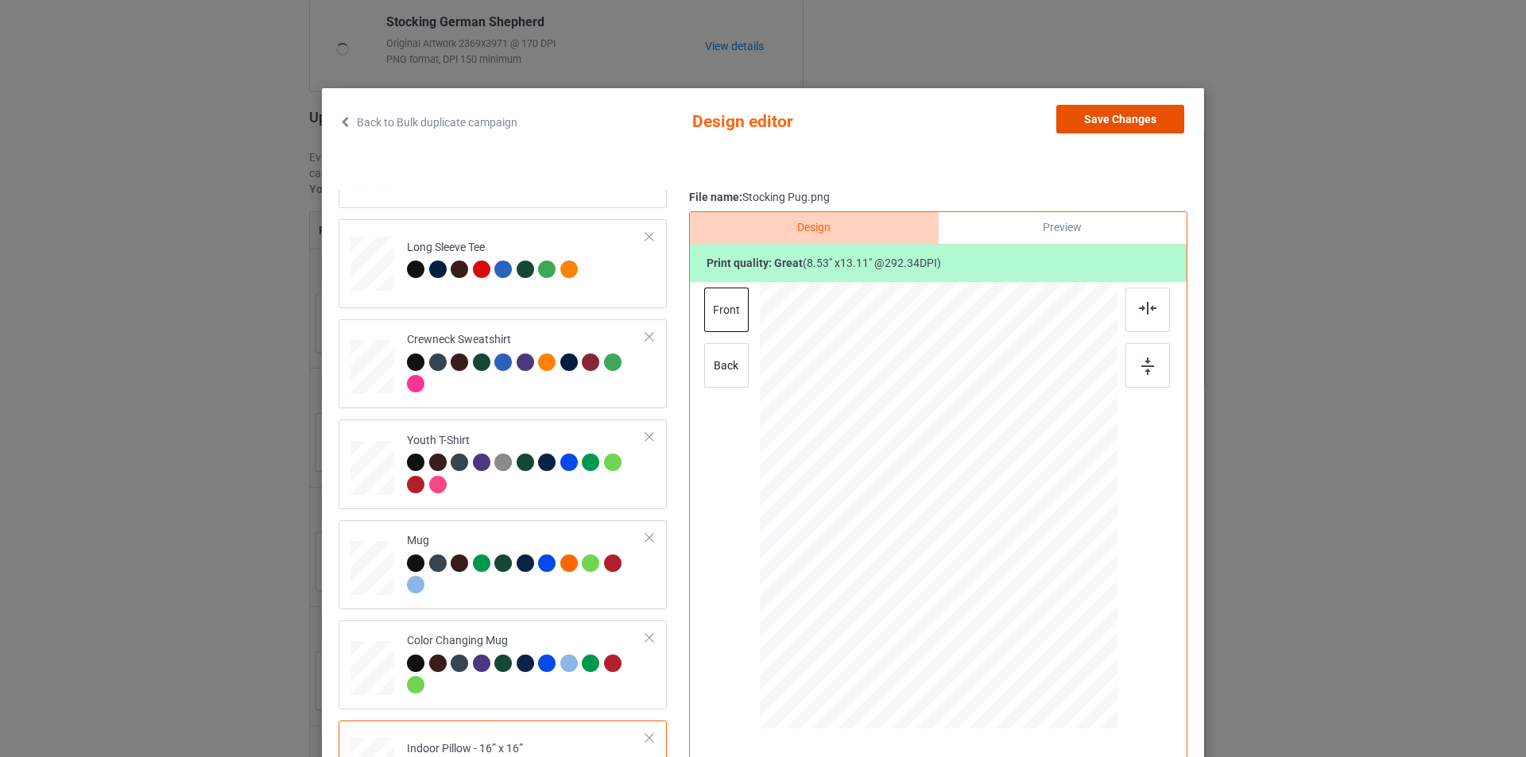
click at [1135, 117] on button "Save Changes" at bounding box center [1120, 119] width 128 height 29
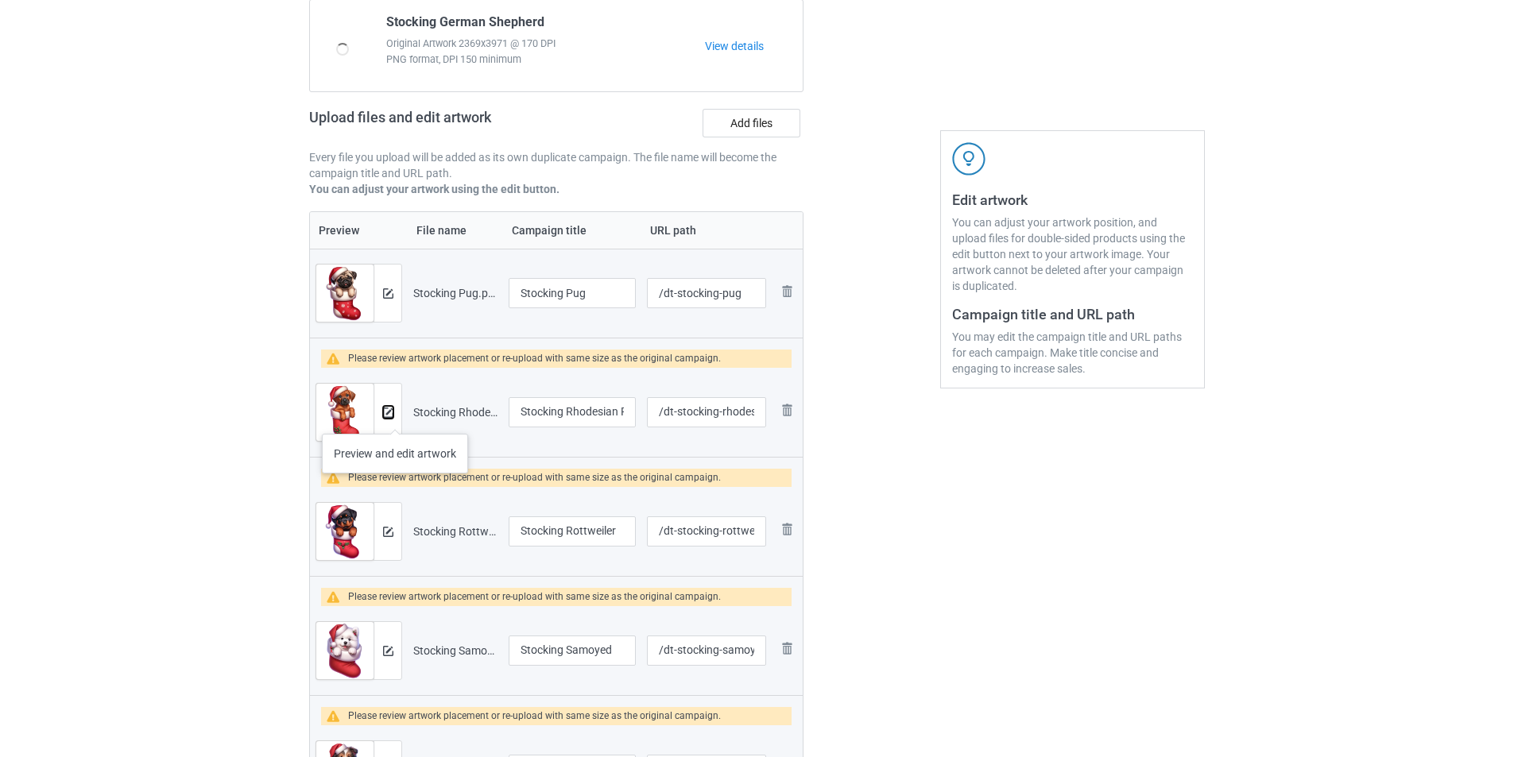
click at [389, 413] on img at bounding box center [388, 413] width 10 height 10
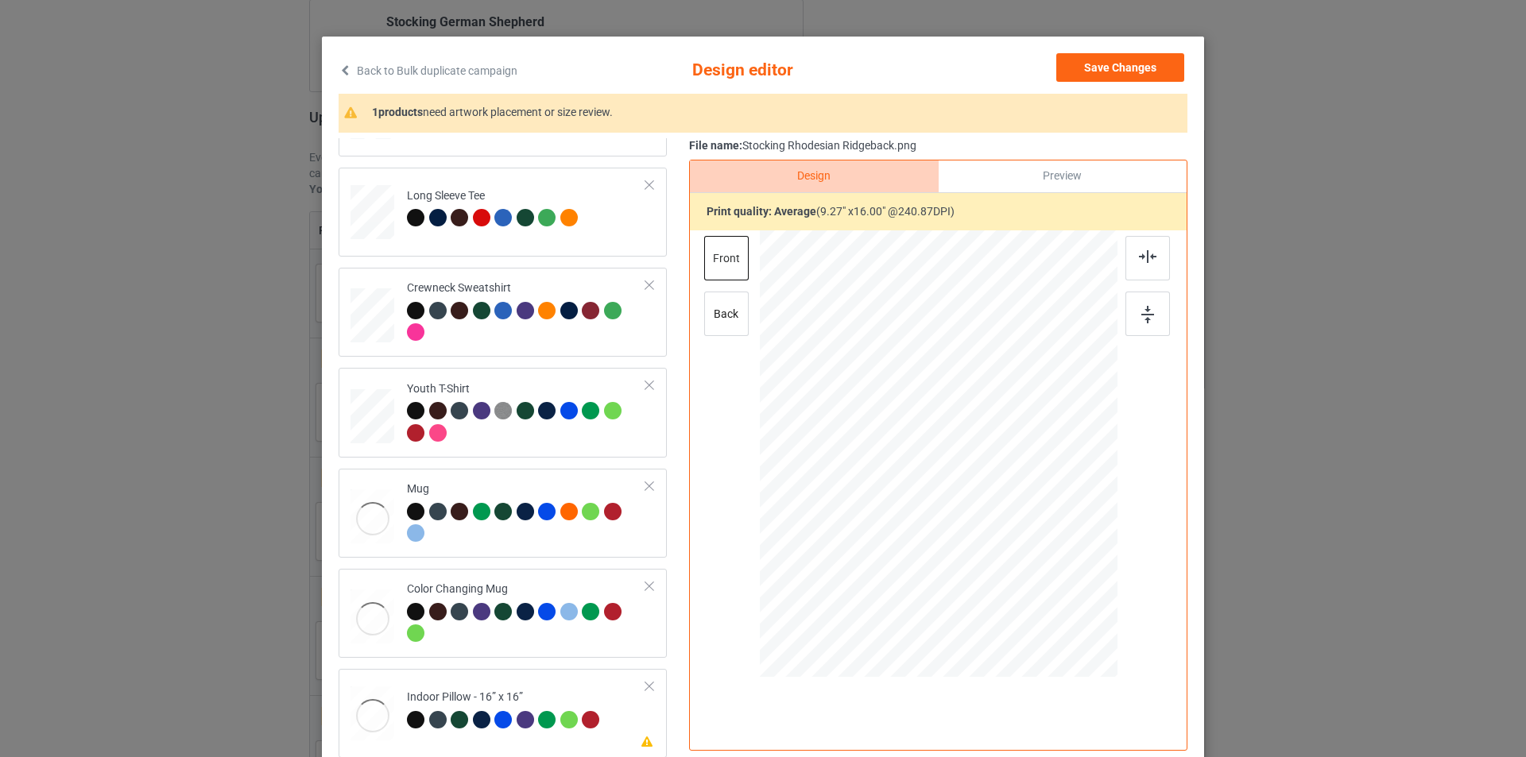
scroll to position [160, 0]
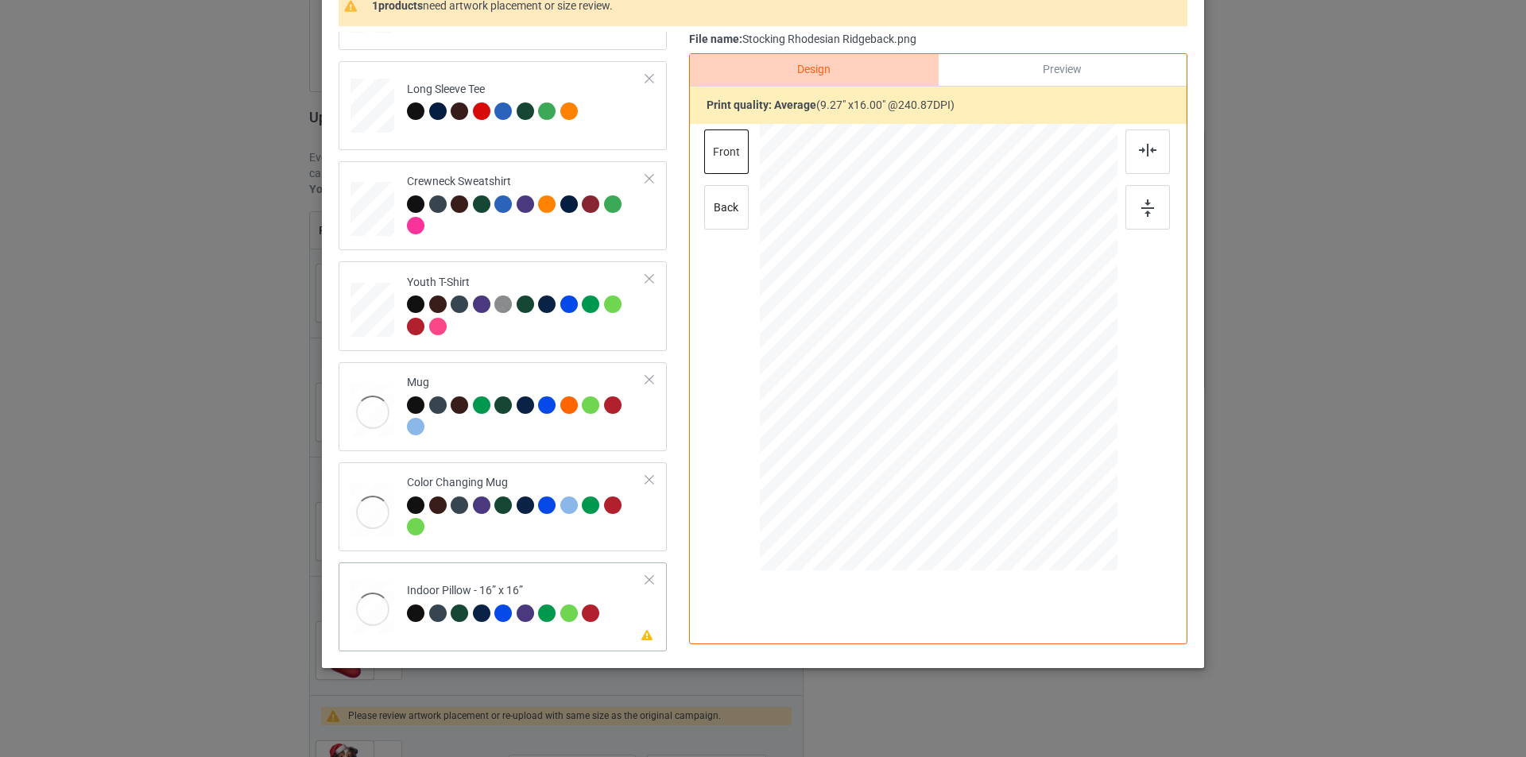
click at [580, 590] on div "Indoor Pillow - 16” x 16”" at bounding box center [505, 601] width 197 height 37
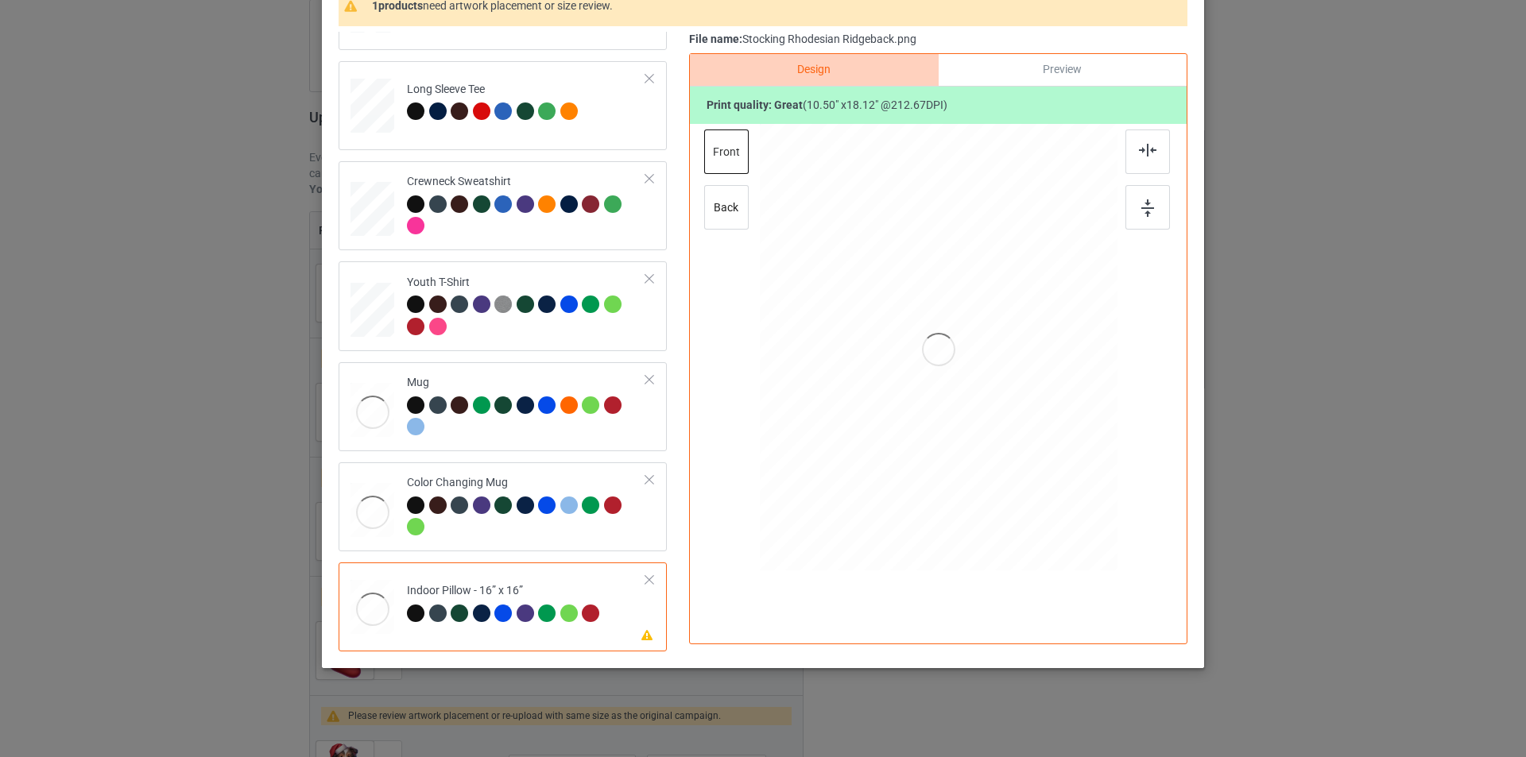
click at [587, 586] on div "Indoor Pillow - 16” x 16”" at bounding box center [505, 601] width 197 height 37
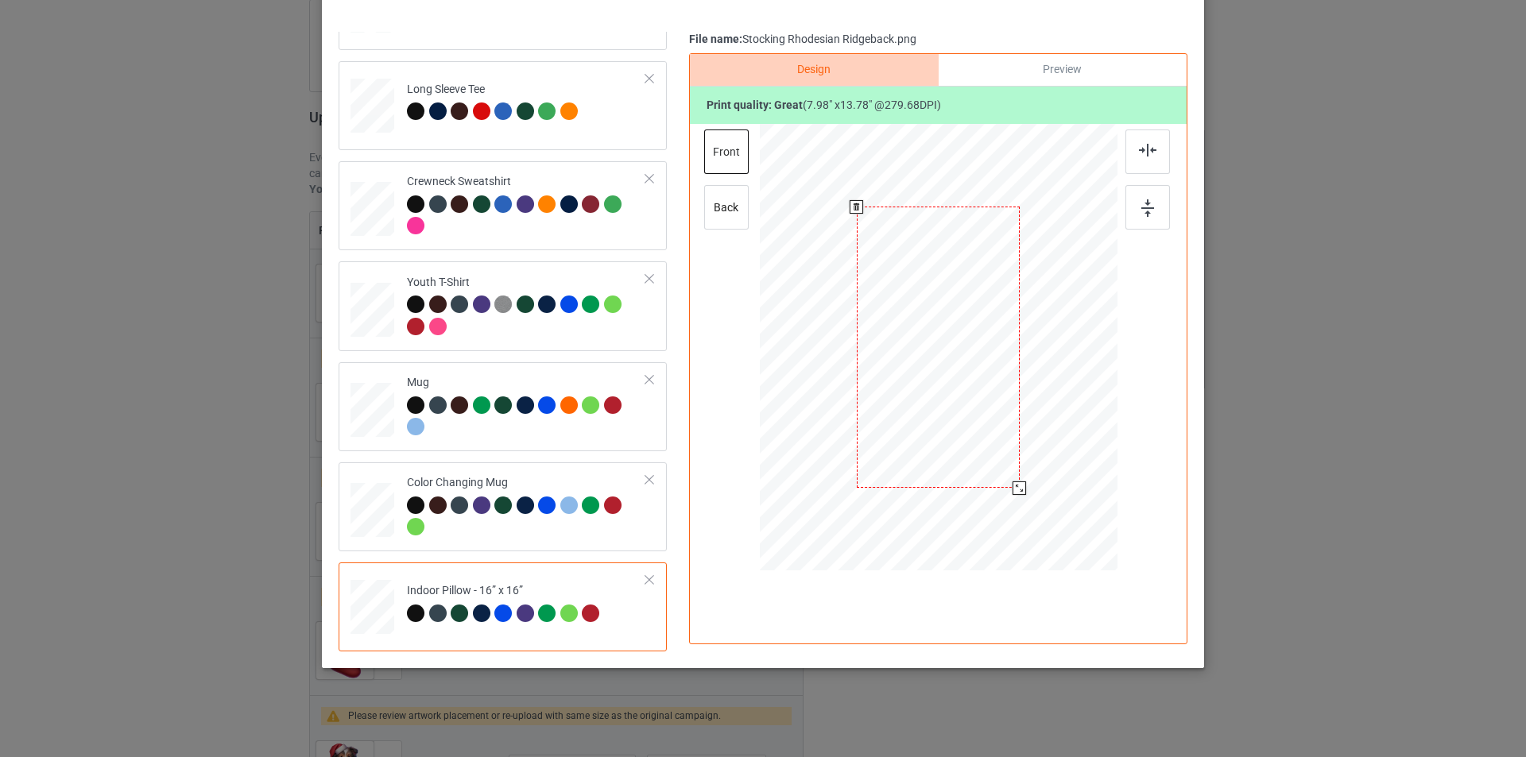
drag, startPoint x: 1039, startPoint y: 531, endPoint x: 1020, endPoint y: 476, distance: 57.8
click at [1020, 478] on div at bounding box center [939, 347] width 358 height 357
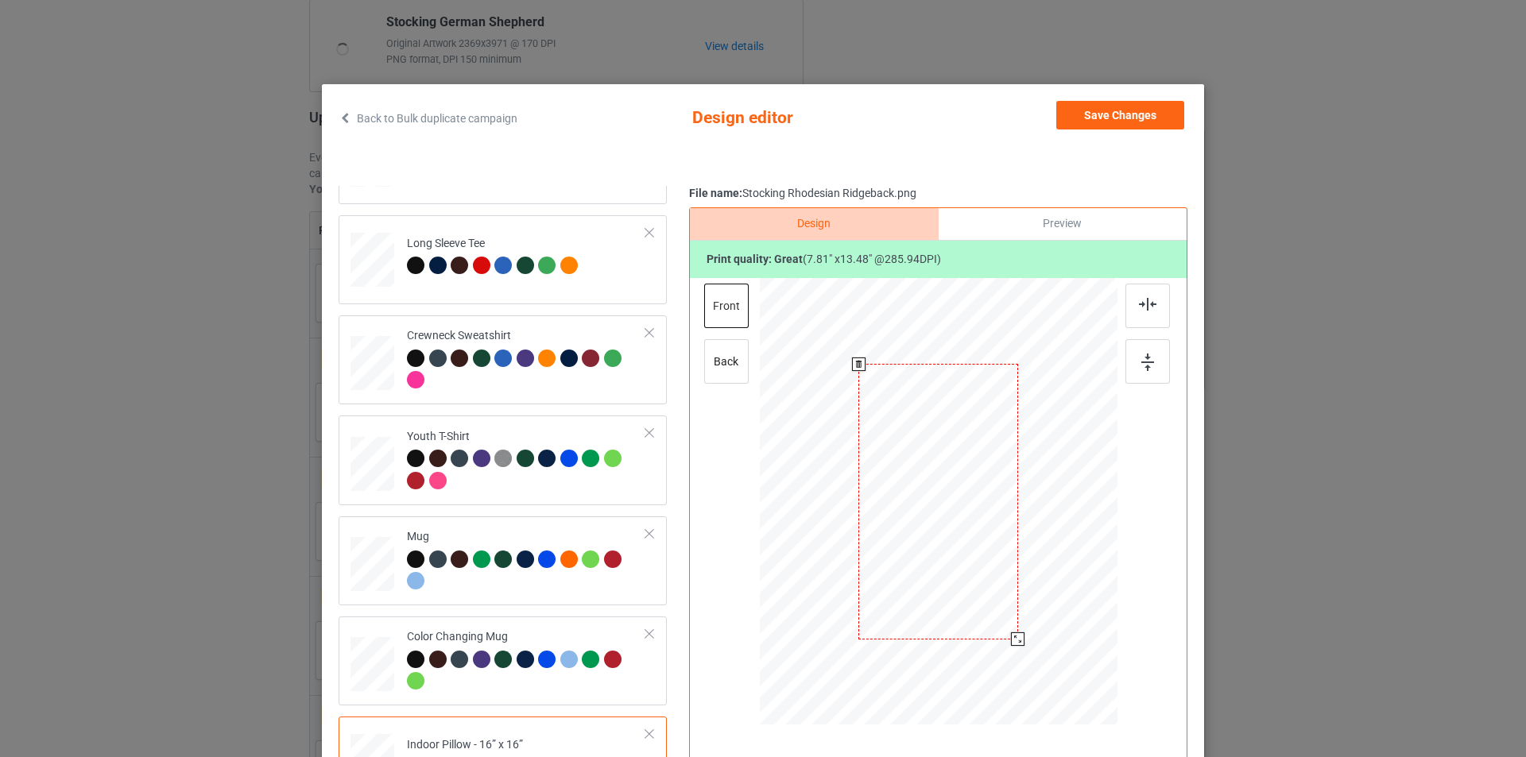
scroll to position [0, 0]
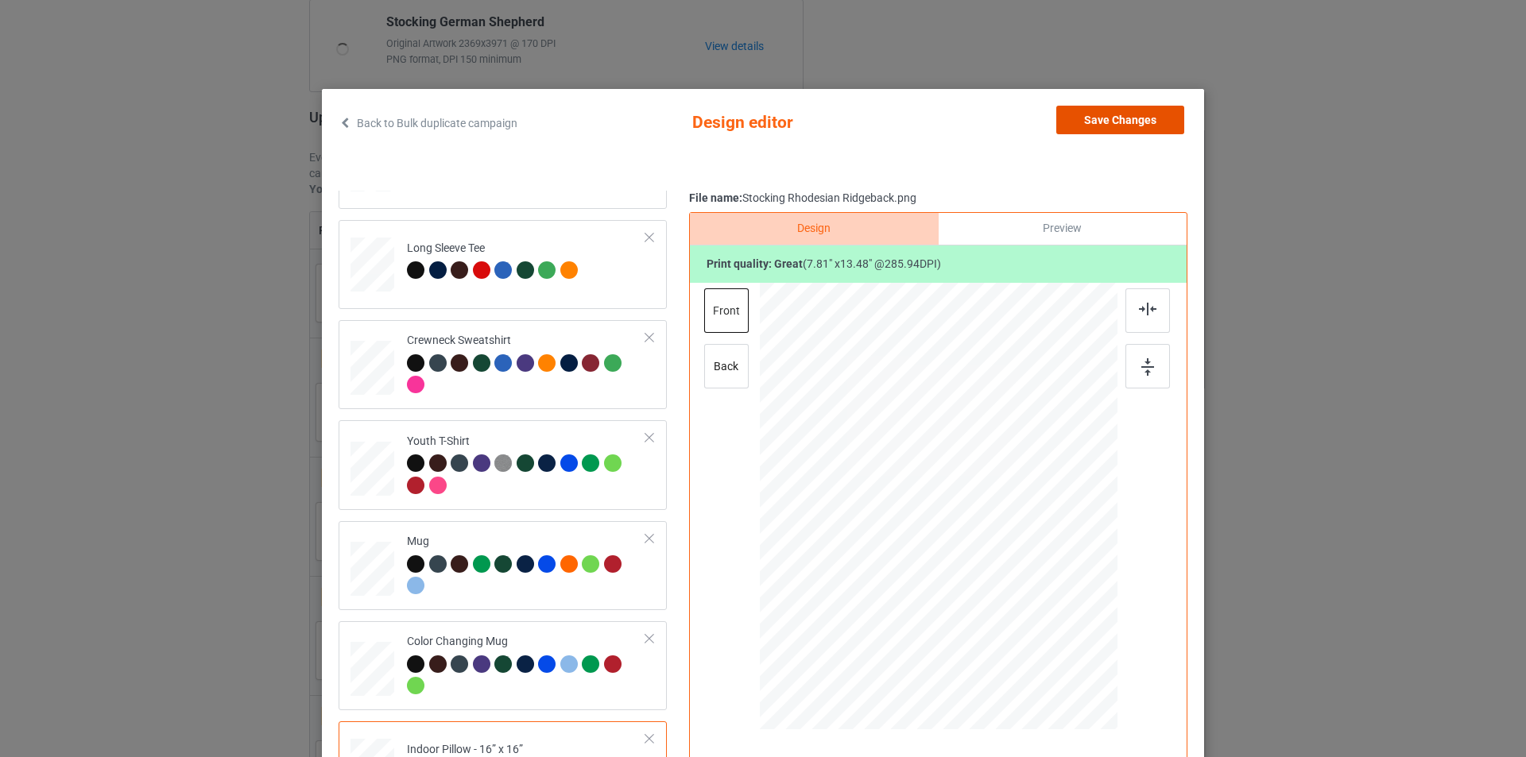
click at [1110, 119] on button "Save Changes" at bounding box center [1120, 120] width 128 height 29
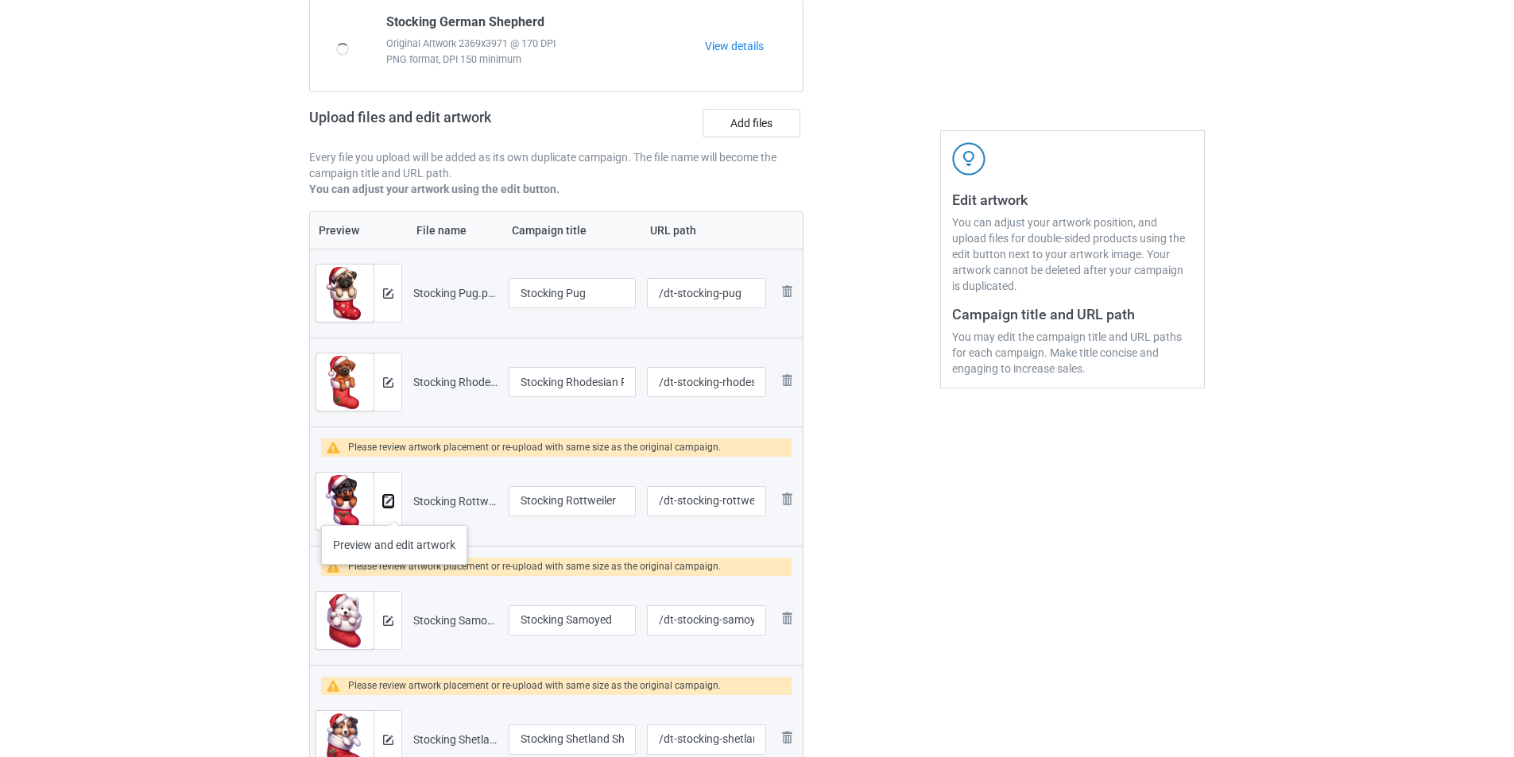
click at [389, 502] on img at bounding box center [388, 502] width 10 height 10
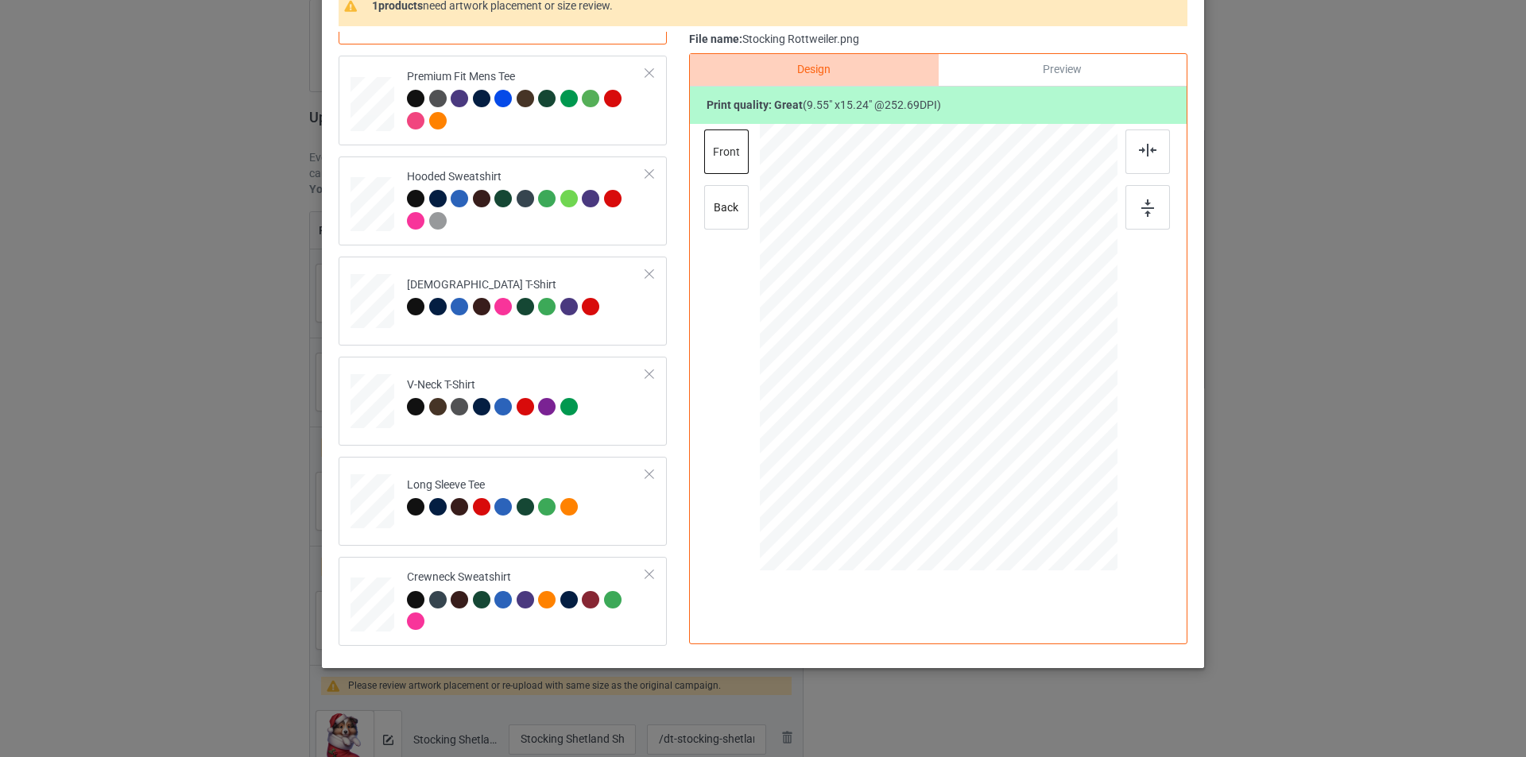
scroll to position [472, 0]
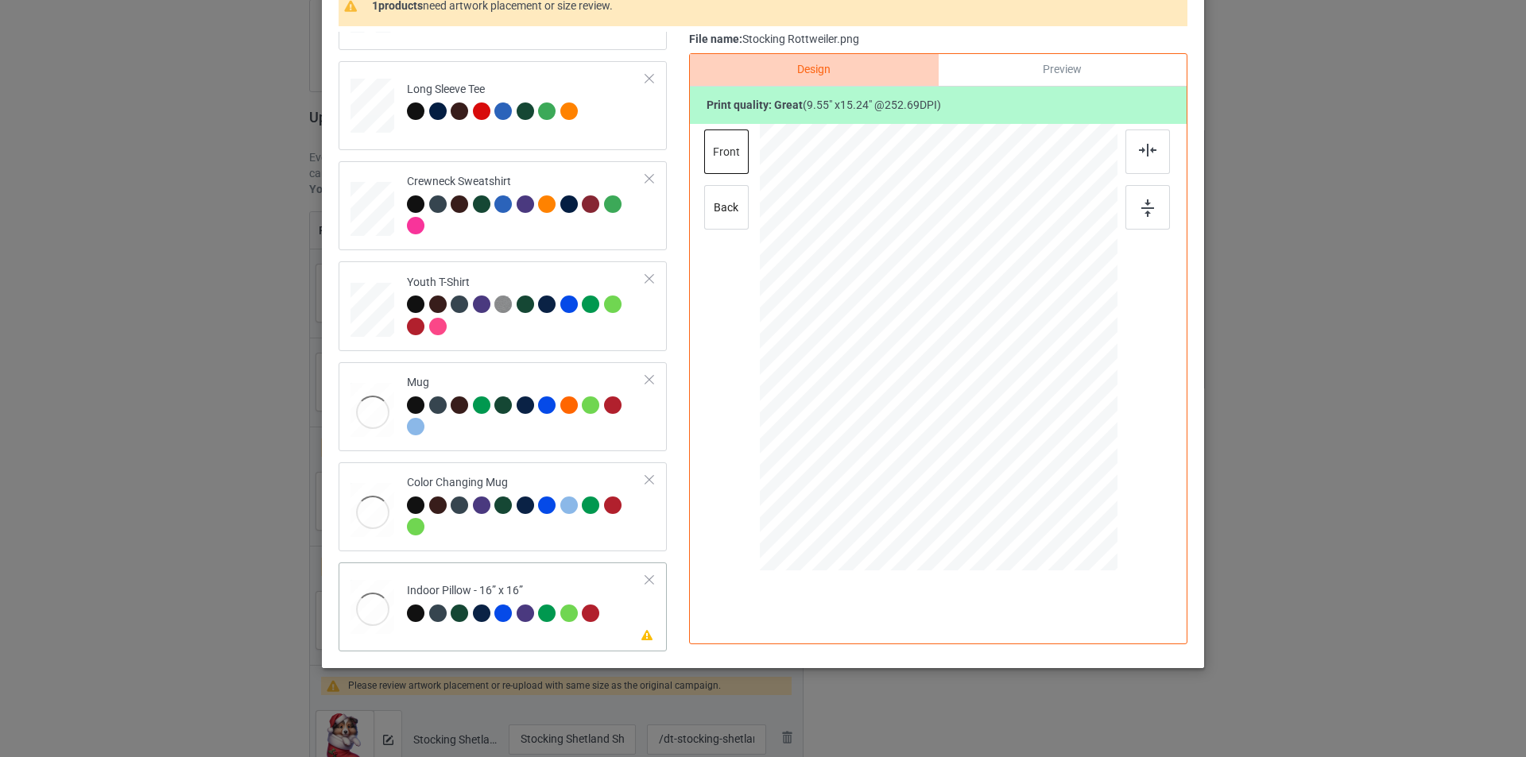
click at [548, 580] on td "Please review artwork placement Indoor Pillow - 16” x 16”" at bounding box center [526, 604] width 257 height 70
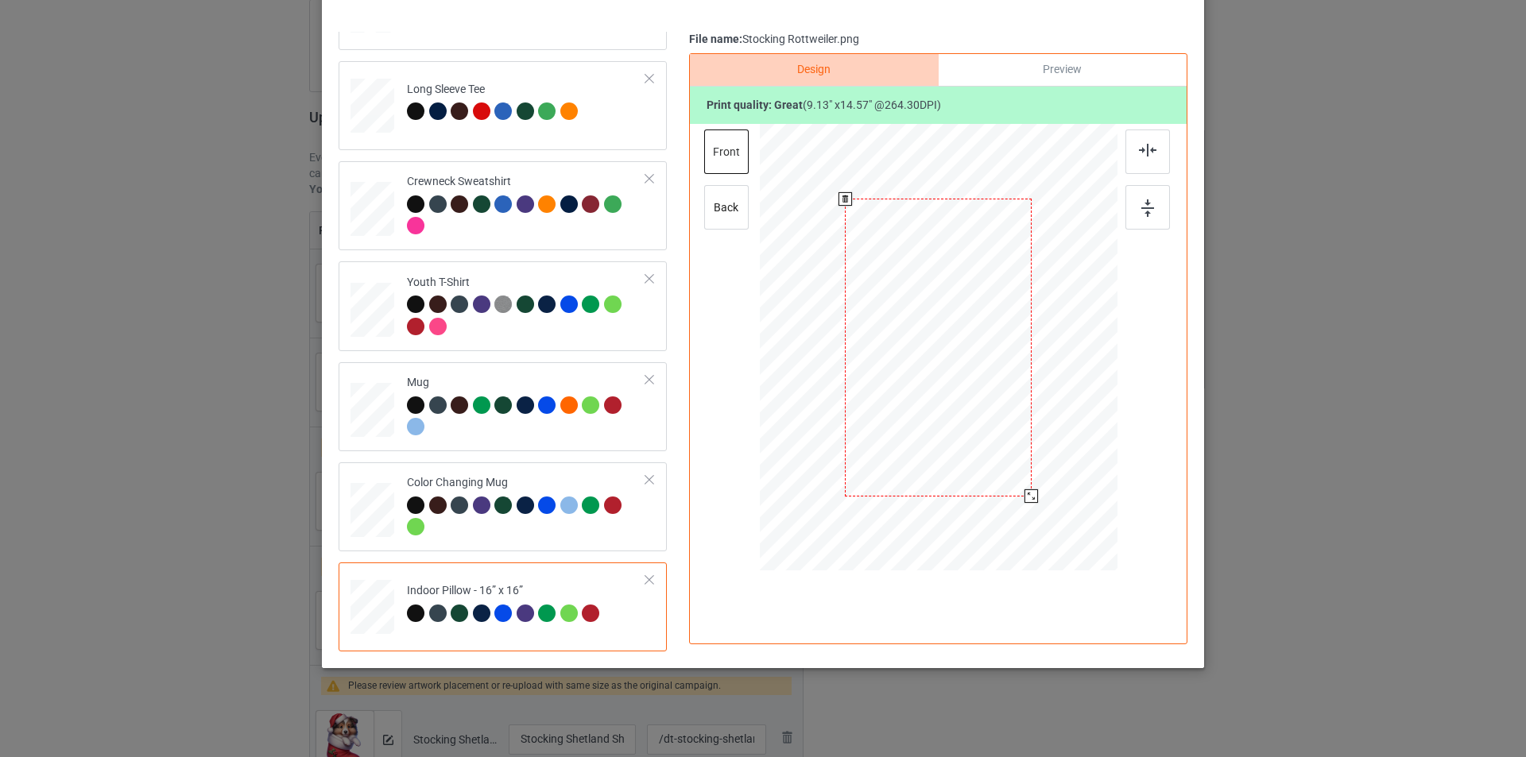
drag, startPoint x: 1040, startPoint y: 518, endPoint x: 1029, endPoint y: 494, distance: 26.7
click at [1029, 494] on div at bounding box center [1031, 497] width 14 height 14
click at [1028, 489] on div at bounding box center [939, 347] width 358 height 357
drag, startPoint x: 1028, startPoint y: 495, endPoint x: 1023, endPoint y: 484, distance: 12.4
click at [1023, 484] on div at bounding box center [1025, 486] width 14 height 14
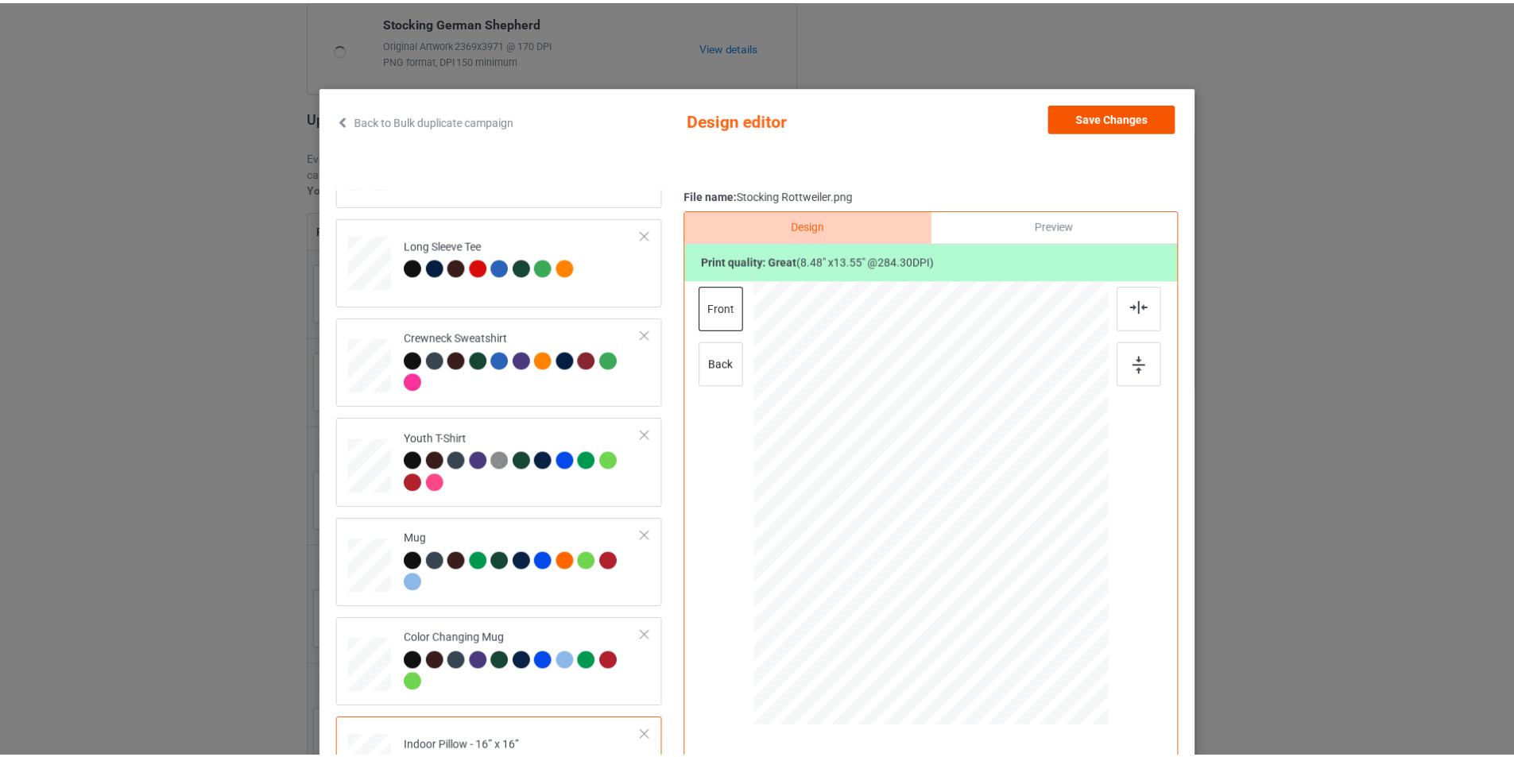
scroll to position [0, 0]
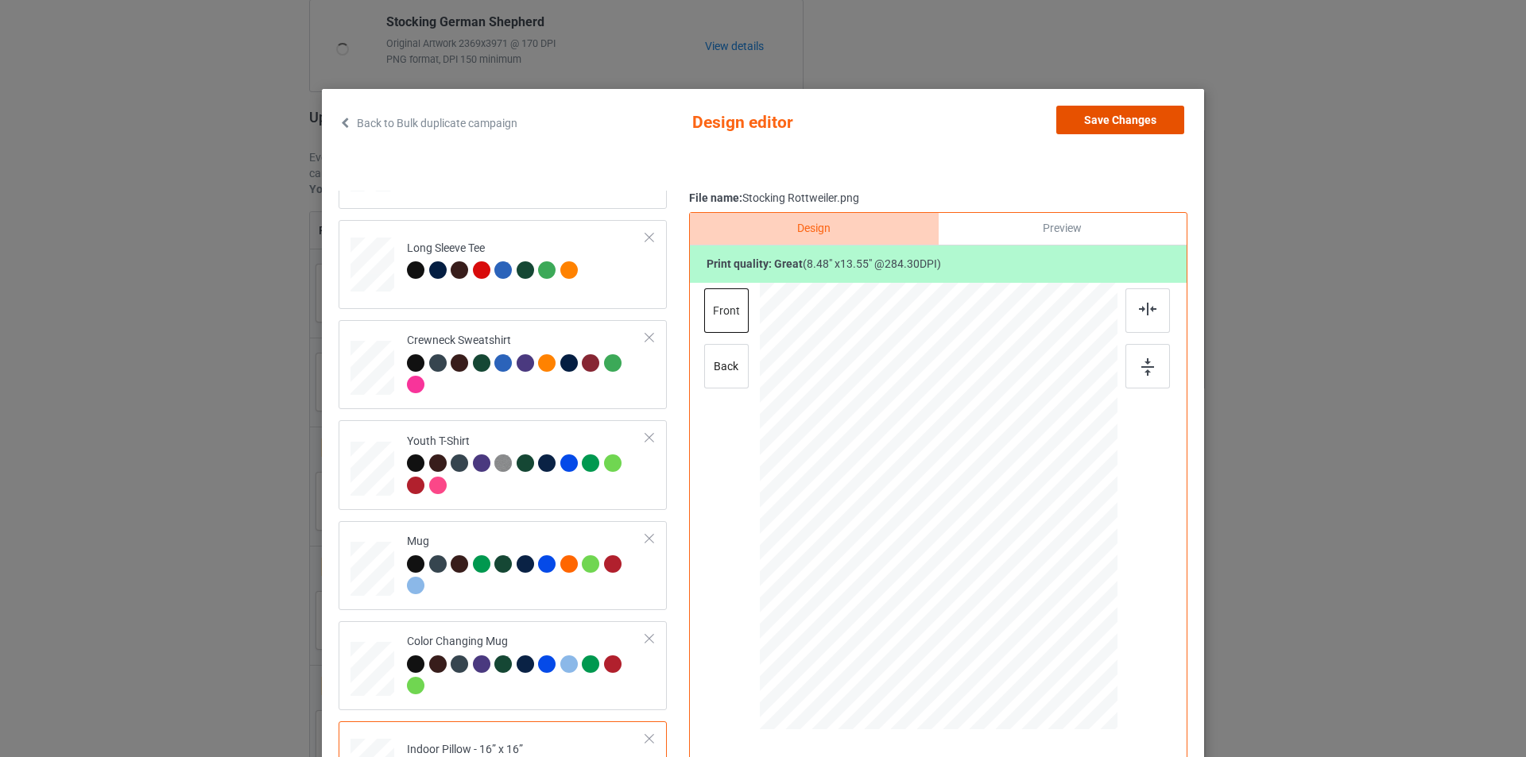
click at [1075, 115] on button "Save Changes" at bounding box center [1120, 120] width 128 height 29
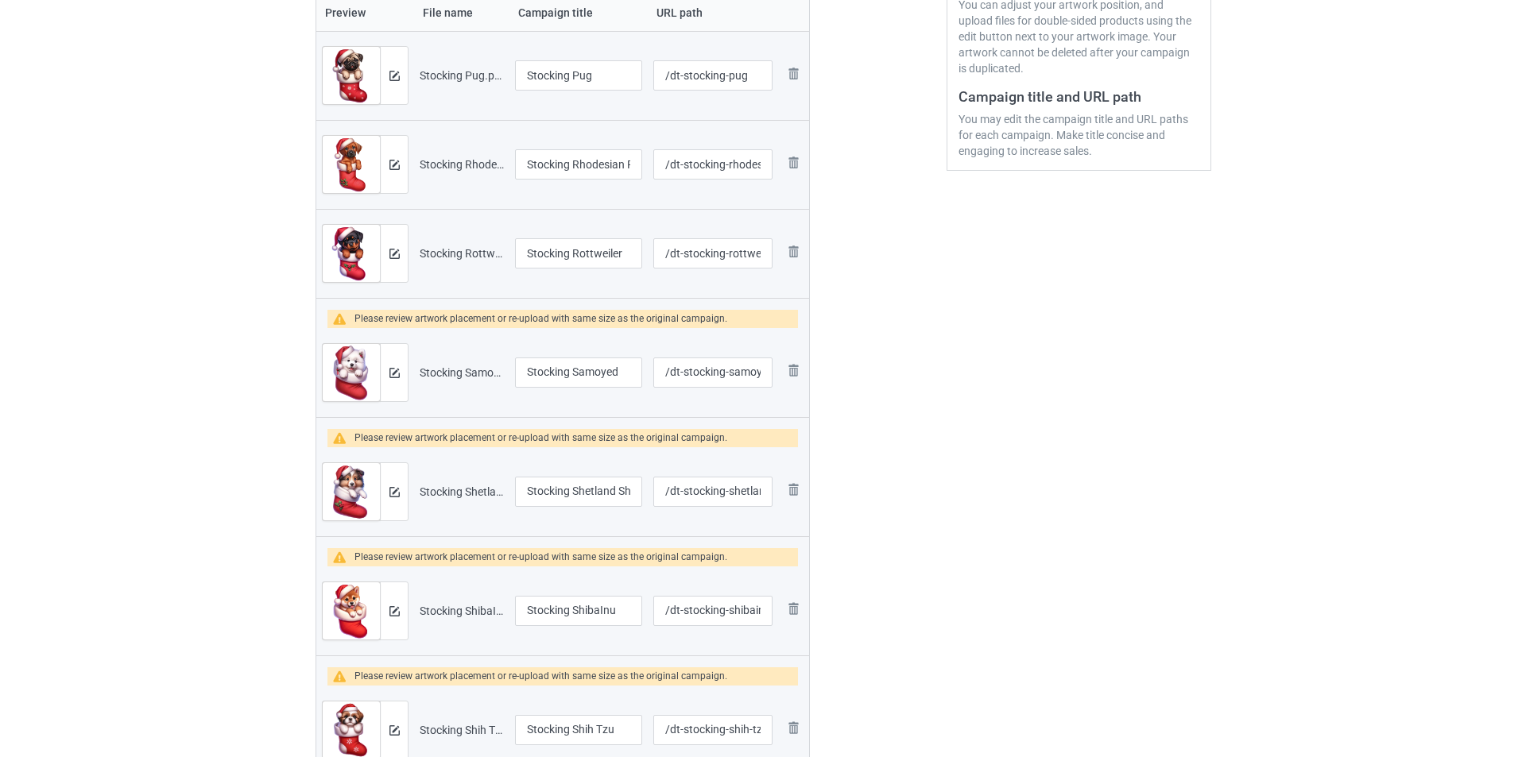
scroll to position [397, 0]
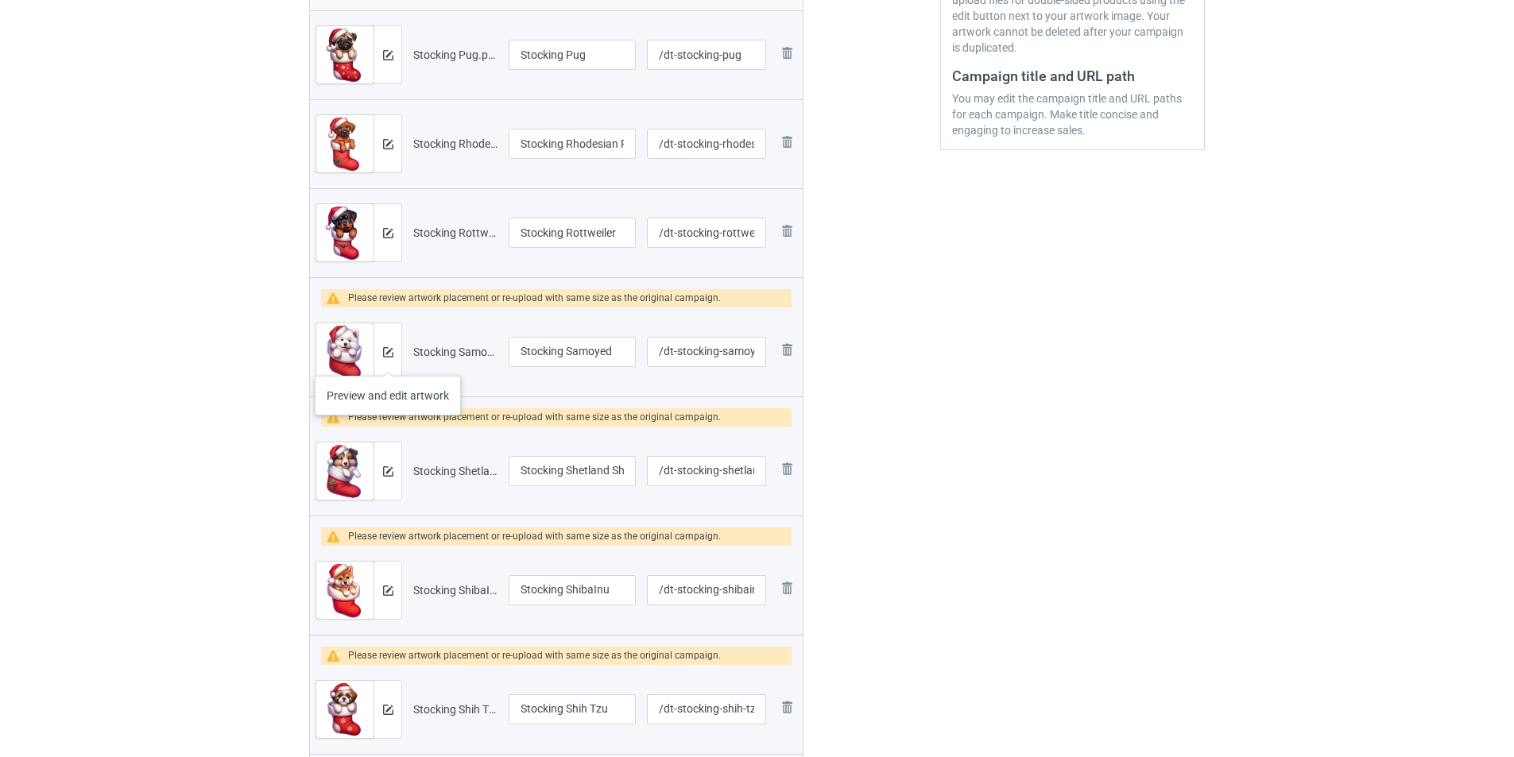
click at [388, 360] on div at bounding box center [388, 351] width 28 height 57
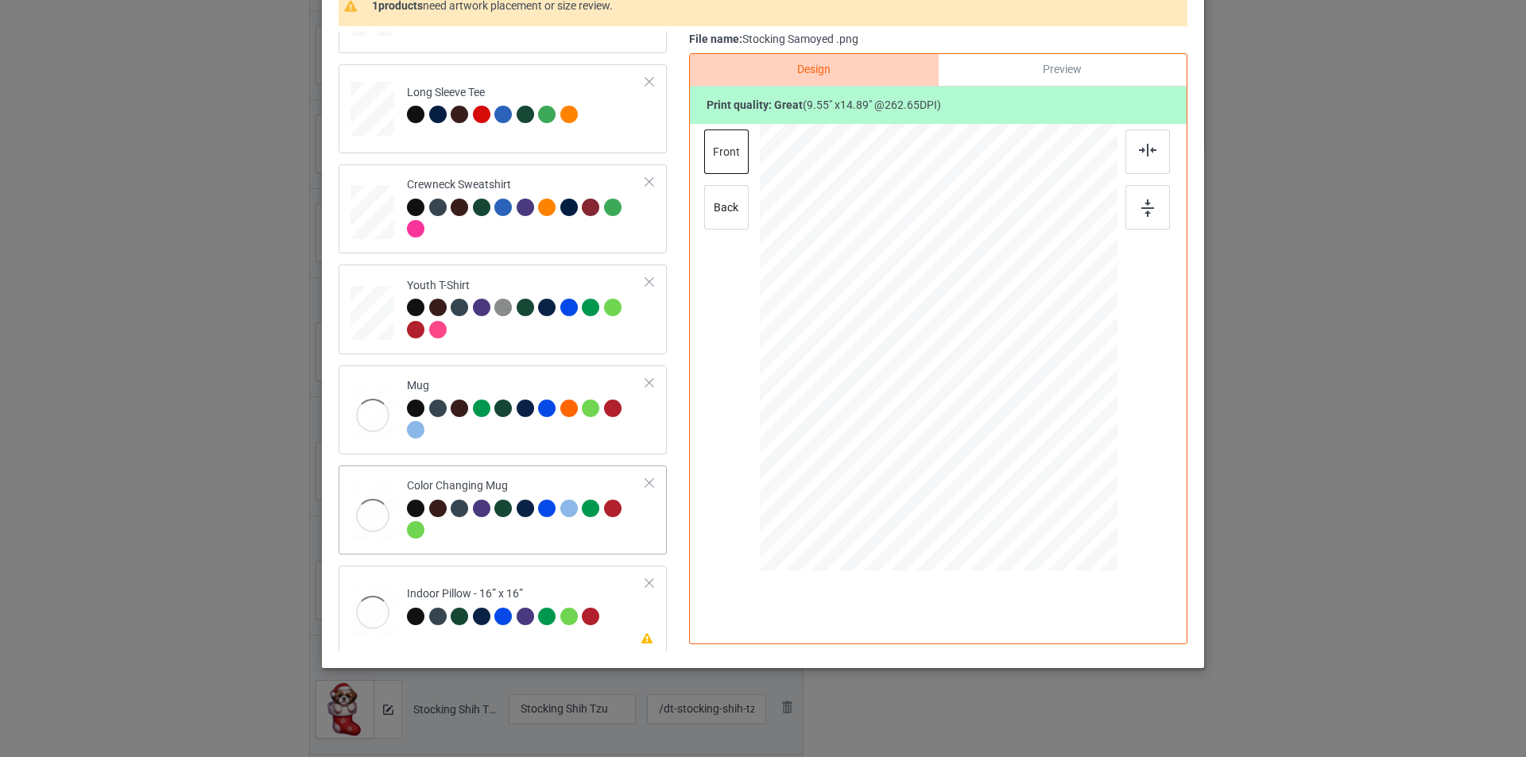
scroll to position [472, 0]
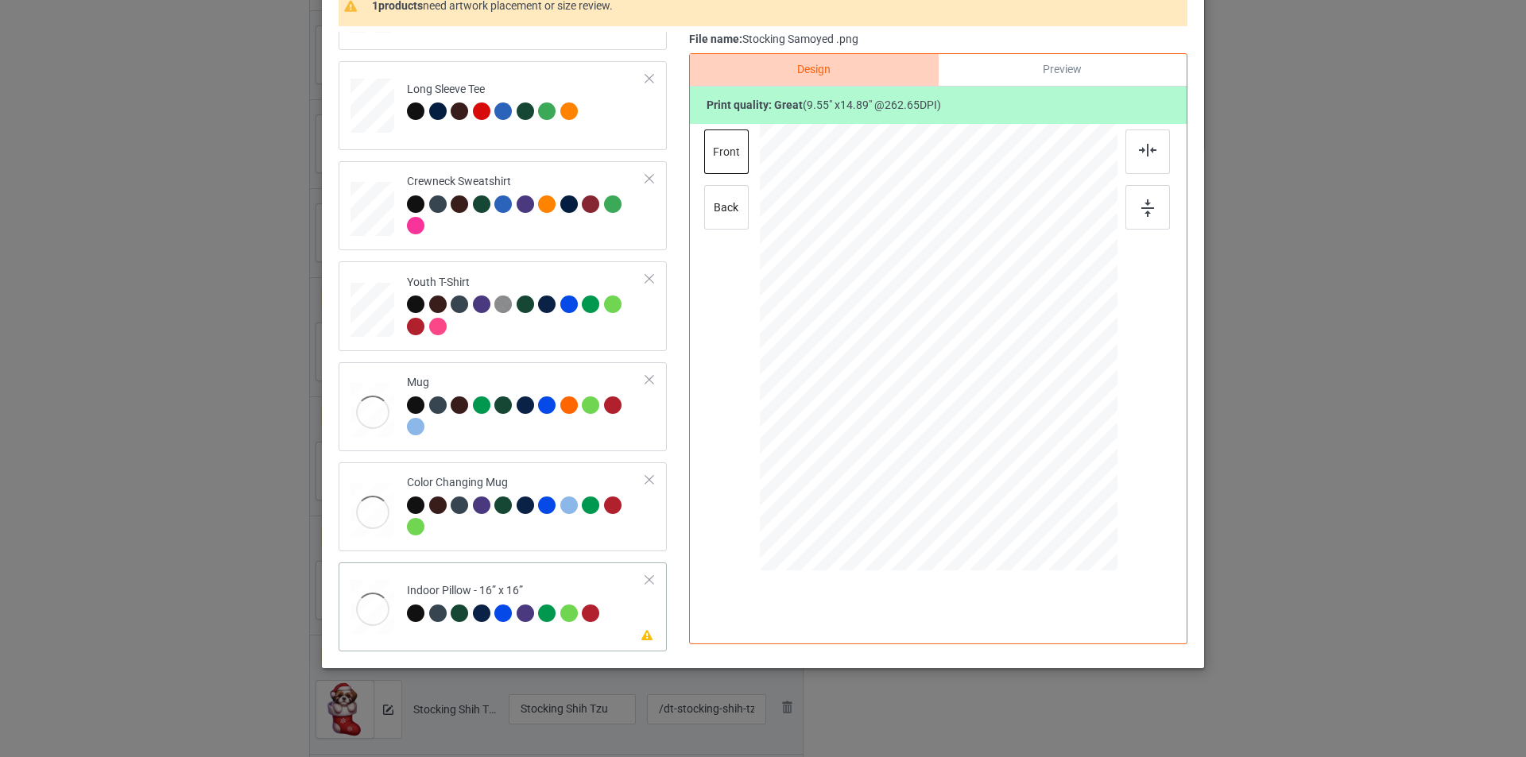
click at [563, 571] on td "Please review artwork placement Indoor Pillow - 16” x 16”" at bounding box center [526, 604] width 257 height 70
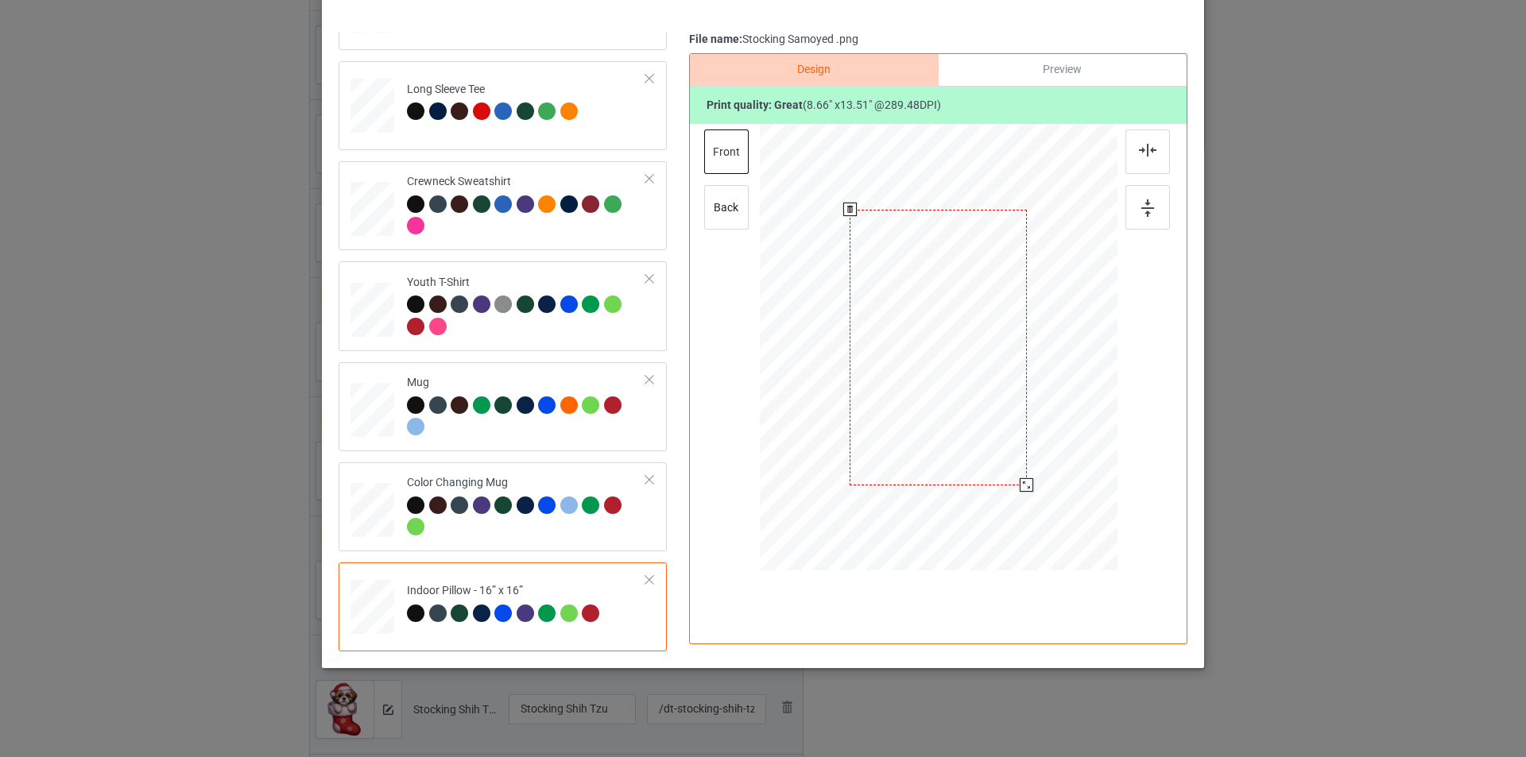
drag, startPoint x: 1040, startPoint y: 516, endPoint x: 1024, endPoint y: 484, distance: 35.2
click at [1024, 484] on div at bounding box center [1027, 485] width 14 height 14
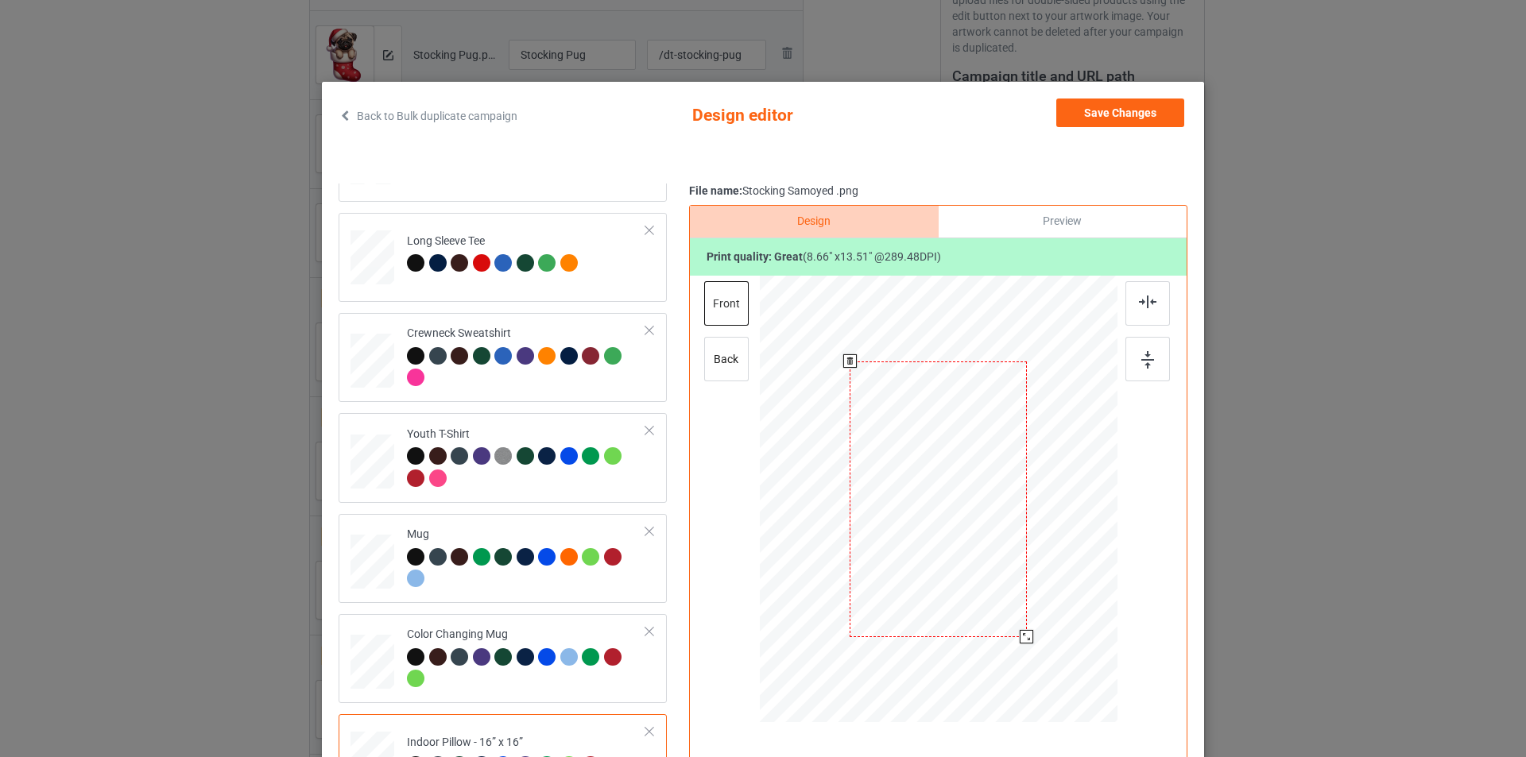
scroll to position [0, 0]
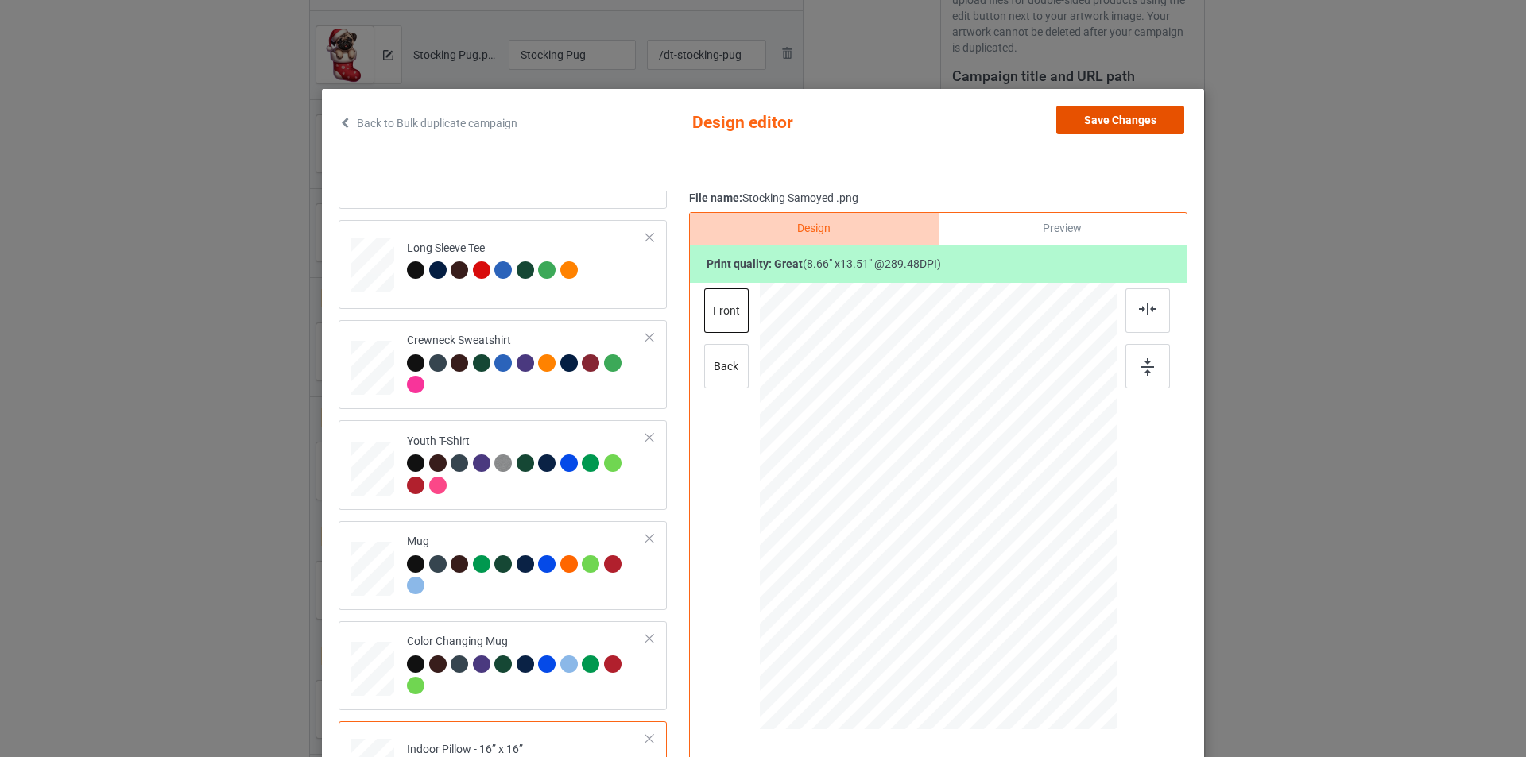
click at [1104, 128] on button "Save Changes" at bounding box center [1120, 120] width 128 height 29
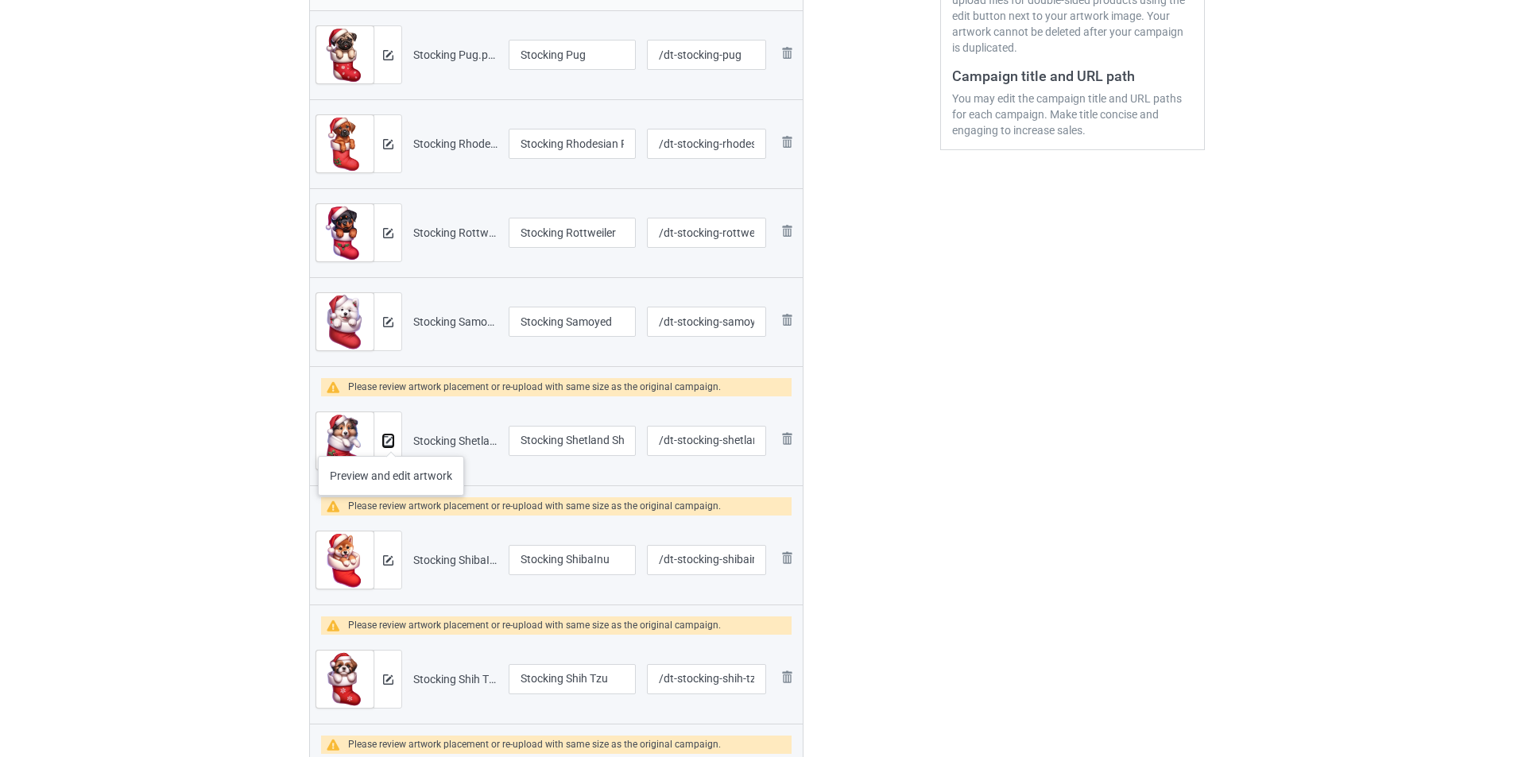
click at [390, 441] on img at bounding box center [388, 441] width 10 height 10
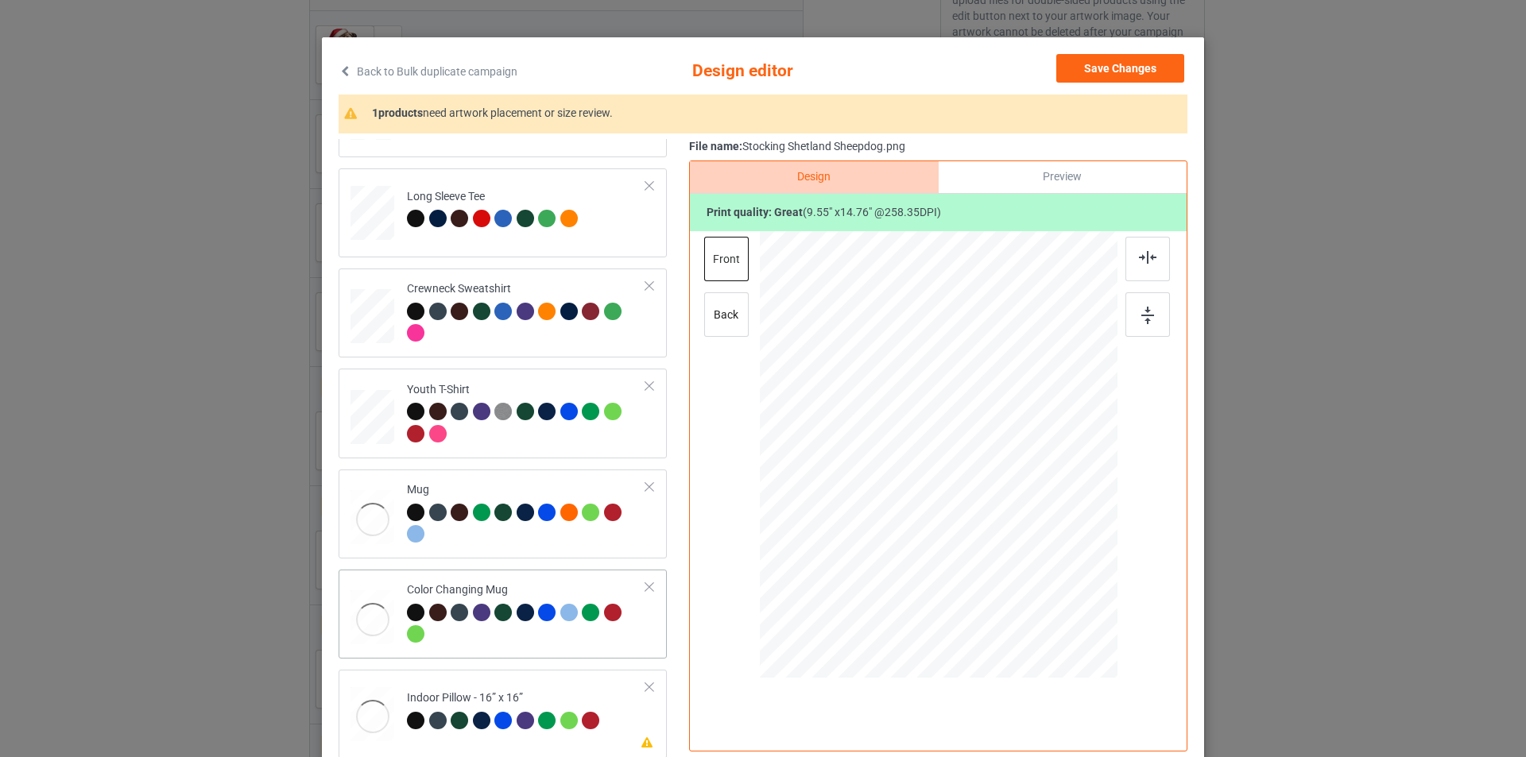
scroll to position [160, 0]
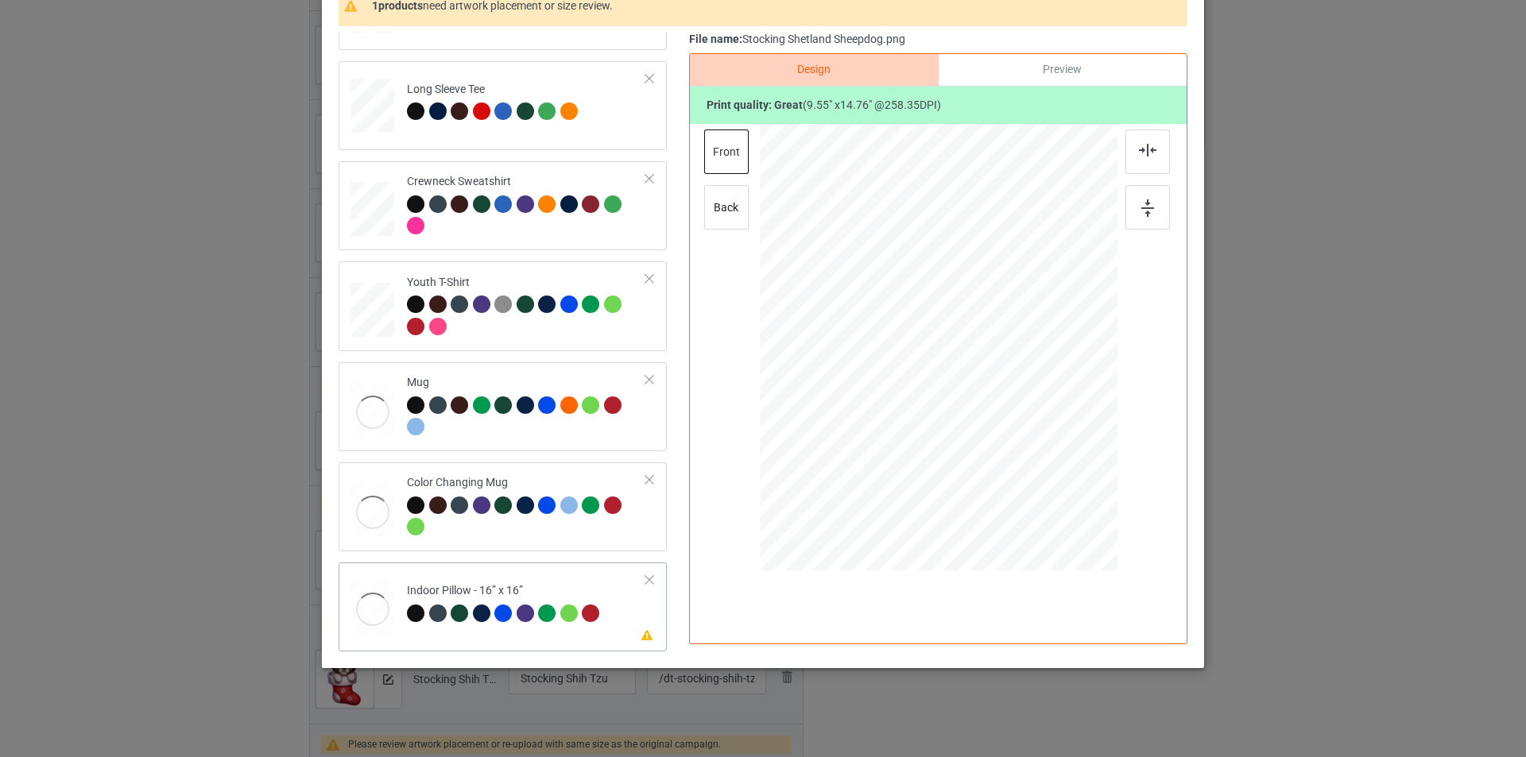
click at [591, 598] on div "Indoor Pillow - 16” x 16”" at bounding box center [505, 601] width 197 height 37
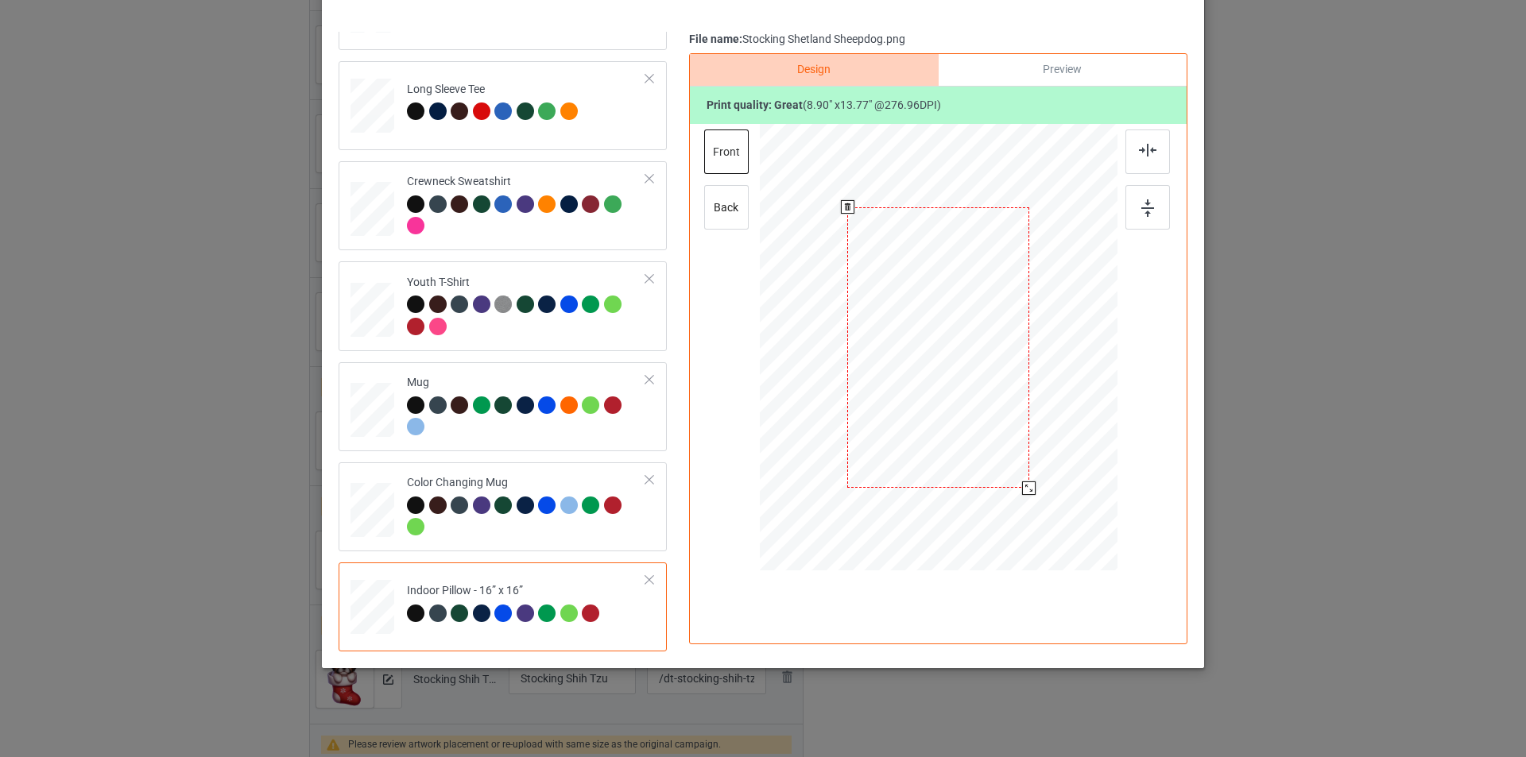
drag, startPoint x: 1039, startPoint y: 514, endPoint x: 1033, endPoint y: 482, distance: 33.1
click at [1033, 482] on div at bounding box center [939, 347] width 358 height 357
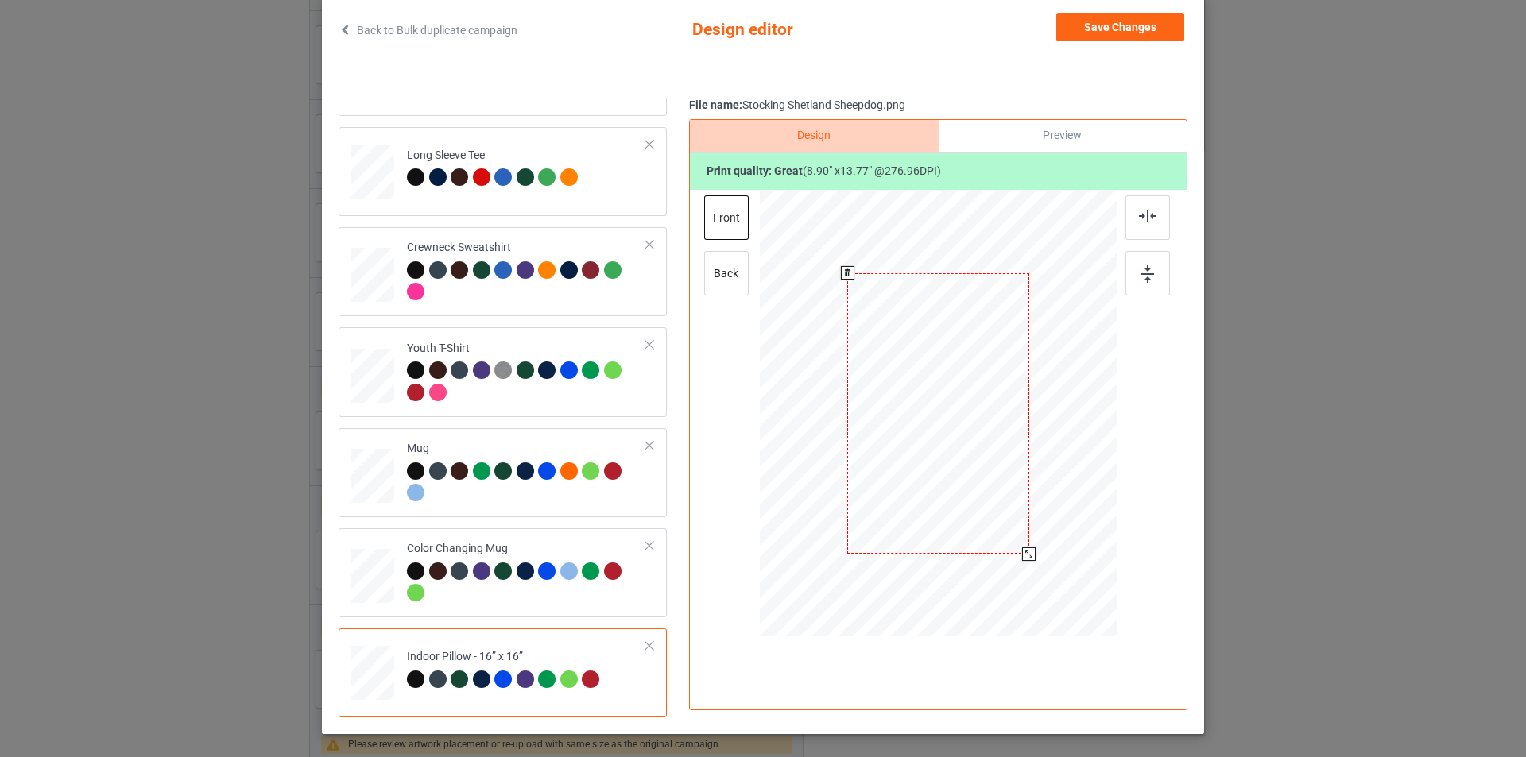
scroll to position [1, 0]
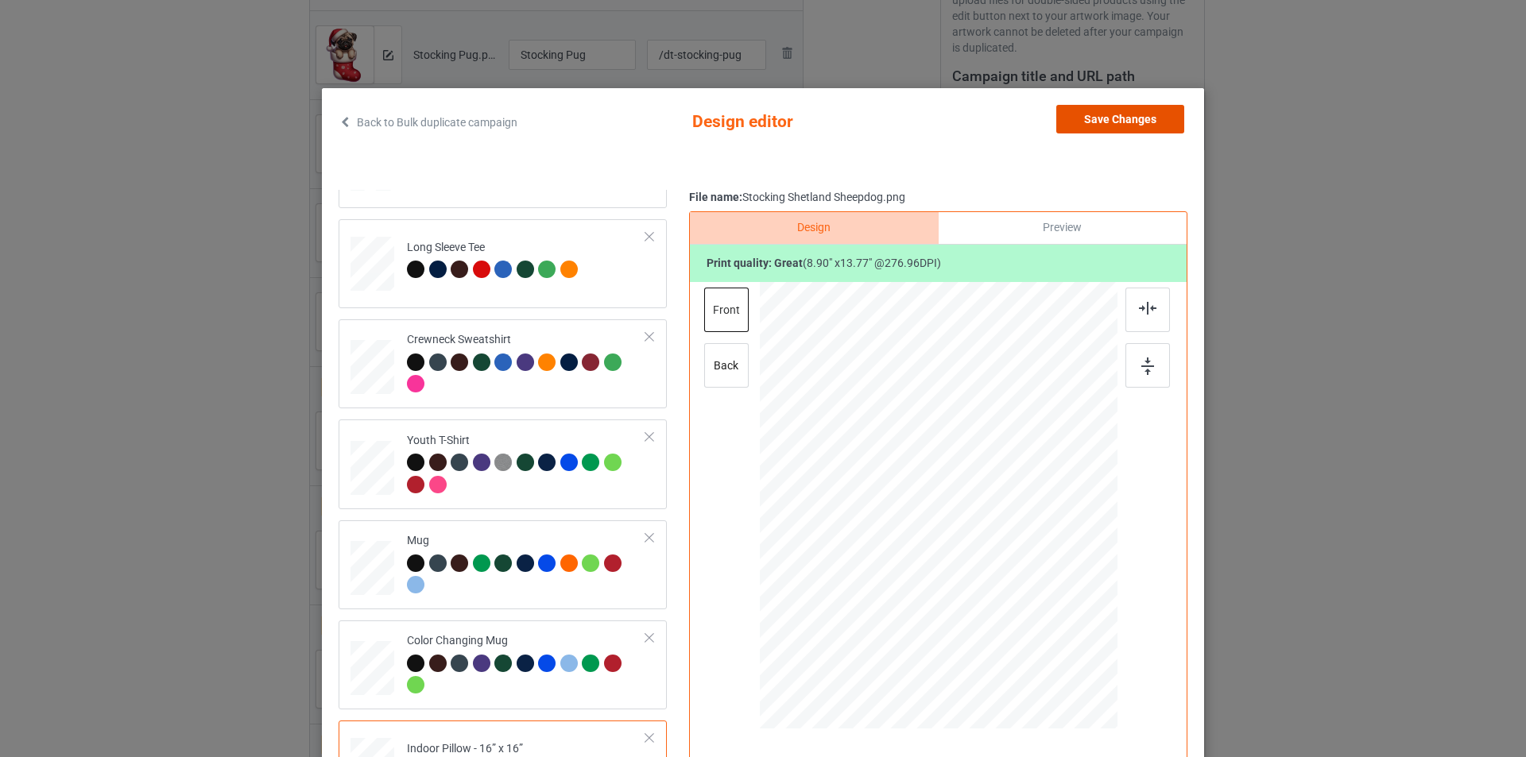
click at [1102, 127] on button "Save Changes" at bounding box center [1120, 119] width 128 height 29
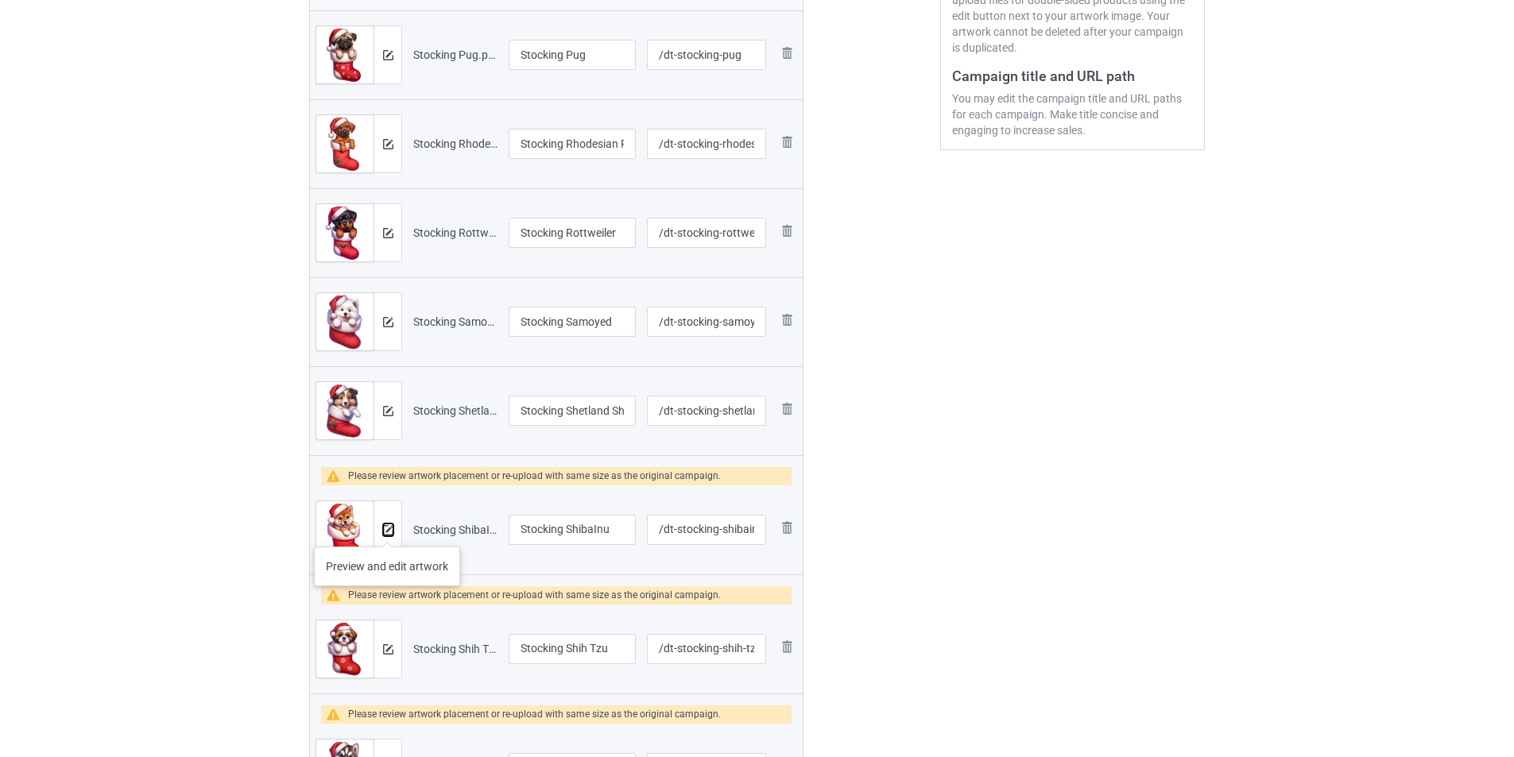
click at [387, 531] on img at bounding box center [388, 530] width 10 height 10
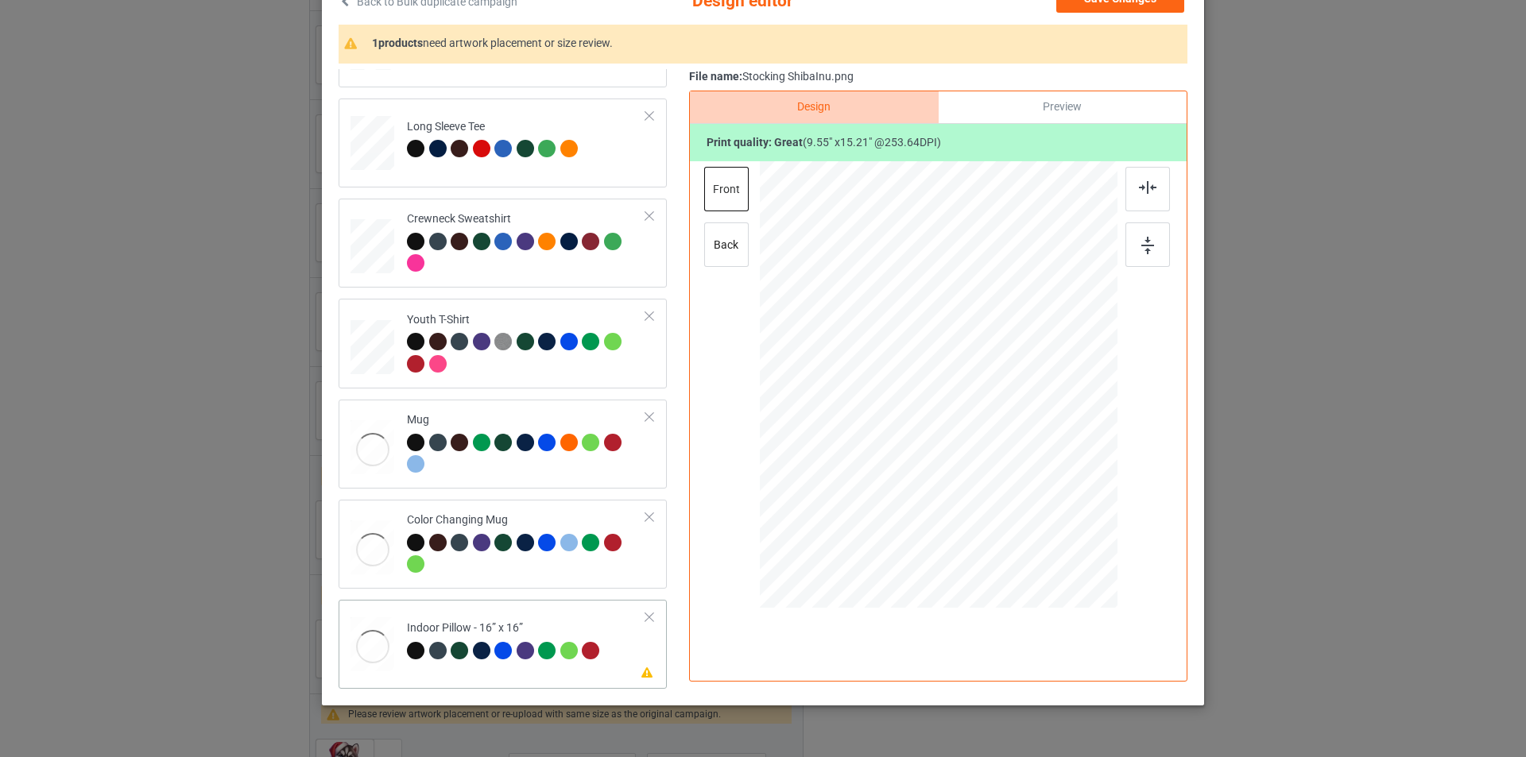
scroll to position [160, 0]
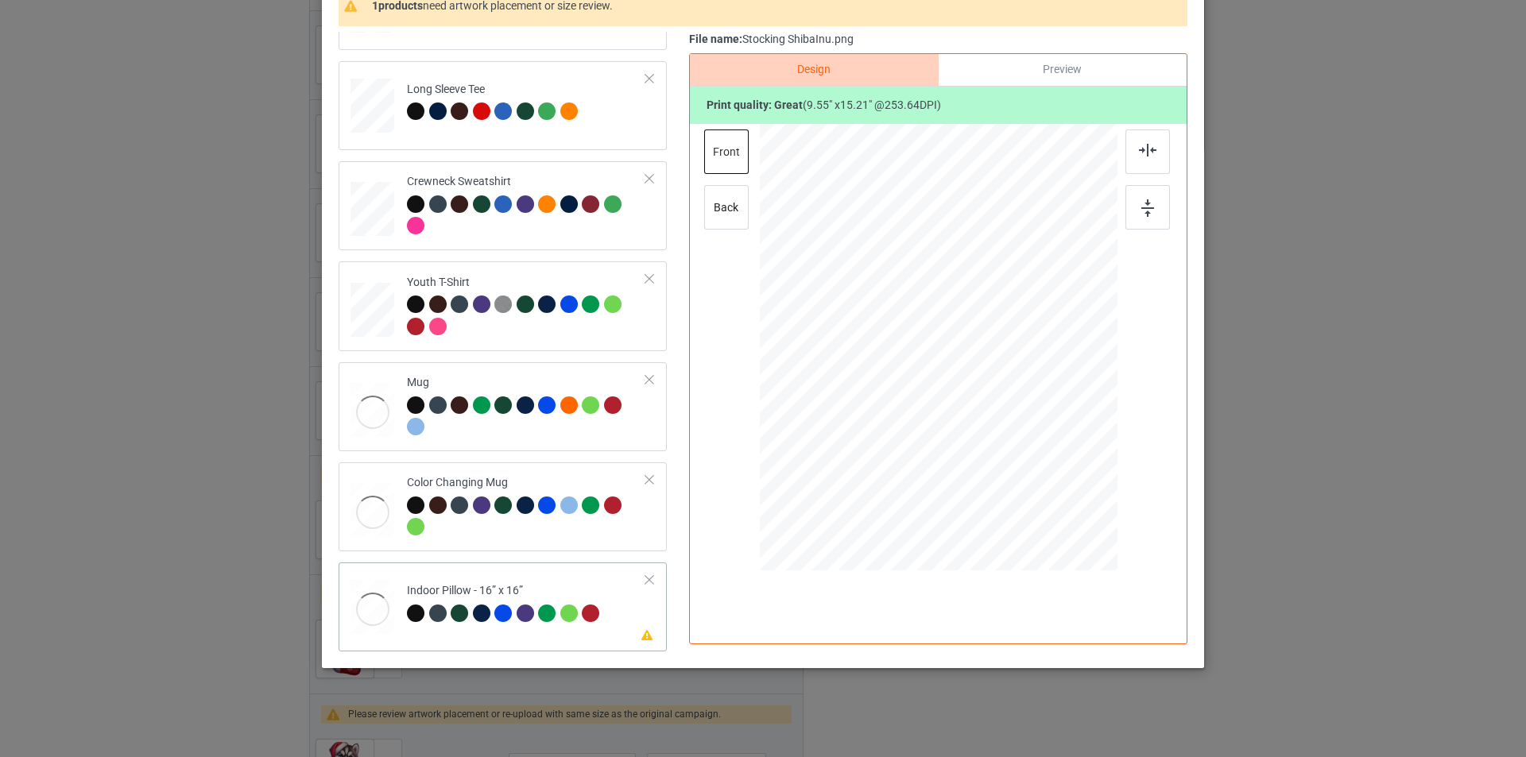
click at [562, 583] on div "Indoor Pillow - 16” x 16”" at bounding box center [505, 601] width 197 height 37
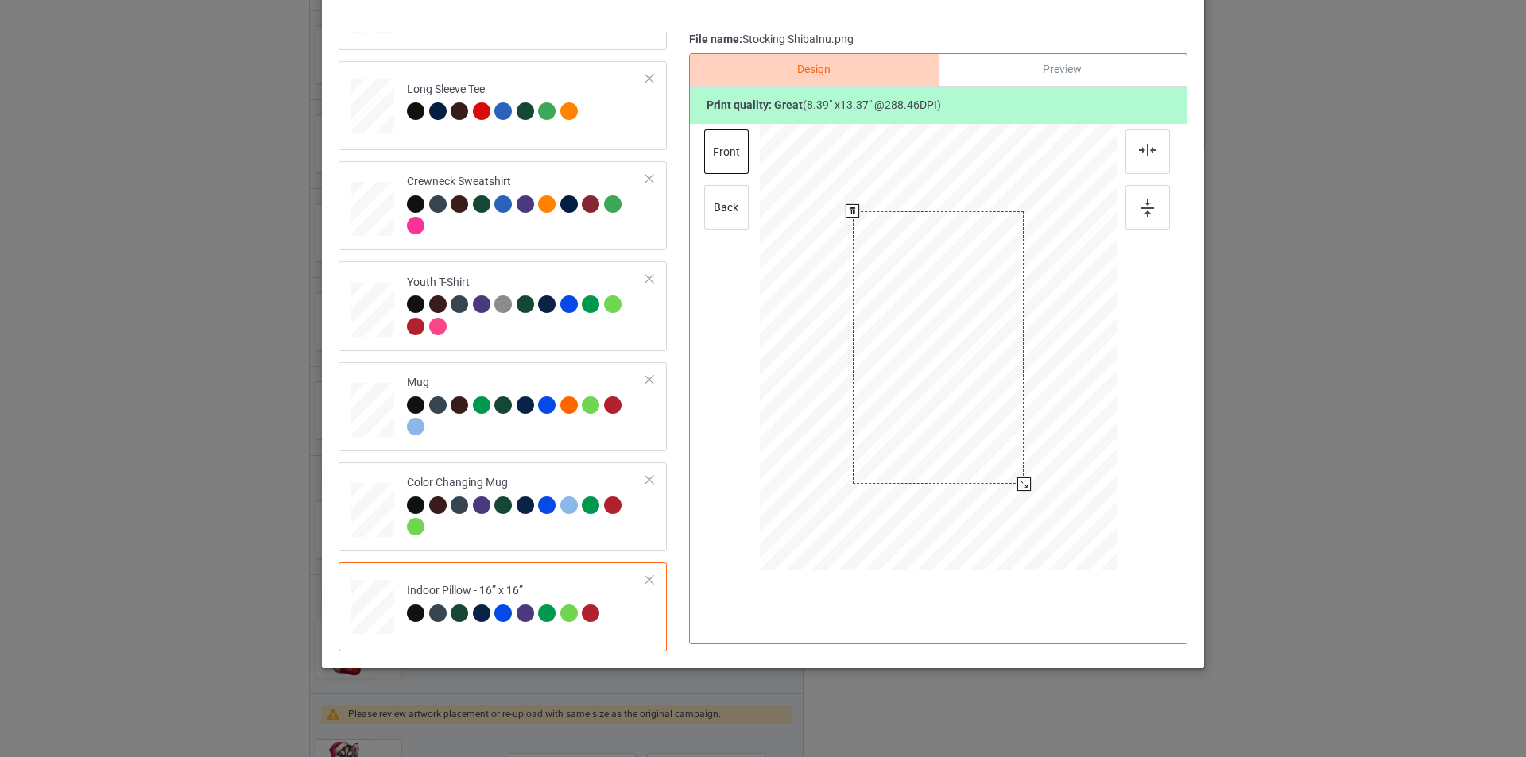
click at [1021, 484] on div at bounding box center [1024, 485] width 14 height 14
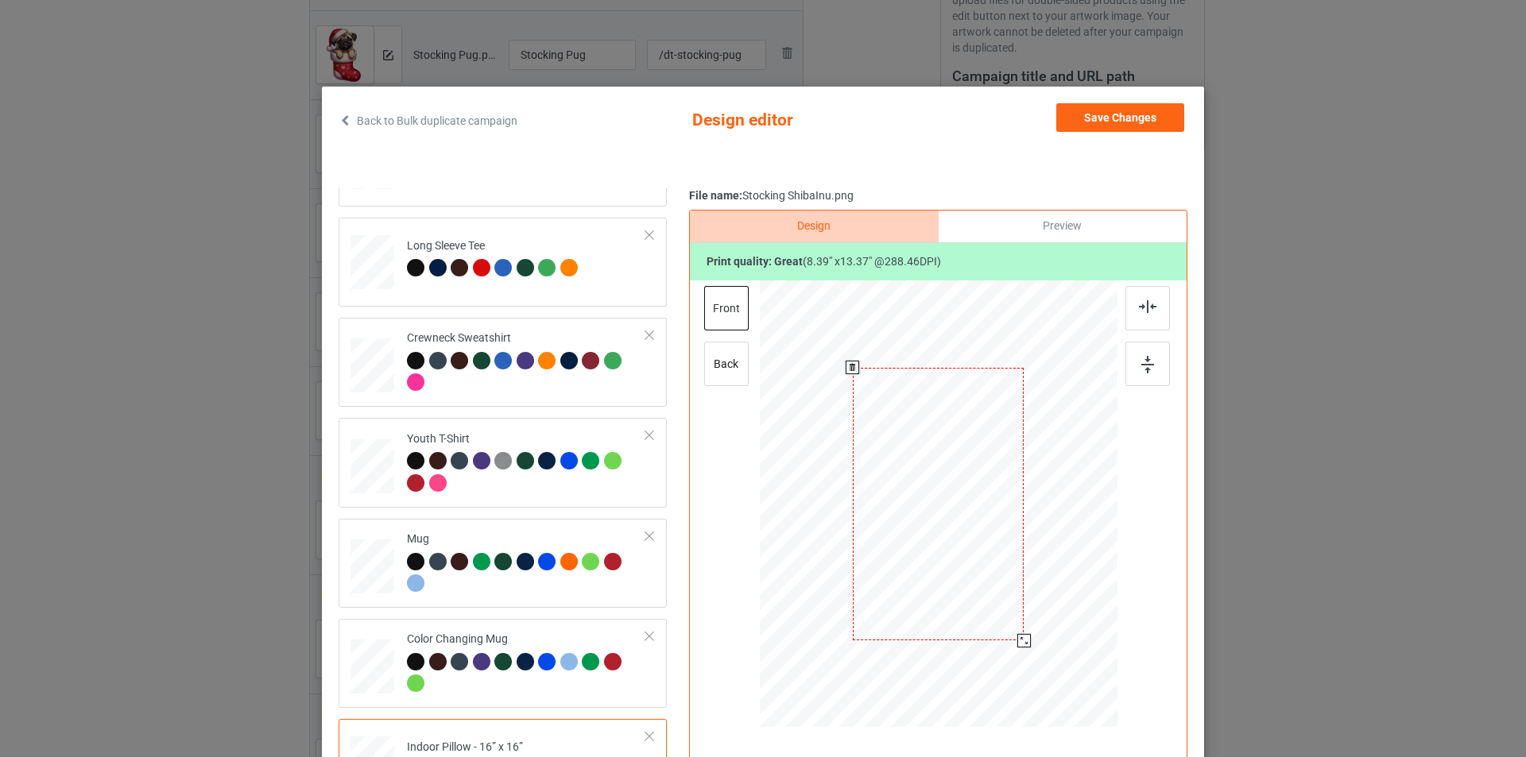
scroll to position [0, 0]
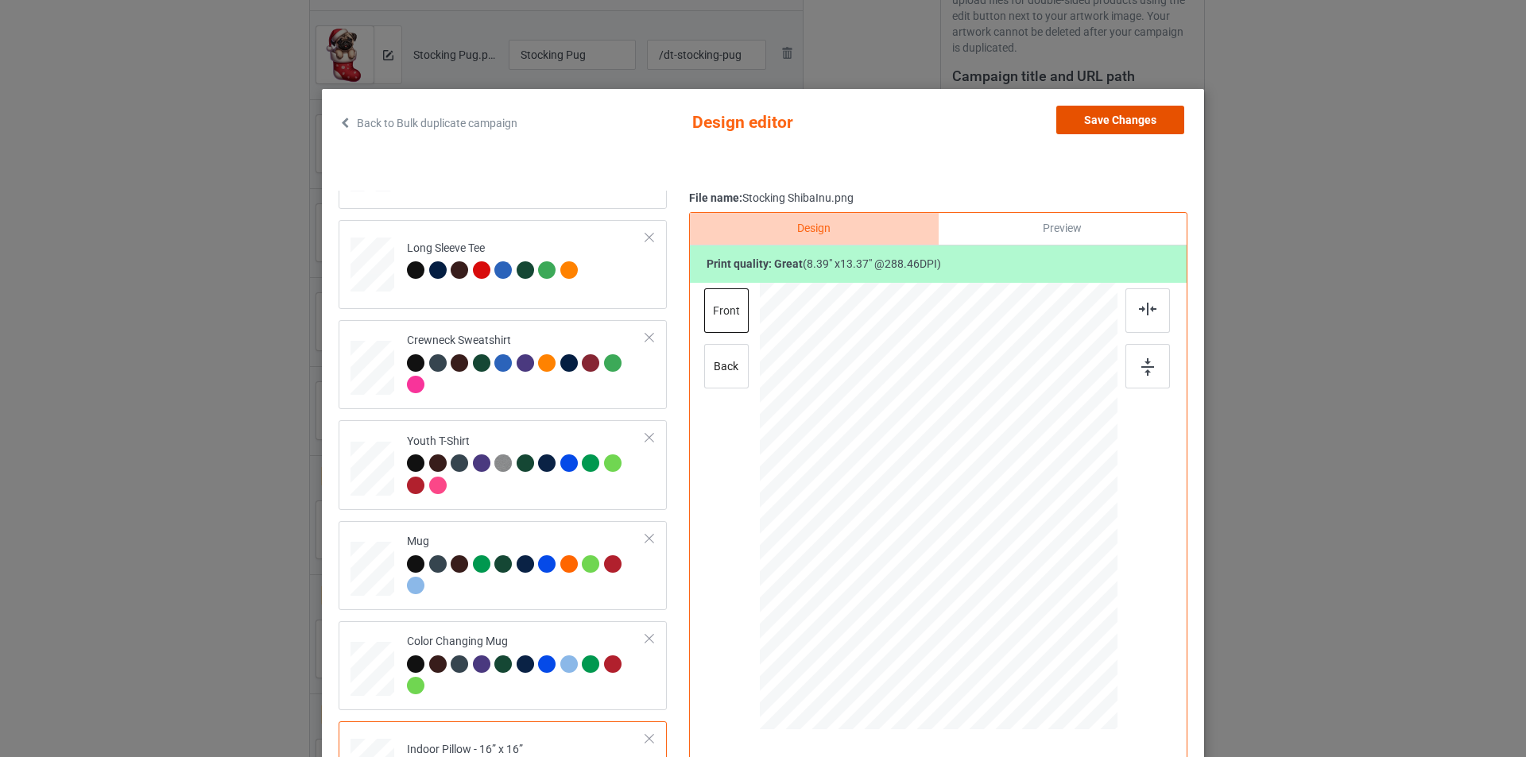
click at [1110, 123] on button "Save Changes" at bounding box center [1120, 120] width 128 height 29
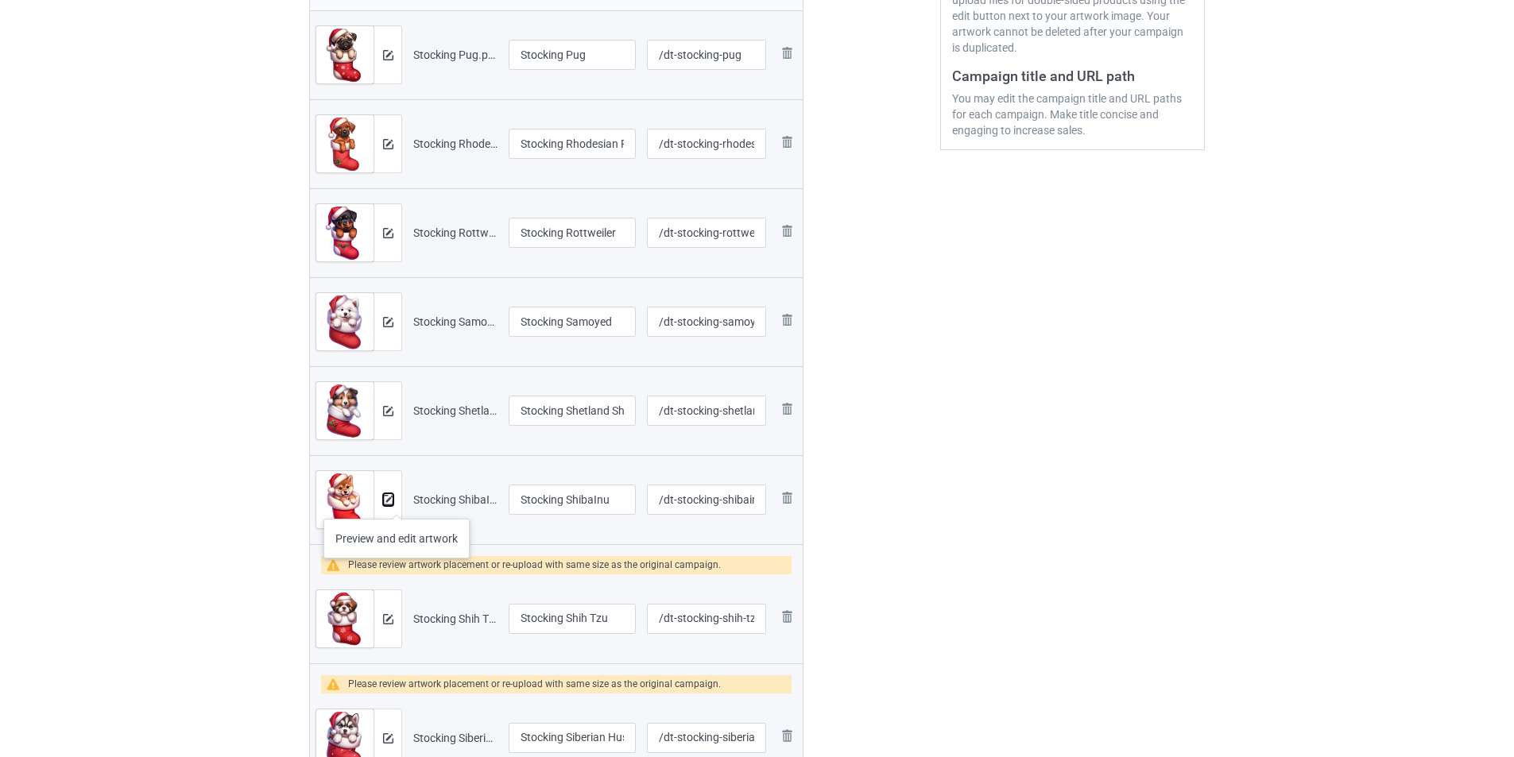
click at [388, 503] on img at bounding box center [388, 500] width 10 height 10
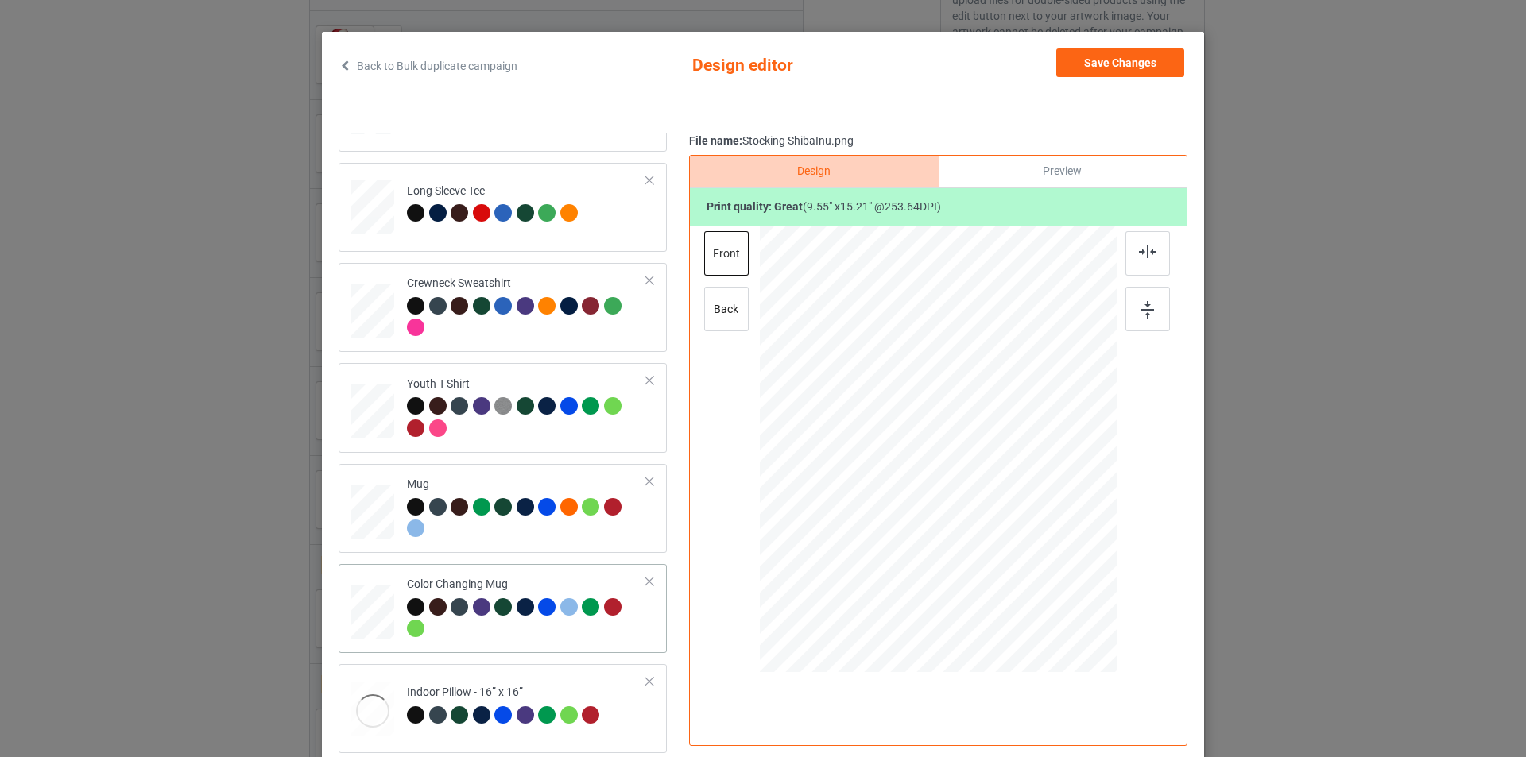
scroll to position [160, 0]
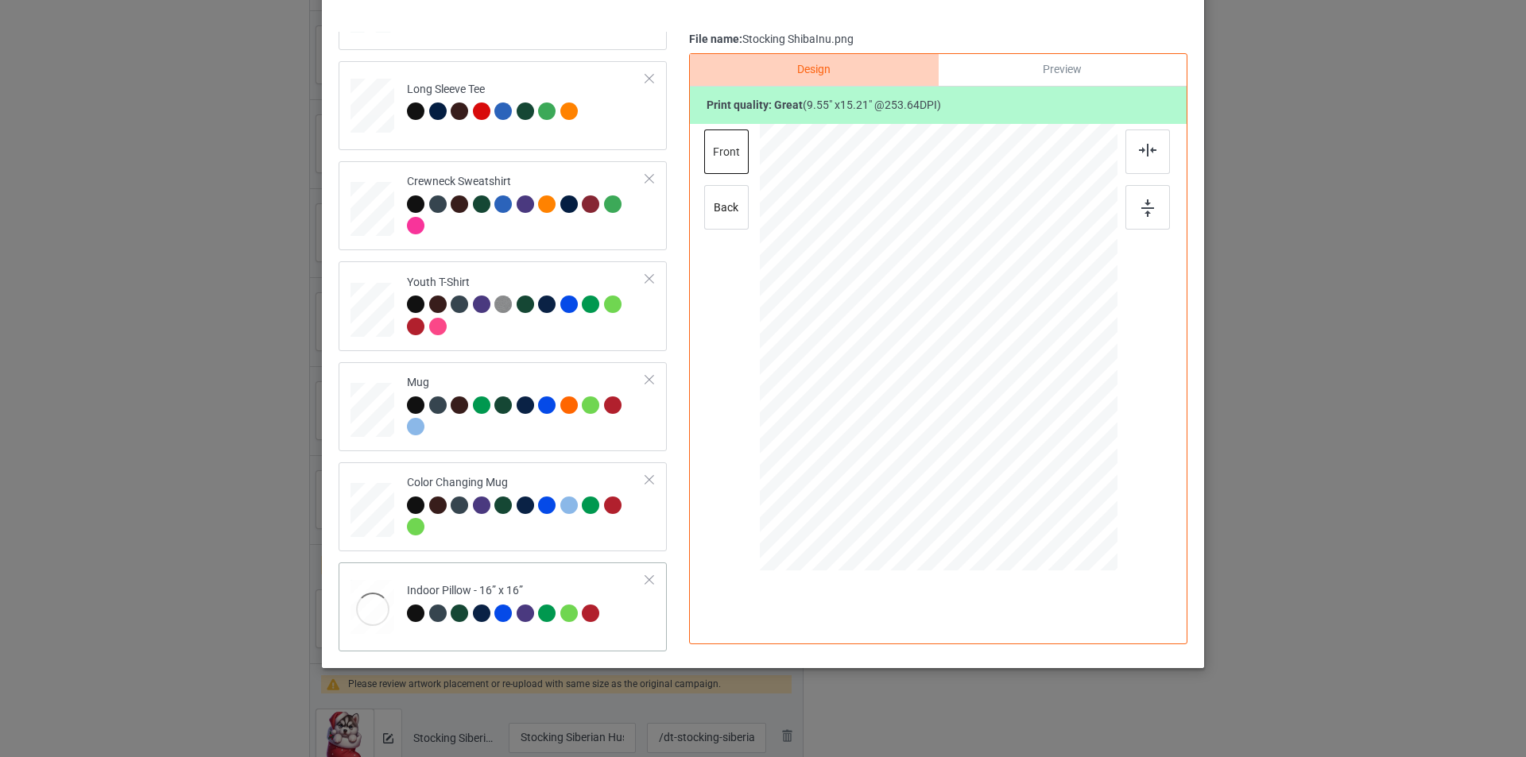
click at [568, 579] on td "Indoor Pillow - 16” x 16”" at bounding box center [526, 604] width 257 height 70
click at [983, 335] on div at bounding box center [938, 349] width 413 height 451
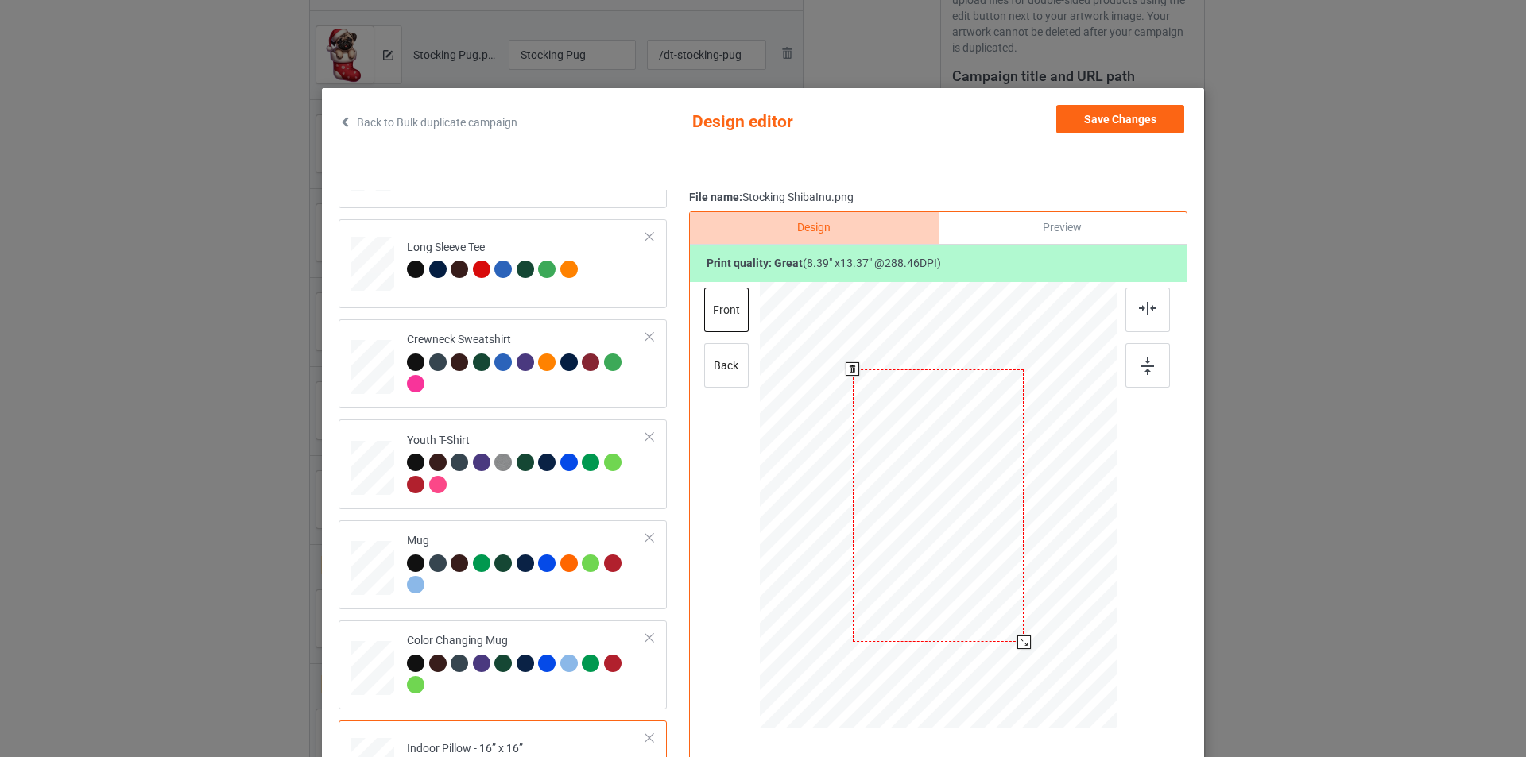
scroll to position [80, 0]
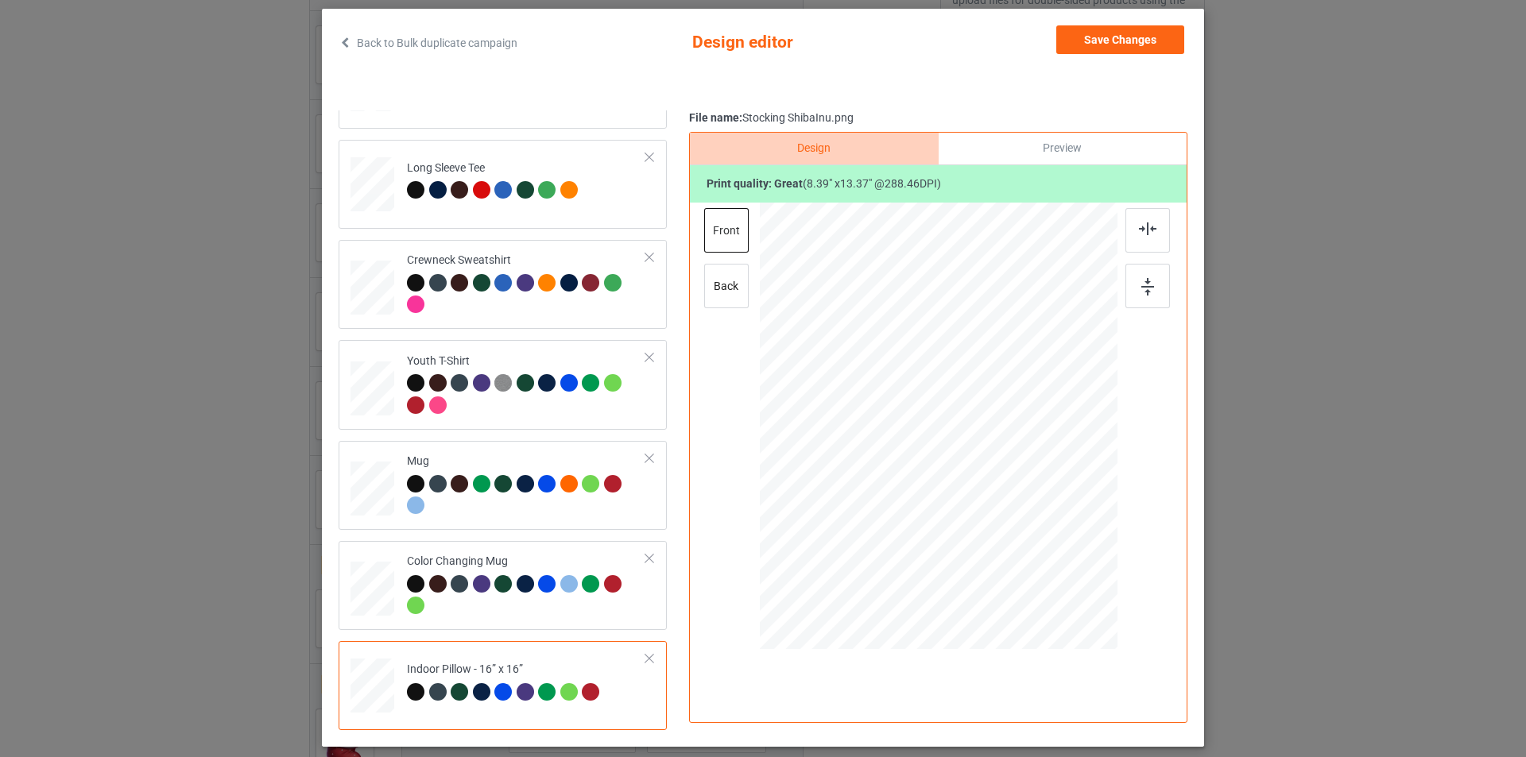
click at [1127, 23] on div "Back to Bulk duplicate campaign Design editor Save Changes Classic T-Shirt Prem…" at bounding box center [763, 378] width 882 height 738
click at [1129, 44] on button "Save Changes" at bounding box center [1120, 39] width 128 height 29
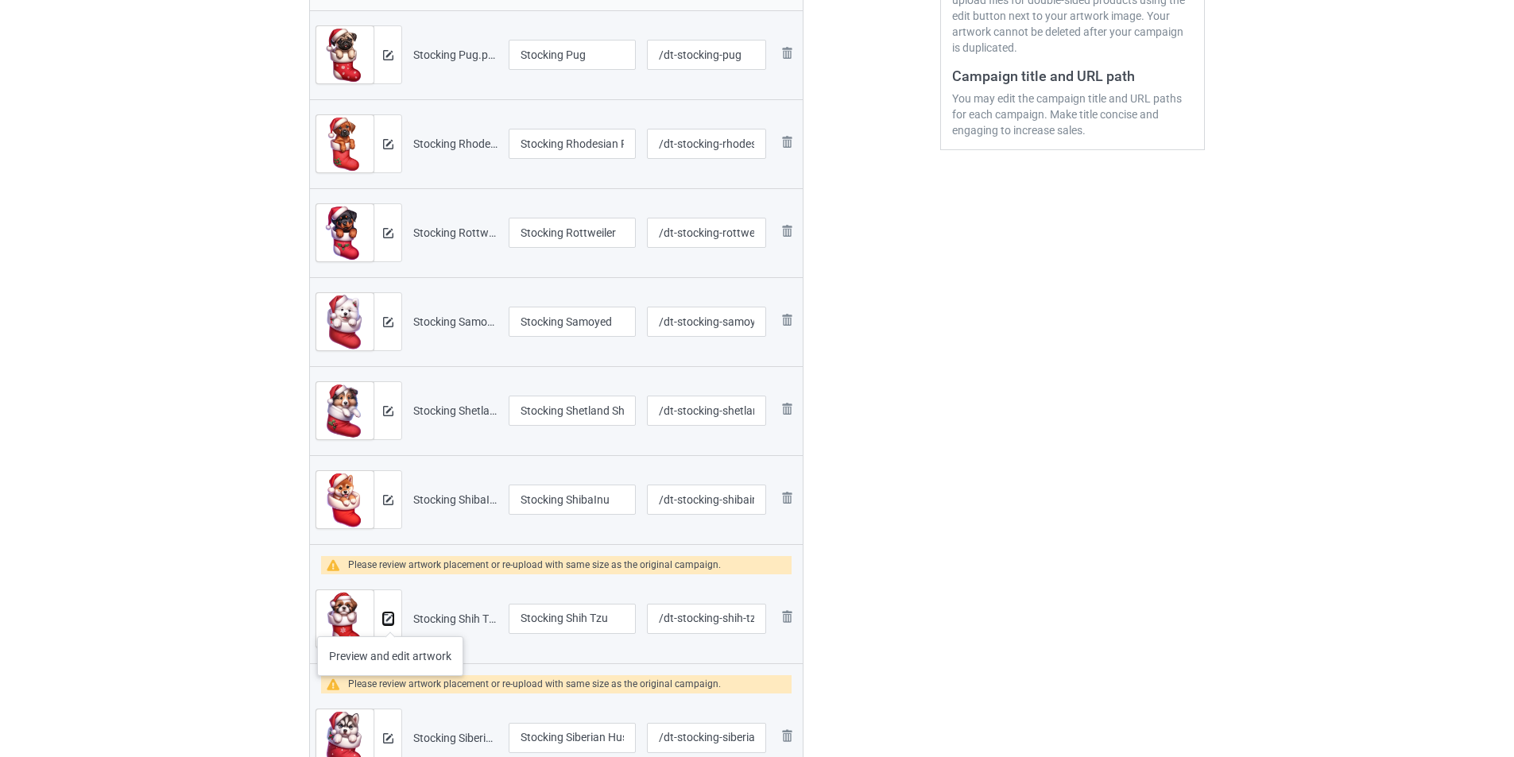
click at [390, 621] on img at bounding box center [388, 619] width 10 height 10
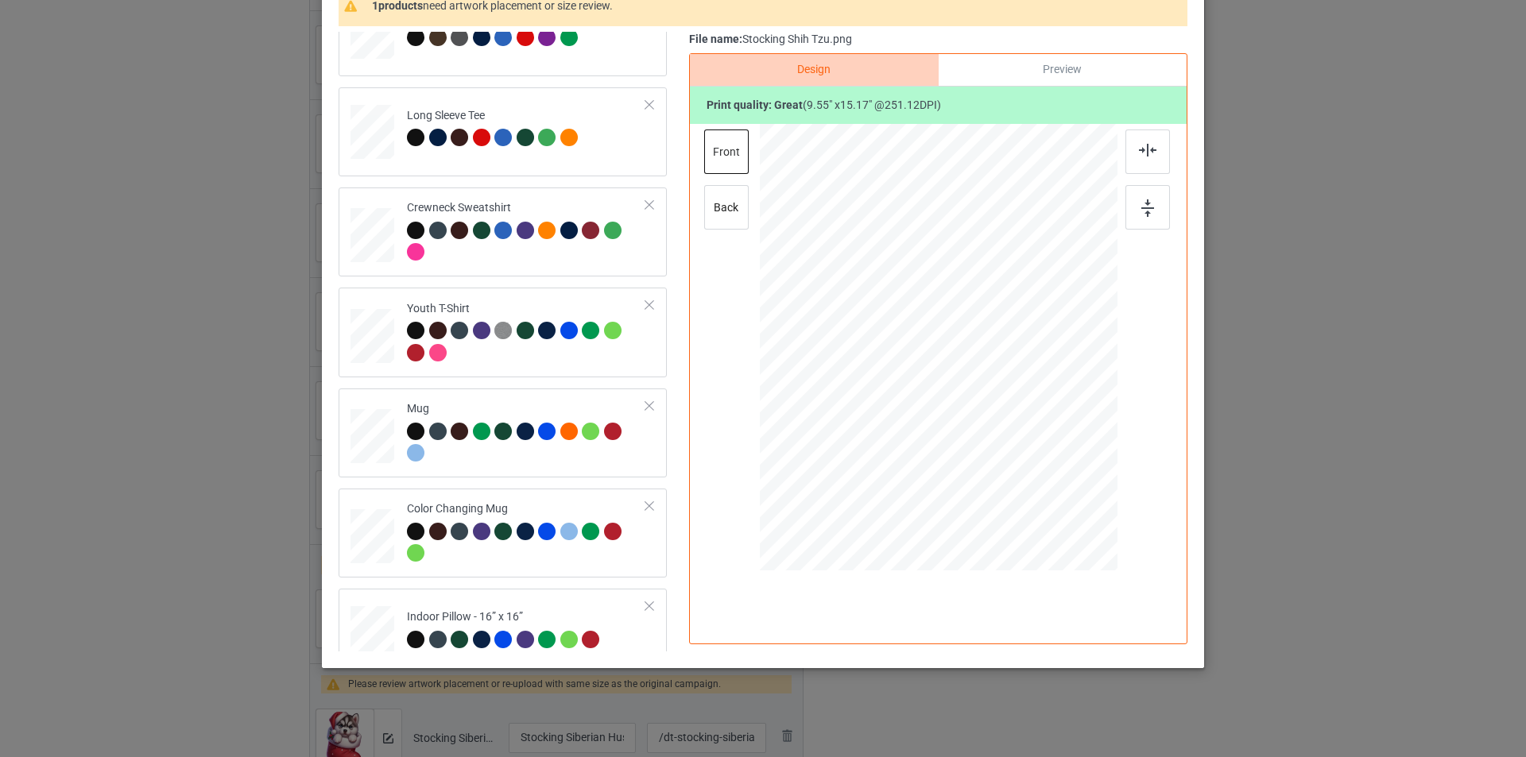
scroll to position [472, 0]
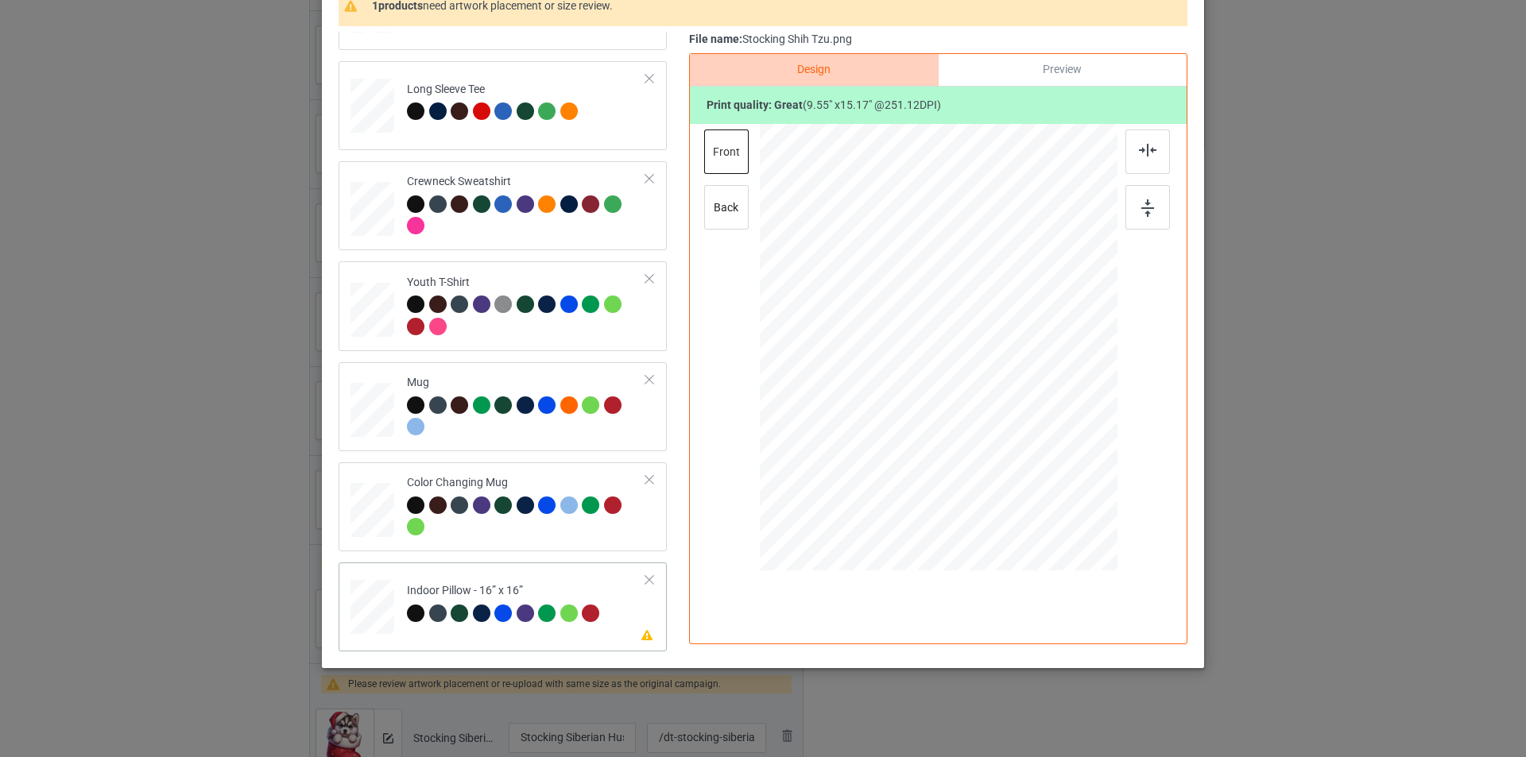
click at [528, 580] on td "Please review artwork placement Indoor Pillow - 16” x 16”" at bounding box center [526, 604] width 257 height 70
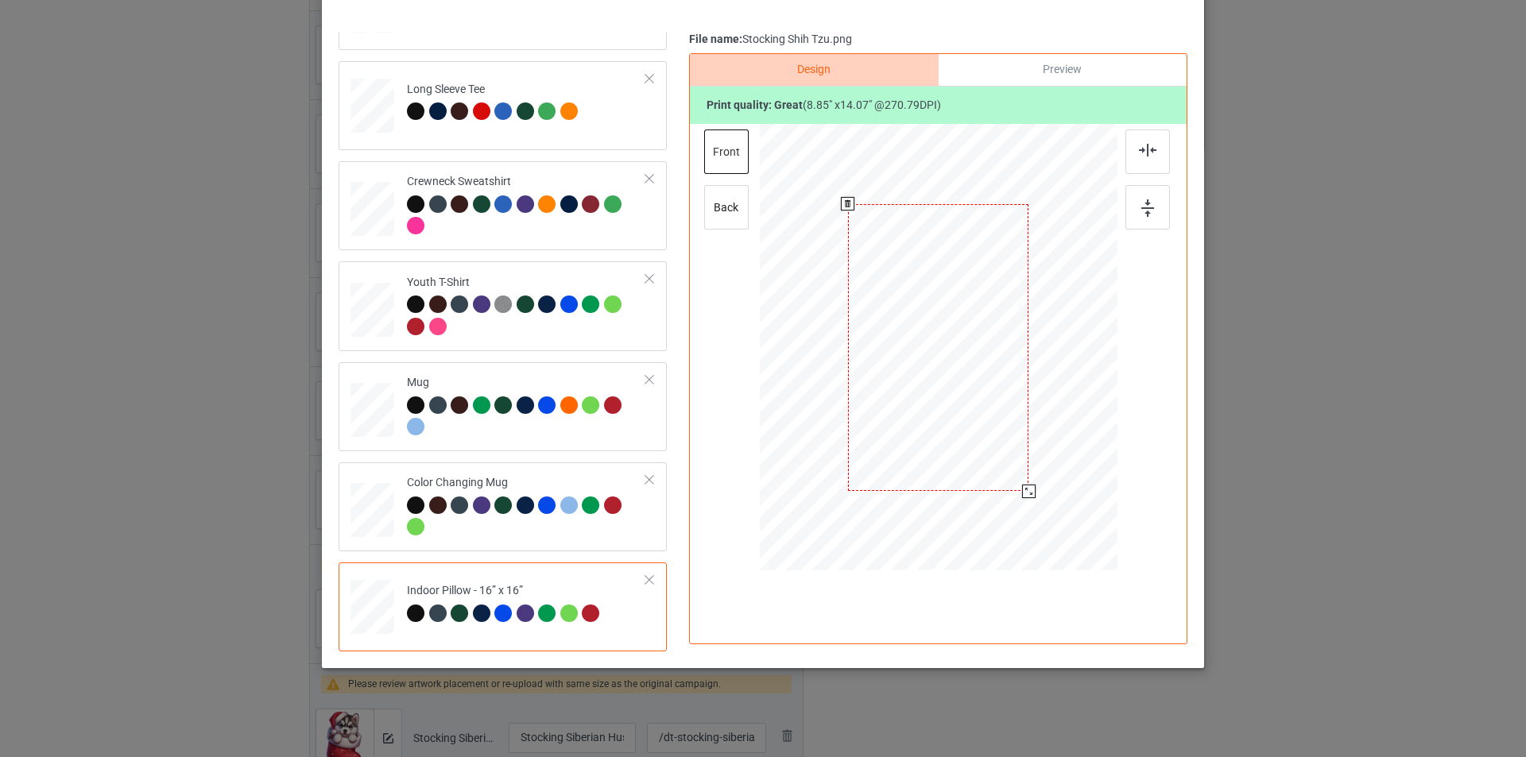
drag, startPoint x: 1037, startPoint y: 515, endPoint x: 1027, endPoint y: 485, distance: 31.9
click at [1027, 485] on div at bounding box center [1029, 492] width 14 height 14
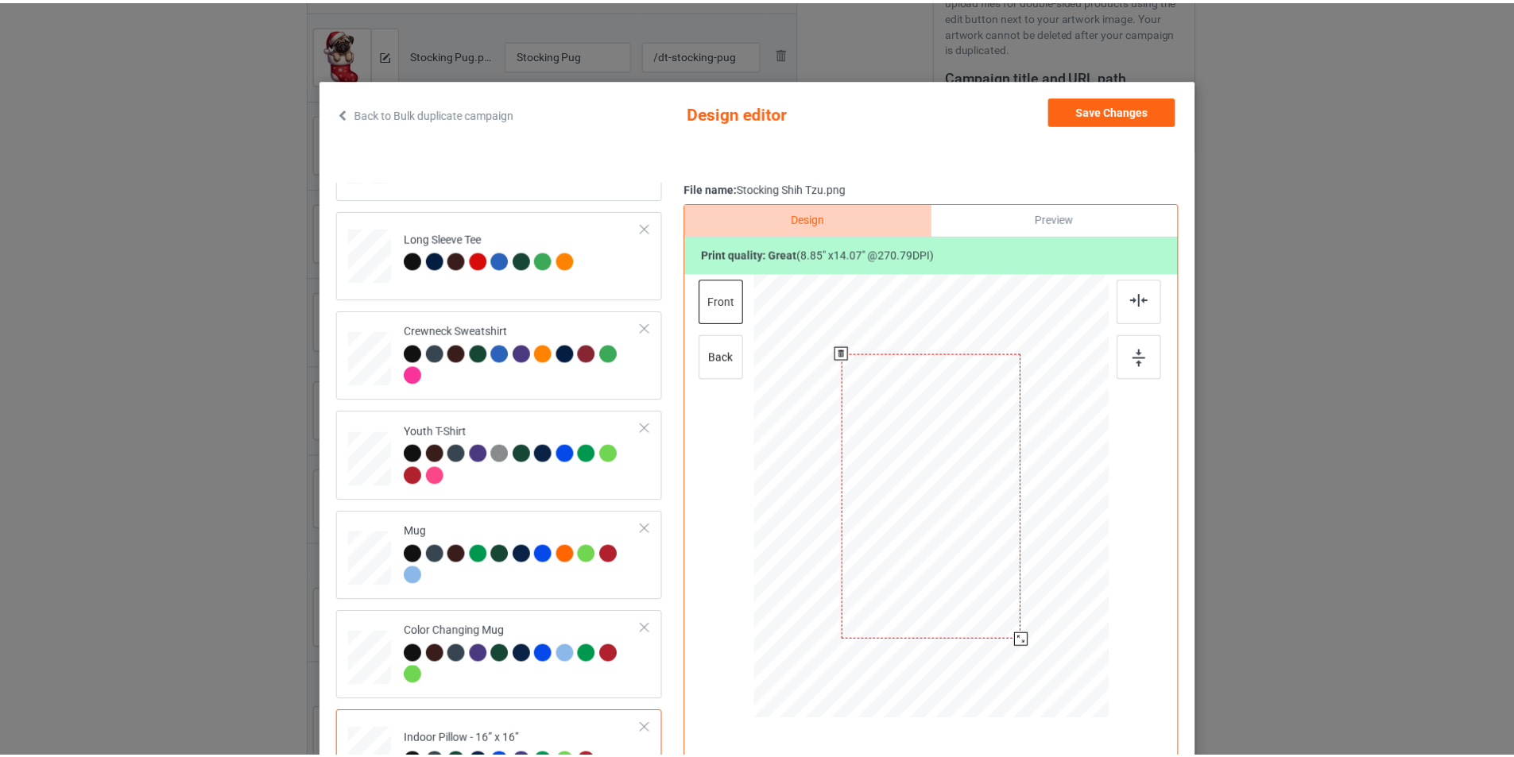
scroll to position [0, 0]
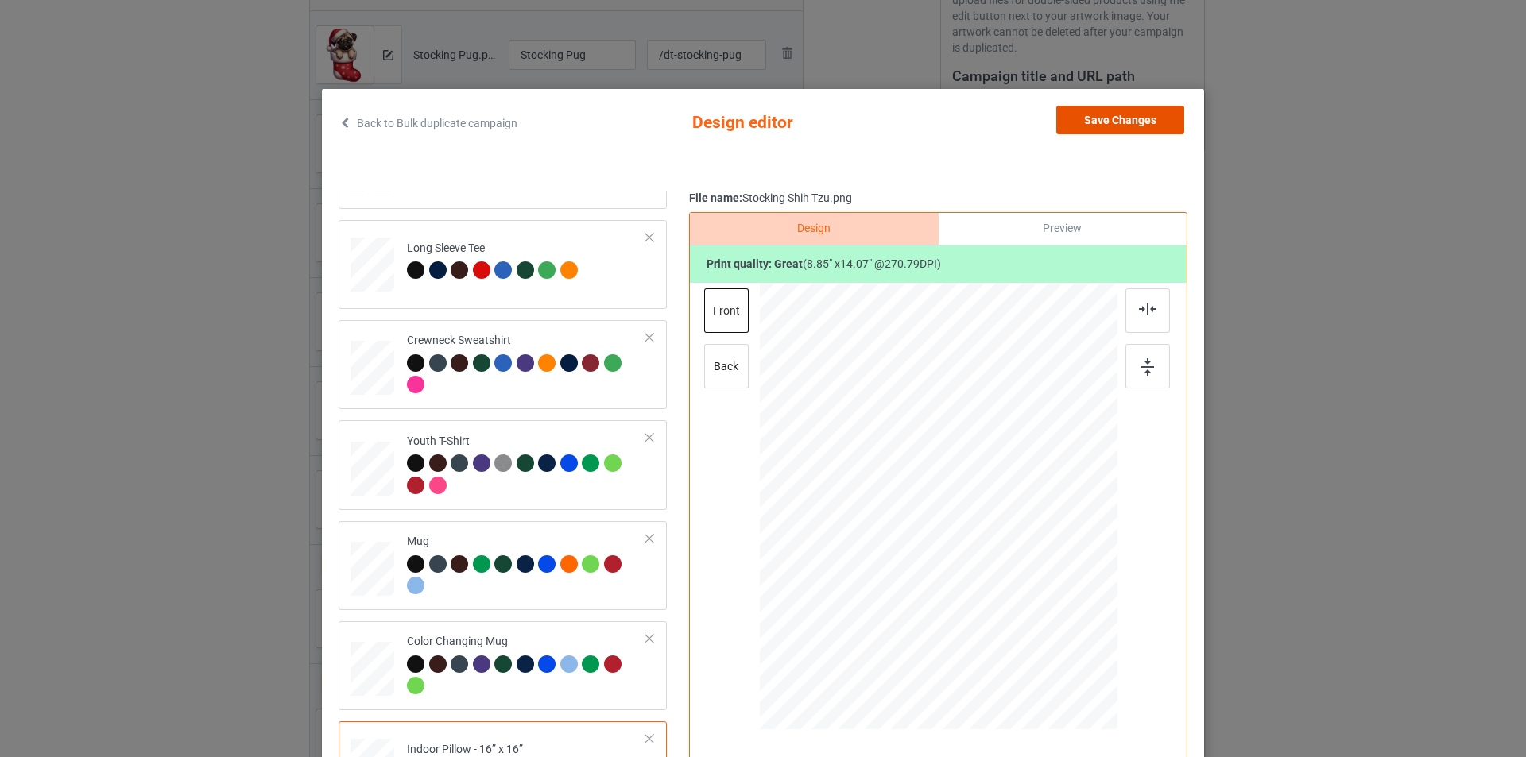
click at [1129, 127] on button "Save Changes" at bounding box center [1120, 120] width 128 height 29
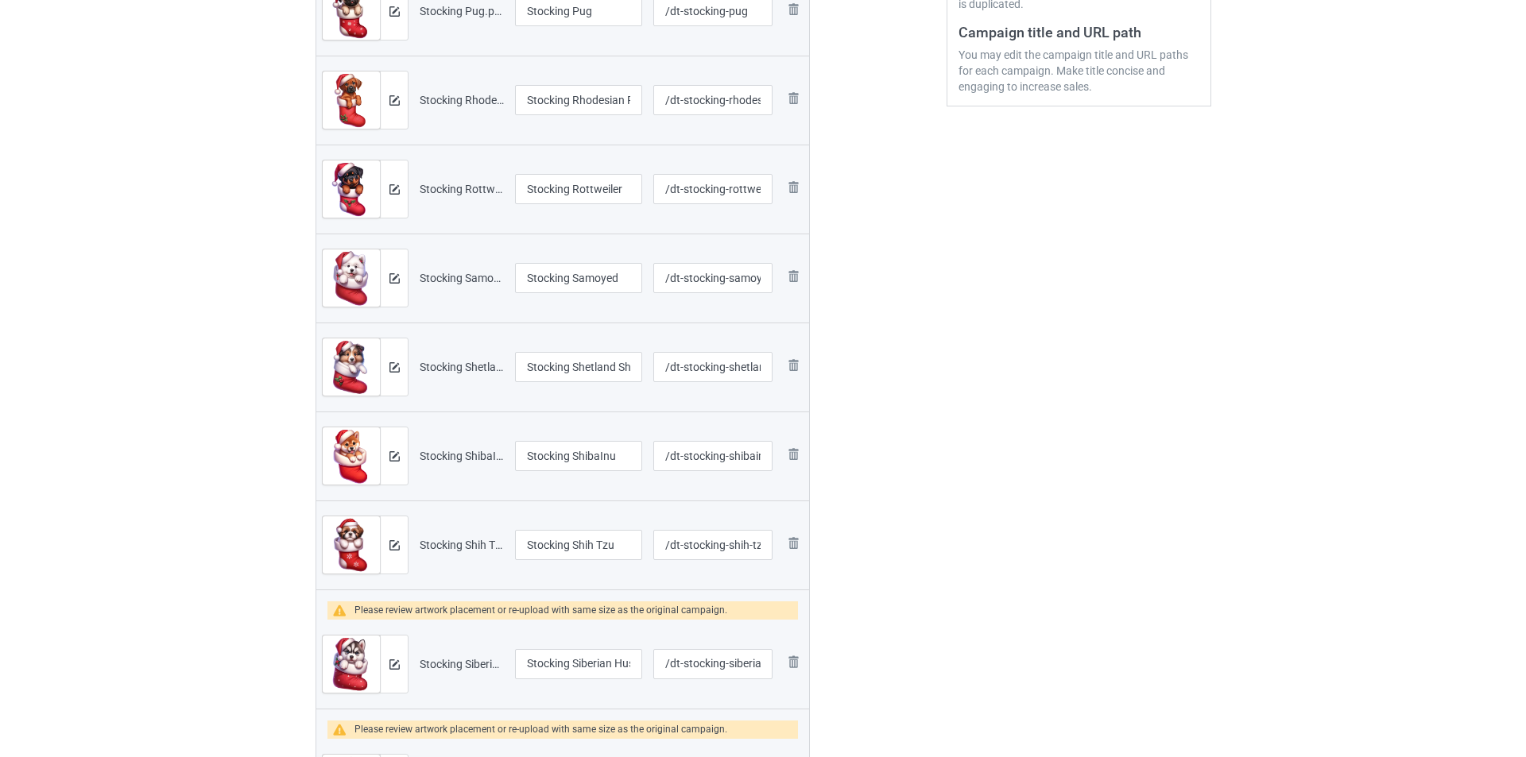
scroll to position [556, 0]
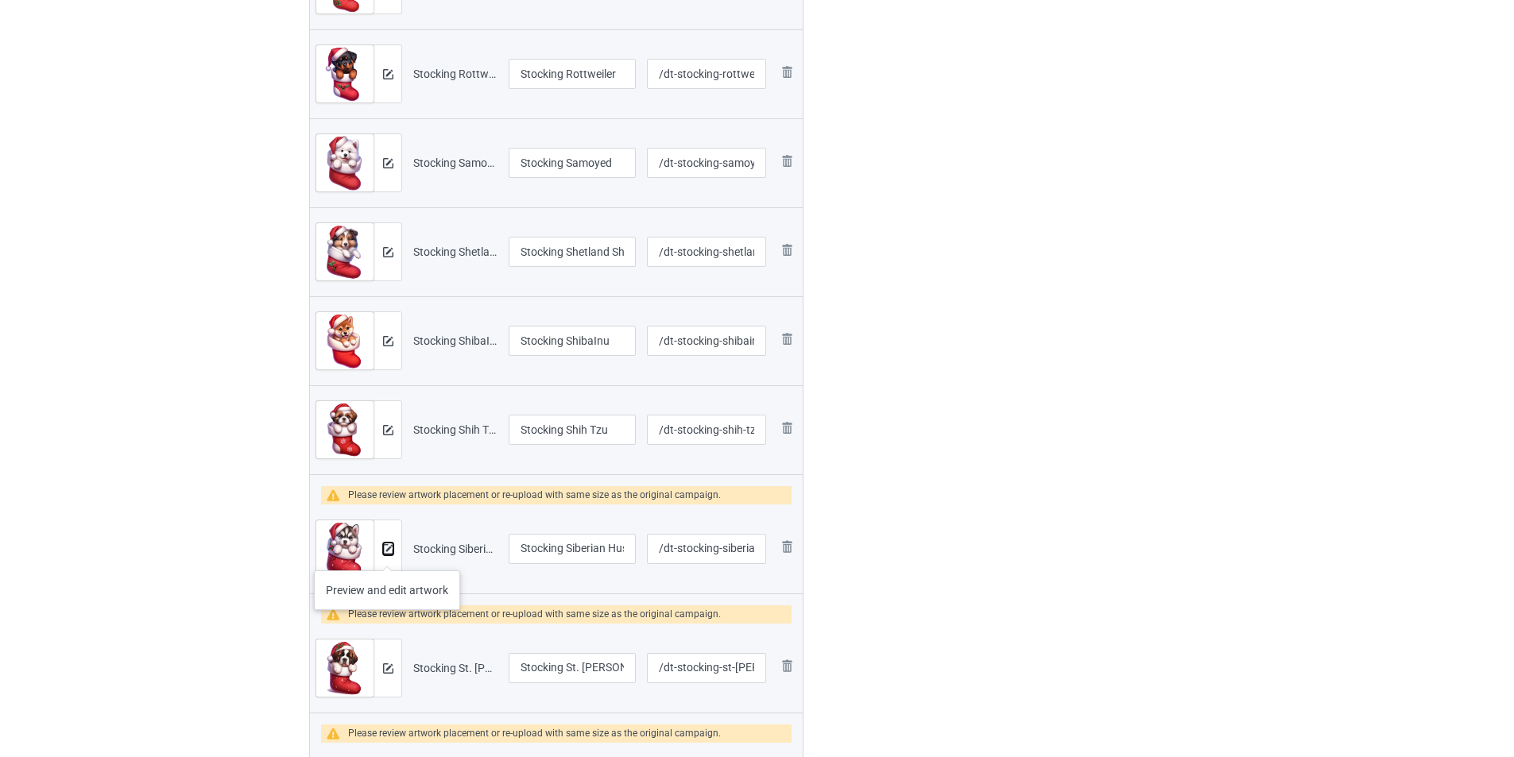
click at [387, 555] on button at bounding box center [388, 549] width 10 height 13
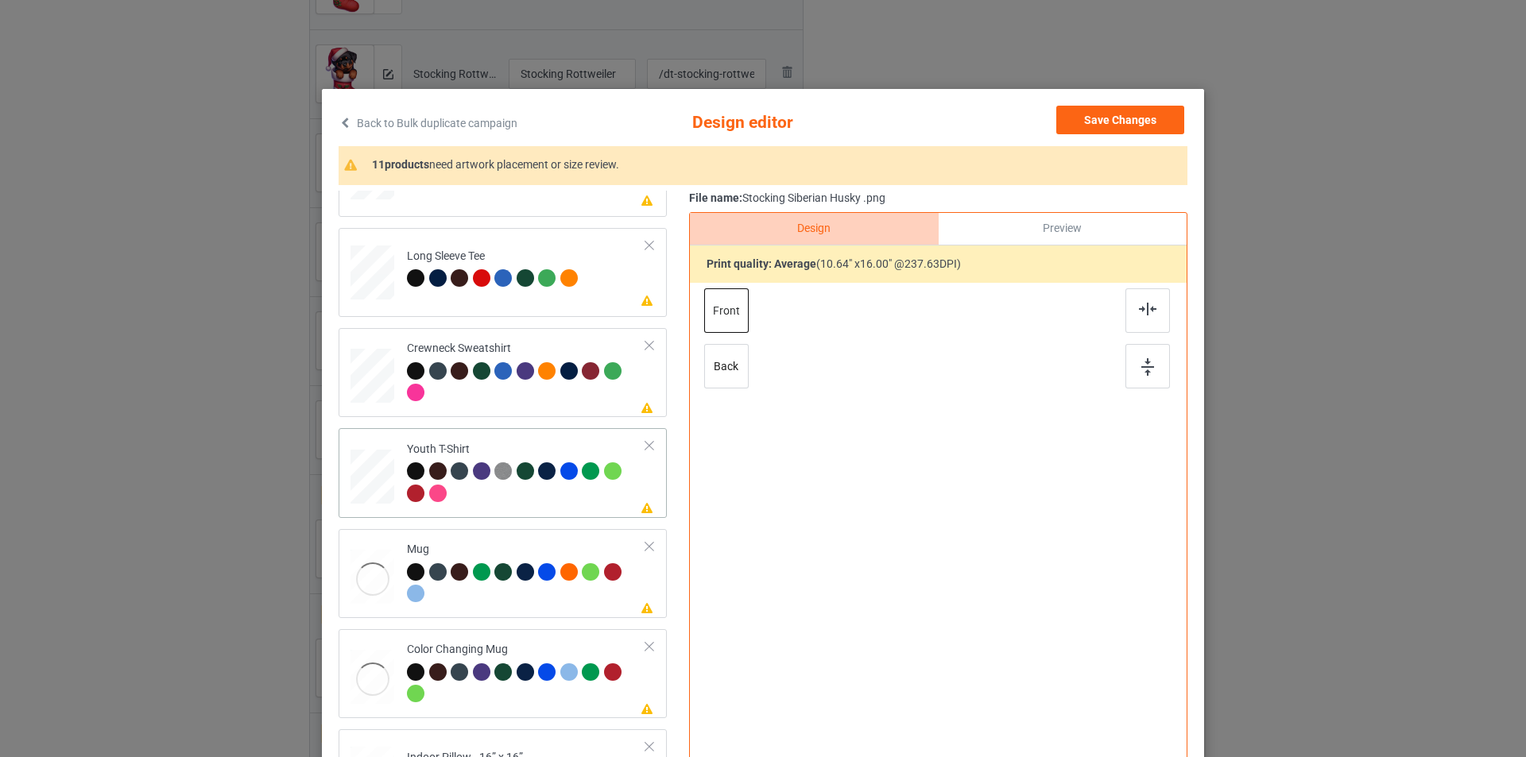
scroll to position [471, 0]
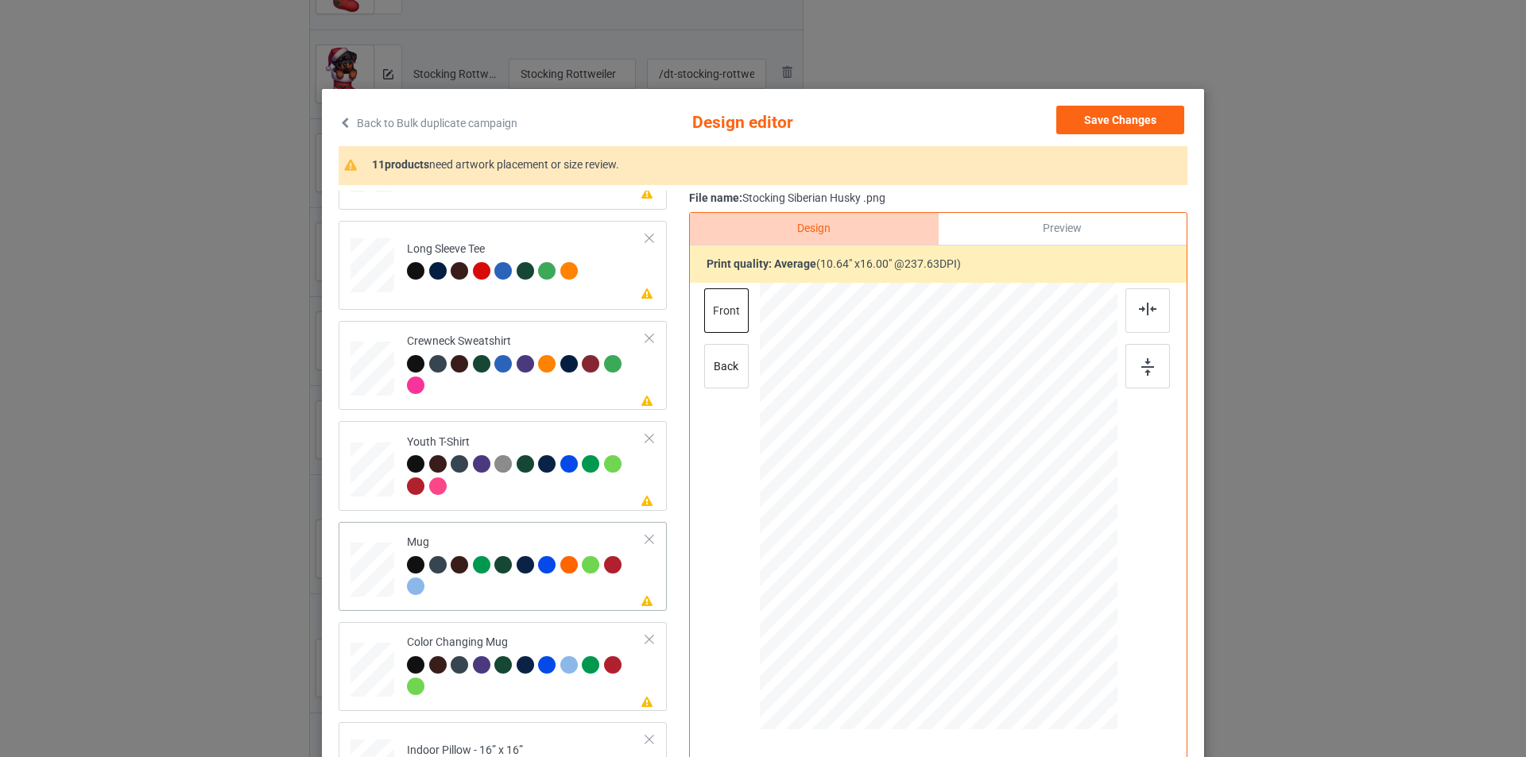
click at [490, 543] on div "Mug" at bounding box center [526, 565] width 239 height 60
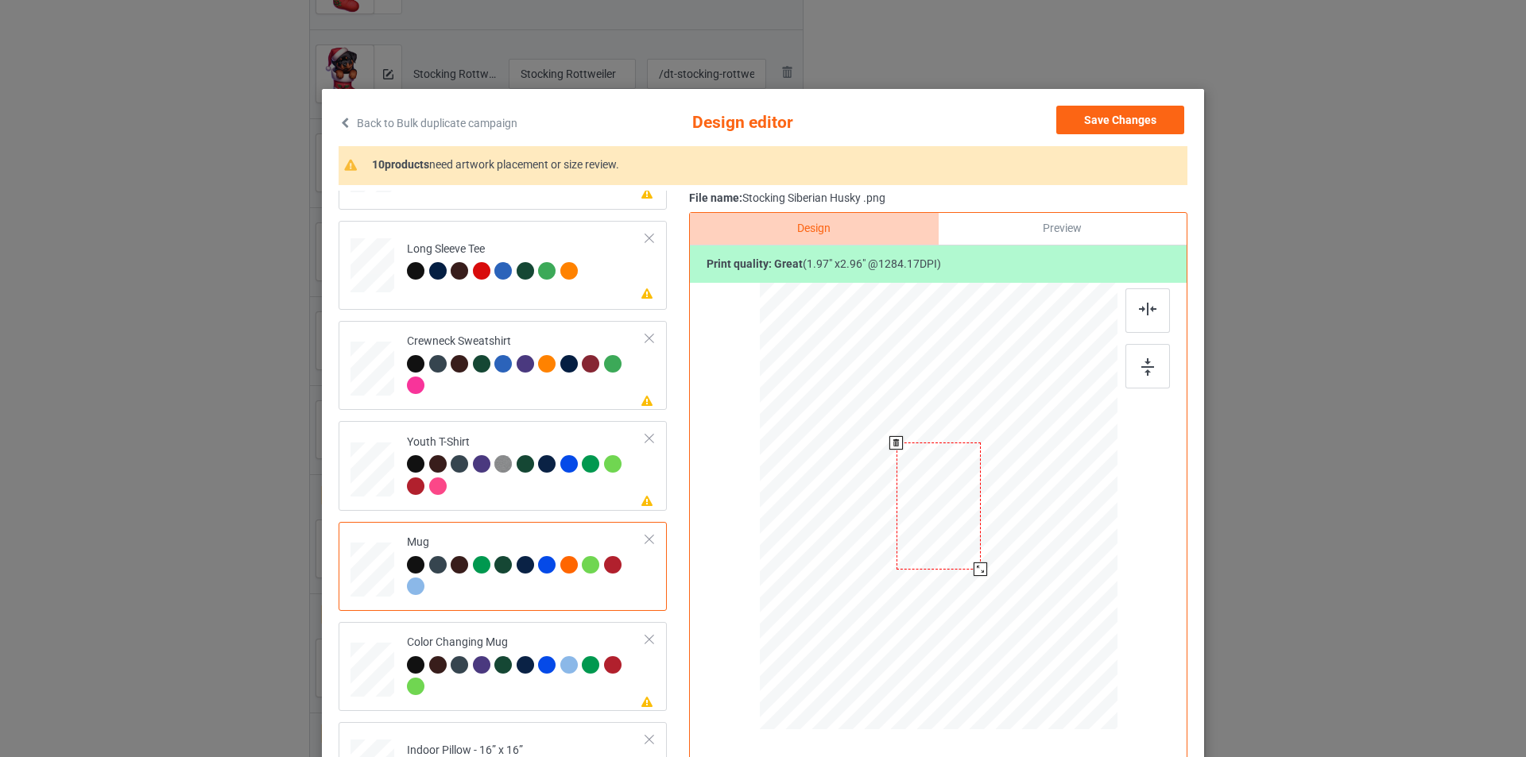
drag, startPoint x: 1039, startPoint y: 671, endPoint x: 1001, endPoint y: 543, distance: 133.5
click at [1001, 543] on div at bounding box center [939, 506] width 358 height 149
drag, startPoint x: 939, startPoint y: 510, endPoint x: 1039, endPoint y: 510, distance: 99.3
click at [1039, 510] on div at bounding box center [1038, 506] width 84 height 126
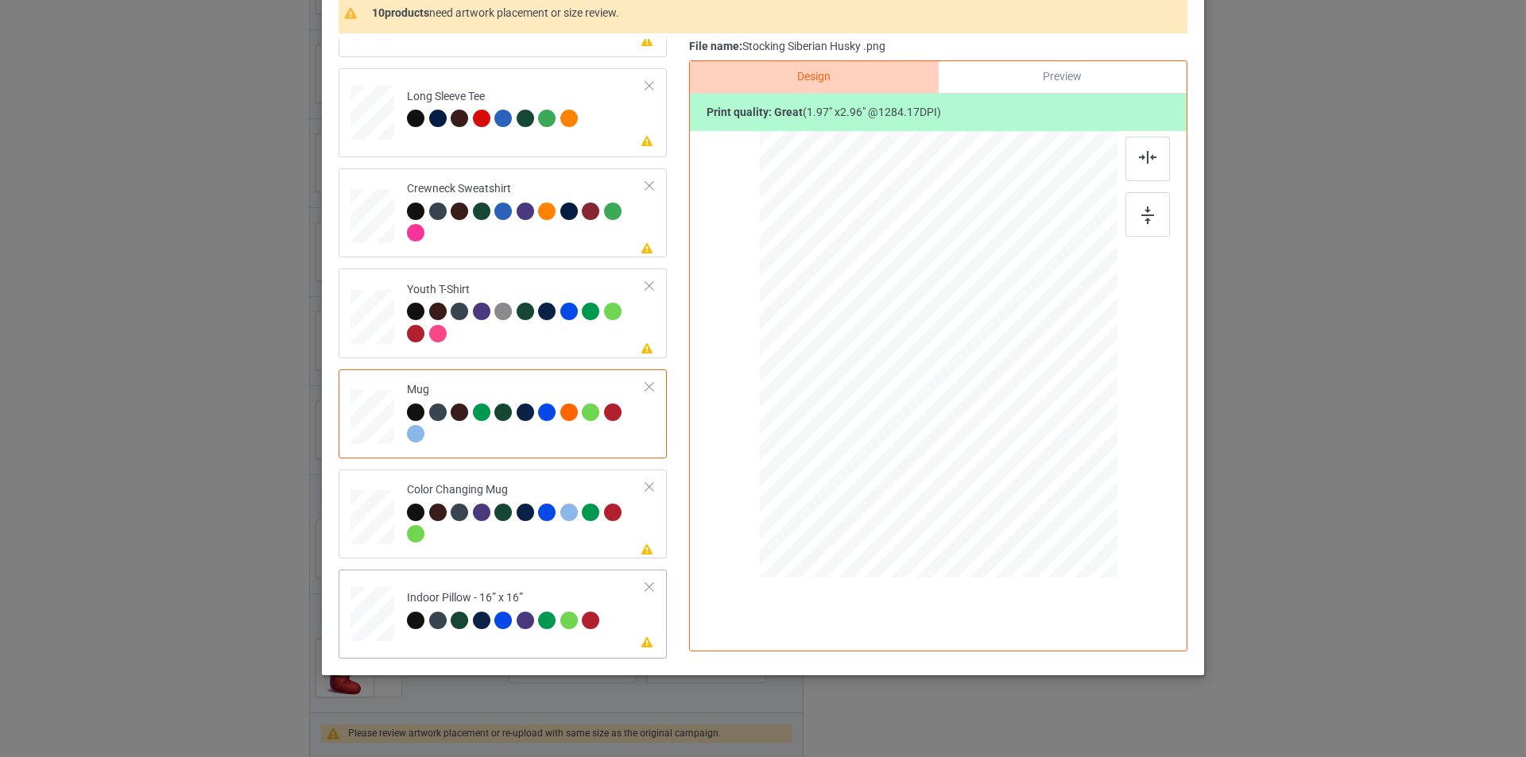
scroll to position [160, 0]
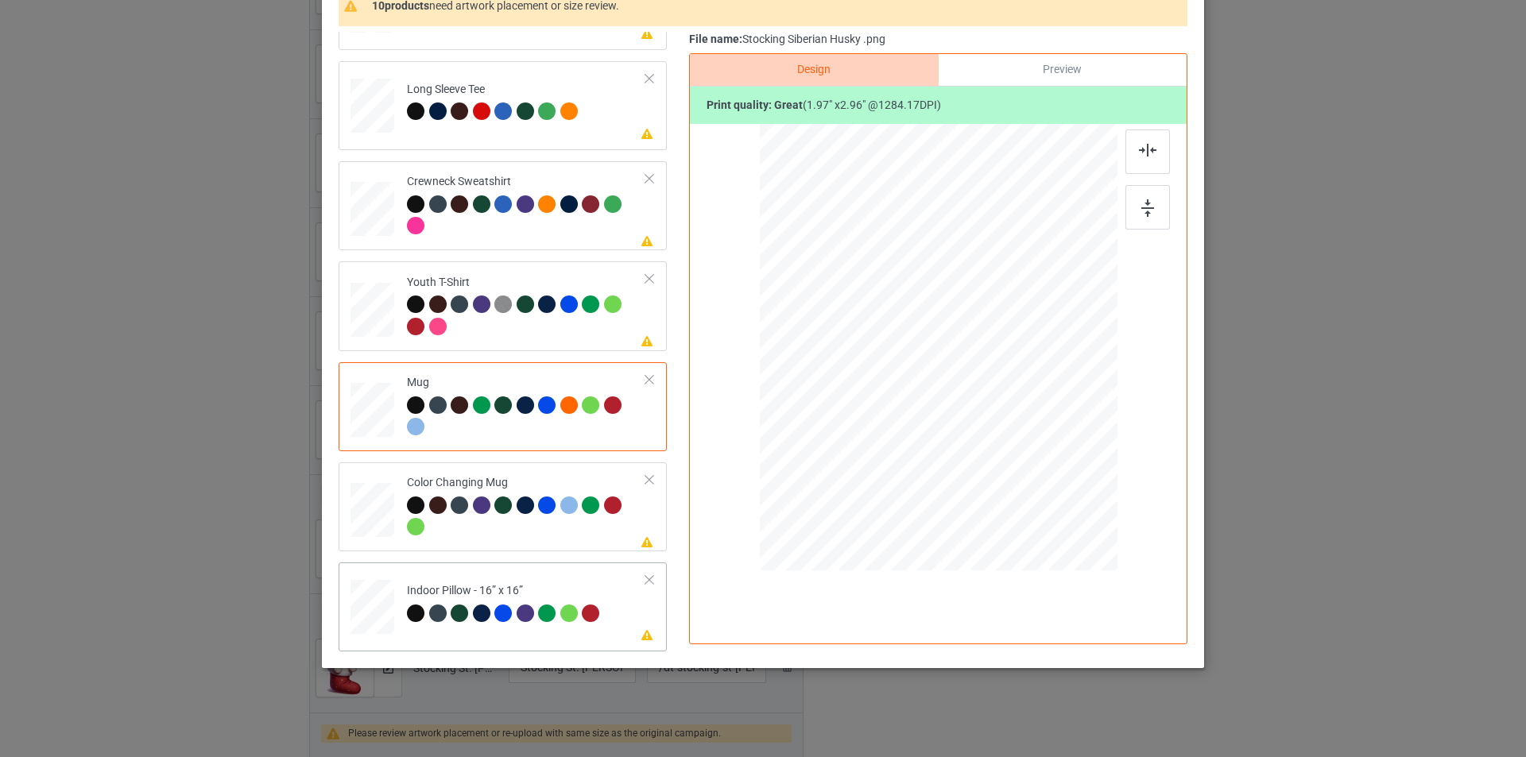
click at [590, 585] on div "Indoor Pillow - 16” x 16”" at bounding box center [505, 601] width 197 height 37
drag, startPoint x: 1035, startPoint y: 504, endPoint x: 1031, endPoint y: 482, distance: 22.6
click at [1031, 482] on div at bounding box center [939, 347] width 358 height 357
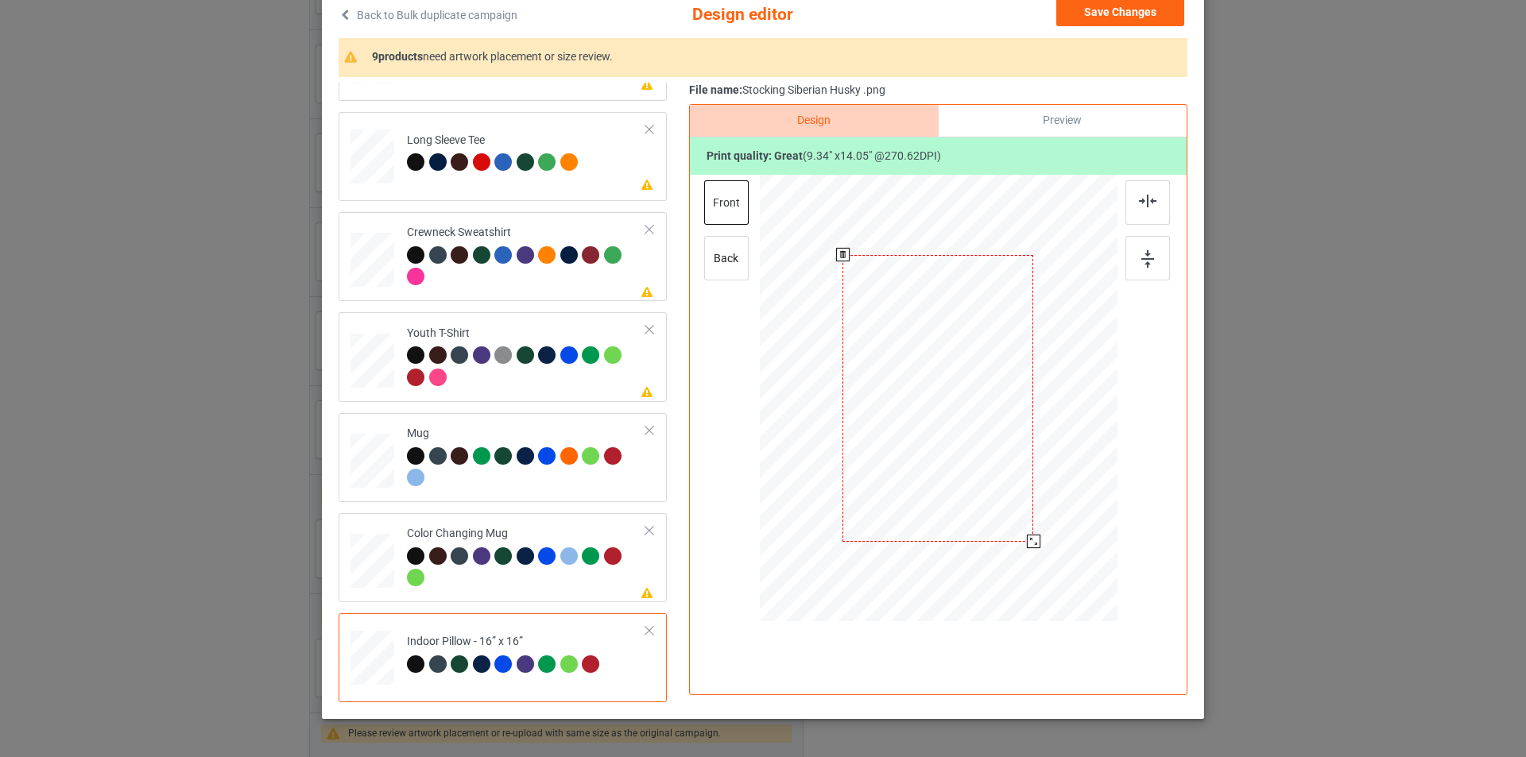
scroll to position [80, 0]
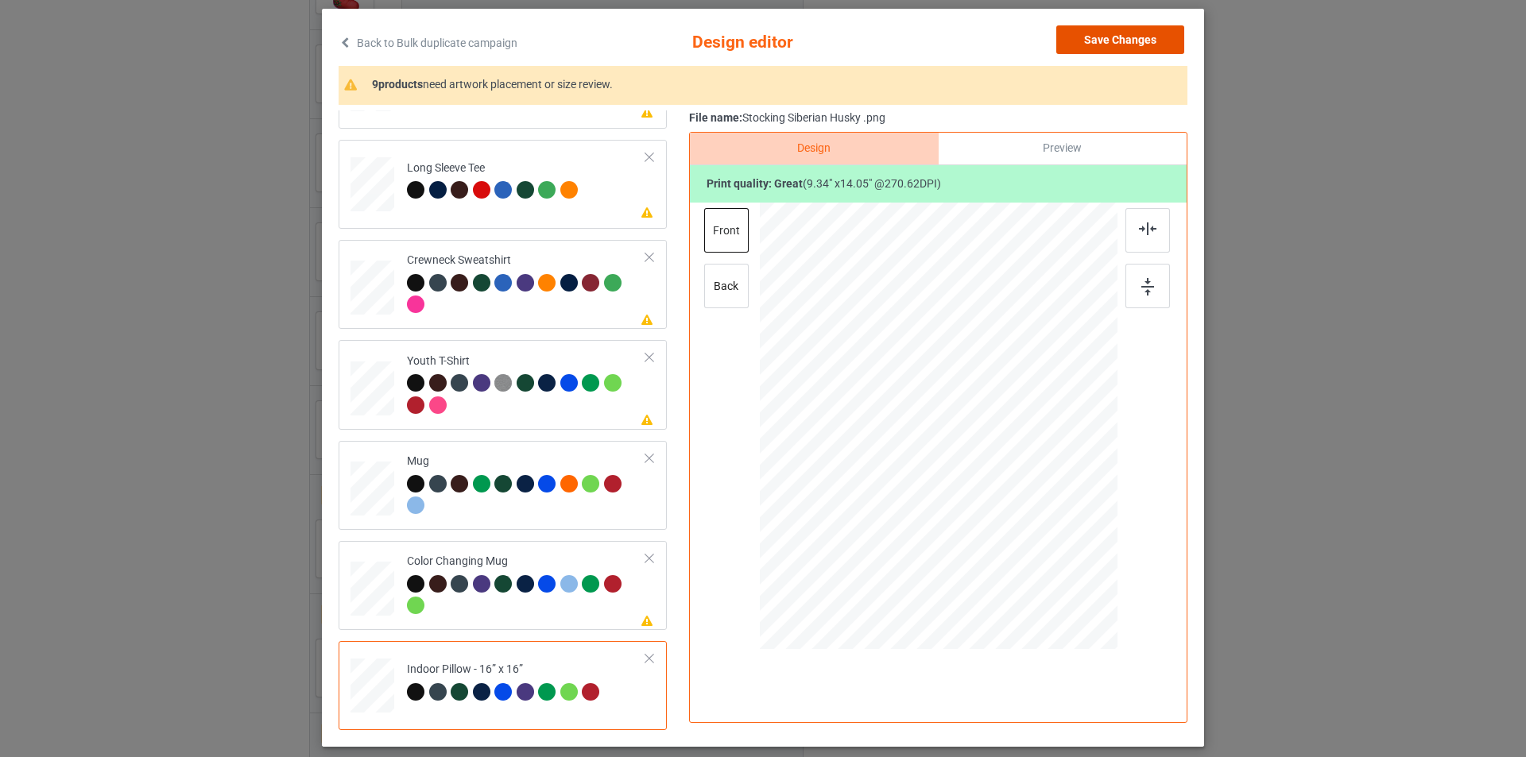
click at [1098, 41] on button "Save Changes" at bounding box center [1120, 39] width 128 height 29
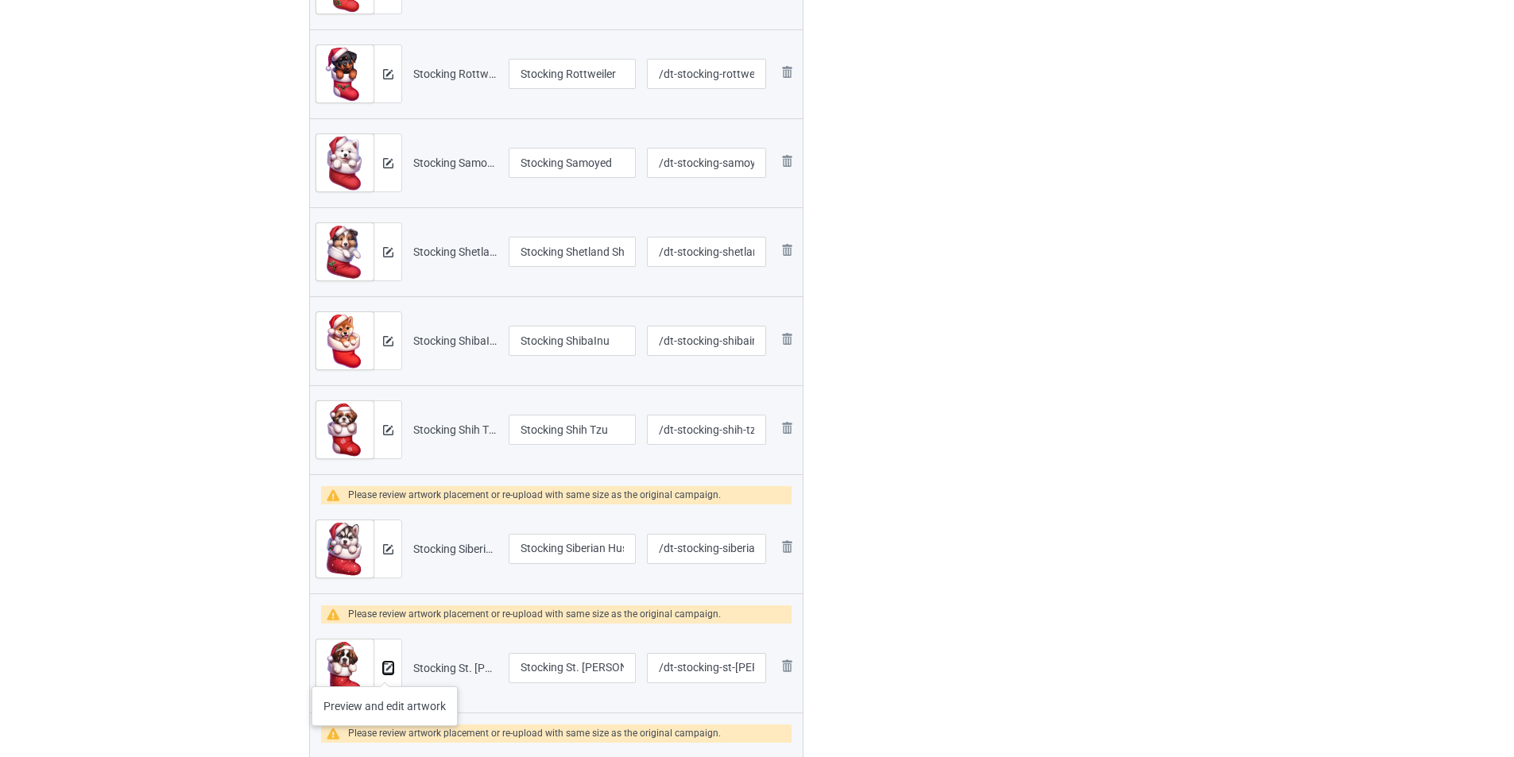
click at [385, 671] on img at bounding box center [388, 669] width 10 height 10
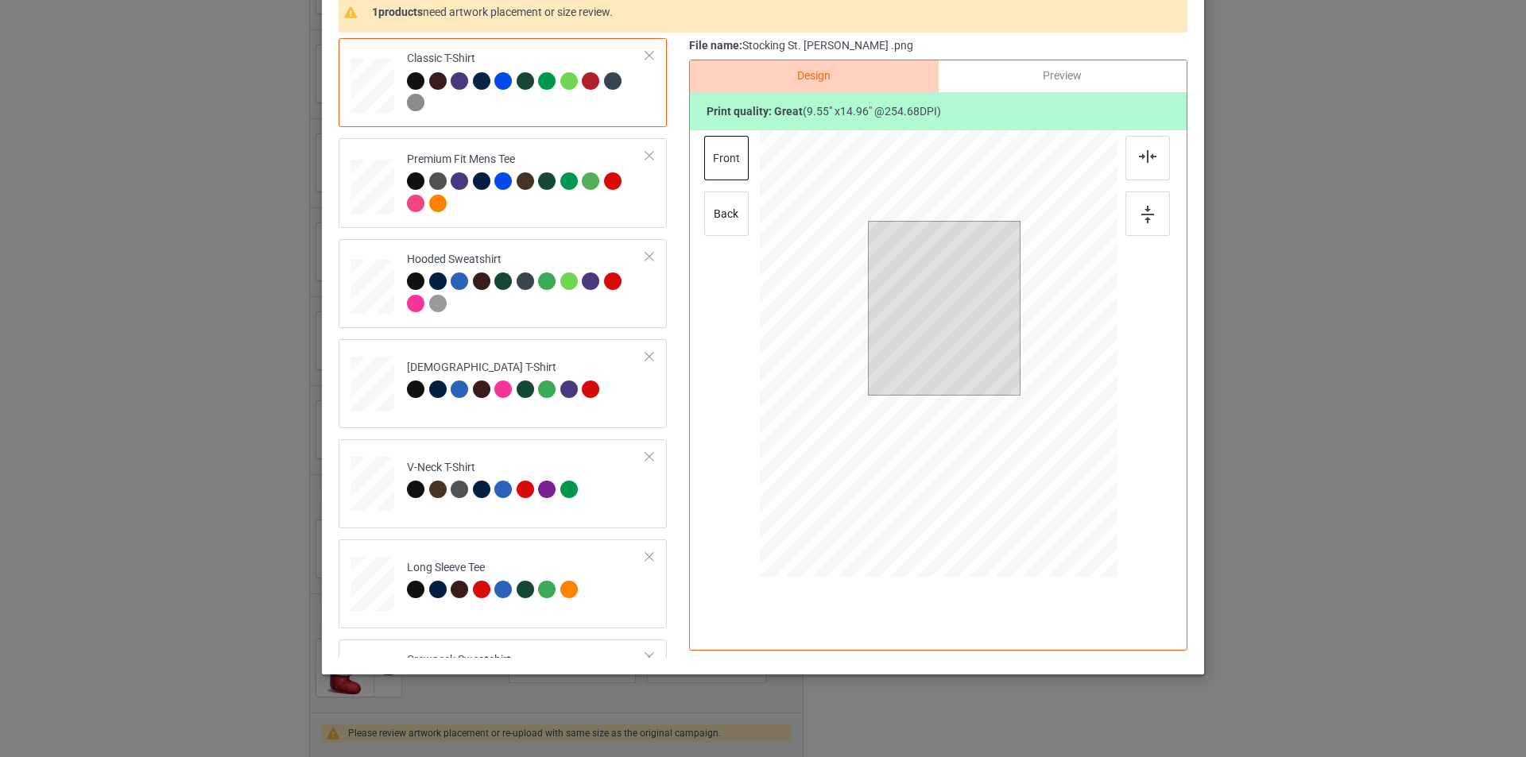
scroll to position [160, 0]
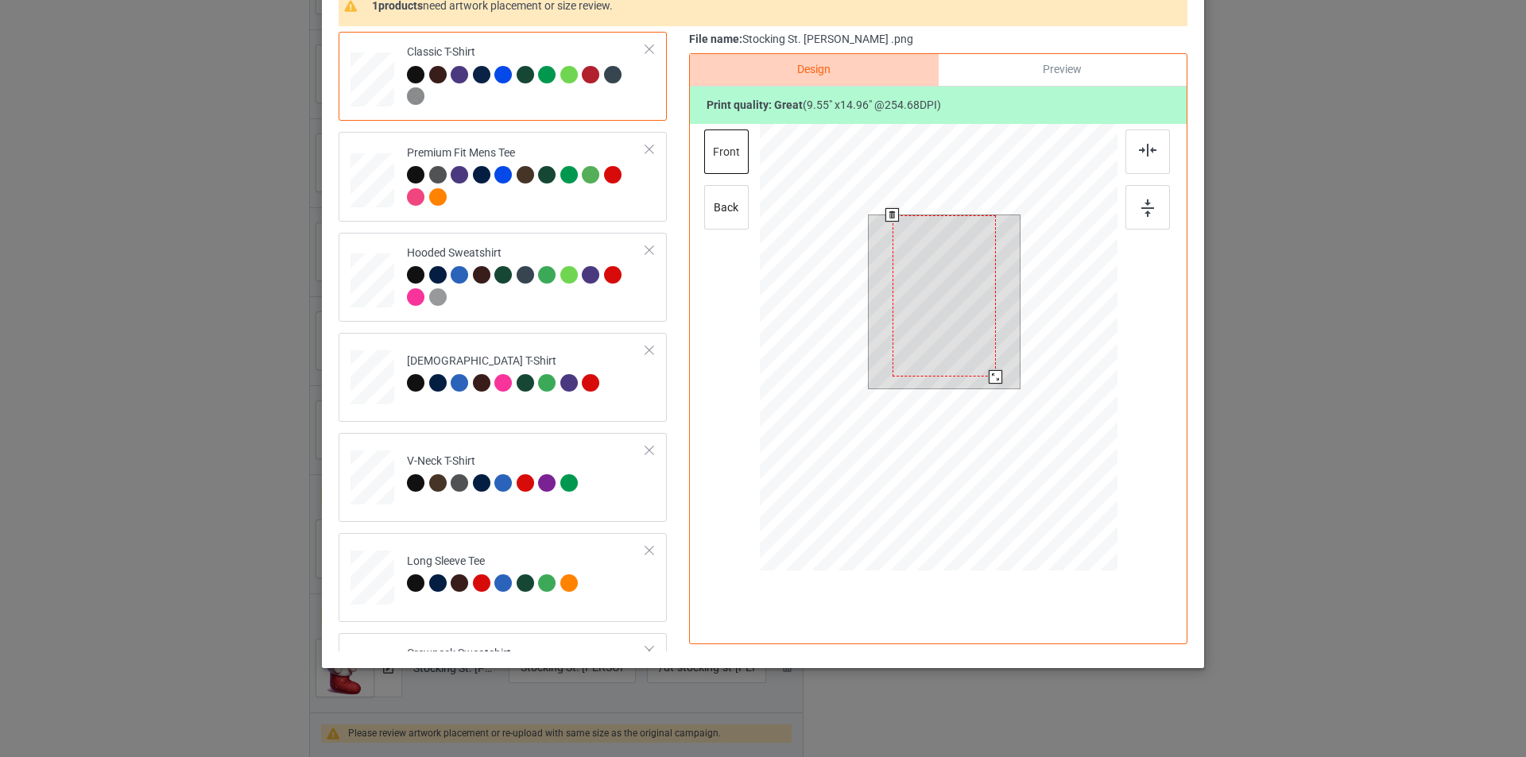
click at [993, 407] on div at bounding box center [939, 349] width 358 height 451
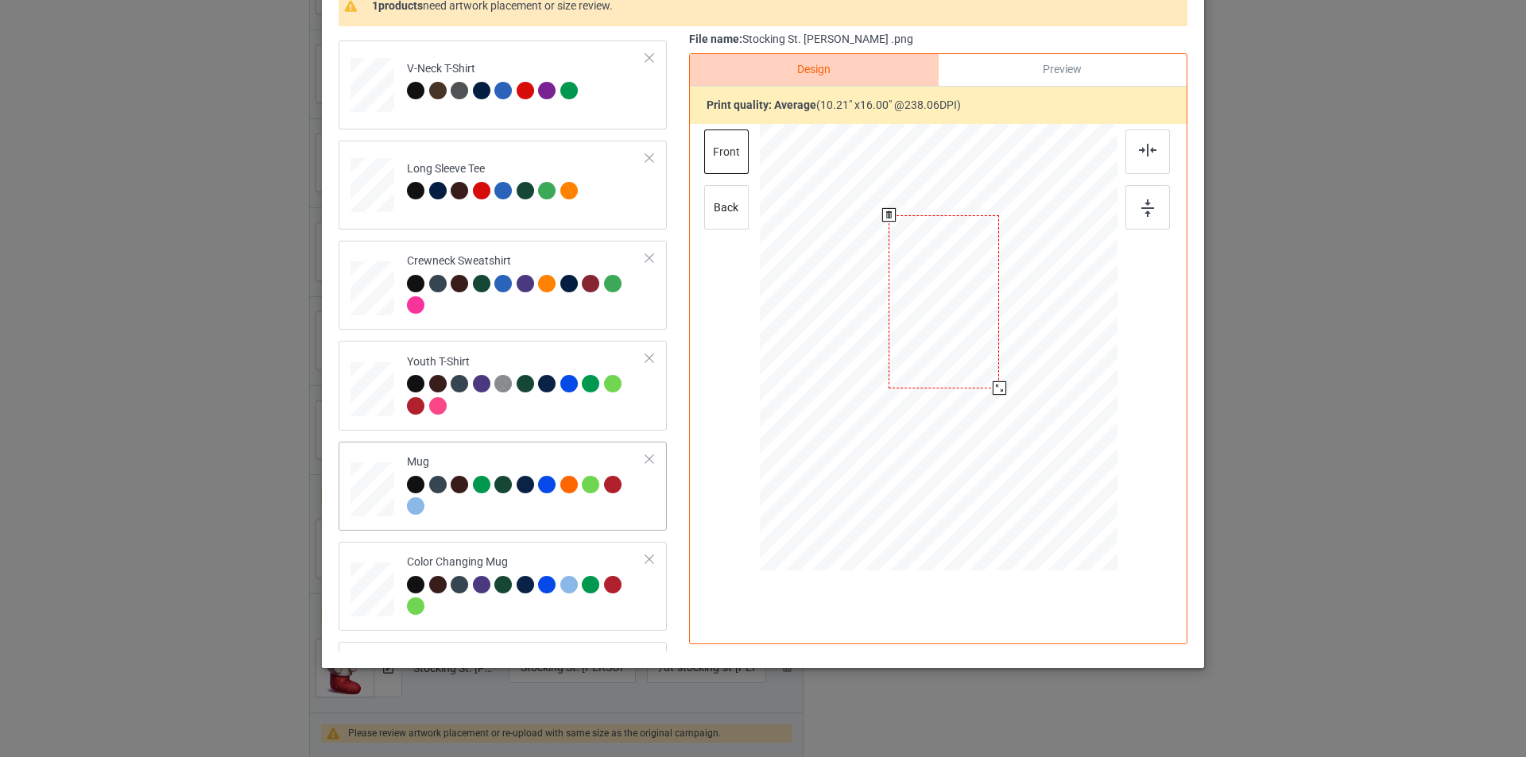
scroll to position [397, 0]
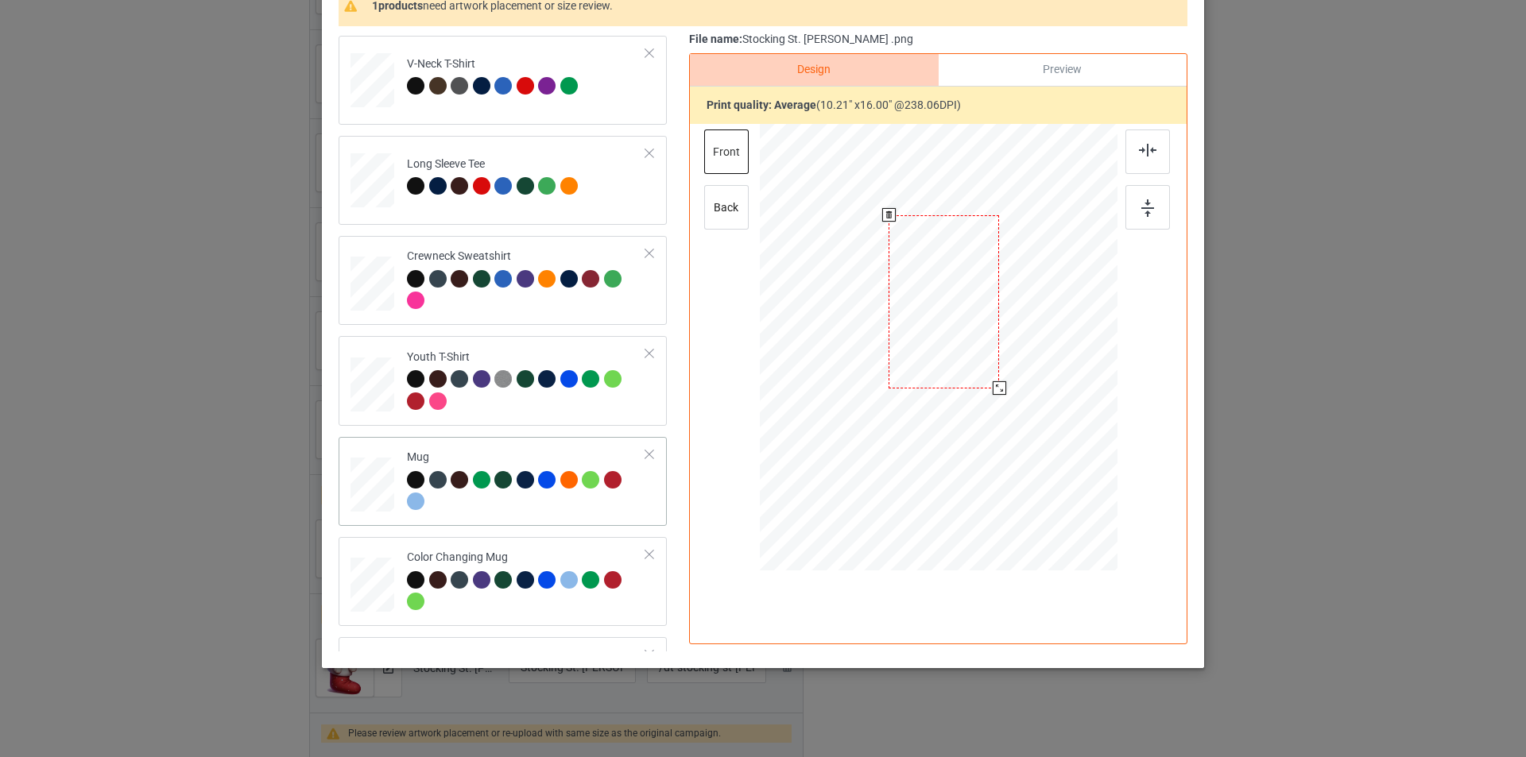
click at [543, 500] on div at bounding box center [526, 493] width 239 height 44
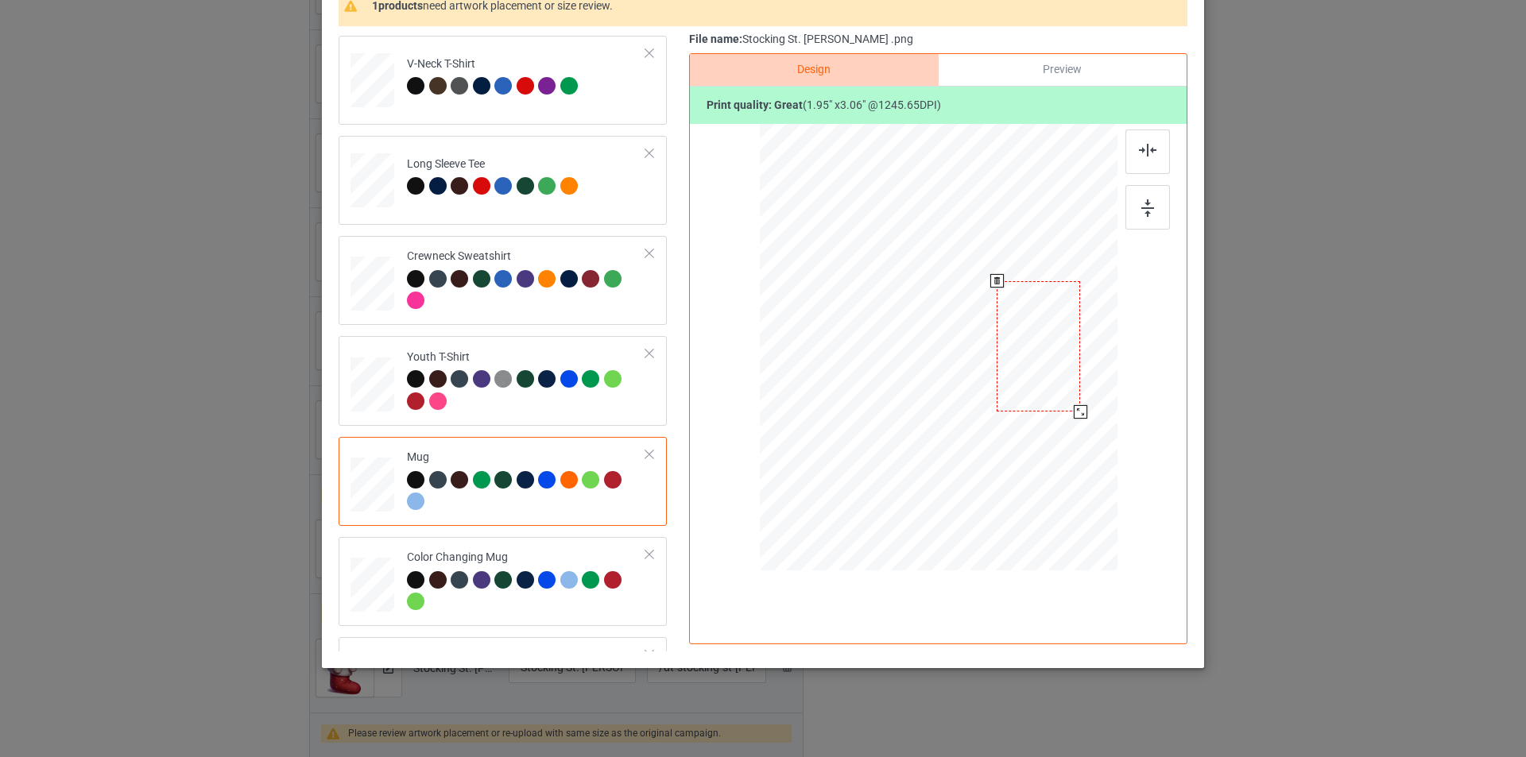
click at [1074, 410] on div at bounding box center [1081, 412] width 14 height 14
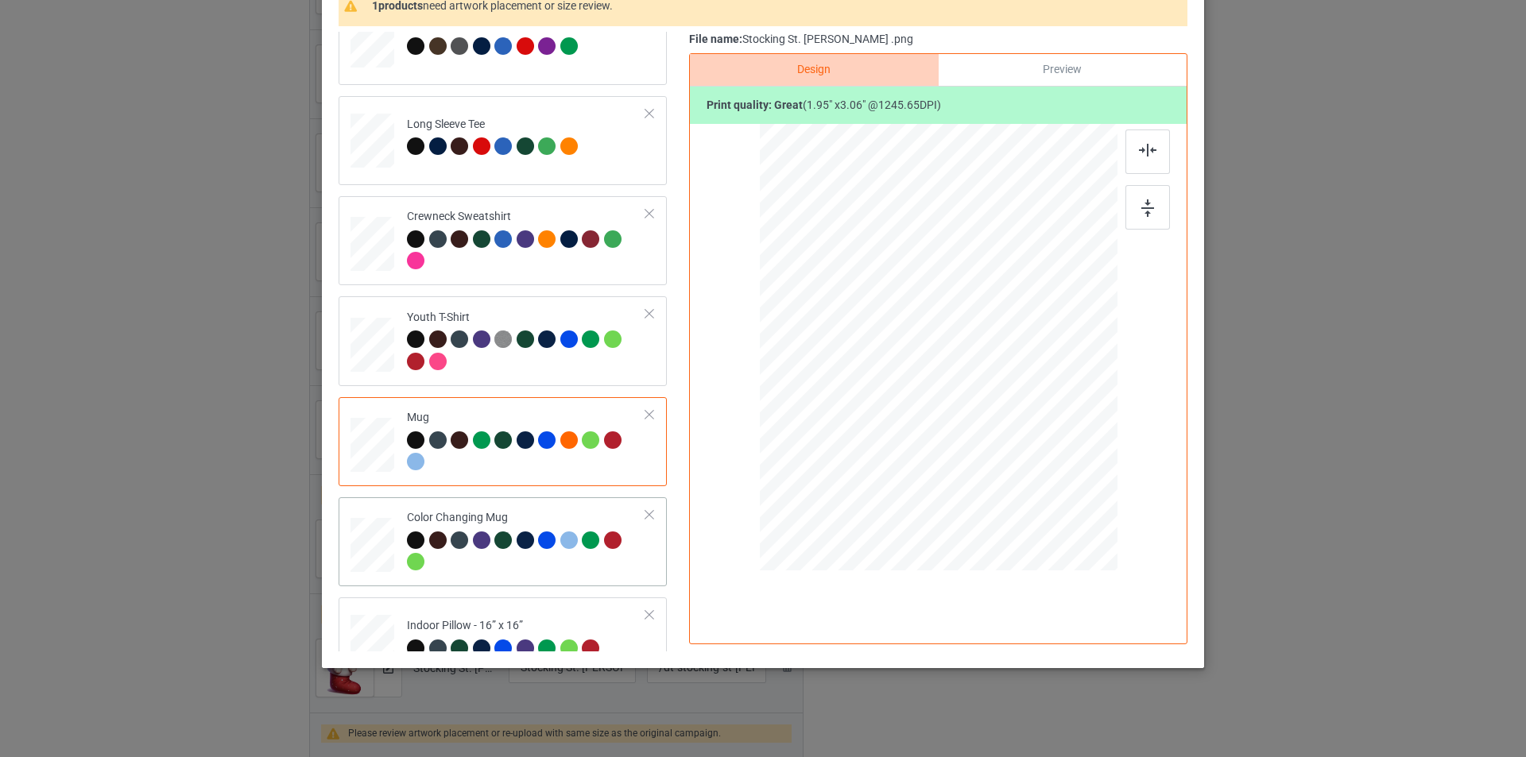
scroll to position [472, 0]
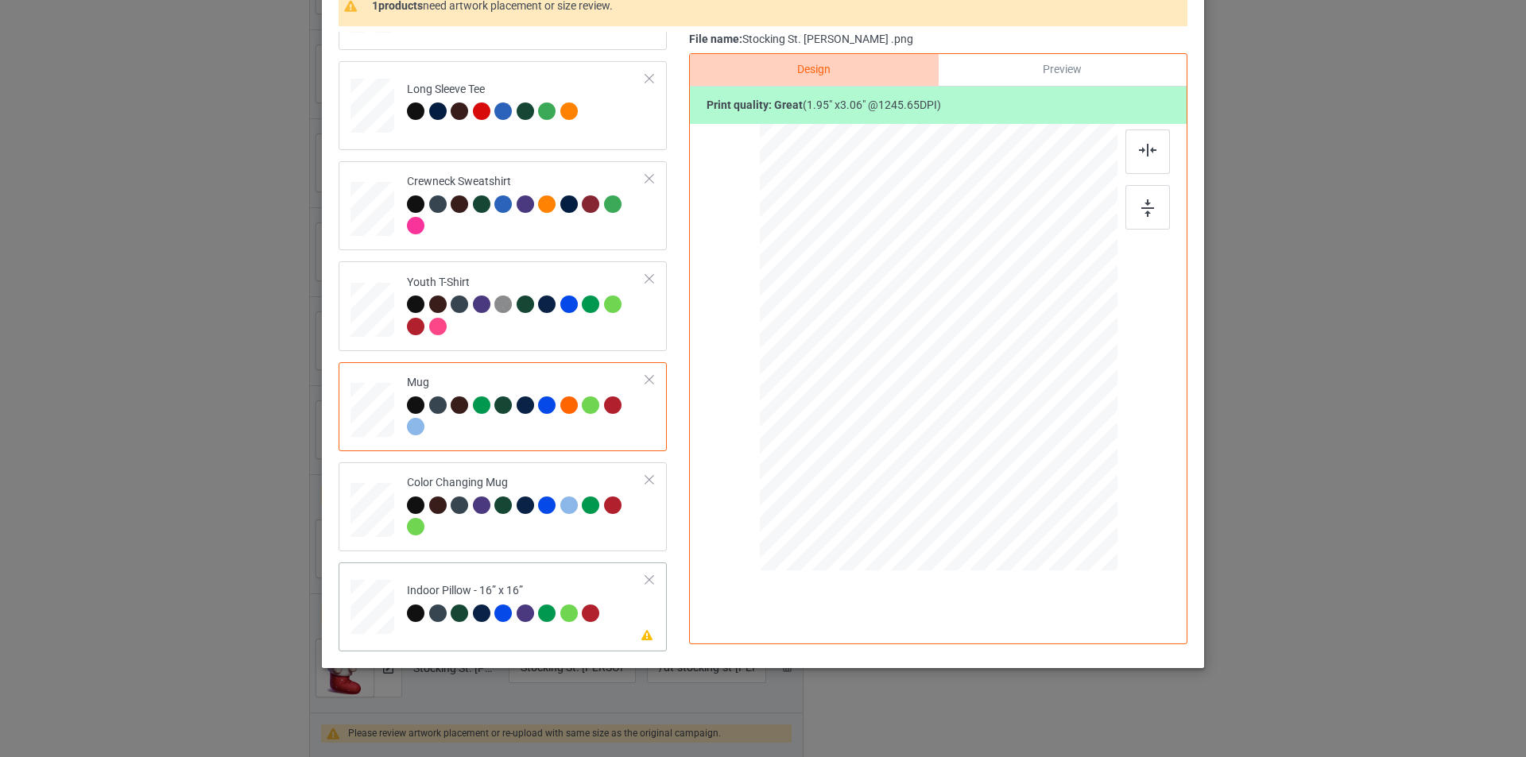
click at [539, 569] on td "Please review artwork placement Indoor Pillow - 16” x 16”" at bounding box center [526, 604] width 257 height 70
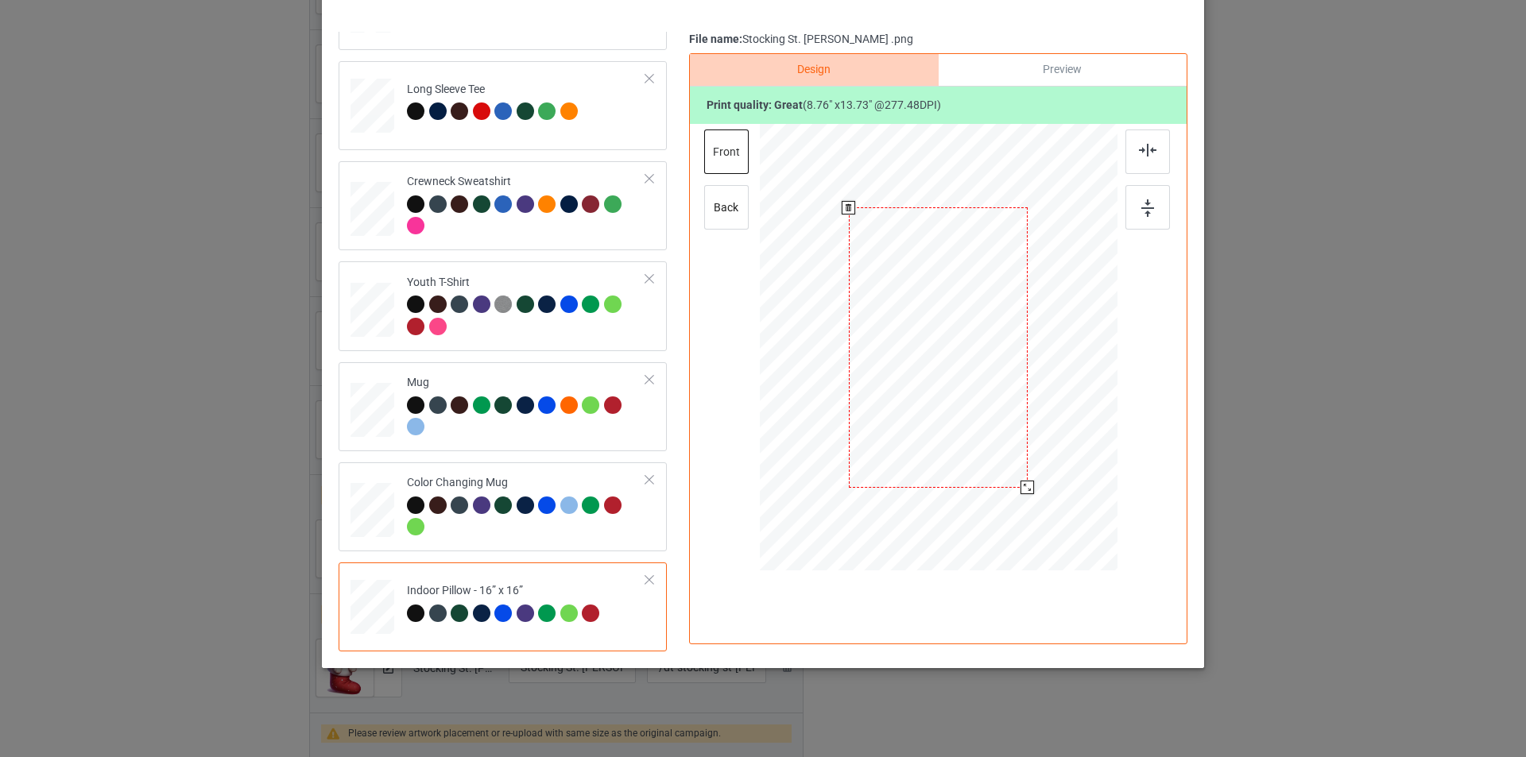
drag, startPoint x: 1038, startPoint y: 517, endPoint x: 1025, endPoint y: 486, distance: 33.5
click at [1025, 486] on div at bounding box center [1027, 488] width 14 height 14
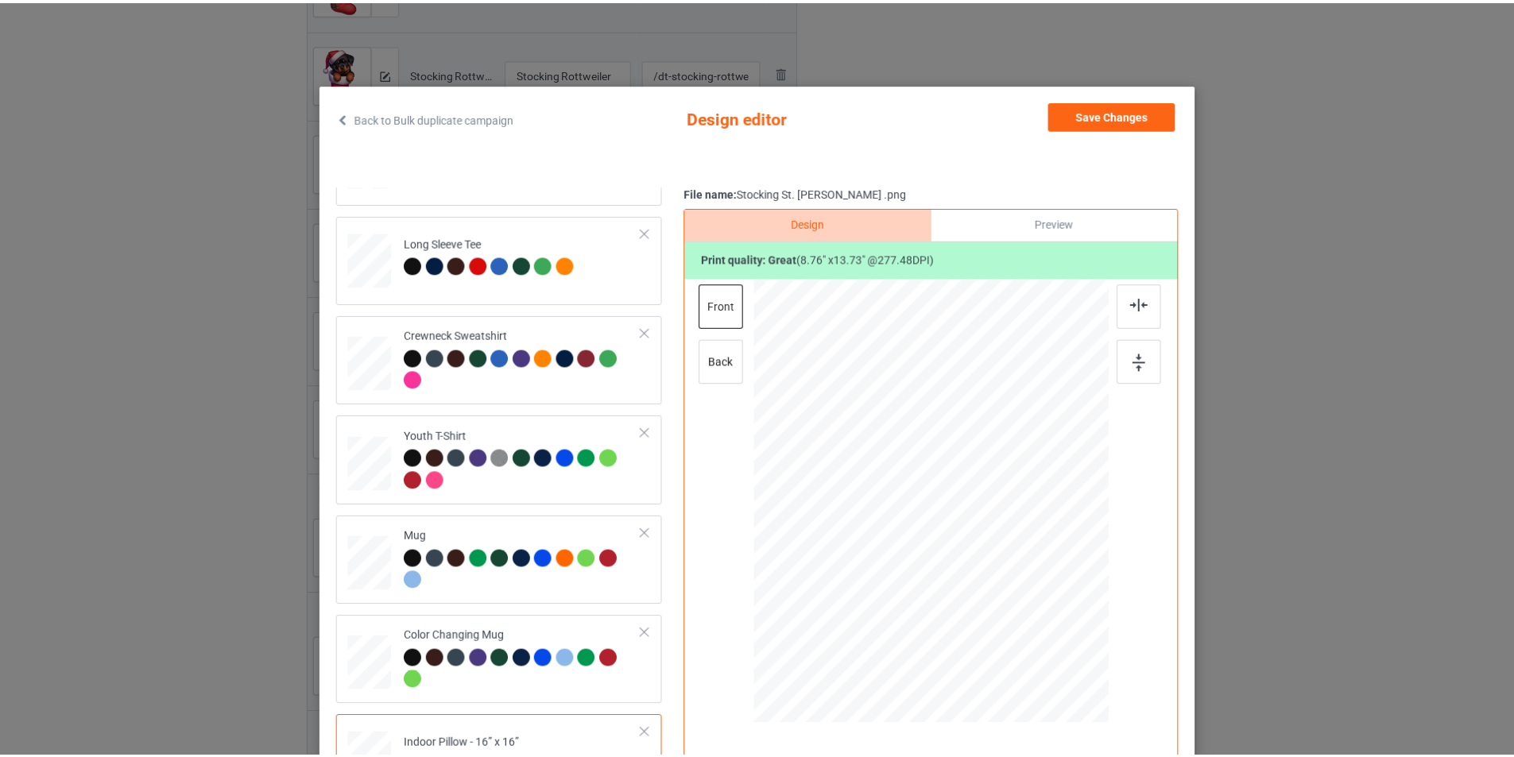
scroll to position [0, 0]
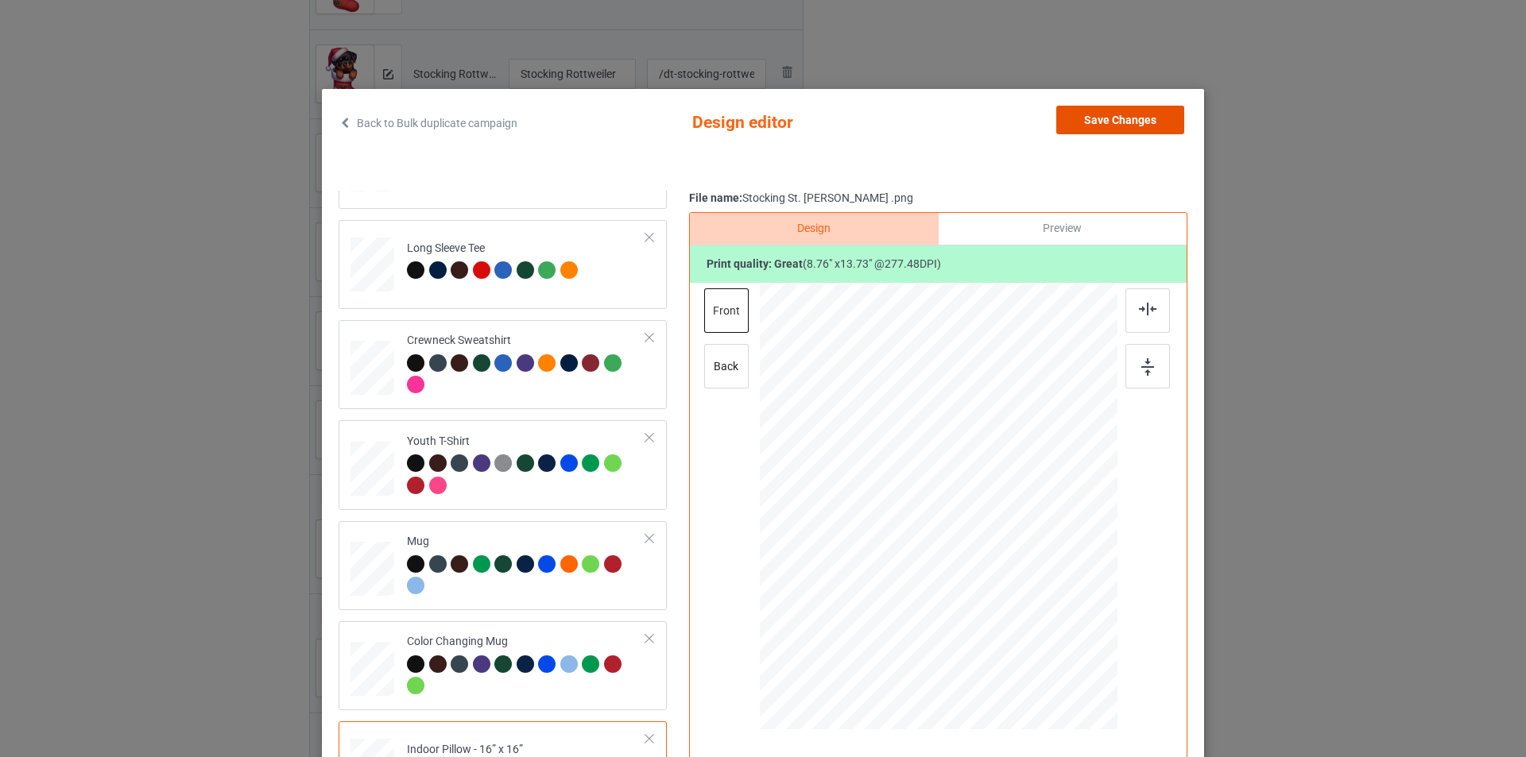
click at [1140, 123] on button "Save Changes" at bounding box center [1120, 120] width 128 height 29
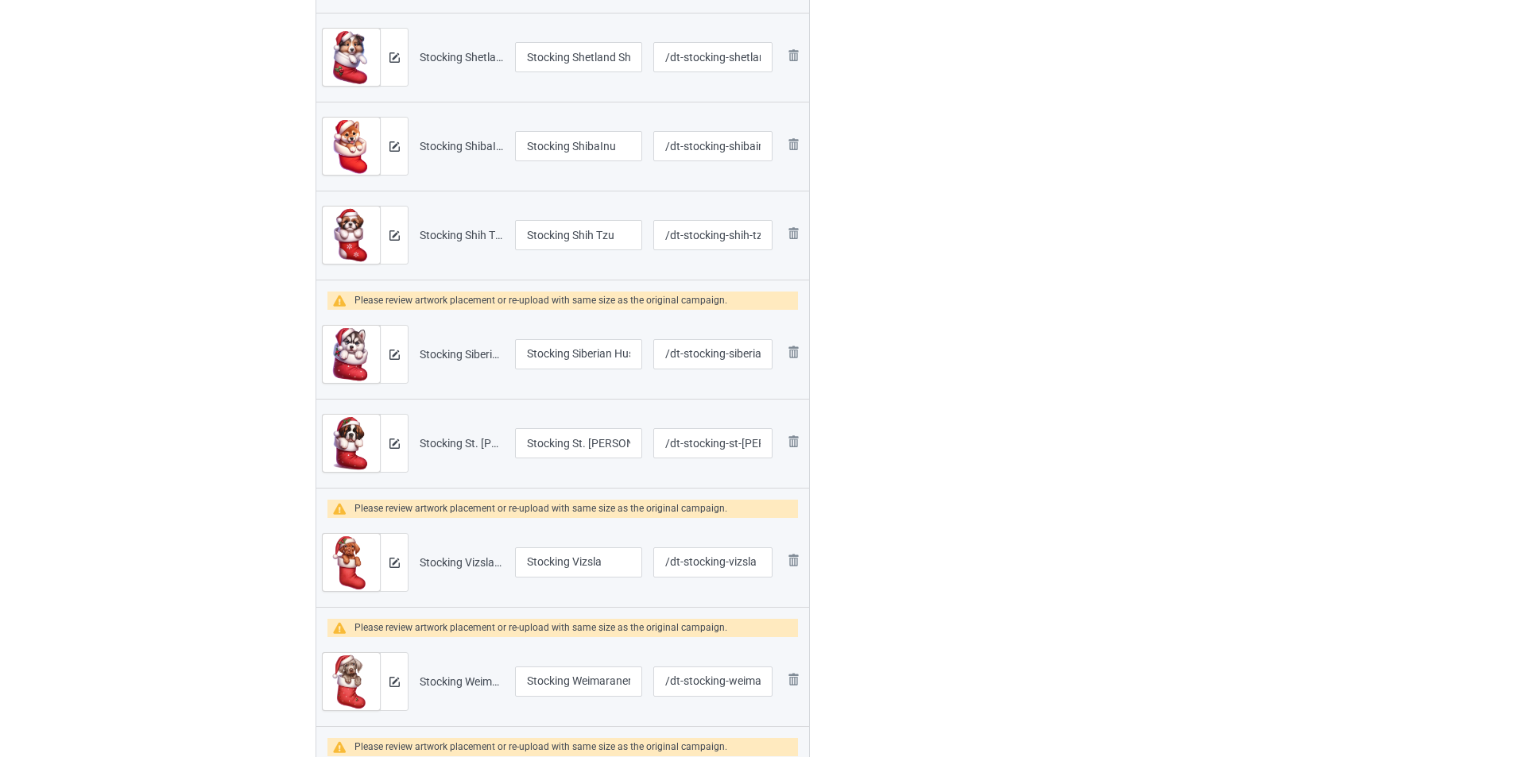
scroll to position [795, 0]
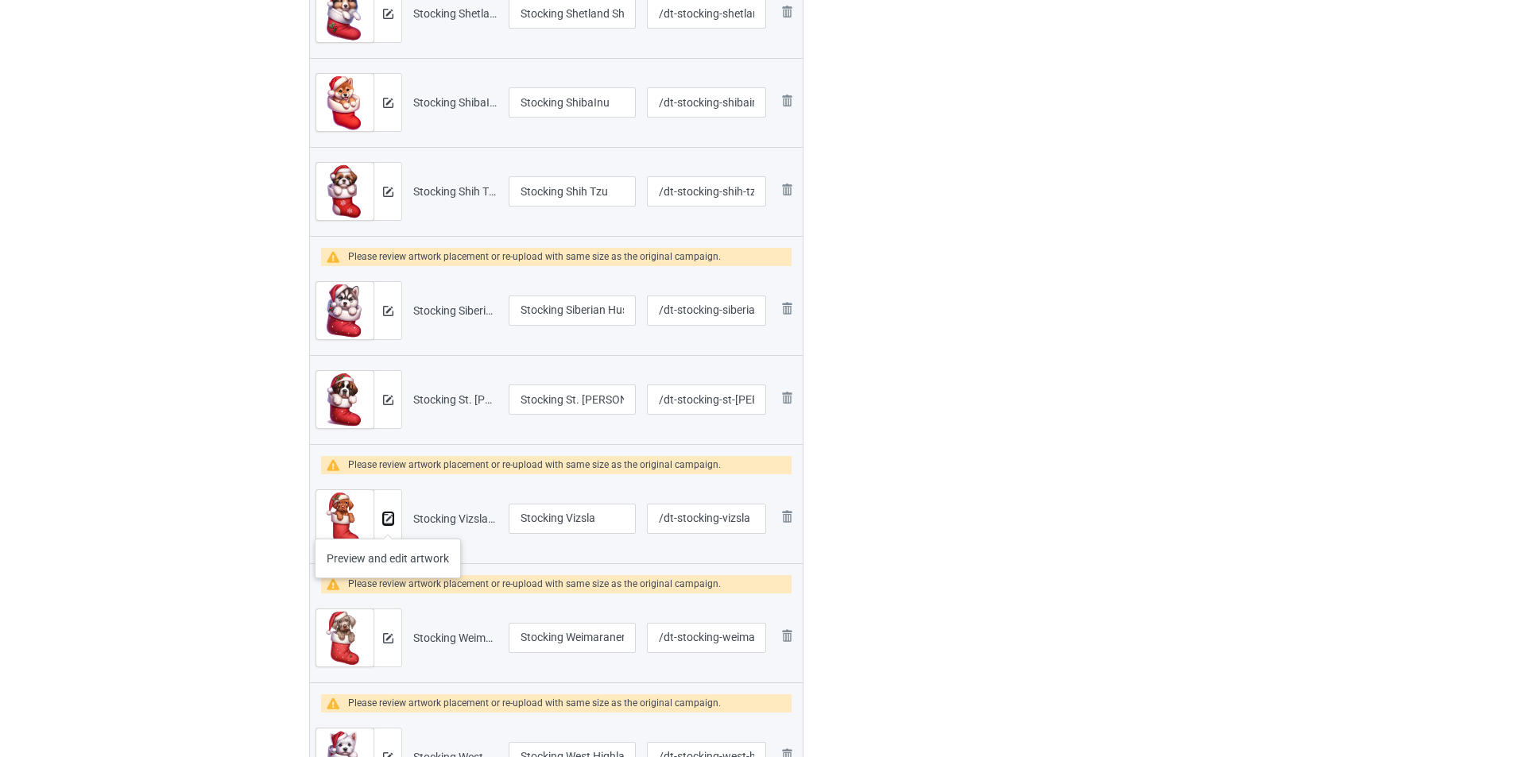
click at [388, 523] on img at bounding box center [388, 519] width 10 height 10
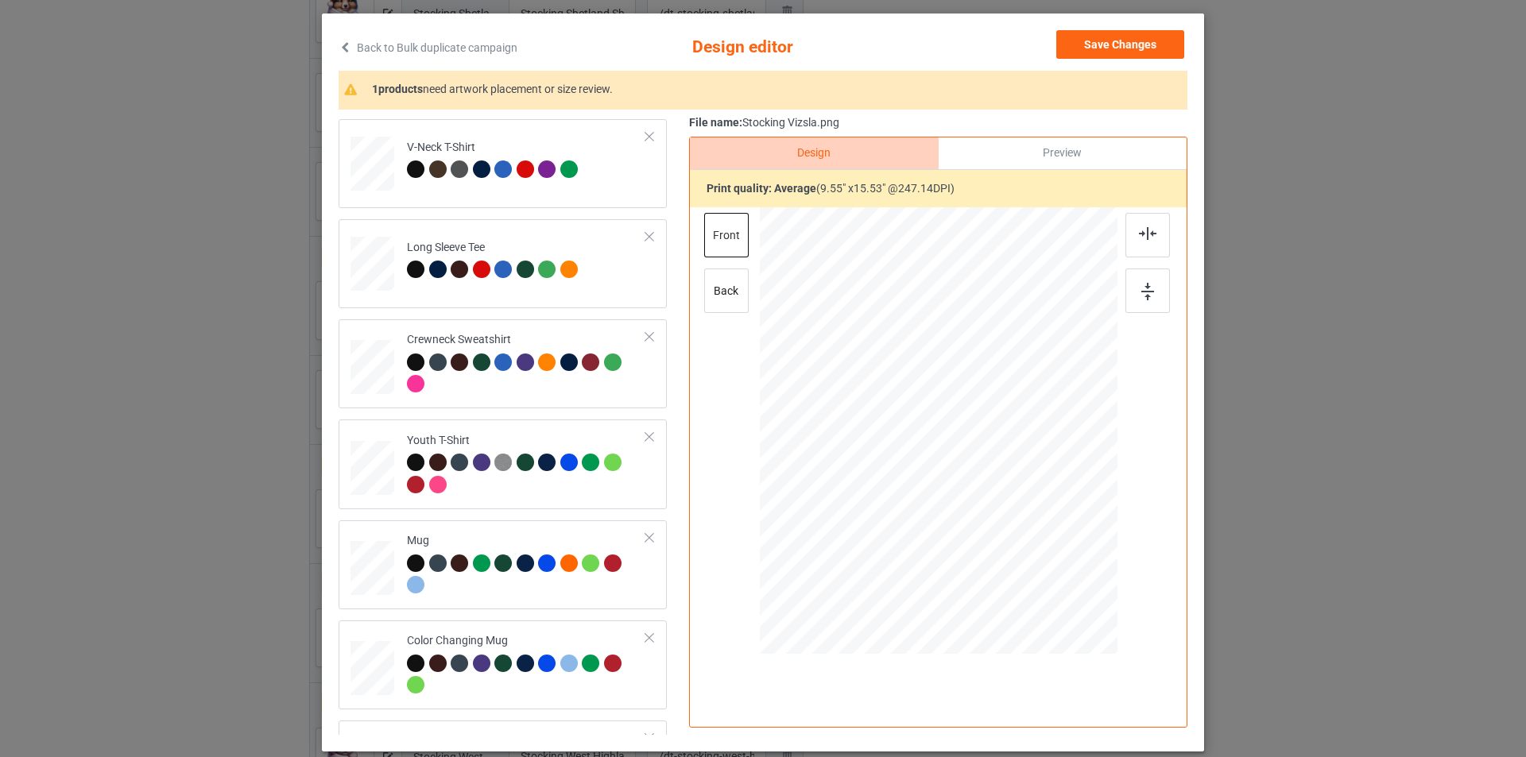
scroll to position [160, 0]
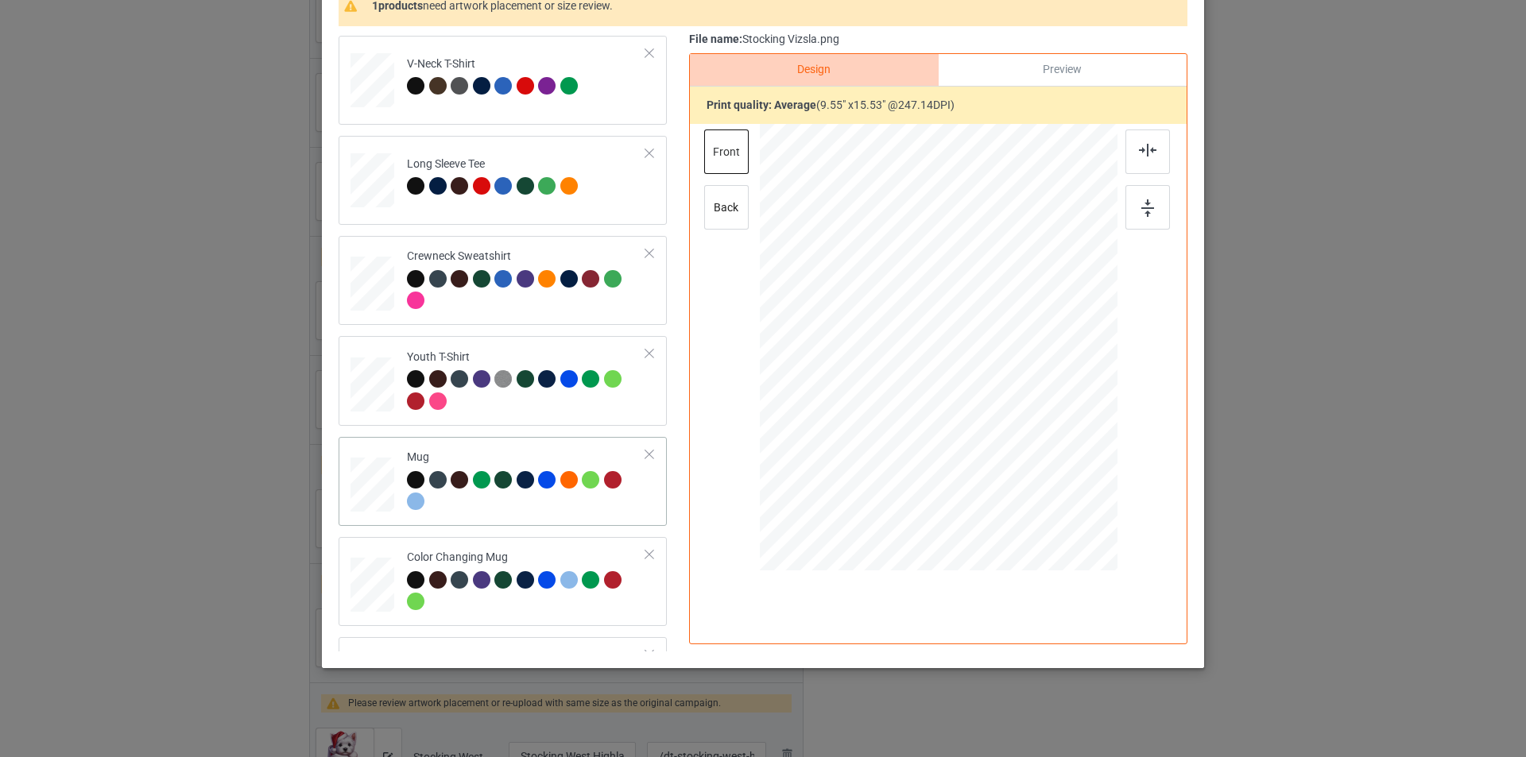
click at [523, 504] on div at bounding box center [526, 493] width 239 height 44
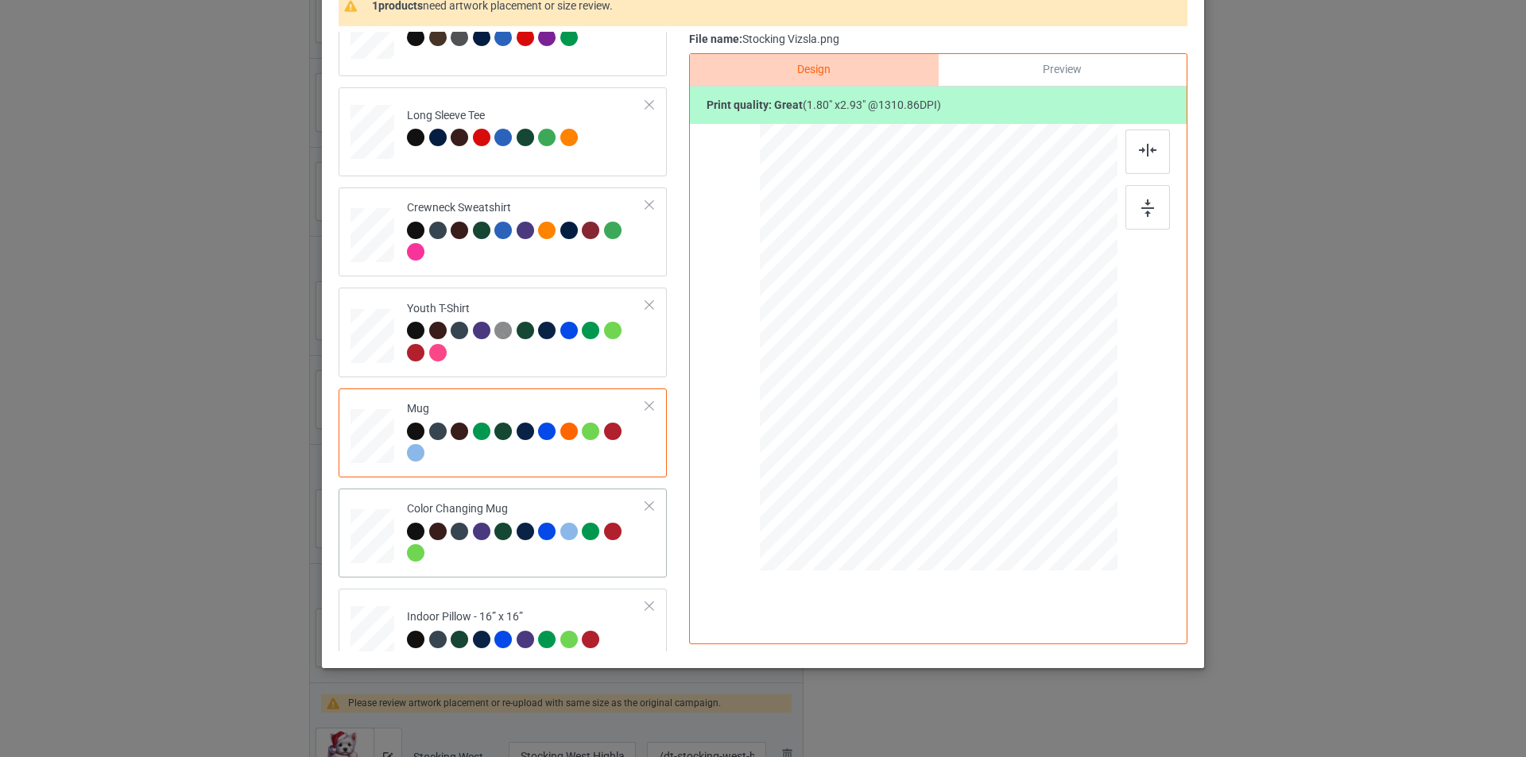
scroll to position [472, 0]
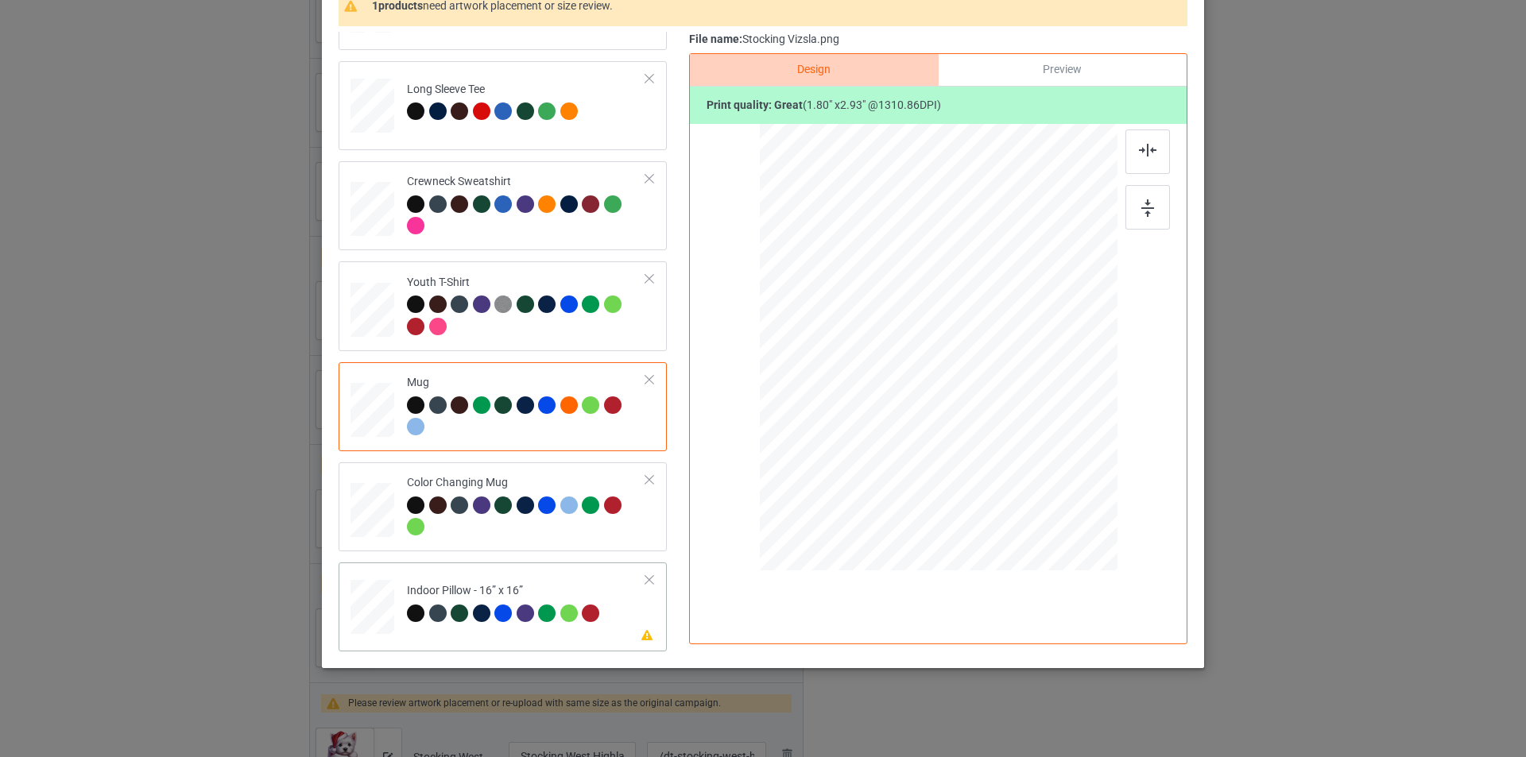
click at [550, 571] on td "Please review artwork placement Indoor Pillow - 16” x 16”" at bounding box center [526, 604] width 257 height 70
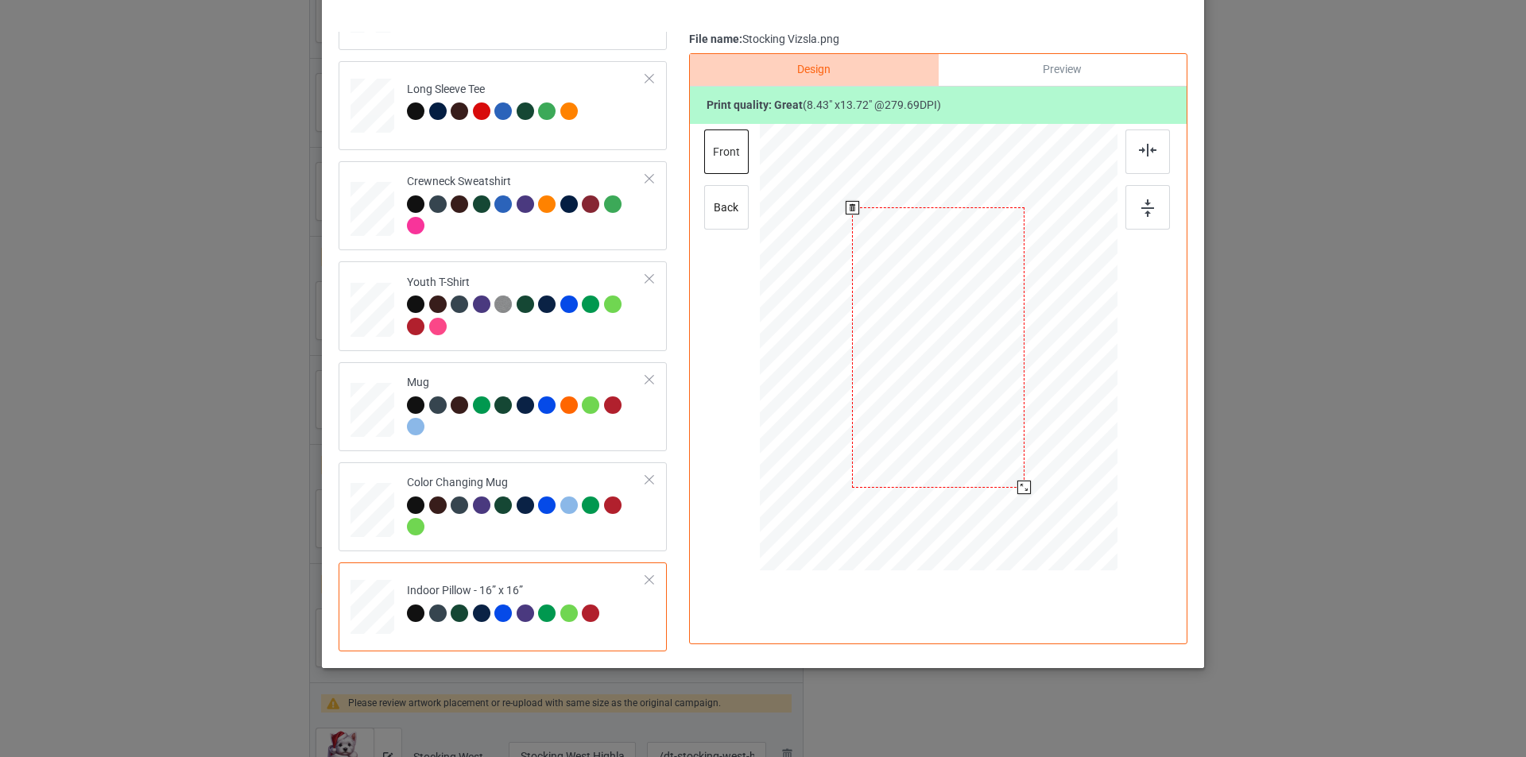
drag, startPoint x: 1040, startPoint y: 521, endPoint x: 1028, endPoint y: 479, distance: 44.0
click at [1028, 479] on div at bounding box center [939, 347] width 358 height 357
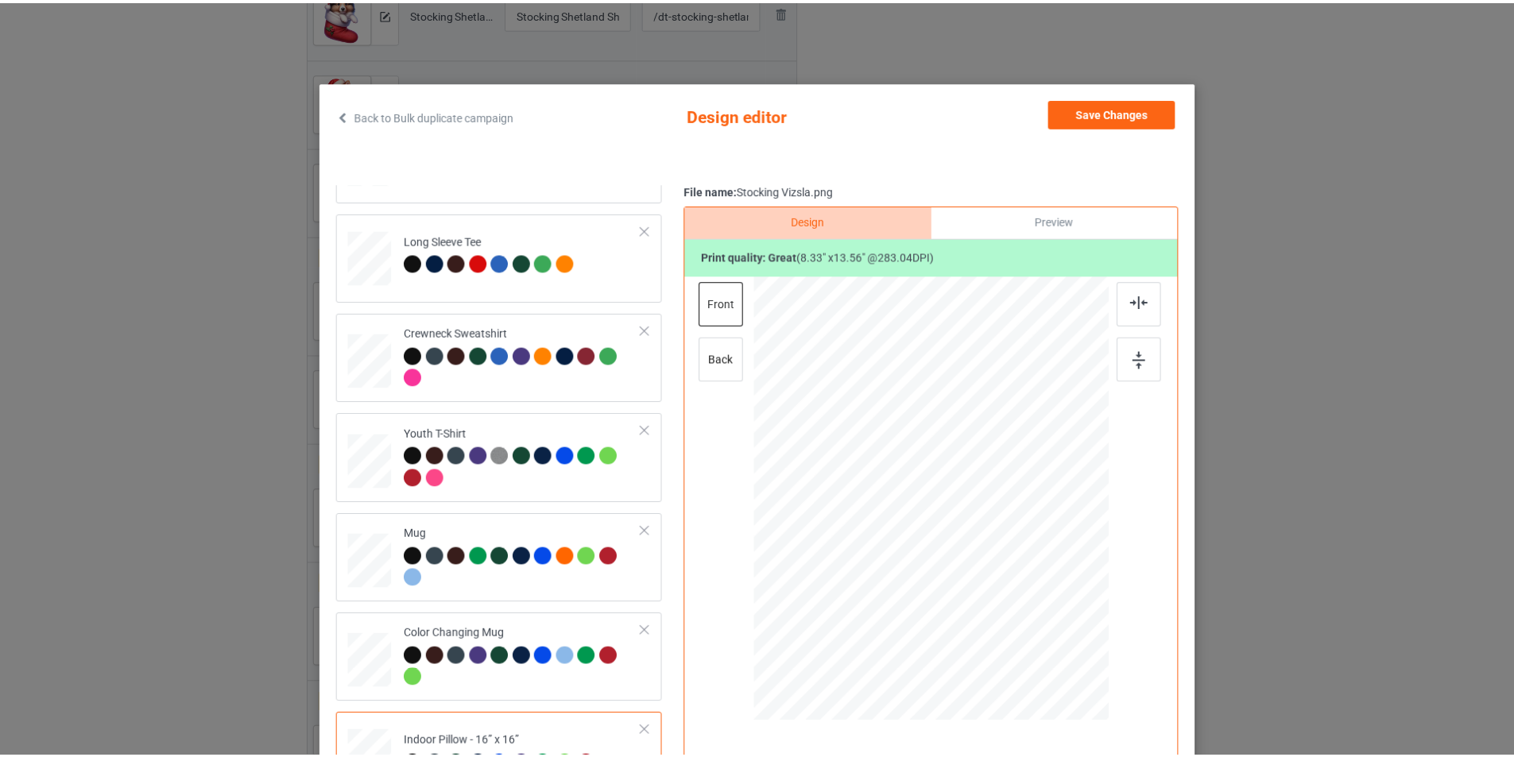
scroll to position [0, 0]
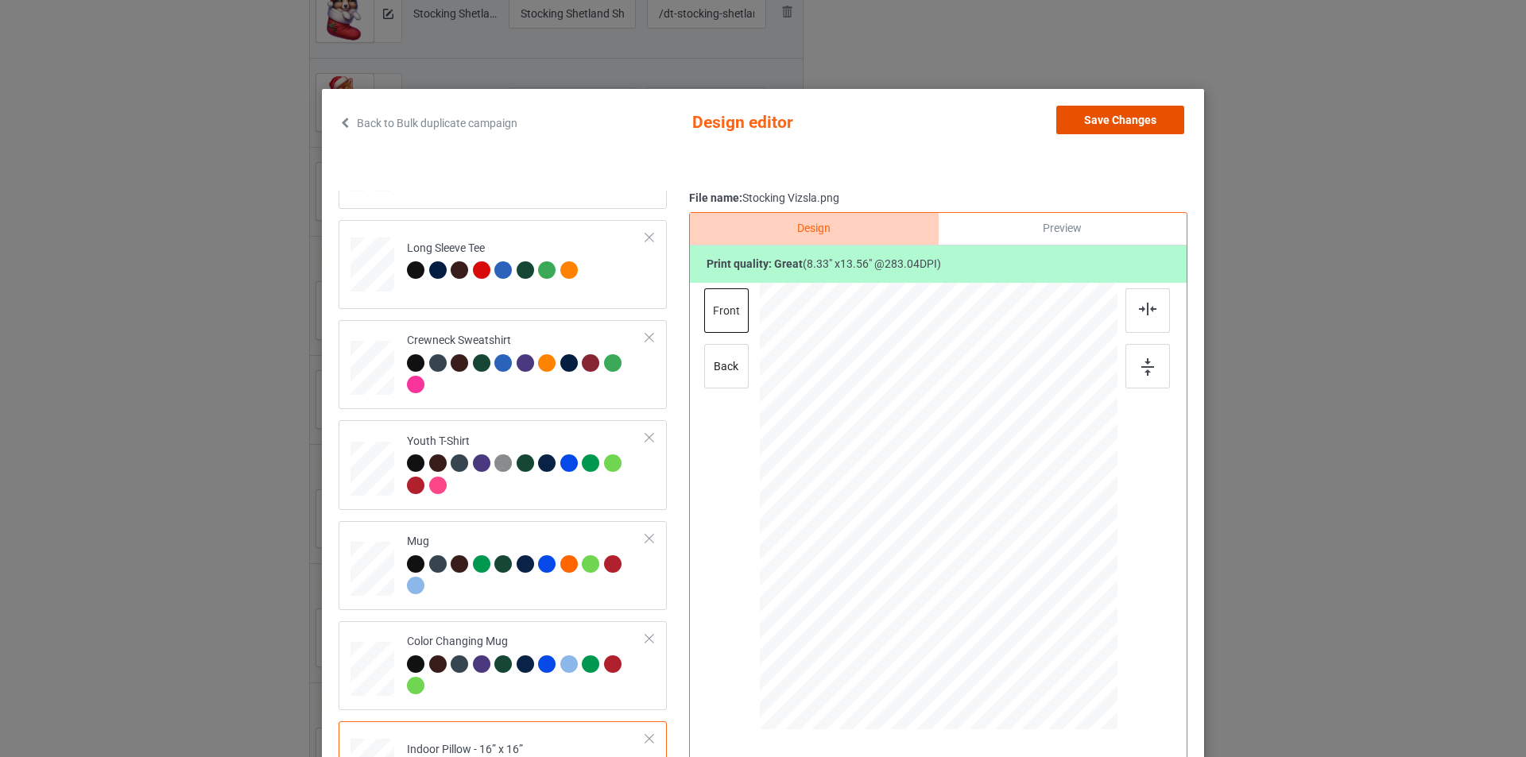
click at [1116, 132] on button "Save Changes" at bounding box center [1120, 120] width 128 height 29
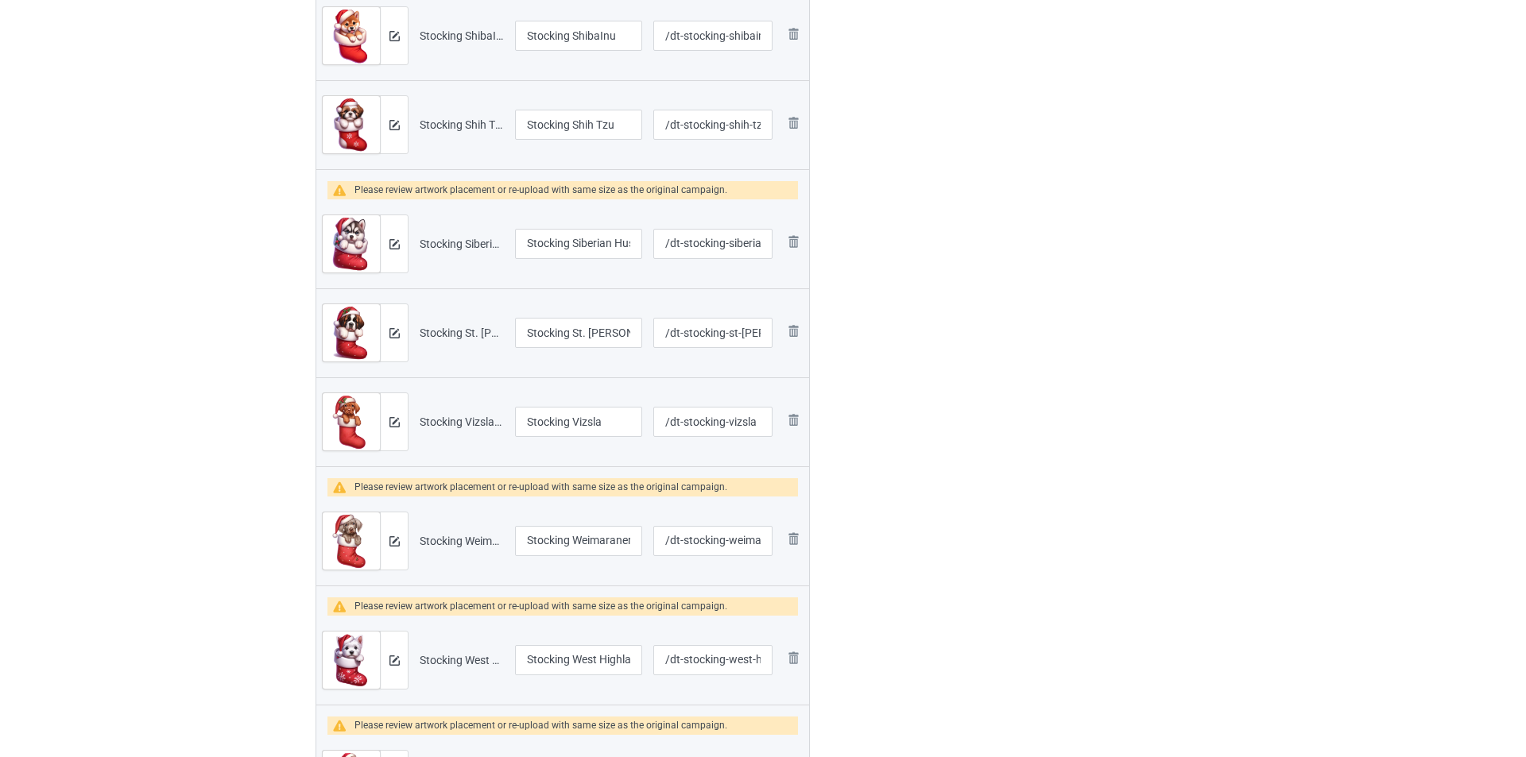
scroll to position [1113, 0]
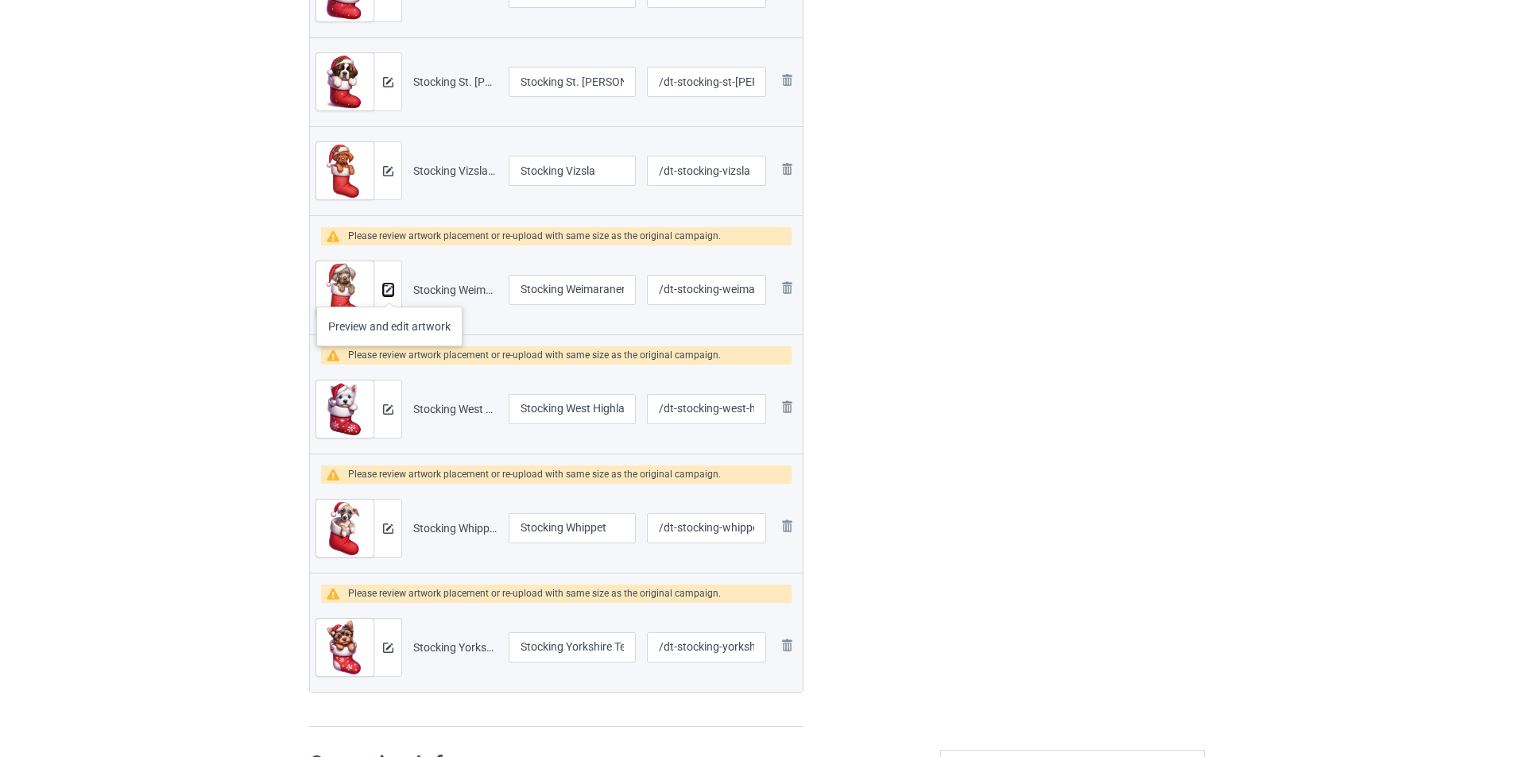
click at [389, 291] on img at bounding box center [388, 290] width 10 height 10
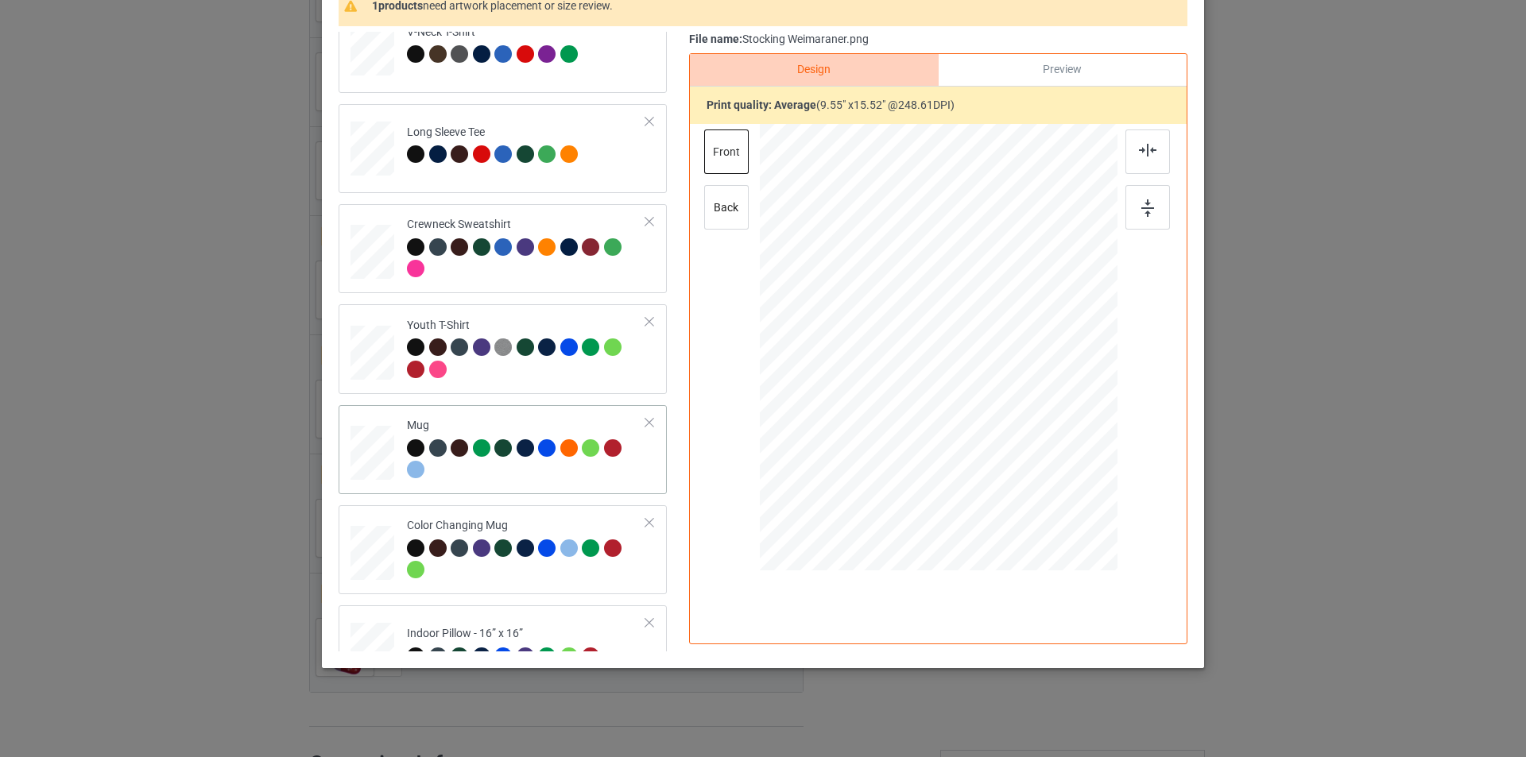
scroll to position [472, 0]
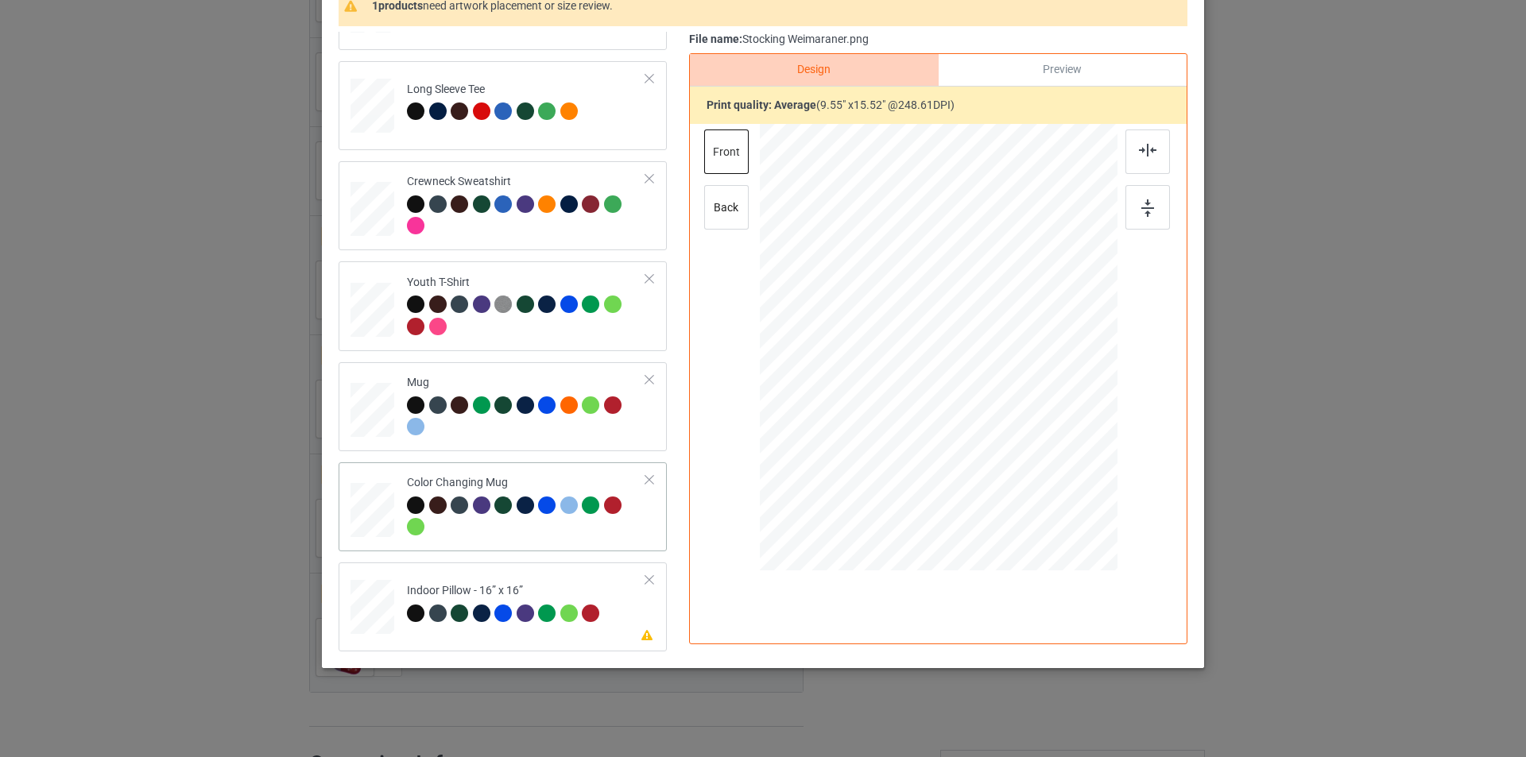
click at [541, 526] on div at bounding box center [526, 519] width 239 height 44
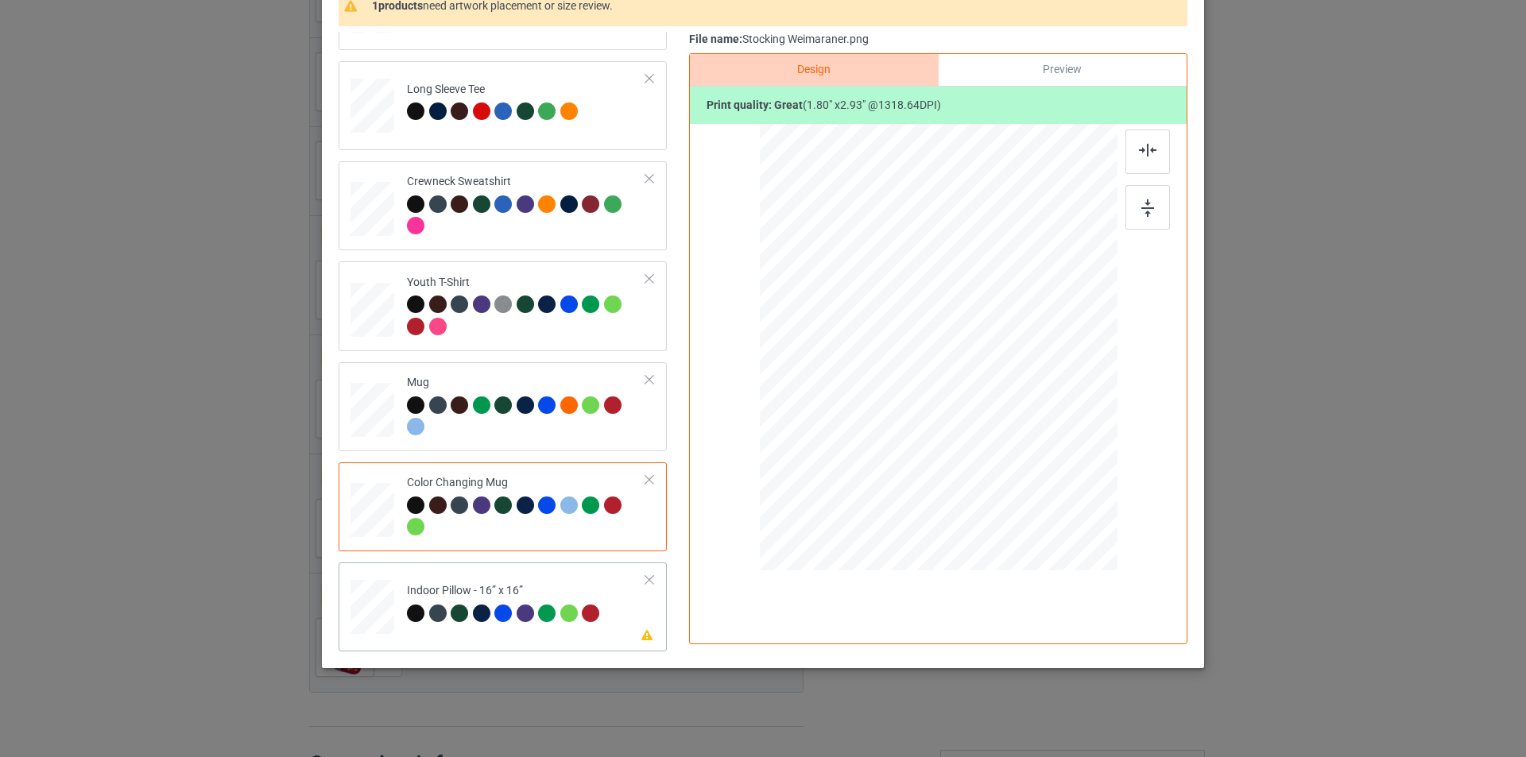
click at [588, 591] on div "Indoor Pillow - 16” x 16”" at bounding box center [505, 601] width 197 height 37
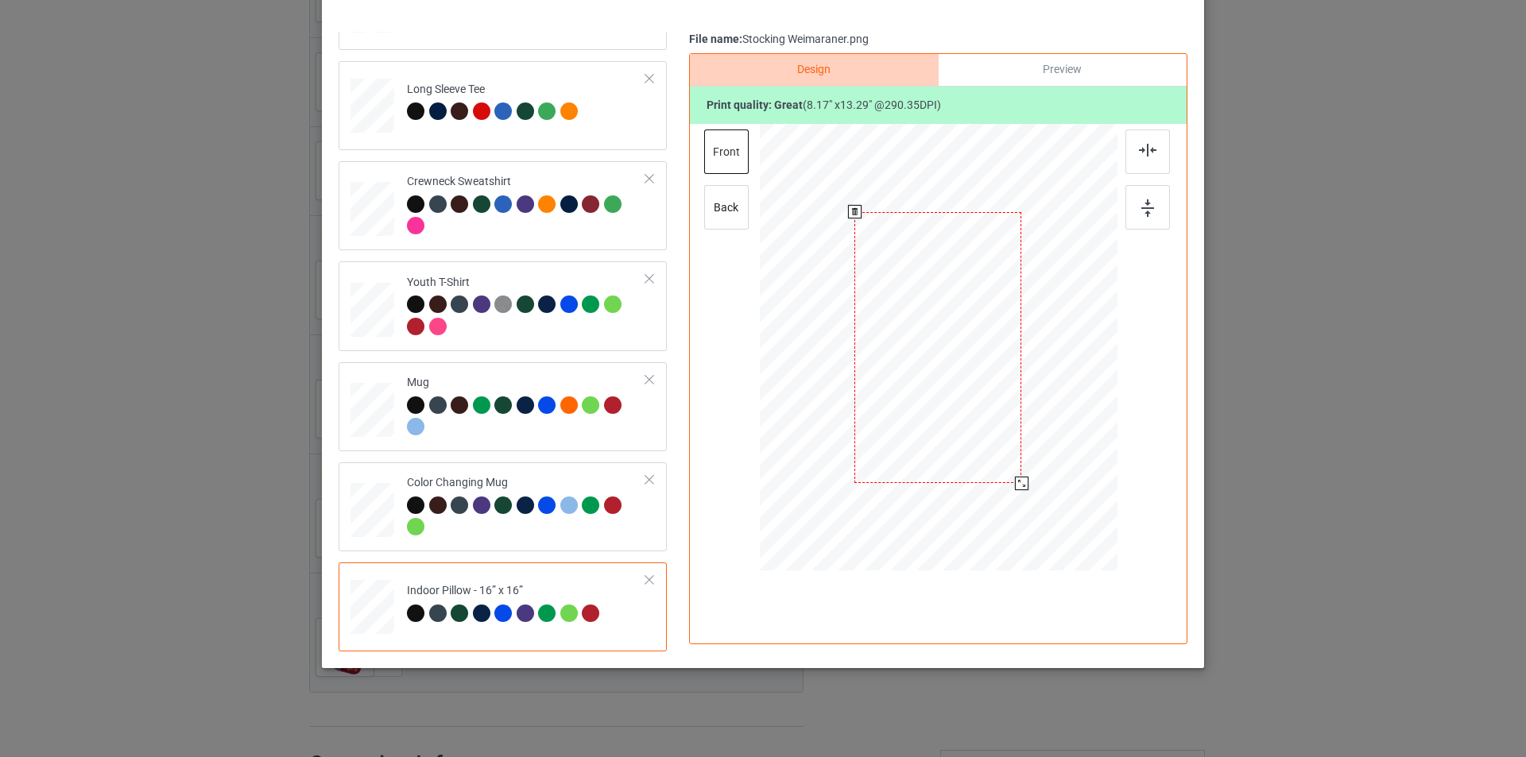
drag, startPoint x: 1036, startPoint y: 520, endPoint x: 1022, endPoint y: 476, distance: 46.0
click at [1022, 477] on div at bounding box center [1022, 484] width 14 height 14
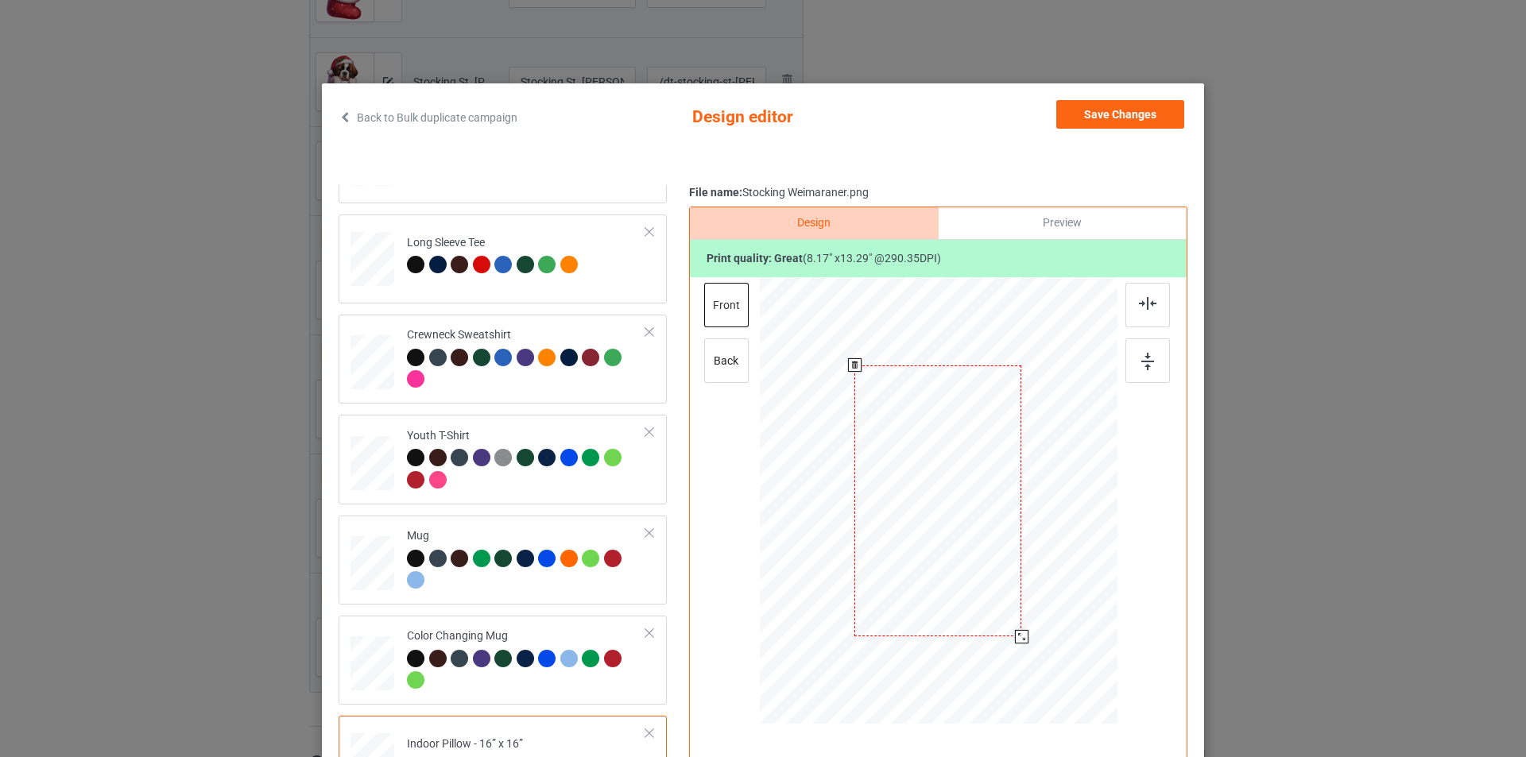
scroll to position [0, 0]
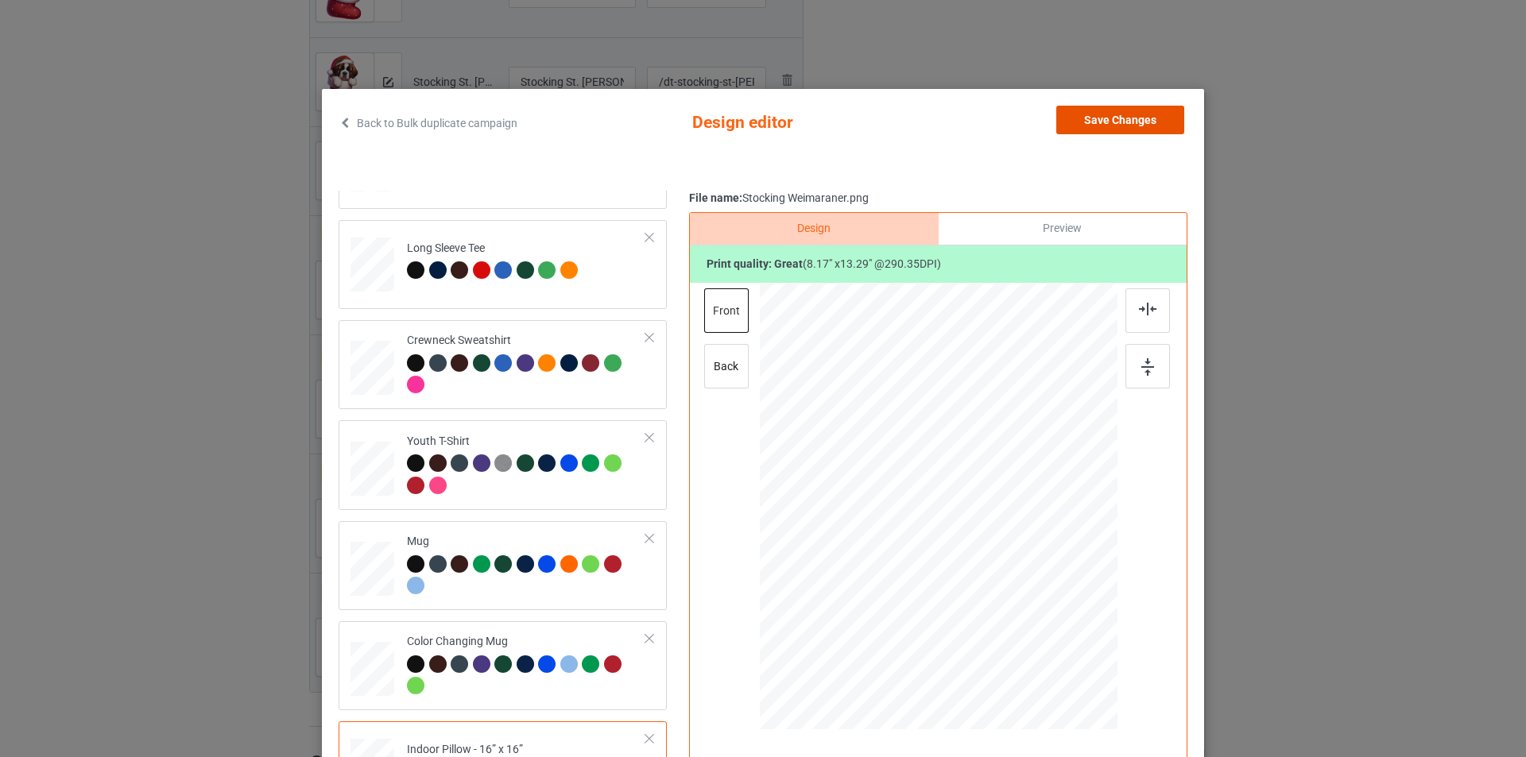
click at [1126, 118] on button "Save Changes" at bounding box center [1120, 120] width 128 height 29
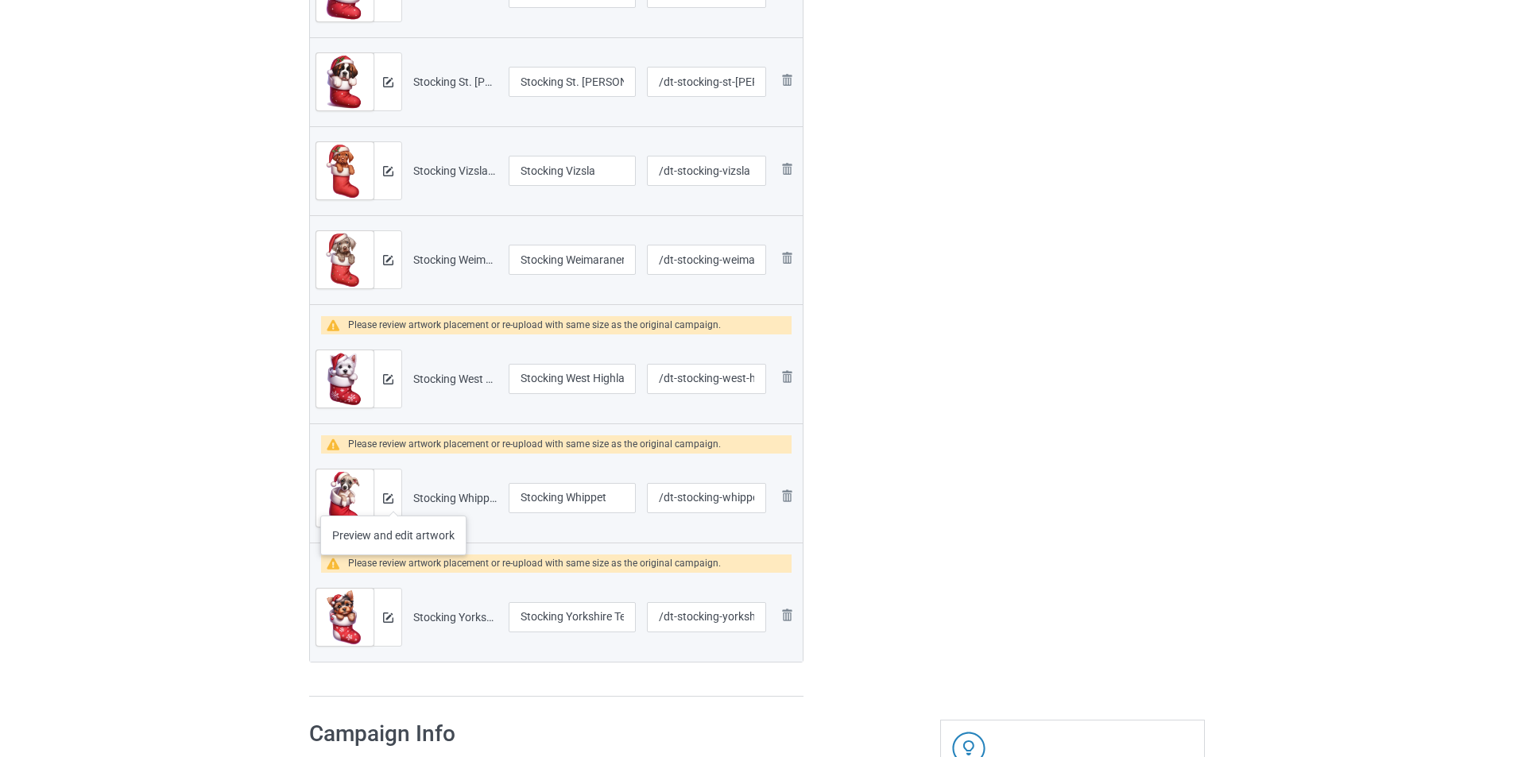
click at [393, 500] on div at bounding box center [388, 498] width 28 height 57
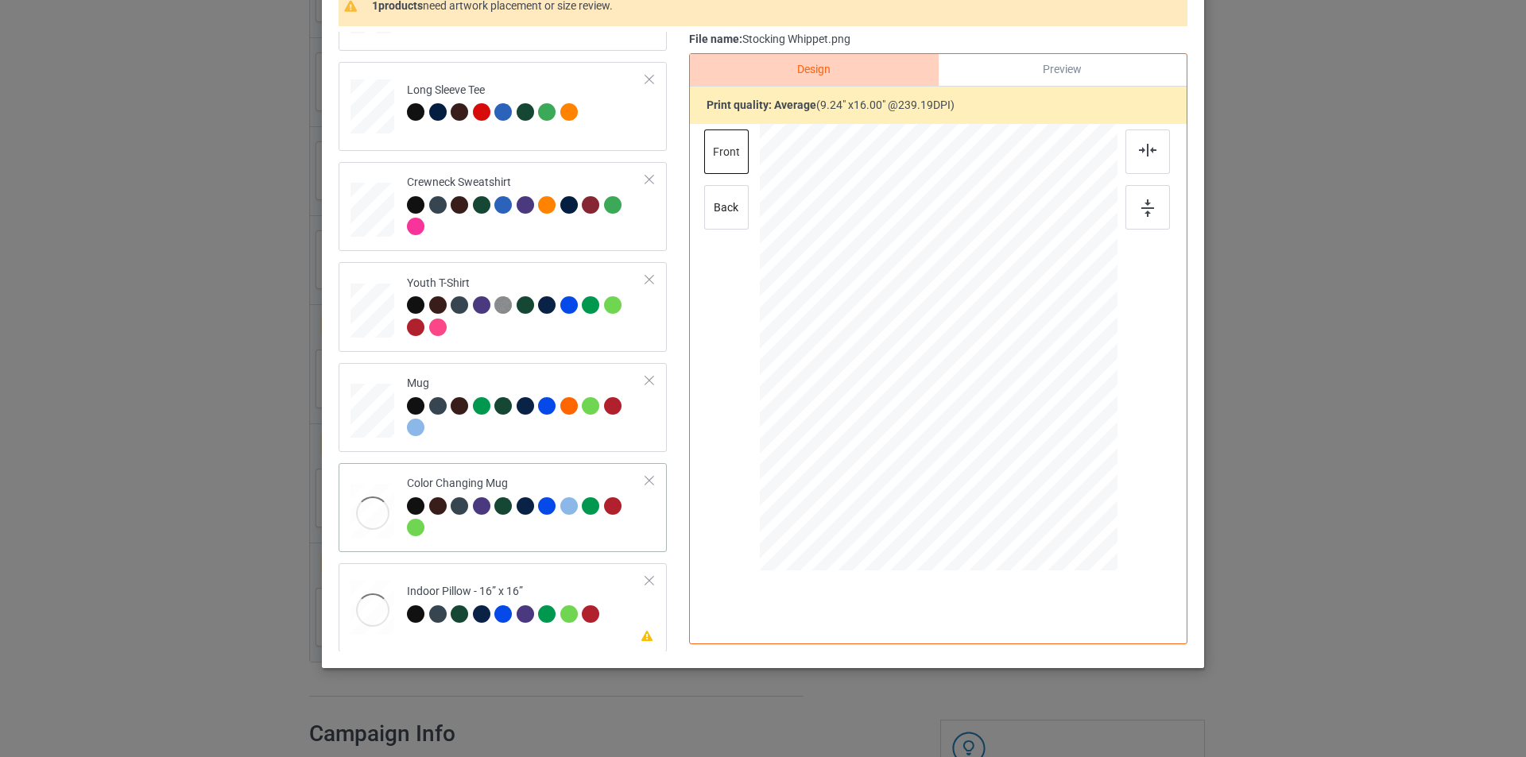
scroll to position [472, 0]
click at [569, 583] on div "Indoor Pillow - 16” x 16”" at bounding box center [505, 601] width 197 height 37
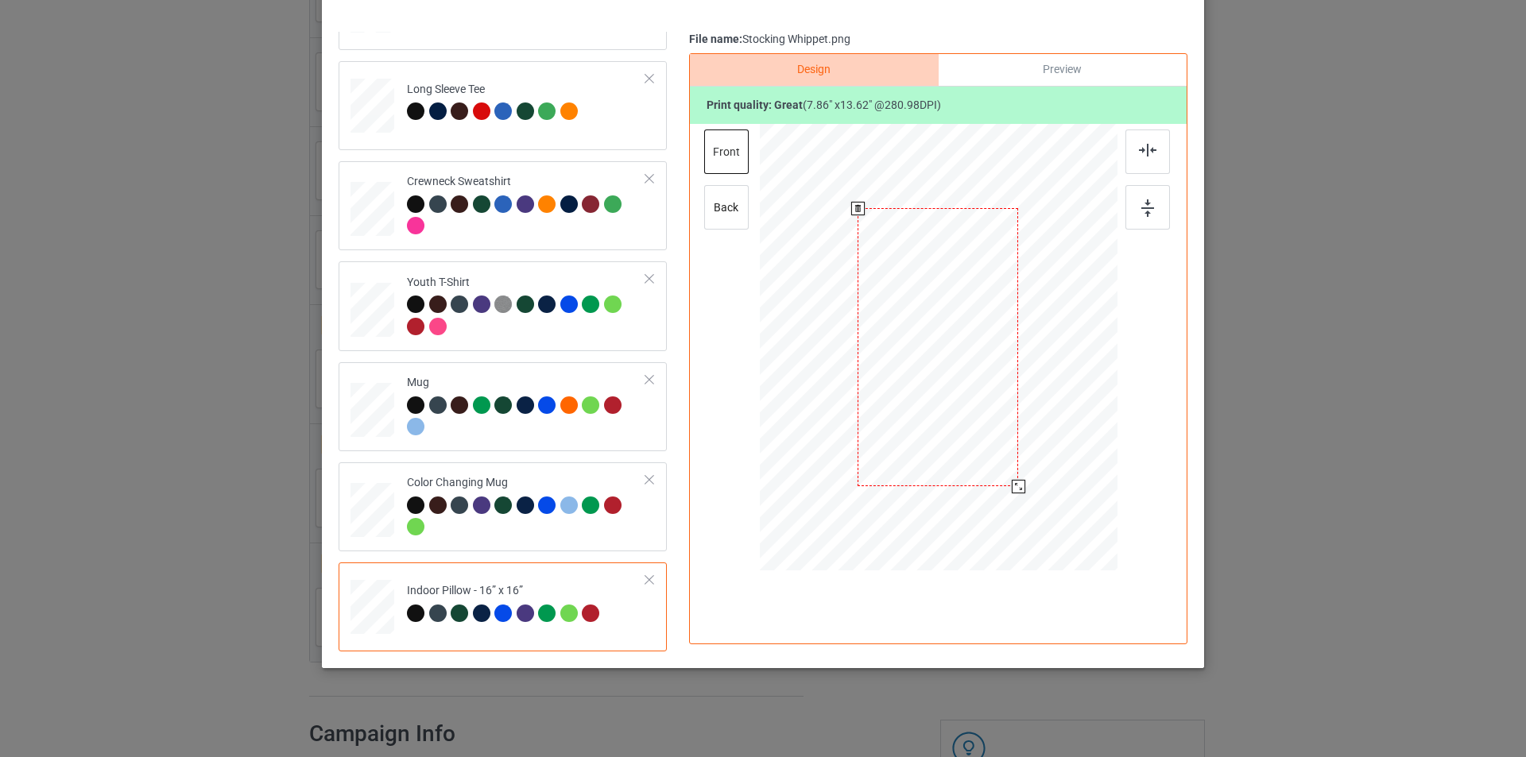
drag, startPoint x: 1036, startPoint y: 533, endPoint x: 1026, endPoint y: 477, distance: 57.2
click at [1026, 477] on div at bounding box center [939, 347] width 358 height 357
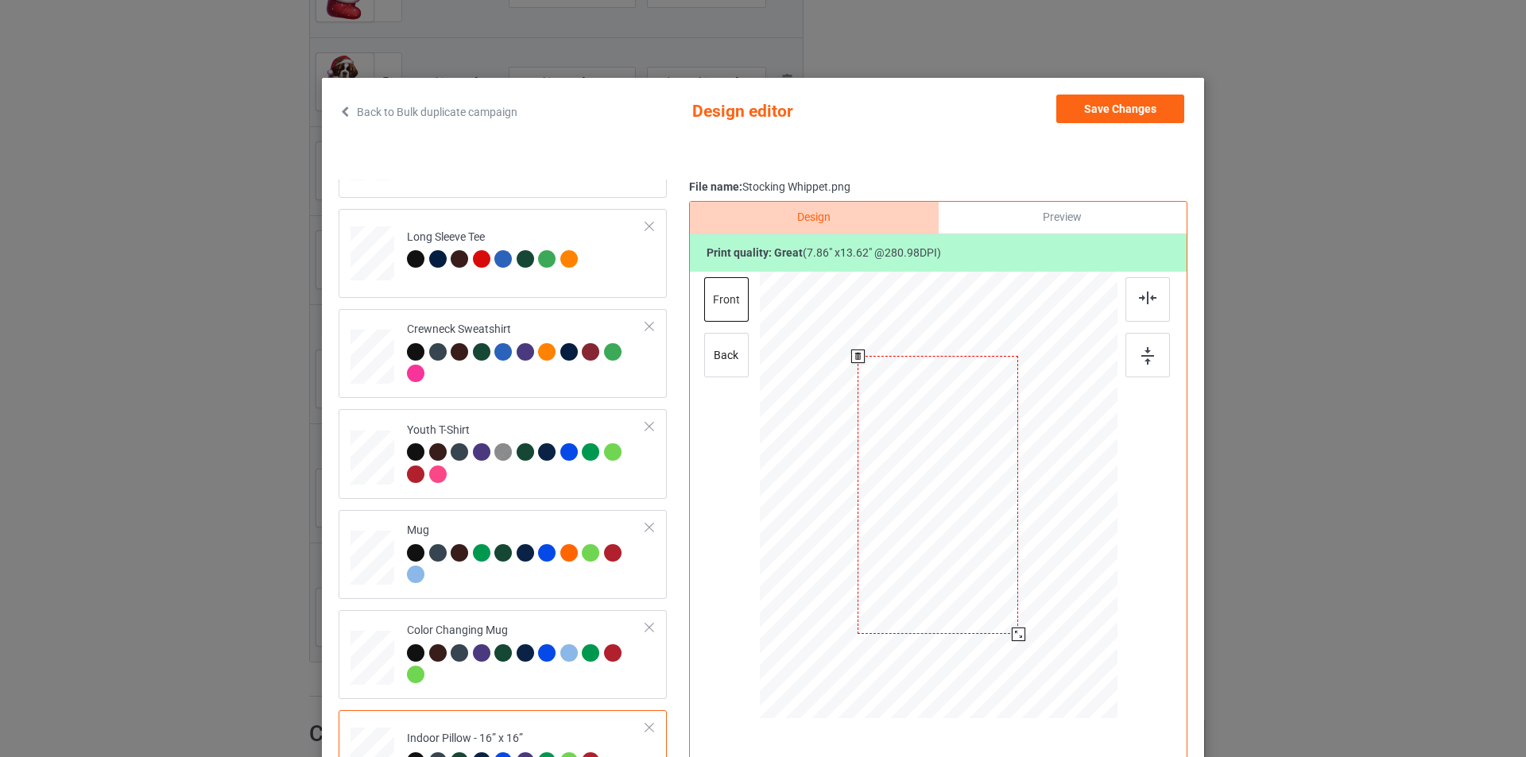
scroll to position [0, 0]
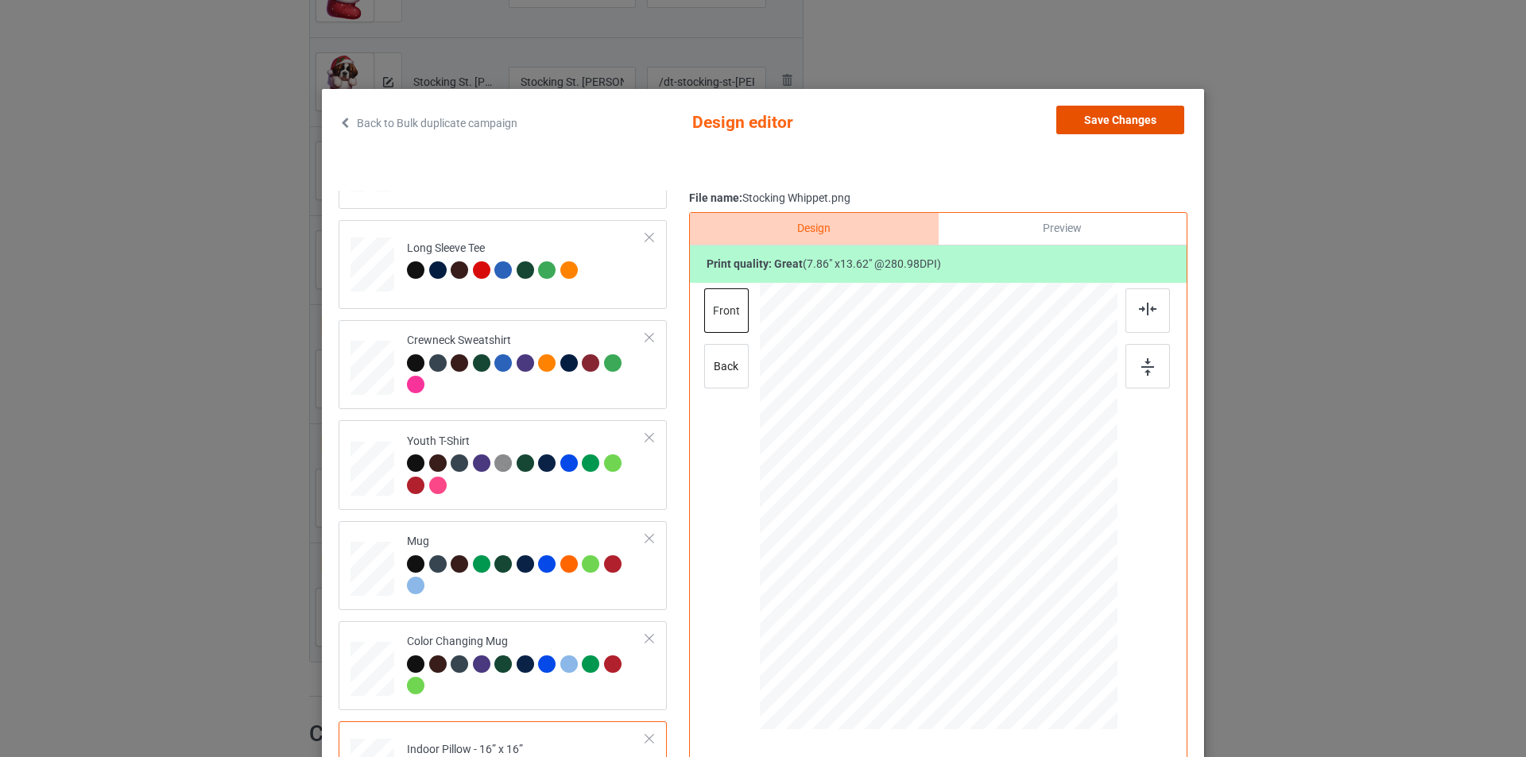
click at [1104, 122] on button "Save Changes" at bounding box center [1120, 120] width 128 height 29
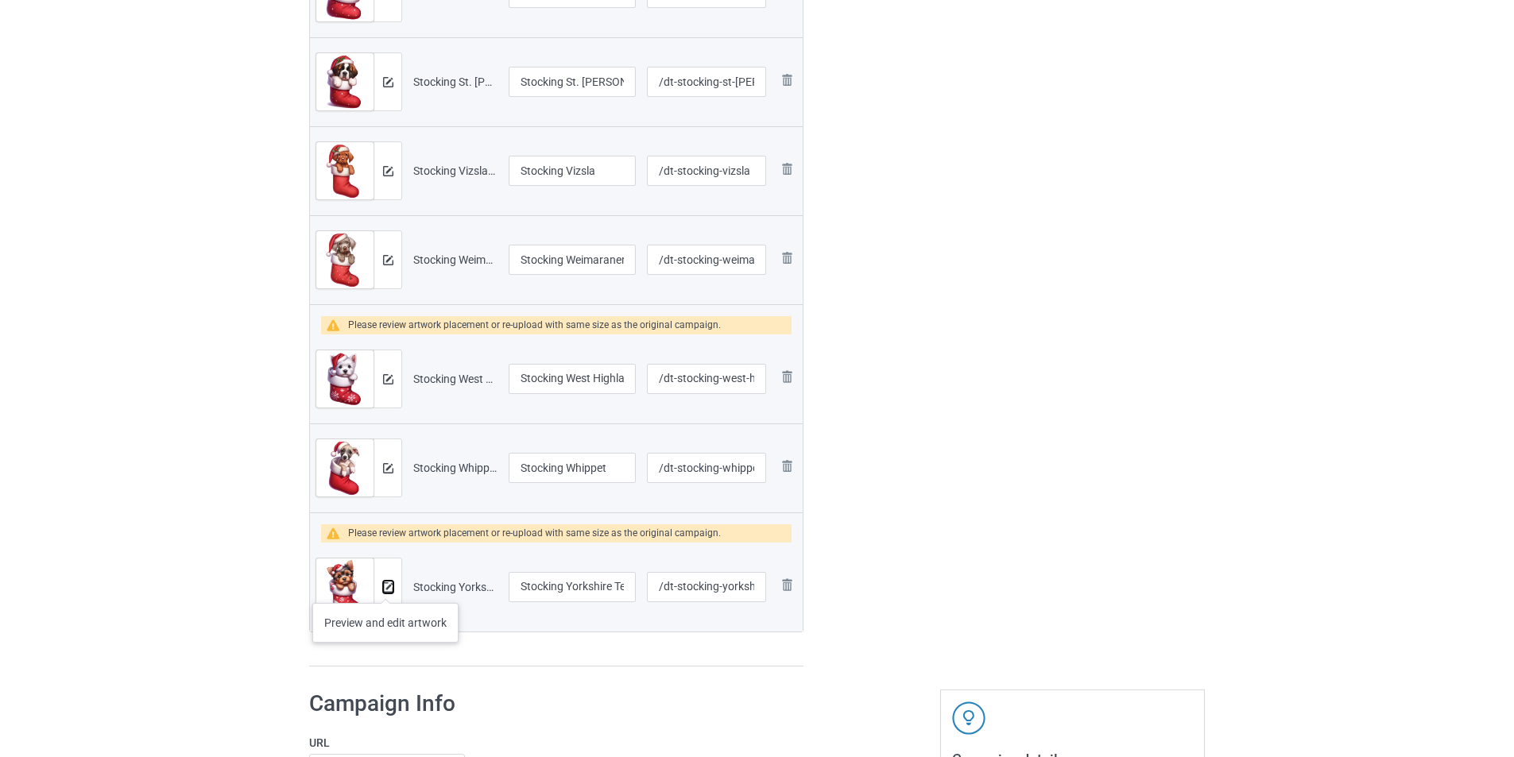
click at [385, 587] on img at bounding box center [388, 588] width 10 height 10
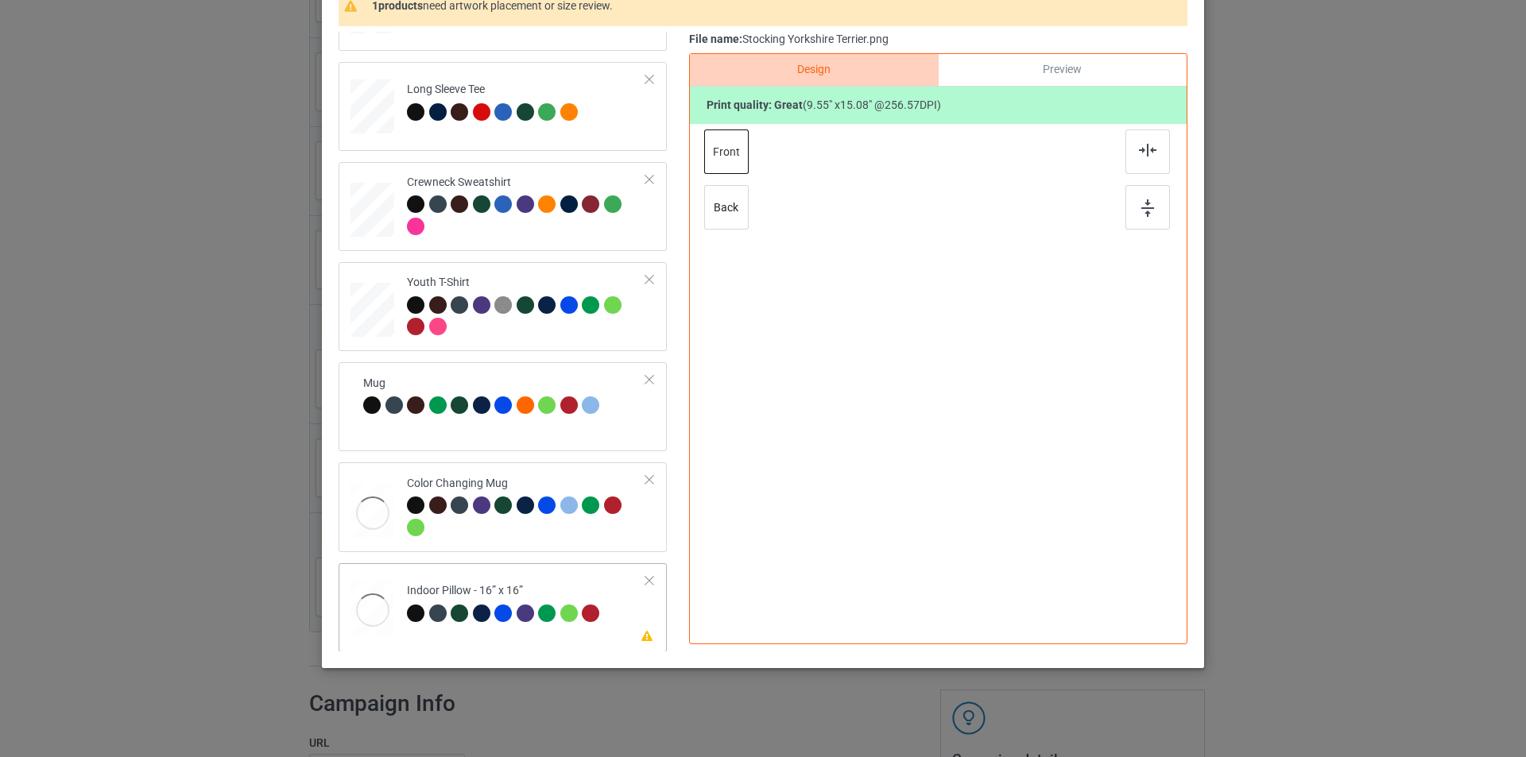
scroll to position [472, 0]
click at [594, 579] on td "Please review artwork placement Indoor Pillow - 16” x 16”" at bounding box center [526, 604] width 257 height 70
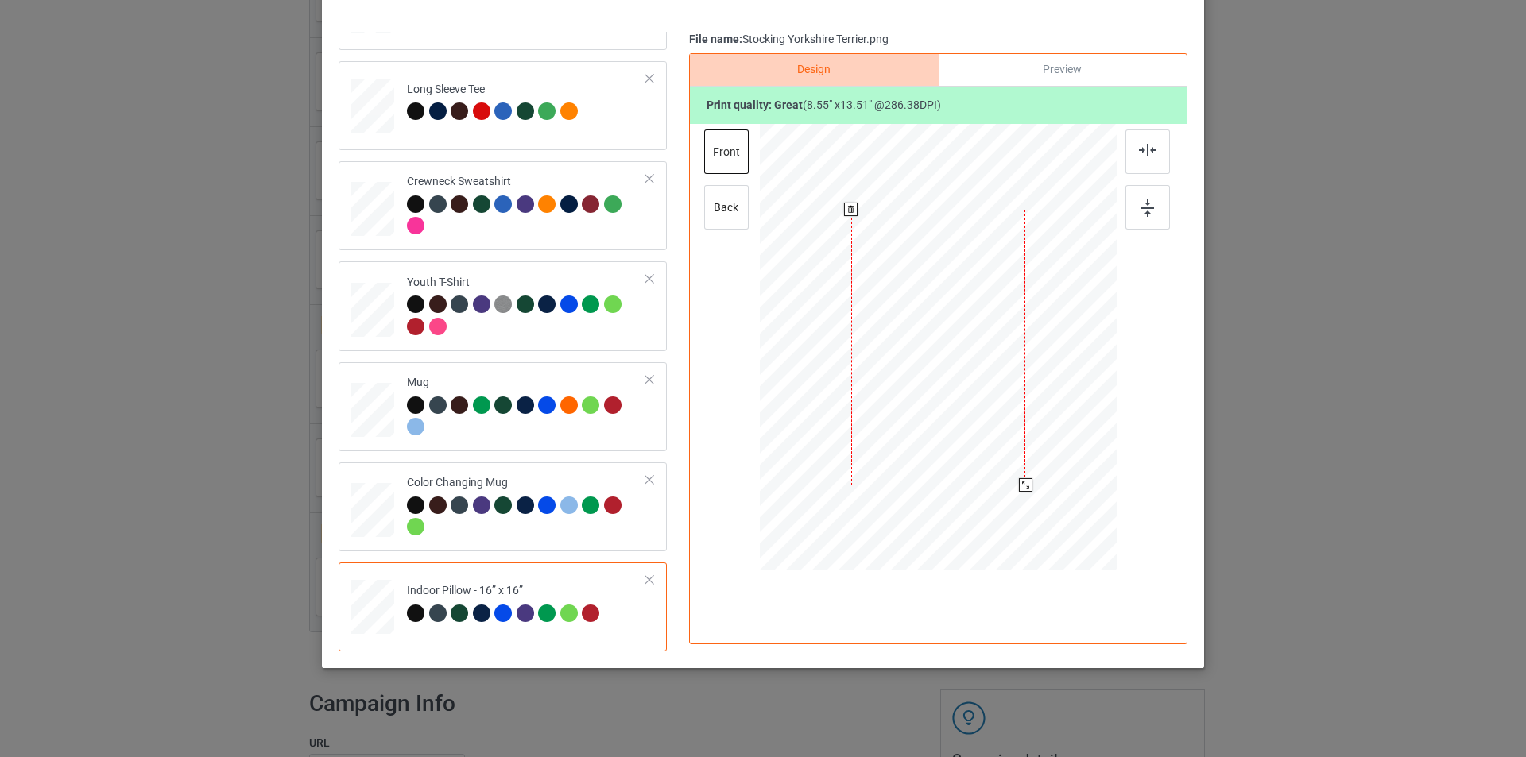
drag, startPoint x: 1039, startPoint y: 512, endPoint x: 1030, endPoint y: 474, distance: 39.1
click at [1030, 474] on div at bounding box center [939, 347] width 358 height 357
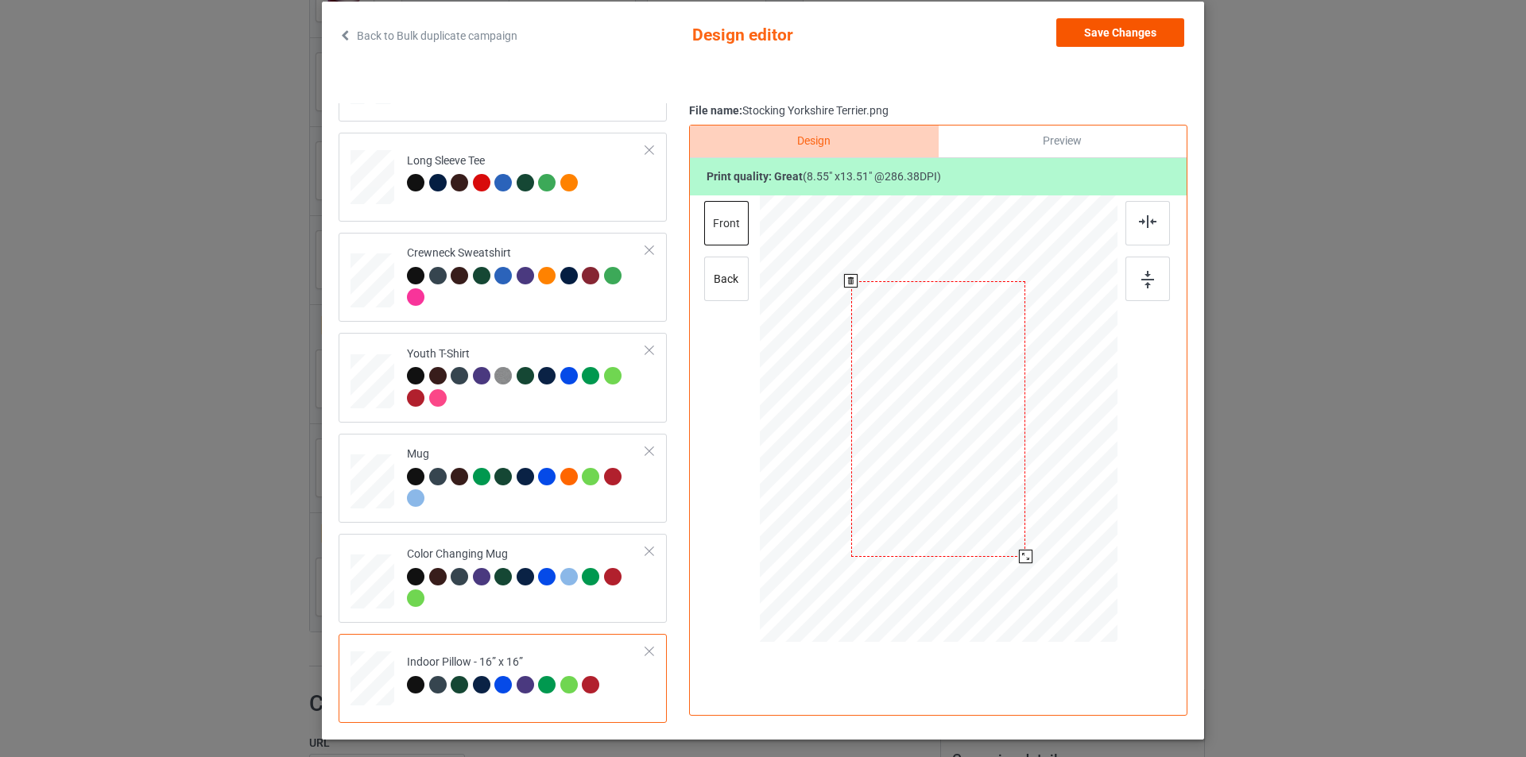
scroll to position [1, 0]
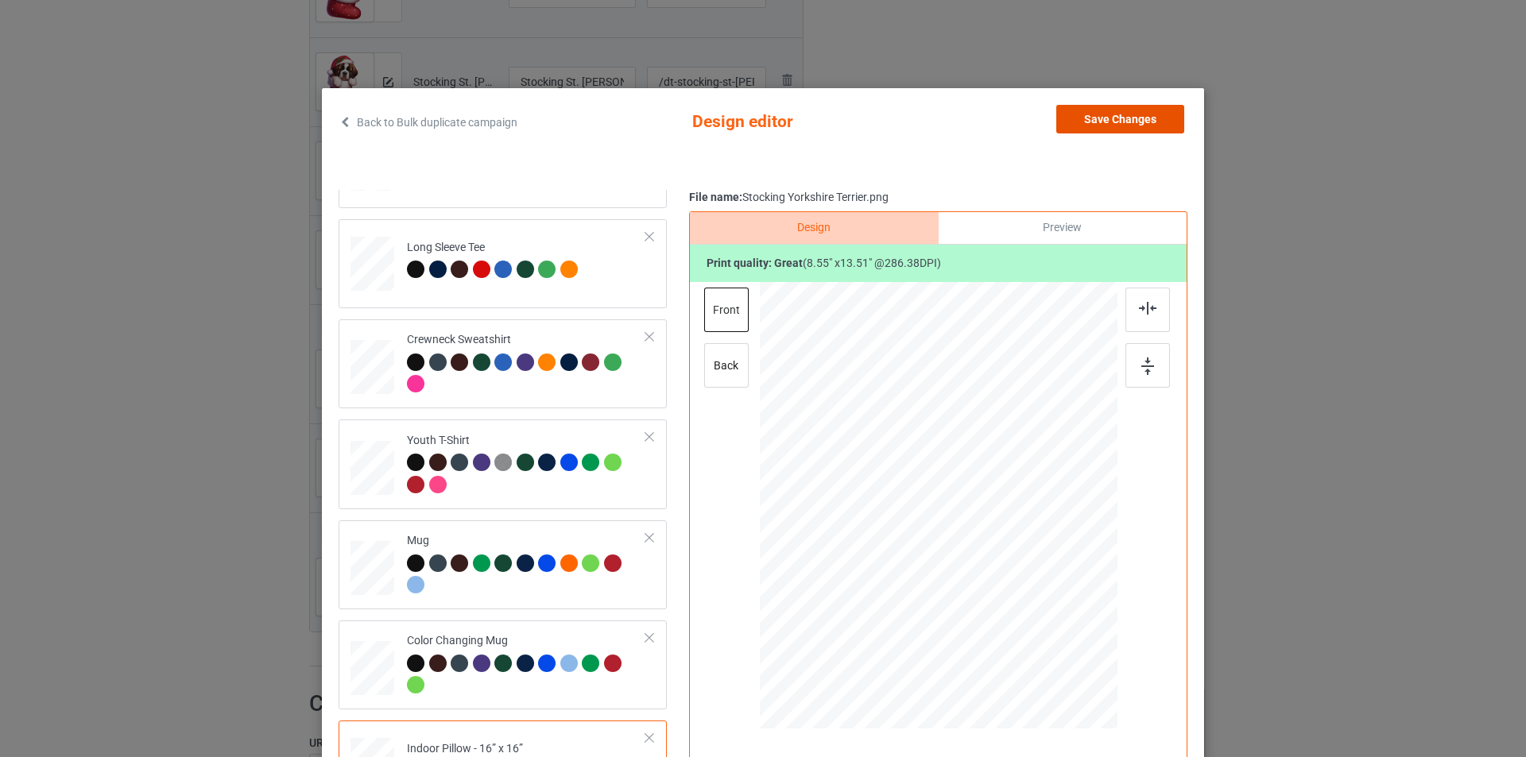
click at [1143, 114] on button "Save Changes" at bounding box center [1120, 119] width 128 height 29
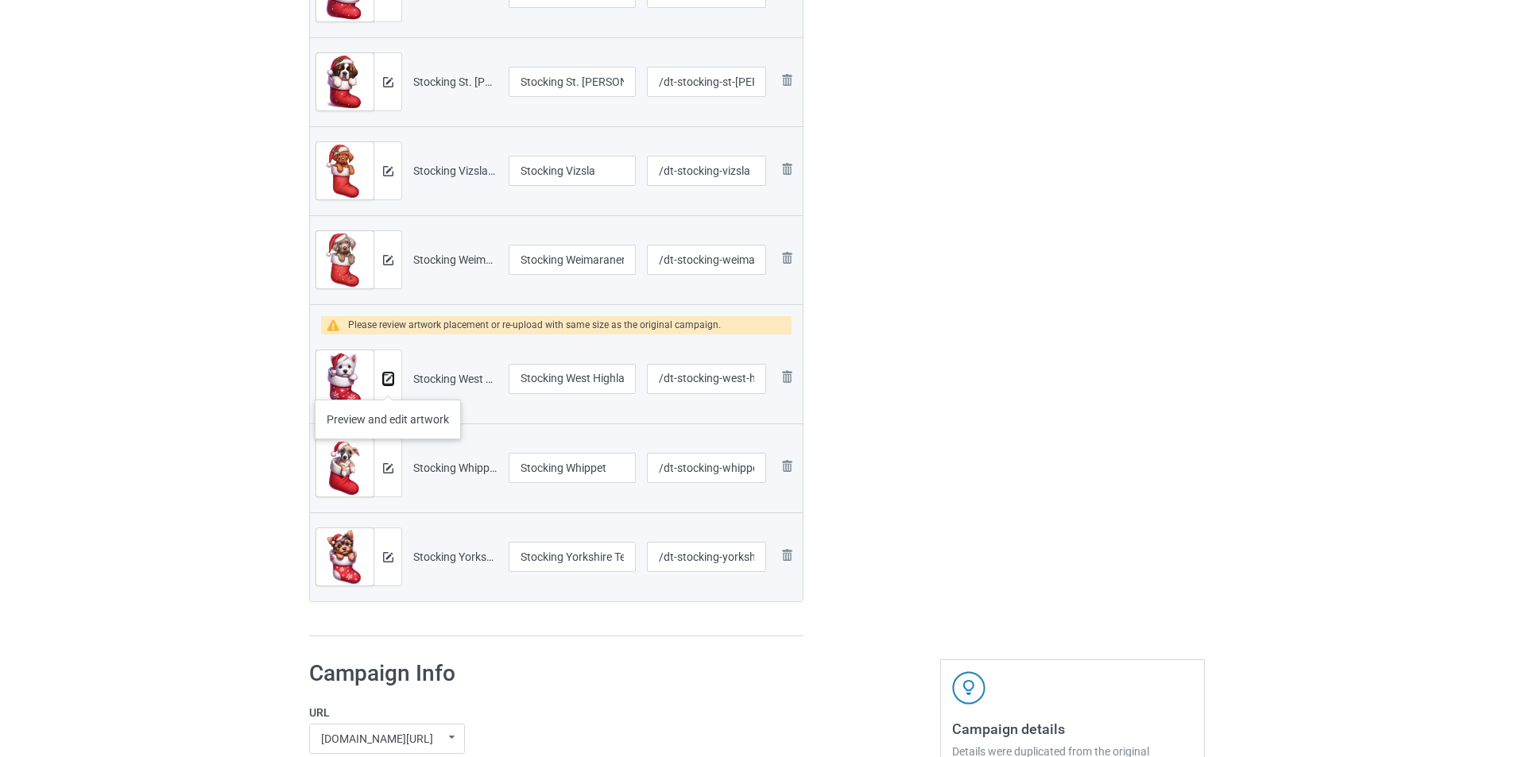
click at [388, 384] on img at bounding box center [388, 379] width 10 height 10
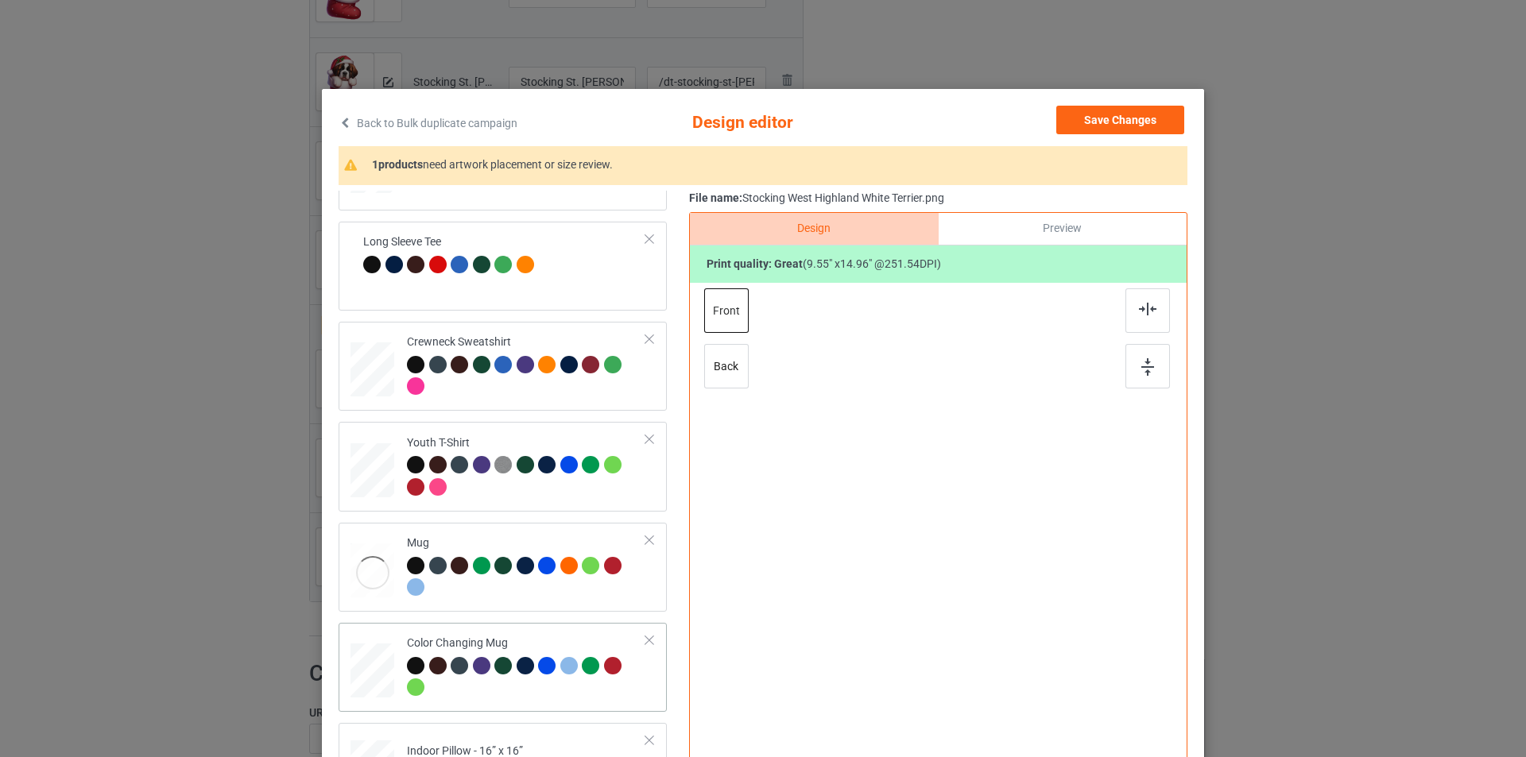
scroll to position [160, 0]
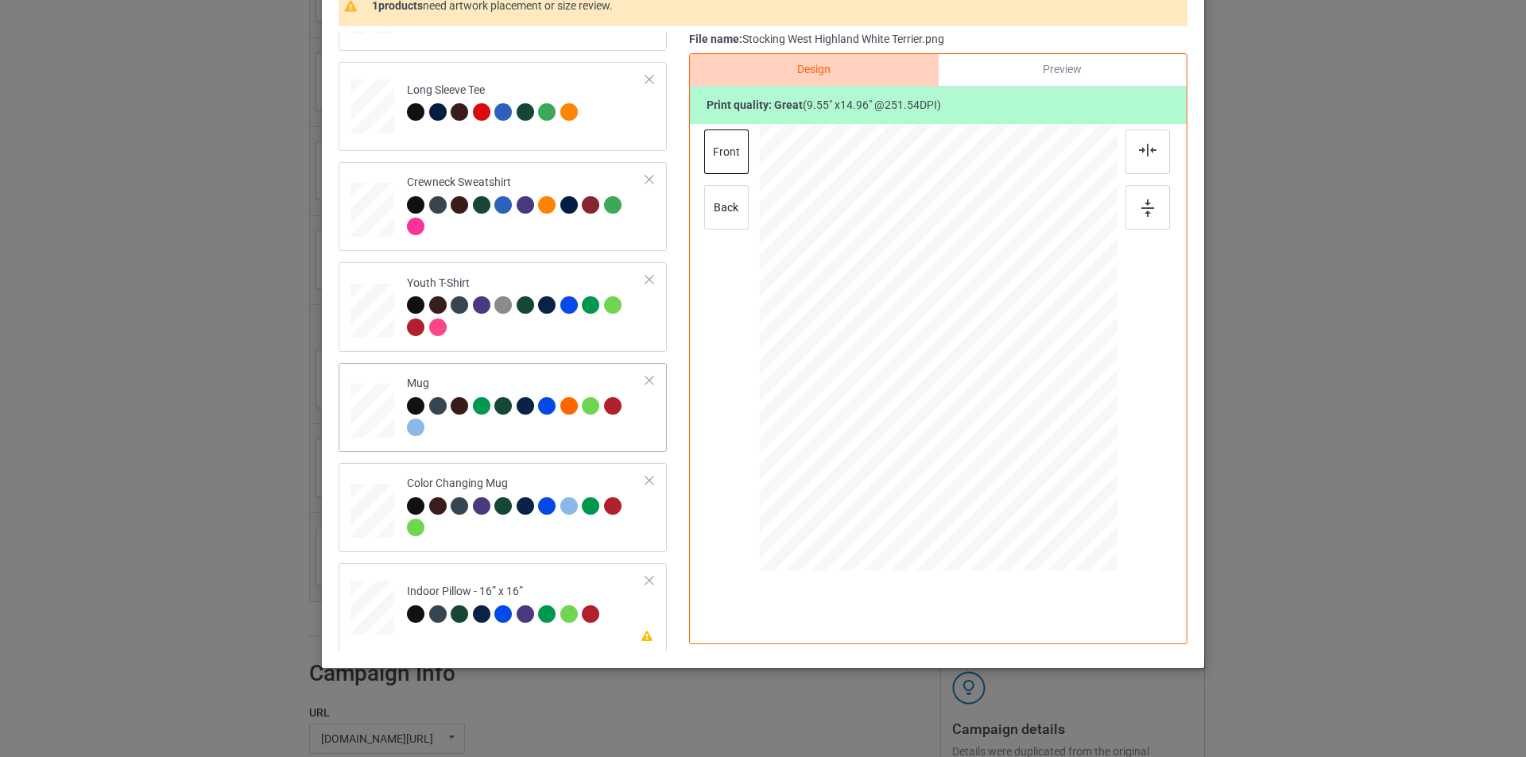
click at [565, 446] on td "Mug" at bounding box center [526, 408] width 257 height 76
click at [528, 521] on div at bounding box center [526, 520] width 239 height 44
click at [551, 587] on div "Indoor Pillow - 16” x 16”" at bounding box center [505, 602] width 197 height 37
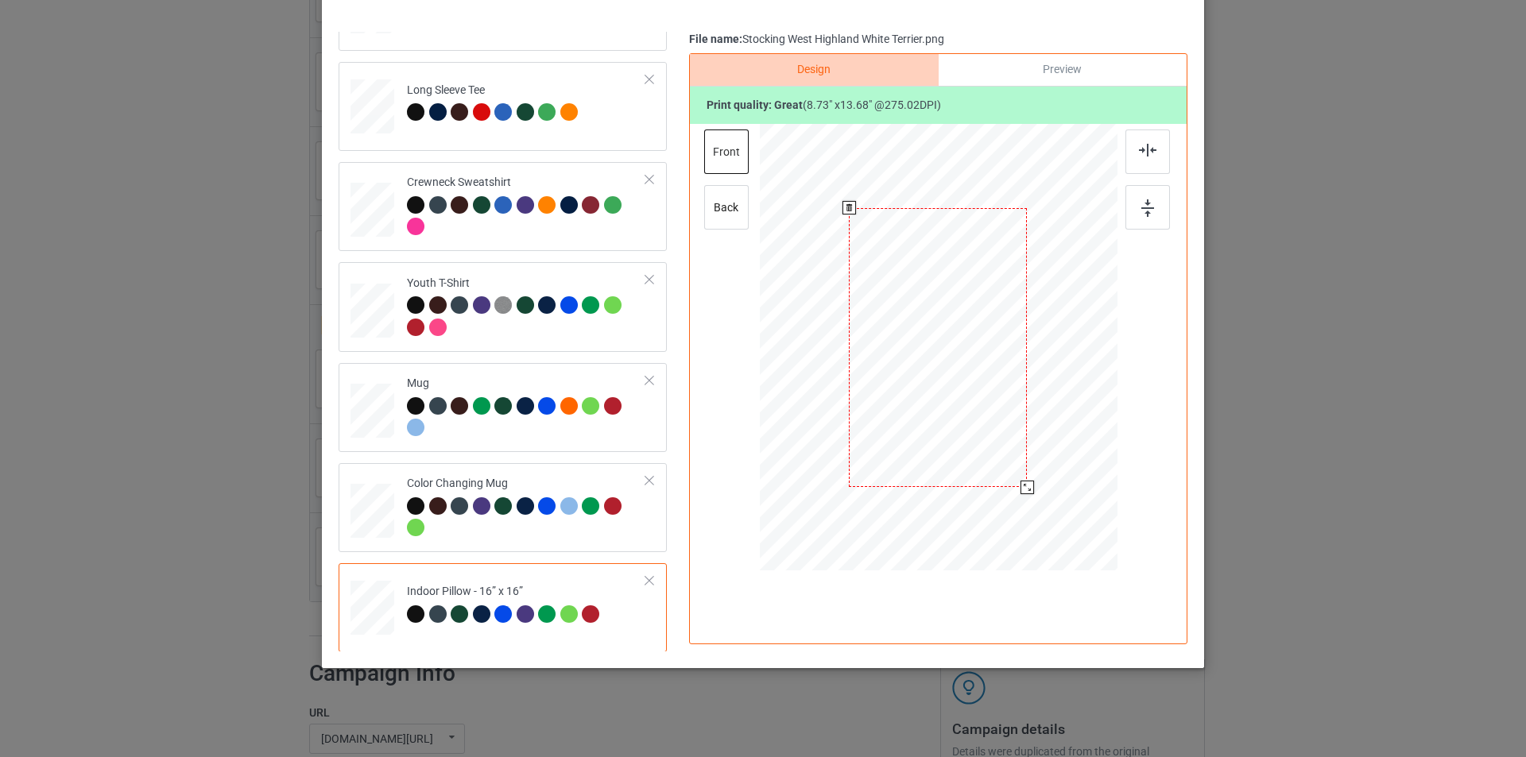
drag, startPoint x: 1036, startPoint y: 514, endPoint x: 1023, endPoint y: 483, distance: 33.5
click at [1023, 483] on div at bounding box center [1027, 488] width 14 height 14
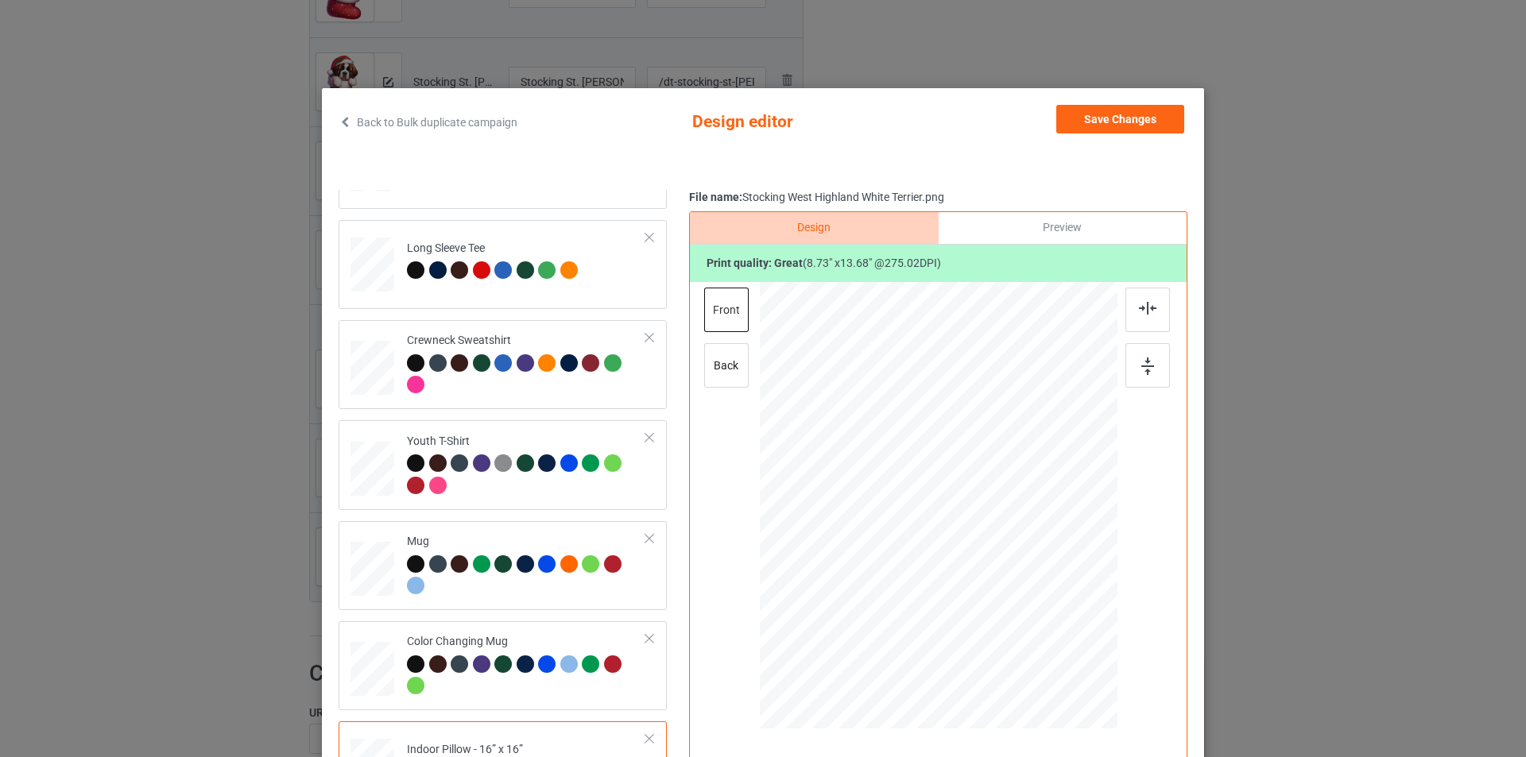
scroll to position [0, 0]
click at [1124, 115] on button "Save Changes" at bounding box center [1120, 120] width 128 height 29
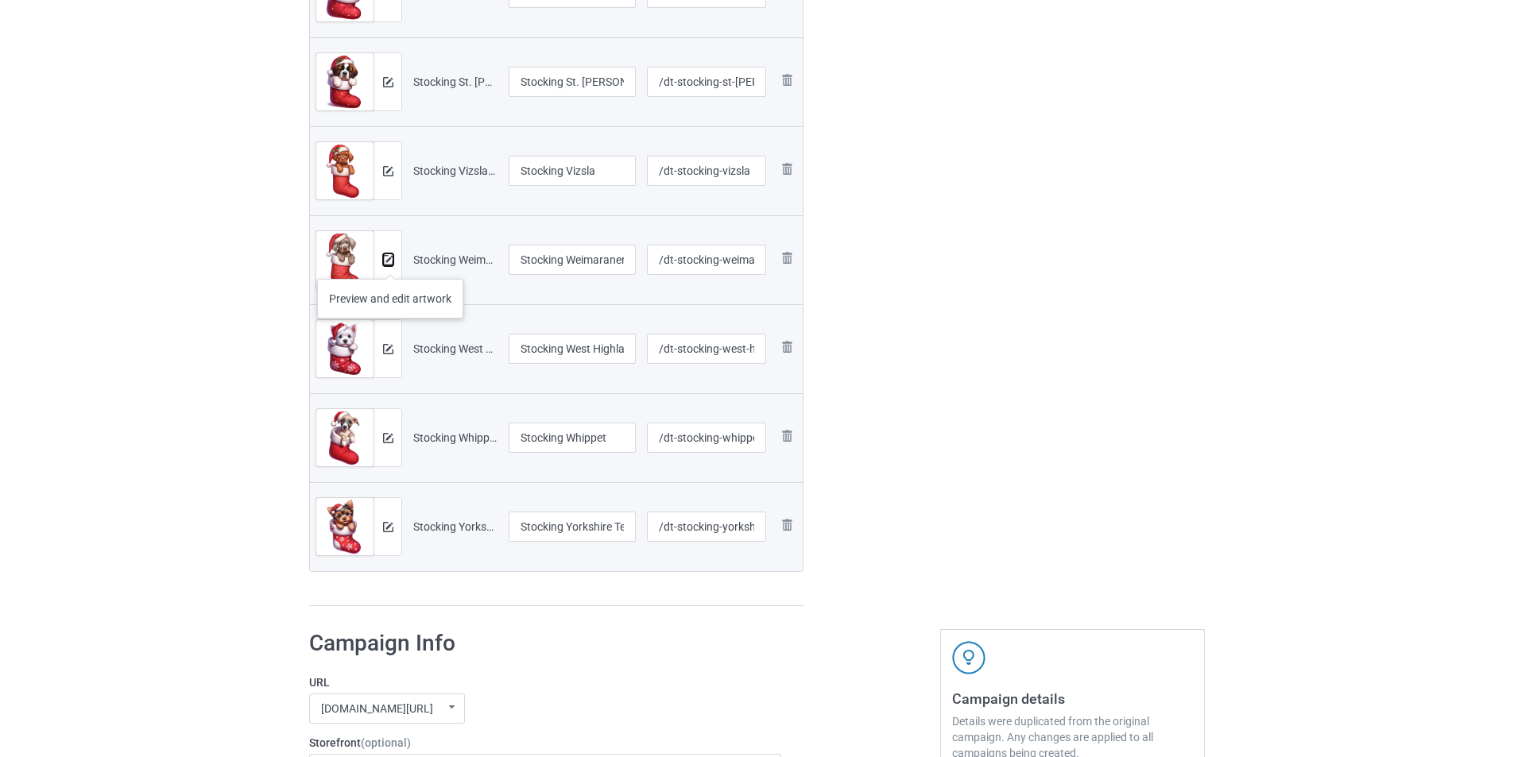
click at [390, 263] on img at bounding box center [388, 260] width 10 height 10
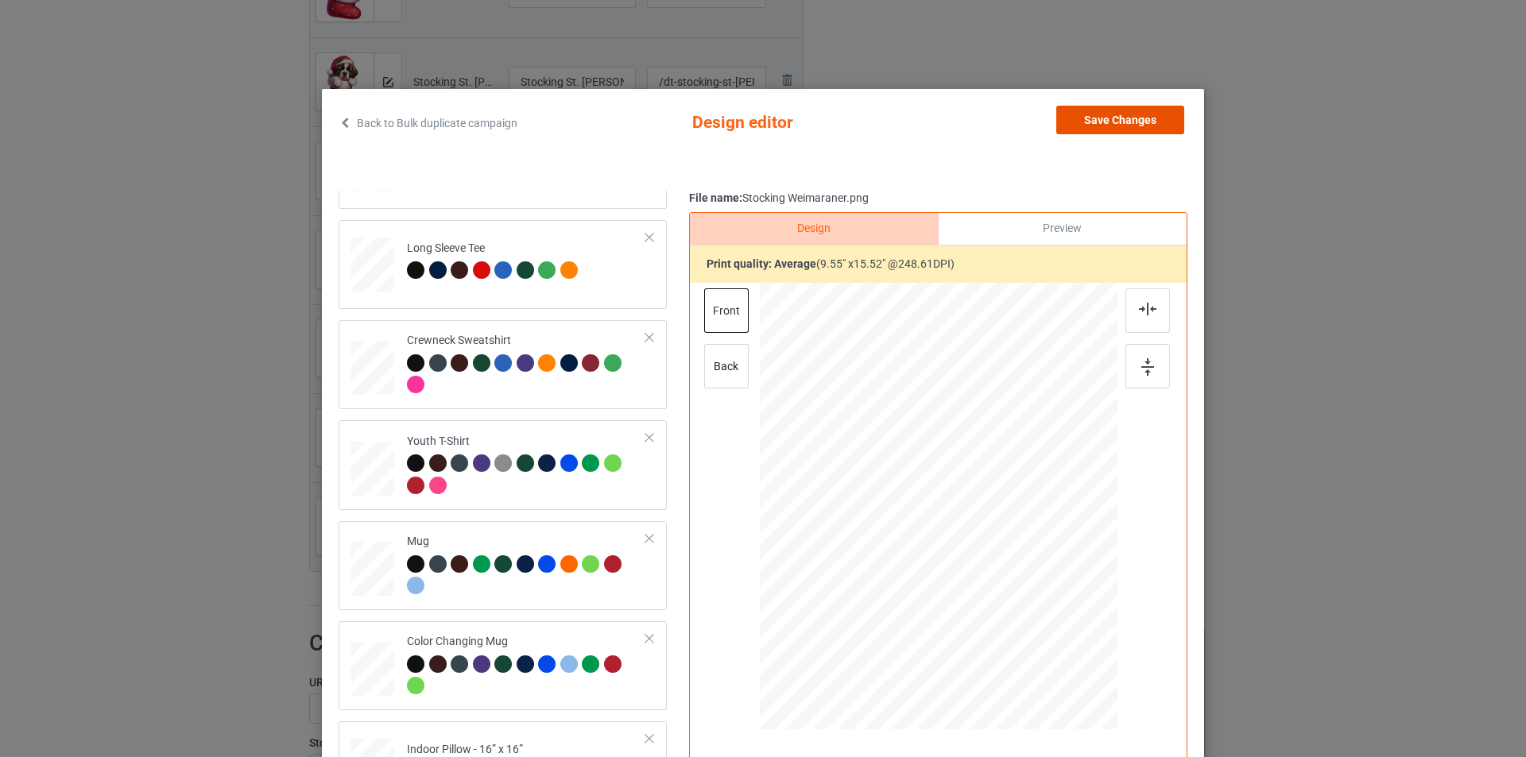
click at [1081, 110] on button "Save Changes" at bounding box center [1120, 120] width 128 height 29
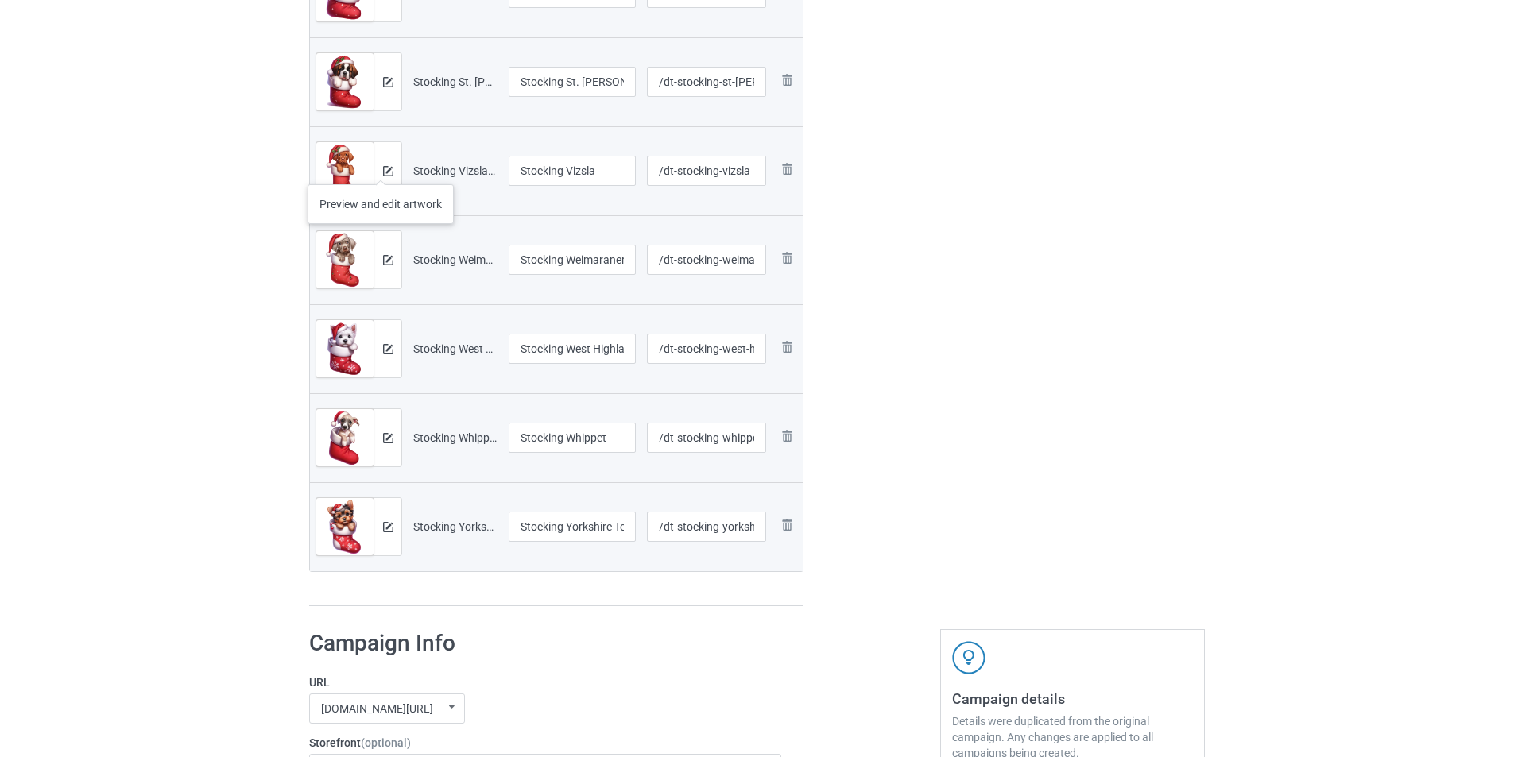
click at [381, 168] on div at bounding box center [388, 170] width 28 height 57
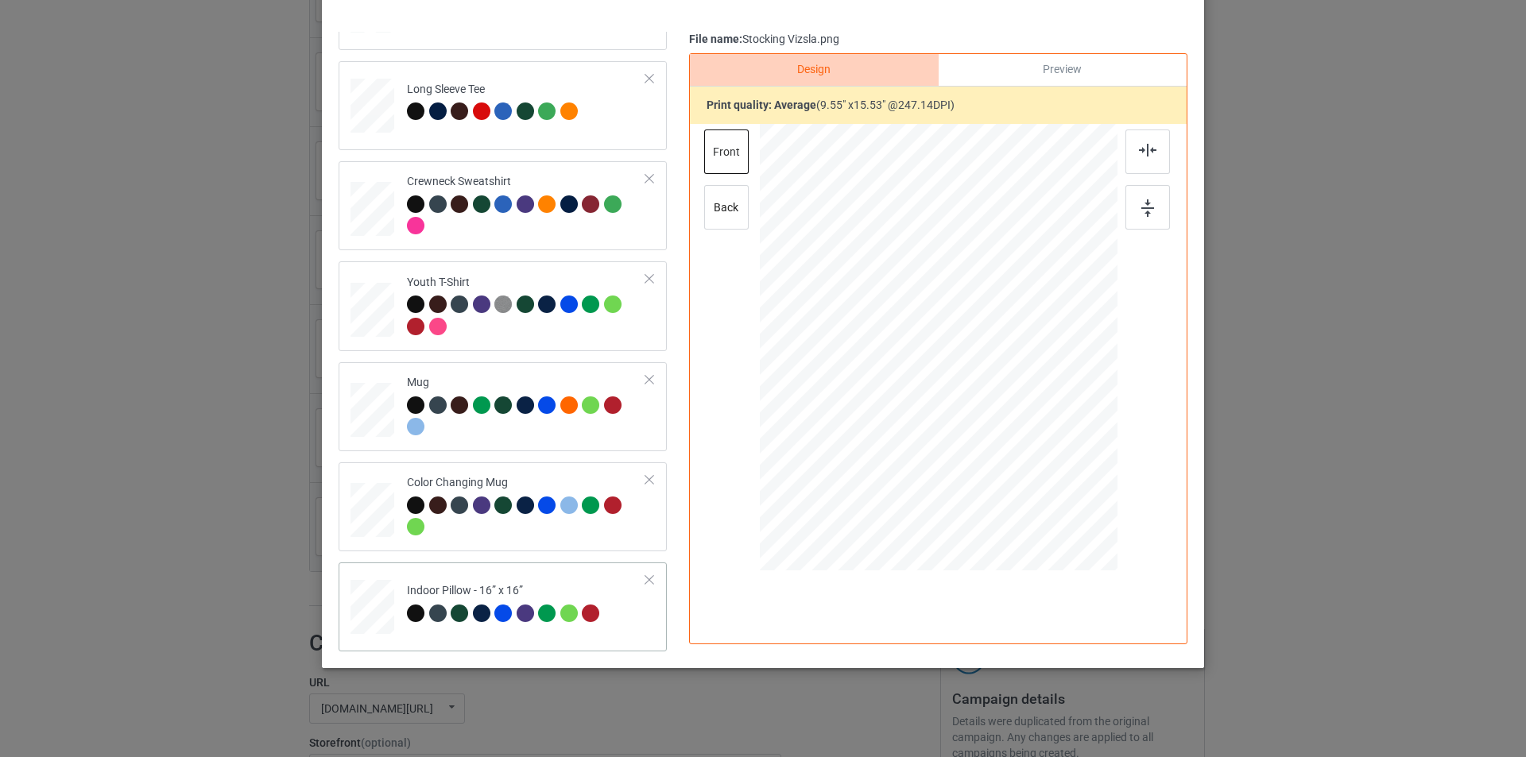
click at [560, 579] on td "Indoor Pillow - 16” x 16”" at bounding box center [526, 604] width 257 height 70
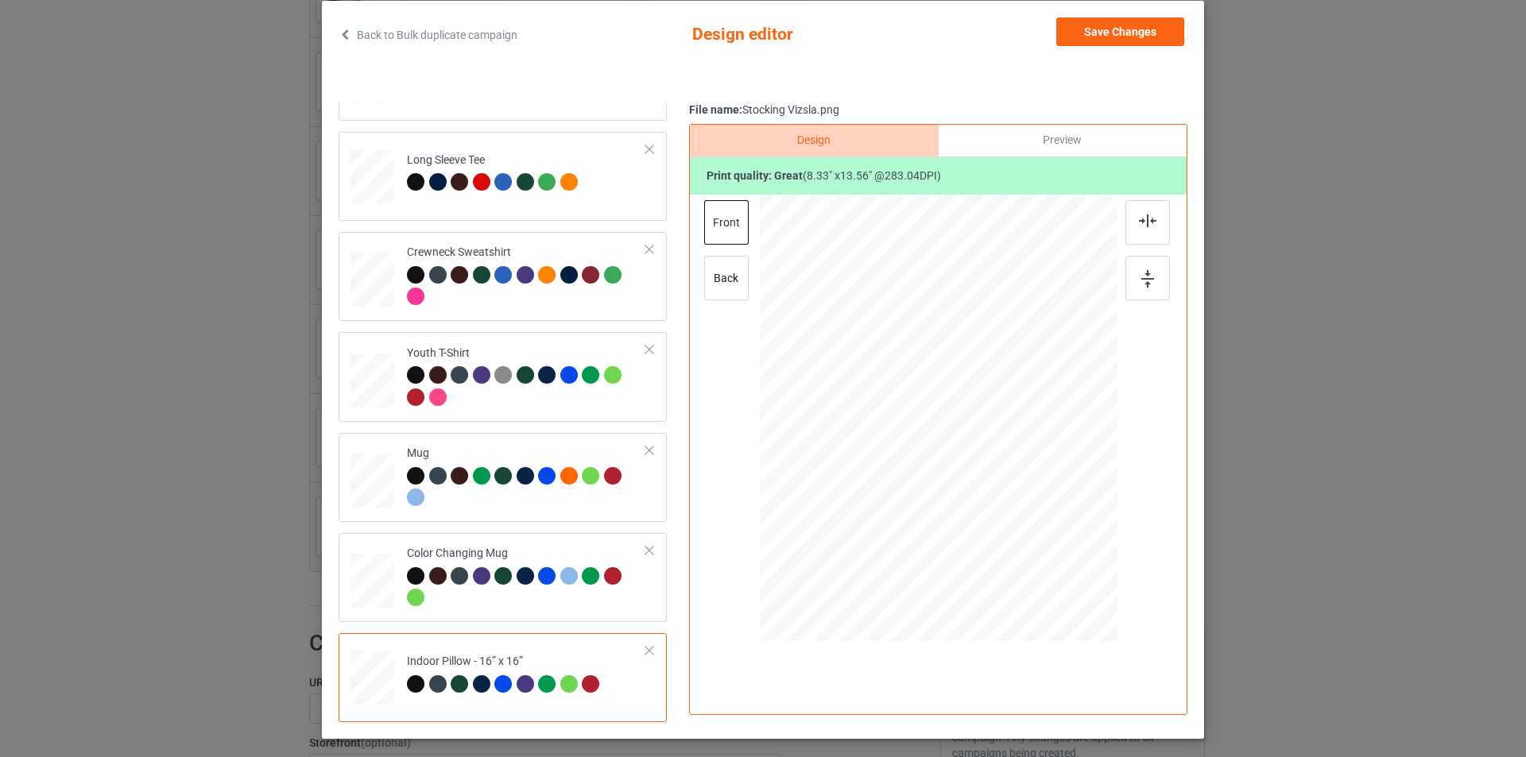
scroll to position [17, 0]
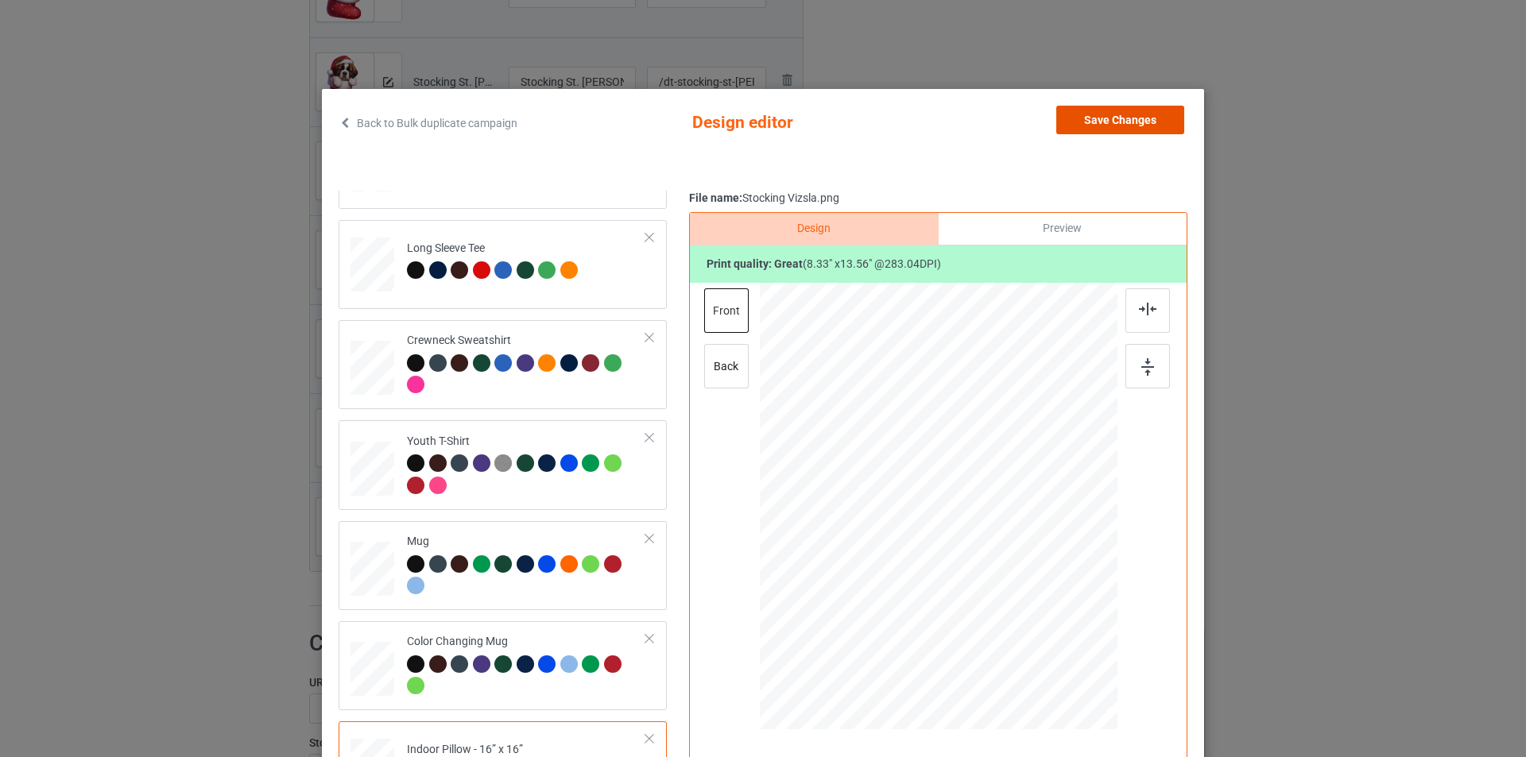
click at [1104, 114] on button "Save Changes" at bounding box center [1120, 120] width 128 height 29
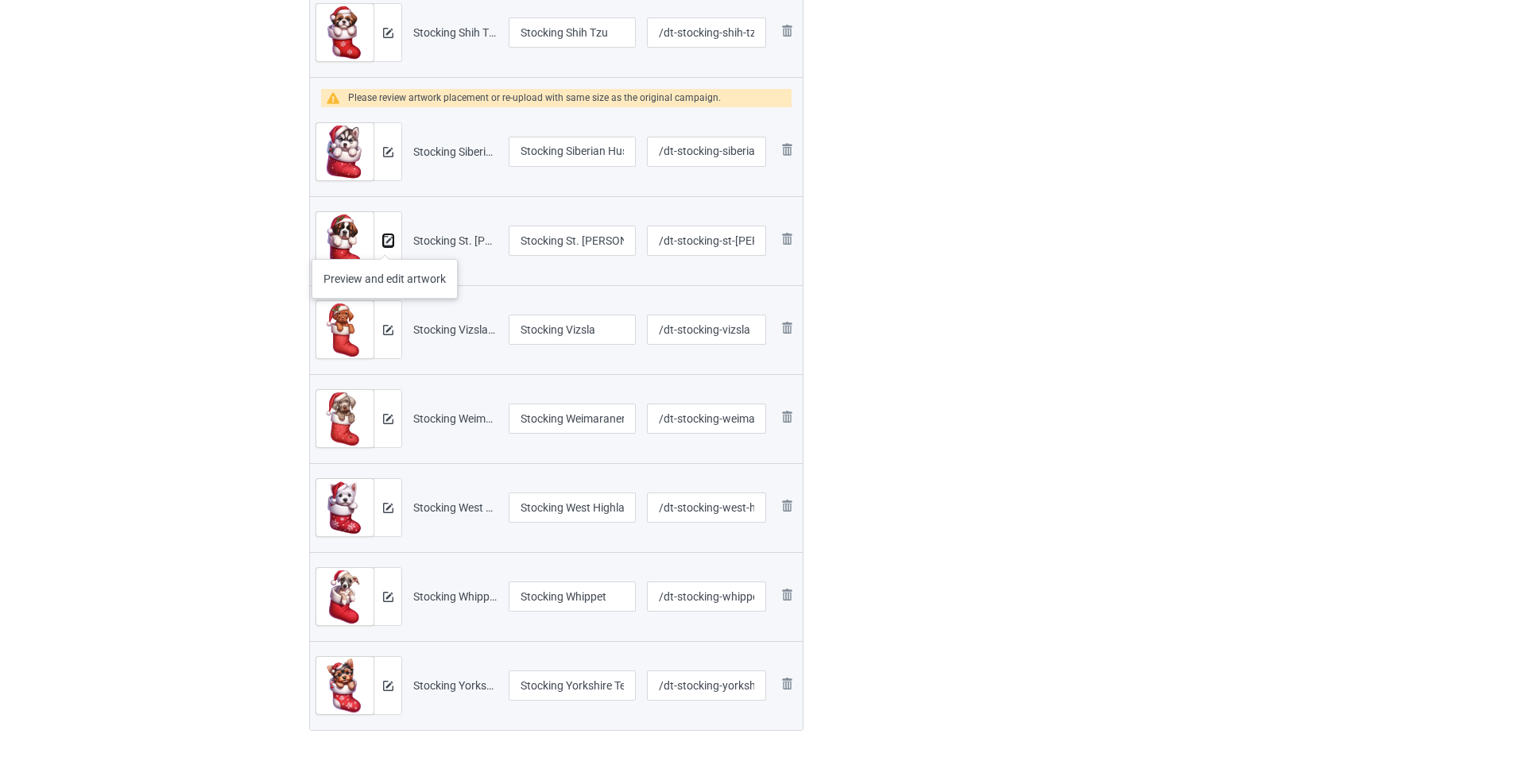
click at [385, 243] on img at bounding box center [388, 241] width 10 height 10
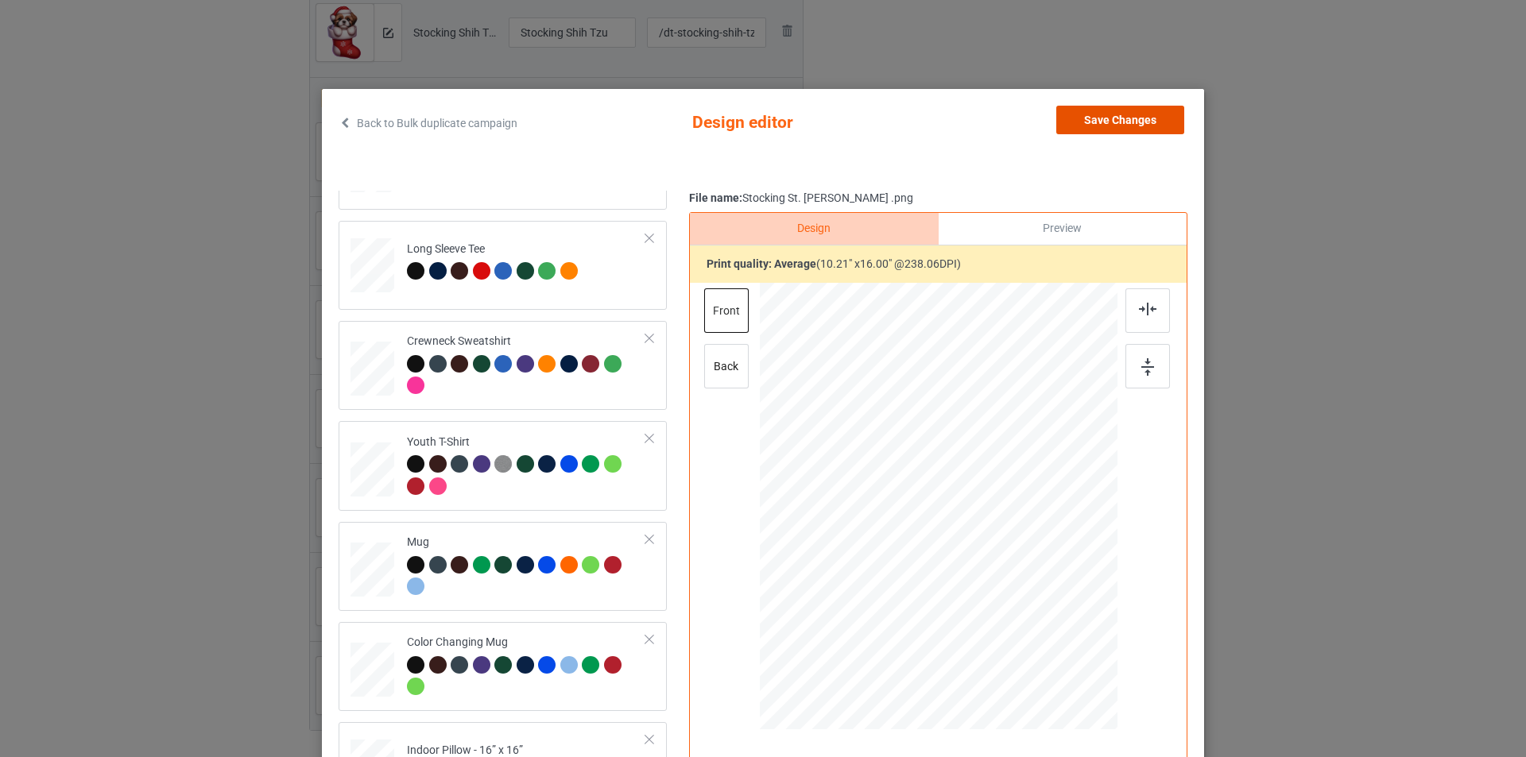
click at [1137, 119] on button "Save Changes" at bounding box center [1120, 120] width 128 height 29
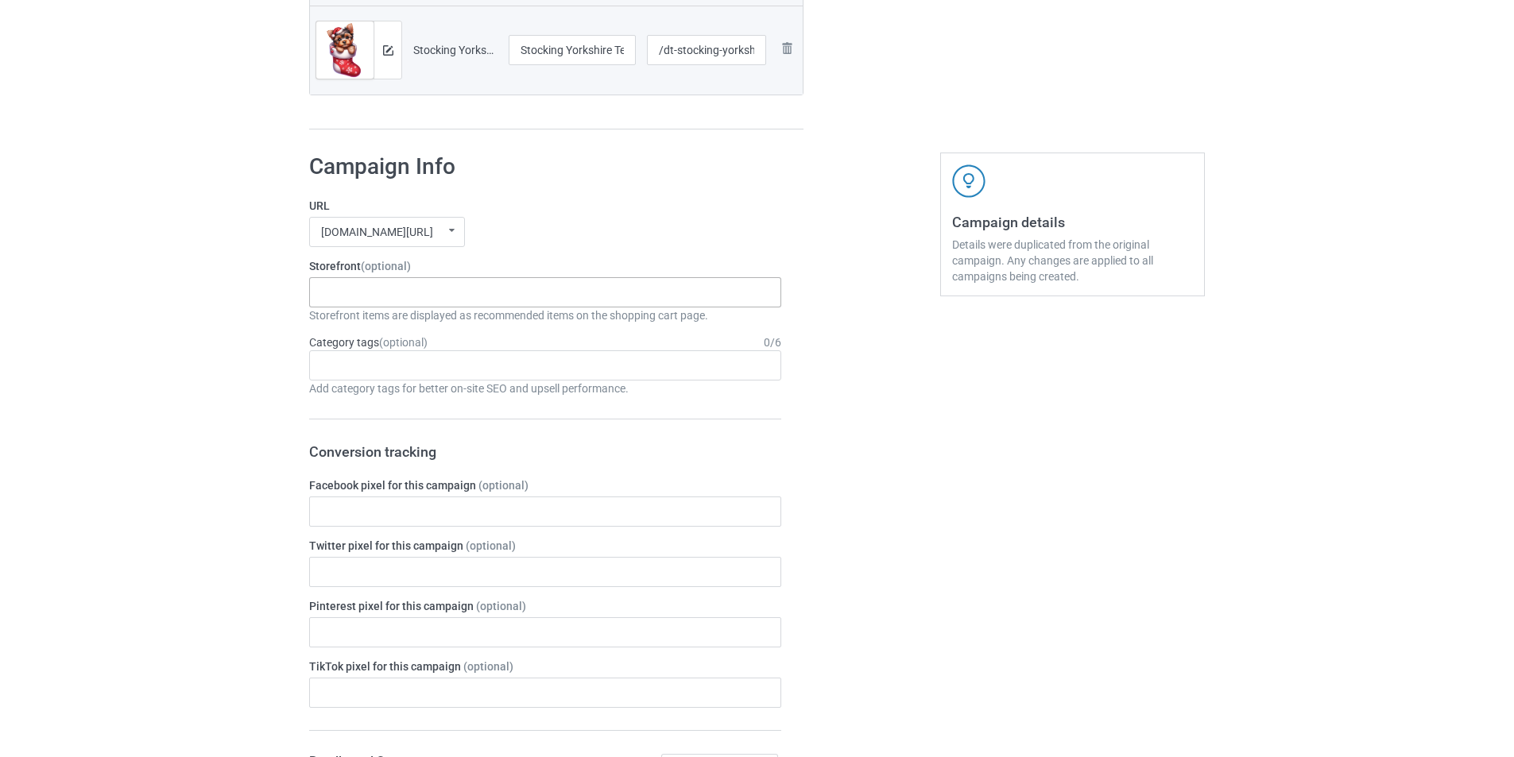
click at [474, 277] on div "Santa Mom Dogs Reindeer Horn Dogs Explain Dogs Snow Paw Dogs Pumpkin Spider Dog…" at bounding box center [545, 292] width 472 height 30
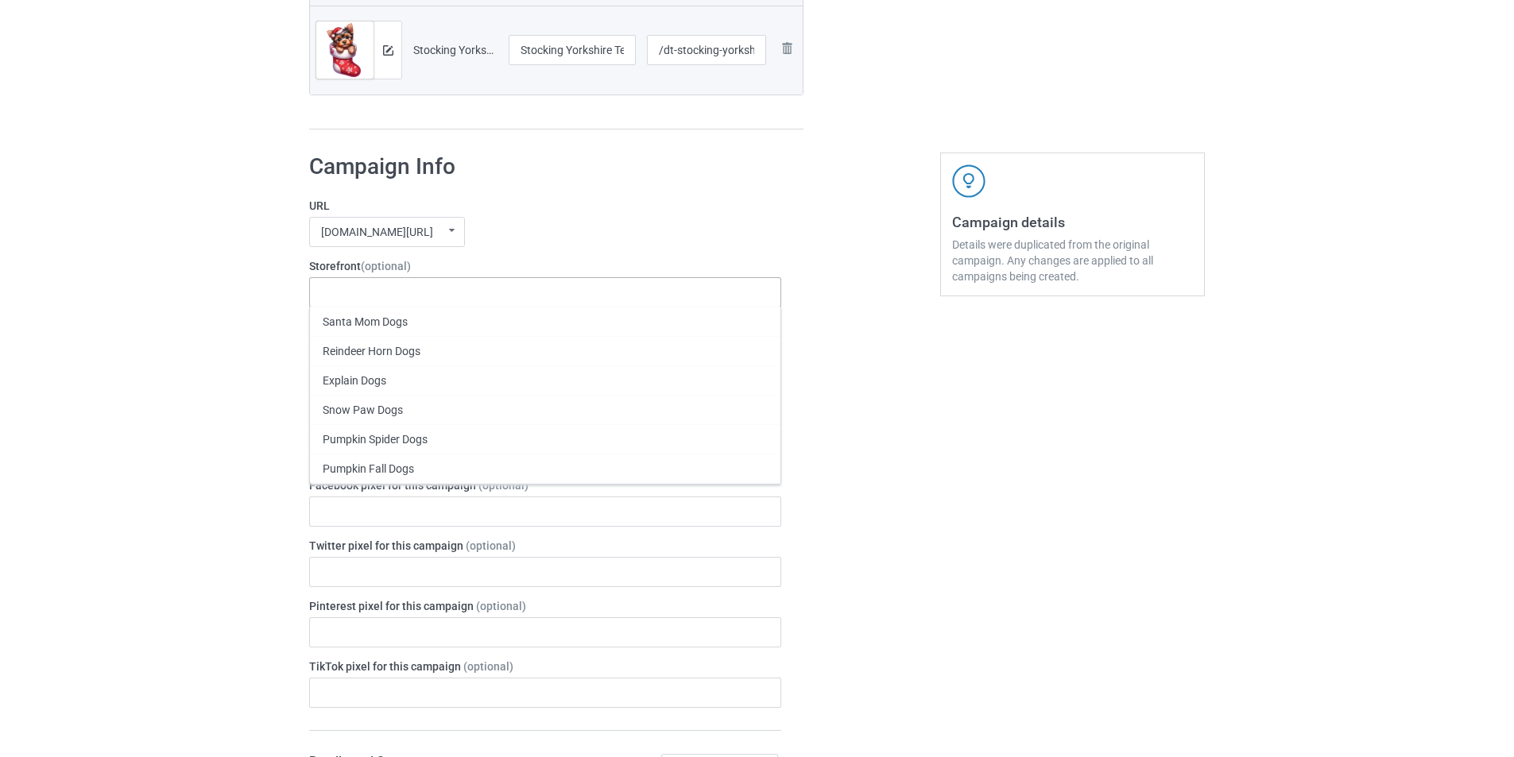
paste input "Stocking Poodle.png"
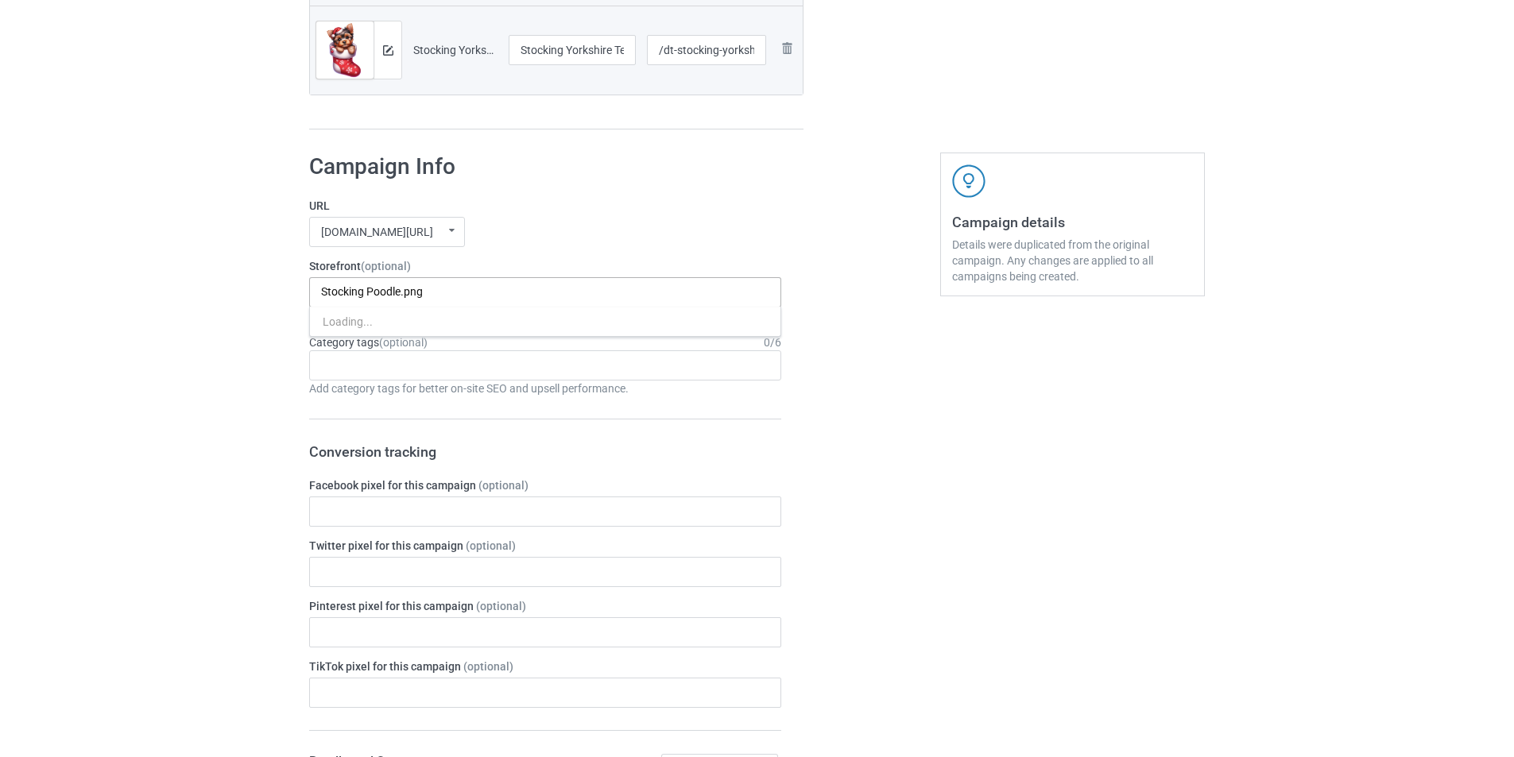
click at [339, 293] on input "Stocking Poodle.png" at bounding box center [388, 292] width 134 height 14
type input "Stocking"
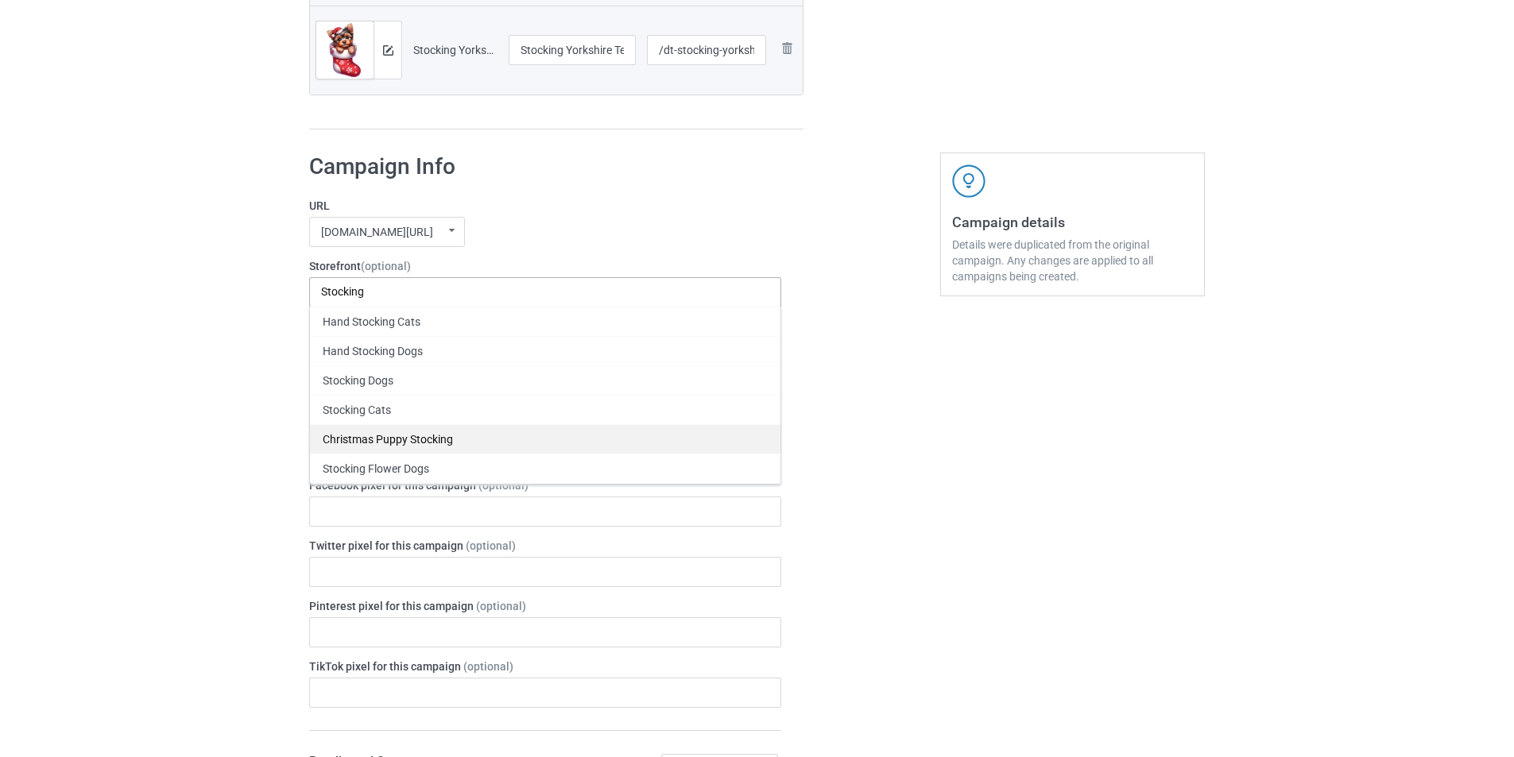
type input "Stocking"
click at [417, 441] on div "Christmas Puppy Stocking" at bounding box center [545, 438] width 470 height 29
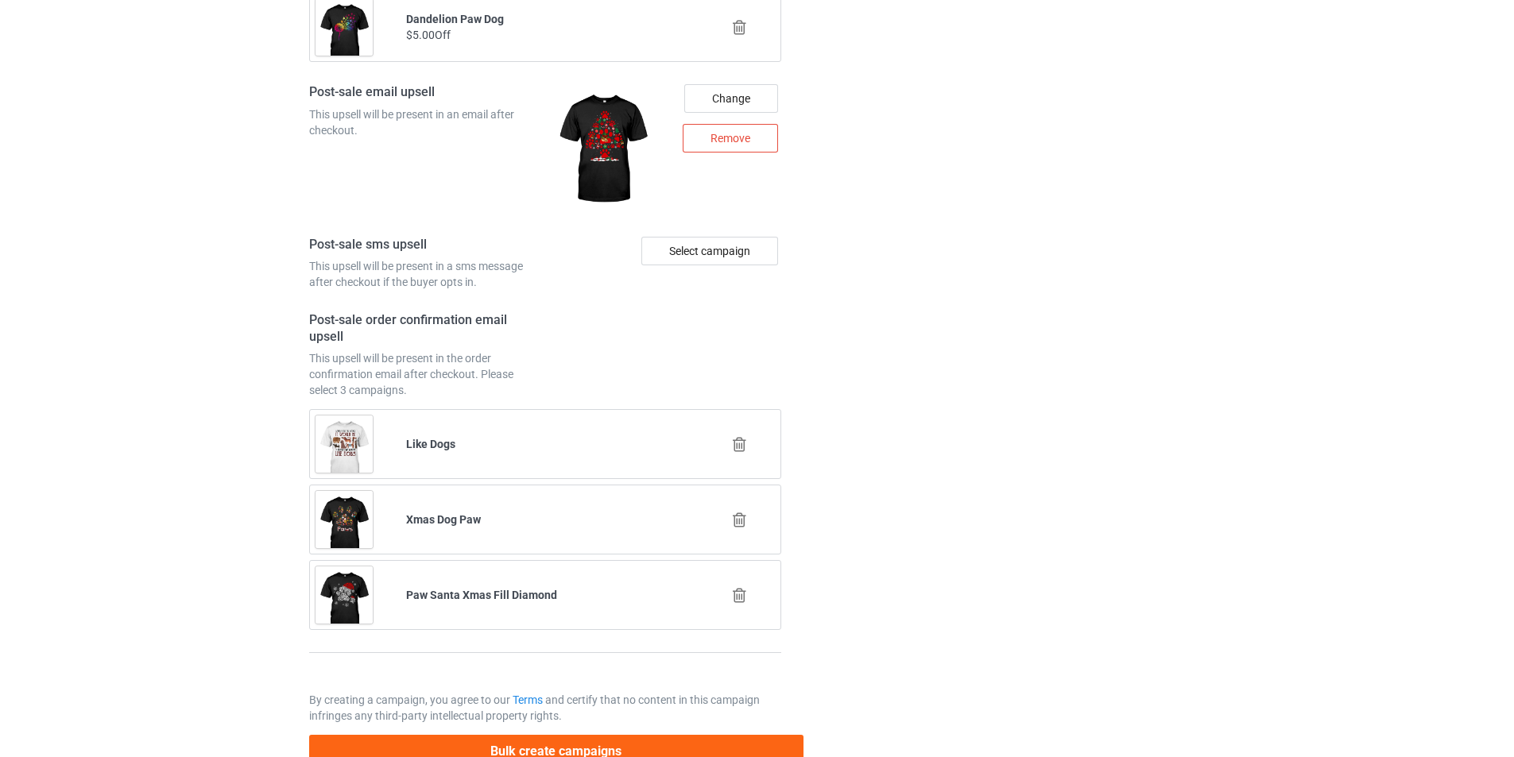
scroll to position [3258, 0]
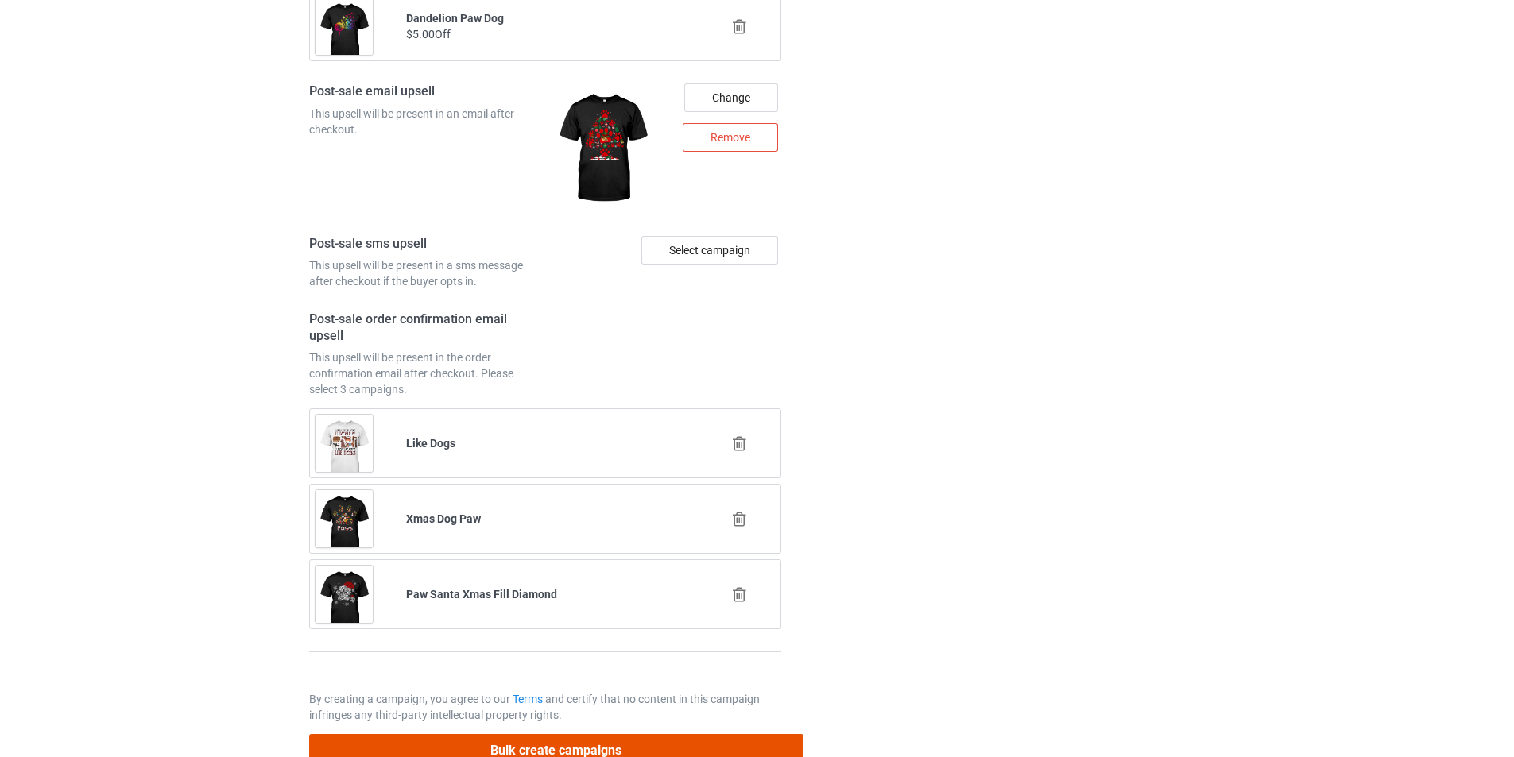
click at [606, 741] on button "Bulk create campaigns" at bounding box center [556, 750] width 494 height 33
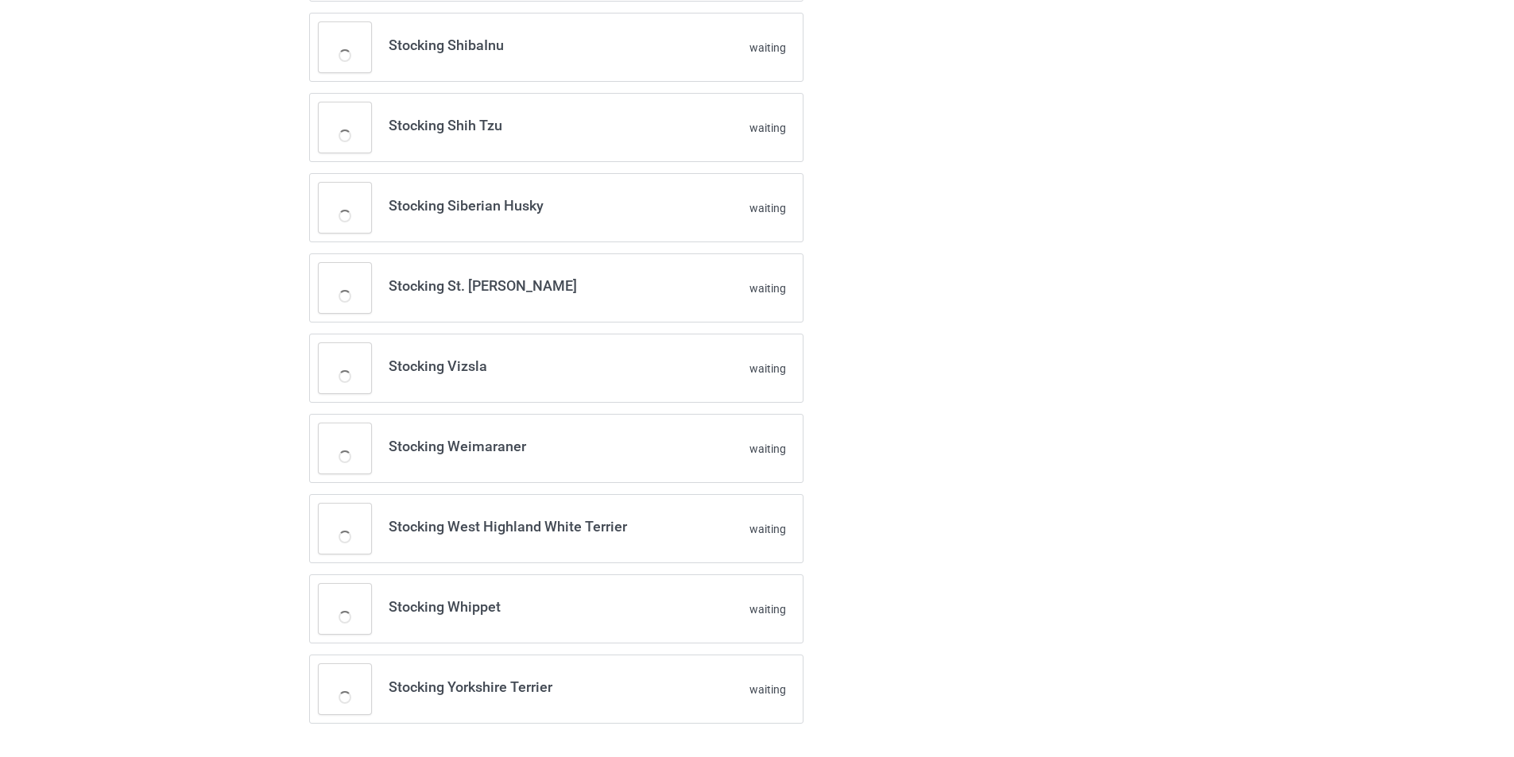
scroll to position [540, 0]
